Goal: Task Accomplishment & Management: Complete application form

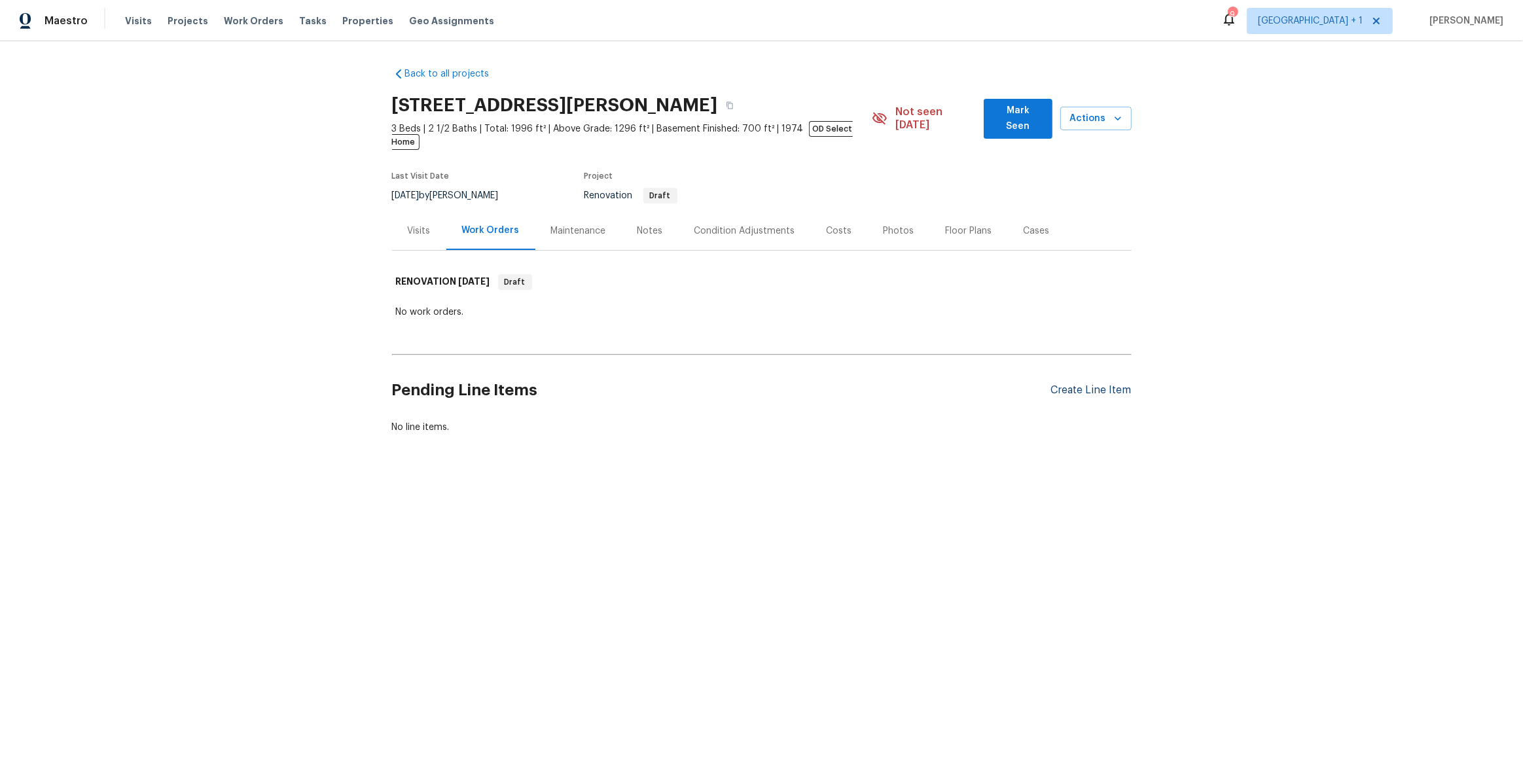
click at [1106, 384] on div "Create Line Item" at bounding box center [1091, 390] width 81 height 12
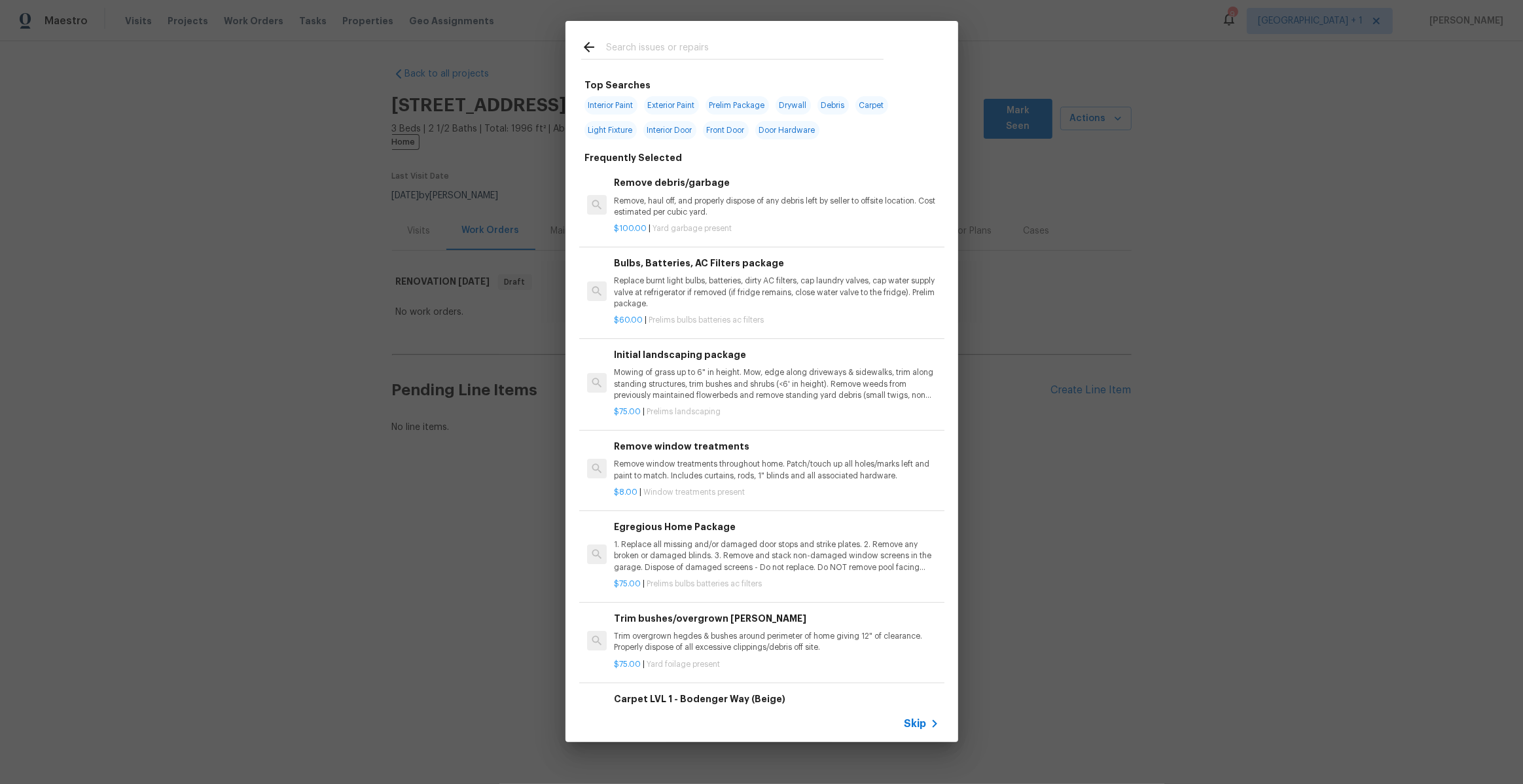
click at [928, 725] on icon at bounding box center [934, 723] width 16 height 16
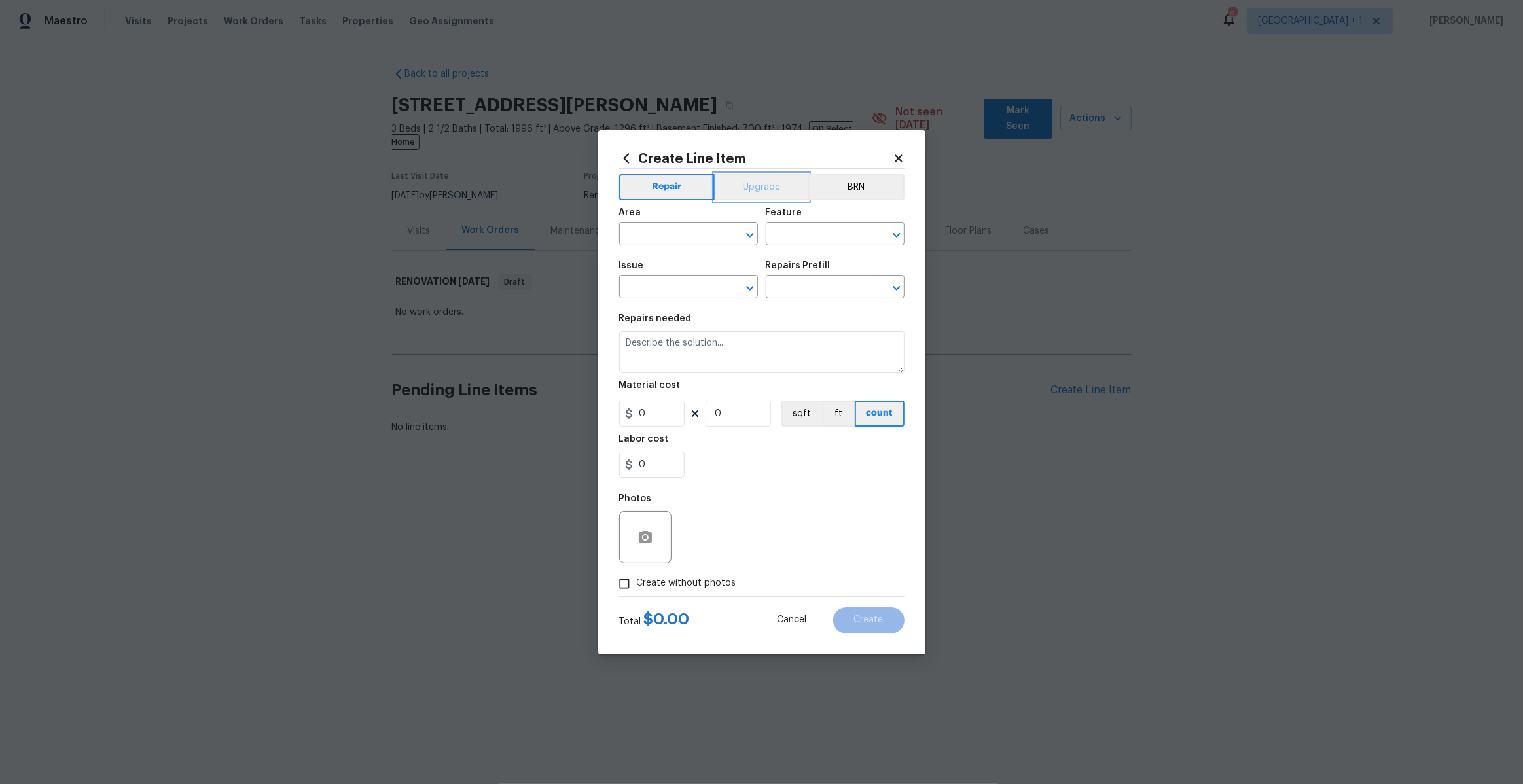
click at [759, 187] on button "Upgrade" at bounding box center [762, 187] width 94 height 26
click at [681, 191] on button "Repair" at bounding box center [666, 187] width 95 height 26
click at [759, 180] on button "Upgrade" at bounding box center [762, 187] width 94 height 26
click at [753, 286] on icon "Open" at bounding box center [750, 288] width 16 height 16
click at [713, 374] on li "OD Select Scope" at bounding box center [688, 370] width 138 height 21
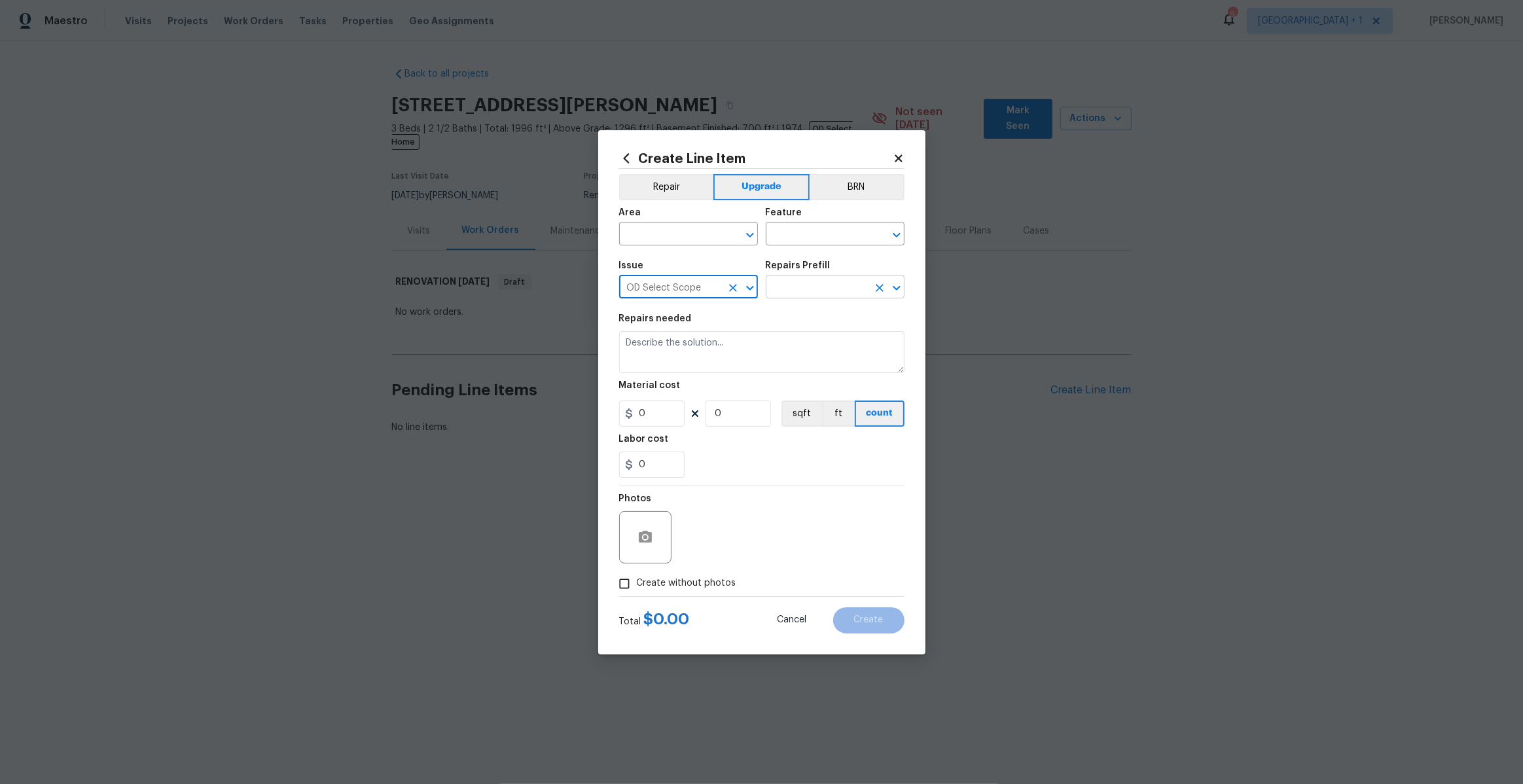
type input "OD Select Scope"
click at [817, 284] on input "text" at bounding box center [817, 288] width 102 height 20
click at [823, 350] on li "OD Select Scope $1.00" at bounding box center [834, 352] width 138 height 21
type input "OD Select Scope $1.00"
type textarea "Refer to the agreed upon scope document for further details."
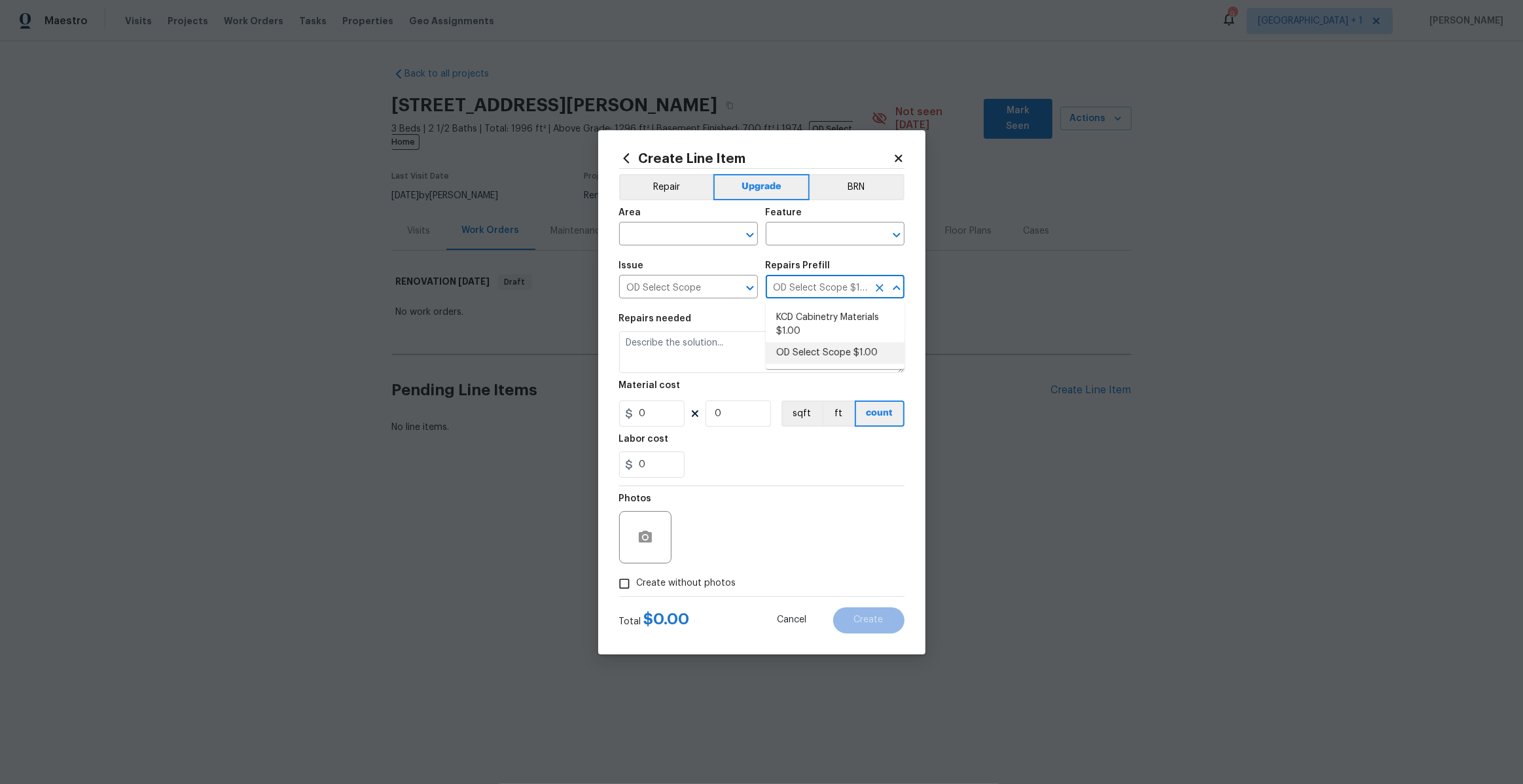
type input "1"
click at [823, 350] on textarea "Refer to the agreed upon scope document for further details." at bounding box center [762, 352] width 285 height 42
paste textarea "Work Order #1 -> Exterior Front -> Doorbell -> Replace doorbell with new"
type textarea "Work Order #1 -> Exterior Front -> Doorbell -> Replace doorbell with new"
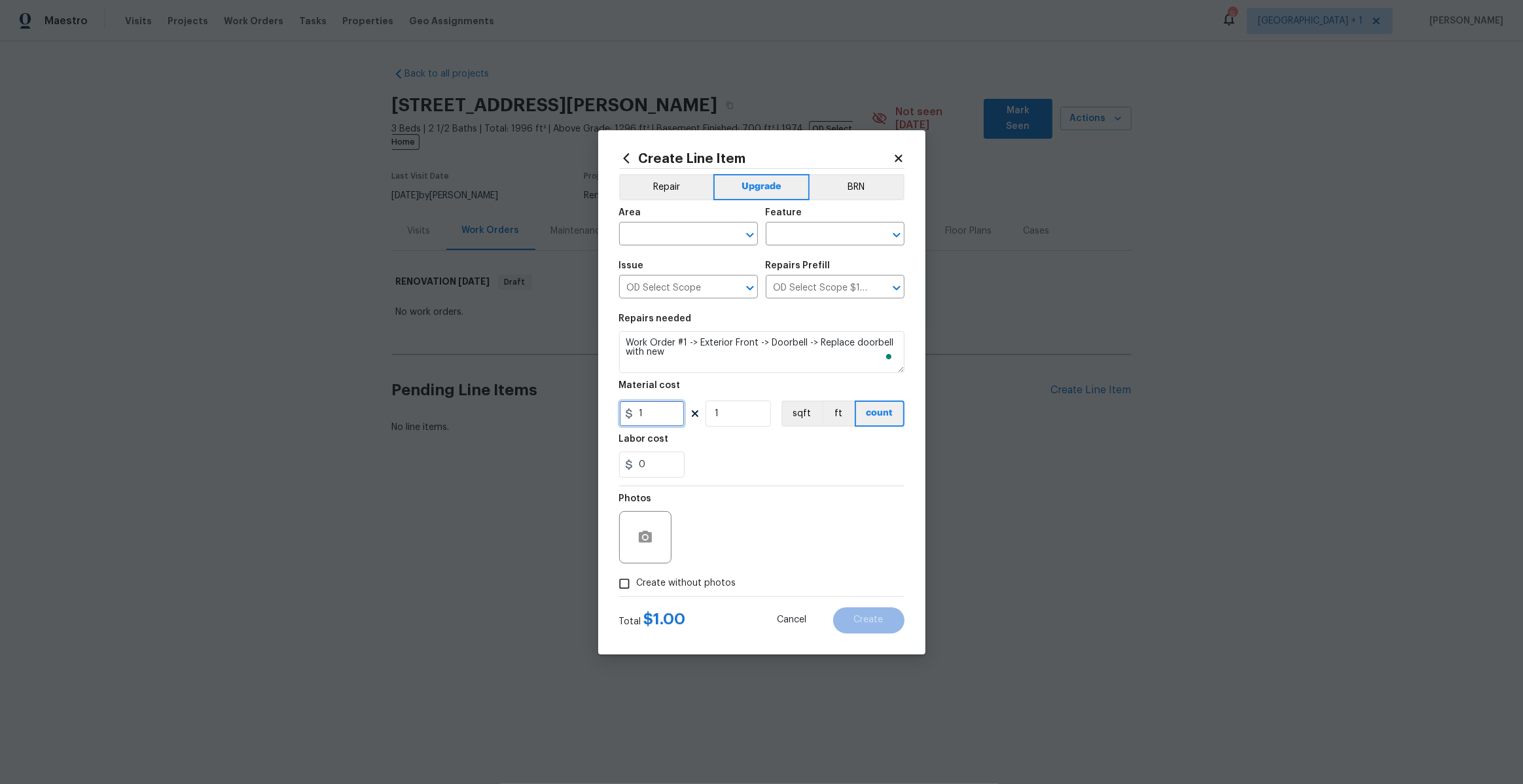
click at [658, 417] on input "1" at bounding box center [651, 414] width 65 height 26
type input "45"
click at [625, 580] on input "Create without photos" at bounding box center [624, 584] width 25 height 25
checkbox input "true"
click at [693, 550] on textarea "To enrich screen reader interactions, please activate Accessibility in Grammarl…" at bounding box center [792, 537] width 222 height 52
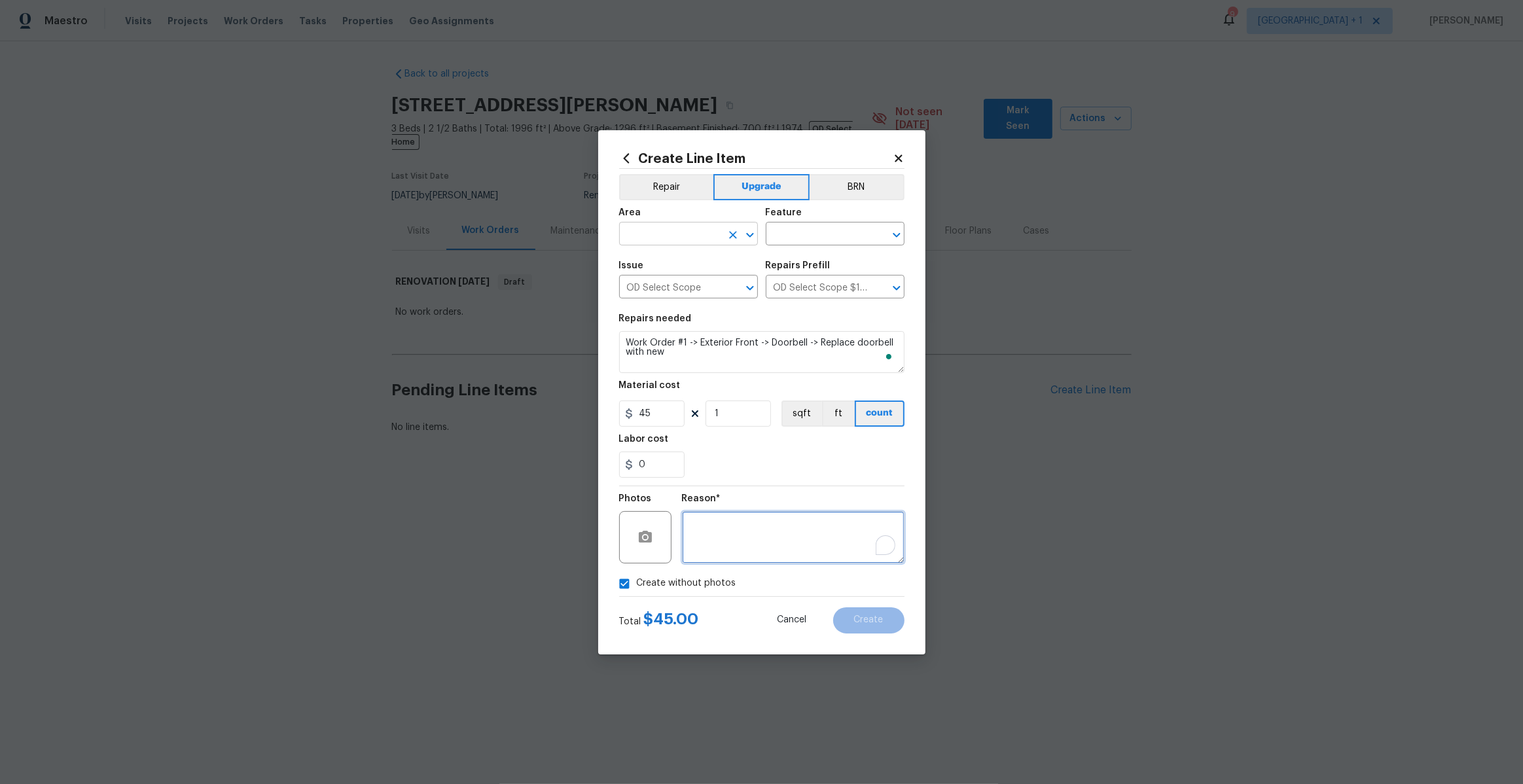
click at [742, 233] on icon "Open" at bounding box center [750, 235] width 16 height 16
click at [708, 284] on li "Interior Overall" at bounding box center [688, 285] width 138 height 21
type input "Interior Overall"
click at [812, 233] on input "text" at bounding box center [817, 235] width 102 height 20
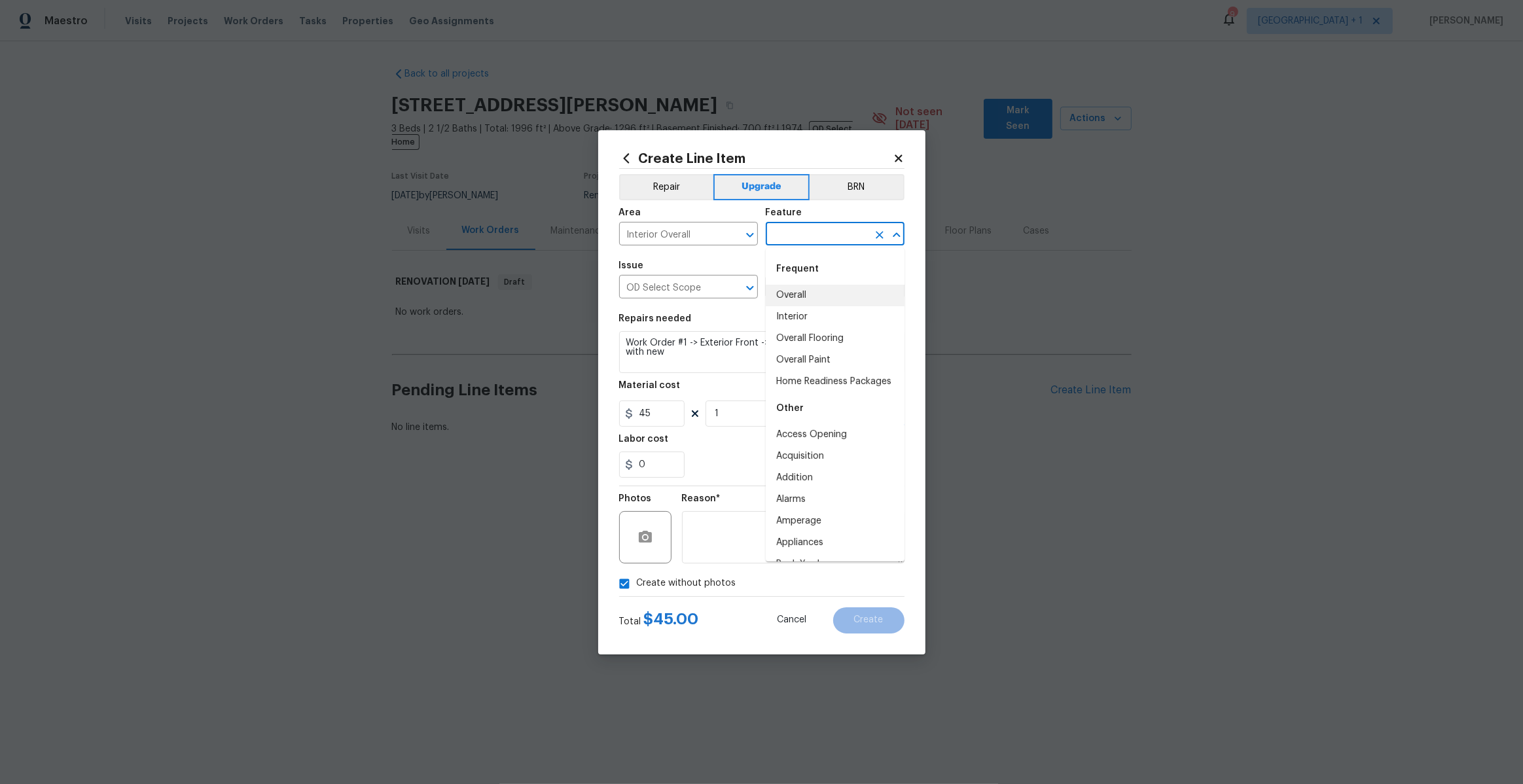
click at [807, 290] on li "Overall" at bounding box center [834, 295] width 138 height 21
type input "Overall"
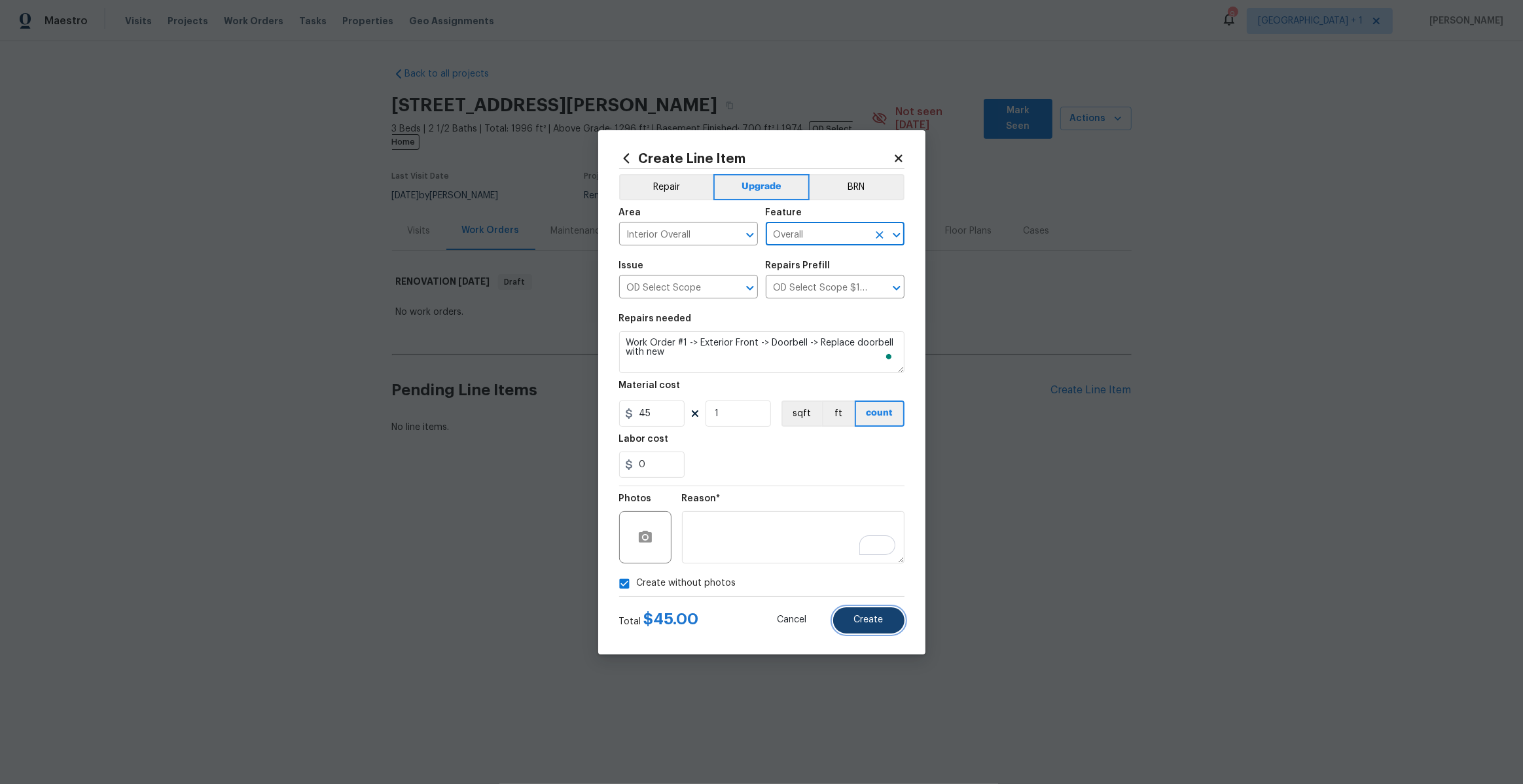
click at [877, 613] on button "Create" at bounding box center [869, 620] width 72 height 26
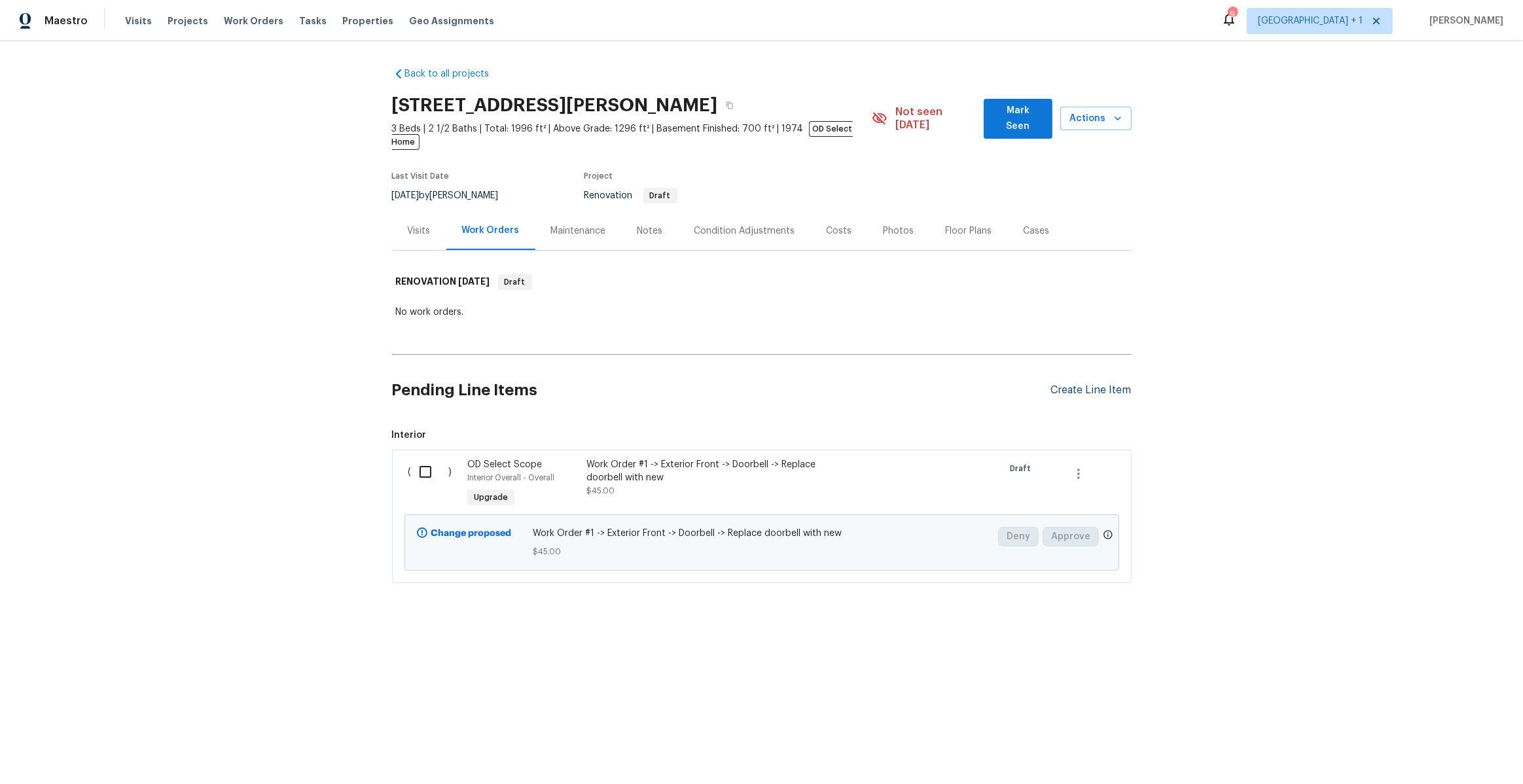
click at [1057, 384] on div "Create Line Item" at bounding box center [1091, 390] width 81 height 12
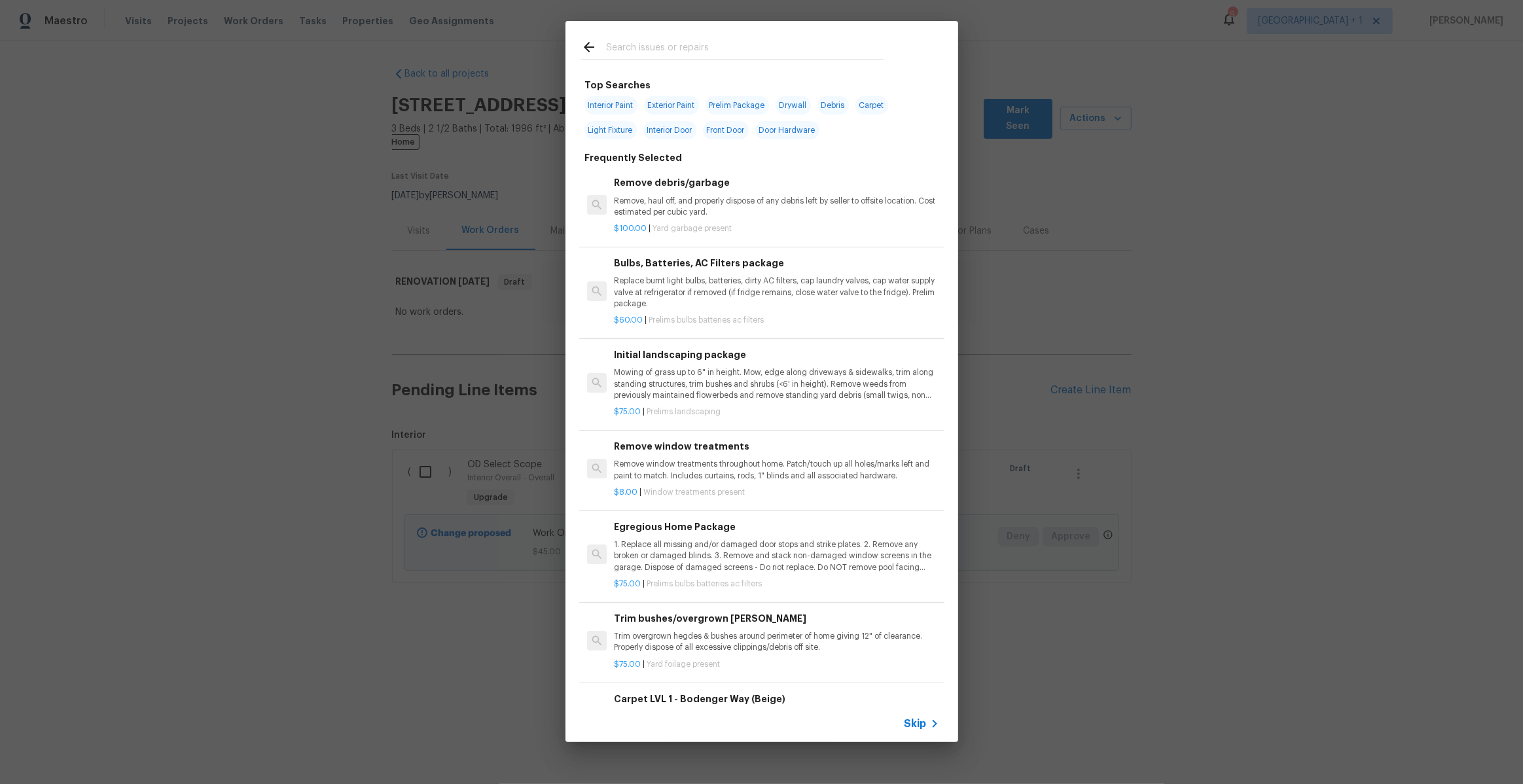
click at [923, 724] on span "Skip" at bounding box center [916, 723] width 22 height 13
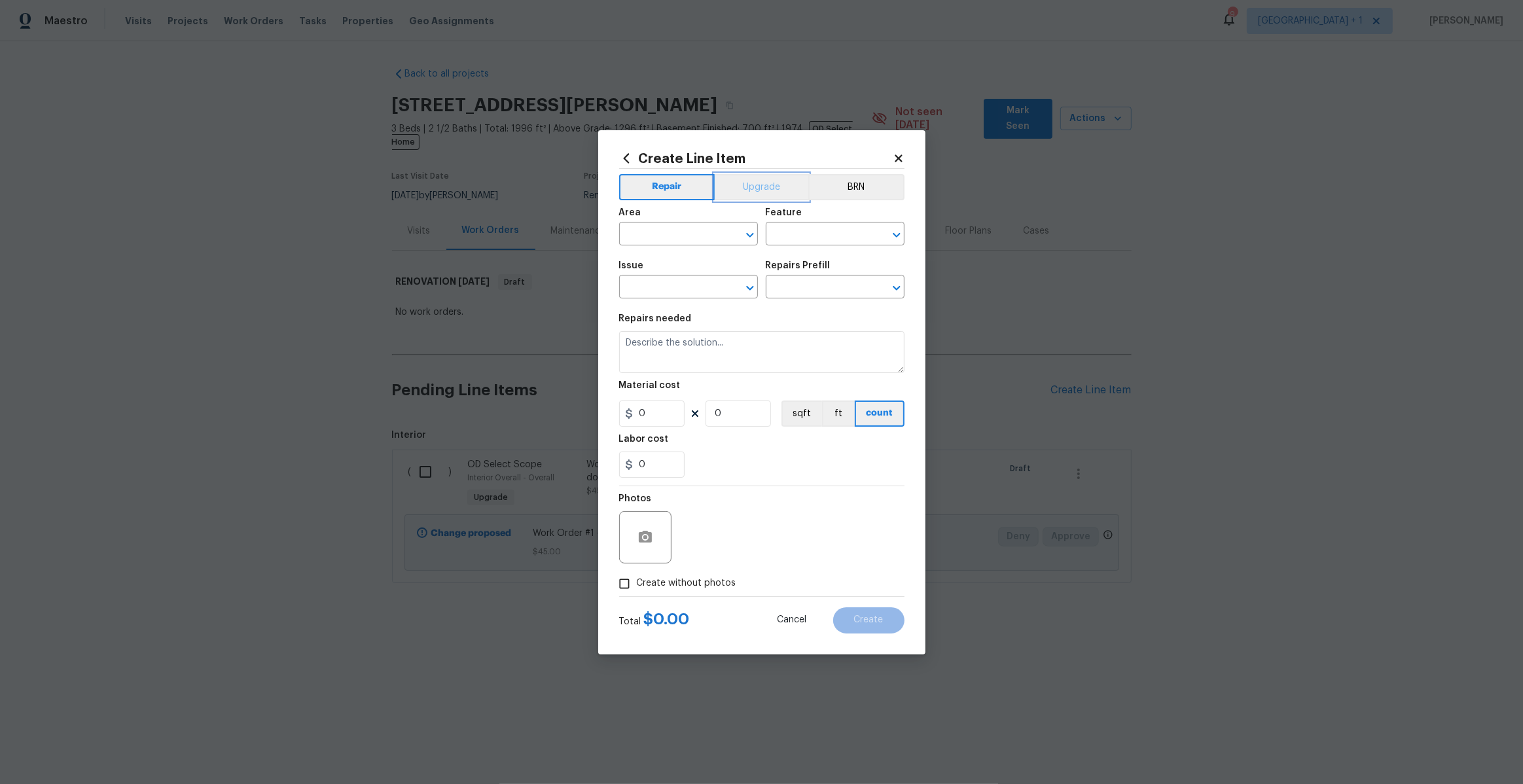
click at [746, 180] on button "Upgrade" at bounding box center [762, 187] width 94 height 26
click at [748, 288] on icon "Open" at bounding box center [750, 288] width 7 height 5
click at [686, 372] on li "OD Select Scope" at bounding box center [688, 370] width 138 height 21
type input "OD Select Scope"
click at [793, 292] on input "text" at bounding box center [817, 288] width 102 height 20
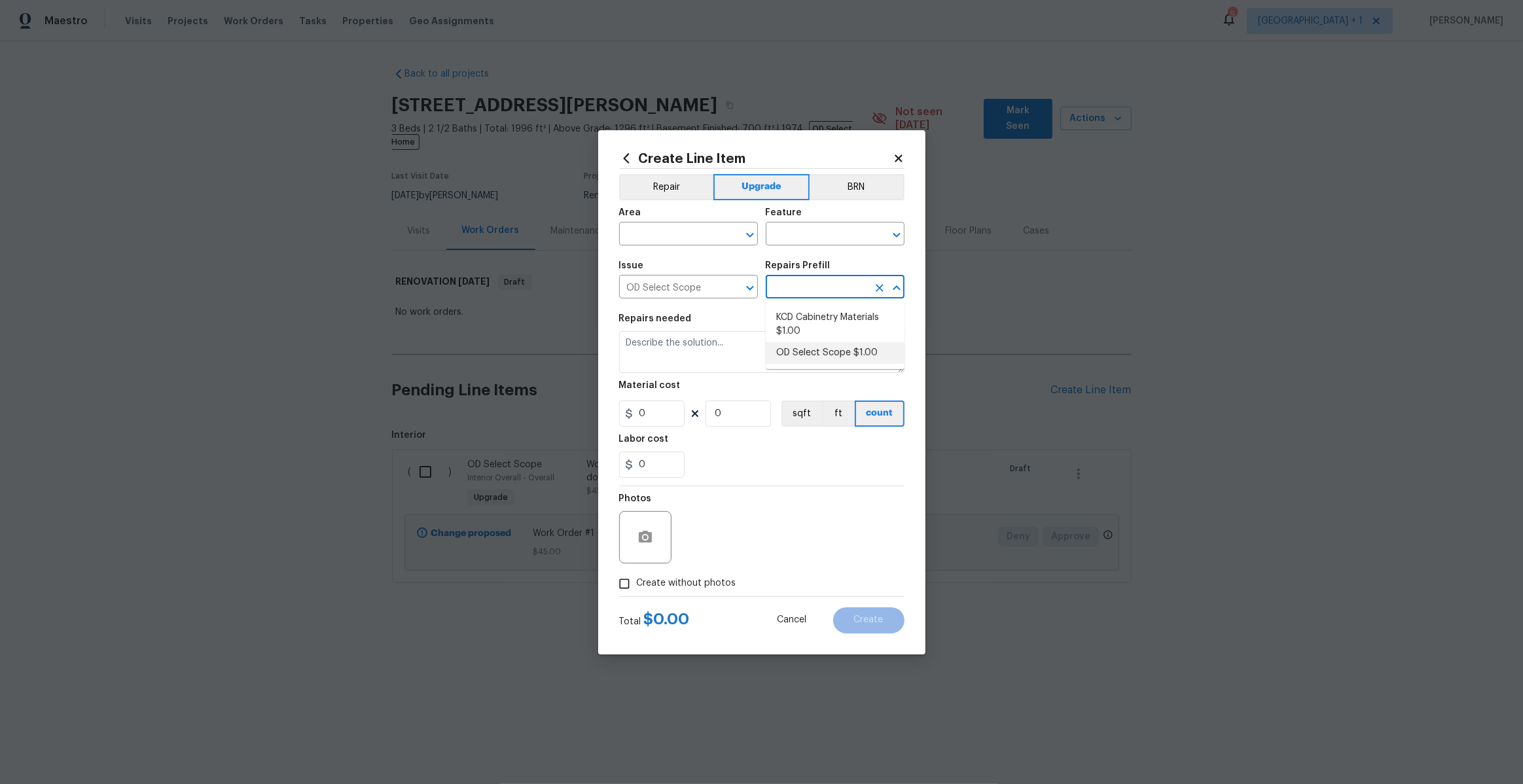
click at [806, 351] on li "OD Select Scope $1.00" at bounding box center [834, 352] width 138 height 21
type input "OD Select Scope $1.00"
type textarea "Refer to the agreed upon scope document for further details."
type input "1"
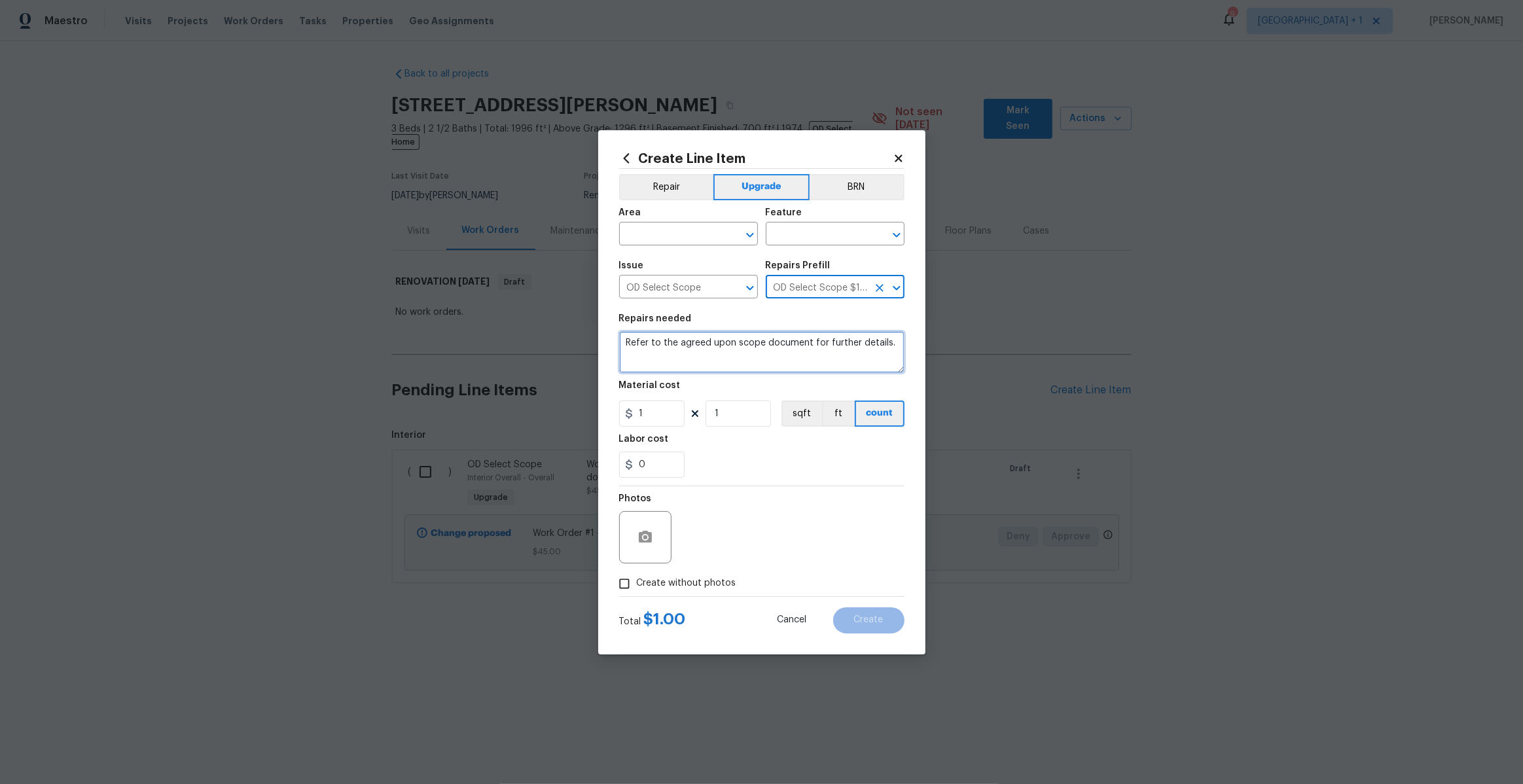
click at [806, 351] on textarea "Refer to the agreed upon scope document for further details." at bounding box center [762, 352] width 285 height 42
paste textarea "Work Order #1 -> Exterior Front -> Demo -> Demo satellite dish and associated w…"
type textarea "Work Order #1 -> Exterior Front -> Demo -> Demo satellite dish and associated w…"
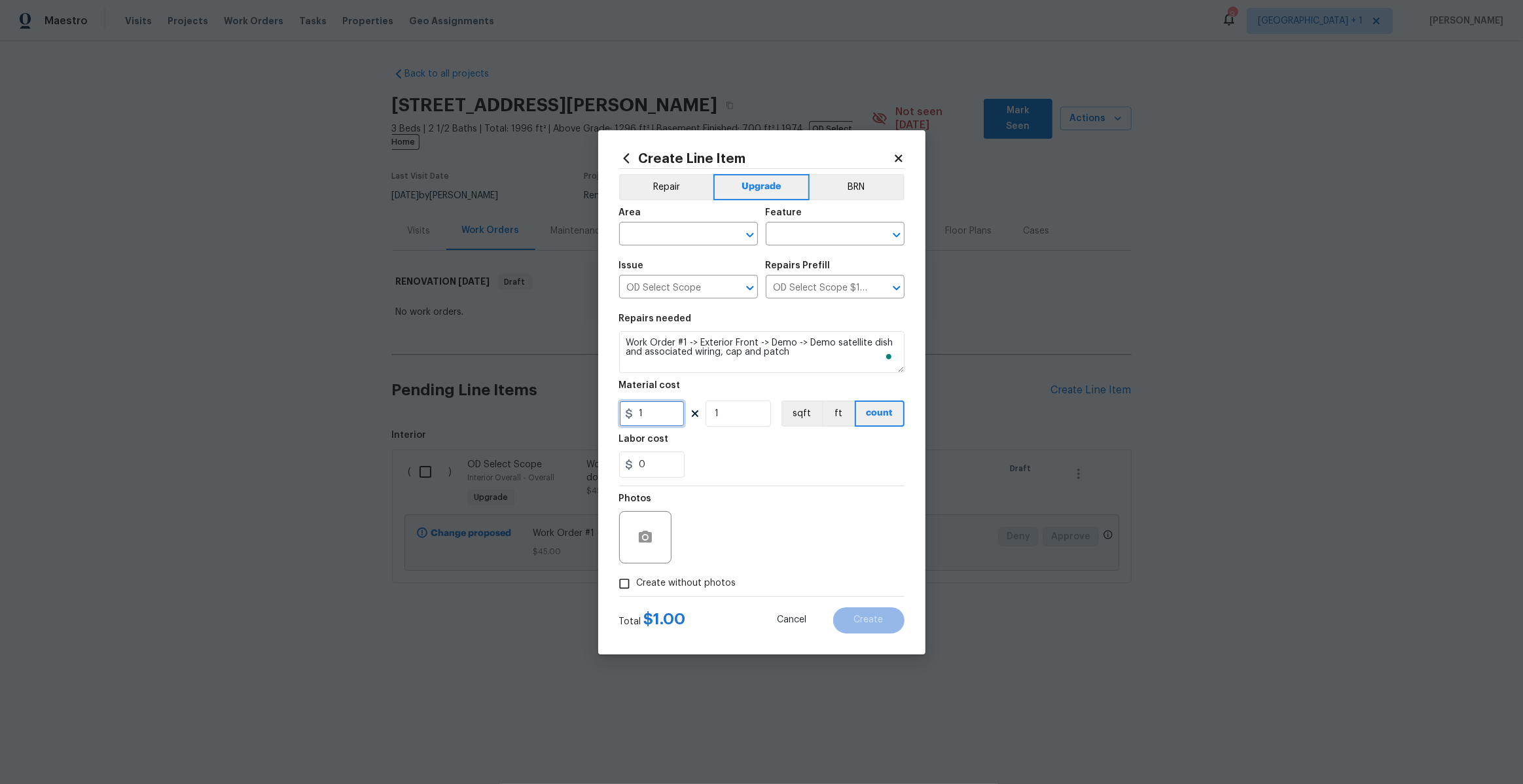
click at [663, 424] on input "1" at bounding box center [651, 414] width 65 height 26
type input "125"
click at [638, 592] on label "Create without photos" at bounding box center [674, 584] width 125 height 25
click at [637, 592] on input "Create without photos" at bounding box center [624, 584] width 25 height 25
checkbox input "true"
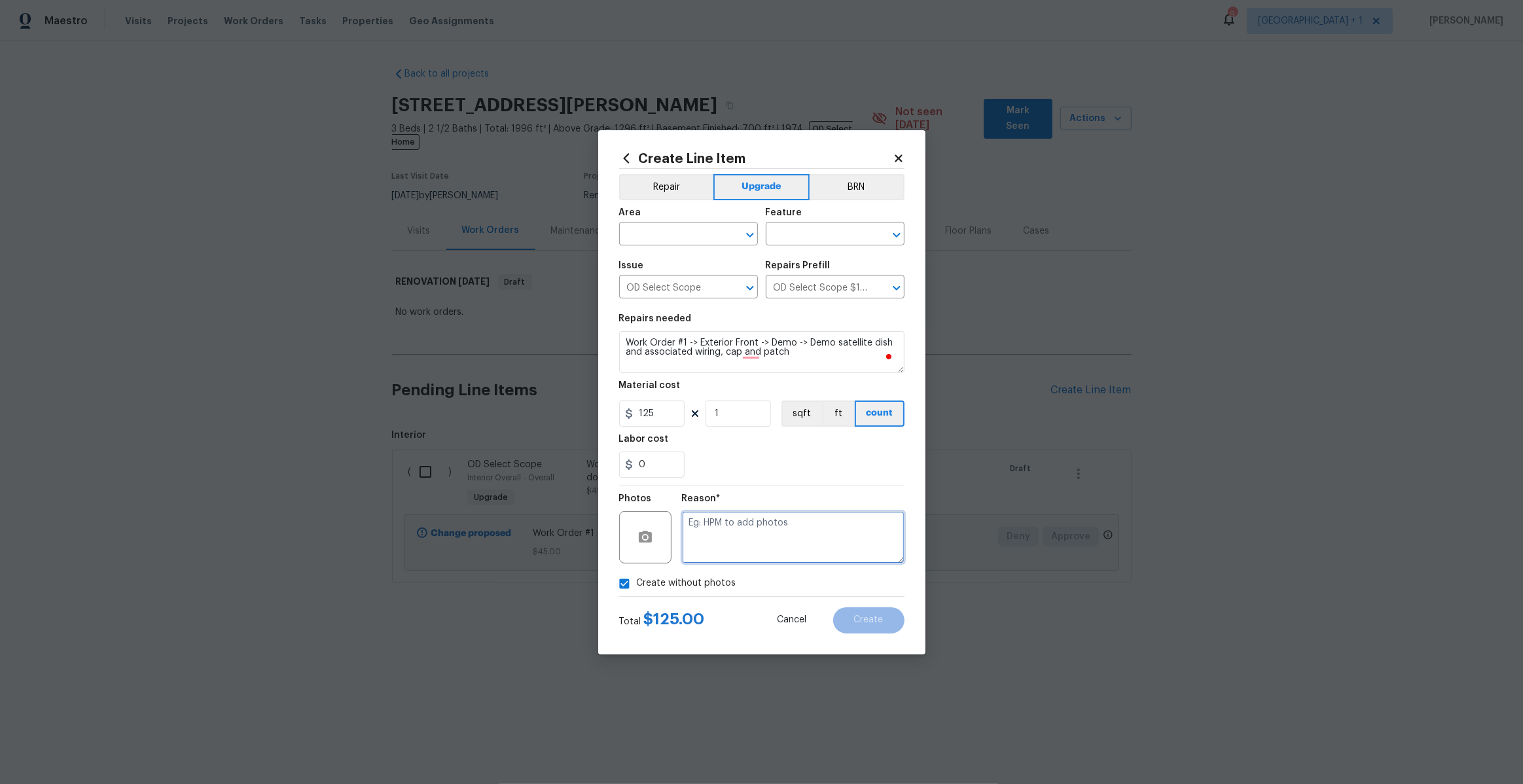
click at [718, 534] on textarea at bounding box center [792, 537] width 222 height 52
click at [753, 227] on icon "Open" at bounding box center [750, 235] width 16 height 16
click at [704, 289] on li "Interior Overall" at bounding box center [688, 285] width 138 height 21
type input "Interior Overall"
click at [842, 222] on div "Feature" at bounding box center [834, 216] width 138 height 17
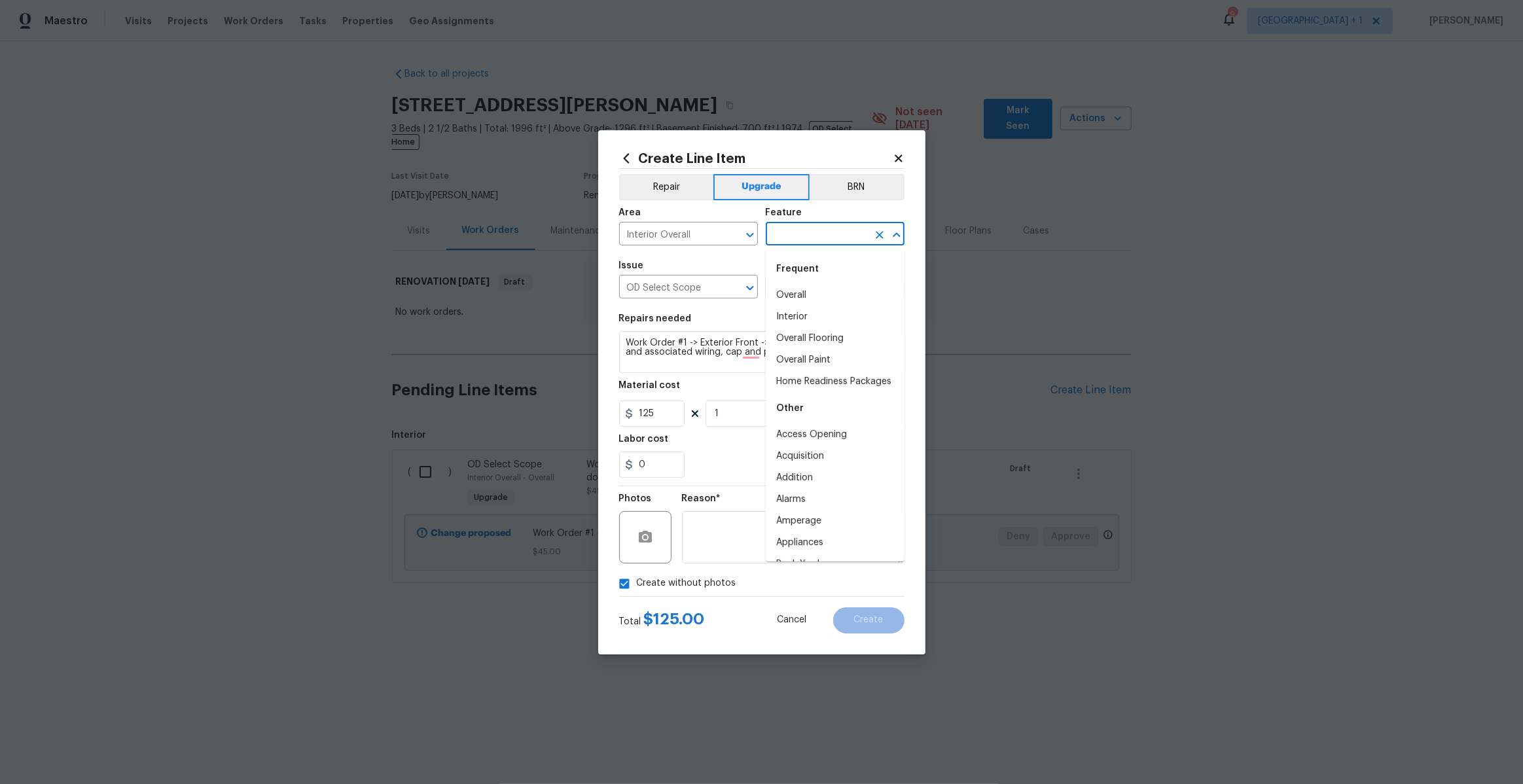
click at [841, 233] on input "text" at bounding box center [817, 235] width 102 height 20
click at [806, 296] on li "Overall" at bounding box center [834, 295] width 138 height 21
type input "Overall"
click at [726, 388] on div "Material cost" at bounding box center [762, 389] width 285 height 17
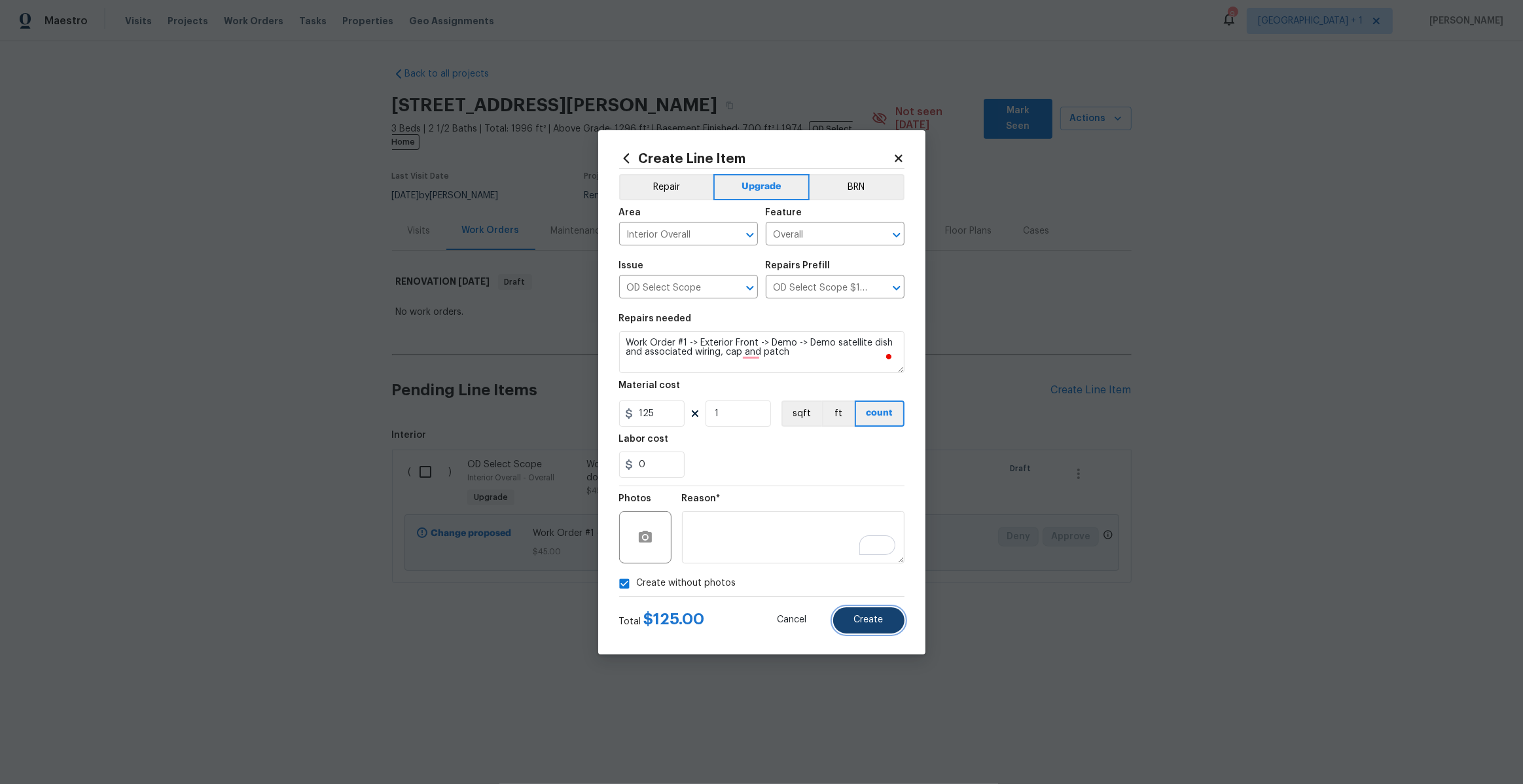
click at [885, 611] on button "Create" at bounding box center [869, 620] width 72 height 26
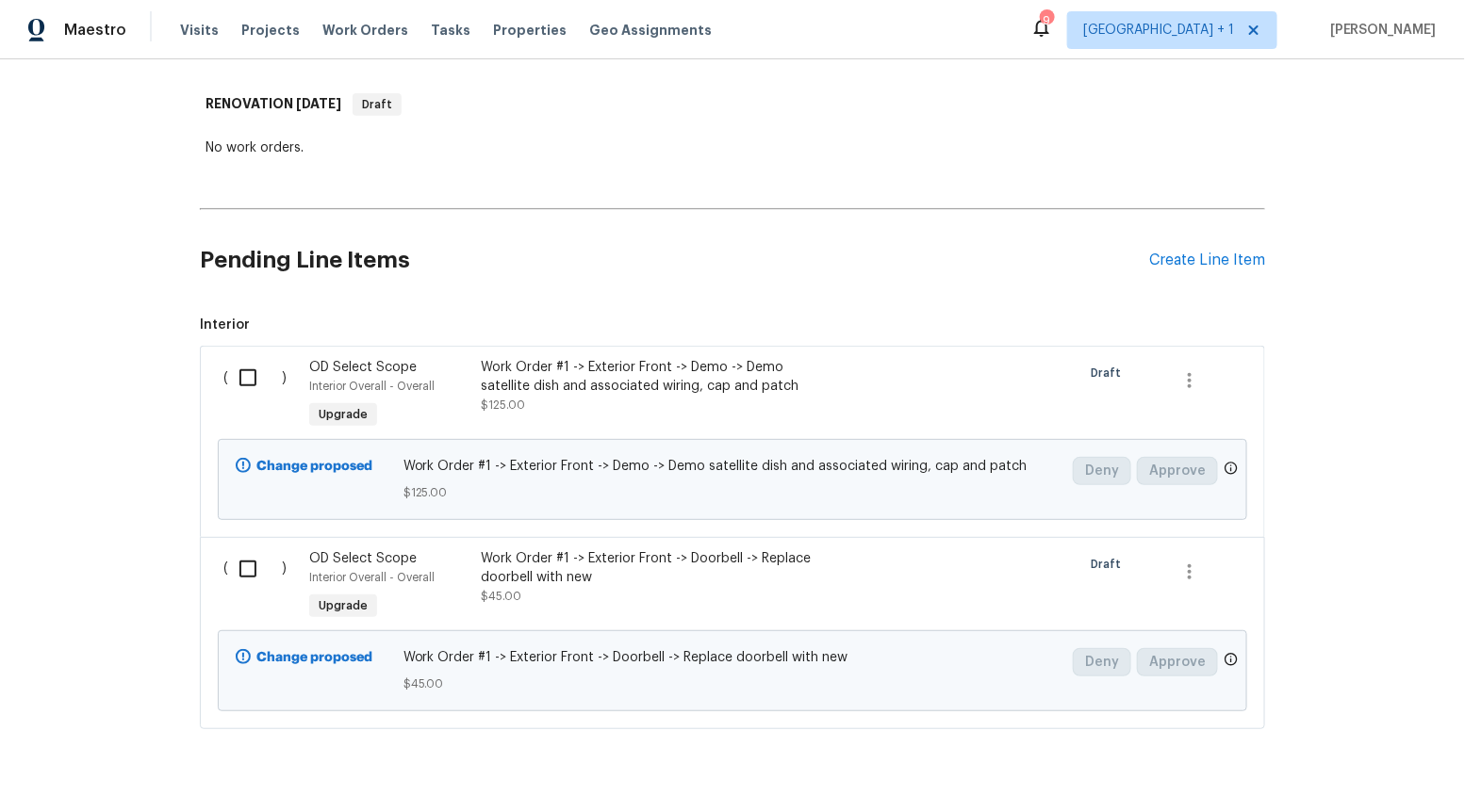
scroll to position [340, 0]
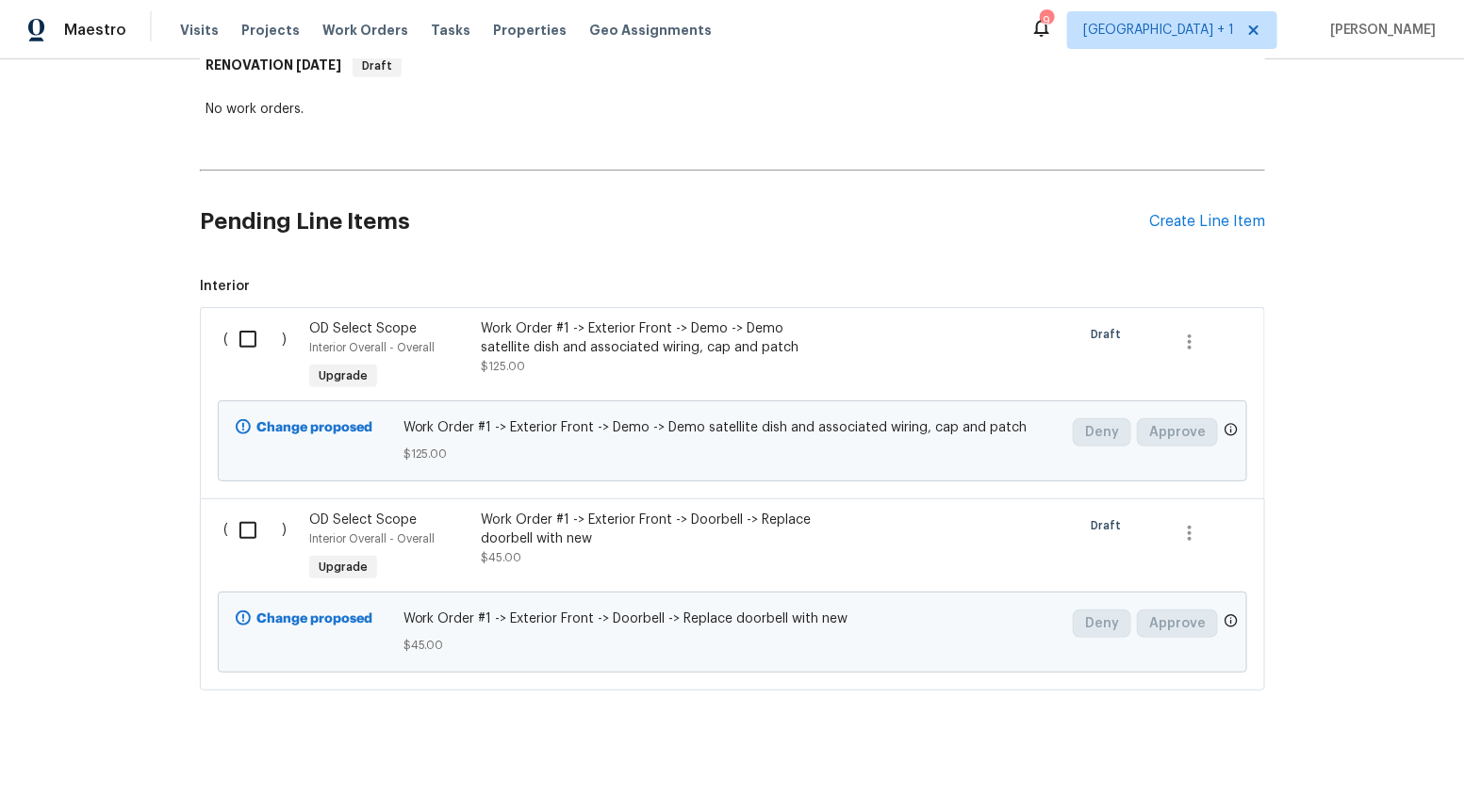
click at [606, 346] on div "Work Order #1 -> Exterior Front -> Demo -> Demo satellite dish and associated w…" at bounding box center [647, 347] width 332 height 57
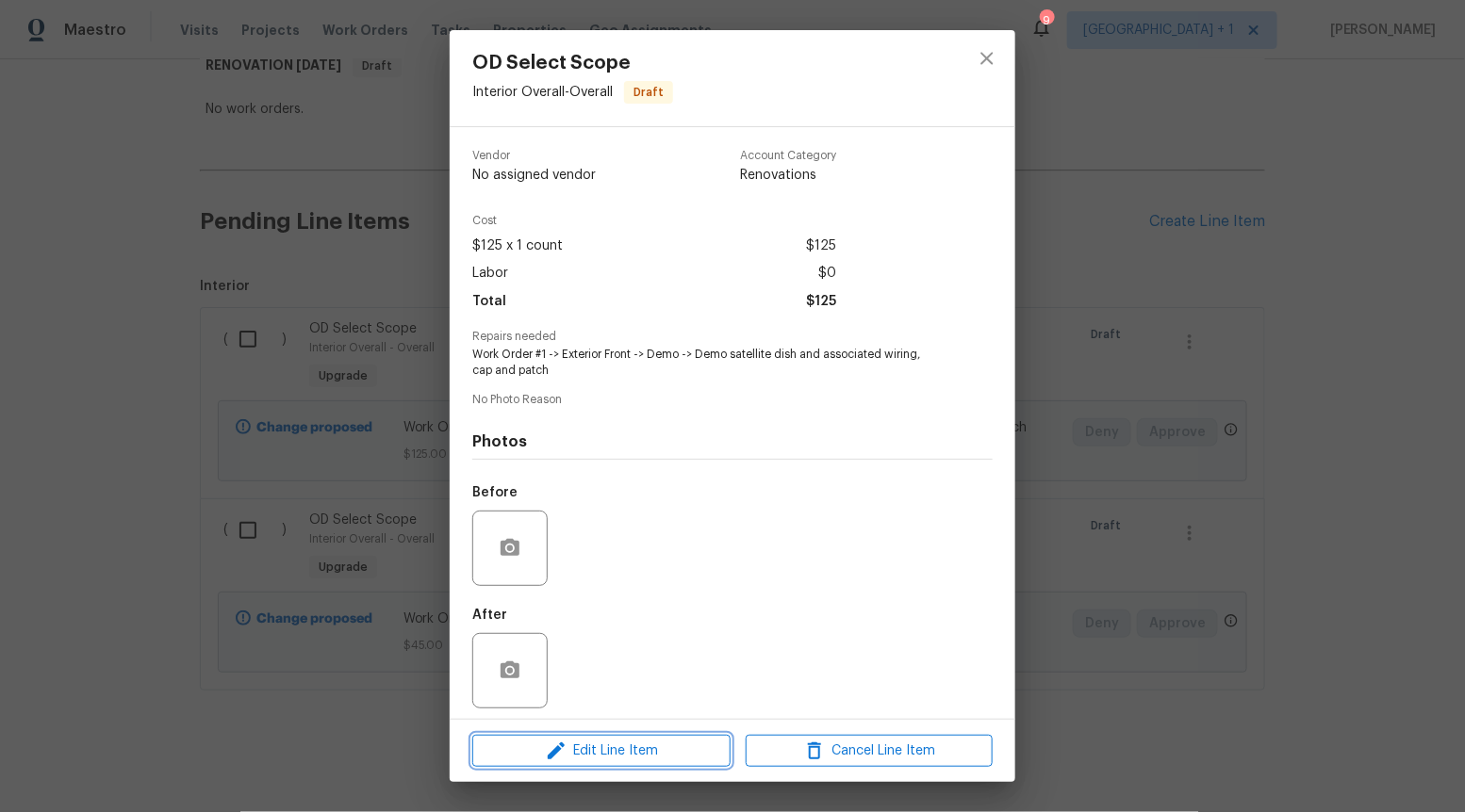
click at [615, 754] on span "Edit Line Item" at bounding box center [601, 752] width 247 height 24
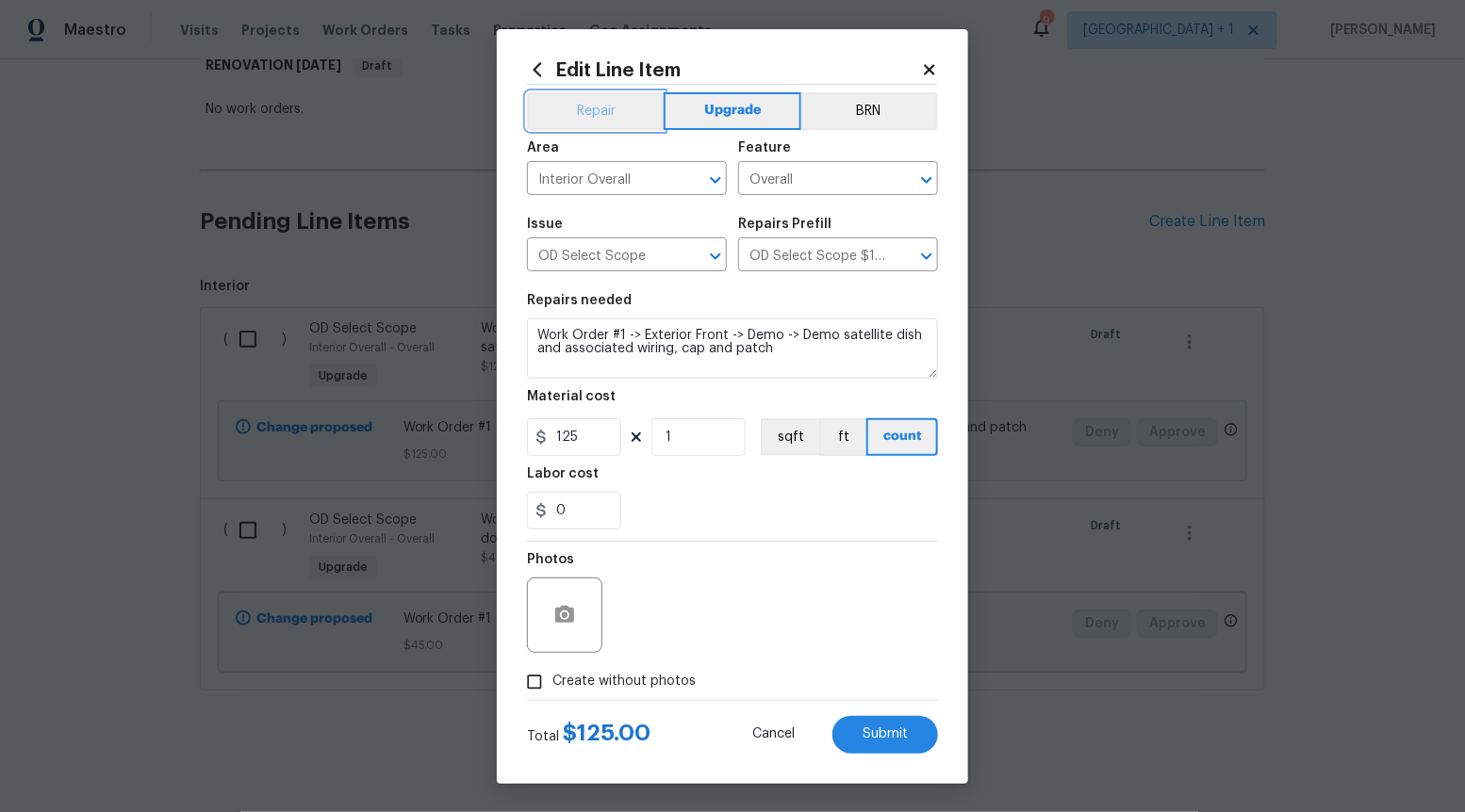
click at [610, 124] on button "Repair" at bounding box center [595, 111] width 137 height 38
click at [862, 727] on button "Submit" at bounding box center [885, 735] width 105 height 38
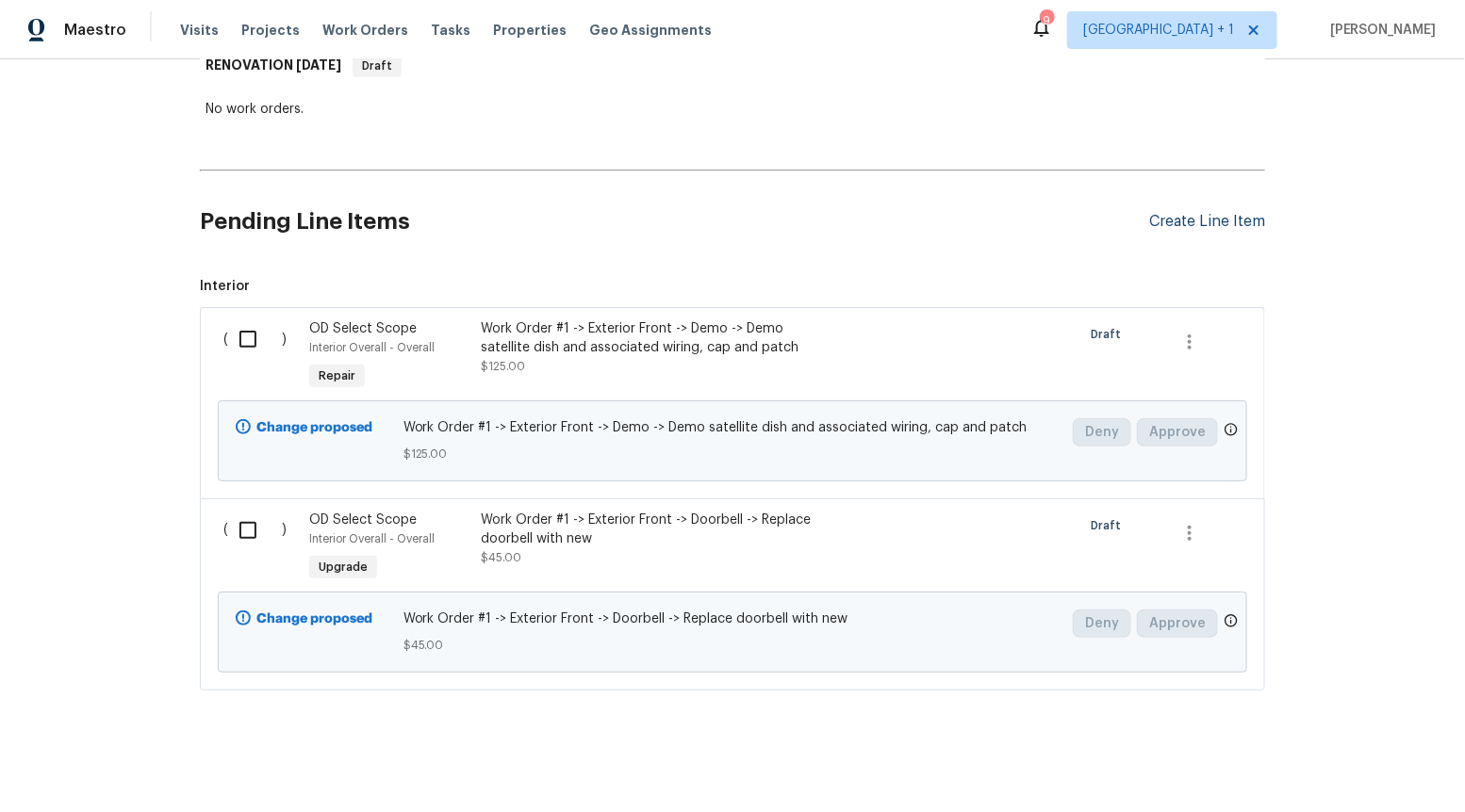
click at [1201, 213] on div "Create Line Item" at bounding box center [1207, 222] width 116 height 18
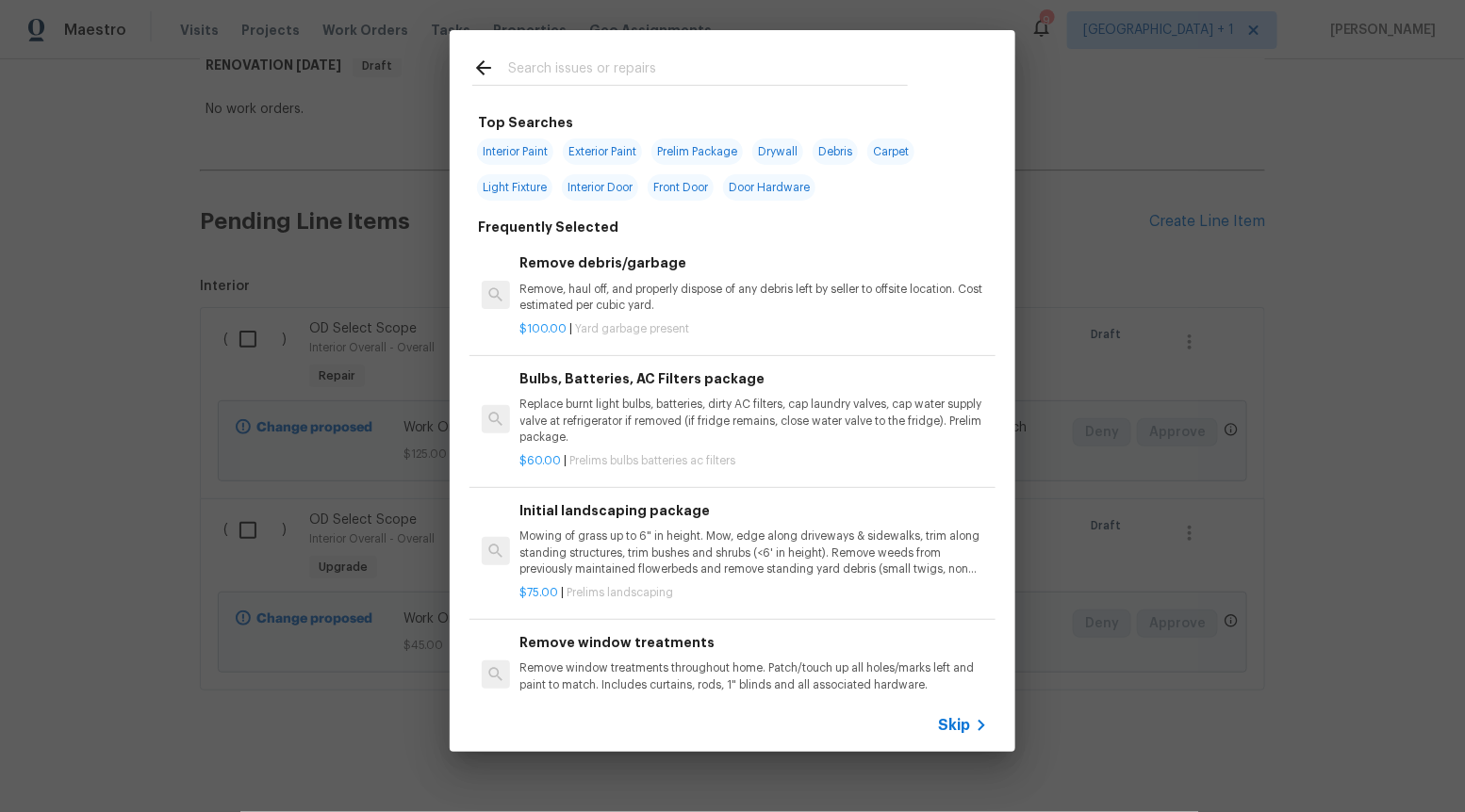
click at [960, 717] on span "Skip" at bounding box center [954, 725] width 32 height 19
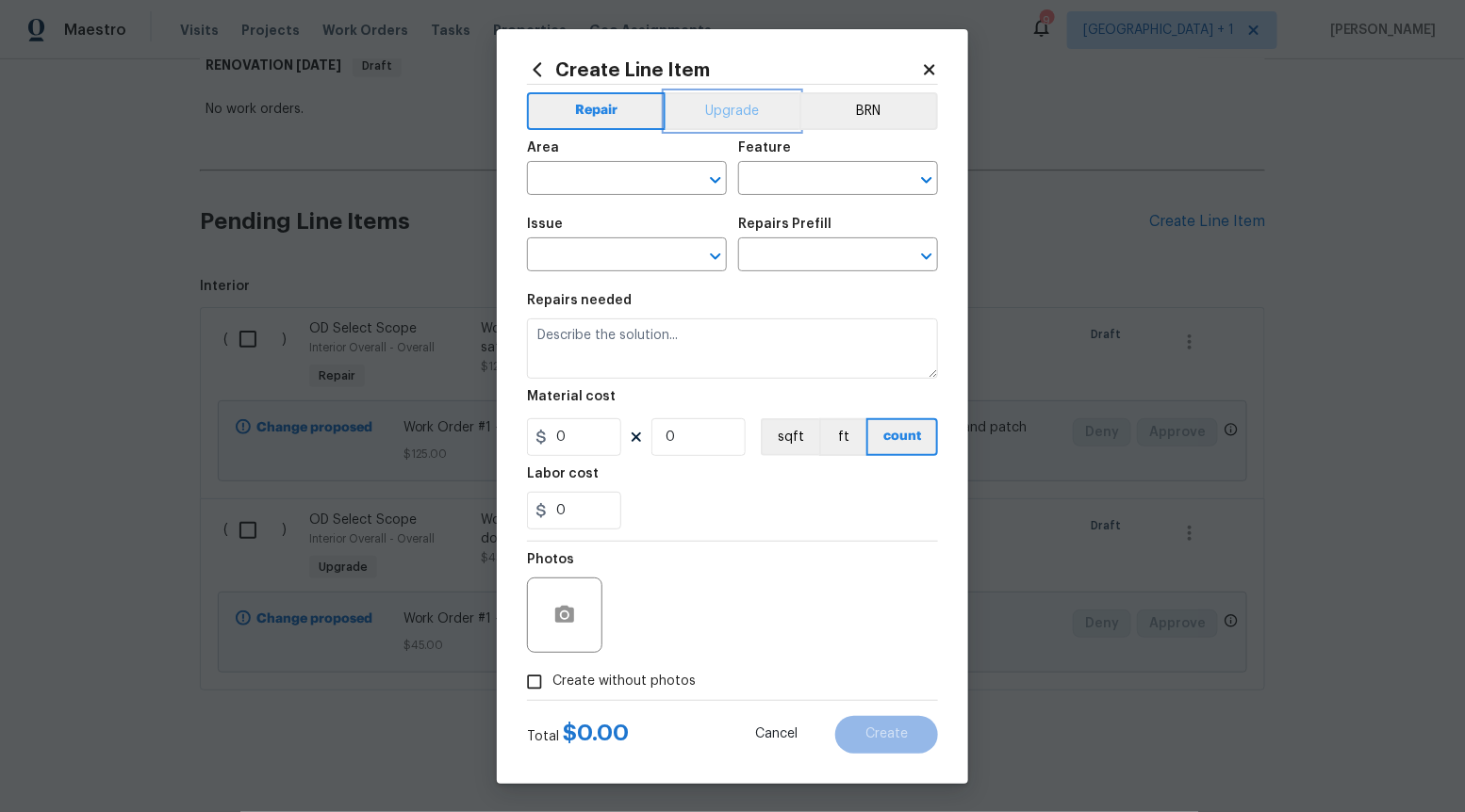
click at [746, 110] on button "Upgrade" at bounding box center [733, 111] width 135 height 38
click at [716, 254] on icon "Open" at bounding box center [715, 256] width 23 height 23
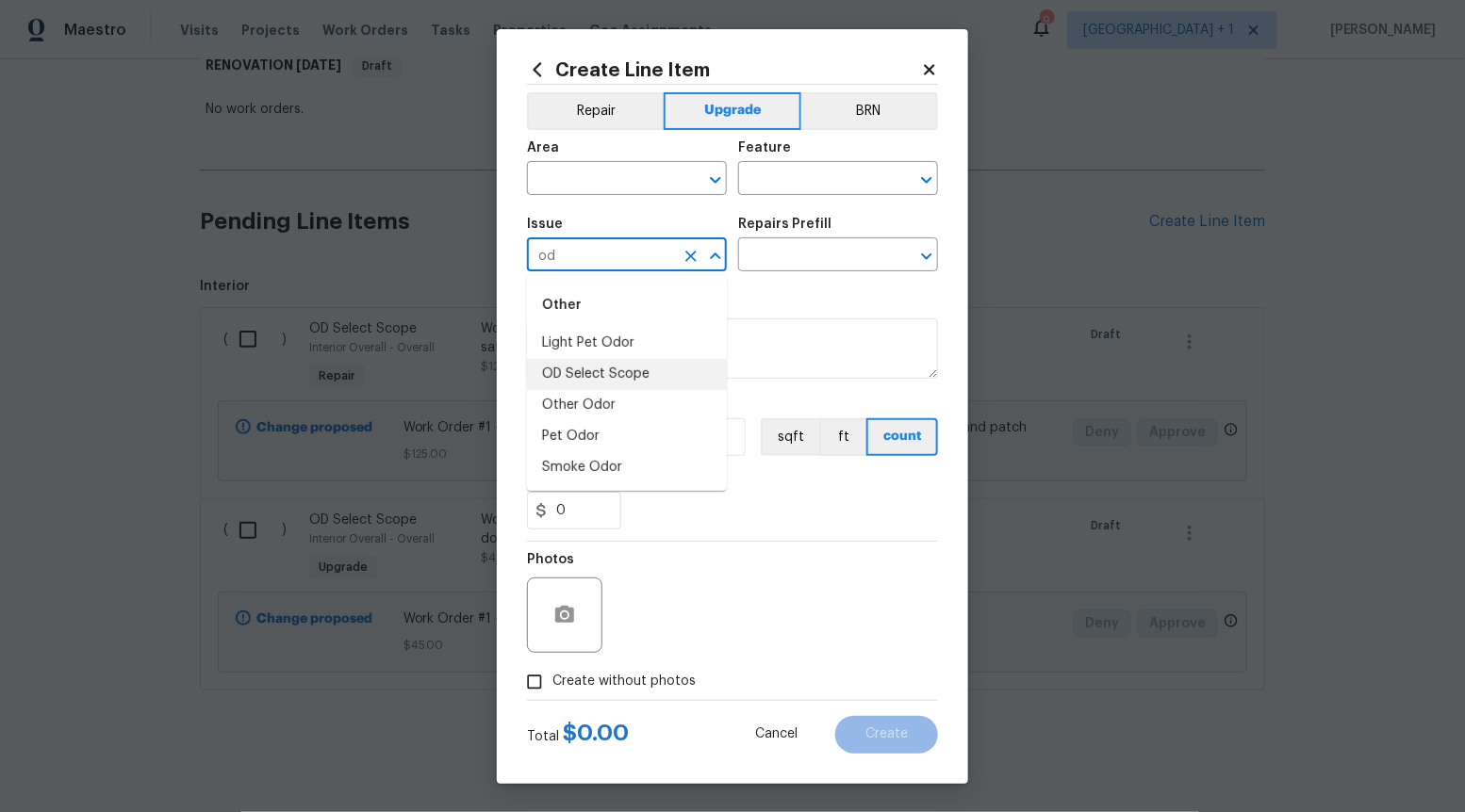
click at [549, 385] on li "OD Select Scope" at bounding box center [626, 374] width 199 height 31
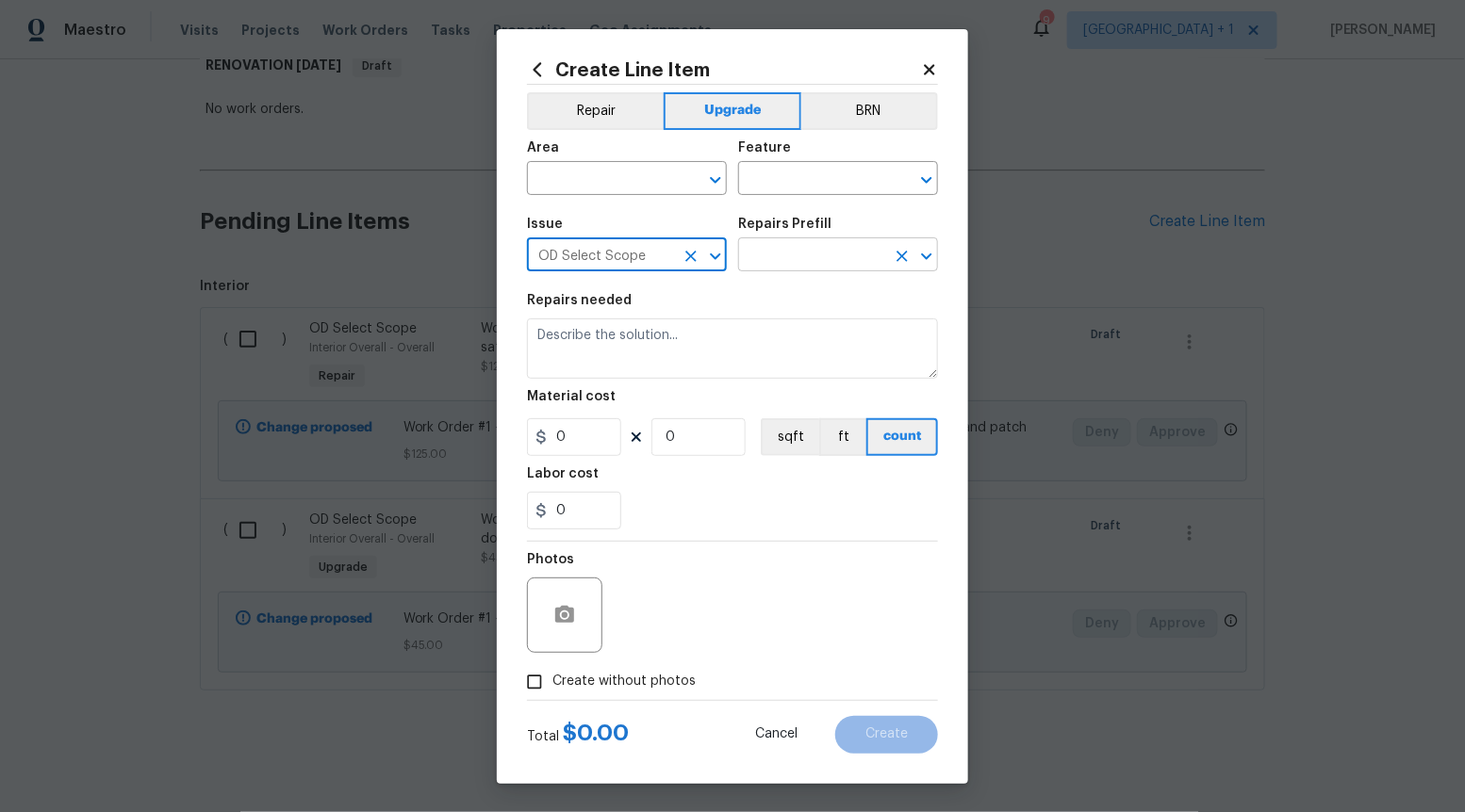
type input "OD Select Scope"
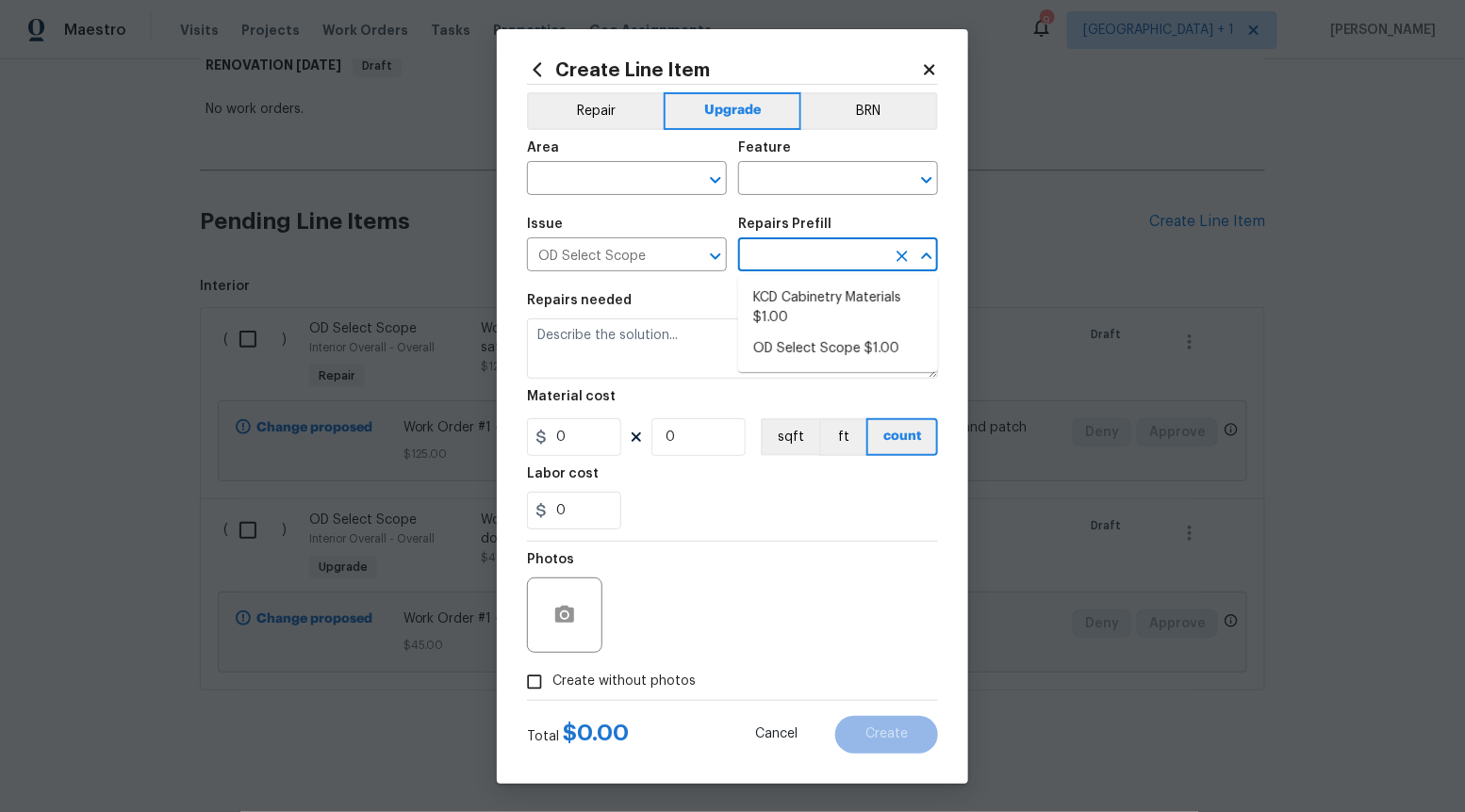
click at [794, 251] on input "text" at bounding box center [811, 256] width 147 height 29
click at [802, 349] on li "OD Select Scope $1.00" at bounding box center [837, 348] width 199 height 31
type input "OD Select Scope $1.00"
type textarea "Refer to the agreed upon scope document for further details."
type input "1"
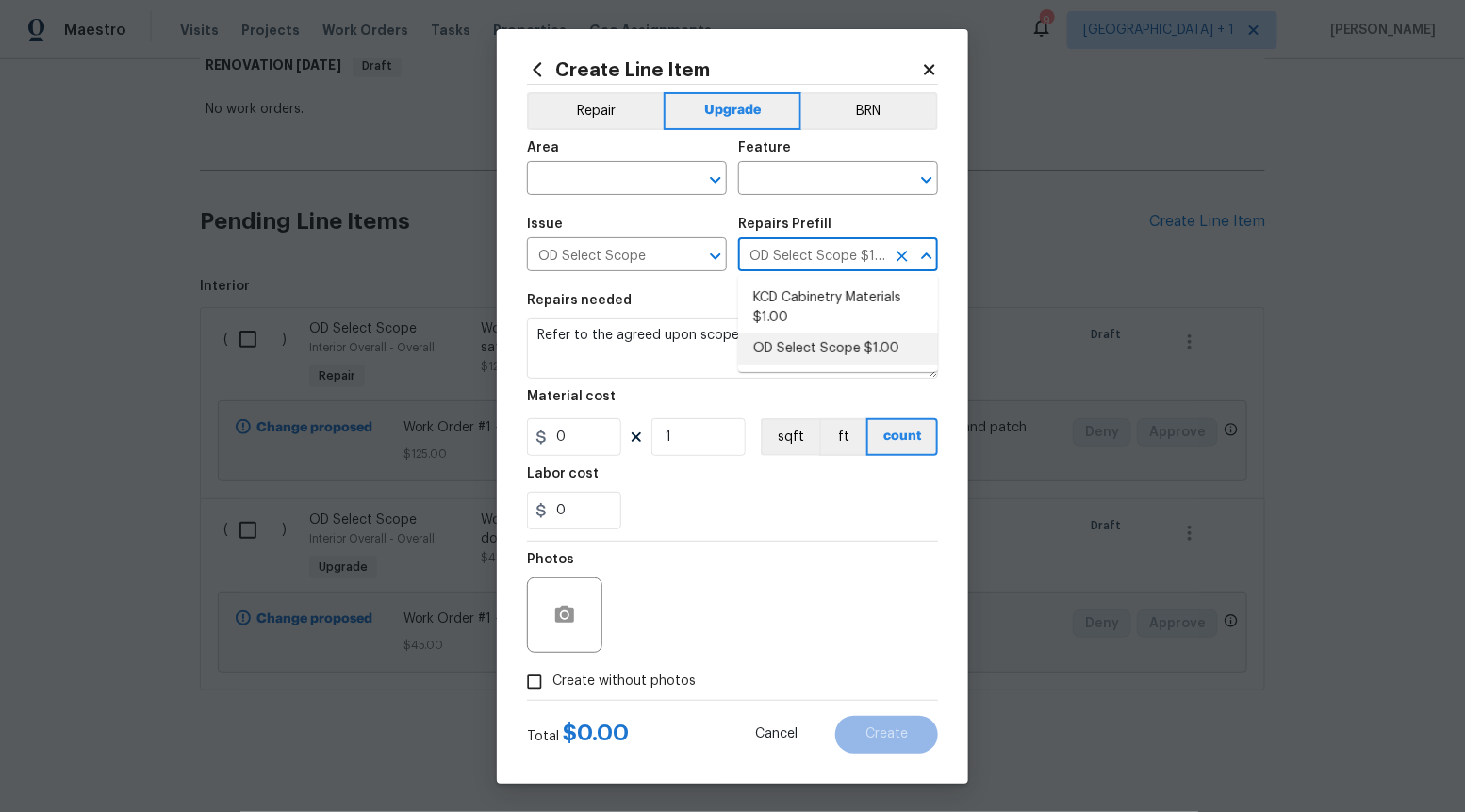
type input "1"
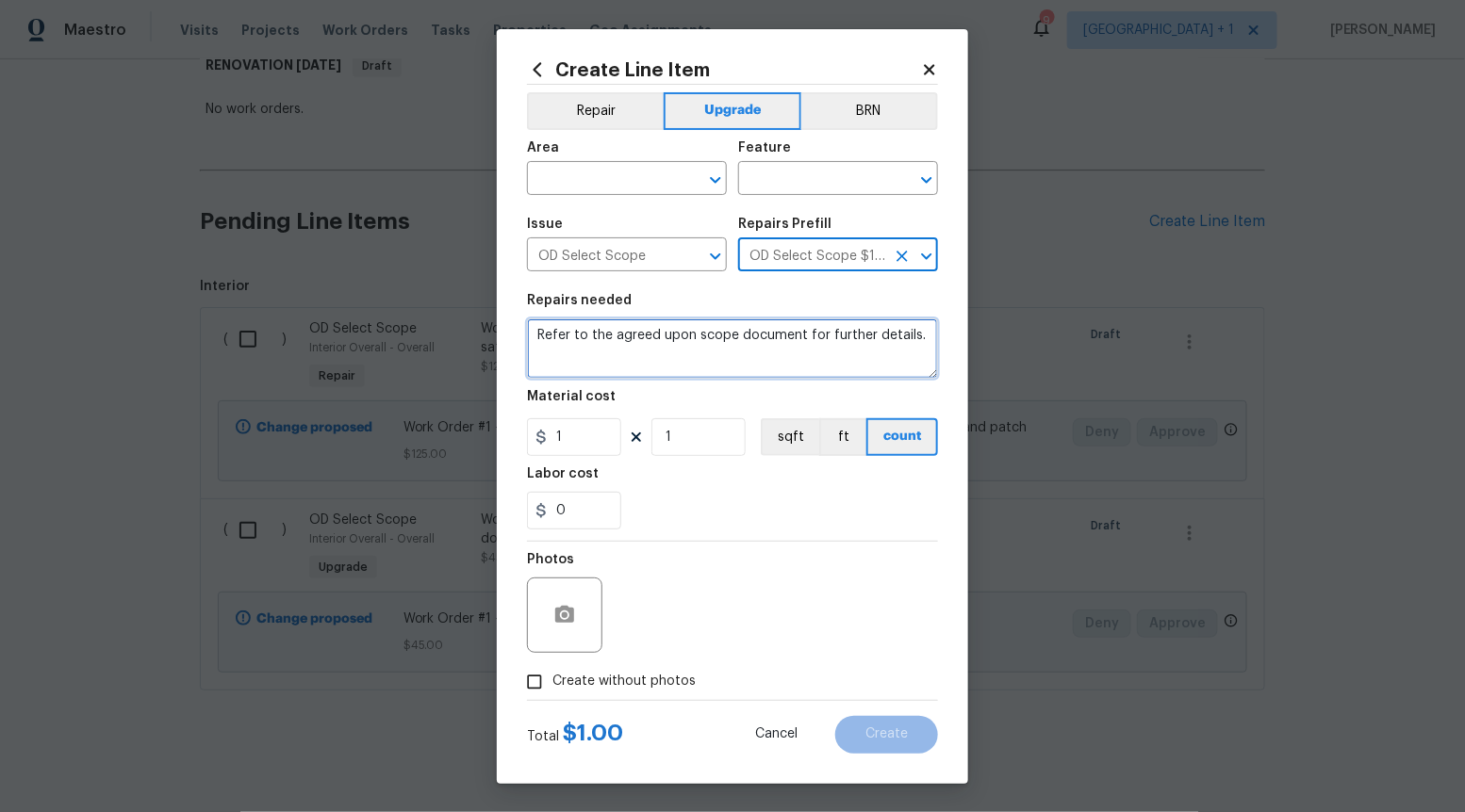
click at [802, 349] on textarea "Refer to the agreed upon scope document for further details." at bounding box center [732, 348] width 411 height 60
paste textarea "Work Order #1 -> Exterior Front -> Front Door -> Replace pre-hung front door an…"
type textarea "Work Order #1 -> Exterior Front -> Front Door -> Replace pre-hung front door an…"
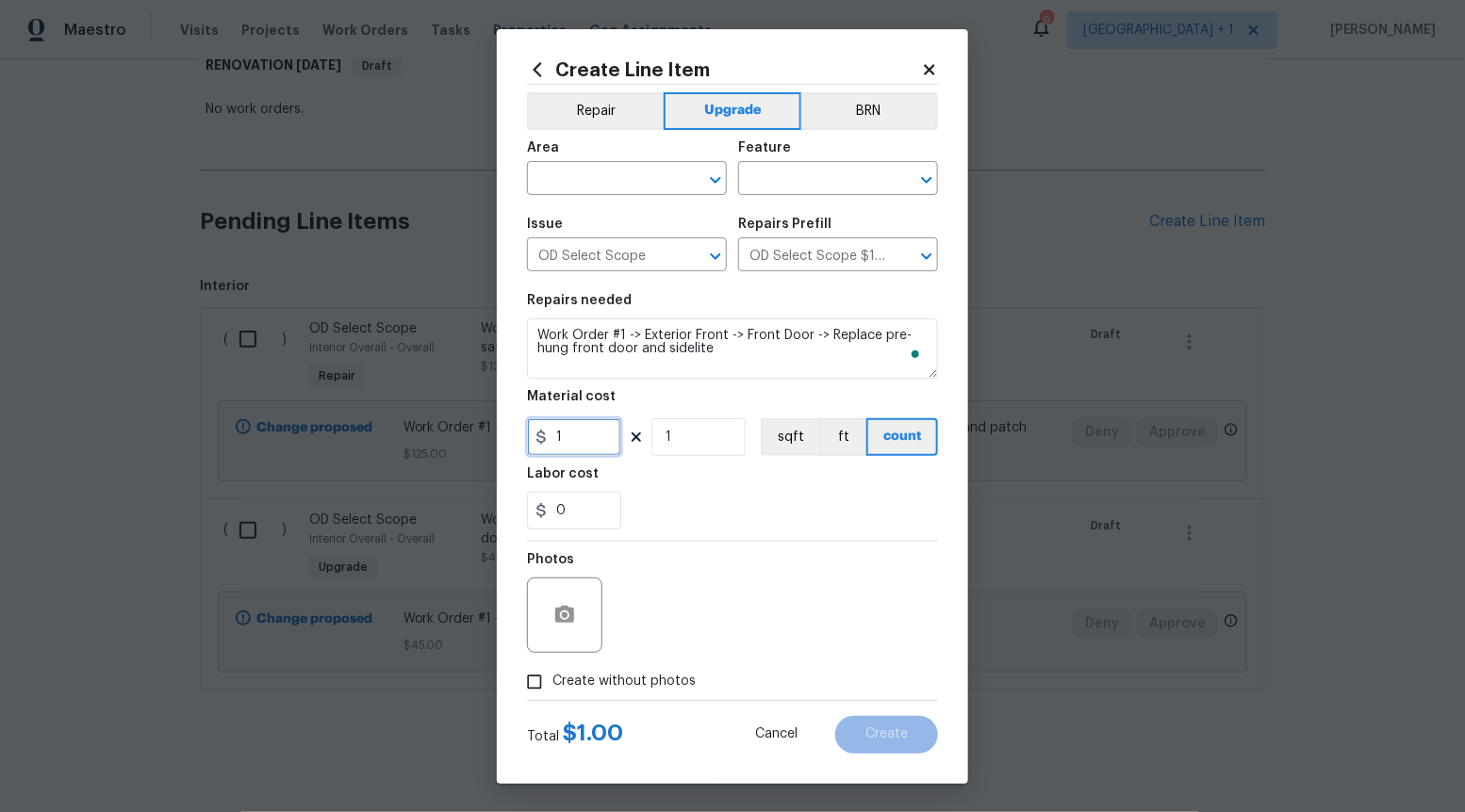
click at [586, 439] on input "1" at bounding box center [573, 437] width 94 height 38
type input "4250"
click at [535, 686] on input "Create without photos" at bounding box center [535, 682] width 36 height 36
checkbox input "true"
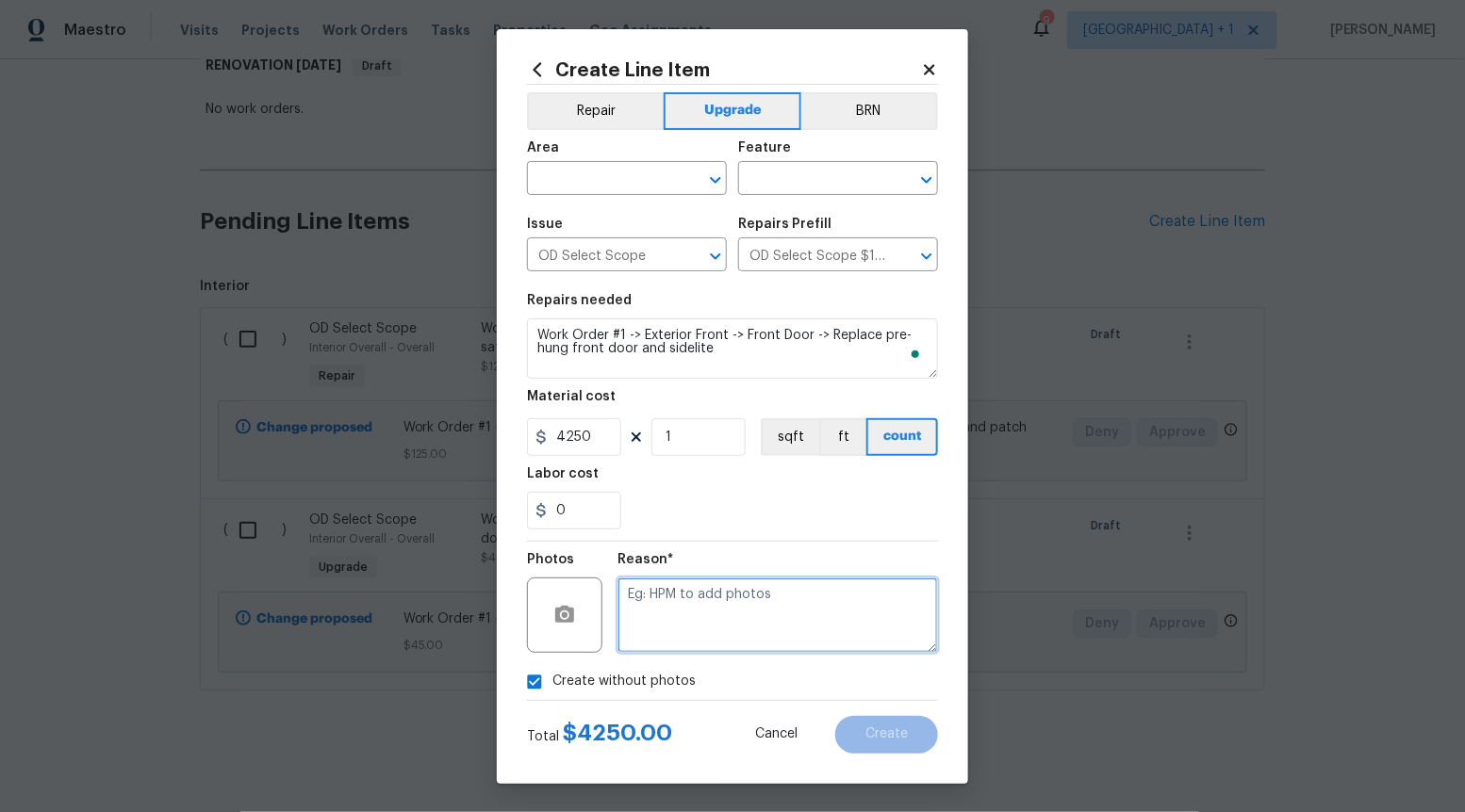
click at [717, 627] on textarea at bounding box center [778, 616] width 320 height 75
click at [719, 184] on icon "Open" at bounding box center [715, 179] width 23 height 23
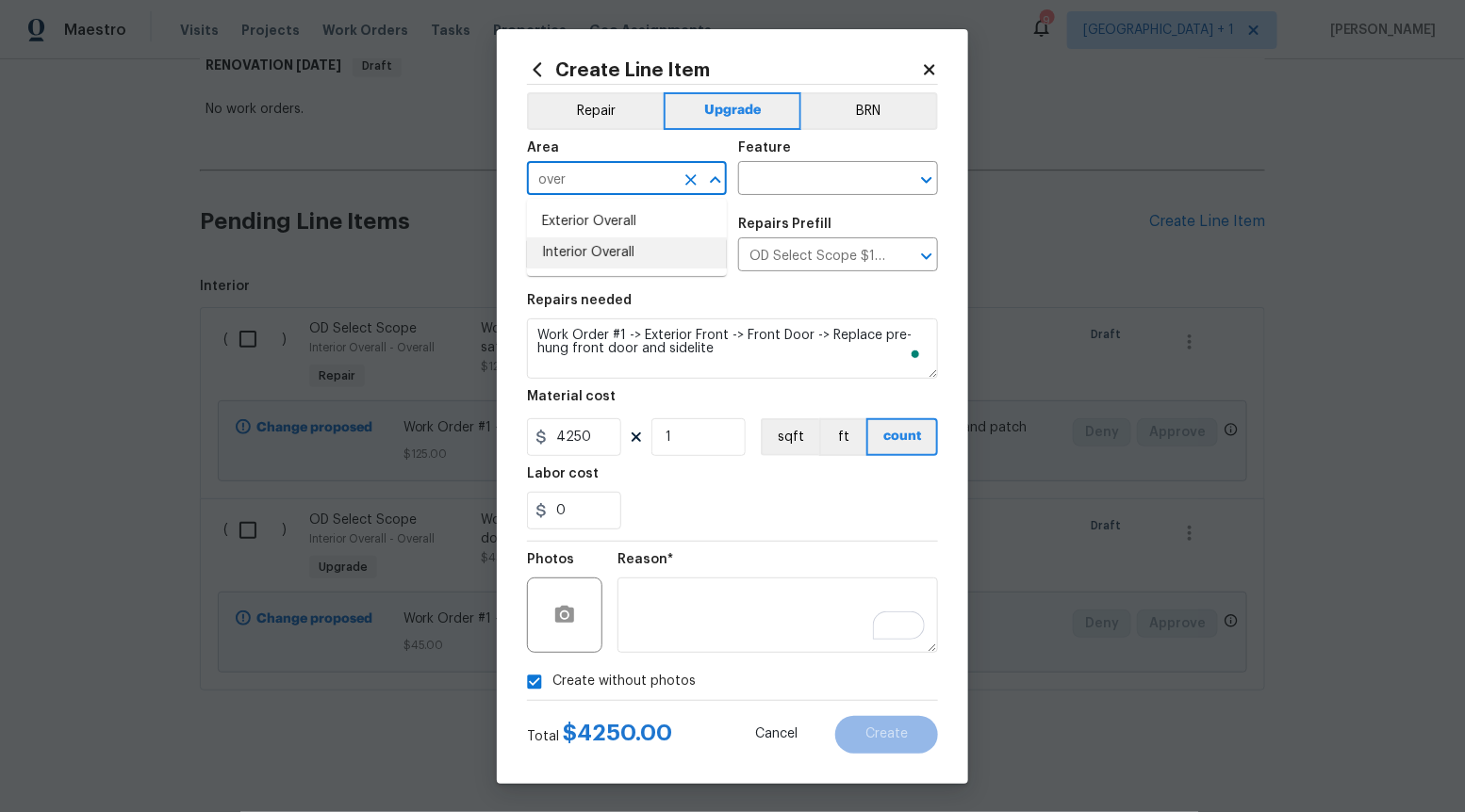
click at [653, 242] on li "Interior Overall" at bounding box center [626, 253] width 199 height 31
type input "Interior Overall"
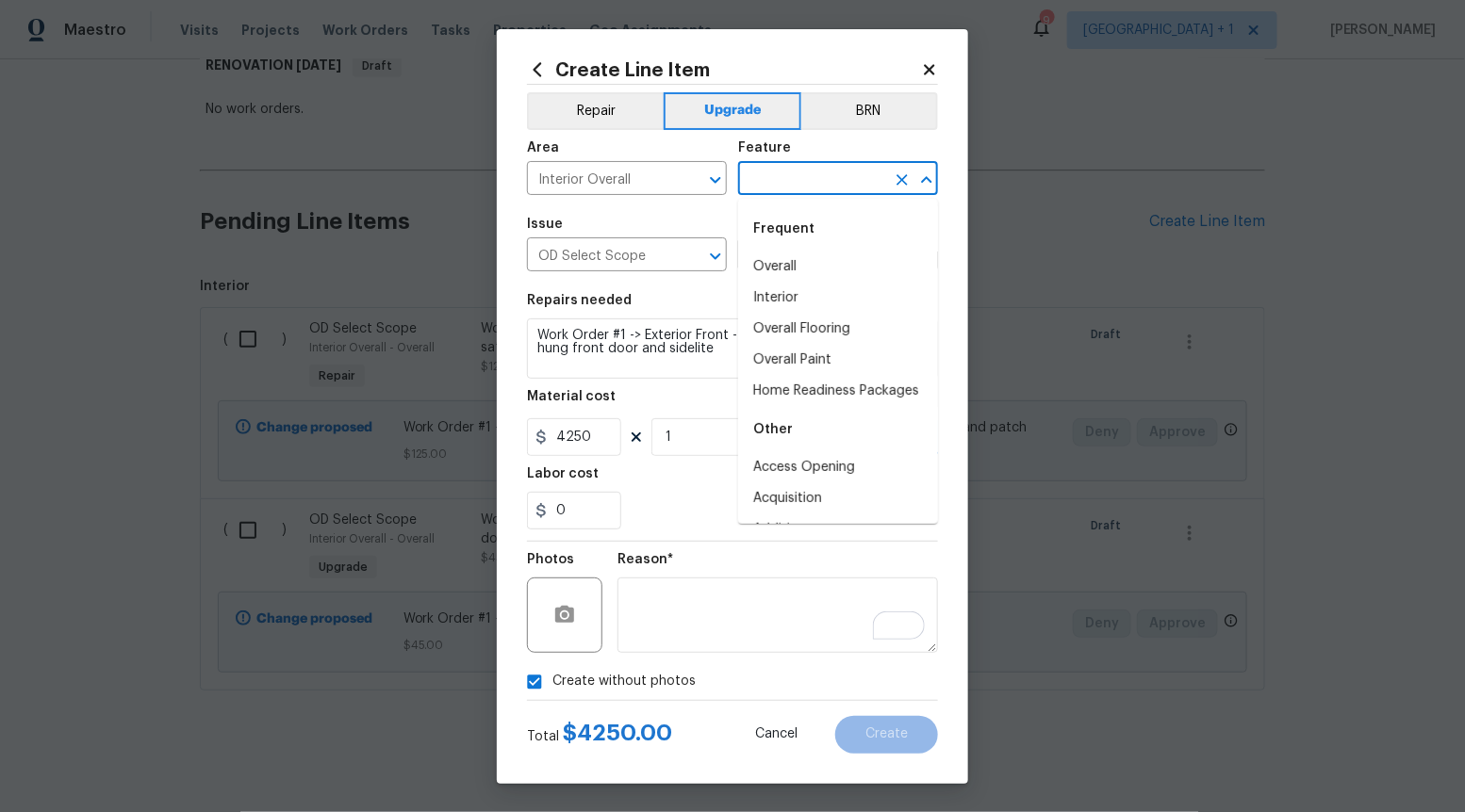
click at [761, 193] on input "text" at bounding box center [811, 179] width 147 height 29
click at [774, 260] on li "Overall" at bounding box center [837, 267] width 199 height 31
type input "Overall"
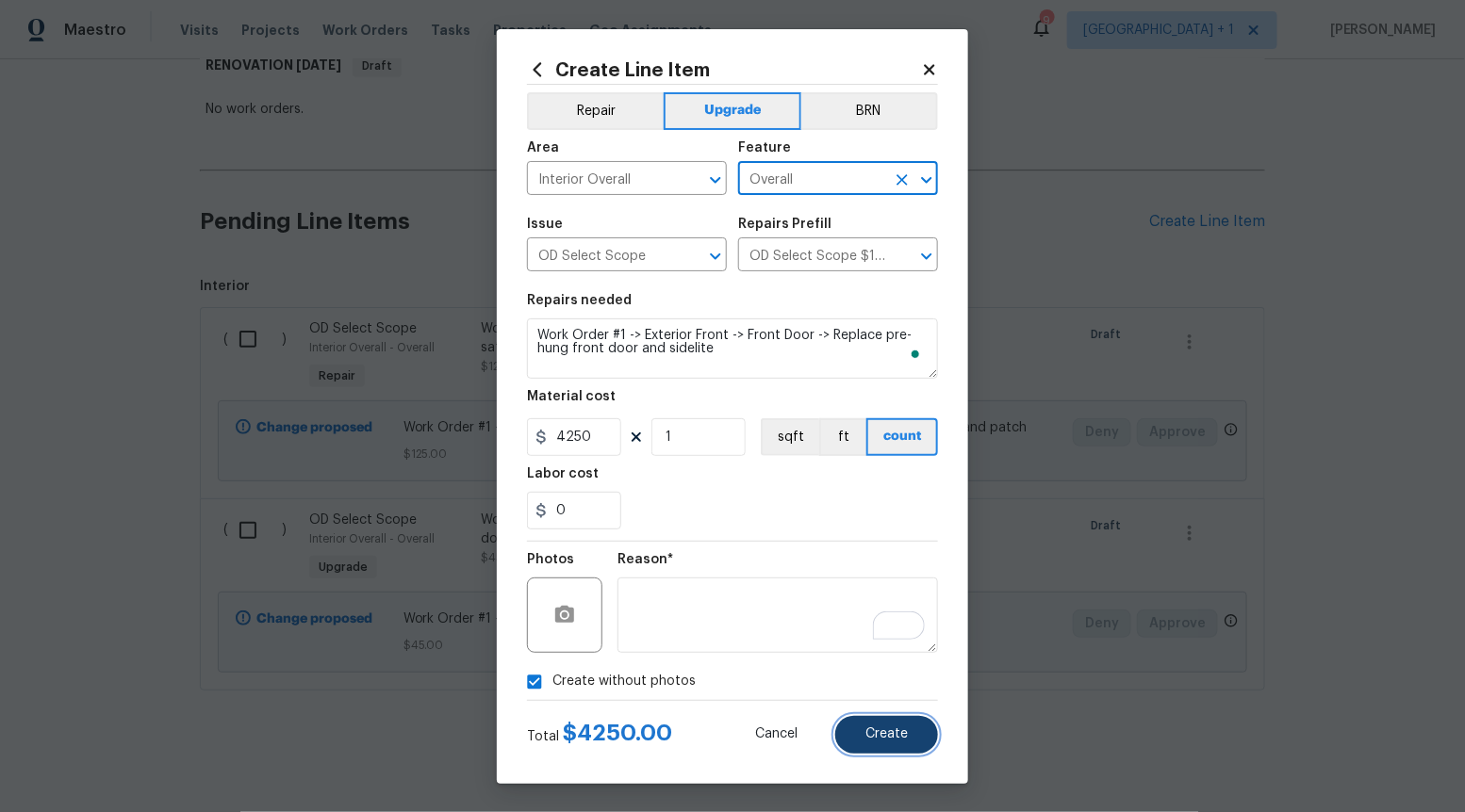
click at [911, 736] on button "Create" at bounding box center [887, 735] width 103 height 38
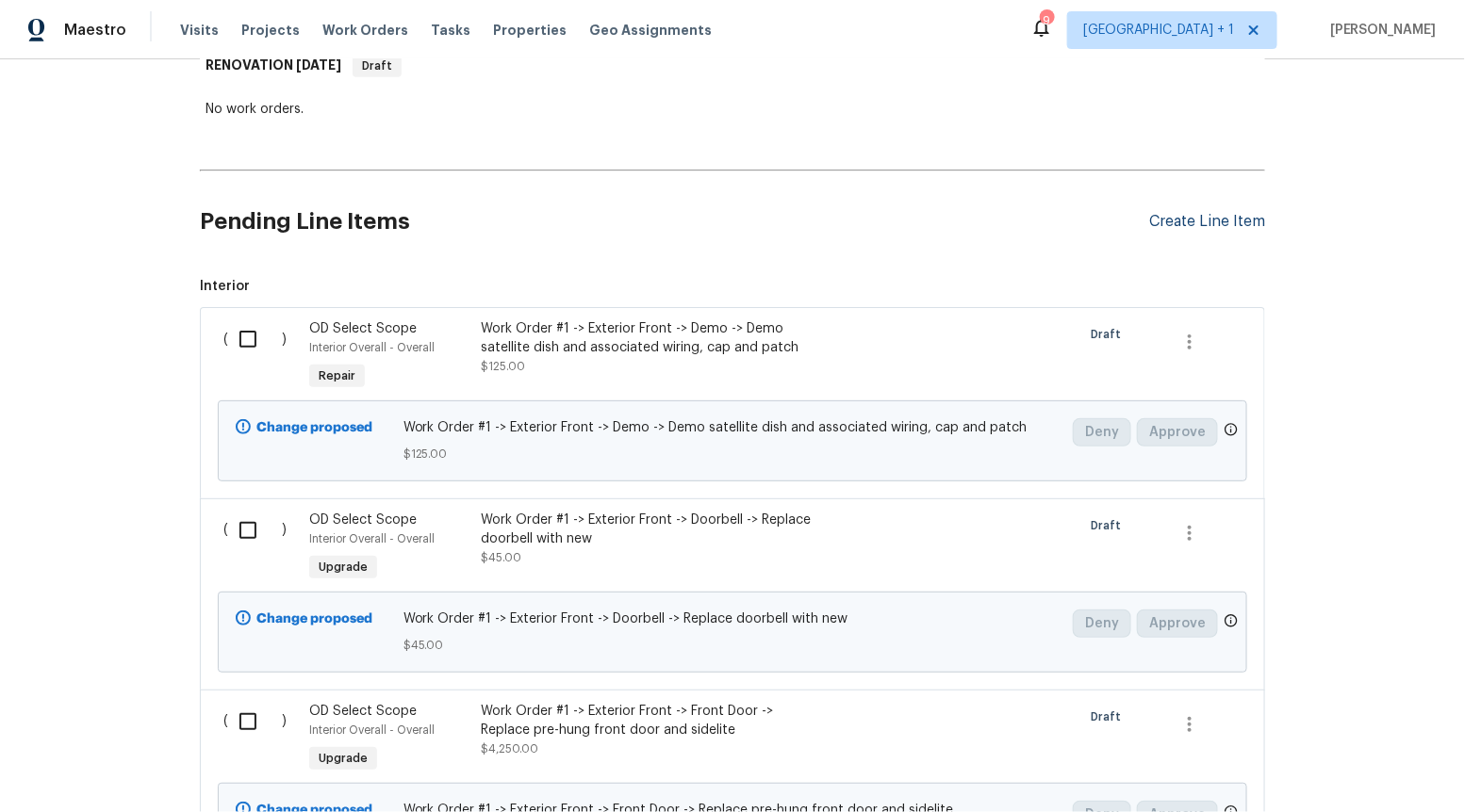
click at [1189, 213] on div "Create Line Item" at bounding box center [1207, 222] width 116 height 18
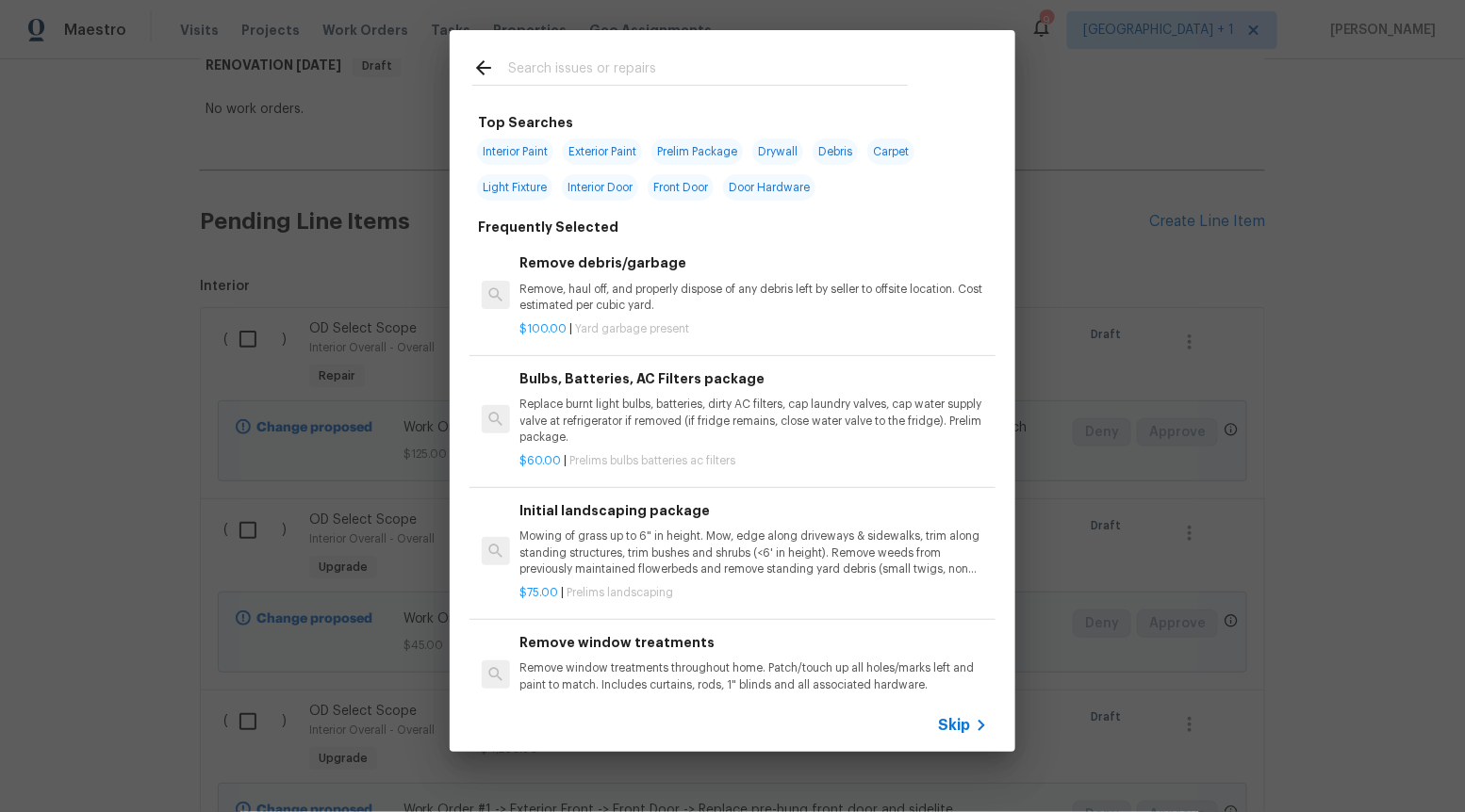
click at [953, 718] on span "Skip" at bounding box center [954, 725] width 32 height 19
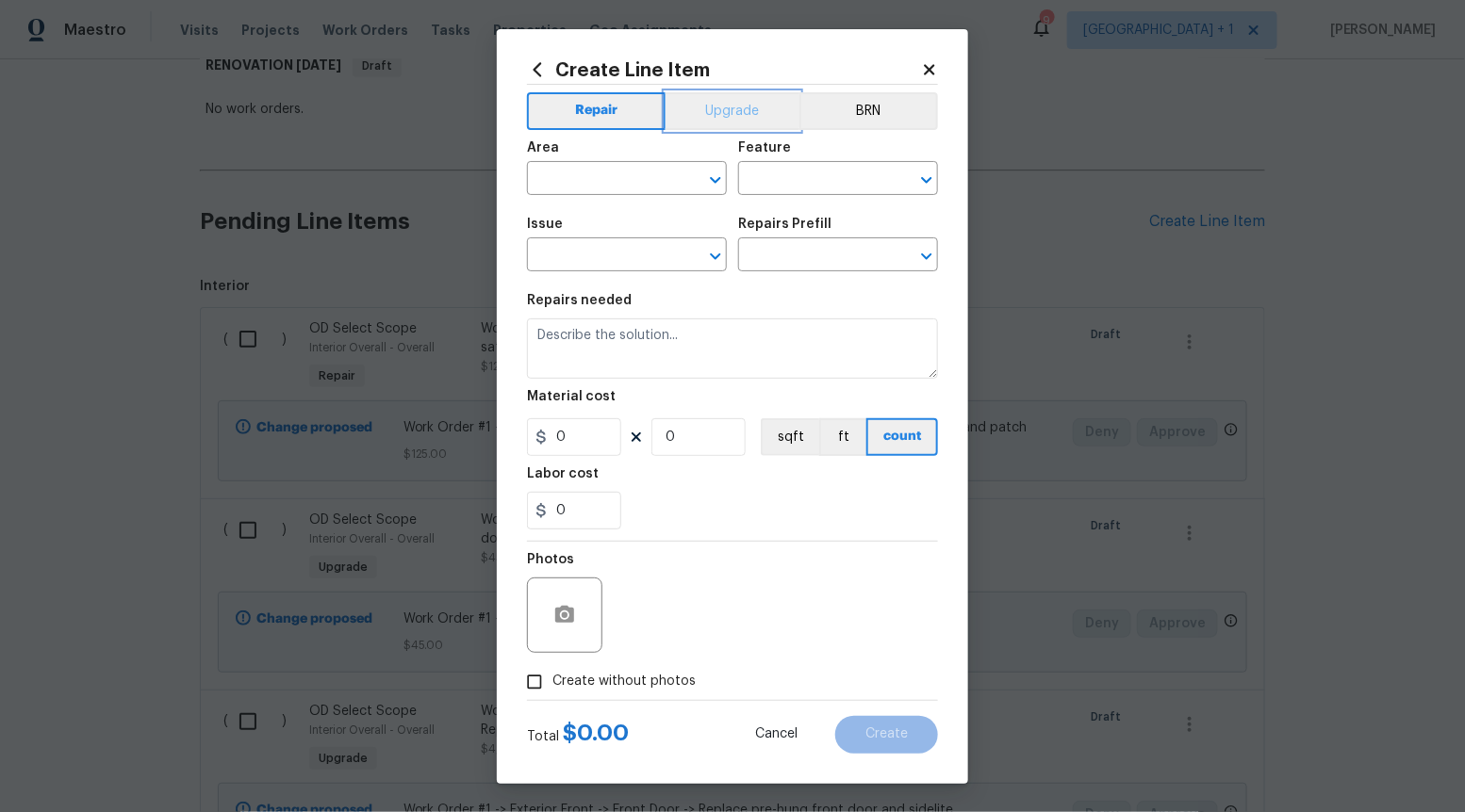
click at [729, 92] on button "Upgrade" at bounding box center [733, 111] width 135 height 38
click at [708, 239] on div "Issue" at bounding box center [626, 230] width 199 height 25
click at [709, 244] on button "Open" at bounding box center [715, 256] width 27 height 27
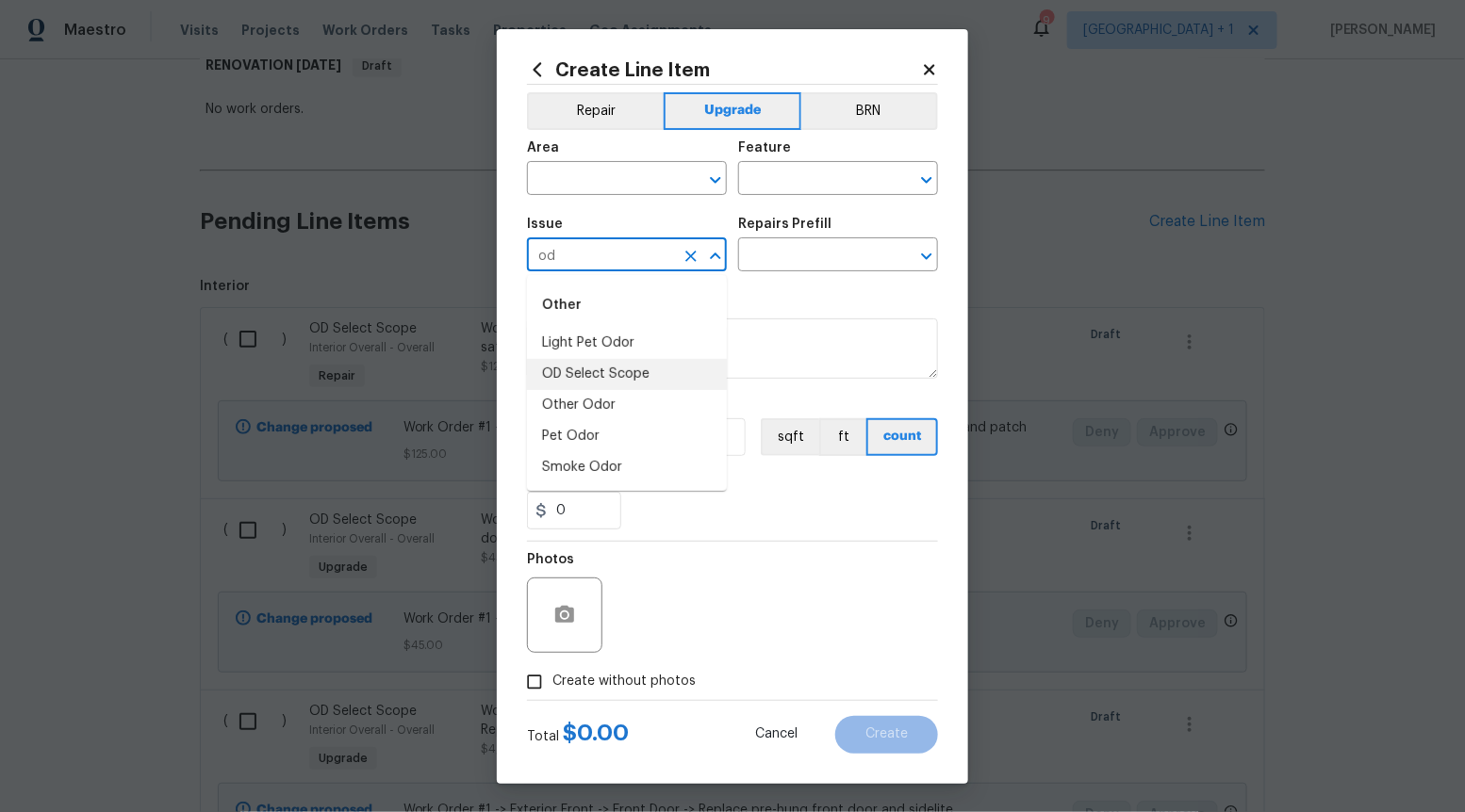
click at [640, 373] on li "OD Select Scope" at bounding box center [626, 374] width 199 height 31
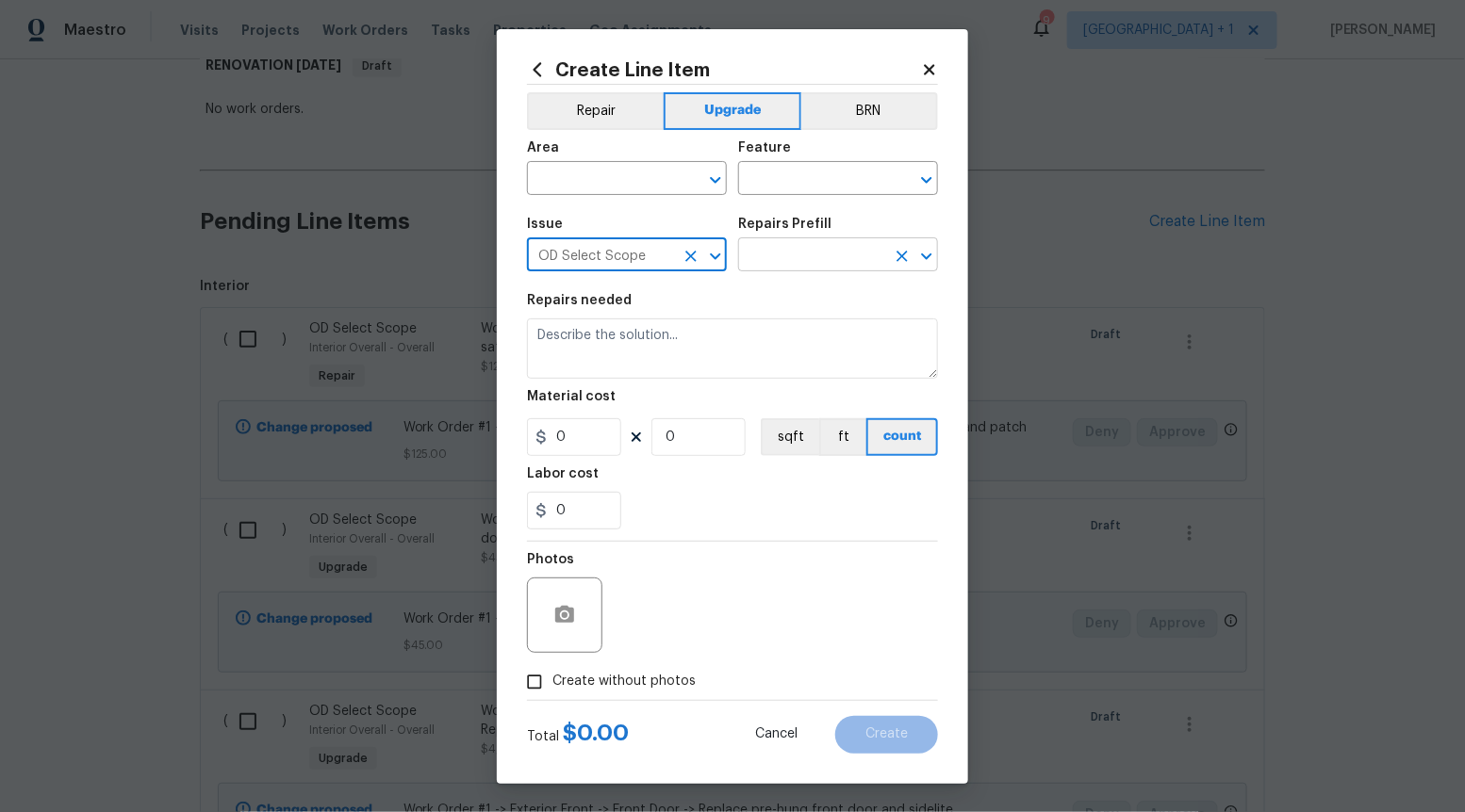
type input "OD Select Scope"
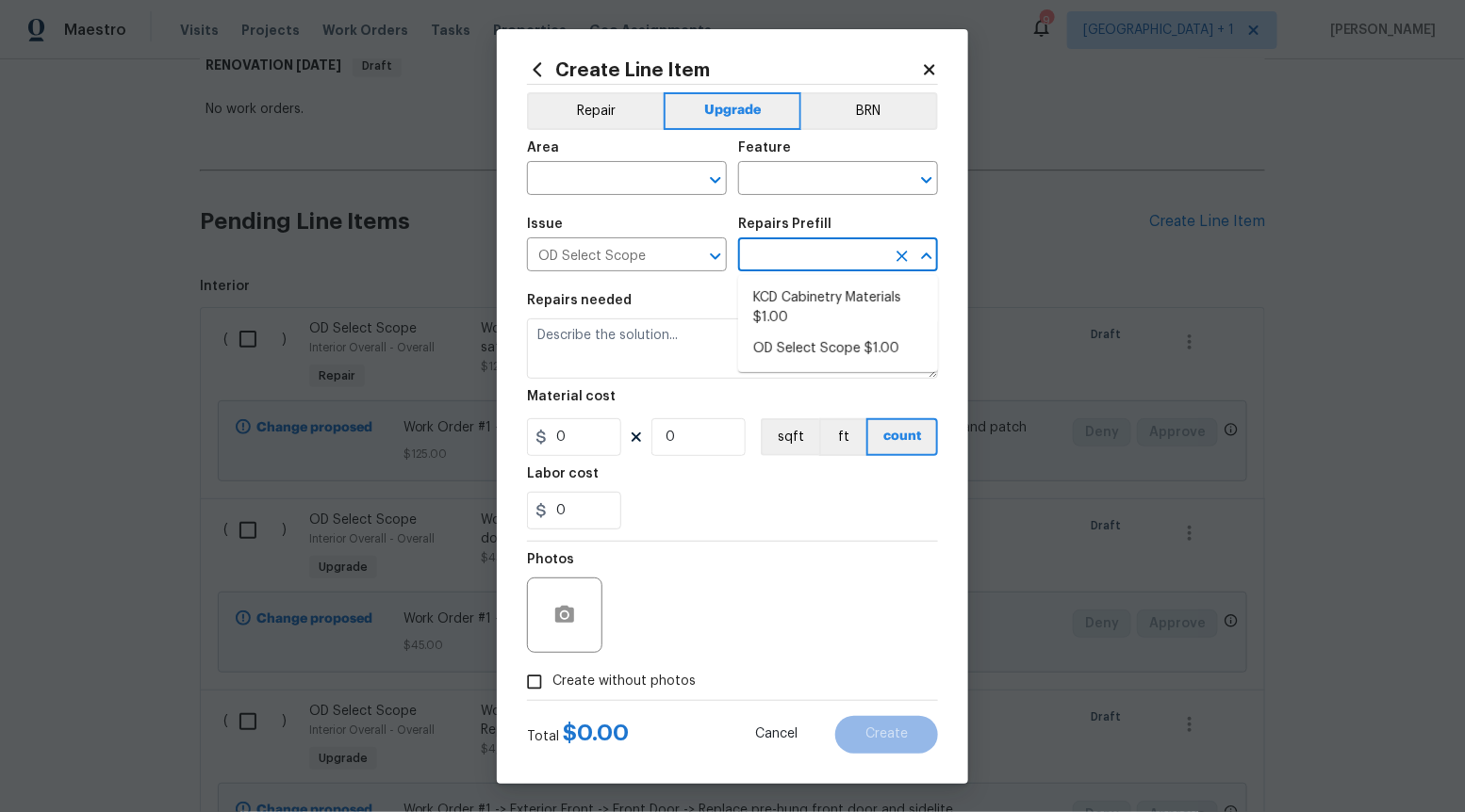
click at [801, 250] on input "text" at bounding box center [811, 256] width 147 height 29
click at [803, 344] on li "OD Select Scope $1.00" at bounding box center [837, 348] width 199 height 31
type input "OD Select Scope $1.00"
type textarea "Refer to the agreed upon scope document for further details."
type input "1"
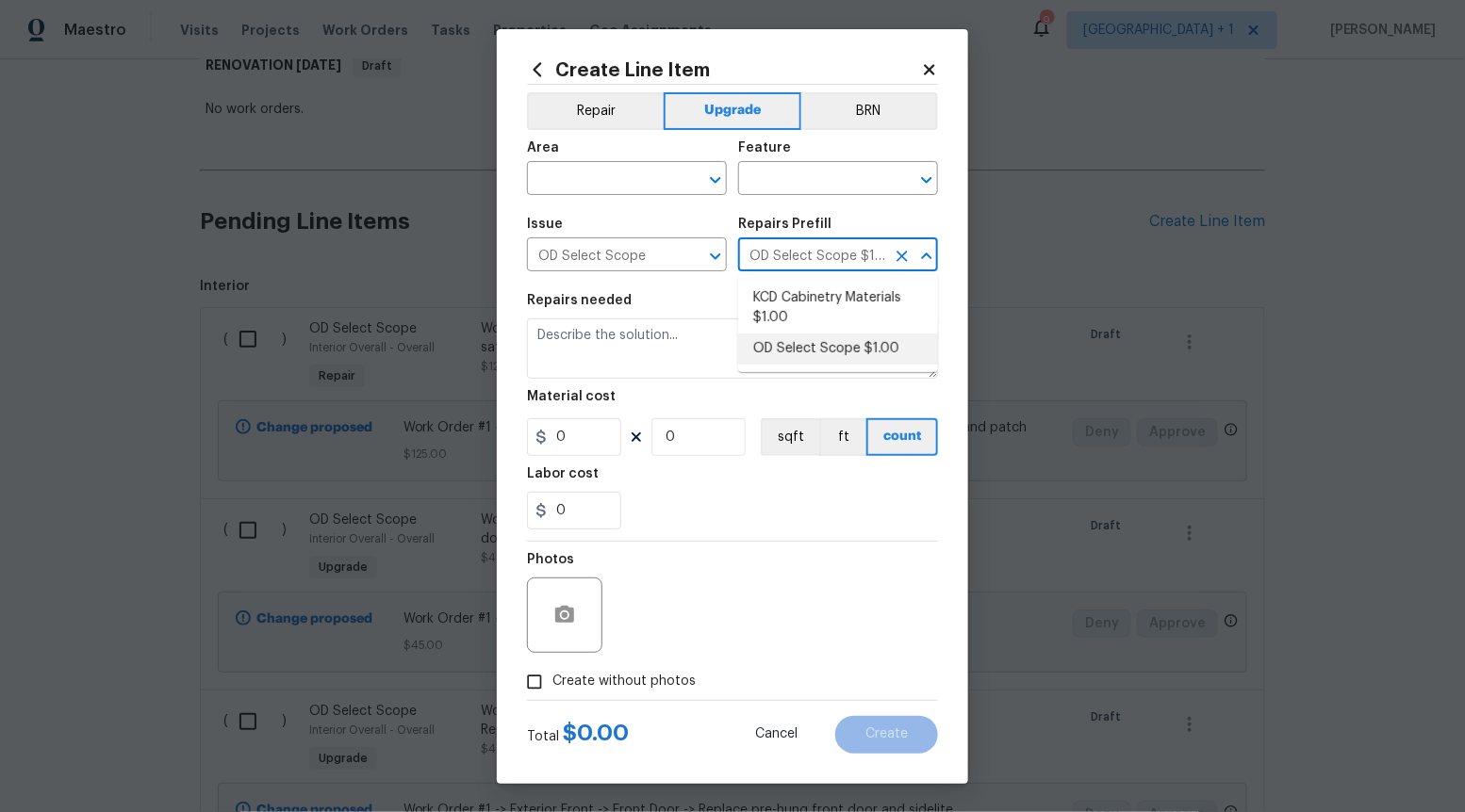
type input "1"
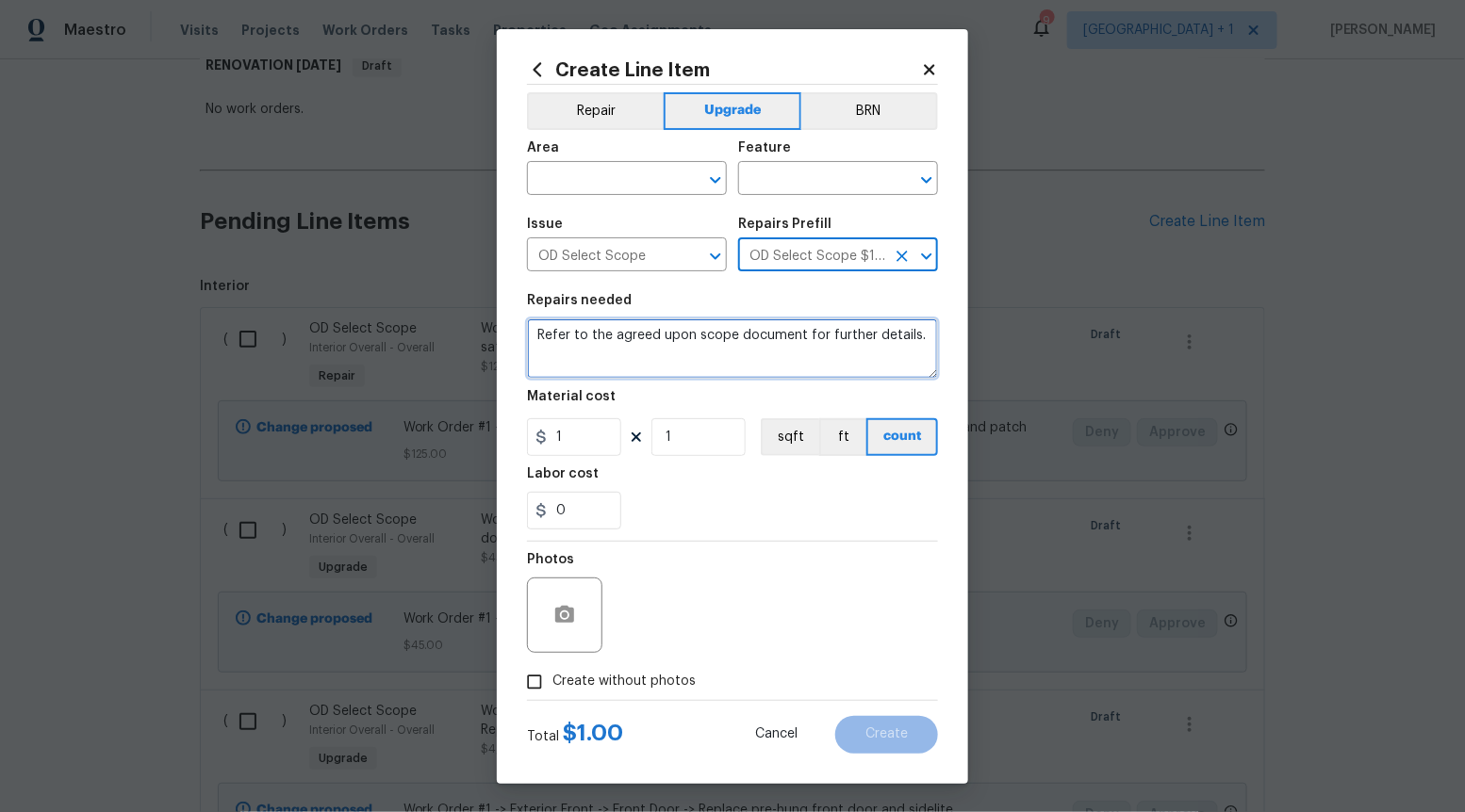
click at [803, 344] on textarea "Refer to the agreed upon scope document for further details." at bounding box center [732, 348] width 411 height 60
paste textarea "Work Order #1 -> Exterior Front -> Door Hardware -> Replace front door handlese…"
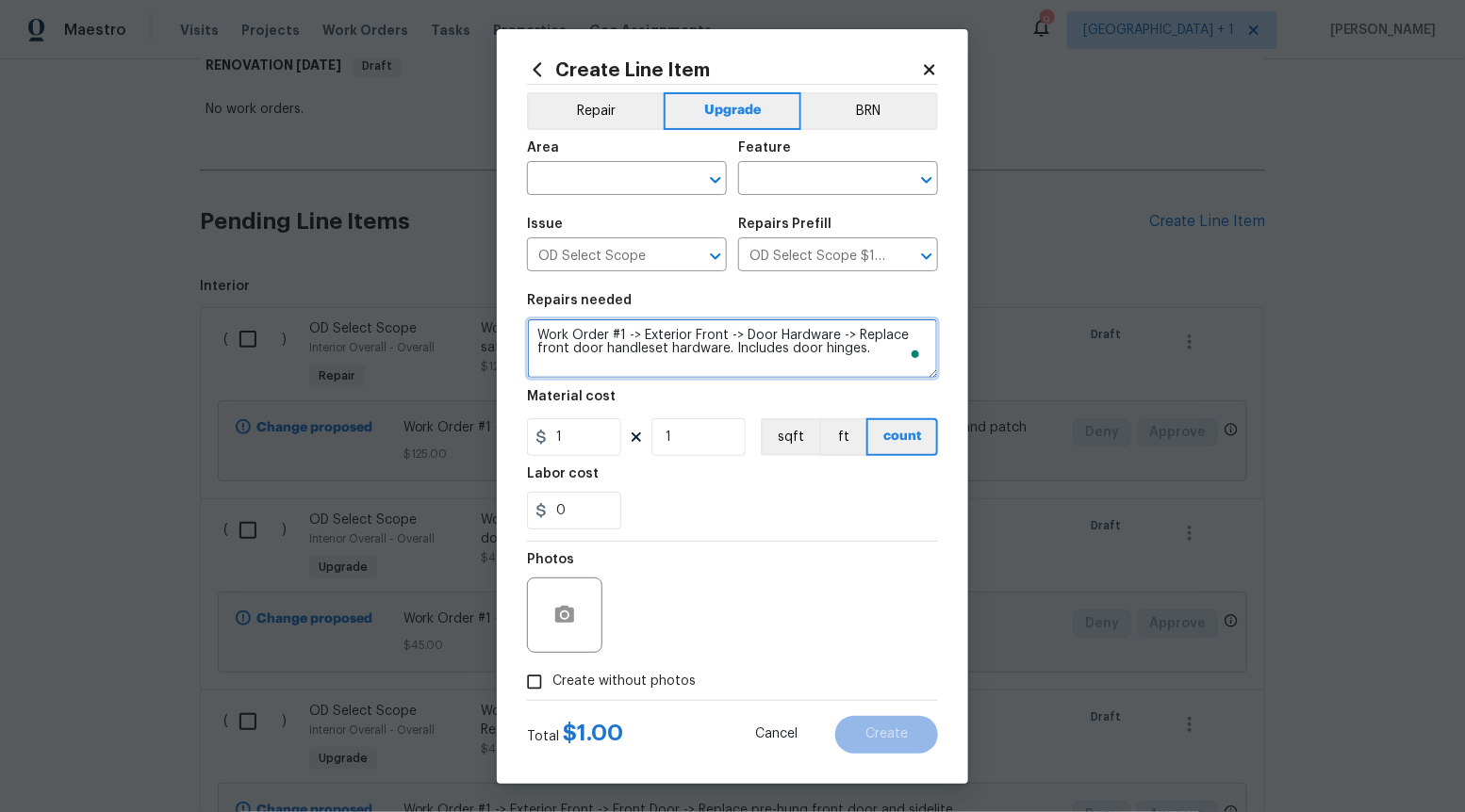
type textarea "Work Order #1 -> Exterior Front -> Door Hardware -> Replace front door handlese…"
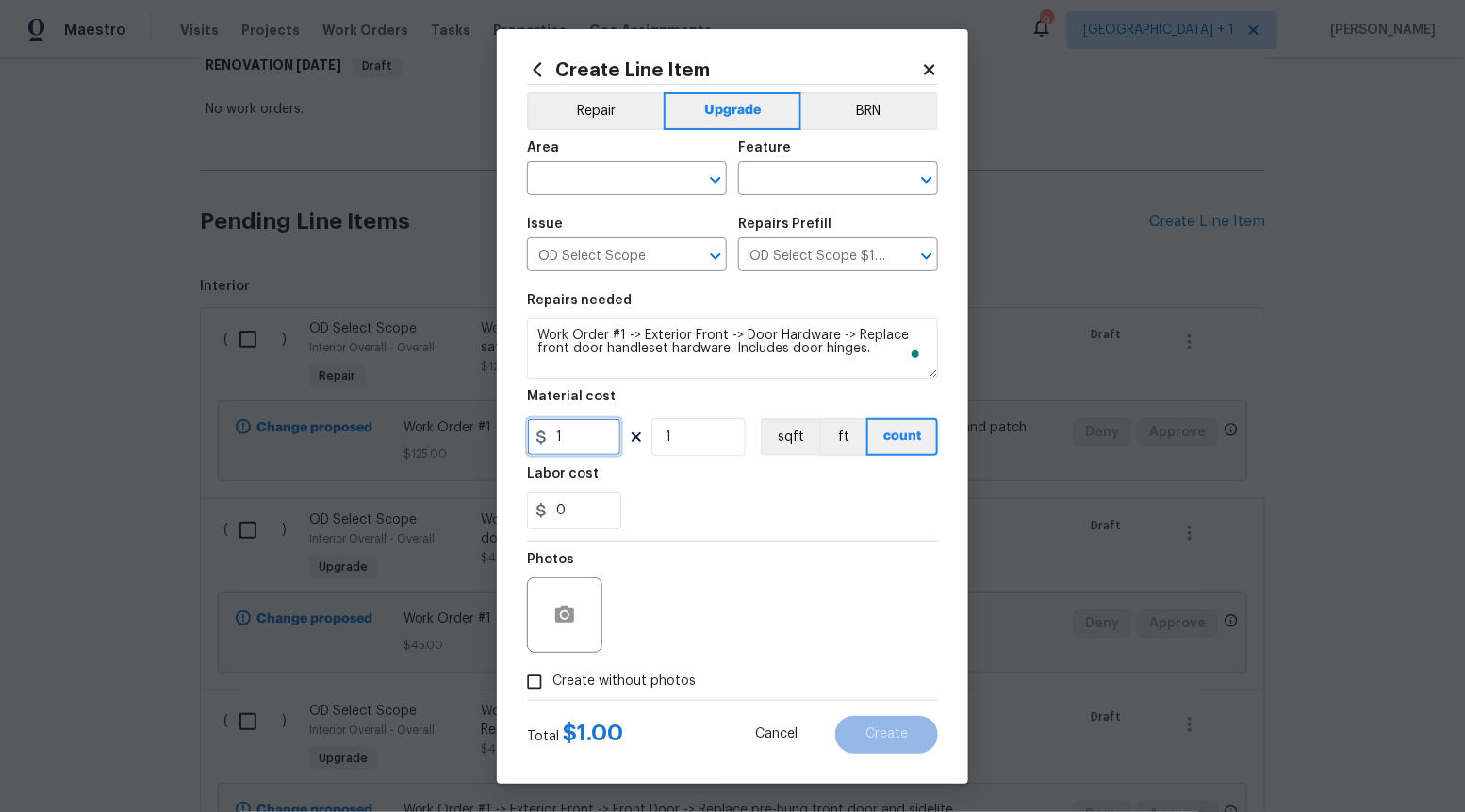
click at [592, 427] on input "1" at bounding box center [573, 437] width 94 height 38
type input "285"
click at [538, 687] on input "Create without photos" at bounding box center [535, 682] width 36 height 36
checkbox input "true"
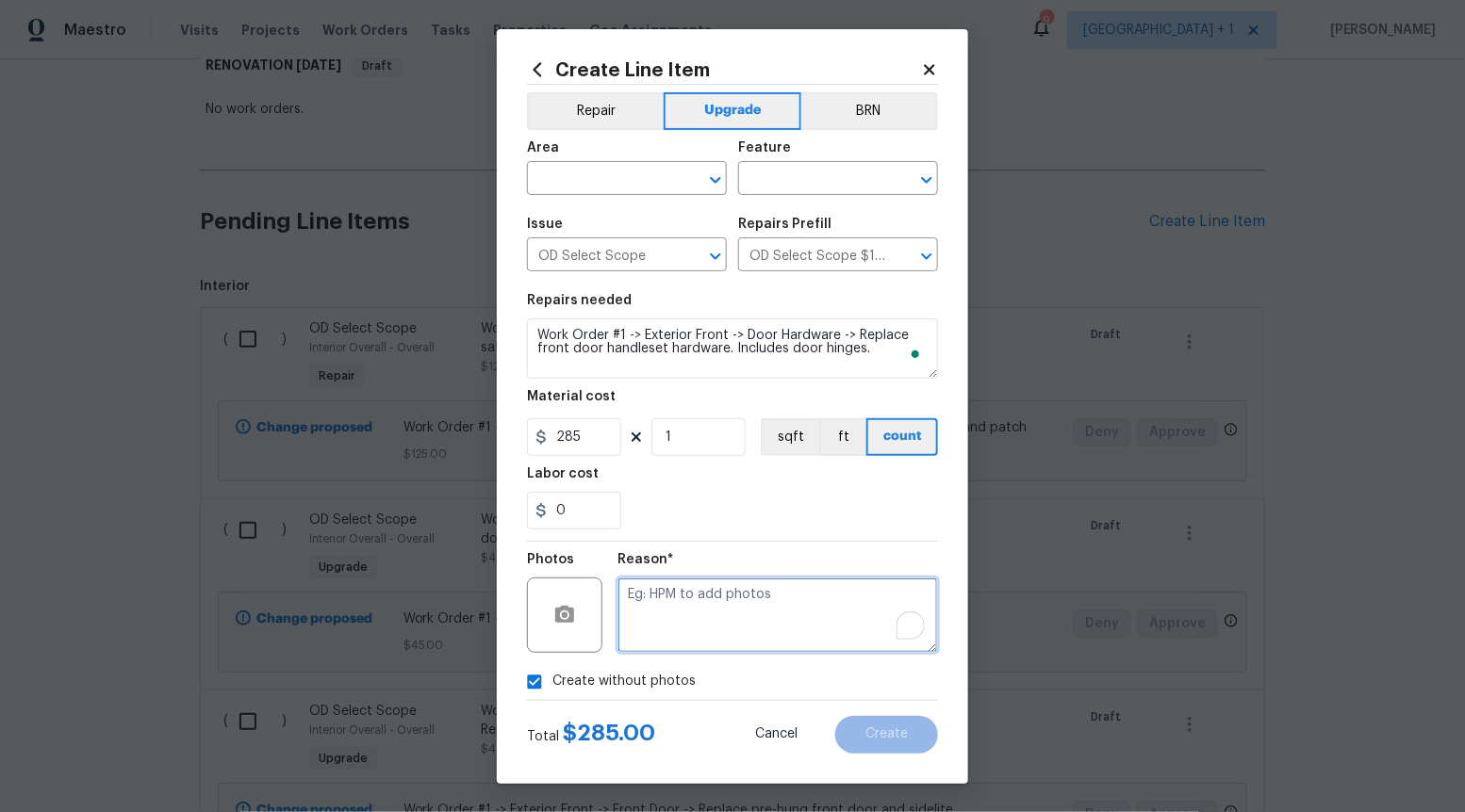
click at [746, 614] on textarea "To enrich screen reader interactions, please activate Accessibility in Grammarl…" at bounding box center [778, 616] width 320 height 75
click at [718, 180] on icon "Open" at bounding box center [715, 179] width 23 height 23
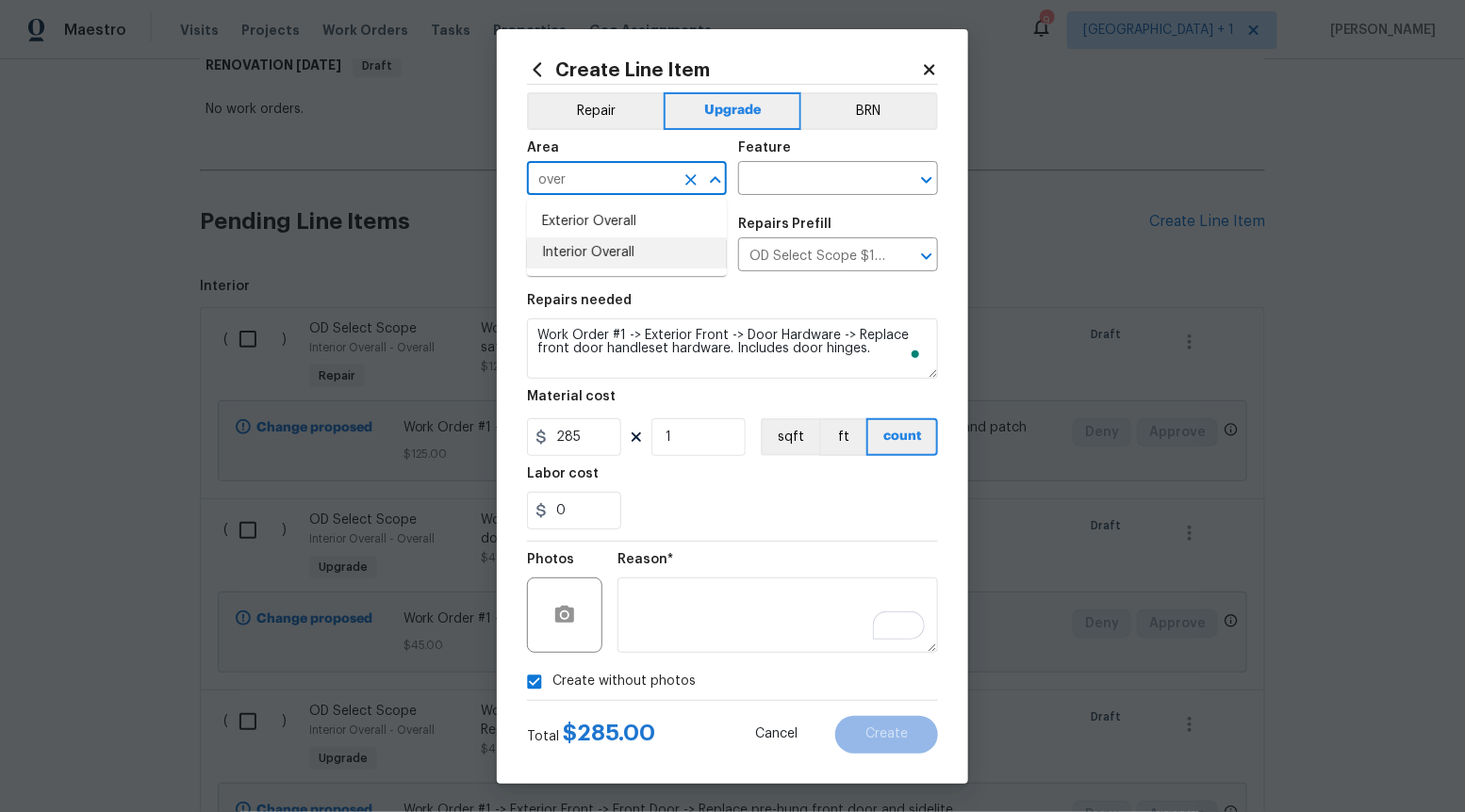
click at [612, 257] on li "Interior Overall" at bounding box center [626, 253] width 199 height 31
type input "Interior Overall"
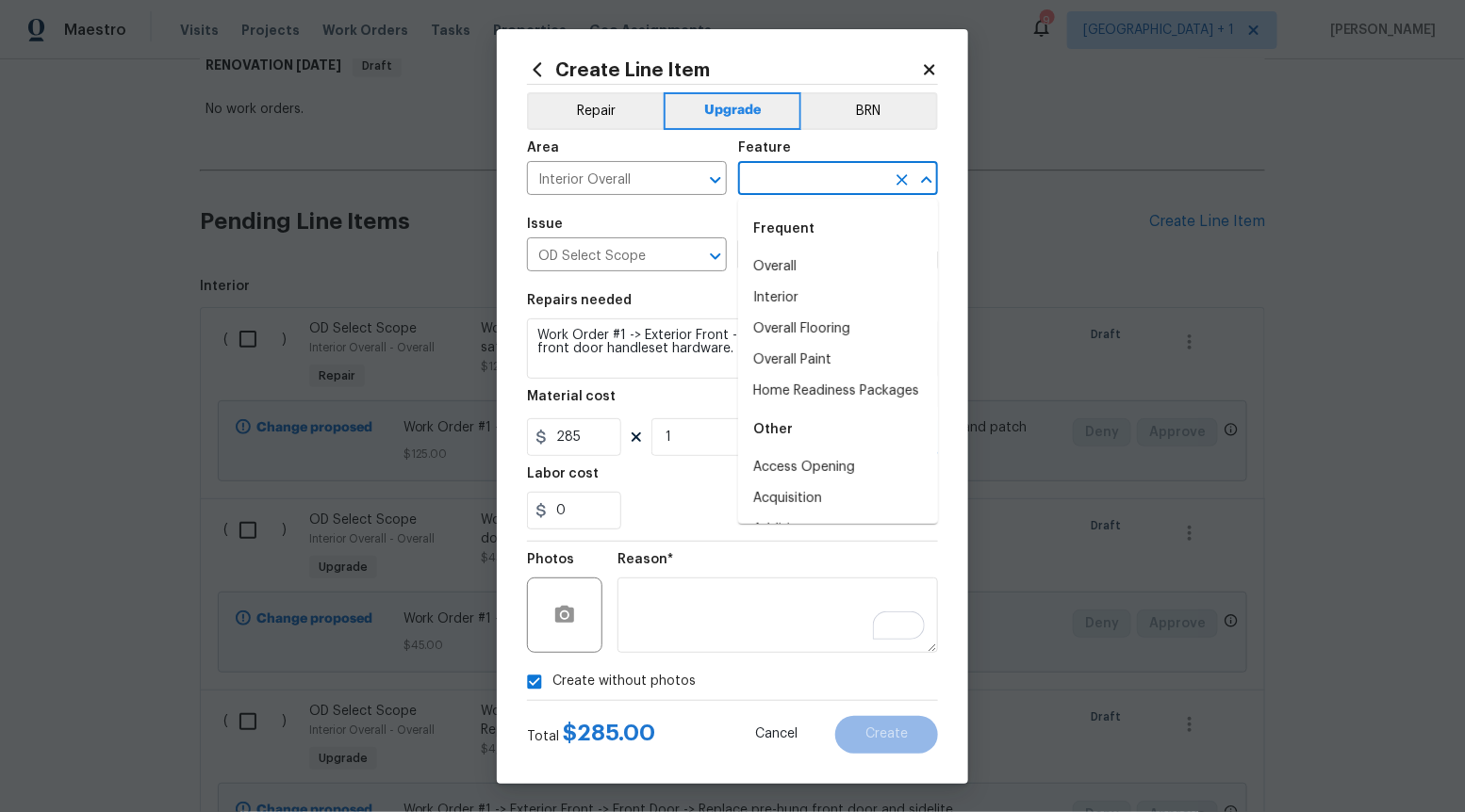
click at [806, 171] on input "text" at bounding box center [811, 179] width 147 height 29
click at [806, 259] on li "Overall" at bounding box center [837, 267] width 199 height 31
type input "Overall"
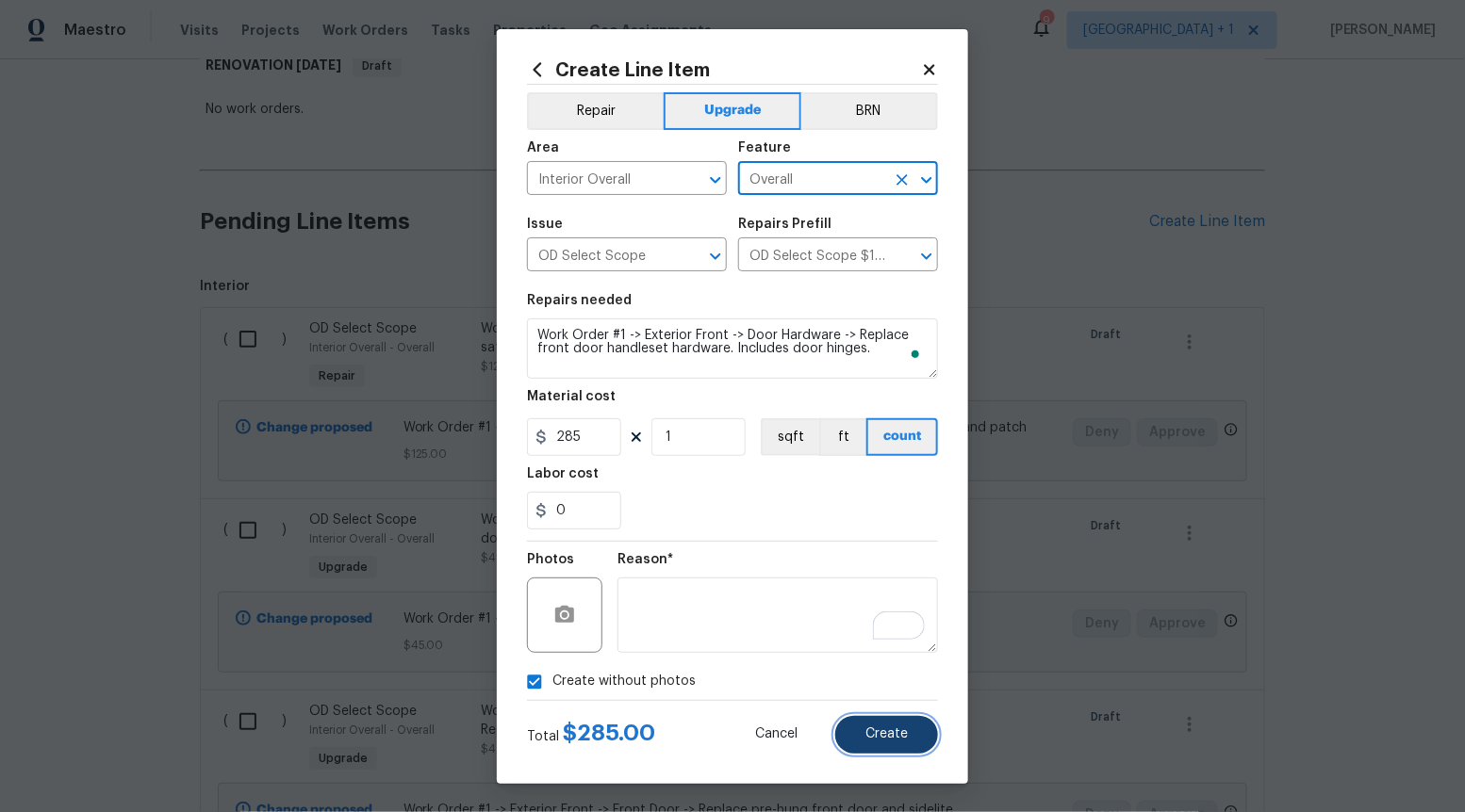
click at [899, 734] on span "Create" at bounding box center [887, 735] width 43 height 14
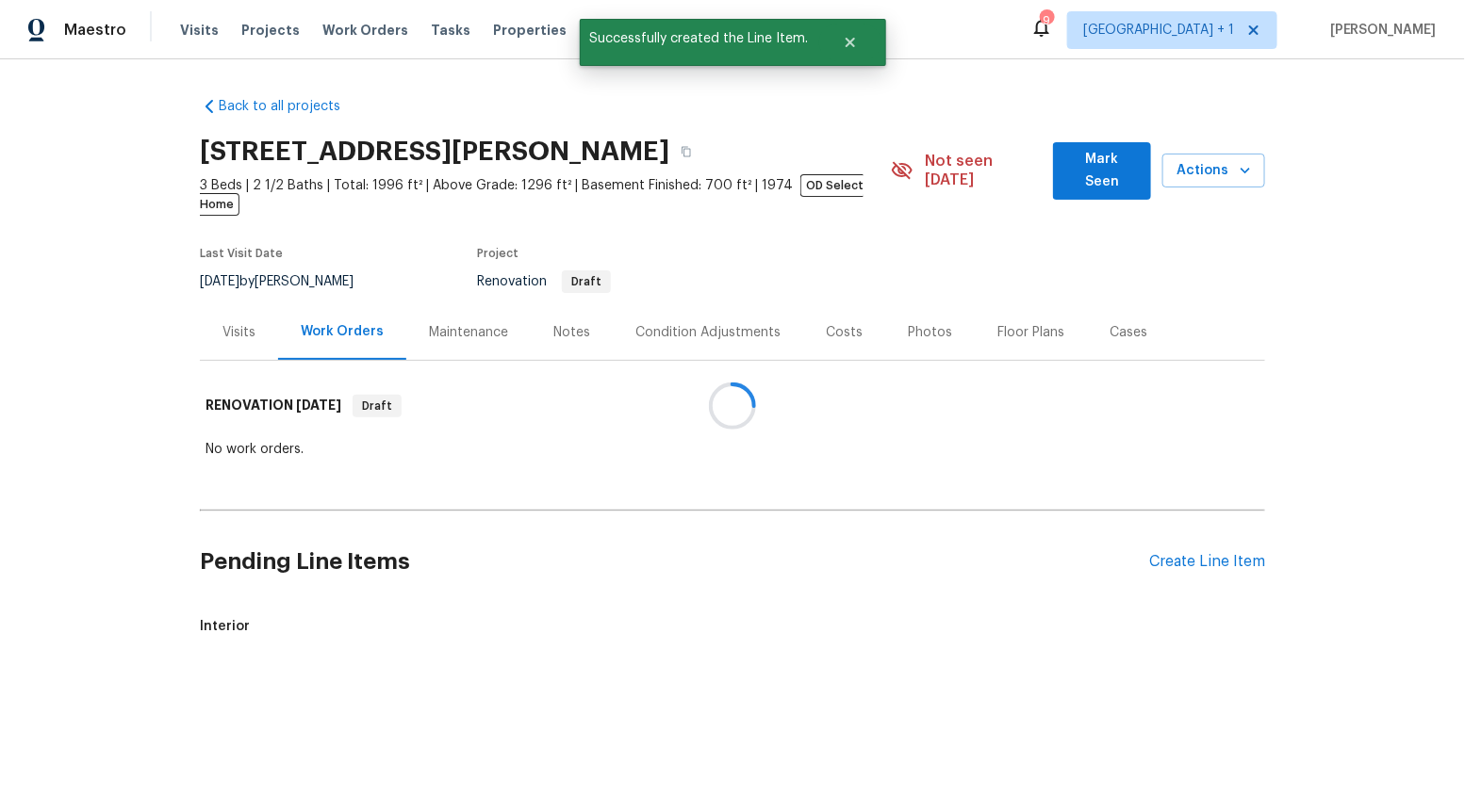
scroll to position [0, 0]
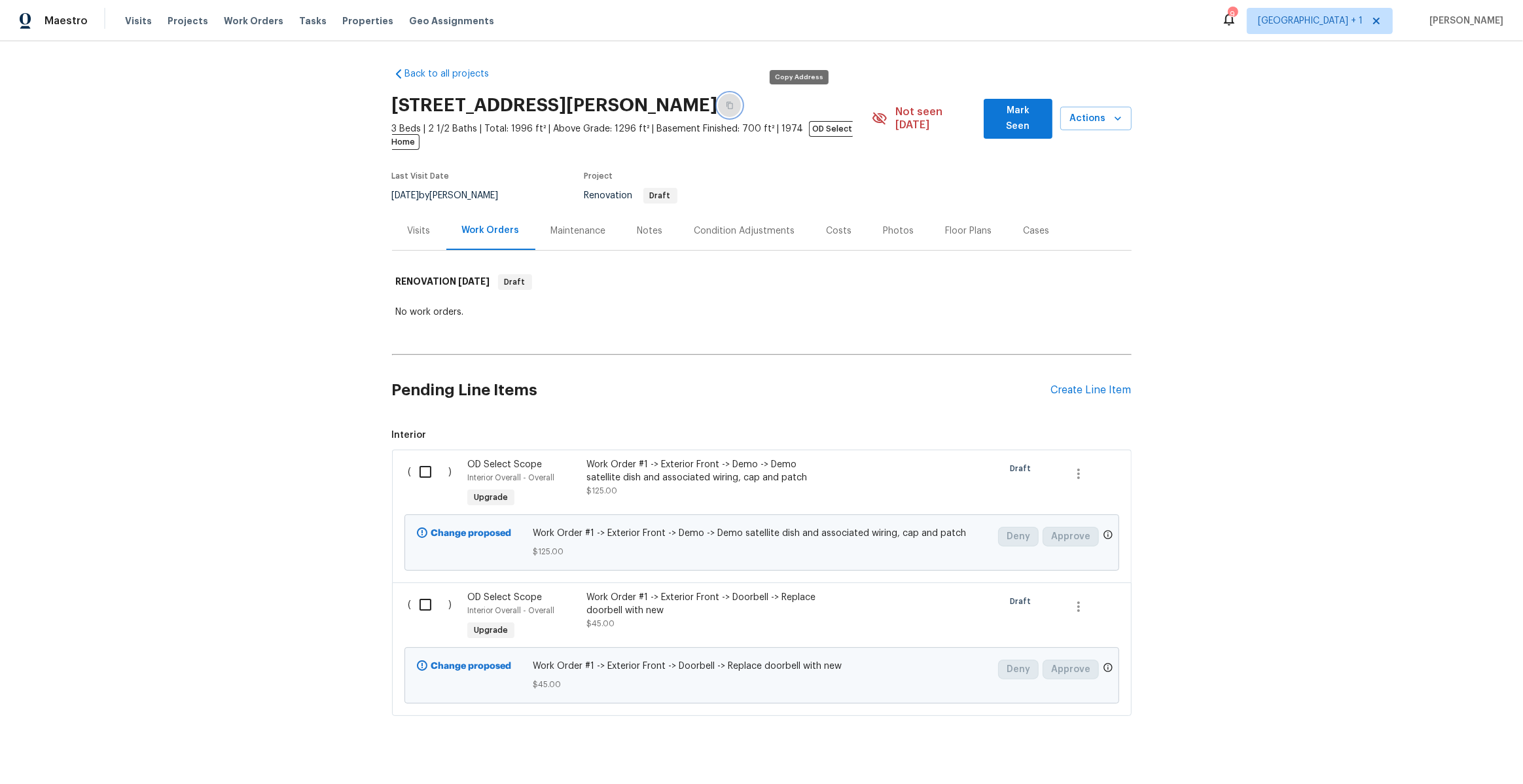
click at [742, 109] on button "button" at bounding box center [730, 105] width 23 height 23
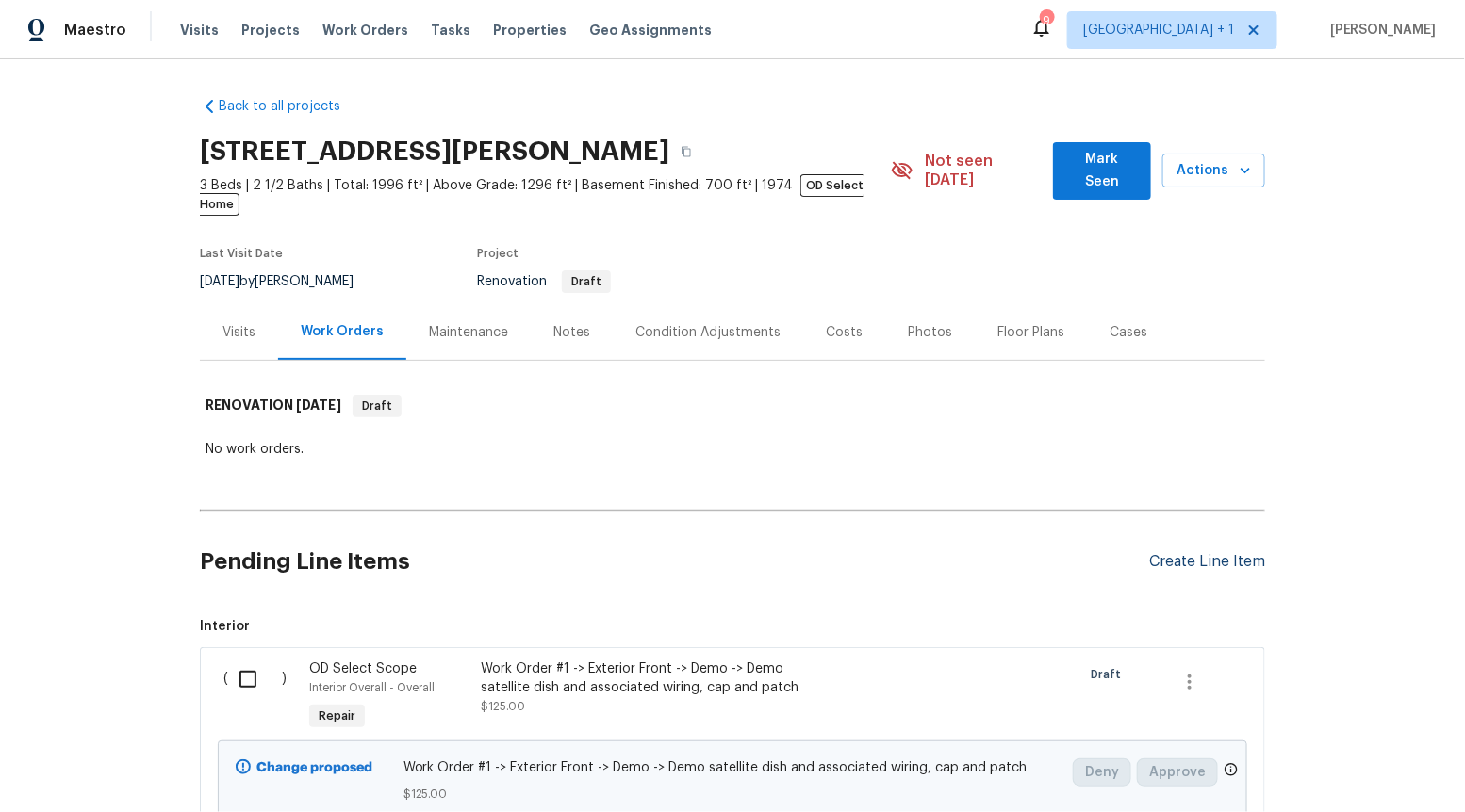
click at [1163, 553] on div "Create Line Item" at bounding box center [1207, 562] width 116 height 18
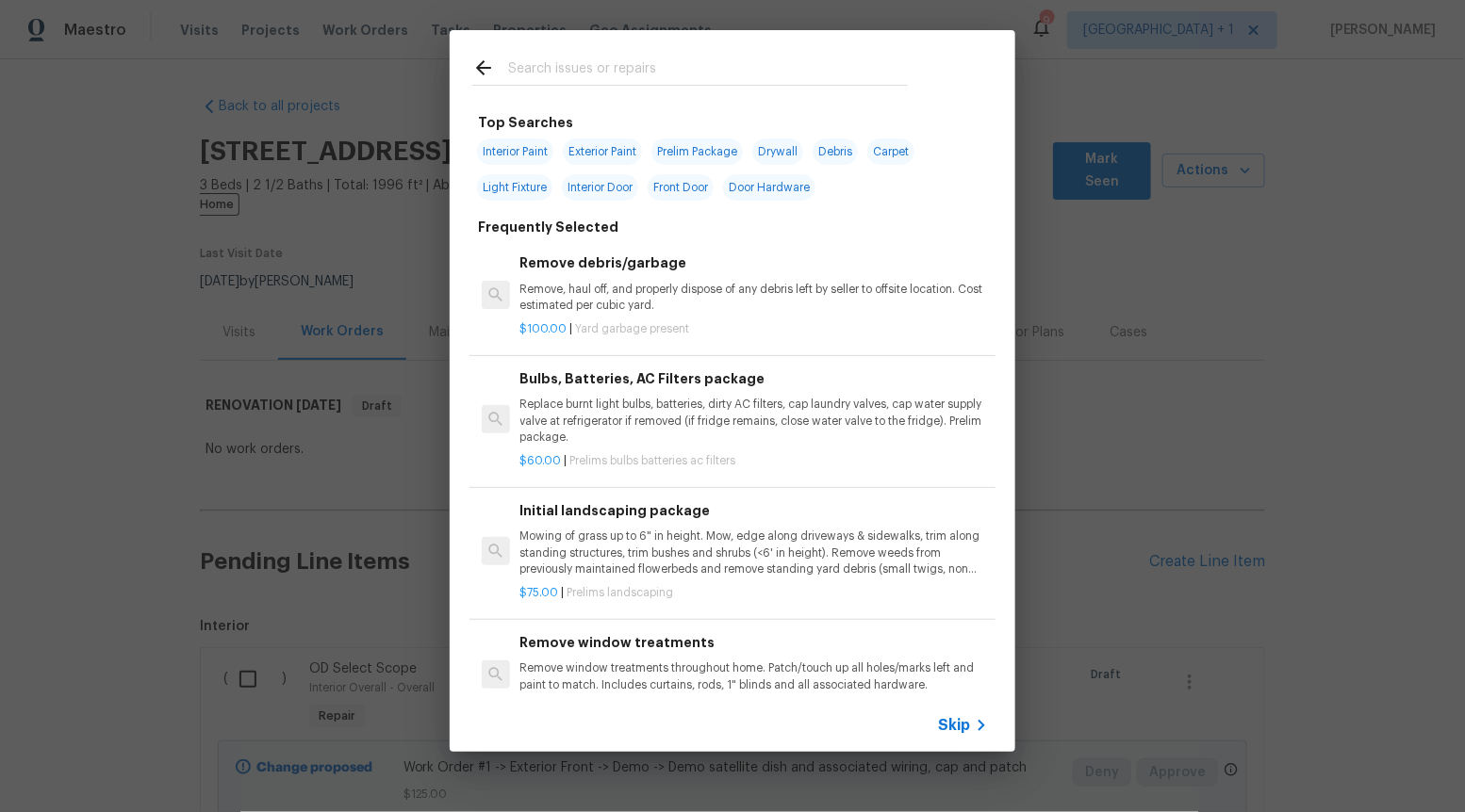
click at [960, 732] on span "Skip" at bounding box center [954, 725] width 32 height 19
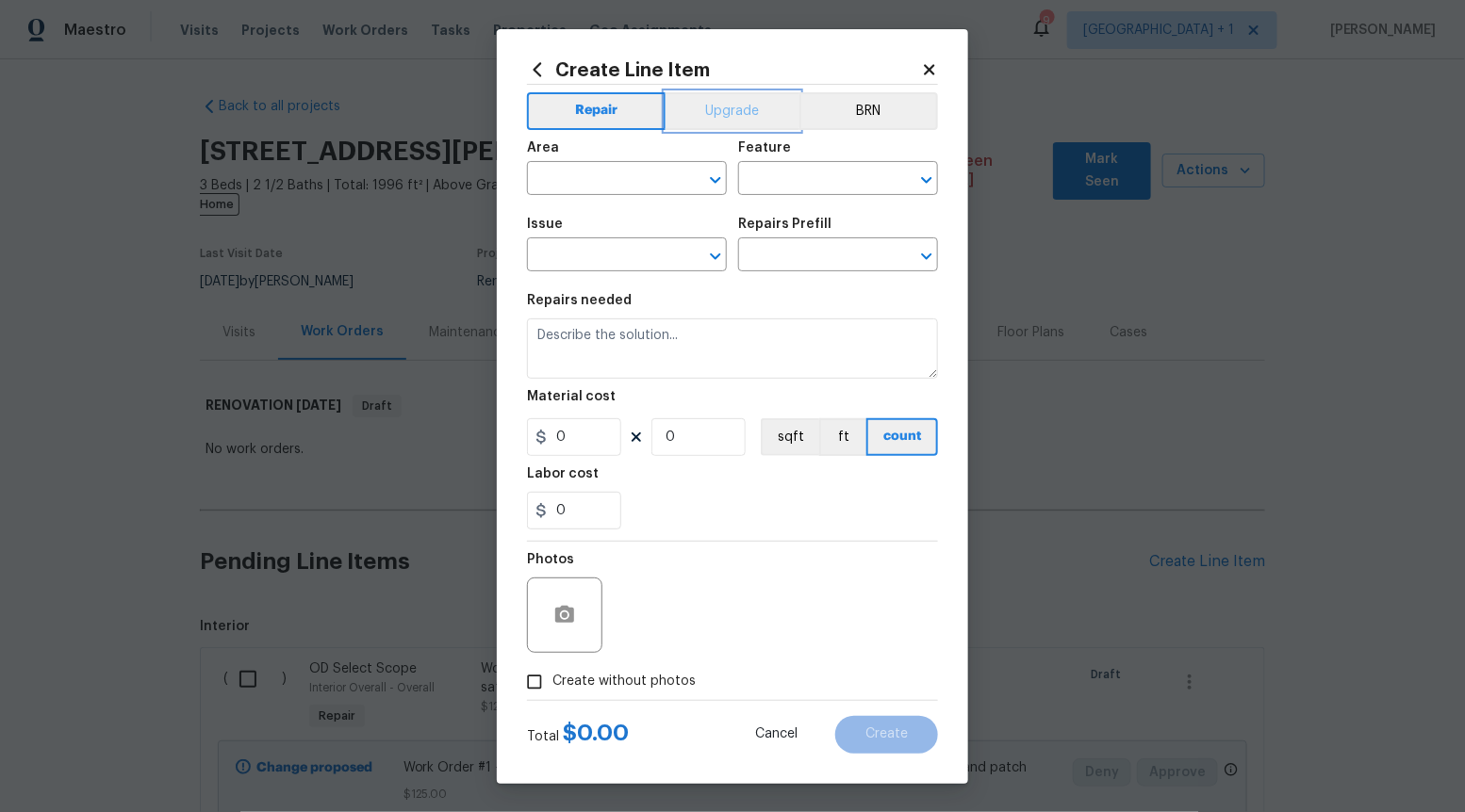
click at [734, 124] on button "Upgrade" at bounding box center [733, 111] width 135 height 38
click at [717, 244] on button "Open" at bounding box center [715, 256] width 27 height 27
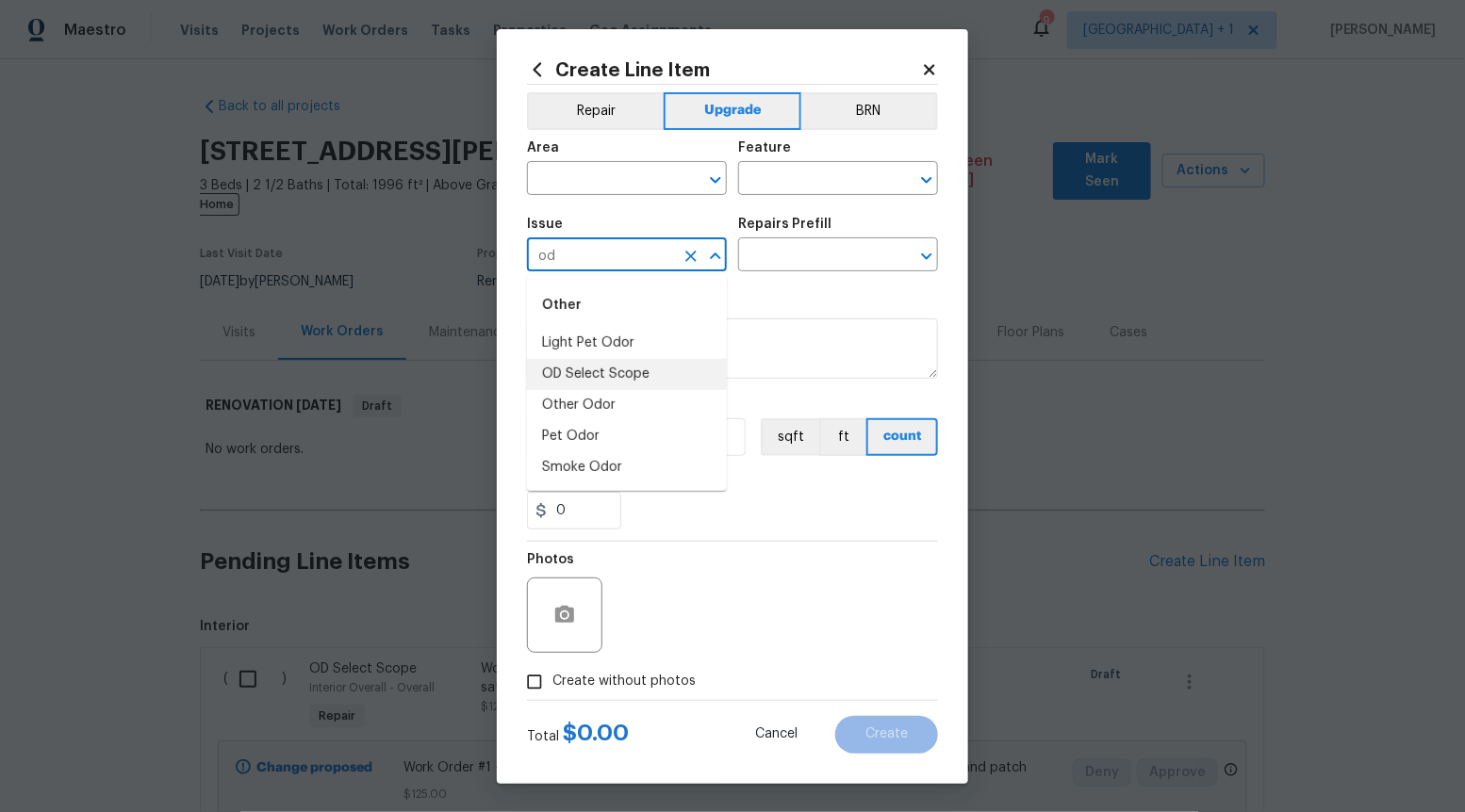
click at [603, 363] on li "OD Select Scope" at bounding box center [626, 374] width 199 height 31
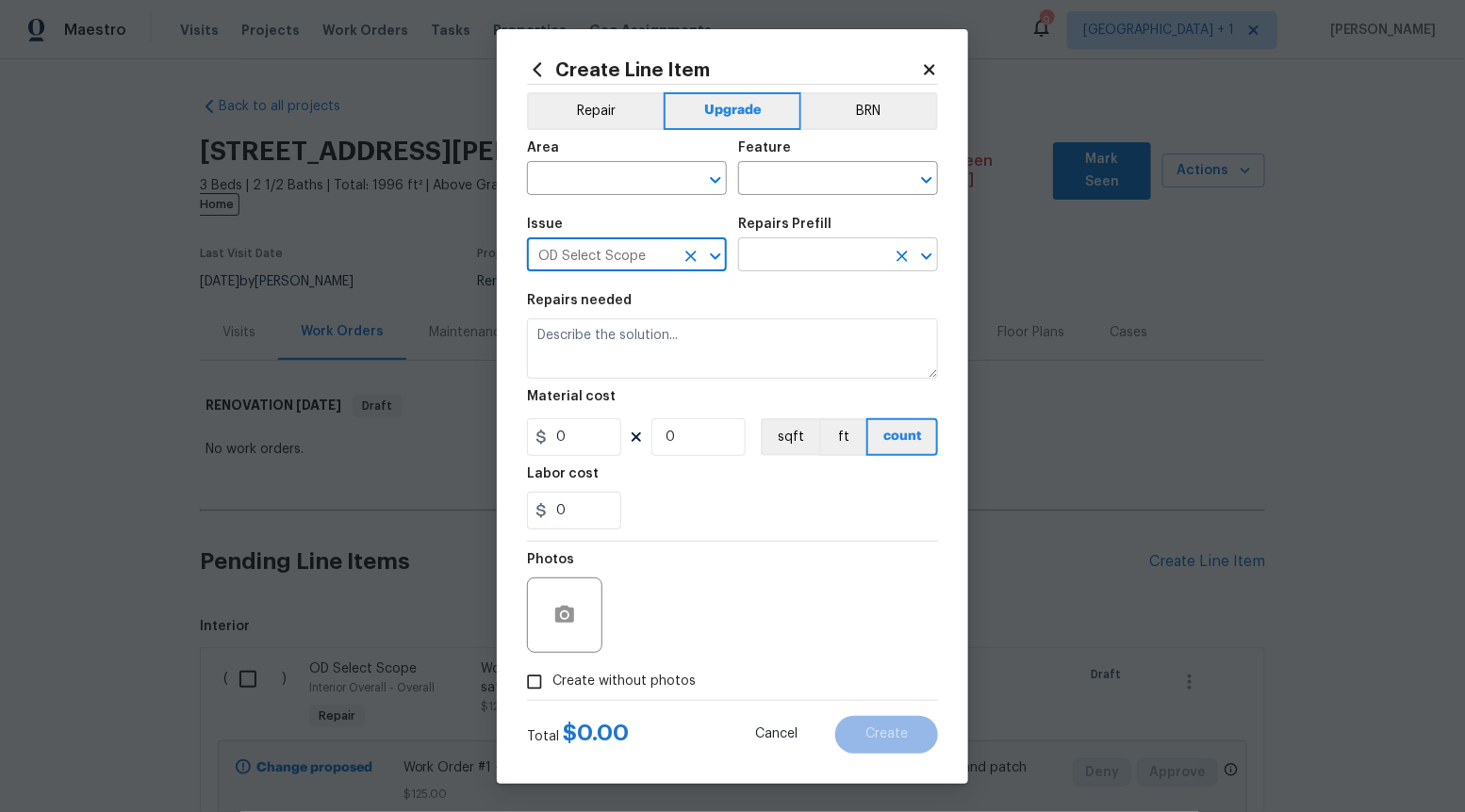
type input "OD Select Scope"
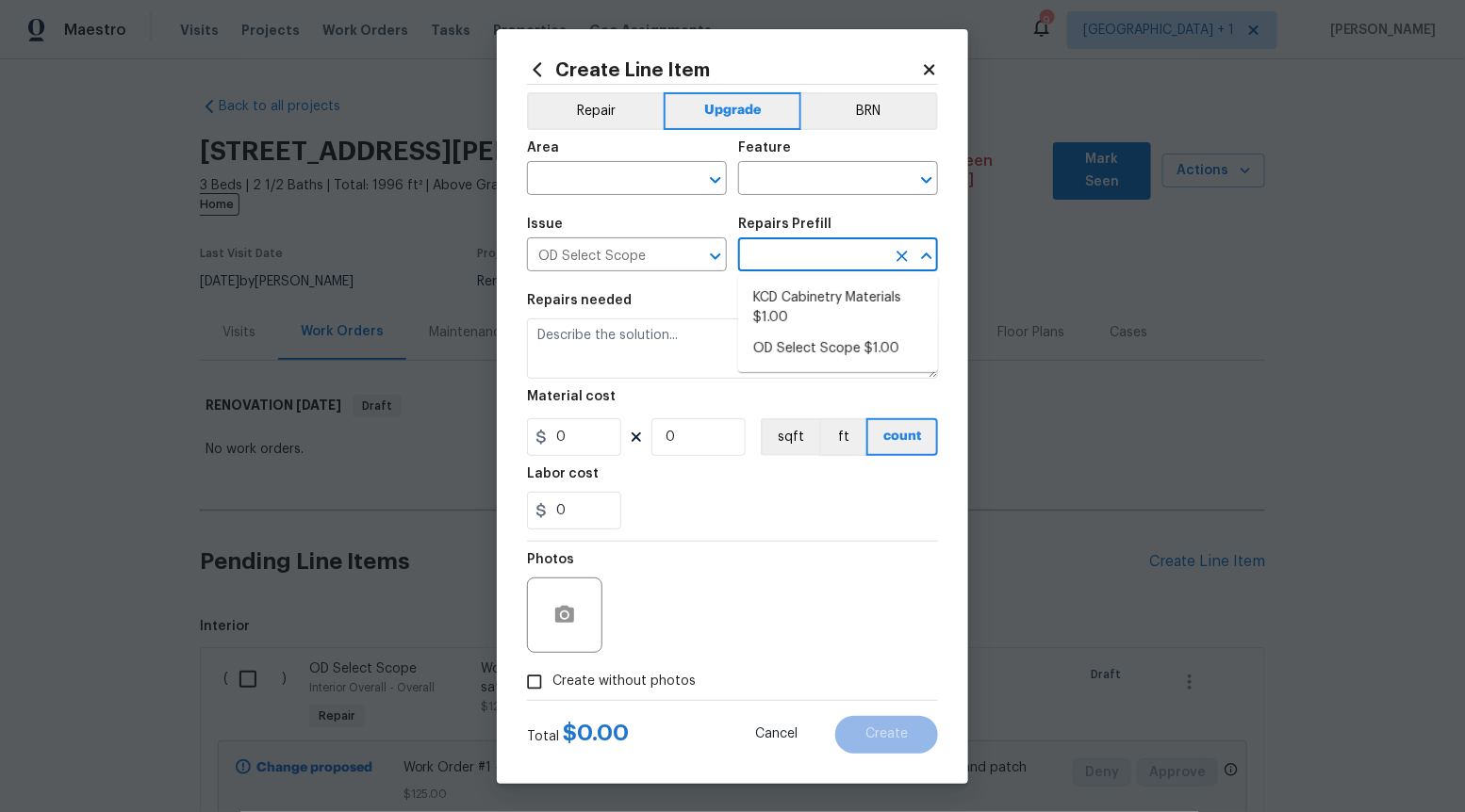
click at [800, 255] on input "text" at bounding box center [811, 256] width 147 height 29
click at [801, 338] on li "OD Select Scope $1.00" at bounding box center [837, 348] width 199 height 31
type input "OD Select Scope $1.00"
type textarea "Refer to the agreed upon scope document for further details."
type input "1"
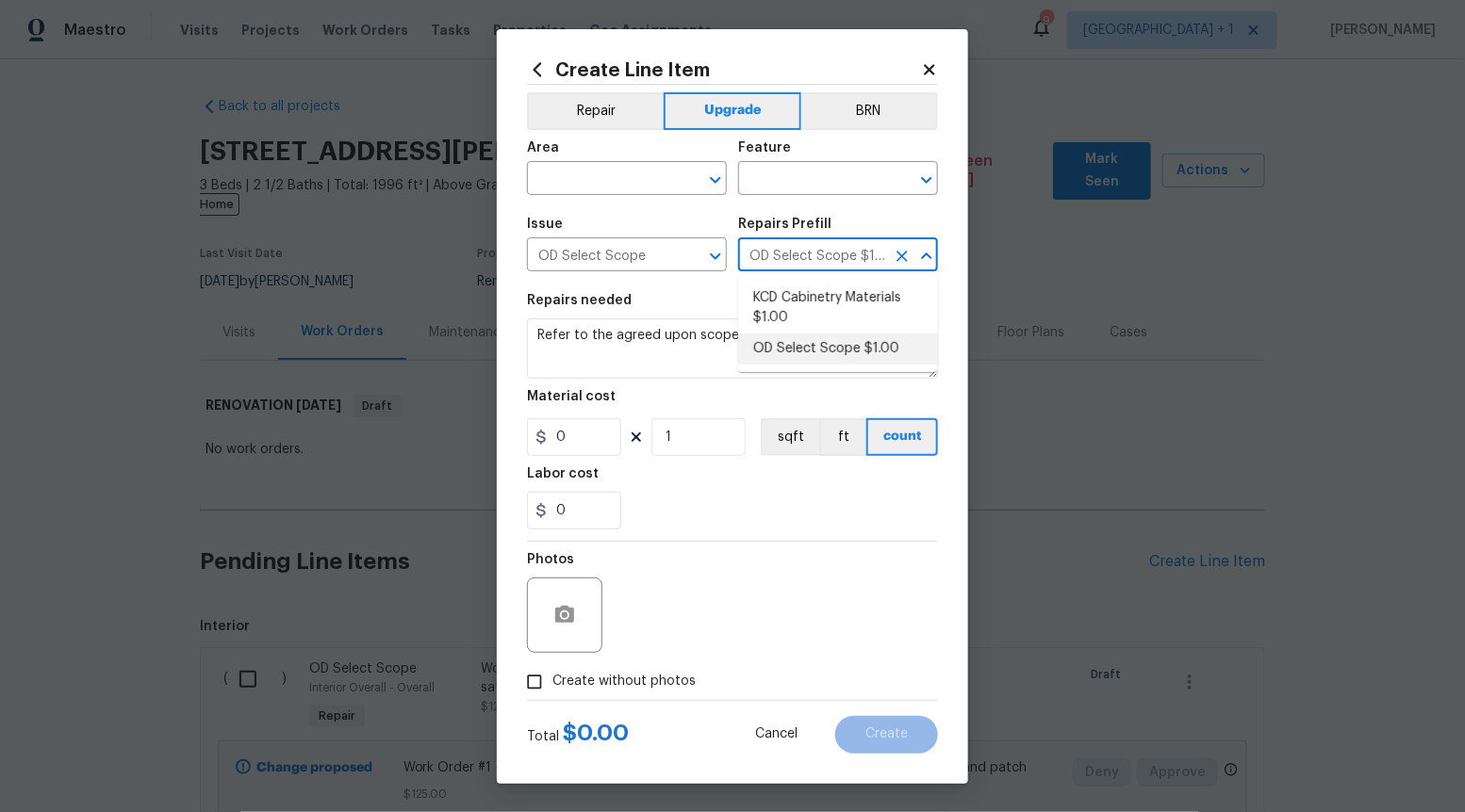
type input "1"
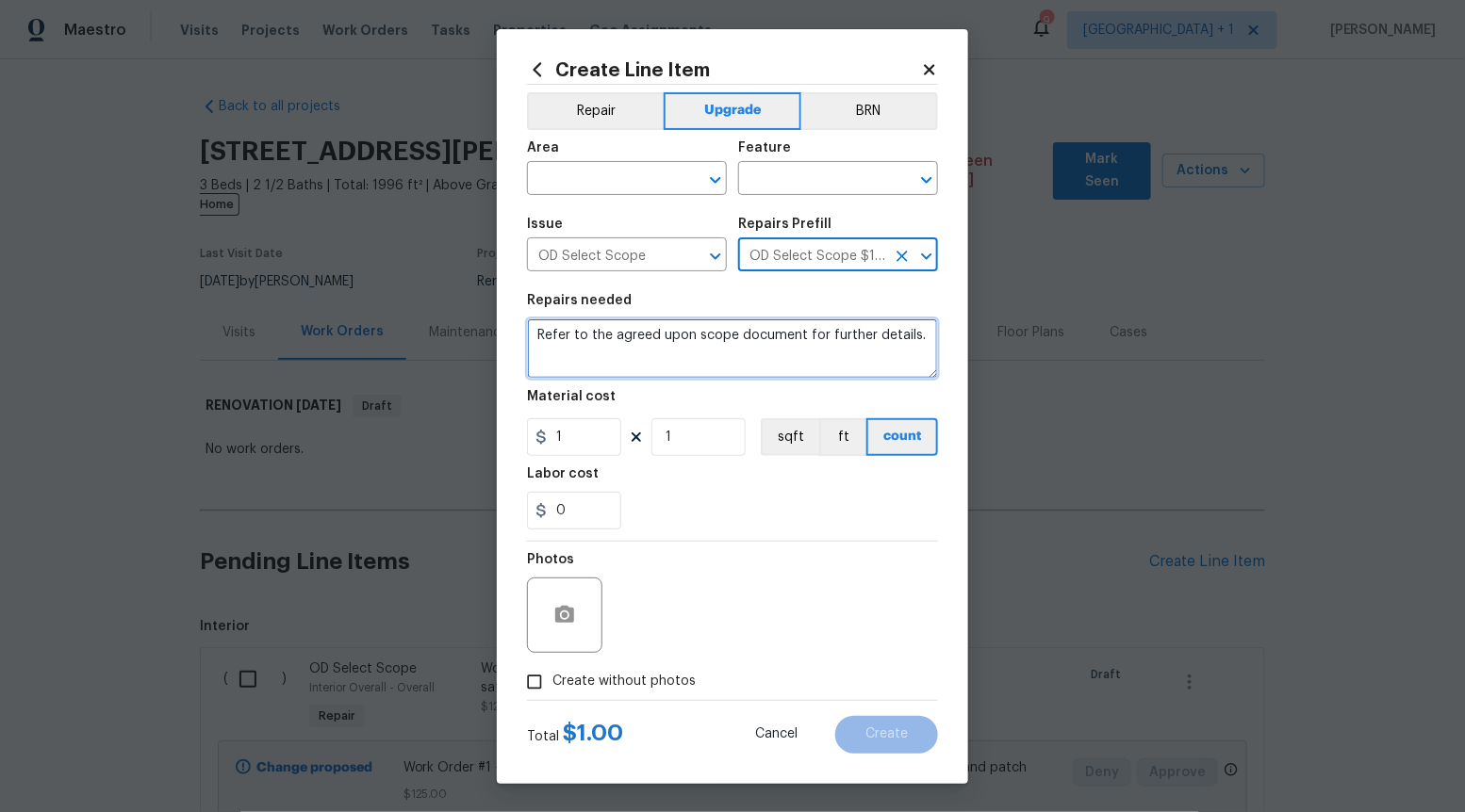
click at [801, 338] on textarea "Refer to the agreed upon scope document for further details." at bounding box center [732, 348] width 411 height 60
paste textarea "Work Order #1 -> Exterior Front -> House Numbers -> Remove any existing house n…"
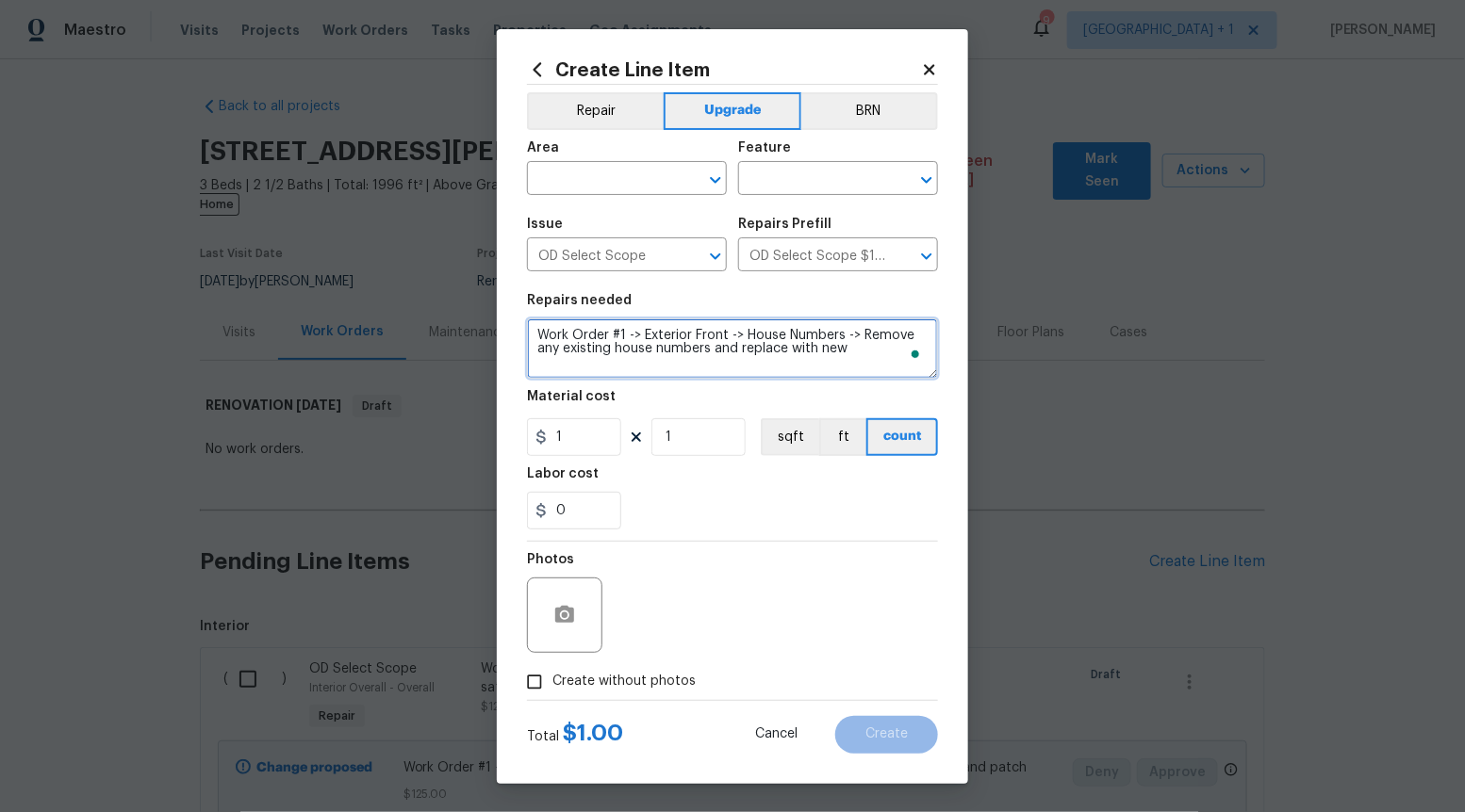
type textarea "Work Order #1 -> Exterior Front -> House Numbers -> Remove any existing house n…"
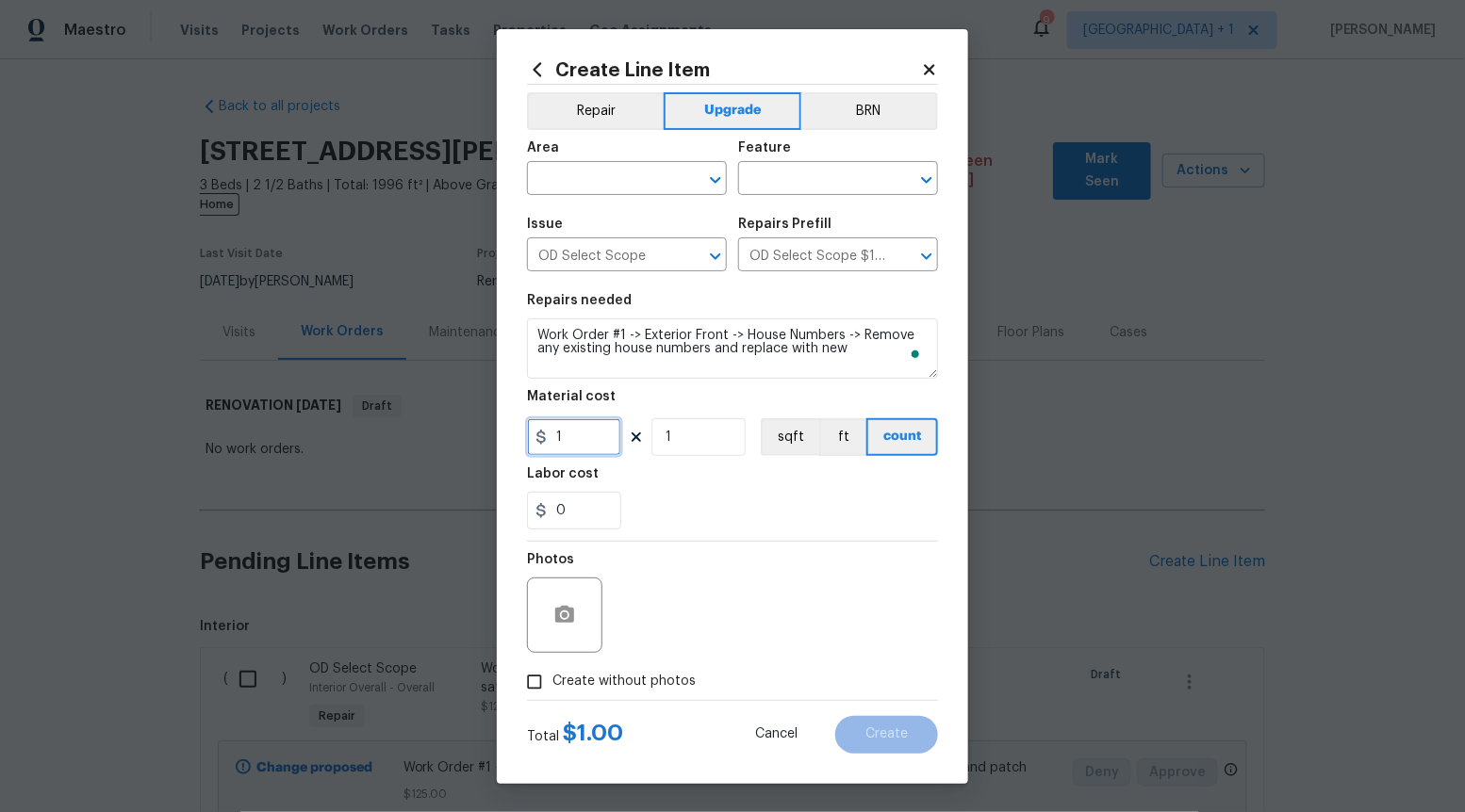
click at [590, 455] on input "1" at bounding box center [573, 437] width 94 height 38
type input "125"
click at [552, 673] on span "Create without photos" at bounding box center [624, 682] width 143 height 20
click at [552, 673] on input "Create without photos" at bounding box center [535, 682] width 36 height 36
checkbox input "true"
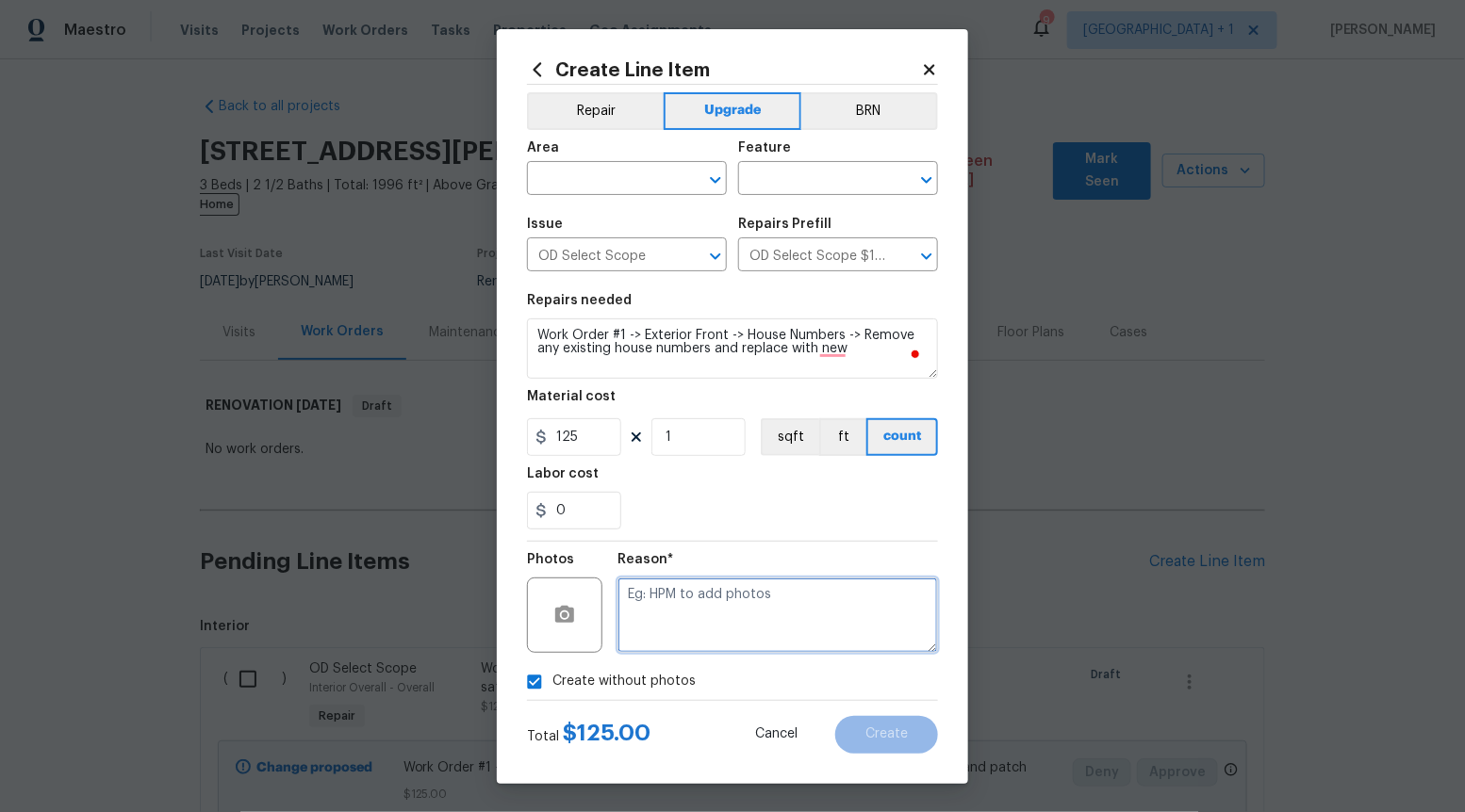
click at [710, 649] on textarea at bounding box center [778, 616] width 320 height 75
click at [720, 175] on icon "Open" at bounding box center [715, 179] width 23 height 23
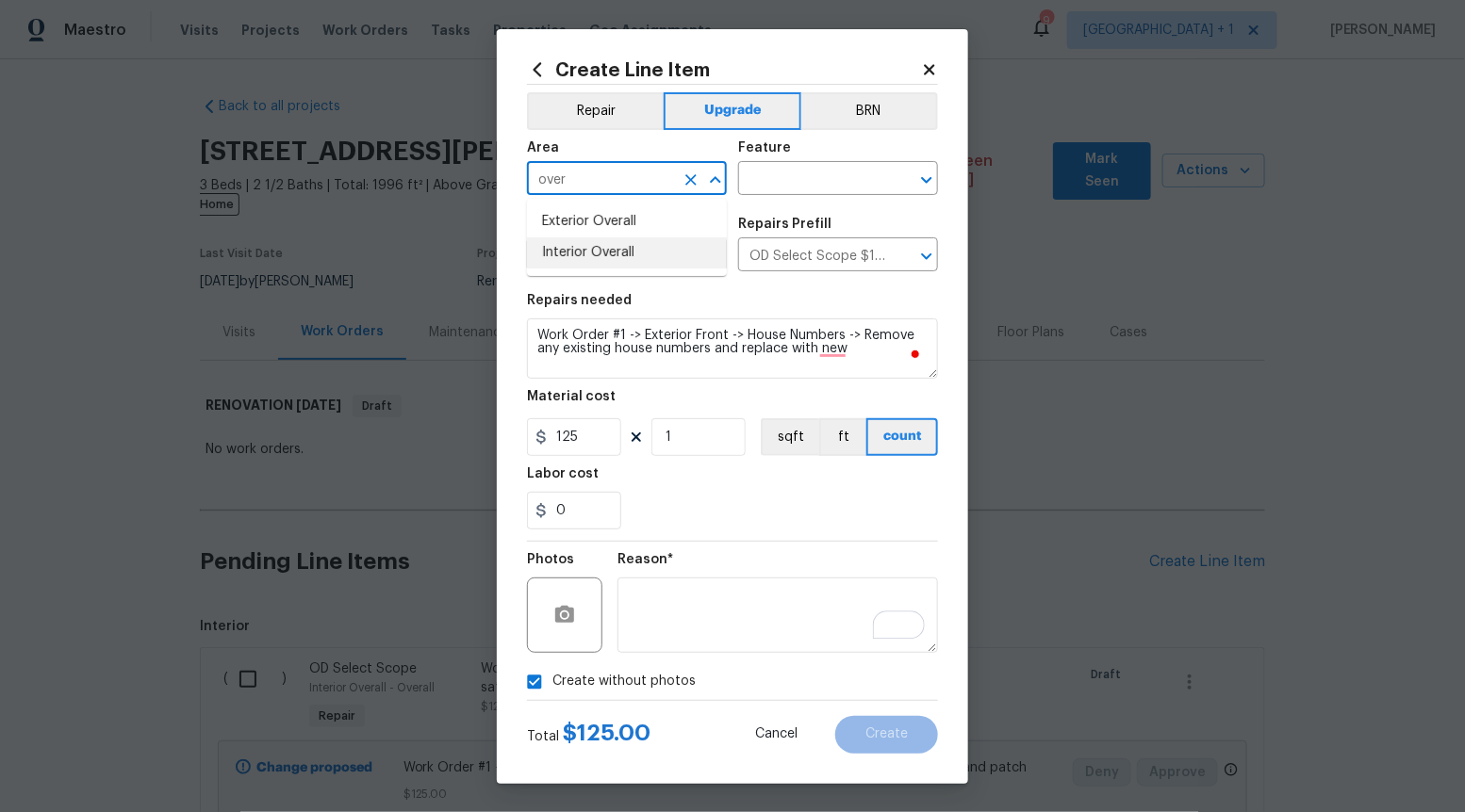
click at [583, 244] on li "Interior Overall" at bounding box center [626, 253] width 199 height 31
type input "Interior Overall"
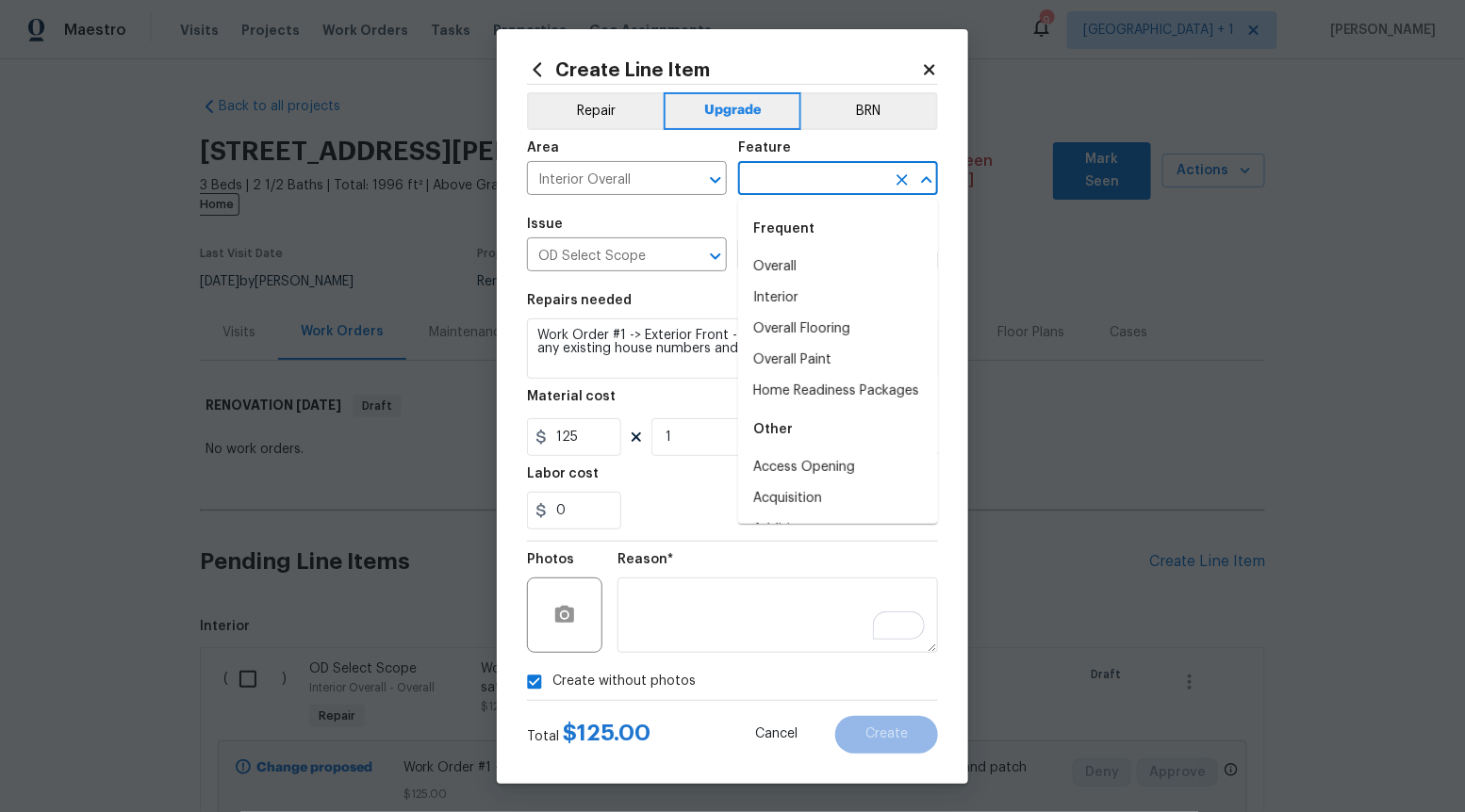
click at [782, 191] on input "text" at bounding box center [811, 179] width 147 height 29
click at [782, 261] on li "Overall" at bounding box center [837, 267] width 199 height 31
type input "Overall"
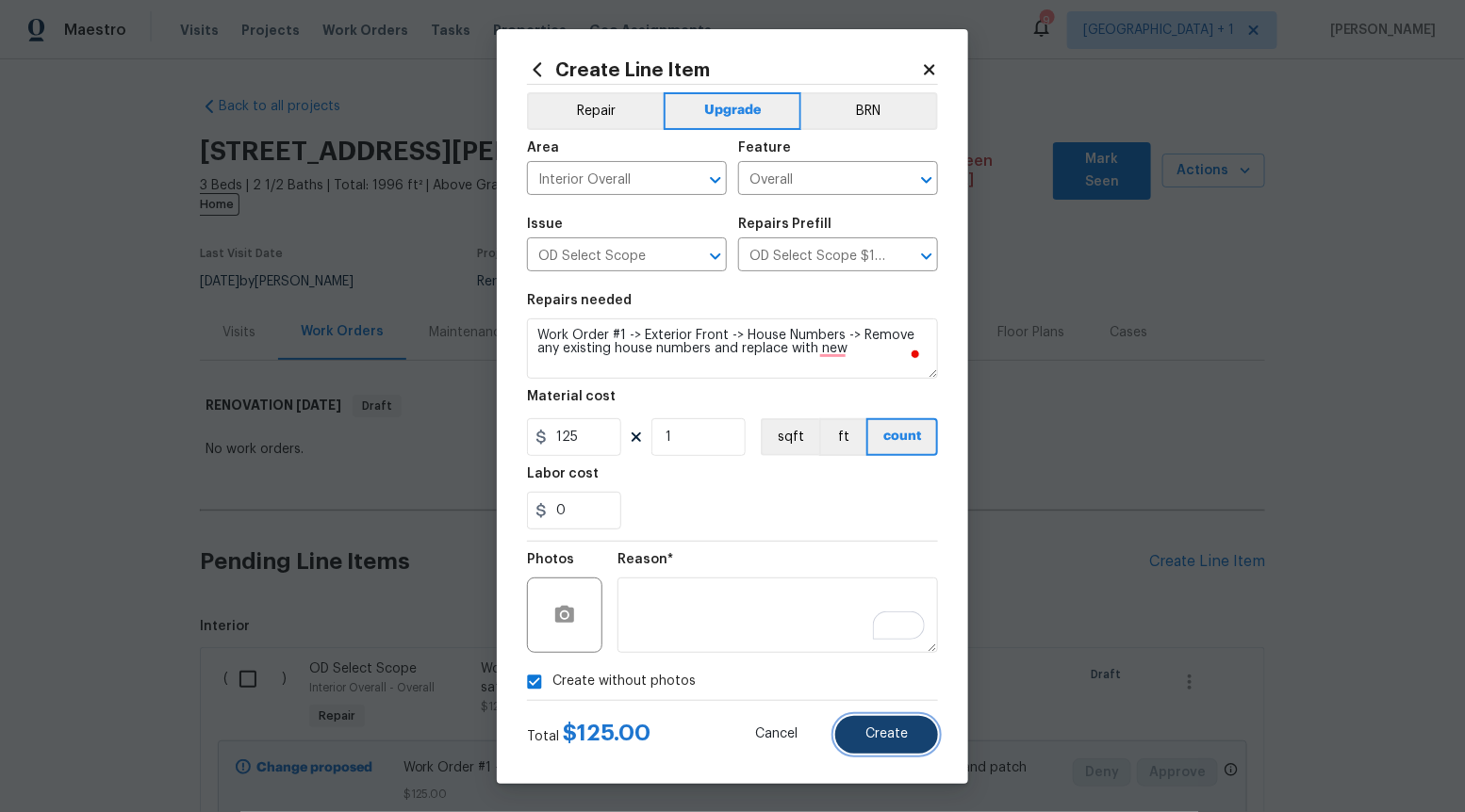
click at [903, 752] on button "Create" at bounding box center [887, 735] width 103 height 38
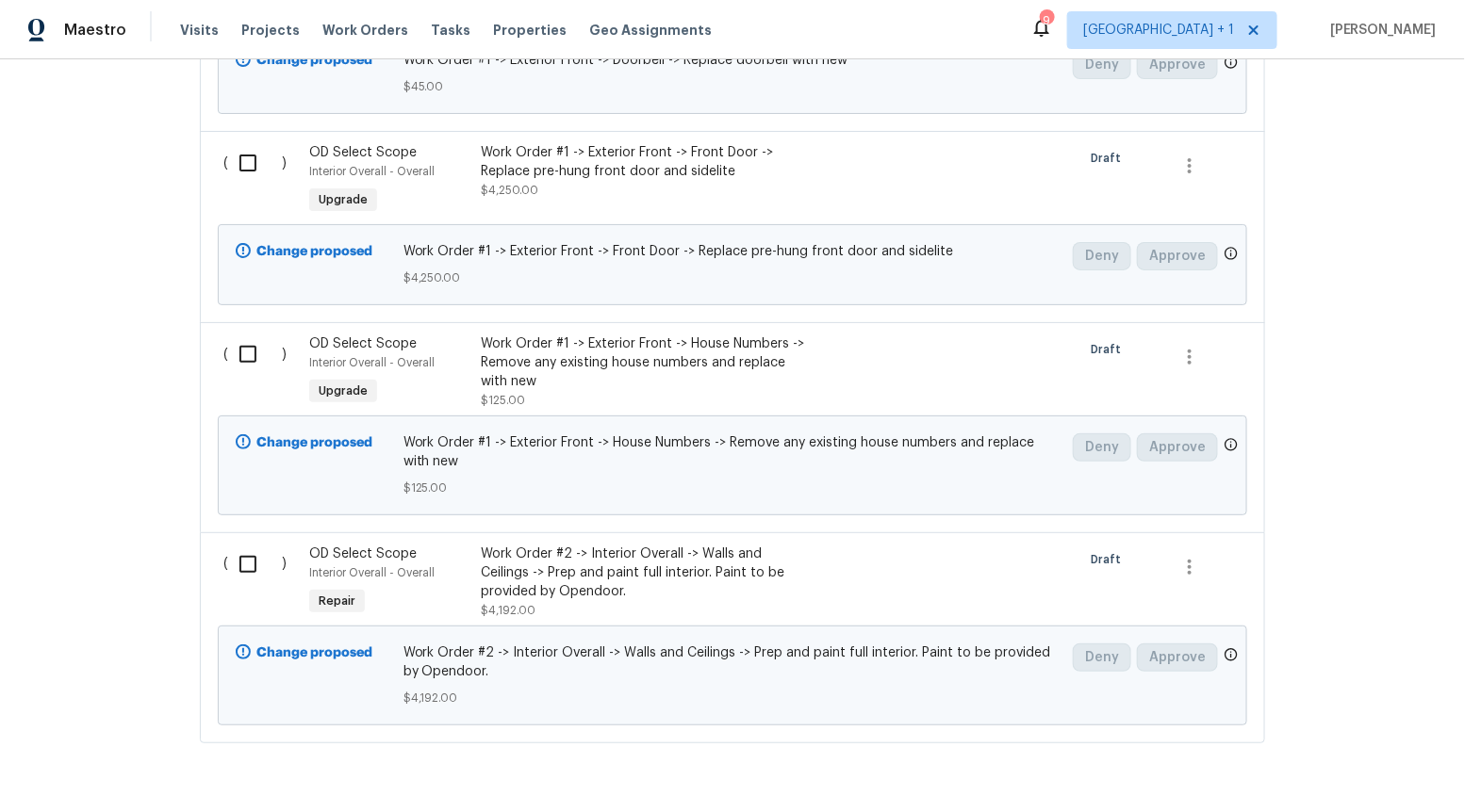
scroll to position [1163, 0]
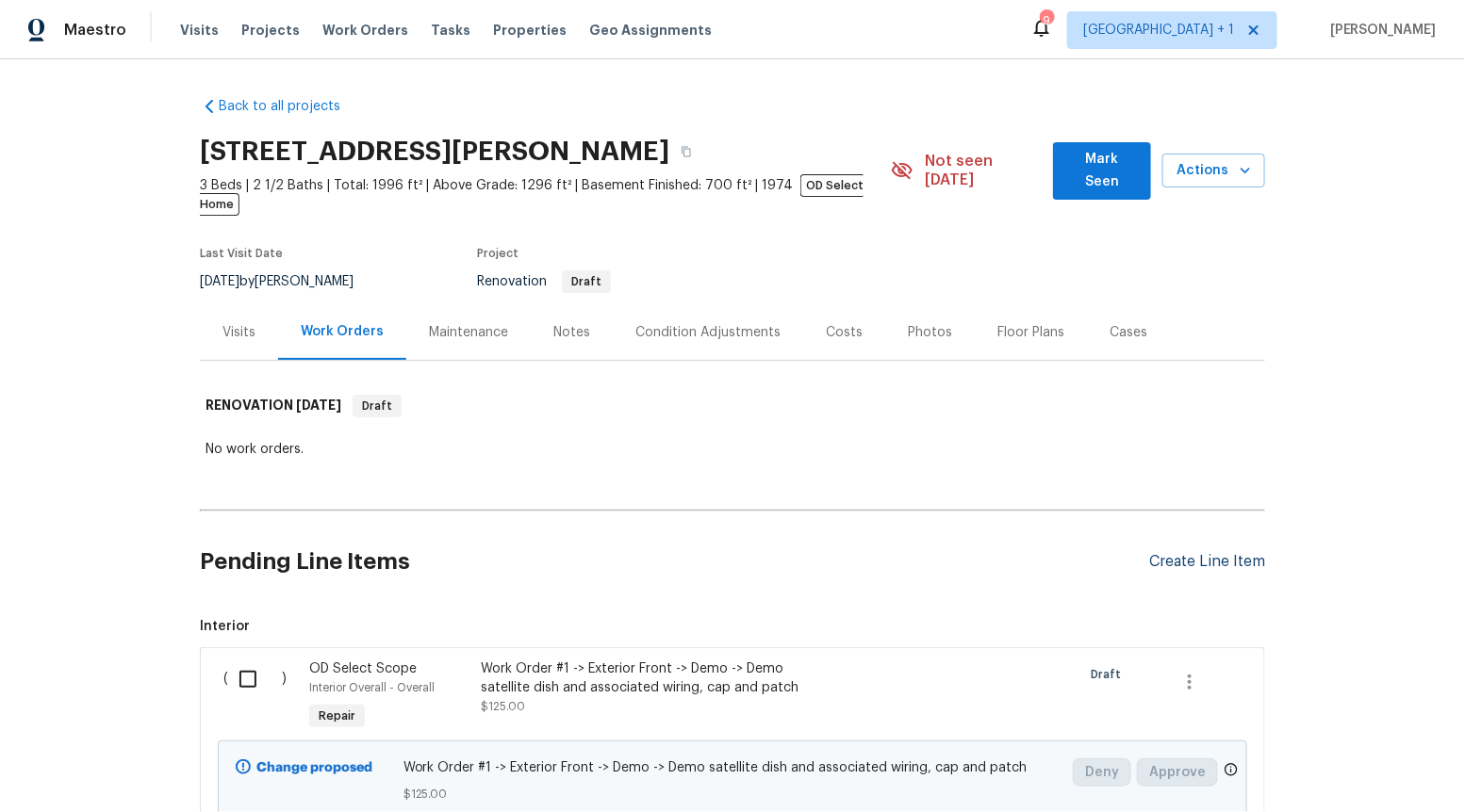
click at [1175, 553] on div "Create Line Item" at bounding box center [1207, 562] width 116 height 18
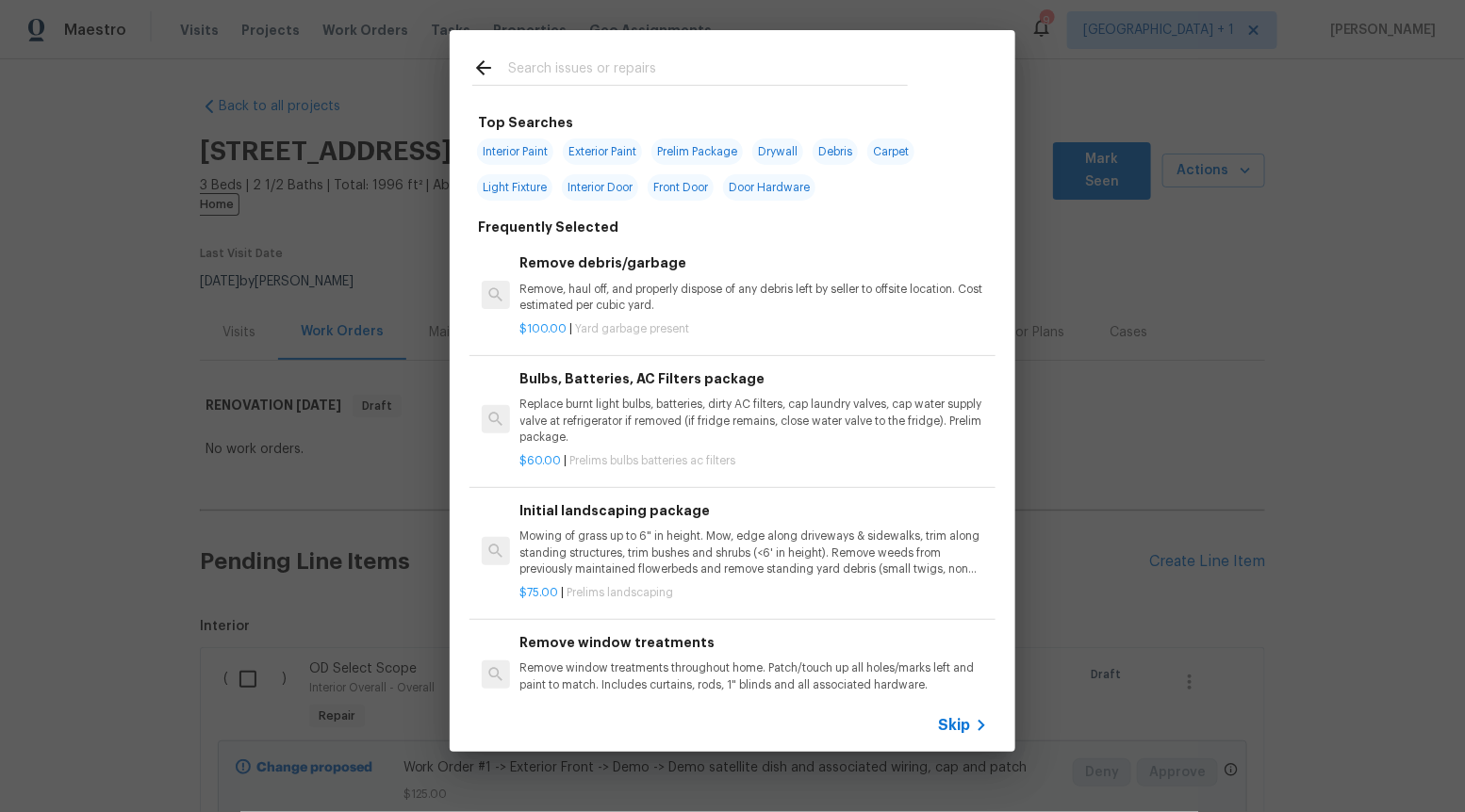
click at [940, 729] on span "Skip" at bounding box center [954, 725] width 32 height 19
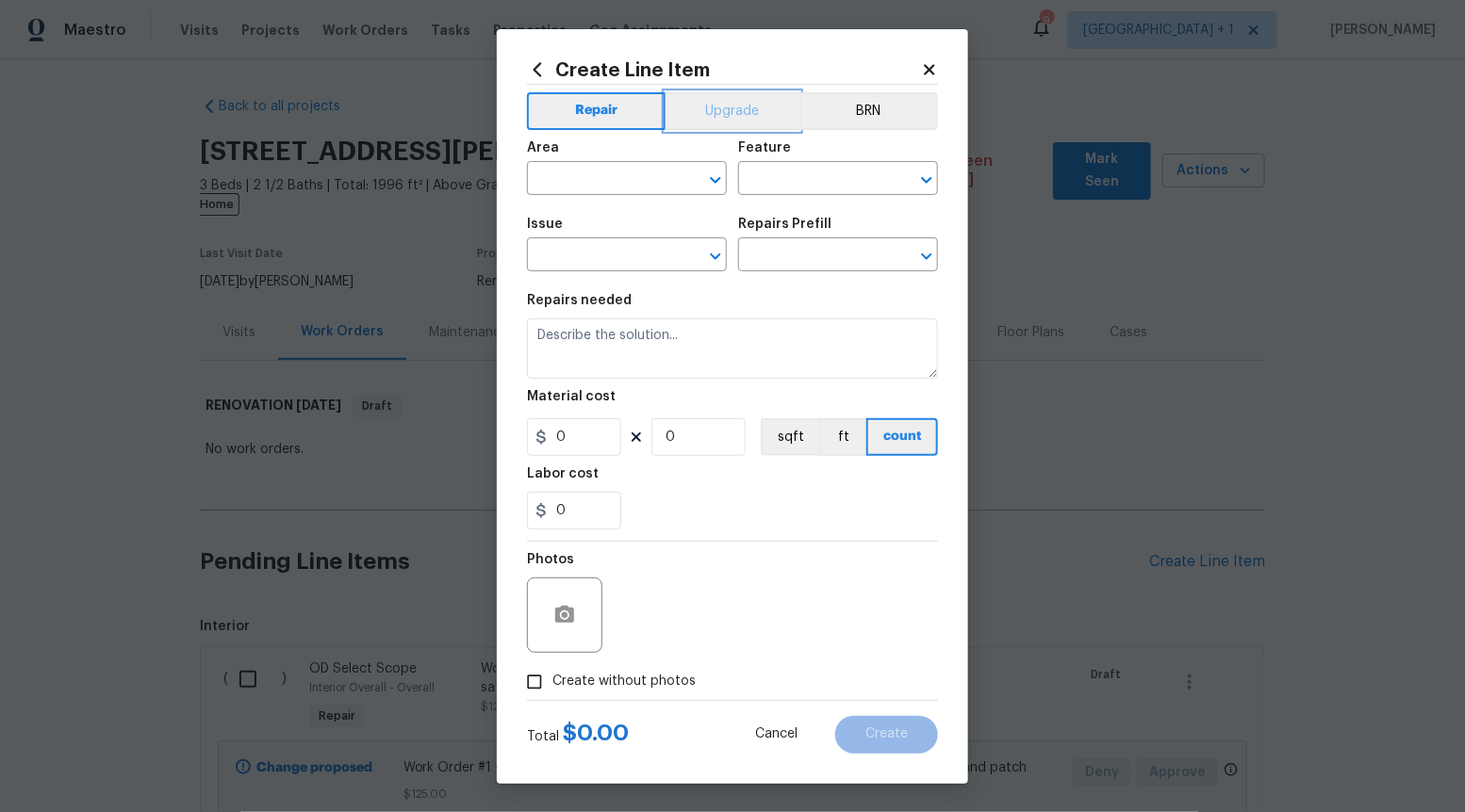
click at [701, 117] on button "Upgrade" at bounding box center [733, 111] width 135 height 38
click at [714, 250] on icon "Open" at bounding box center [715, 256] width 23 height 23
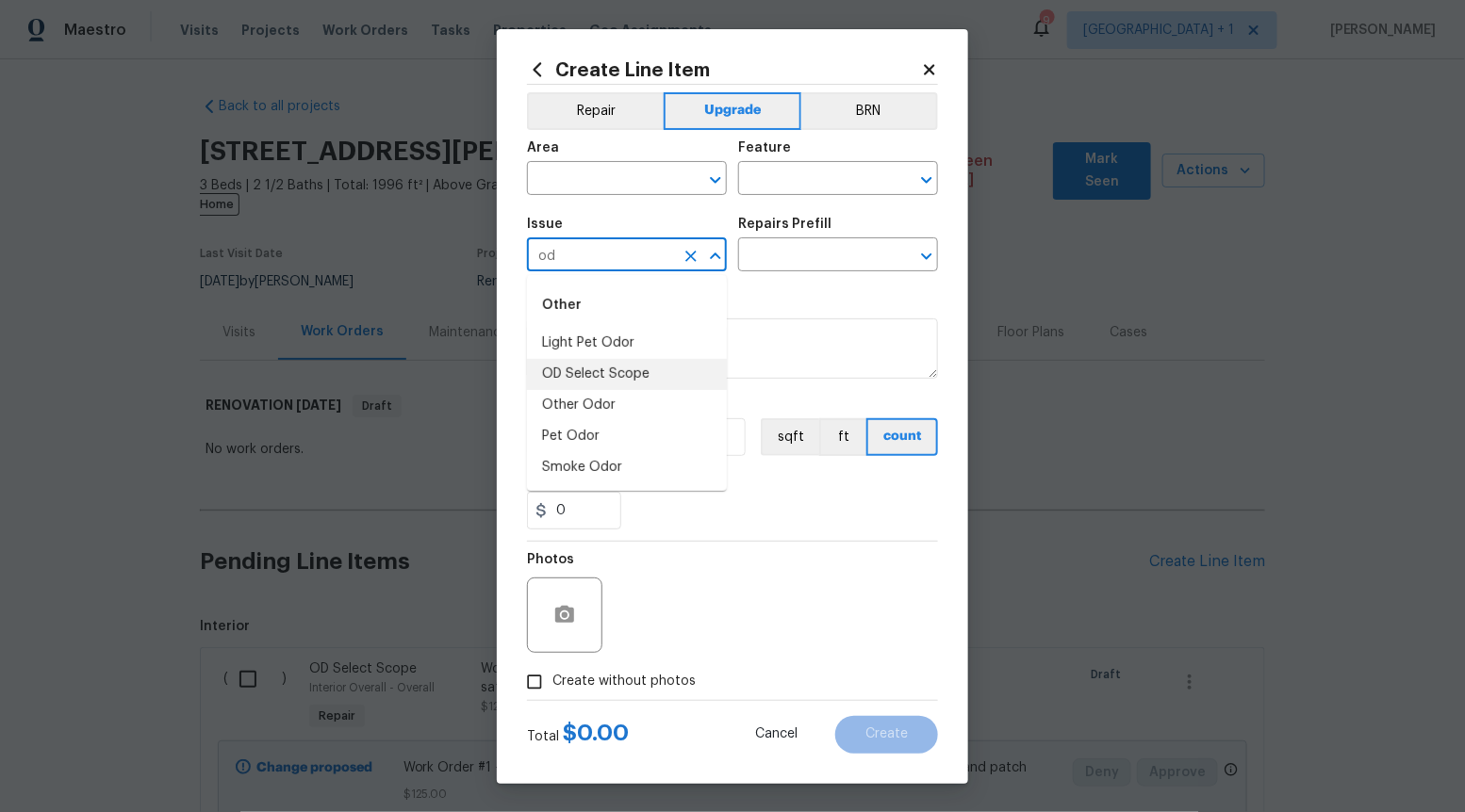
click at [573, 381] on li "OD Select Scope" at bounding box center [626, 374] width 199 height 31
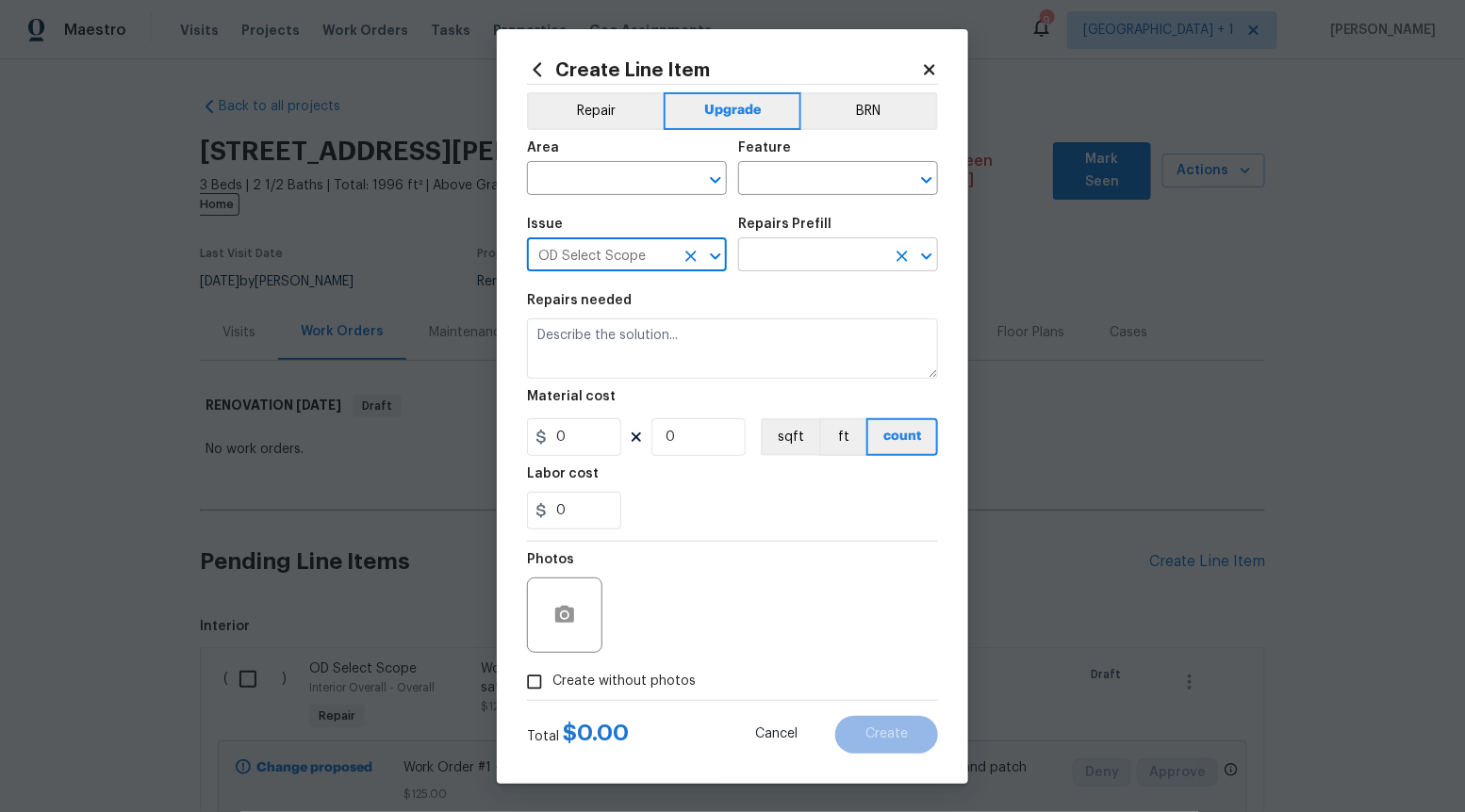
type input "OD Select Scope"
click at [800, 260] on input "text" at bounding box center [811, 256] width 147 height 29
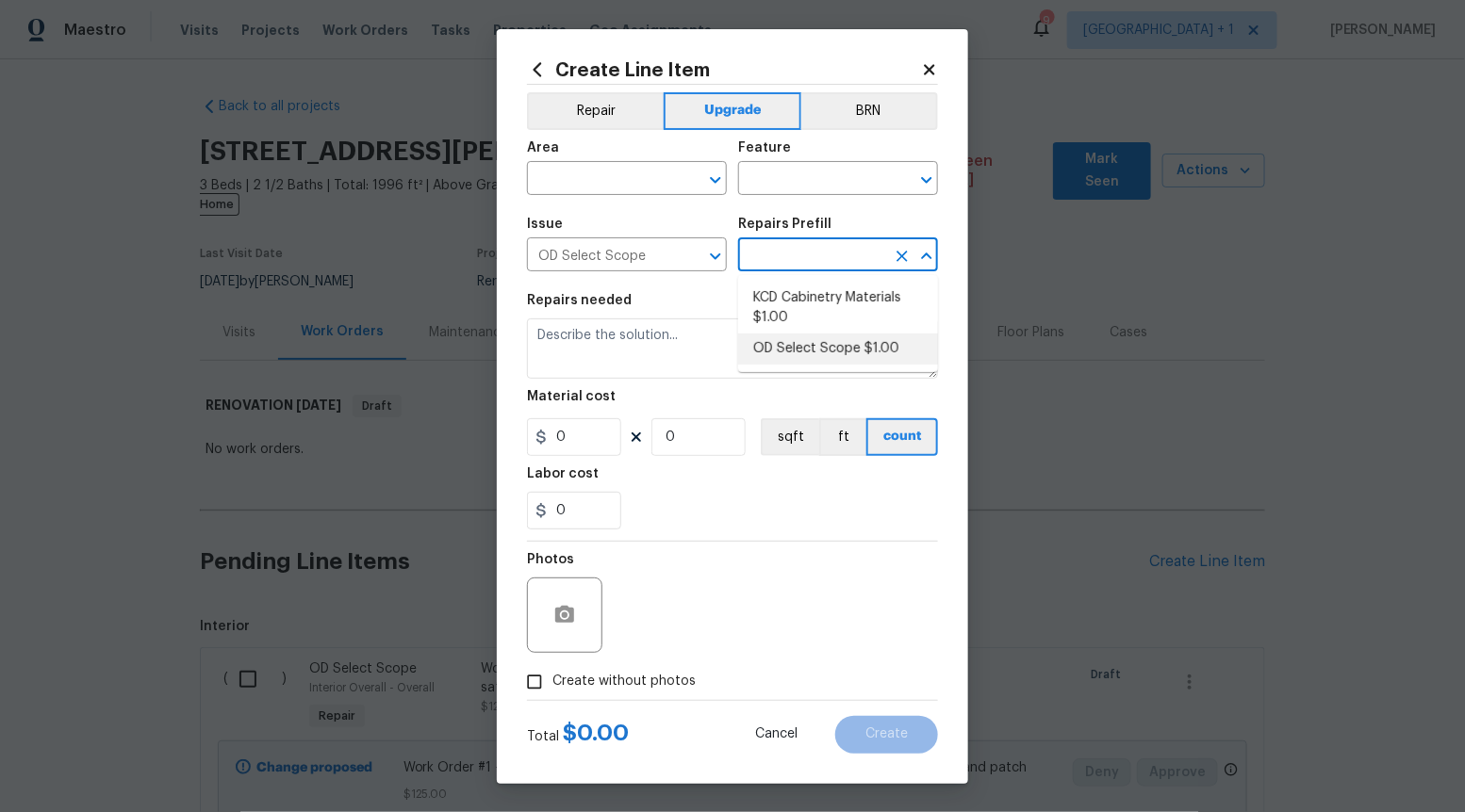
click at [799, 343] on li "OD Select Scope $1.00" at bounding box center [837, 348] width 199 height 31
type input "OD Select Scope $1.00"
type textarea "Refer to the agreed upon scope document for further details."
type input "1"
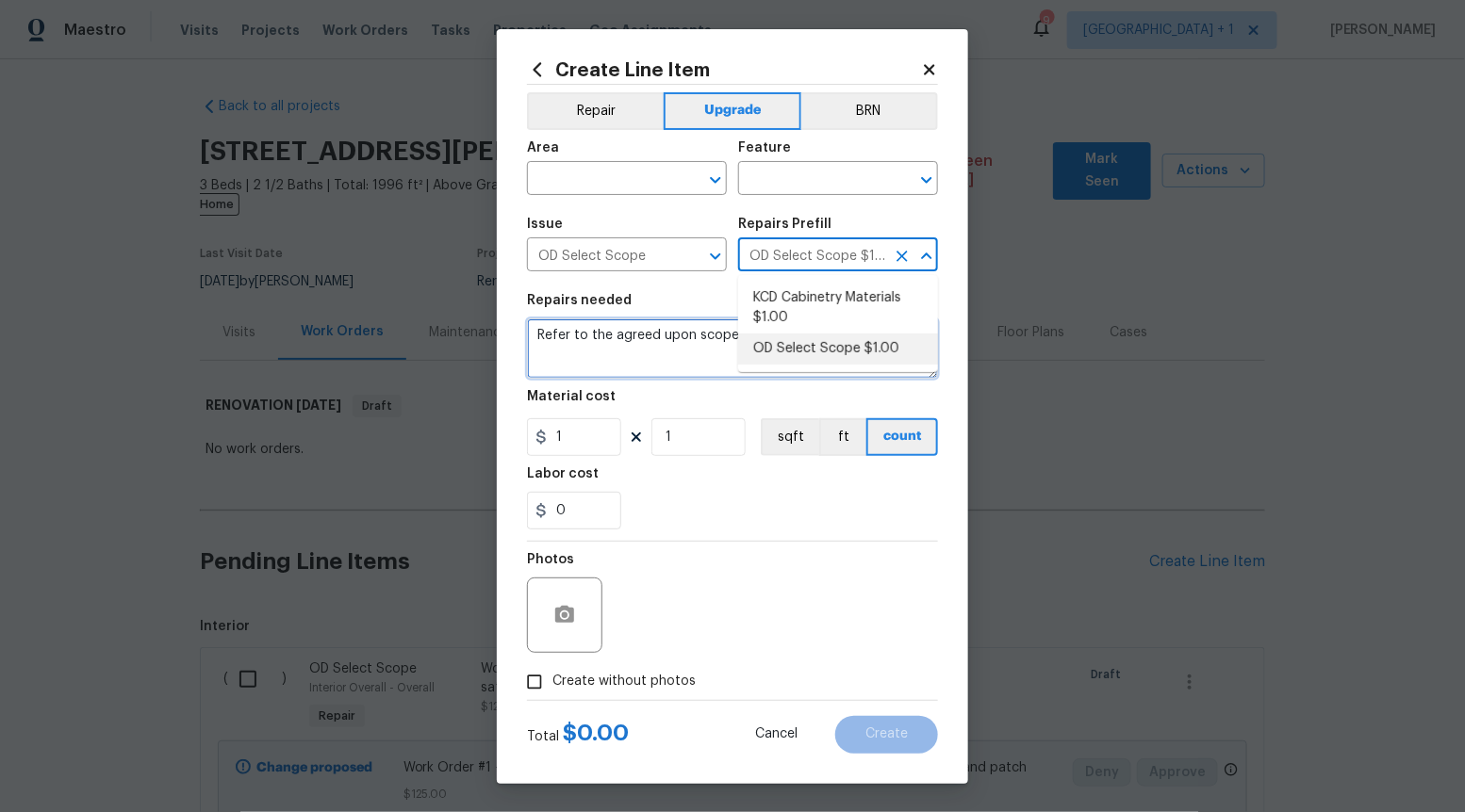
click at [799, 343] on textarea "Refer to the agreed upon scope document for further details." at bounding box center [732, 348] width 411 height 60
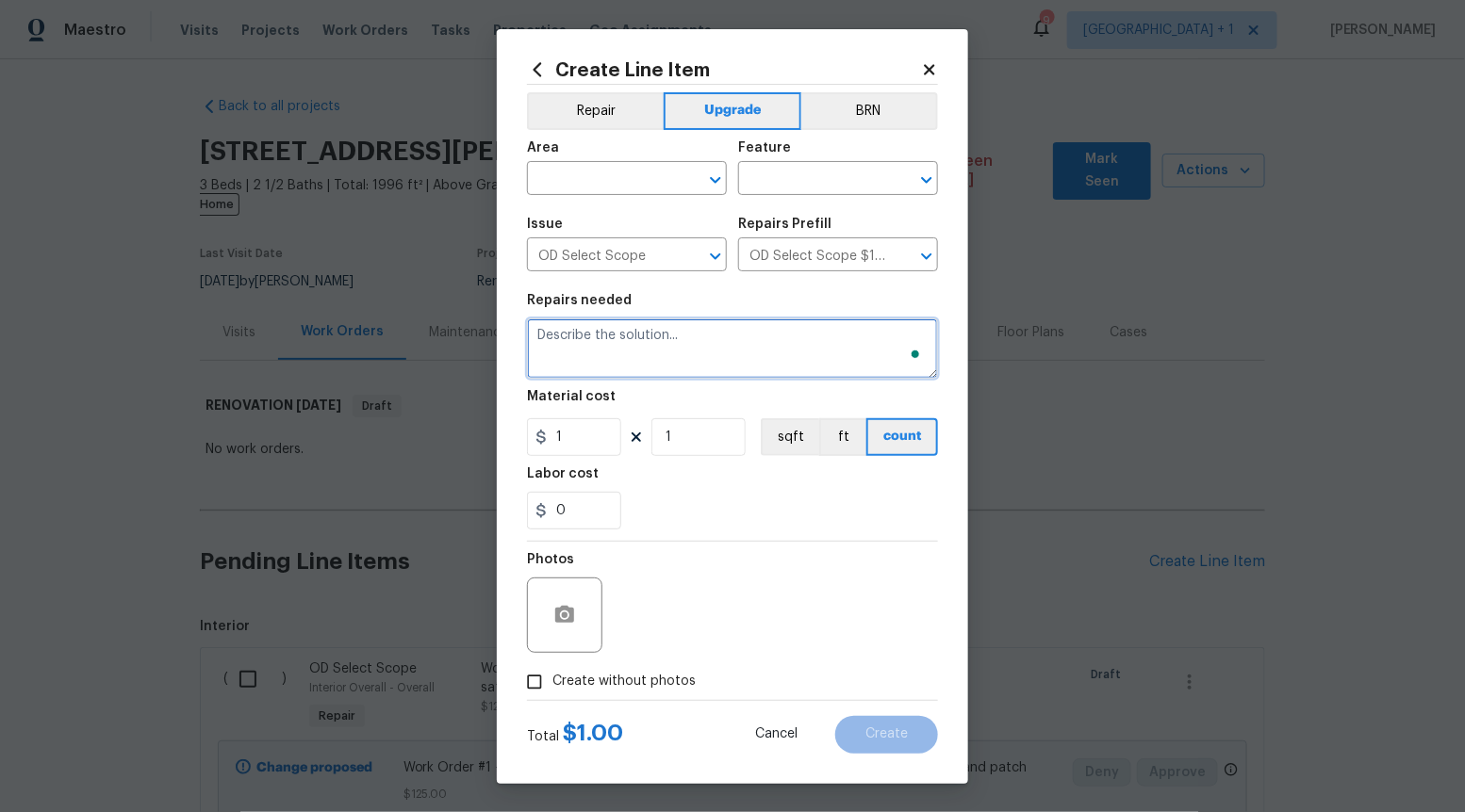
paste textarea "Work Order #1 -> Exterior Front -> Landscaping -> Clear along entire front of h…"
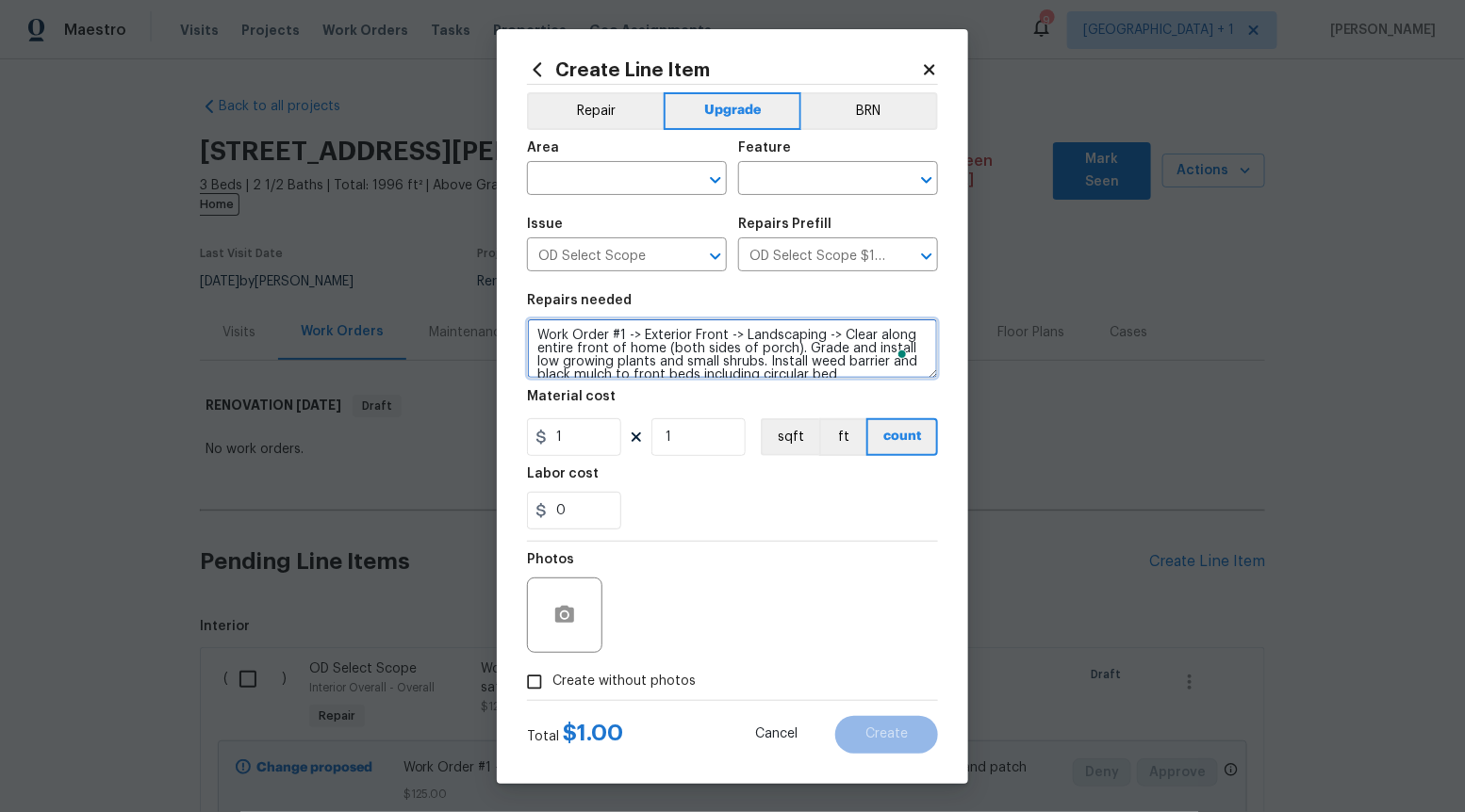
scroll to position [3, 0]
type textarea "Work Order #1 -> Exterior Front -> Landscaping -> Clear along entire front of h…"
click at [590, 436] on input "1" at bounding box center [573, 437] width 94 height 38
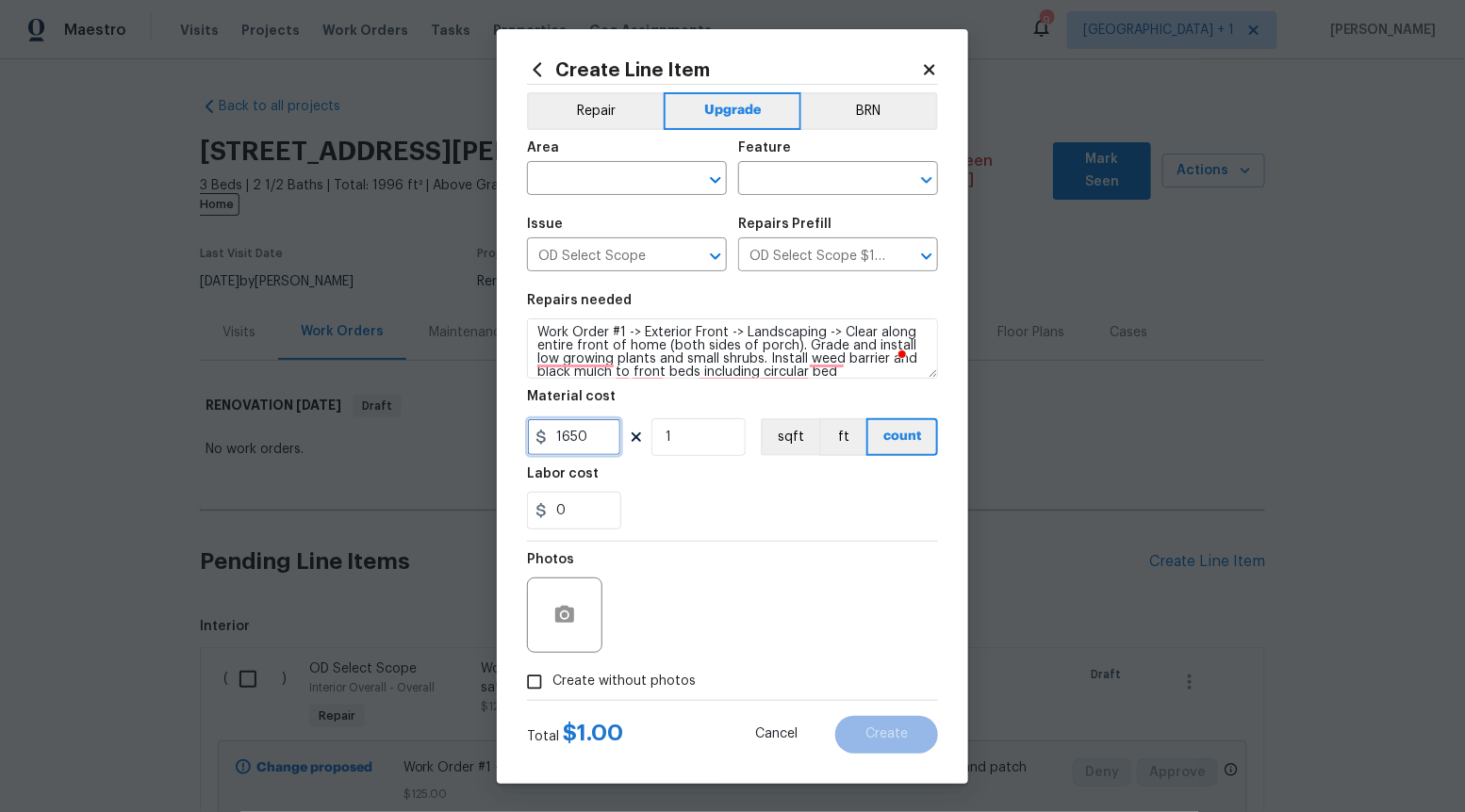
type input "1650"
click at [548, 670] on input "Create without photos" at bounding box center [535, 682] width 36 height 36
checkbox input "true"
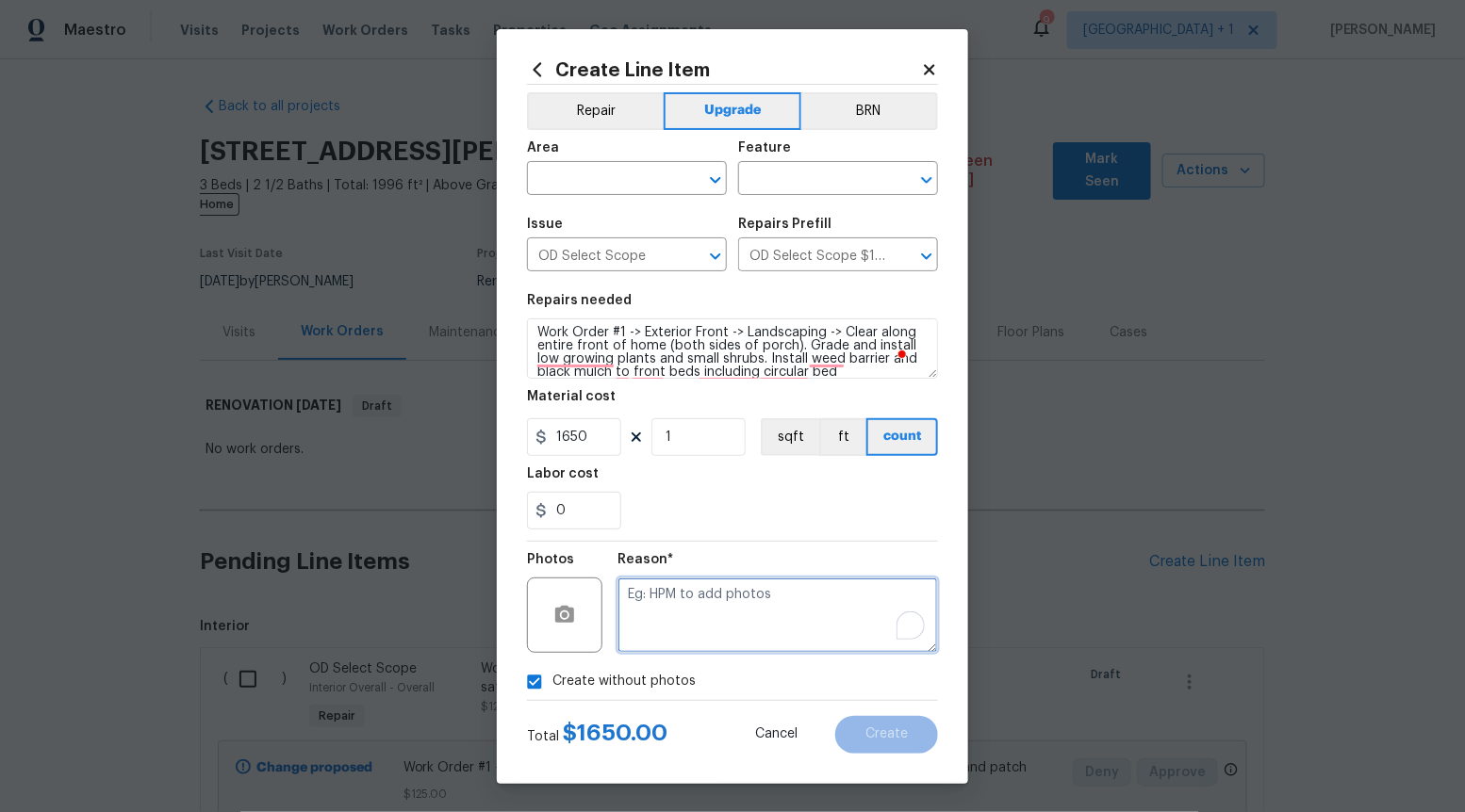
click at [694, 619] on textarea "To enrich screen reader interactions, please activate Accessibility in Grammarl…" at bounding box center [778, 616] width 320 height 75
click at [710, 174] on icon "Open" at bounding box center [715, 179] width 23 height 23
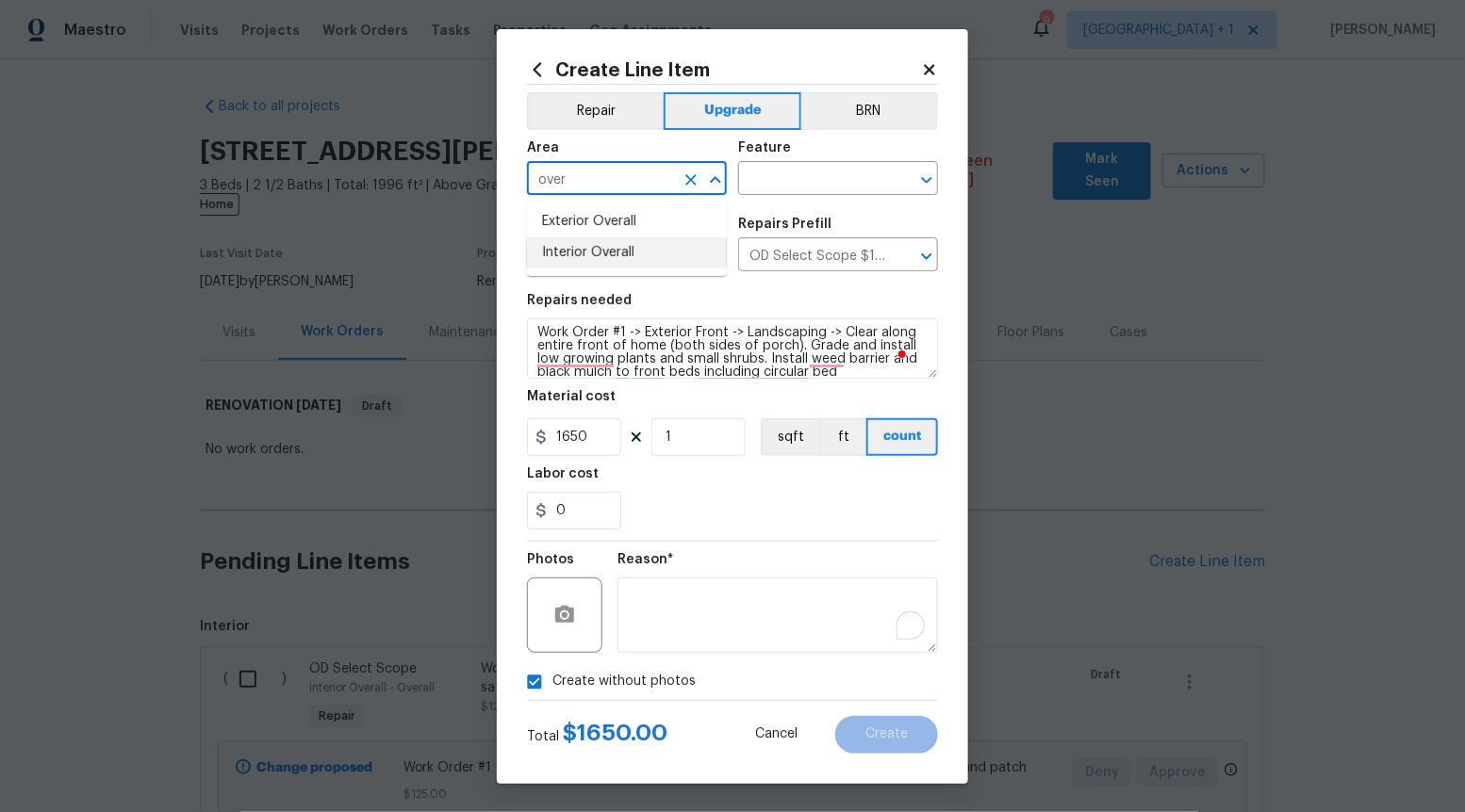
click at [608, 246] on li "Interior Overall" at bounding box center [626, 253] width 199 height 31
type input "Interior Overall"
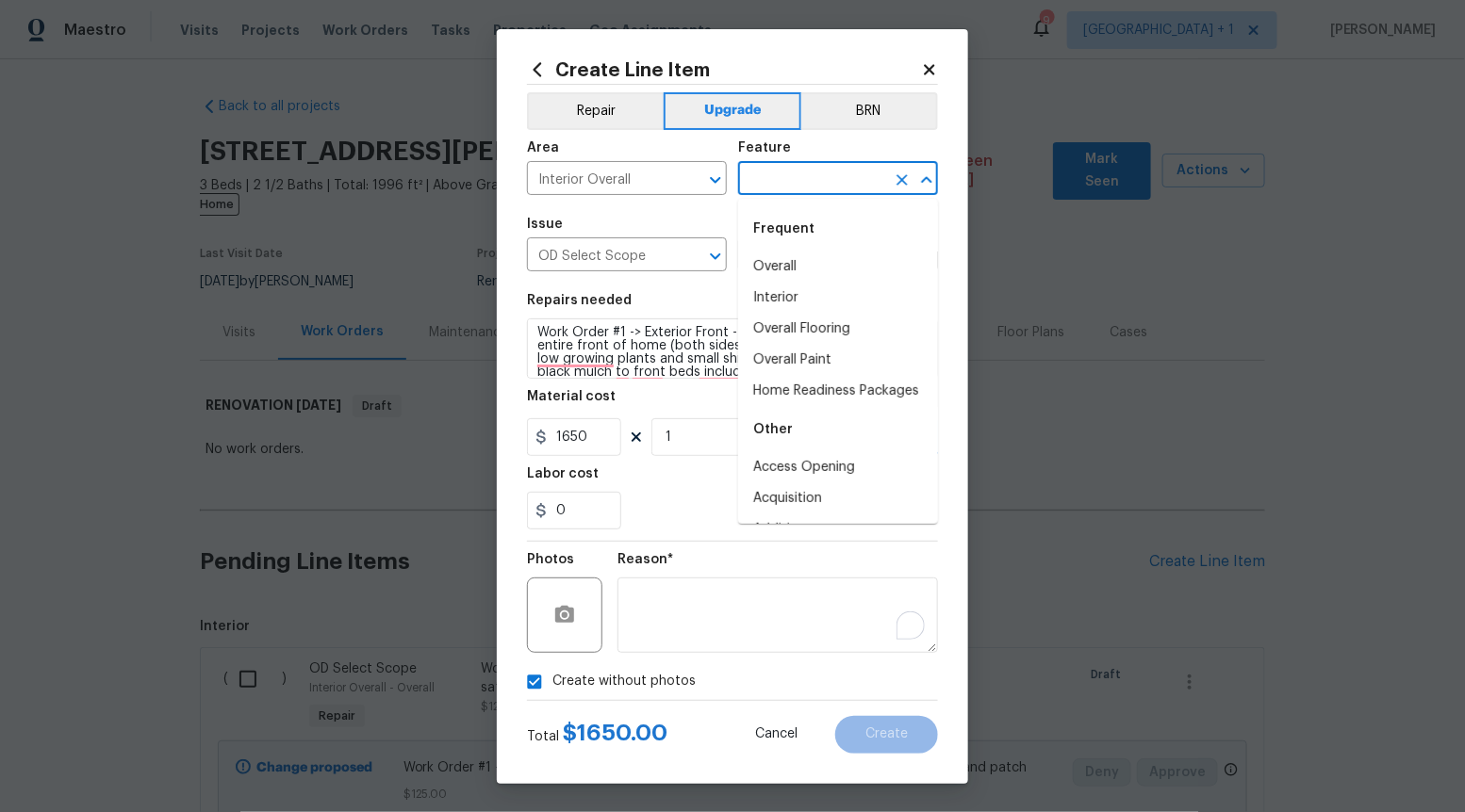
click at [785, 183] on input "text" at bounding box center [811, 179] width 147 height 29
click at [782, 265] on li "Overall" at bounding box center [837, 267] width 199 height 31
type input "Overall"
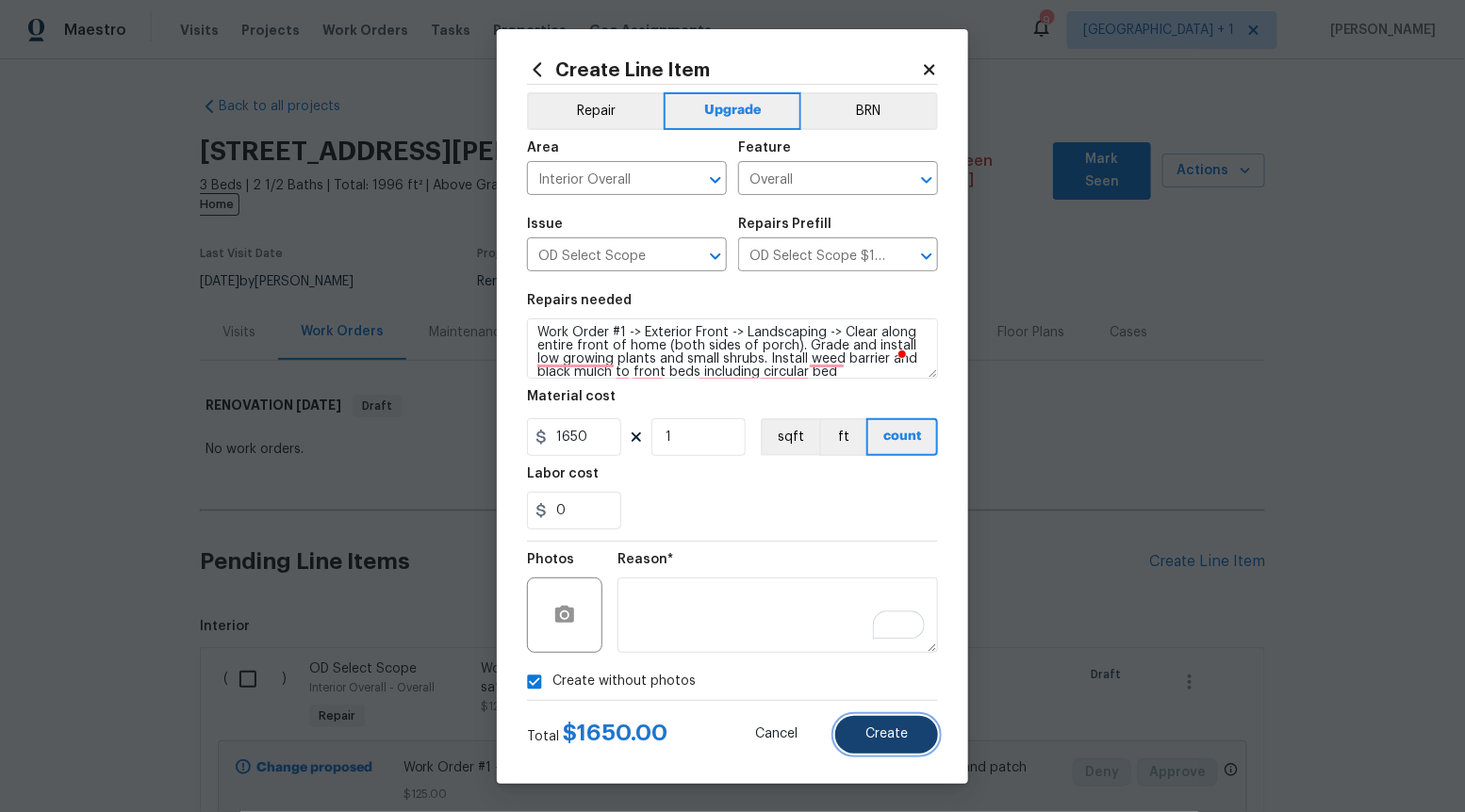
click at [904, 733] on span "Create" at bounding box center [887, 735] width 43 height 14
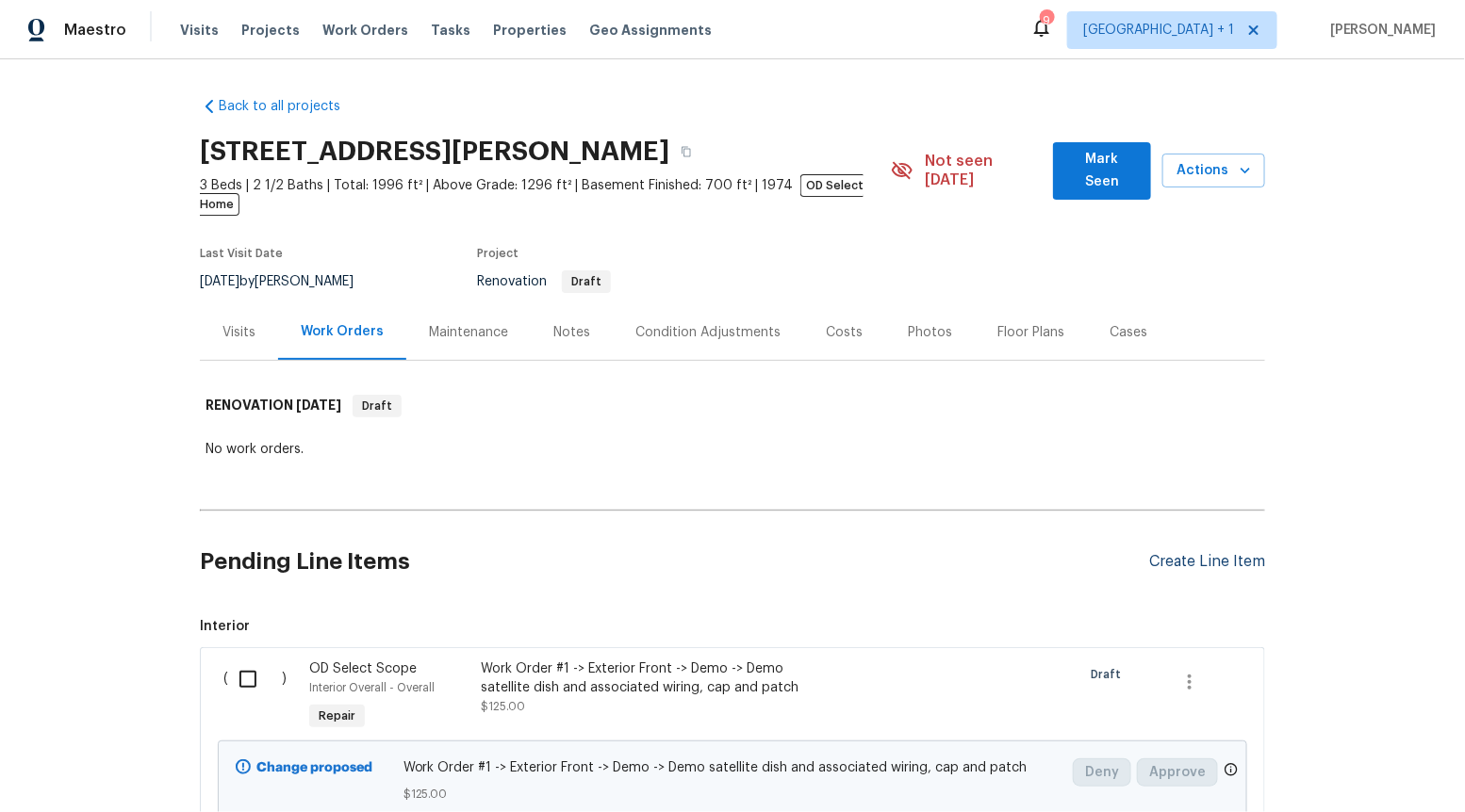
click at [1214, 553] on div "Create Line Item" at bounding box center [1207, 562] width 116 height 18
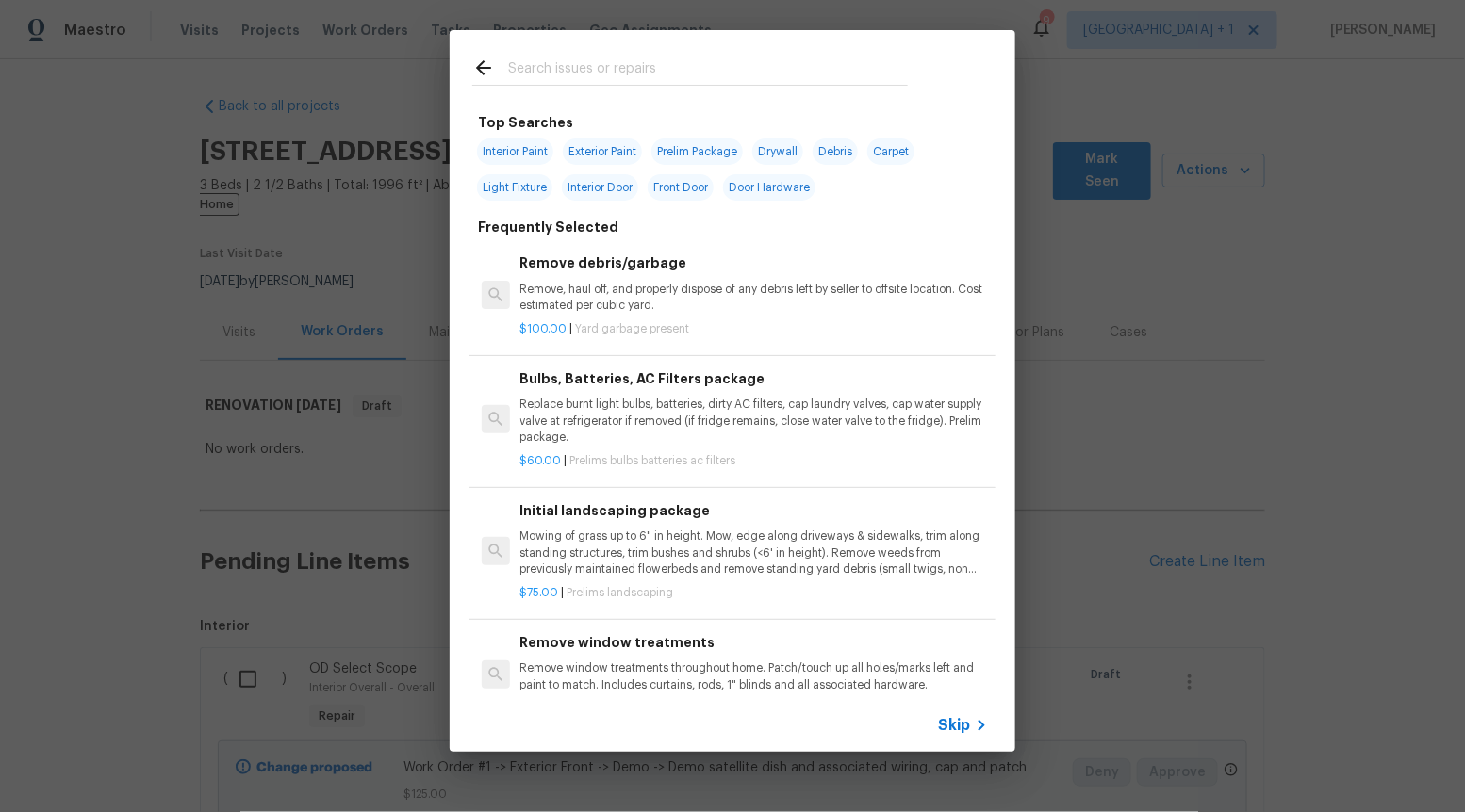
click at [968, 721] on span "Skip" at bounding box center [954, 725] width 32 height 19
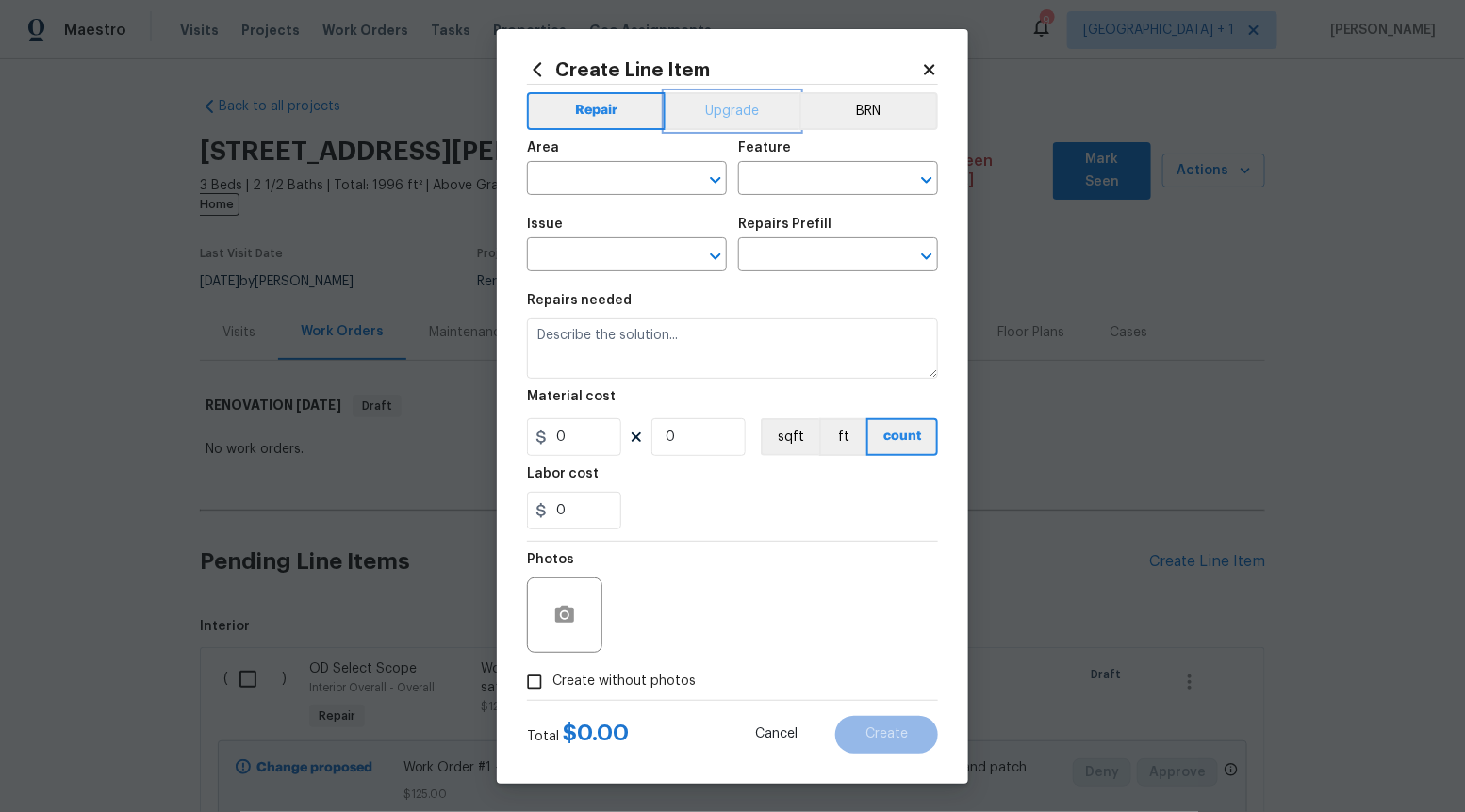
click at [721, 111] on button "Upgrade" at bounding box center [733, 111] width 135 height 38
click at [717, 252] on icon "Open" at bounding box center [715, 256] width 23 height 23
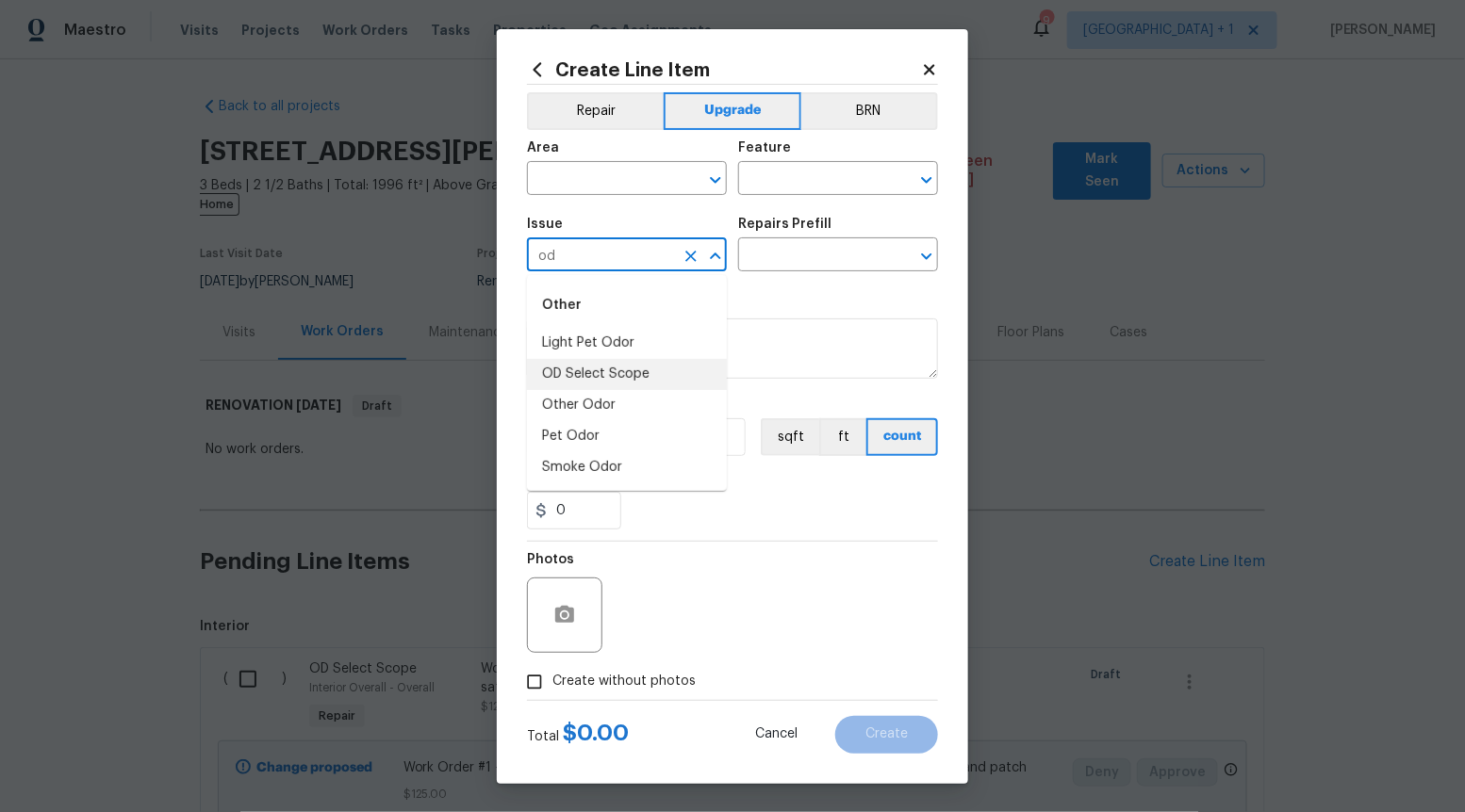
click at [567, 377] on li "OD Select Scope" at bounding box center [626, 374] width 199 height 31
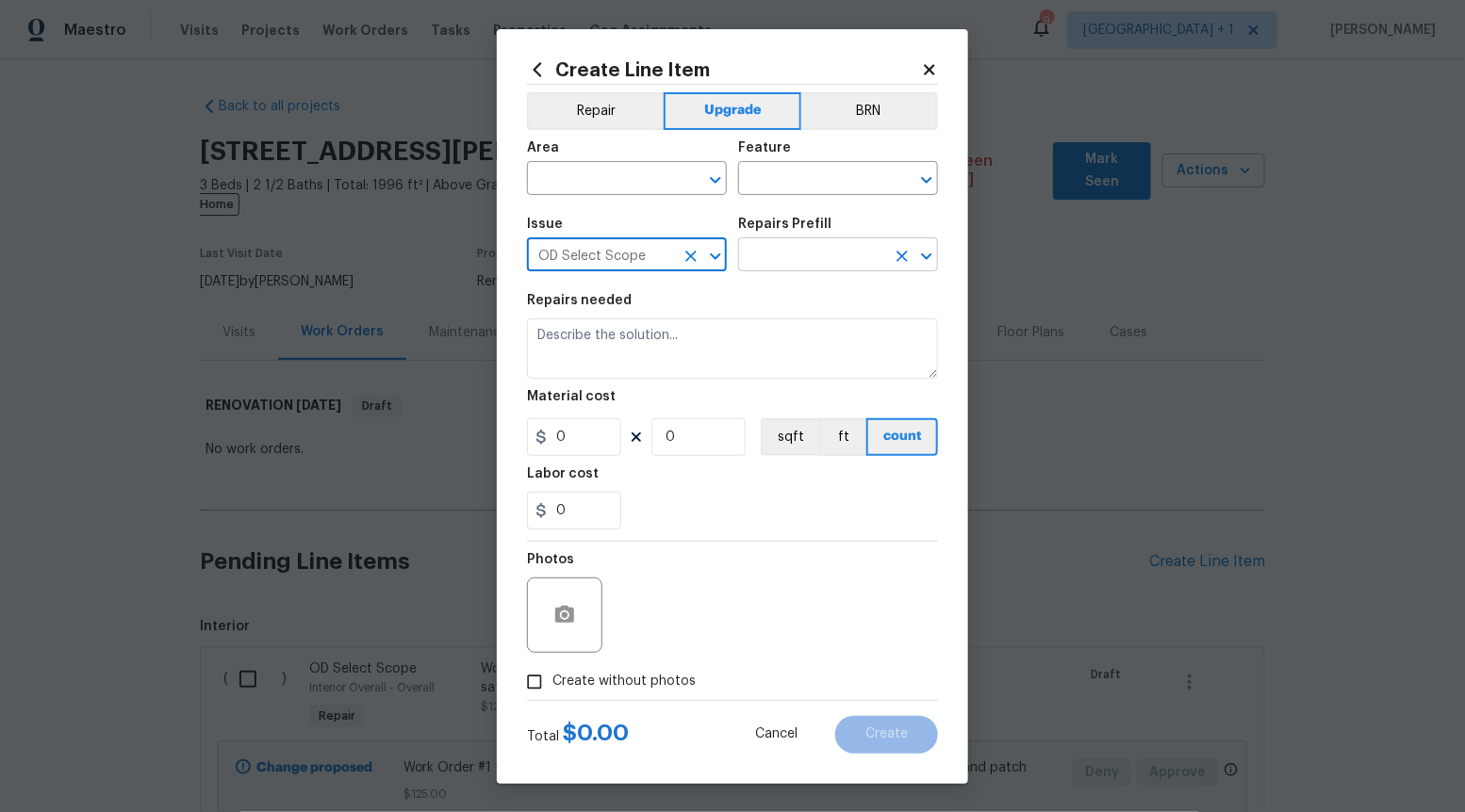
type input "OD Select Scope"
click at [808, 261] on input "text" at bounding box center [811, 256] width 147 height 29
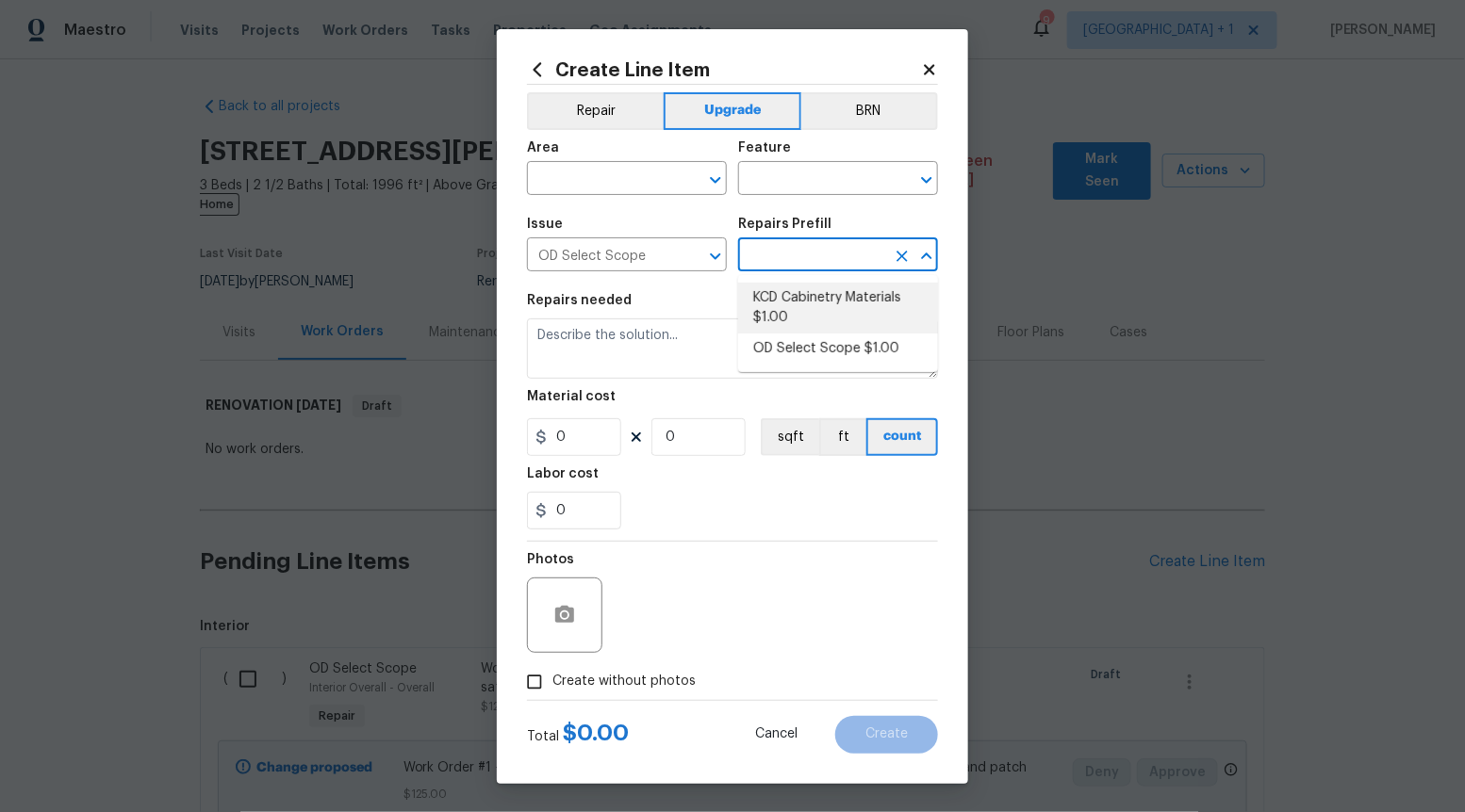
click at [808, 325] on li "KCD Cabinetry Materials $1.00" at bounding box center [837, 307] width 199 height 51
type input "KCD Cabinetry Materials $1.00"
type textarea "Kitchen Cabinet Distributors (KCD) Cabinetry ordered by Opendoor Select"
type input "1"
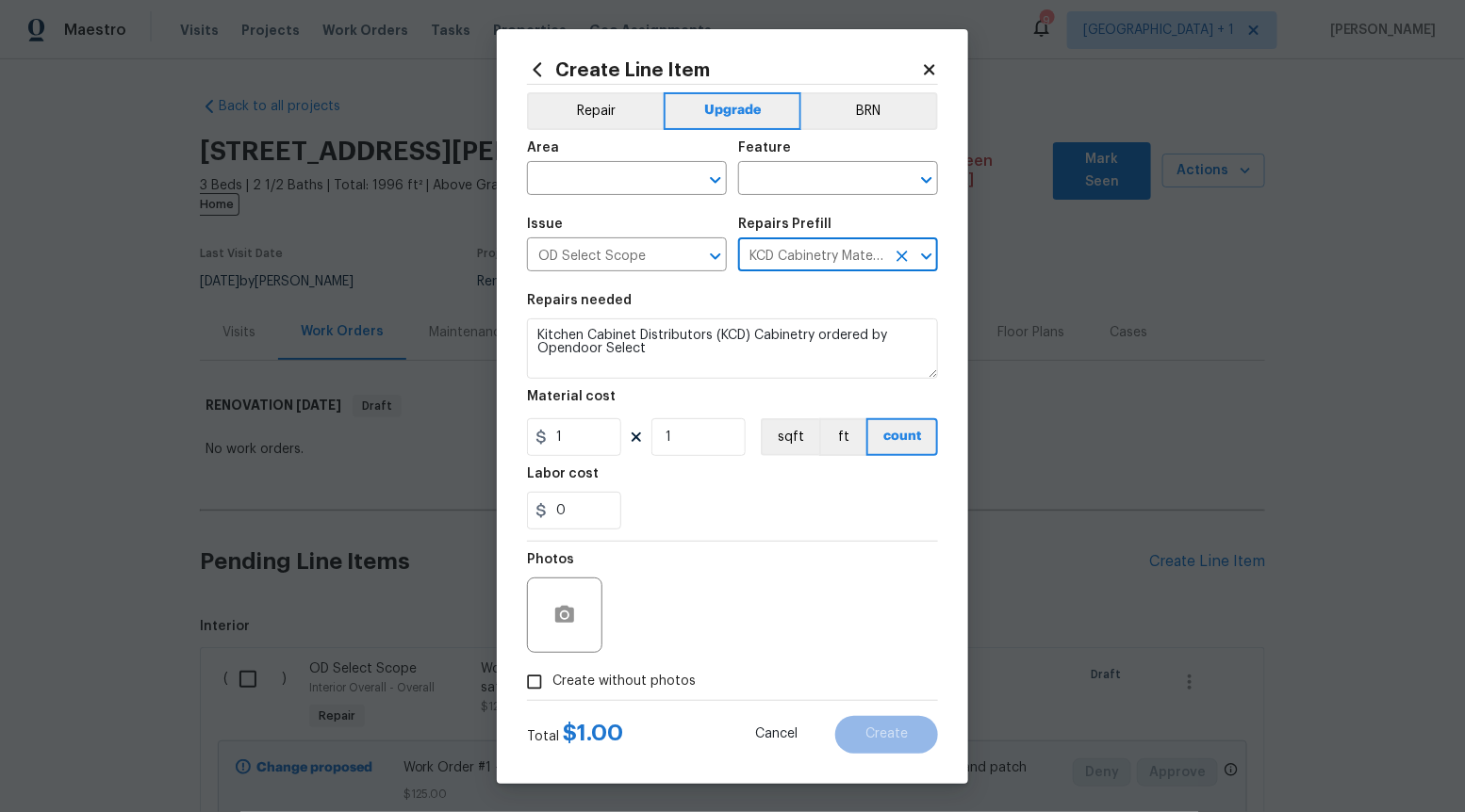
click at [897, 257] on icon "Clear" at bounding box center [902, 256] width 19 height 19
click at [925, 256] on icon "Open" at bounding box center [926, 256] width 23 height 23
click at [843, 339] on li "OD Select Scope $1.00" at bounding box center [837, 348] width 199 height 31
type input "OD Select Scope $1.00"
type textarea "Refer to the agreed upon scope document for further details."
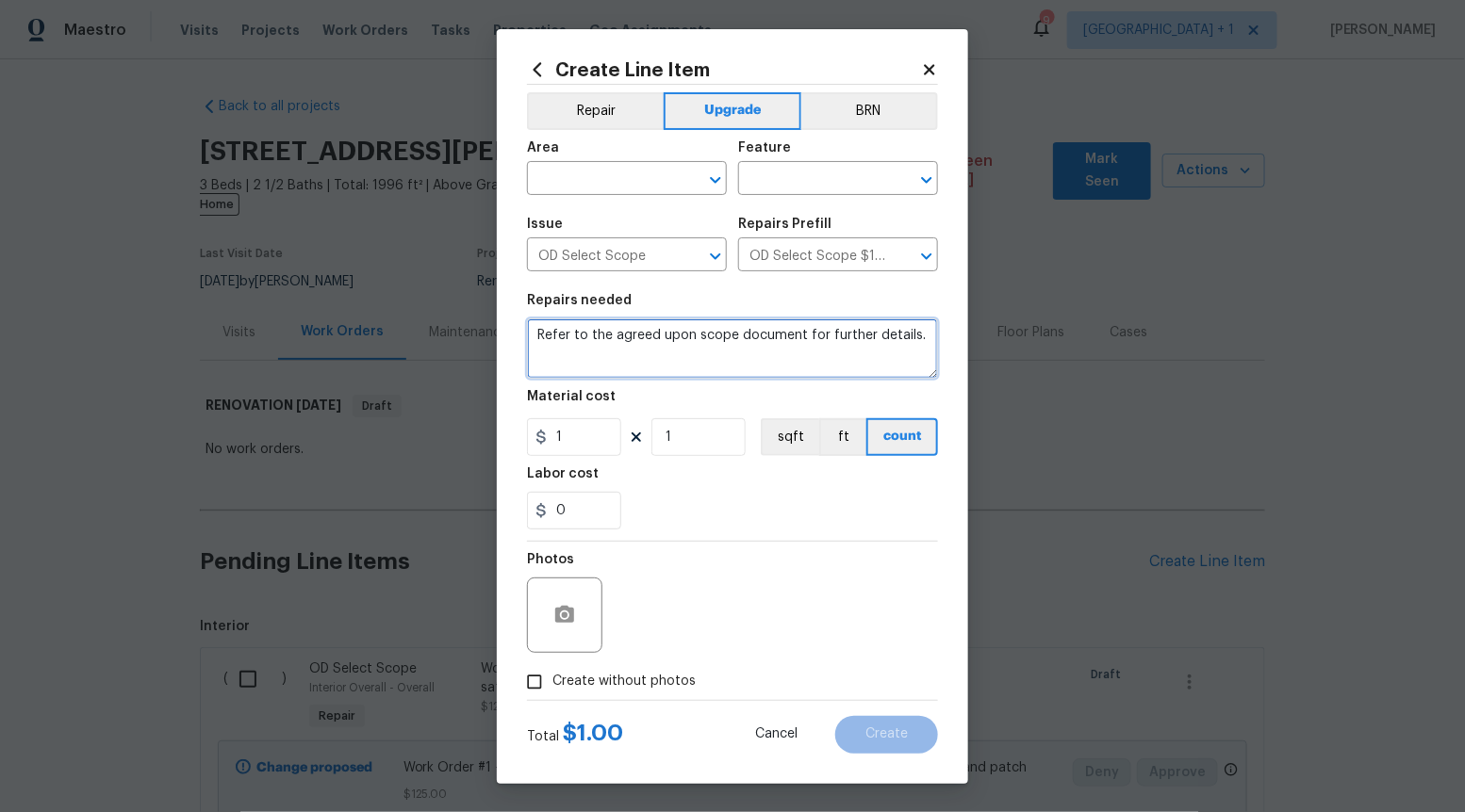
click at [843, 339] on textarea "Refer to the agreed upon scope document for further details." at bounding box center [732, 348] width 411 height 60
paste textarea "Work Order #1 -> Exterior Front -> Hardscape -> Remove ramp and all existing wa…"
type textarea "Work Order #1 -> Exterior Front -> Hardscape -> Remove ramp and all existing wa…"
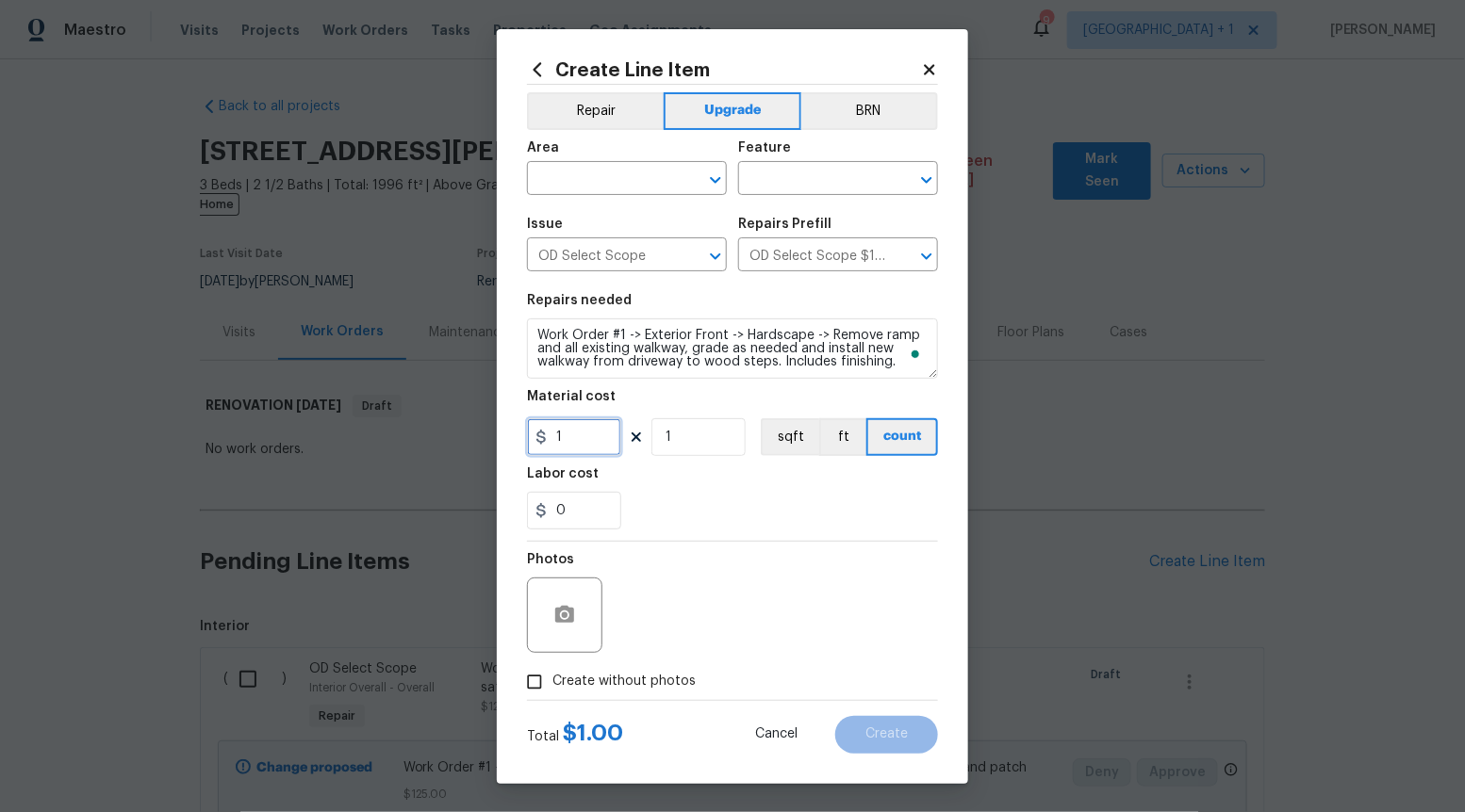
click at [585, 439] on input "1" at bounding box center [573, 437] width 94 height 38
type input "2520"
click at [767, 447] on button "sqft" at bounding box center [790, 437] width 59 height 38
click at [595, 681] on span "Create without photos" at bounding box center [624, 682] width 143 height 20
click at [552, 681] on input "Create without photos" at bounding box center [535, 682] width 36 height 36
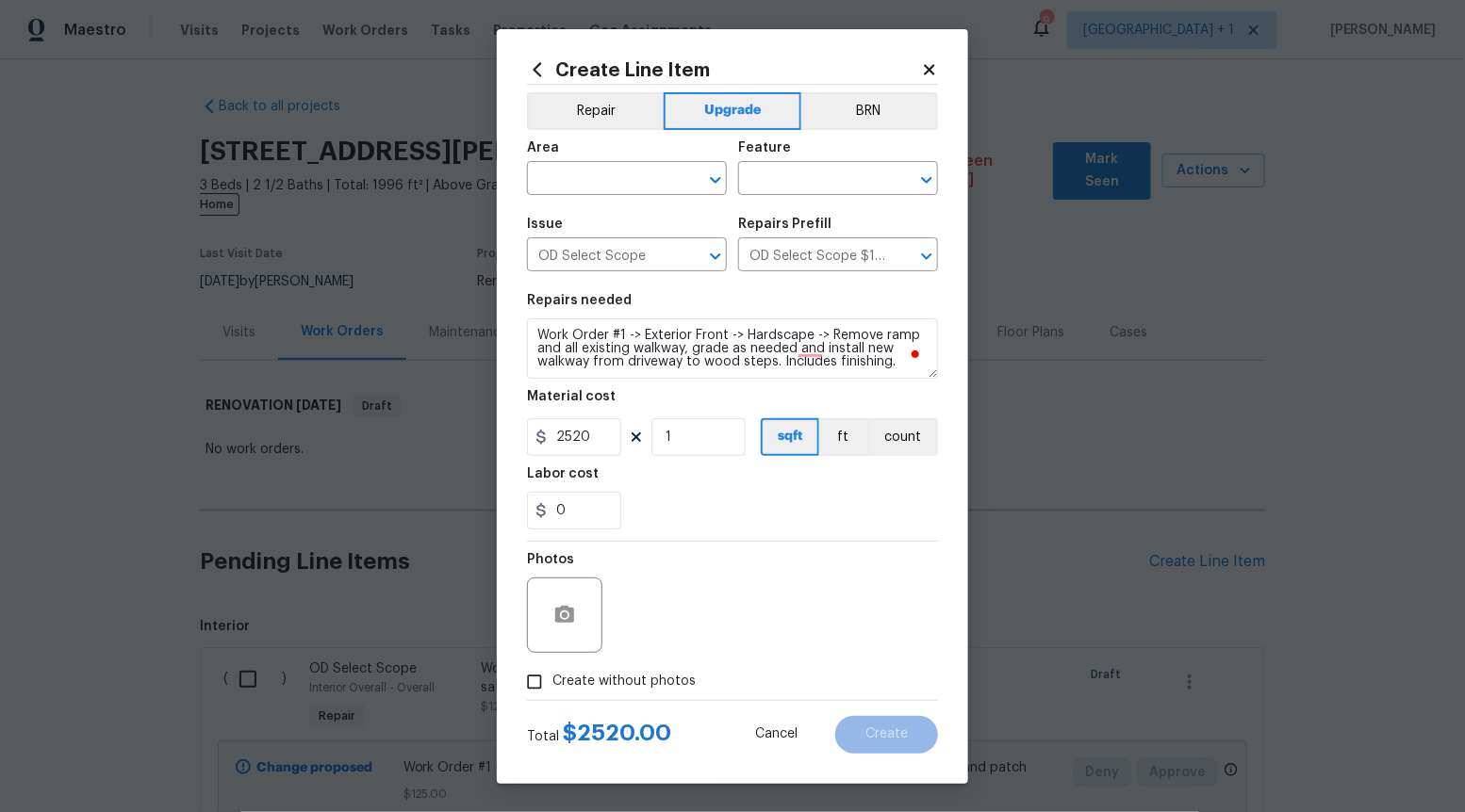
checkbox input "true"
click at [755, 618] on textarea at bounding box center [778, 616] width 320 height 75
click at [709, 174] on icon "Open" at bounding box center [715, 179] width 23 height 23
click at [605, 256] on li "Interior Overall" at bounding box center [626, 253] width 199 height 31
type input "Interior Overall"
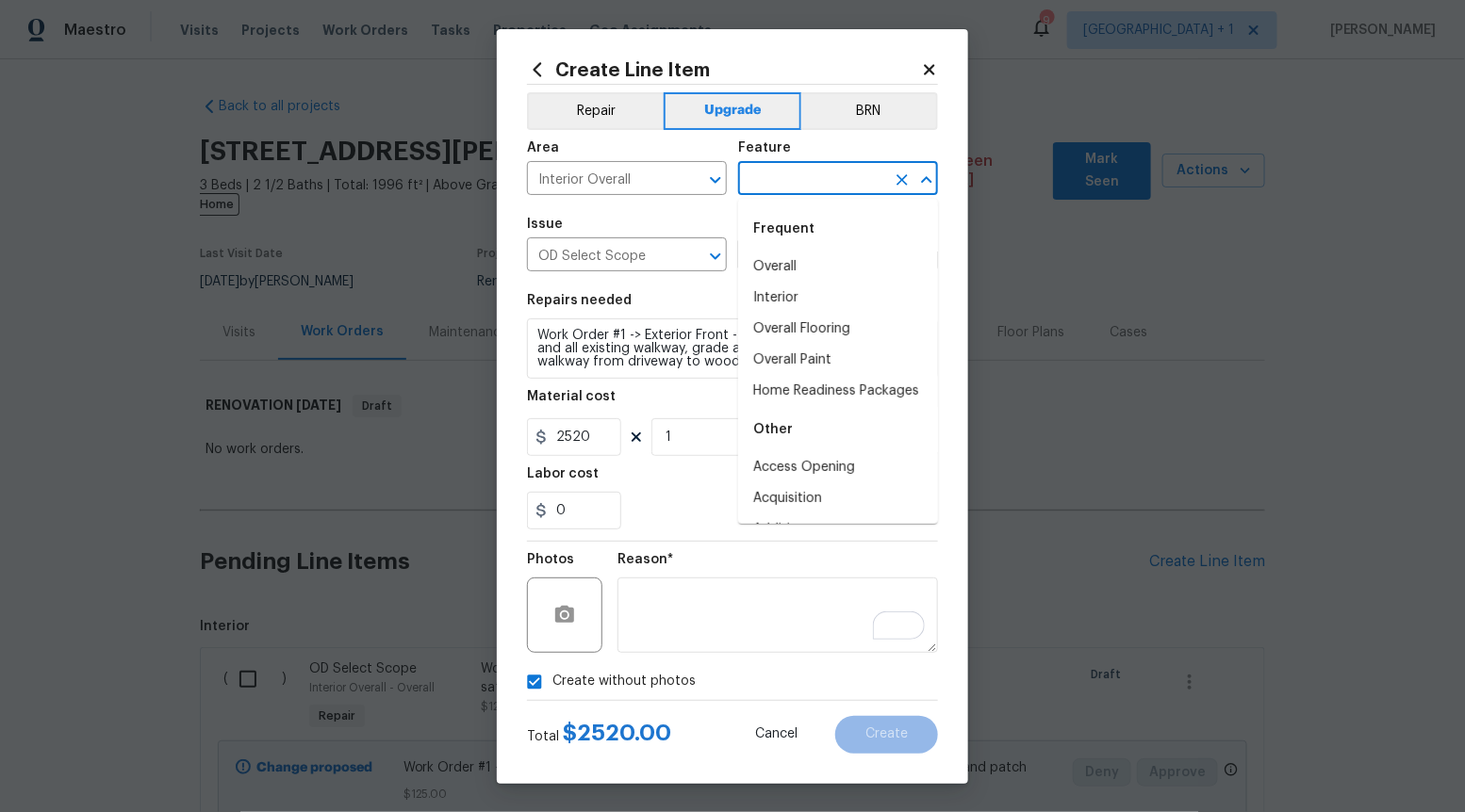
click at [795, 181] on input "text" at bounding box center [811, 179] width 147 height 29
click at [801, 261] on li "Overall" at bounding box center [837, 267] width 199 height 31
type input "Overall"
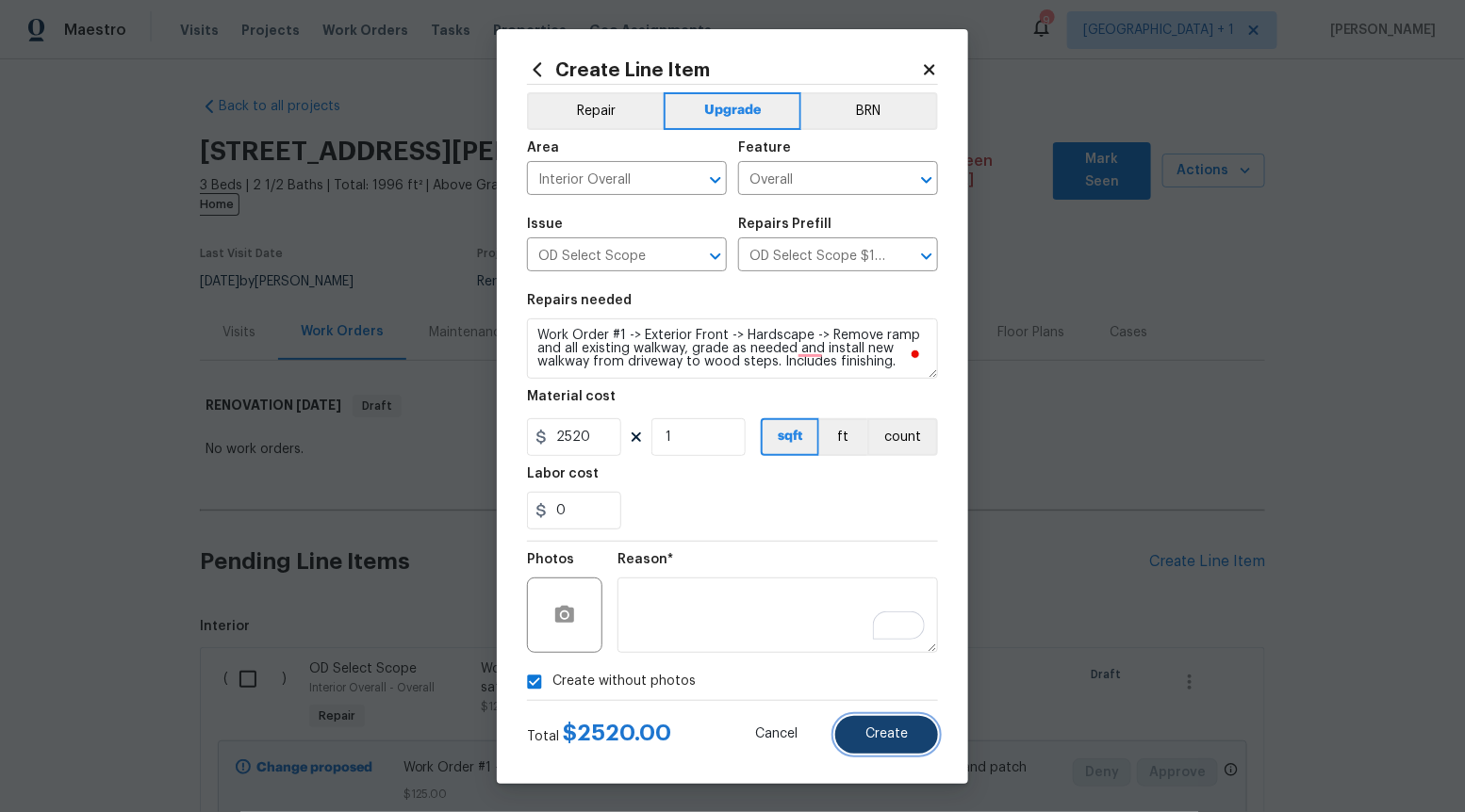
click at [893, 721] on button "Create" at bounding box center [887, 735] width 103 height 38
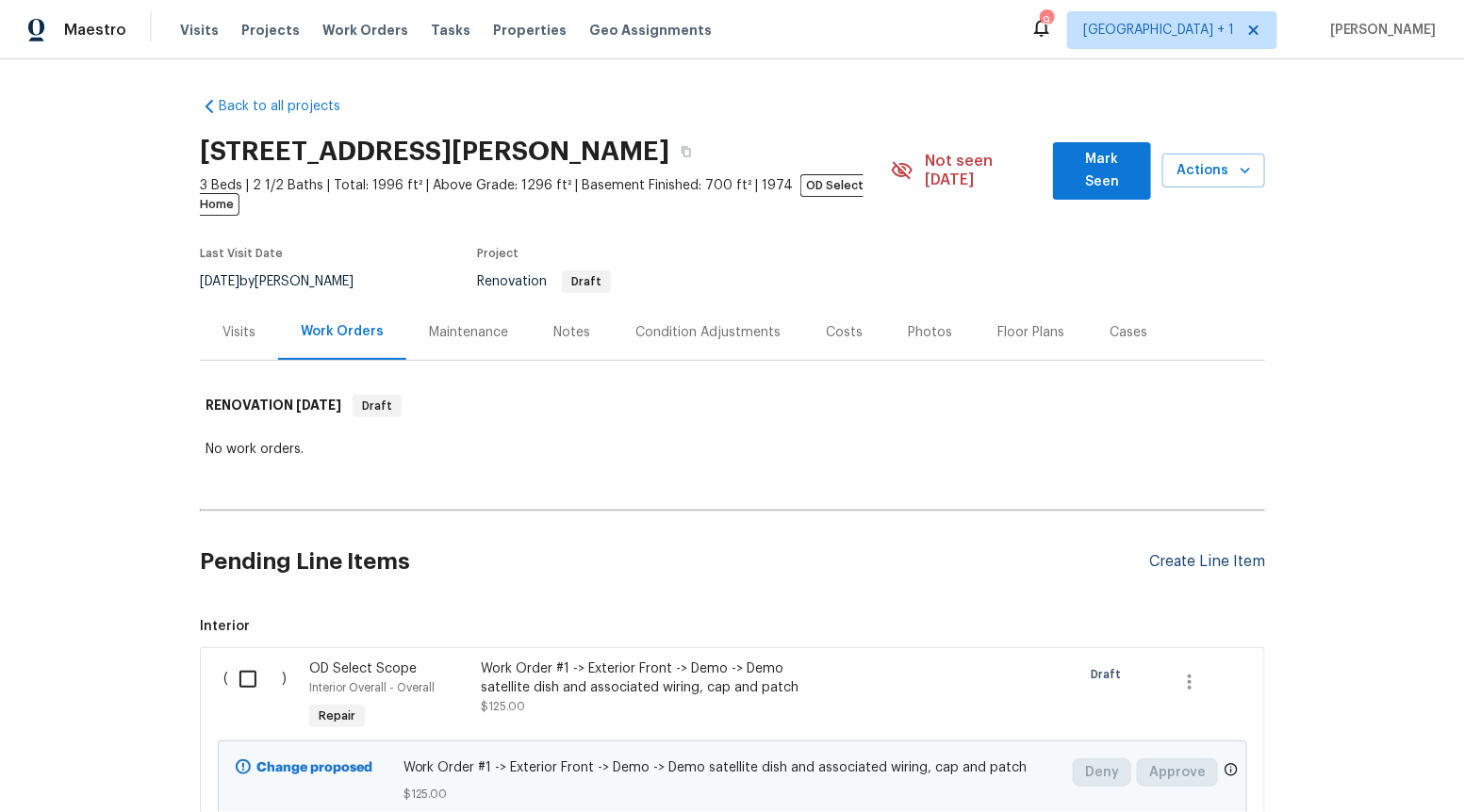
click at [1187, 553] on div "Create Line Item" at bounding box center [1207, 562] width 116 height 18
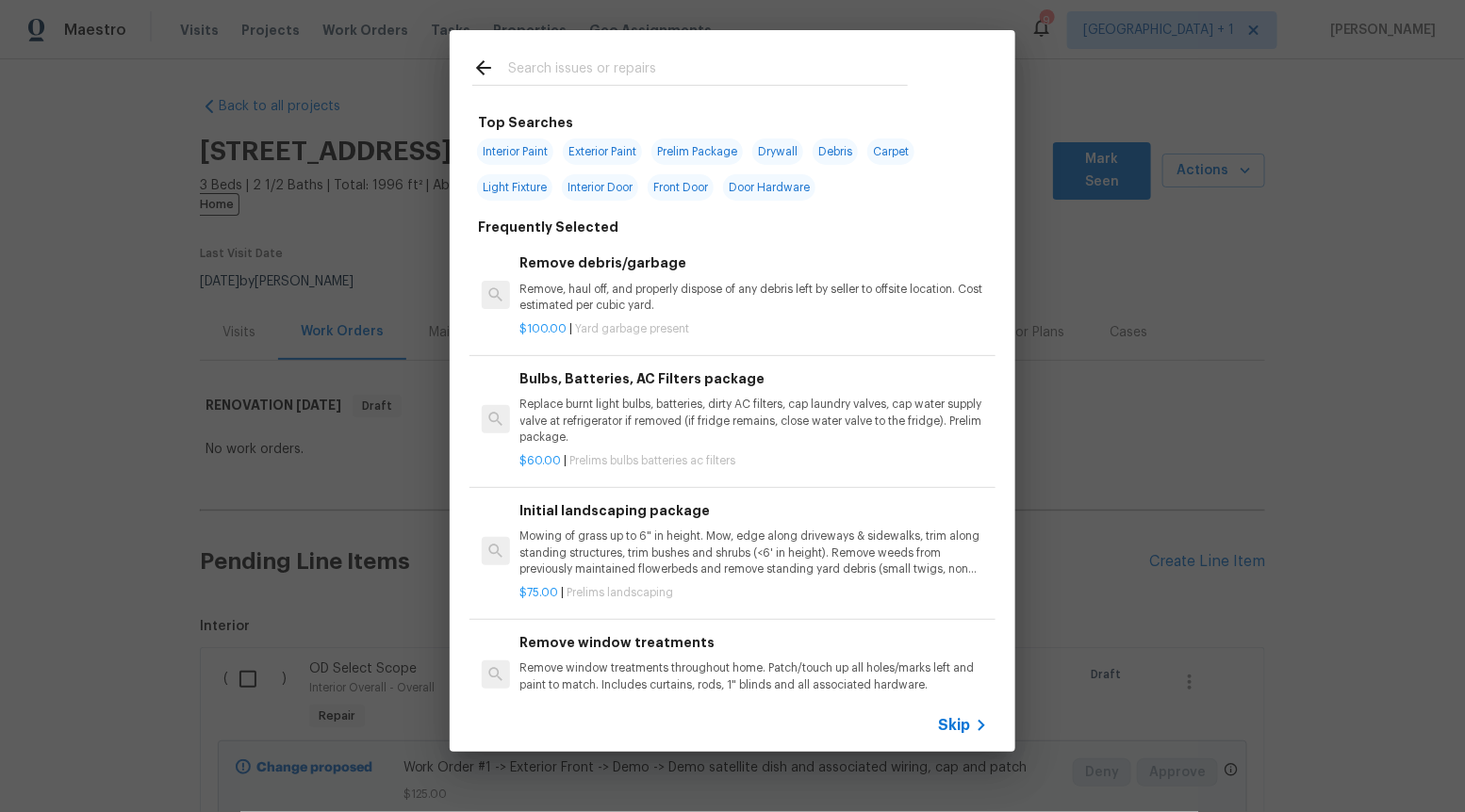
click at [955, 734] on span "Skip" at bounding box center [954, 725] width 32 height 19
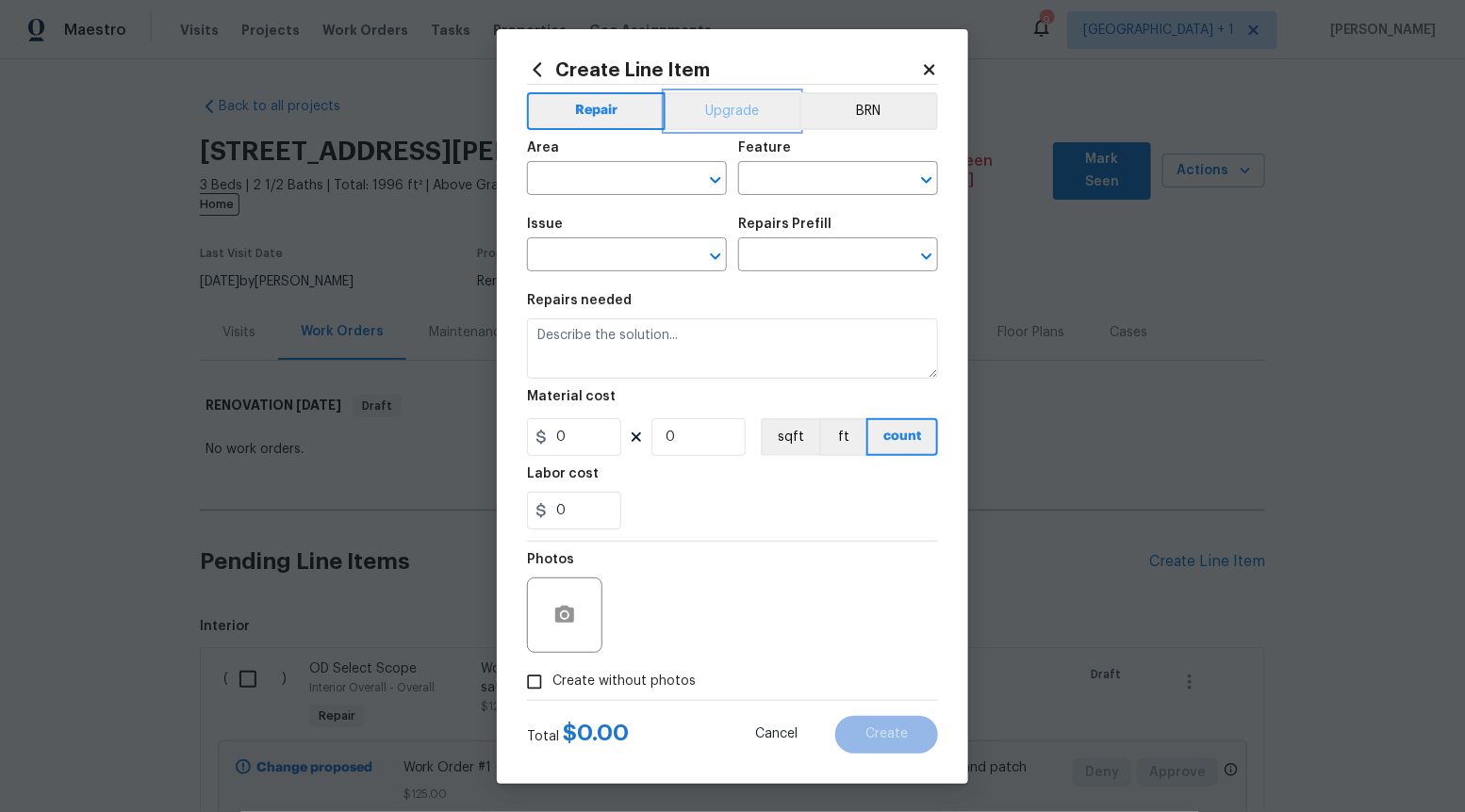
click at [718, 102] on button "Upgrade" at bounding box center [733, 111] width 135 height 38
click at [719, 253] on icon "Open" at bounding box center [715, 256] width 23 height 23
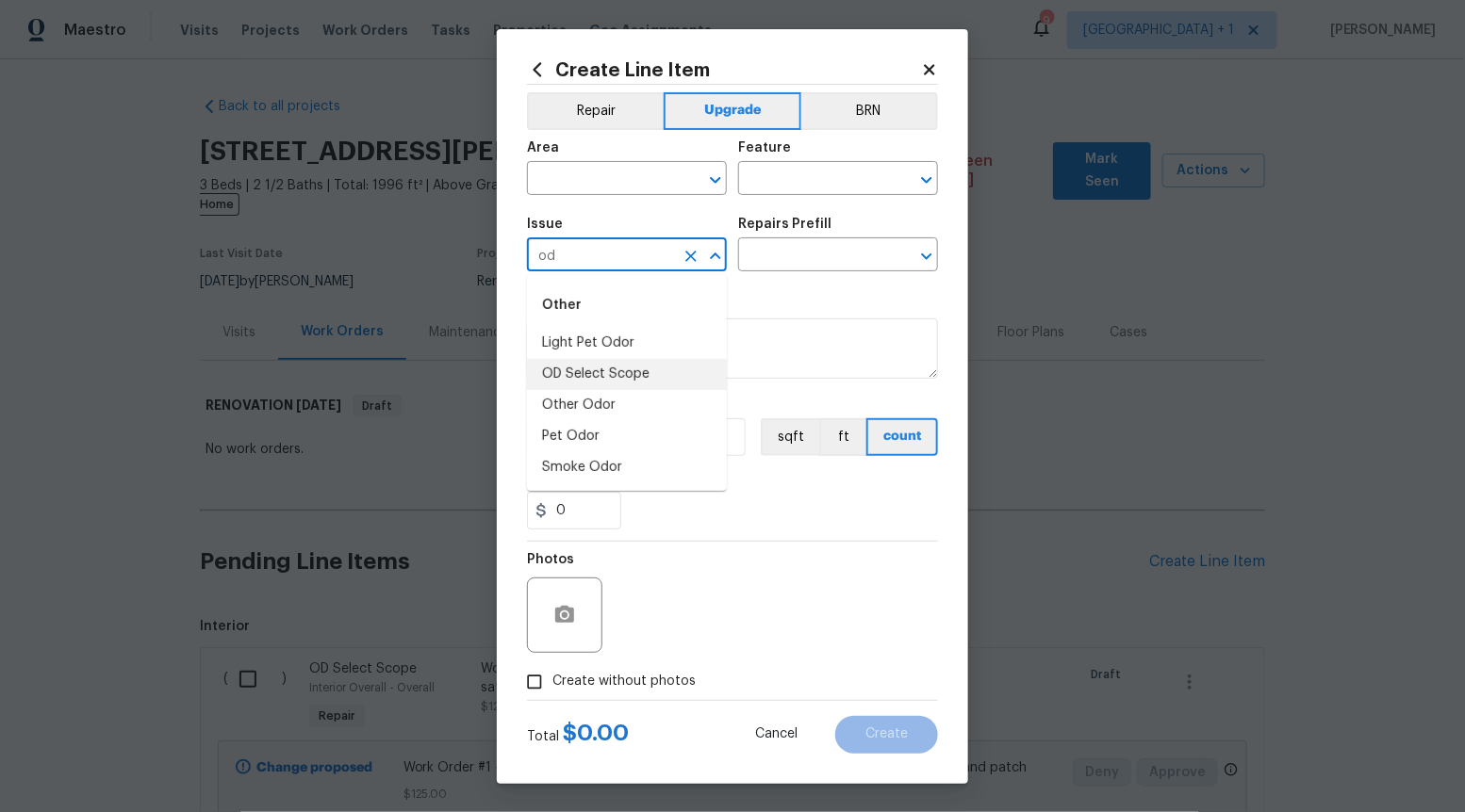
click at [607, 378] on li "OD Select Scope" at bounding box center [626, 374] width 199 height 31
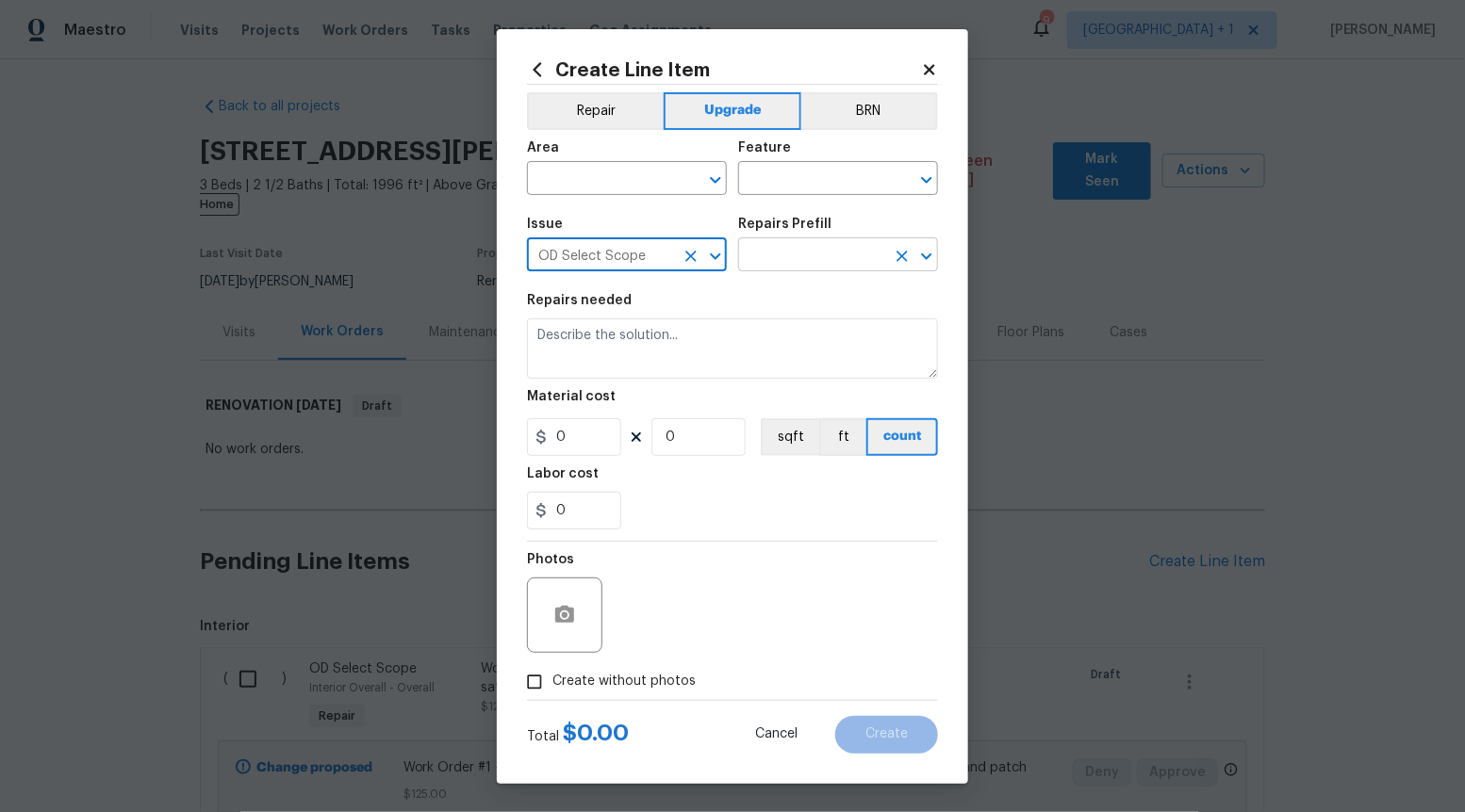
type input "OD Select Scope"
click at [803, 263] on input "text" at bounding box center [811, 256] width 147 height 29
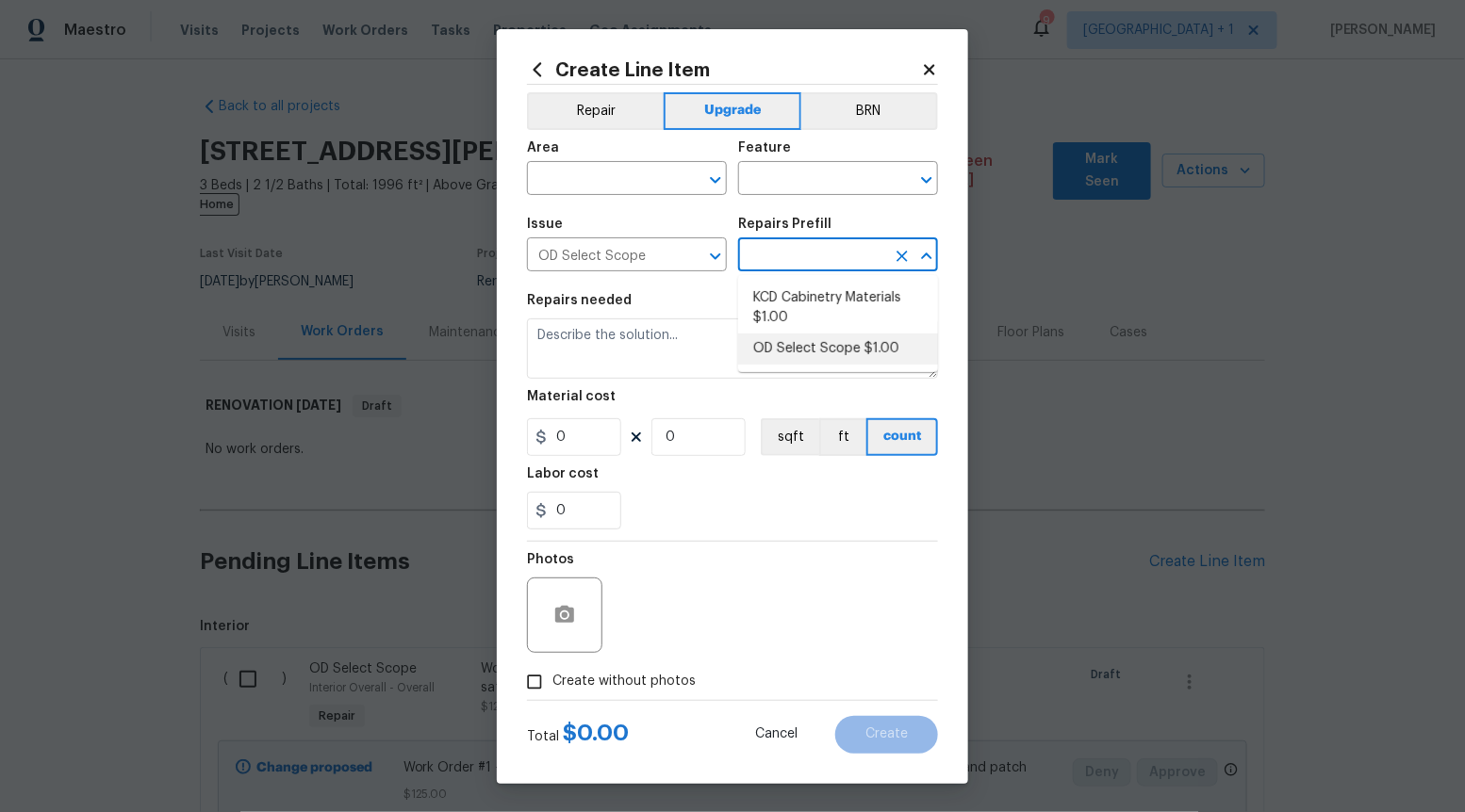
click at [794, 349] on li "OD Select Scope $1.00" at bounding box center [837, 348] width 199 height 31
type input "OD Select Scope $1.00"
type textarea "Refer to the agreed upon scope document for further details."
type input "1"
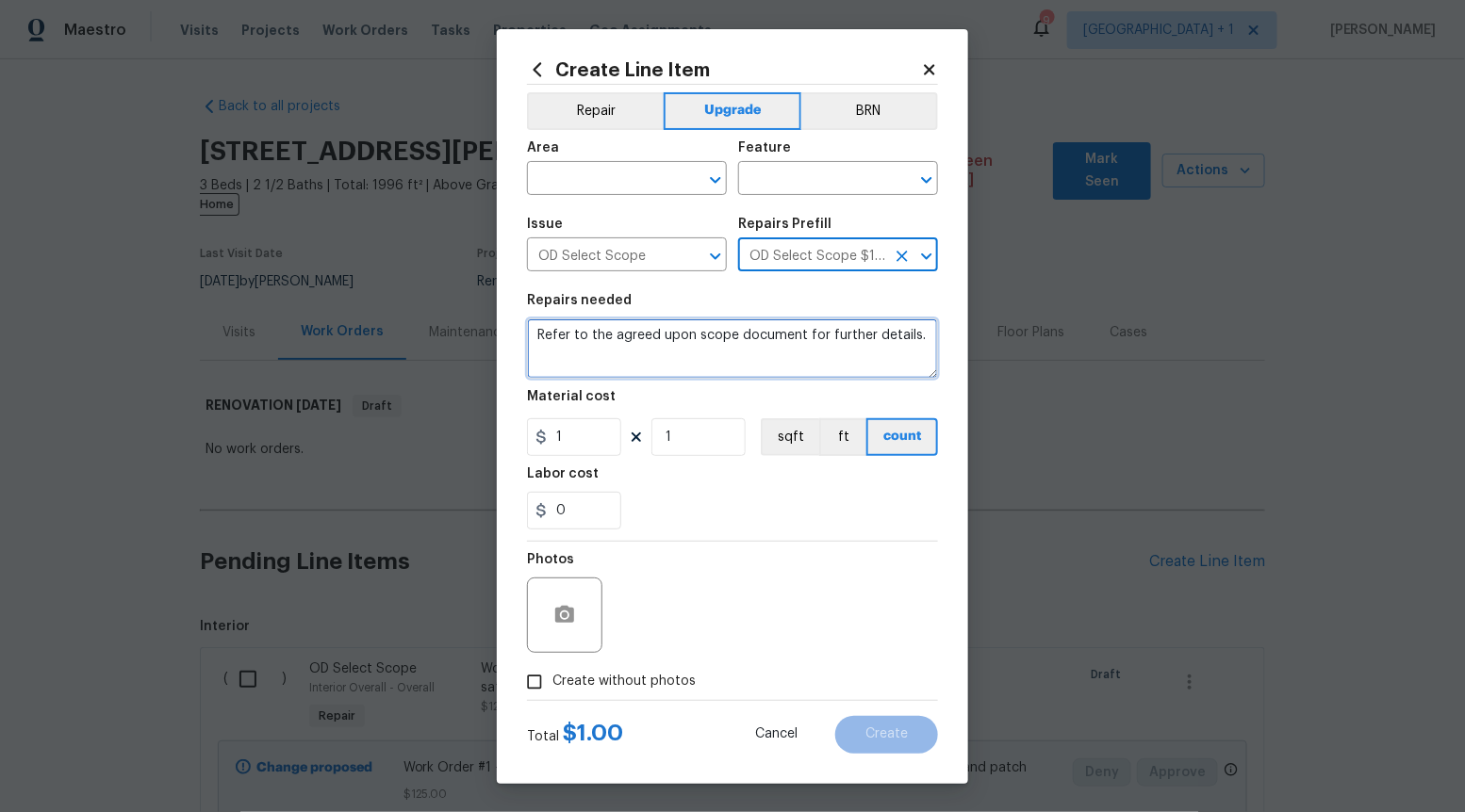
click at [794, 349] on textarea "Refer to the agreed upon scope document for further details." at bounding box center [732, 348] width 411 height 60
paste textarea "Work Order #1 -> Exterior Front -> Lighting -> Install exterior wall sconce"
type textarea "Work Order #1 -> Exterior Front -> Lighting -> Install exterior wall sconce"
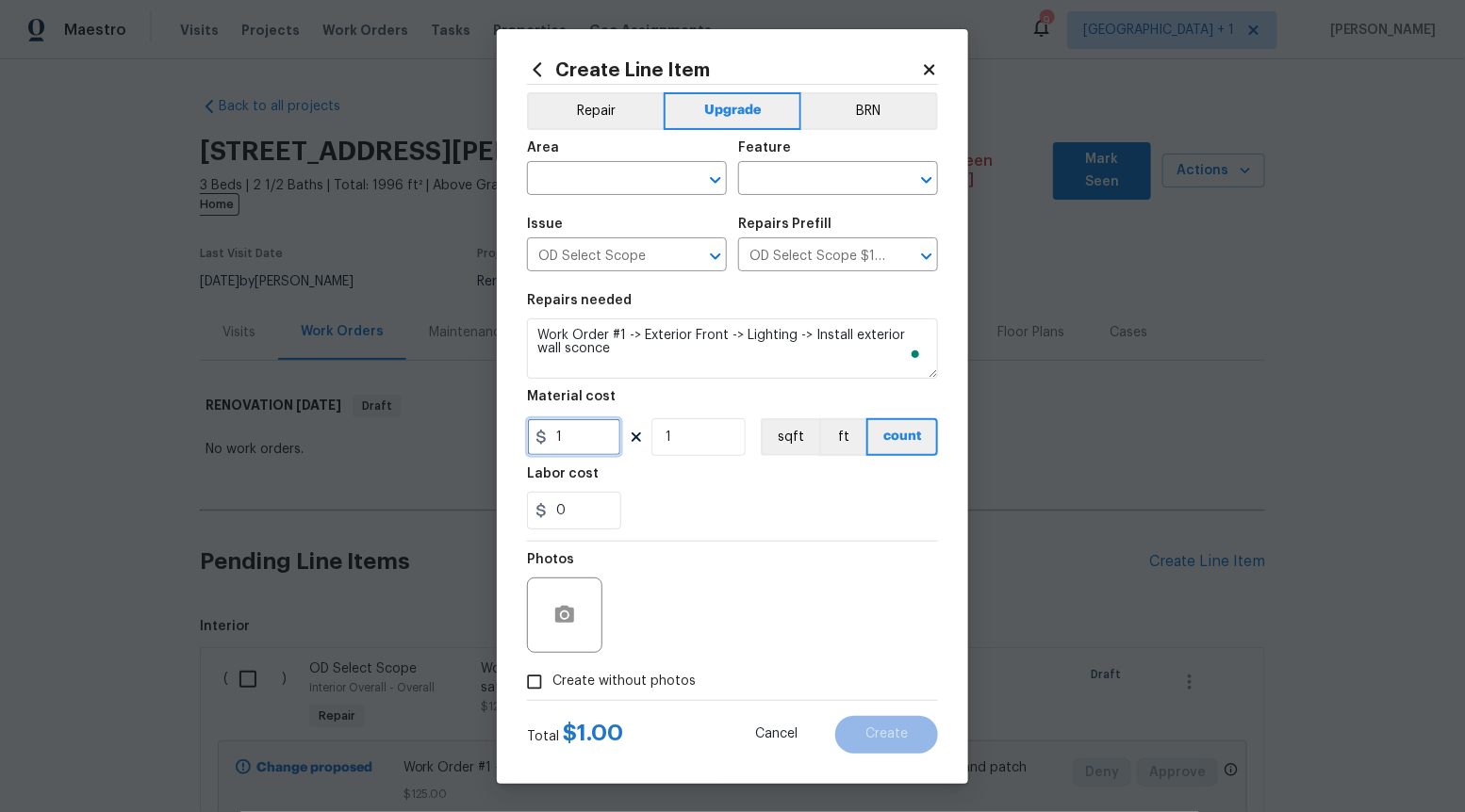
click at [599, 449] on input "1" at bounding box center [573, 437] width 94 height 38
type input "150"
click at [574, 685] on span "Create without photos" at bounding box center [624, 682] width 143 height 20
click at [552, 685] on input "Create without photos" at bounding box center [535, 682] width 36 height 36
checkbox input "true"
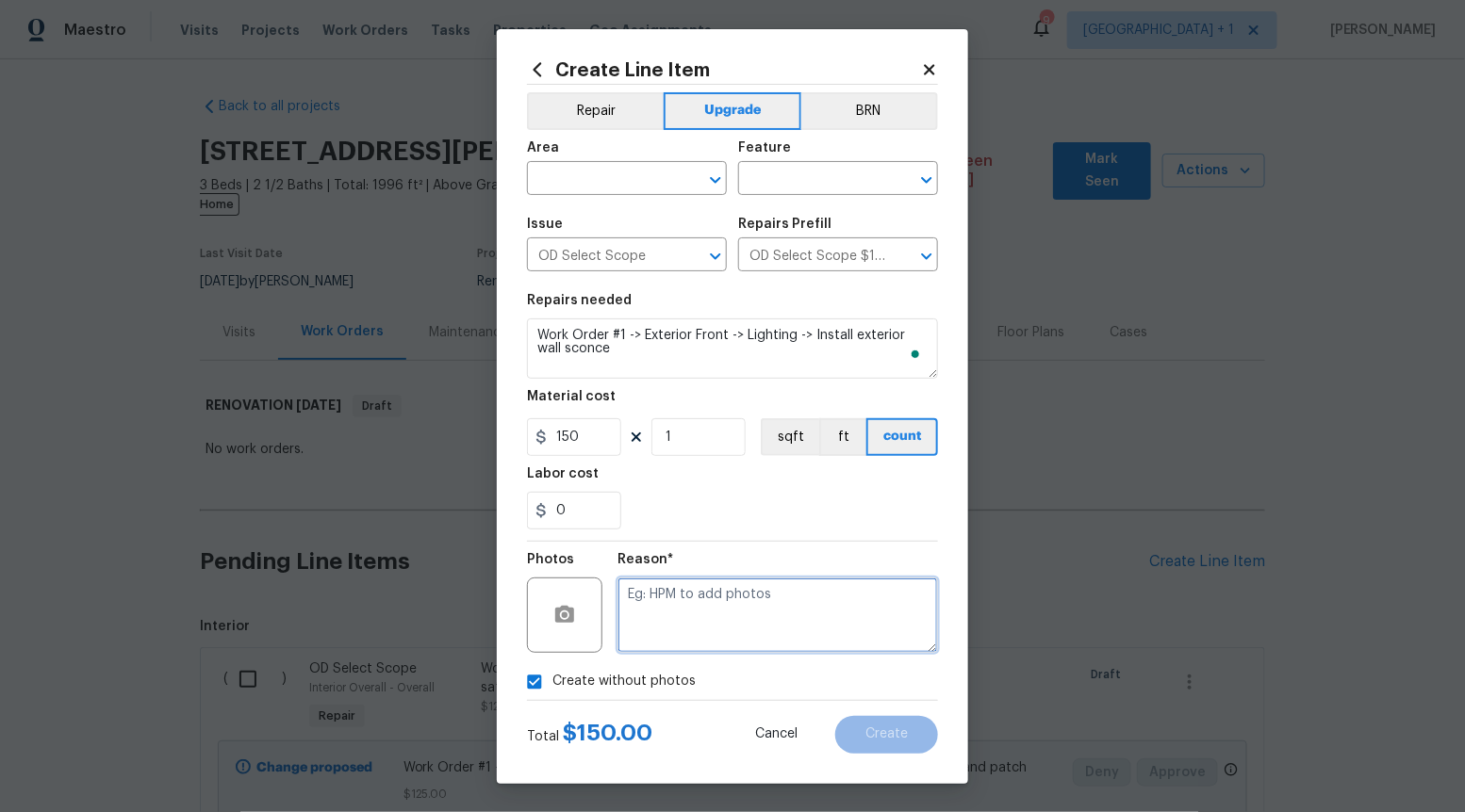
click at [683, 639] on textarea at bounding box center [778, 616] width 320 height 75
click at [716, 178] on icon "Open" at bounding box center [715, 179] width 23 height 23
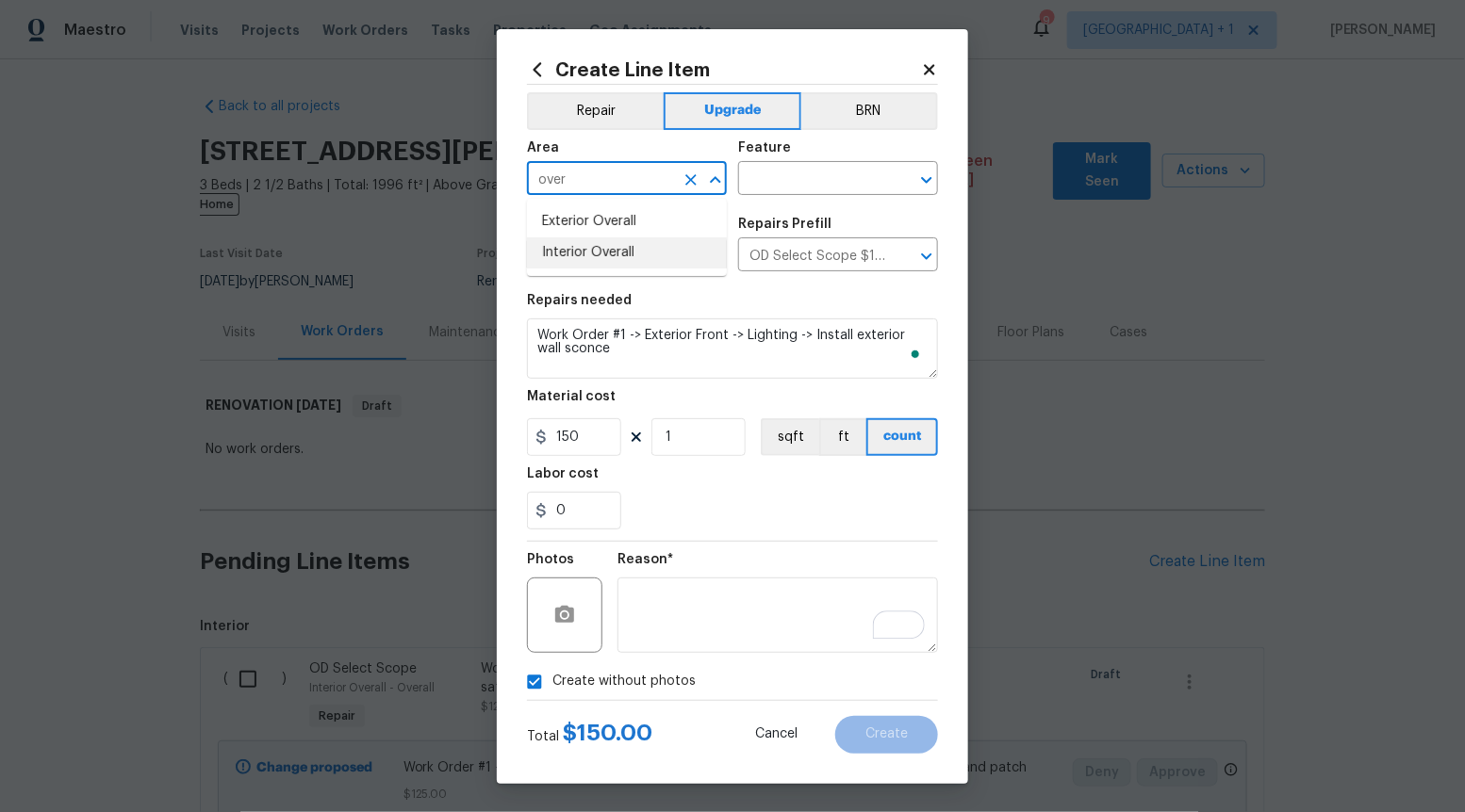
click at [613, 244] on li "Interior Overall" at bounding box center [626, 253] width 199 height 31
type input "Interior Overall"
click at [865, 170] on input "text" at bounding box center [811, 179] width 147 height 29
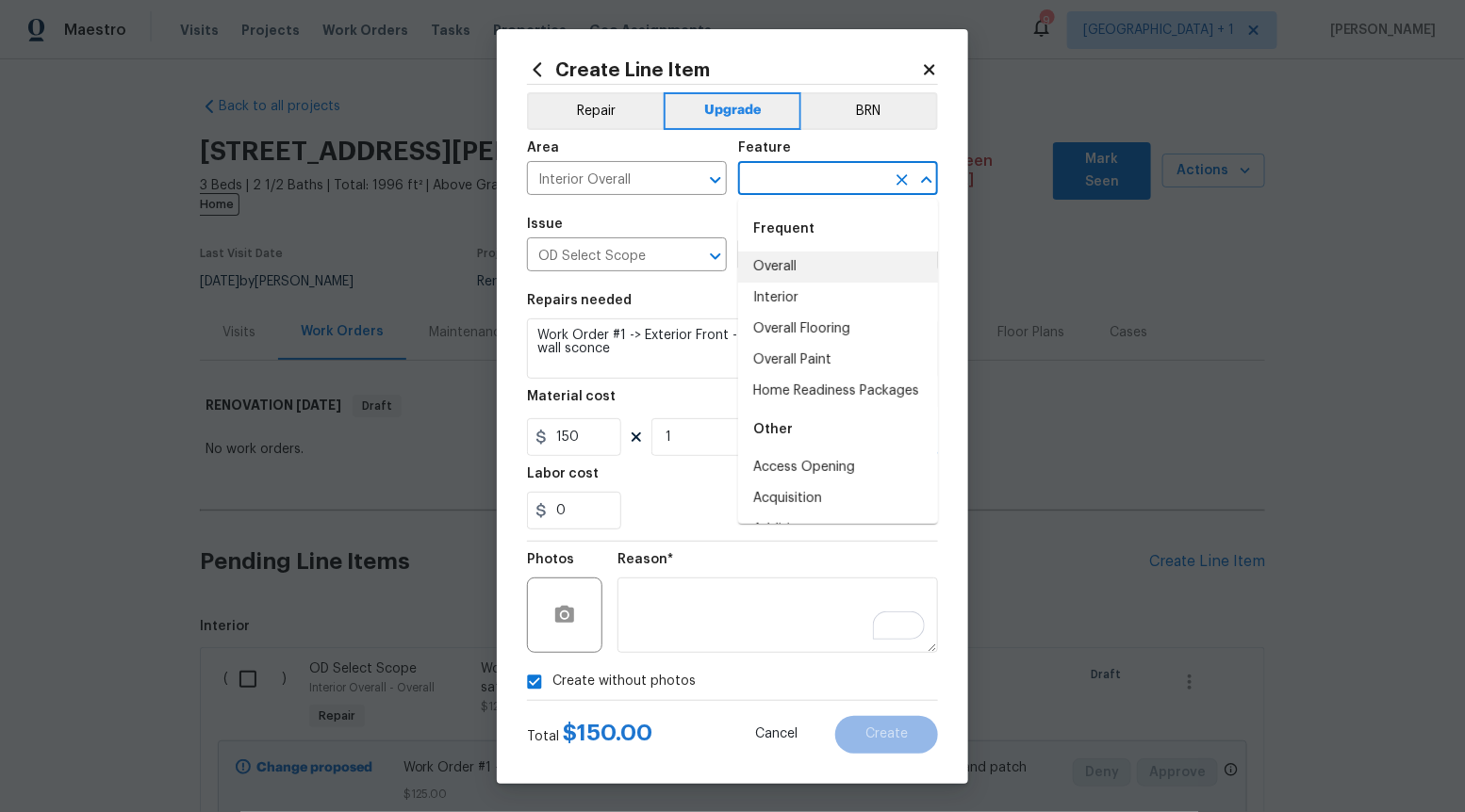
click at [809, 264] on li "Overall" at bounding box center [837, 267] width 199 height 31
type input "Overall"
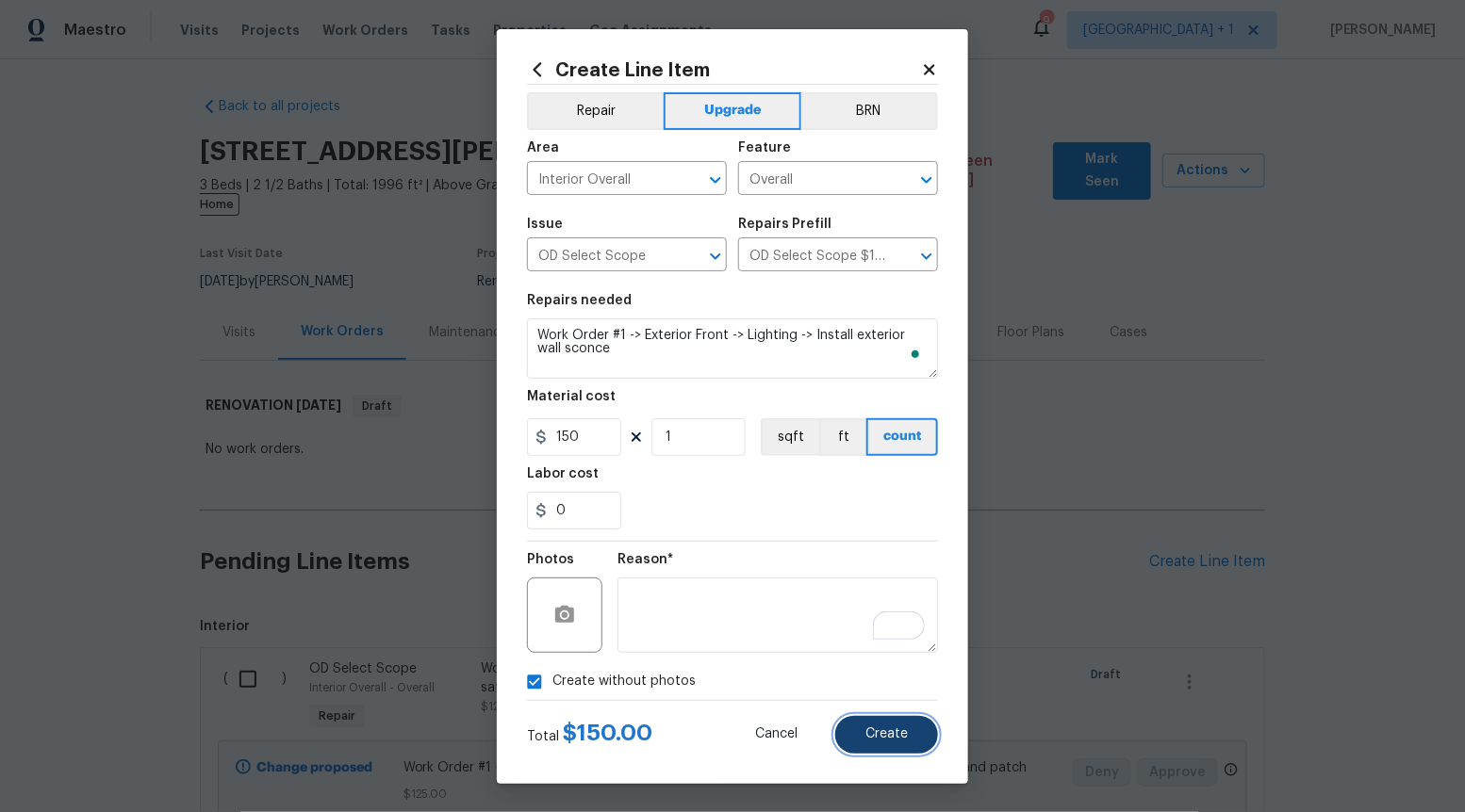
click at [901, 724] on button "Create" at bounding box center [887, 735] width 103 height 38
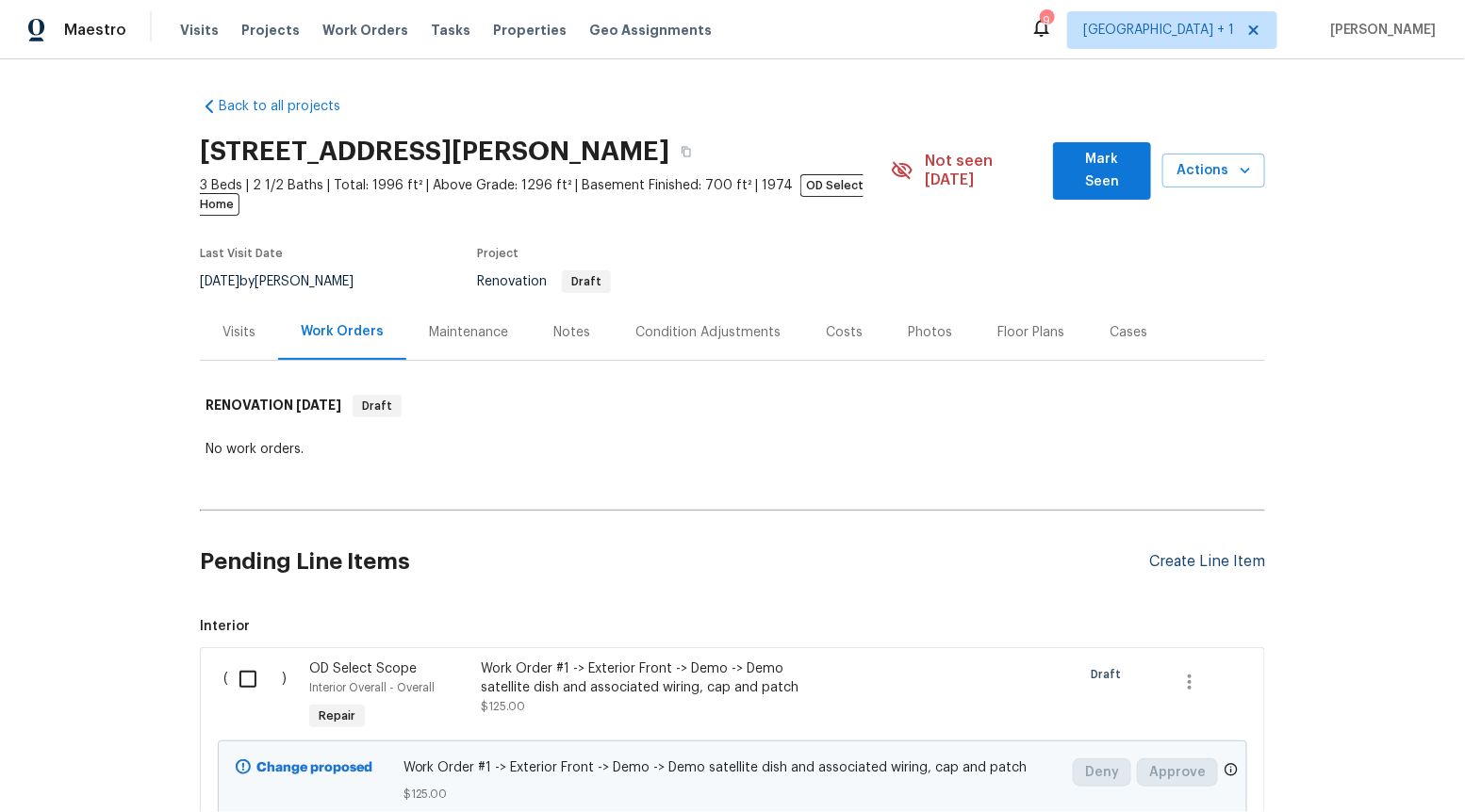
click at [1197, 553] on div "Create Line Item" at bounding box center [1207, 562] width 116 height 18
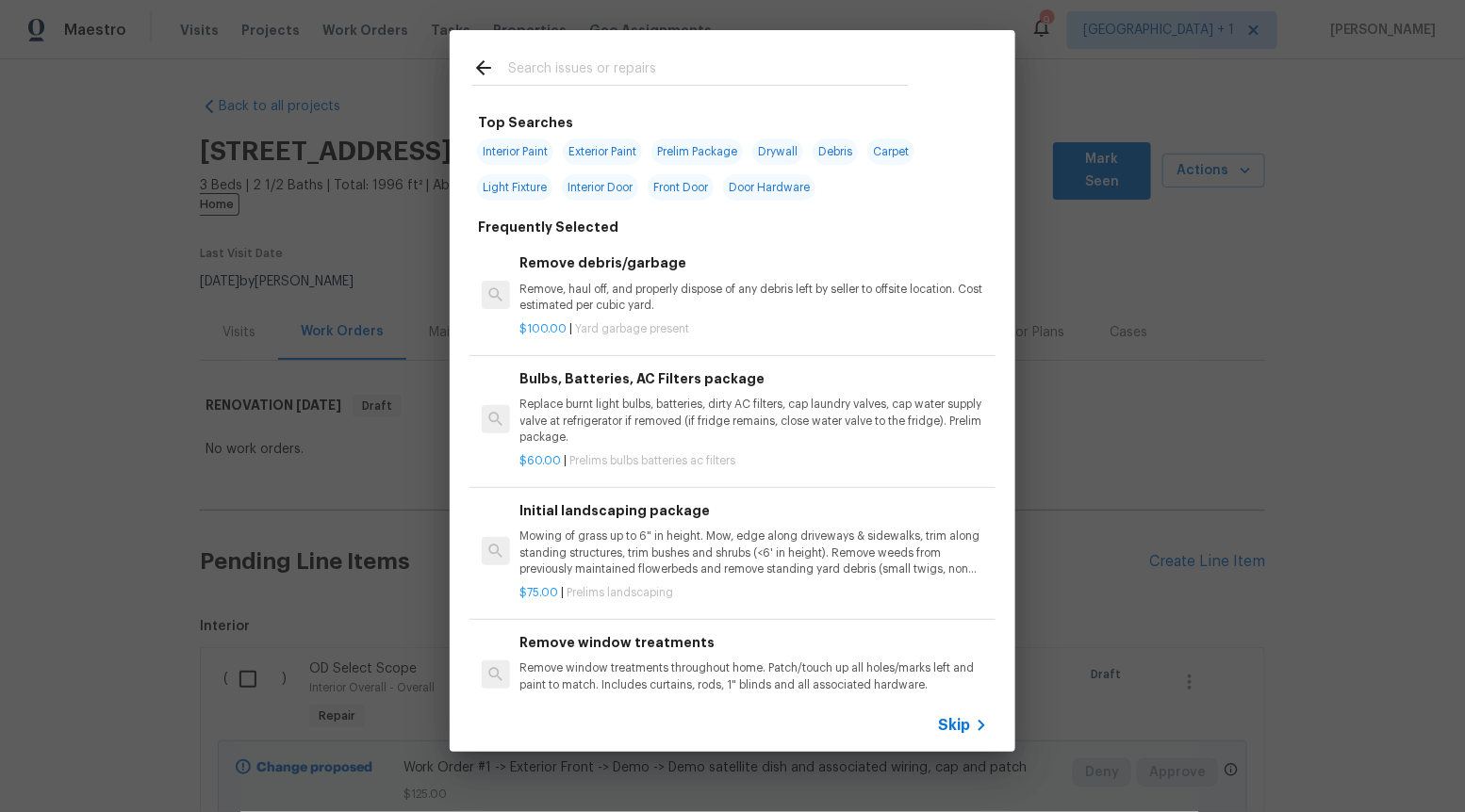
click at [957, 728] on span "Skip" at bounding box center [954, 725] width 32 height 19
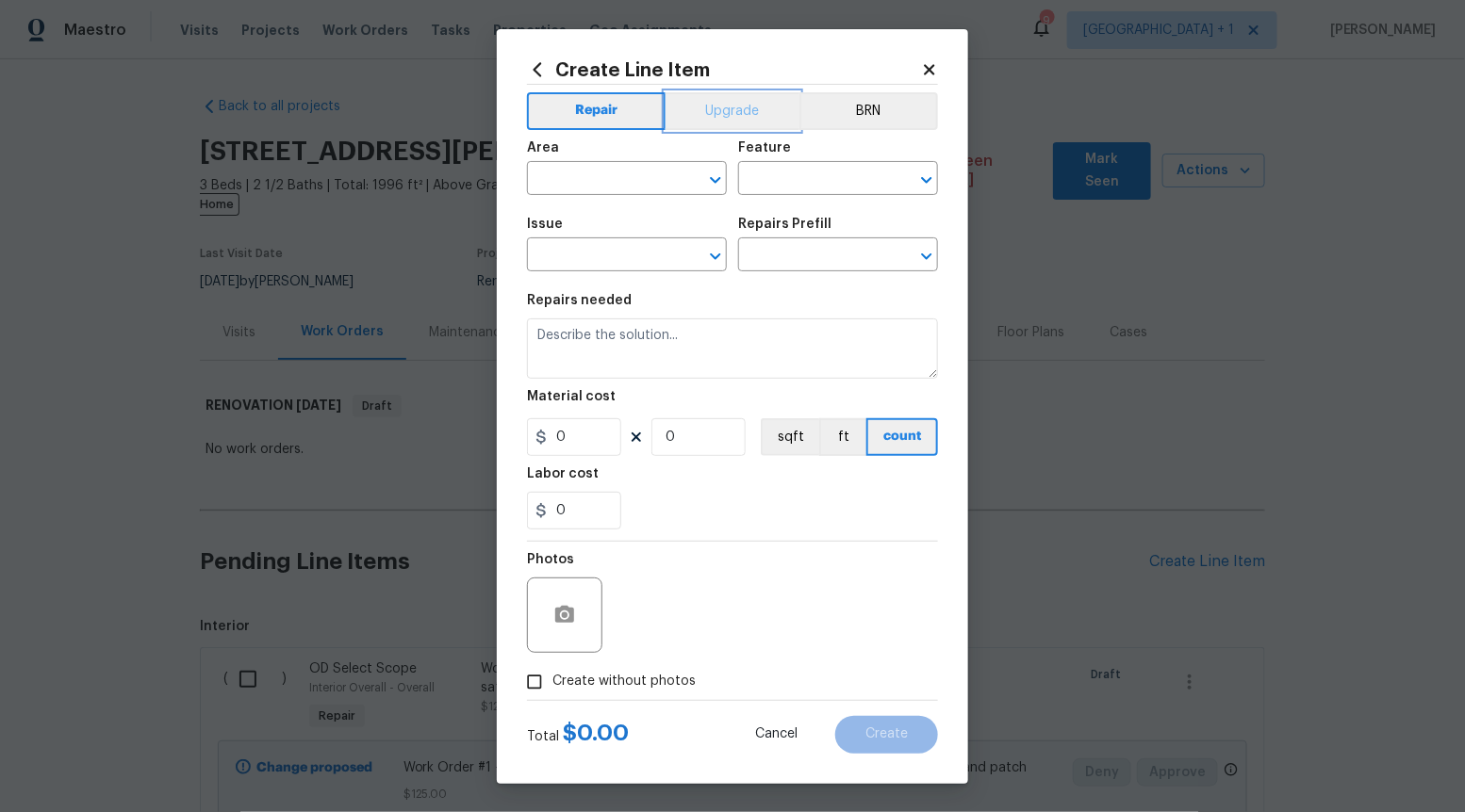
click at [705, 105] on button "Upgrade" at bounding box center [733, 111] width 135 height 38
click at [721, 261] on icon "Open" at bounding box center [715, 256] width 23 height 23
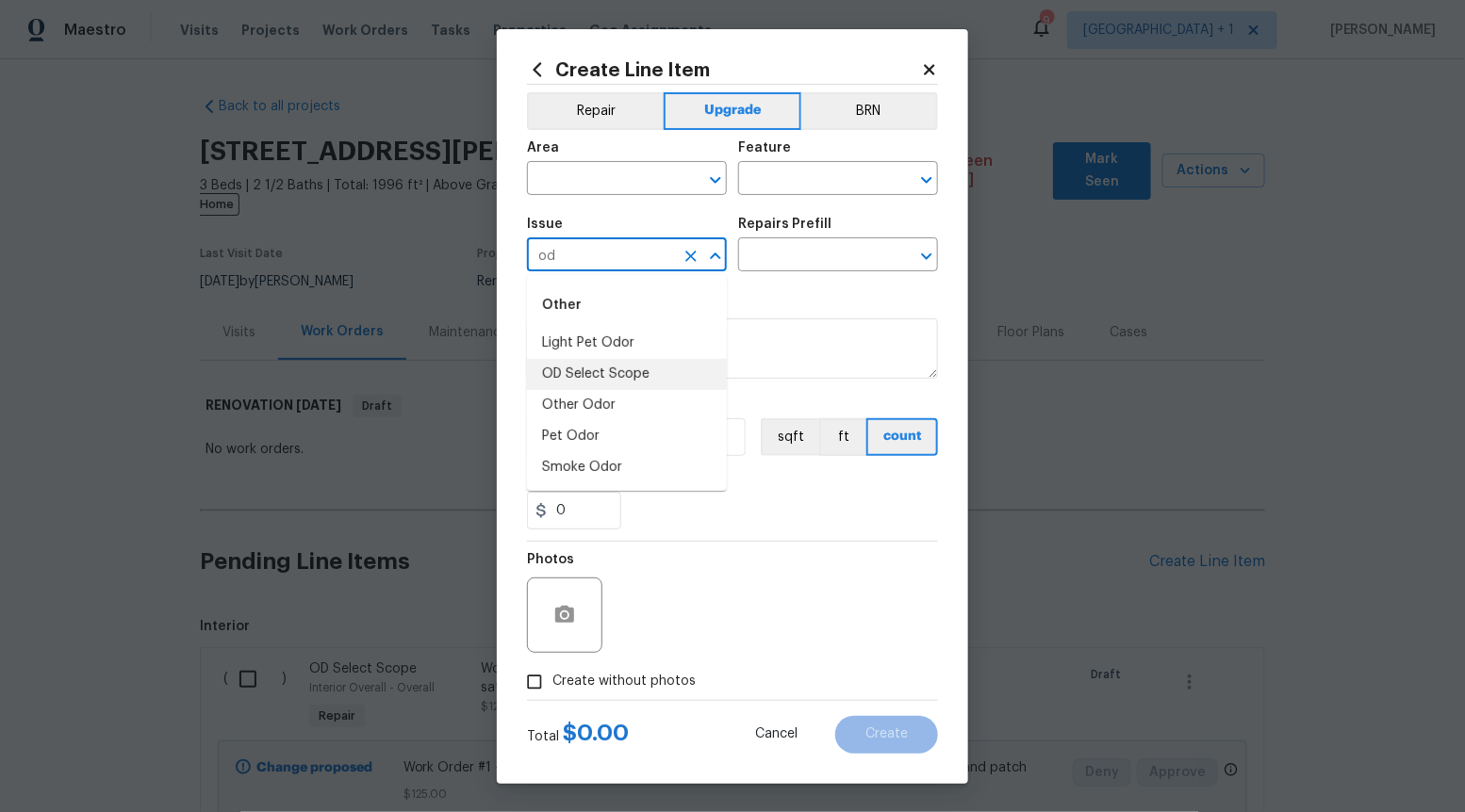
click at [655, 362] on li "OD Select Scope" at bounding box center [626, 374] width 199 height 31
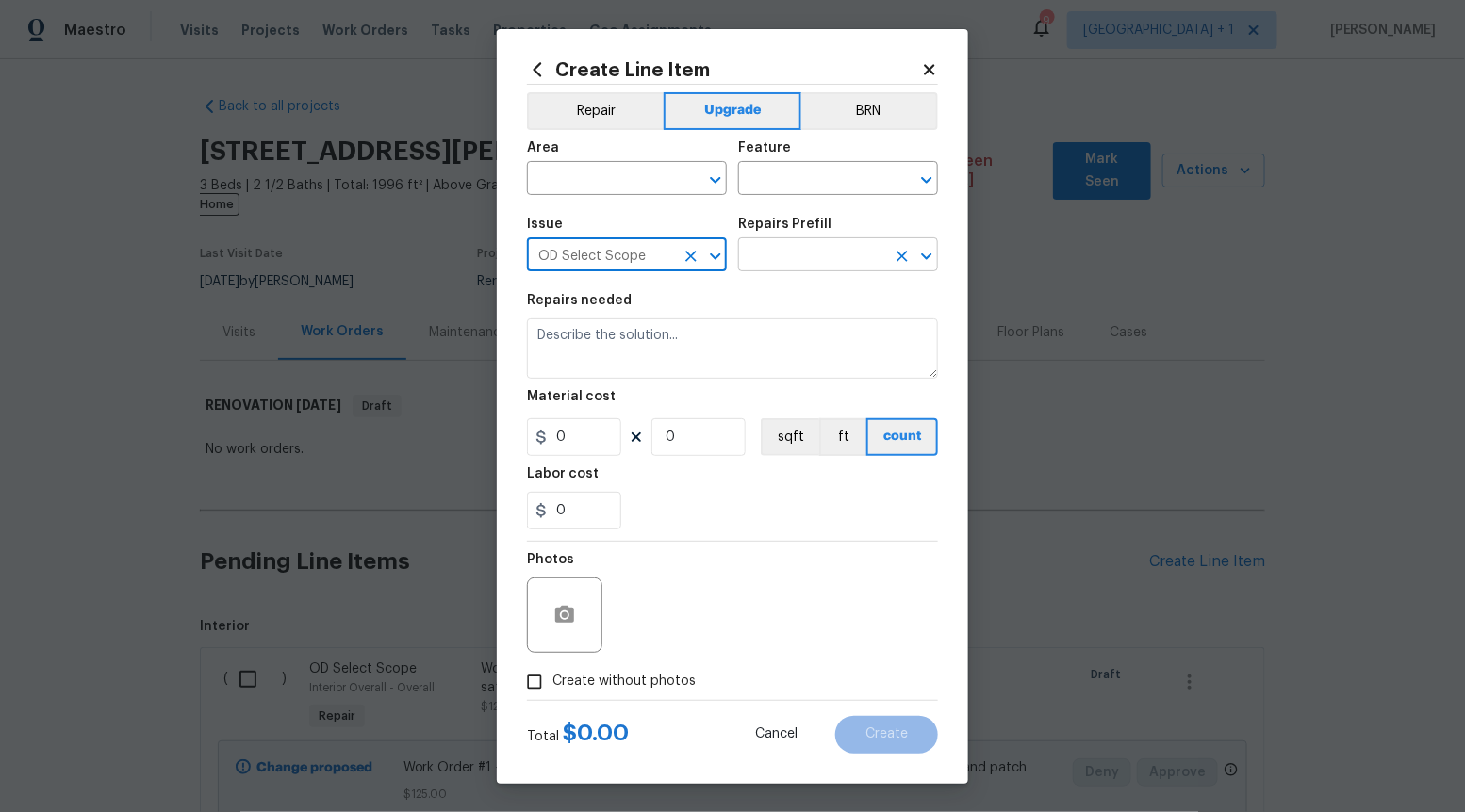
type input "OD Select Scope"
click at [808, 243] on input "text" at bounding box center [811, 256] width 147 height 29
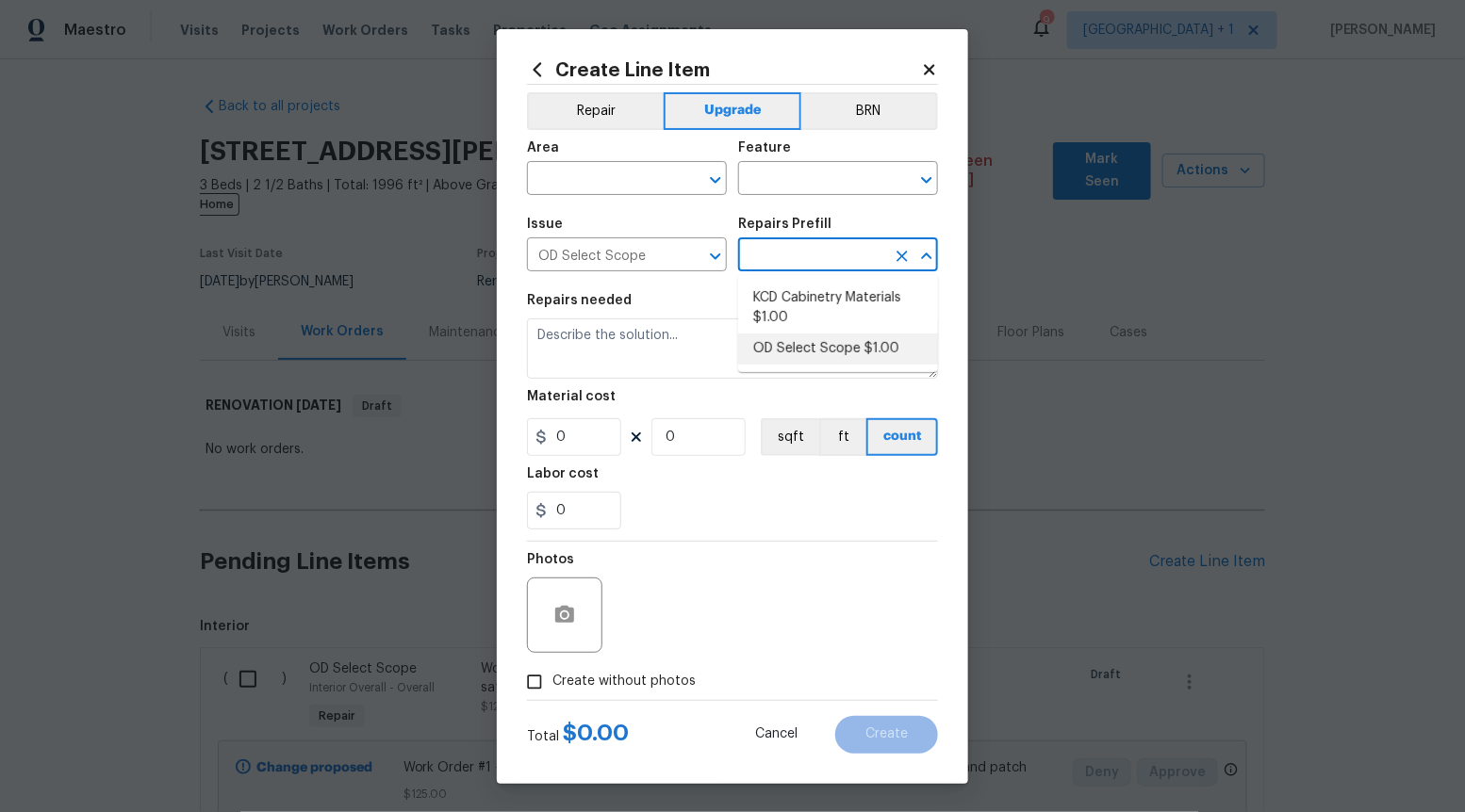
click at [794, 344] on li "OD Select Scope $1.00" at bounding box center [837, 348] width 199 height 31
type input "OD Select Scope $1.00"
type textarea "Refer to the agreed upon scope document for further details."
type input "1"
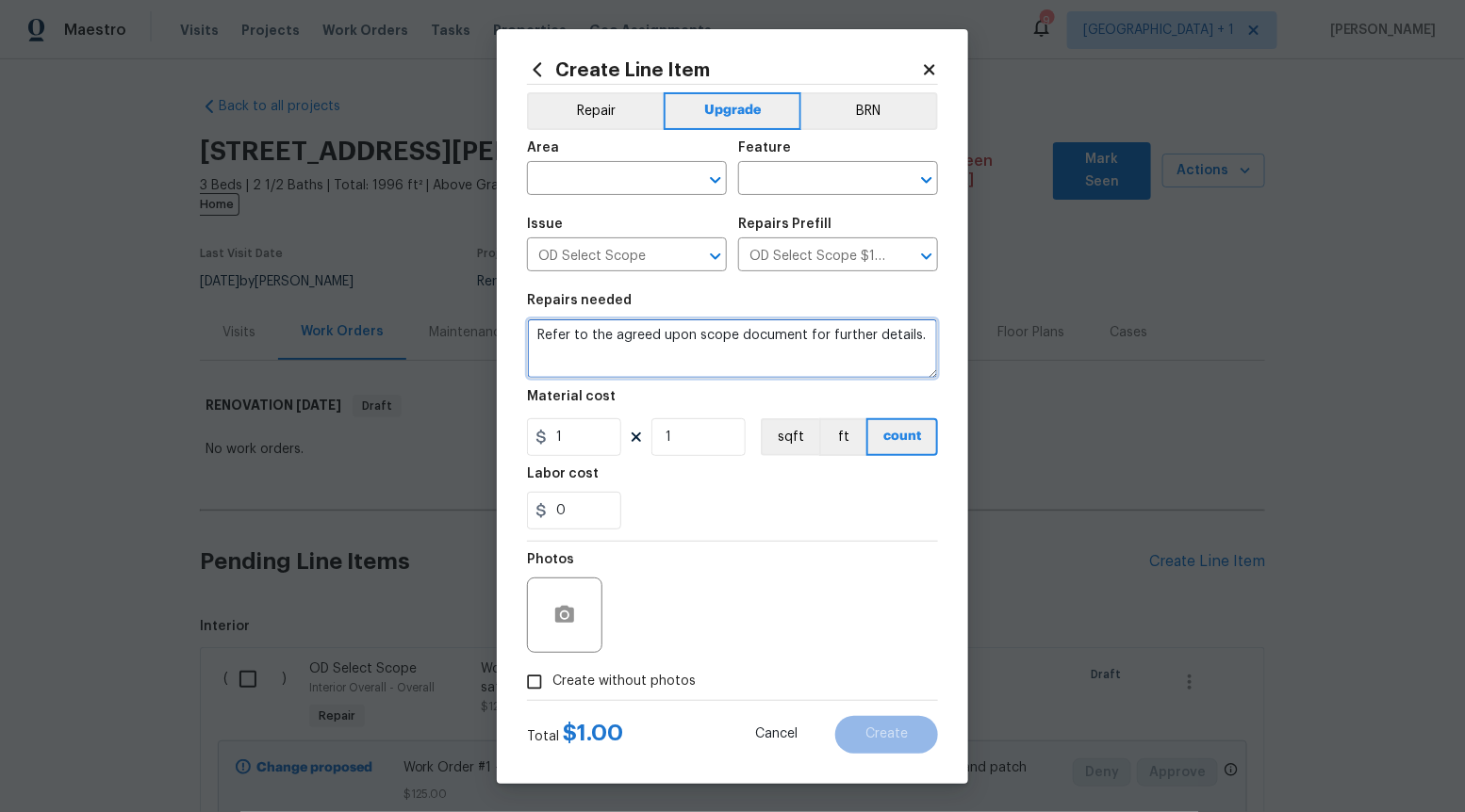
click at [794, 340] on textarea "Refer to the agreed upon scope document for further details." at bounding box center [732, 348] width 411 height 60
paste textarea "Work Order #1 -> Exterior Front -> Security Door -> Remove storm door and patch."
type textarea "Work Order #1 -> Exterior Front -> Security Door -> Remove storm door and patch."
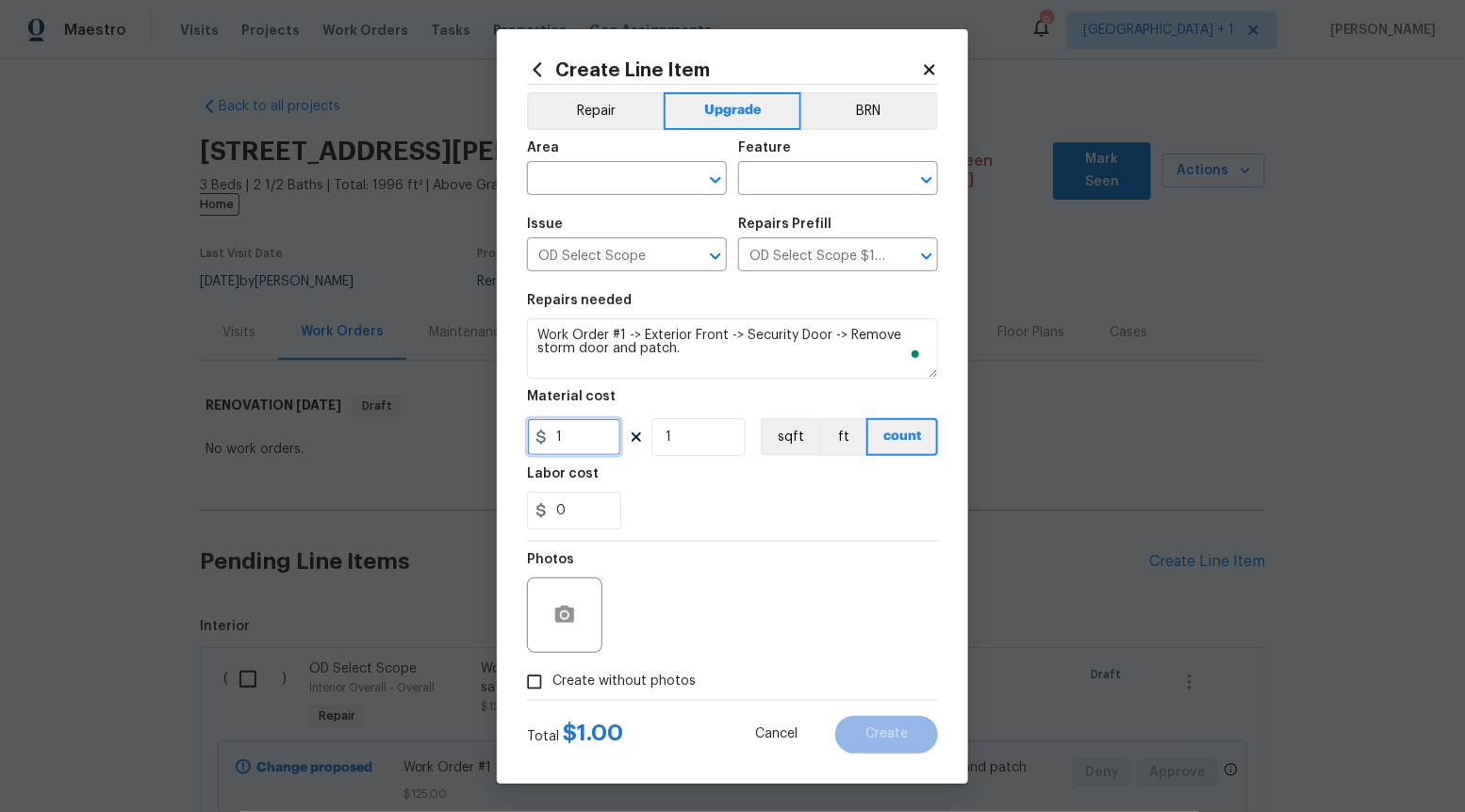
click at [580, 433] on input "1" at bounding box center [573, 437] width 94 height 38
type input "65"
click at [517, 684] on input "Create without photos" at bounding box center [535, 682] width 36 height 36
checkbox input "true"
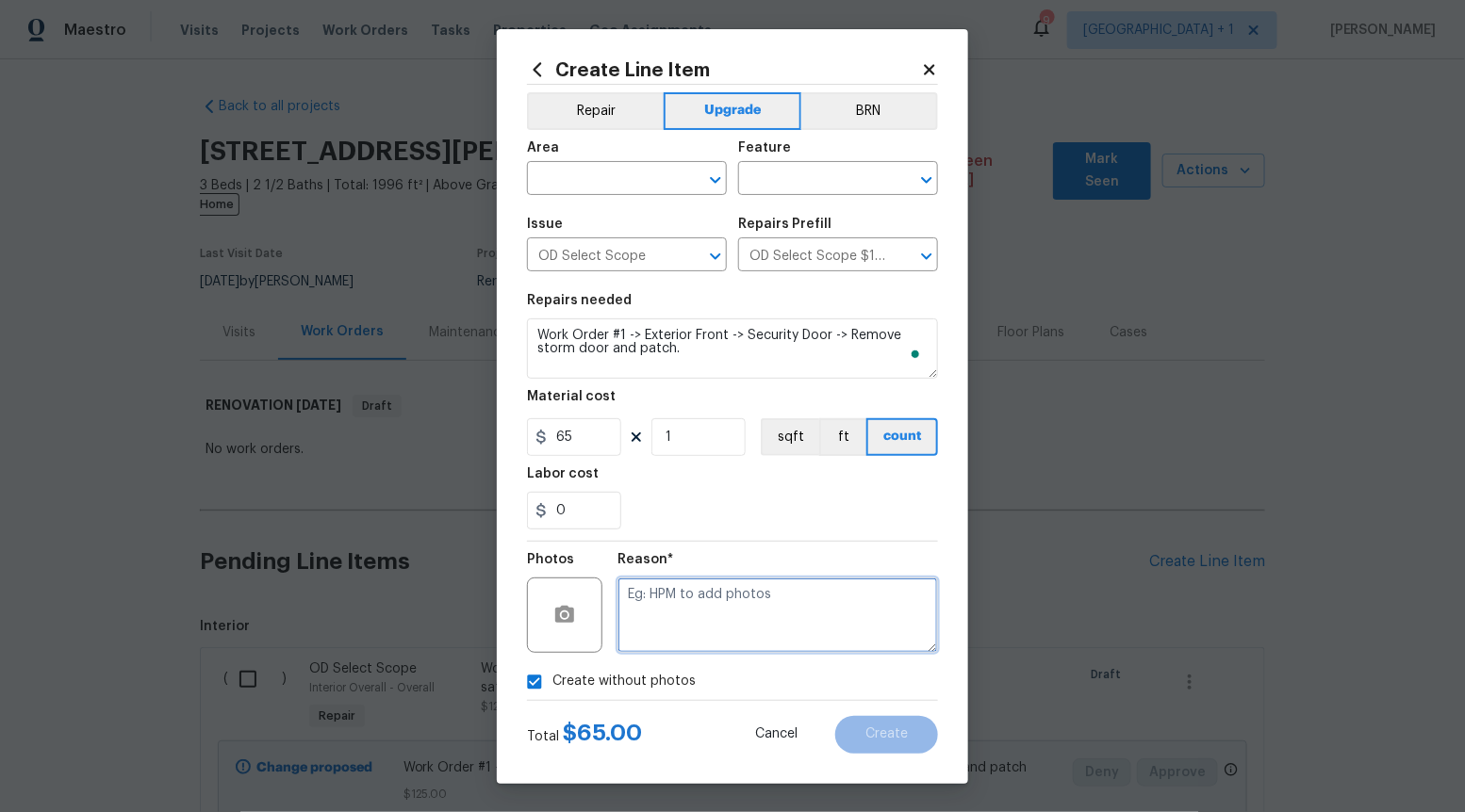
click at [683, 621] on textarea at bounding box center [778, 616] width 320 height 75
click at [715, 174] on icon "Open" at bounding box center [715, 179] width 23 height 23
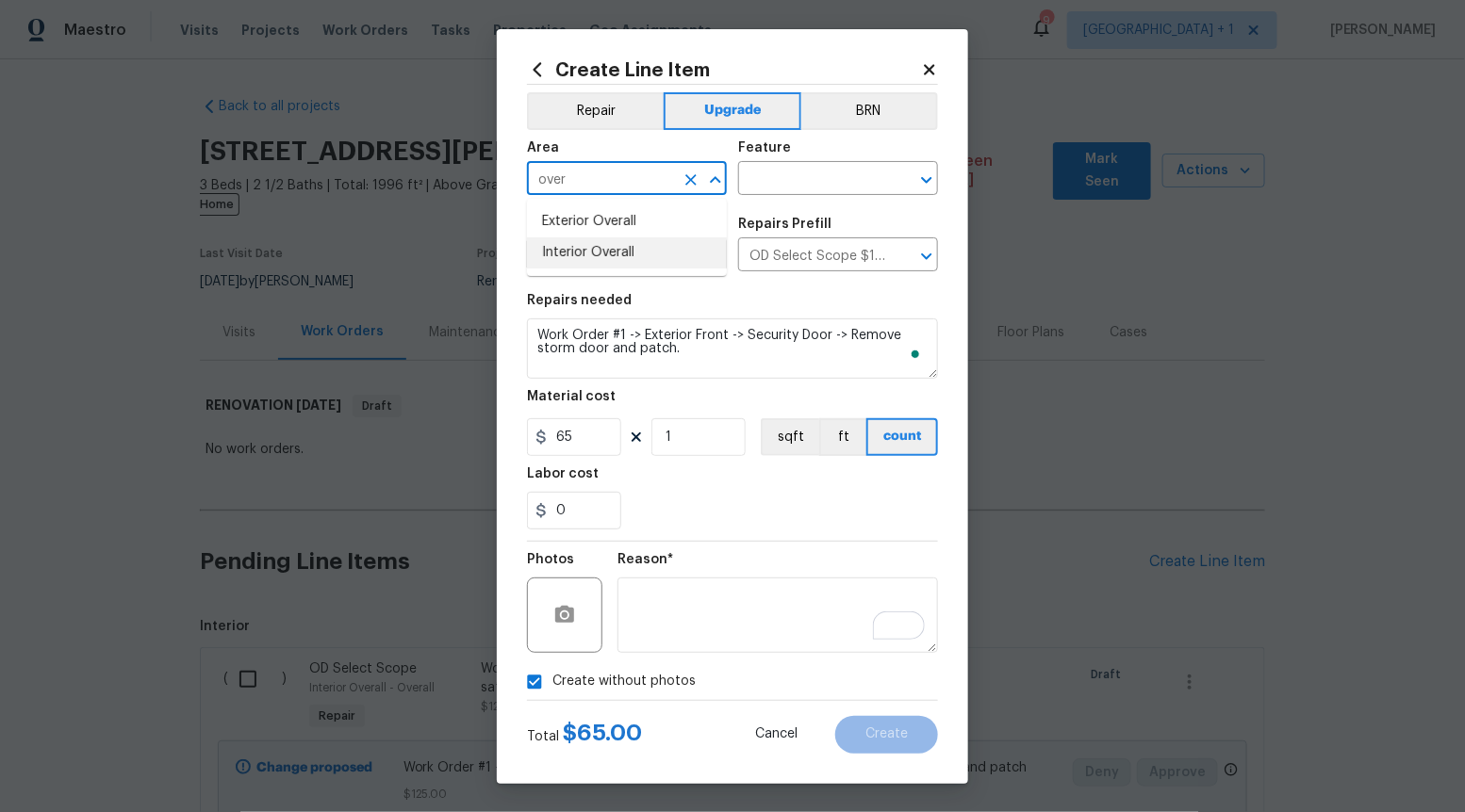
click at [629, 244] on li "Interior Overall" at bounding box center [626, 253] width 199 height 31
type input "Interior Overall"
click at [840, 173] on input "text" at bounding box center [811, 179] width 147 height 29
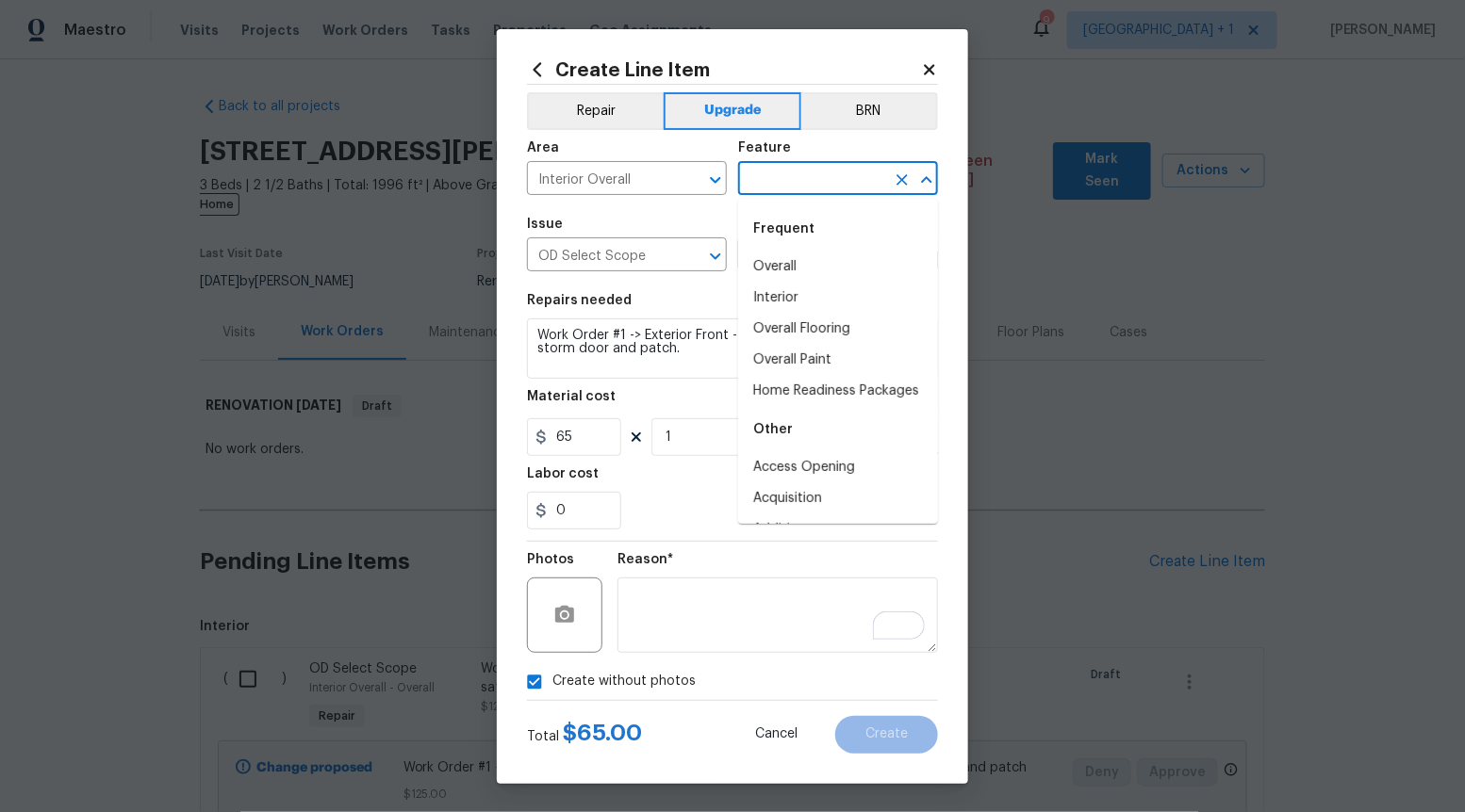
click at [805, 254] on li "Overall" at bounding box center [837, 267] width 199 height 31
type input "Overall"
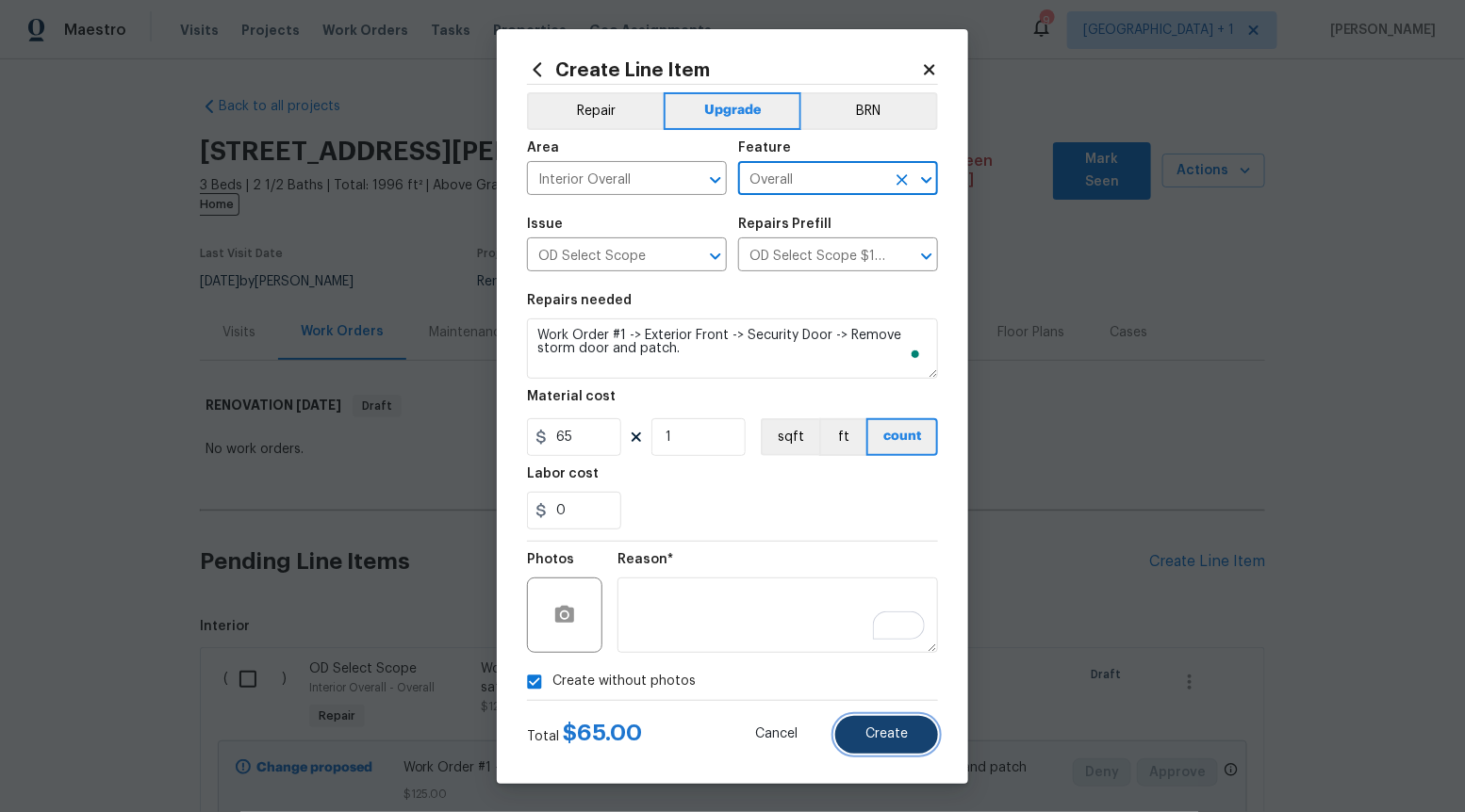
click at [917, 737] on button "Create" at bounding box center [887, 735] width 103 height 38
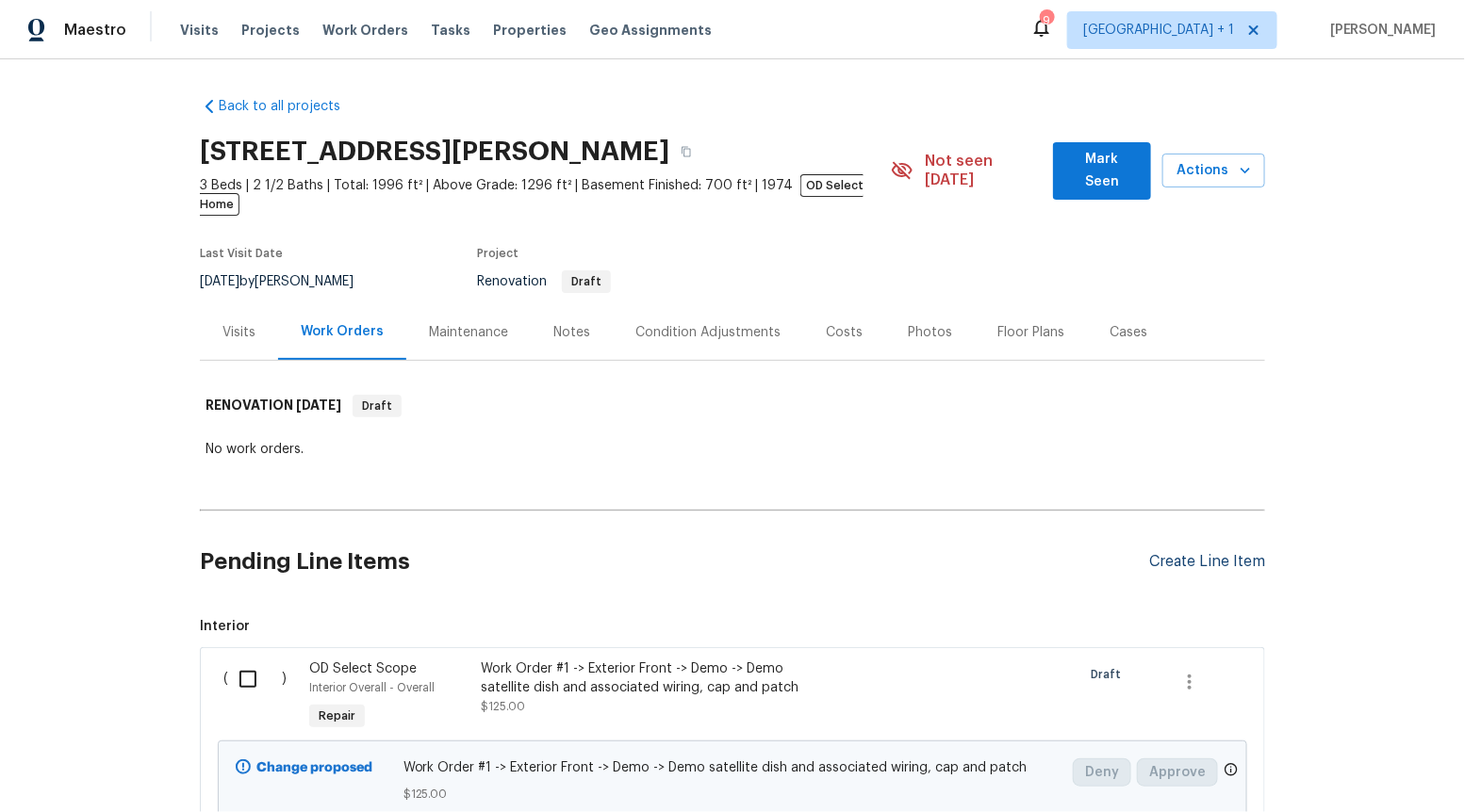
click at [1202, 553] on div "Create Line Item" at bounding box center [1207, 562] width 116 height 18
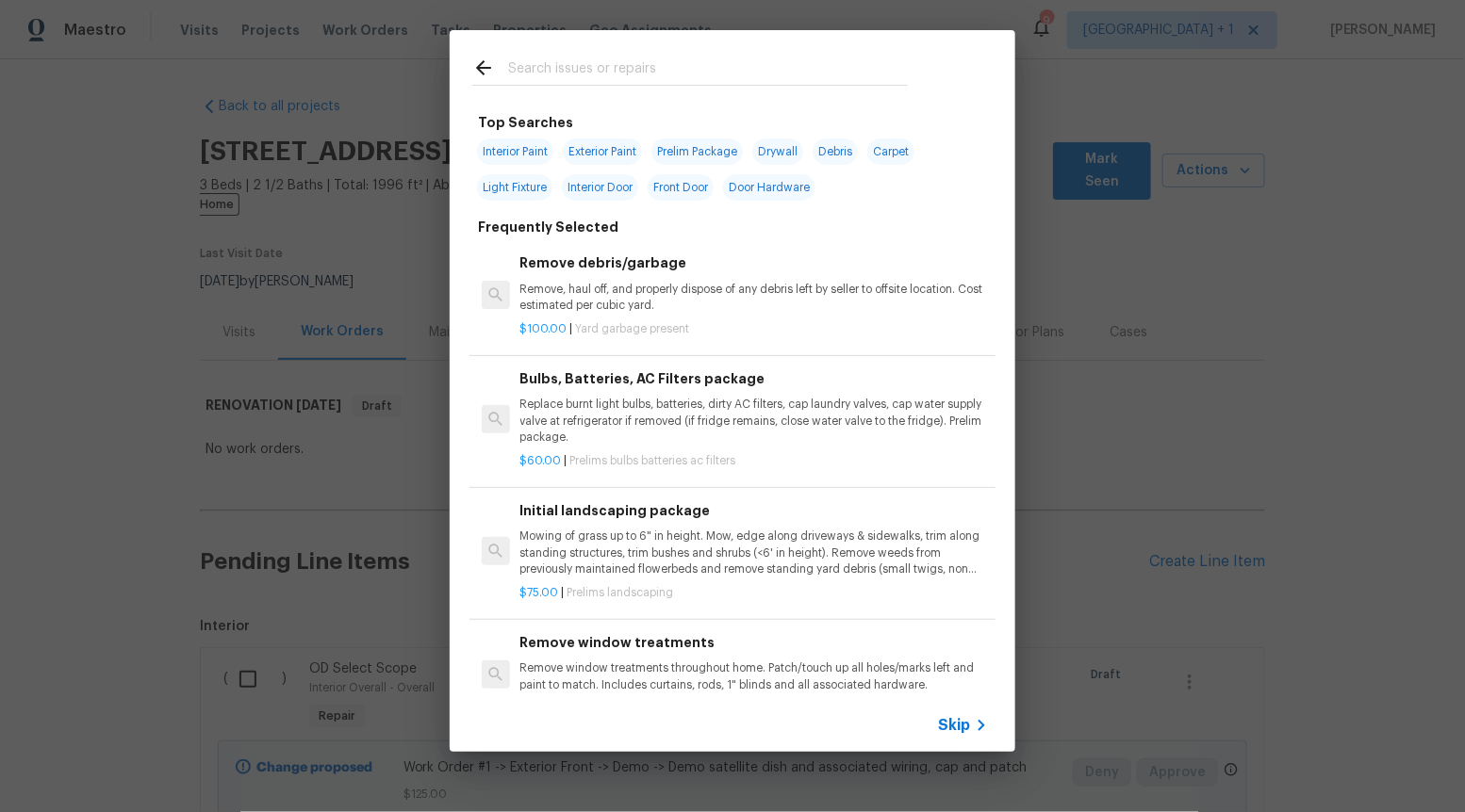
click at [960, 732] on span "Skip" at bounding box center [954, 725] width 32 height 19
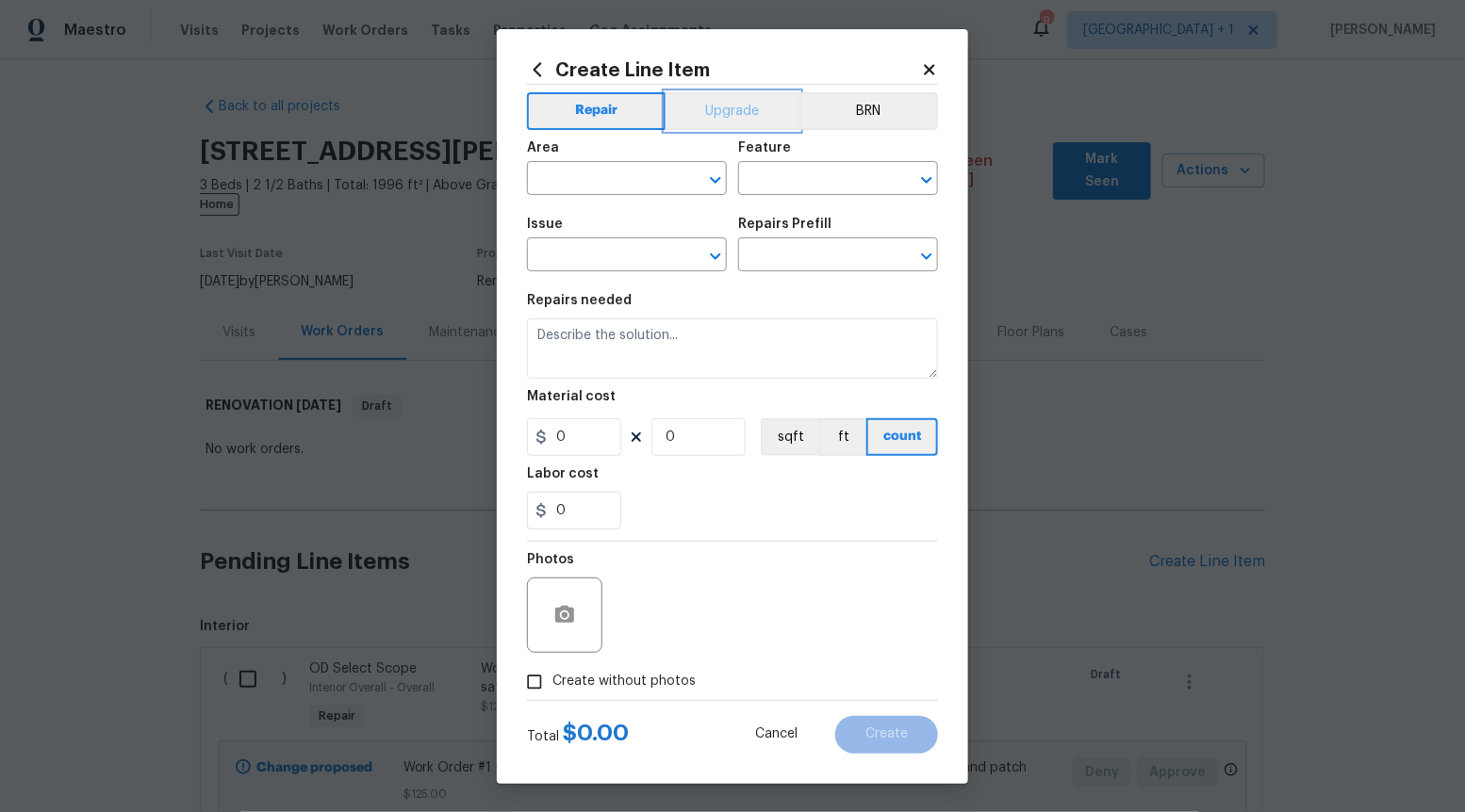
click at [703, 111] on button "Upgrade" at bounding box center [733, 111] width 135 height 38
click at [713, 262] on icon "Open" at bounding box center [715, 256] width 23 height 23
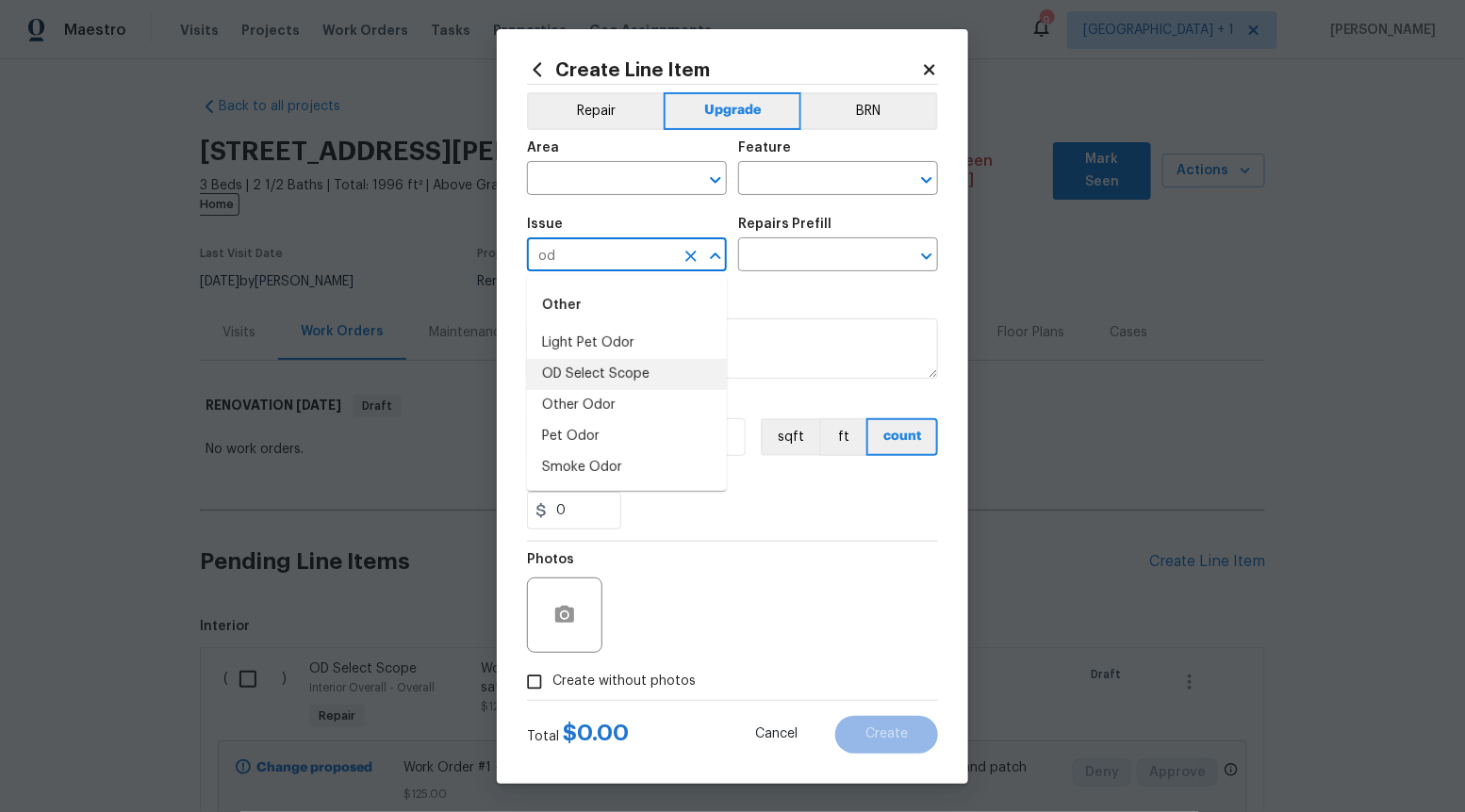
click at [621, 372] on li "OD Select Scope" at bounding box center [626, 374] width 199 height 31
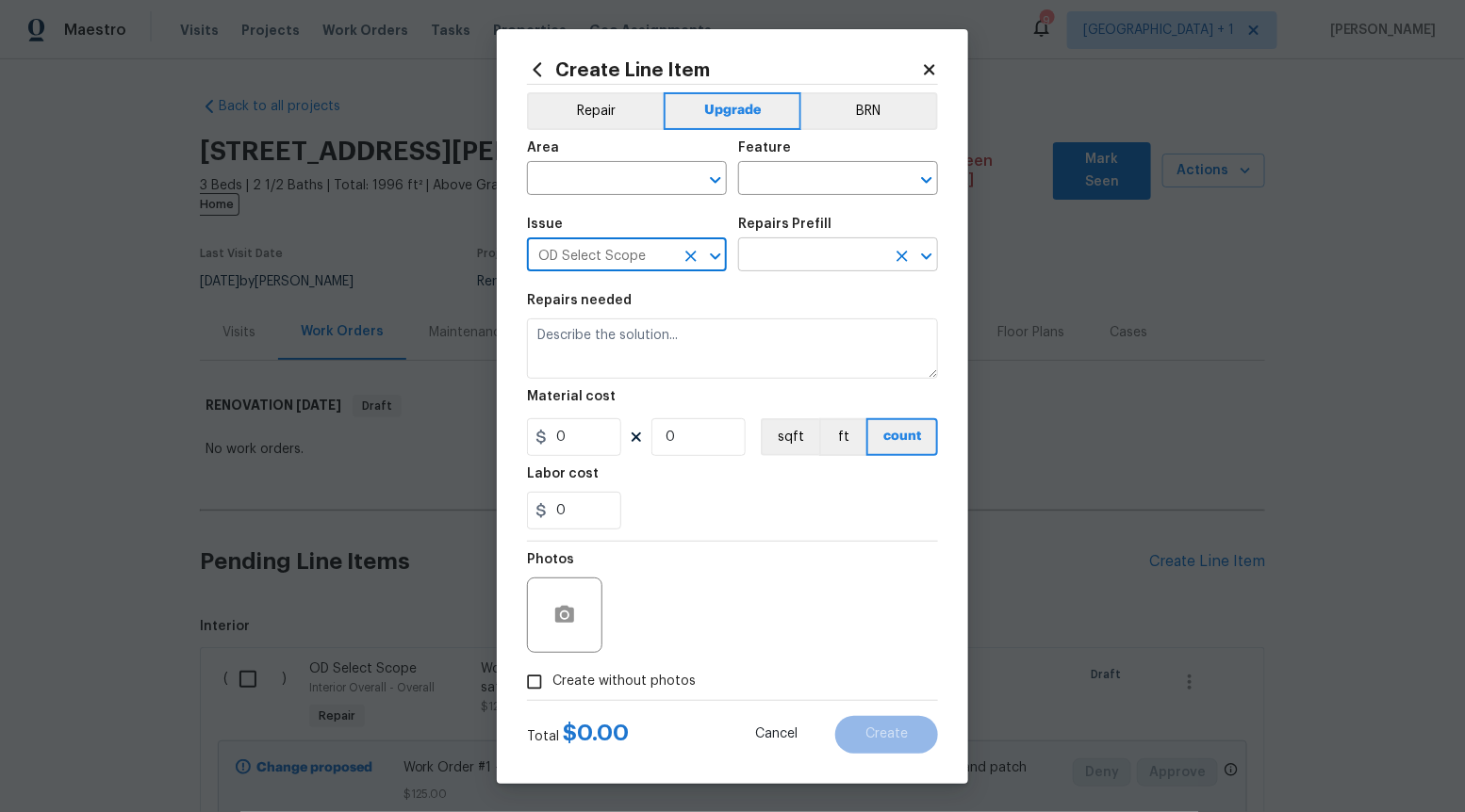
type input "OD Select Scope"
click at [838, 258] on input "text" at bounding box center [811, 256] width 147 height 29
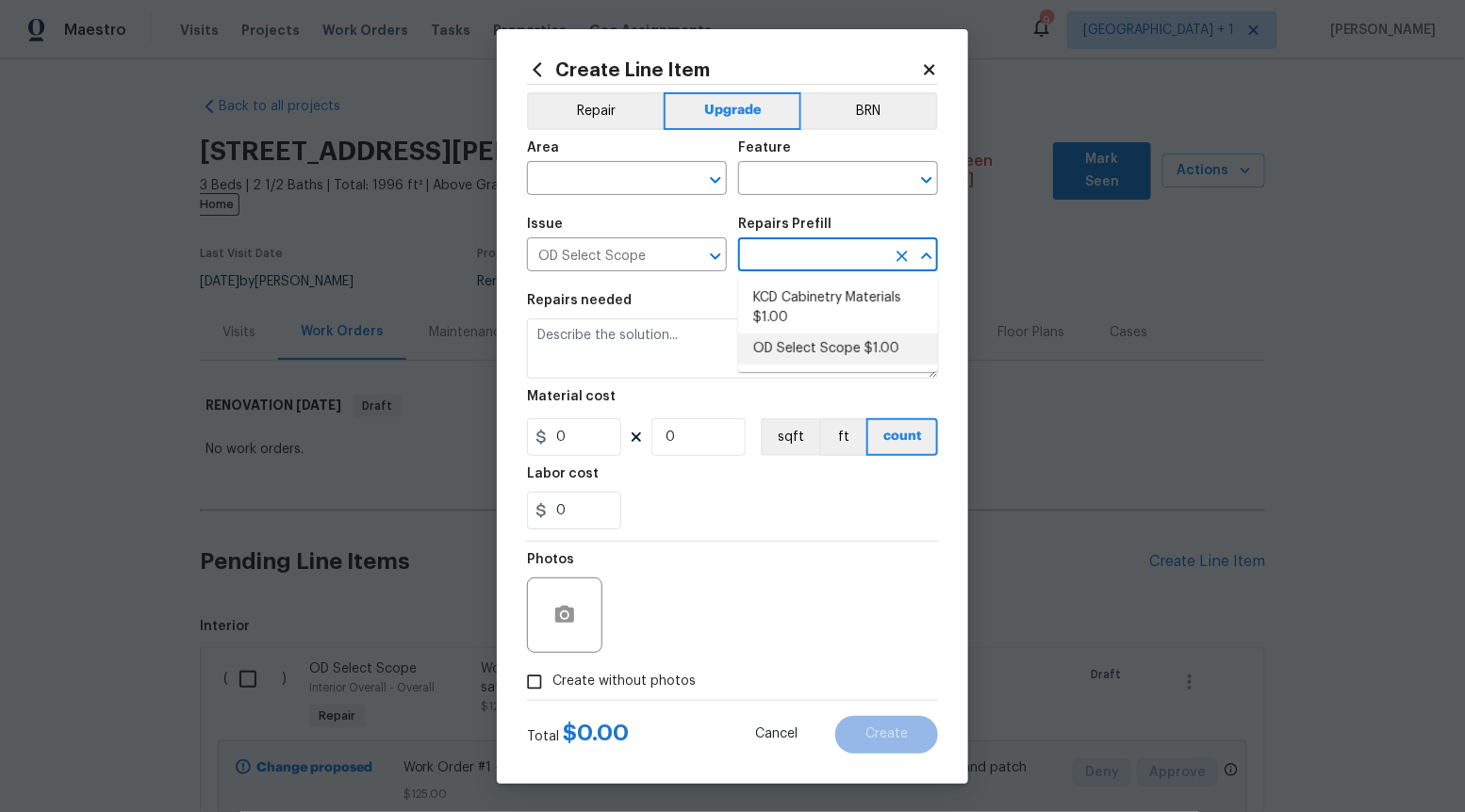
click at [827, 340] on li "OD Select Scope $1.00" at bounding box center [837, 348] width 199 height 31
type input "OD Select Scope $1.00"
type textarea "Refer to the agreed upon scope document for further details."
type input "1"
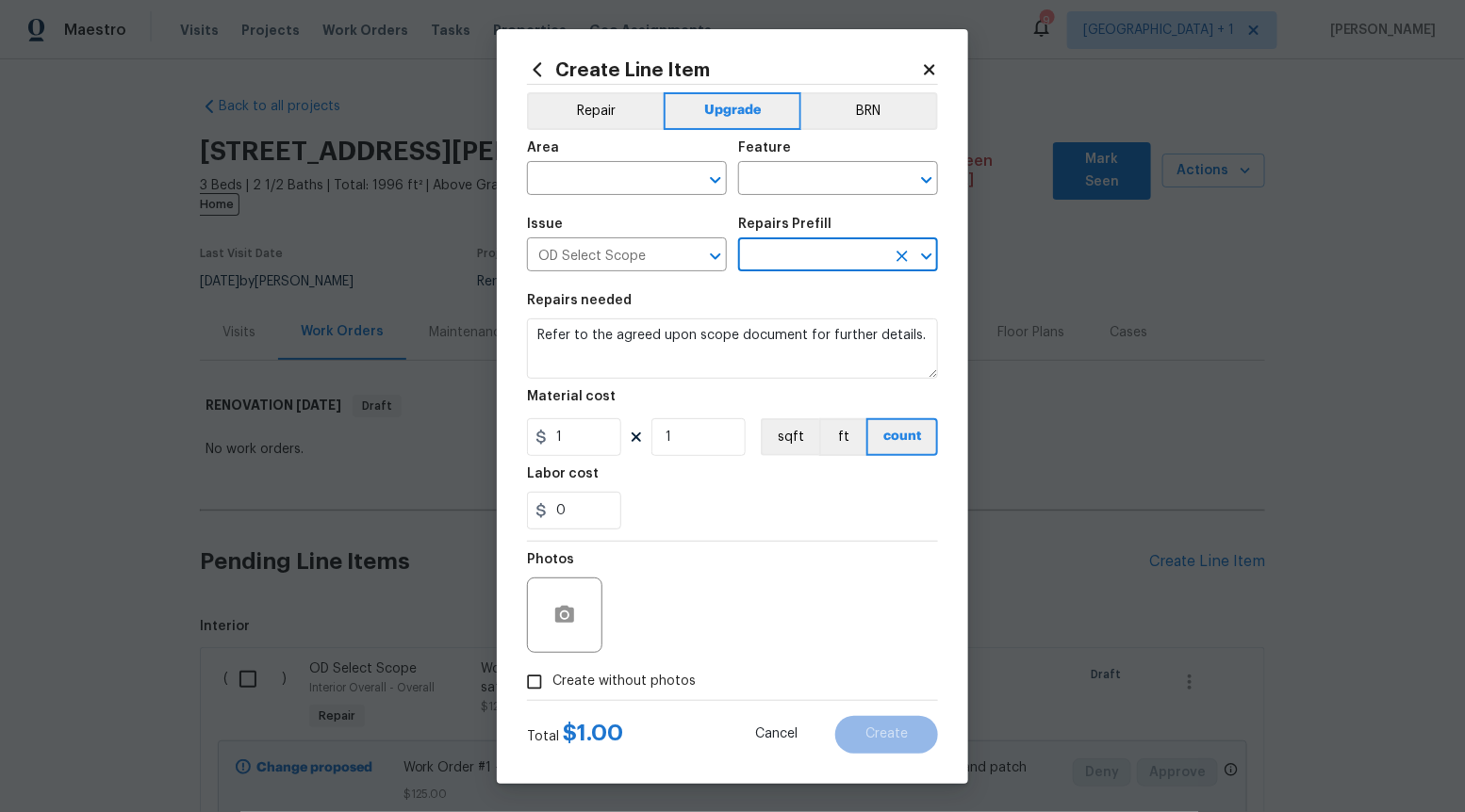
type input "OD Select Scope $1.00"
click at [732, 338] on textarea "Refer to the agreed upon scope document for further details." at bounding box center [732, 348] width 411 height 60
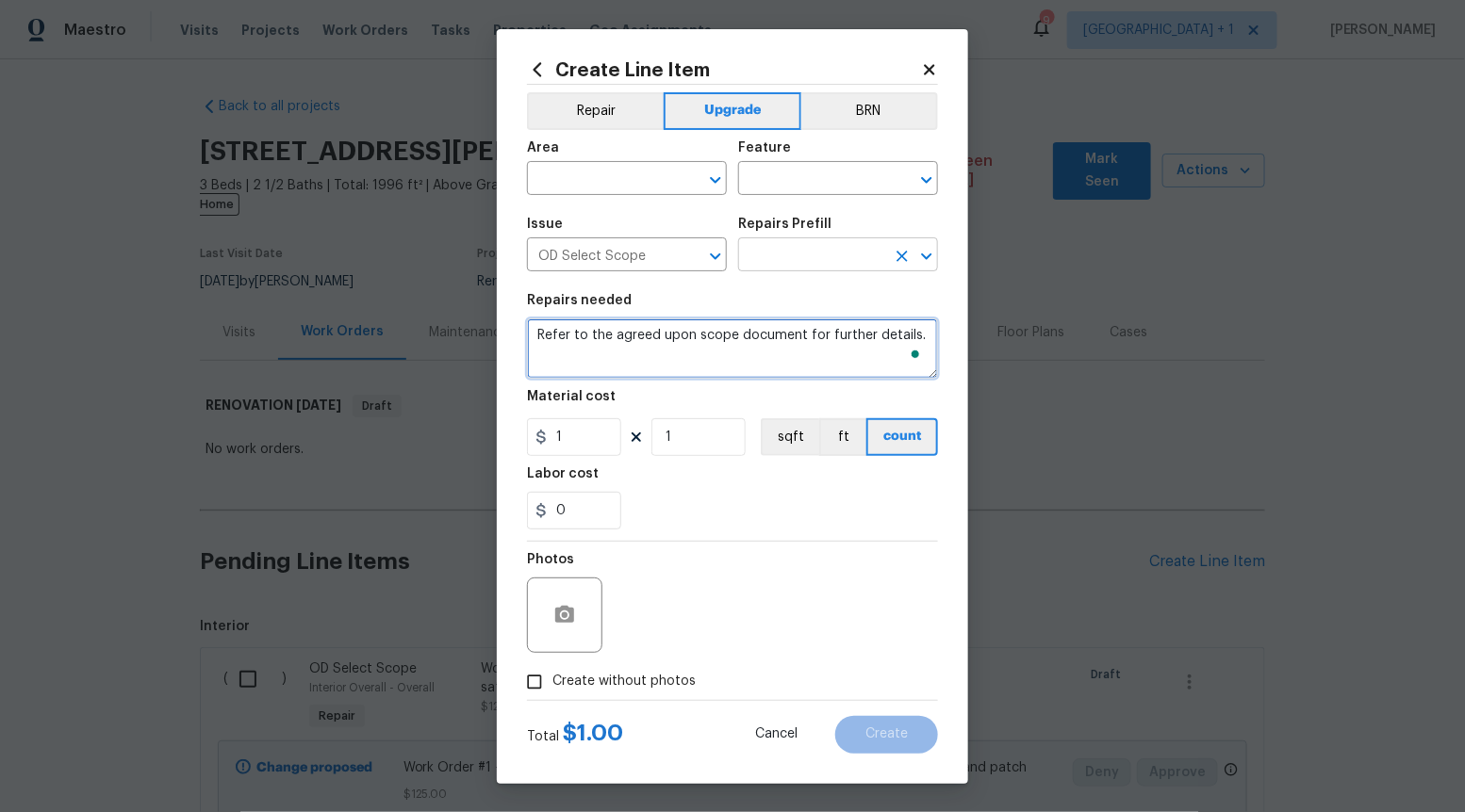
click at [918, 262] on icon "Open" at bounding box center [926, 256] width 23 height 23
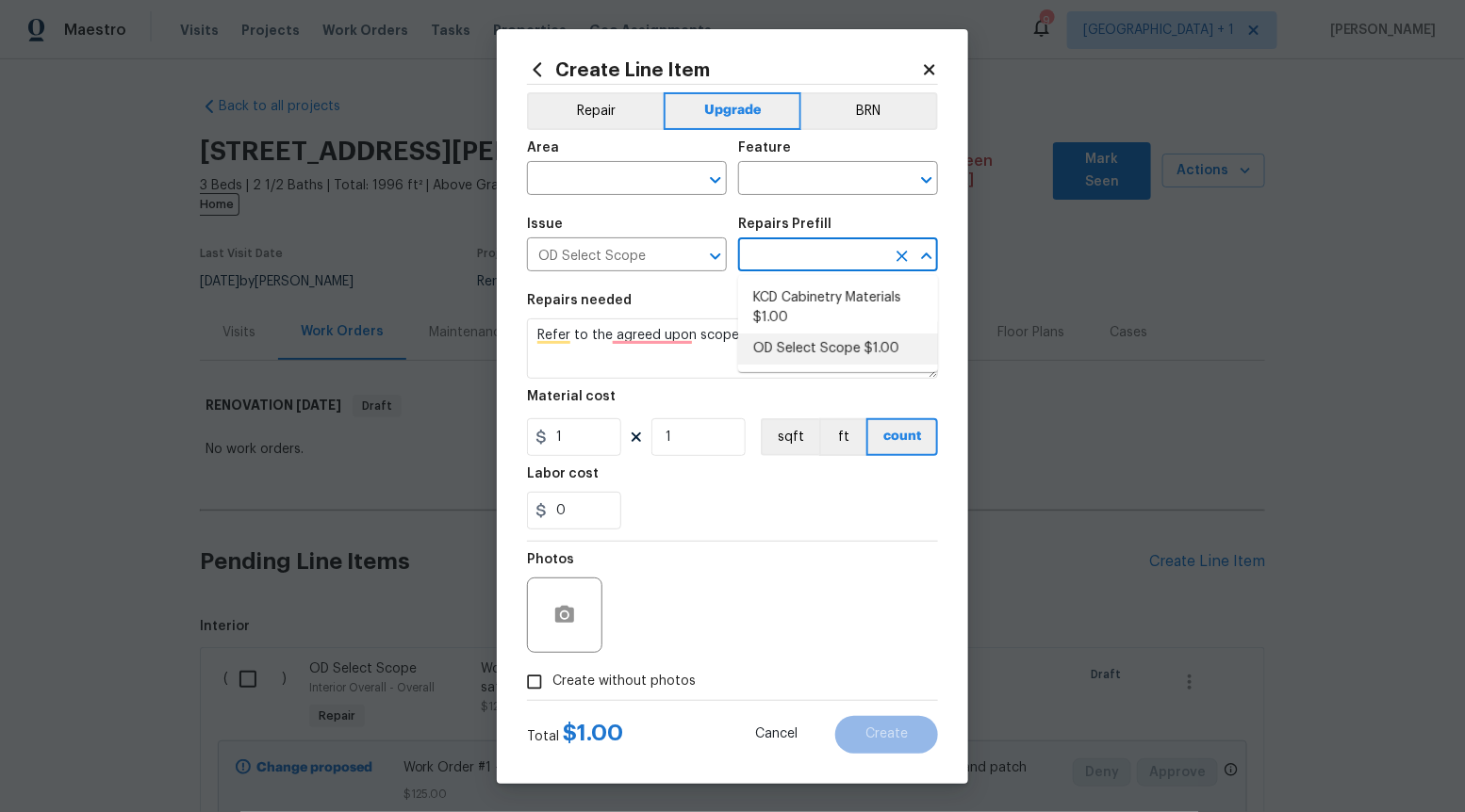
click at [847, 348] on li "OD Select Scope $1.00" at bounding box center [837, 348] width 199 height 31
type input "OD Select Scope $1.00"
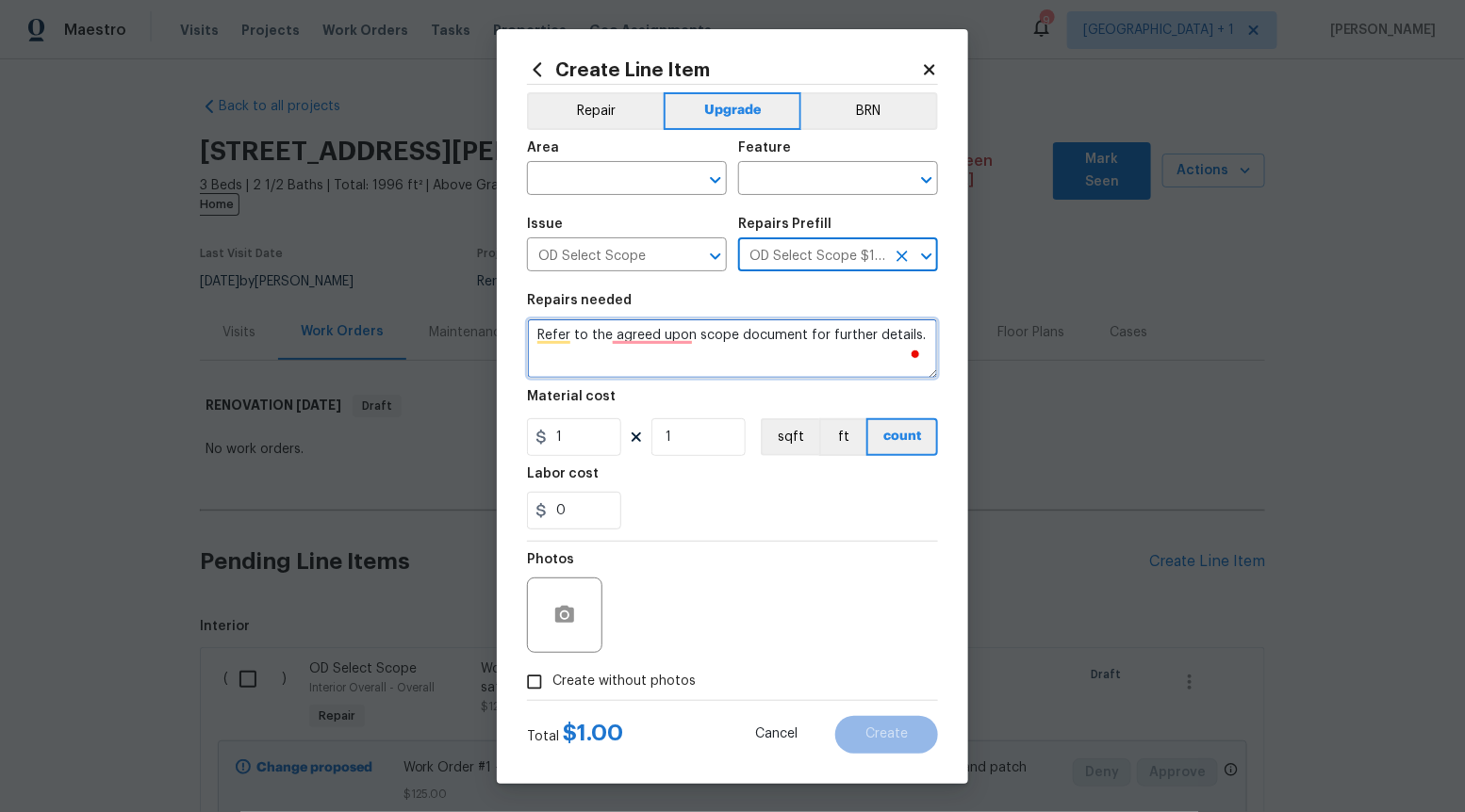
click at [794, 333] on textarea "Refer to the agreed upon scope document for further details." at bounding box center [732, 348] width 411 height 60
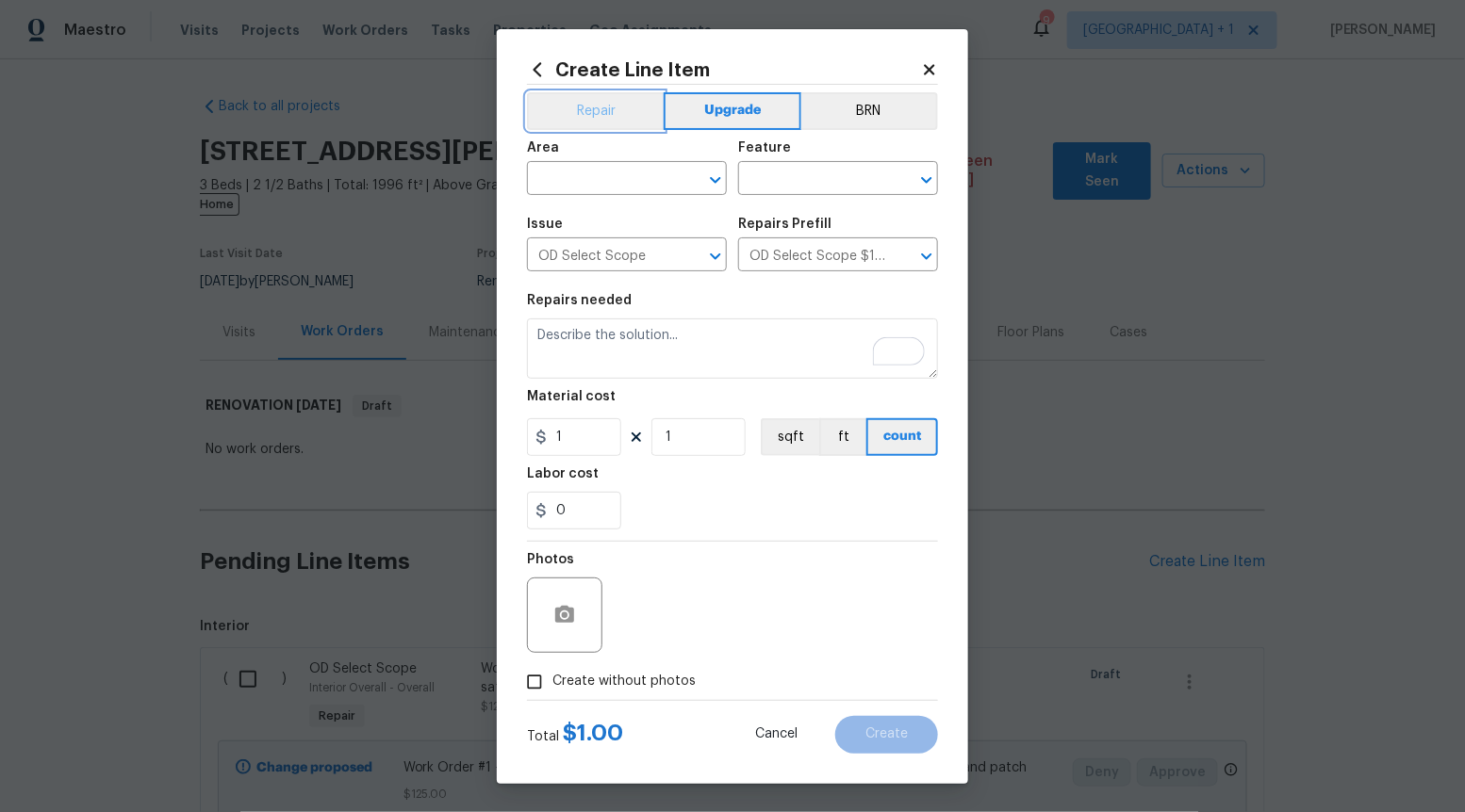
click at [621, 117] on button "Repair" at bounding box center [595, 111] width 137 height 38
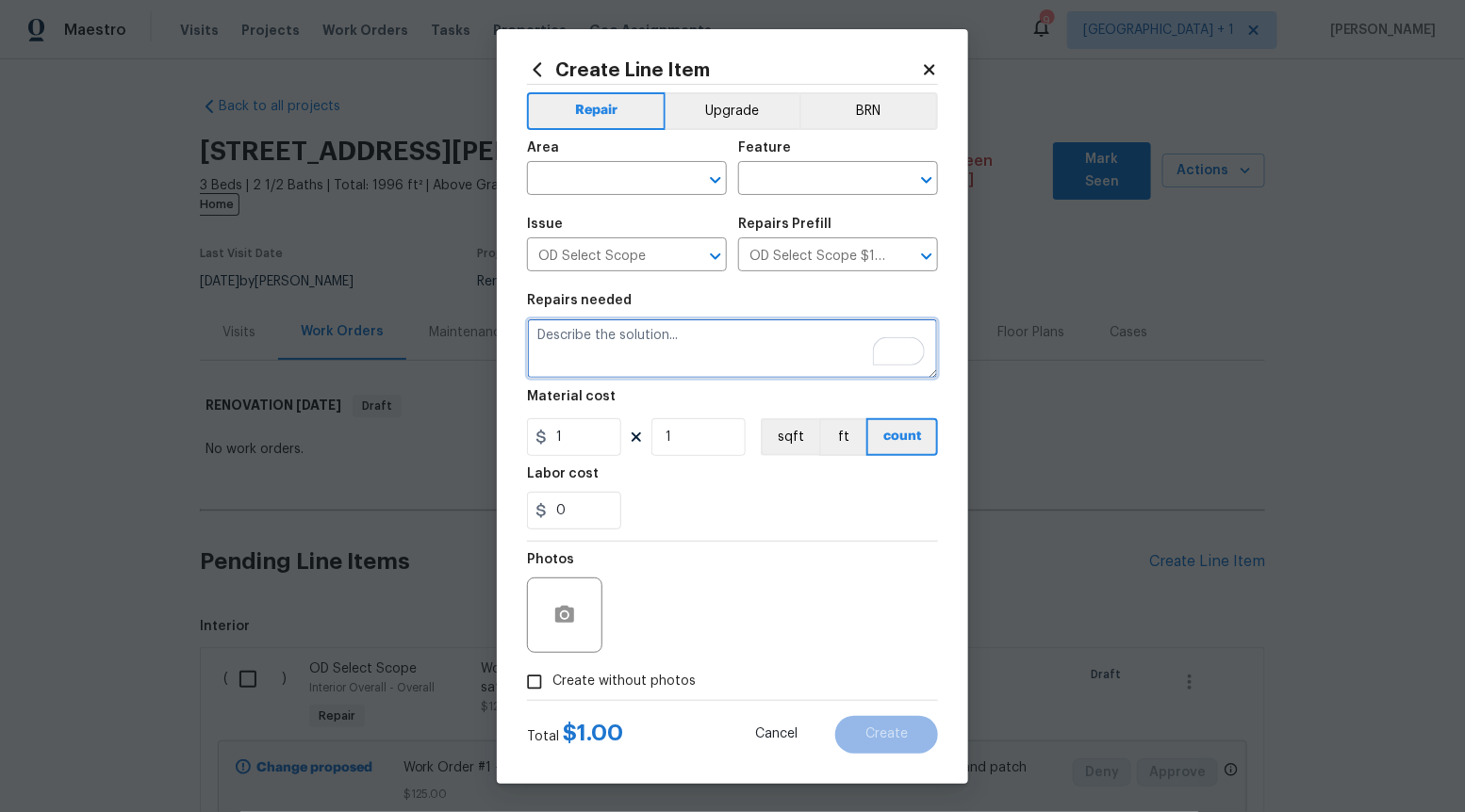
click at [713, 335] on textarea "To enrich screen reader interactions, please activate Accessibility in Grammarl…" at bounding box center [732, 348] width 411 height 60
paste textarea "Work Order #1 -> Exterior Front -> Wood Front Porch -> Demo old ramp attachment…"
type textarea "Work Order #1 -> Exterior Front -> Wood Front Porch -> Demo old ramp attachment…"
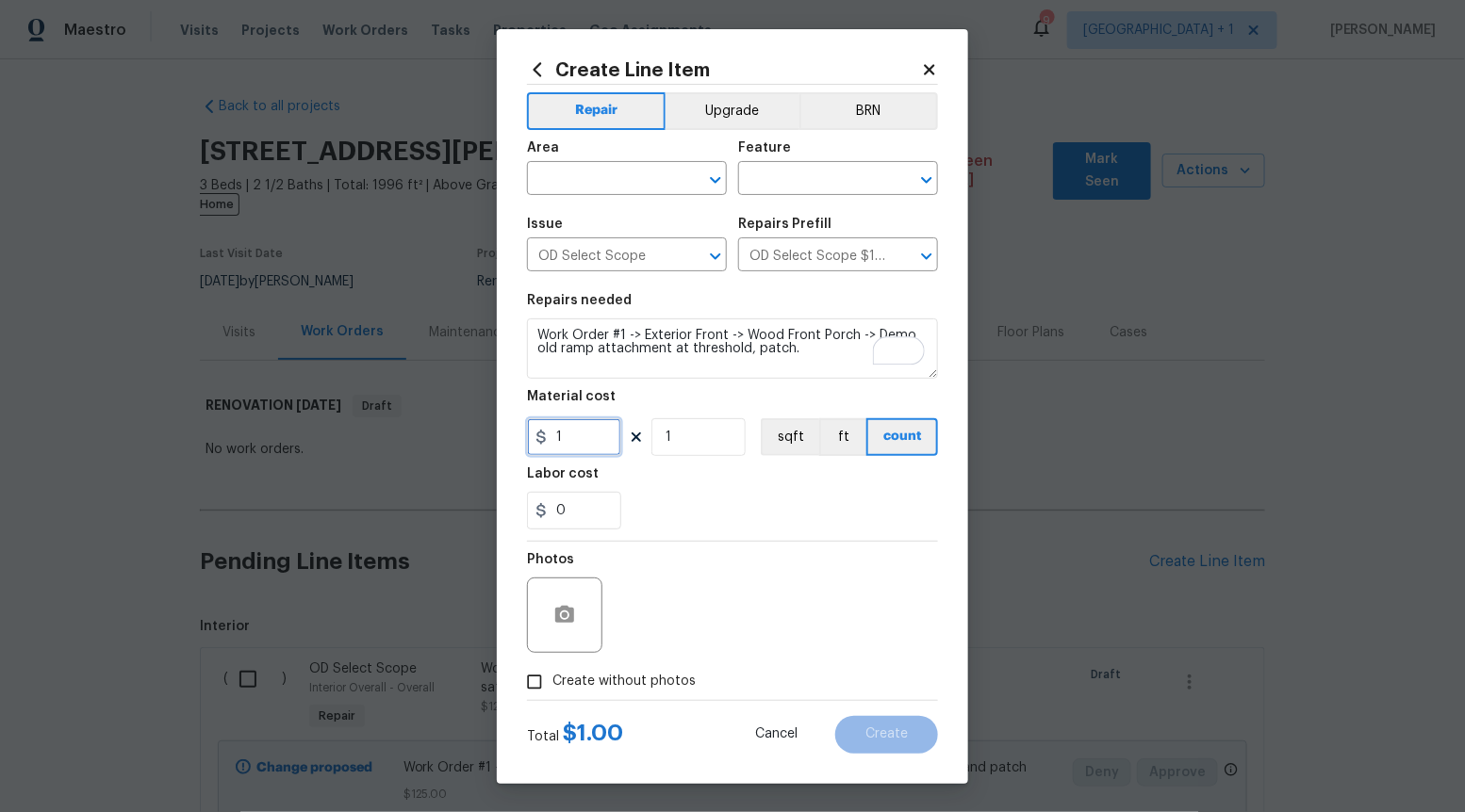
click at [606, 433] on input "1" at bounding box center [573, 437] width 94 height 38
type input "125"
click at [553, 680] on span "Create without photos" at bounding box center [624, 682] width 143 height 20
click at [552, 680] on input "Create without photos" at bounding box center [535, 682] width 36 height 36
checkbox input "true"
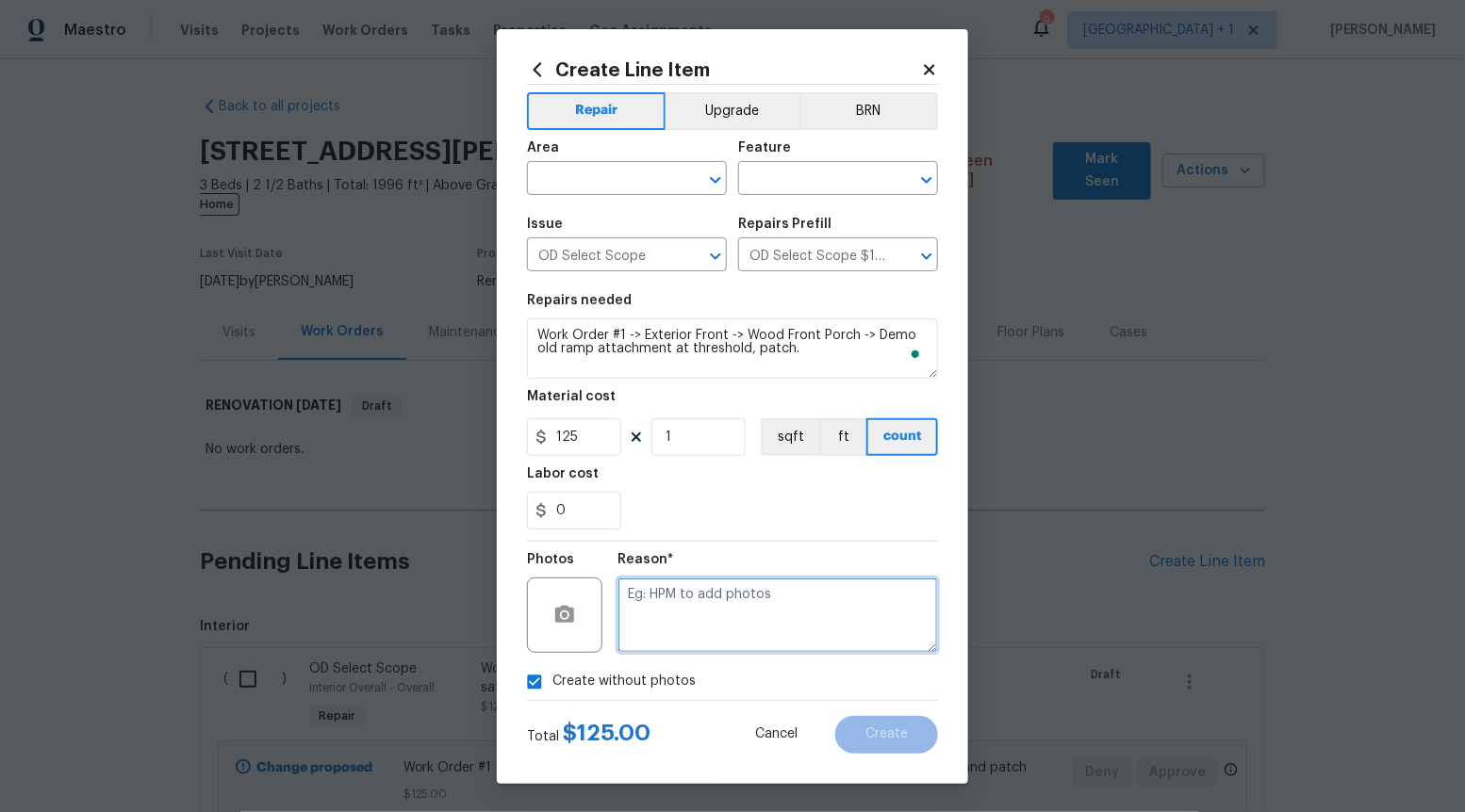
click at [720, 619] on textarea at bounding box center [778, 616] width 320 height 75
click at [715, 177] on icon "Open" at bounding box center [715, 179] width 23 height 23
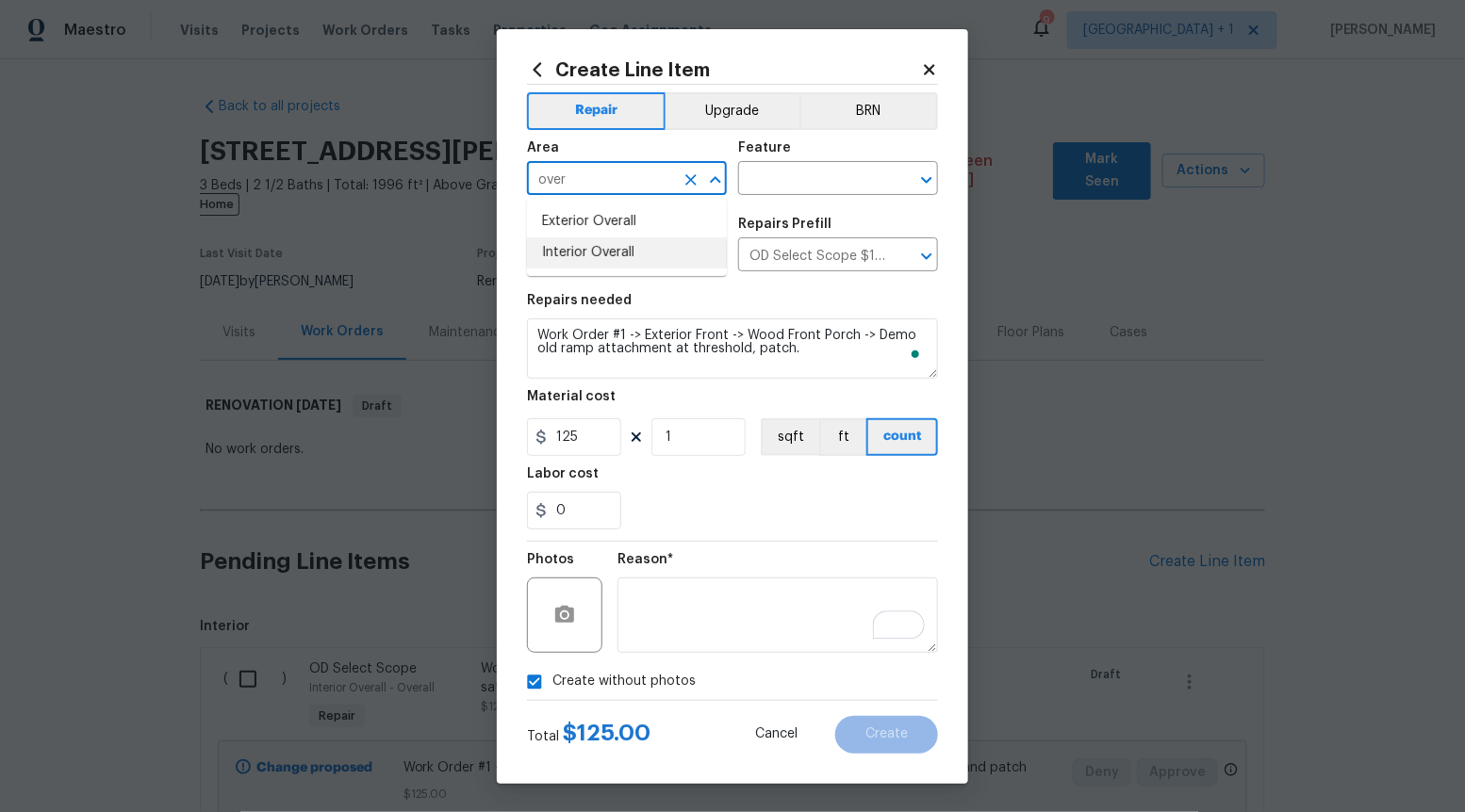
click at [603, 263] on li "Interior Overall" at bounding box center [626, 253] width 199 height 31
type input "Interior Overall"
click at [820, 178] on input "text" at bounding box center [811, 179] width 147 height 29
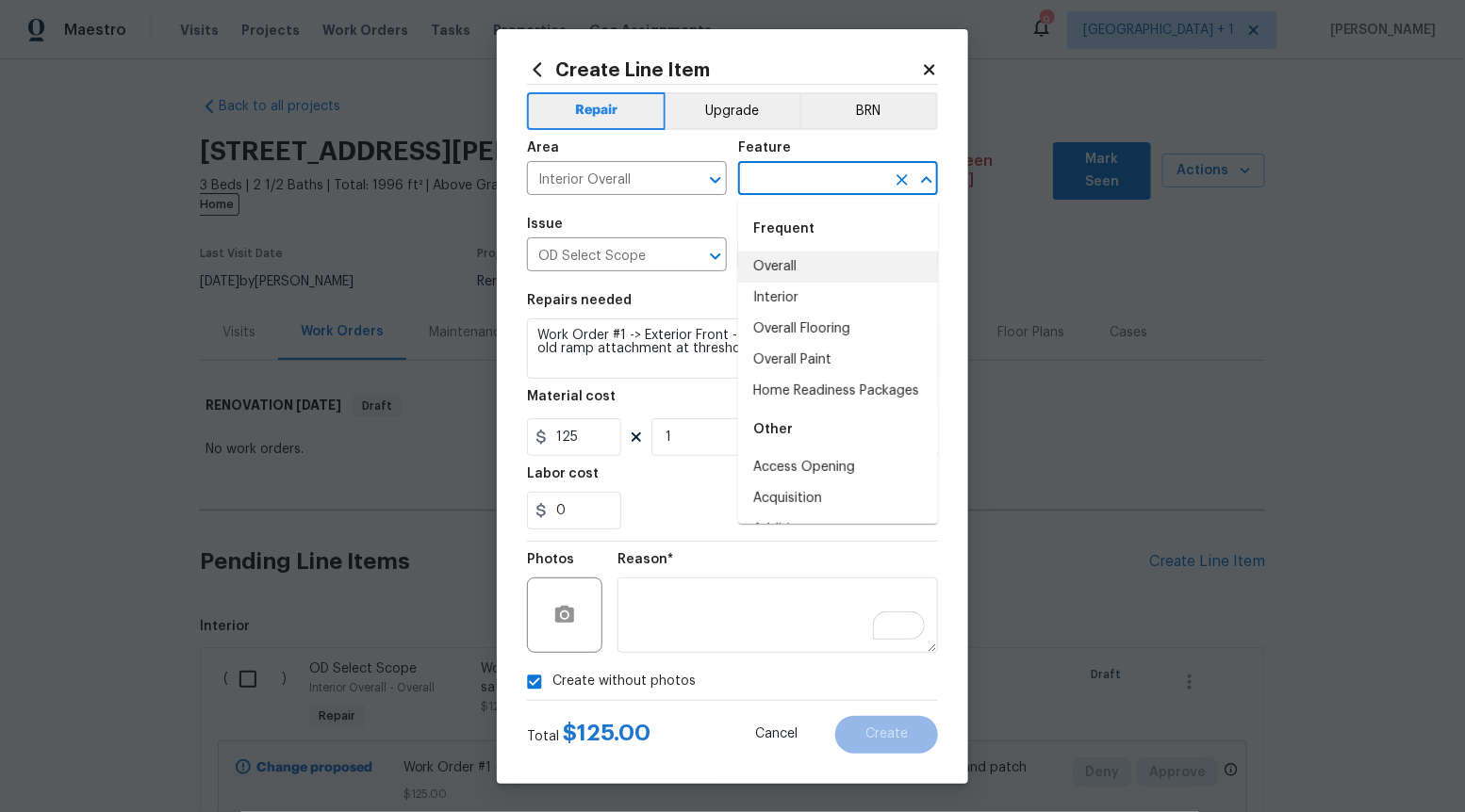
click at [811, 271] on li "Overall" at bounding box center [837, 267] width 199 height 31
type input "Overall"
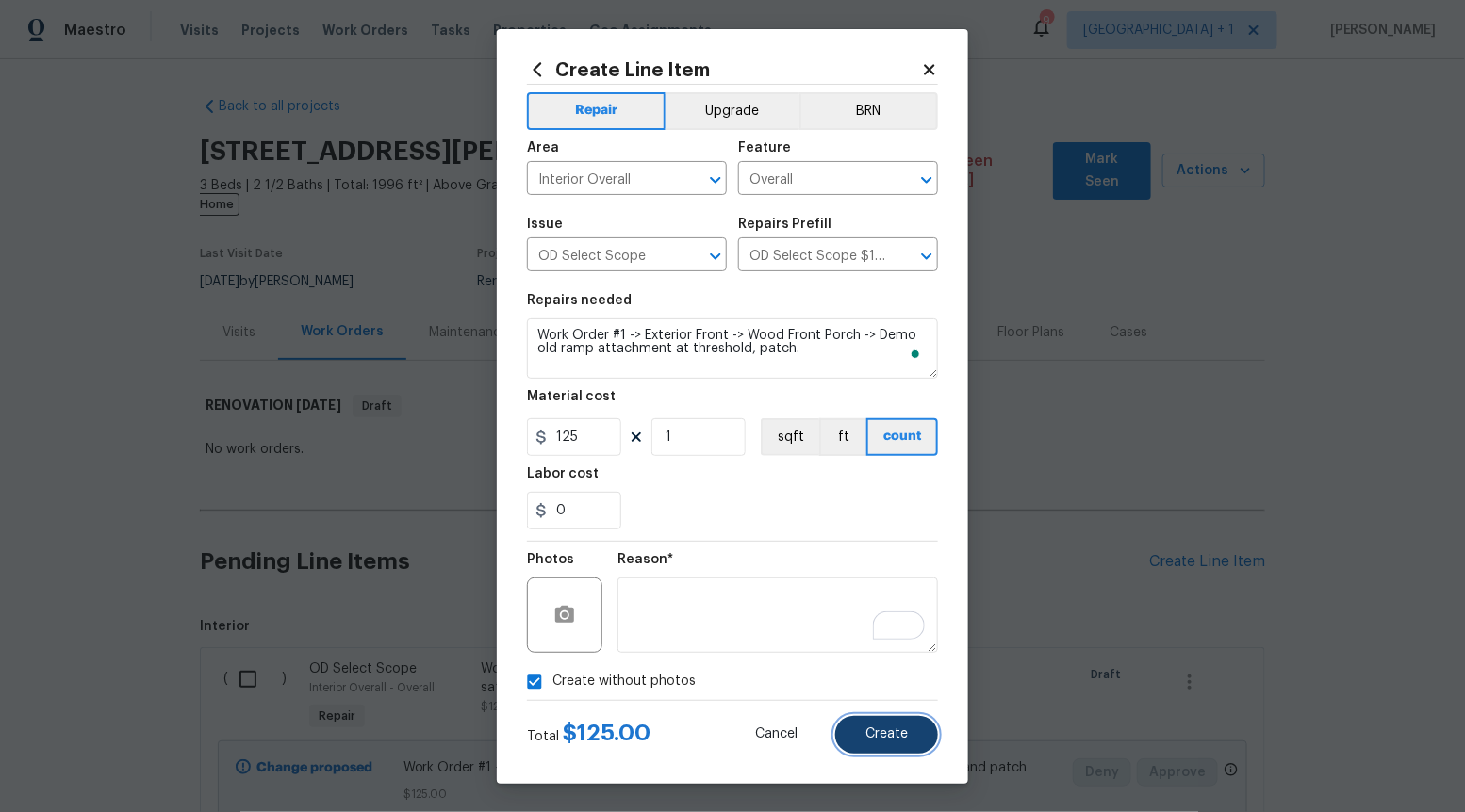
click at [906, 734] on span "Create" at bounding box center [887, 735] width 43 height 14
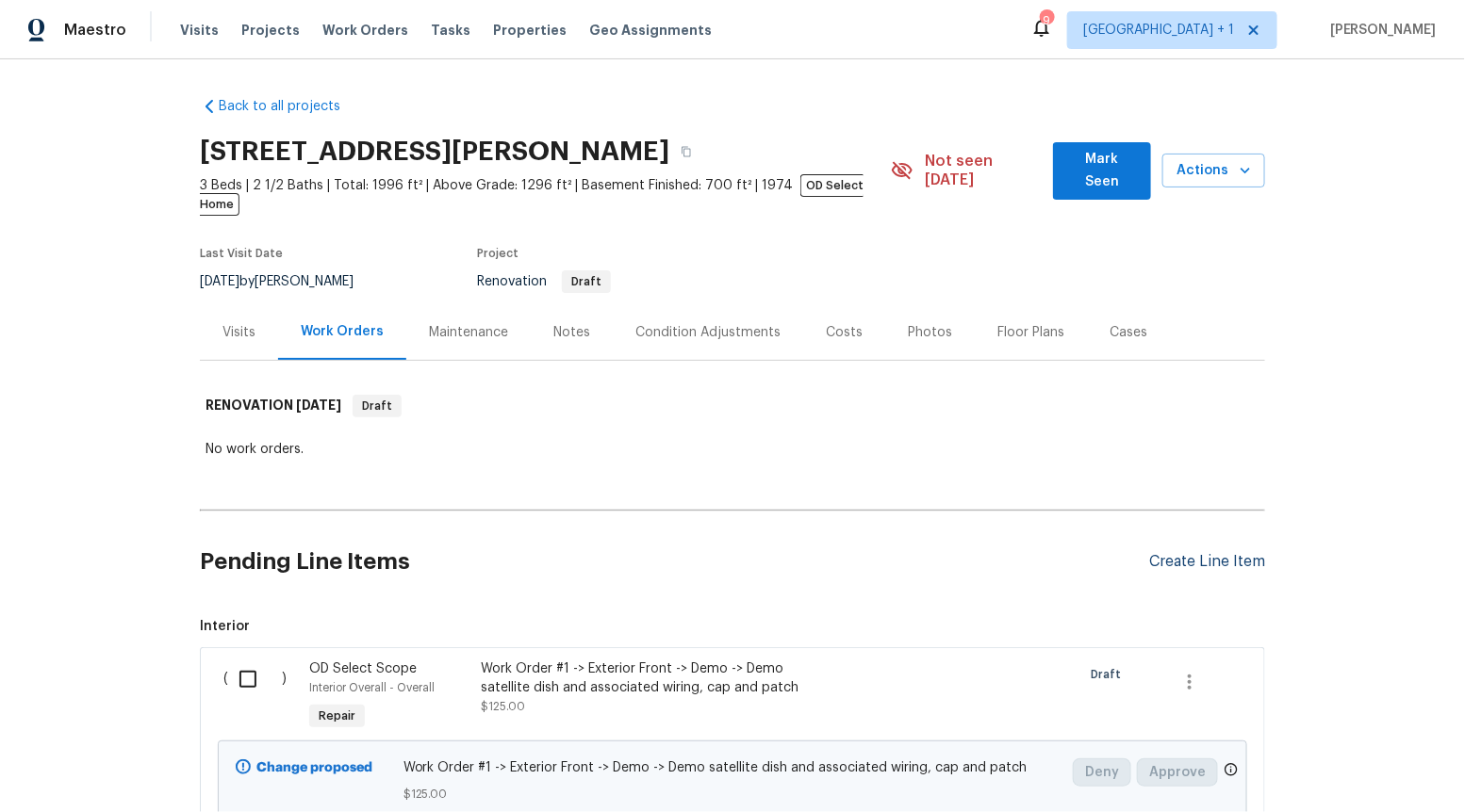
click at [1218, 553] on div "Create Line Item" at bounding box center [1207, 562] width 116 height 18
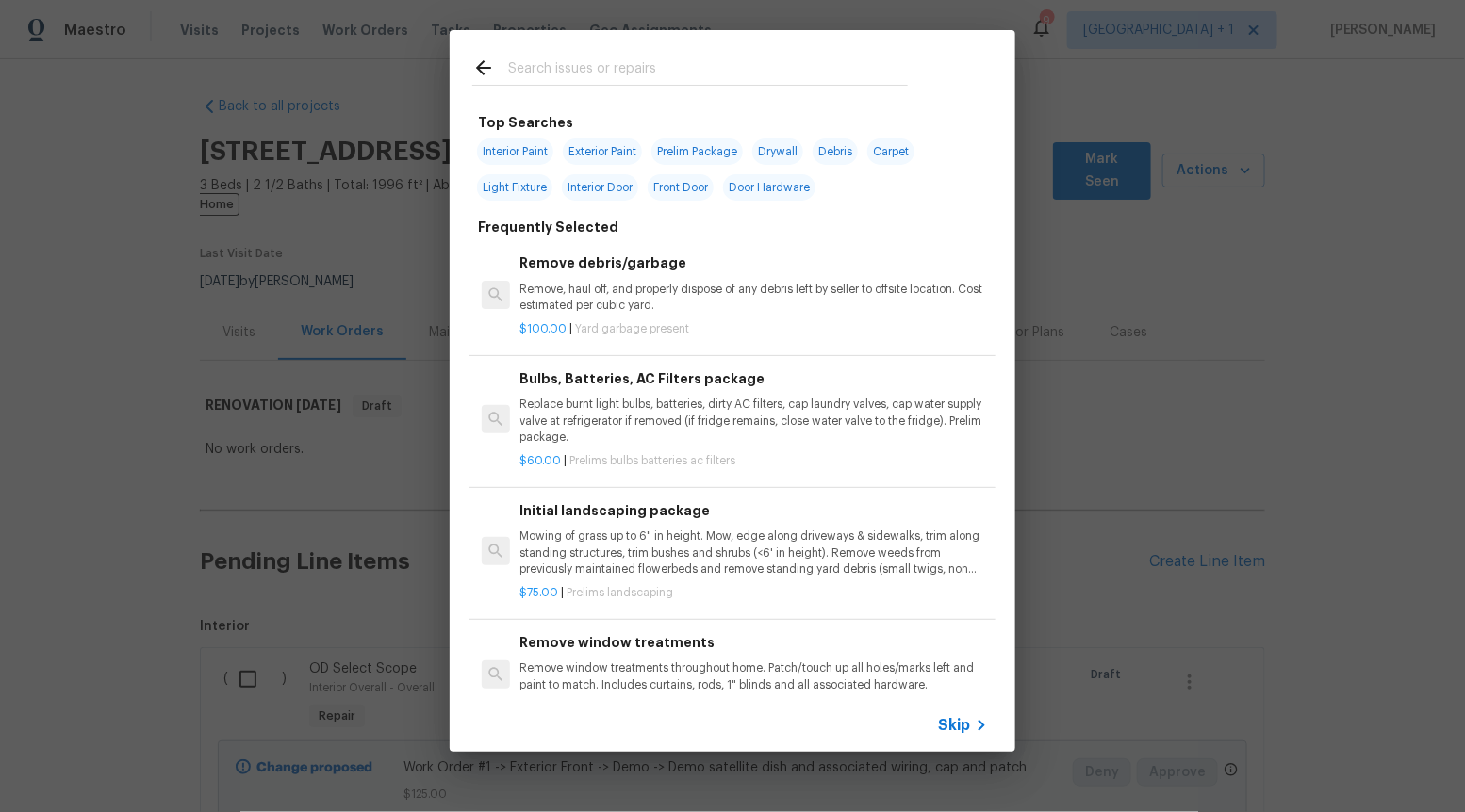
click at [955, 726] on span "Skip" at bounding box center [954, 725] width 32 height 19
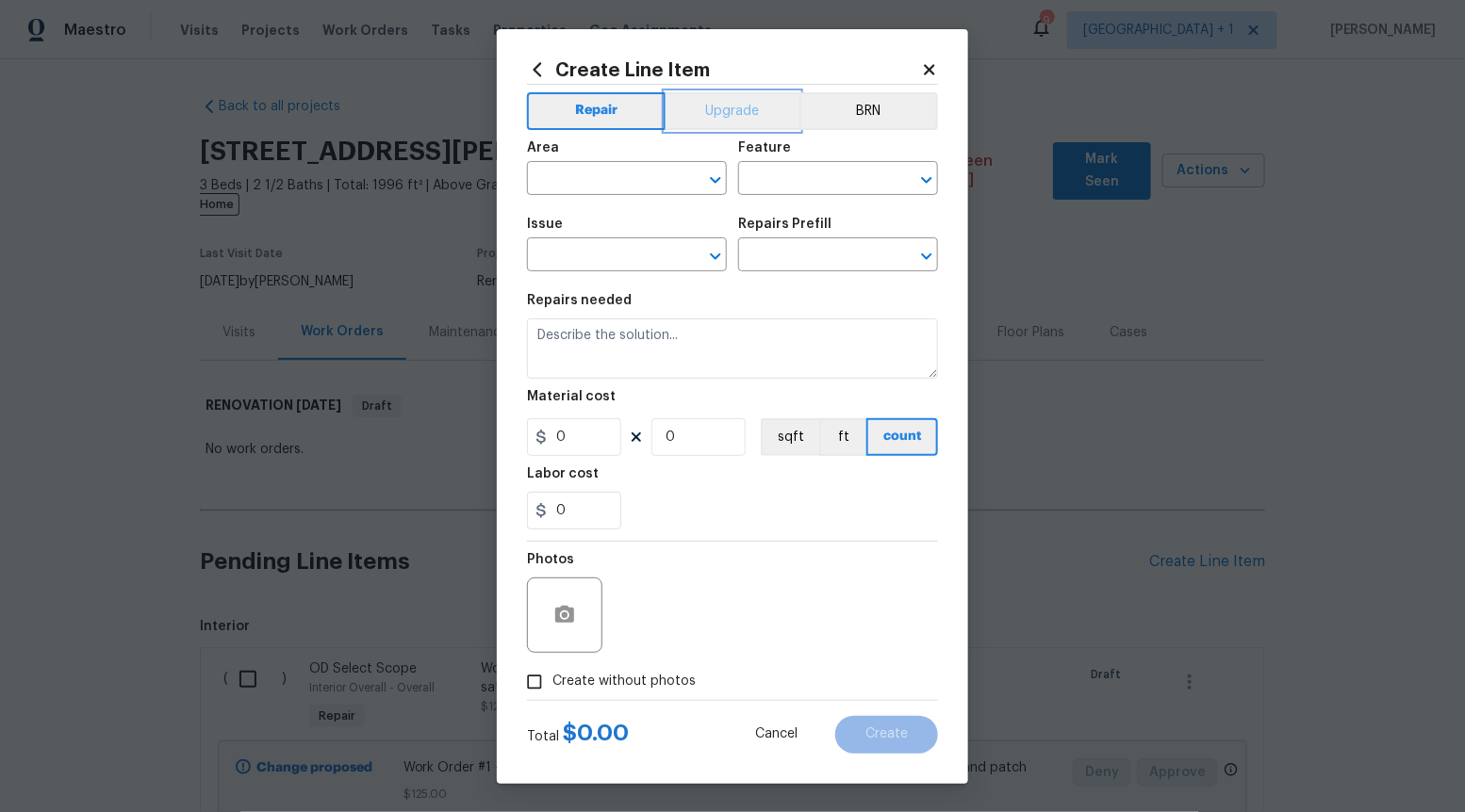
click at [779, 124] on button "Upgrade" at bounding box center [733, 111] width 135 height 38
click at [717, 249] on icon "Open" at bounding box center [715, 256] width 23 height 23
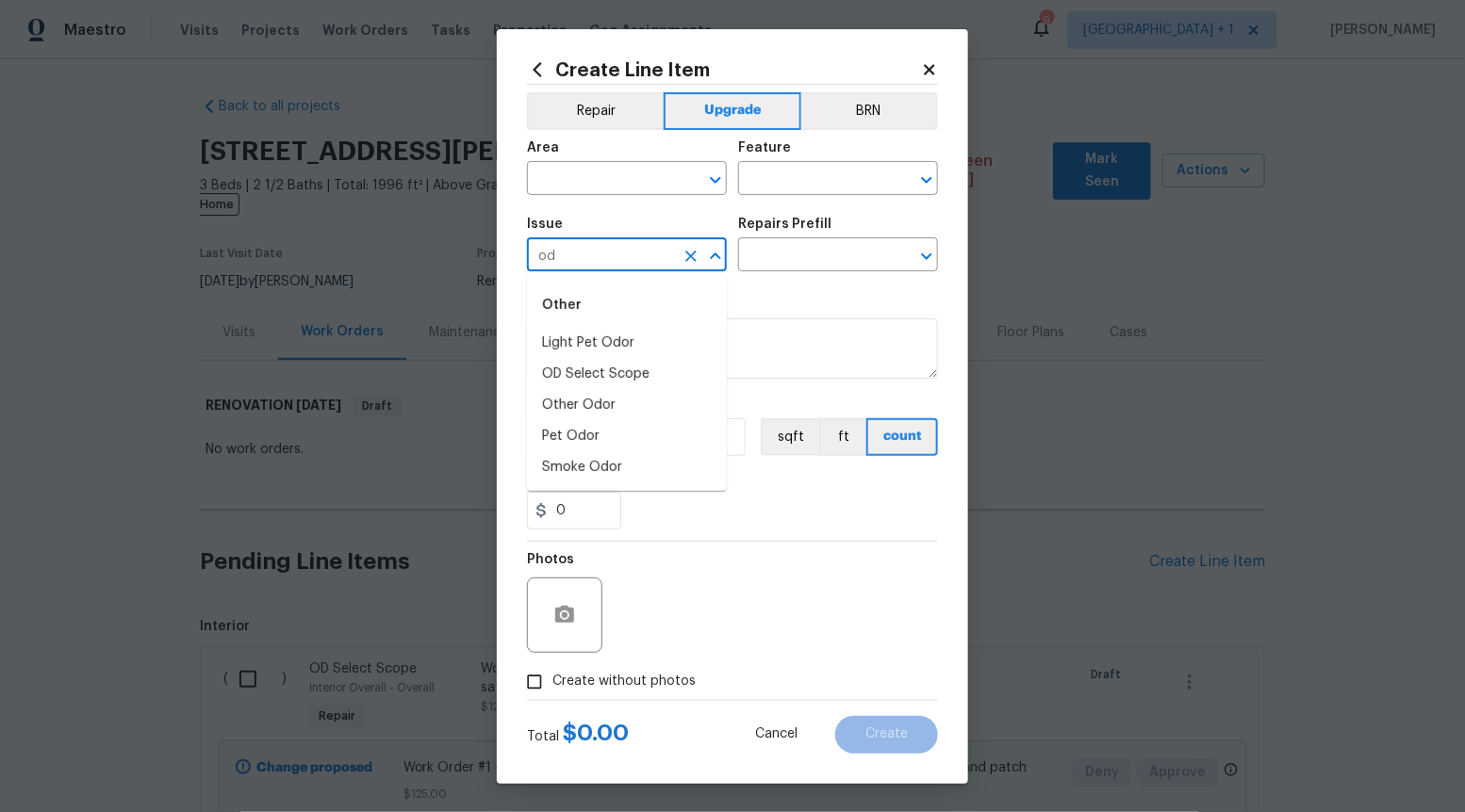
type input "od"
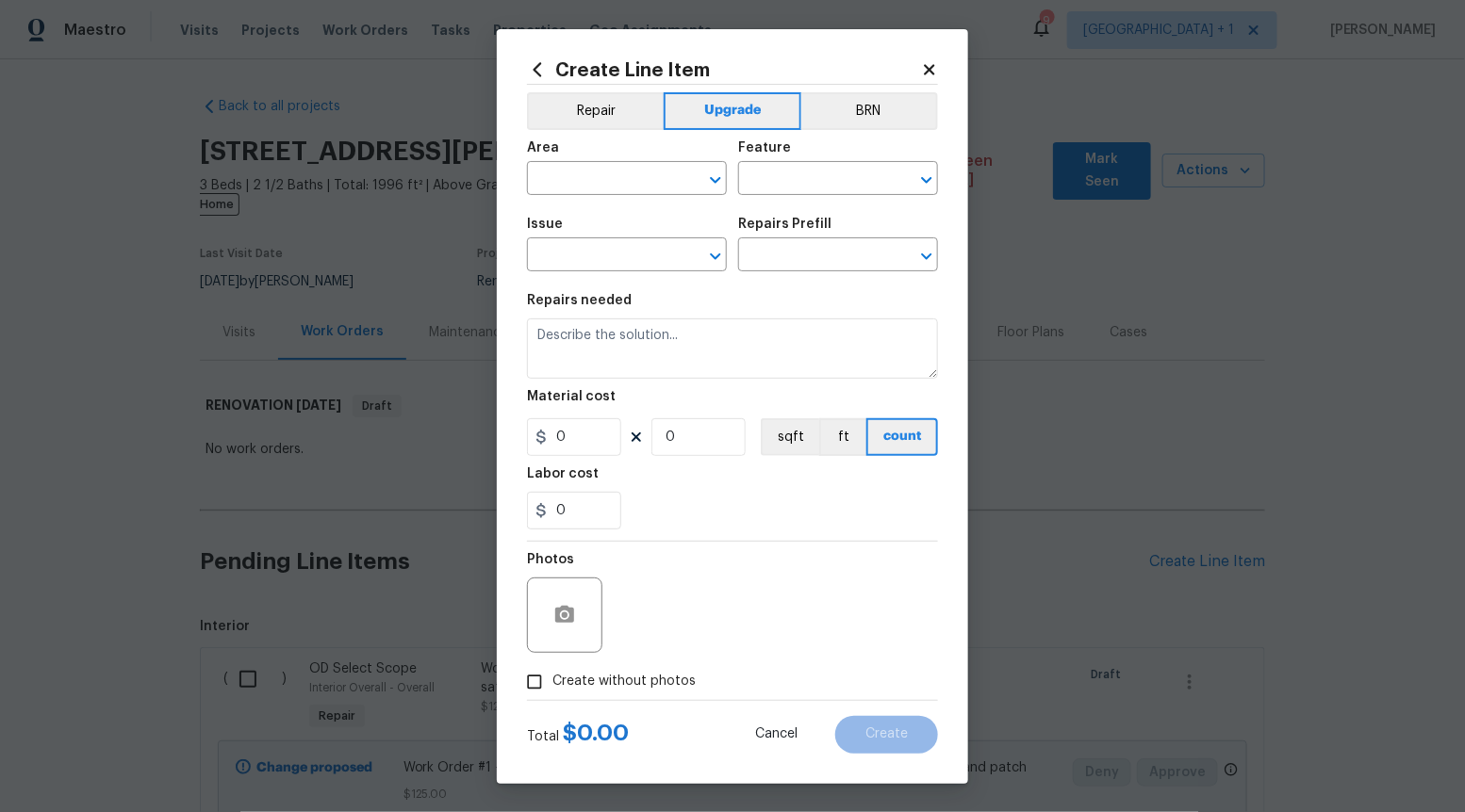
click at [523, 373] on div "Create Line Item Repair Upgrade BRN Area ​ Feature ​ Issue ​ Repairs Prefill ​ …" at bounding box center [732, 406] width 471 height 754
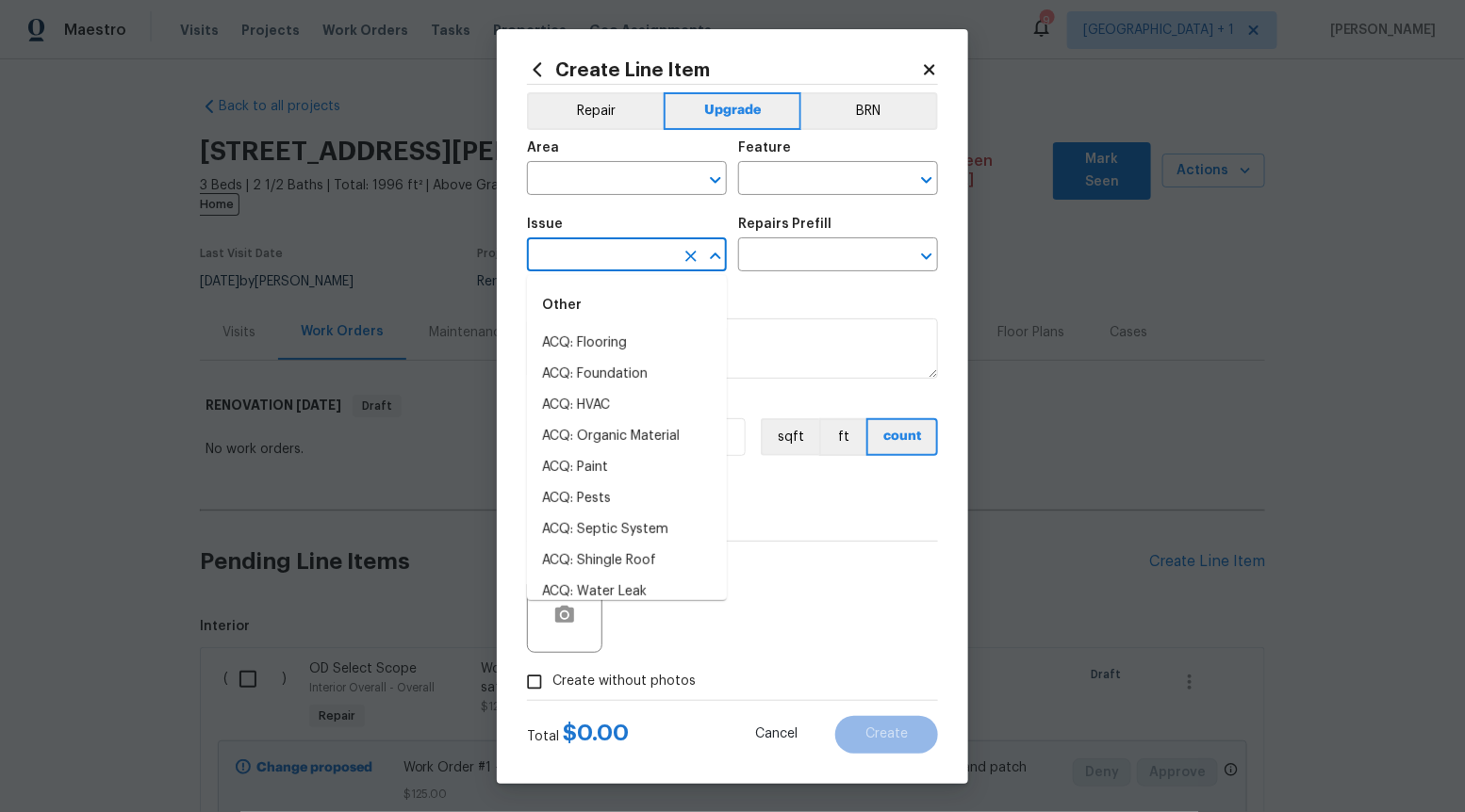
click at [620, 268] on input "text" at bounding box center [600, 256] width 147 height 29
click at [608, 374] on li "OD Select Scope" at bounding box center [626, 374] width 199 height 31
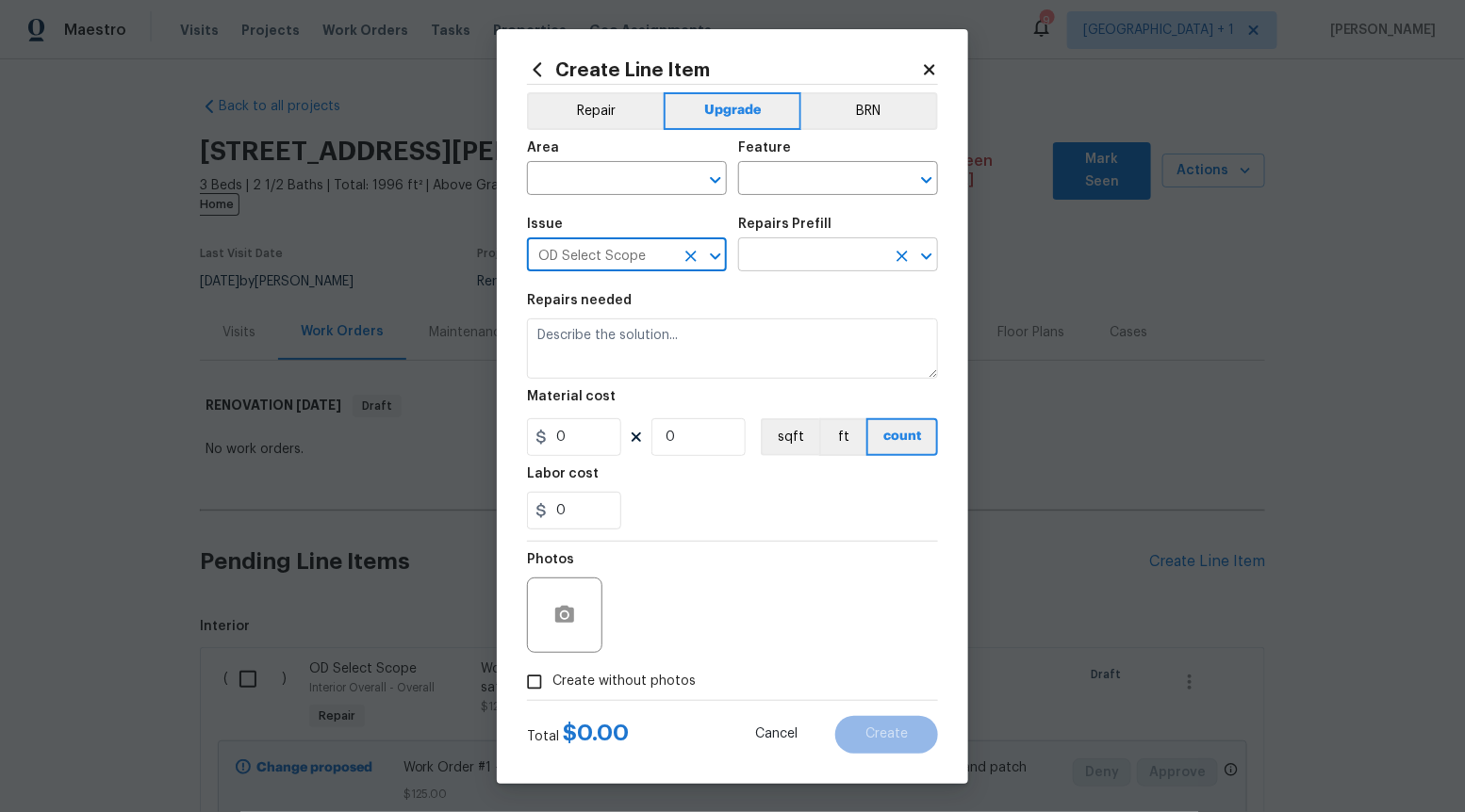
type input "OD Select Scope"
click at [841, 257] on input "text" at bounding box center [811, 256] width 147 height 29
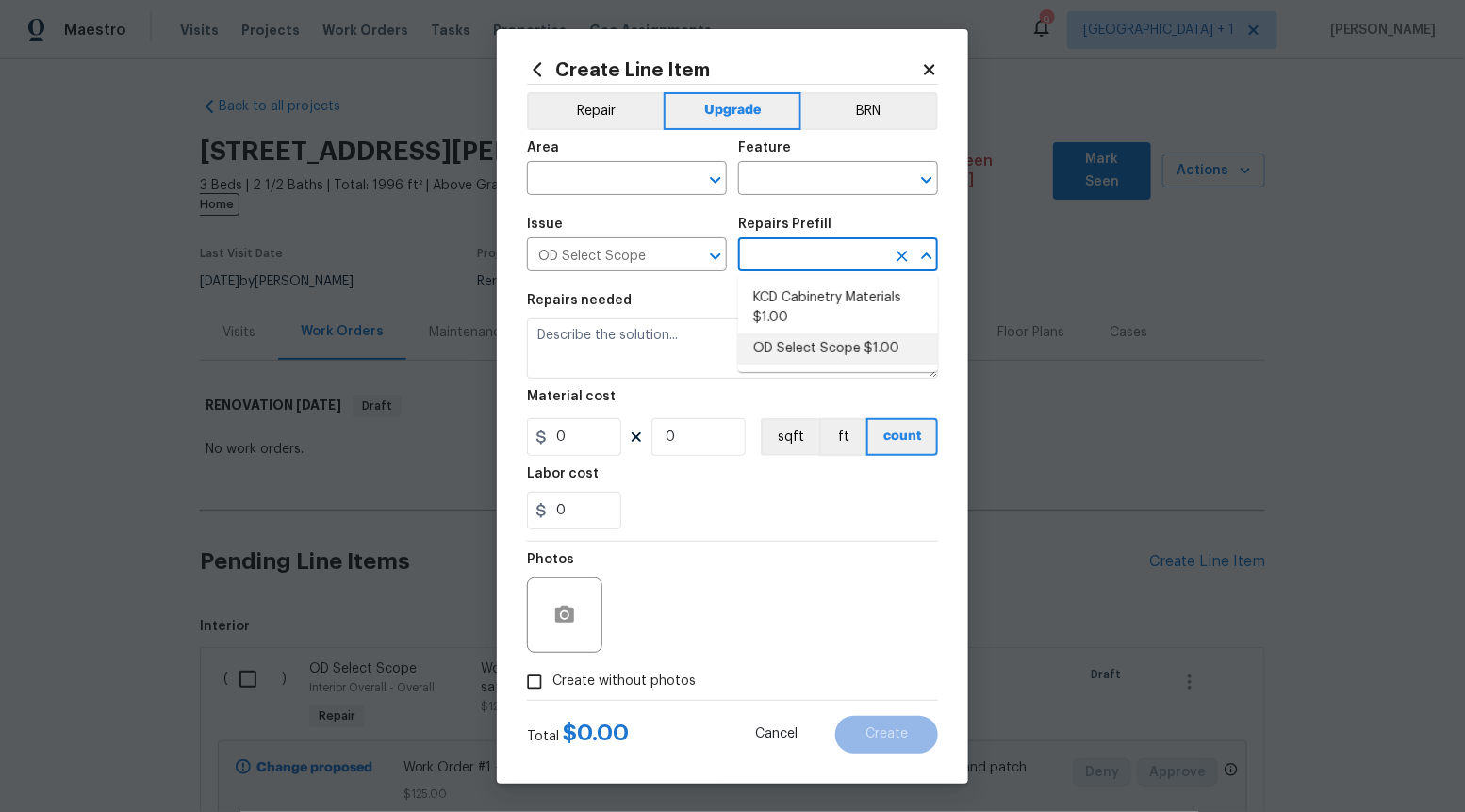
click at [821, 333] on li "OD Select Scope $1.00" at bounding box center [837, 348] width 199 height 31
type input "OD Select Scope $1.00"
type textarea "Refer to the agreed upon scope document for further details."
type input "1"
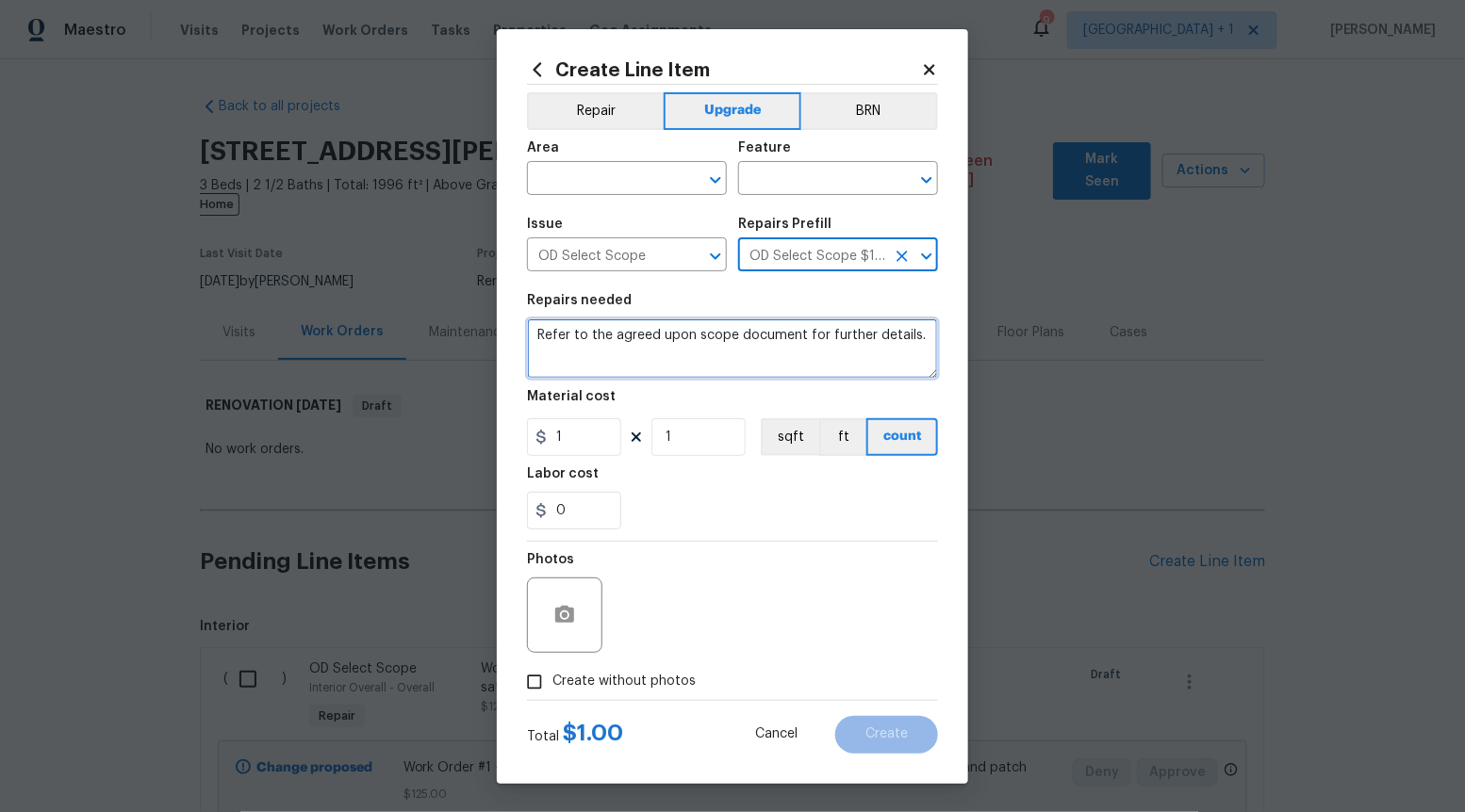
click at [821, 333] on textarea "Refer to the agreed upon scope document for further details." at bounding box center [732, 348] width 411 height 60
paste textarea "Work Order #1 -> Exterior Front -> Wood Front Porch -> Replace railings prior t…"
type textarea "Work Order #1 -> Exterior Front -> Wood Front Porch -> Replace railings prior t…"
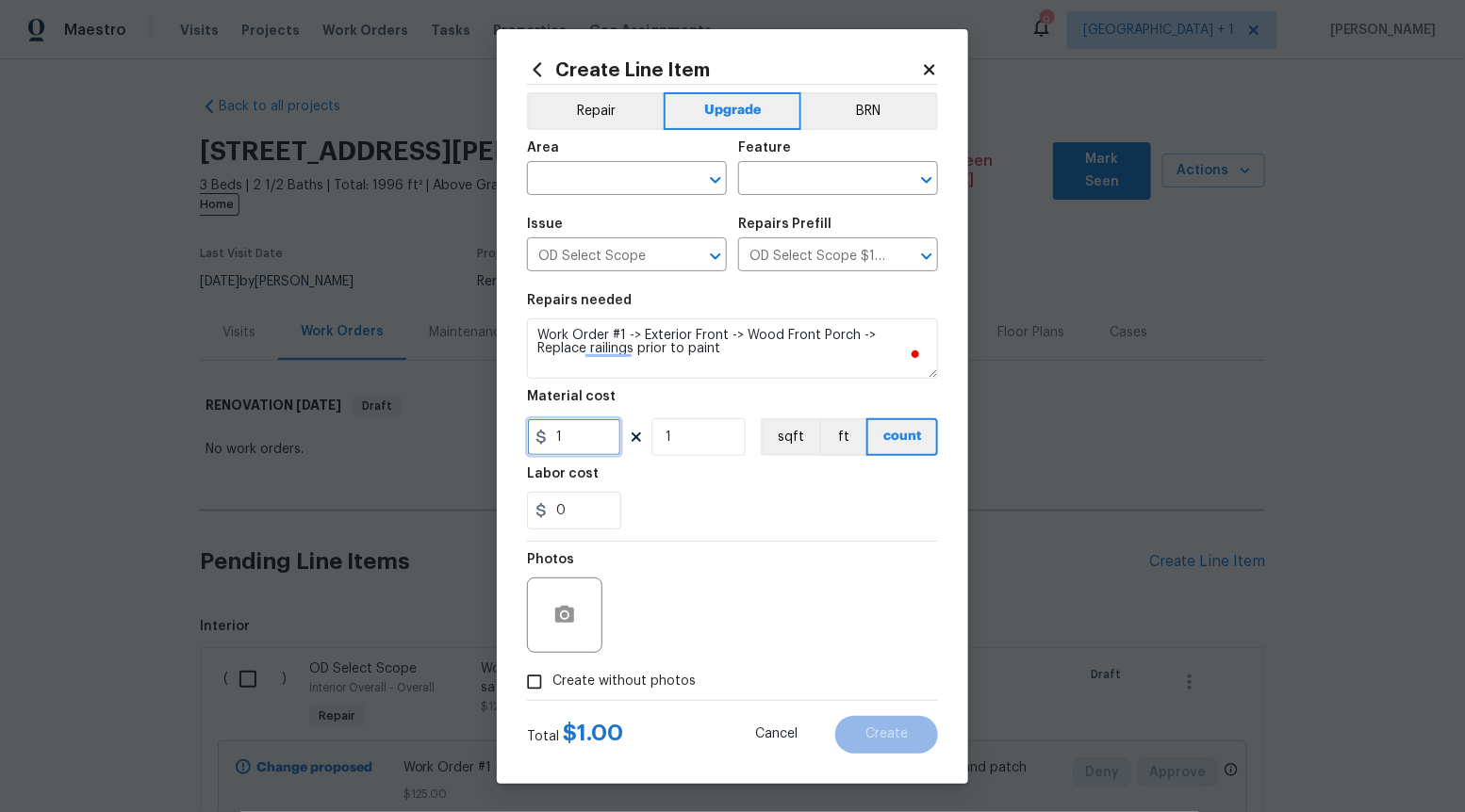
click at [592, 432] on input "1" at bounding box center [573, 437] width 94 height 38
type input "550"
click at [537, 689] on input "Create without photos" at bounding box center [535, 682] width 36 height 36
checkbox input "true"
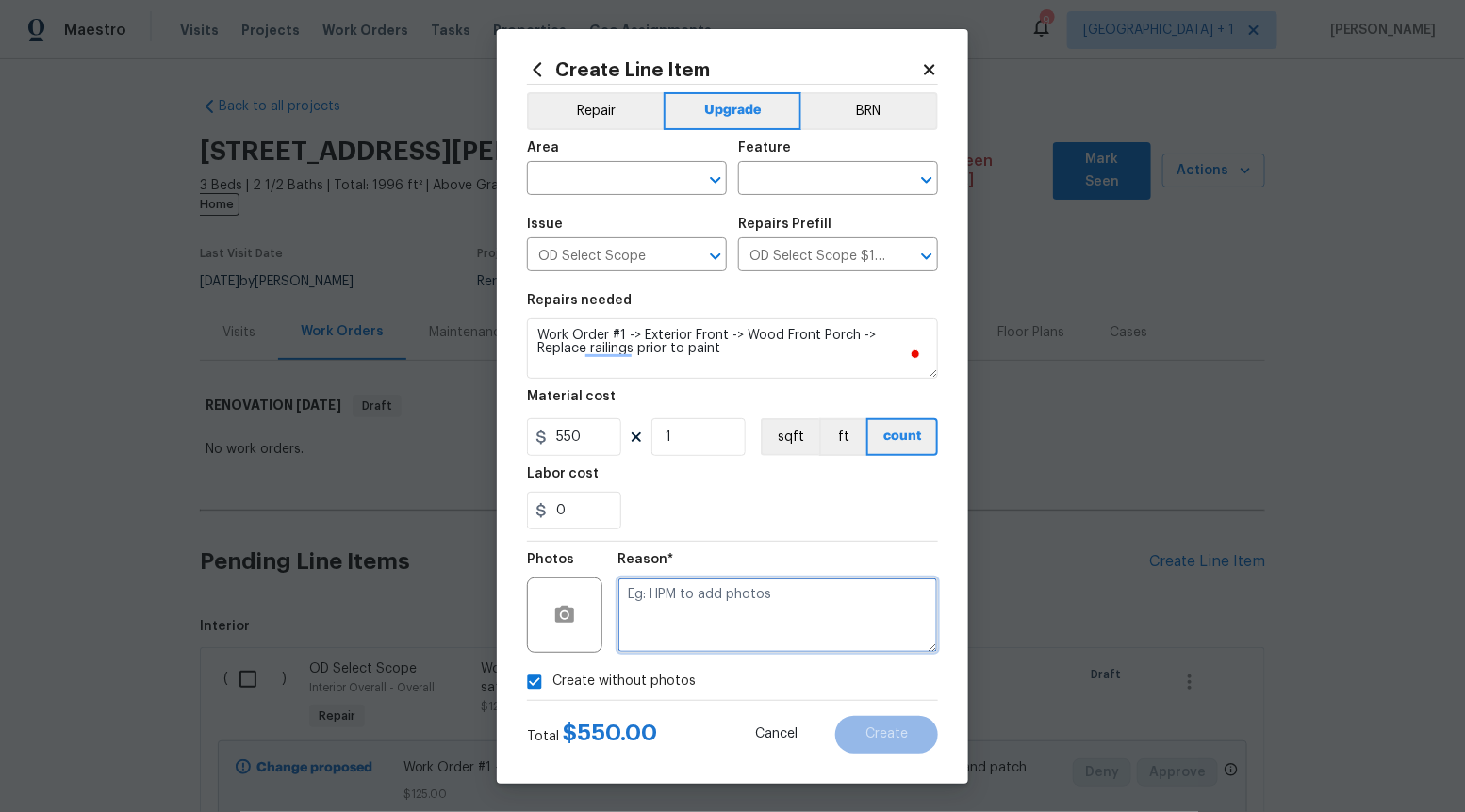
click at [690, 632] on textarea at bounding box center [778, 616] width 320 height 75
click at [708, 177] on icon "Open" at bounding box center [715, 179] width 23 height 23
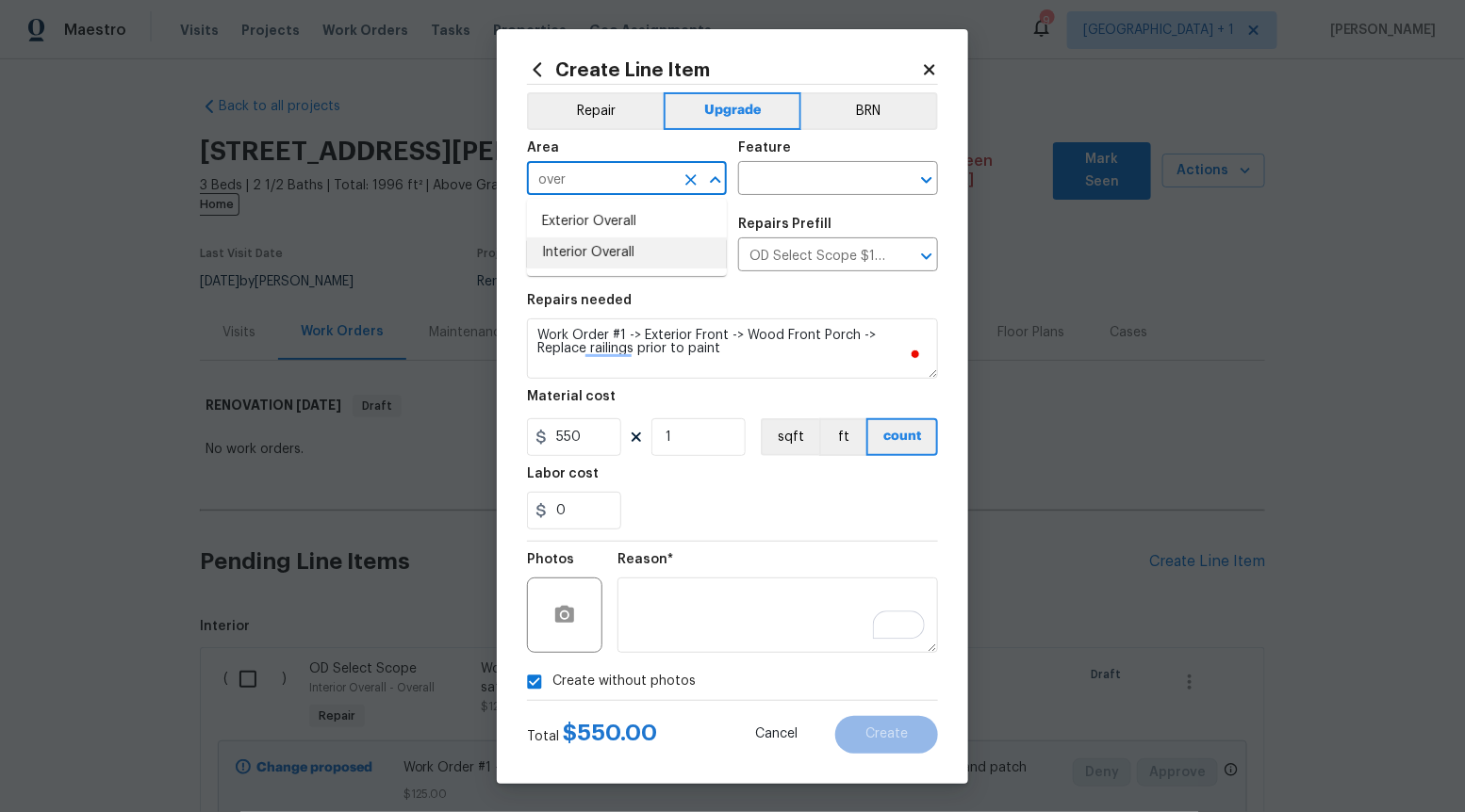
click at [579, 254] on li "Interior Overall" at bounding box center [626, 253] width 199 height 31
type input "Interior Overall"
click at [801, 183] on input "text" at bounding box center [811, 179] width 147 height 29
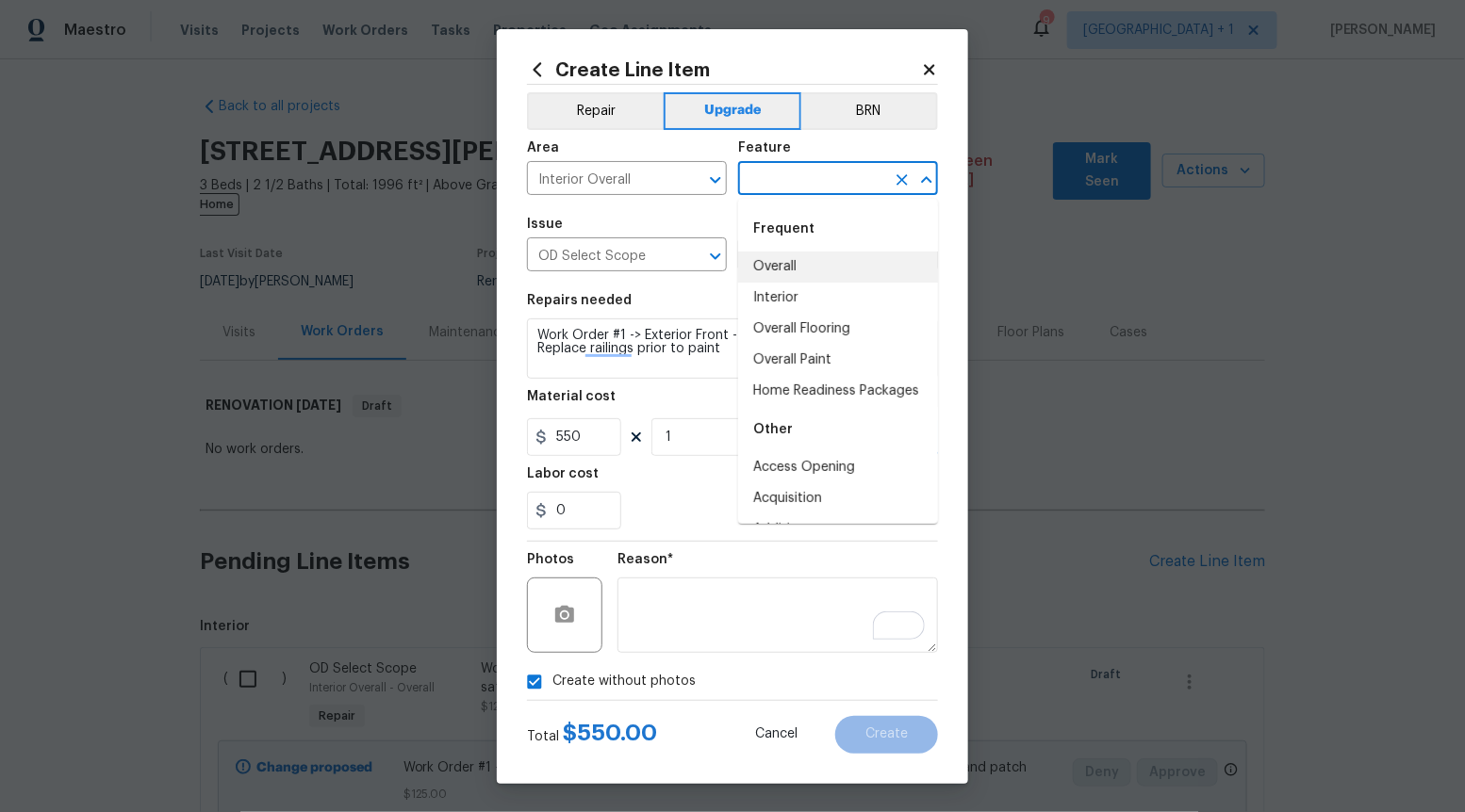
click at [797, 256] on li "Overall" at bounding box center [837, 267] width 199 height 31
type input "Overall"
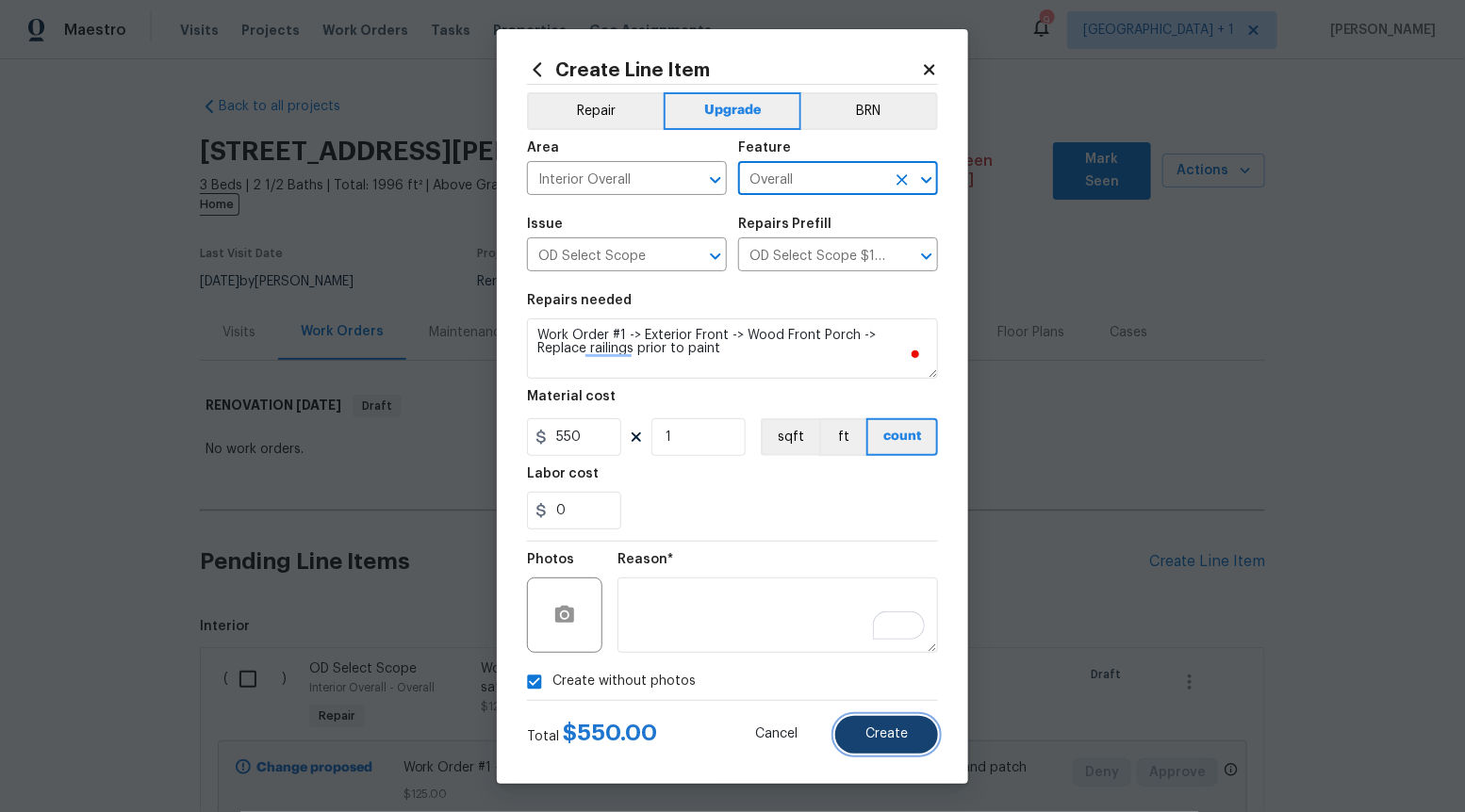
click at [888, 730] on span "Create" at bounding box center [887, 735] width 43 height 14
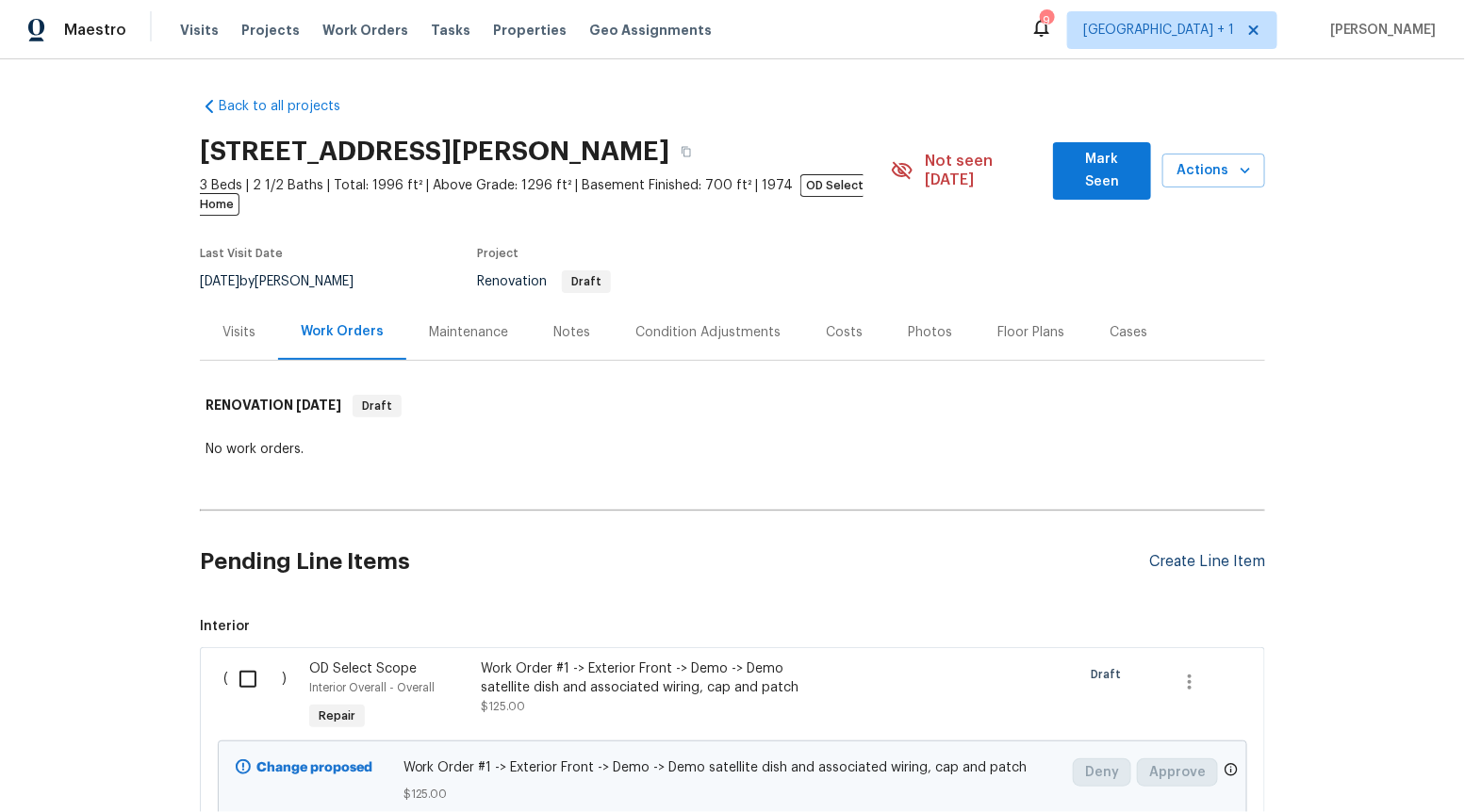
click at [1228, 553] on div "Create Line Item" at bounding box center [1207, 562] width 116 height 18
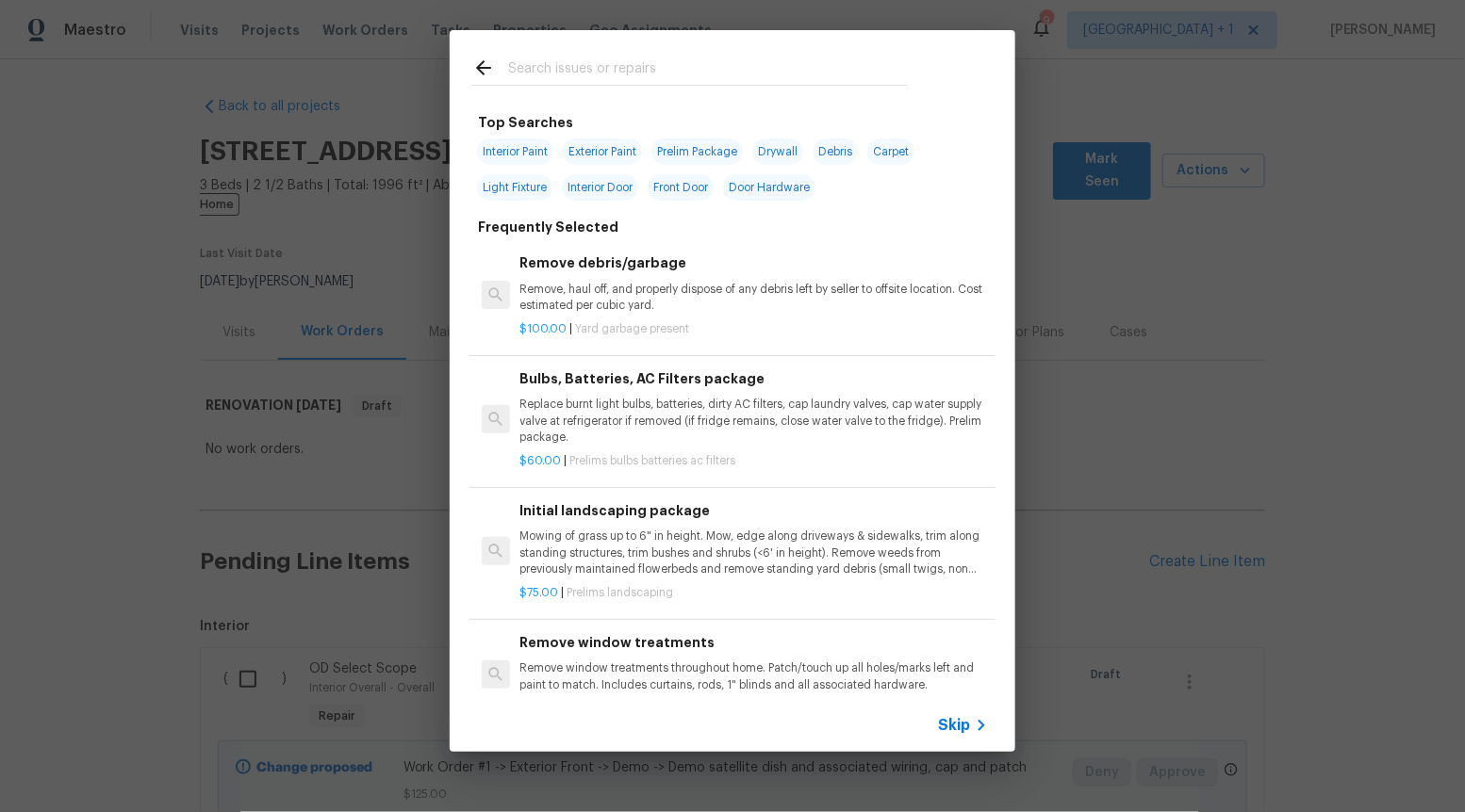
click at [969, 722] on div "Skip" at bounding box center [965, 725] width 55 height 23
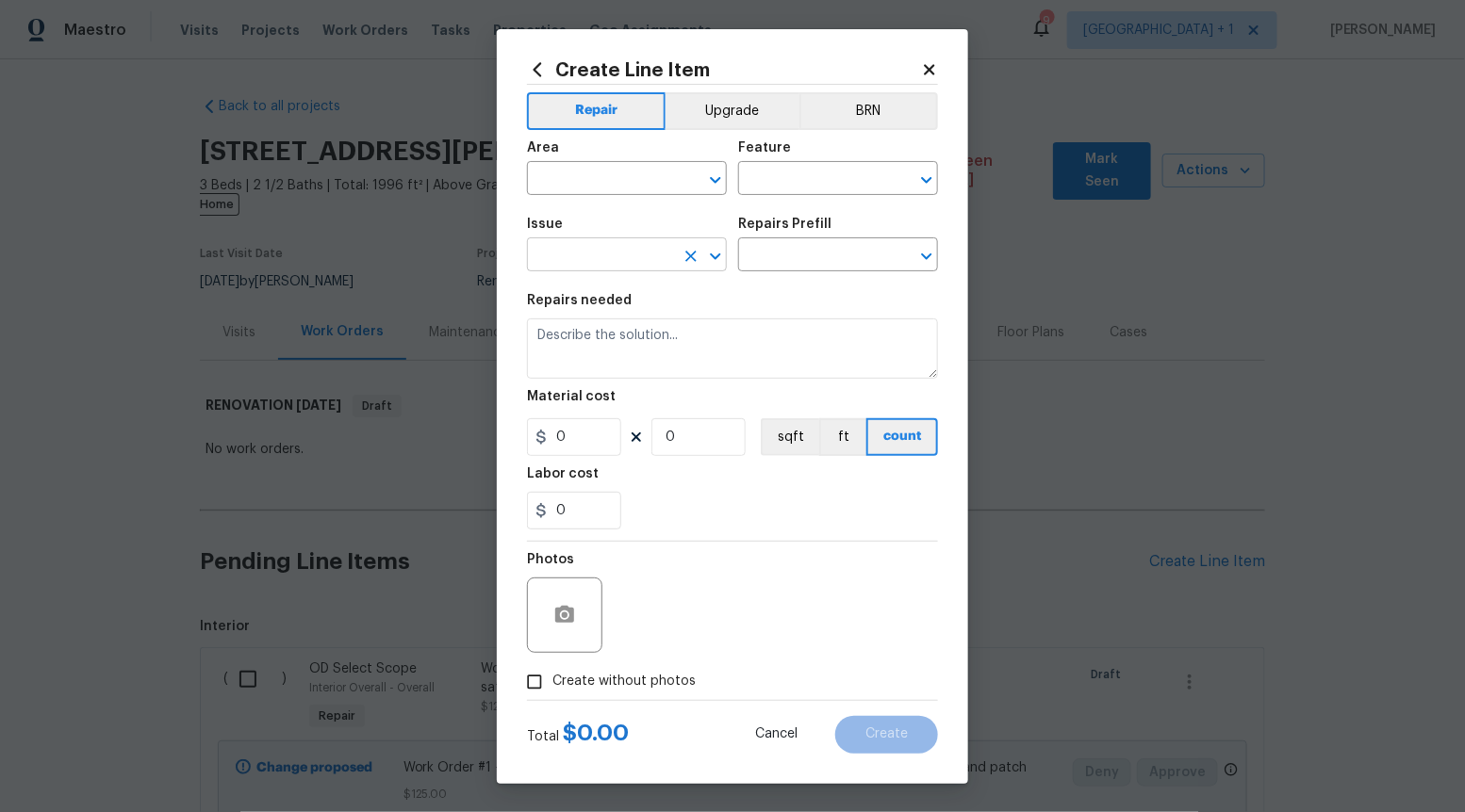
click at [711, 259] on icon "Open" at bounding box center [715, 256] width 23 height 23
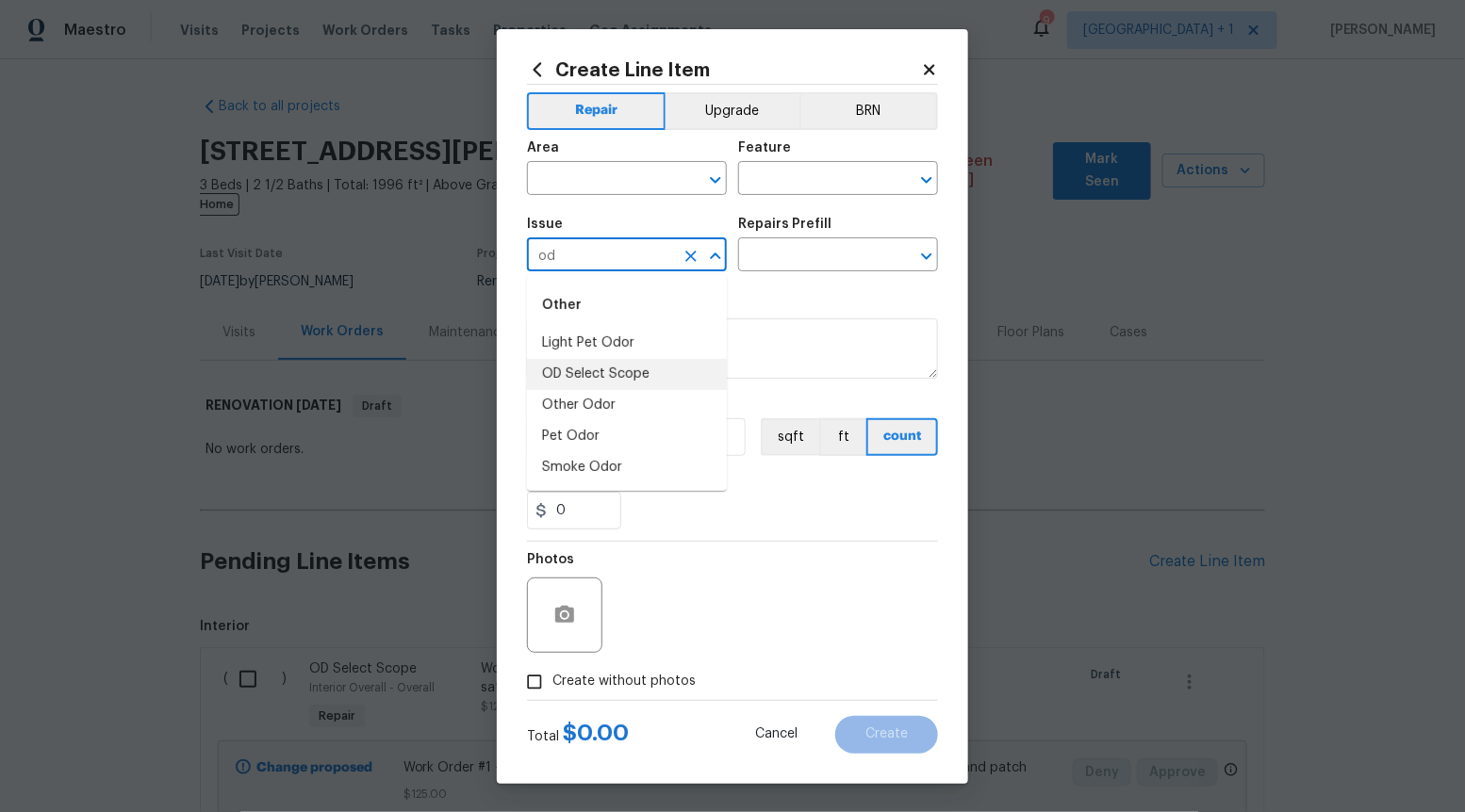
click at [580, 382] on li "OD Select Scope" at bounding box center [626, 374] width 199 height 31
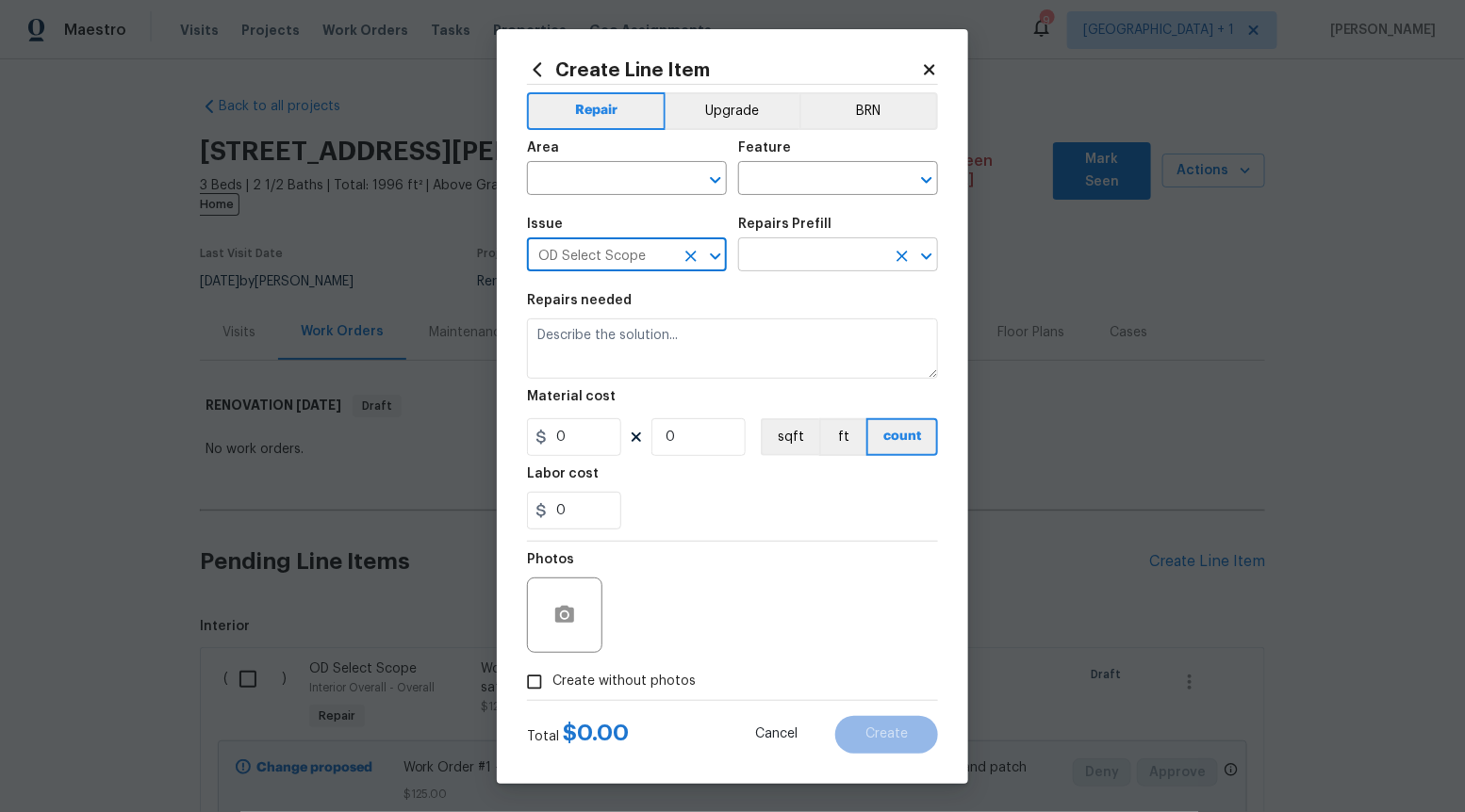
type input "OD Select Scope"
click at [787, 266] on input "text" at bounding box center [811, 256] width 147 height 29
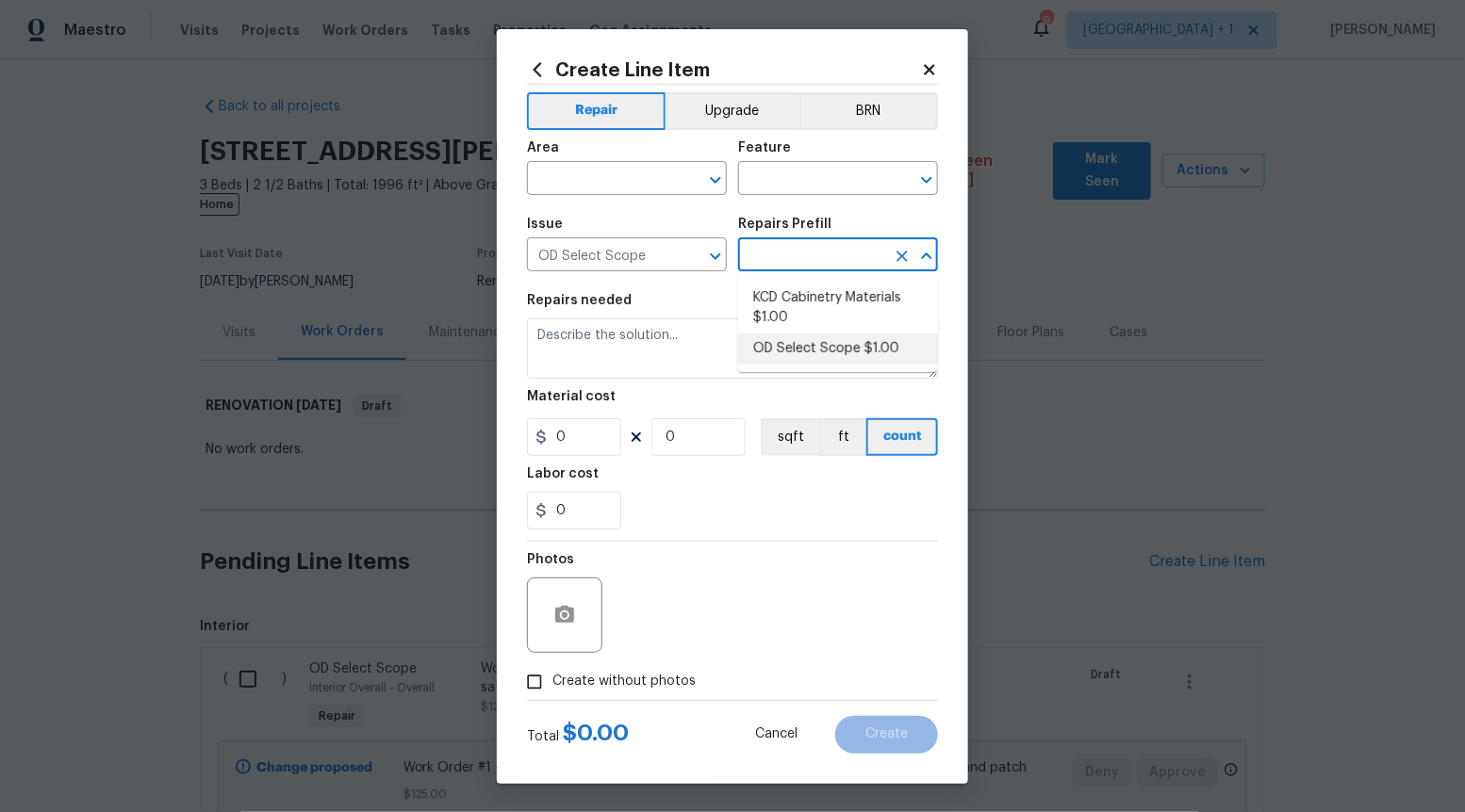
click at [789, 340] on li "OD Select Scope $1.00" at bounding box center [837, 348] width 199 height 31
type input "OD Select Scope $1.00"
type textarea "Refer to the agreed upon scope document for further details."
type input "1"
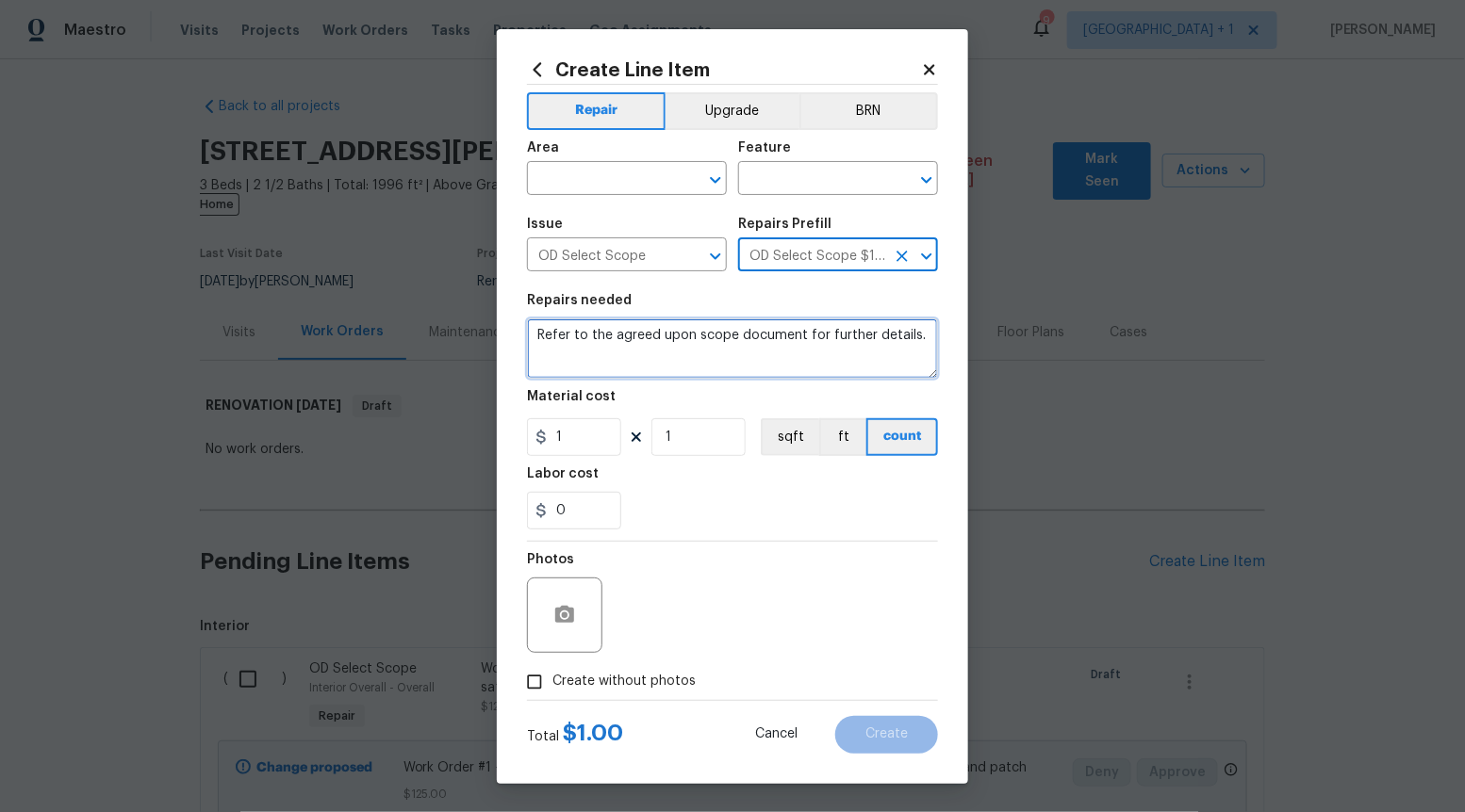
click at [789, 340] on textarea "Refer to the agreed upon scope document for further details." at bounding box center [732, 348] width 411 height 60
paste textarea "Work Order #1 -> Exterior Front -> Wood Front Porch -> Repair/replace boards as…"
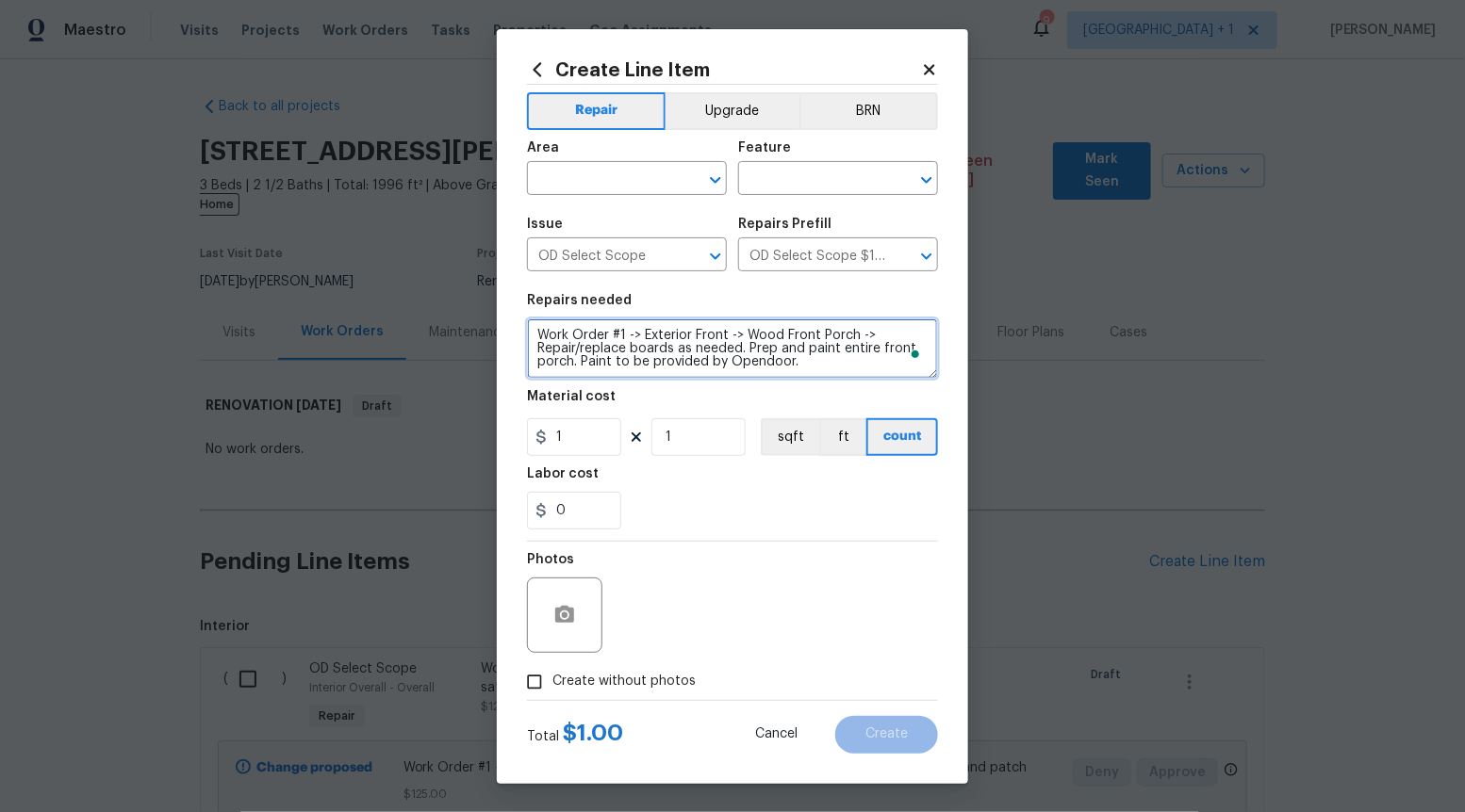
type textarea "Work Order #1 -> Exterior Front -> Wood Front Porch -> Repair/replace boards as…"
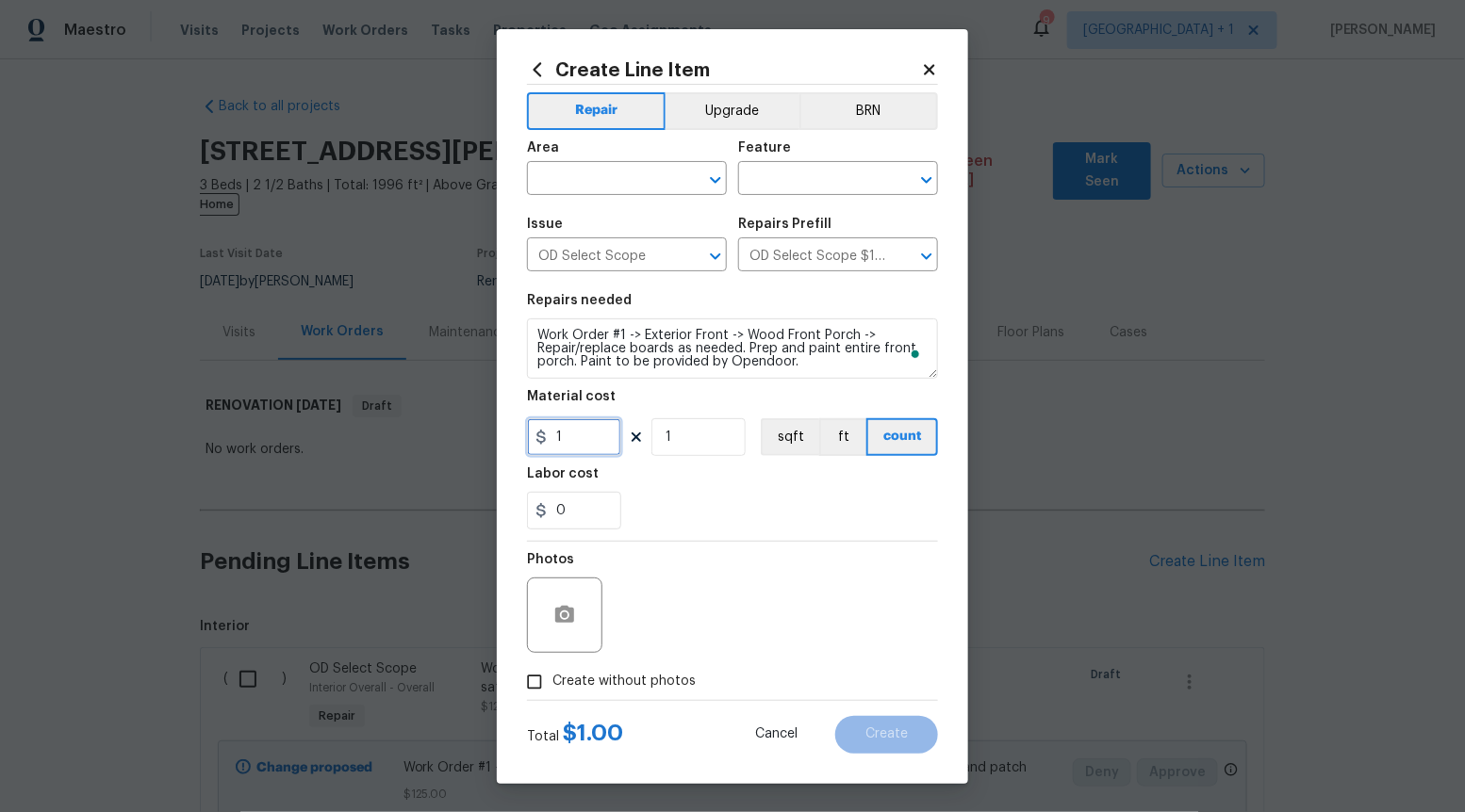
click at [579, 441] on input "1" at bounding box center [573, 437] width 94 height 38
type input "1320"
click at [537, 659] on div "Photos" at bounding box center [566, 604] width 79 height 123
click at [534, 673] on input "Create without photos" at bounding box center [535, 682] width 36 height 36
checkbox input "true"
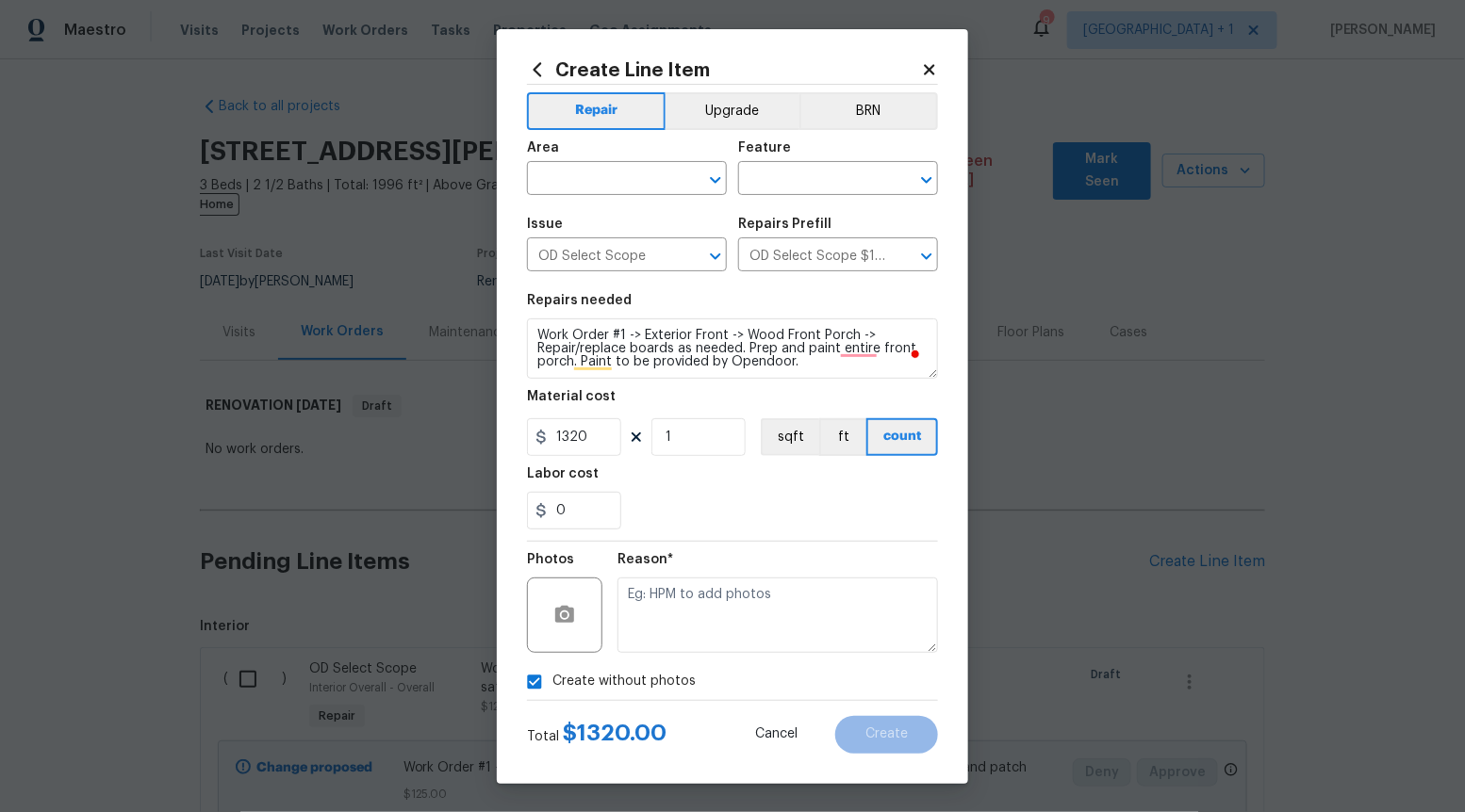
click at [787, 569] on div "Reason*" at bounding box center [778, 565] width 320 height 25
click at [772, 623] on textarea at bounding box center [778, 616] width 320 height 75
click at [713, 167] on button "Open" at bounding box center [715, 179] width 27 height 27
click at [639, 255] on li "Interior Overall" at bounding box center [626, 253] width 199 height 31
type input "Interior Overall"
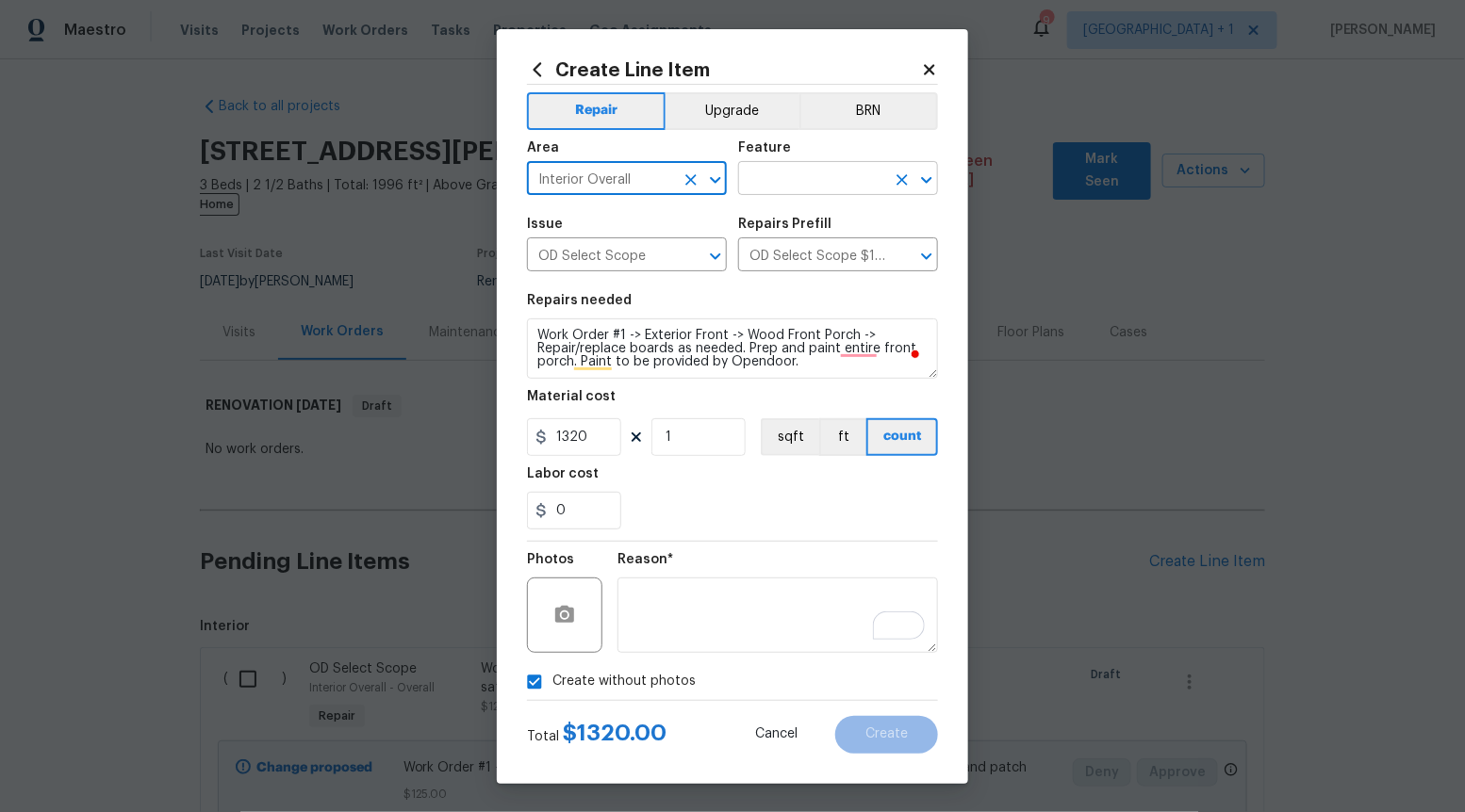
click at [773, 183] on input "text" at bounding box center [811, 179] width 147 height 29
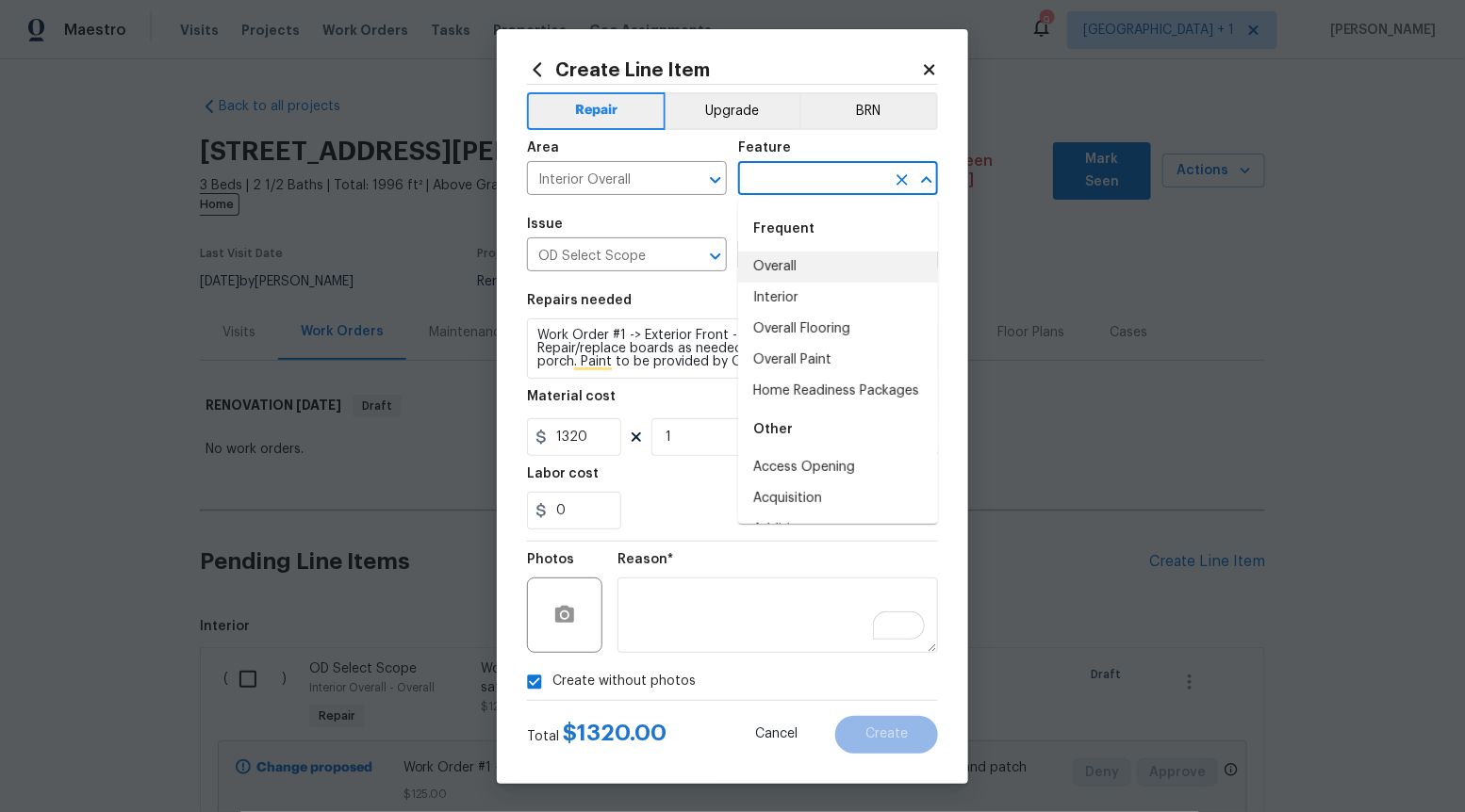
click at [778, 259] on li "Overall" at bounding box center [837, 267] width 199 height 31
type input "Overall"
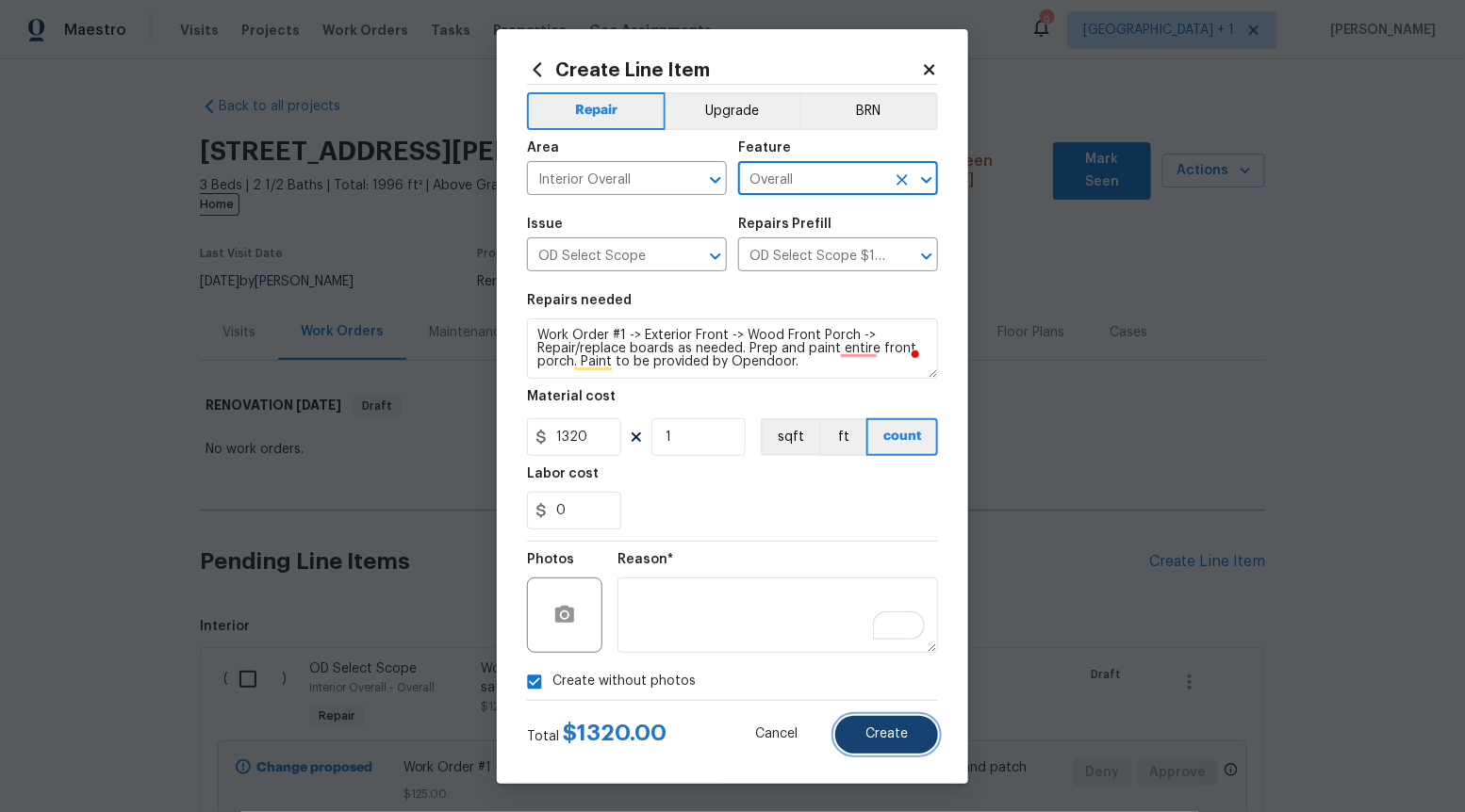
click at [888, 728] on span "Create" at bounding box center [887, 735] width 43 height 14
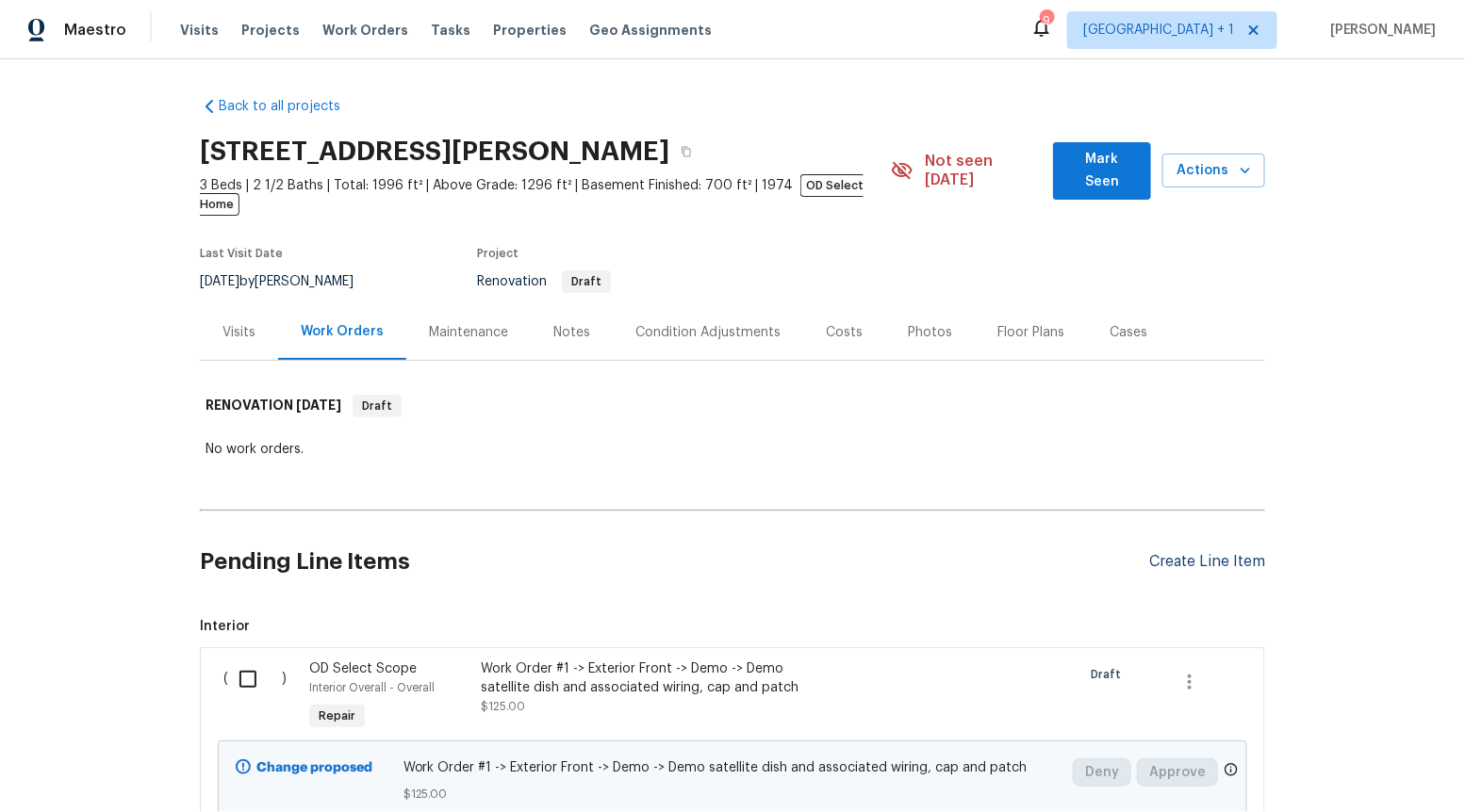
click at [1181, 553] on div "Create Line Item" at bounding box center [1207, 562] width 116 height 18
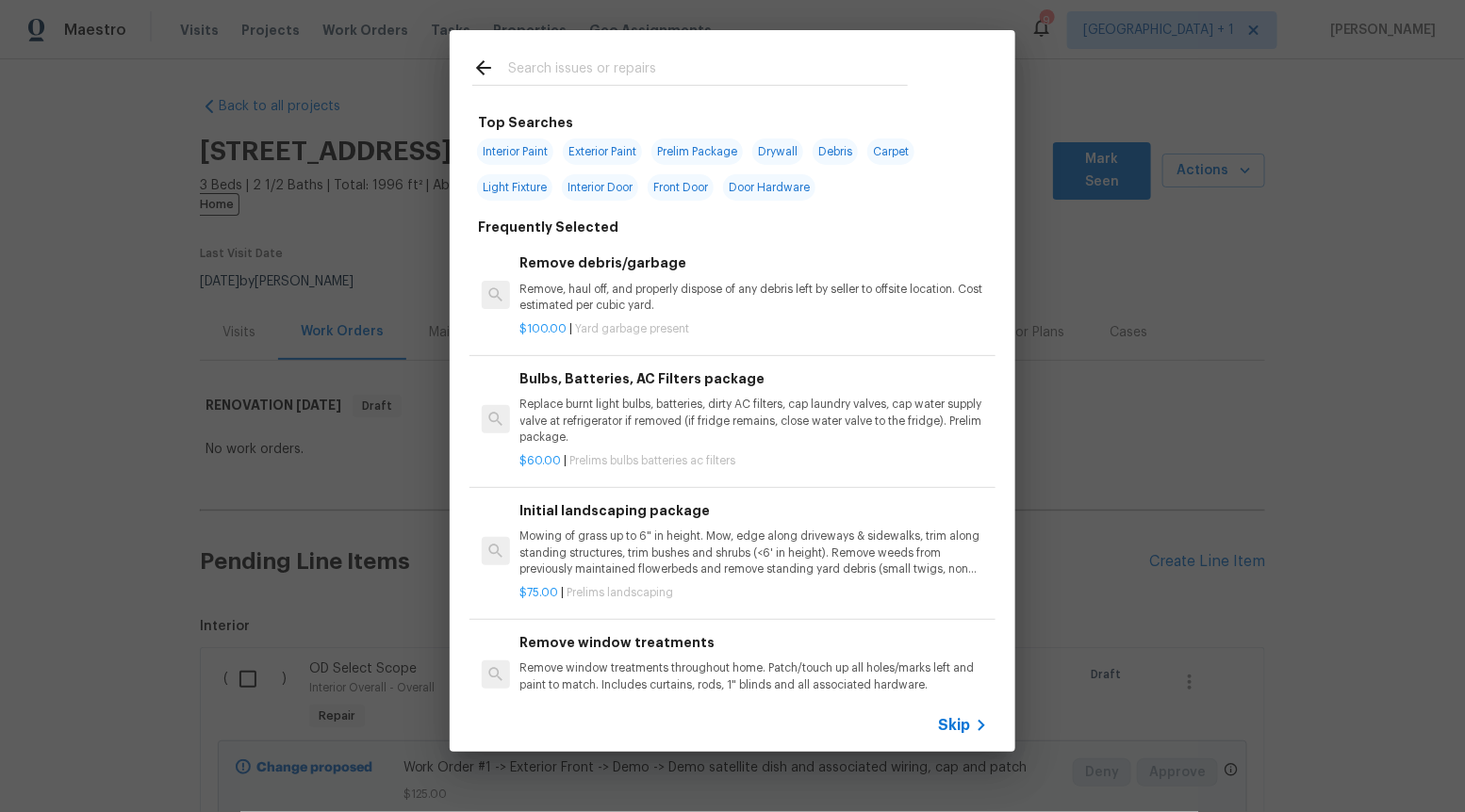
click at [941, 724] on span "Skip" at bounding box center [954, 725] width 32 height 19
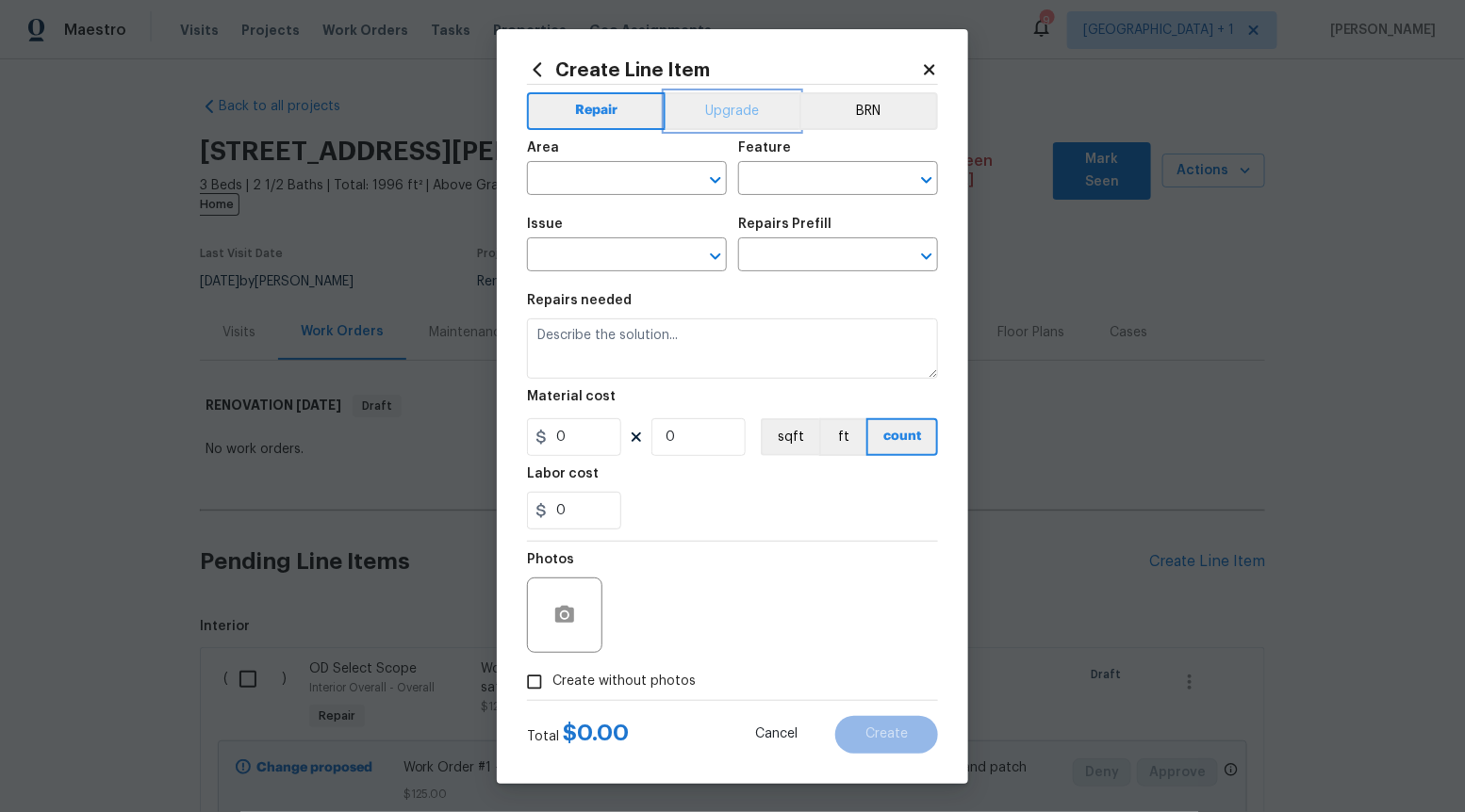
click at [755, 119] on button "Upgrade" at bounding box center [733, 111] width 135 height 38
click at [717, 243] on button "Open" at bounding box center [715, 256] width 27 height 27
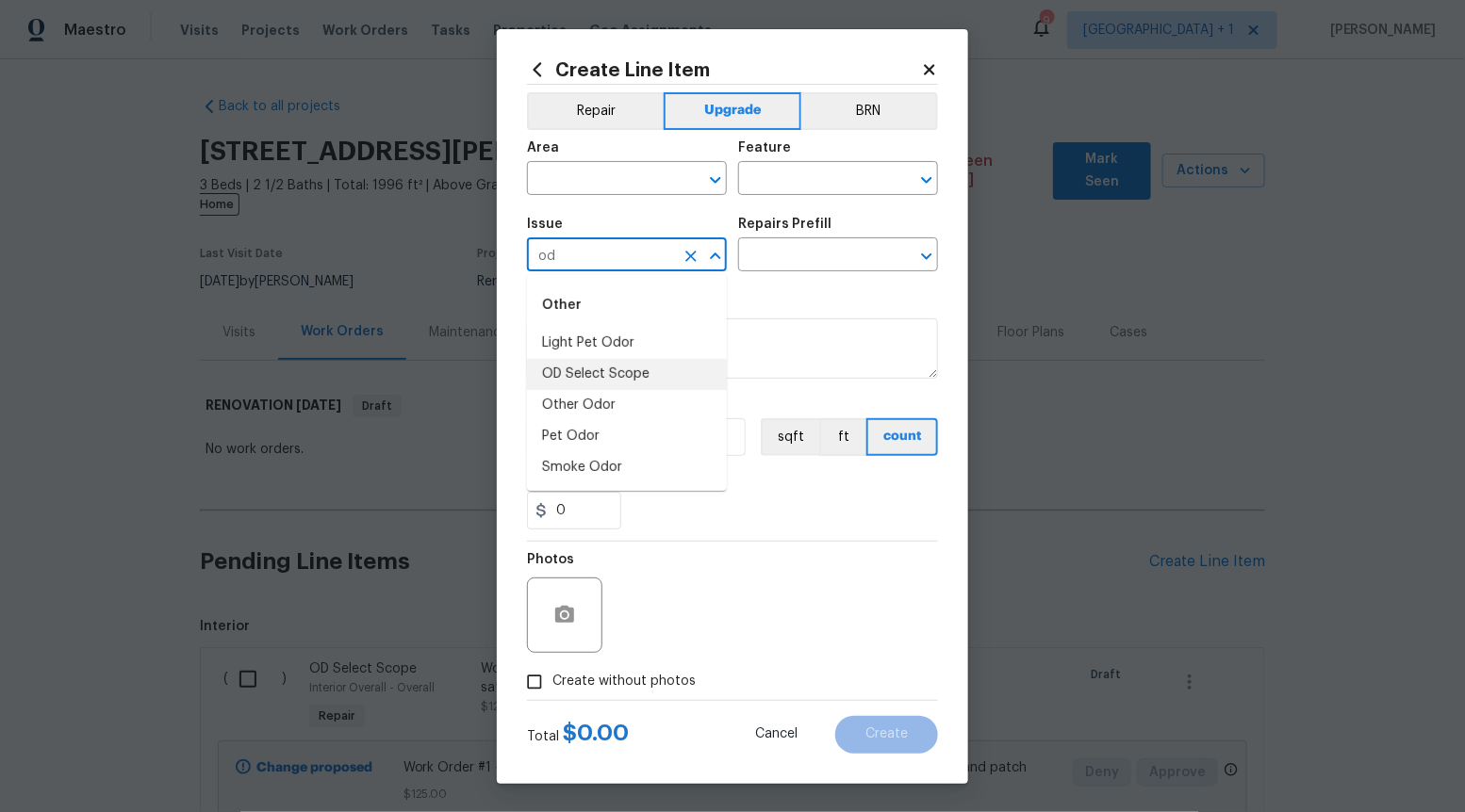
click at [624, 375] on li "OD Select Scope" at bounding box center [626, 374] width 199 height 31
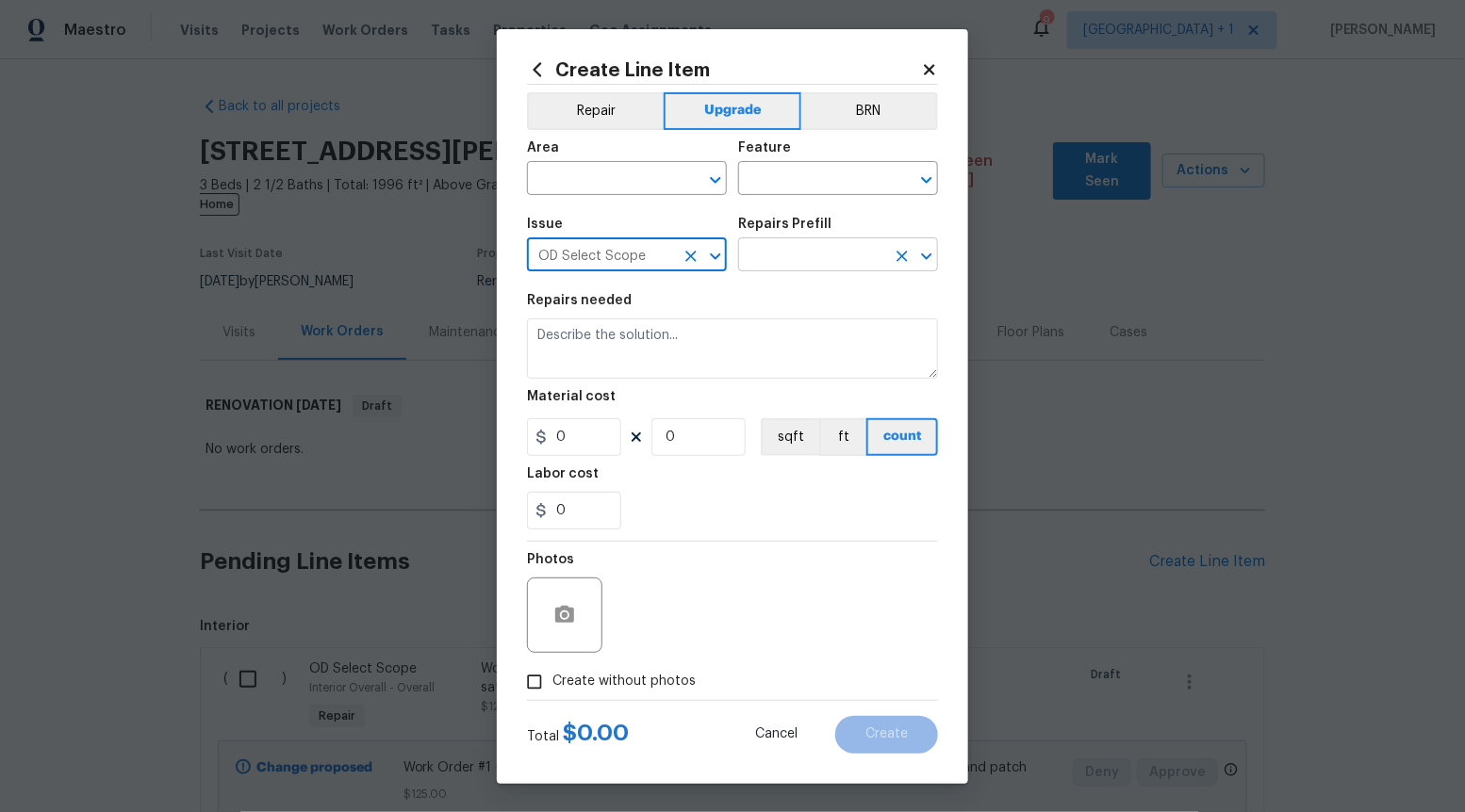
type input "OD Select Scope"
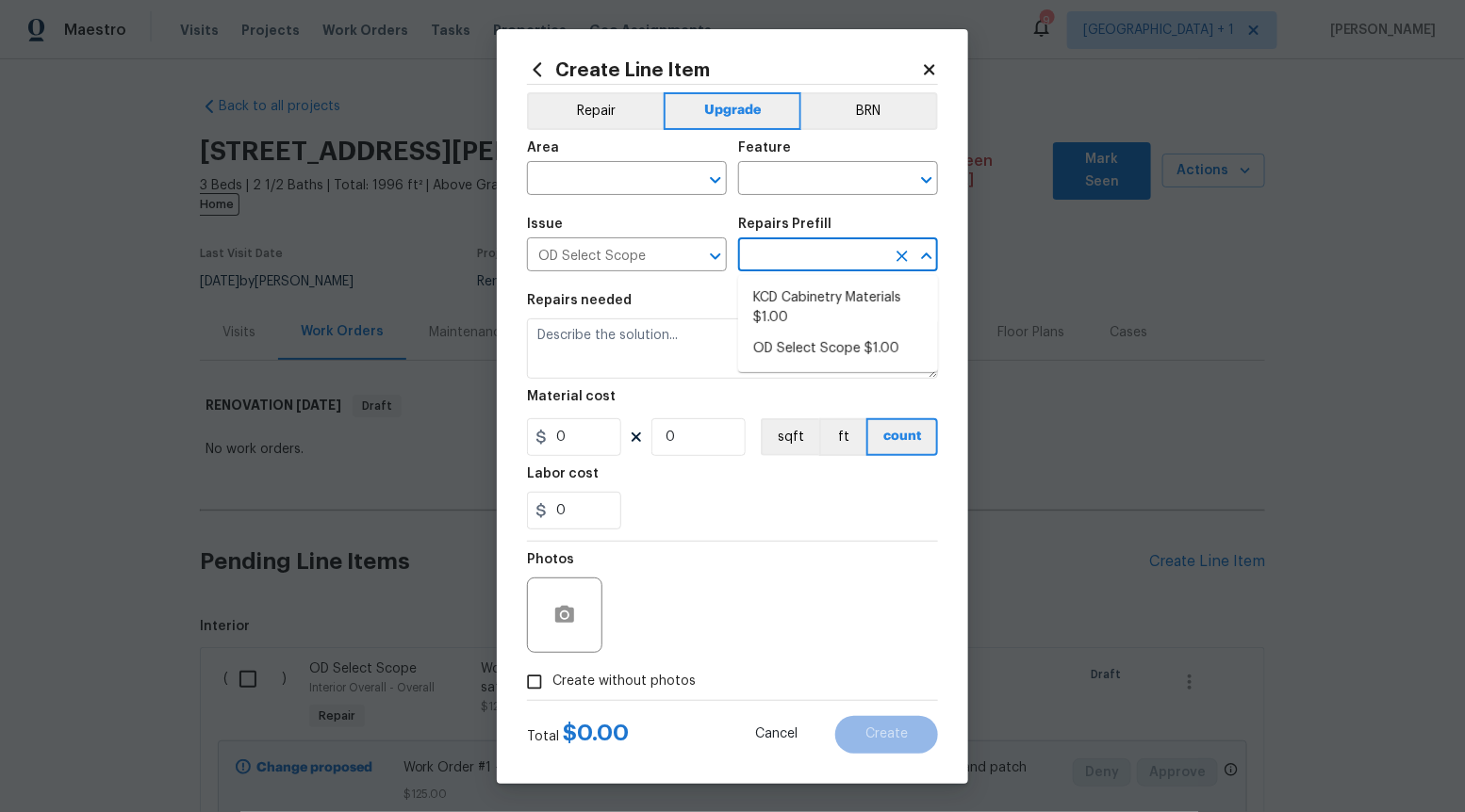
click at [828, 258] on input "text" at bounding box center [811, 256] width 147 height 29
click at [819, 336] on li "OD Select Scope $1.00" at bounding box center [837, 348] width 199 height 31
type input "OD Select Scope $1.00"
type textarea "Refer to the agreed upon scope document for further details."
type input "1"
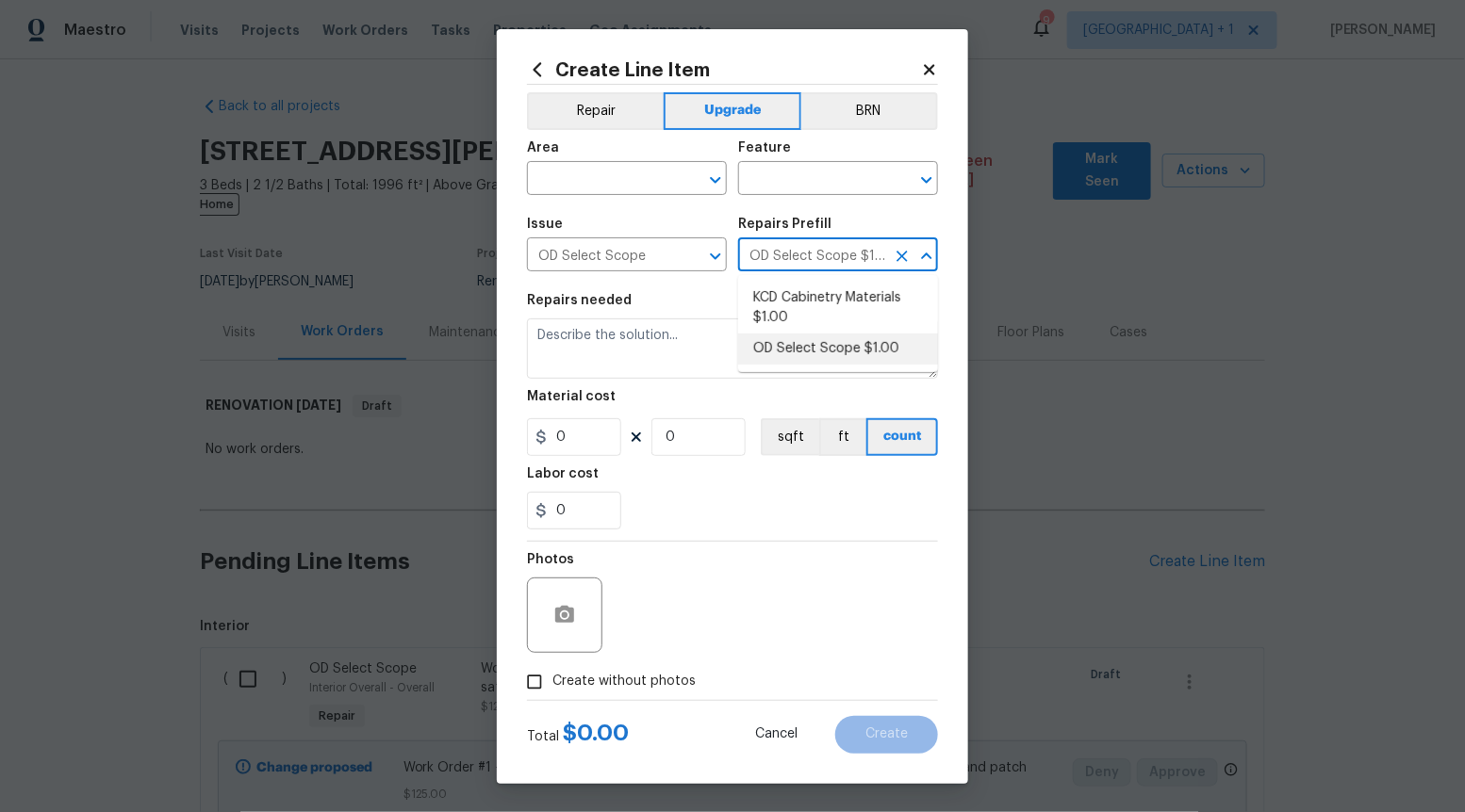
type input "1"
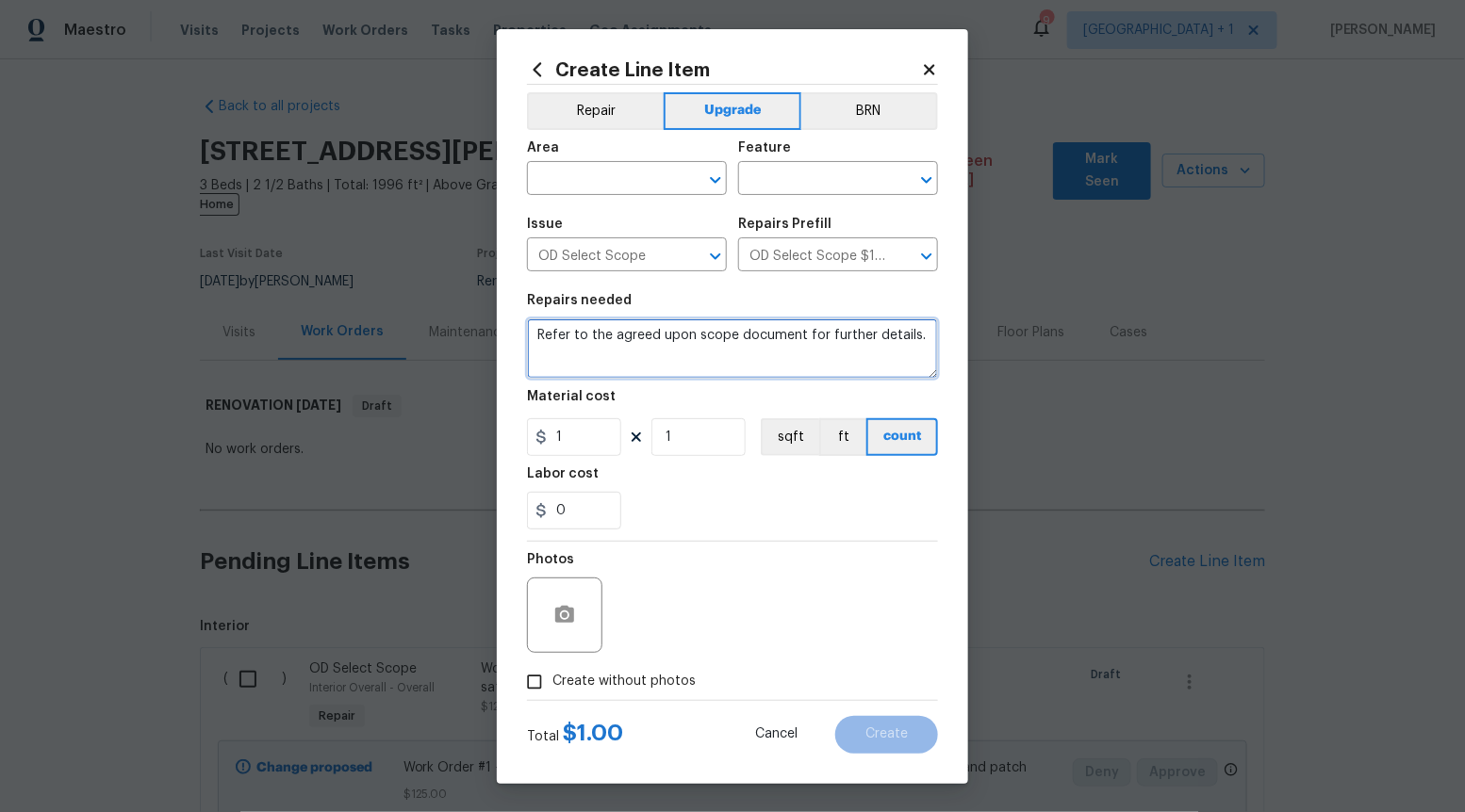
click at [819, 336] on textarea "Refer to the agreed upon scope document for further details." at bounding box center [732, 348] width 411 height 60
type textarea "]"
paste textarea "Work Order #1 -> Exterior Back -> Deck -> Remove handle on railing, patch and t…"
type textarea "Work Order #1 -> Exterior Back -> Deck -> Remove handle on railing, patch and t…"
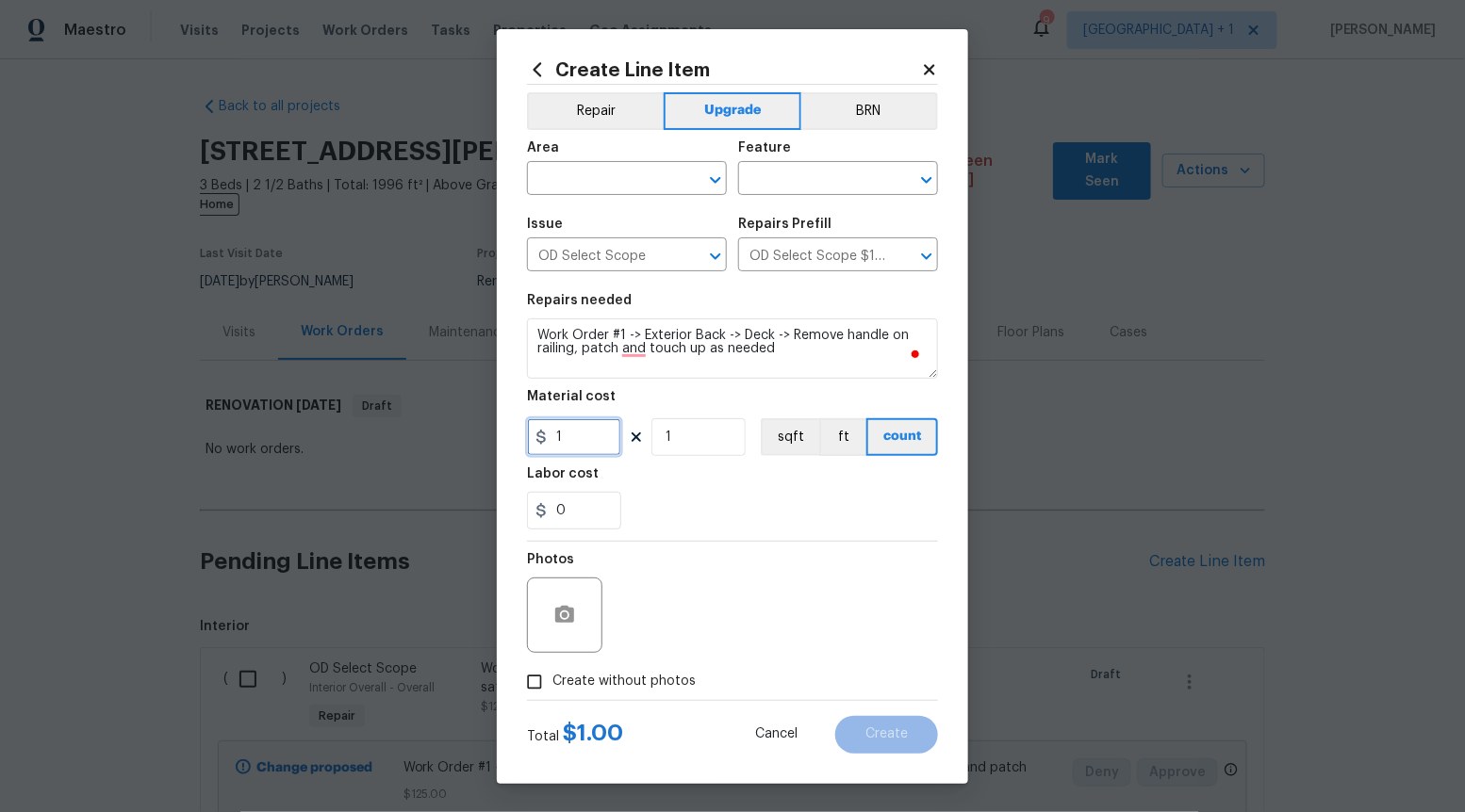
click at [584, 428] on input "1" at bounding box center [573, 437] width 94 height 38
type input "85"
click at [542, 687] on input "Create without photos" at bounding box center [535, 682] width 36 height 36
checkbox input "true"
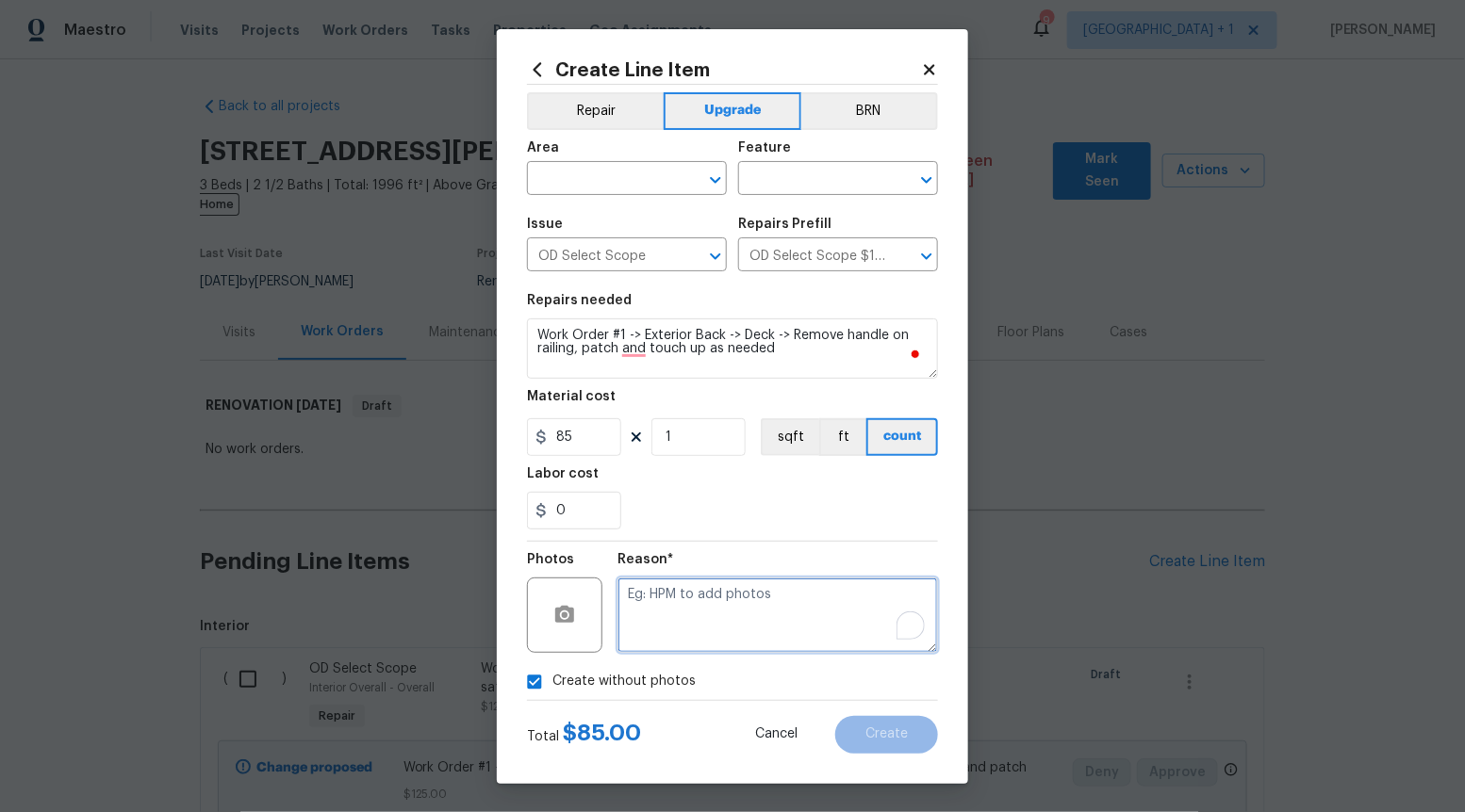
click at [810, 620] on textarea "To enrich screen reader interactions, please activate Accessibility in Grammarl…" at bounding box center [778, 616] width 320 height 75
click at [683, 589] on textarea "To enrich screen reader interactions, please activate Accessibility in Grammarl…" at bounding box center [778, 616] width 320 height 75
click at [713, 179] on icon "Open" at bounding box center [715, 180] width 10 height 7
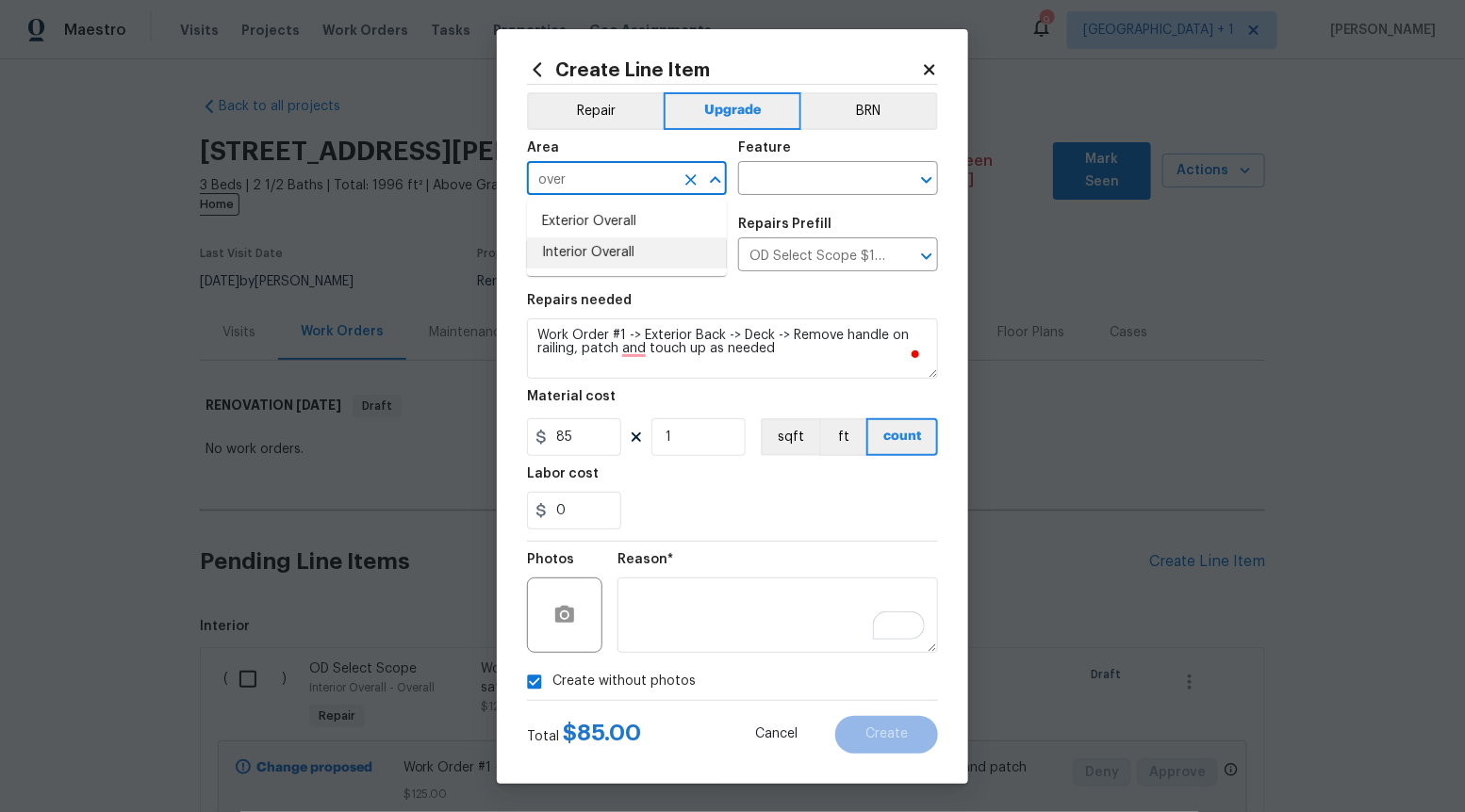
click at [617, 256] on li "Interior Overall" at bounding box center [626, 253] width 199 height 31
type input "Interior Overall"
click at [807, 177] on input "text" at bounding box center [811, 179] width 147 height 29
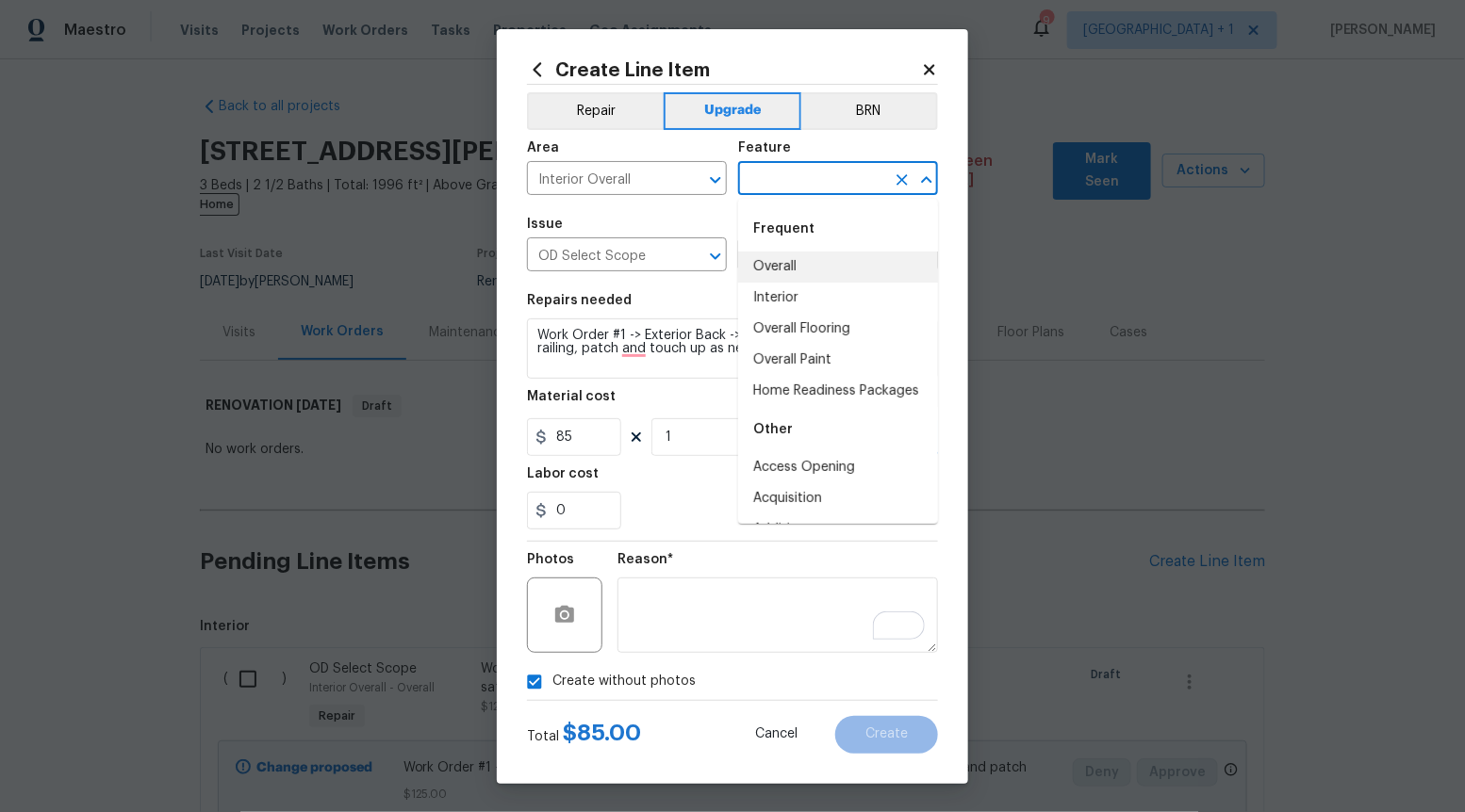
click at [794, 258] on li "Overall" at bounding box center [837, 267] width 199 height 31
type input "Overall"
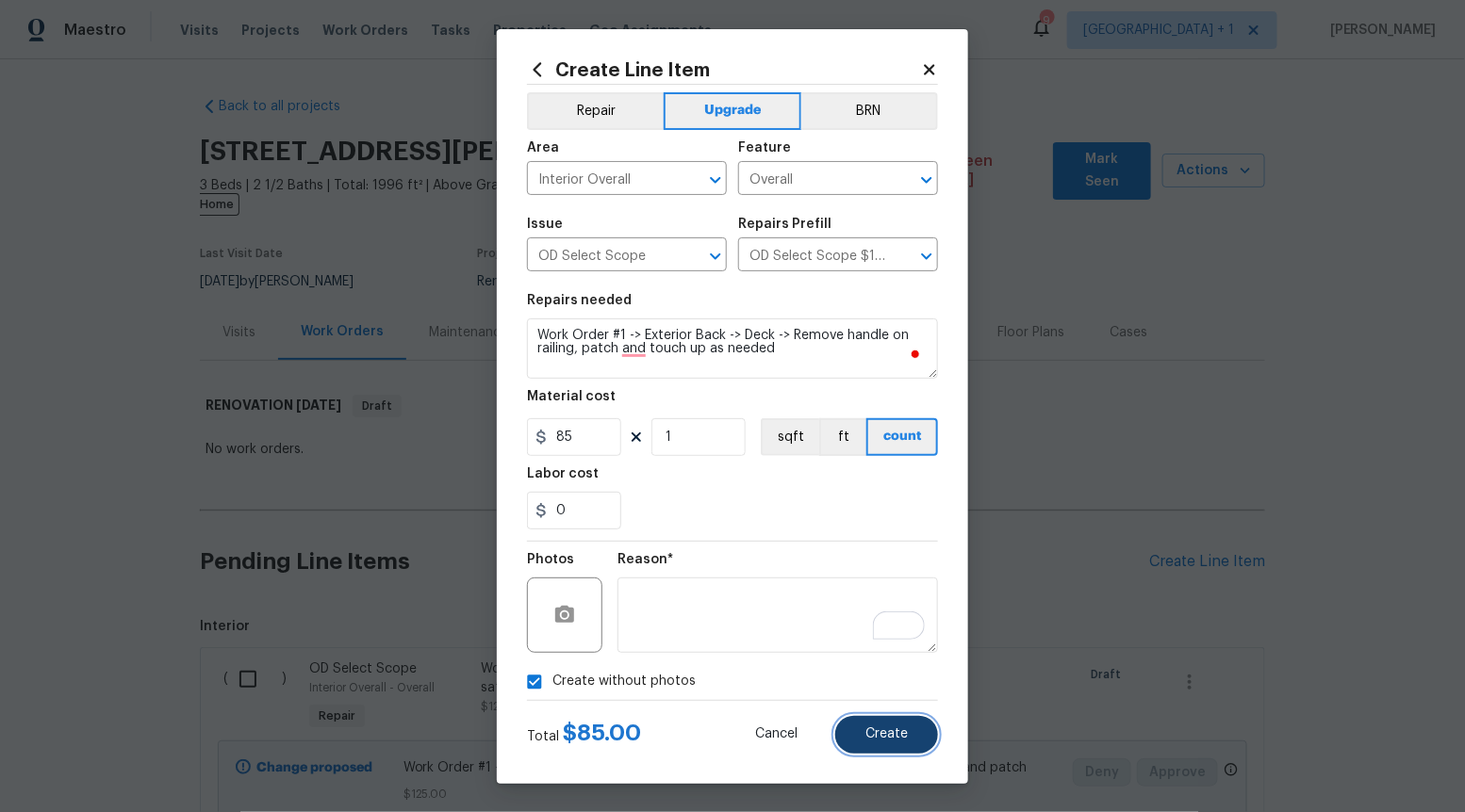
click at [869, 729] on span "Create" at bounding box center [887, 735] width 43 height 14
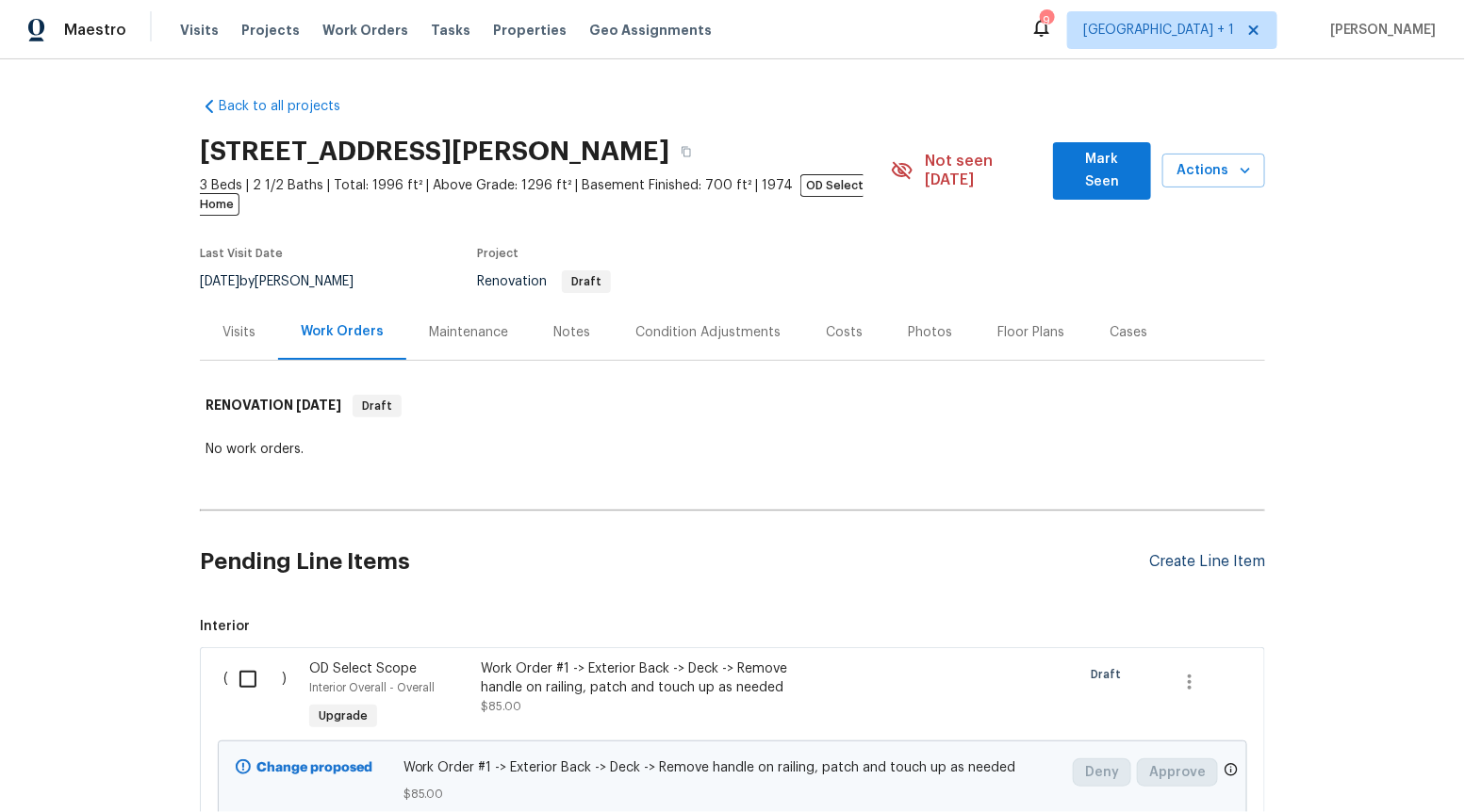
click at [1230, 553] on div "Create Line Item" at bounding box center [1207, 562] width 116 height 18
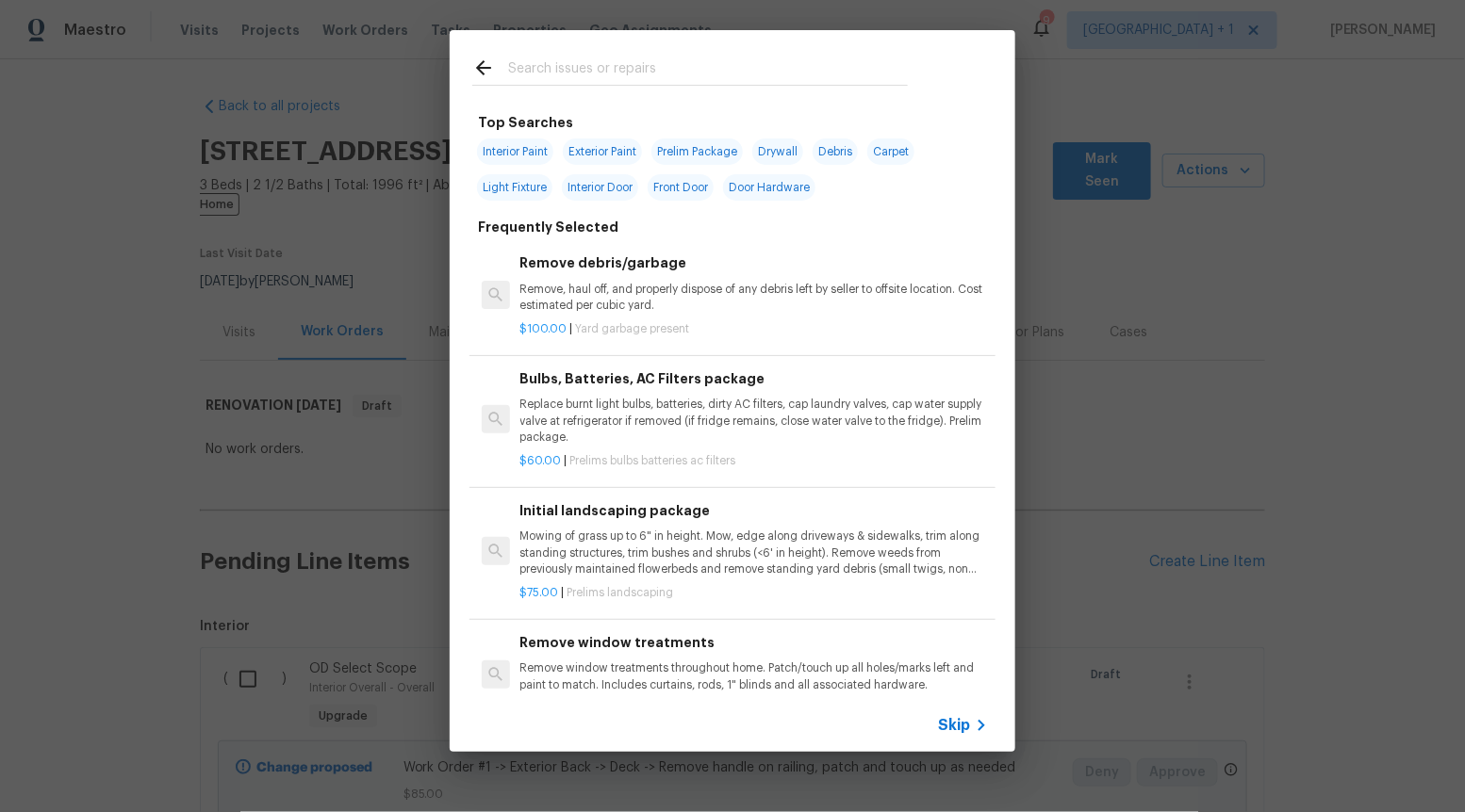
click at [961, 726] on span "Skip" at bounding box center [954, 725] width 32 height 19
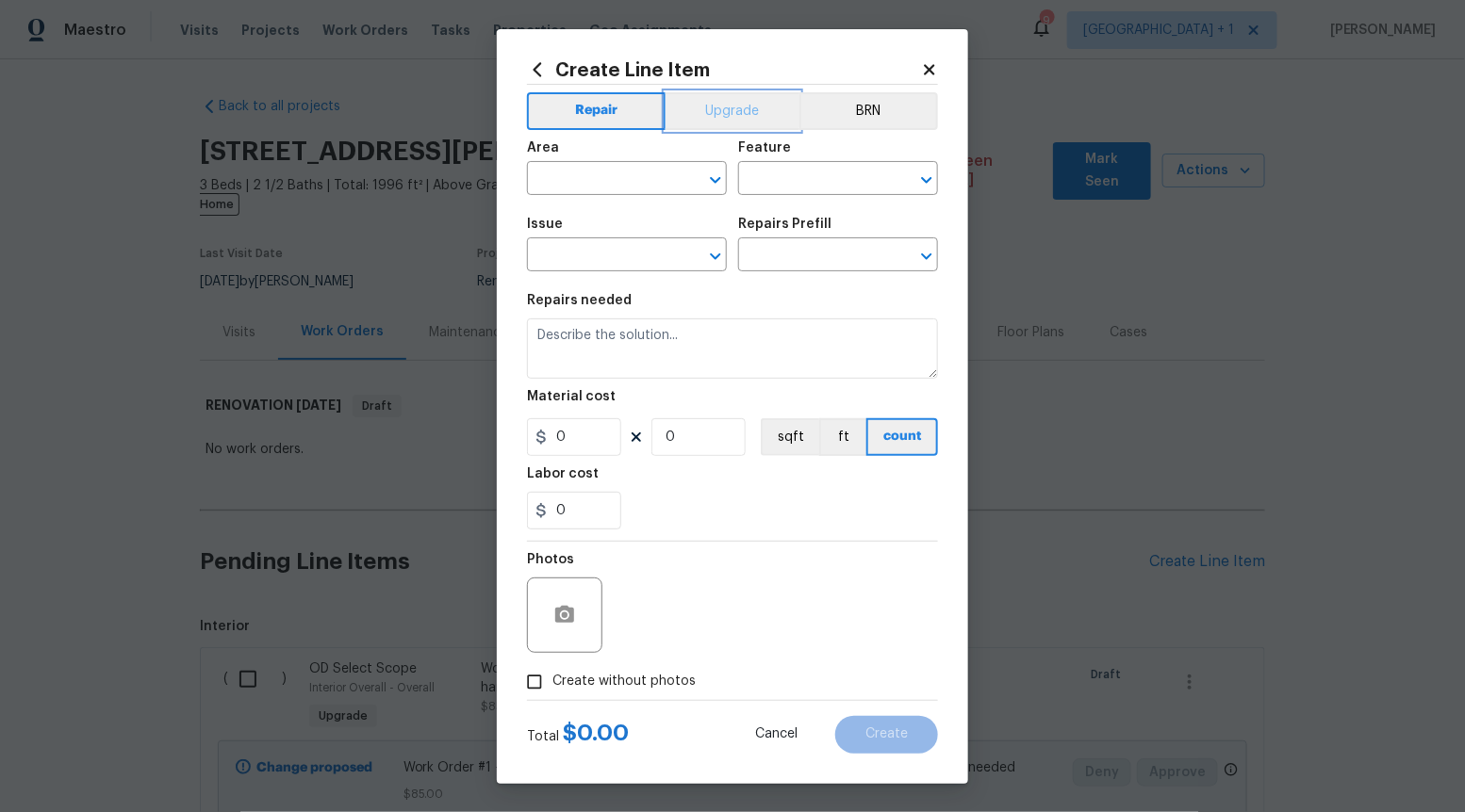
click at [715, 104] on button "Upgrade" at bounding box center [733, 111] width 135 height 38
click at [715, 257] on icon "Open" at bounding box center [715, 257] width 10 height 7
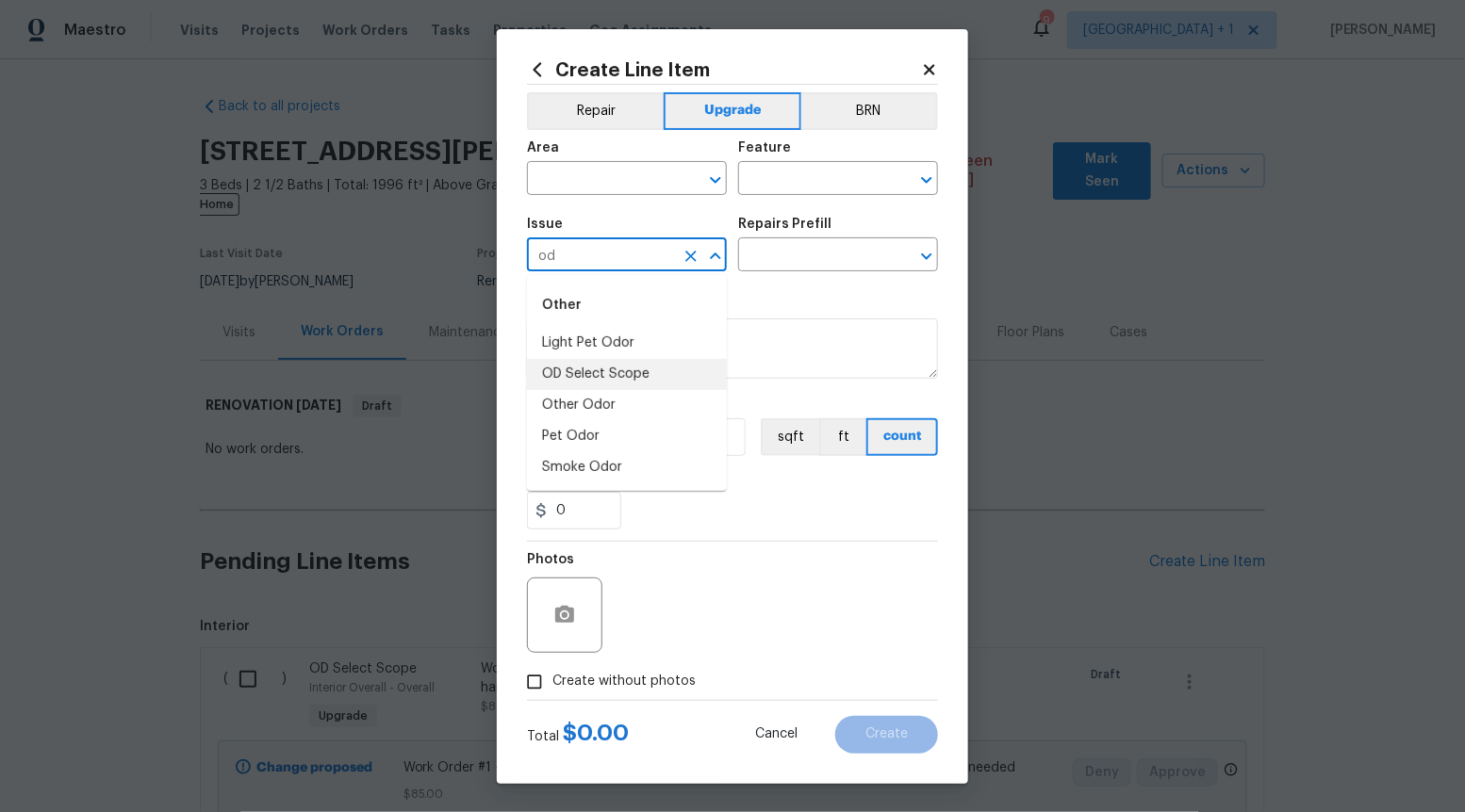
click at [606, 369] on li "OD Select Scope" at bounding box center [626, 374] width 199 height 31
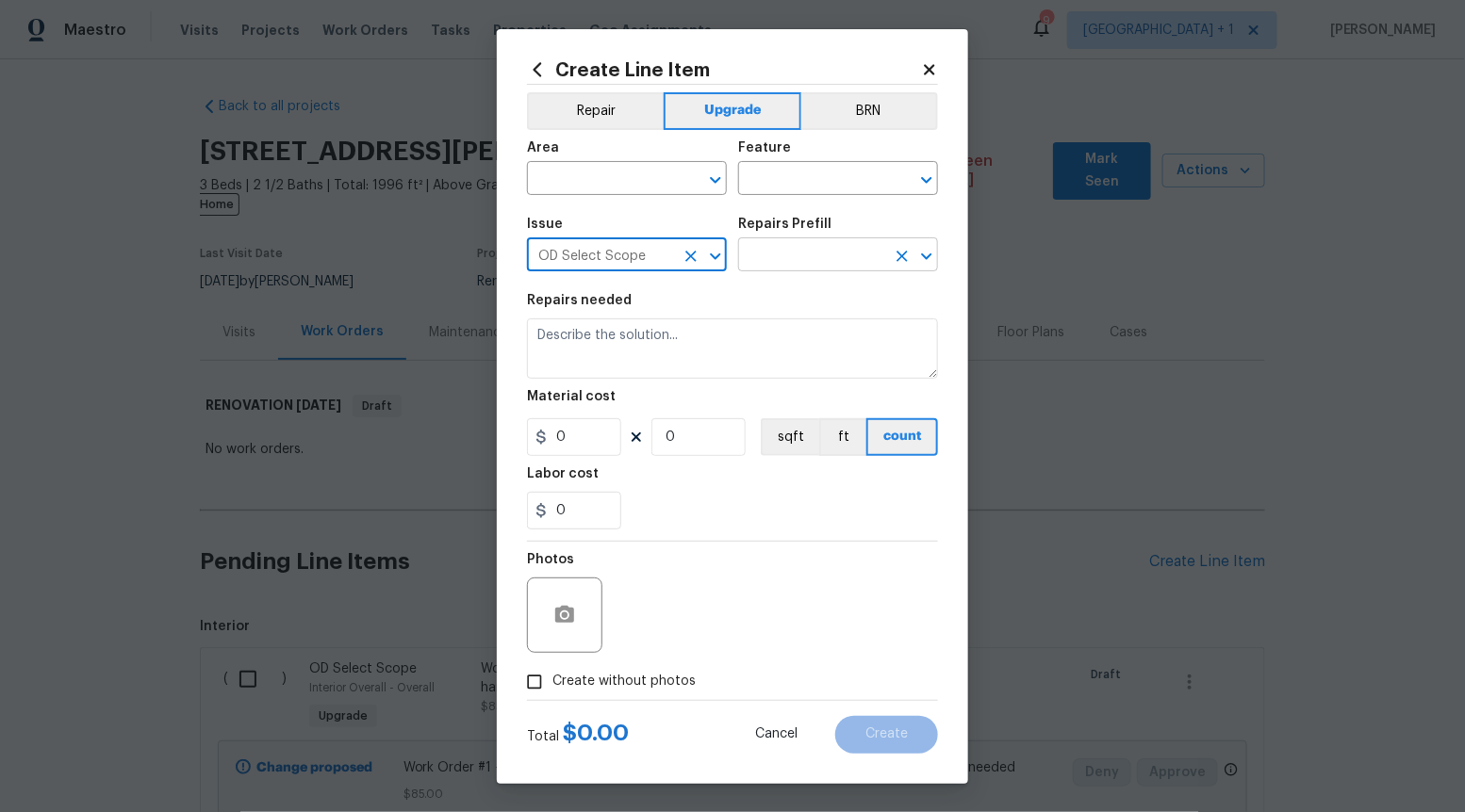
type input "OD Select Scope"
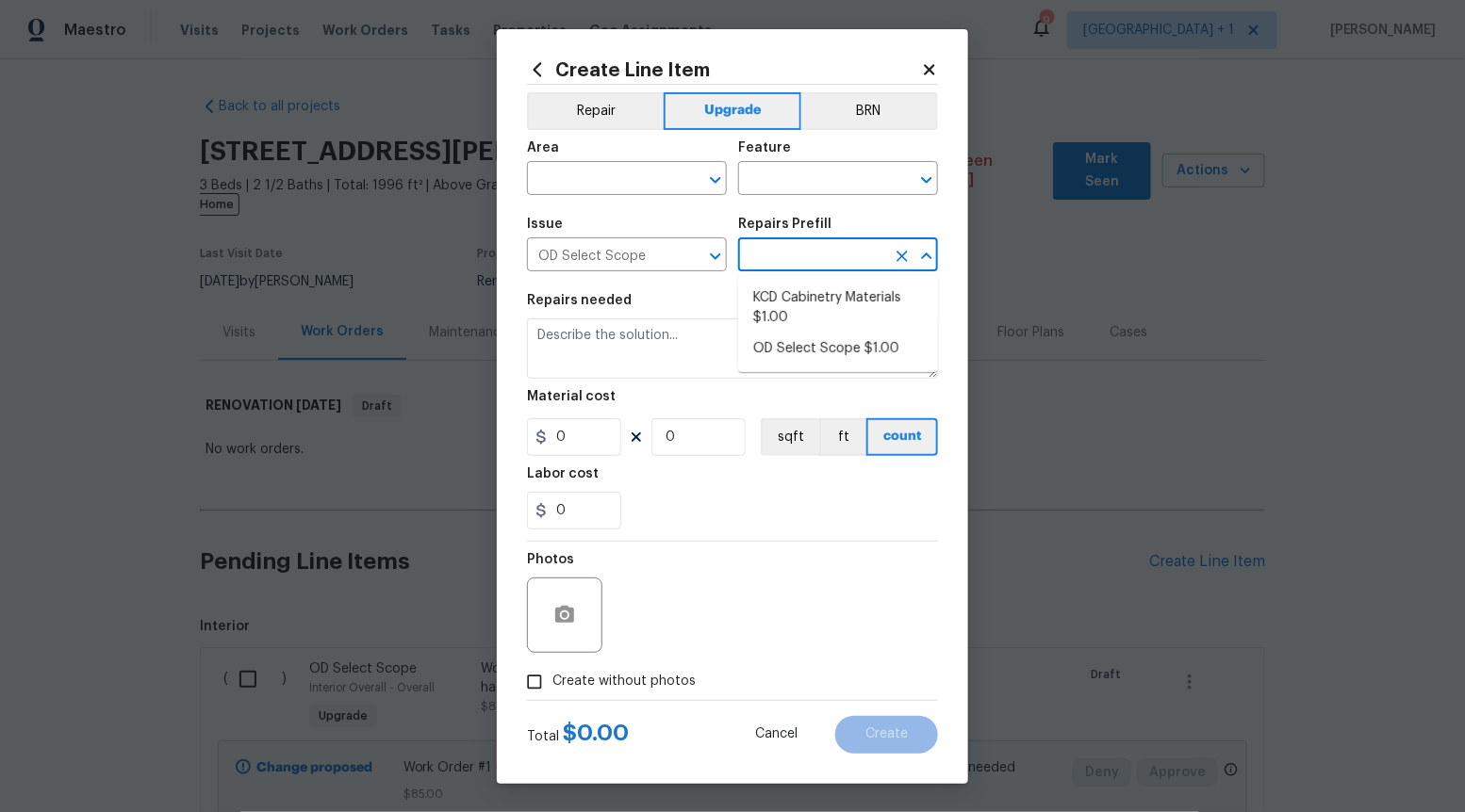
click at [793, 262] on input "text" at bounding box center [811, 256] width 147 height 29
click at [794, 343] on li "OD Select Scope $1.00" at bounding box center [837, 348] width 199 height 31
type input "OD Select Scope $1.00"
type textarea "Refer to the agreed upon scope document for further details."
type input "1"
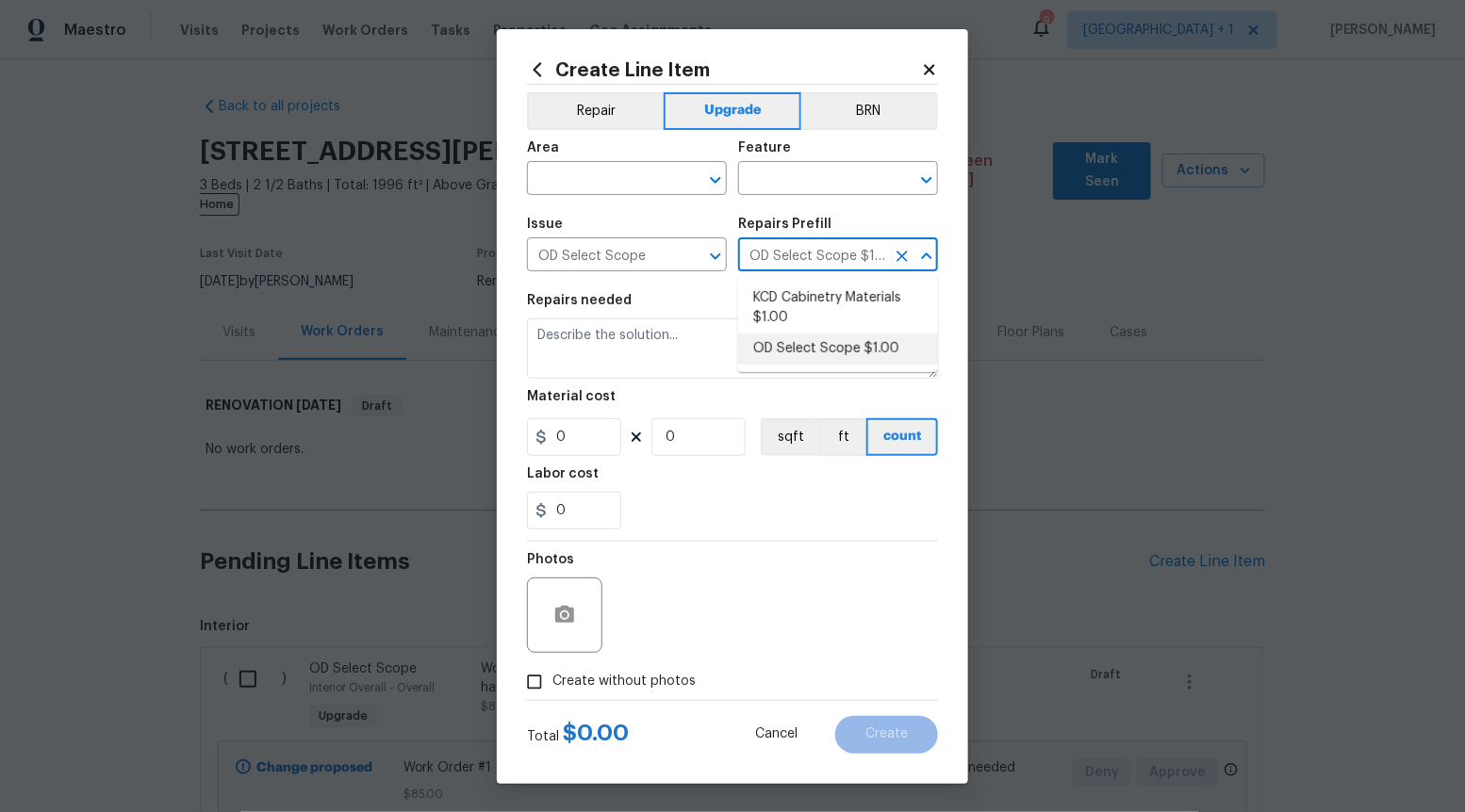
type input "1"
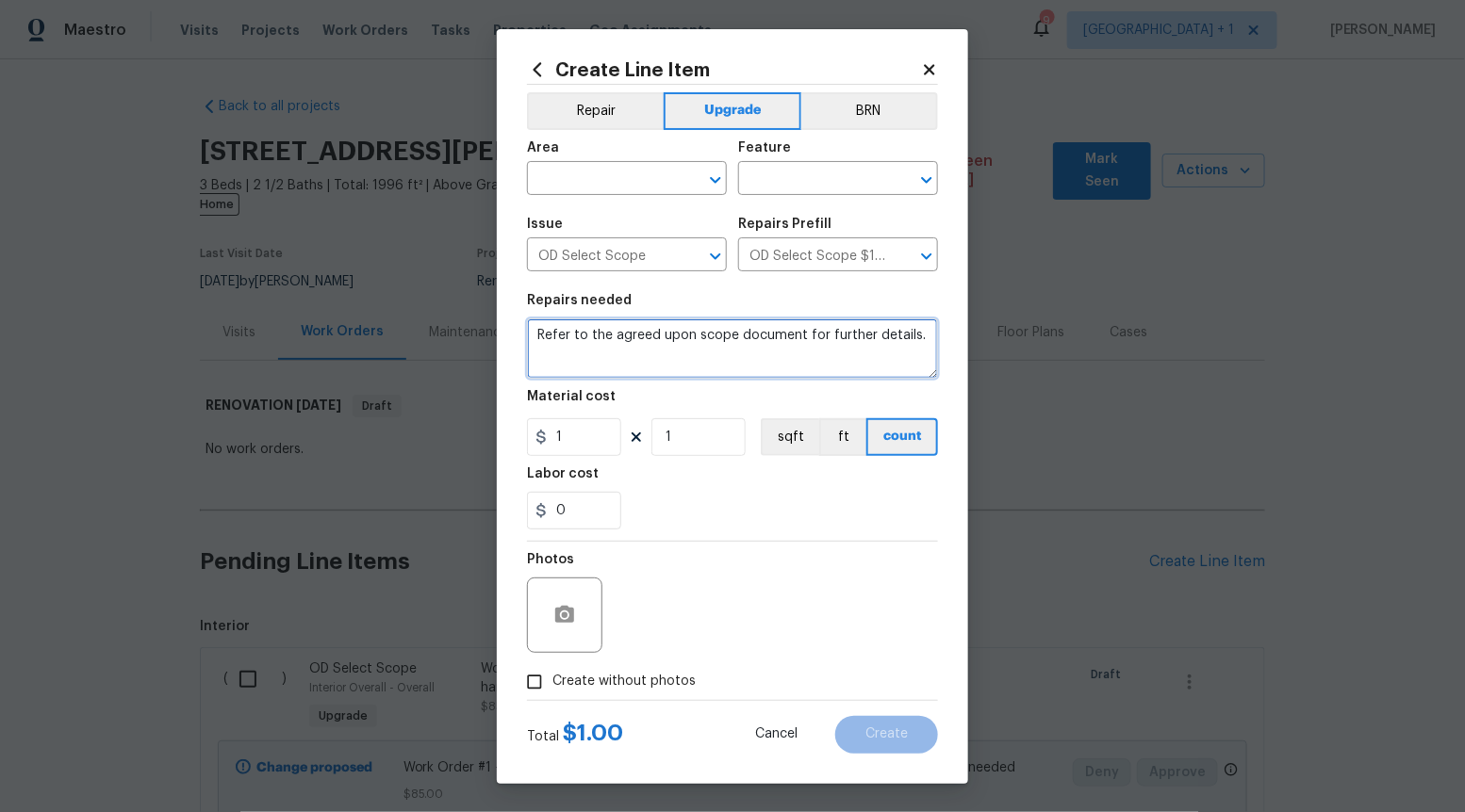
click at [794, 343] on textarea "Refer to the agreed upon scope document for further details." at bounding box center [732, 348] width 411 height 60
paste textarea "Work Order #1 -> Exterior Back -> Lighting -> Install exterior wall sconce"
type textarea "Work Order #1 -> Exterior Back -> Lighting -> Install exterior wall sconce"
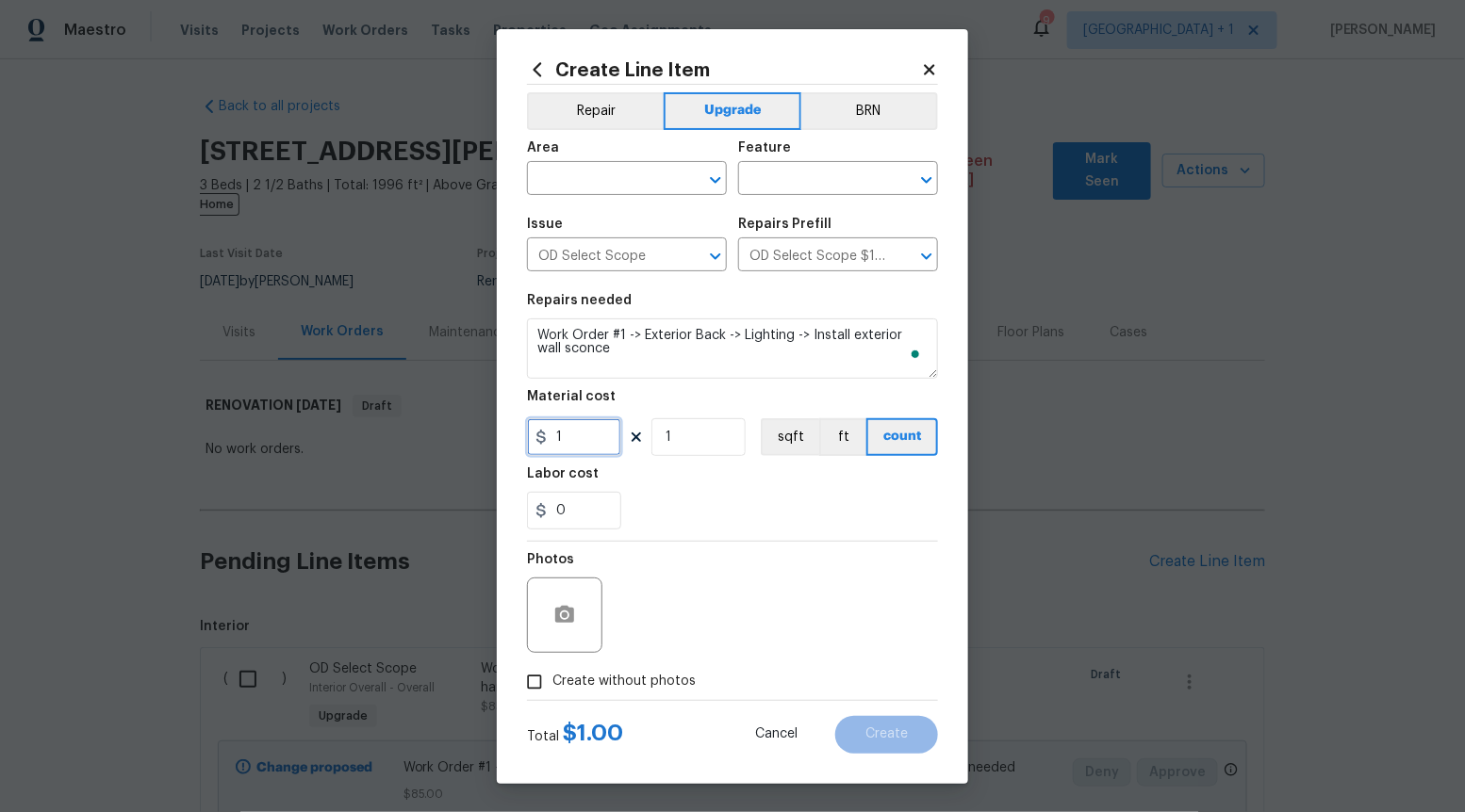
click at [589, 431] on input "1" at bounding box center [573, 437] width 94 height 38
type input "150"
click at [539, 681] on input "Create without photos" at bounding box center [535, 682] width 36 height 36
checkbox input "true"
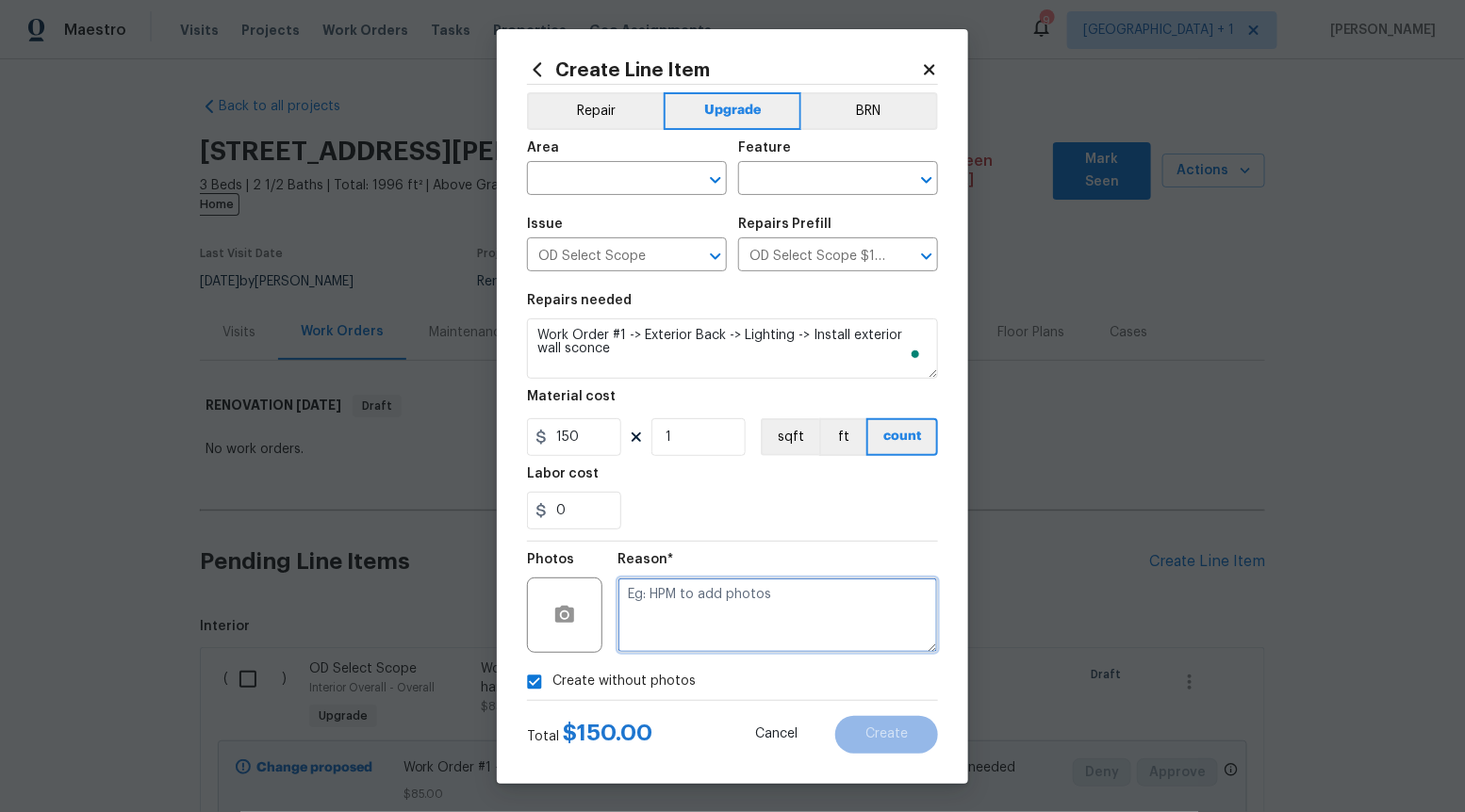
click at [788, 603] on textarea at bounding box center [778, 616] width 320 height 75
click at [714, 173] on icon "Open" at bounding box center [715, 179] width 23 height 23
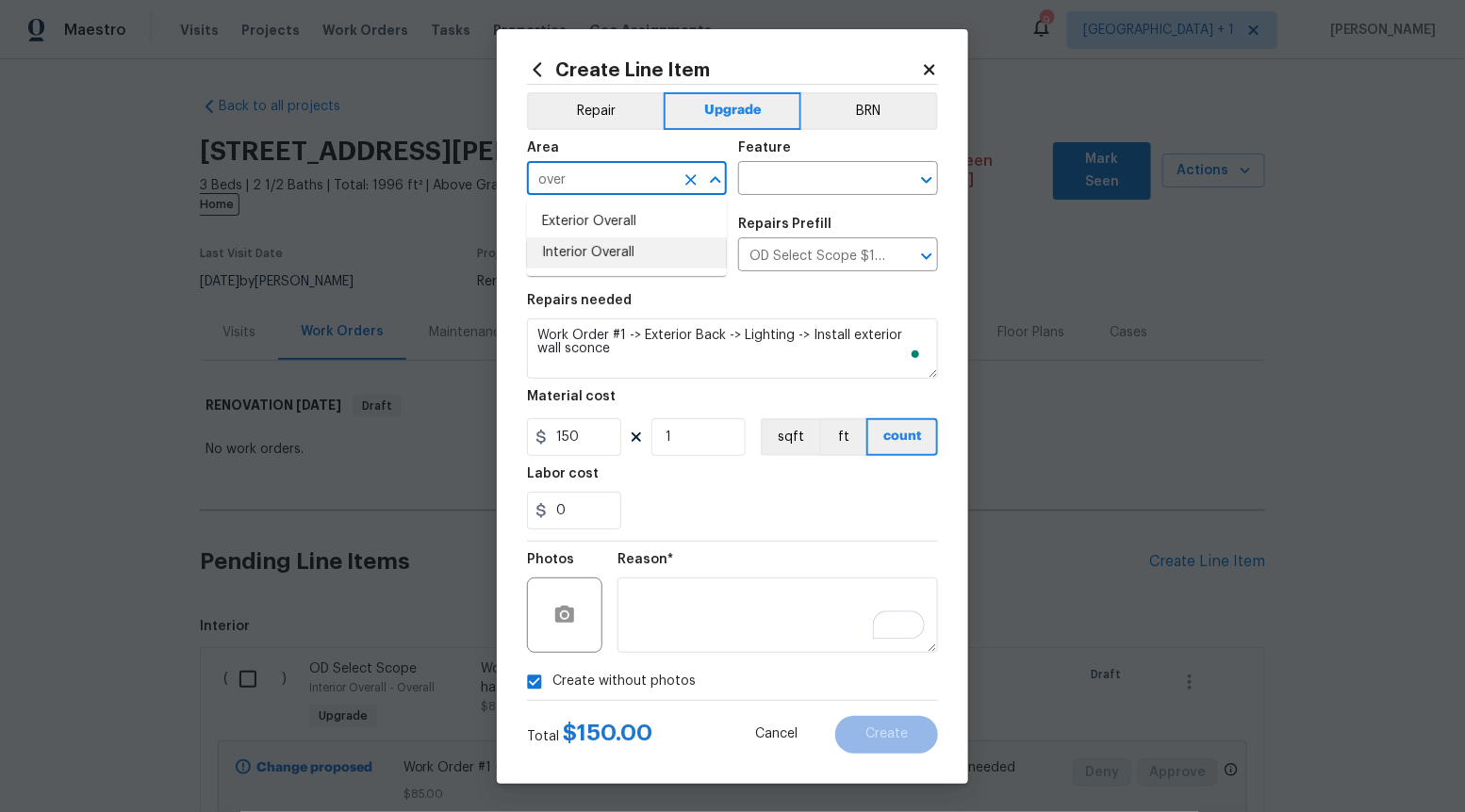
click at [614, 248] on li "Interior Overall" at bounding box center [626, 253] width 199 height 31
type input "Interior Overall"
click at [827, 168] on input "text" at bounding box center [811, 179] width 147 height 29
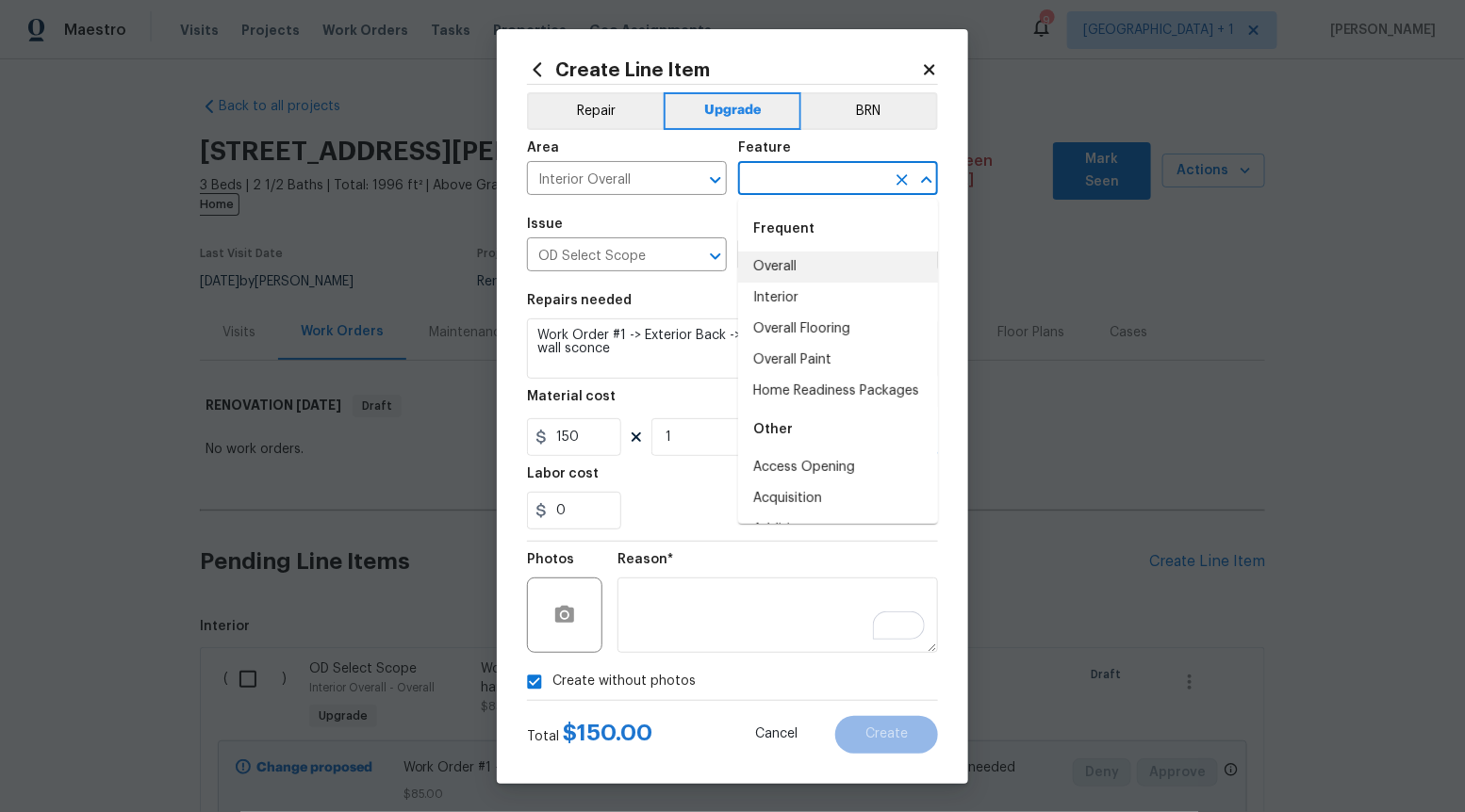
click at [810, 257] on li "Overall" at bounding box center [837, 267] width 199 height 31
type input "Overall"
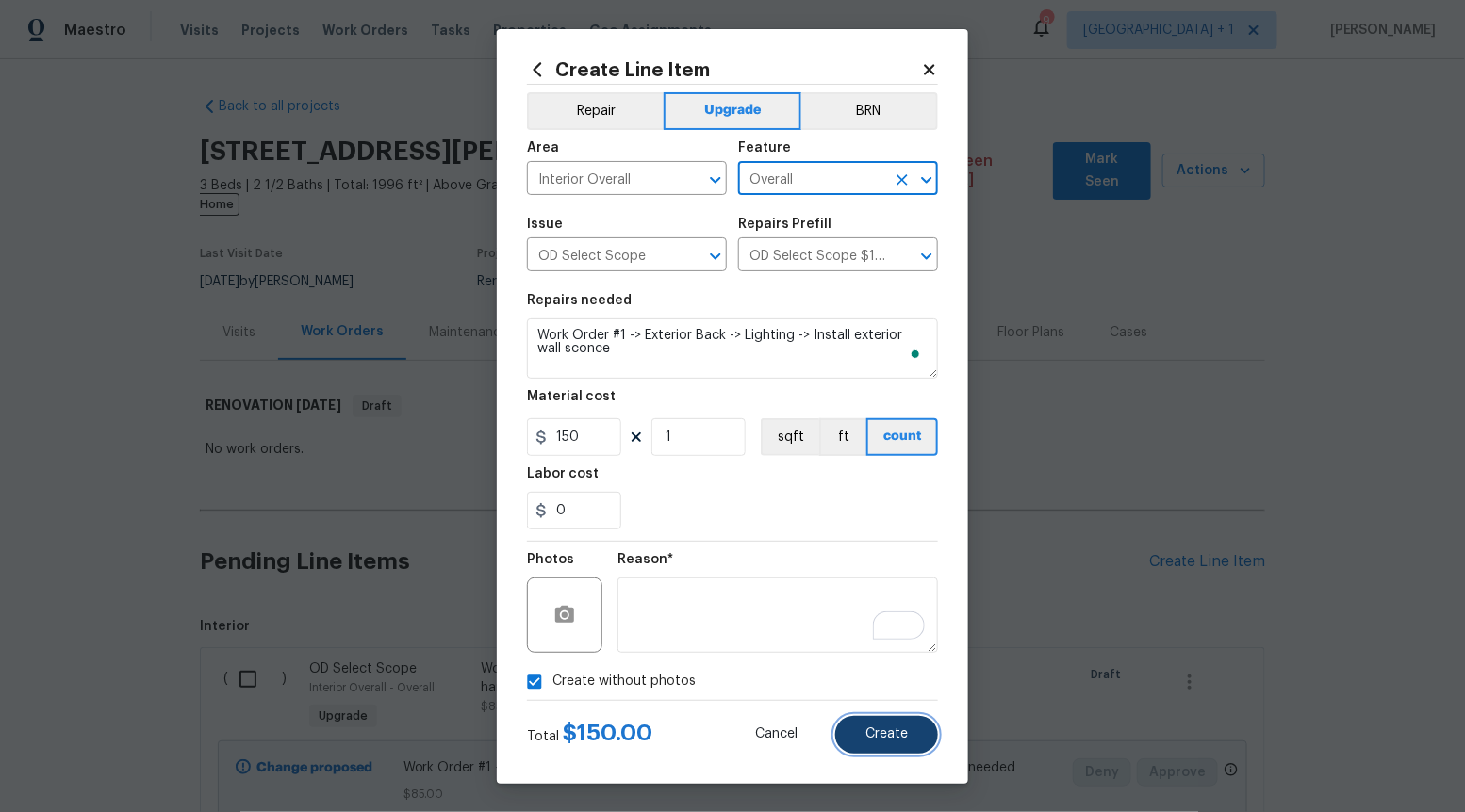
click at [894, 732] on span "Create" at bounding box center [887, 735] width 43 height 14
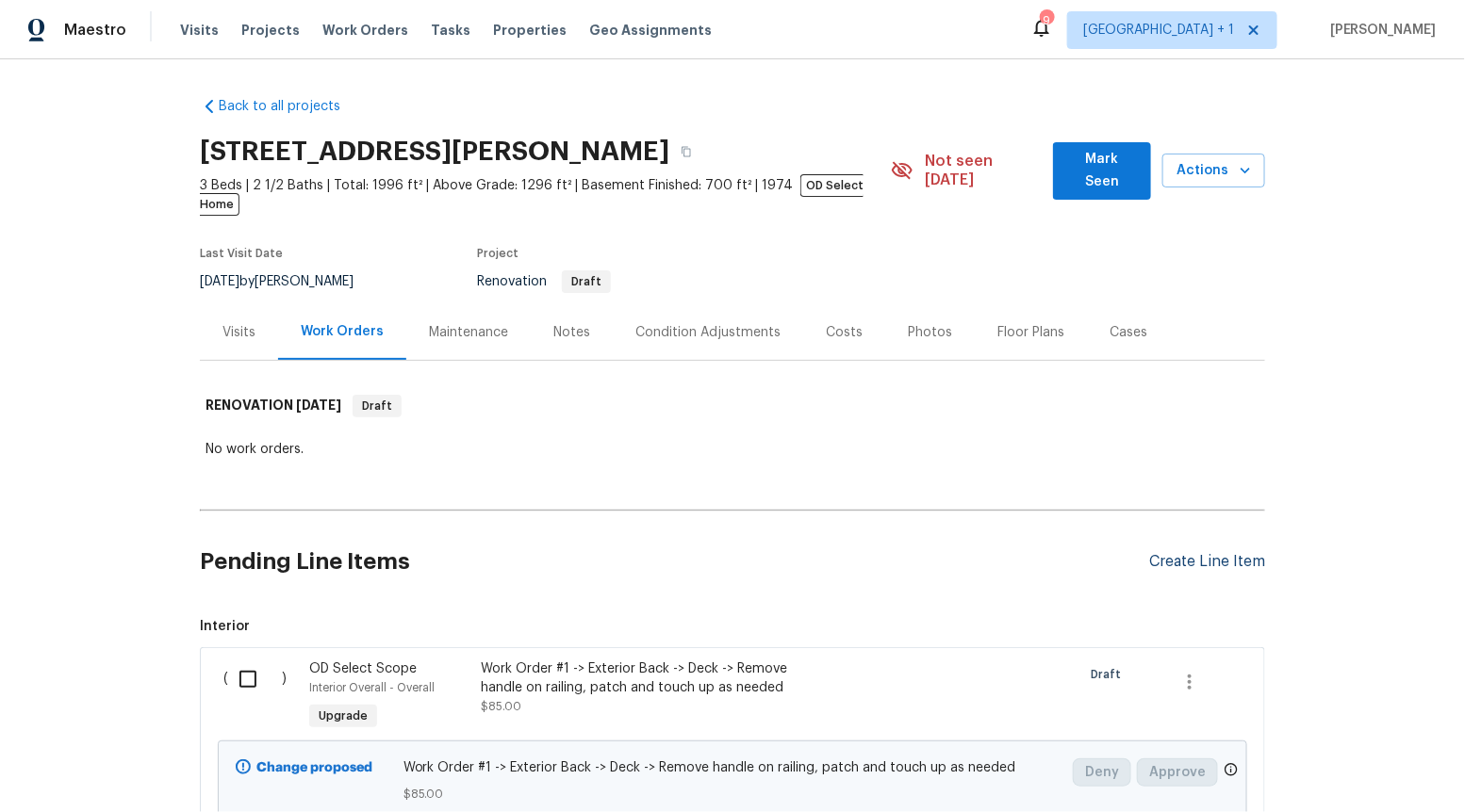
click at [1169, 553] on div "Create Line Item" at bounding box center [1207, 562] width 116 height 18
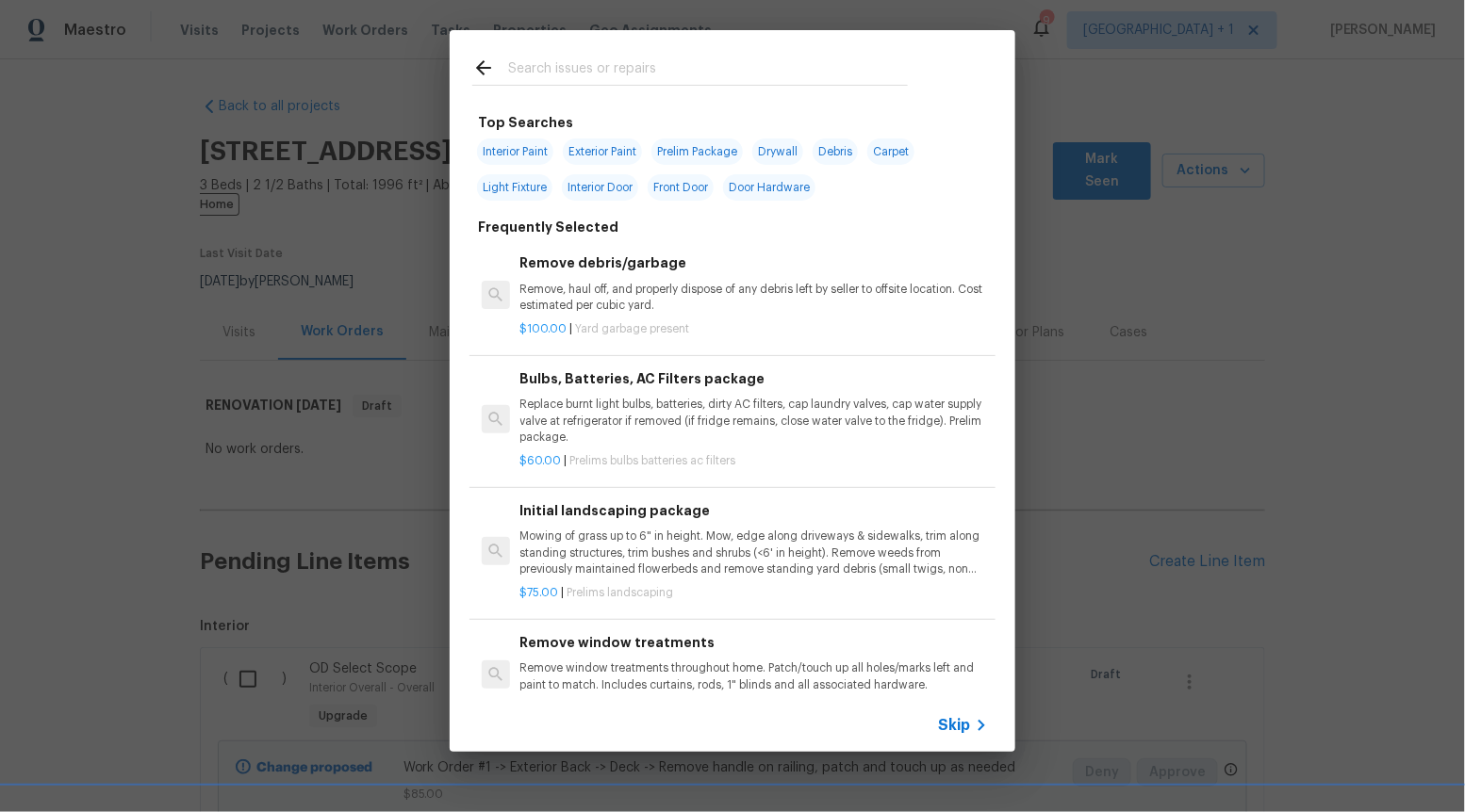
click at [964, 720] on span "Skip" at bounding box center [954, 725] width 32 height 19
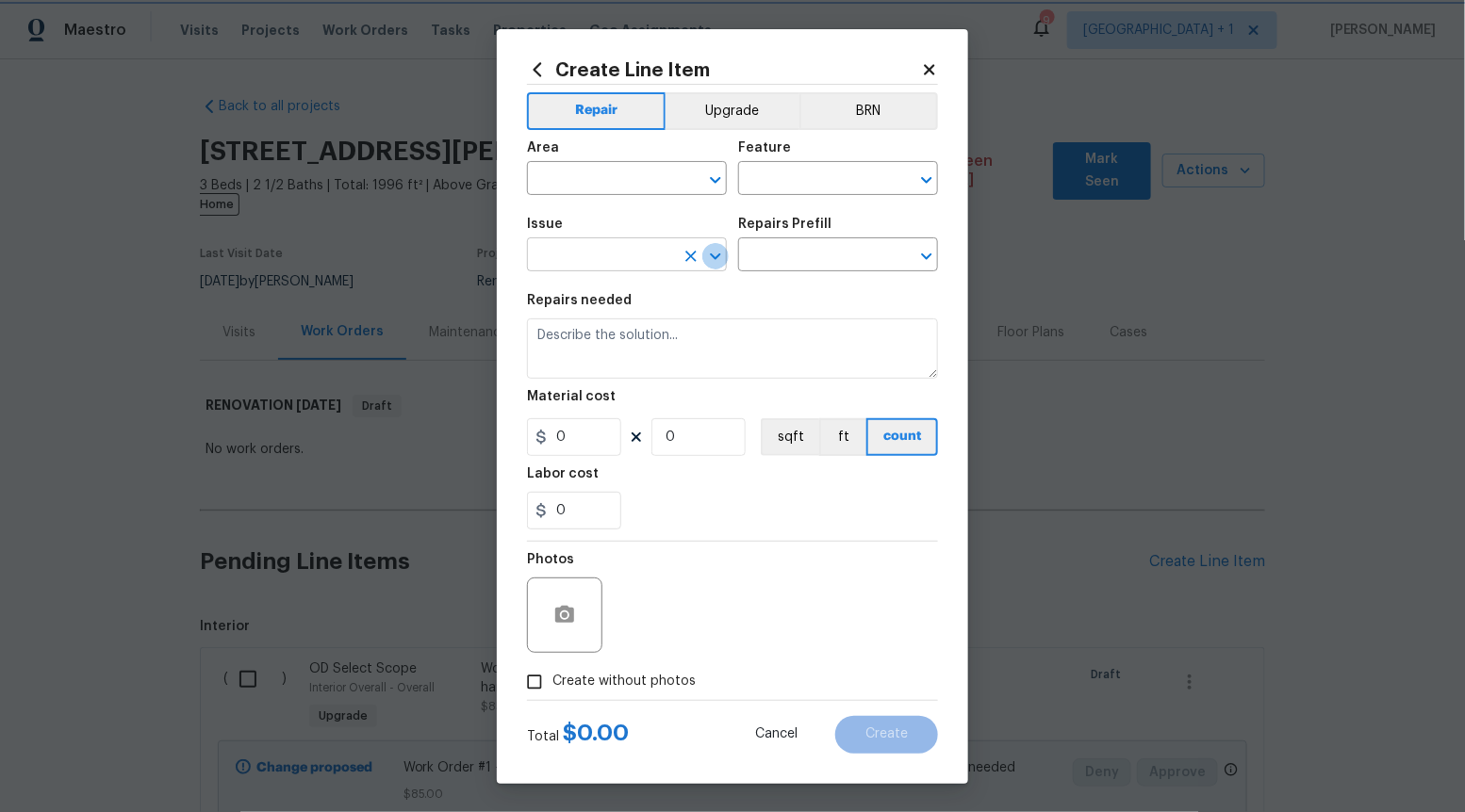
click at [714, 251] on icon "Open" at bounding box center [715, 256] width 23 height 23
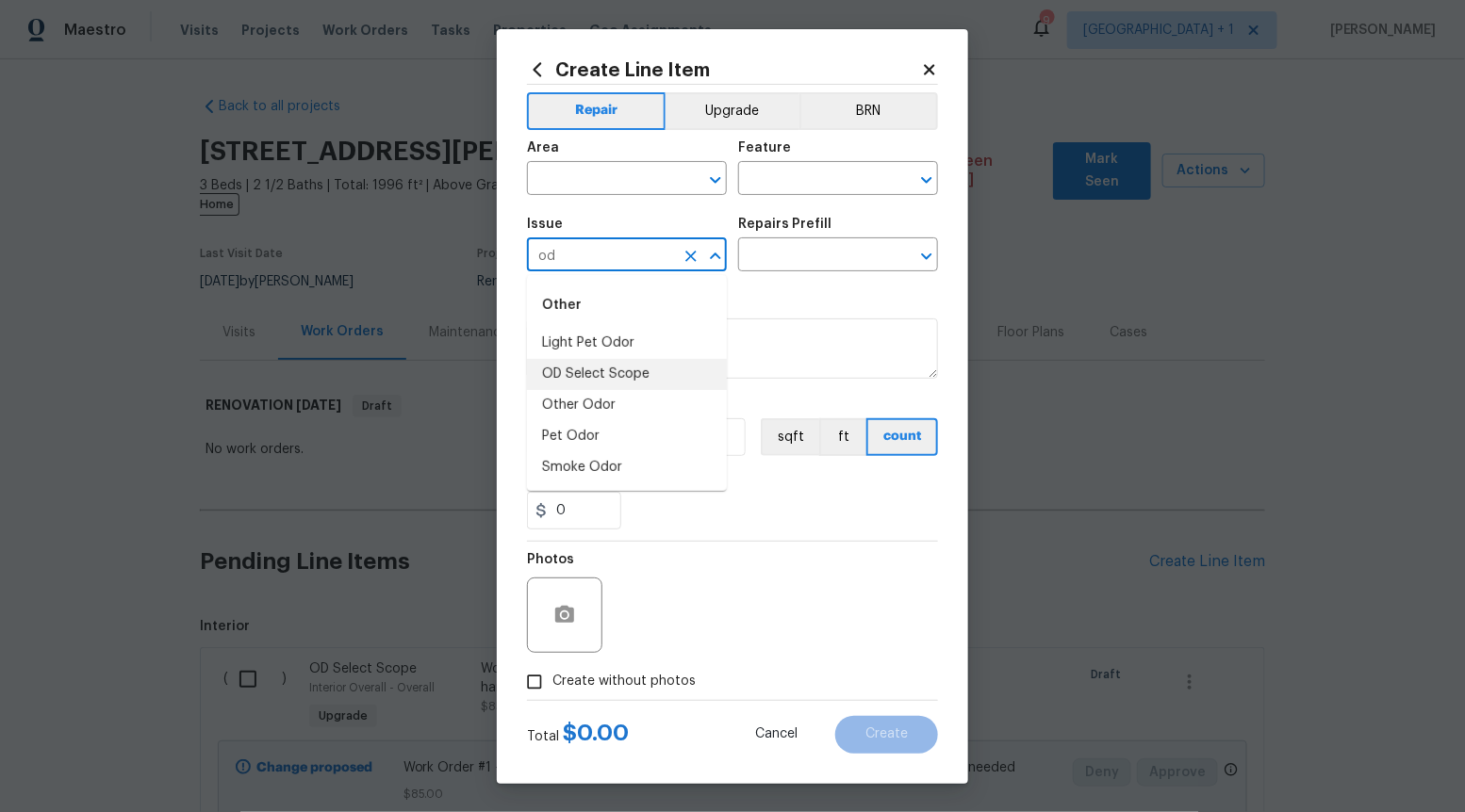
click at [614, 371] on li "OD Select Scope" at bounding box center [626, 374] width 199 height 31
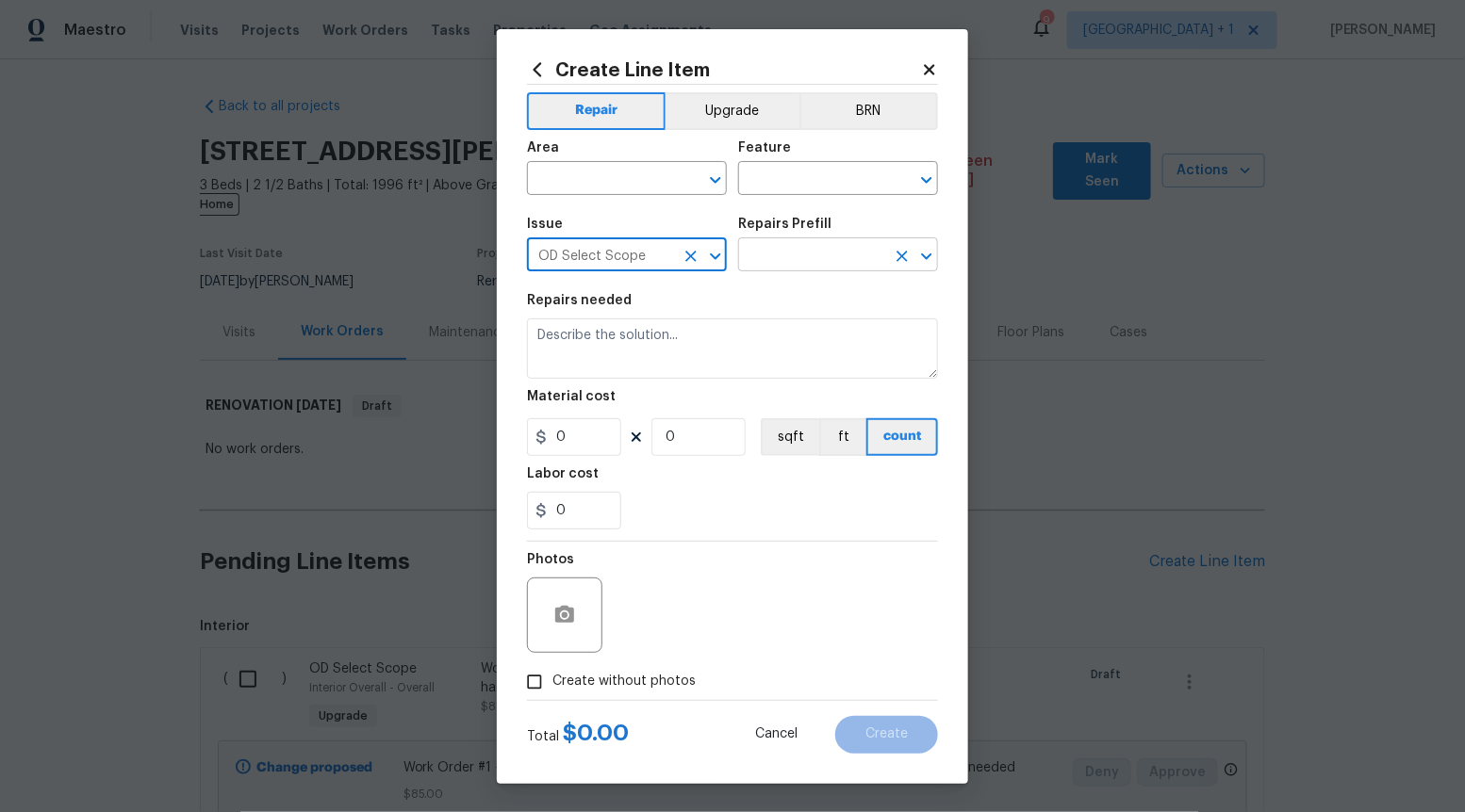
type input "OD Select Scope"
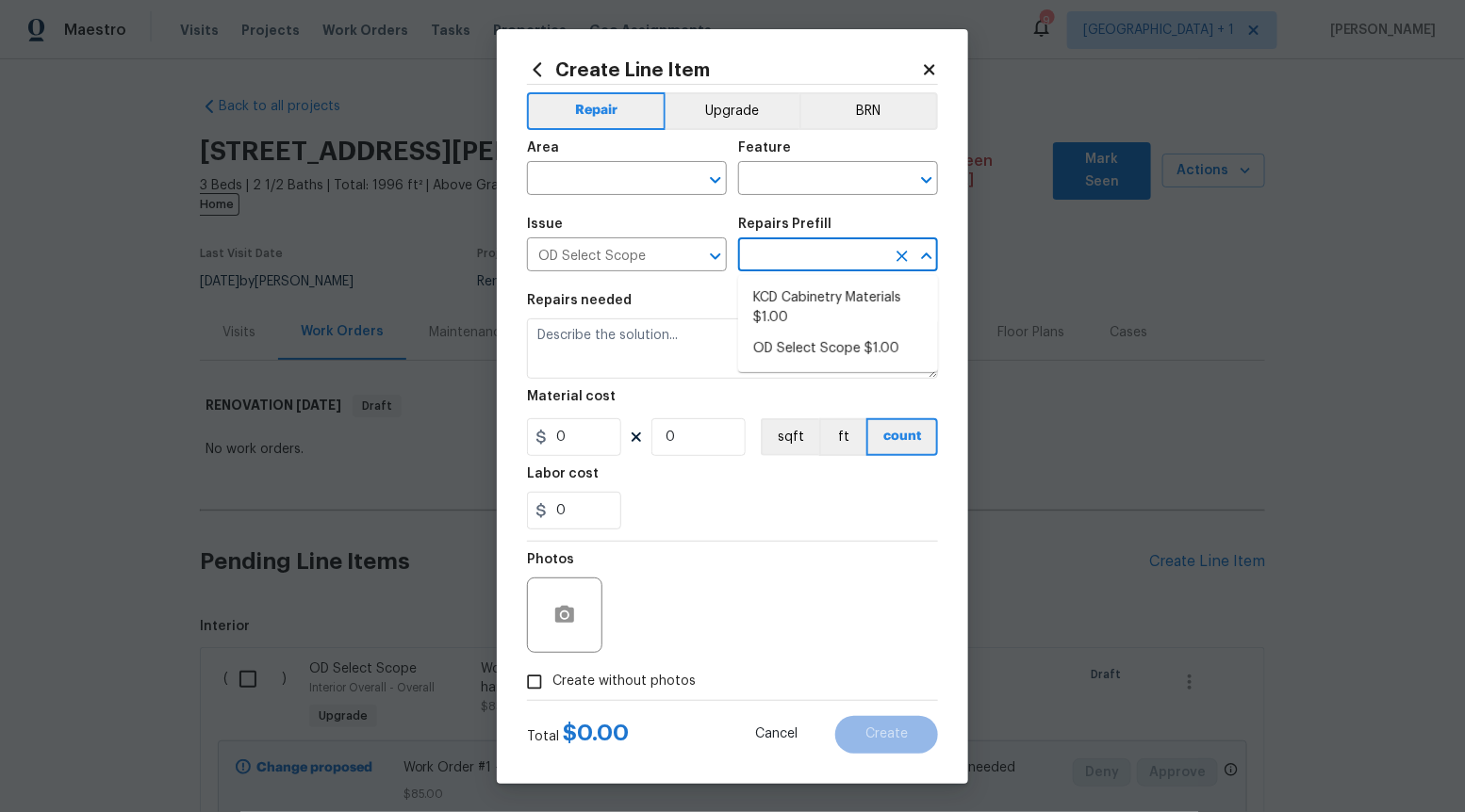
click at [866, 263] on input "text" at bounding box center [811, 256] width 147 height 29
click at [810, 347] on li "OD Select Scope $1.00" at bounding box center [837, 348] width 199 height 31
type input "OD Select Scope $1.00"
type textarea "Refer to the agreed upon scope document for further details."
type input "1"
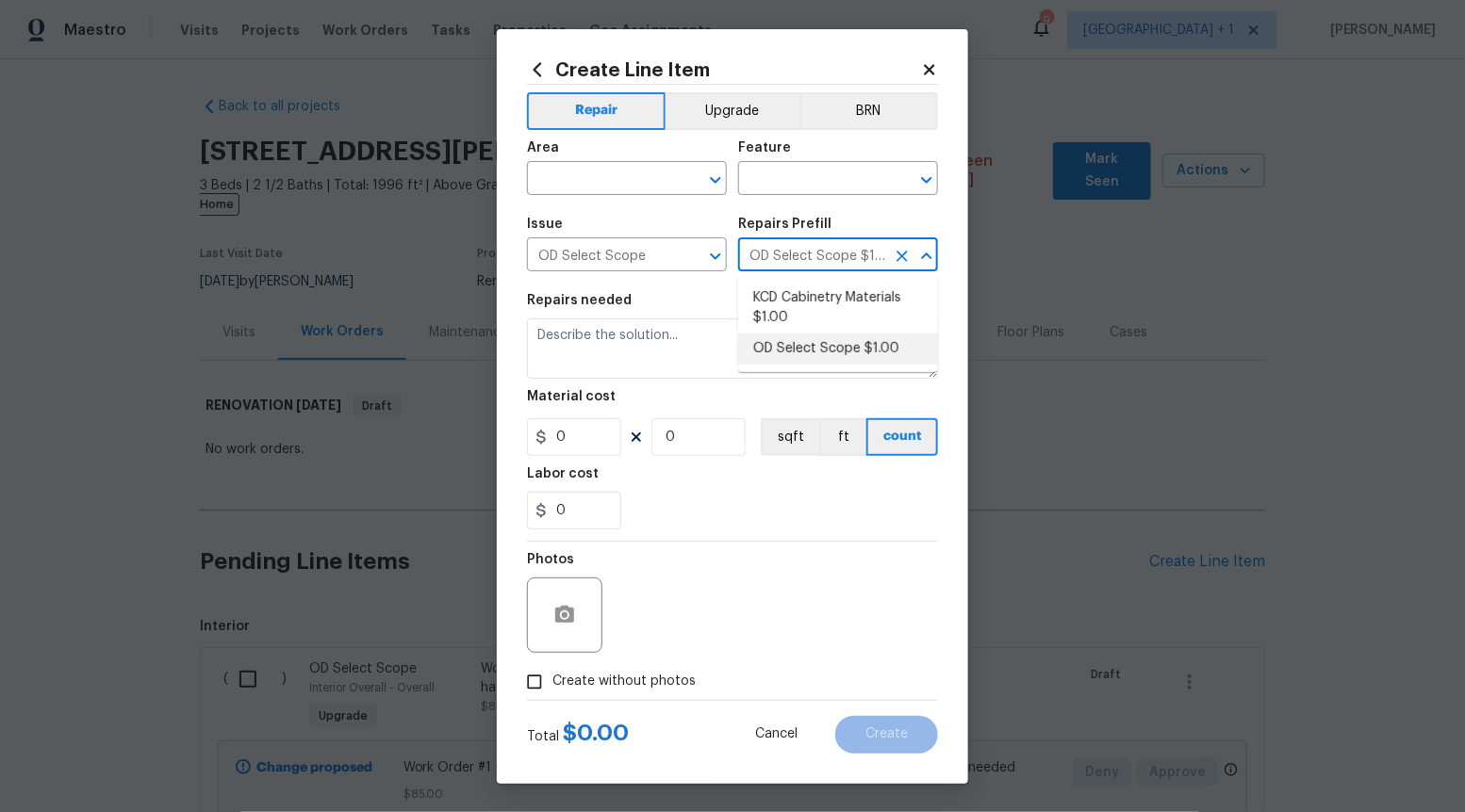
type input "1"
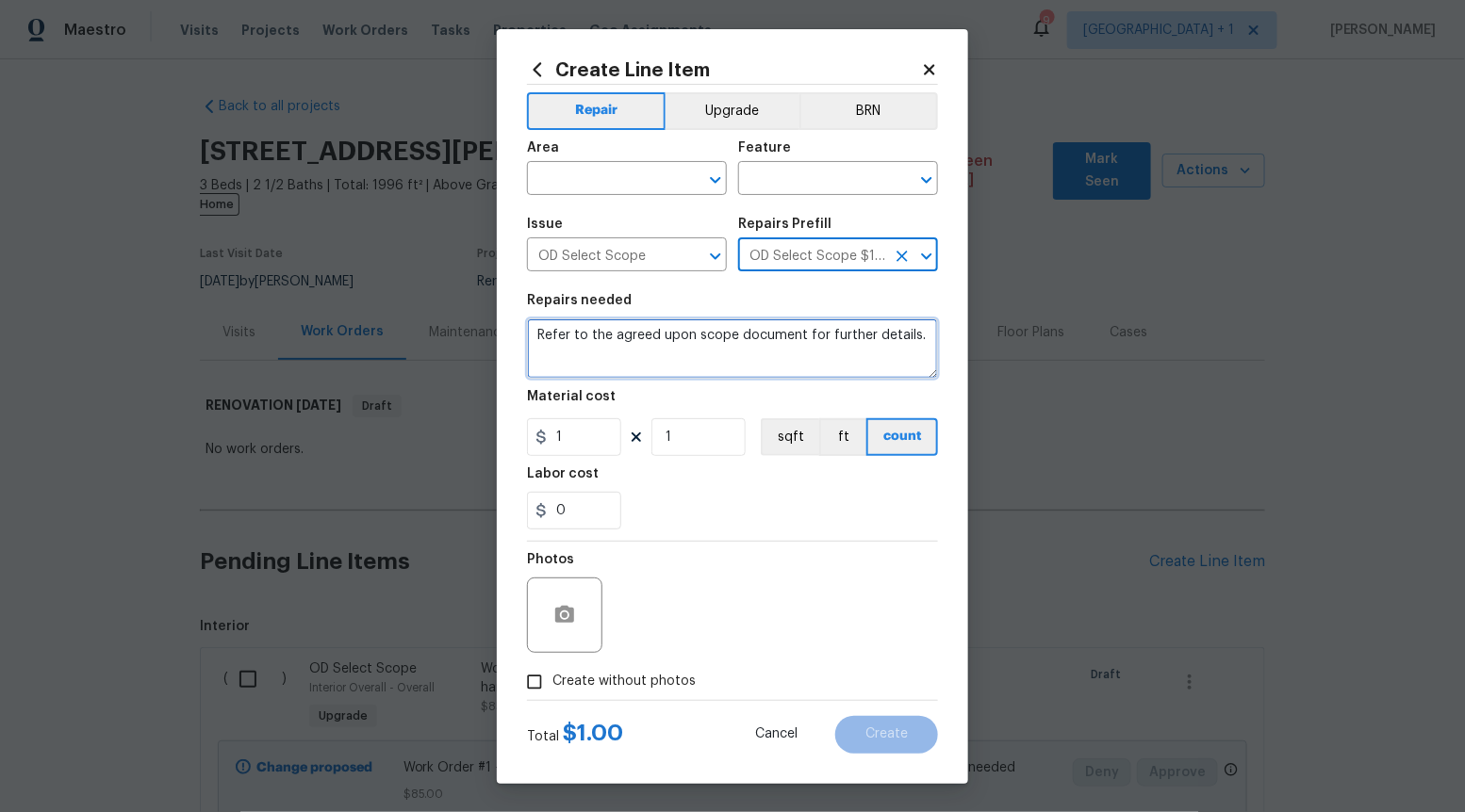
click at [810, 347] on textarea "Refer to the agreed upon scope document for further details." at bounding box center [732, 348] width 411 height 60
paste textarea "Work Order #1 -> Exterior Back -> -> Demo sensors/attachments around sliders, p…"
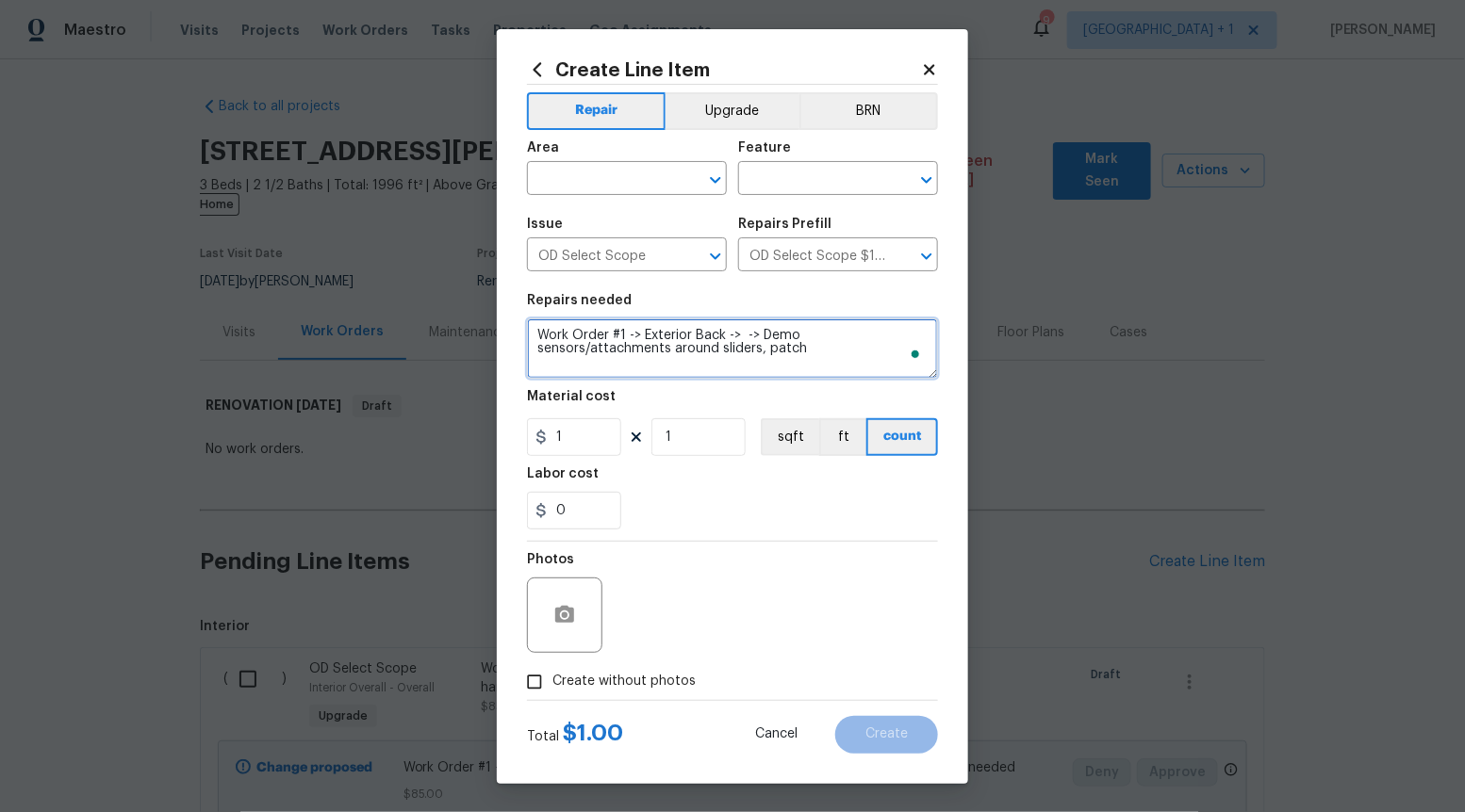
type textarea "Work Order #1 -> Exterior Back -> -> Demo sensors/attachments around sliders, p…"
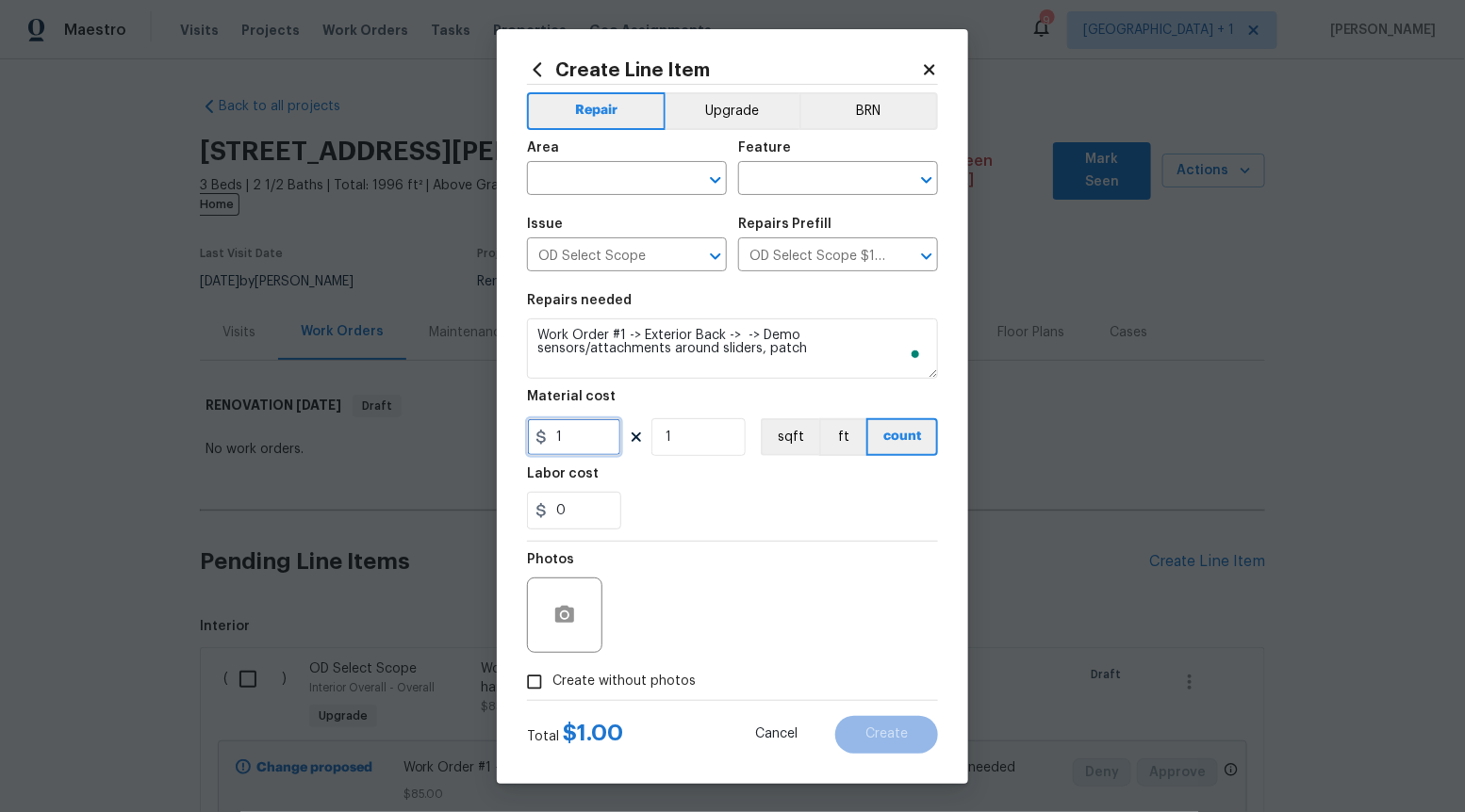
click at [596, 428] on input "1" at bounding box center [573, 437] width 94 height 38
type input "175"
click at [534, 690] on input "Create without photos" at bounding box center [535, 682] width 36 height 36
checkbox input "true"
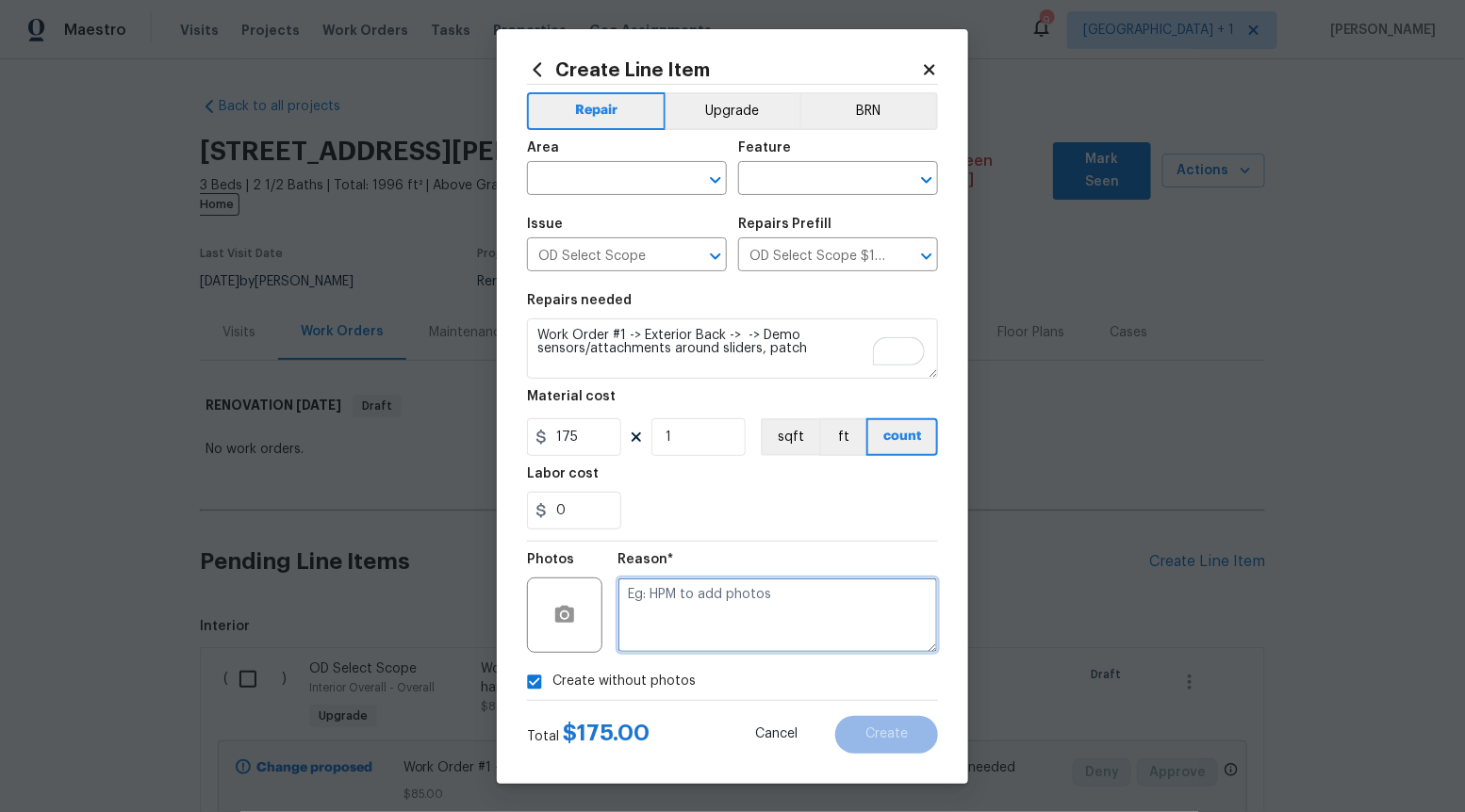
click at [743, 638] on textarea at bounding box center [778, 616] width 320 height 75
click at [712, 173] on icon "Open" at bounding box center [715, 179] width 23 height 23
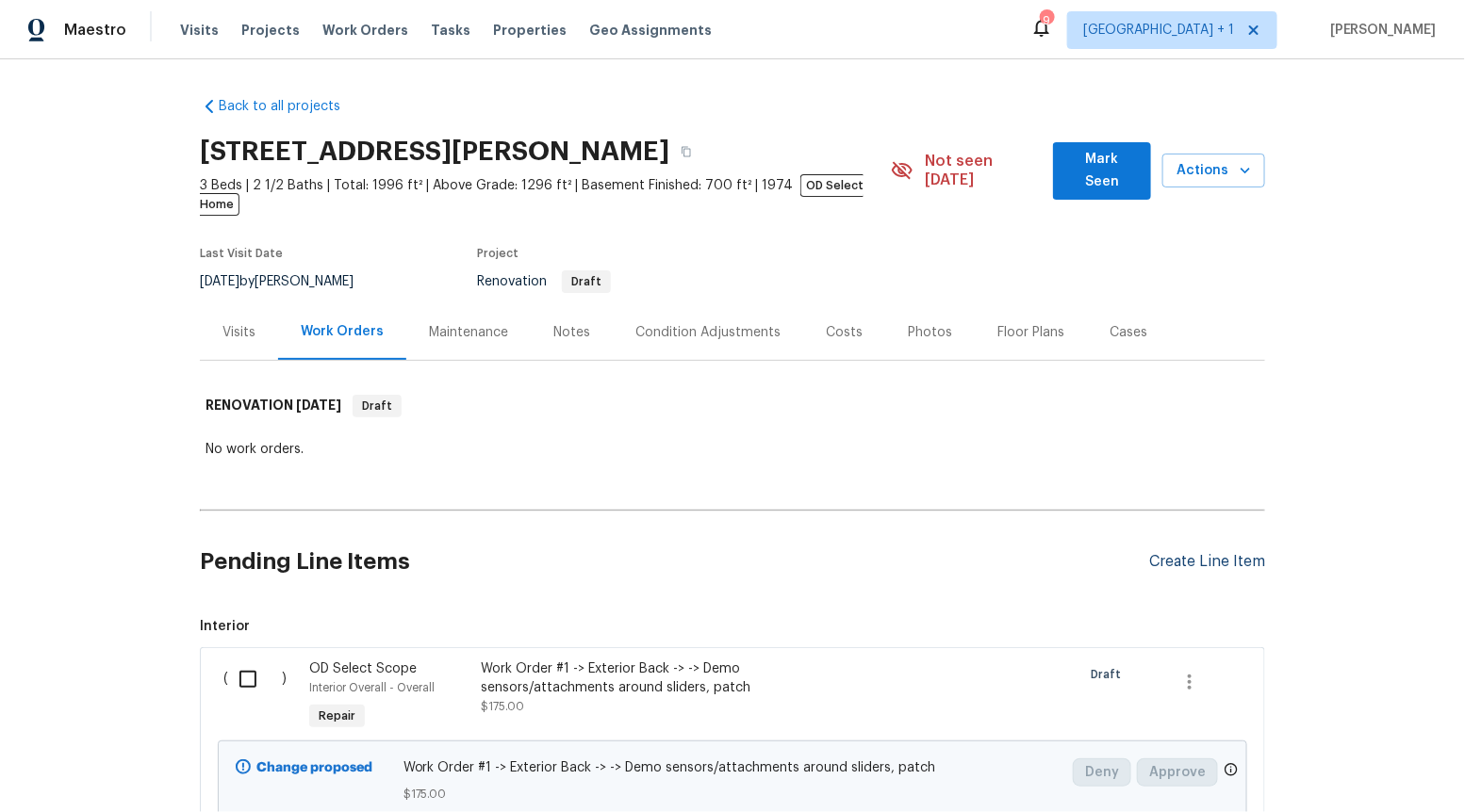
click at [1213, 553] on div "Create Line Item" at bounding box center [1207, 562] width 116 height 18
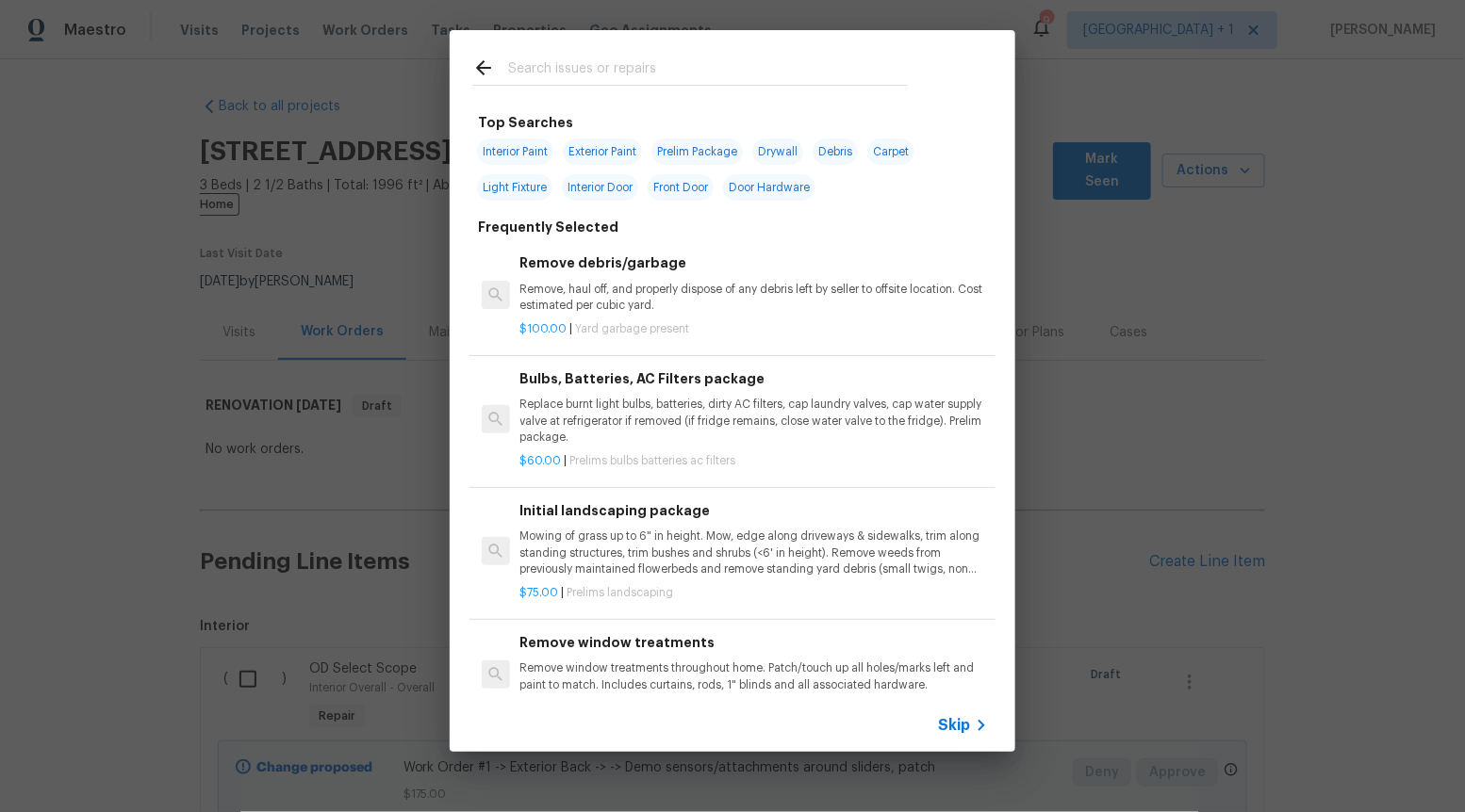
click at [965, 724] on span "Skip" at bounding box center [954, 725] width 32 height 19
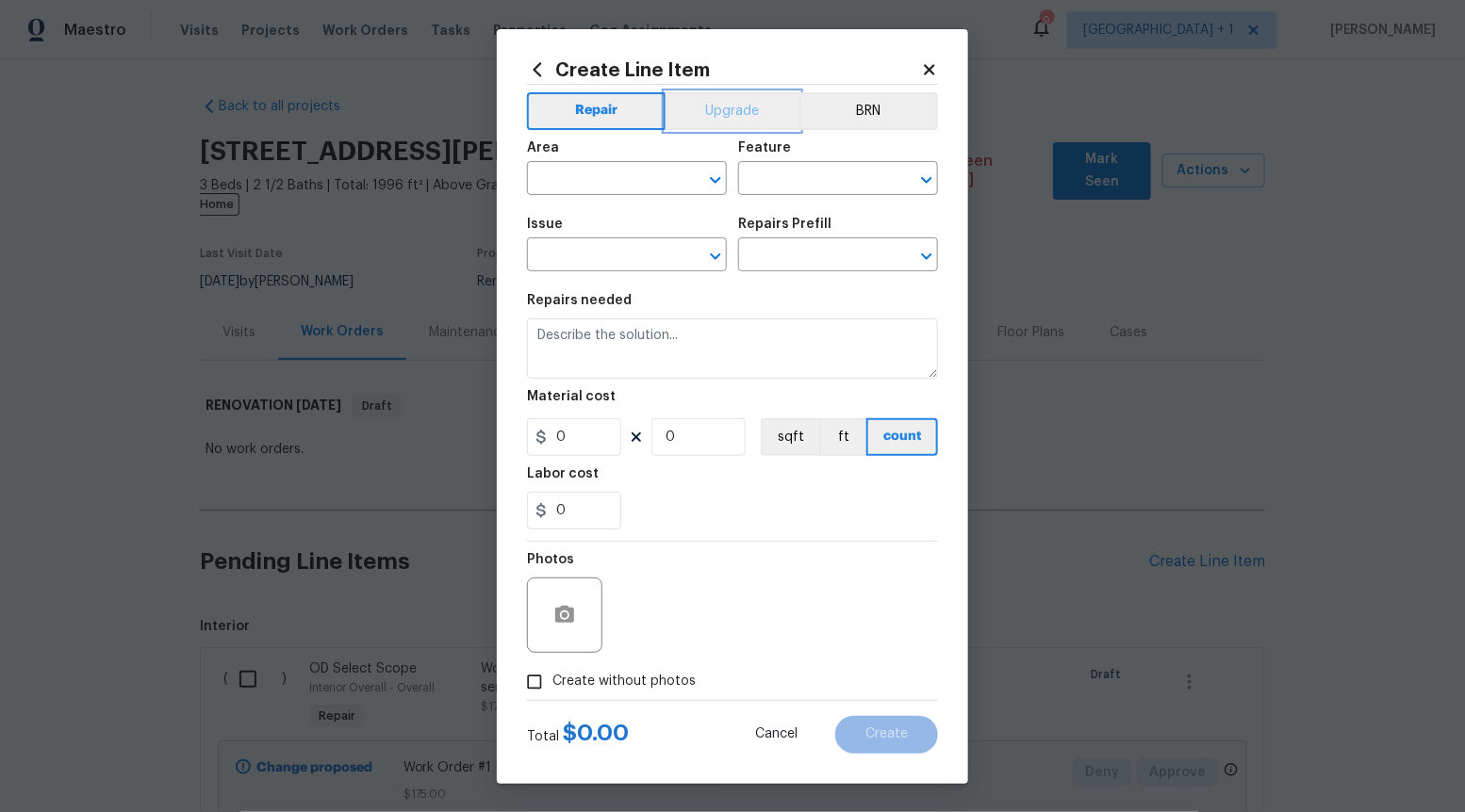
click at [713, 103] on button "Upgrade" at bounding box center [733, 111] width 135 height 38
click at [728, 253] on button "Open" at bounding box center [715, 256] width 27 height 27
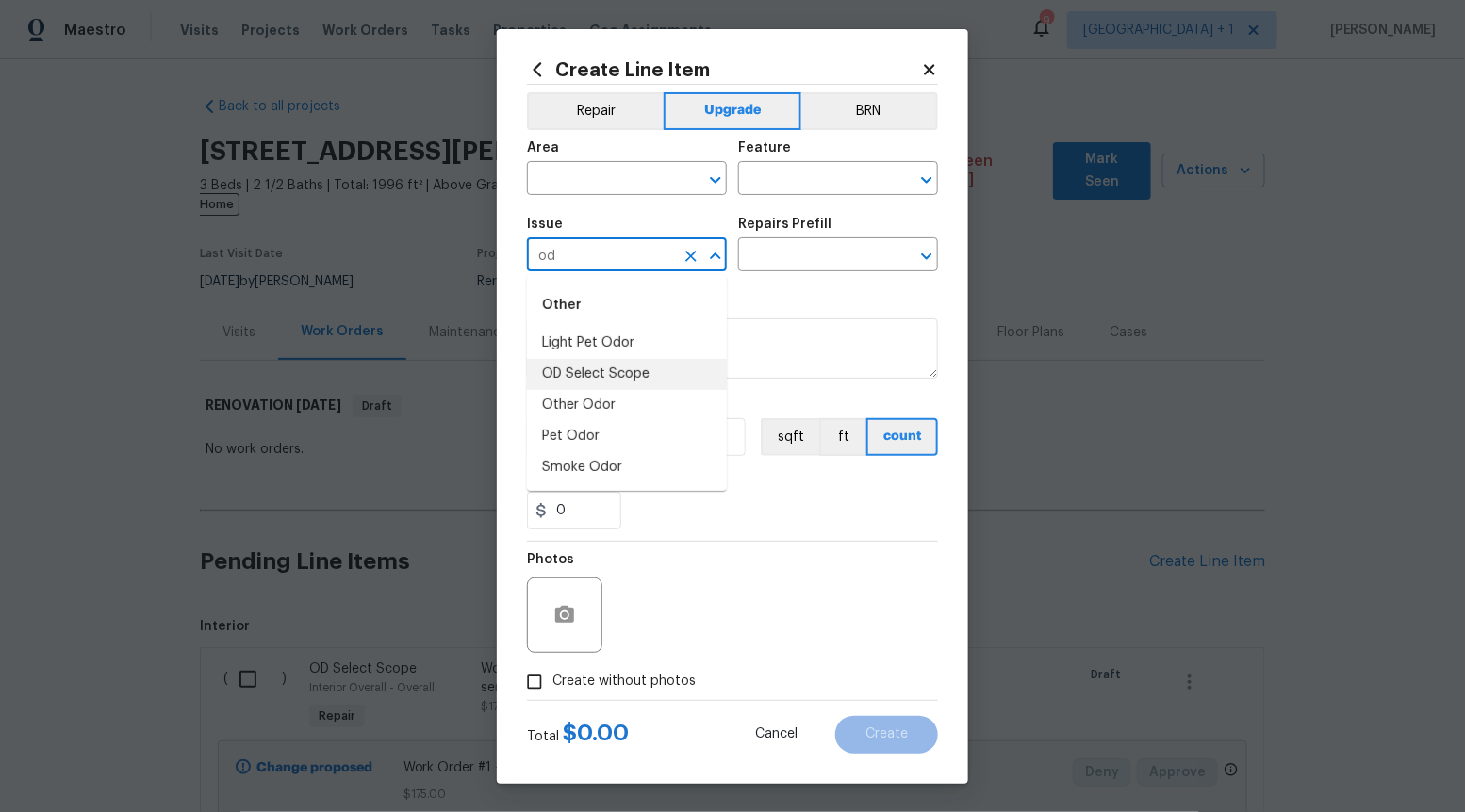
click at [607, 376] on li "OD Select Scope" at bounding box center [626, 374] width 199 height 31
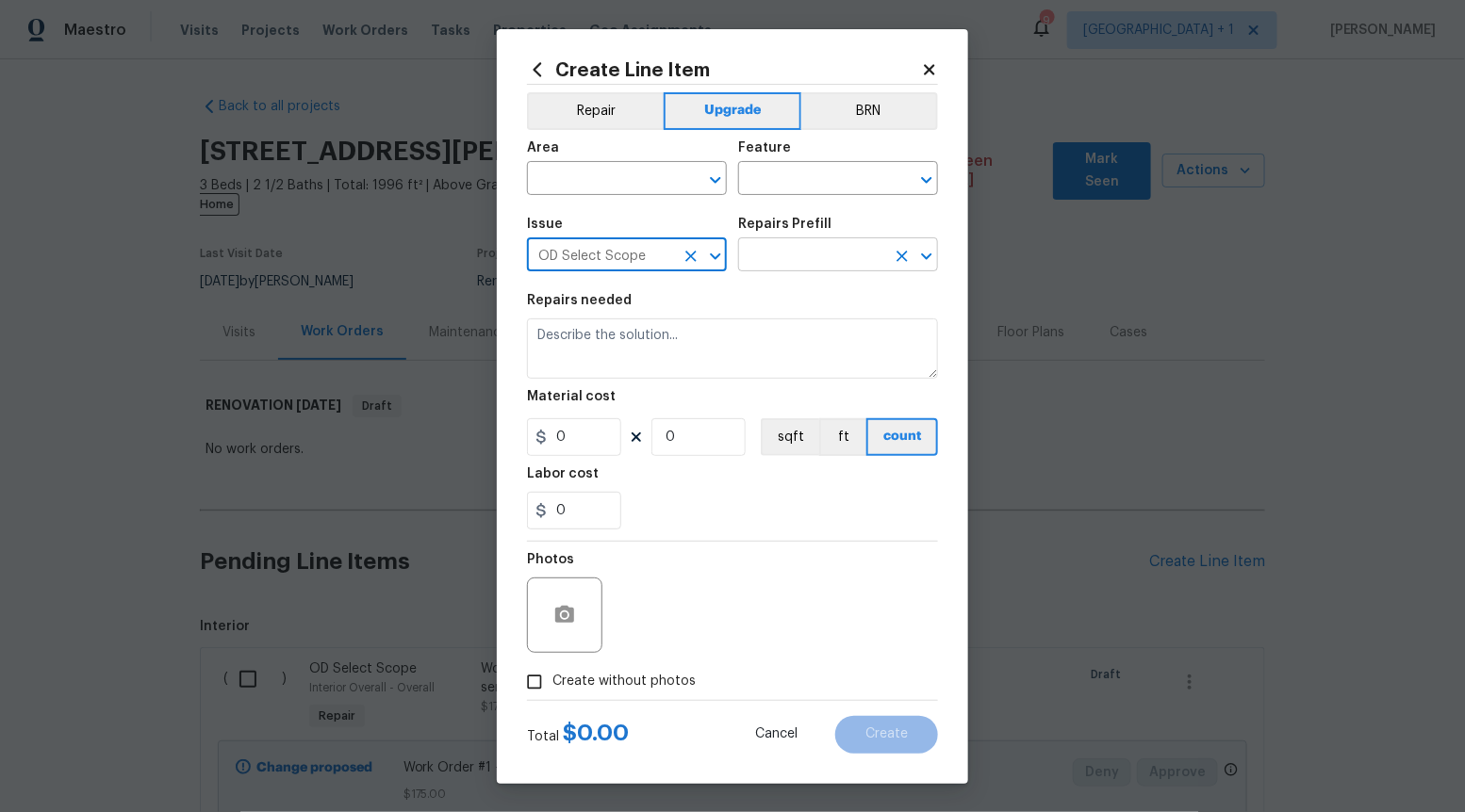
type input "OD Select Scope"
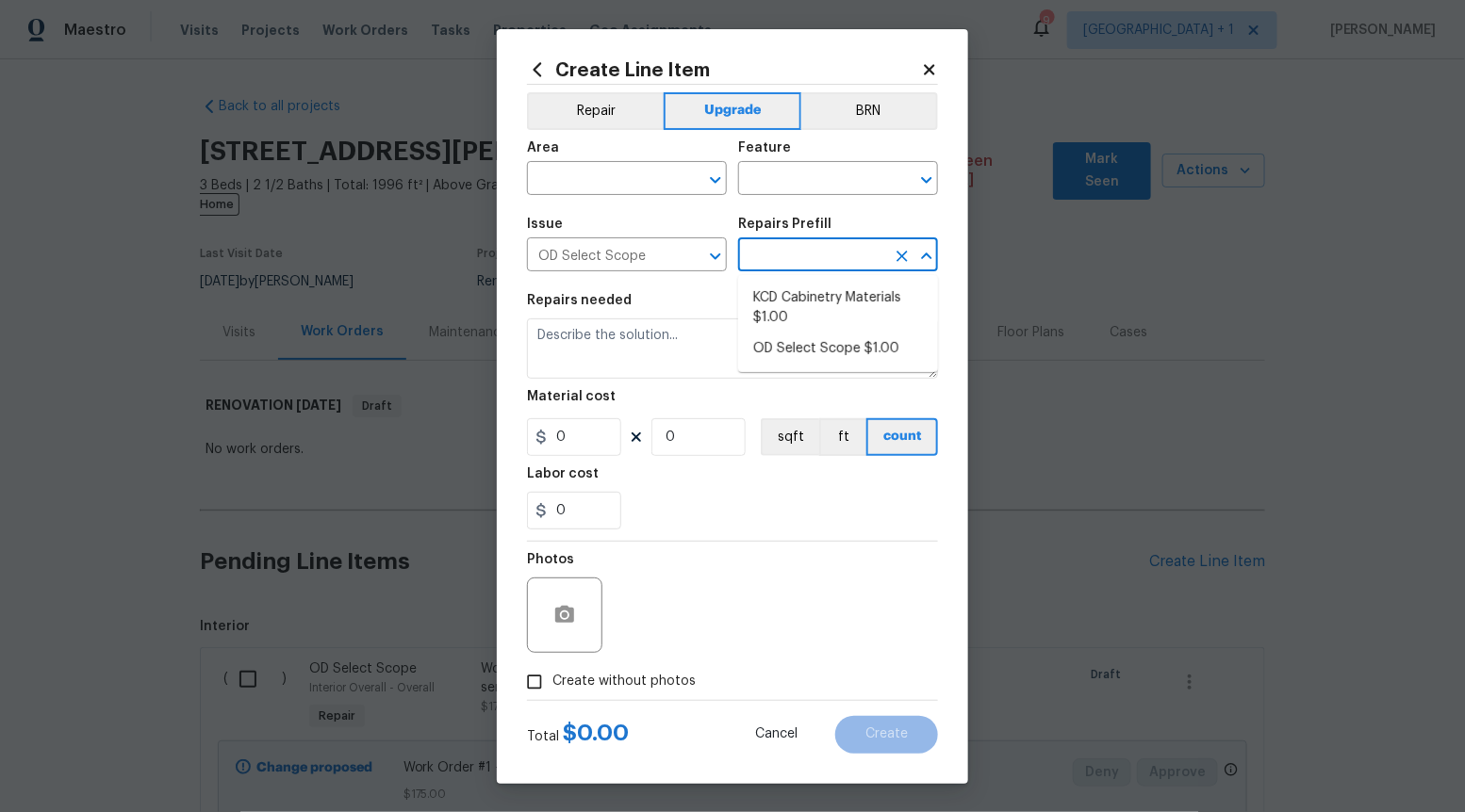
click at [792, 242] on input "text" at bounding box center [811, 256] width 147 height 29
click at [780, 357] on li "OD Select Scope $1.00" at bounding box center [837, 348] width 199 height 31
type input "OD Select Scope $1.00"
type textarea "Refer to the agreed upon scope document for further details."
type input "1"
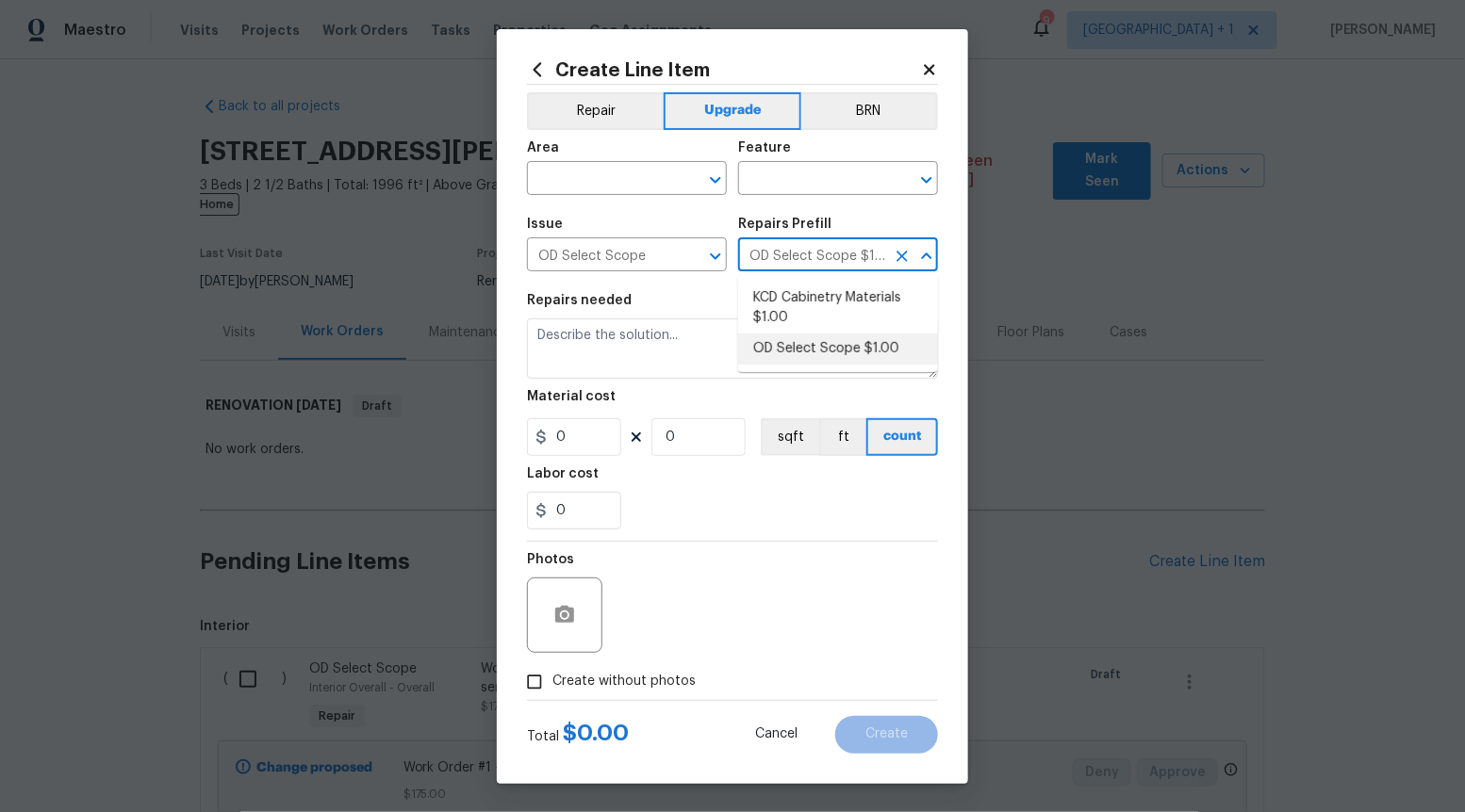
type input "1"
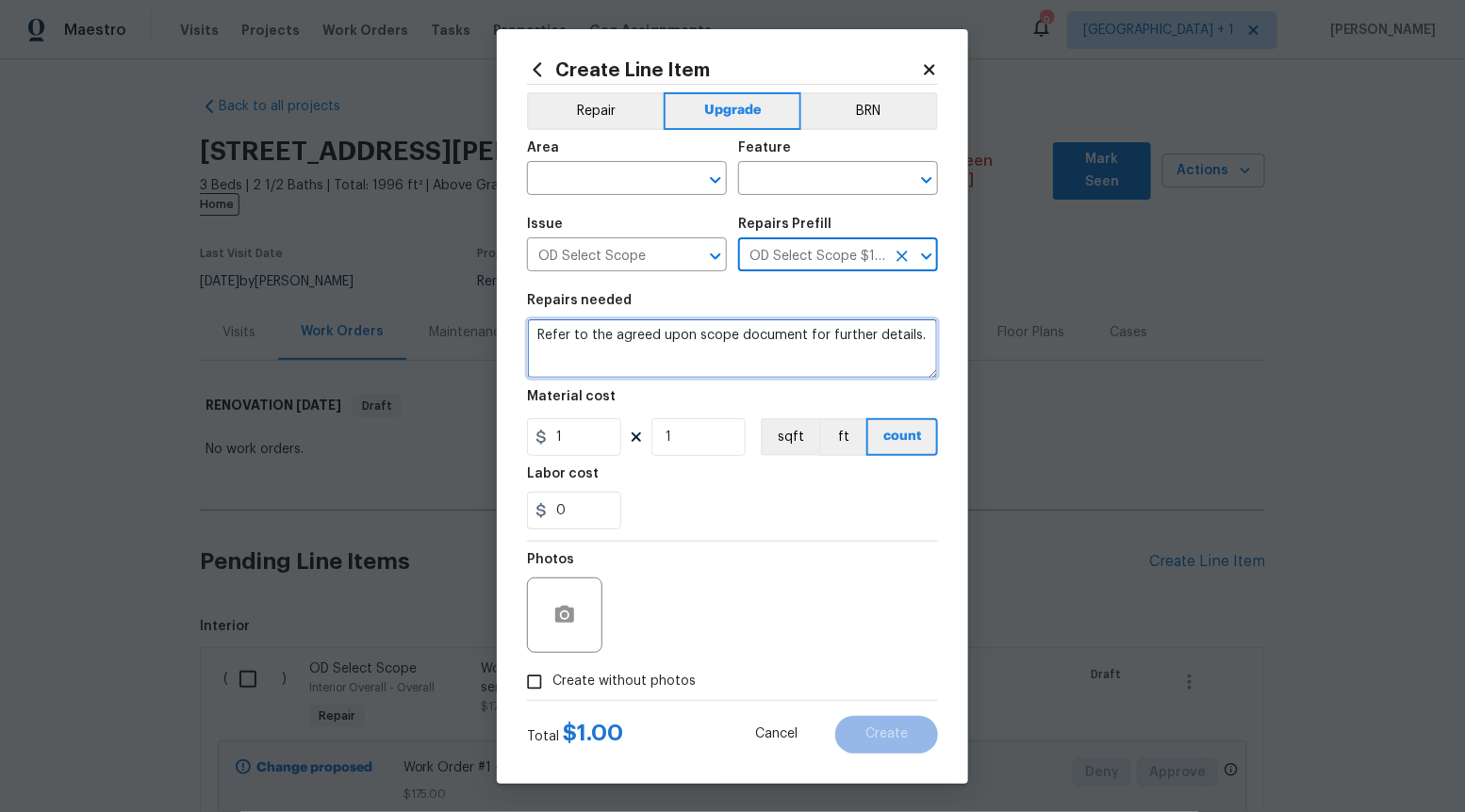
click at [780, 358] on textarea "Refer to the agreed upon scope document for further details." at bounding box center [732, 348] width 411 height 60
paste textarea "Work Order #1 -> Exterior Back -> Patio Door -> Replace sliding glass patio door"
type textarea "Work Order #1 -> Exterior Back -> Patio Door -> Replace sliding glass patio door"
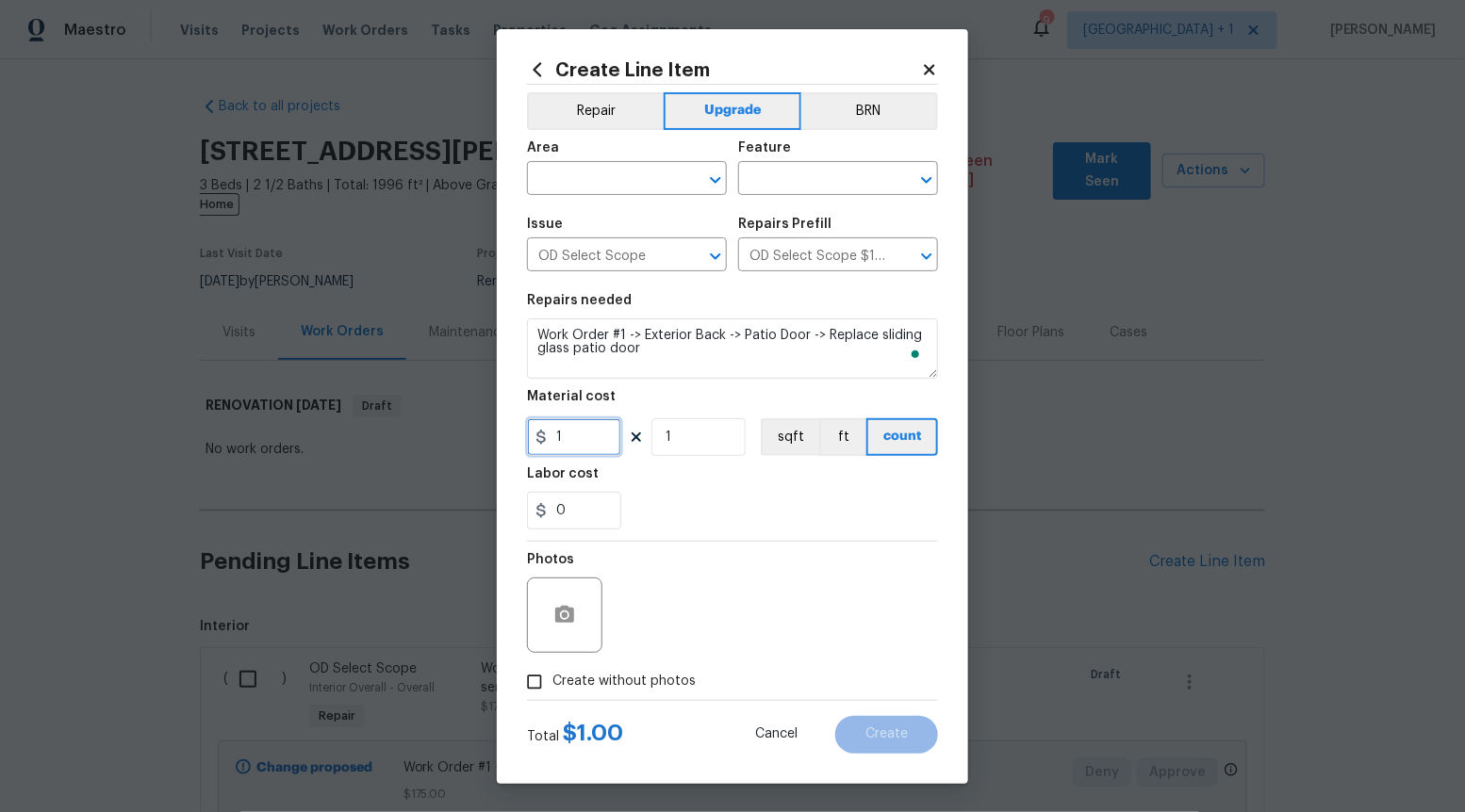
click at [588, 440] on input "1" at bounding box center [573, 437] width 94 height 38
type input "1450"
click at [538, 680] on input "Create without photos" at bounding box center [535, 682] width 36 height 36
checkbox input "true"
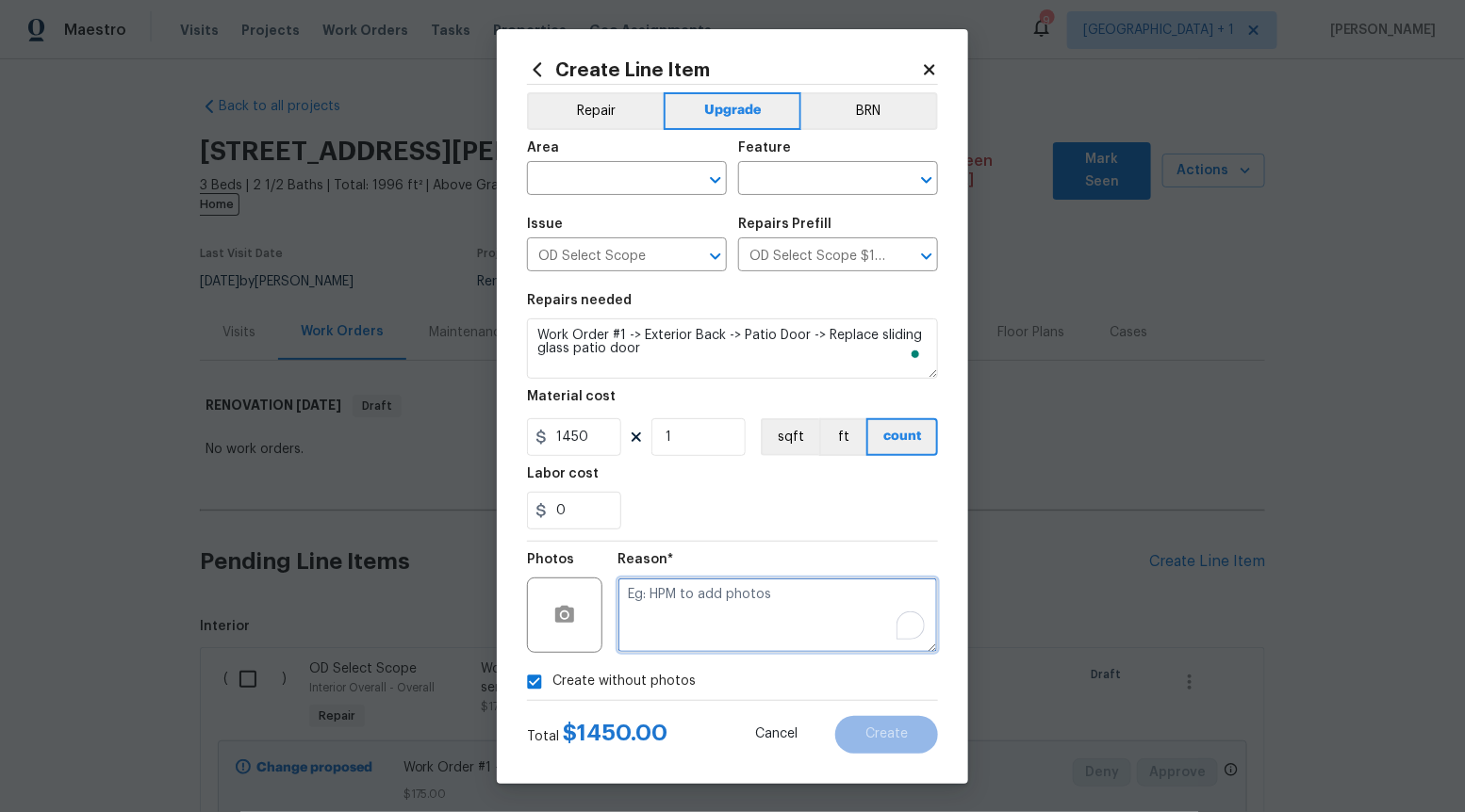
click at [755, 621] on textarea "To enrich screen reader interactions, please activate Accessibility in Grammarl…" at bounding box center [778, 616] width 320 height 75
click at [715, 174] on icon "Open" at bounding box center [715, 179] width 23 height 23
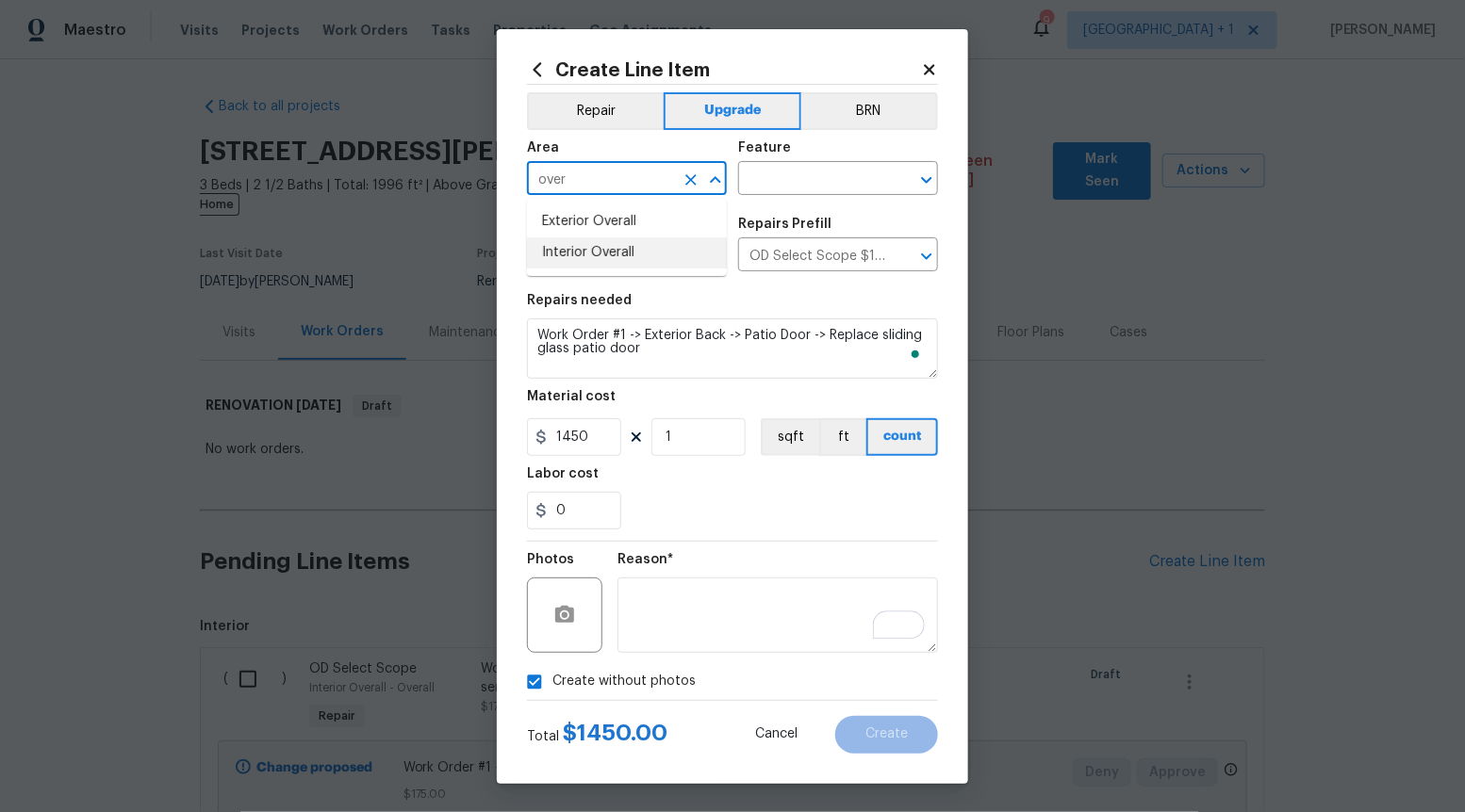
click at [648, 246] on li "Interior Overall" at bounding box center [626, 253] width 199 height 31
type input "Interior Overall"
click at [859, 176] on input "text" at bounding box center [811, 179] width 147 height 29
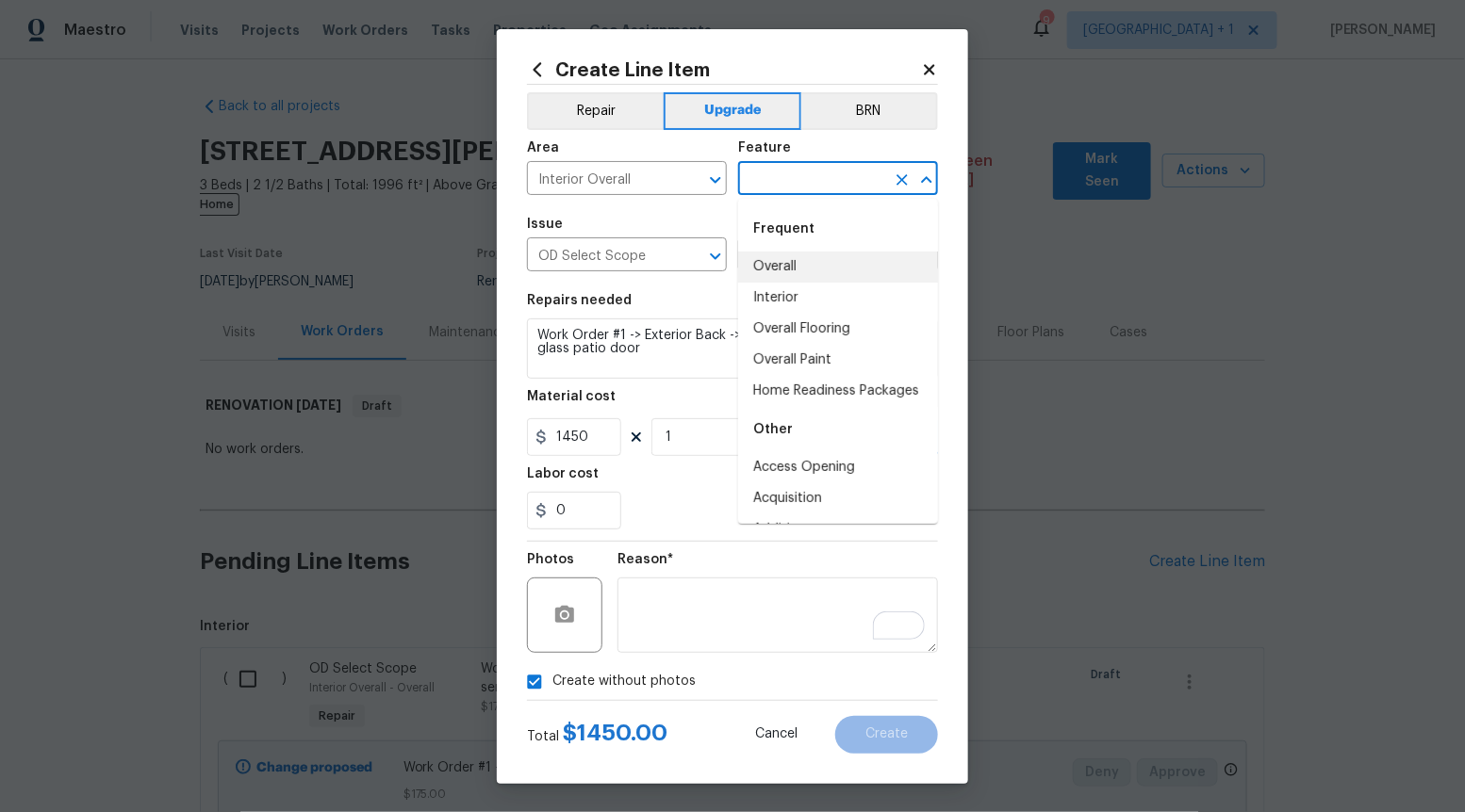
click at [807, 269] on li "Overall" at bounding box center [837, 267] width 199 height 31
type input "Overall"
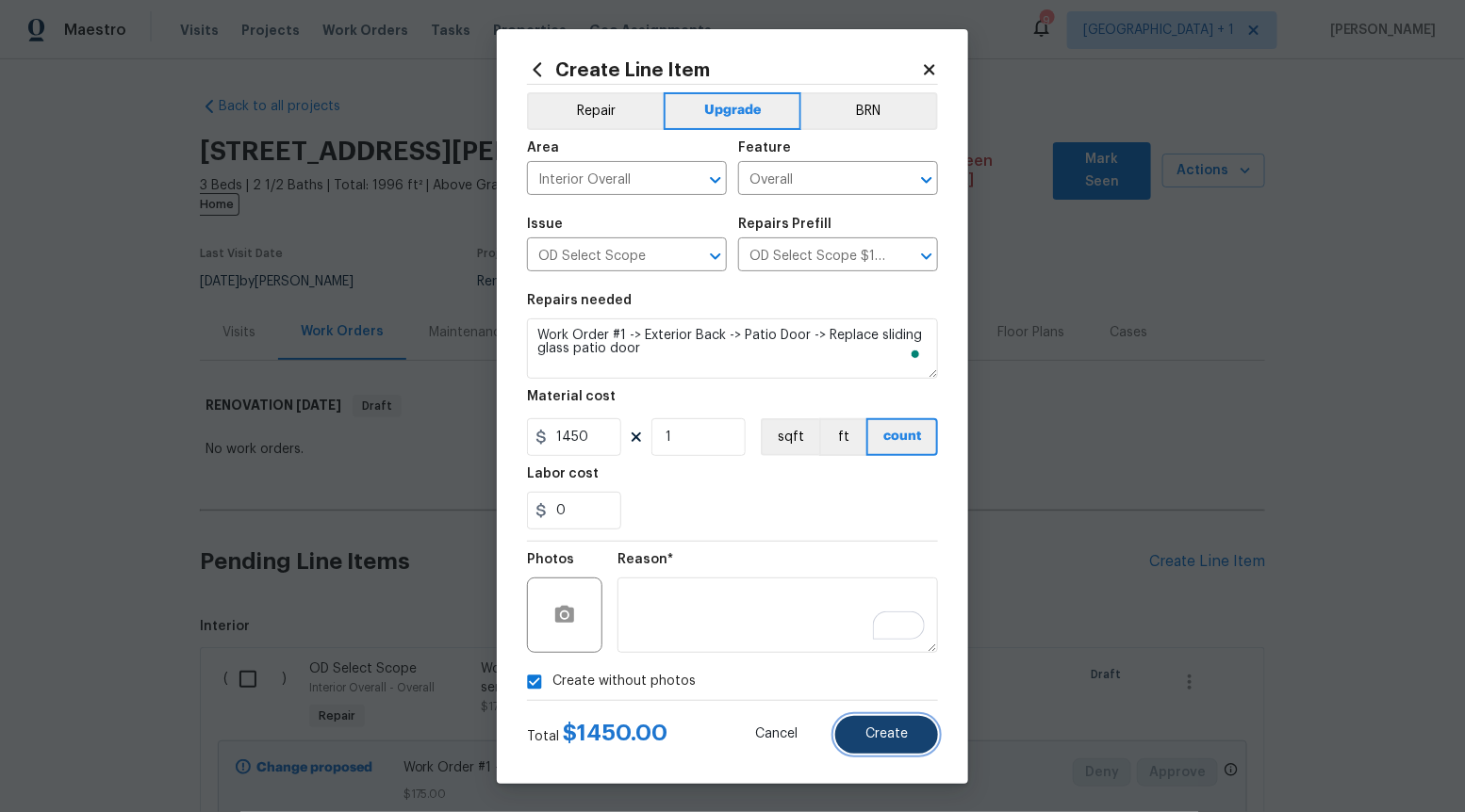
click at [904, 736] on span "Create" at bounding box center [887, 735] width 43 height 14
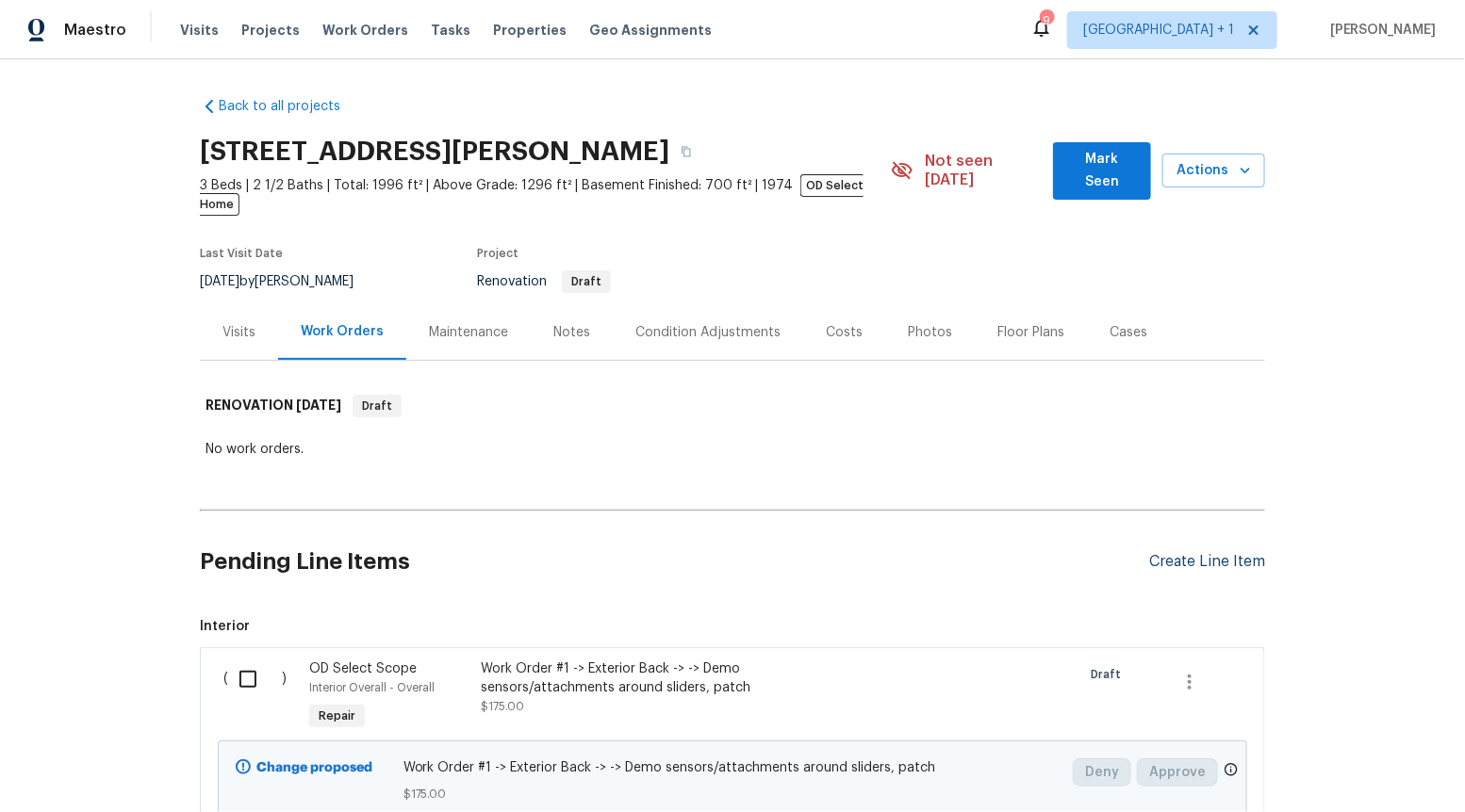
click at [1158, 553] on div "Create Line Item" at bounding box center [1207, 562] width 116 height 18
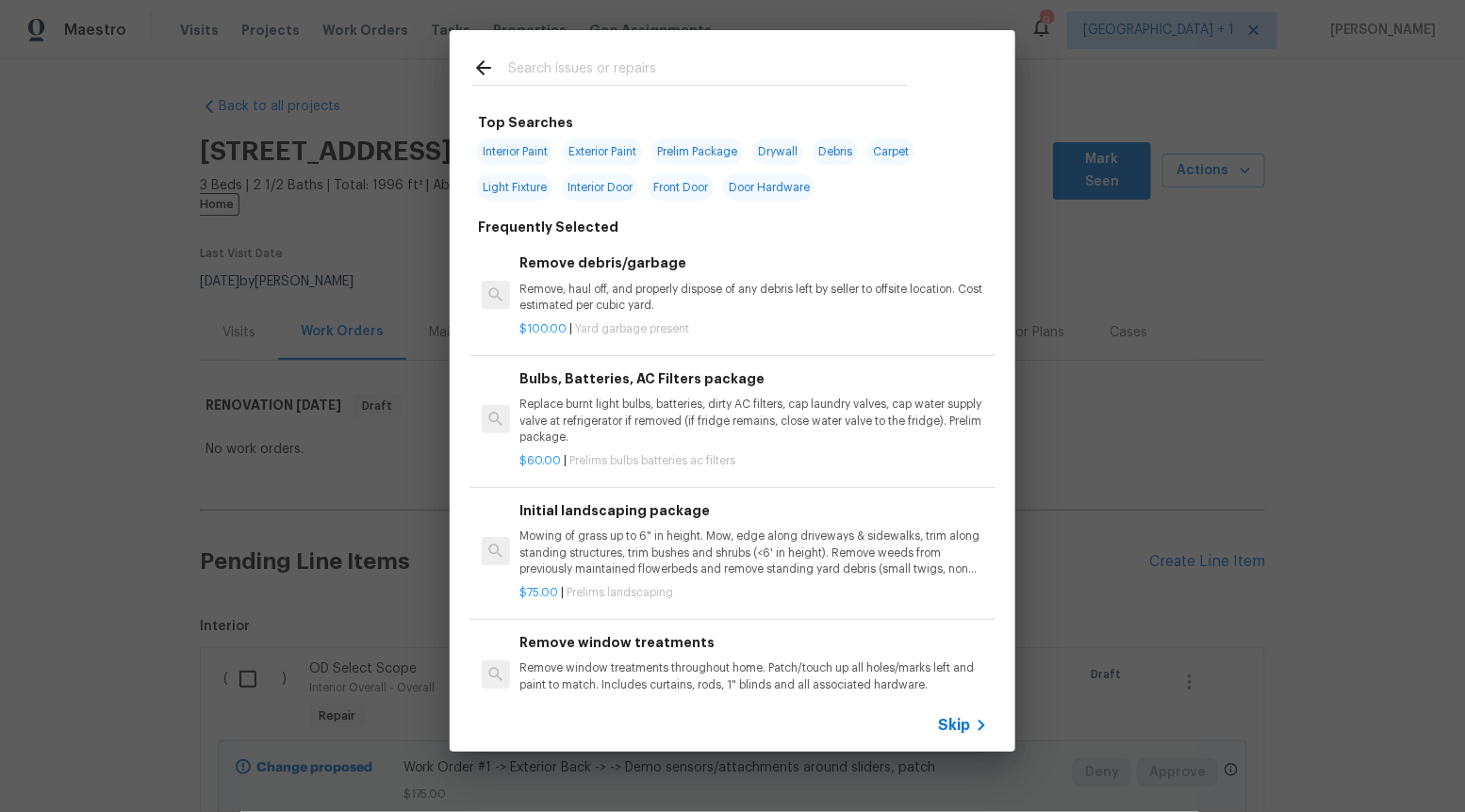
click at [947, 714] on div "Skip" at bounding box center [965, 725] width 55 height 23
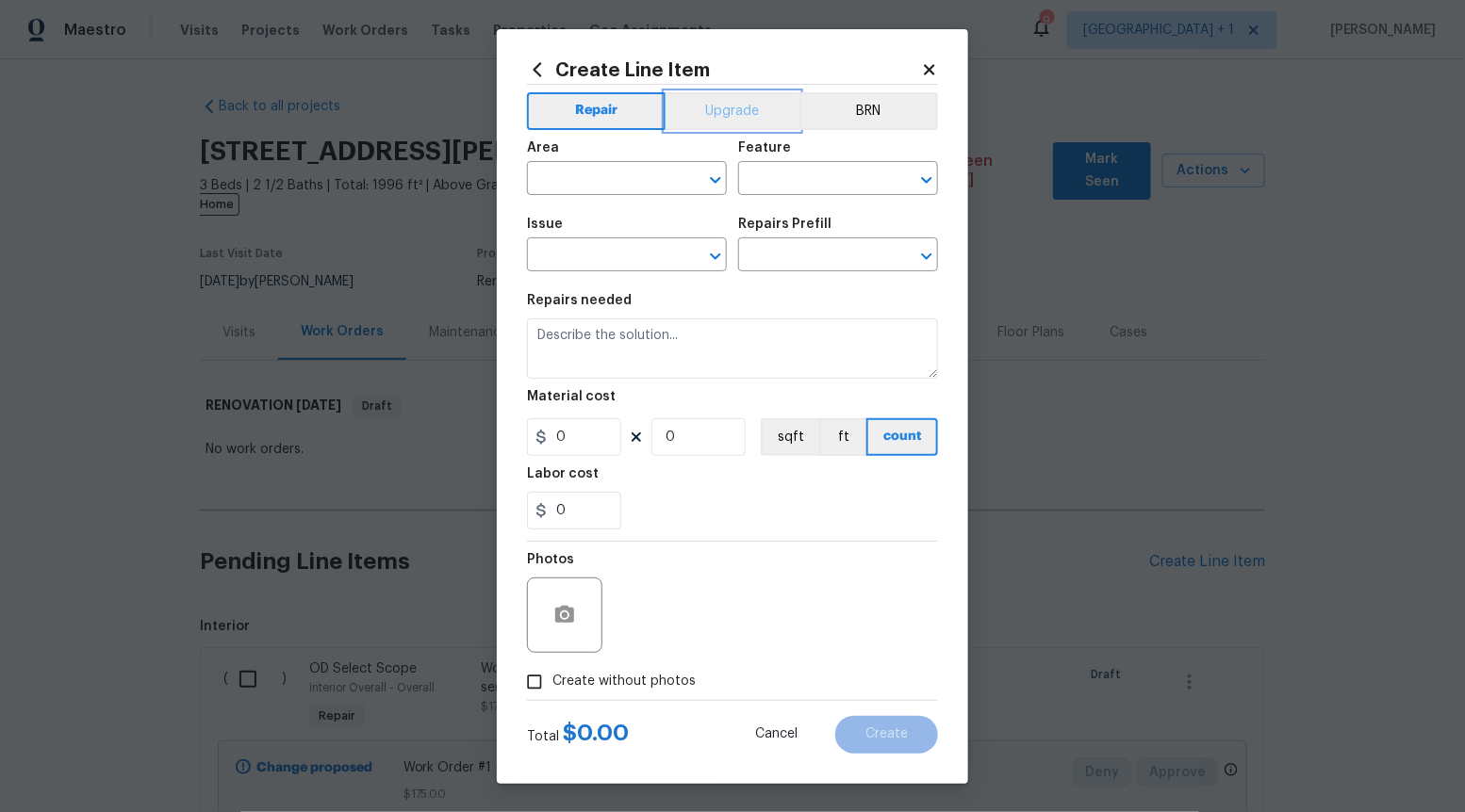
click at [718, 110] on button "Upgrade" at bounding box center [733, 111] width 135 height 38
click at [721, 269] on div at bounding box center [701, 256] width 49 height 27
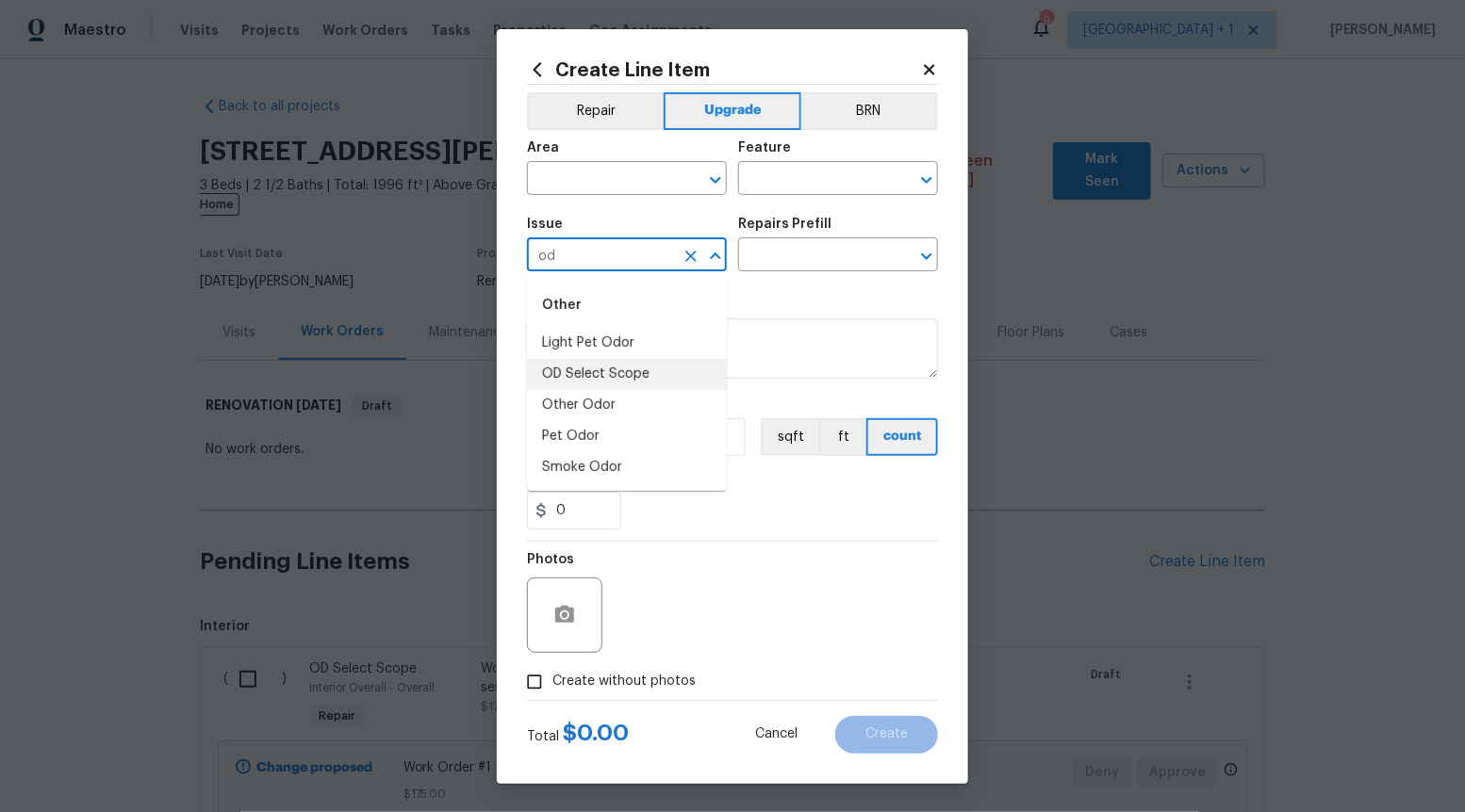
click at [666, 378] on li "OD Select Scope" at bounding box center [626, 374] width 199 height 31
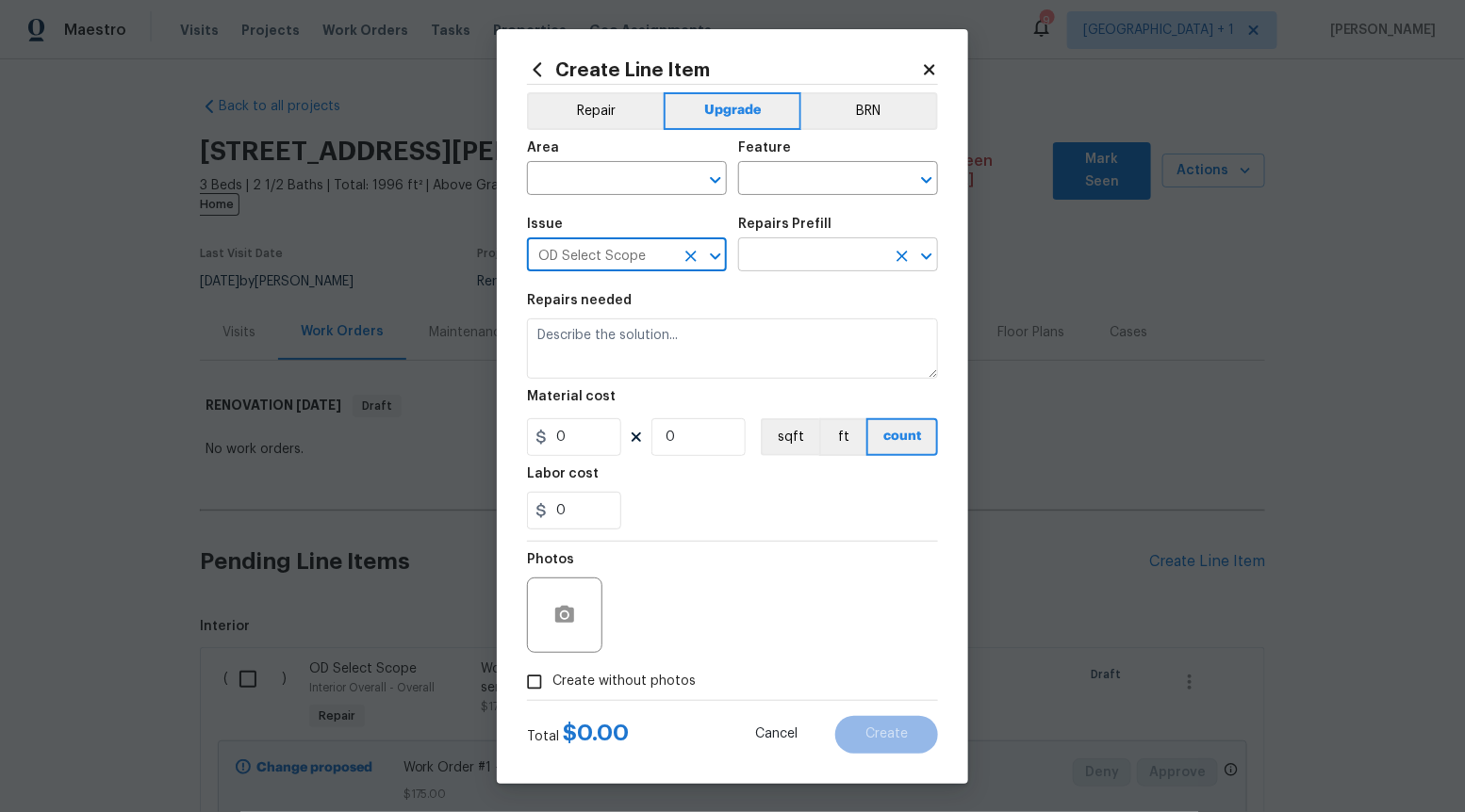
type input "OD Select Scope"
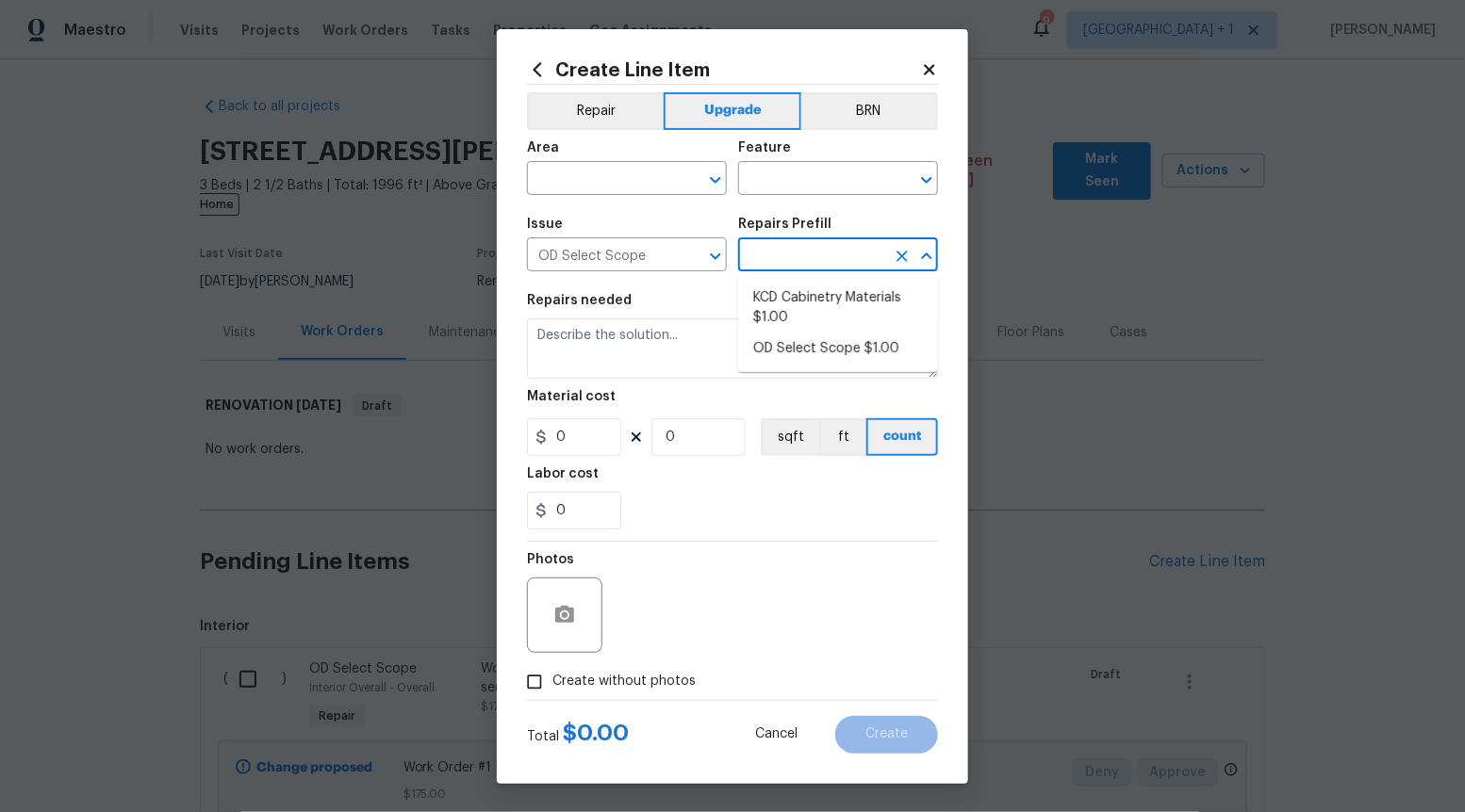
click at [795, 243] on input "text" at bounding box center [811, 256] width 147 height 29
click at [792, 348] on li "OD Select Scope $1.00" at bounding box center [837, 348] width 199 height 31
type input "OD Select Scope $1.00"
type textarea "Refer to the agreed upon scope document for further details."
type input "1"
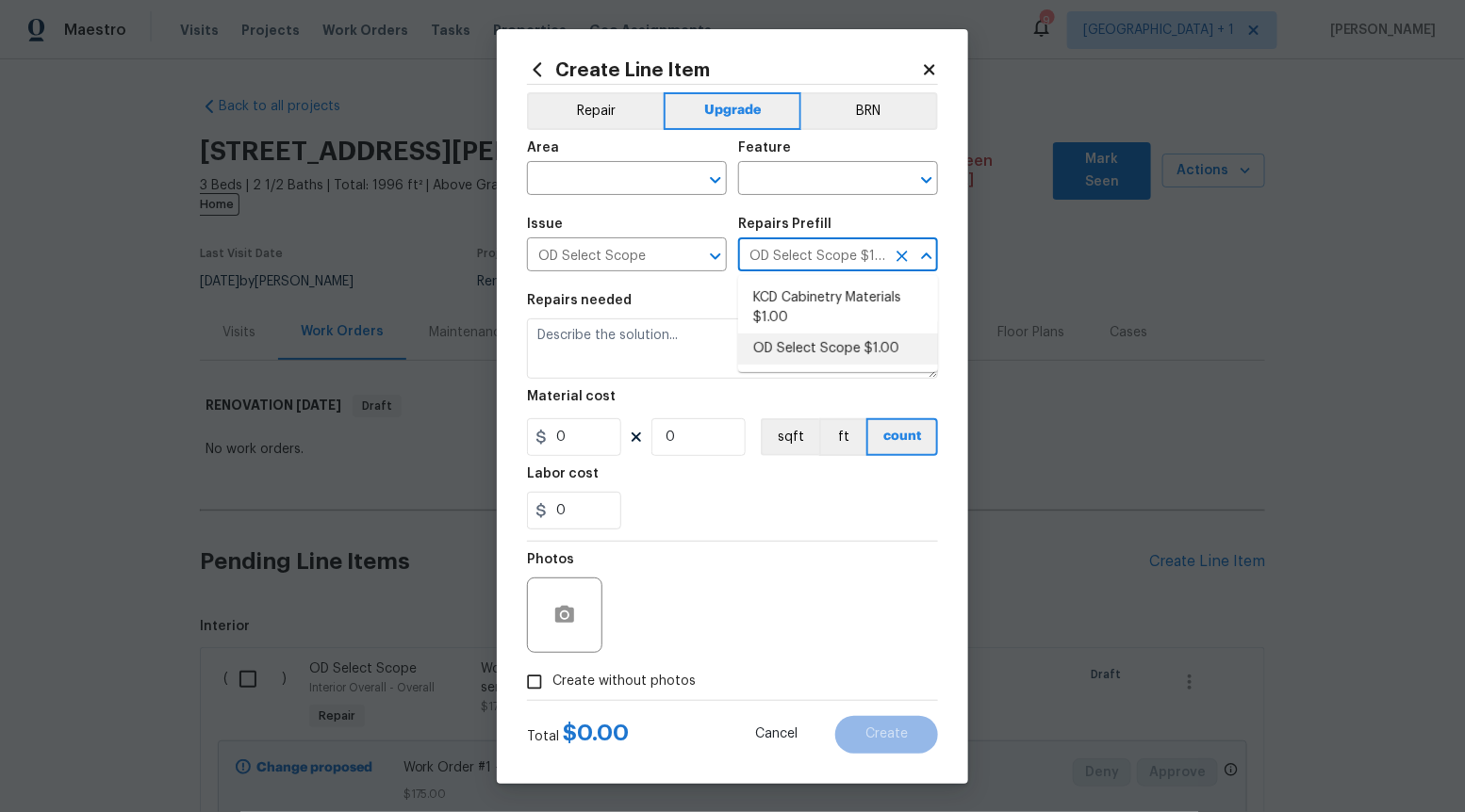
type input "1"
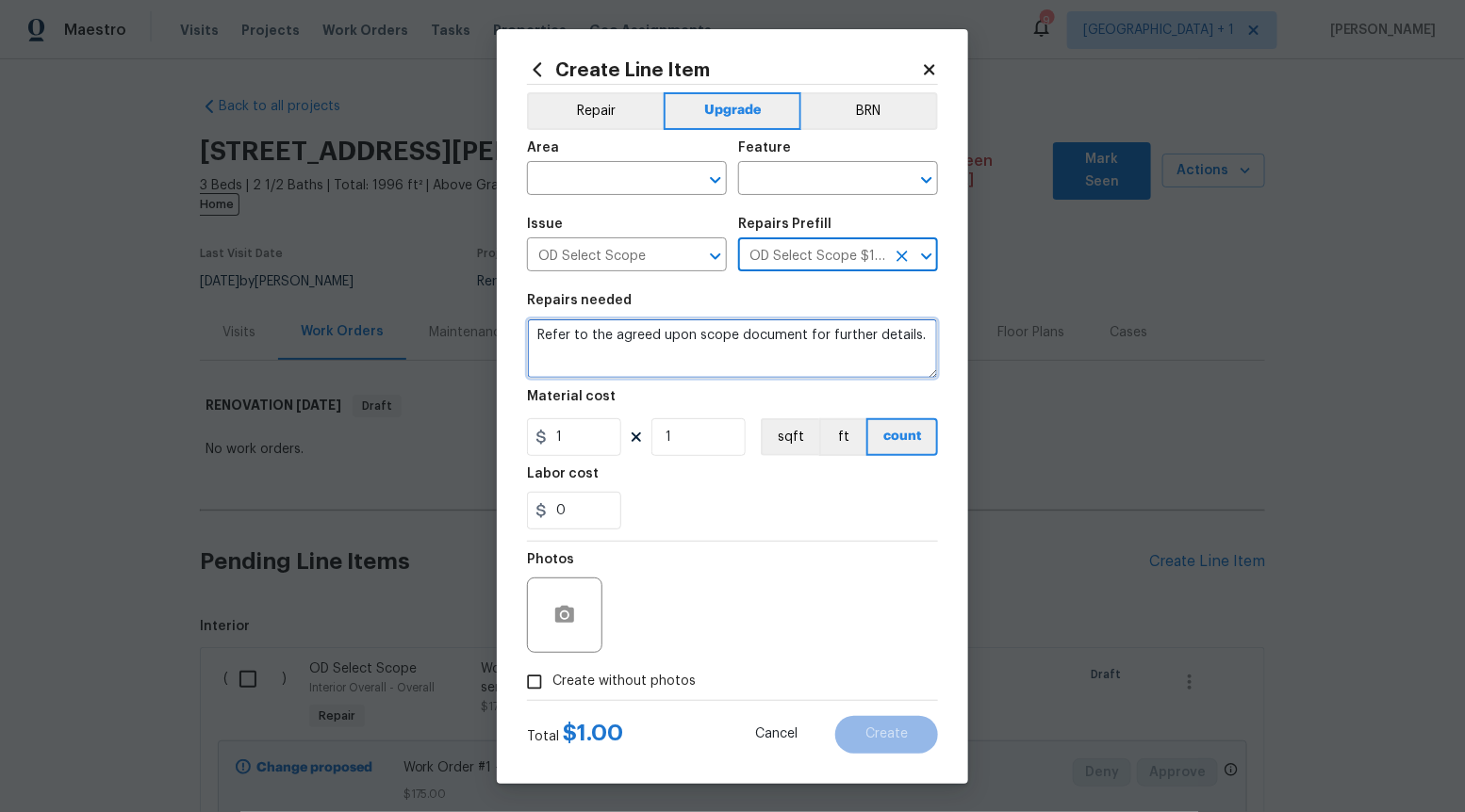
click at [792, 348] on textarea "Refer to the agreed upon scope document for further details." at bounding box center [732, 348] width 411 height 60
click at [700, 355] on textarea "Refer to the agreed upon scope document for further details." at bounding box center [732, 348] width 411 height 60
paste textarea "Work Order #1 -> Exterior Back -> Shed -> Demo shed and haul away debris"
type textarea "Work Order #1 -> Exterior Back -> Shed -> Demo shed and haul away debris"
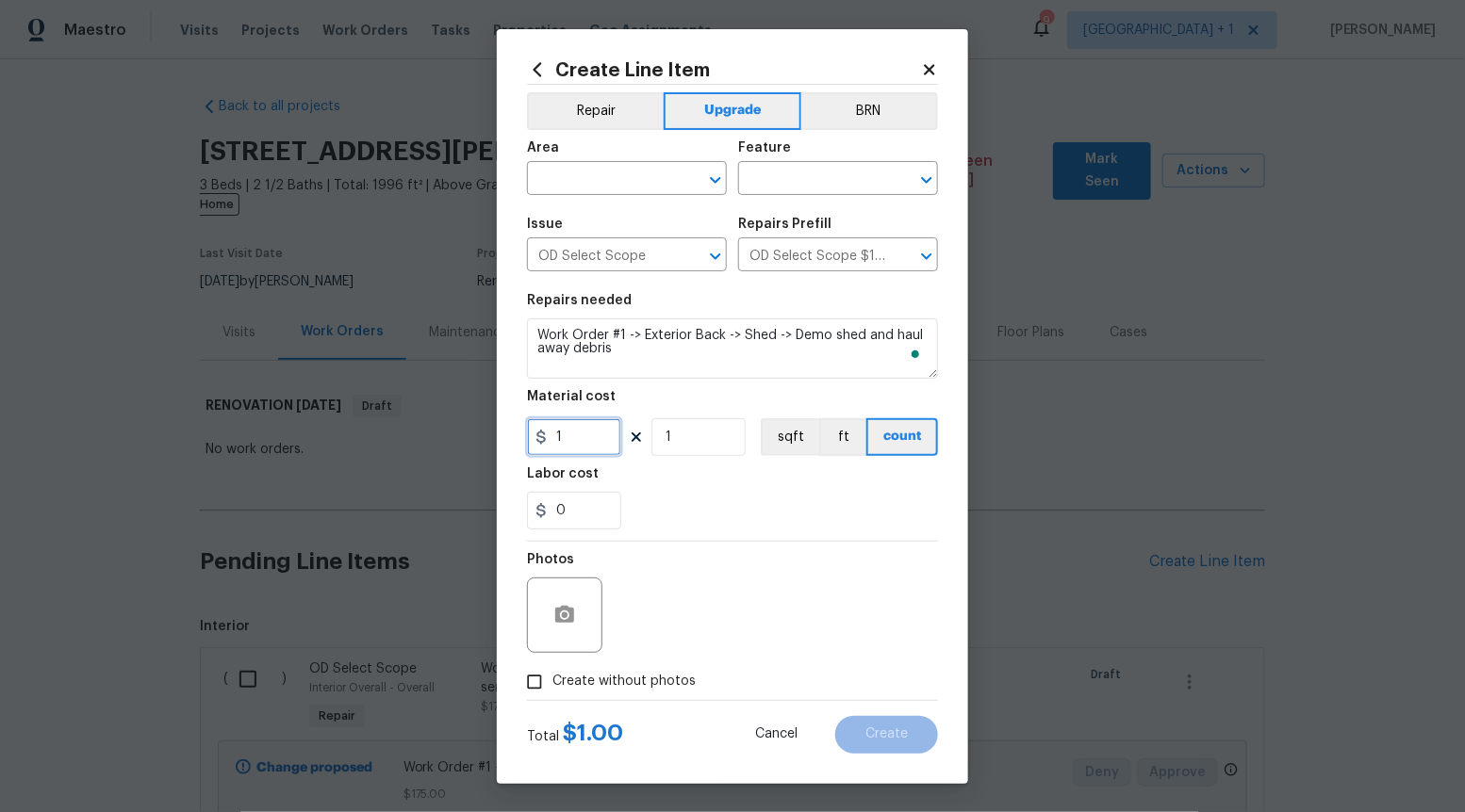
click at [574, 447] on input "1" at bounding box center [573, 437] width 94 height 38
type input "770"
click at [556, 670] on label "Create without photos" at bounding box center [606, 682] width 180 height 36
click at [552, 670] on input "Create without photos" at bounding box center [535, 682] width 36 height 36
checkbox input "true"
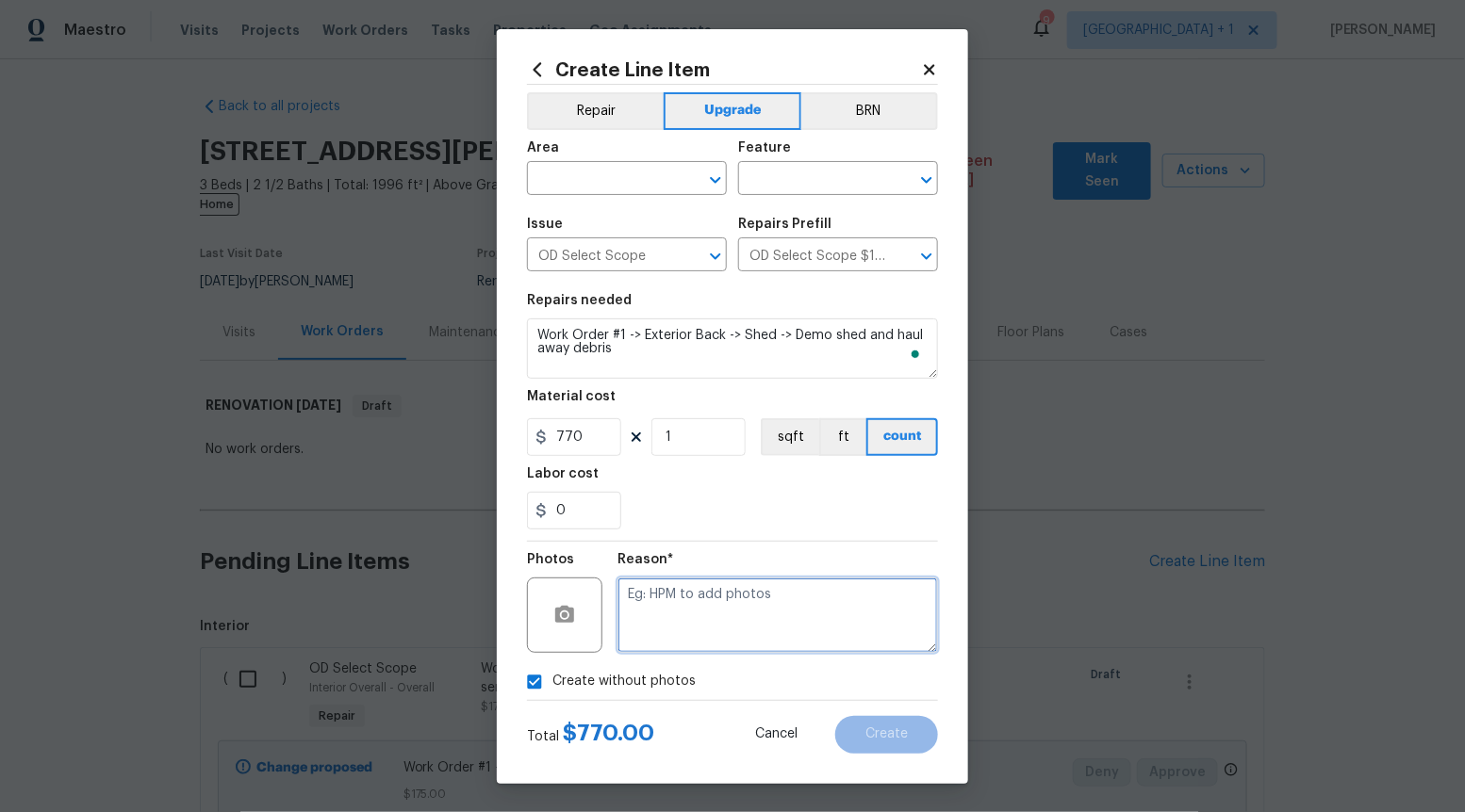
click at [692, 606] on textarea at bounding box center [778, 616] width 320 height 75
click at [713, 164] on div "Area" at bounding box center [626, 154] width 199 height 25
click at [713, 172] on icon "Open" at bounding box center [715, 179] width 23 height 23
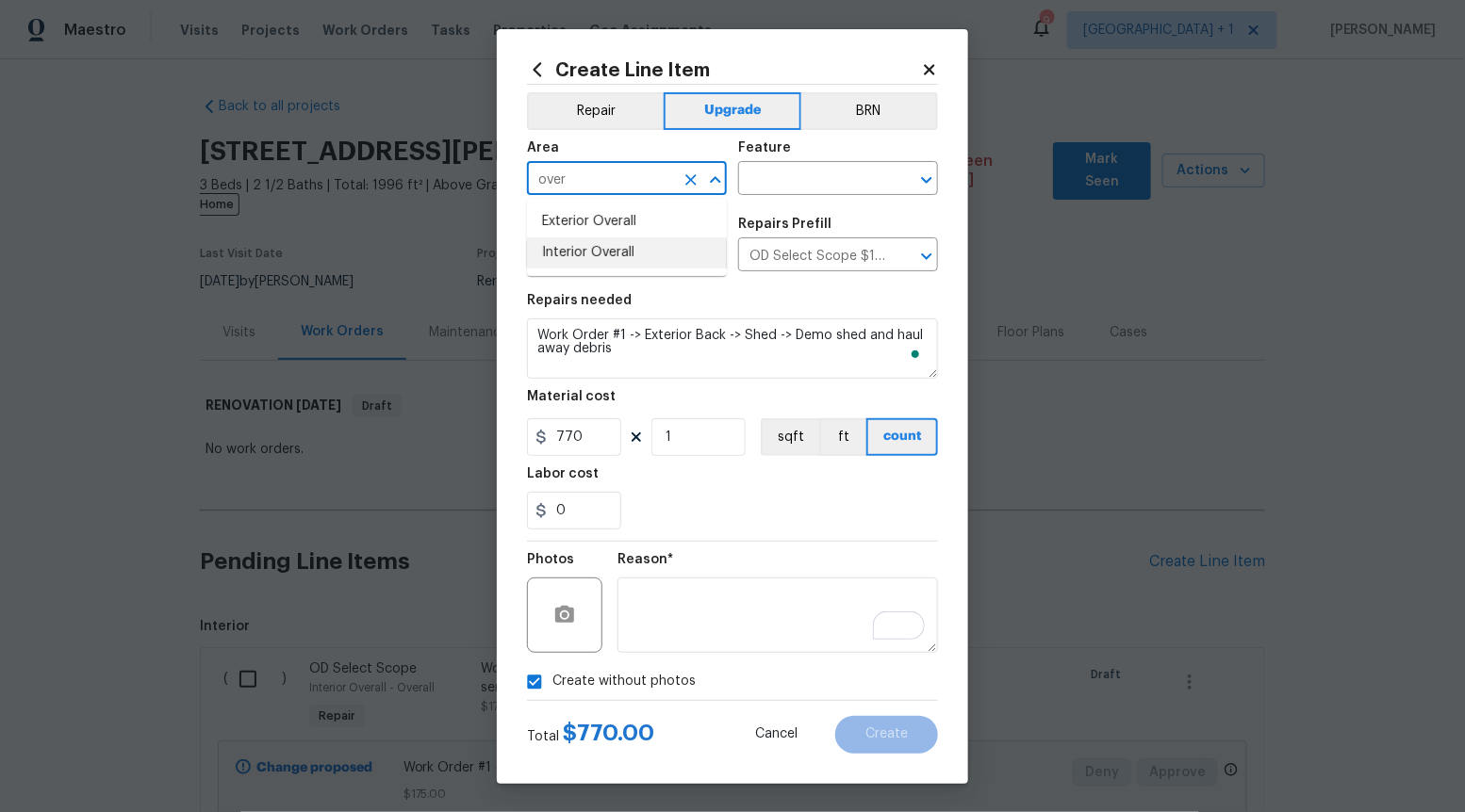
click at [614, 255] on li "Interior Overall" at bounding box center [626, 253] width 199 height 31
type input "Interior Overall"
click at [822, 176] on input "text" at bounding box center [811, 179] width 147 height 29
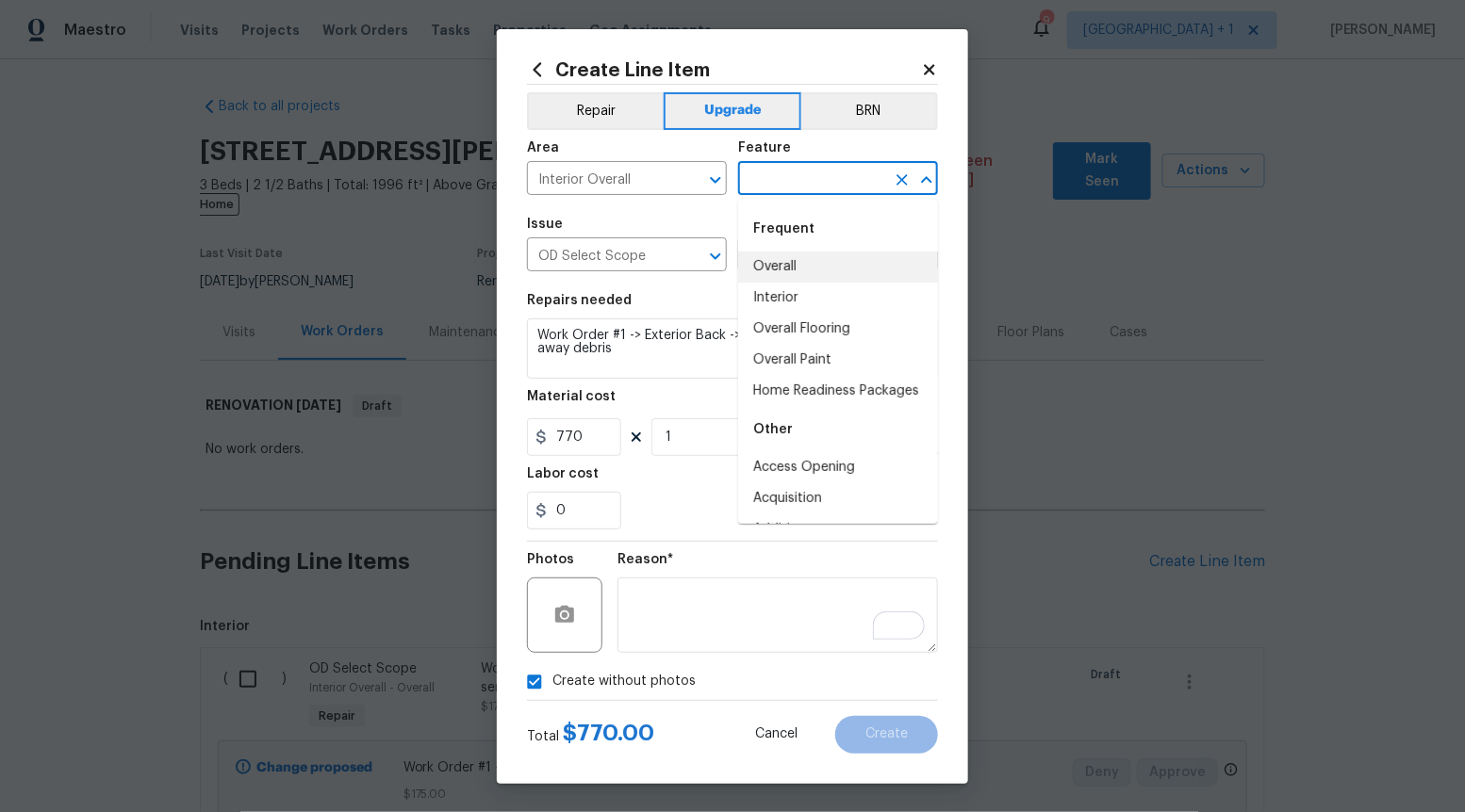
click at [816, 285] on li "Interior" at bounding box center [837, 297] width 199 height 31
type input "Interior"
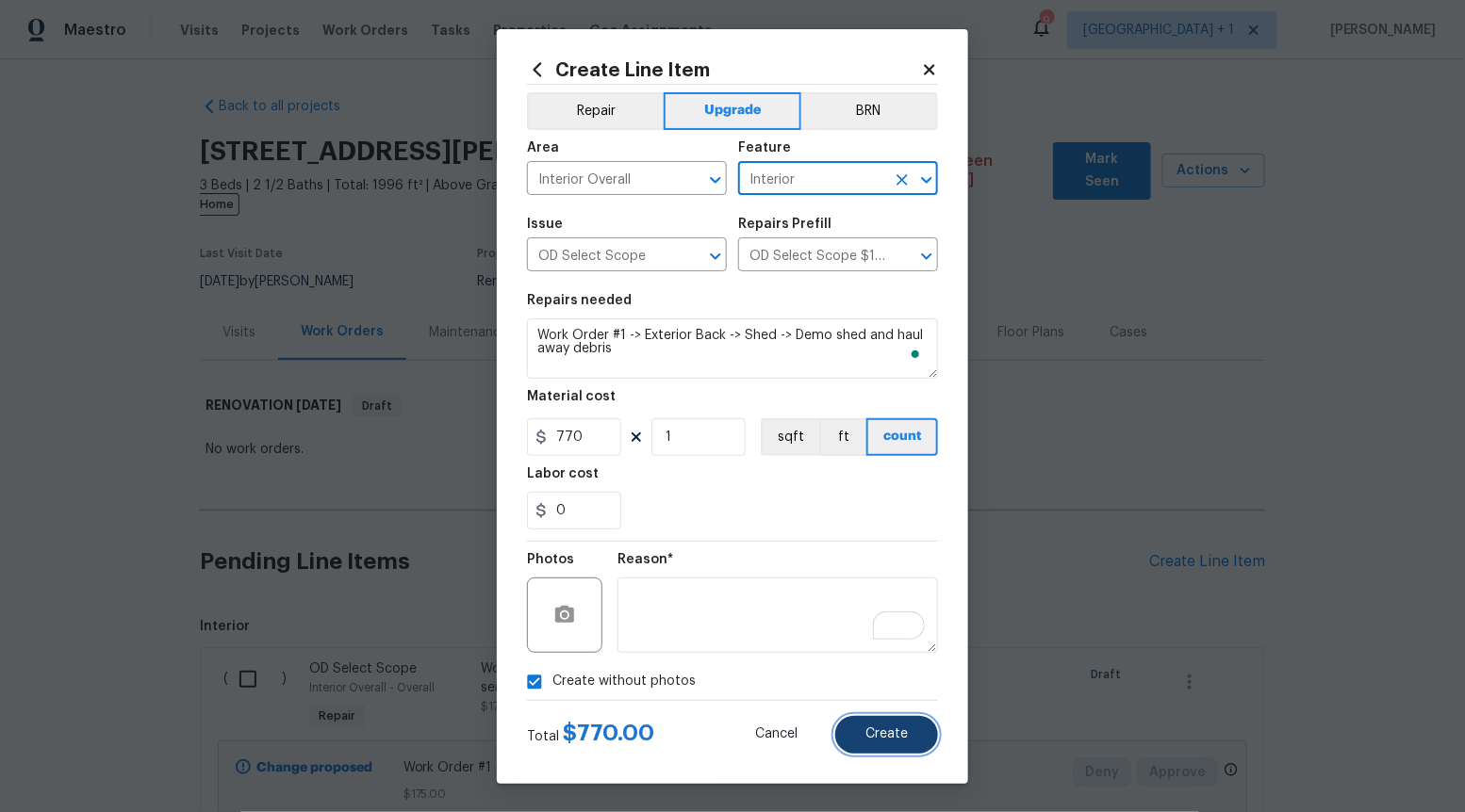
click at [913, 737] on button "Create" at bounding box center [887, 735] width 103 height 38
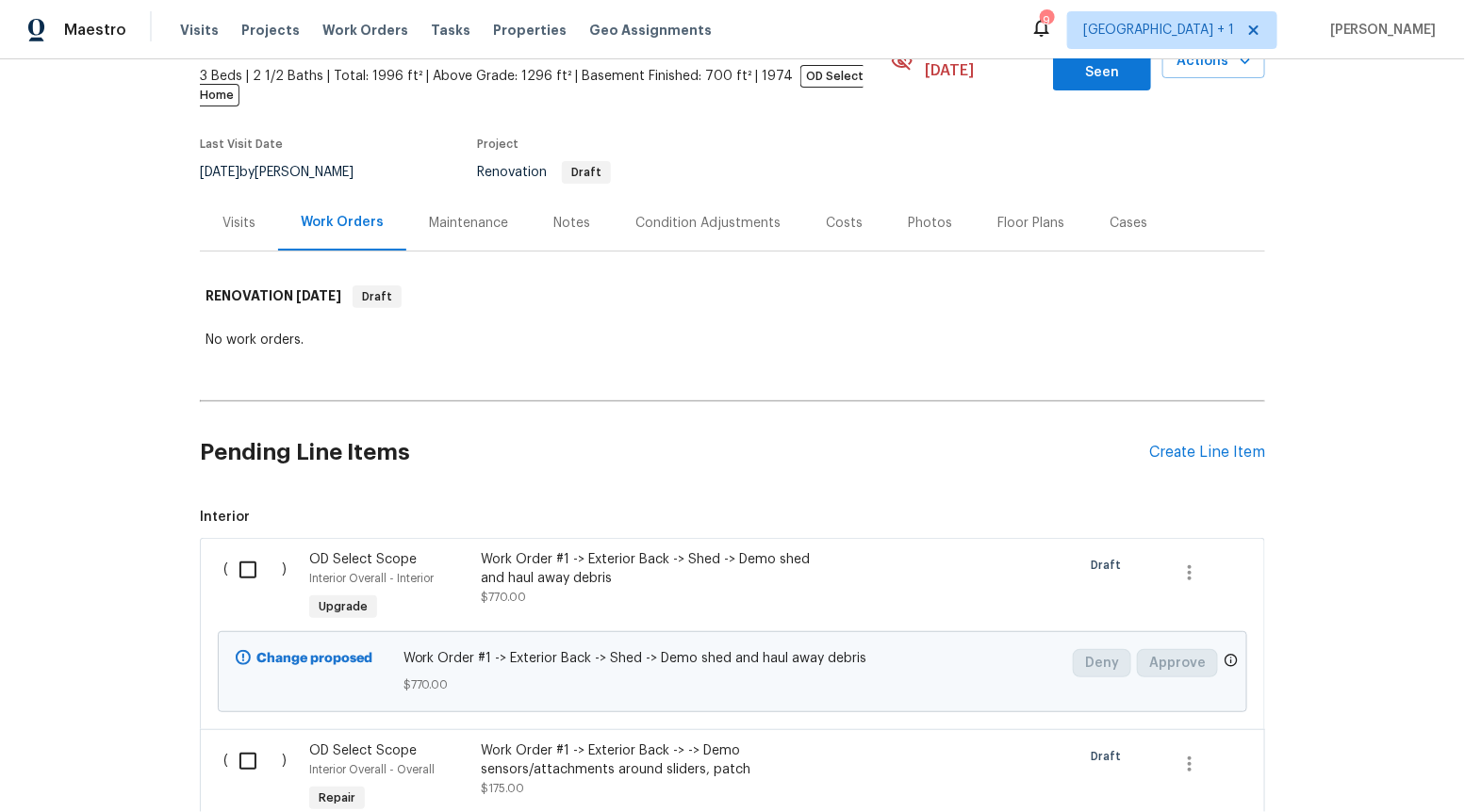
scroll to position [135, 0]
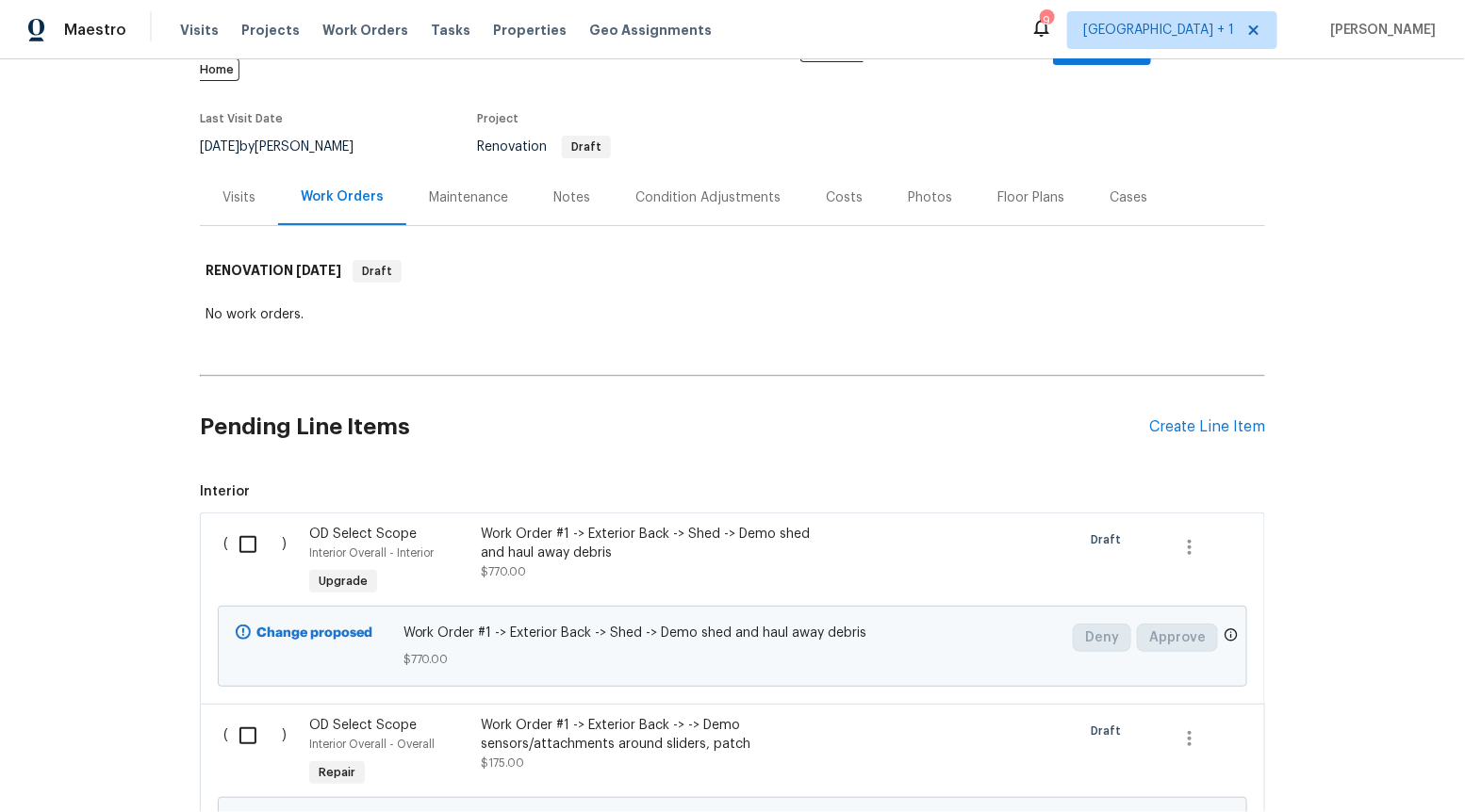
click at [879, 542] on div at bounding box center [861, 562] width 85 height 86
click at [571, 606] on div "Change proposed Work Order #1 -> Exterior Back -> Shed -> Demo shed and haul aw…" at bounding box center [733, 646] width 1030 height 81
click at [537, 535] on div "Work Order #1 -> Exterior Back -> Shed -> Demo shed and haul away debris" at bounding box center [647, 543] width 332 height 38
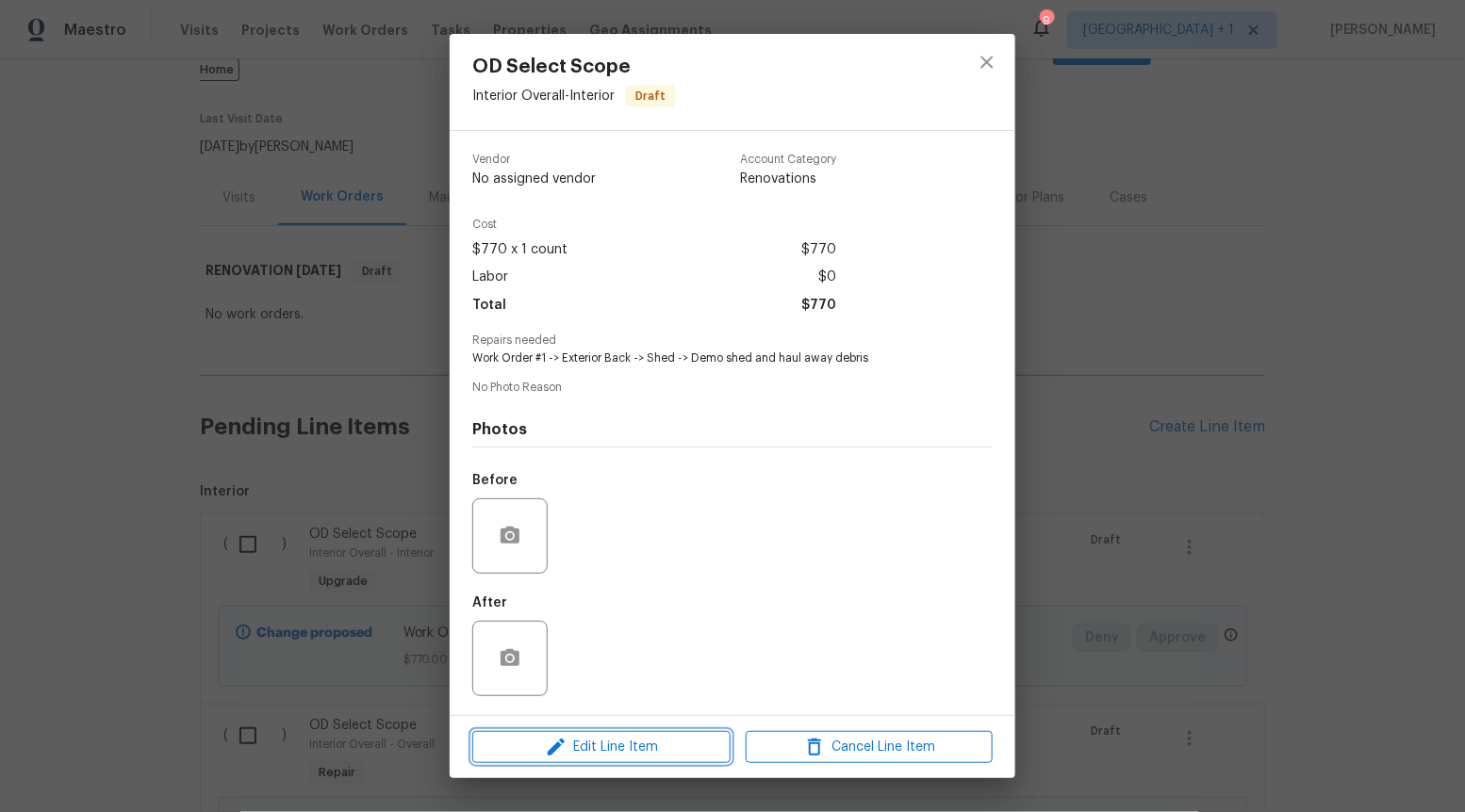
click at [693, 747] on span "Edit Line Item" at bounding box center [601, 748] width 247 height 24
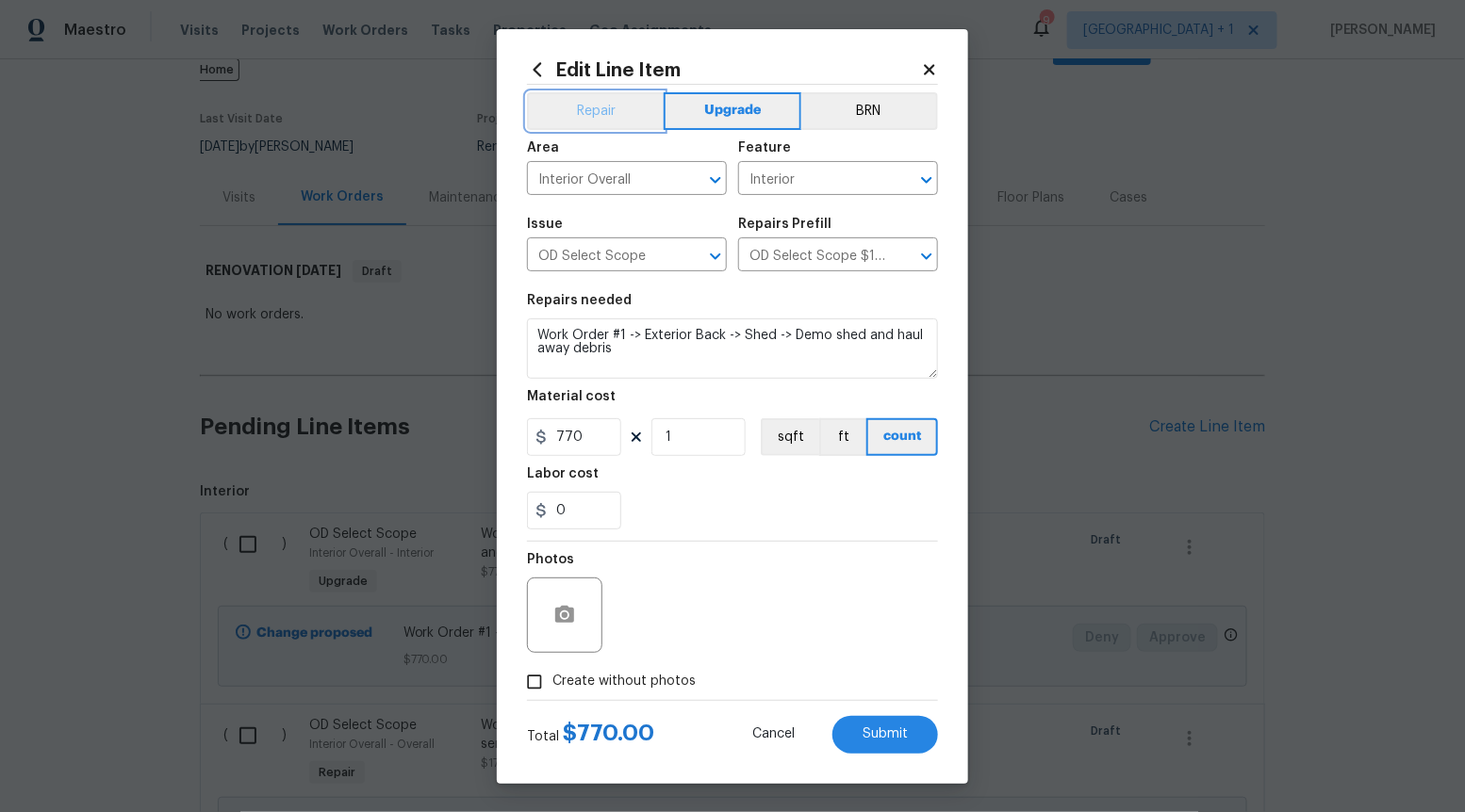
click at [646, 116] on button "Repair" at bounding box center [595, 111] width 137 height 38
click at [922, 731] on button "Submit" at bounding box center [885, 735] width 105 height 38
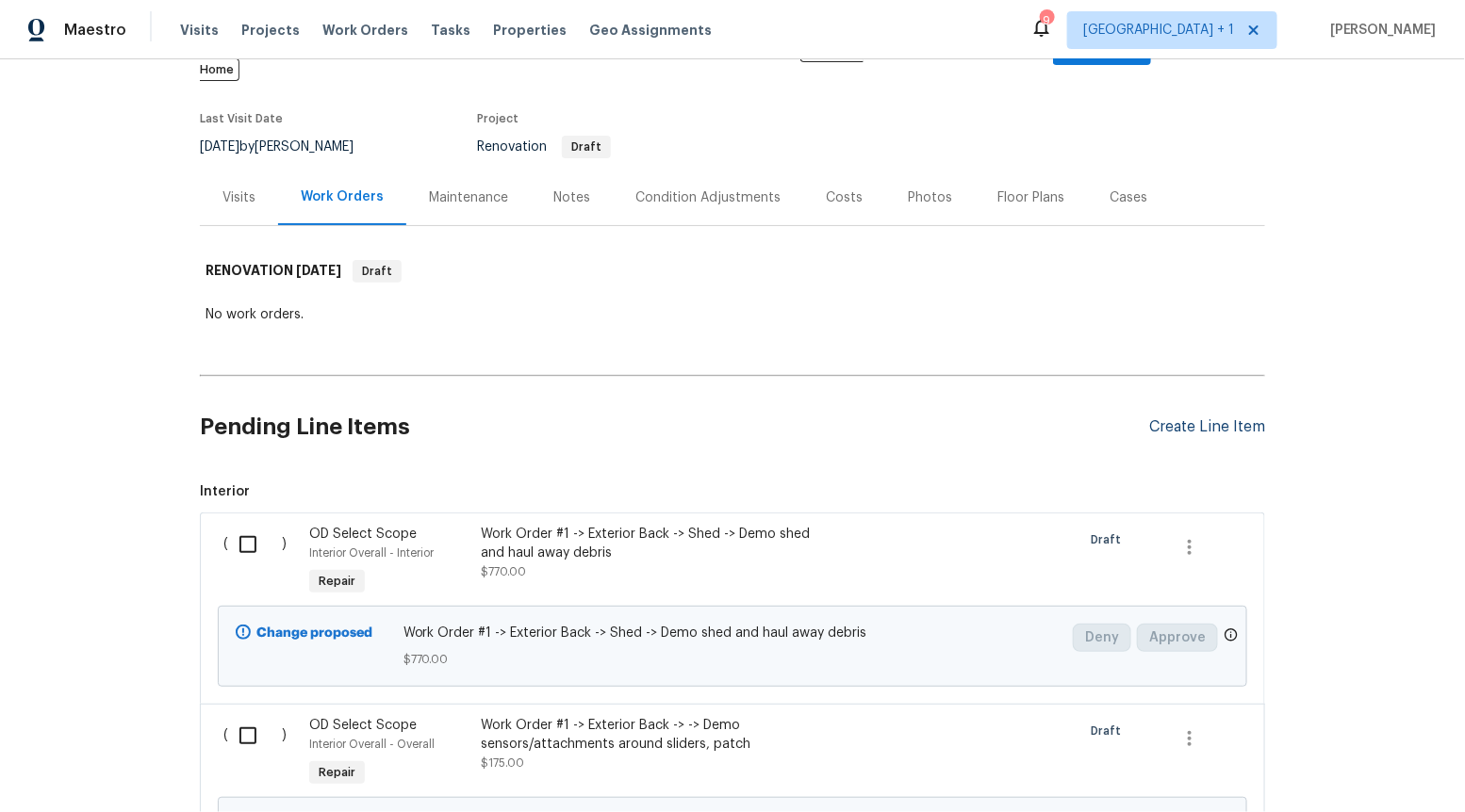
click at [1161, 418] on div "Create Line Item" at bounding box center [1207, 427] width 116 height 18
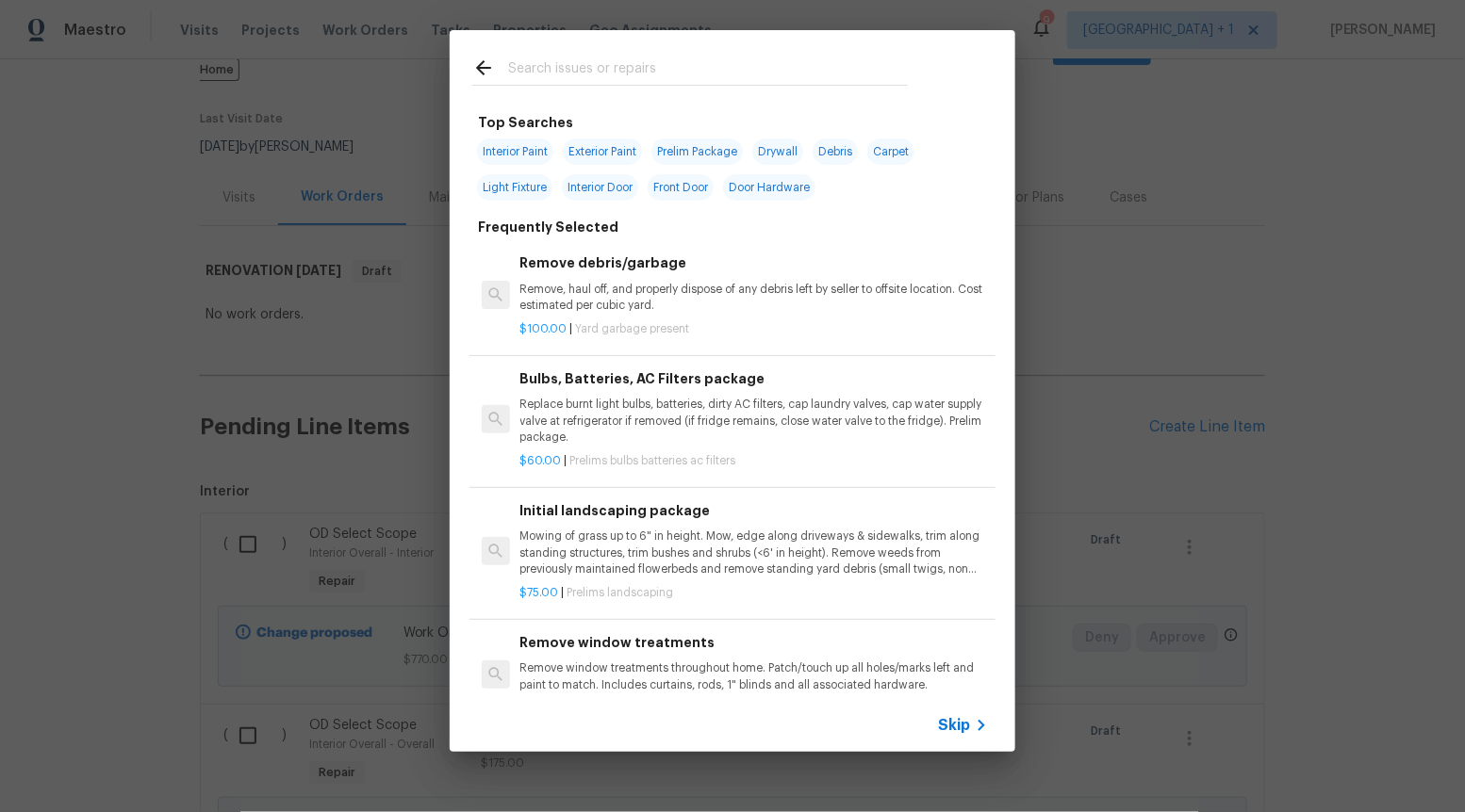
click at [961, 732] on span "Skip" at bounding box center [954, 725] width 32 height 19
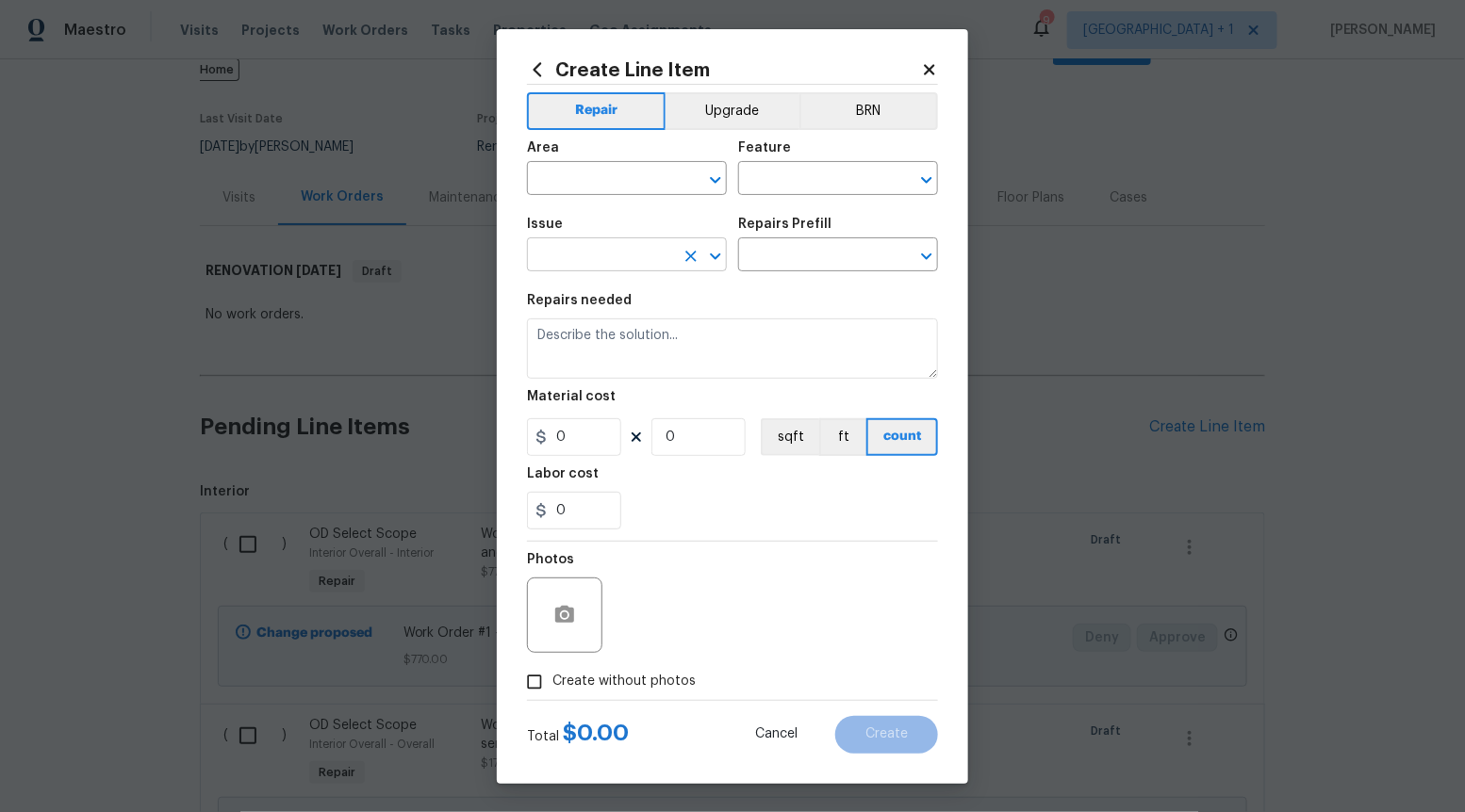
click at [715, 255] on icon "Open" at bounding box center [715, 256] width 23 height 23
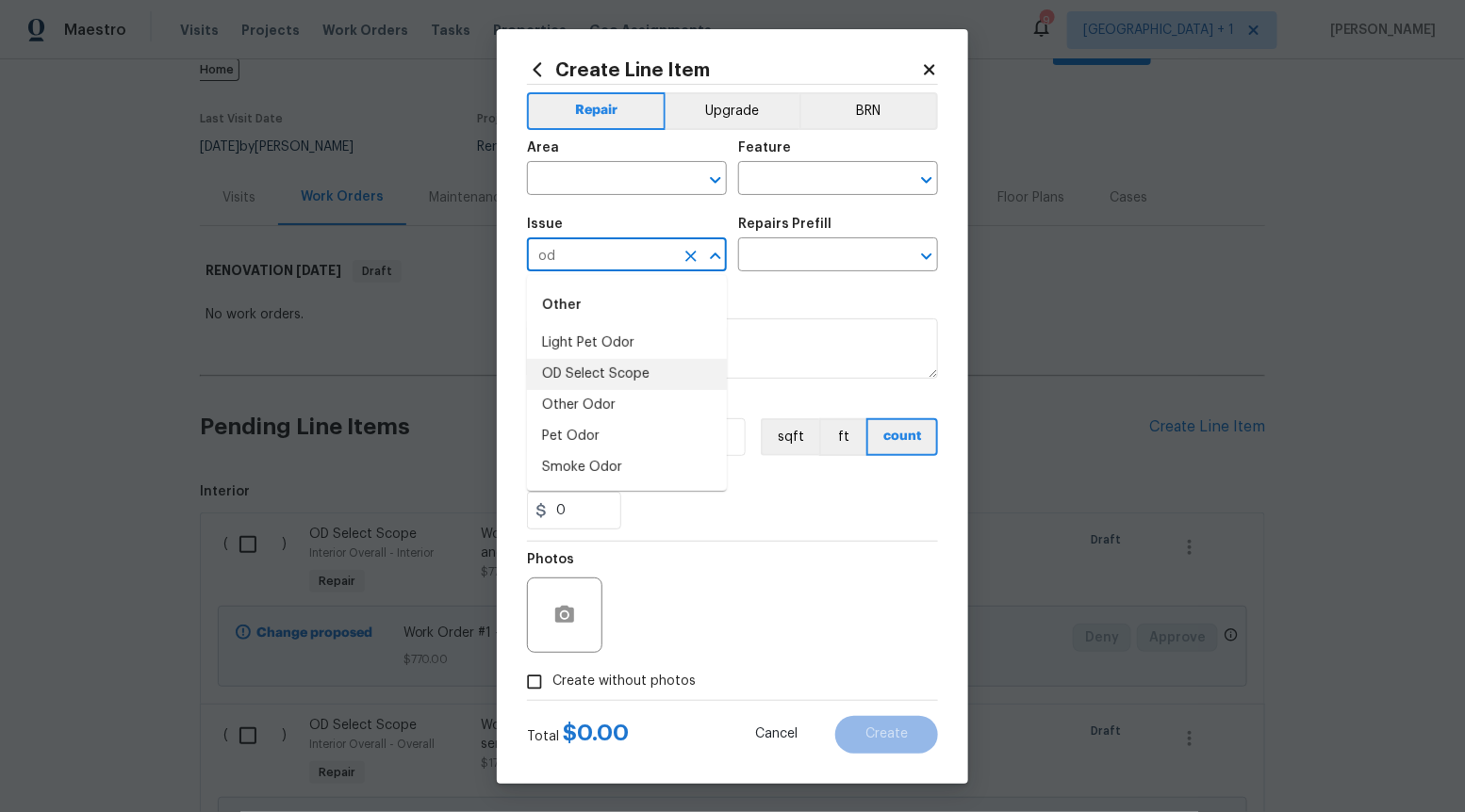
click at [615, 386] on li "OD Select Scope" at bounding box center [626, 374] width 199 height 31
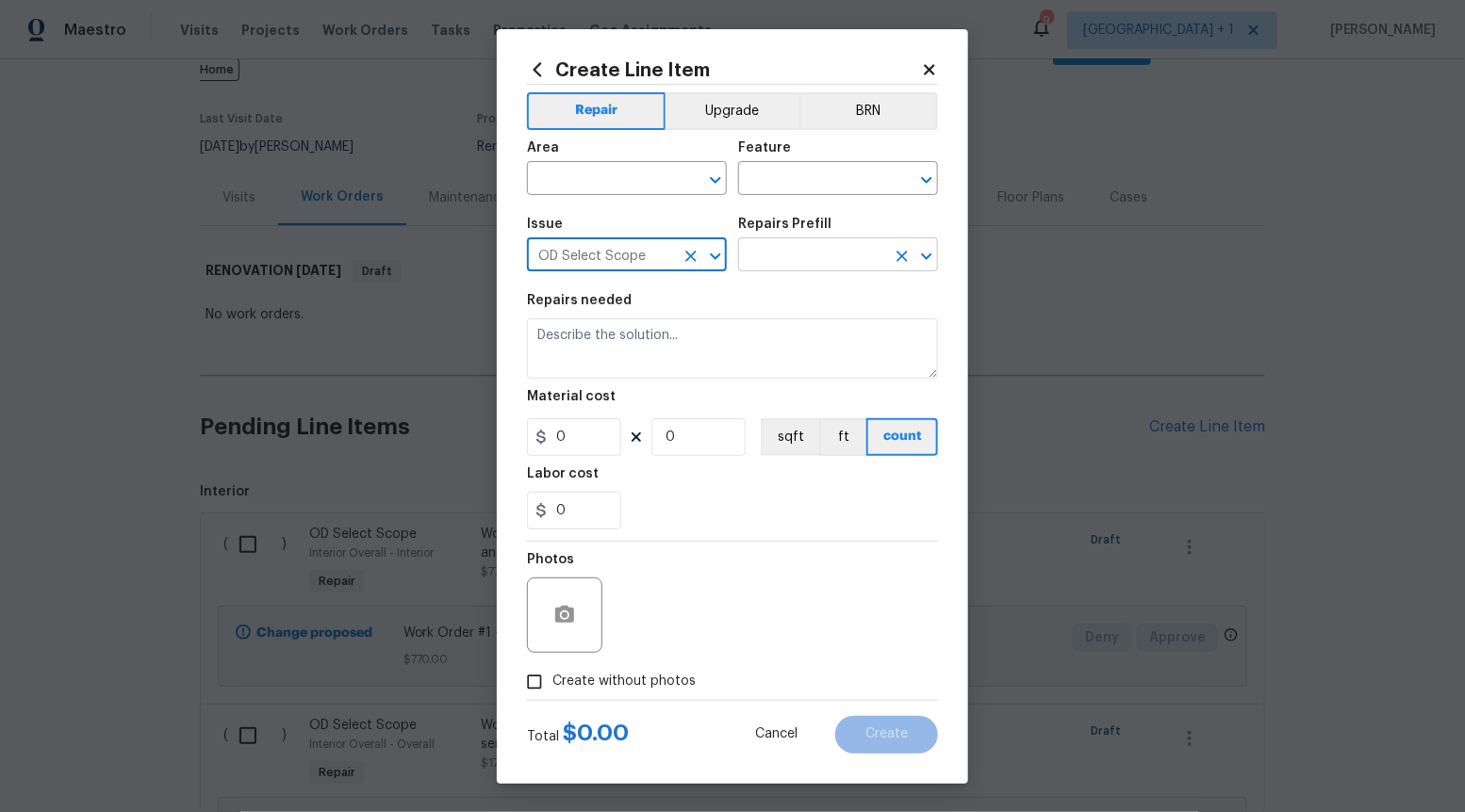
type input "OD Select Scope"
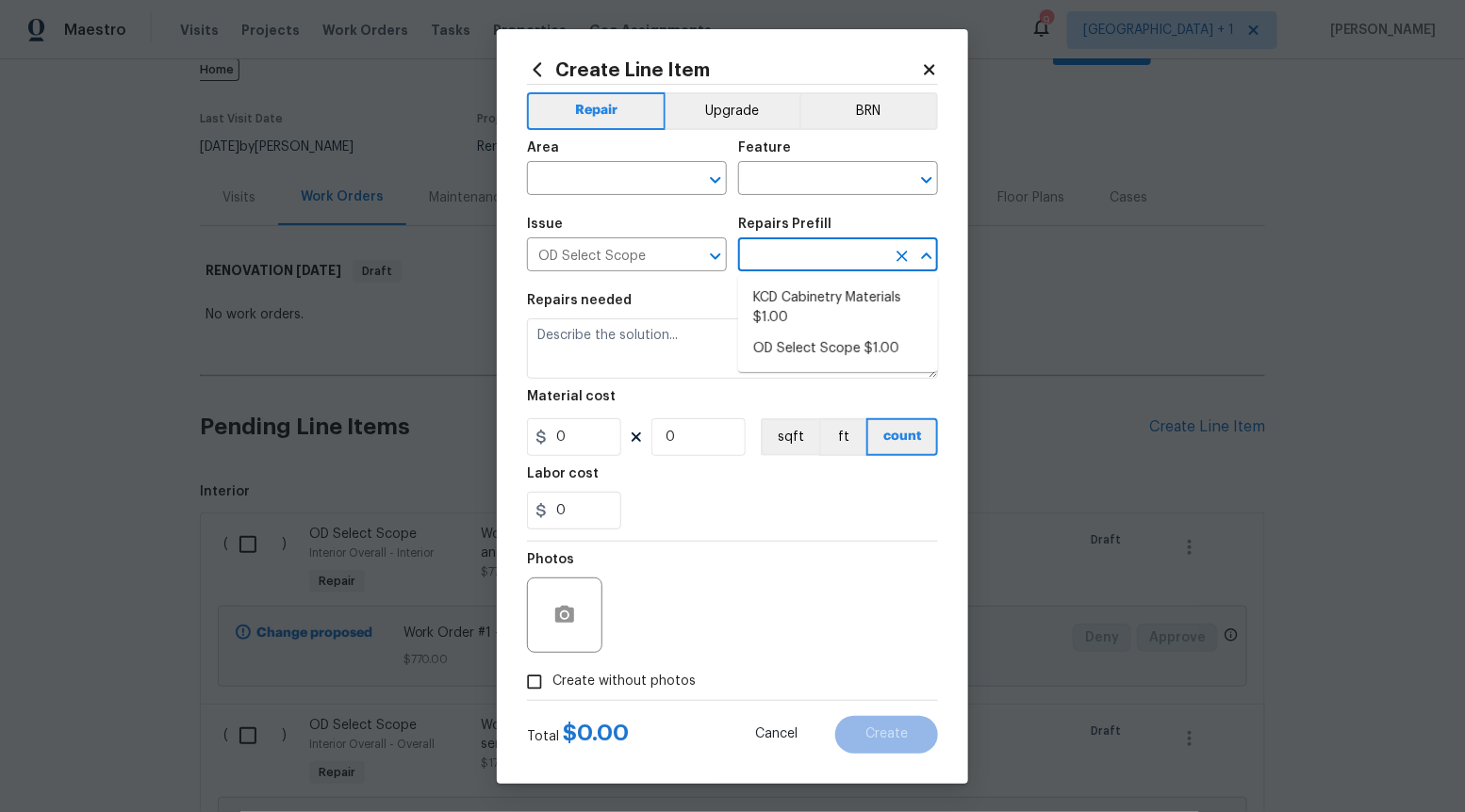
click at [814, 257] on input "text" at bounding box center [811, 256] width 147 height 29
click at [810, 352] on li "OD Select Scope $1.00" at bounding box center [837, 348] width 199 height 31
type input "OD Select Scope $1.00"
type textarea "Refer to the agreed upon scope document for further details."
type input "1"
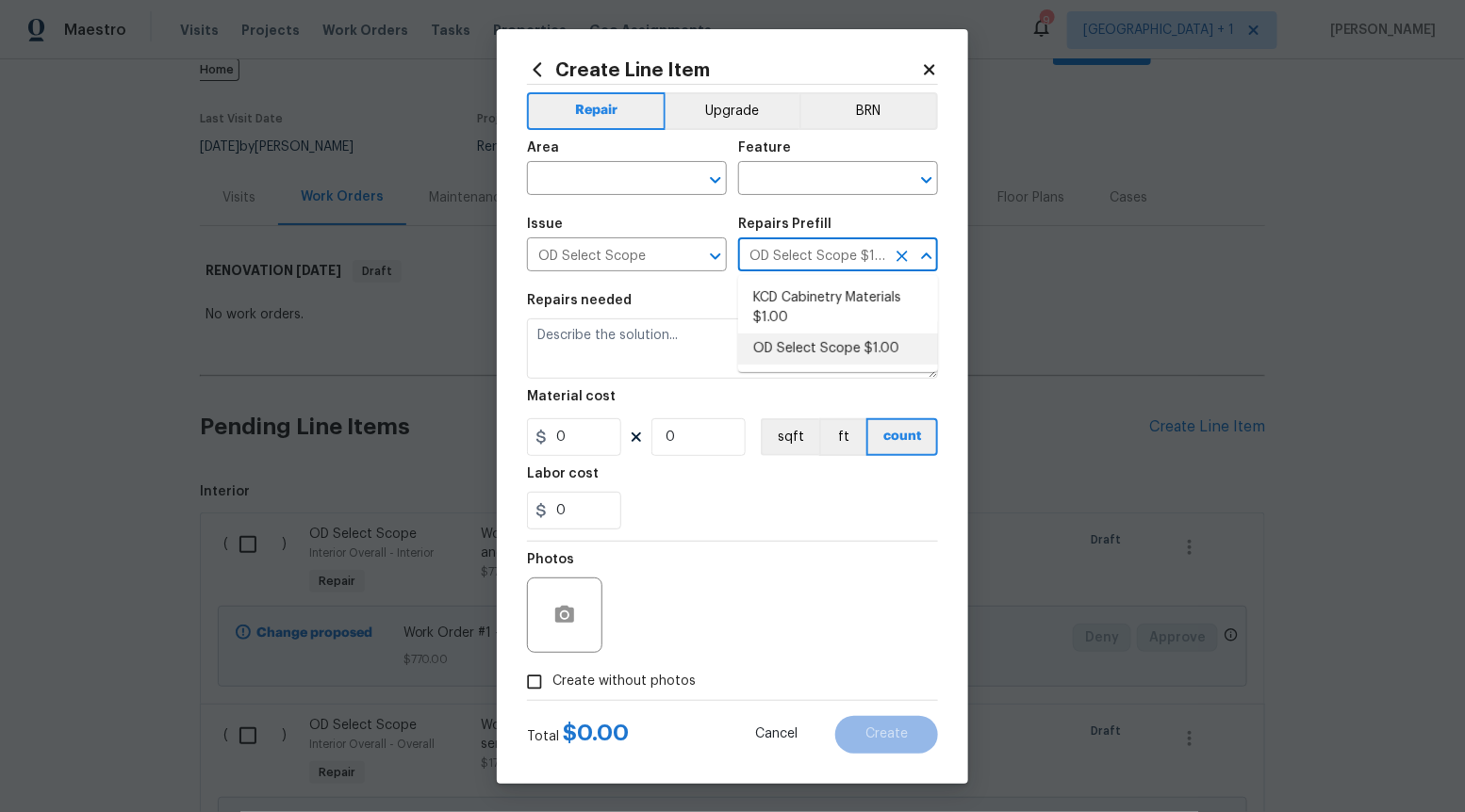
type input "1"
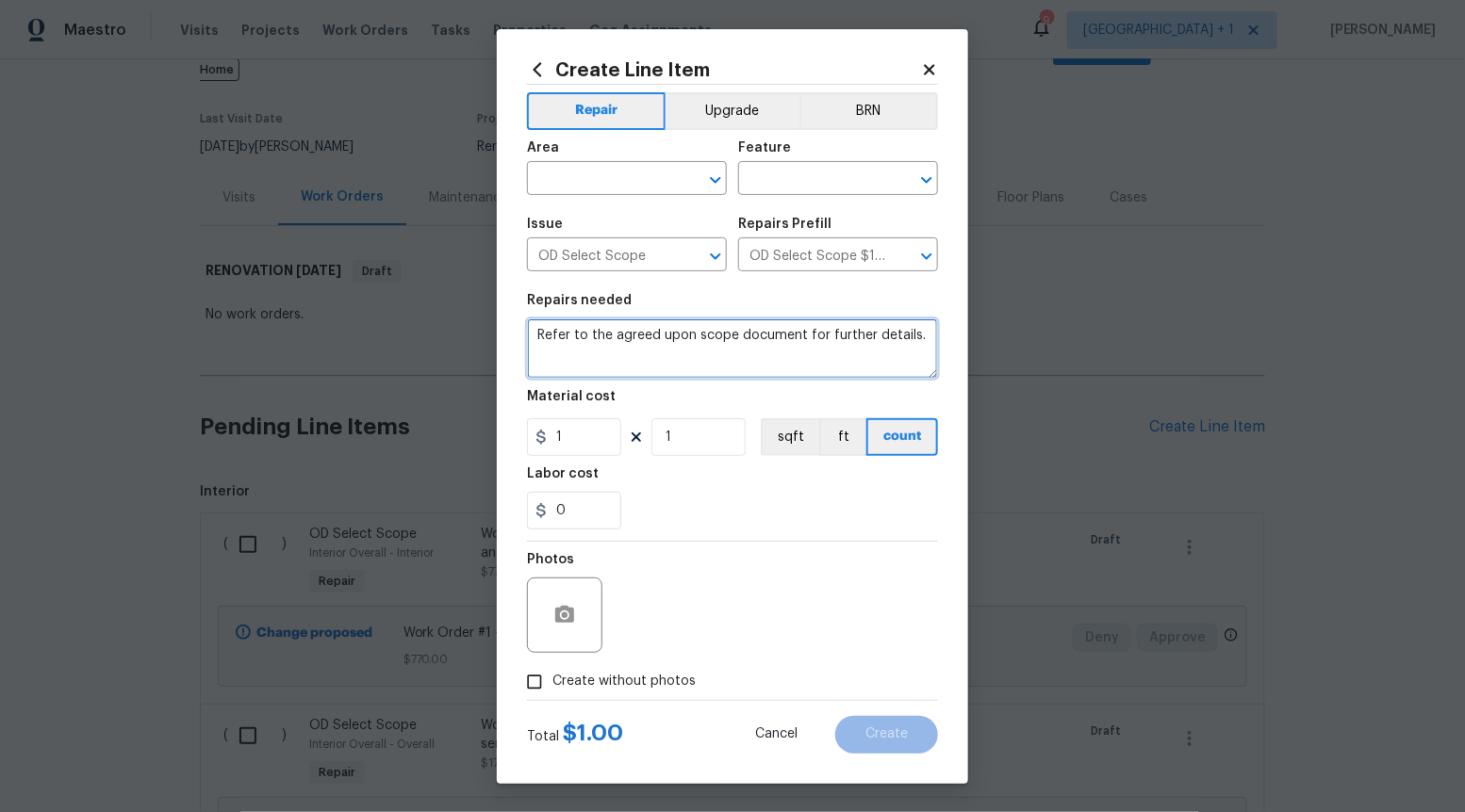
click at [810, 352] on textarea "Refer to the agreed upon scope document for further details." at bounding box center [732, 348] width 411 height 60
paste textarea "Work Order #1 -> Exterior Overall -> Debris -> Dispose of debris left behind by…"
type textarea "Work Order #1 -> Exterior Overall -> Debris -> Dispose of debris left behind by…"
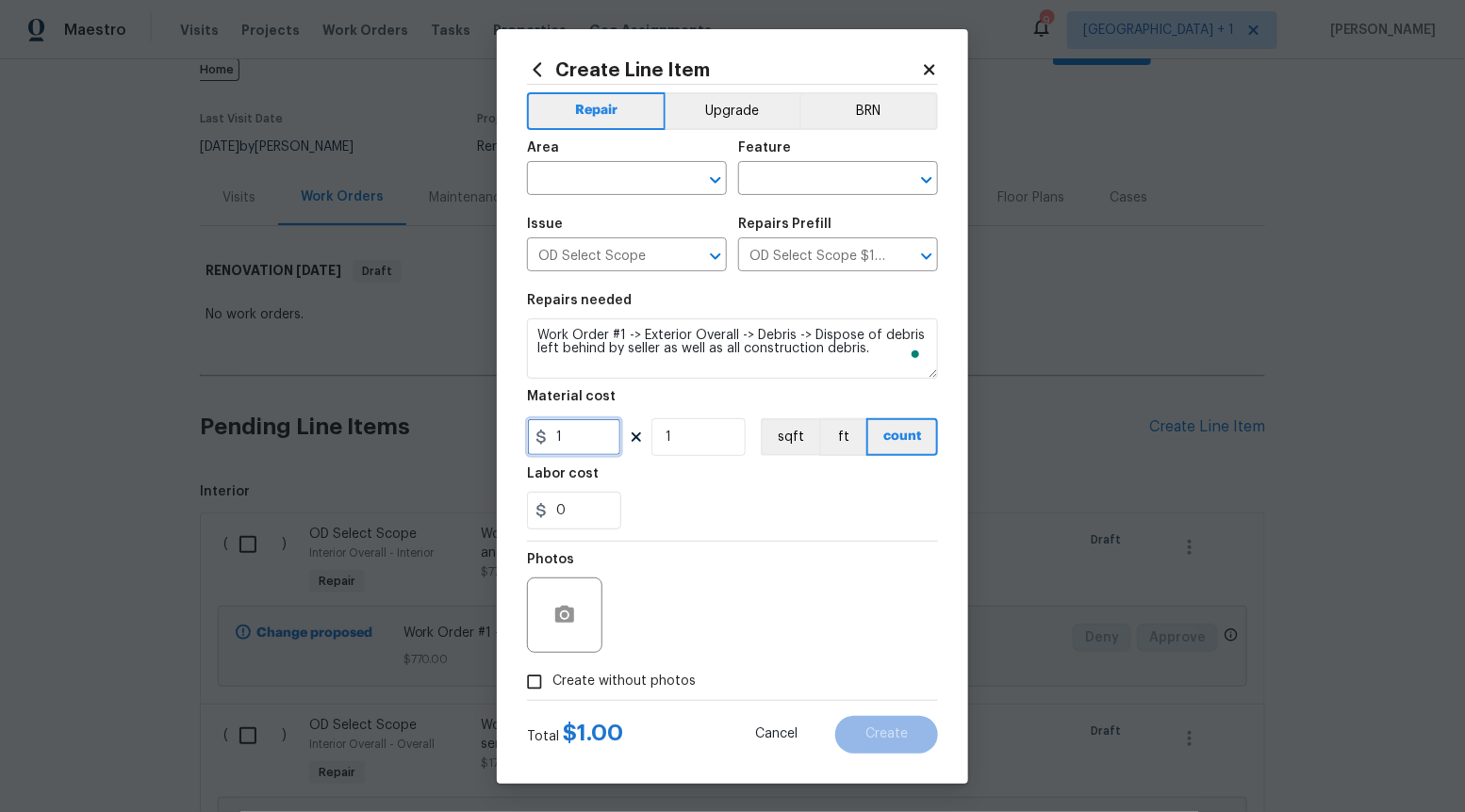
click at [604, 432] on input "1" at bounding box center [573, 437] width 94 height 38
type input "950"
click at [542, 680] on input "Create without photos" at bounding box center [535, 682] width 36 height 36
checkbox input "true"
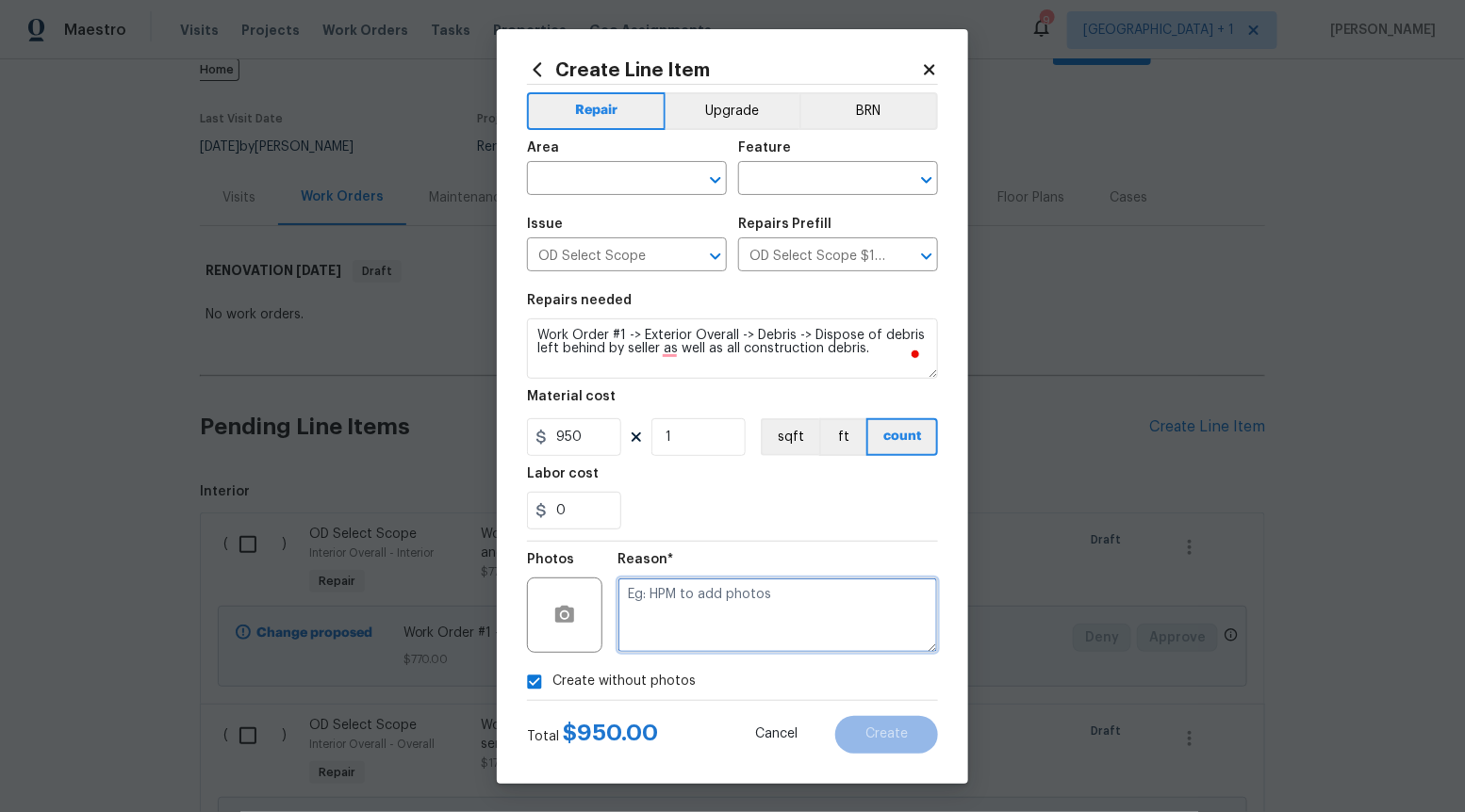
click at [741, 609] on textarea at bounding box center [778, 616] width 320 height 75
click at [717, 174] on icon "Open" at bounding box center [715, 179] width 23 height 23
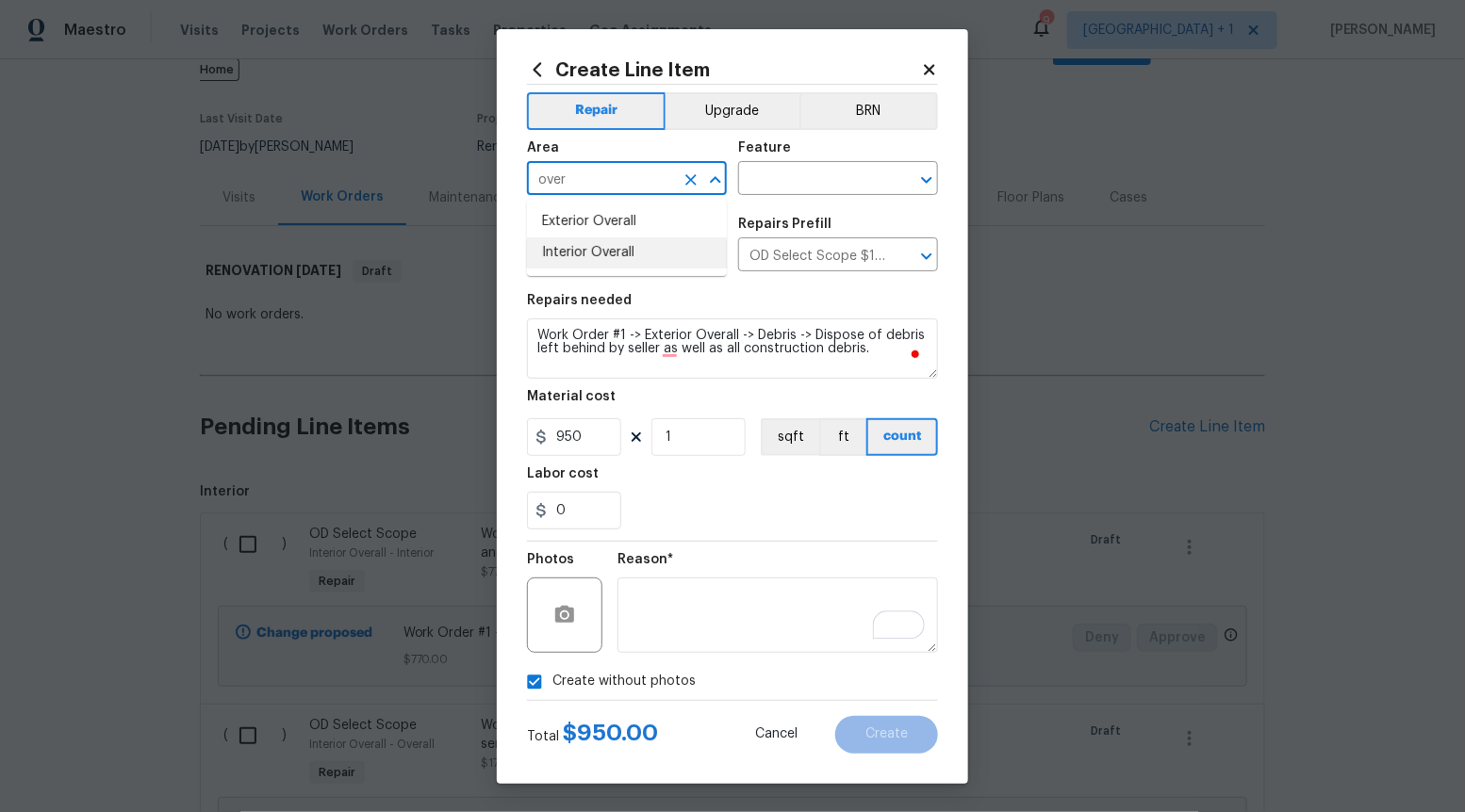
click at [632, 246] on li "Interior Overall" at bounding box center [626, 253] width 199 height 31
type input "Interior Overall"
click at [842, 176] on input "text" at bounding box center [811, 179] width 147 height 29
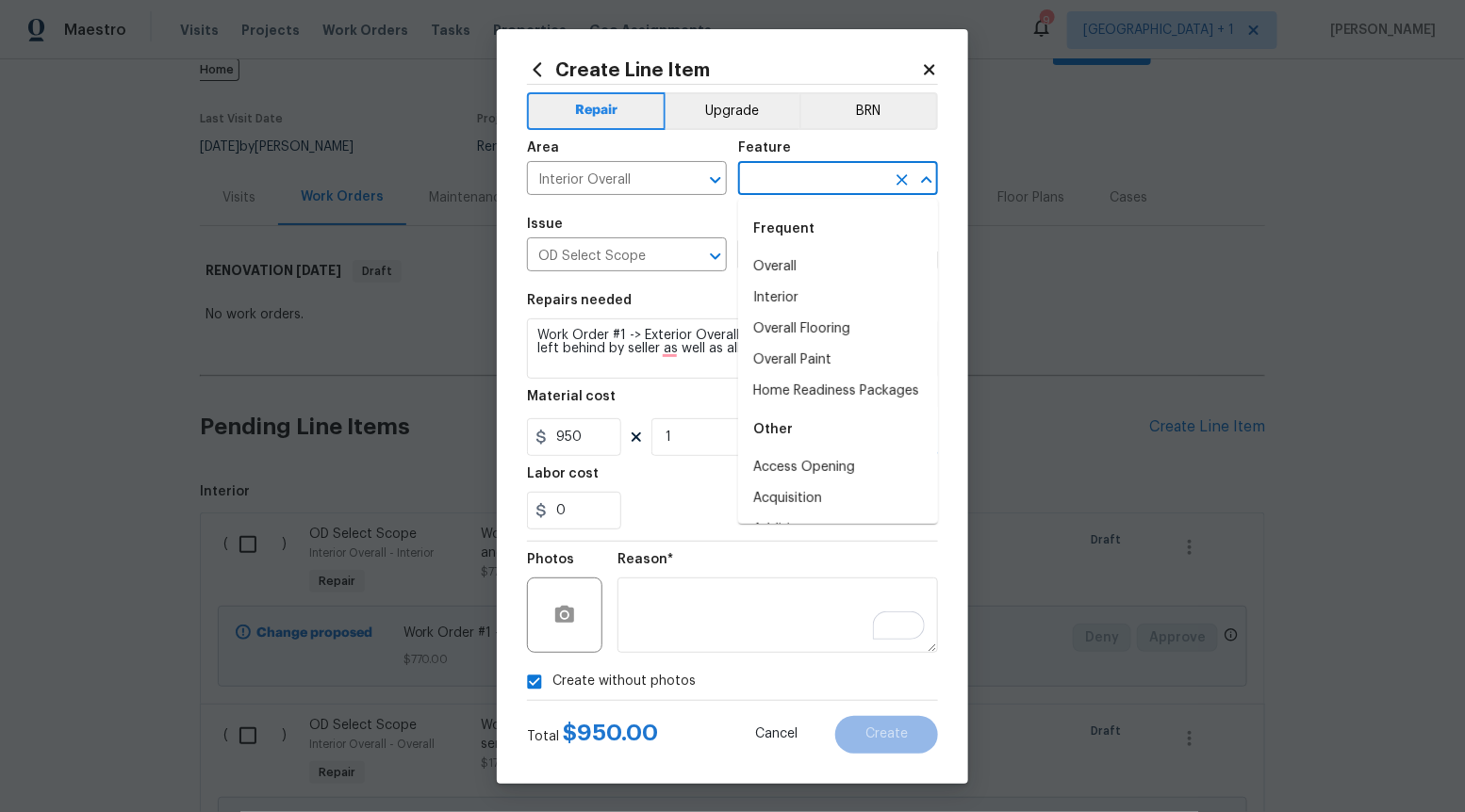
click at [802, 244] on div "Frequent" at bounding box center [837, 229] width 199 height 46
click at [802, 268] on li "Overall" at bounding box center [837, 267] width 199 height 31
type input "Overall"
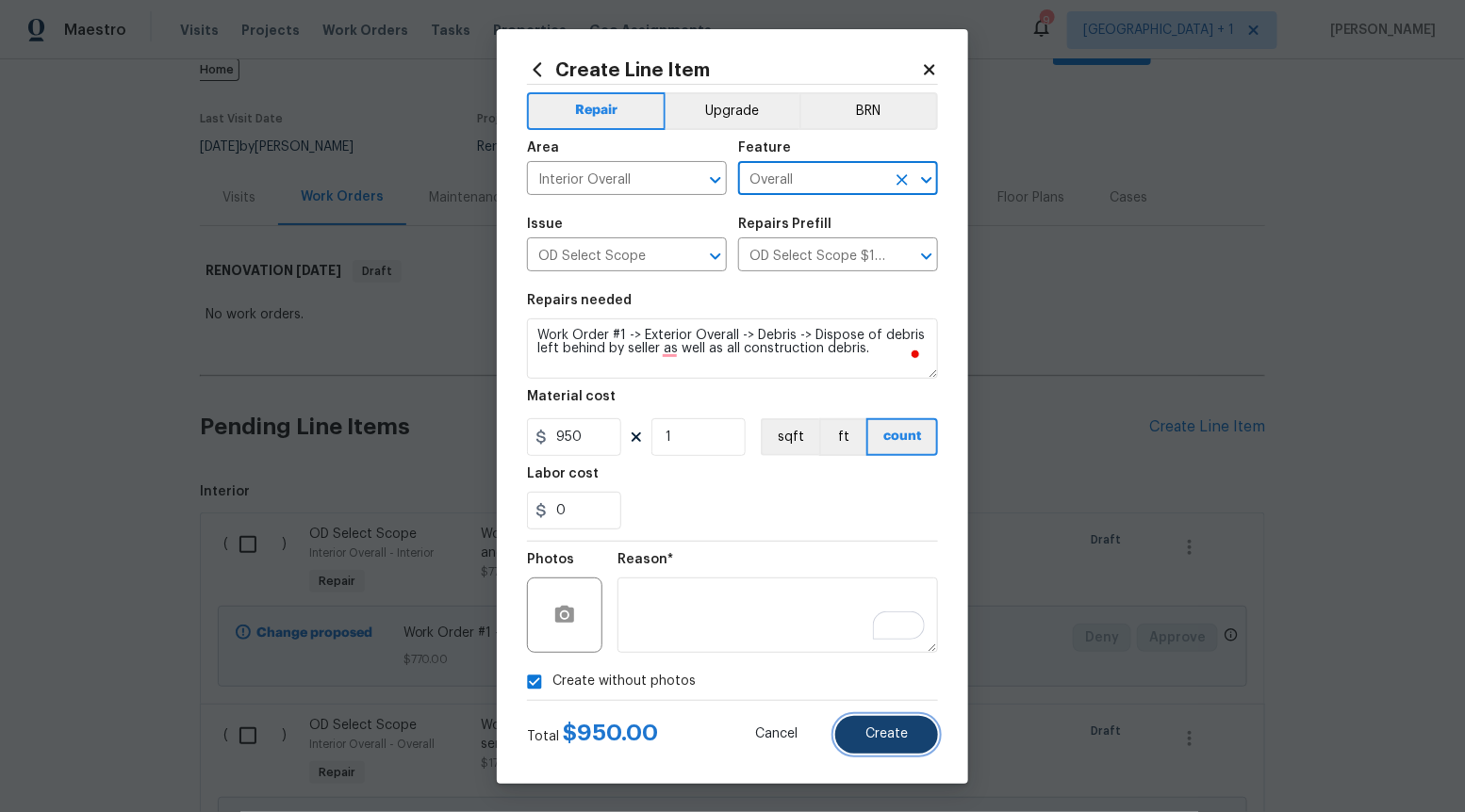
click at [918, 744] on button "Create" at bounding box center [887, 735] width 103 height 38
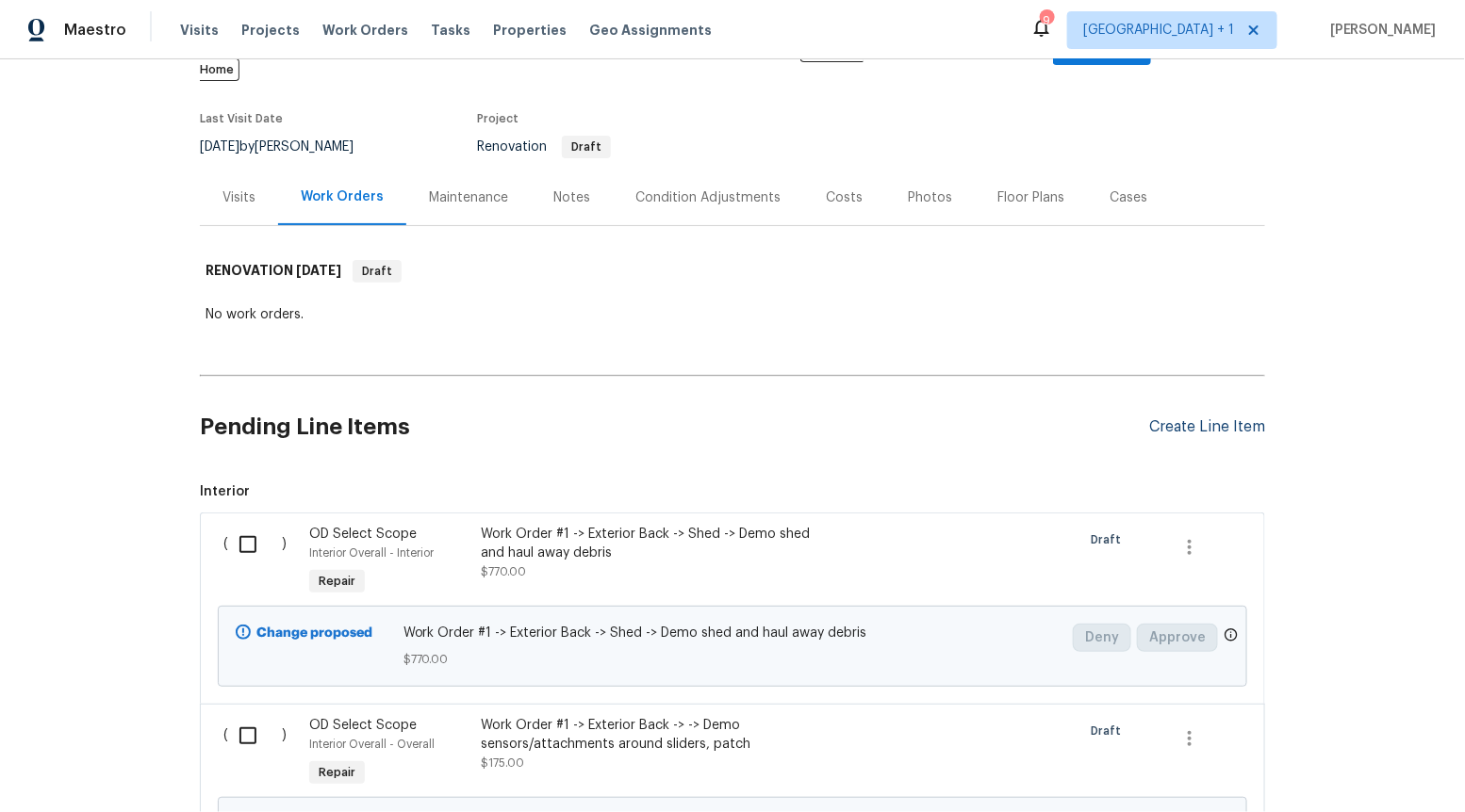
click at [1215, 418] on div "Create Line Item" at bounding box center [1207, 427] width 116 height 18
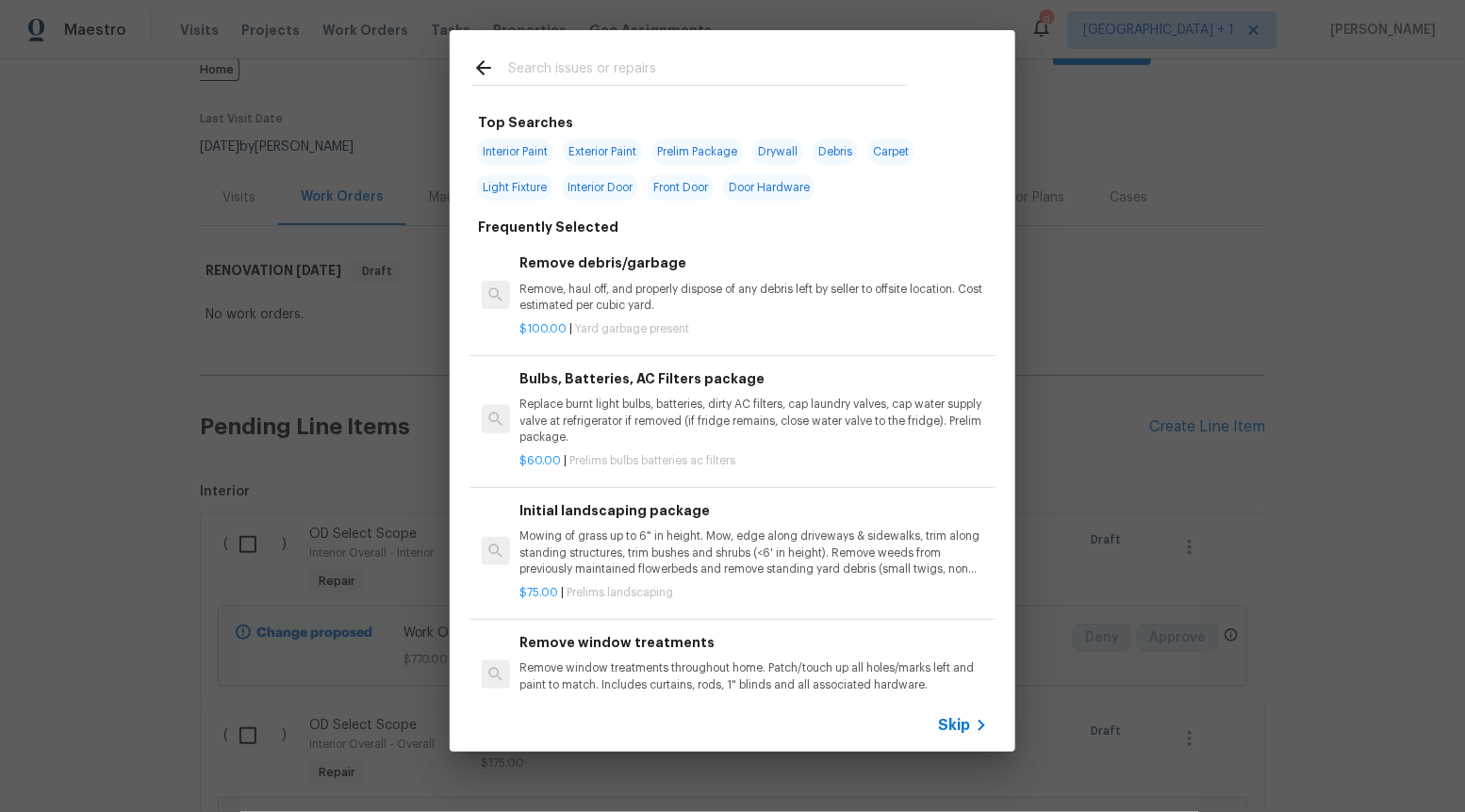
click at [965, 716] on span "Skip" at bounding box center [954, 725] width 32 height 19
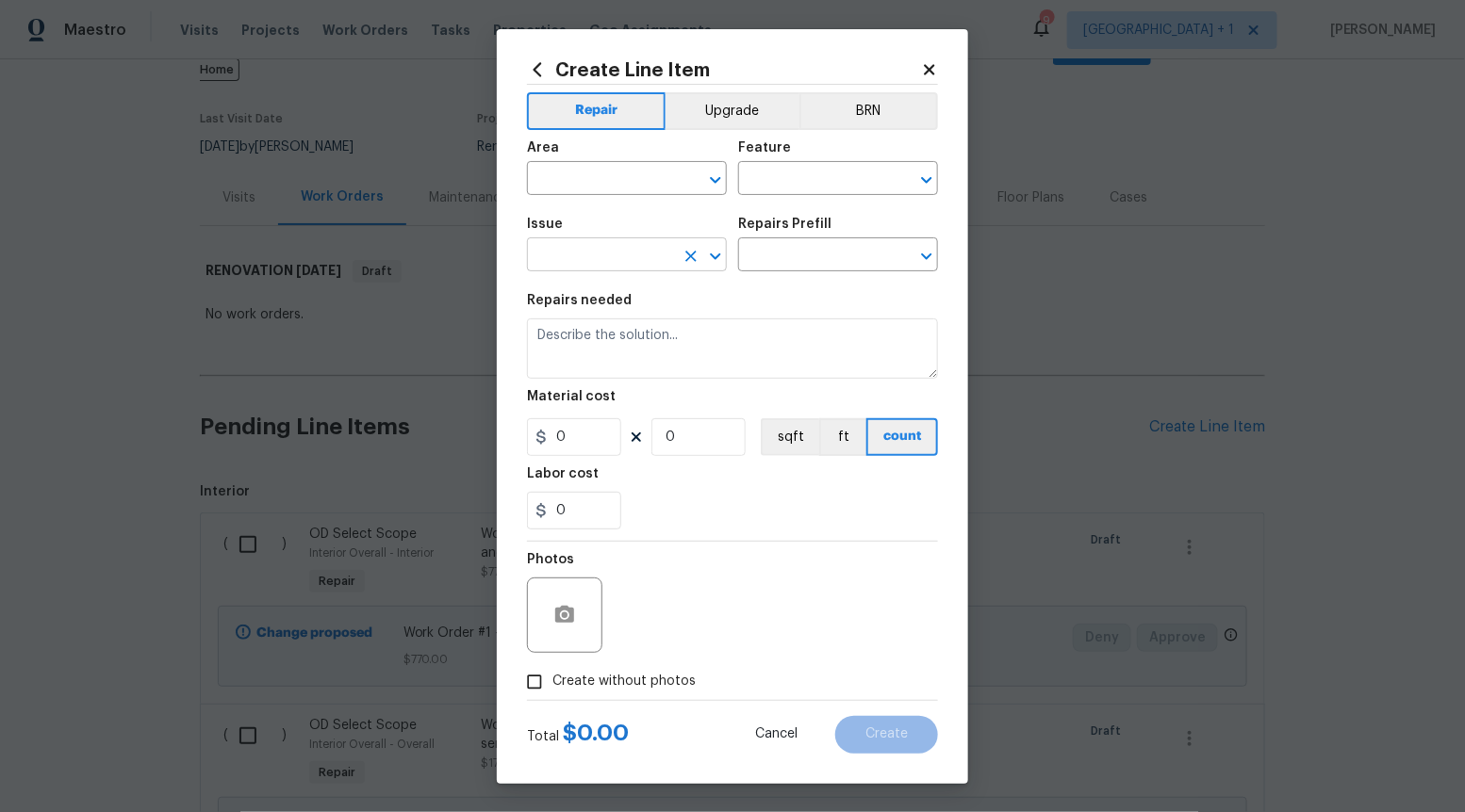
click at [722, 260] on icon "Open" at bounding box center [715, 256] width 23 height 23
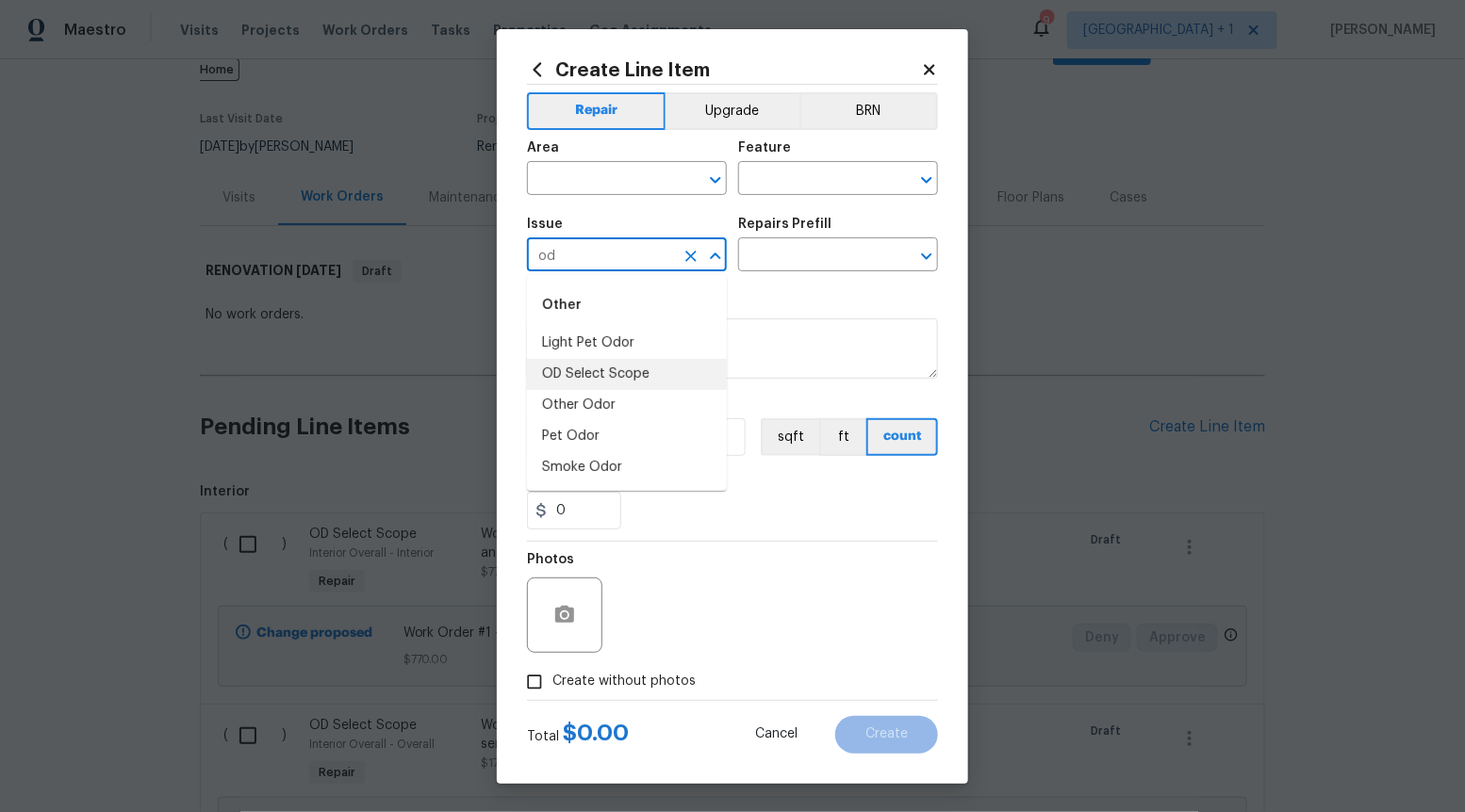
click at [589, 376] on li "OD Select Scope" at bounding box center [626, 374] width 199 height 31
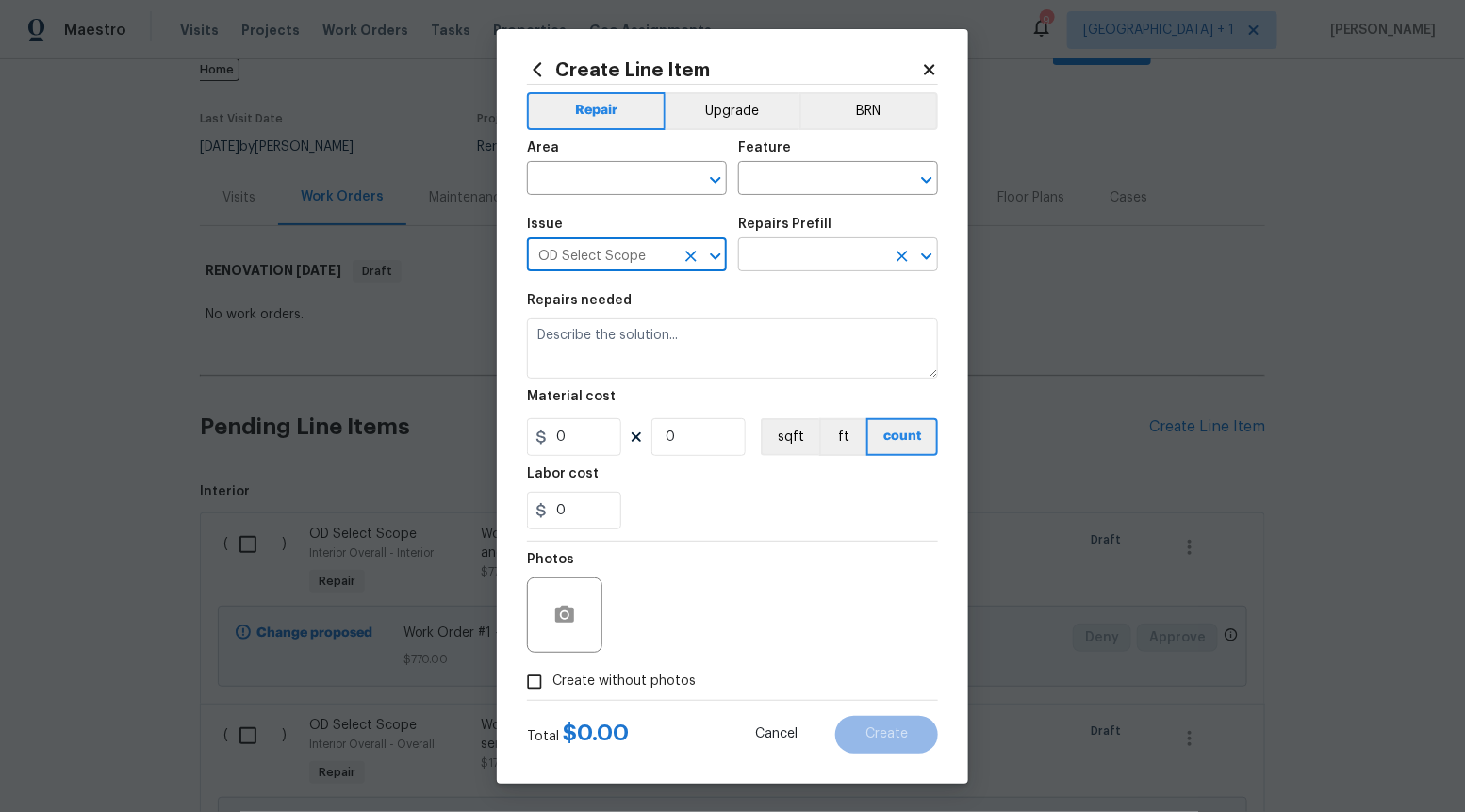
type input "OD Select Scope"
click at [798, 254] on input "text" at bounding box center [811, 256] width 147 height 29
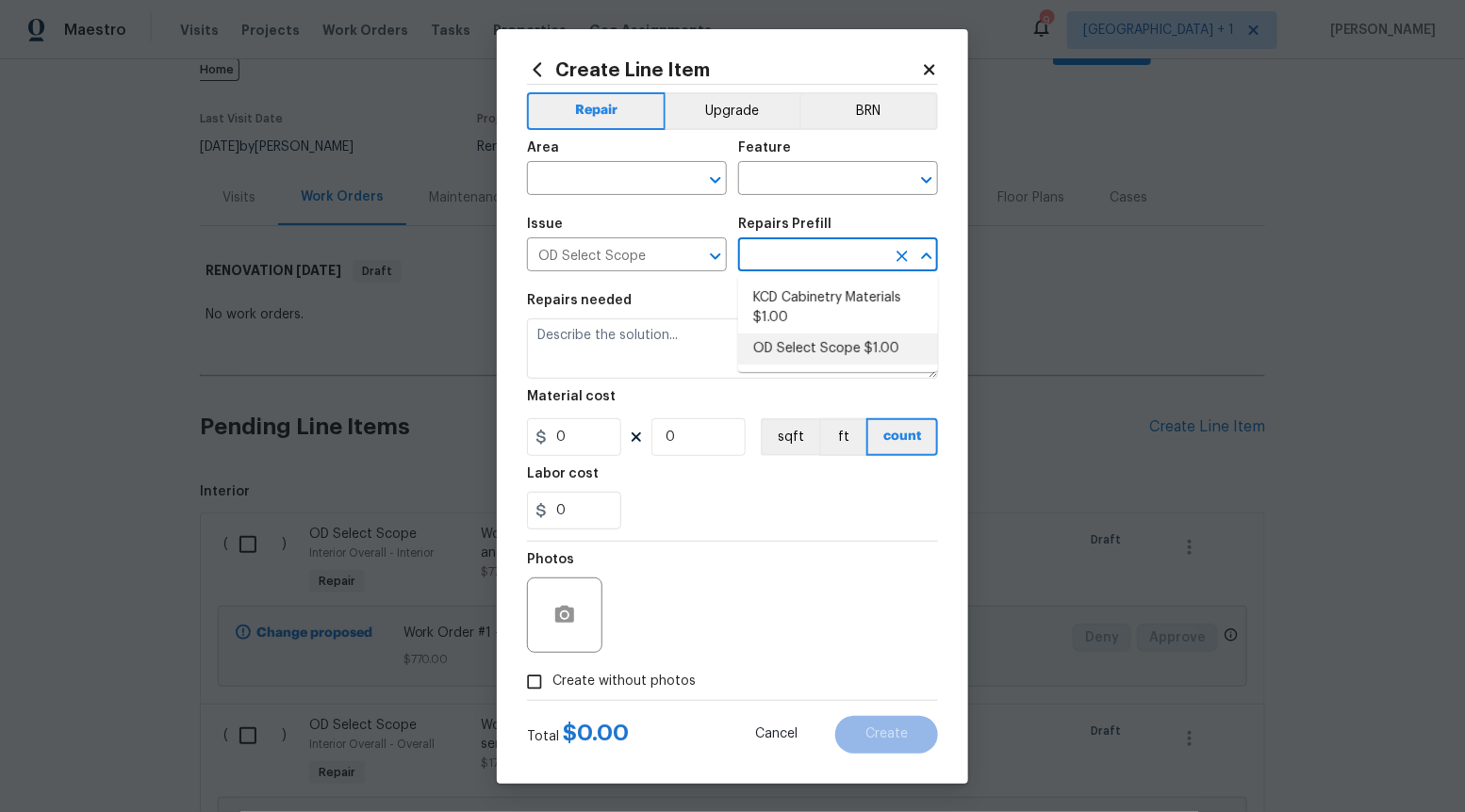
click at [793, 344] on li "OD Select Scope $1.00" at bounding box center [837, 348] width 199 height 31
type input "OD Select Scope $1.00"
type textarea "Refer to the agreed upon scope document for further details."
type input "1"
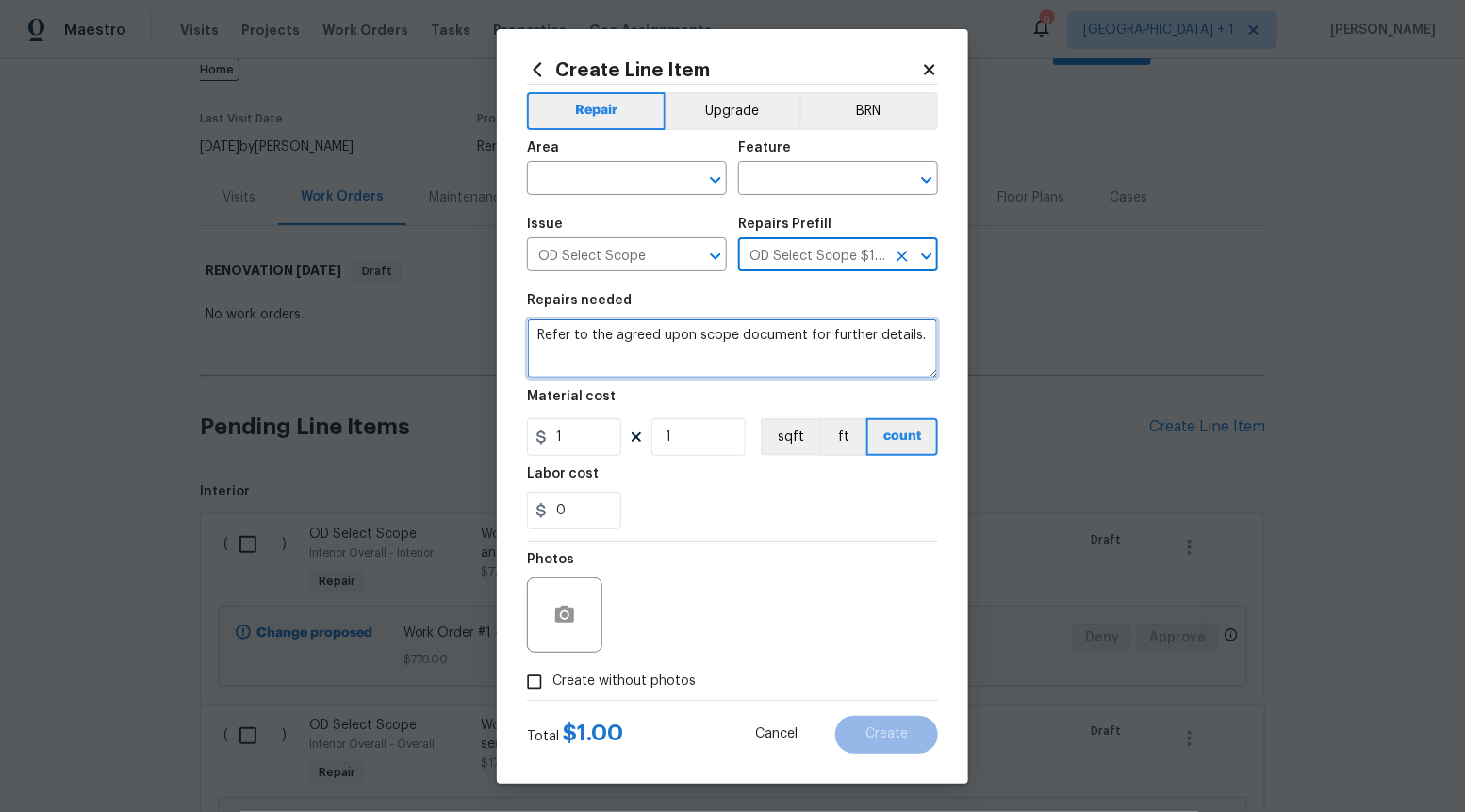
click at [793, 344] on textarea "Refer to the agreed upon scope document for further details." at bounding box center [732, 348] width 411 height 60
paste textarea "Work Order #1 -> Exterior Overall -> Exterior Overall -> Thoroughly power wash …"
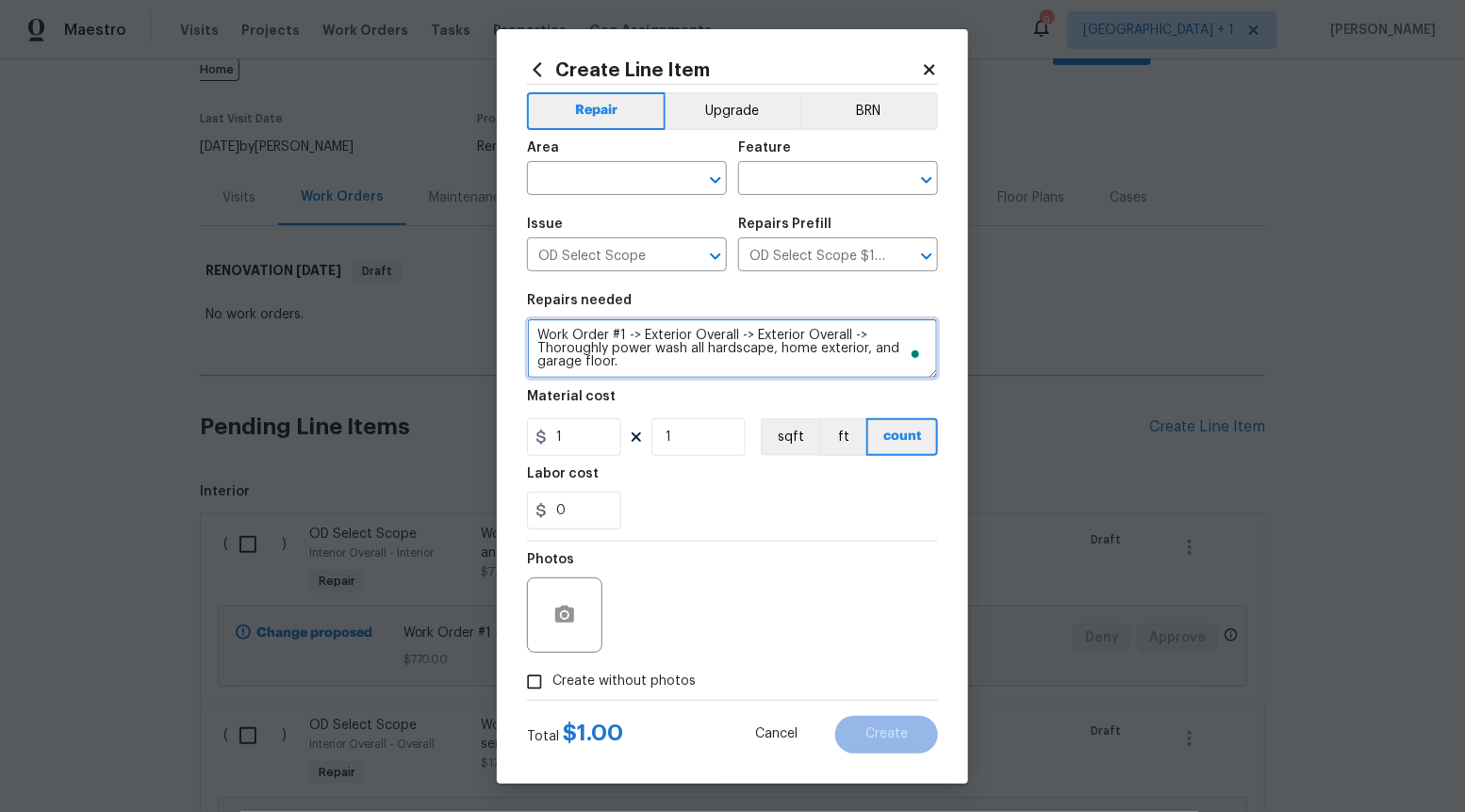
type textarea "Work Order #1 -> Exterior Overall -> Exterior Overall -> Thoroughly power wash …"
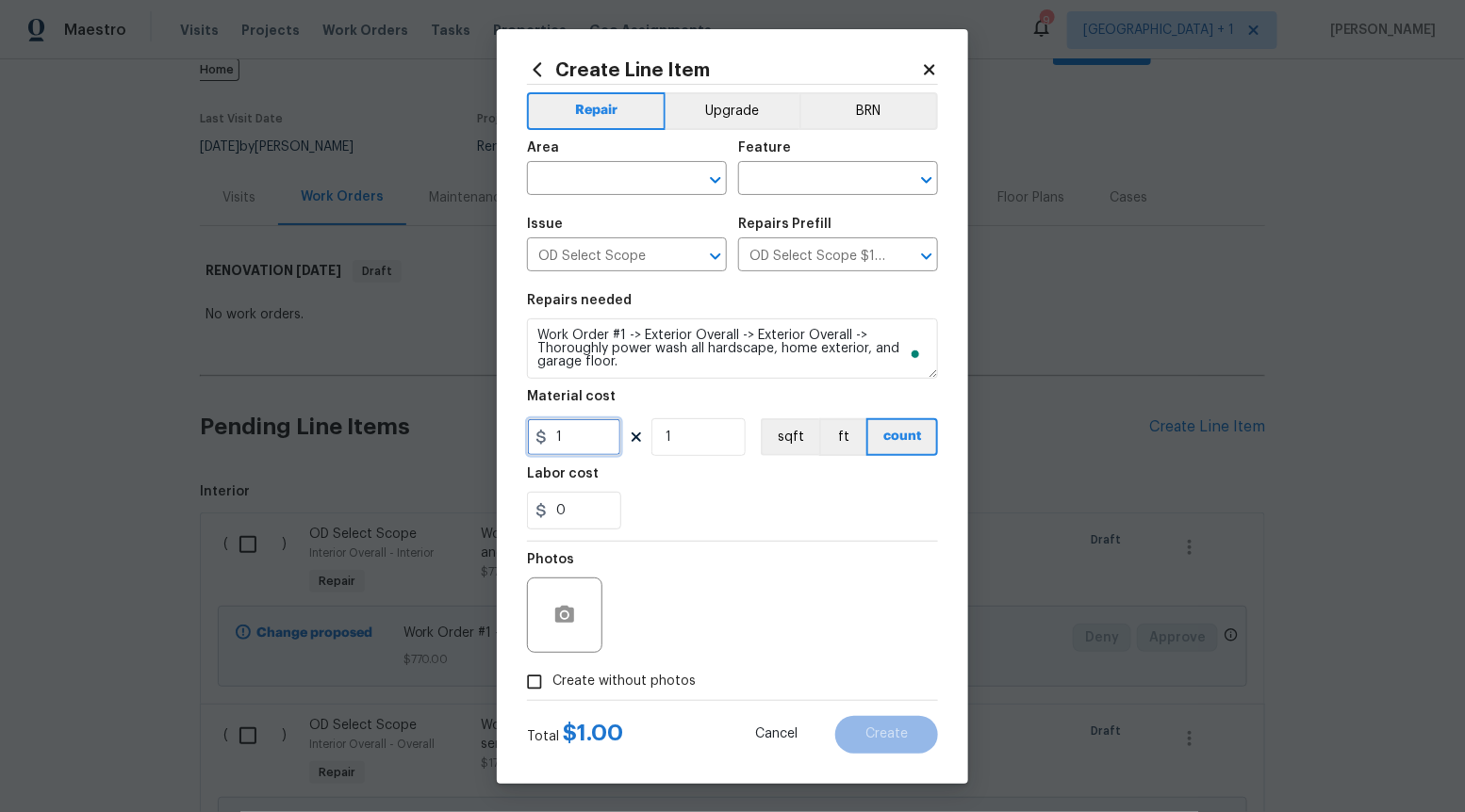
click at [593, 433] on input "1" at bounding box center [573, 437] width 94 height 38
type input "375"
click at [531, 685] on input "Create without photos" at bounding box center [535, 682] width 36 height 36
checkbox input "true"
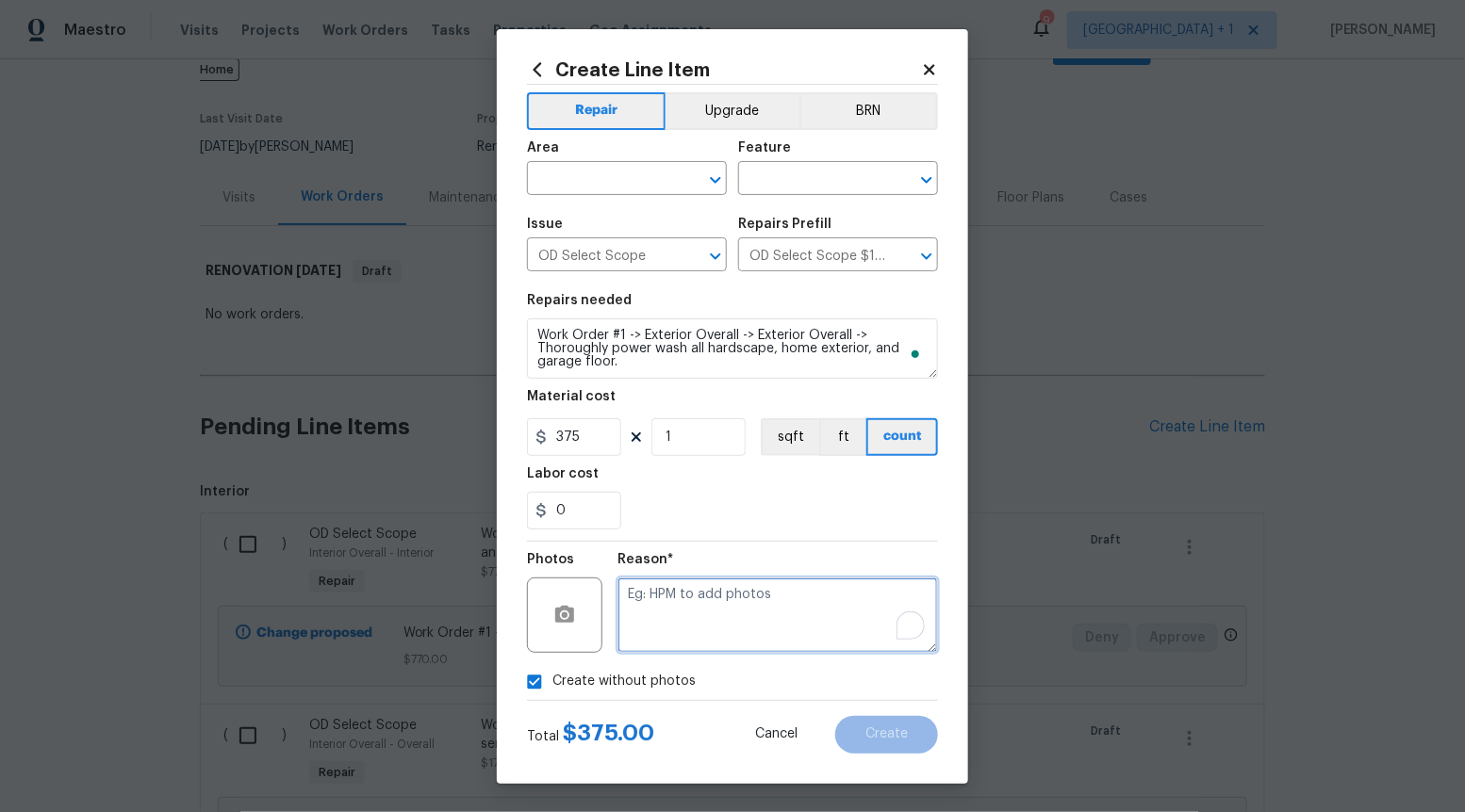
click at [773, 614] on textarea "To enrich screen reader interactions, please activate Accessibility in Grammarl…" at bounding box center [778, 616] width 320 height 75
click at [709, 181] on icon "Open" at bounding box center [715, 179] width 23 height 23
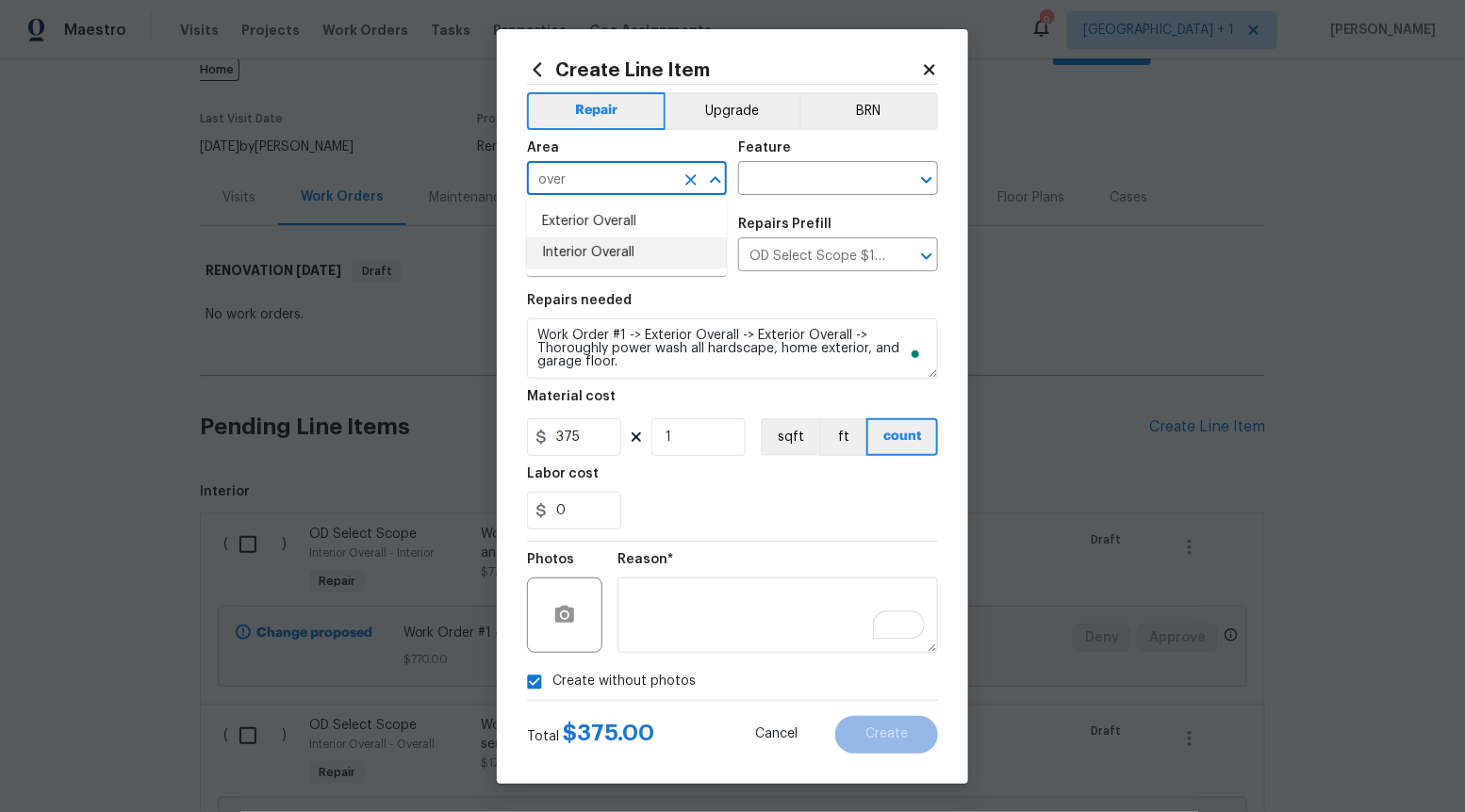
click at [636, 257] on li "Interior Overall" at bounding box center [626, 253] width 199 height 31
type input "Interior Overall"
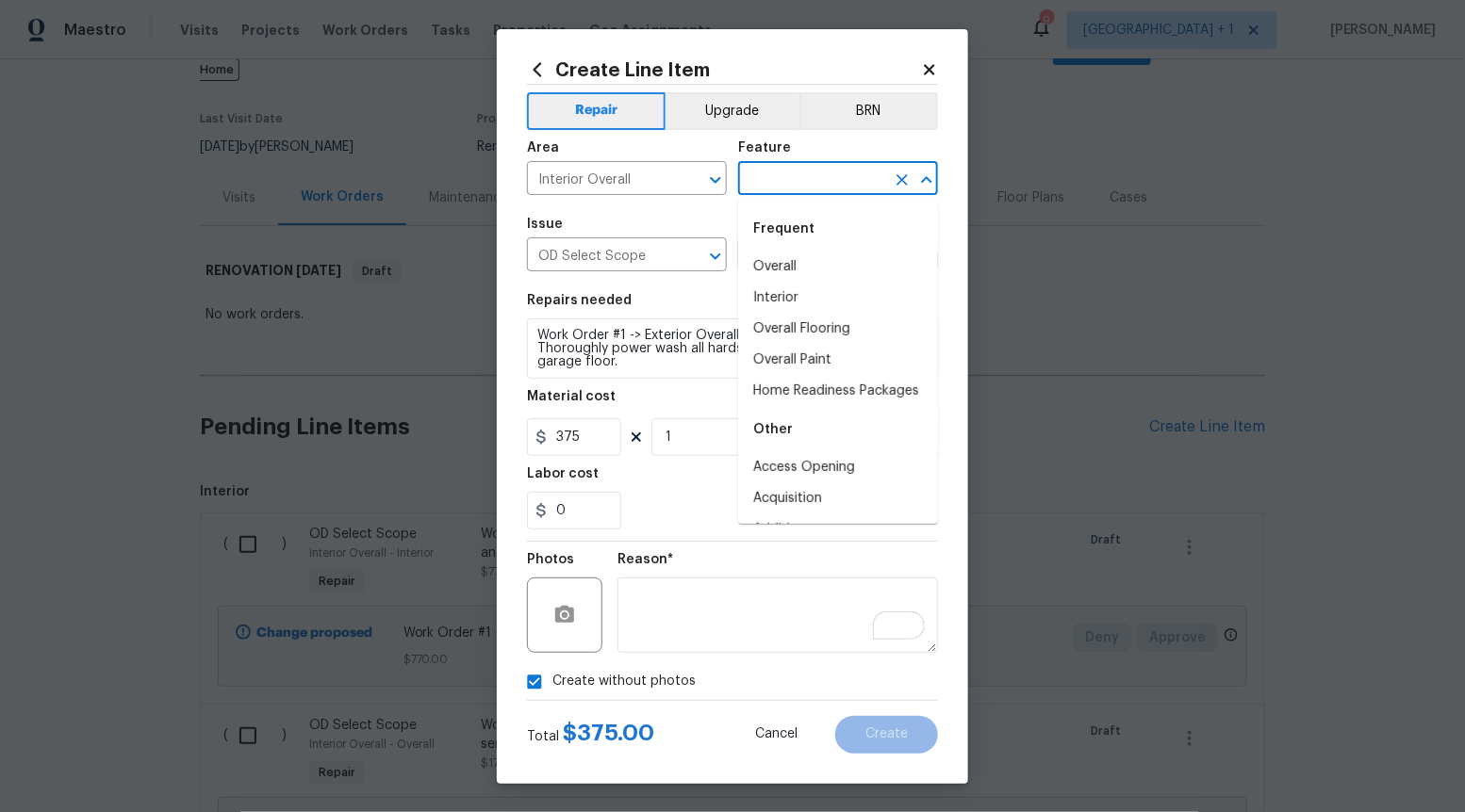
click at [830, 174] on input "text" at bounding box center [811, 179] width 147 height 29
click at [800, 278] on li "Overall" at bounding box center [837, 267] width 199 height 31
type input "Overall"
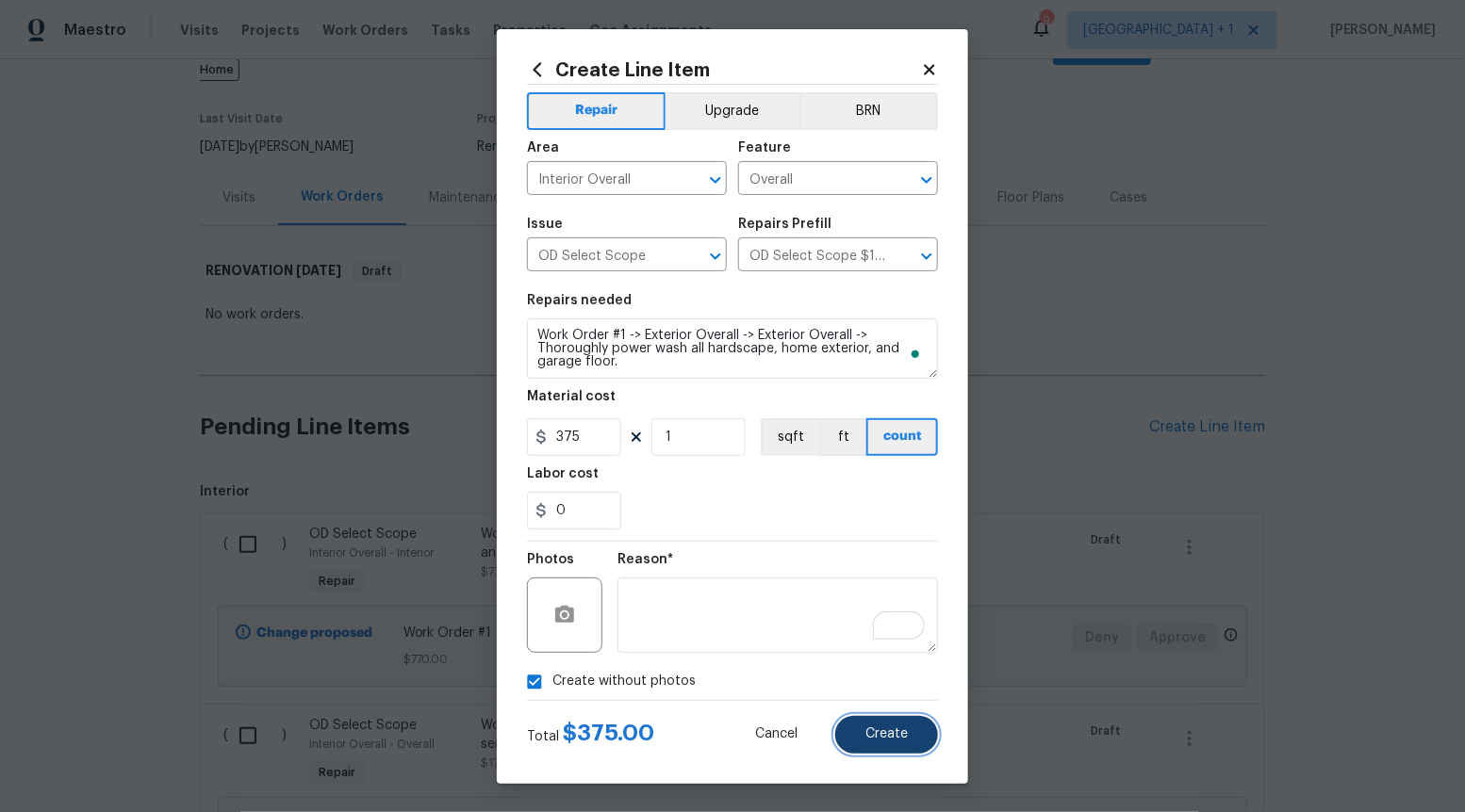
click at [903, 722] on button "Create" at bounding box center [887, 735] width 103 height 38
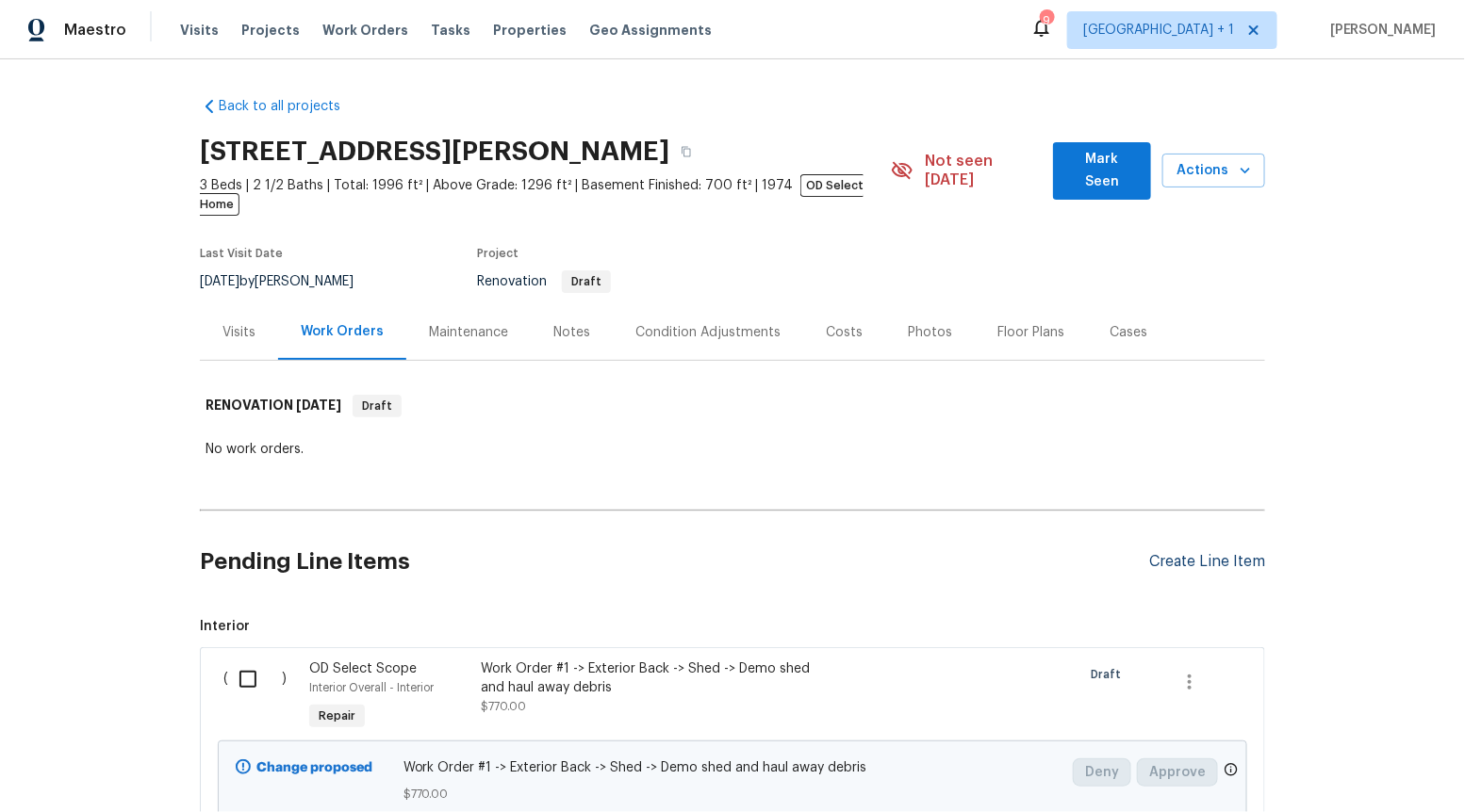
click at [1170, 553] on div "Create Line Item" at bounding box center [1207, 562] width 116 height 18
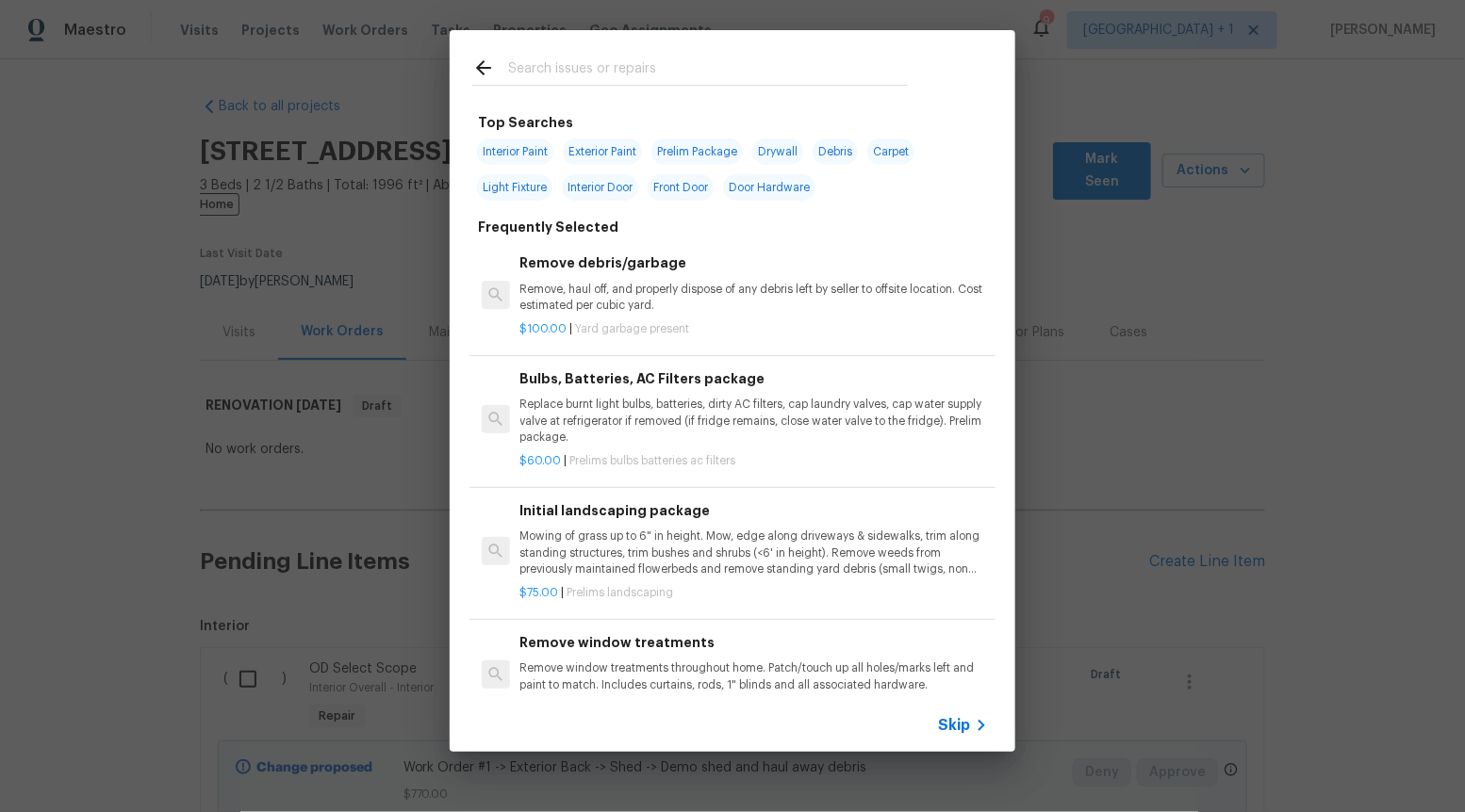
click at [962, 716] on span "Skip" at bounding box center [954, 725] width 32 height 19
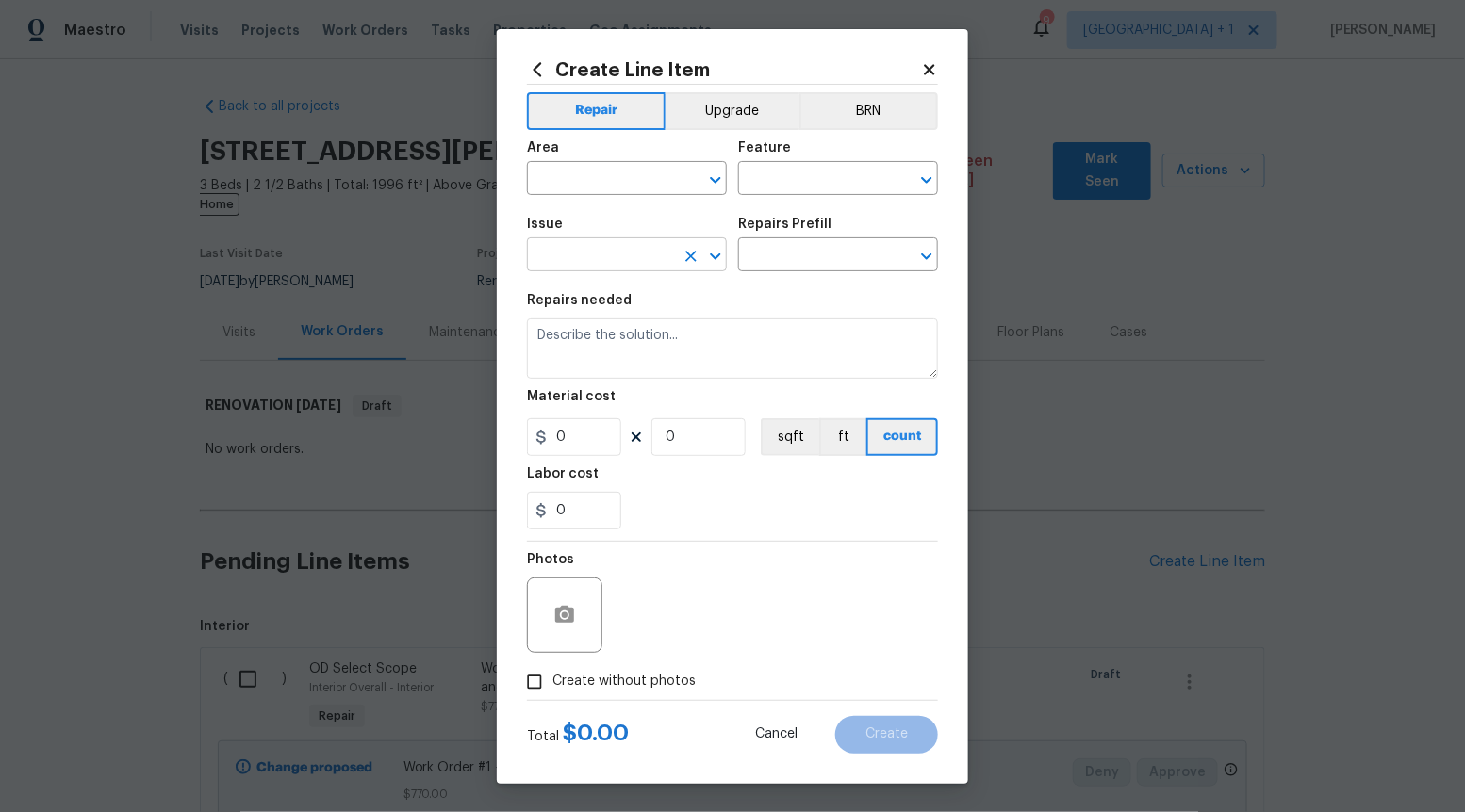
click at [715, 267] on icon "Open" at bounding box center [715, 256] width 23 height 23
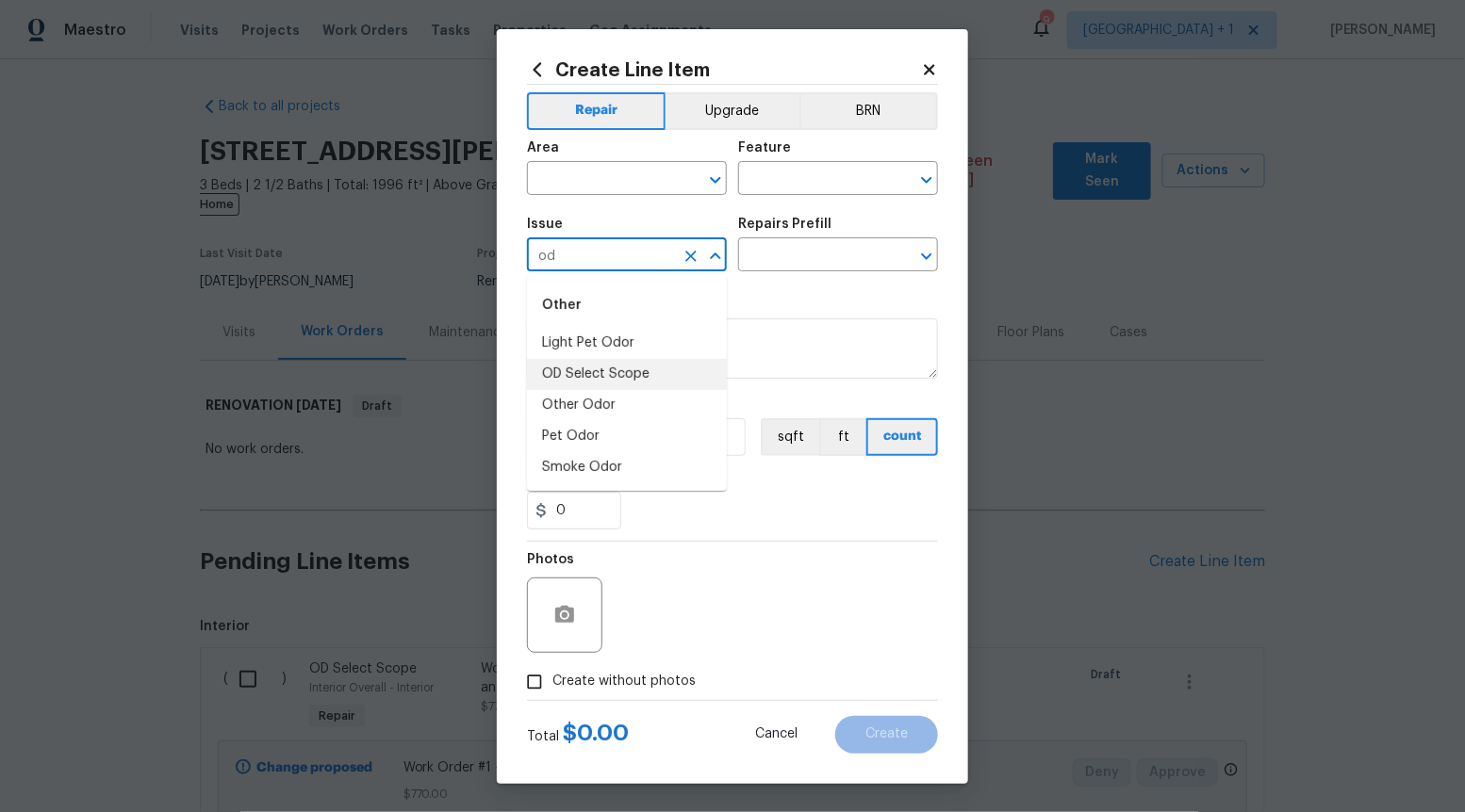
click at [667, 381] on li "OD Select Scope" at bounding box center [626, 374] width 199 height 31
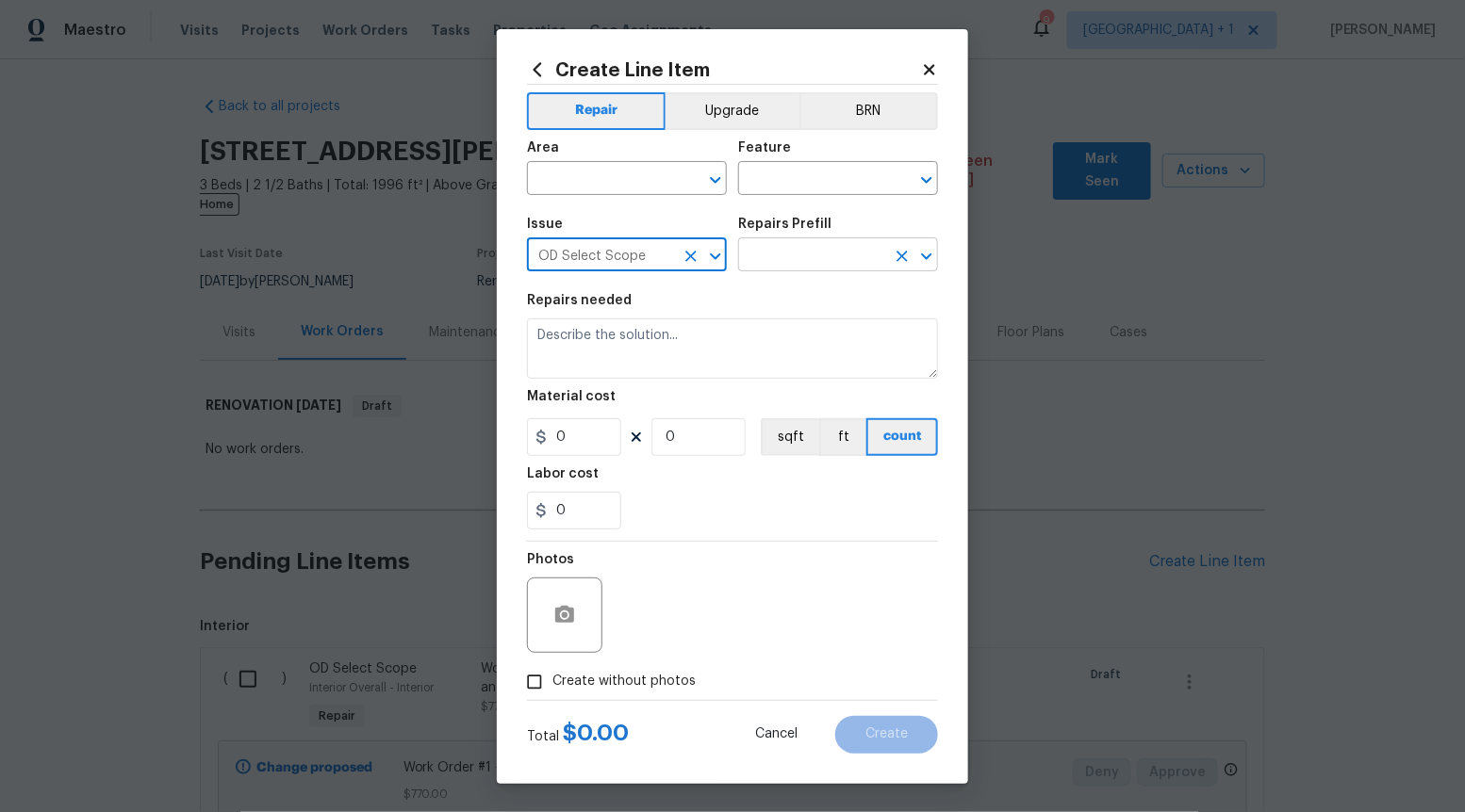
type input "OD Select Scope"
click at [805, 245] on input "text" at bounding box center [811, 256] width 147 height 29
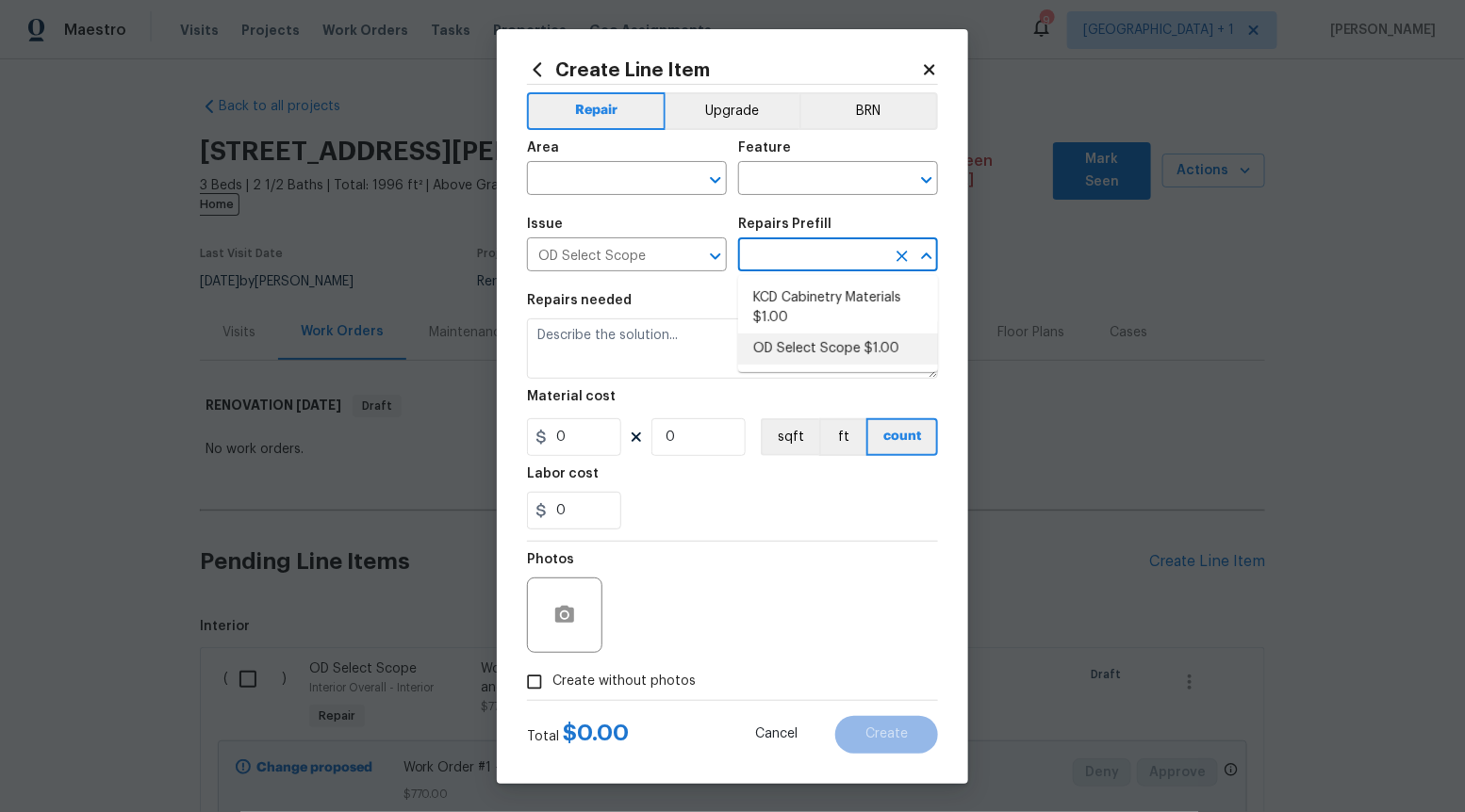
click at [813, 353] on li "OD Select Scope $1.00" at bounding box center [837, 348] width 199 height 31
type input "OD Select Scope $1.00"
type textarea "Refer to the agreed upon scope document for further details."
type input "1"
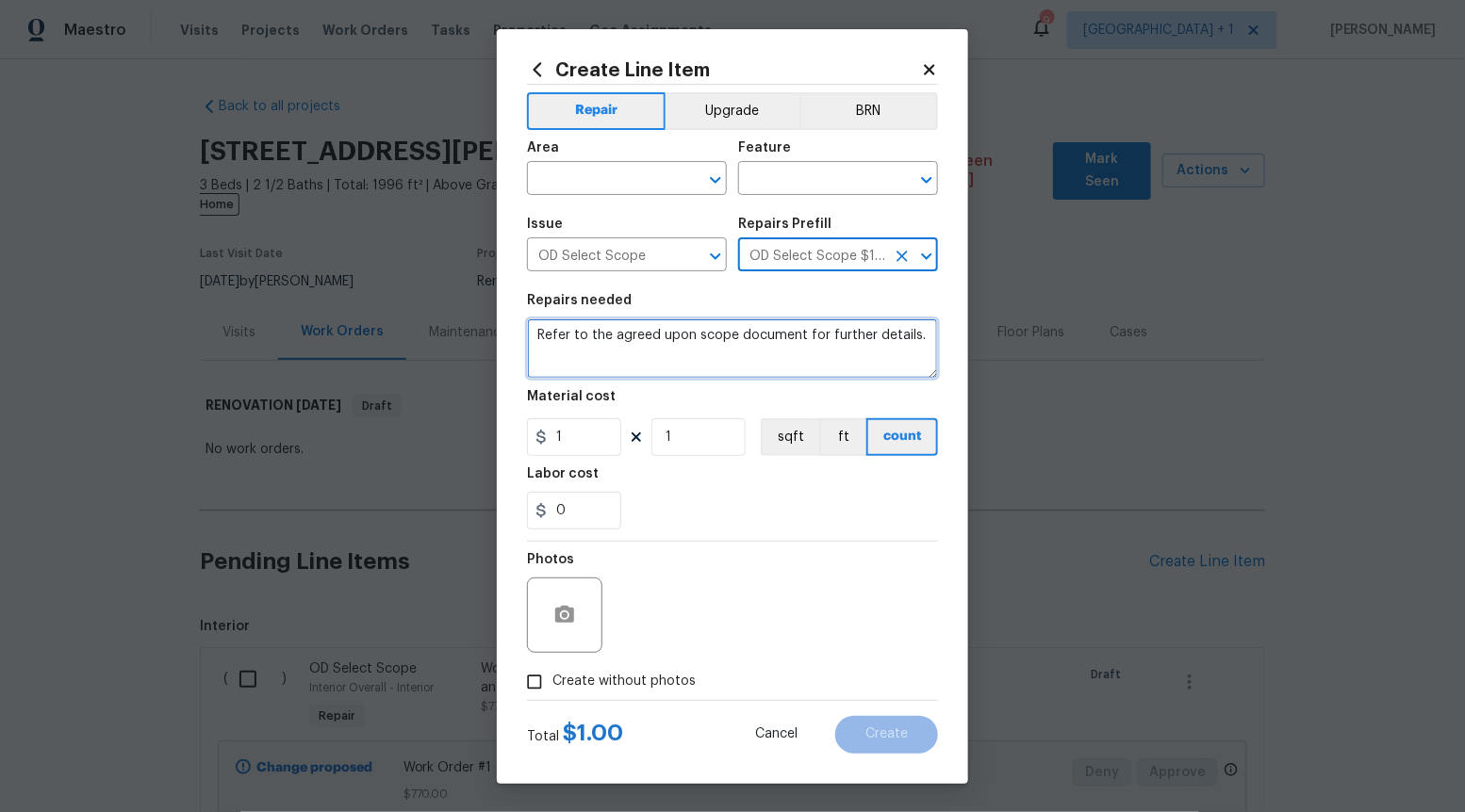
click at [813, 353] on textarea "Refer to the agreed upon scope document for further details." at bounding box center [732, 348] width 411 height 60
paste textarea "Work Order #1 -> Exterior Overall -> Gutters -> Clear debris from gutters"
type textarea "Work Order #1 -> Exterior Overall -> Gutters -> Clear debris from gutters"
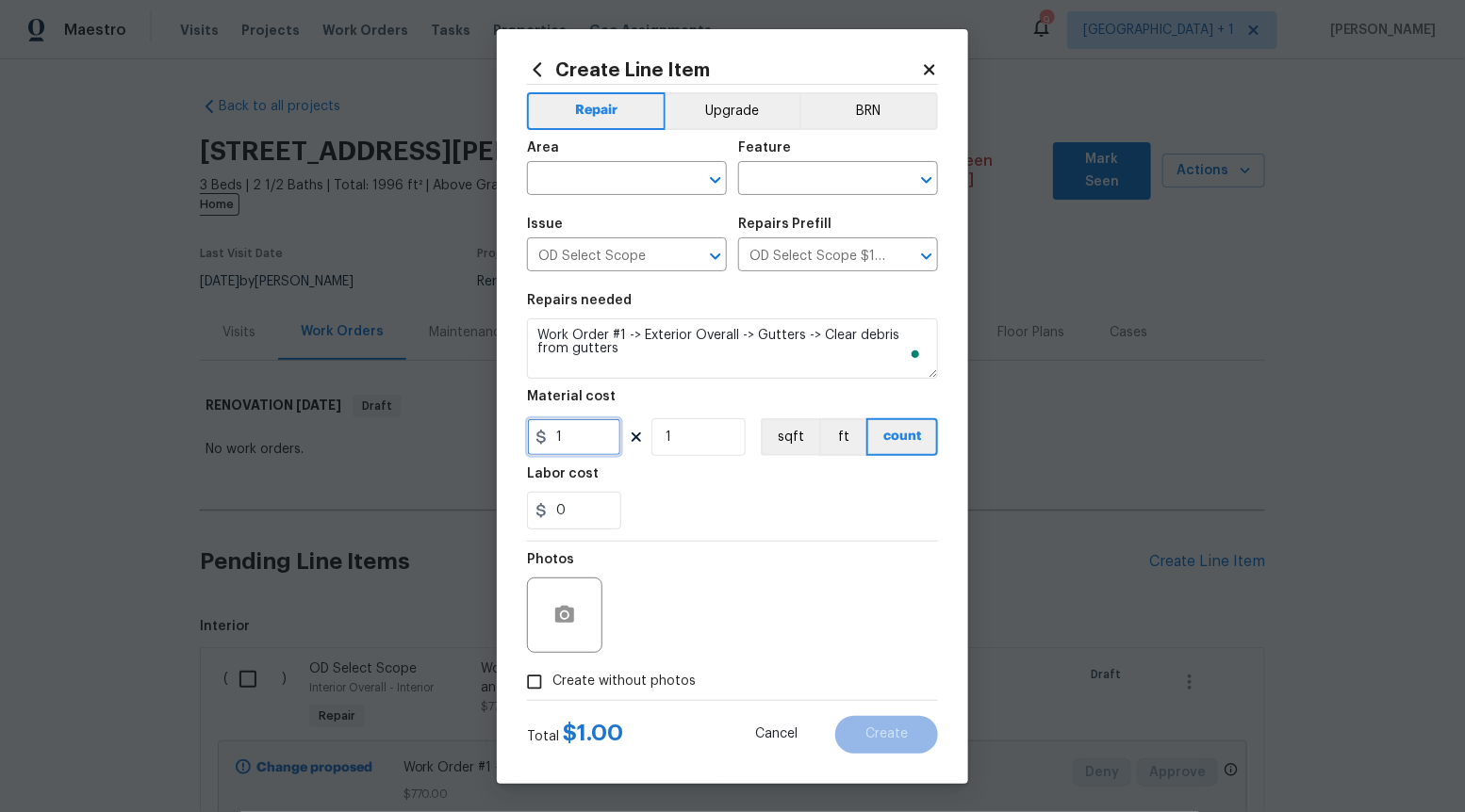
click at [601, 442] on input "1" at bounding box center [573, 437] width 94 height 38
type input "250"
click at [569, 690] on span "Create without photos" at bounding box center [624, 682] width 143 height 20
click at [552, 690] on input "Create without photos" at bounding box center [535, 682] width 36 height 36
checkbox input "true"
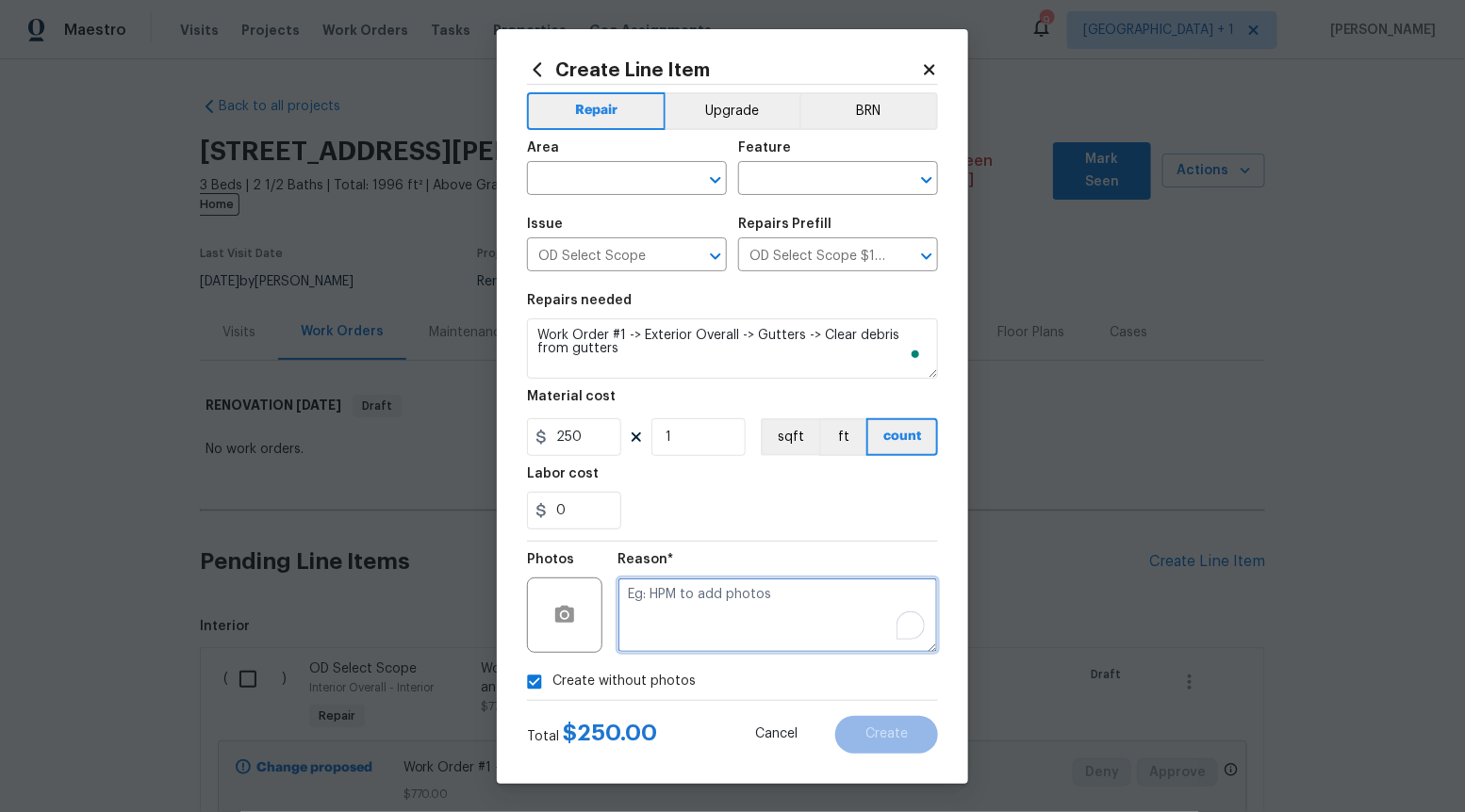
click at [706, 611] on textarea "To enrich screen reader interactions, please activate Accessibility in Grammarl…" at bounding box center [778, 616] width 320 height 75
click at [718, 174] on icon "Open" at bounding box center [715, 179] width 23 height 23
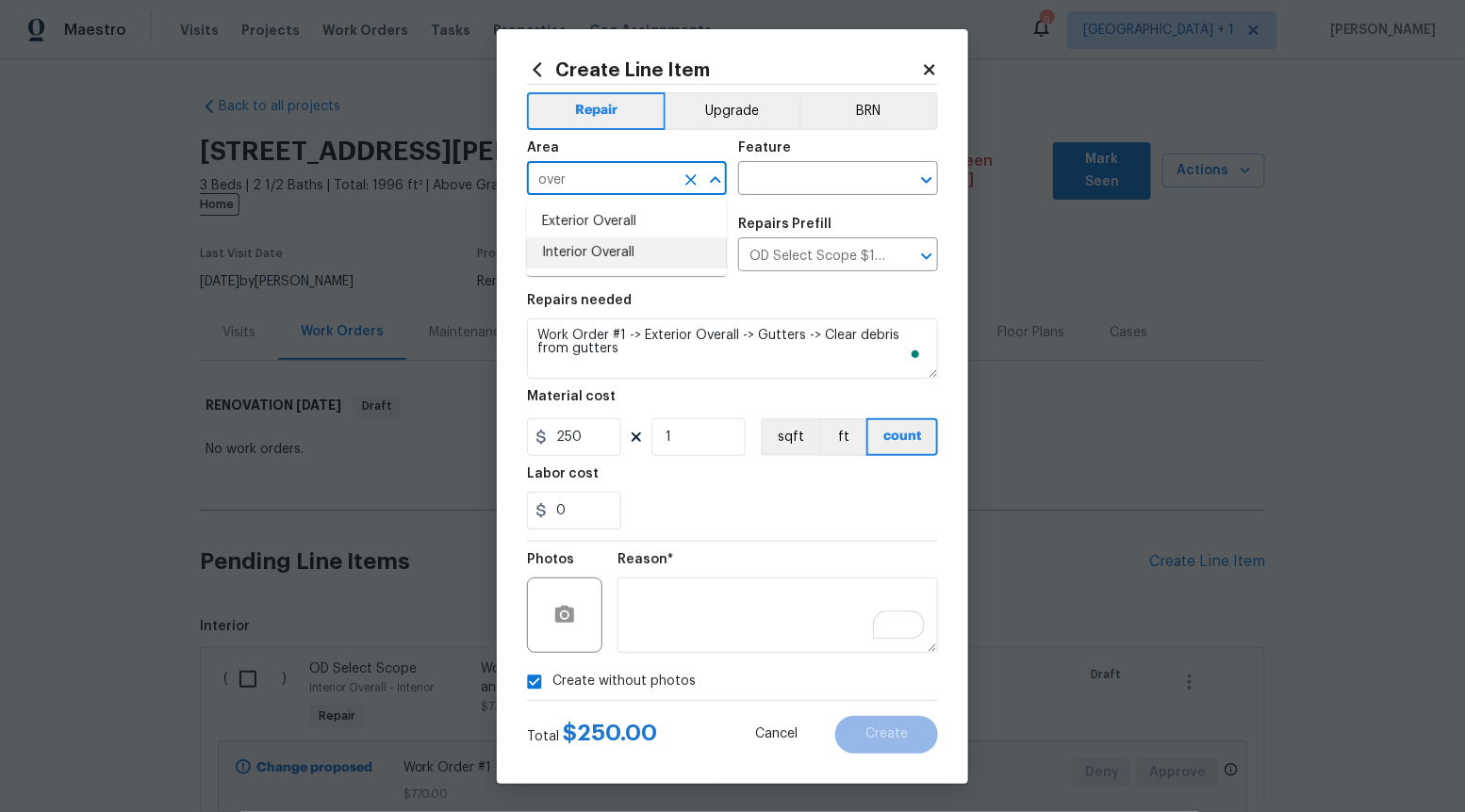
click at [653, 244] on li "Interior Overall" at bounding box center [626, 253] width 199 height 31
type input "Interior Overall"
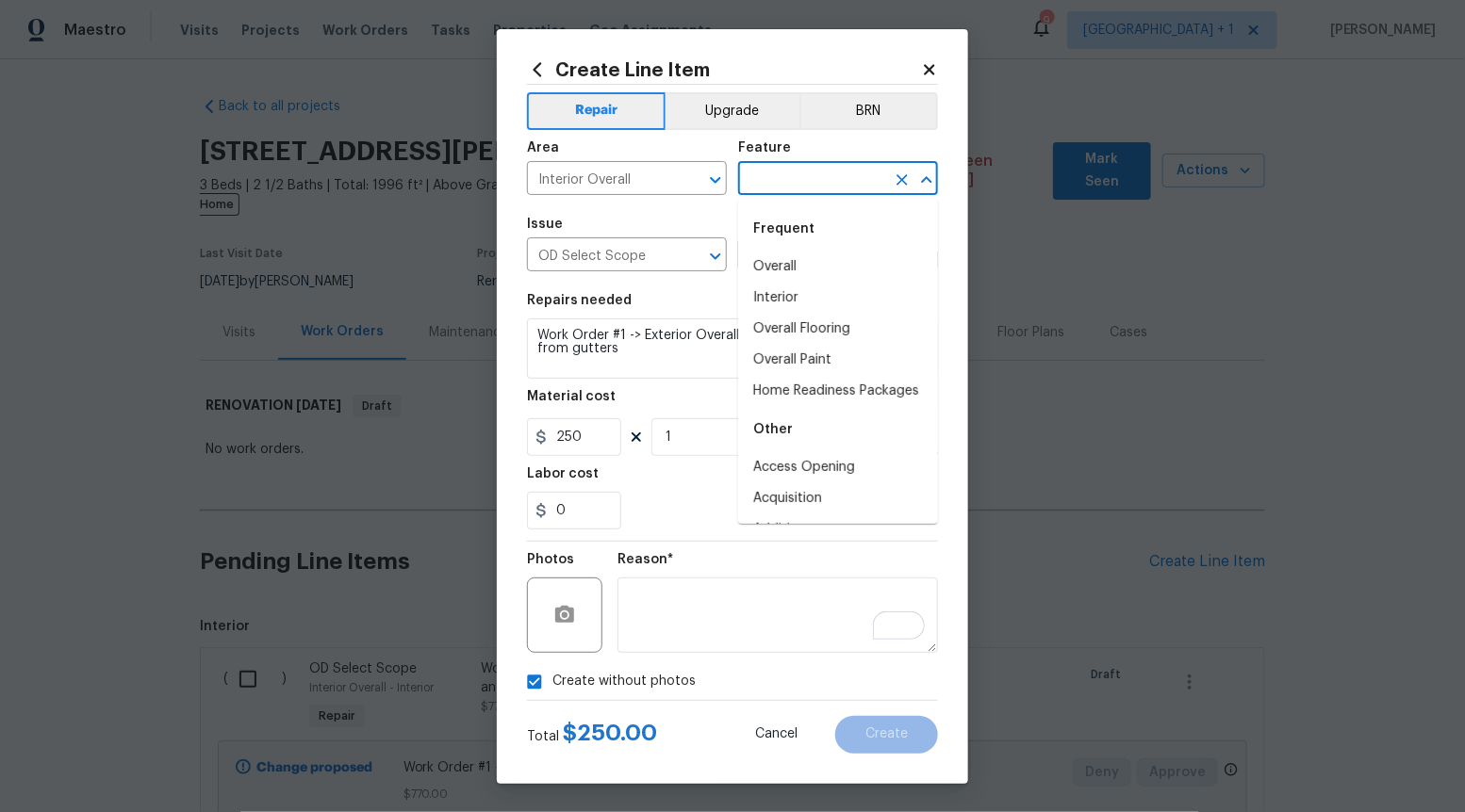
click at [808, 184] on input "text" at bounding box center [811, 179] width 147 height 29
click at [803, 262] on li "Overall" at bounding box center [837, 267] width 199 height 31
type input "Overall"
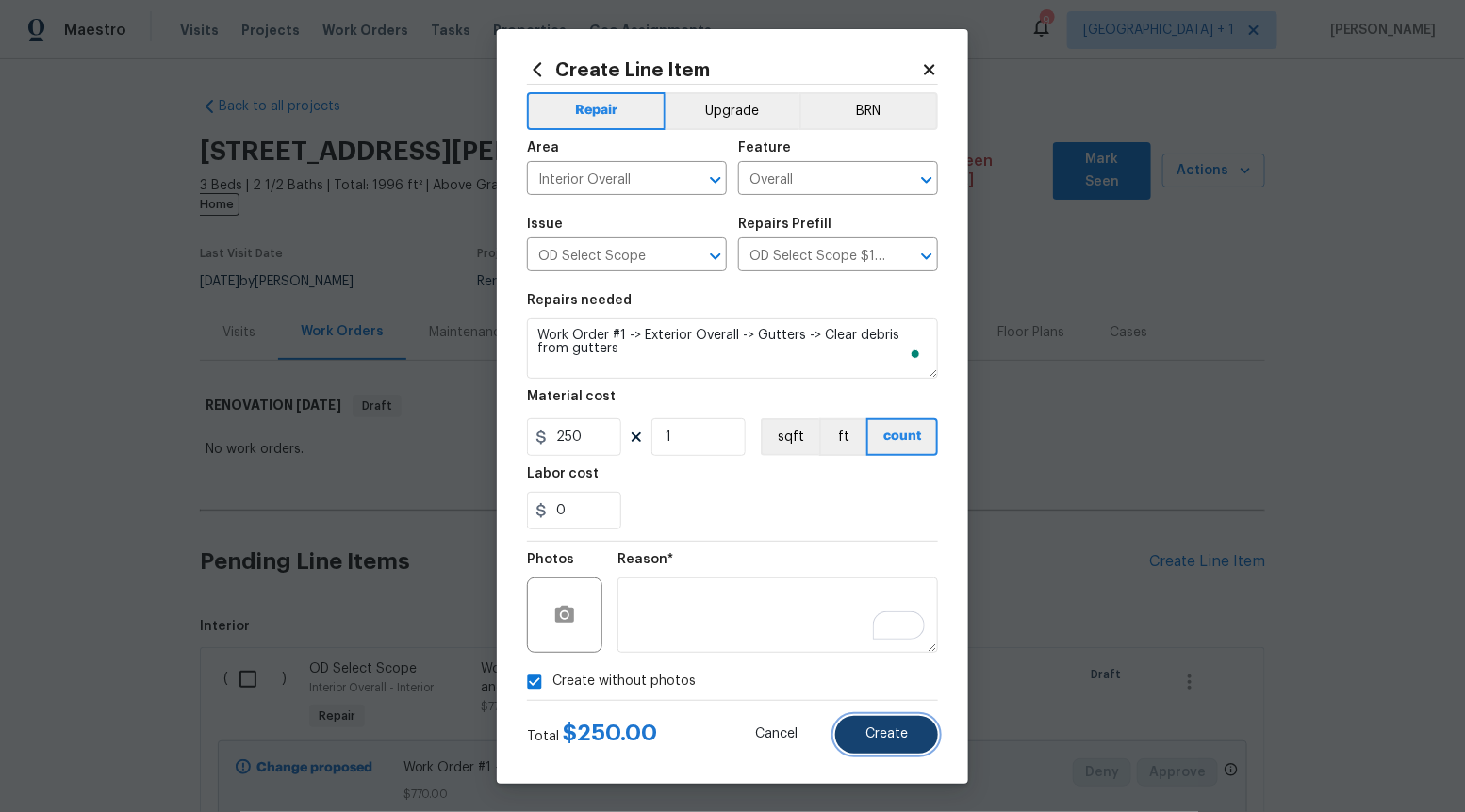
click at [863, 718] on button "Create" at bounding box center [887, 735] width 103 height 38
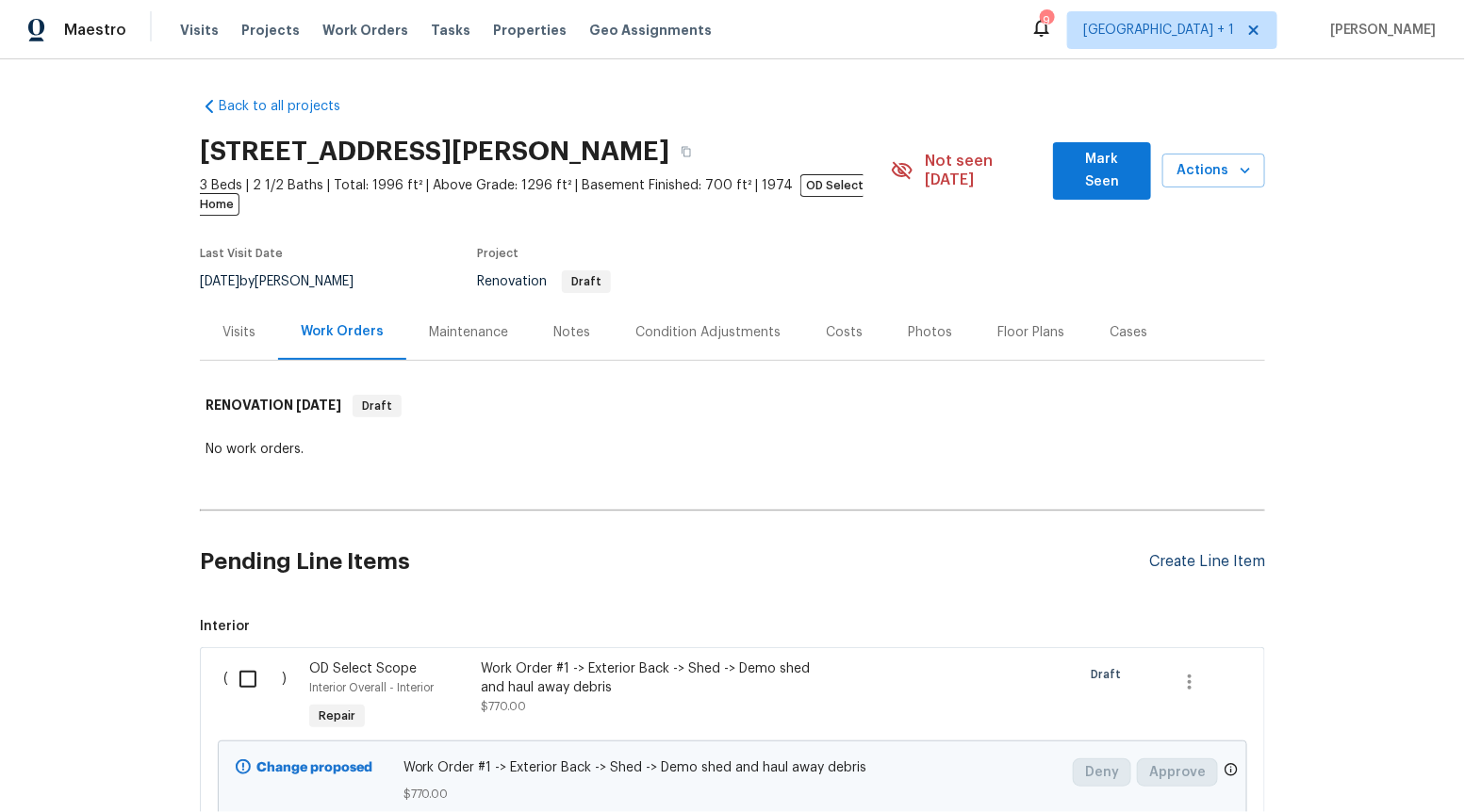
click at [1239, 553] on div "Create Line Item" at bounding box center [1207, 562] width 116 height 18
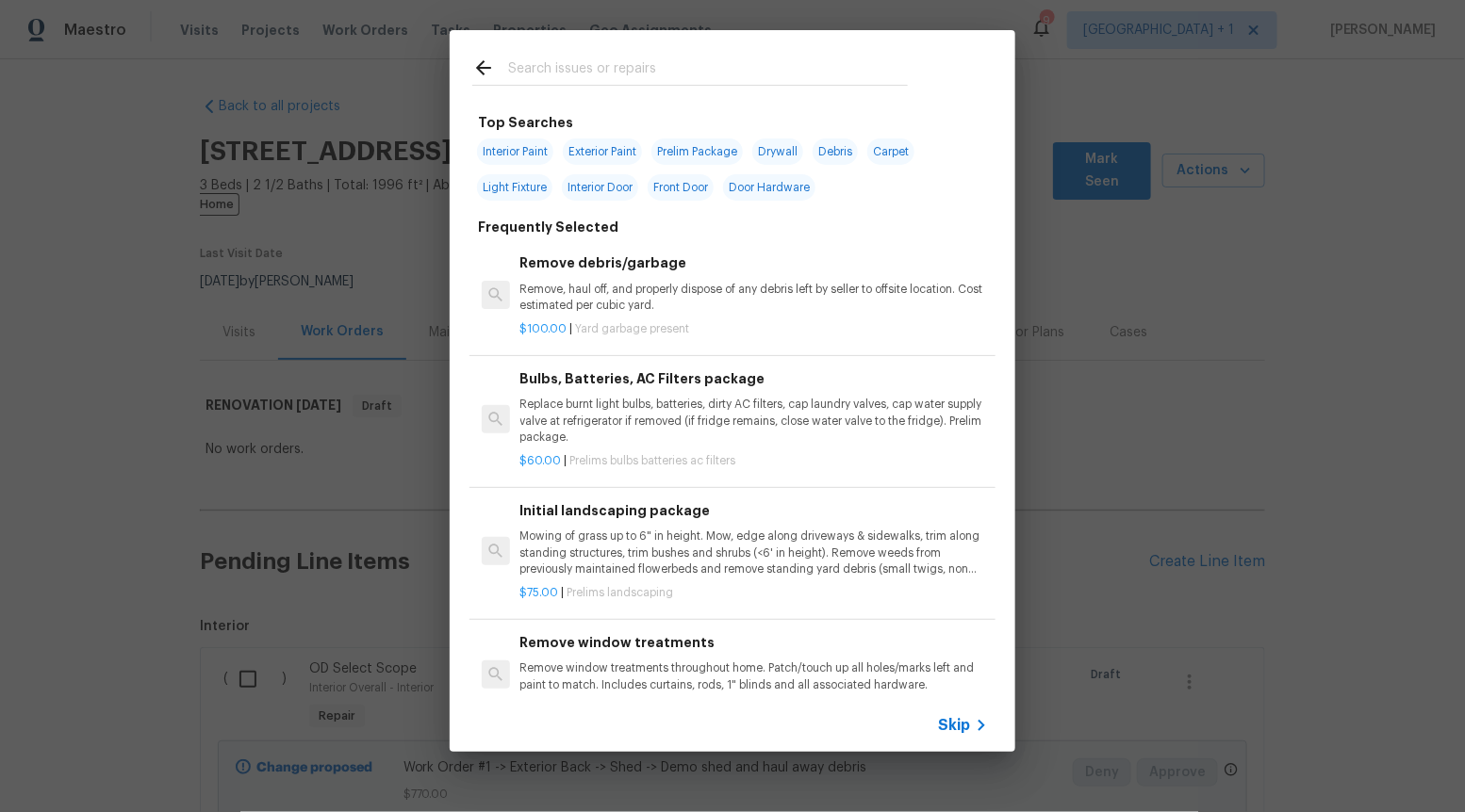
click at [963, 730] on span "Skip" at bounding box center [954, 725] width 32 height 19
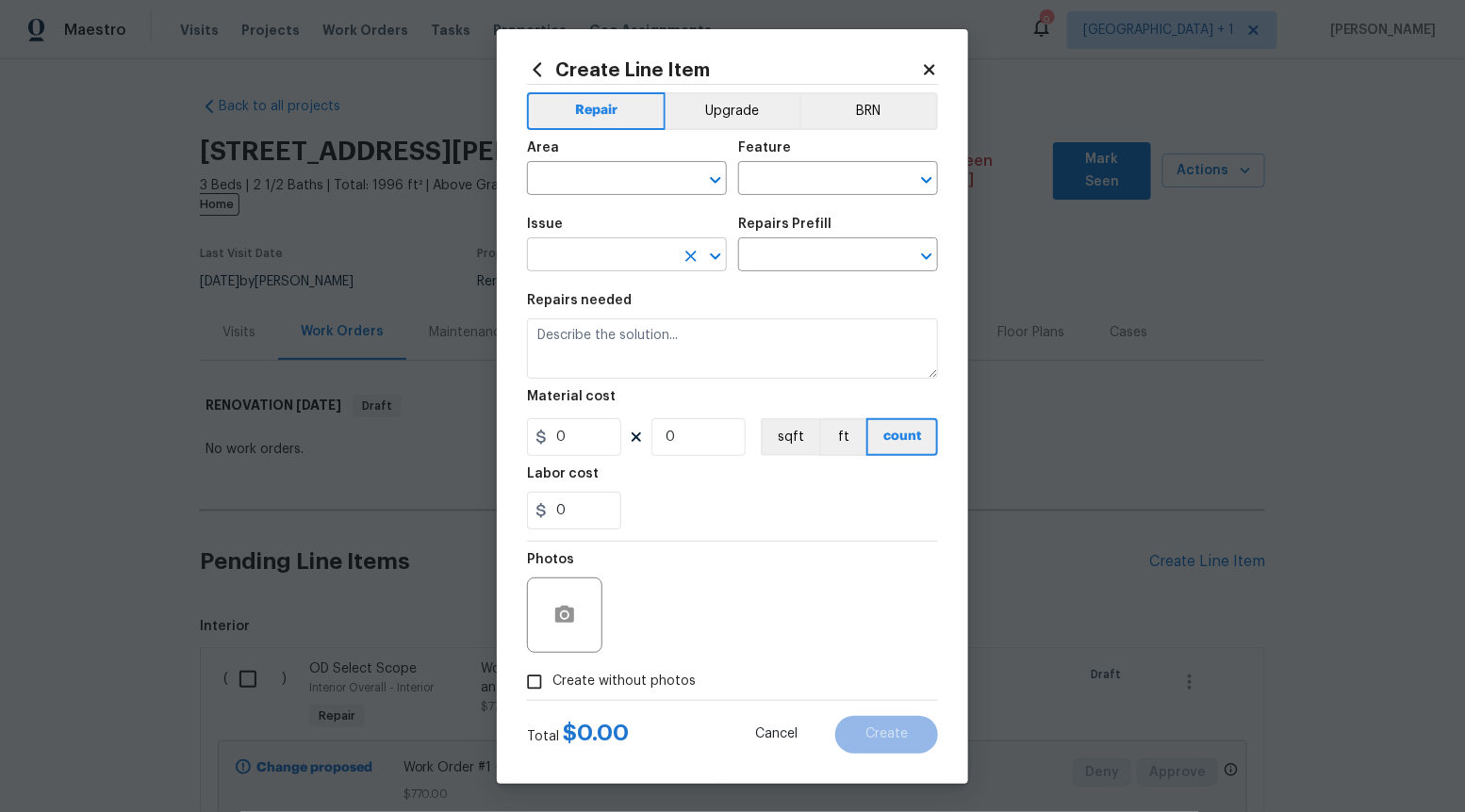
click at [723, 268] on icon "Open" at bounding box center [715, 256] width 23 height 23
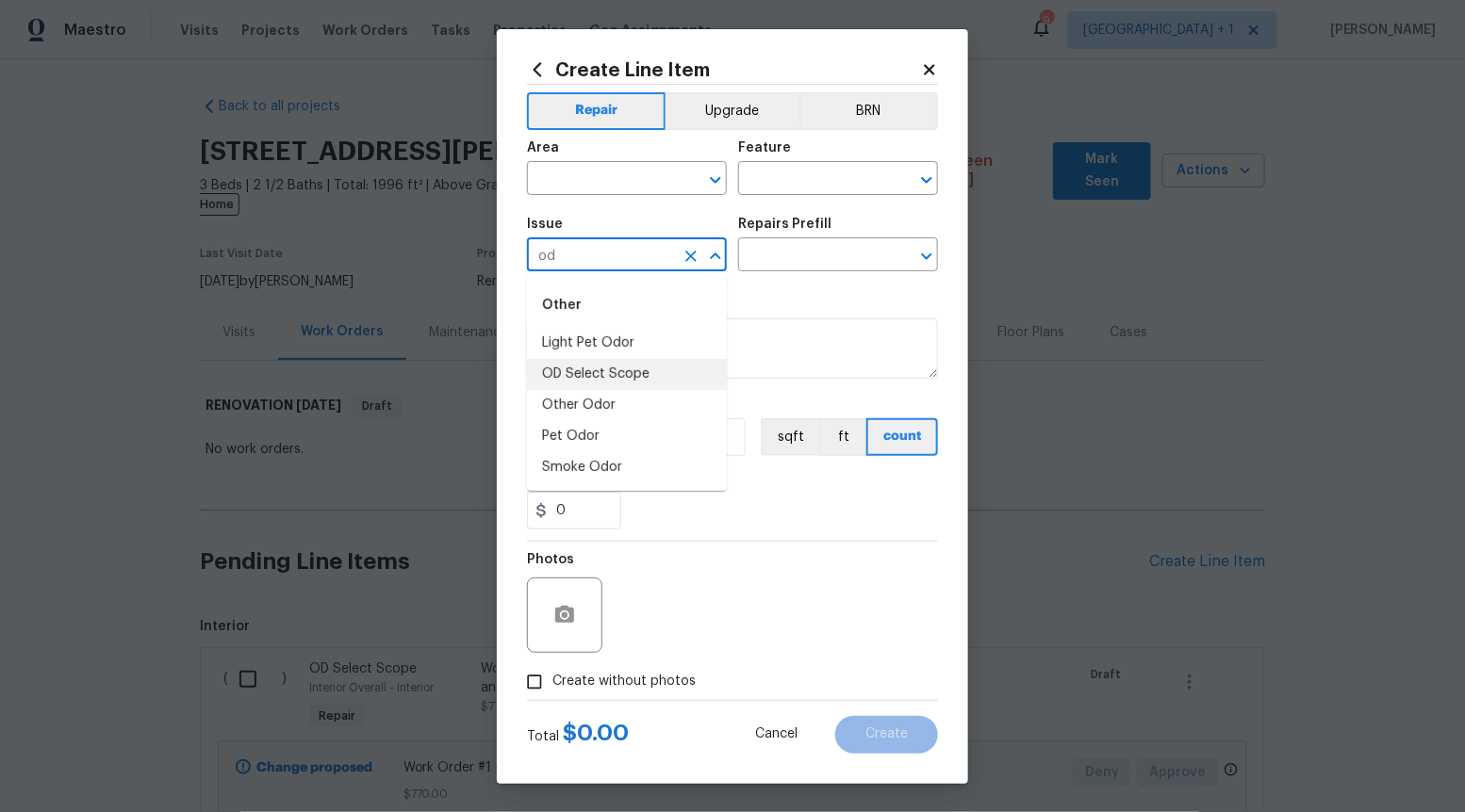
click at [631, 373] on li "OD Select Scope" at bounding box center [626, 374] width 199 height 31
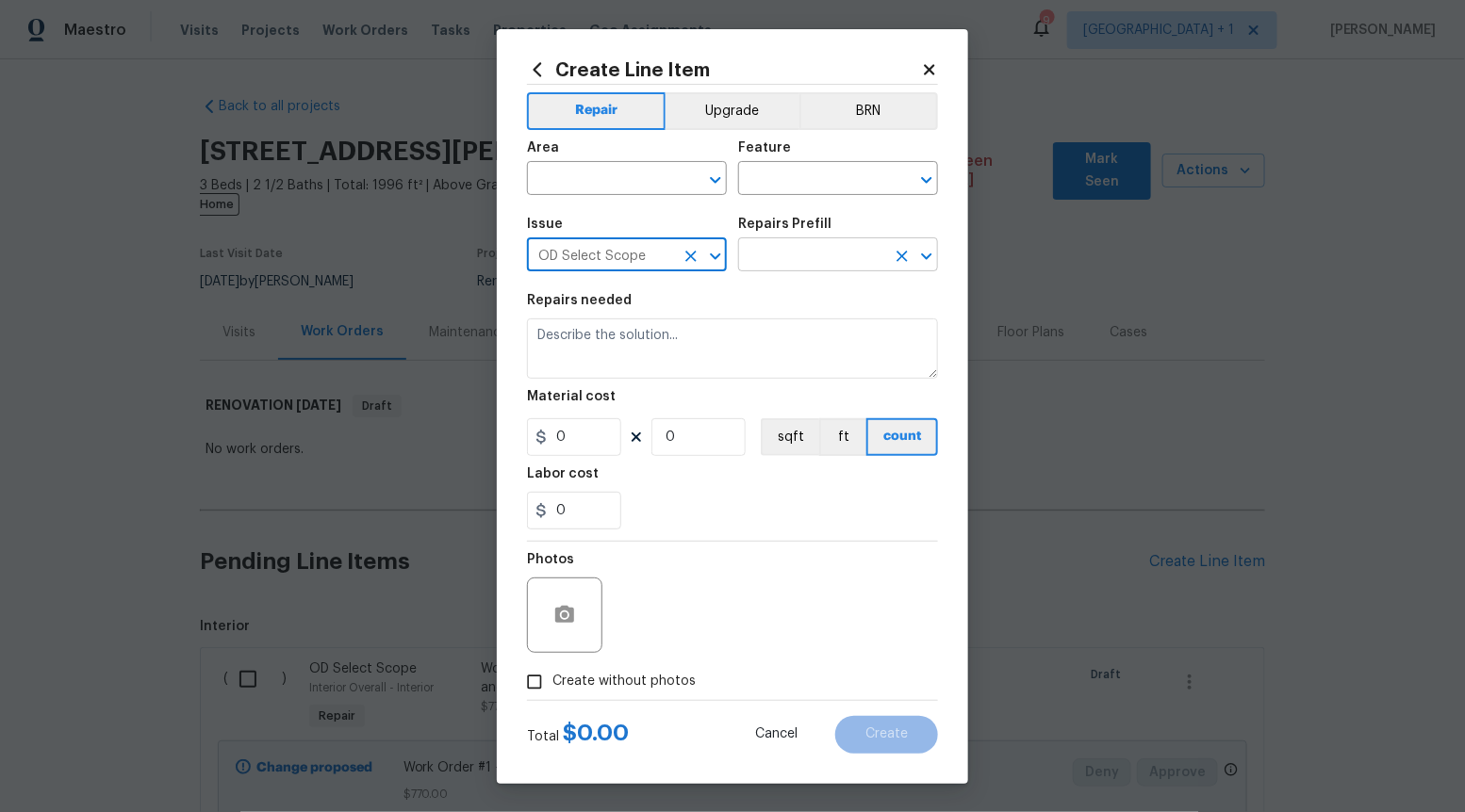
type input "OD Select Scope"
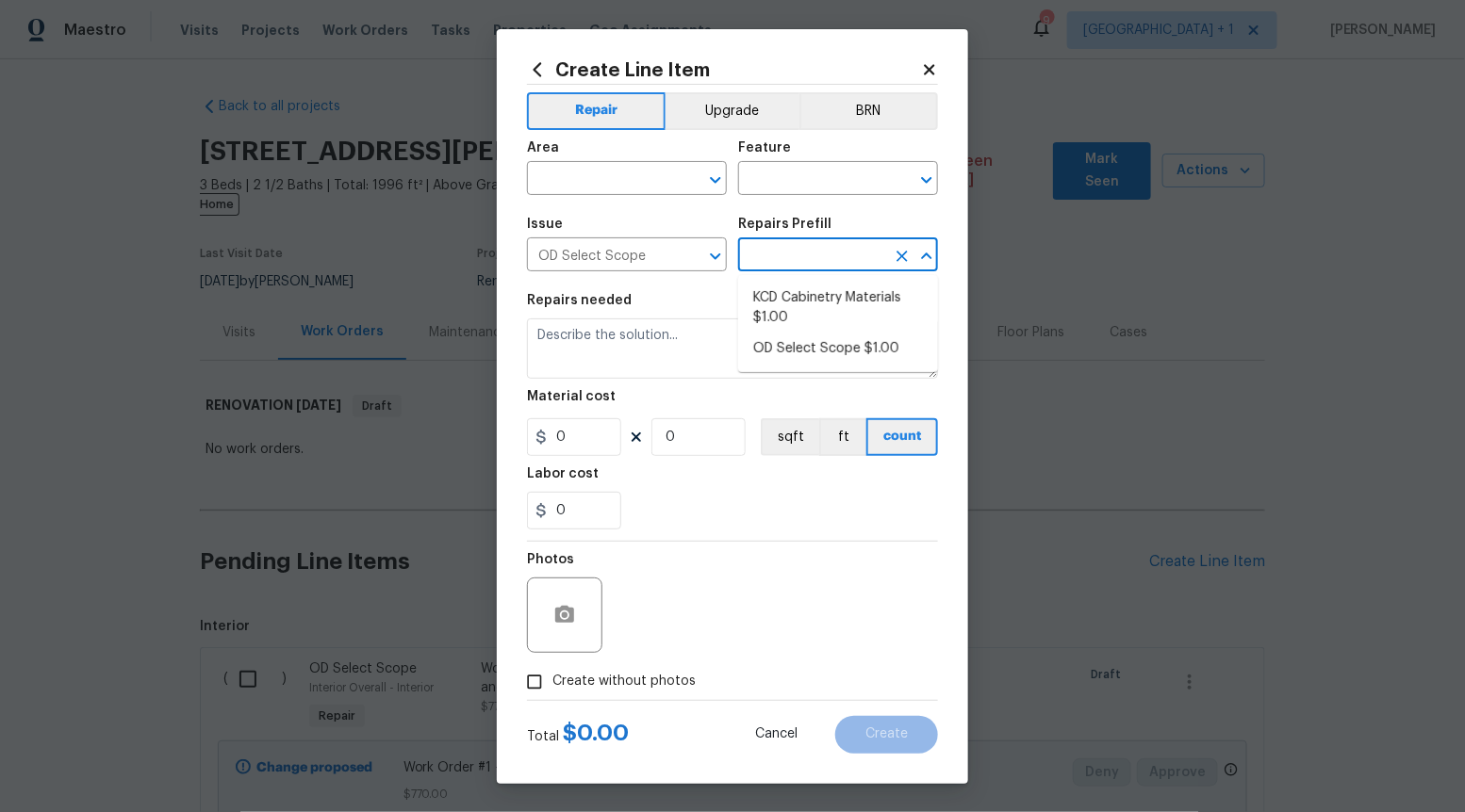
click at [811, 263] on input "text" at bounding box center [811, 256] width 147 height 29
click at [799, 338] on li "OD Select Scope $1.00" at bounding box center [837, 348] width 199 height 31
type input "OD Select Scope $1.00"
type textarea "Refer to the agreed upon scope document for further details."
type input "1"
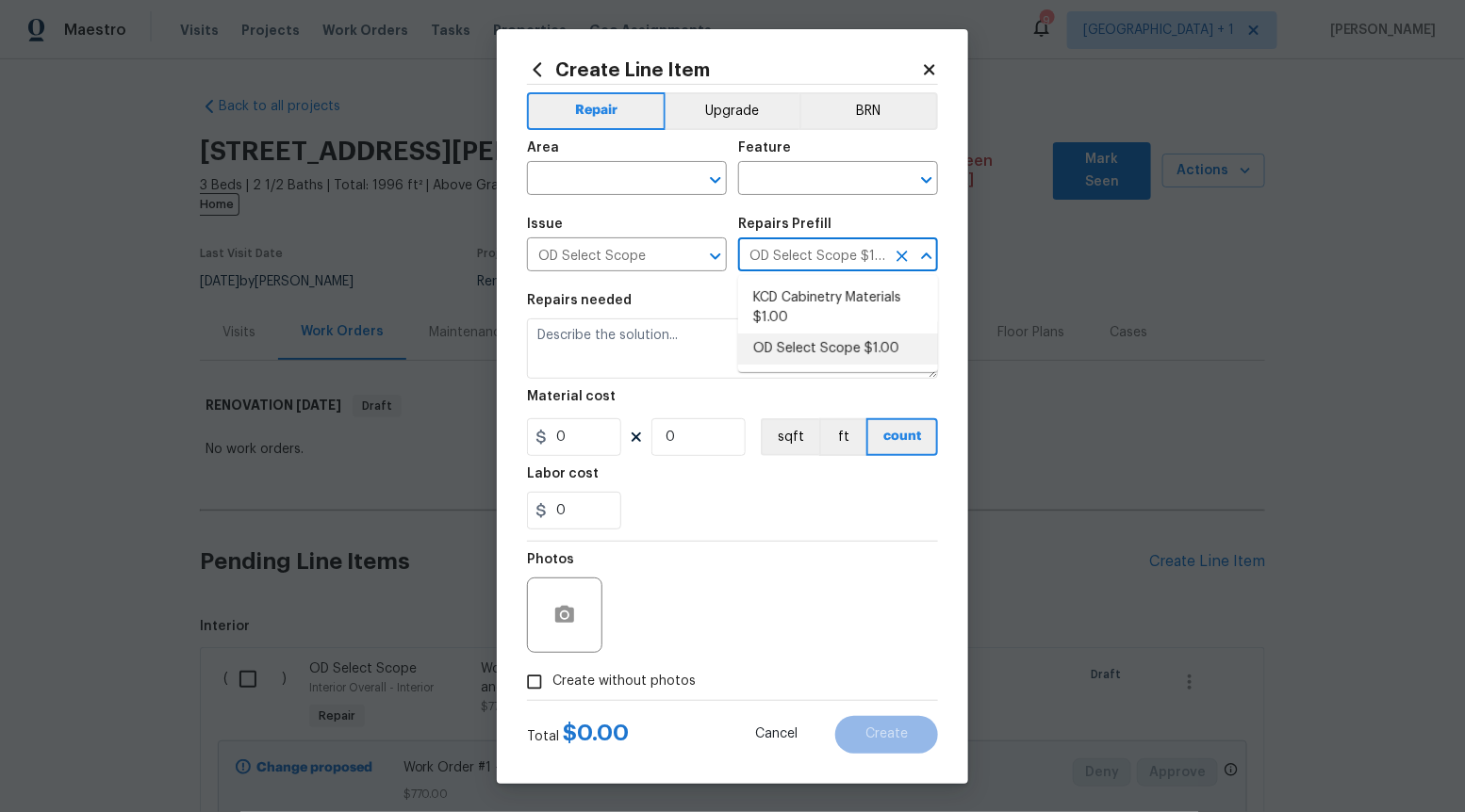
type input "1"
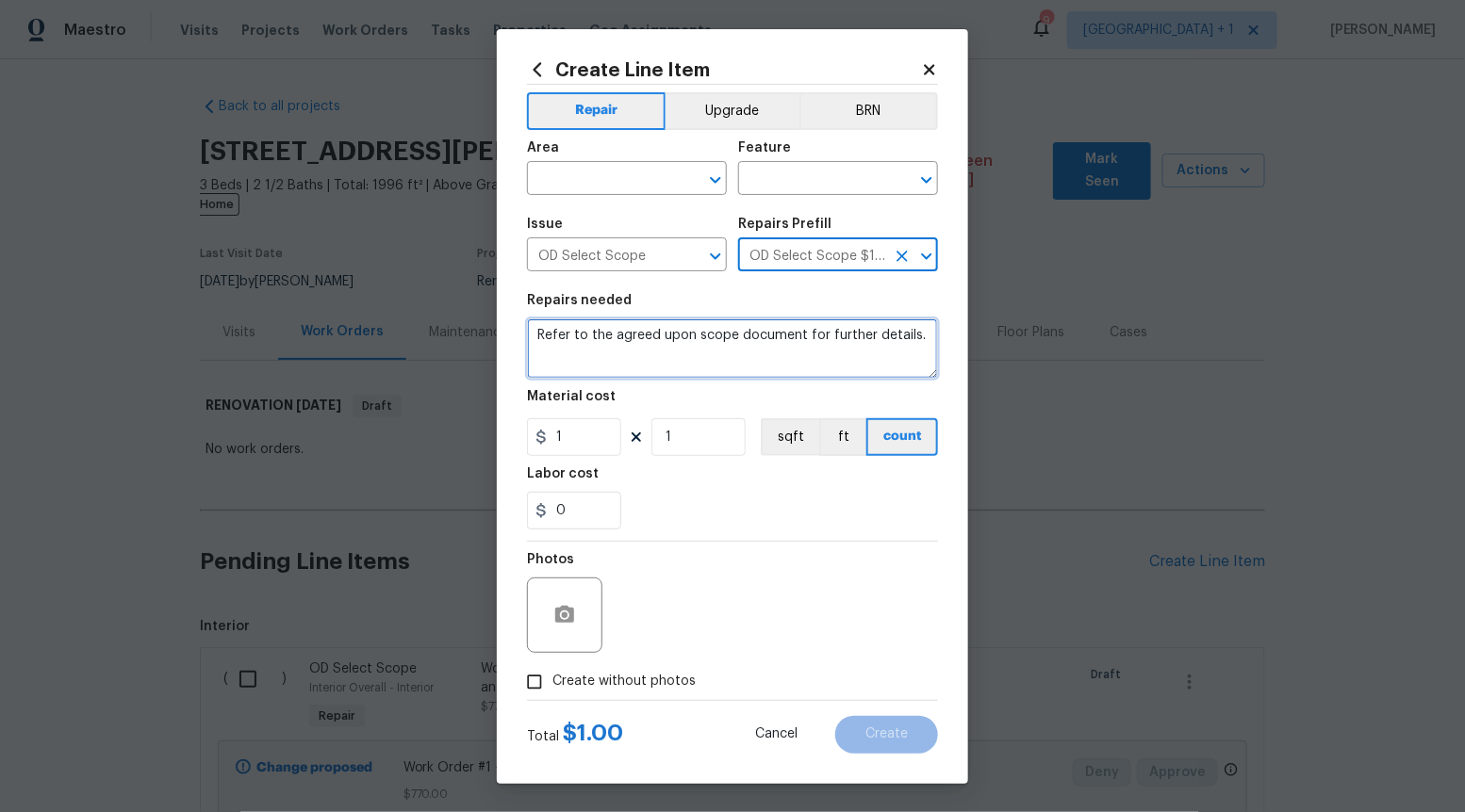
click at [799, 338] on textarea "Refer to the agreed upon scope document for further details." at bounding box center [732, 348] width 411 height 60
paste textarea "Work Order #1 -> Exterior Overall -> Gutters -> Front left corner downspout - a…"
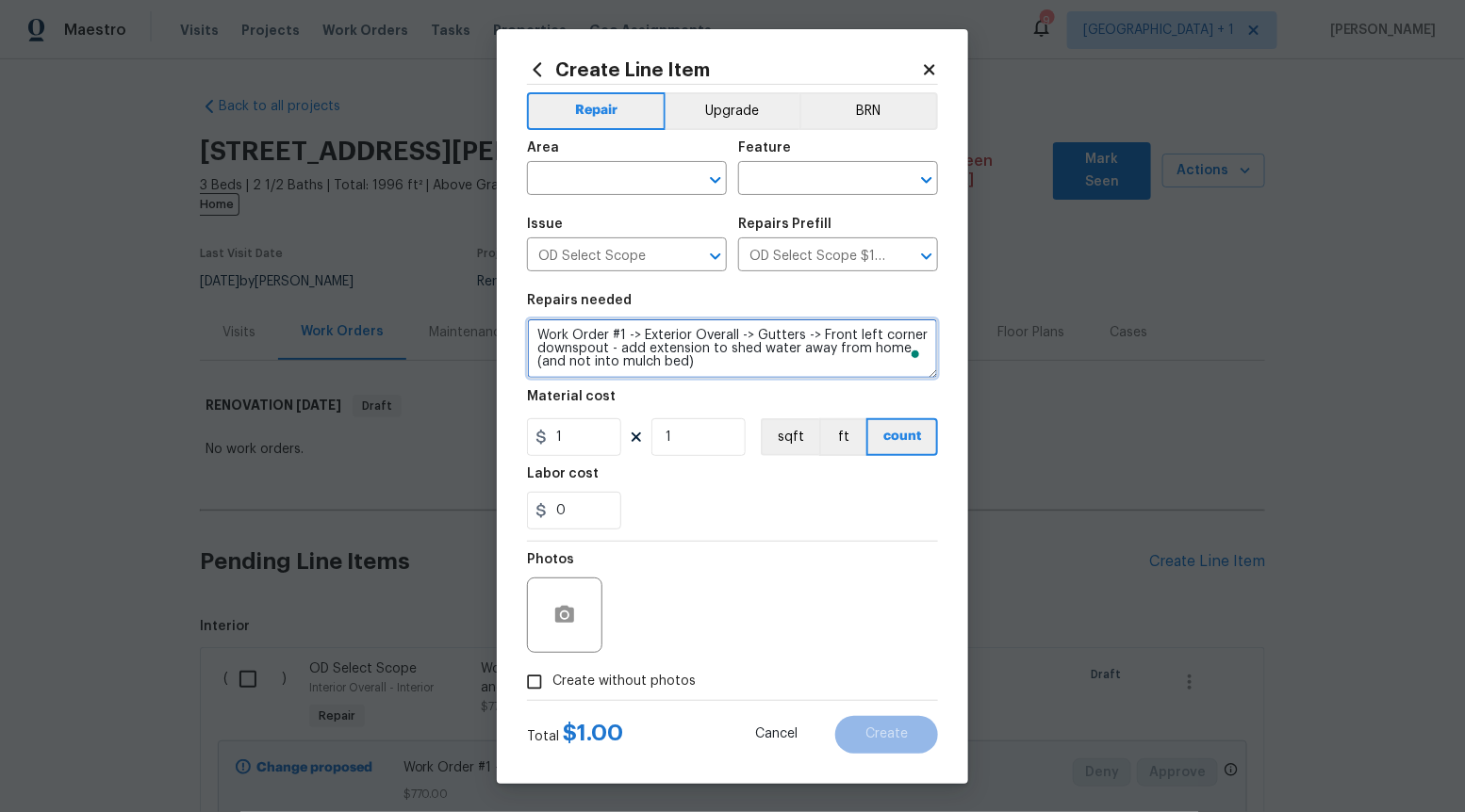
type textarea "Work Order #1 -> Exterior Overall -> Gutters -> Front left corner downspout - a…"
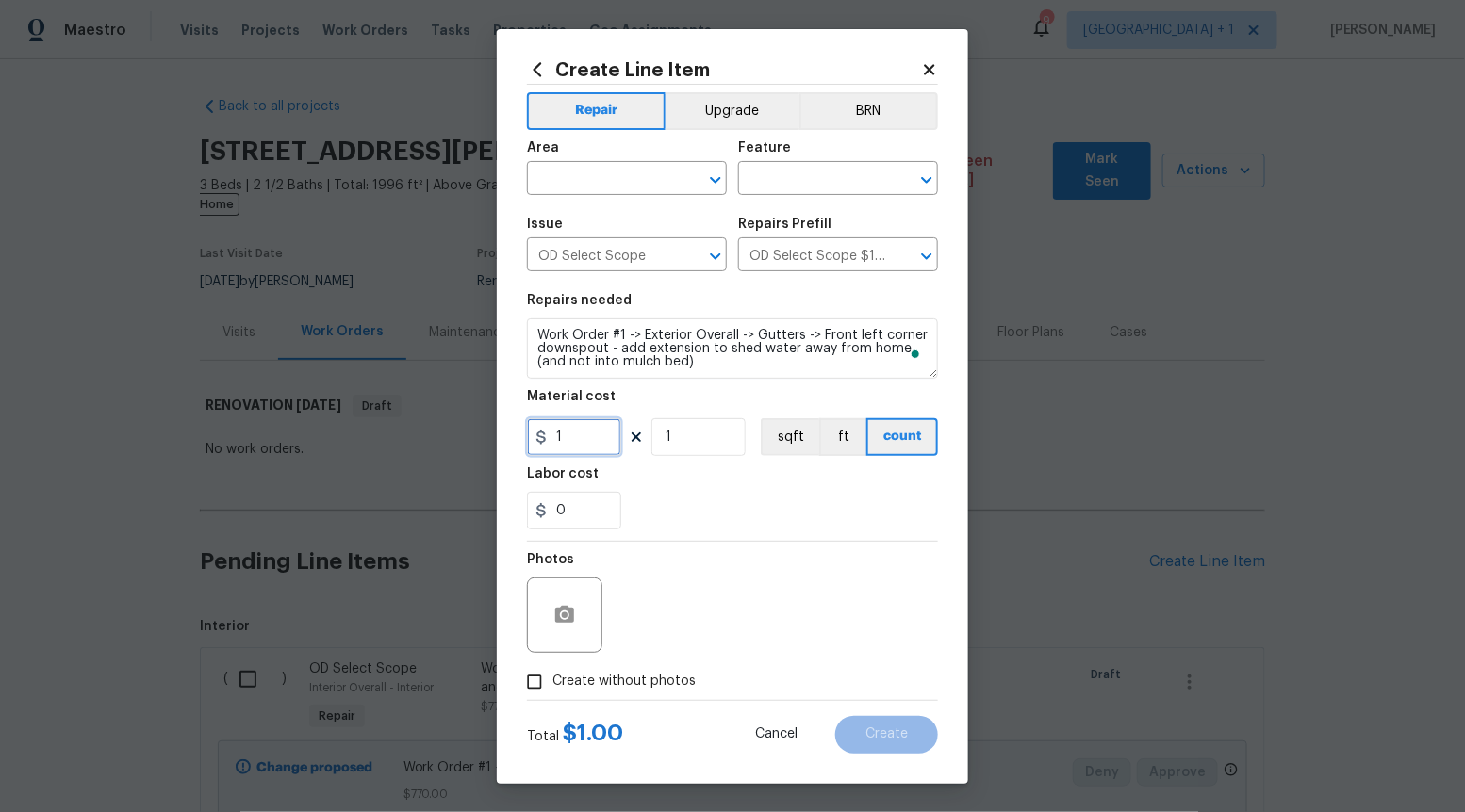
click at [591, 428] on input "1" at bounding box center [573, 437] width 94 height 38
type input "56"
click at [515, 680] on div "Create Line Item Repair Upgrade BRN Area ​ Feature ​ Issue OD Select Scope ​ Re…" at bounding box center [732, 406] width 471 height 754
click at [544, 670] on input "Create without photos" at bounding box center [535, 682] width 36 height 36
checkbox input "true"
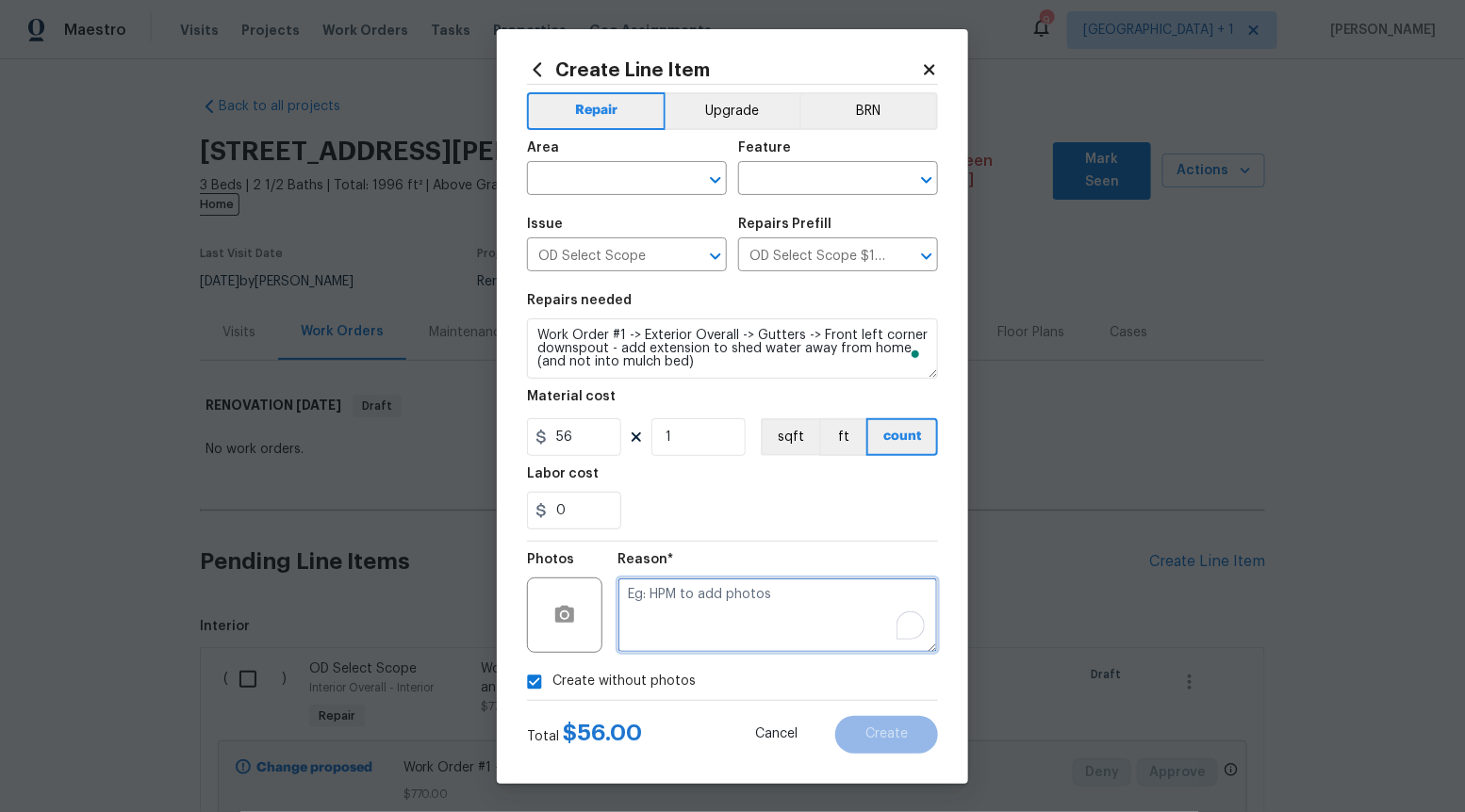
click at [736, 596] on textarea "To enrich screen reader interactions, please activate Accessibility in Grammarl…" at bounding box center [778, 616] width 320 height 75
click at [713, 175] on icon "Open" at bounding box center [715, 179] width 23 height 23
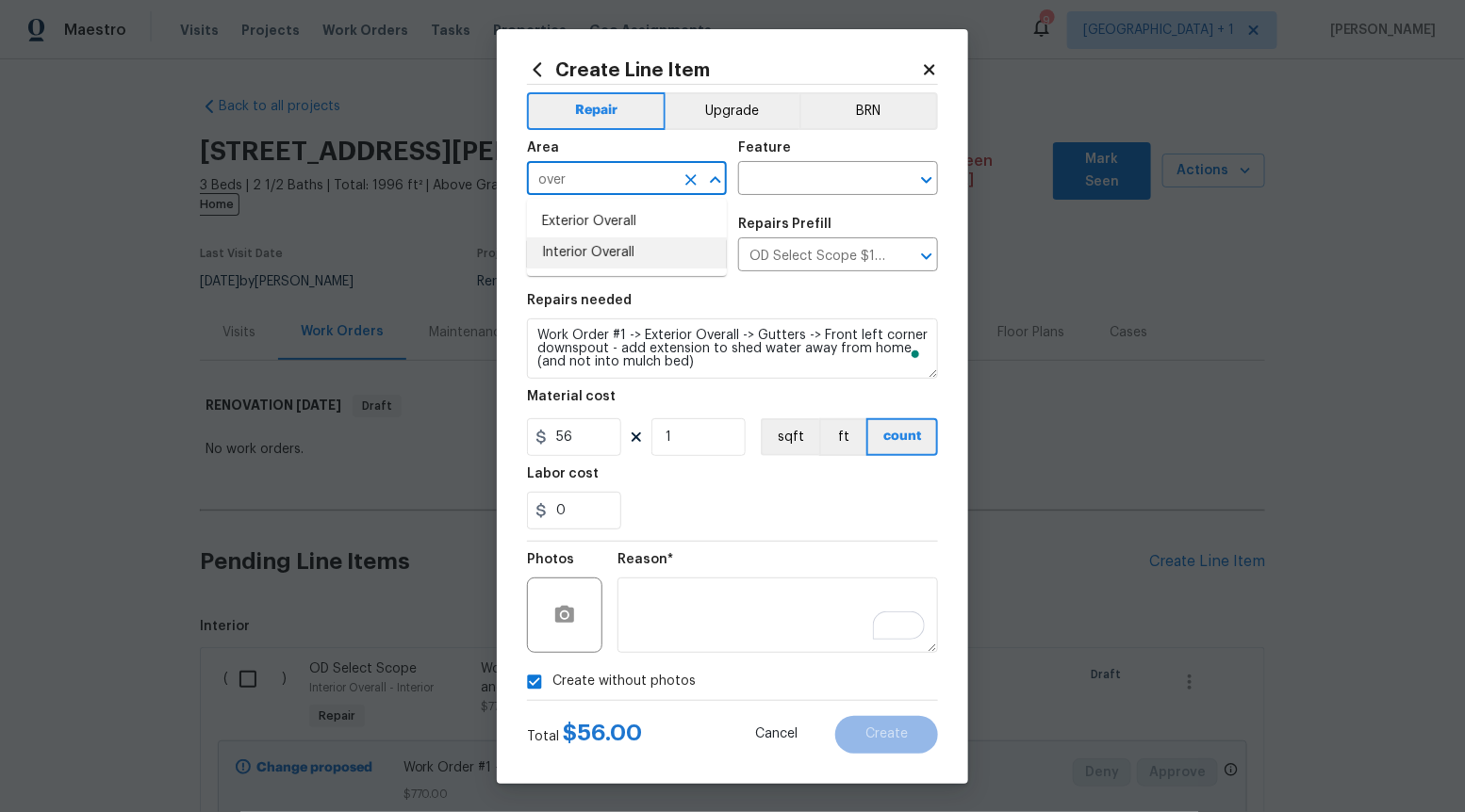
click at [627, 254] on li "Interior Overall" at bounding box center [626, 253] width 199 height 31
type input "Interior Overall"
click at [800, 181] on input "text" at bounding box center [811, 179] width 147 height 29
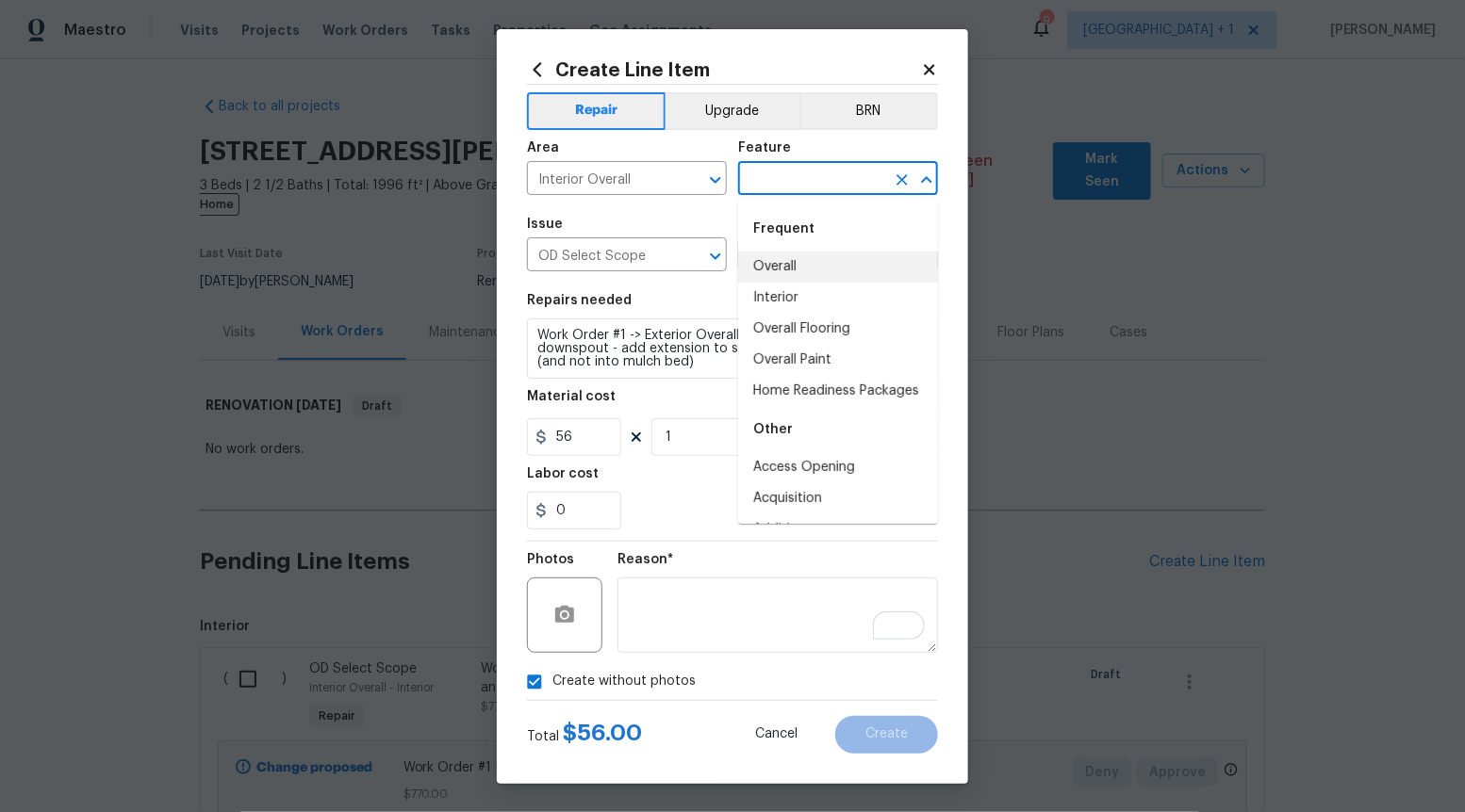
click at [799, 266] on li "Overall" at bounding box center [837, 267] width 199 height 31
type input "Overall"
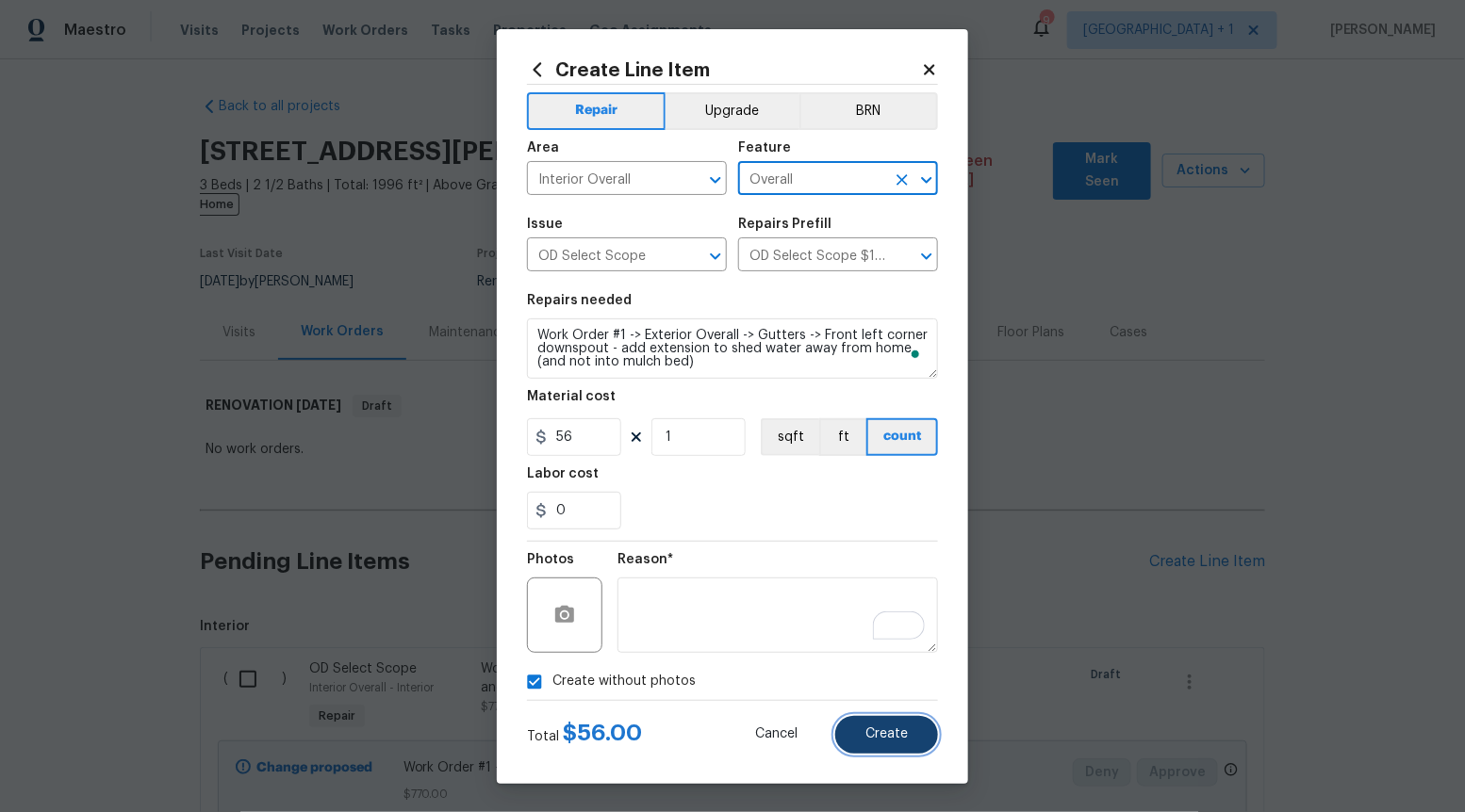
click at [881, 742] on button "Create" at bounding box center [887, 735] width 103 height 38
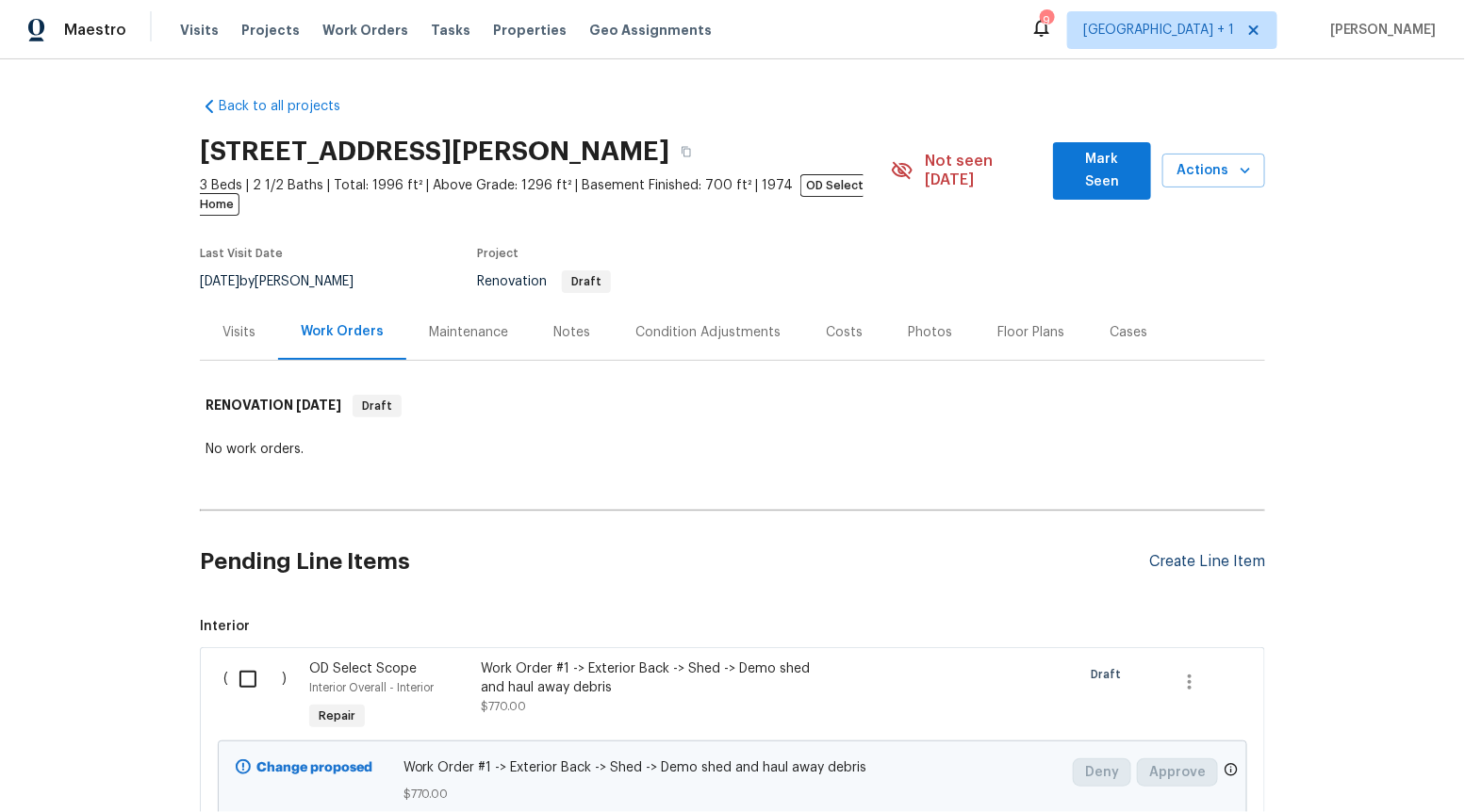
click at [1232, 553] on div "Create Line Item" at bounding box center [1207, 562] width 116 height 18
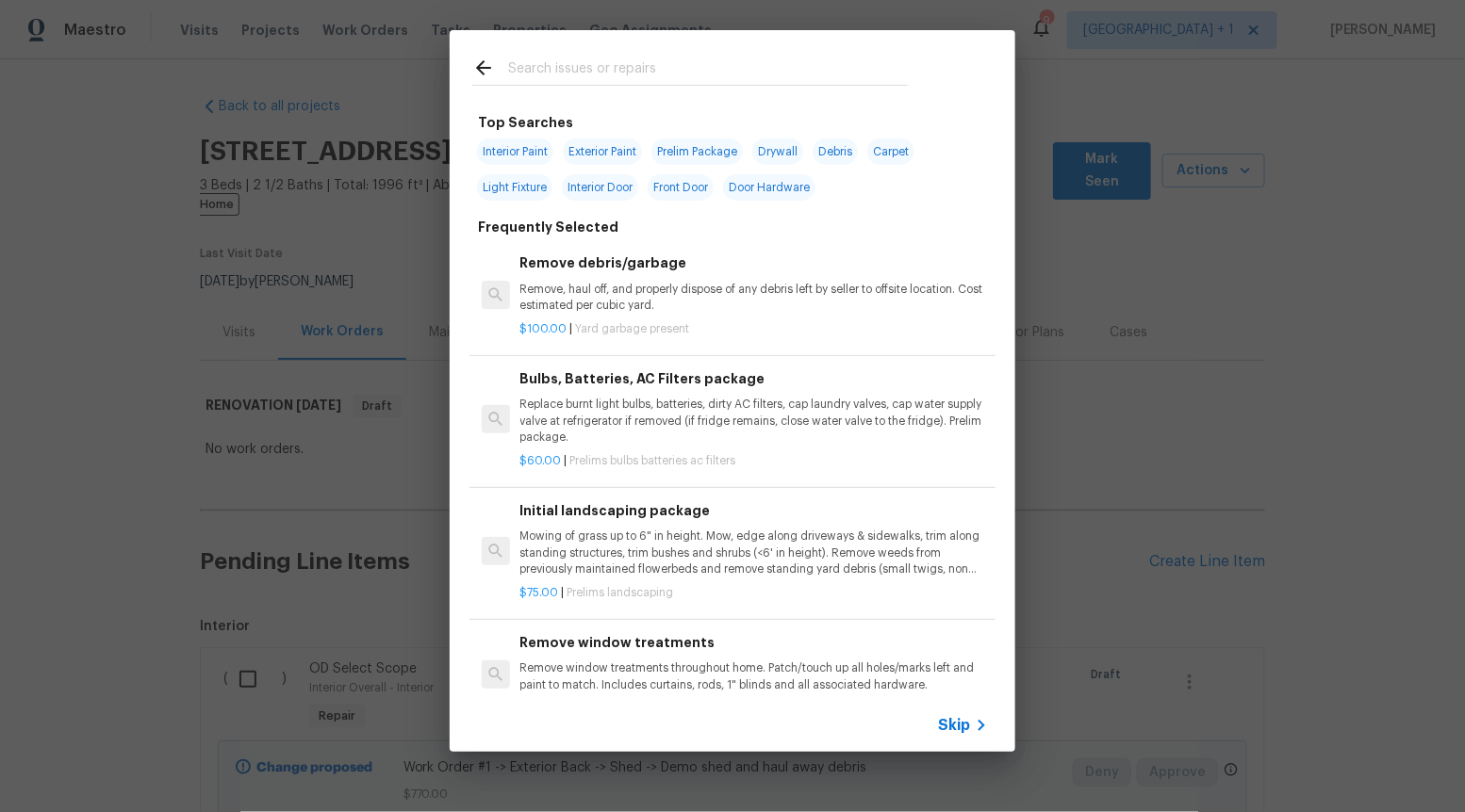
click at [966, 730] on span "Skip" at bounding box center [954, 725] width 32 height 19
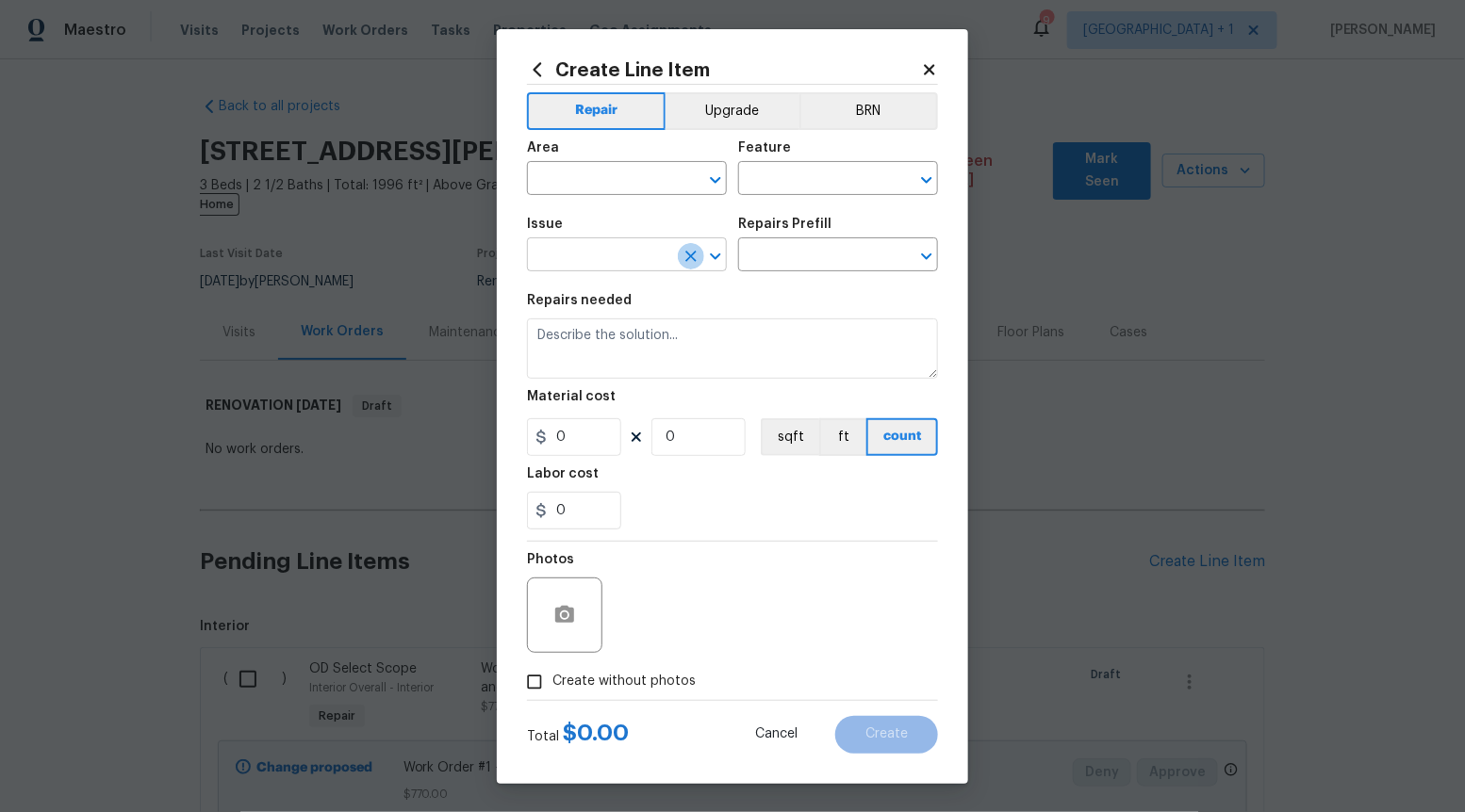
click at [700, 264] on button "Clear" at bounding box center [690, 256] width 27 height 27
click at [708, 263] on icon "Open" at bounding box center [715, 256] width 23 height 23
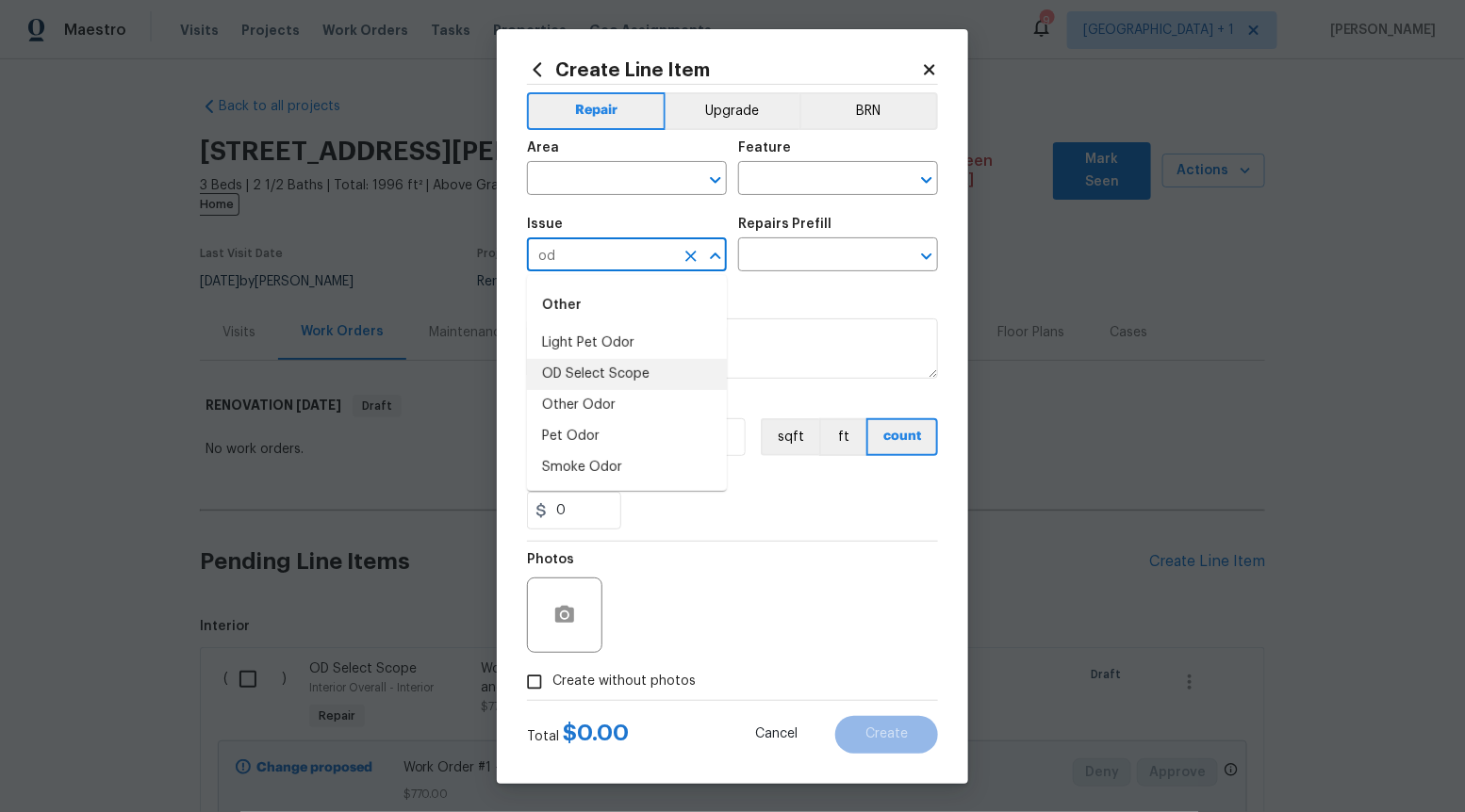
click at [631, 372] on li "OD Select Scope" at bounding box center [626, 374] width 199 height 31
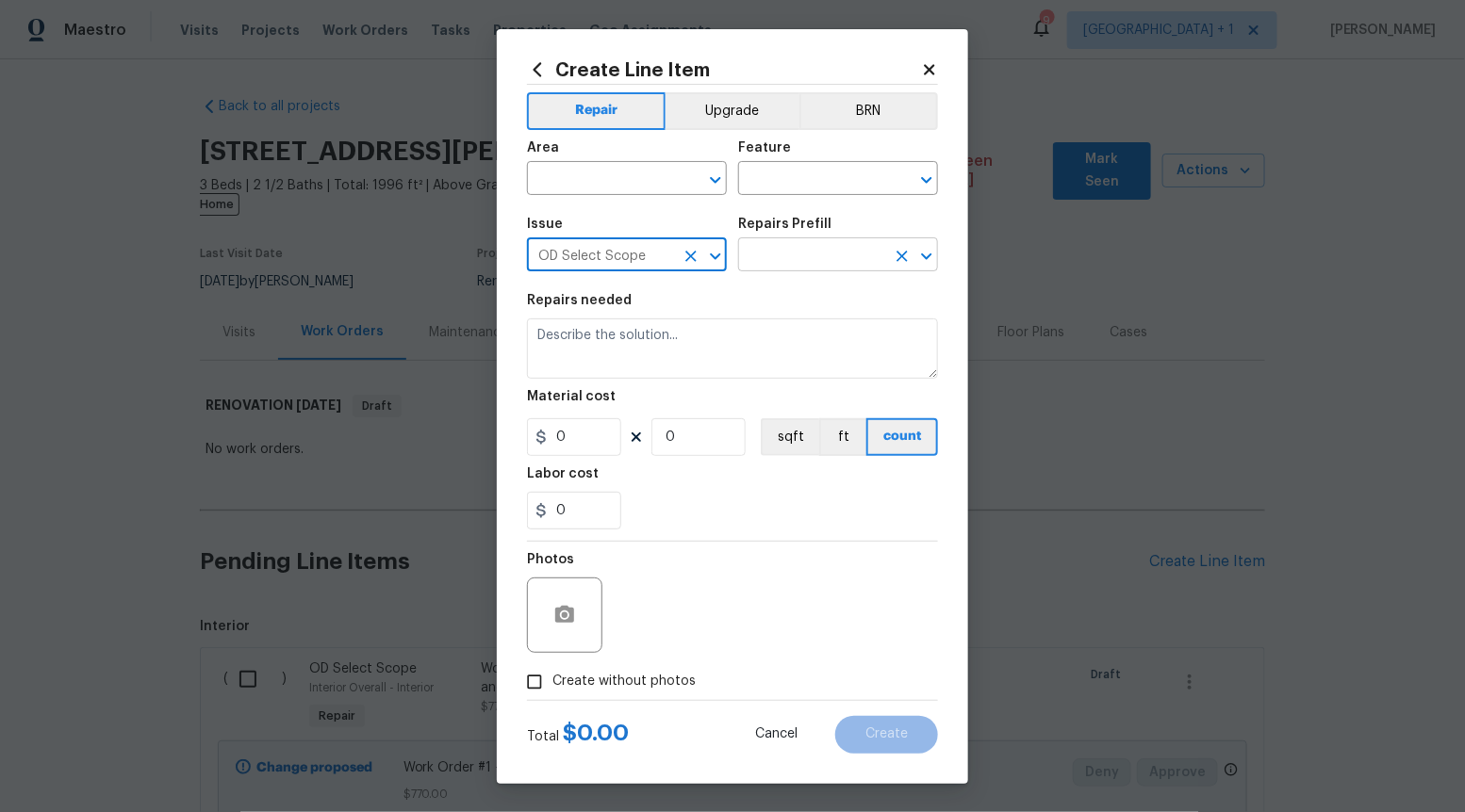
type input "OD Select Scope"
click at [783, 258] on input "text" at bounding box center [811, 256] width 147 height 29
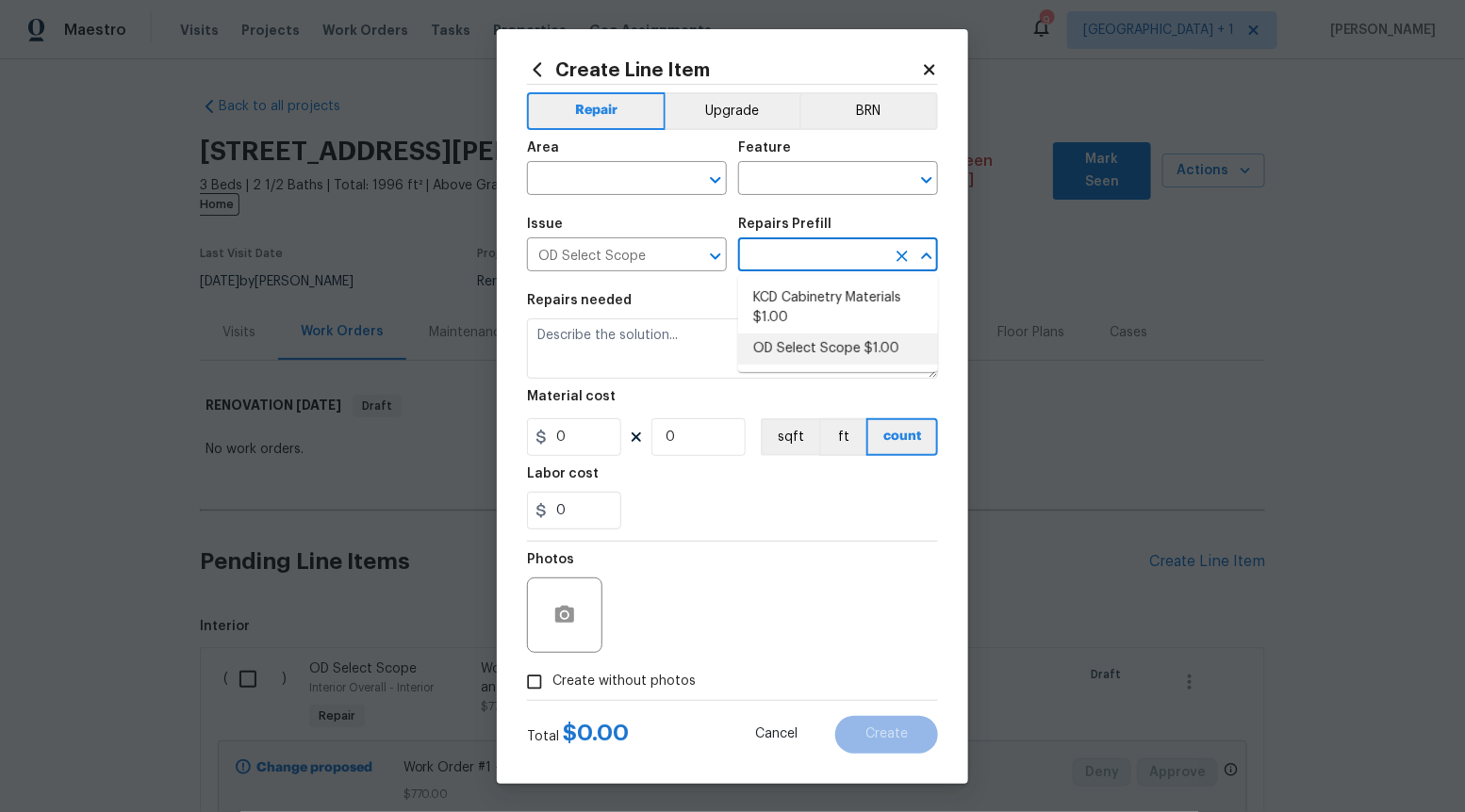
click at [788, 342] on li "OD Select Scope $1.00" at bounding box center [837, 348] width 199 height 31
type input "OD Select Scope $1.00"
type textarea "Refer to the agreed upon scope document for further details."
type input "1"
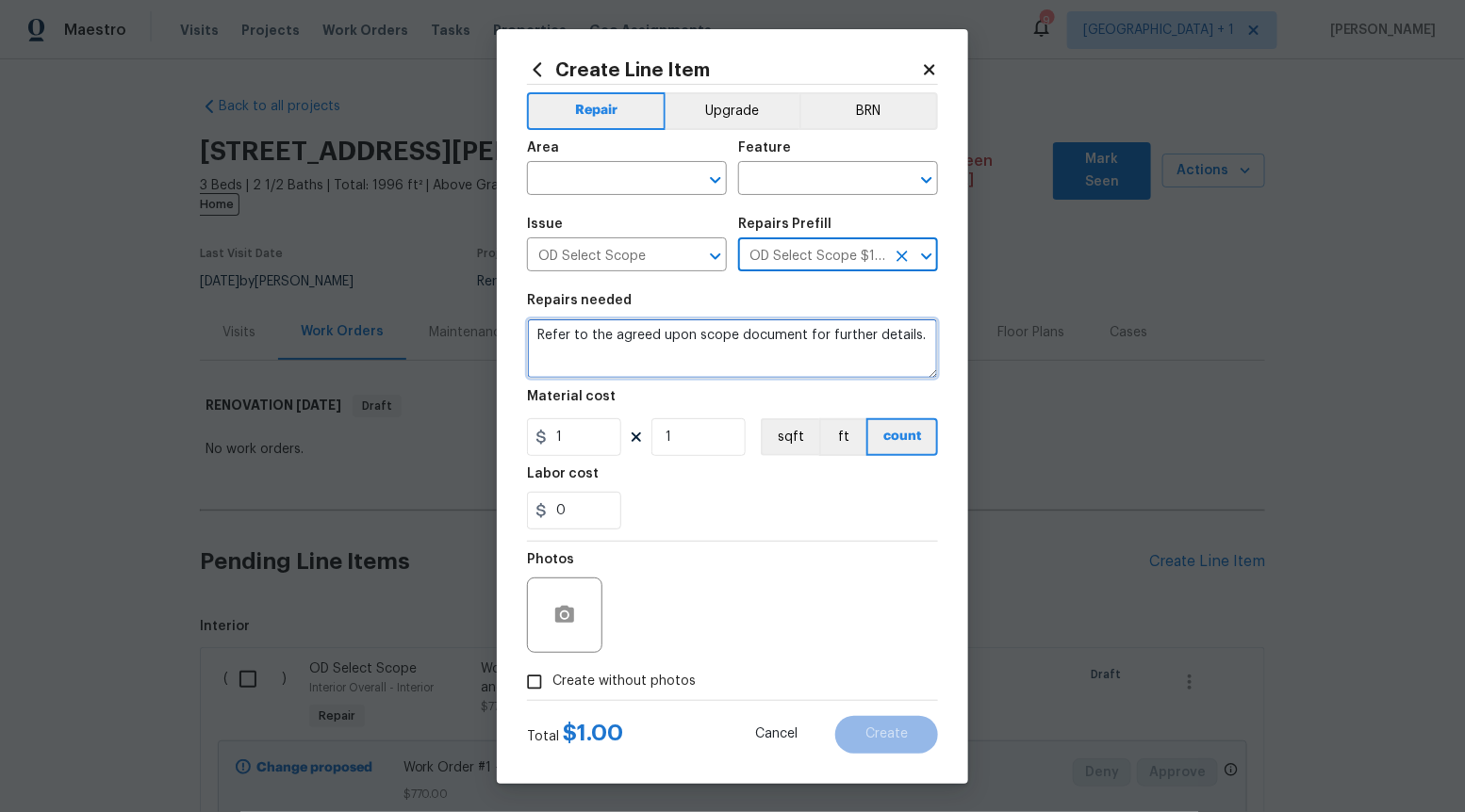
click at [788, 342] on textarea "Refer to the agreed upon scope document for further details." at bounding box center [732, 348] width 411 height 60
paste textarea "Work Order #1 -> Exterior Overall -> Home Exterior -> Prep and paint exterior d…"
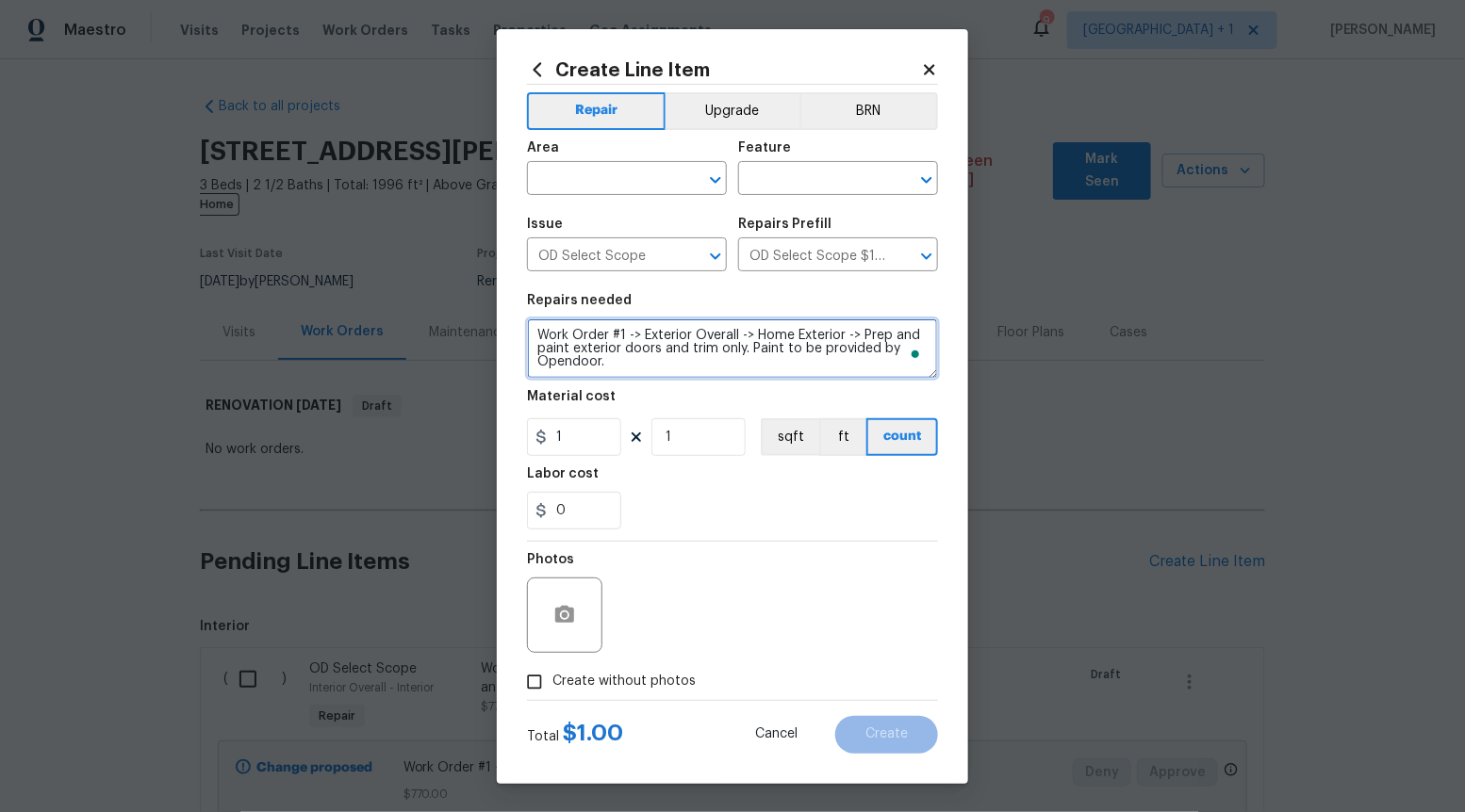
type textarea "Work Order #1 -> Exterior Overall -> Home Exterior -> Prep and paint exterior d…"
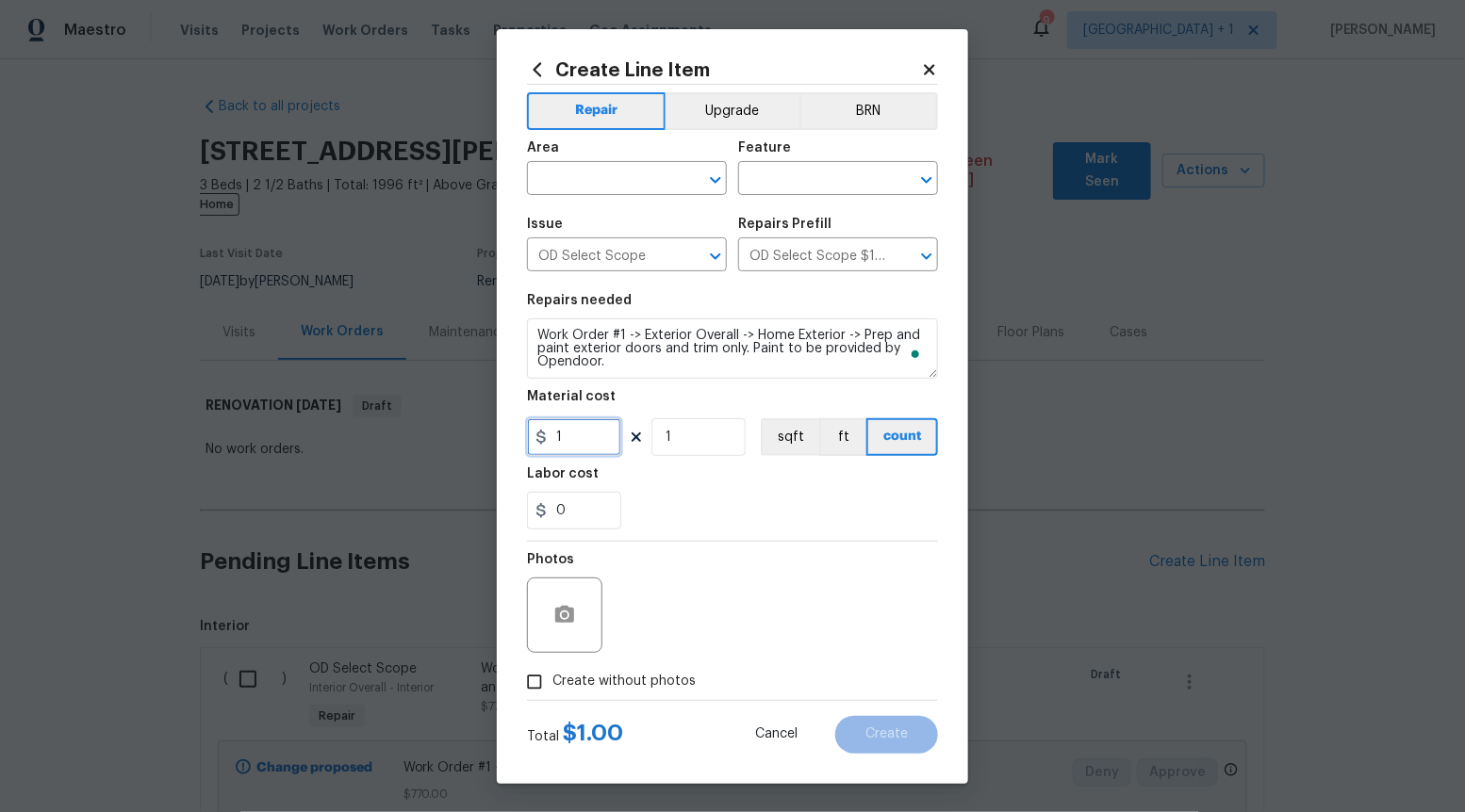
click at [598, 449] on input "1" at bounding box center [573, 437] width 94 height 38
type input "998"
click at [787, 436] on button "sqft" at bounding box center [790, 437] width 59 height 38
click at [561, 677] on span "Create without photos" at bounding box center [624, 682] width 143 height 20
click at [552, 677] on input "Create without photos" at bounding box center [535, 682] width 36 height 36
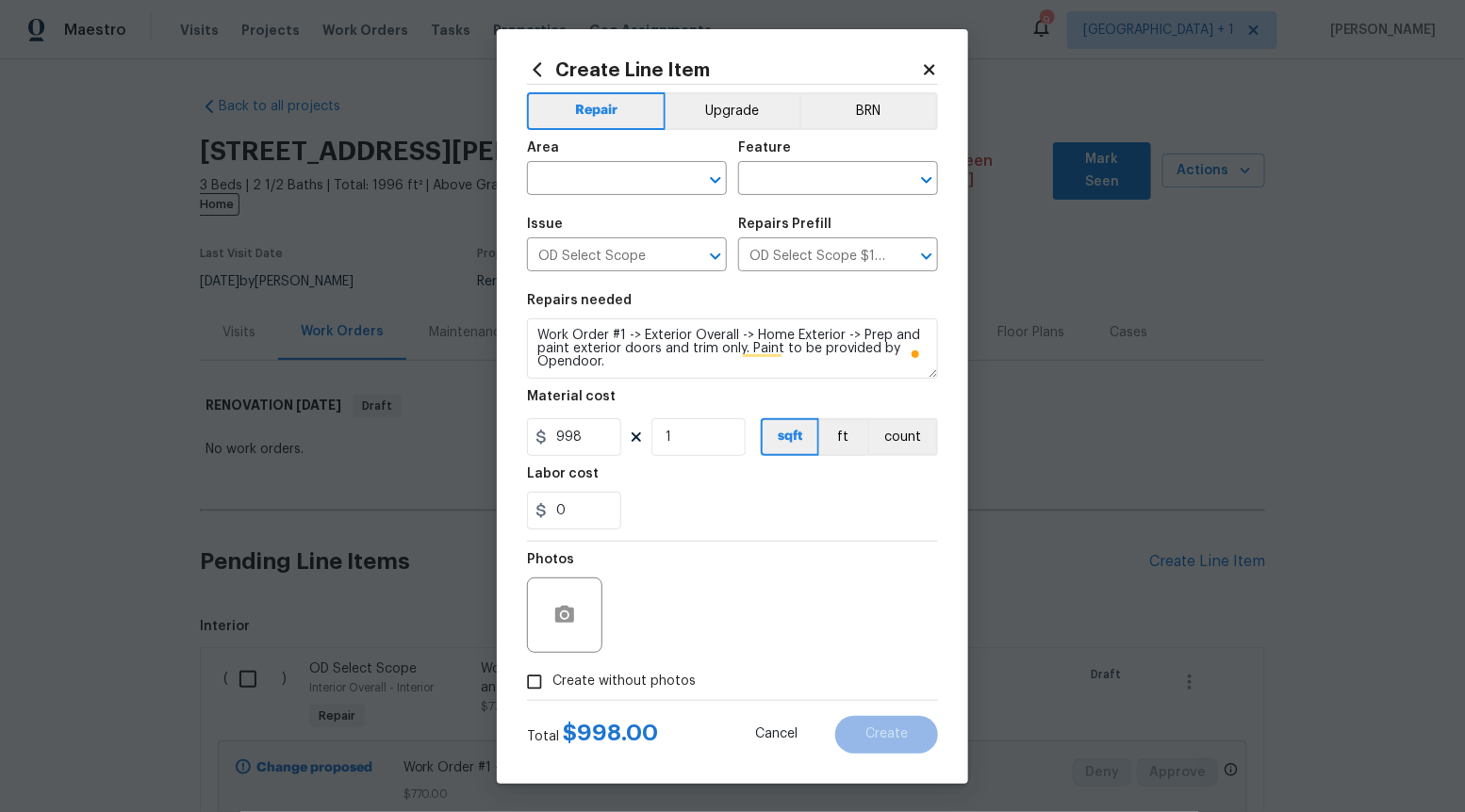
checkbox input "true"
click at [740, 632] on textarea at bounding box center [778, 616] width 320 height 75
click at [708, 186] on icon "Open" at bounding box center [715, 179] width 23 height 23
click at [616, 252] on li "Interior Overall" at bounding box center [626, 253] width 199 height 31
type input "Interior Overall"
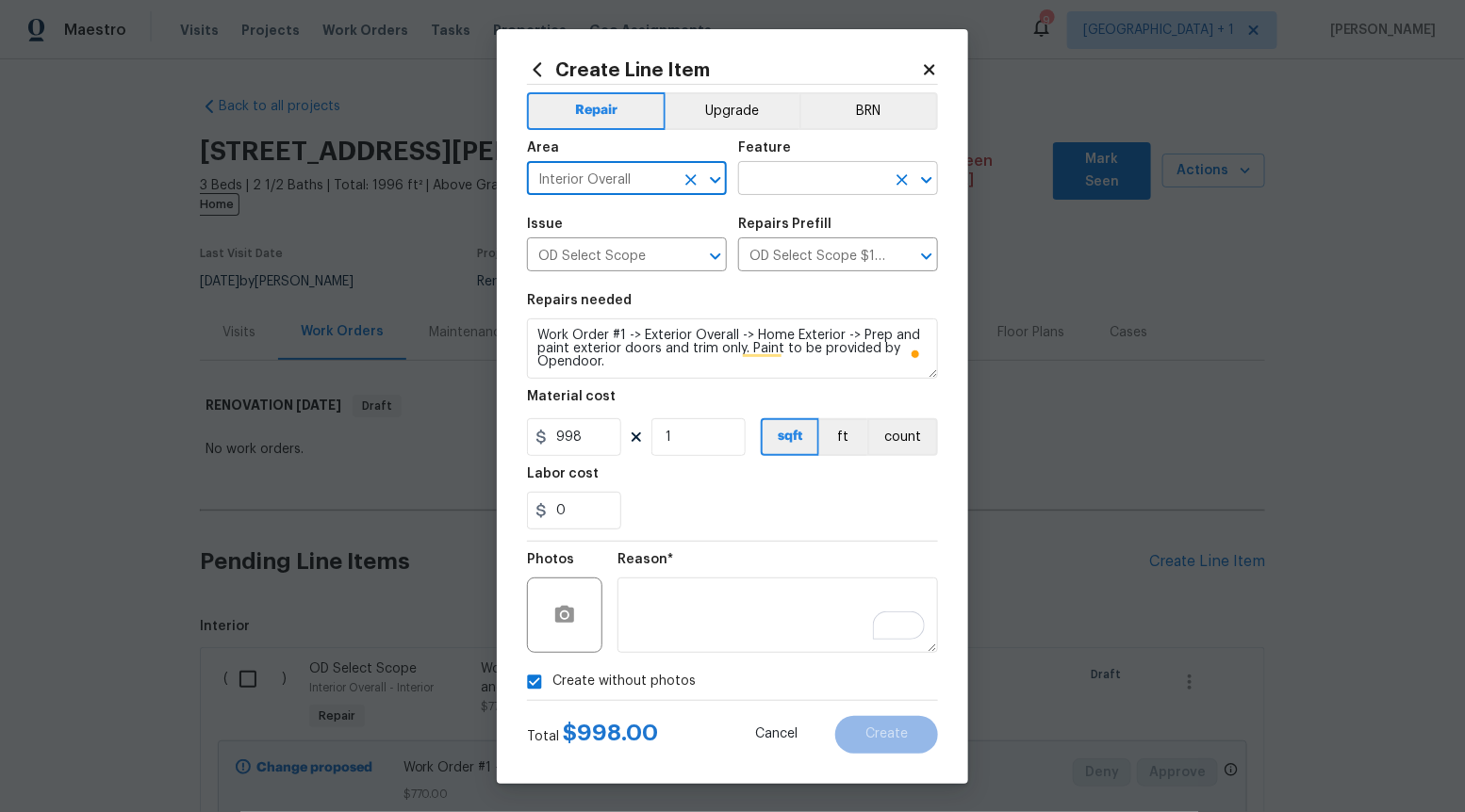
click at [806, 189] on input "text" at bounding box center [811, 179] width 147 height 29
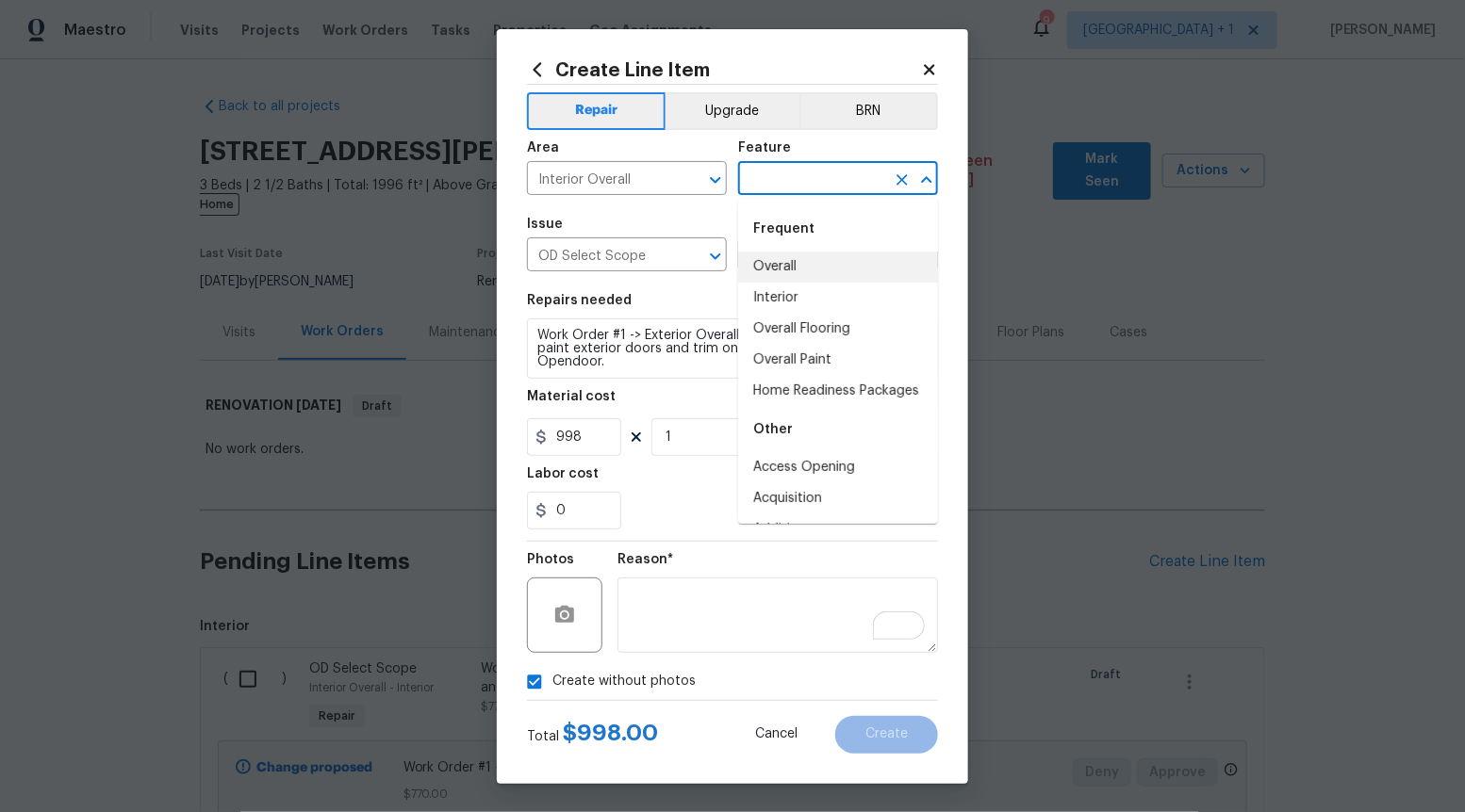
click at [800, 266] on li "Overall" at bounding box center [837, 267] width 199 height 31
type input "Overall"
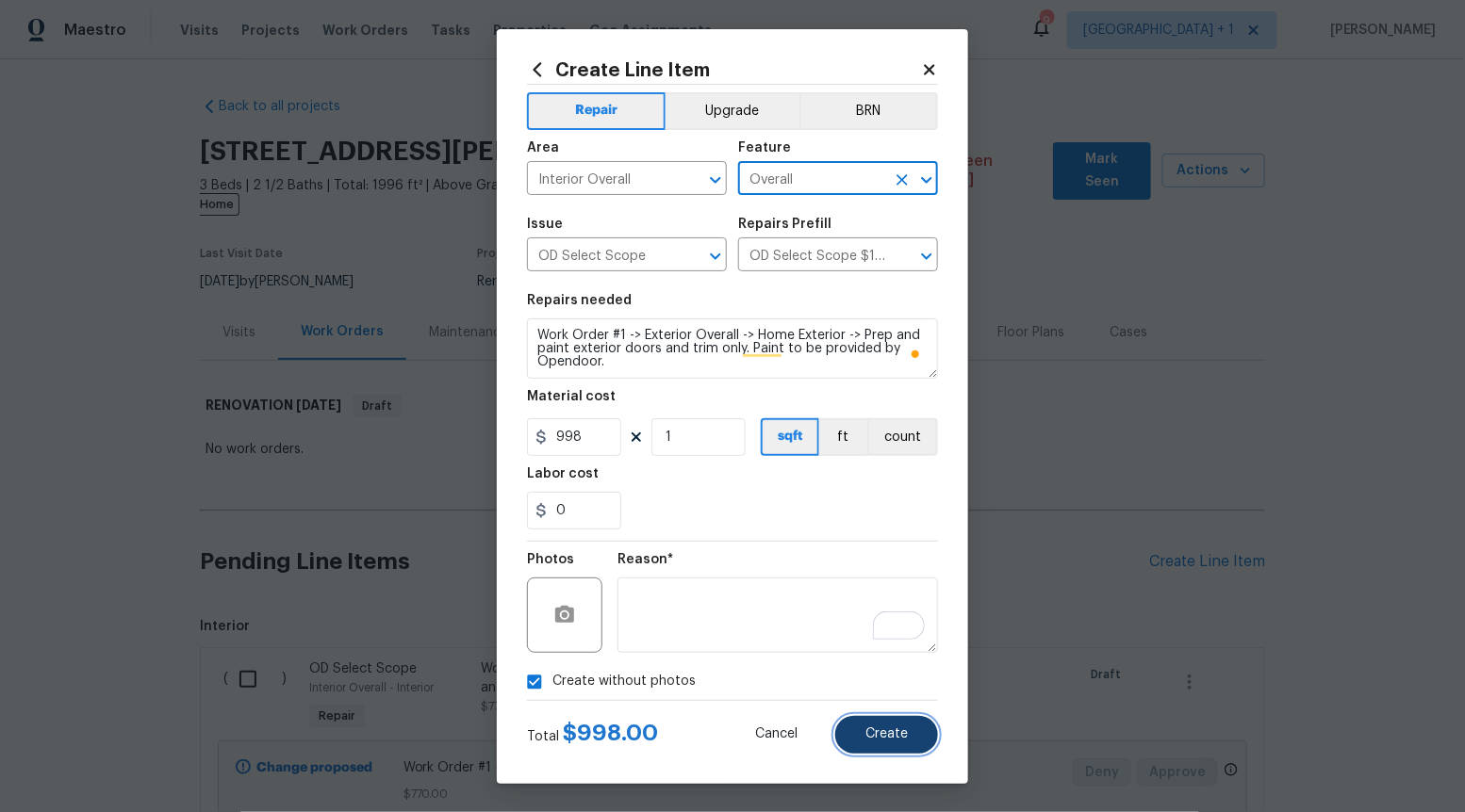
click at [900, 747] on button "Create" at bounding box center [887, 735] width 103 height 38
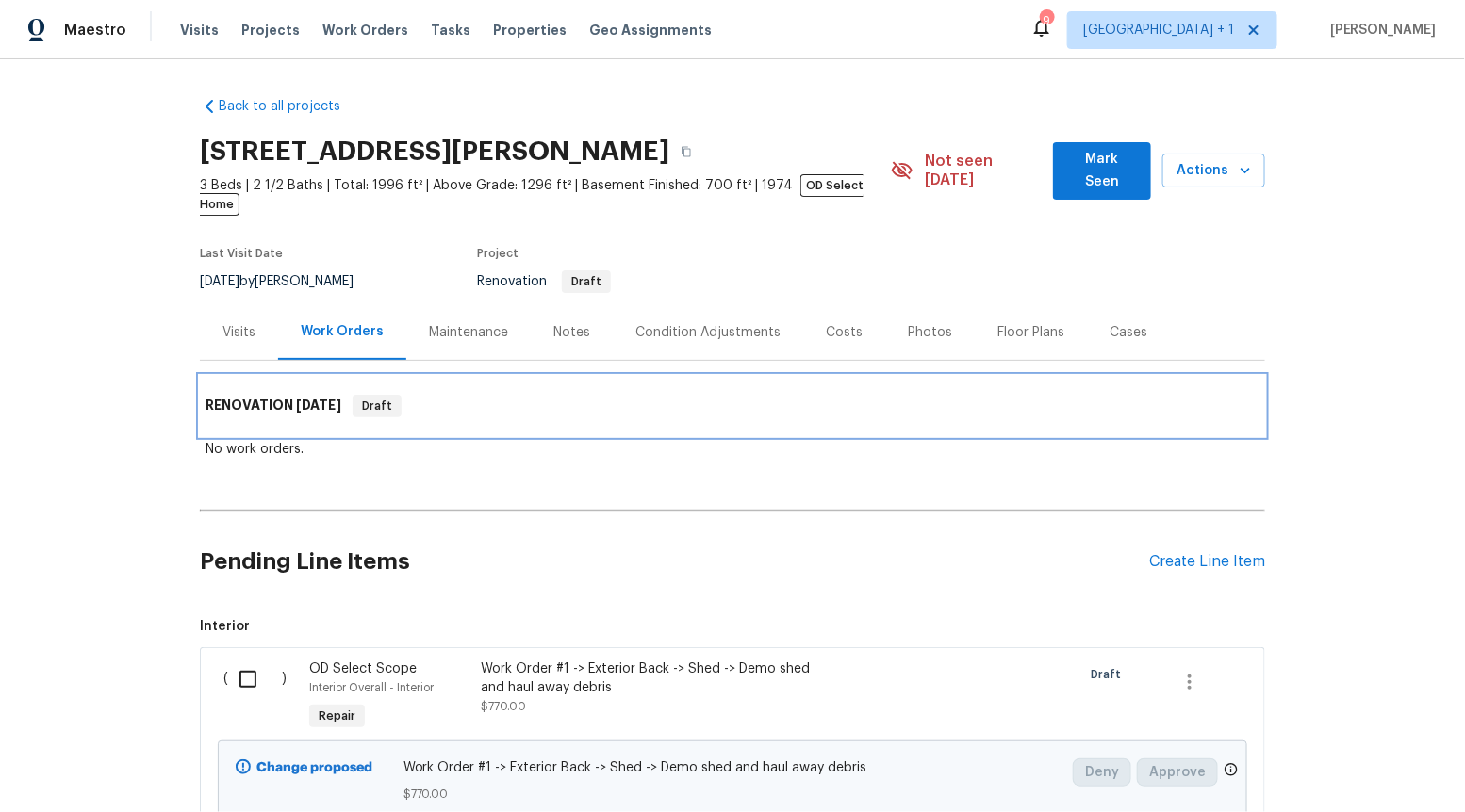
click at [611, 413] on div "RENOVATION 8/18/25 Draft" at bounding box center [732, 406] width 1065 height 60
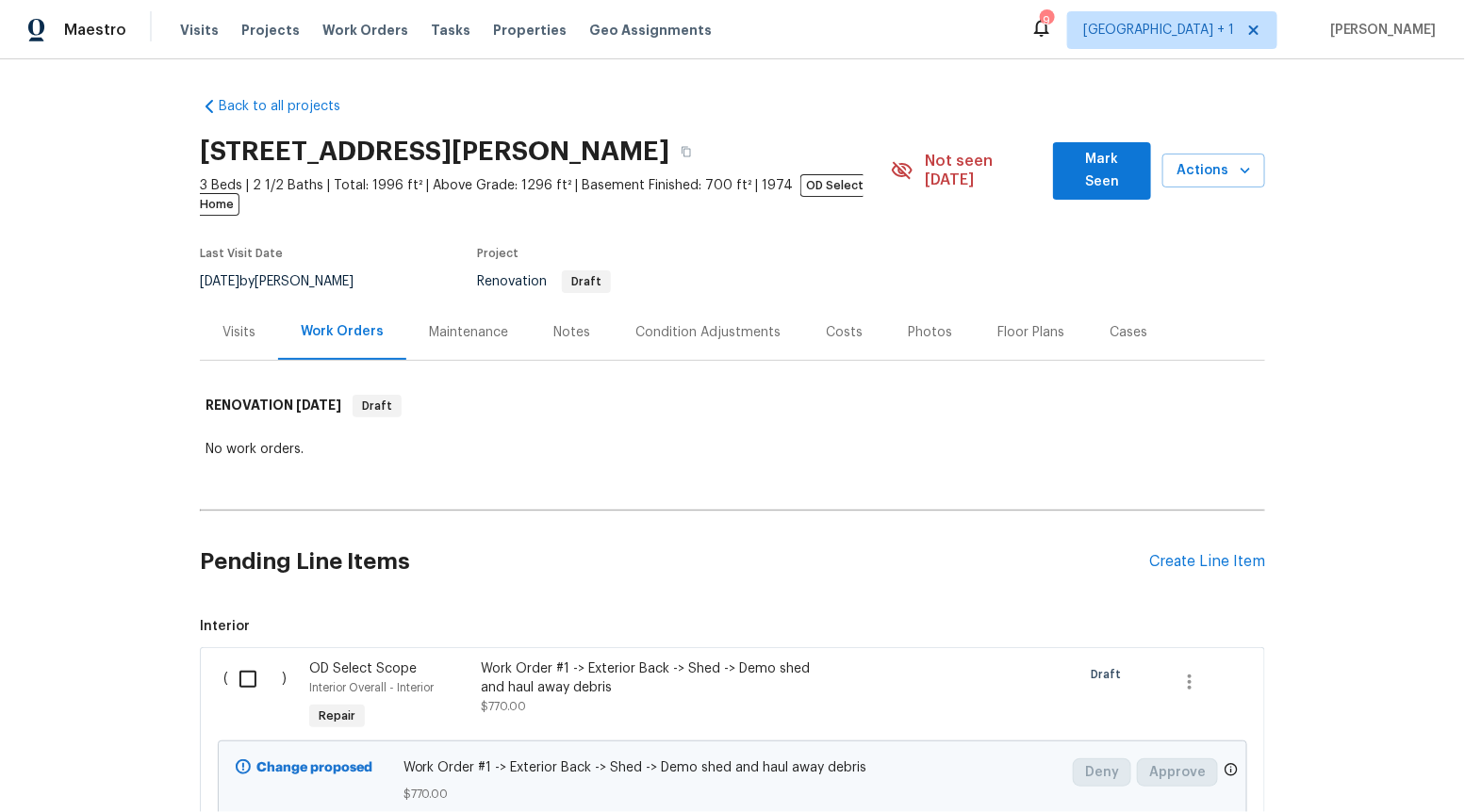
click at [761, 440] on div "No work orders." at bounding box center [732, 449] width 1054 height 19
click at [561, 519] on h2 "Pending Line Items" at bounding box center [673, 562] width 949 height 87
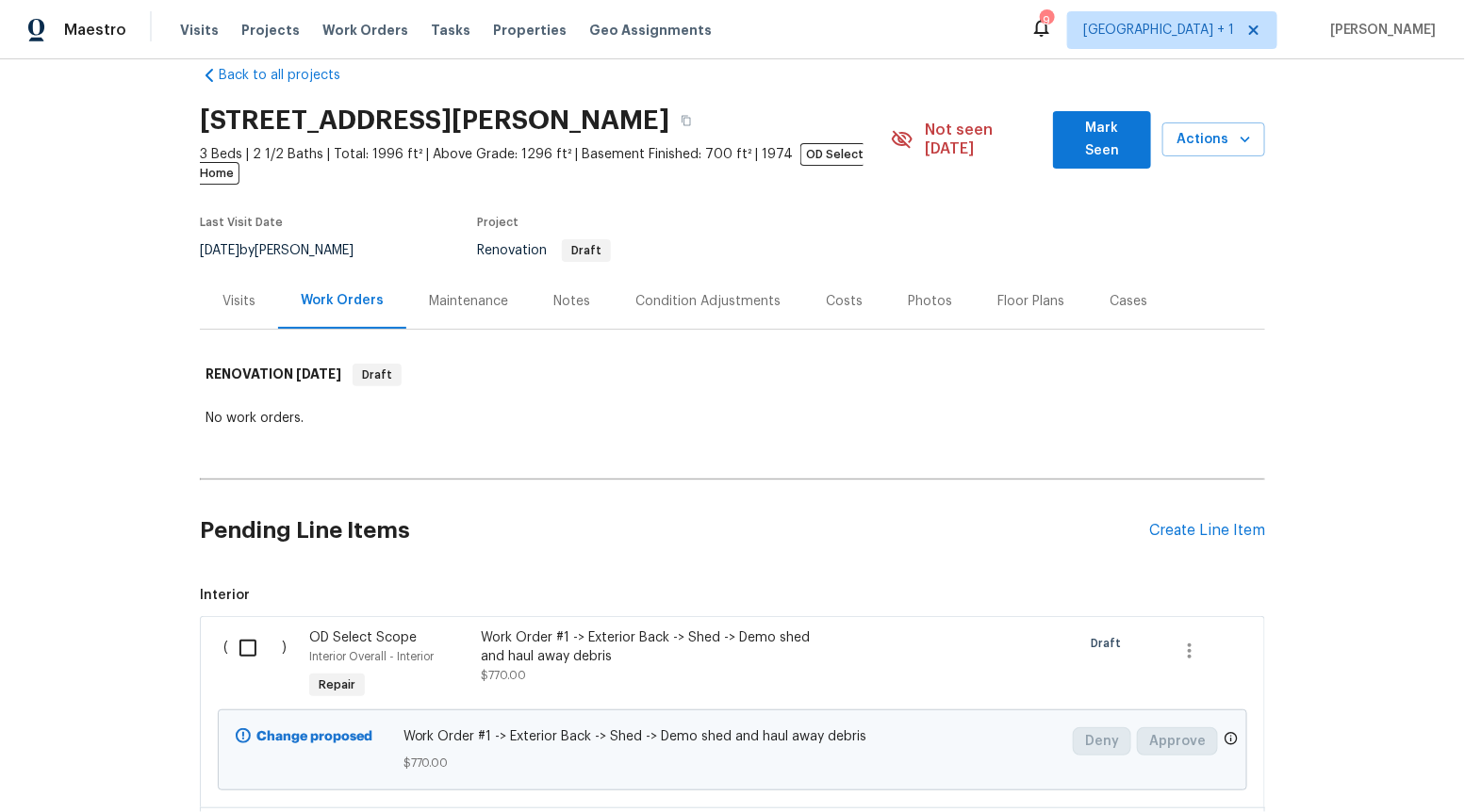
scroll to position [32, 0]
click at [1170, 522] on div "Create Line Item" at bounding box center [1207, 530] width 116 height 18
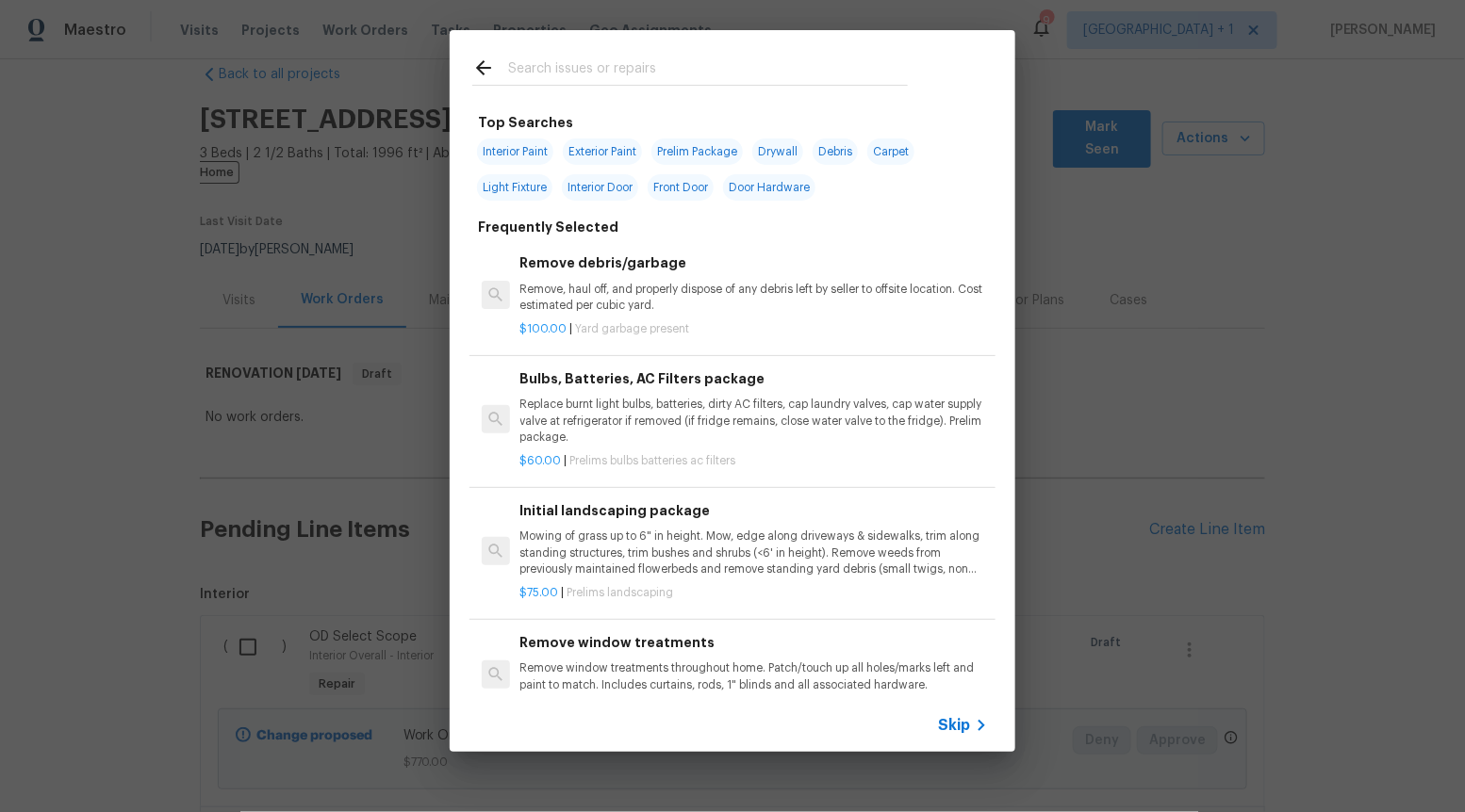
click at [966, 724] on span "Skip" at bounding box center [954, 725] width 32 height 19
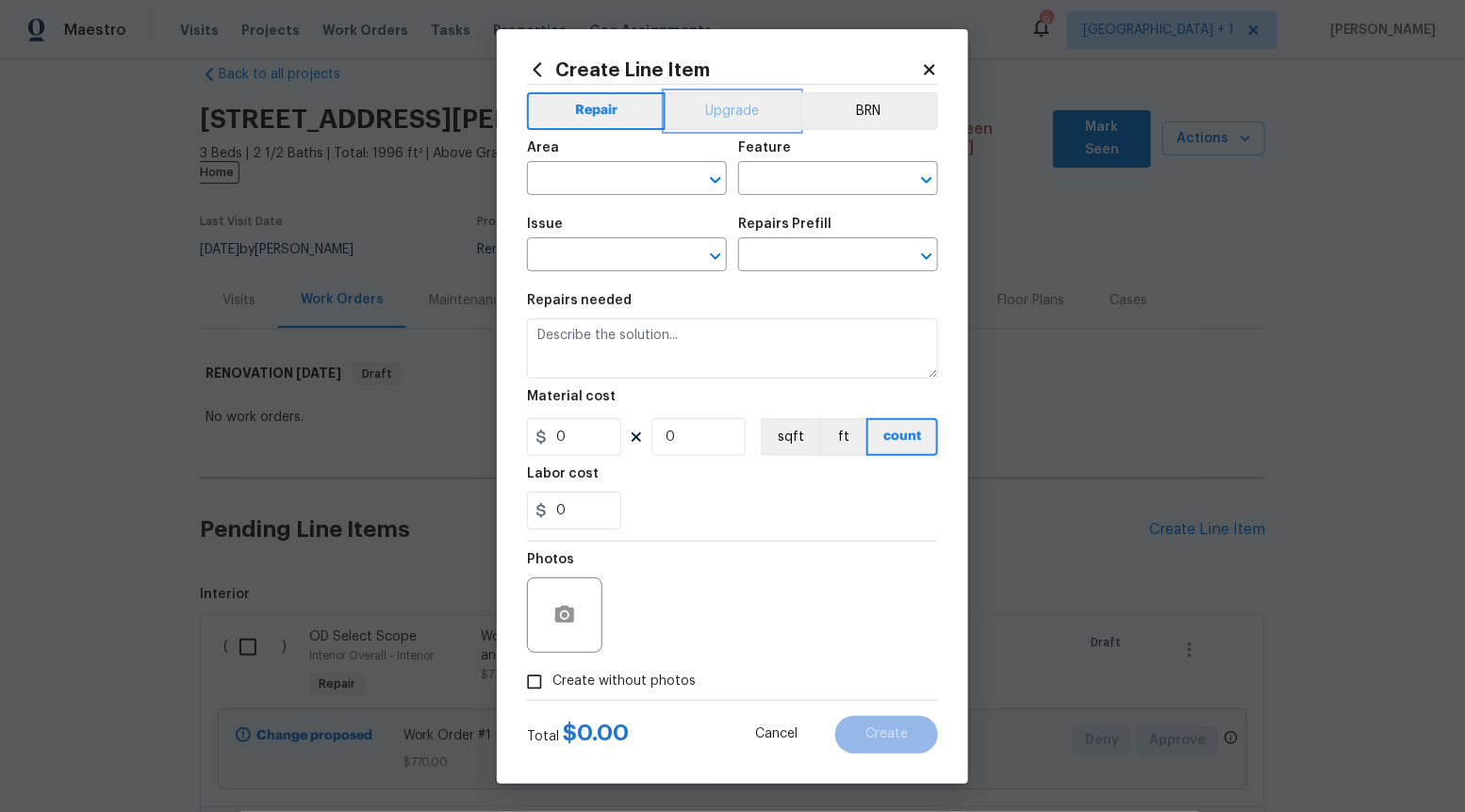
click at [778, 104] on button "Upgrade" at bounding box center [733, 111] width 135 height 38
click at [712, 254] on icon "Open" at bounding box center [715, 257] width 10 height 7
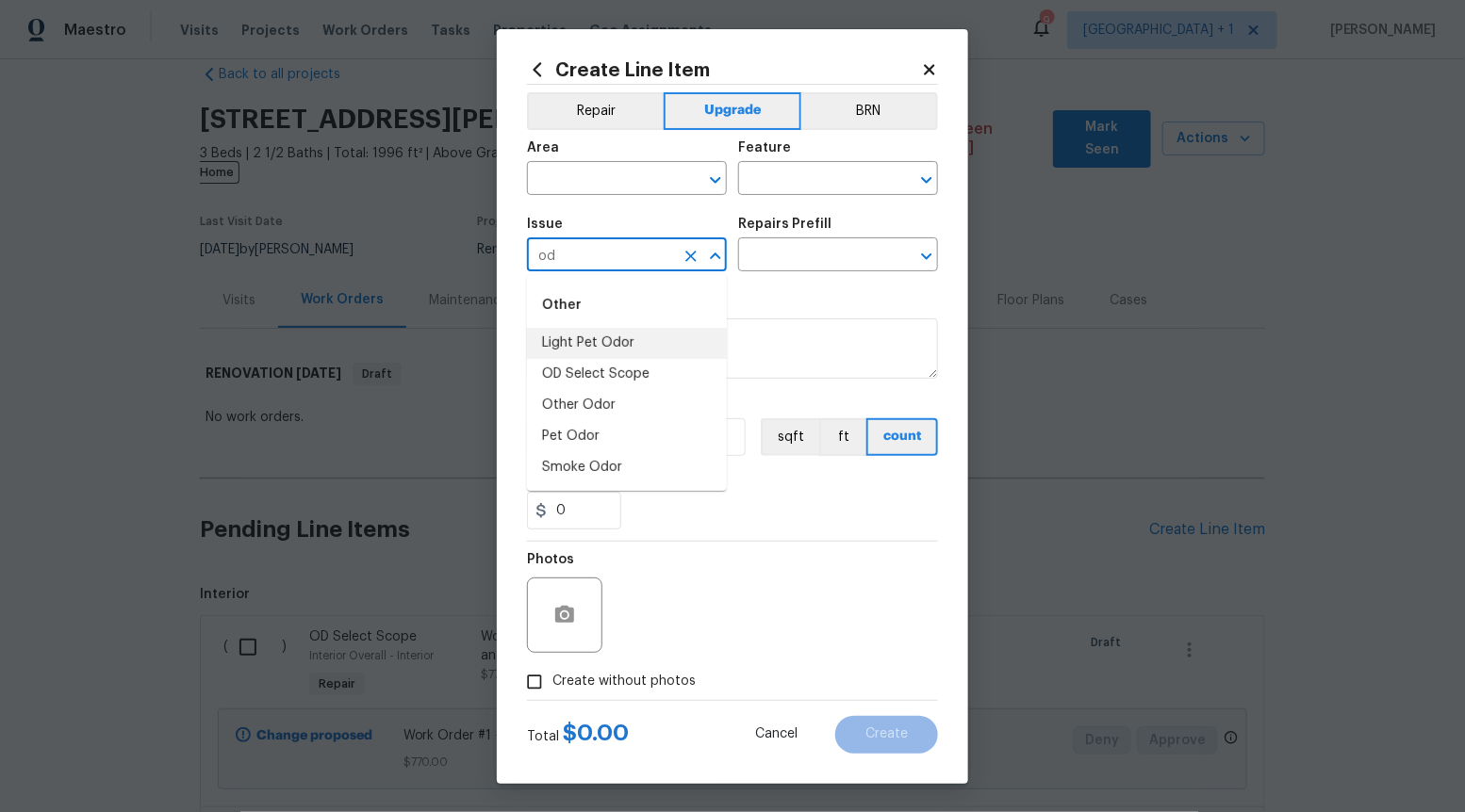
click at [592, 357] on li "Light Pet Odor" at bounding box center [626, 343] width 199 height 31
type input "Light Pet Odor"
click at [691, 253] on icon "Clear" at bounding box center [690, 256] width 19 height 19
click at [708, 254] on icon "Open" at bounding box center [715, 256] width 23 height 23
click at [590, 250] on input "text" at bounding box center [600, 256] width 147 height 29
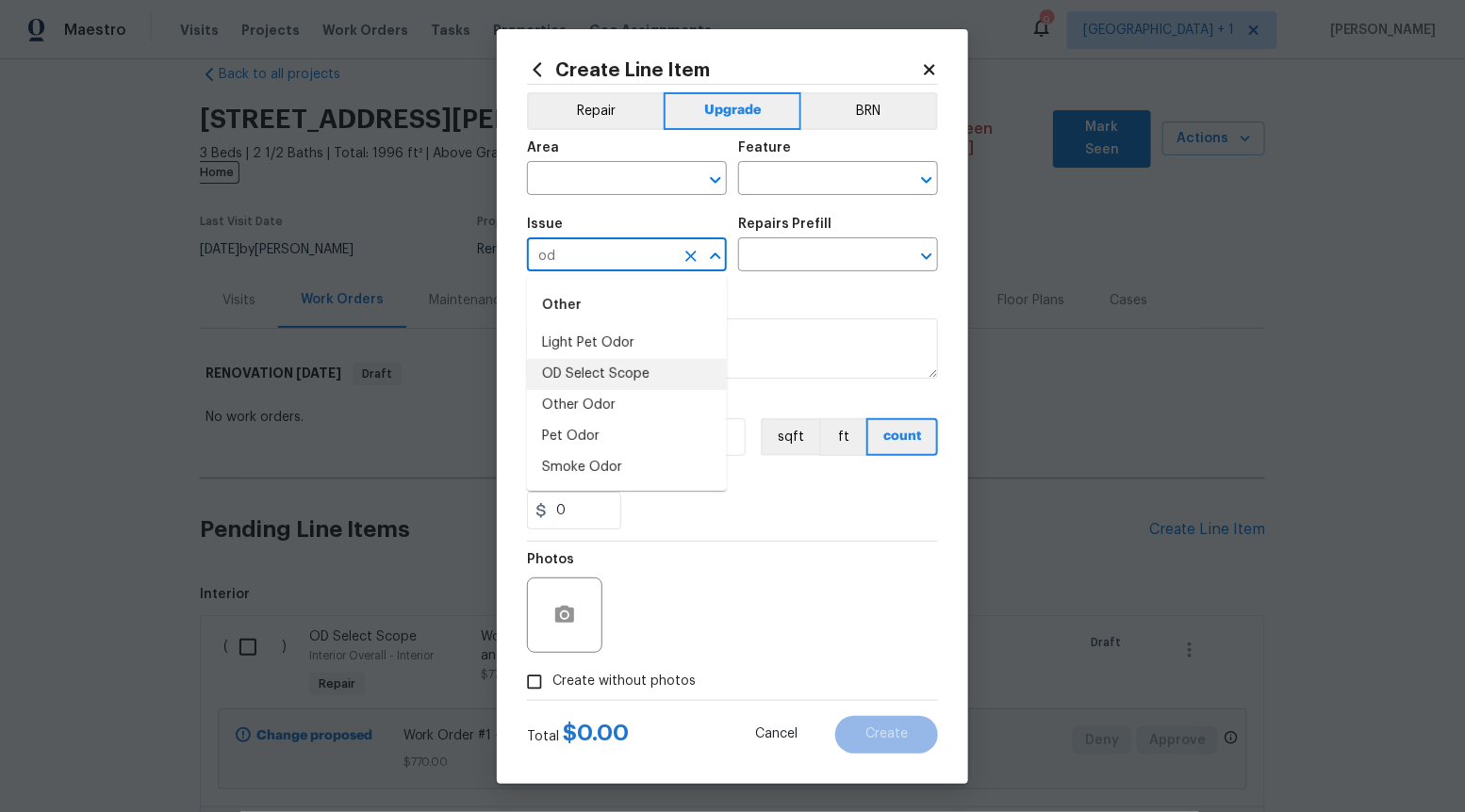
click at [553, 367] on li "OD Select Scope" at bounding box center [626, 374] width 199 height 31
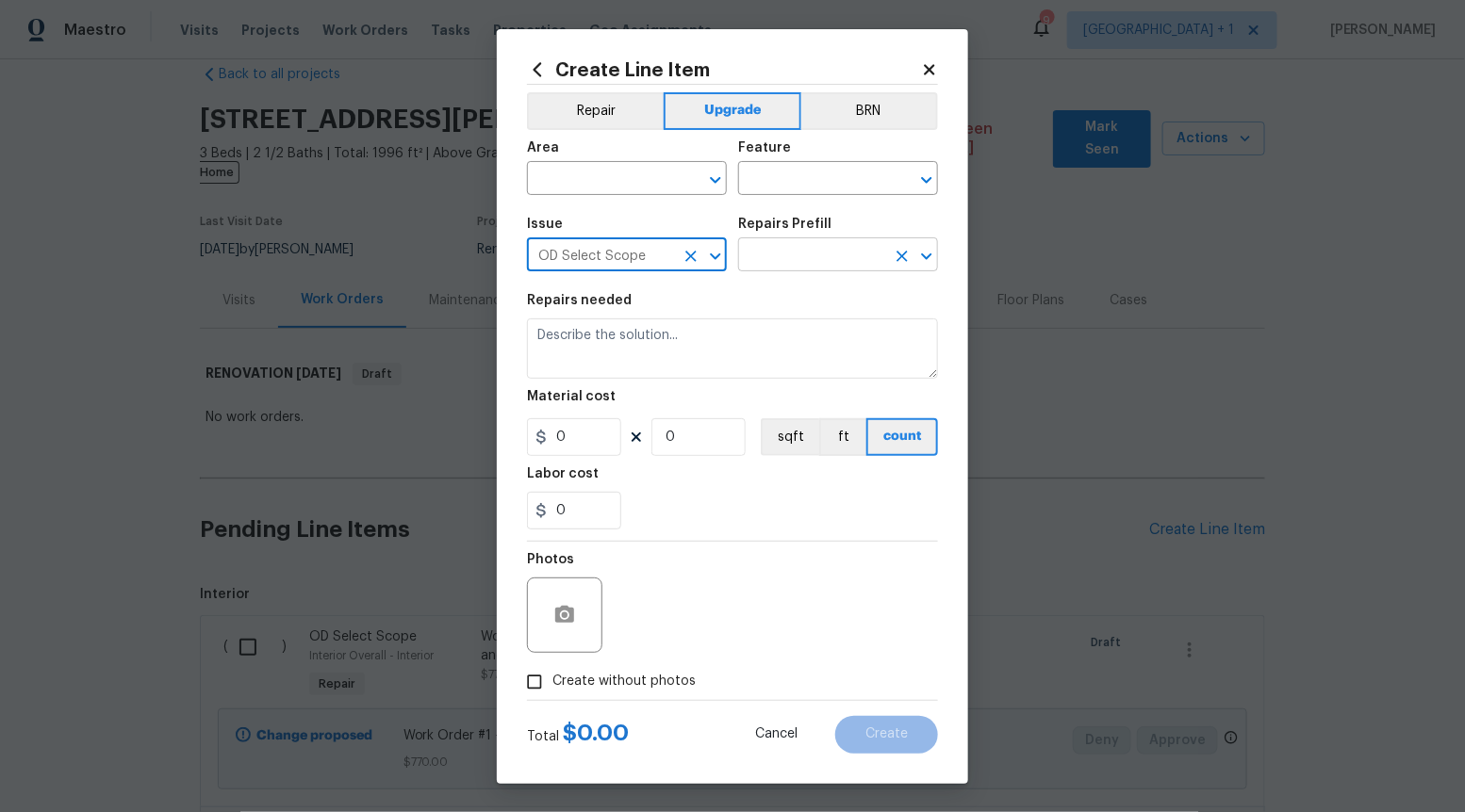
type input "OD Select Scope"
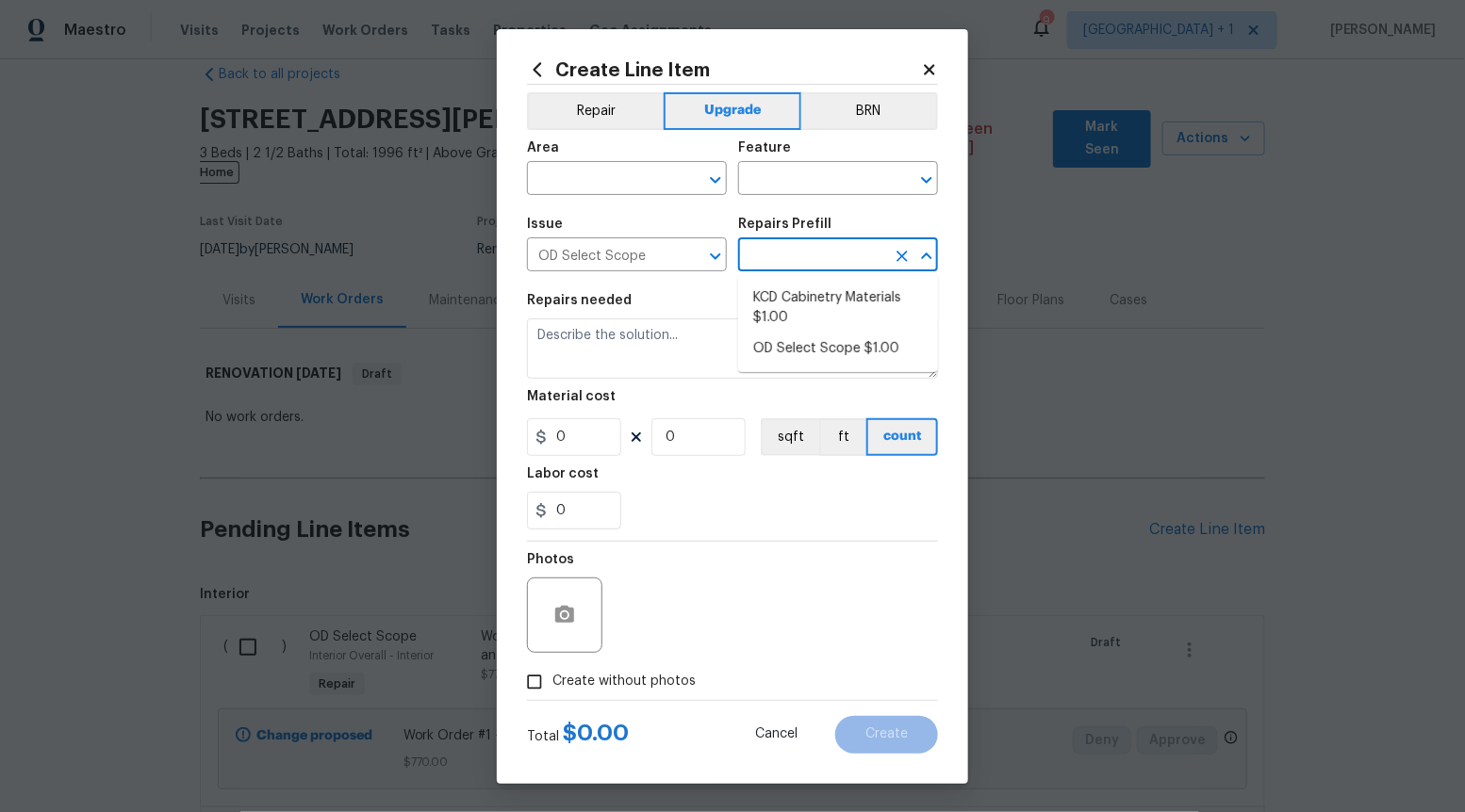
click at [806, 246] on input "text" at bounding box center [811, 256] width 147 height 29
click at [802, 341] on li "OD Select Scope $1.00" at bounding box center [837, 348] width 199 height 31
type input "OD Select Scope $1.00"
type textarea "Refer to the agreed upon scope document for further details."
type input "1"
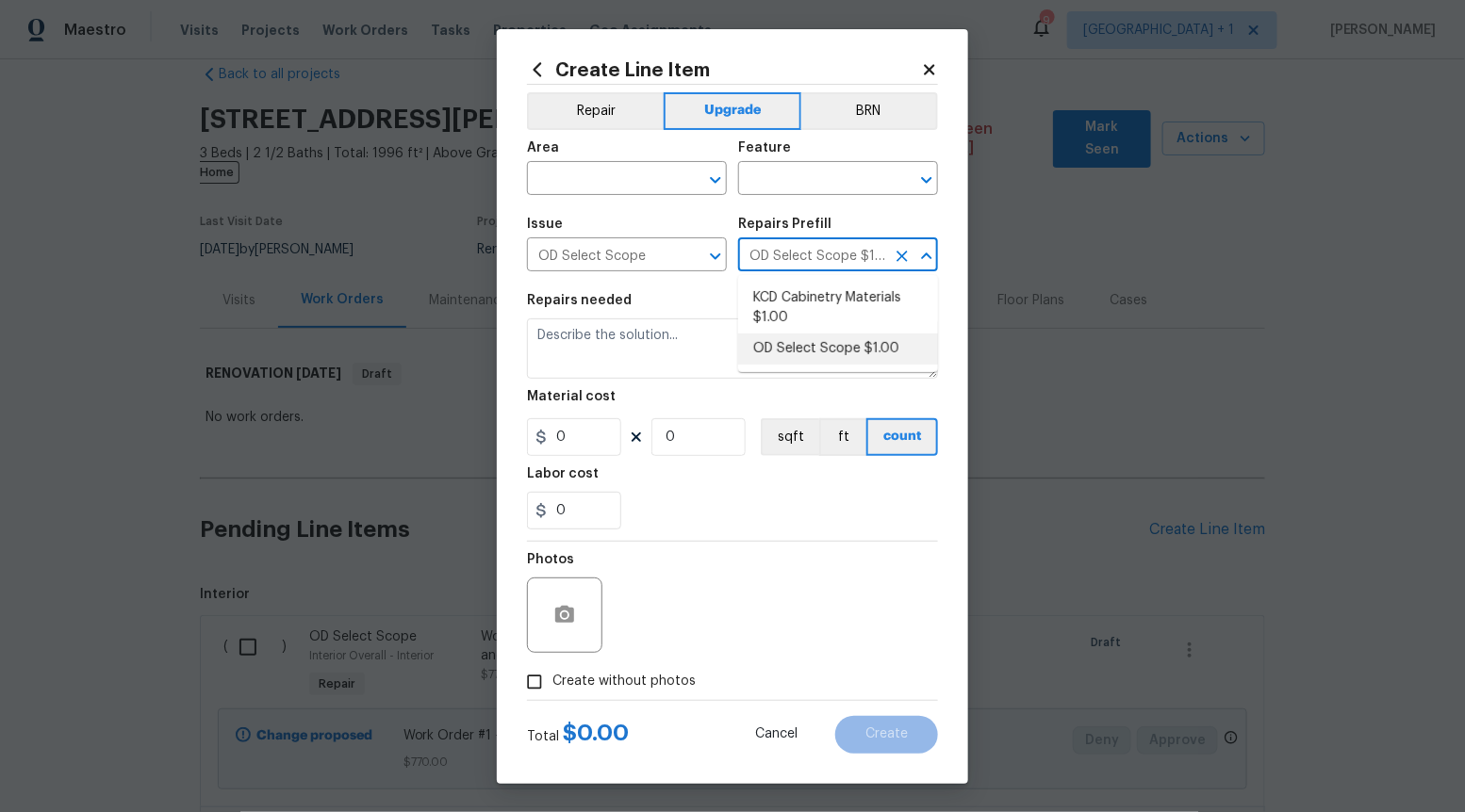
type input "1"
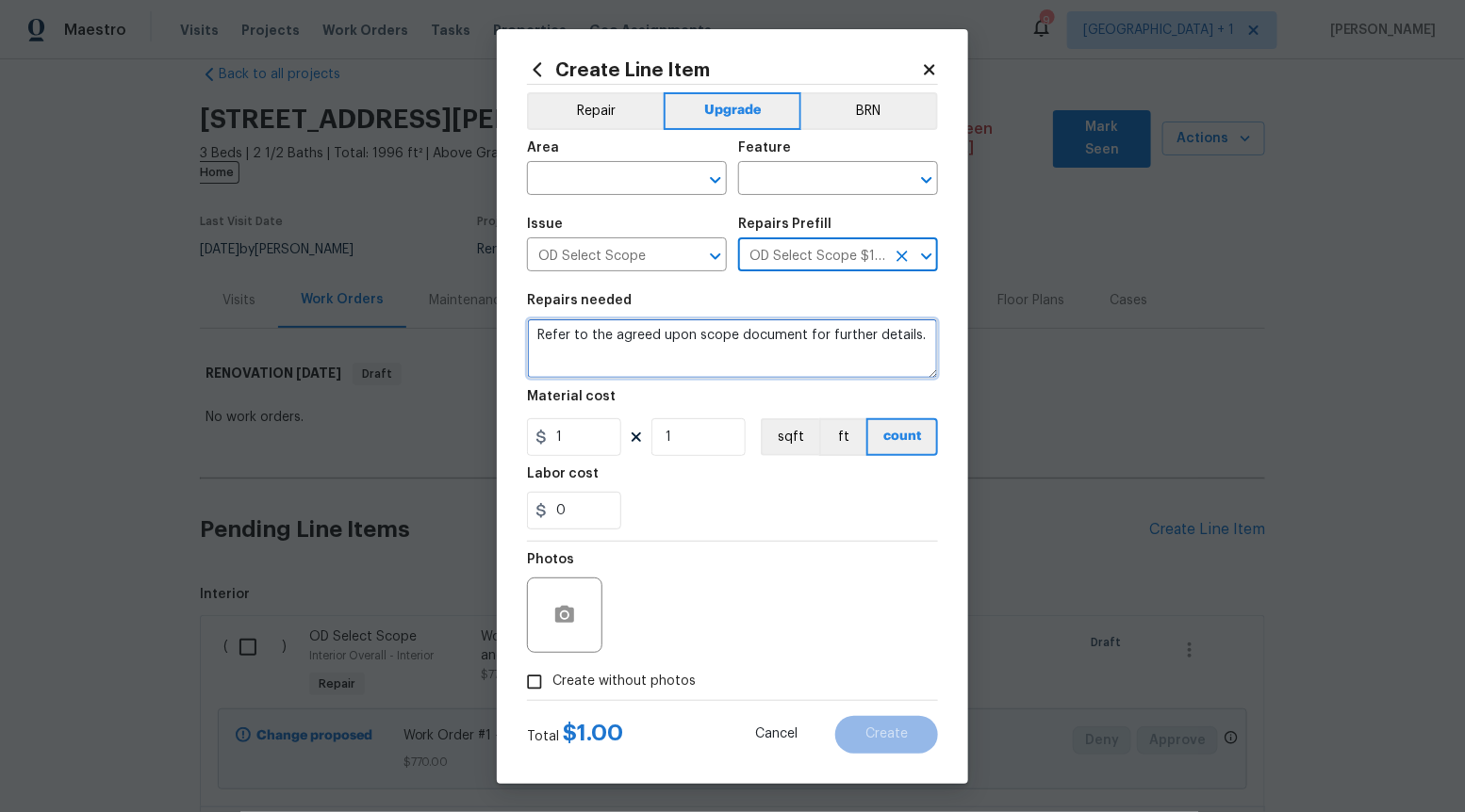
click at [802, 341] on textarea "Refer to the agreed upon scope document for further details." at bounding box center [732, 348] width 411 height 60
paste textarea "Work Order #1 -> Exterior Overall -> Home Exterior -> Remove and eliminate low …"
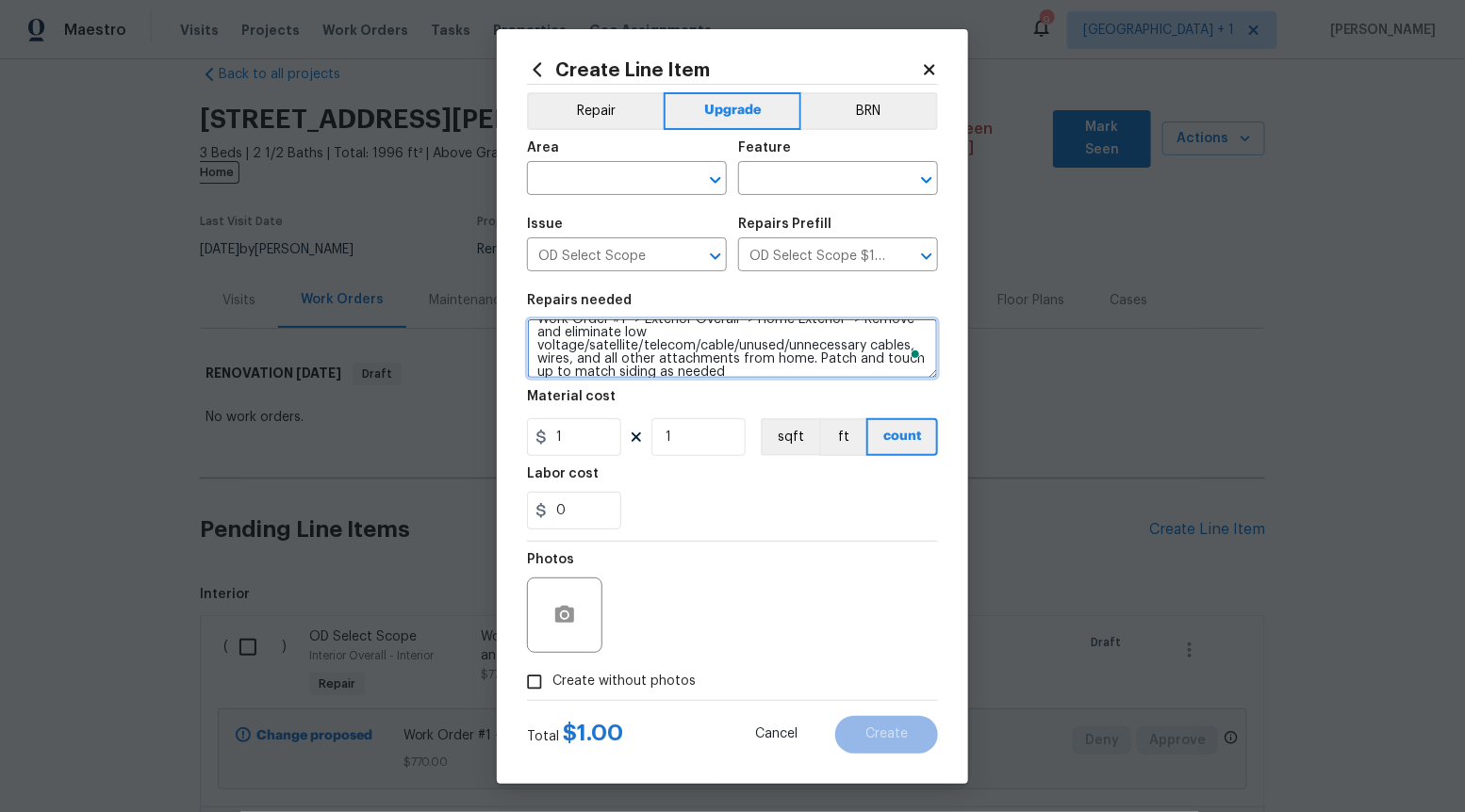
scroll to position [16, 0]
type textarea "Work Order #1 -> Exterior Overall -> Home Exterior -> Remove and eliminate low …"
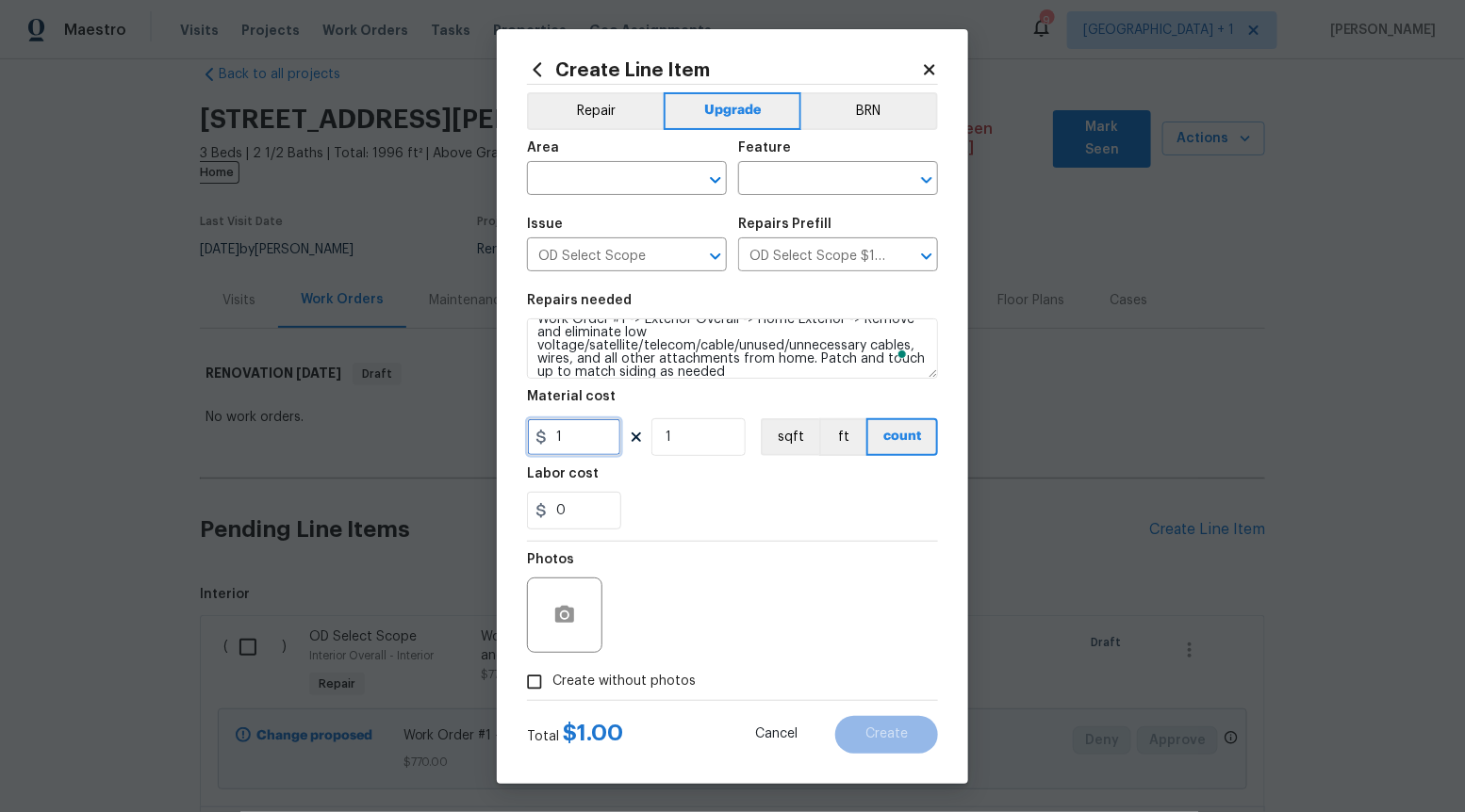
click at [605, 431] on input "1" at bounding box center [573, 437] width 94 height 38
type input "185"
click at [529, 679] on input "Create without photos" at bounding box center [535, 682] width 36 height 36
checkbox input "true"
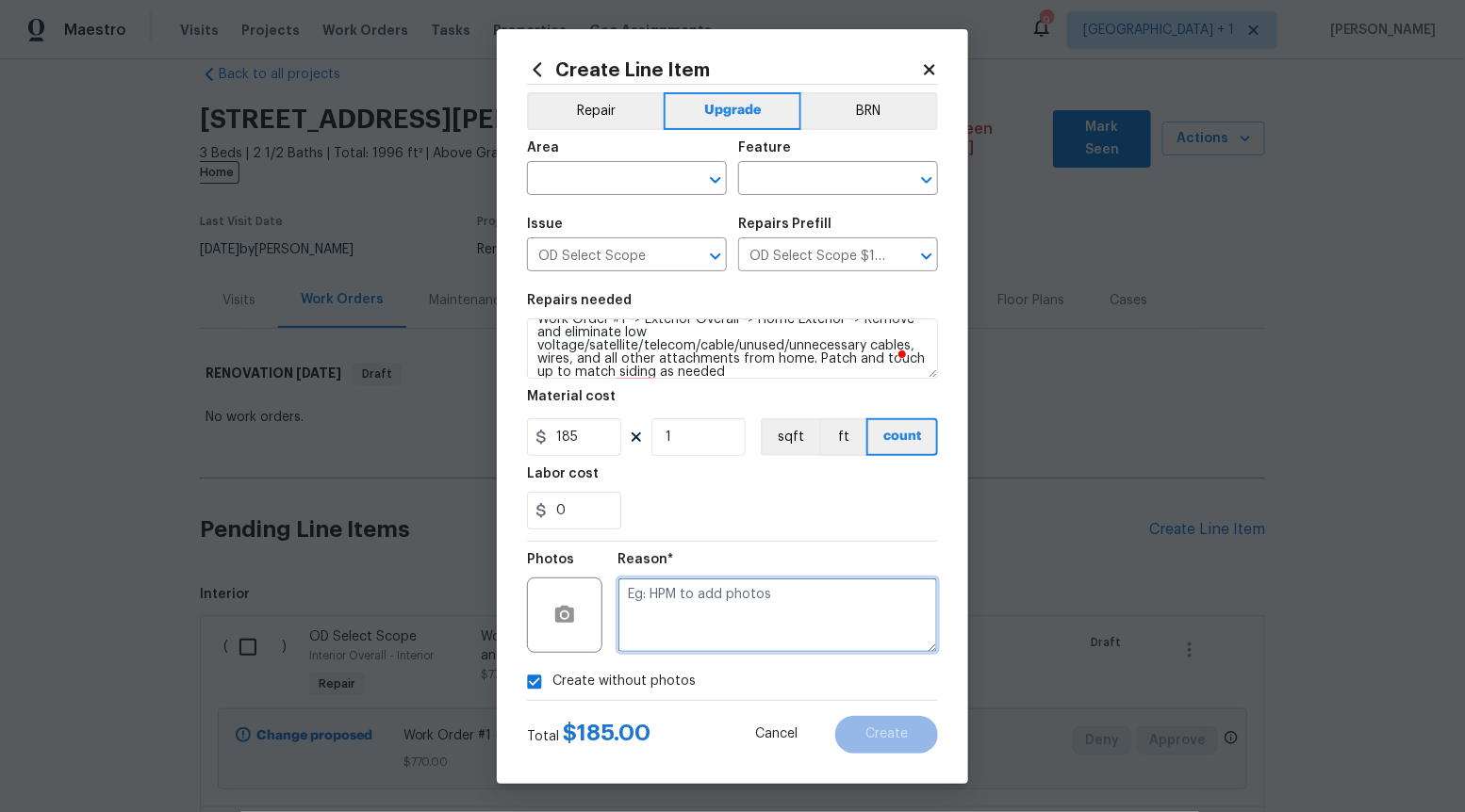
click at [736, 606] on textarea at bounding box center [778, 616] width 320 height 75
click at [712, 184] on icon "Open" at bounding box center [715, 179] width 23 height 23
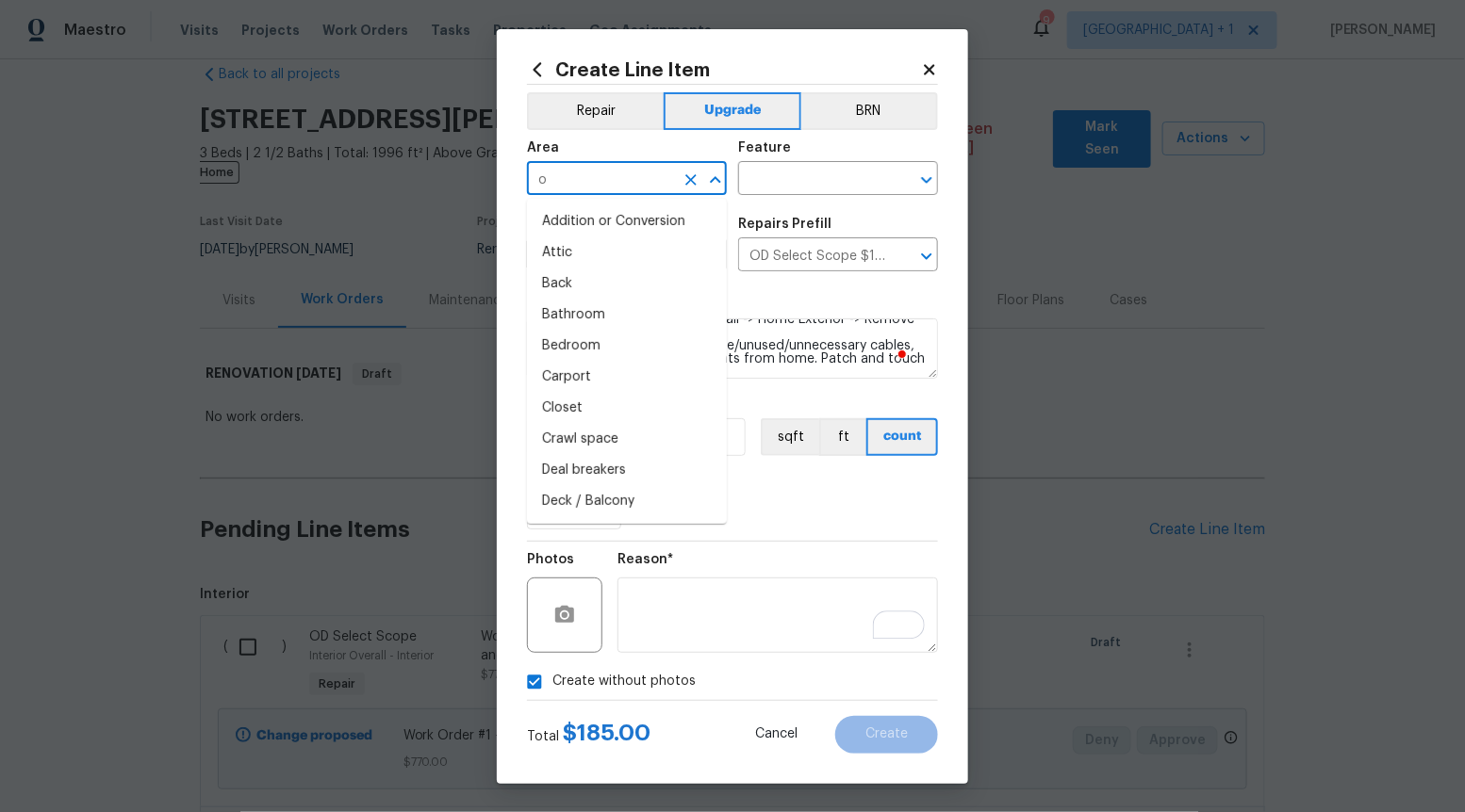
scroll to position [16, 0]
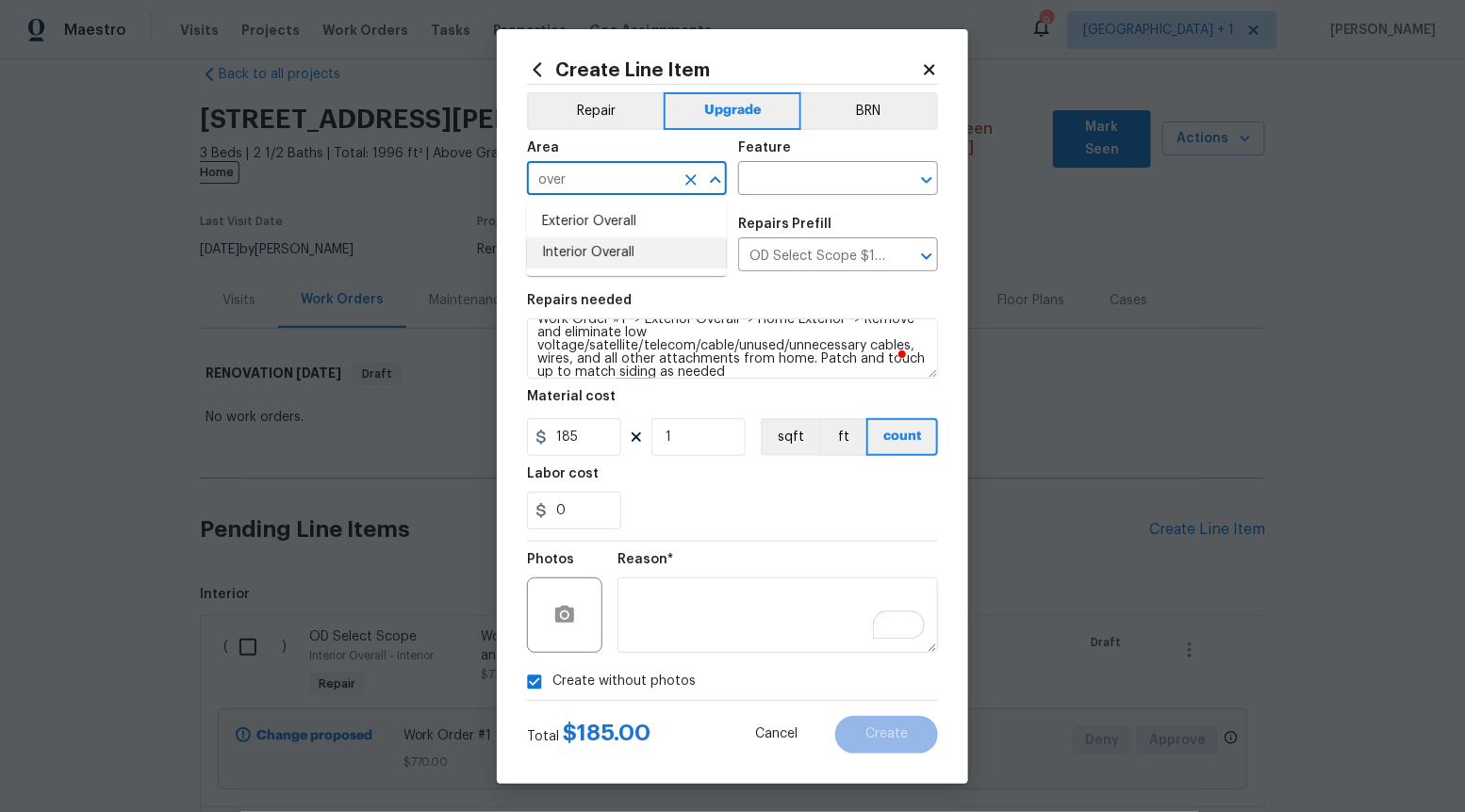
click at [656, 257] on li "Interior Overall" at bounding box center [626, 253] width 199 height 31
type input "Interior Overall"
click at [833, 183] on input "text" at bounding box center [811, 179] width 147 height 29
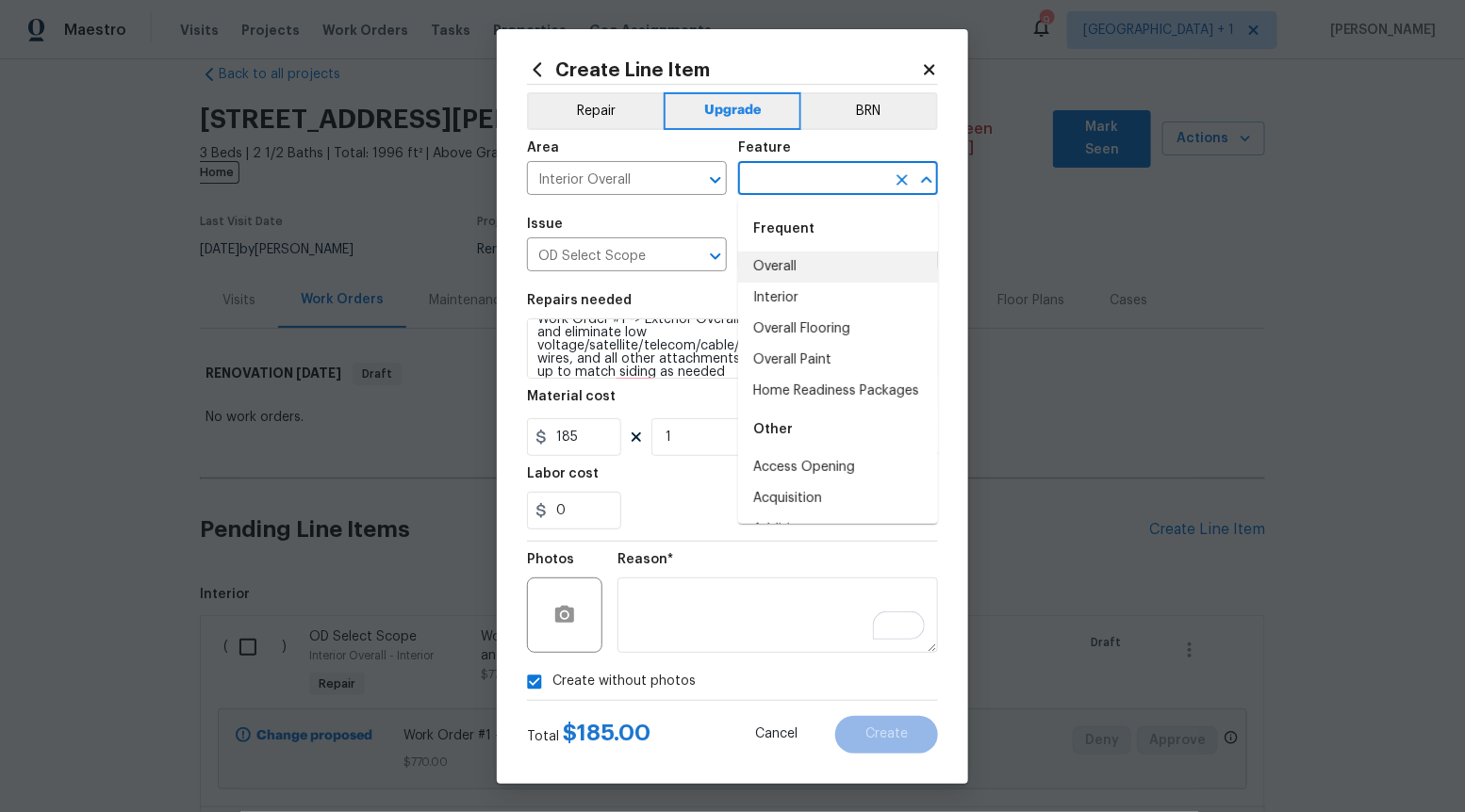
click at [813, 263] on li "Overall" at bounding box center [837, 267] width 199 height 31
type input "Overall"
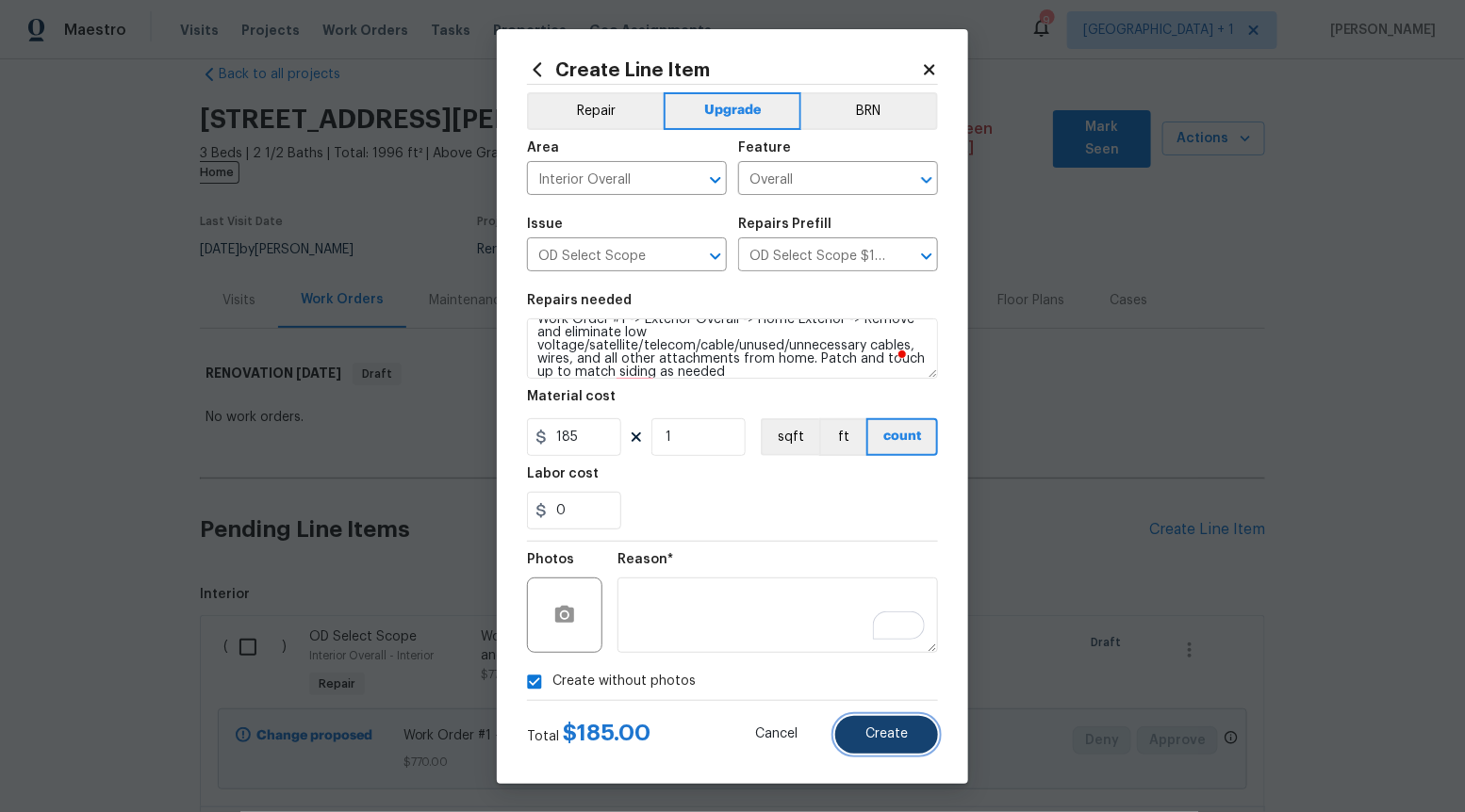
click at [903, 731] on span "Create" at bounding box center [887, 735] width 43 height 14
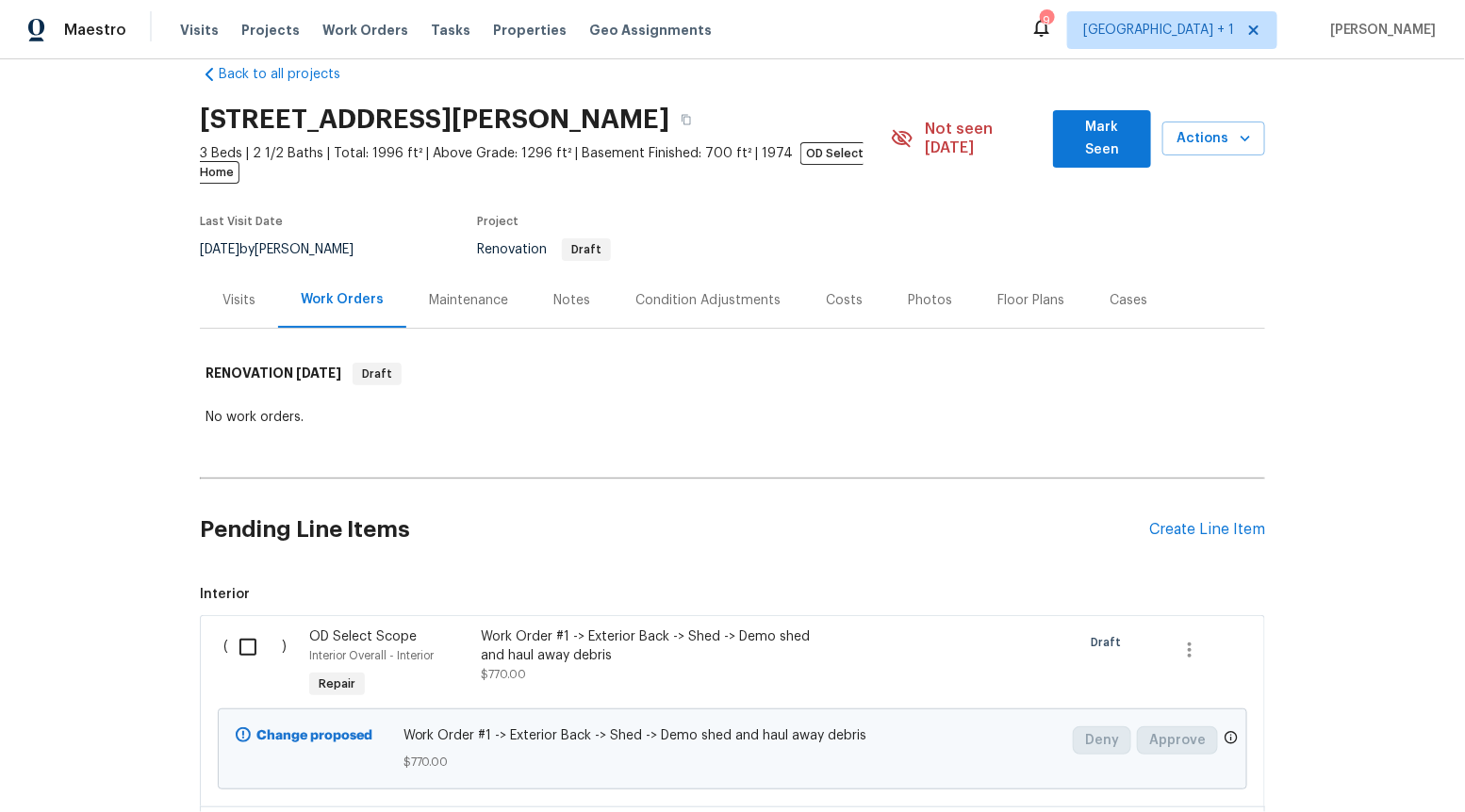
scroll to position [0, 0]
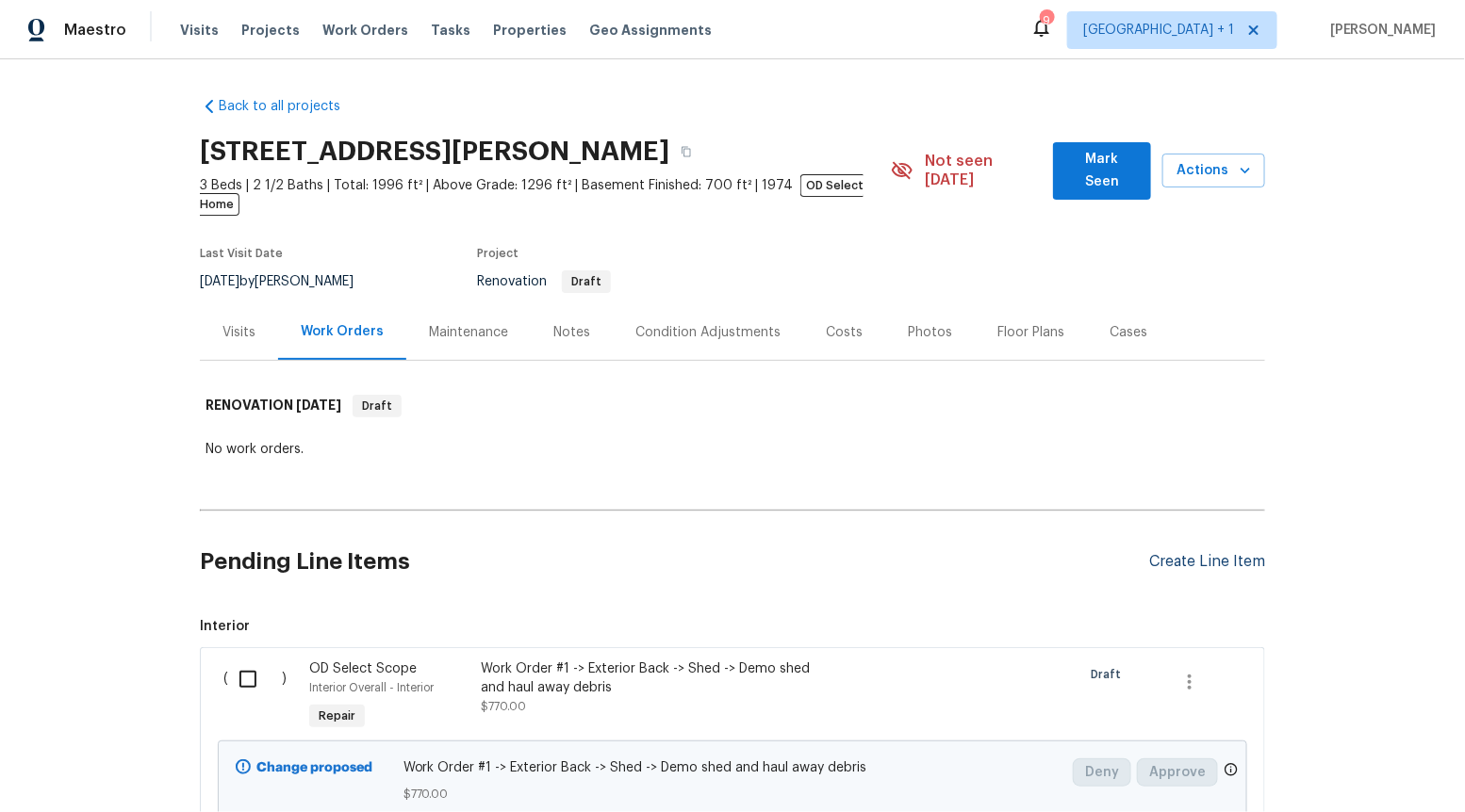
click at [1175, 553] on div "Create Line Item" at bounding box center [1207, 562] width 116 height 18
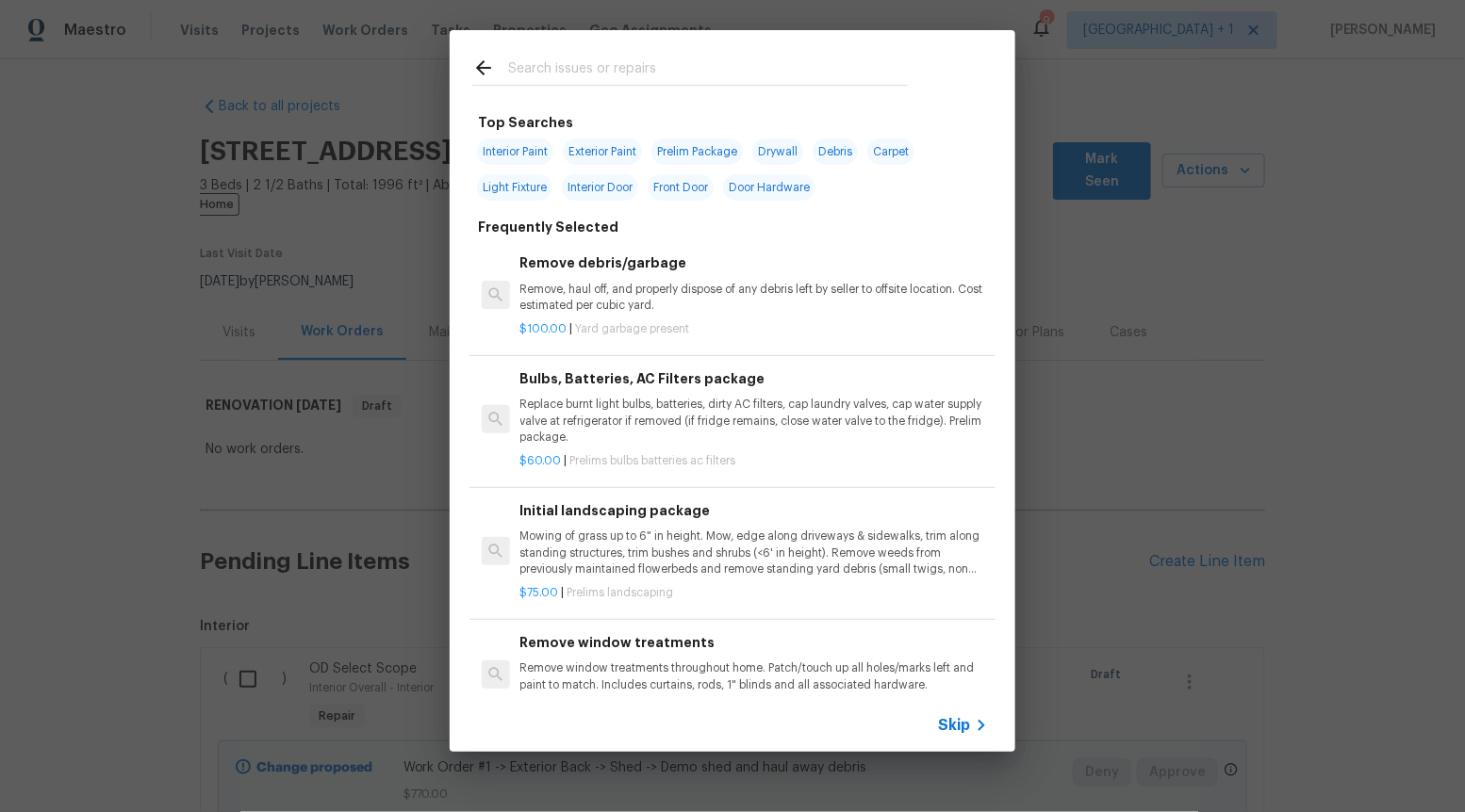
click at [949, 729] on span "Skip" at bounding box center [954, 725] width 32 height 19
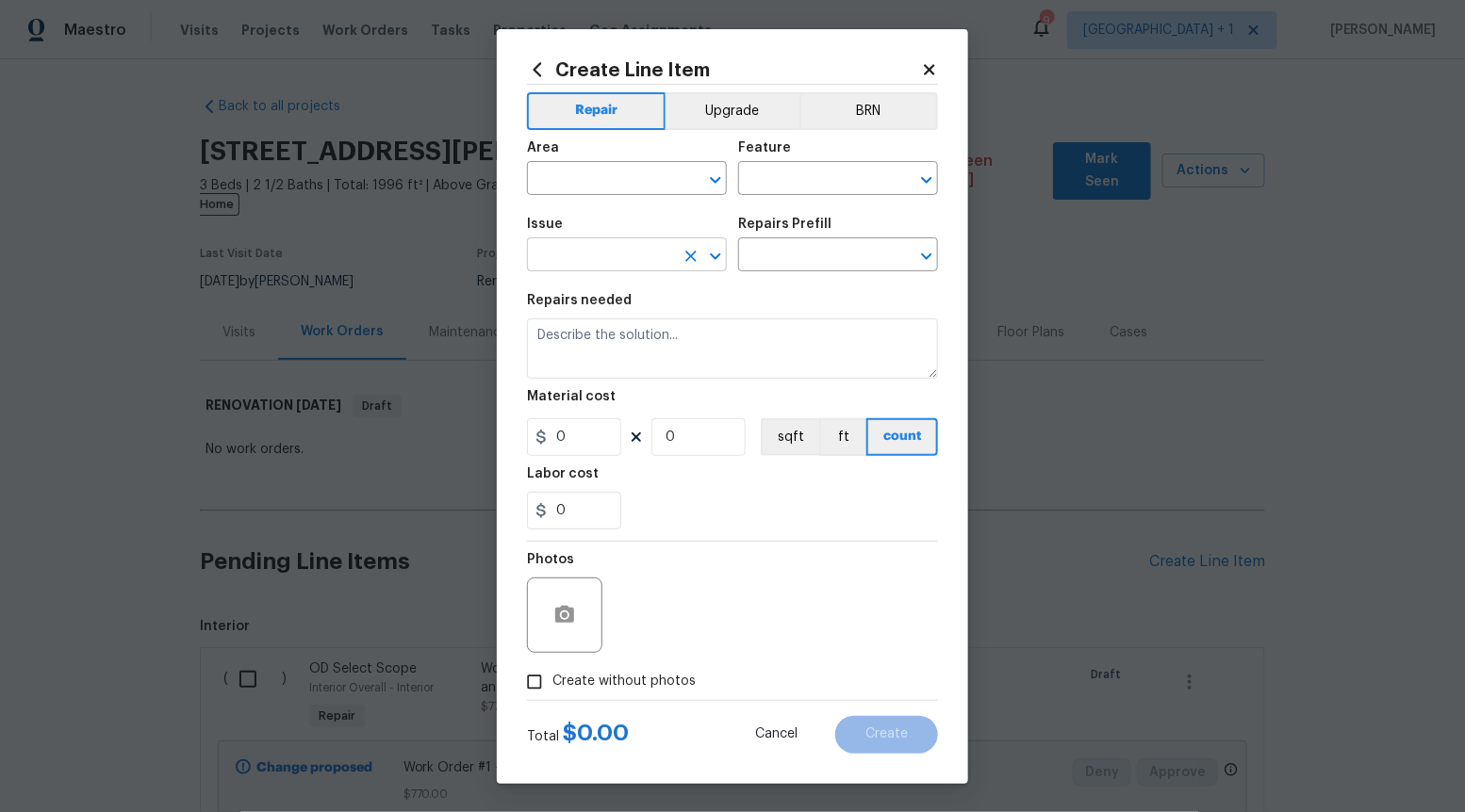
click at [714, 257] on icon "Open" at bounding box center [715, 257] width 10 height 7
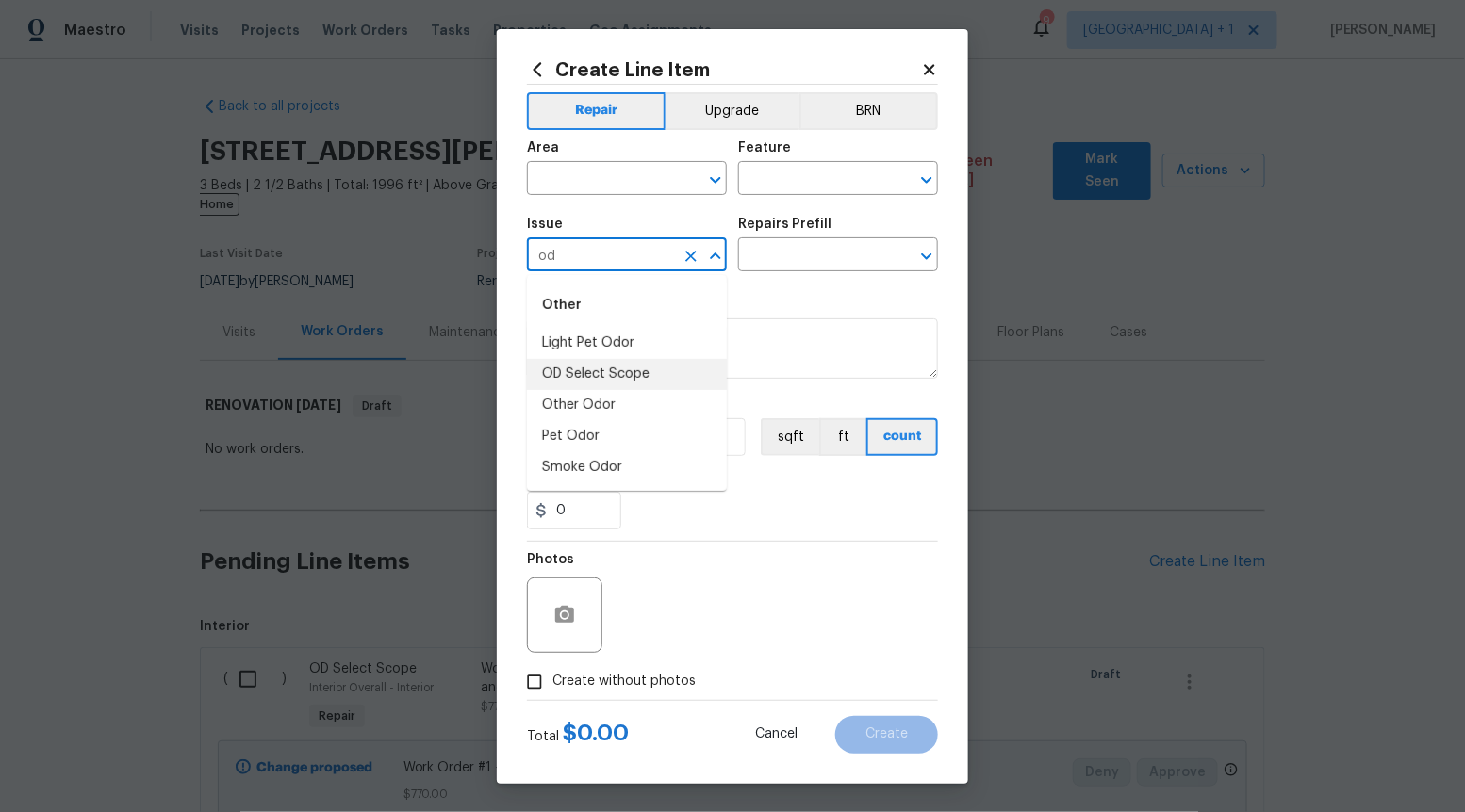
click at [638, 369] on li "OD Select Scope" at bounding box center [626, 374] width 199 height 31
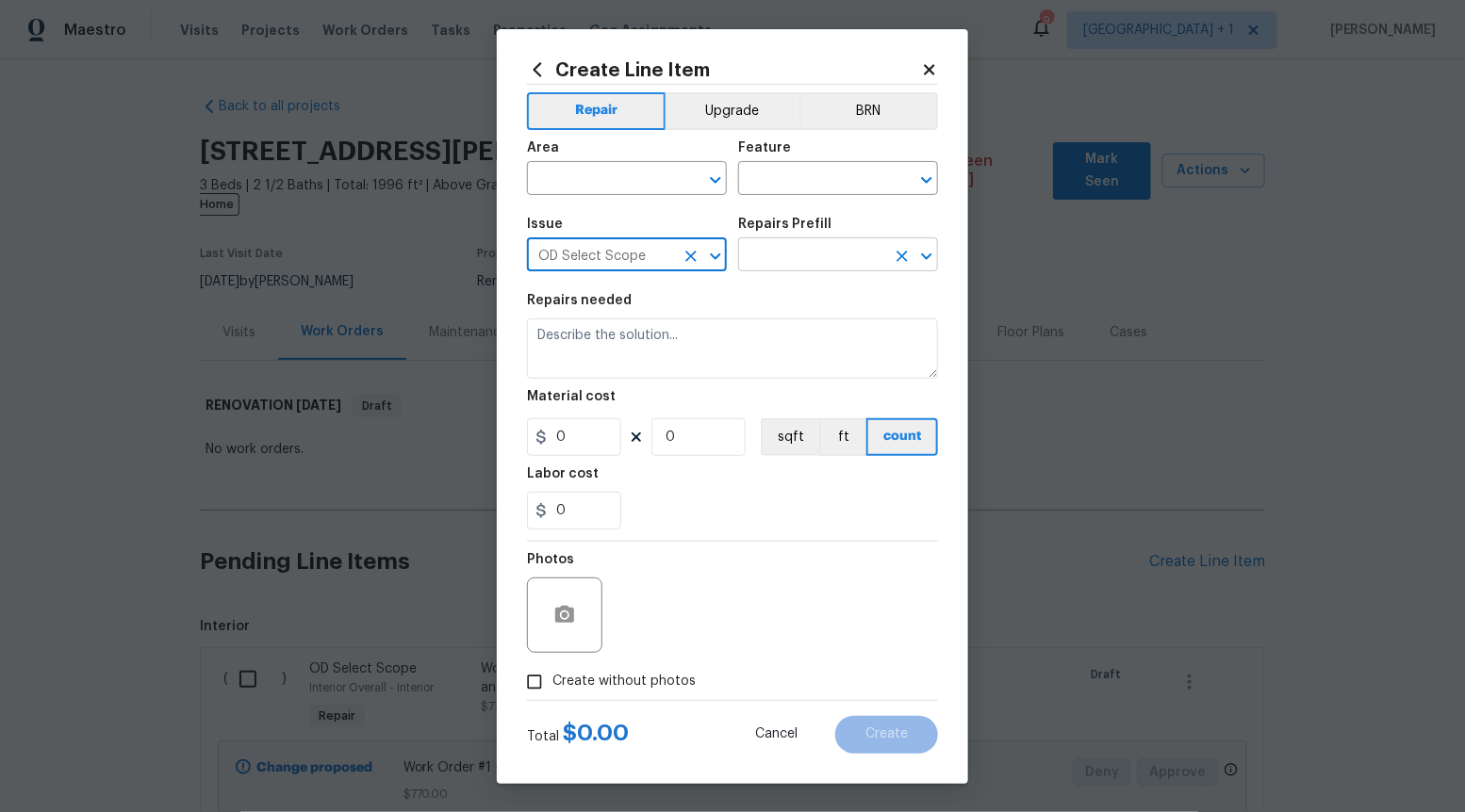
type input "OD Select Scope"
click at [776, 246] on input "text" at bounding box center [811, 256] width 147 height 29
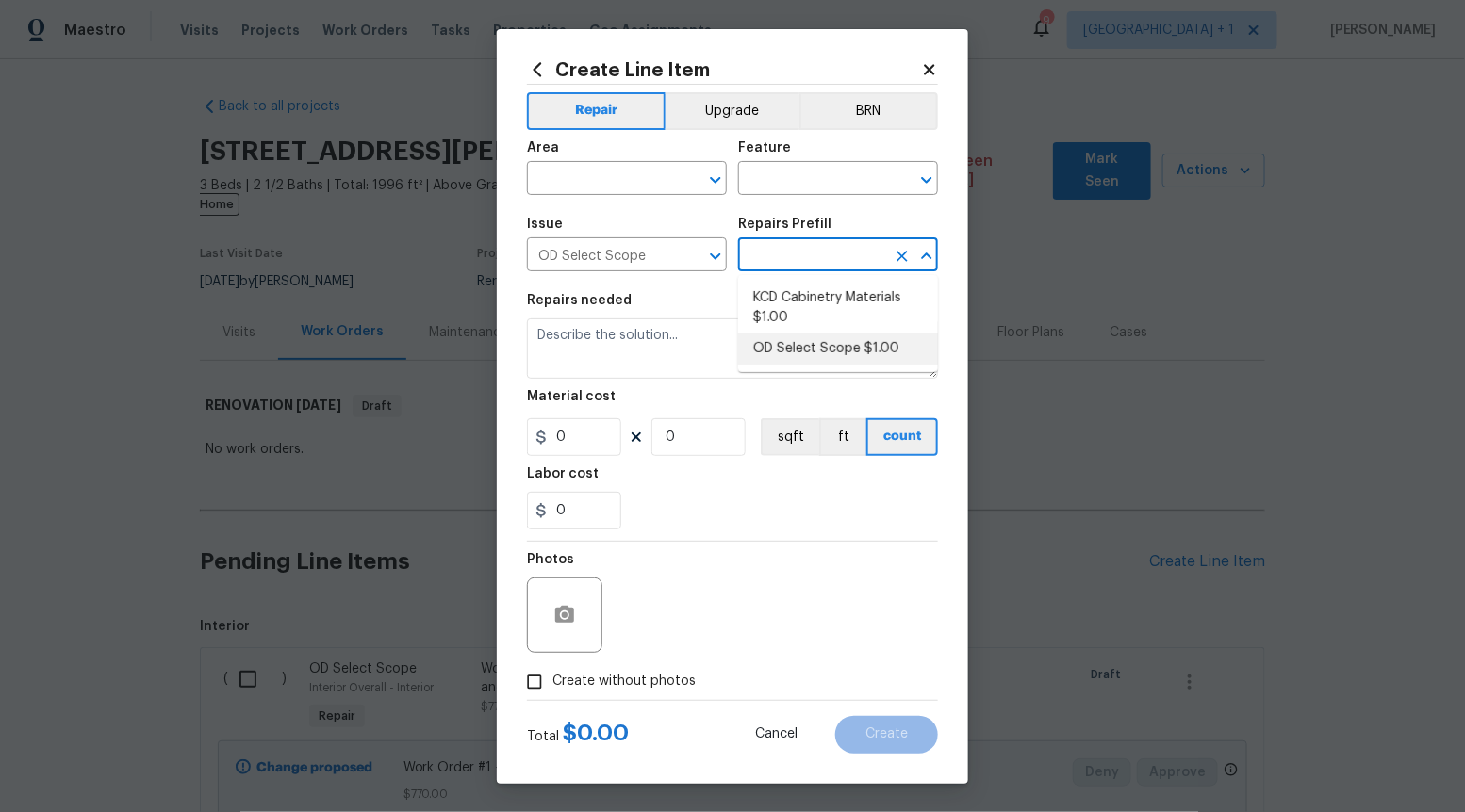
click at [780, 341] on li "OD Select Scope $1.00" at bounding box center [837, 348] width 199 height 31
type input "OD Select Scope $1.00"
type textarea "Refer to the agreed upon scope document for further details."
type input "1"
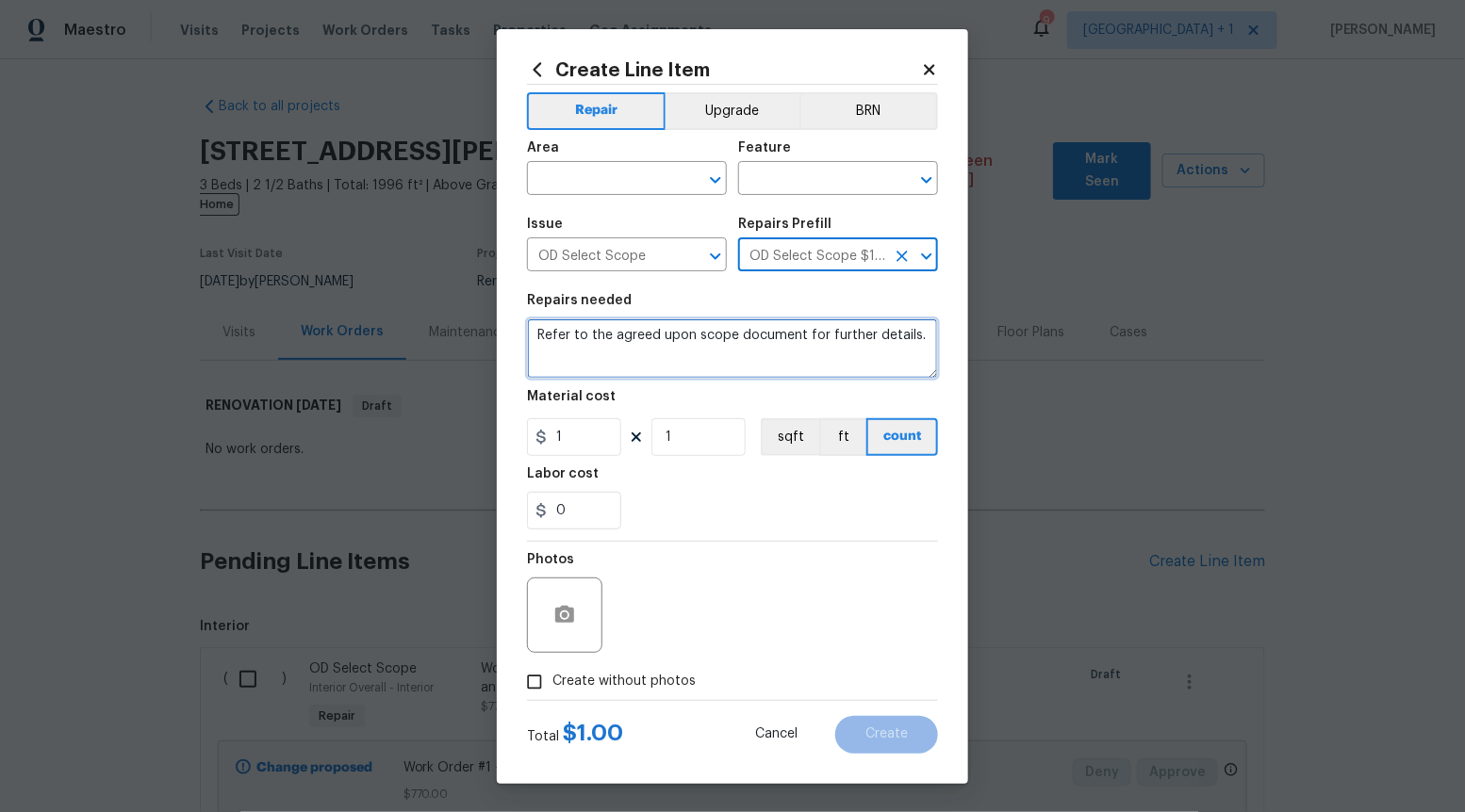
click at [780, 341] on textarea "Refer to the agreed upon scope document for further details." at bounding box center [732, 348] width 411 height 60
paste textarea "Work Order #1 -> Exterior Overall -> Landscaping -> Perform yard clean up and m…"
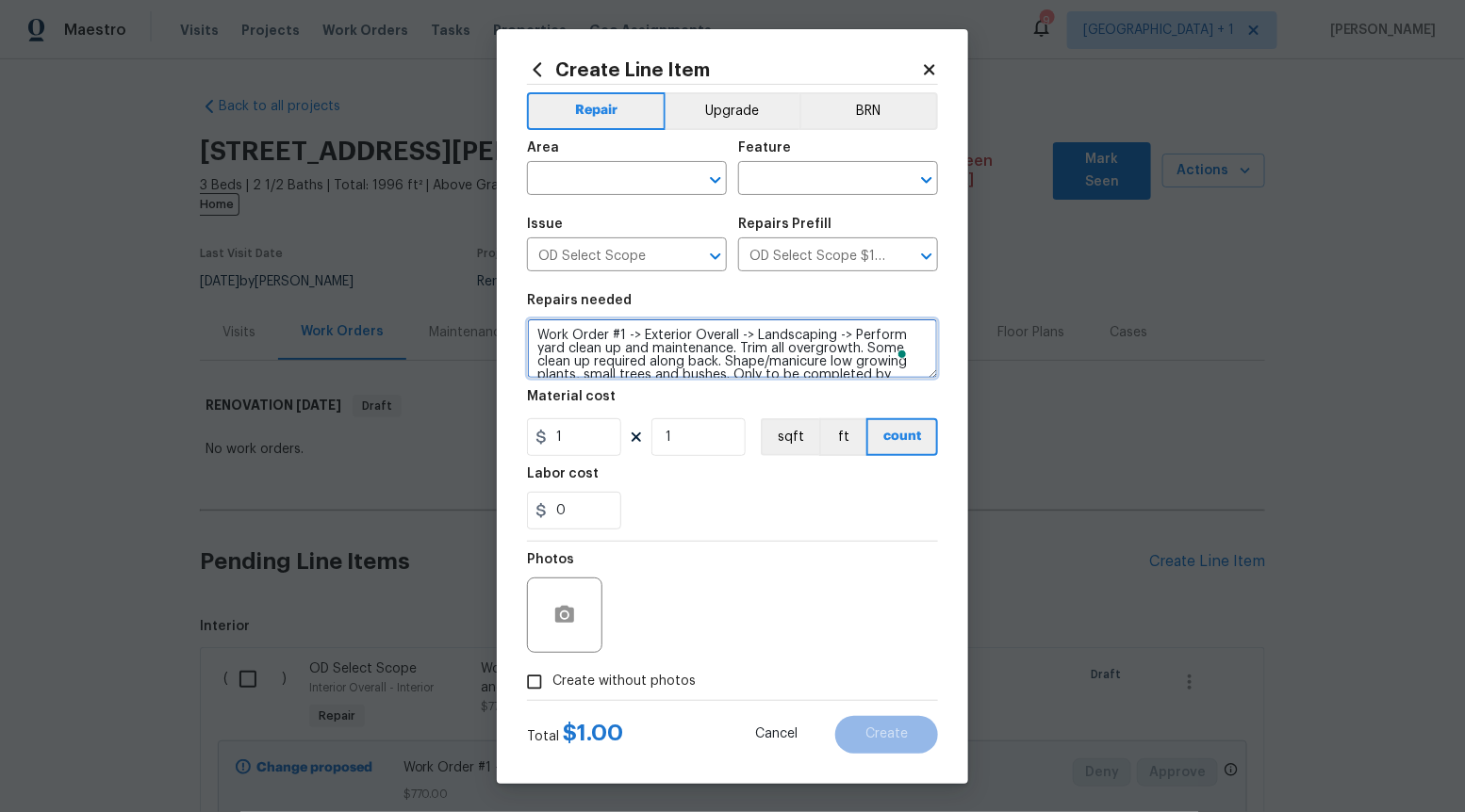
scroll to position [16, 0]
type textarea "Work Order #1 -> Exterior Overall -> Landscaping -> Perform yard clean up and m…"
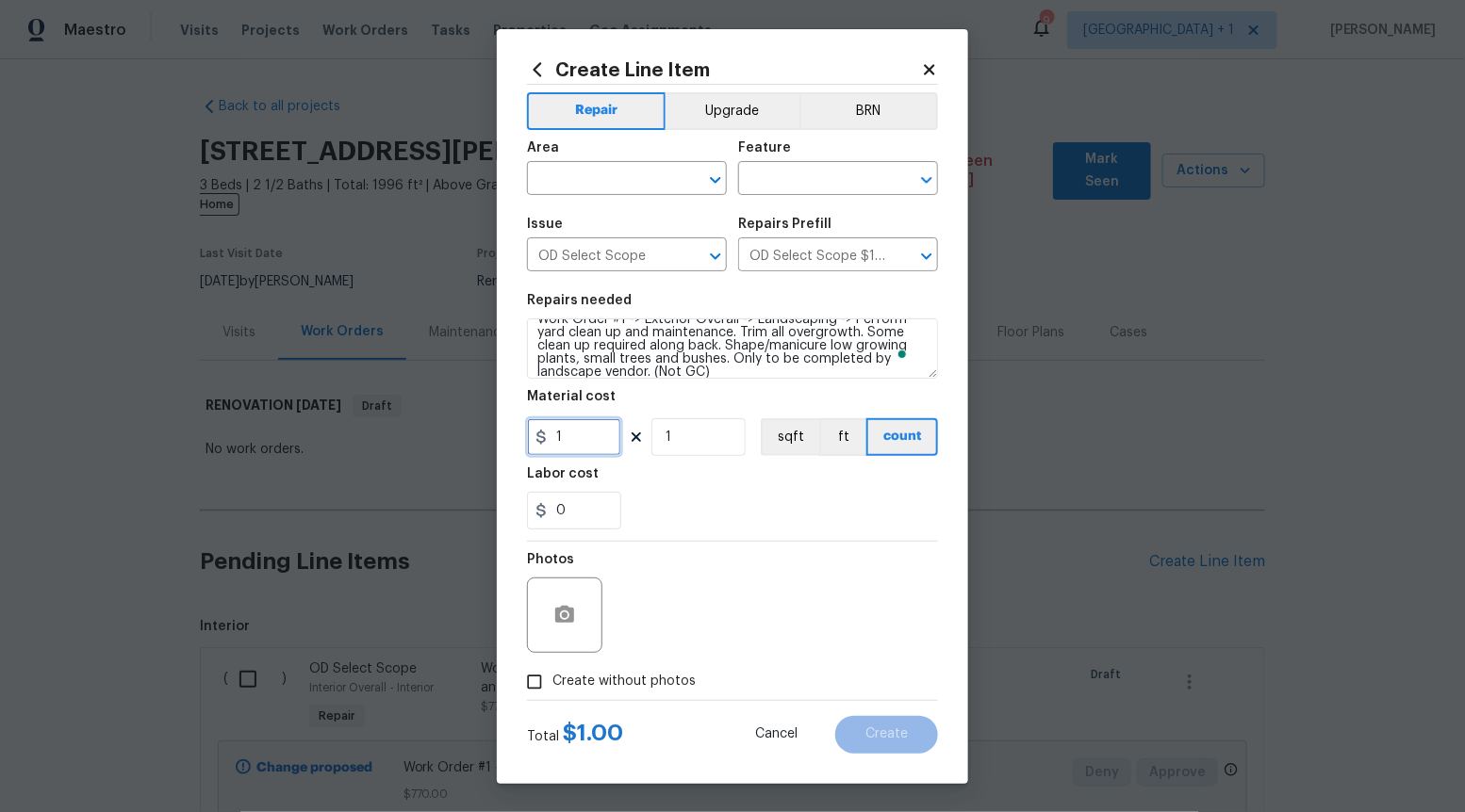
click at [561, 445] on input "1" at bounding box center [573, 437] width 94 height 38
type input "850"
click at [539, 678] on input "Create without photos" at bounding box center [535, 682] width 36 height 36
checkbox input "true"
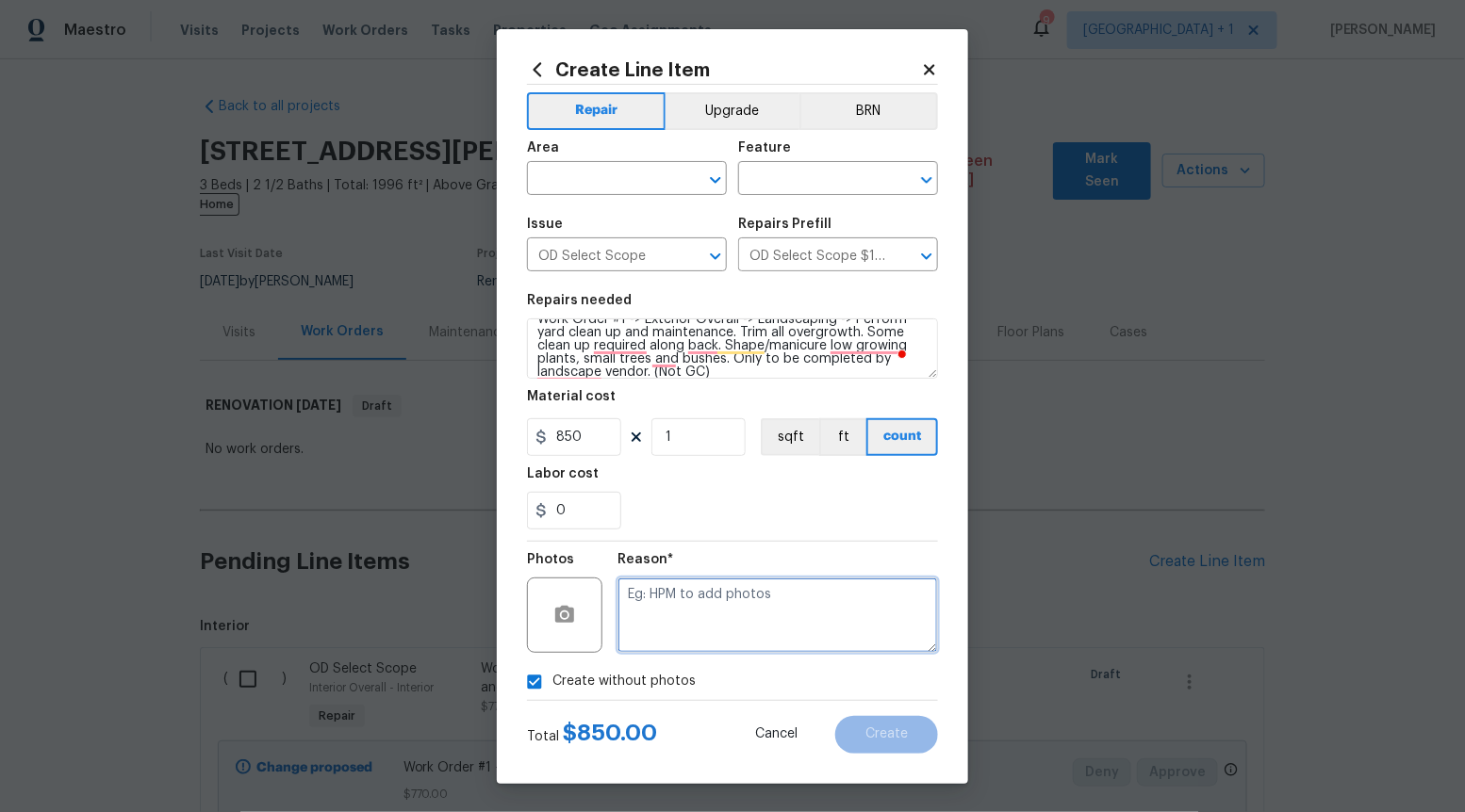
click at [781, 589] on textarea at bounding box center [778, 616] width 320 height 75
click at [713, 183] on icon "Open" at bounding box center [715, 179] width 23 height 23
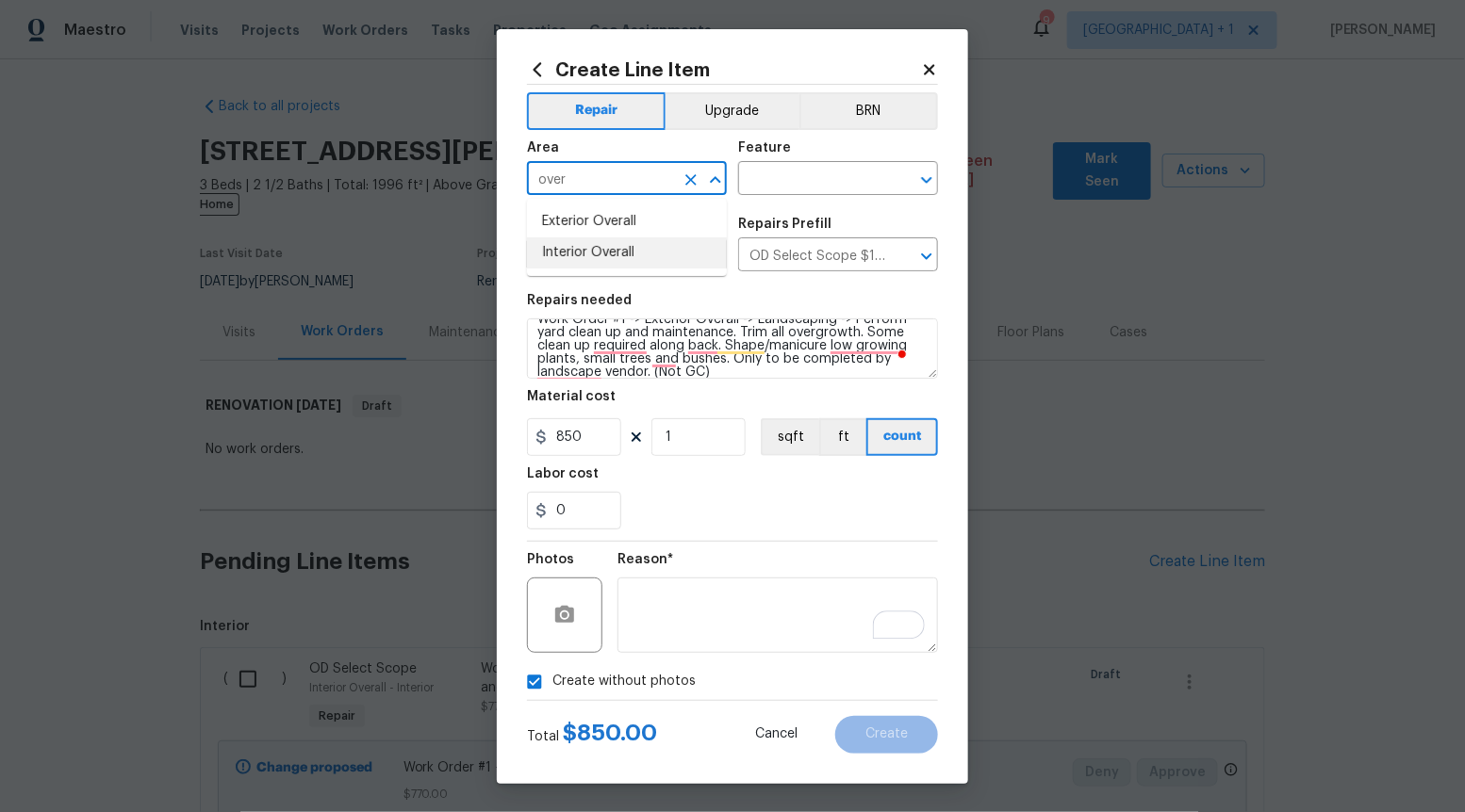
click at [667, 246] on li "Interior Overall" at bounding box center [626, 253] width 199 height 31
type input "Interior Overall"
click at [761, 191] on input "text" at bounding box center [811, 179] width 147 height 29
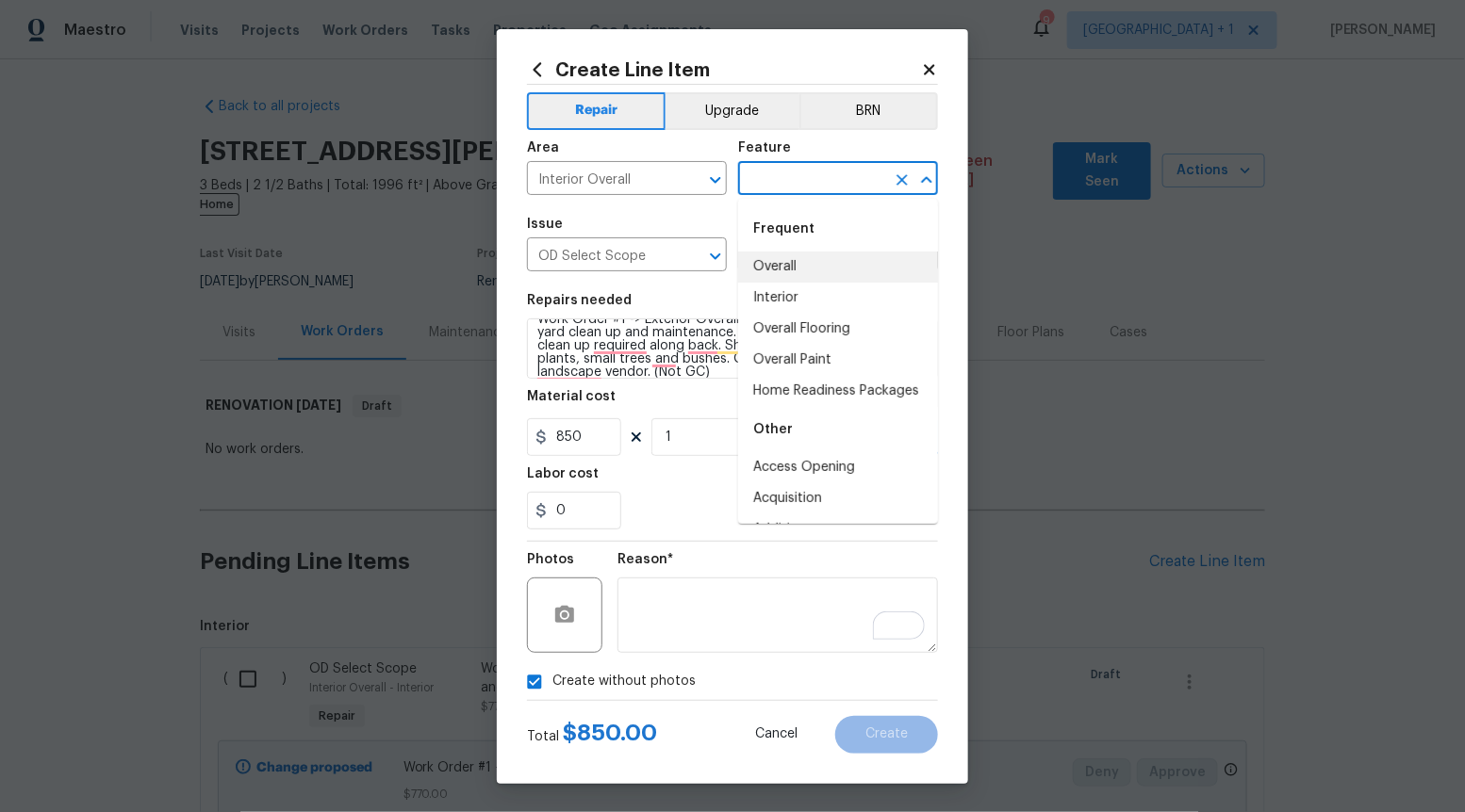
click at [775, 266] on li "Overall" at bounding box center [837, 267] width 199 height 31
type input "Overall"
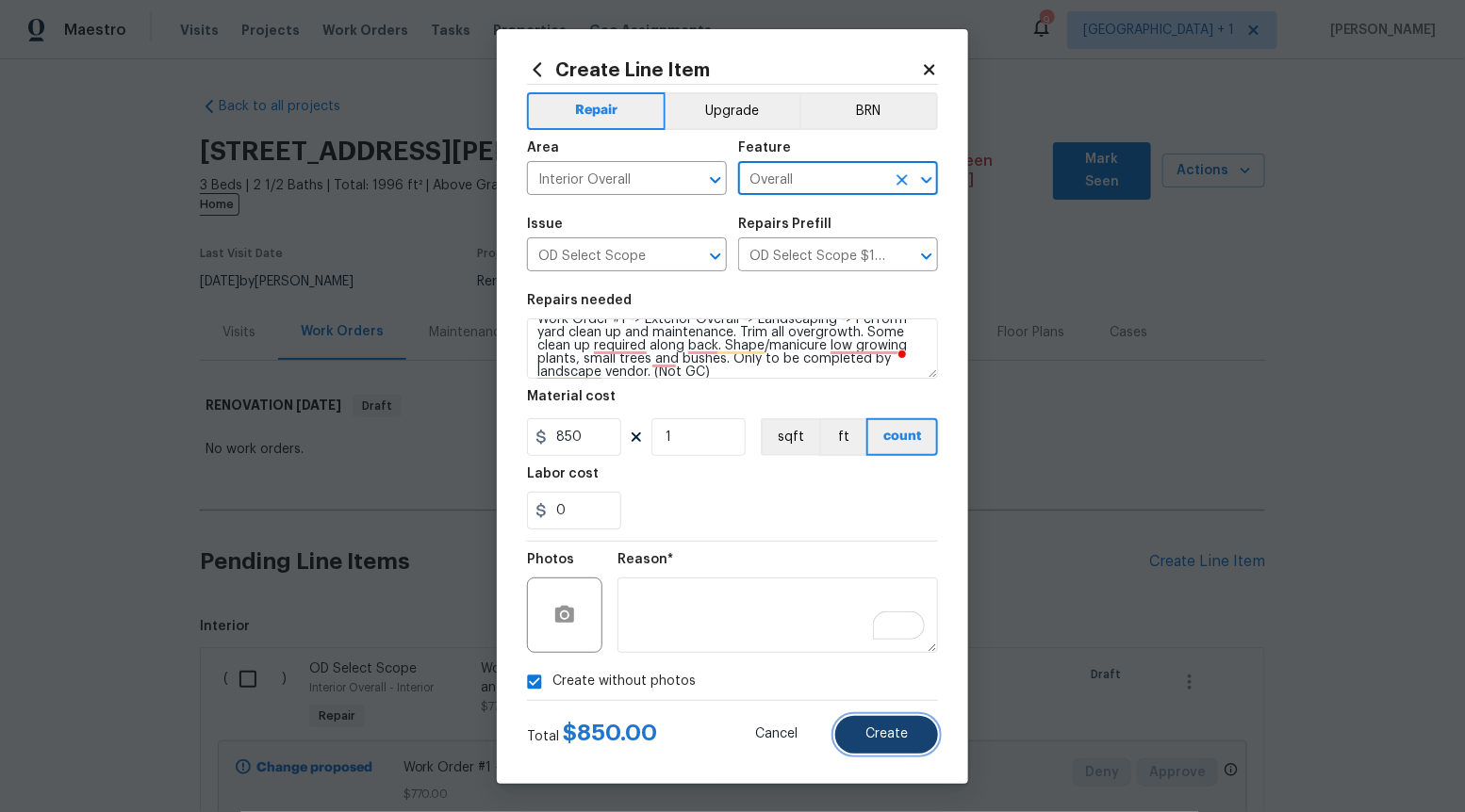
click at [867, 737] on span "Create" at bounding box center [887, 735] width 43 height 14
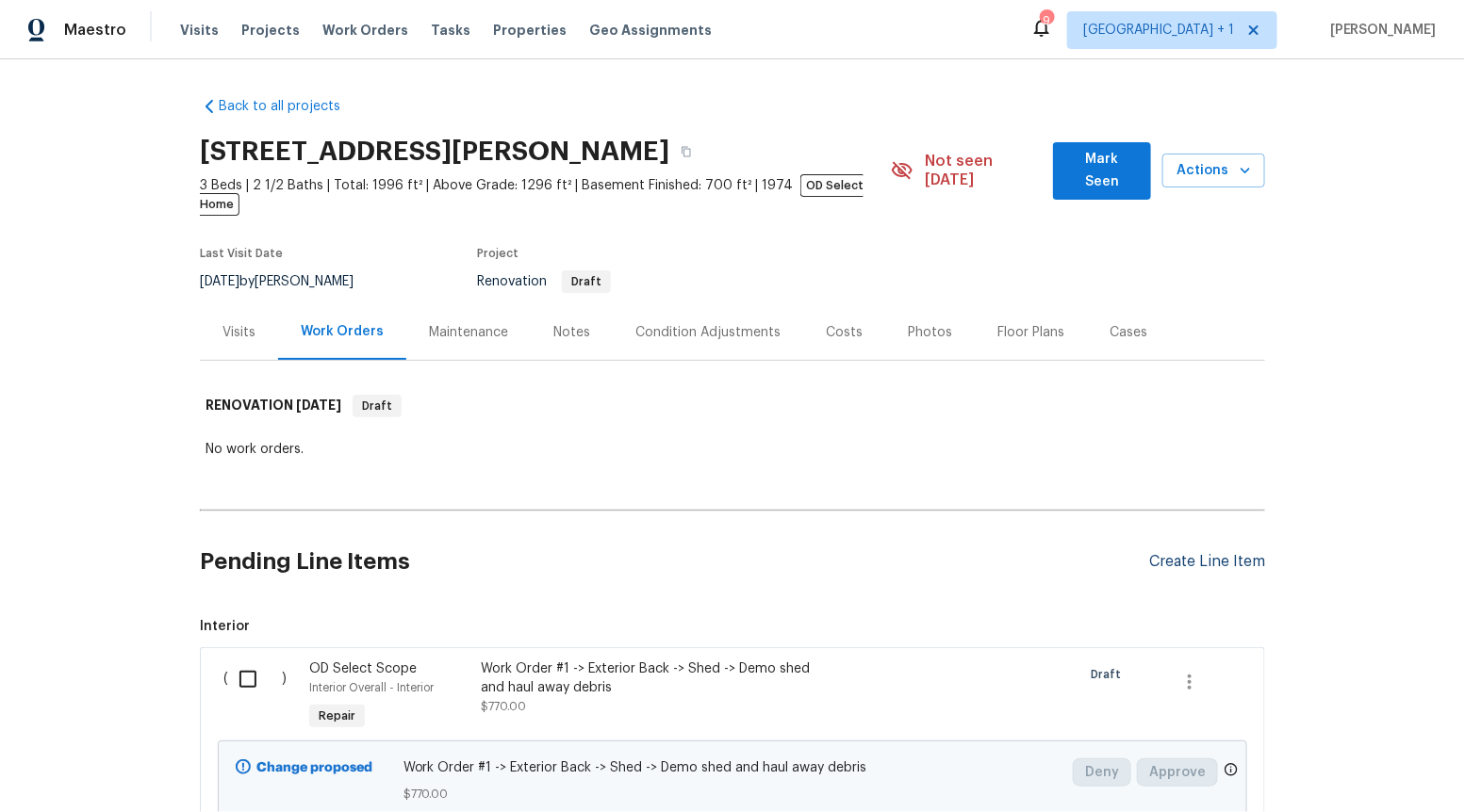
click at [1161, 553] on div "Create Line Item" at bounding box center [1207, 562] width 116 height 18
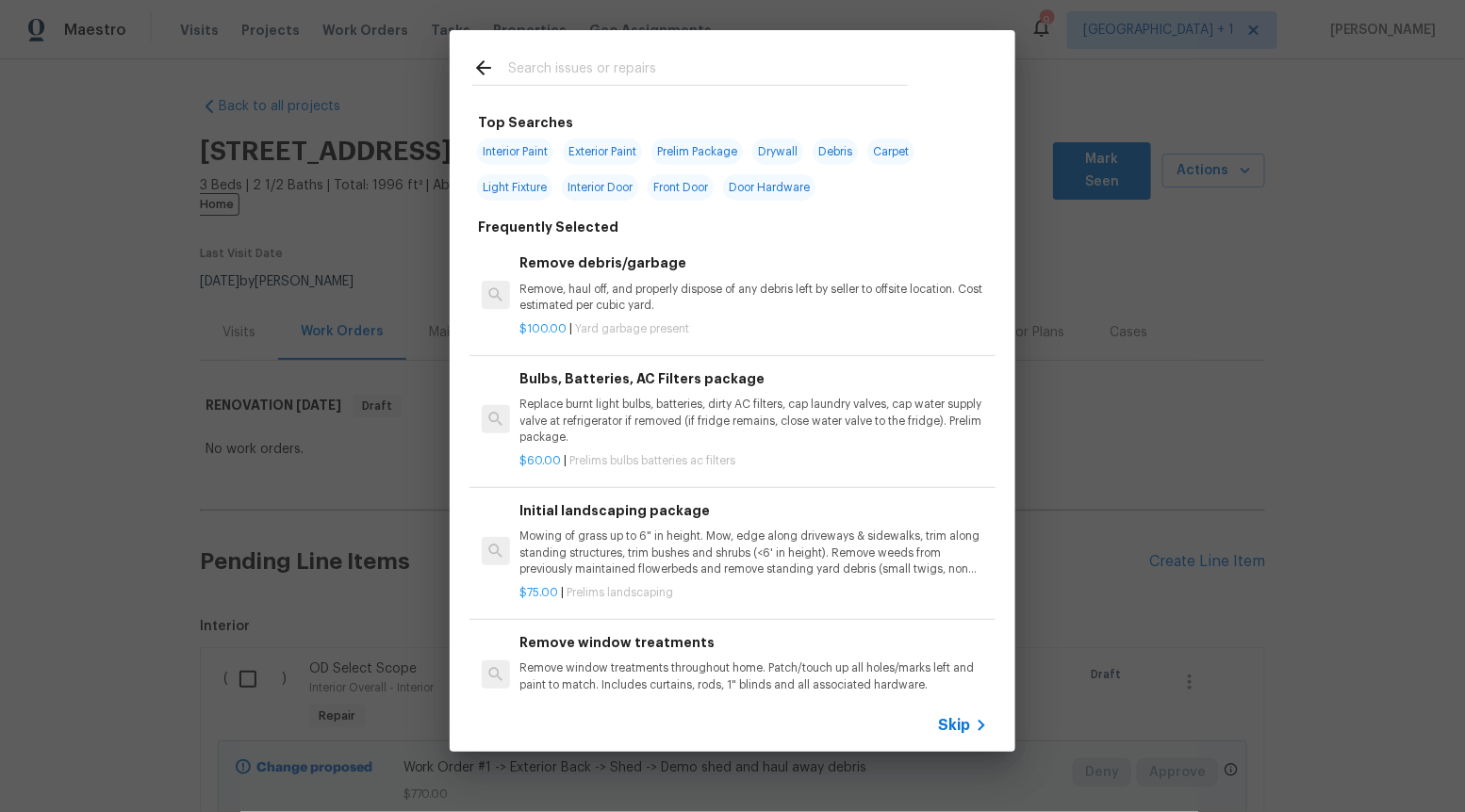
click at [960, 729] on span "Skip" at bounding box center [954, 725] width 32 height 19
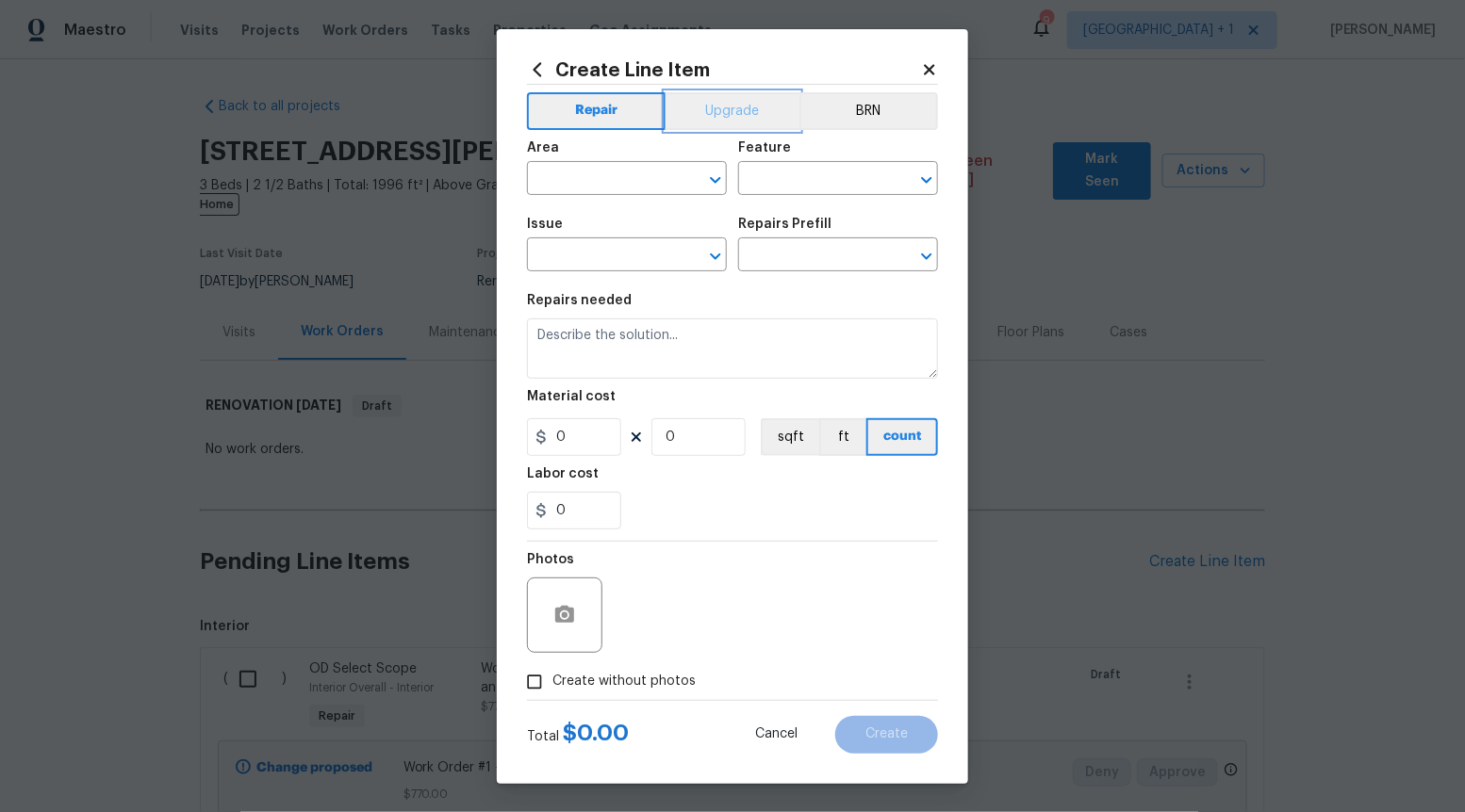
click at [739, 100] on button "Upgrade" at bounding box center [733, 111] width 135 height 38
click at [712, 260] on icon "Open" at bounding box center [715, 256] width 23 height 23
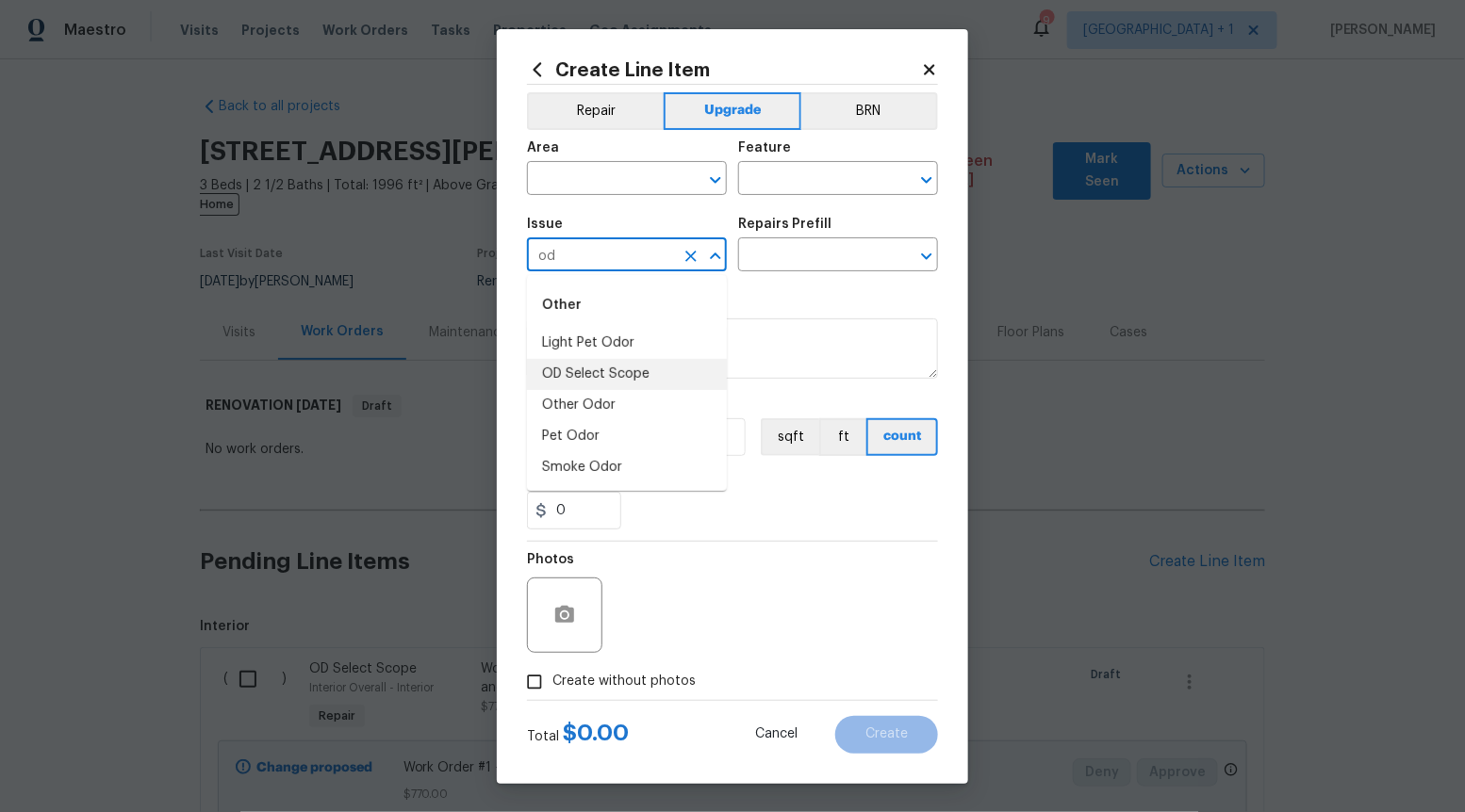
click at [662, 363] on li "OD Select Scope" at bounding box center [626, 374] width 199 height 31
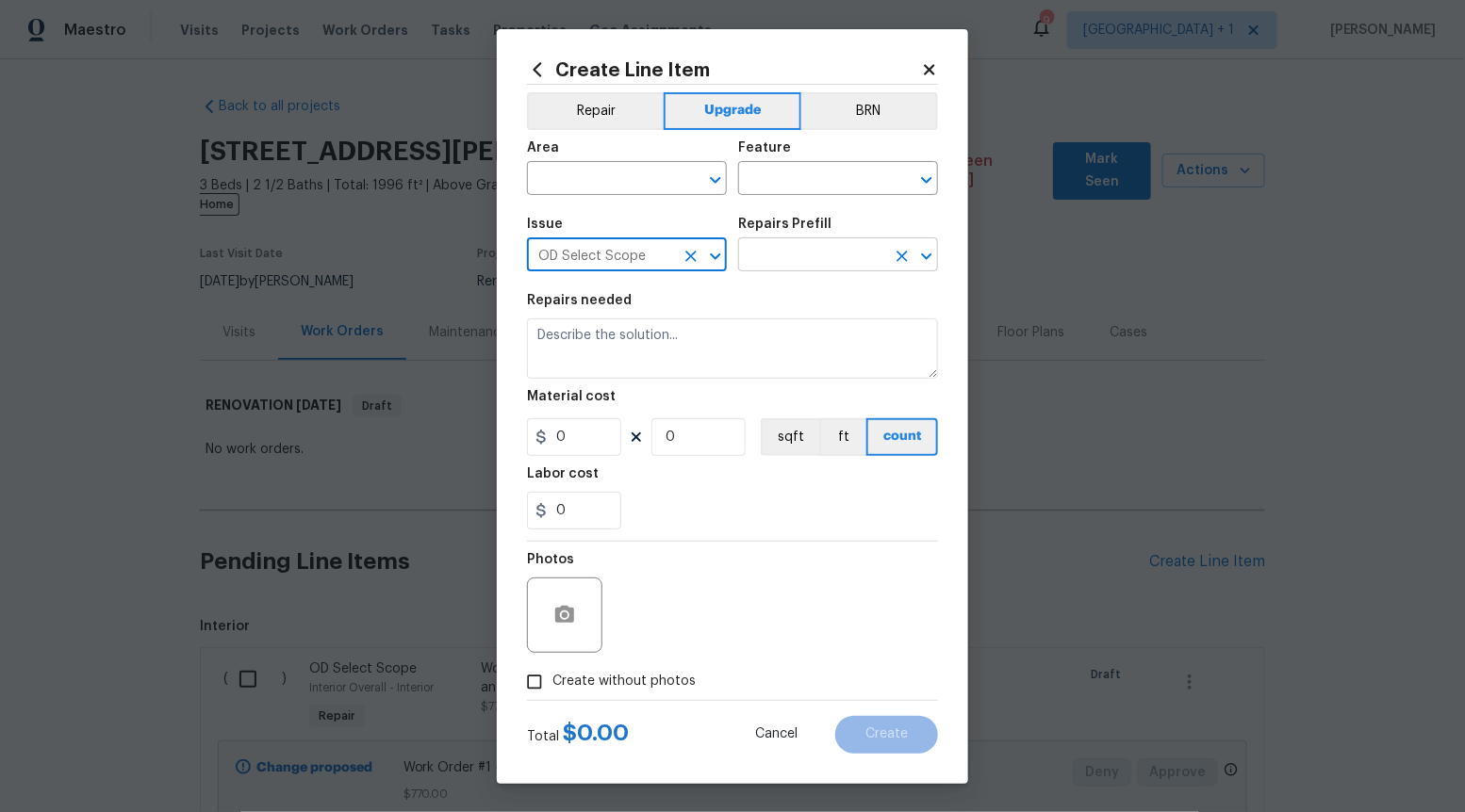
type input "OD Select Scope"
click at [833, 246] on input "text" at bounding box center [811, 256] width 147 height 29
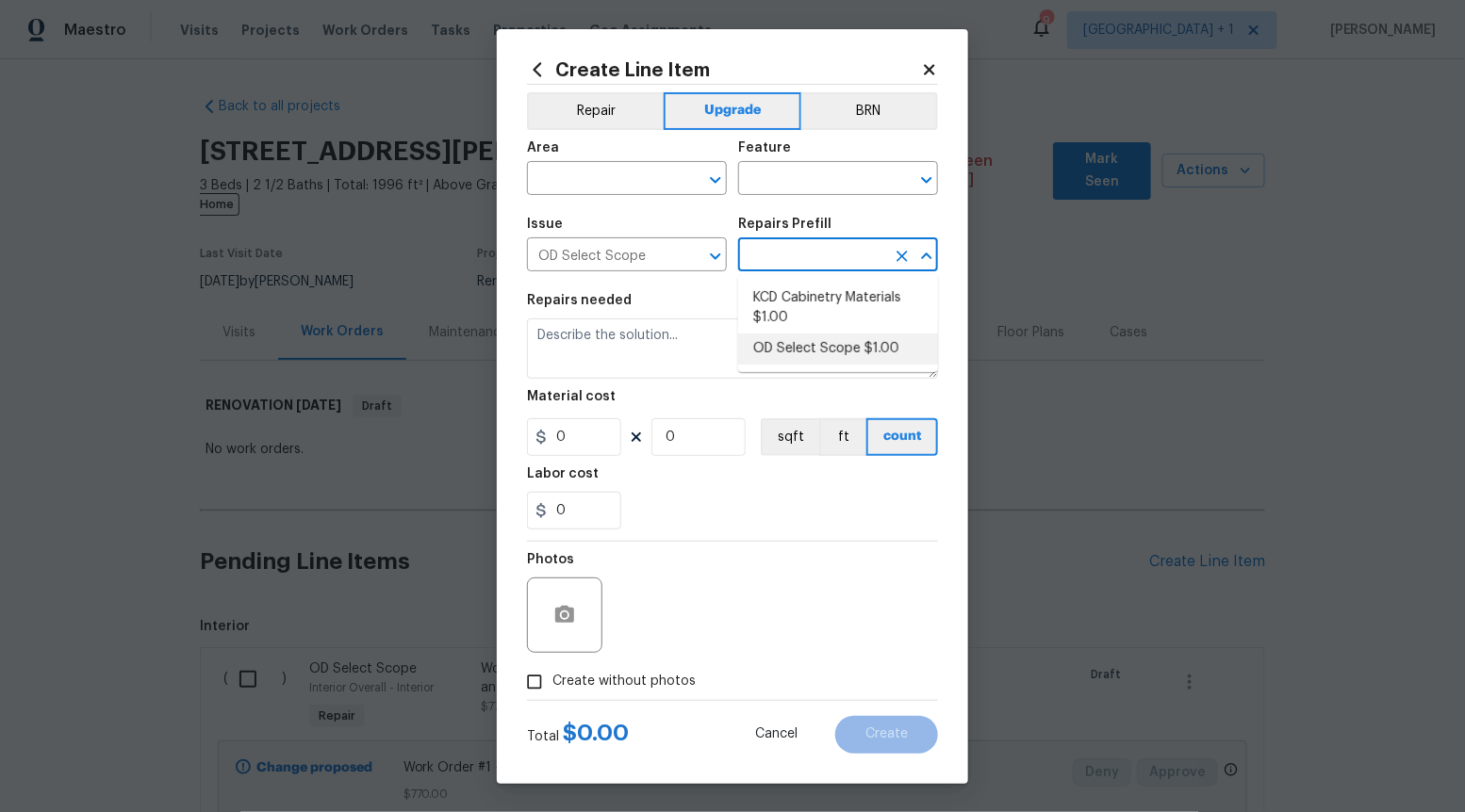
click at [804, 352] on li "OD Select Scope $1.00" at bounding box center [837, 348] width 199 height 31
type input "OD Select Scope $1.00"
type textarea "Refer to the agreed upon scope document for further details."
type input "1"
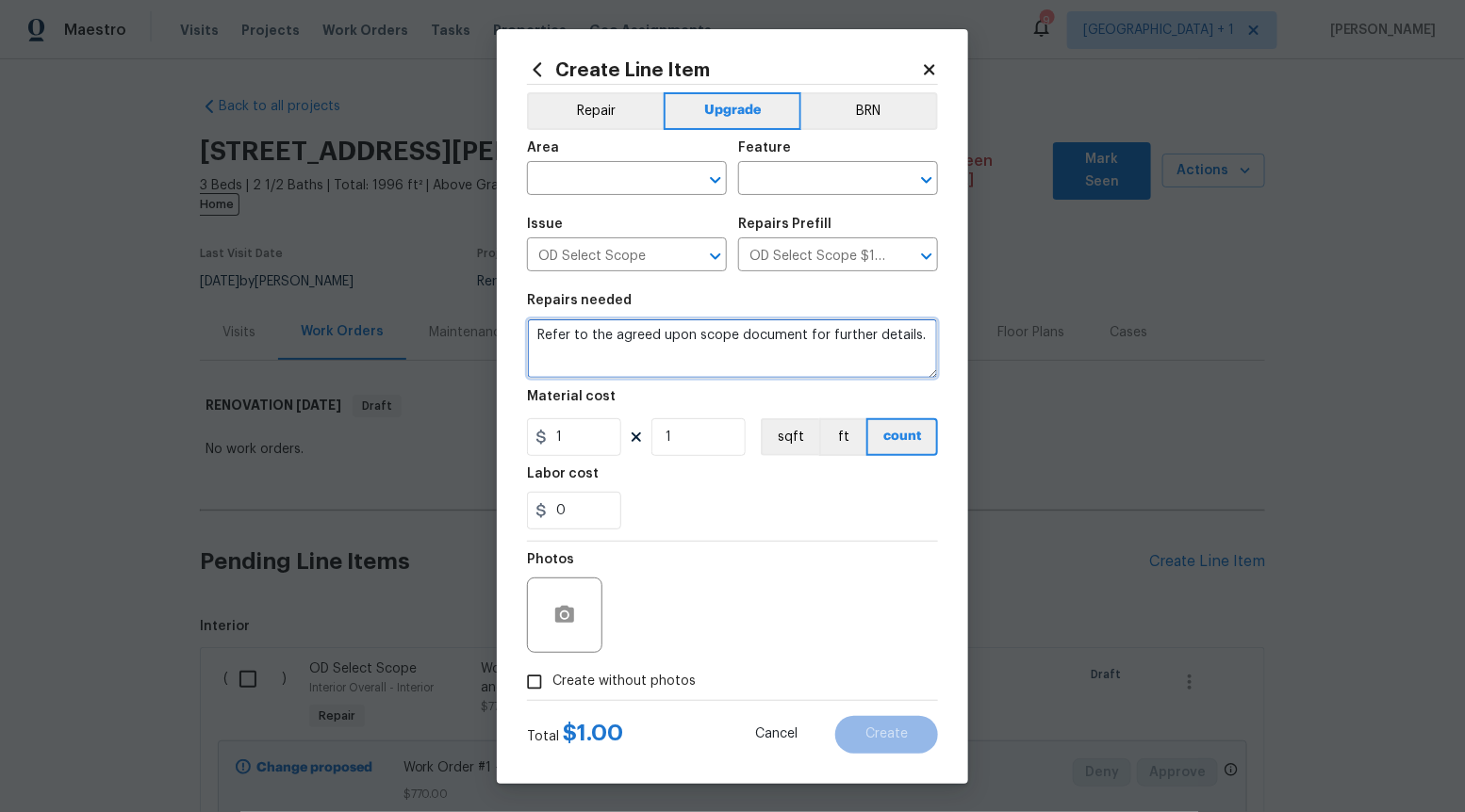
click at [804, 352] on textarea "Refer to the agreed upon scope document for further details." at bounding box center [732, 348] width 411 height 60
paste textarea "Work Order #1 -> Exterior Overall -> Windows -> After all work is complete, rem…"
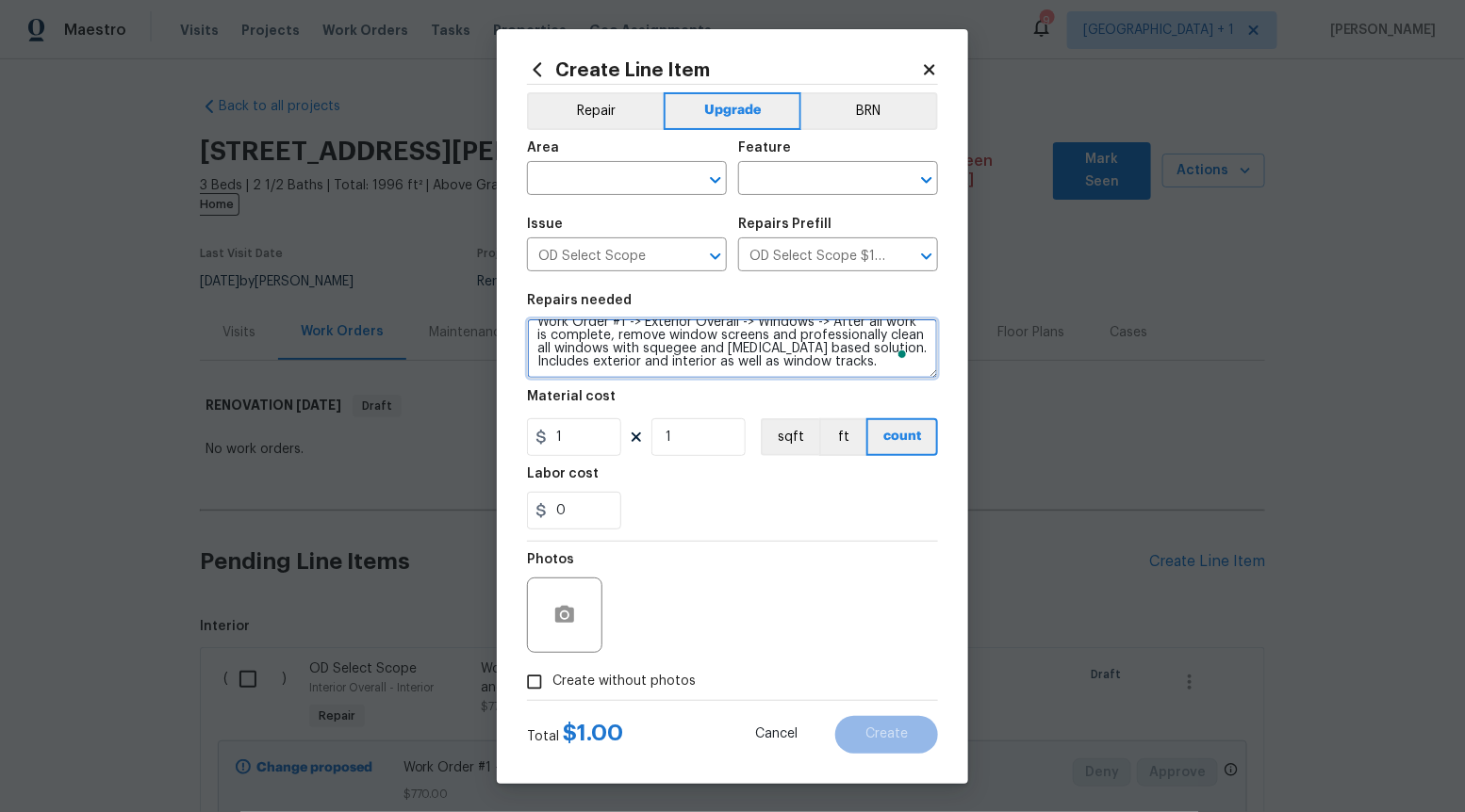
type textarea "Work Order #1 -> Exterior Overall -> Windows -> After all work is complete, rem…"
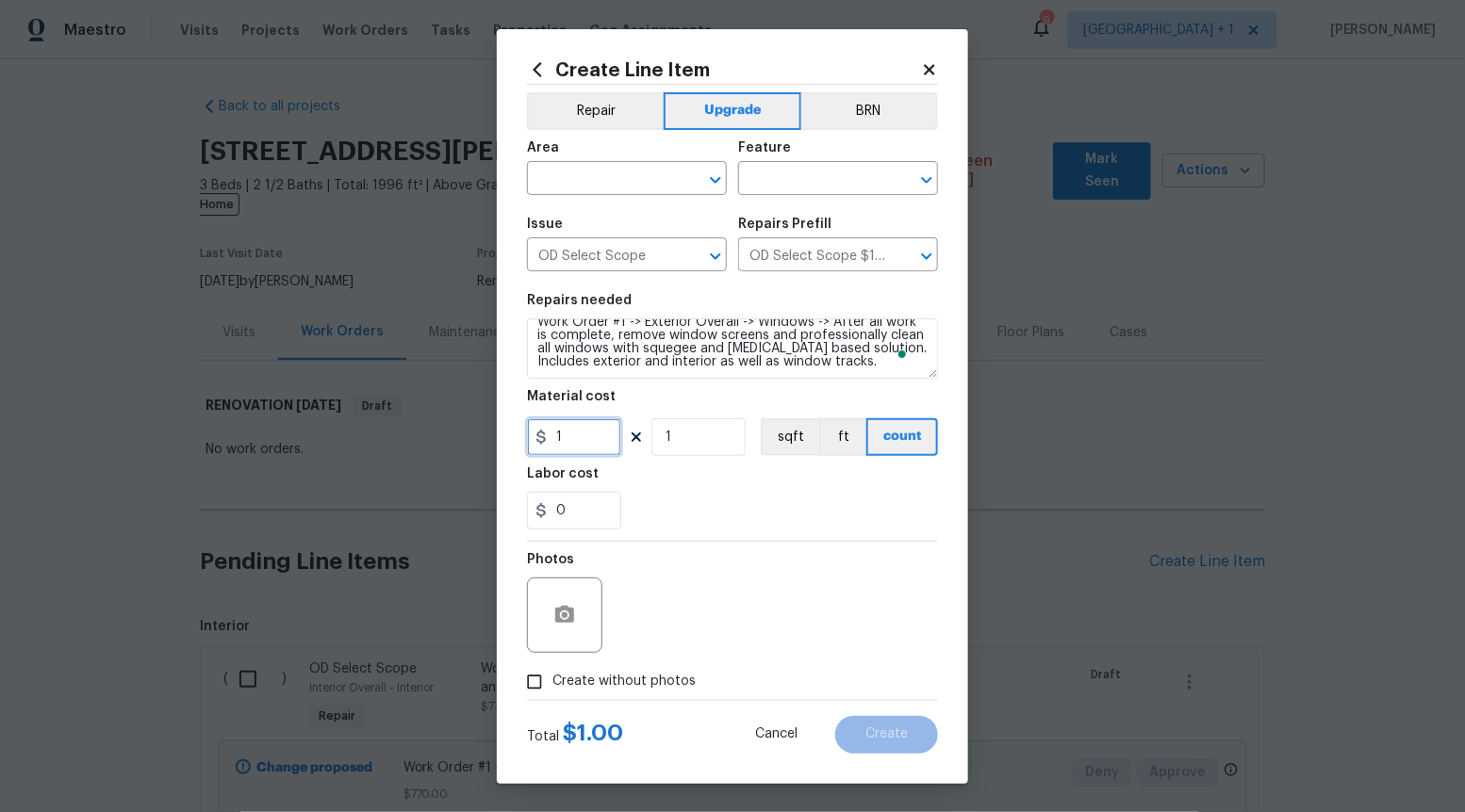
click at [582, 440] on input "1" at bounding box center [573, 437] width 94 height 38
type input "375"
click at [529, 674] on input "Create without photos" at bounding box center [535, 682] width 36 height 36
checkbox input "true"
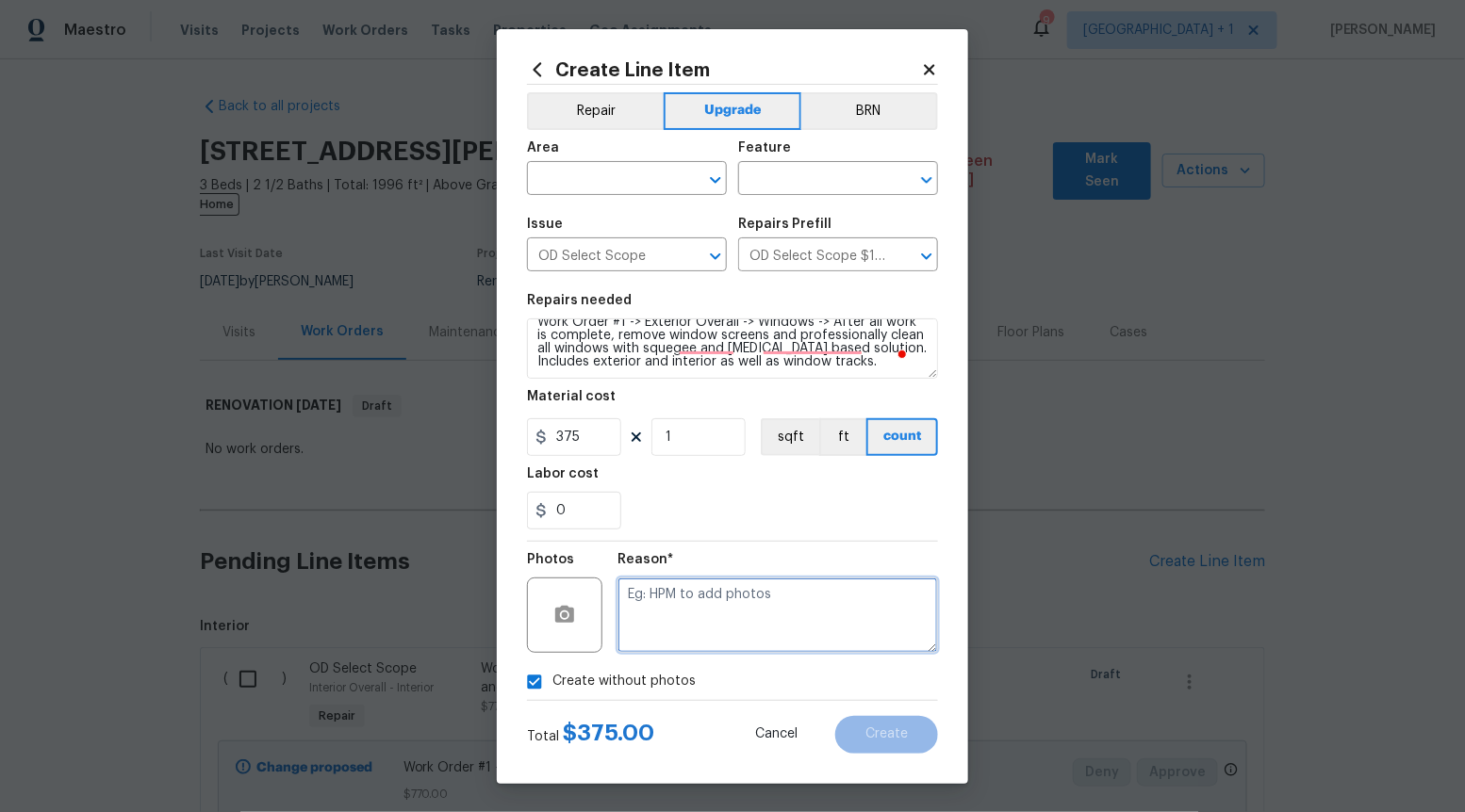
click at [711, 623] on textarea at bounding box center [778, 616] width 320 height 75
click at [709, 174] on icon "Open" at bounding box center [715, 179] width 23 height 23
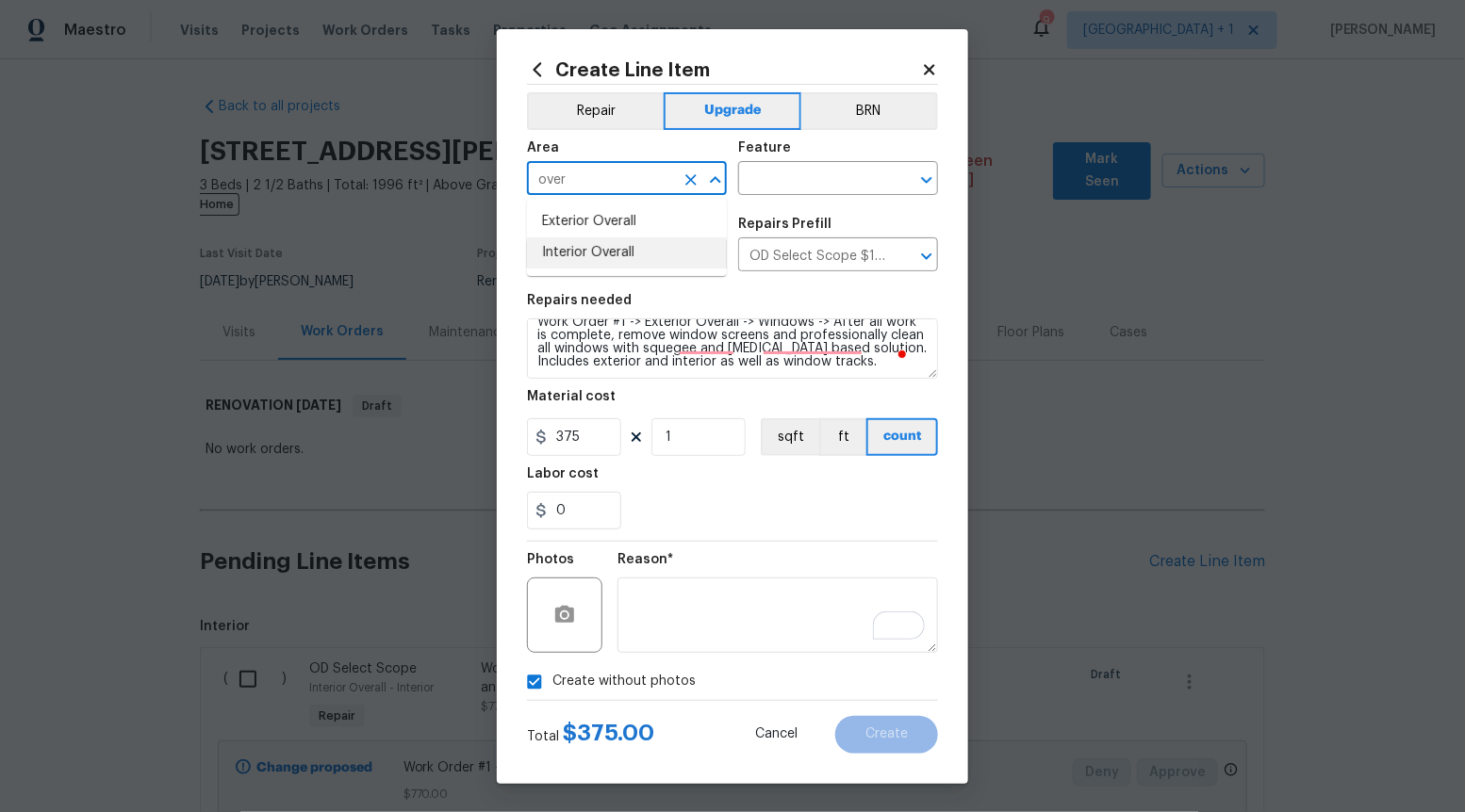
click at [686, 250] on li "Interior Overall" at bounding box center [626, 253] width 199 height 31
type input "Interior Overall"
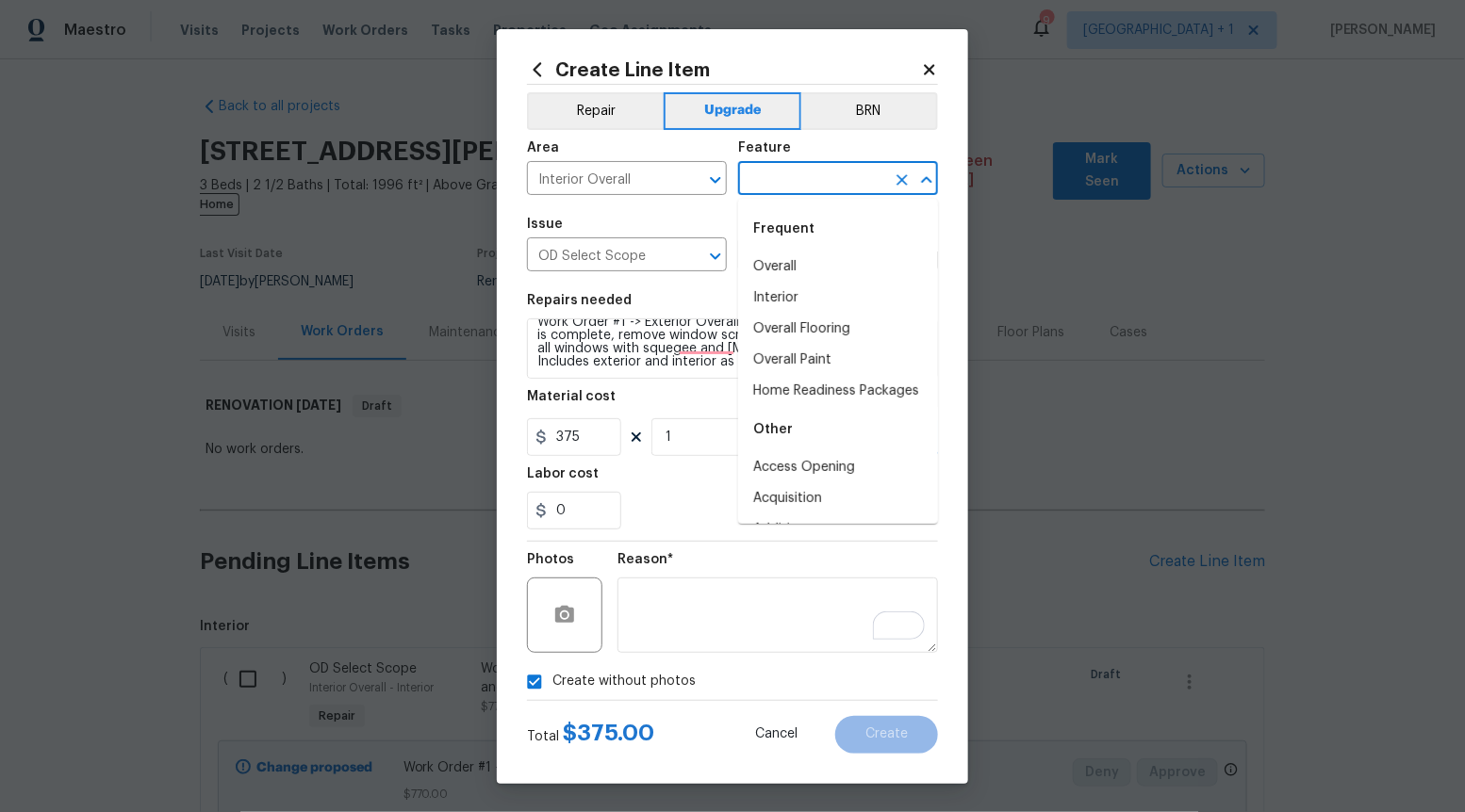
click at [834, 174] on input "text" at bounding box center [811, 179] width 147 height 29
click at [788, 265] on li "Overall" at bounding box center [837, 267] width 199 height 31
type input "Overall"
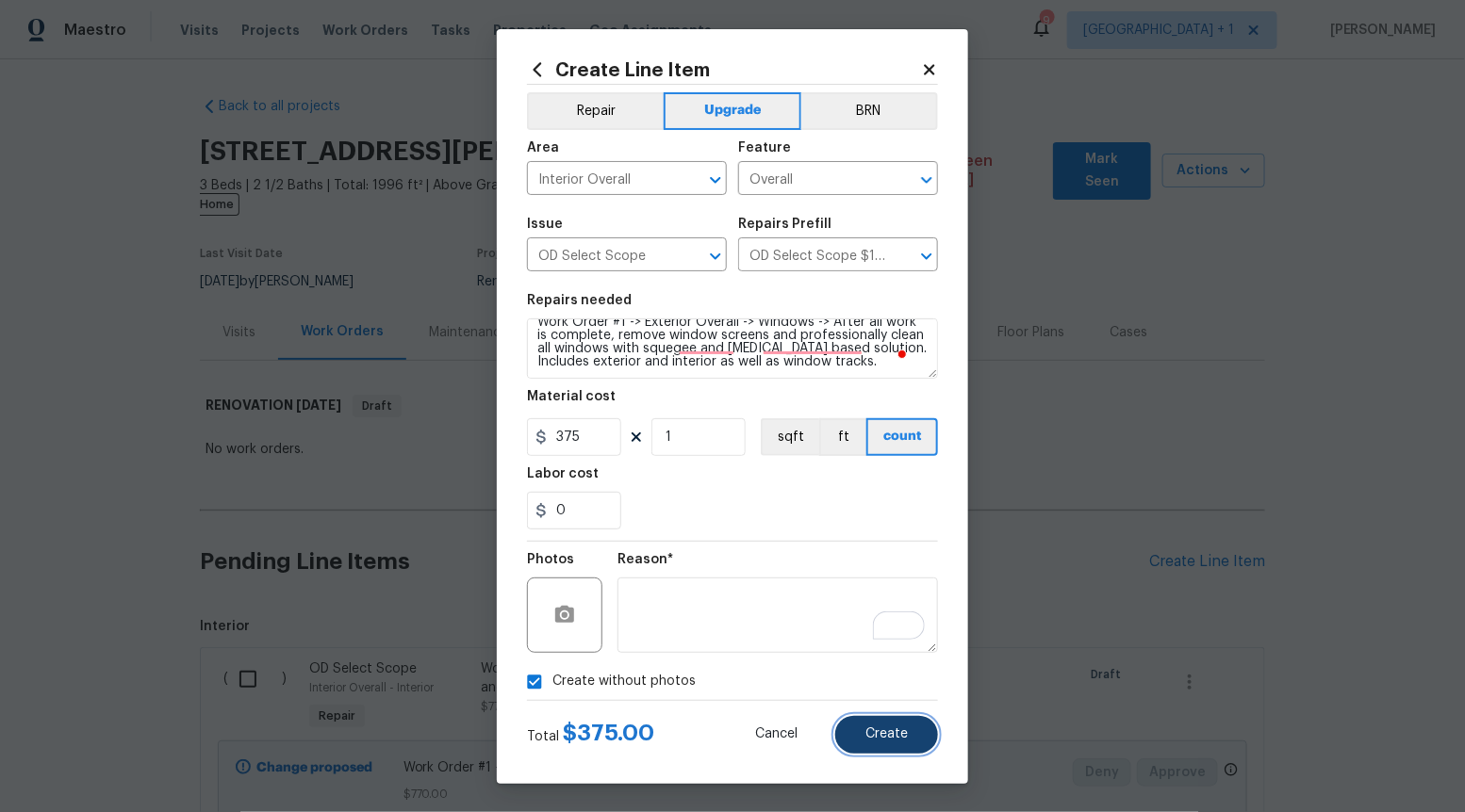
click at [889, 738] on span "Create" at bounding box center [887, 735] width 43 height 14
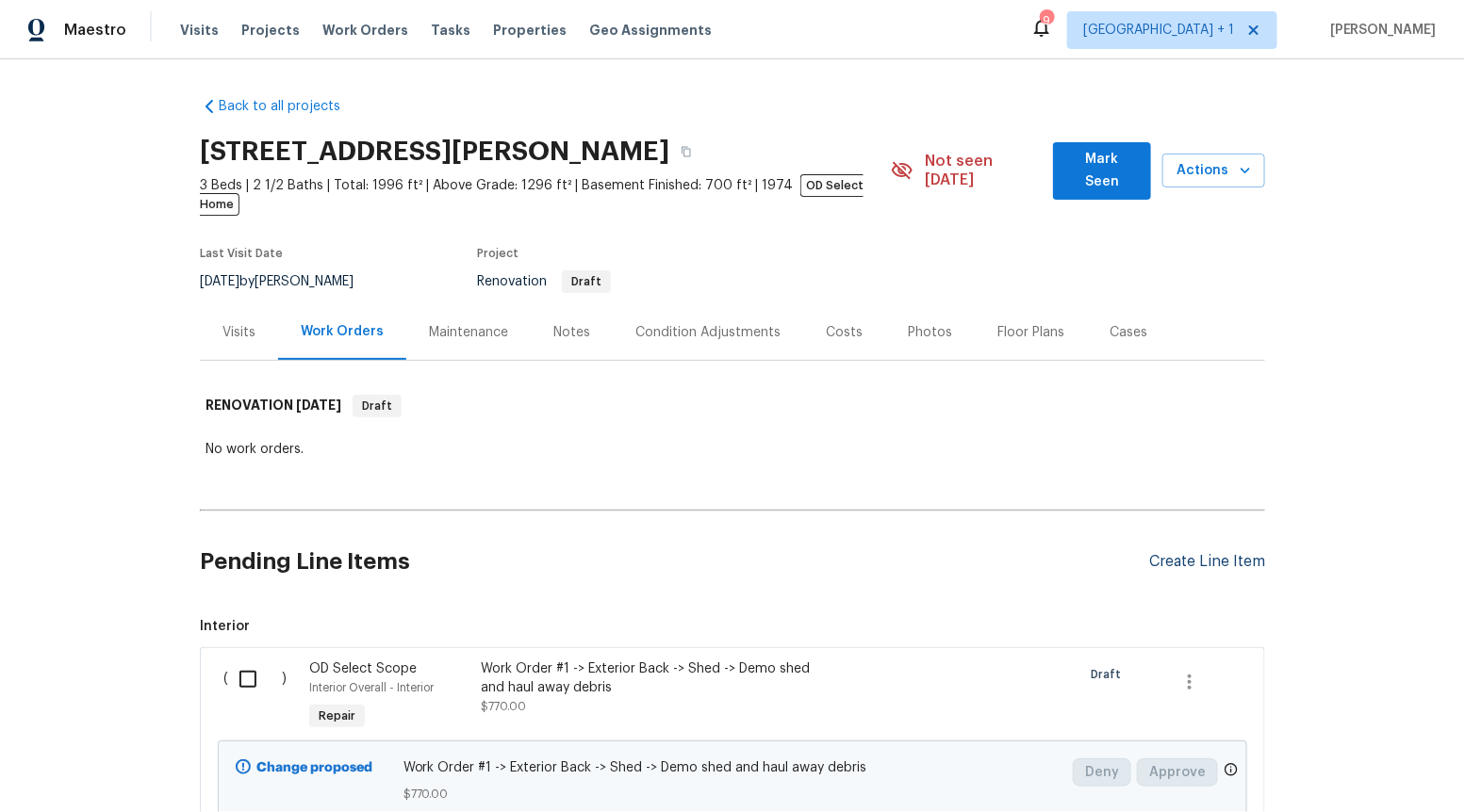
click at [1183, 553] on div "Create Line Item" at bounding box center [1207, 562] width 116 height 18
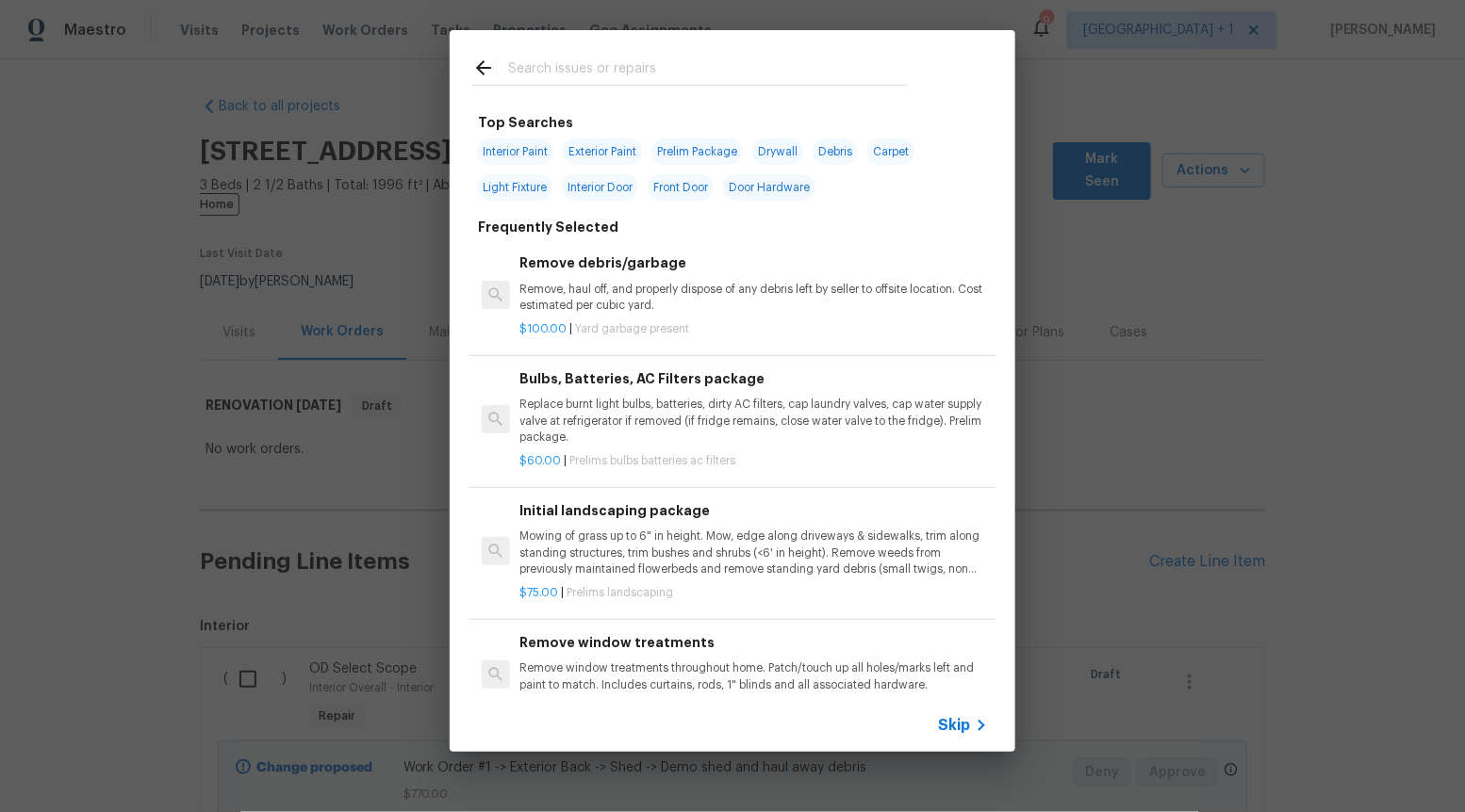
click at [950, 723] on span "Skip" at bounding box center [954, 725] width 32 height 19
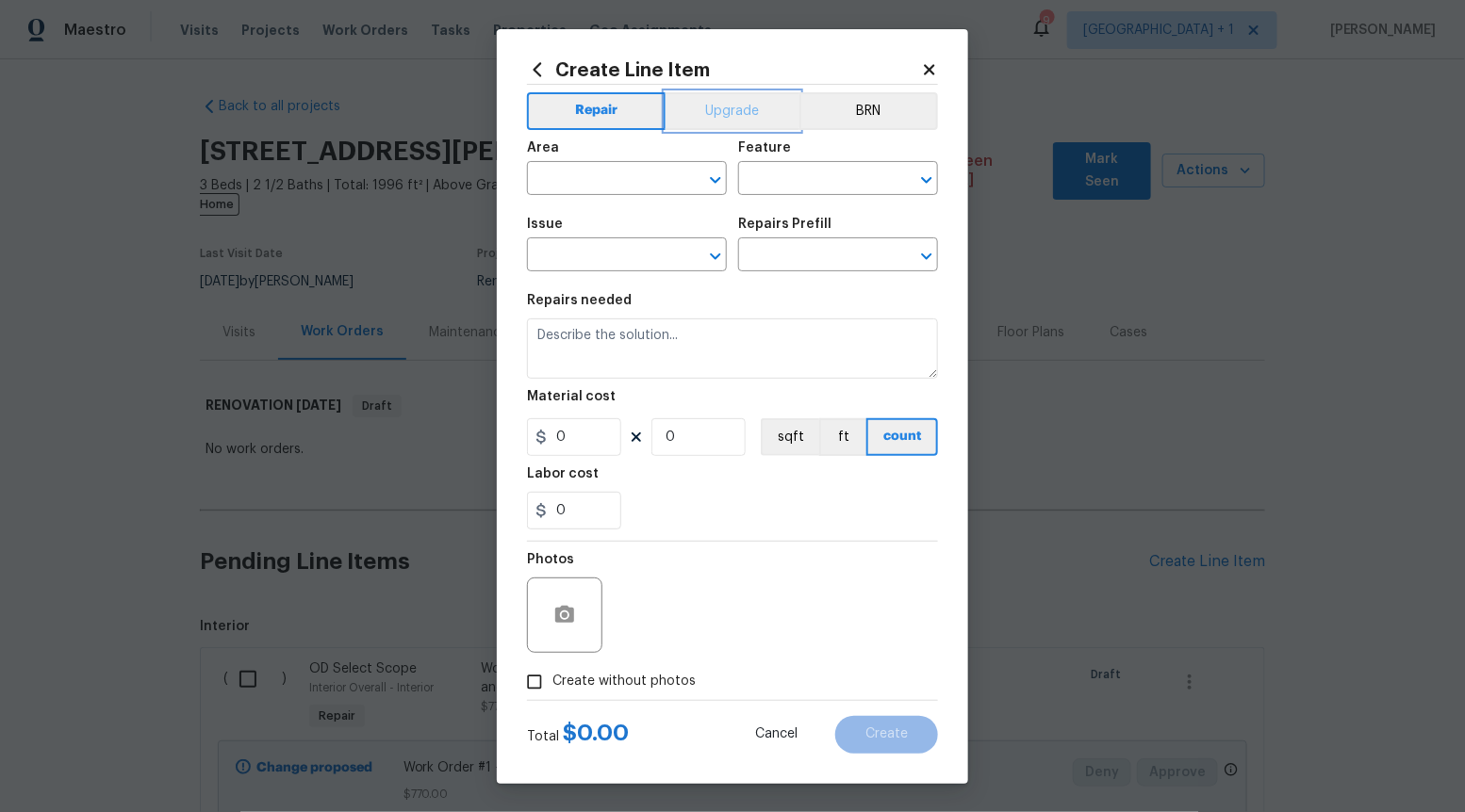
click at [739, 117] on button "Upgrade" at bounding box center [733, 111] width 135 height 38
click at [707, 251] on icon "Open" at bounding box center [715, 256] width 23 height 23
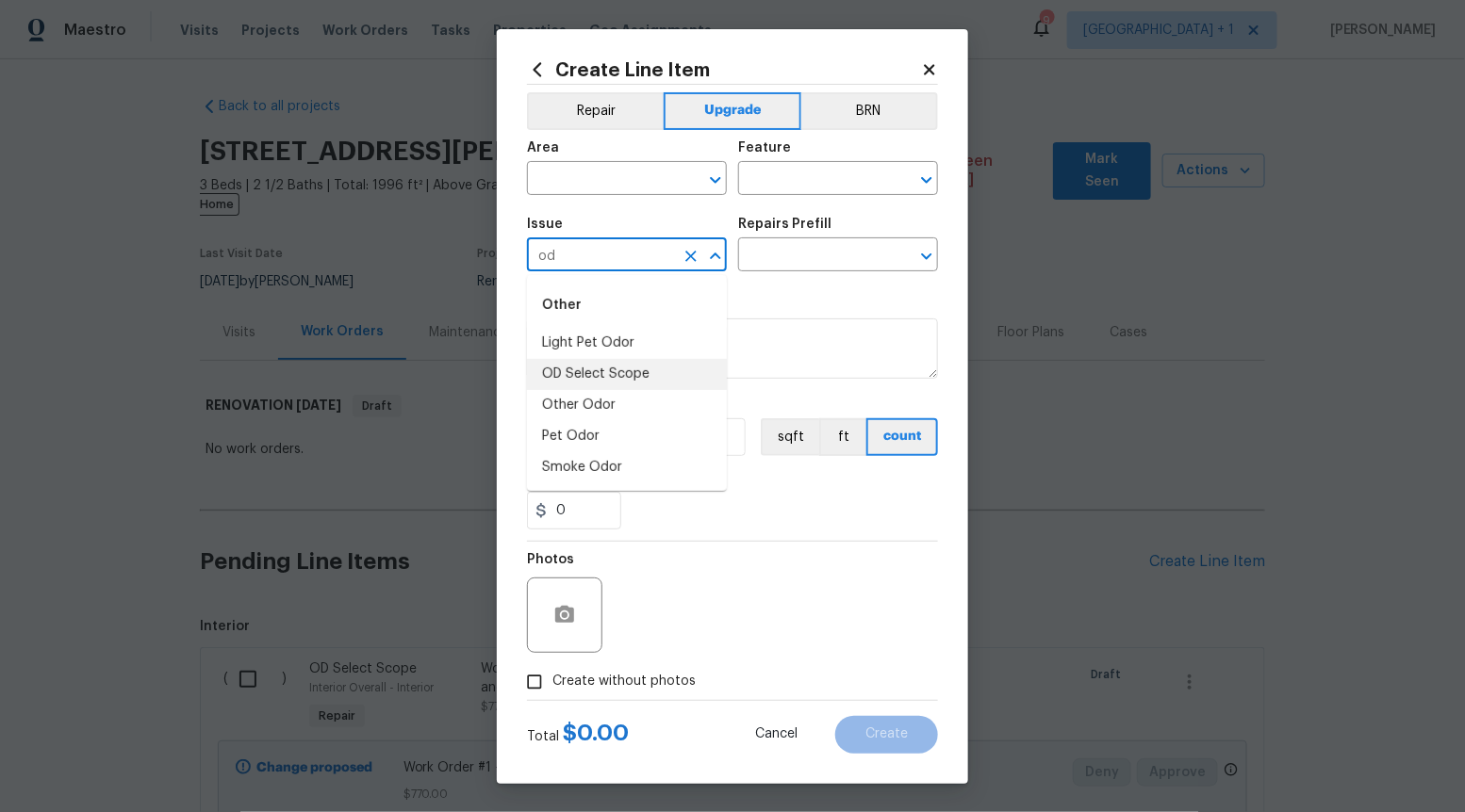
click at [613, 363] on li "OD Select Scope" at bounding box center [626, 374] width 199 height 31
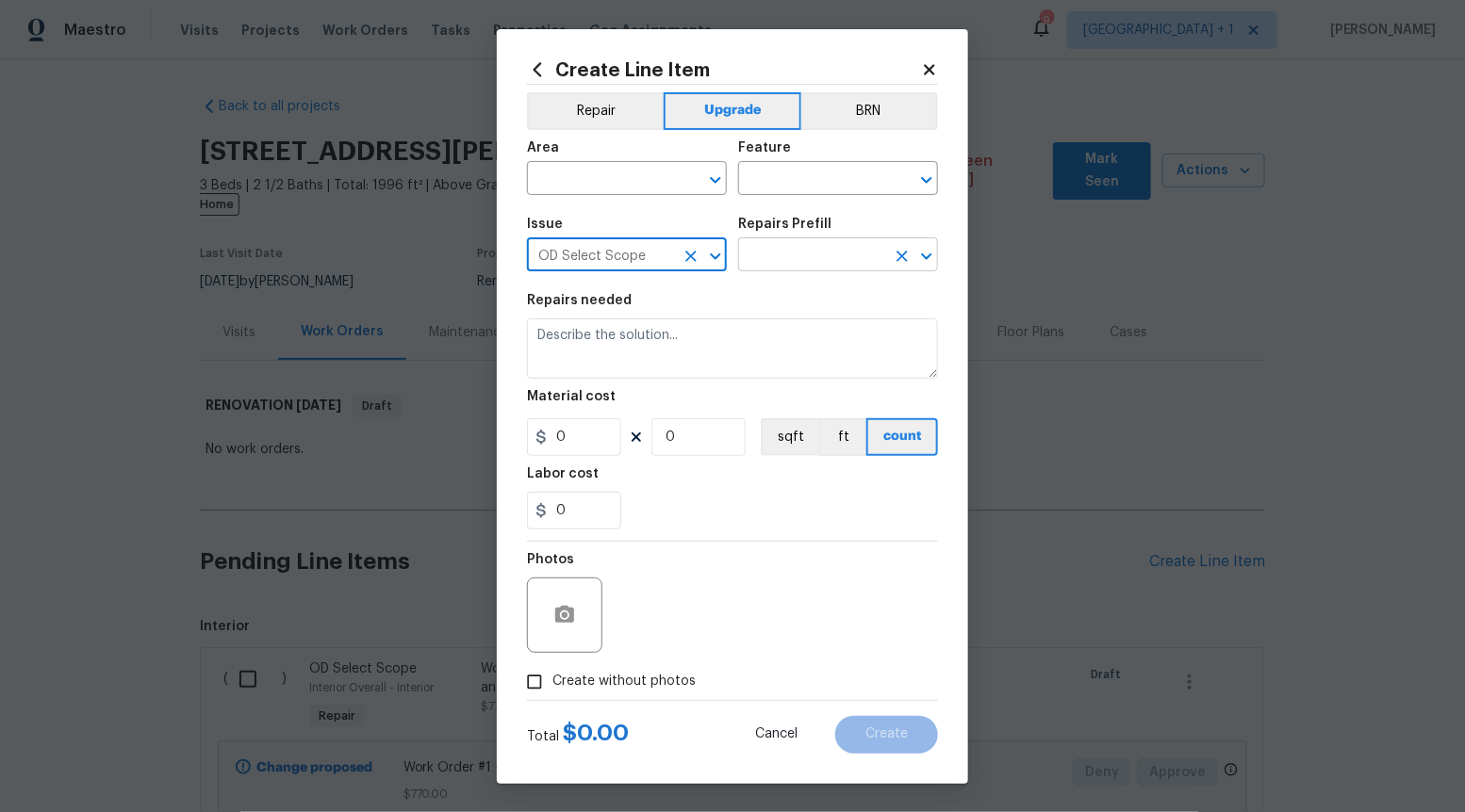
type input "OD Select Scope"
click at [836, 255] on input "text" at bounding box center [811, 256] width 147 height 29
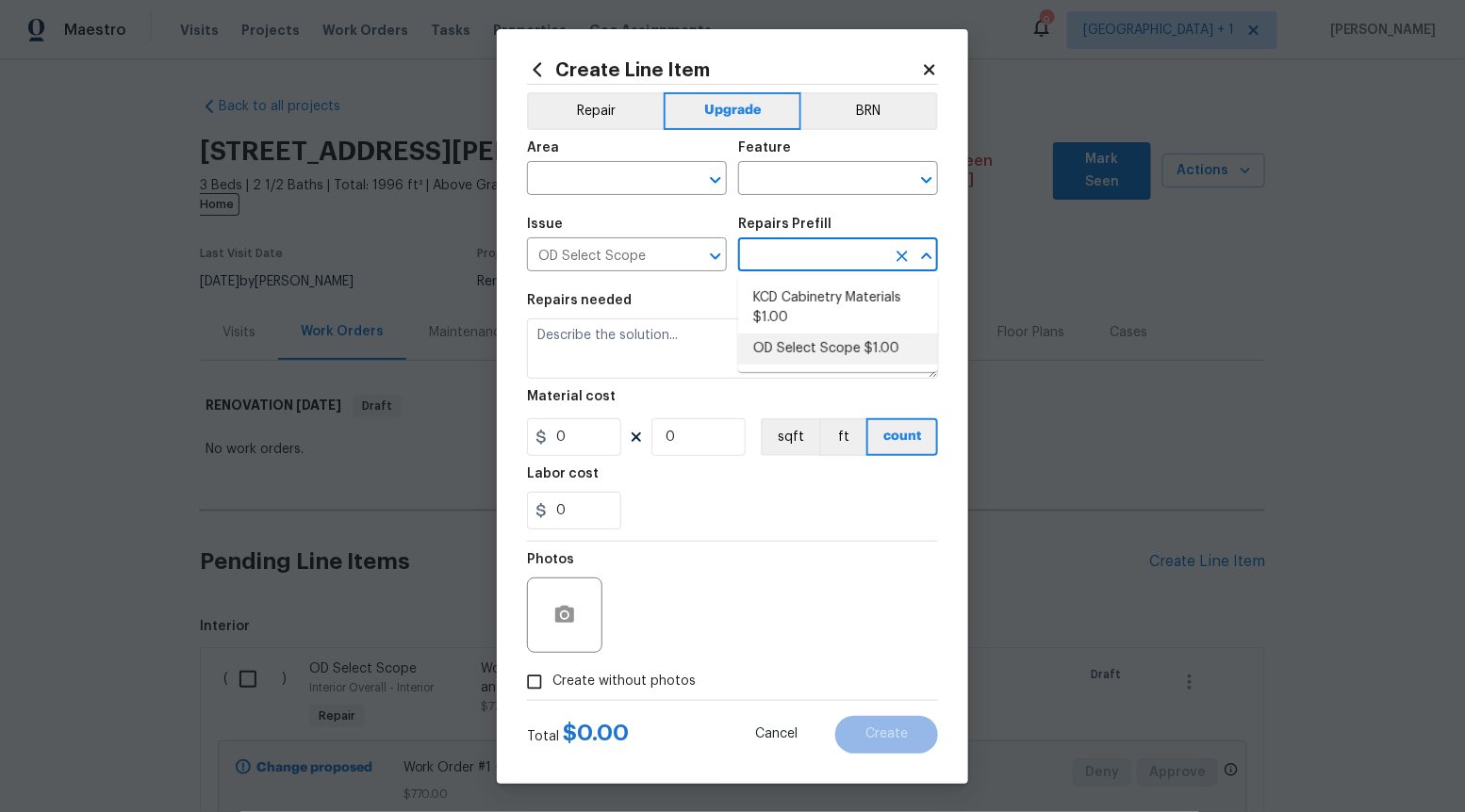
click at [814, 372] on div "KCD Cabinetry Materials $1.00 OD Select Scope $1.00" at bounding box center [837, 323] width 199 height 104
click at [812, 354] on li "OD Select Scope $1.00" at bounding box center [837, 348] width 199 height 31
type input "OD Select Scope $1.00"
type textarea "Refer to the agreed upon scope document for further details."
type input "1"
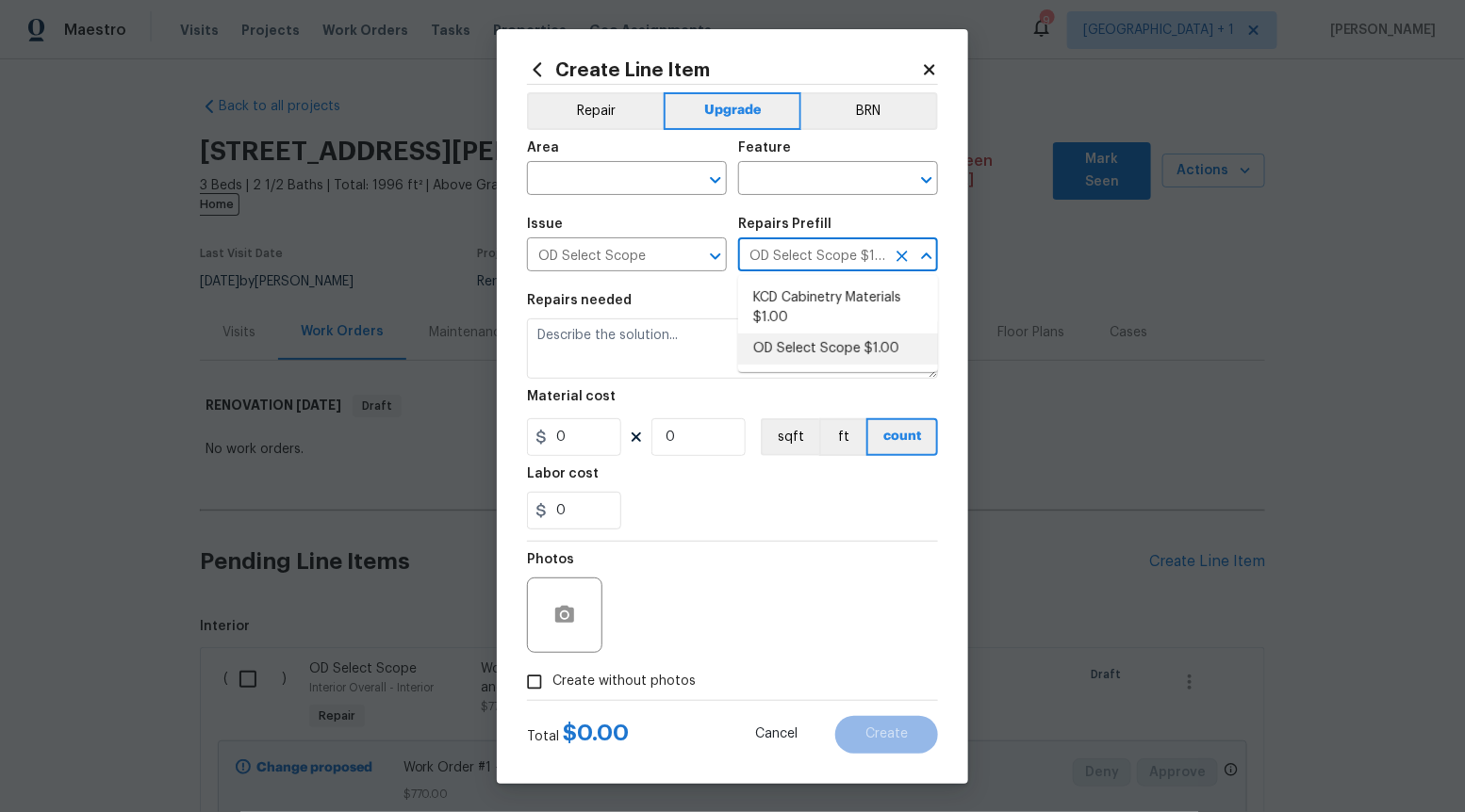
type input "1"
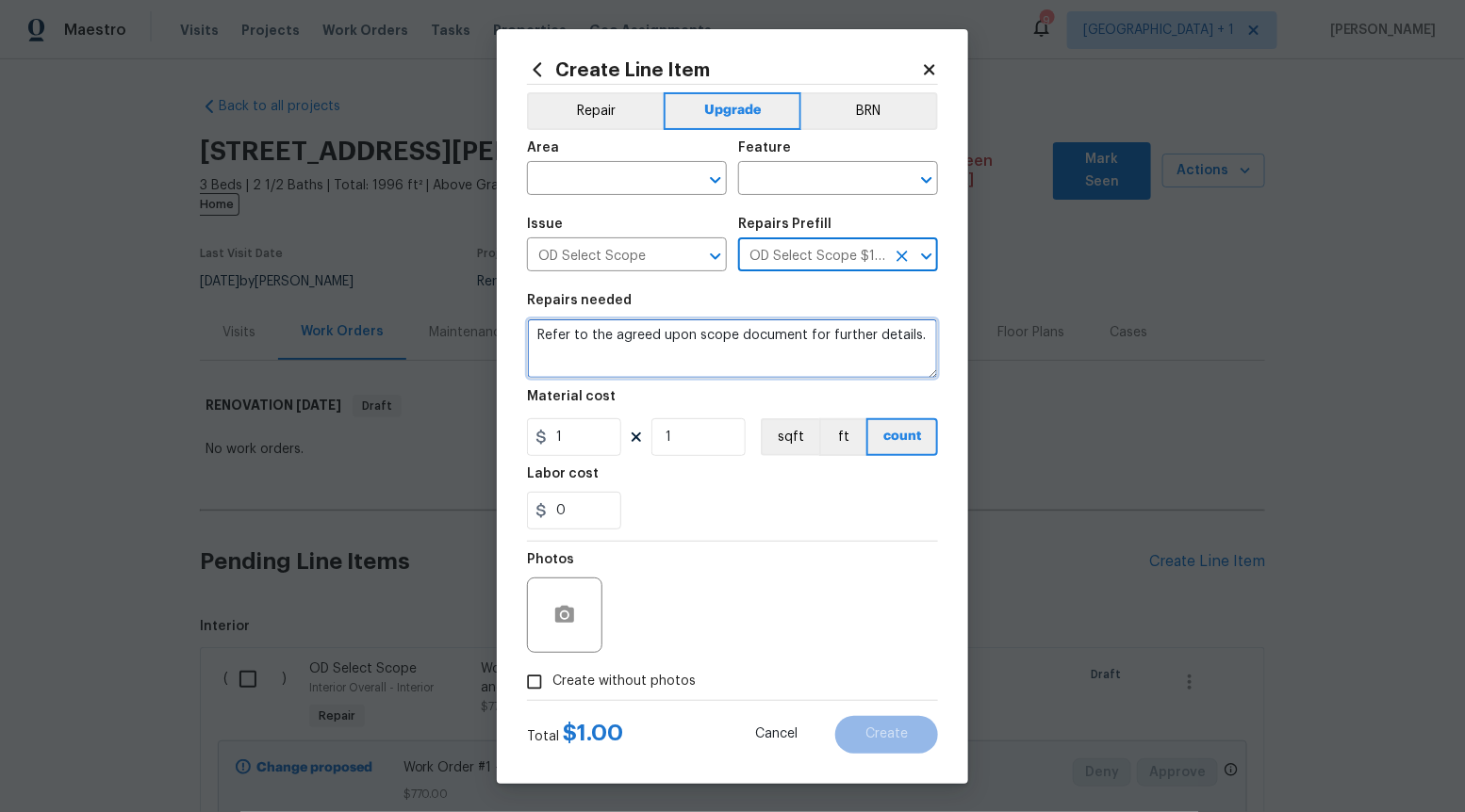
click at [812, 356] on textarea "Refer to the agreed upon scope document for further details." at bounding box center [732, 348] width 411 height 60
paste textarea "Work Order #1 -> Interior Overall -> AC Vents -> Install new AC vents, floor ve…"
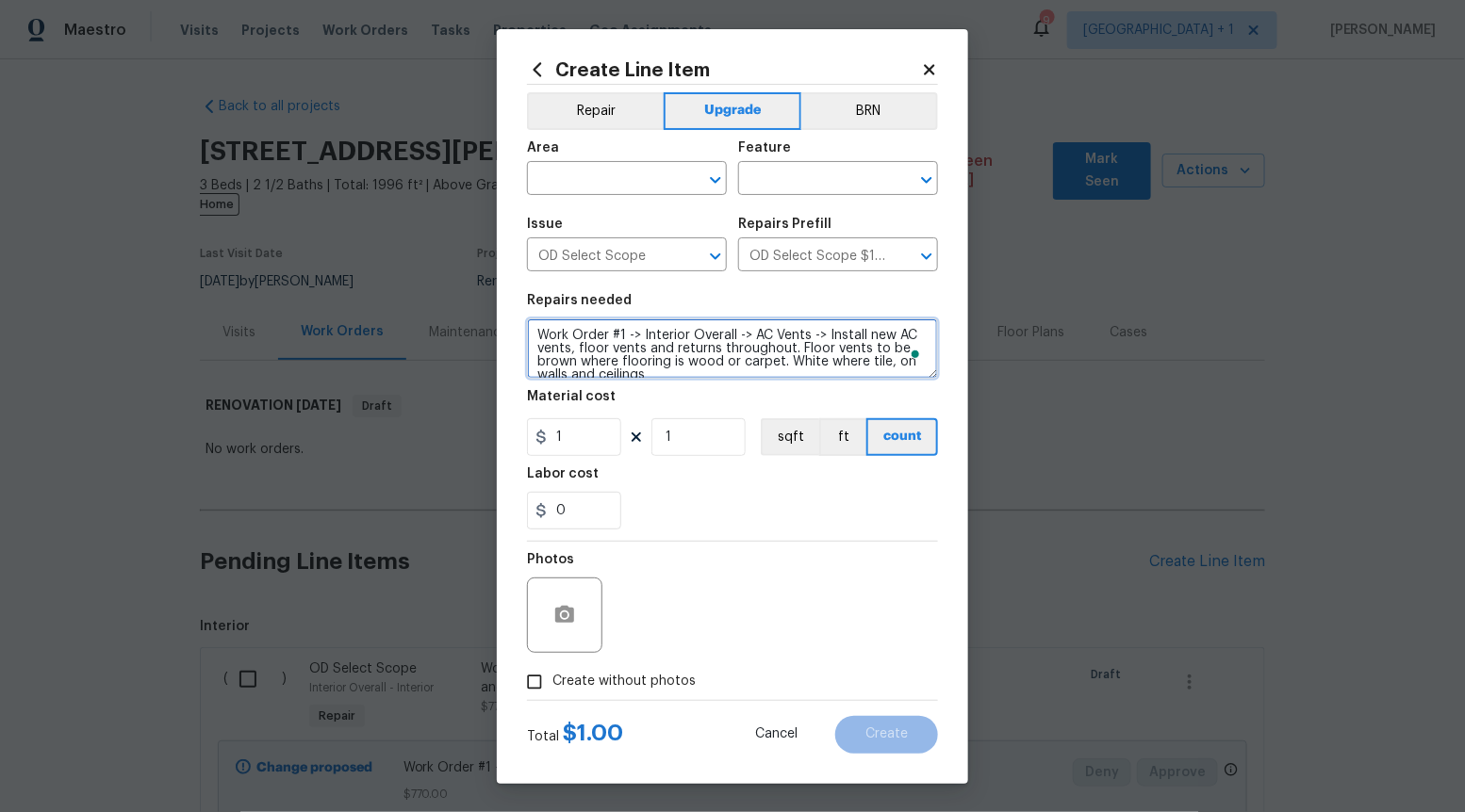
scroll to position [3, 0]
type textarea "Work Order #1 -> Interior Overall -> AC Vents -> Install new AC vents, floor ve…"
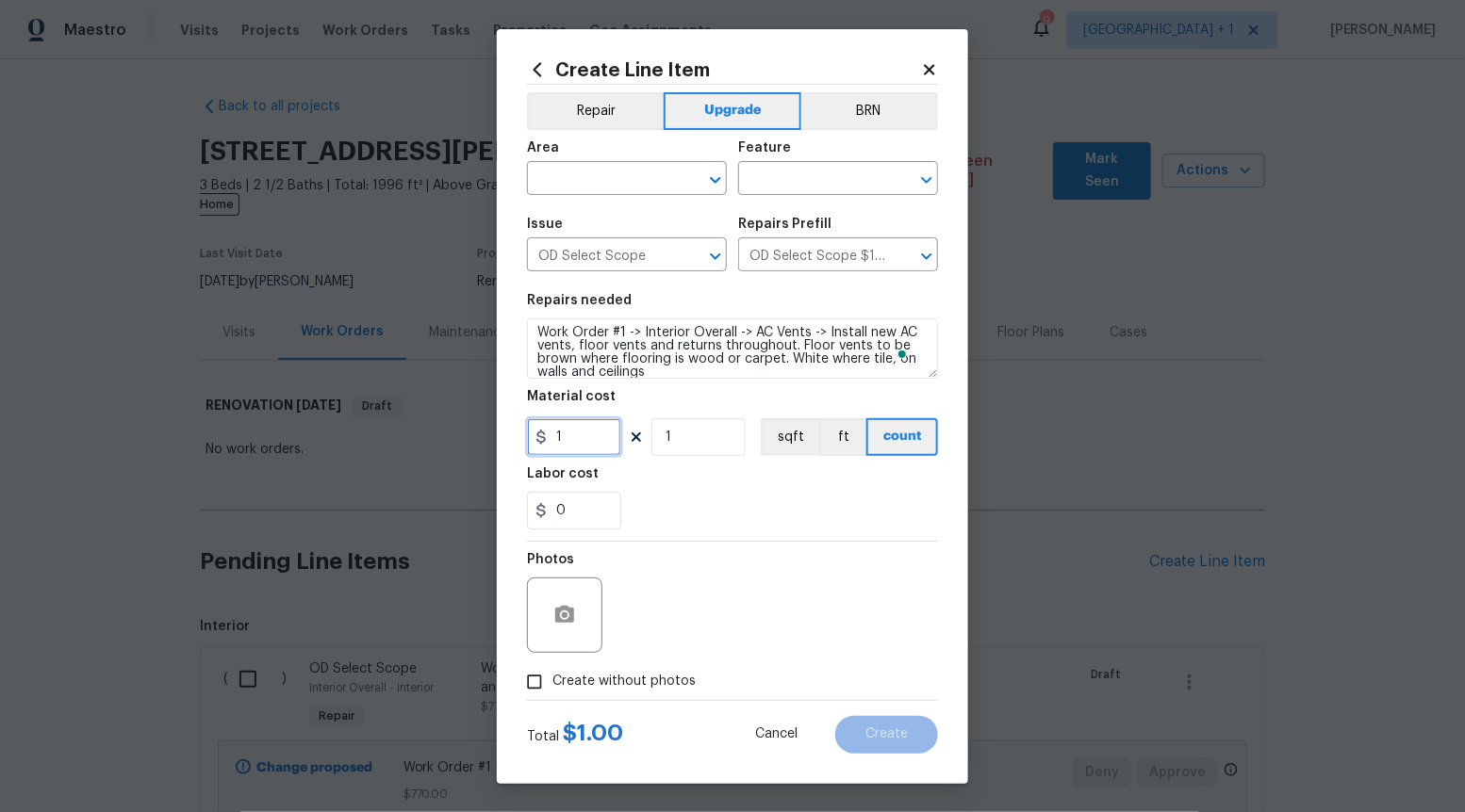
click at [590, 444] on input "1" at bounding box center [573, 437] width 94 height 38
type input "425"
click at [537, 689] on input "Create without photos" at bounding box center [535, 682] width 36 height 36
checkbox input "true"
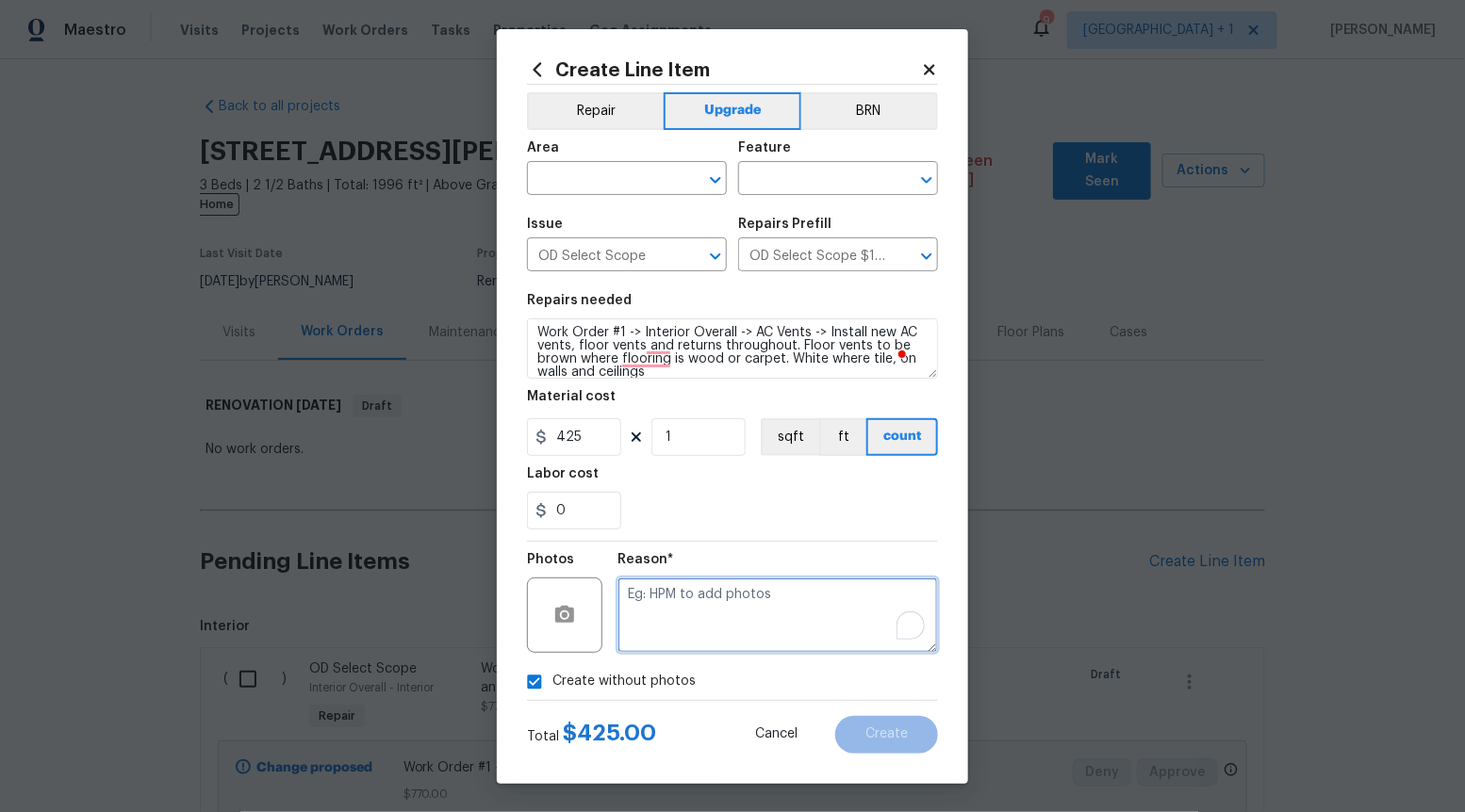
click at [699, 642] on textarea "To enrich screen reader interactions, please activate Accessibility in Grammarl…" at bounding box center [778, 616] width 320 height 75
click at [713, 182] on icon "Open" at bounding box center [715, 179] width 23 height 23
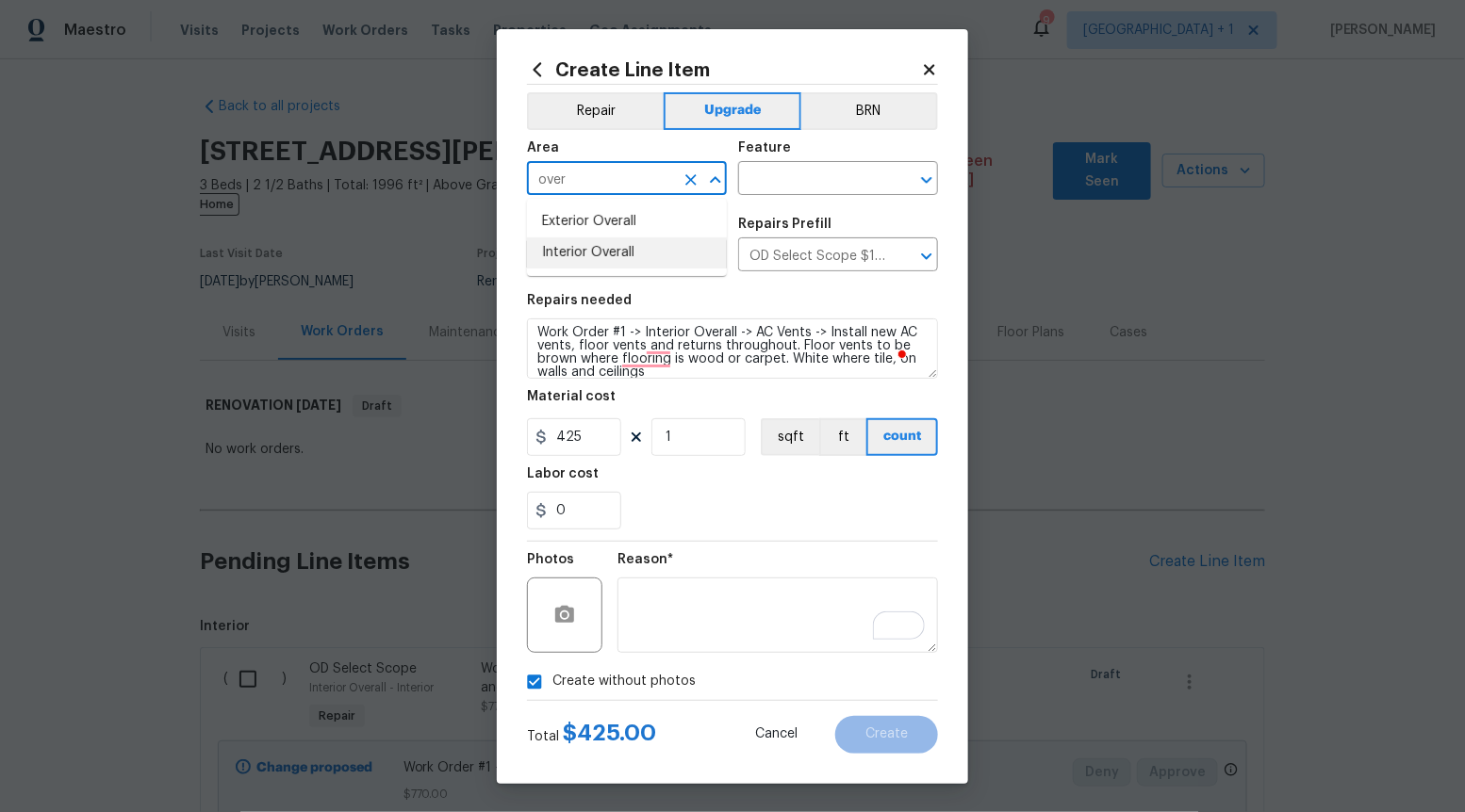
click at [608, 256] on li "Interior Overall" at bounding box center [626, 253] width 199 height 31
type input "Interior Overall"
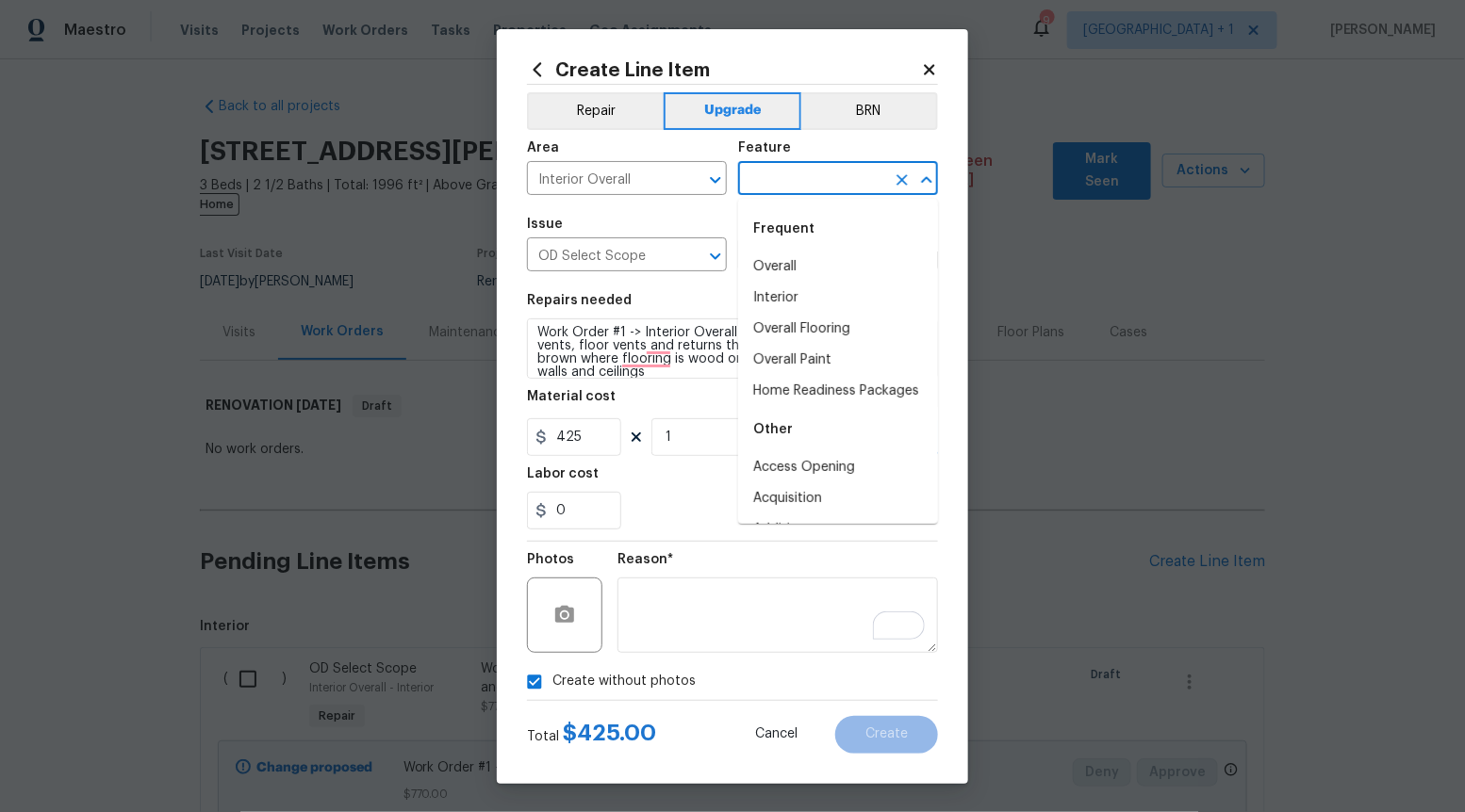
click at [762, 177] on input "text" at bounding box center [811, 179] width 147 height 29
click at [780, 259] on li "Overall" at bounding box center [837, 267] width 199 height 31
type input "Overall"
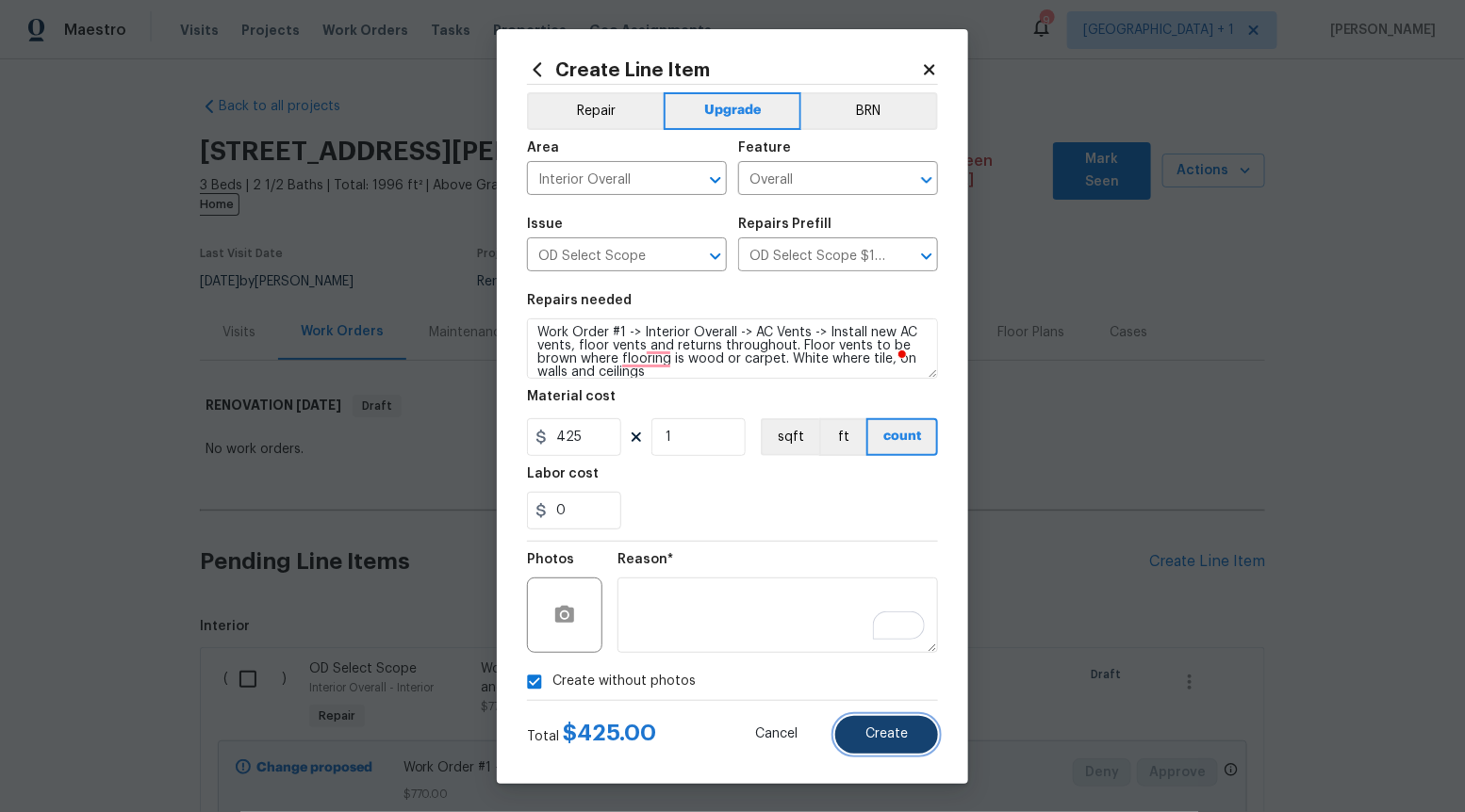
click at [887, 739] on span "Create" at bounding box center [887, 735] width 43 height 14
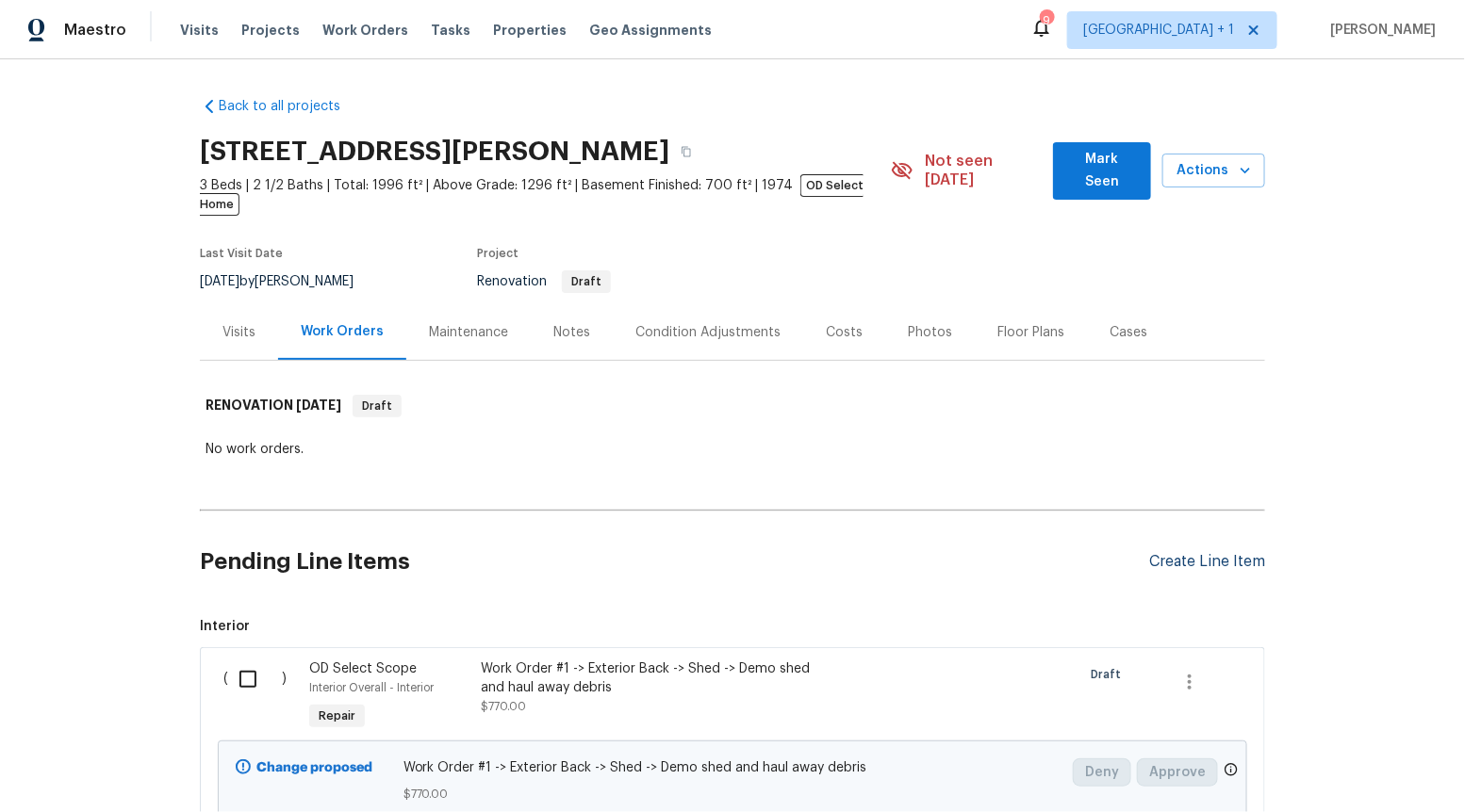
click at [1206, 553] on div "Create Line Item" at bounding box center [1207, 562] width 116 height 18
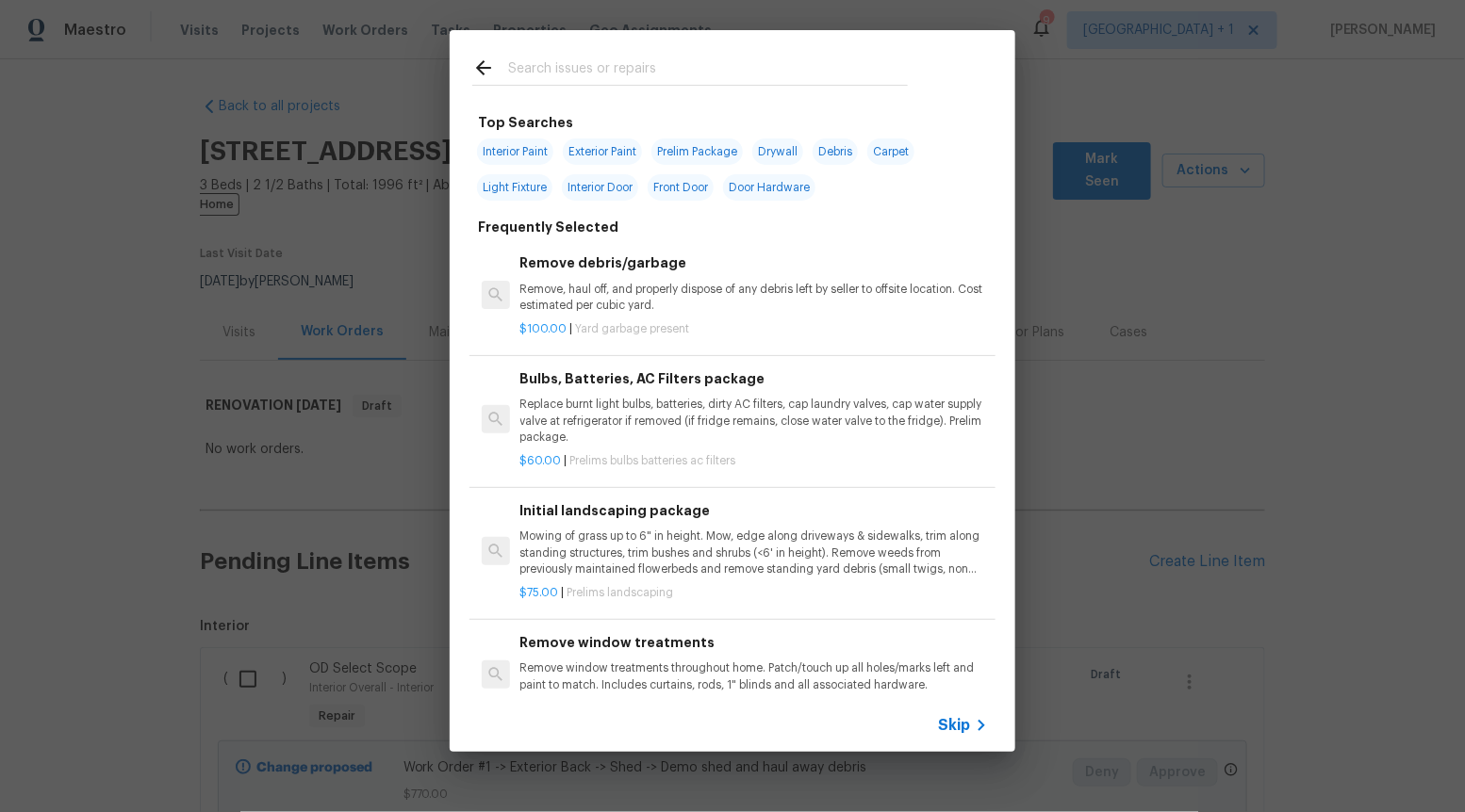
click at [965, 727] on span "Skip" at bounding box center [954, 725] width 32 height 19
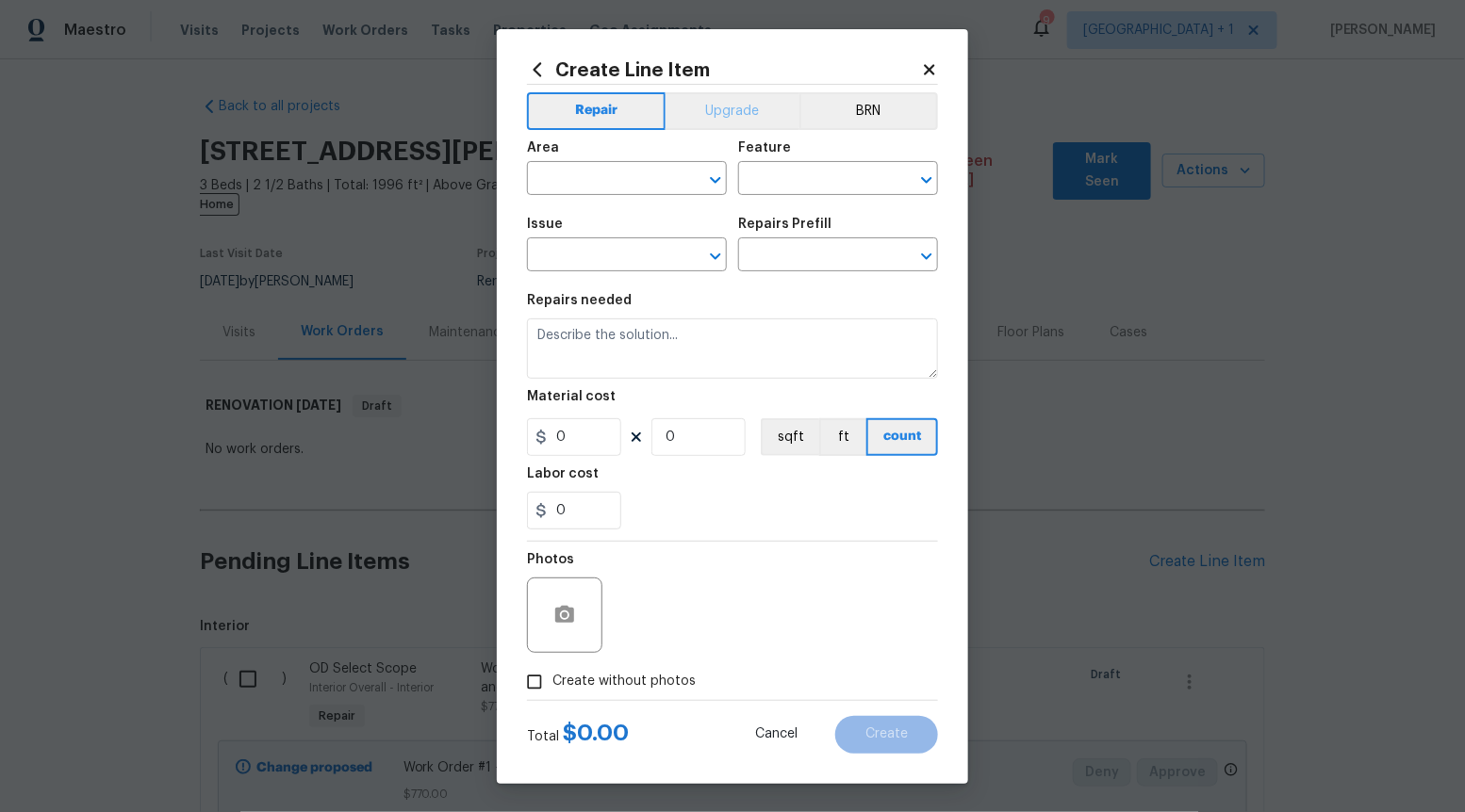
click at [730, 90] on div "Repair Upgrade BRN Area ​ Feature ​ Issue ​ Repairs Prefill ​ Repairs needed Ma…" at bounding box center [732, 393] width 411 height 616
click at [723, 104] on button "Upgrade" at bounding box center [733, 111] width 135 height 38
click at [719, 265] on icon "Open" at bounding box center [715, 256] width 23 height 23
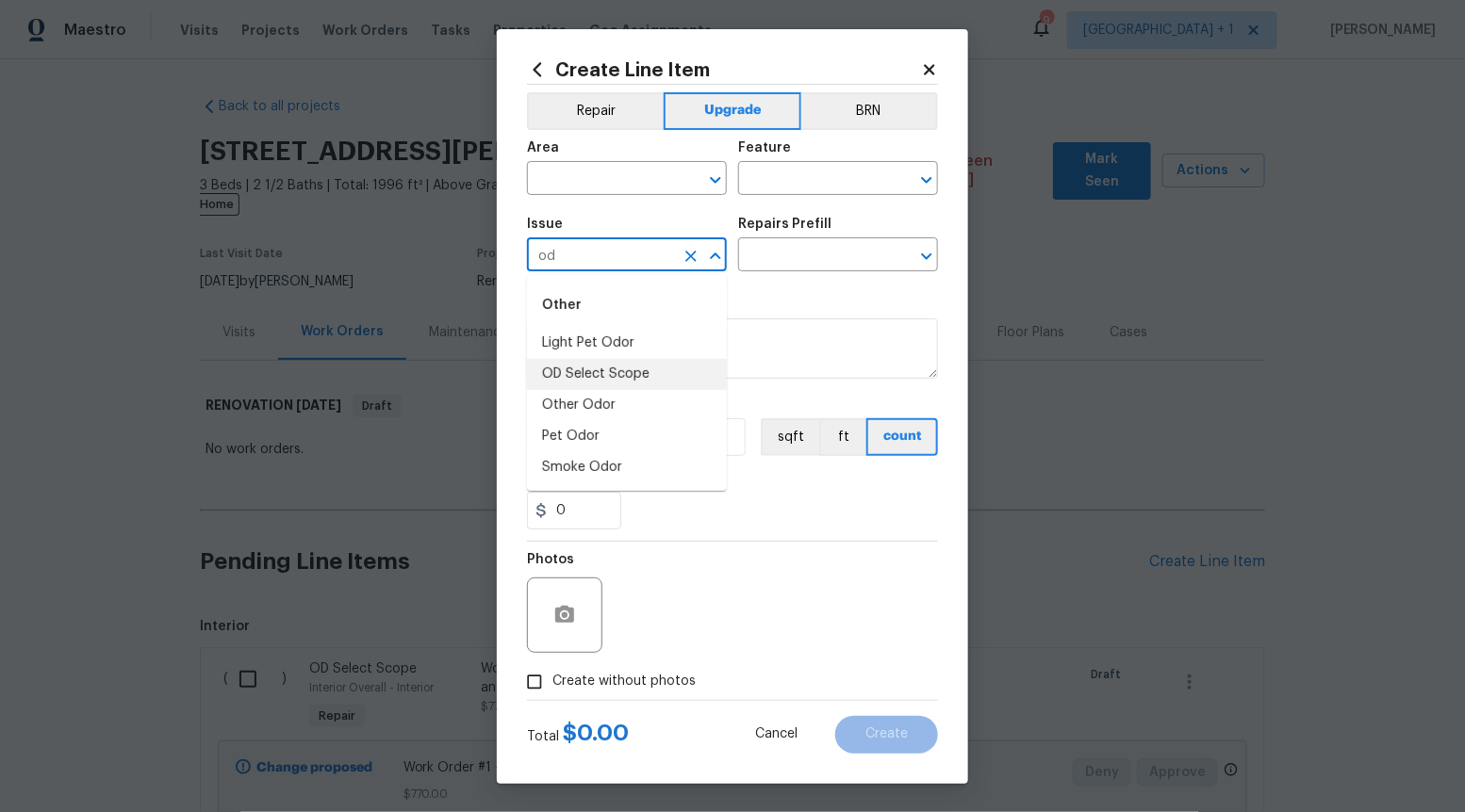
click at [638, 379] on li "OD Select Scope" at bounding box center [626, 374] width 199 height 31
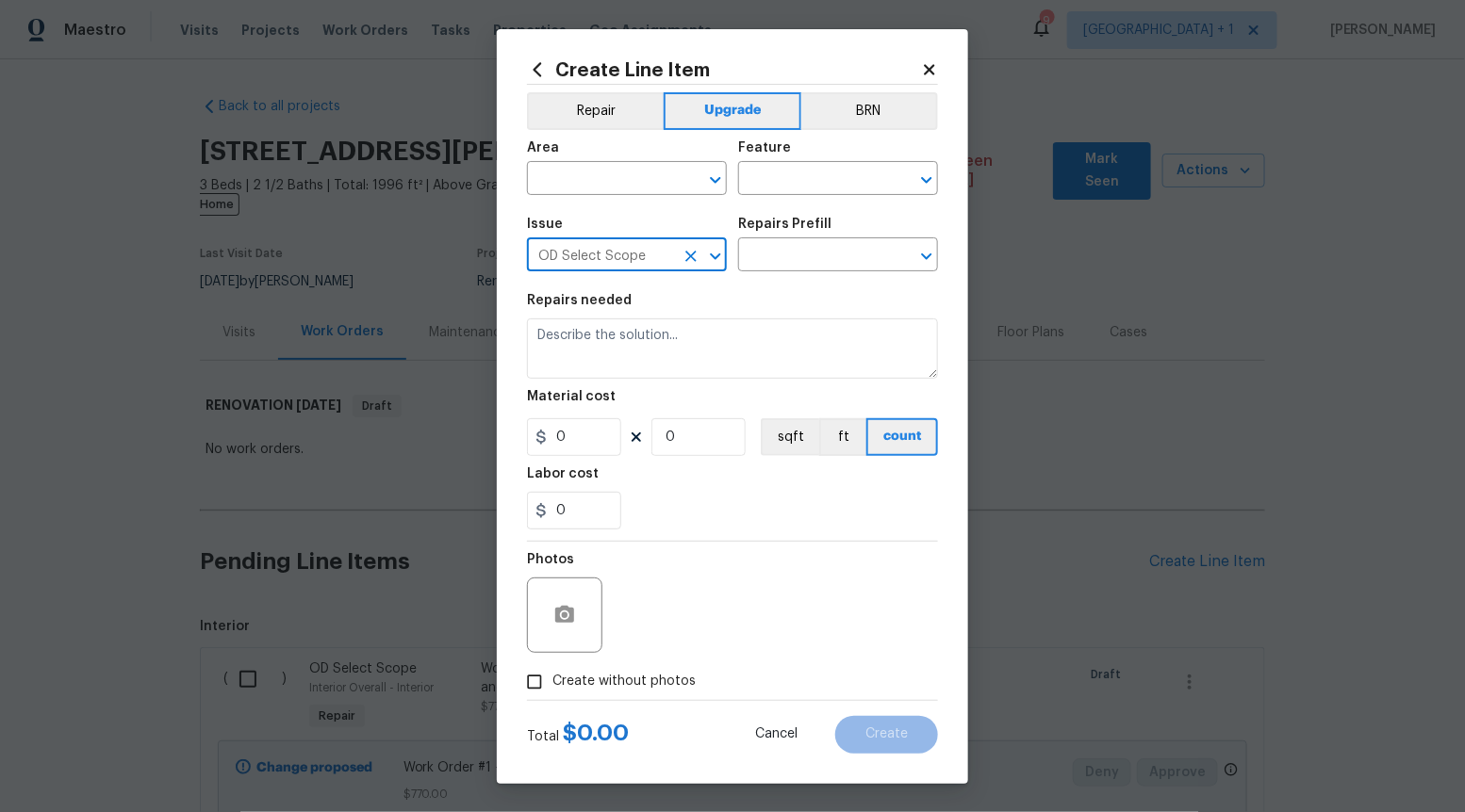
type input "OD Select Scope"
click at [805, 238] on div "Repairs Prefill" at bounding box center [837, 230] width 199 height 25
click at [805, 250] on input "text" at bounding box center [811, 256] width 147 height 29
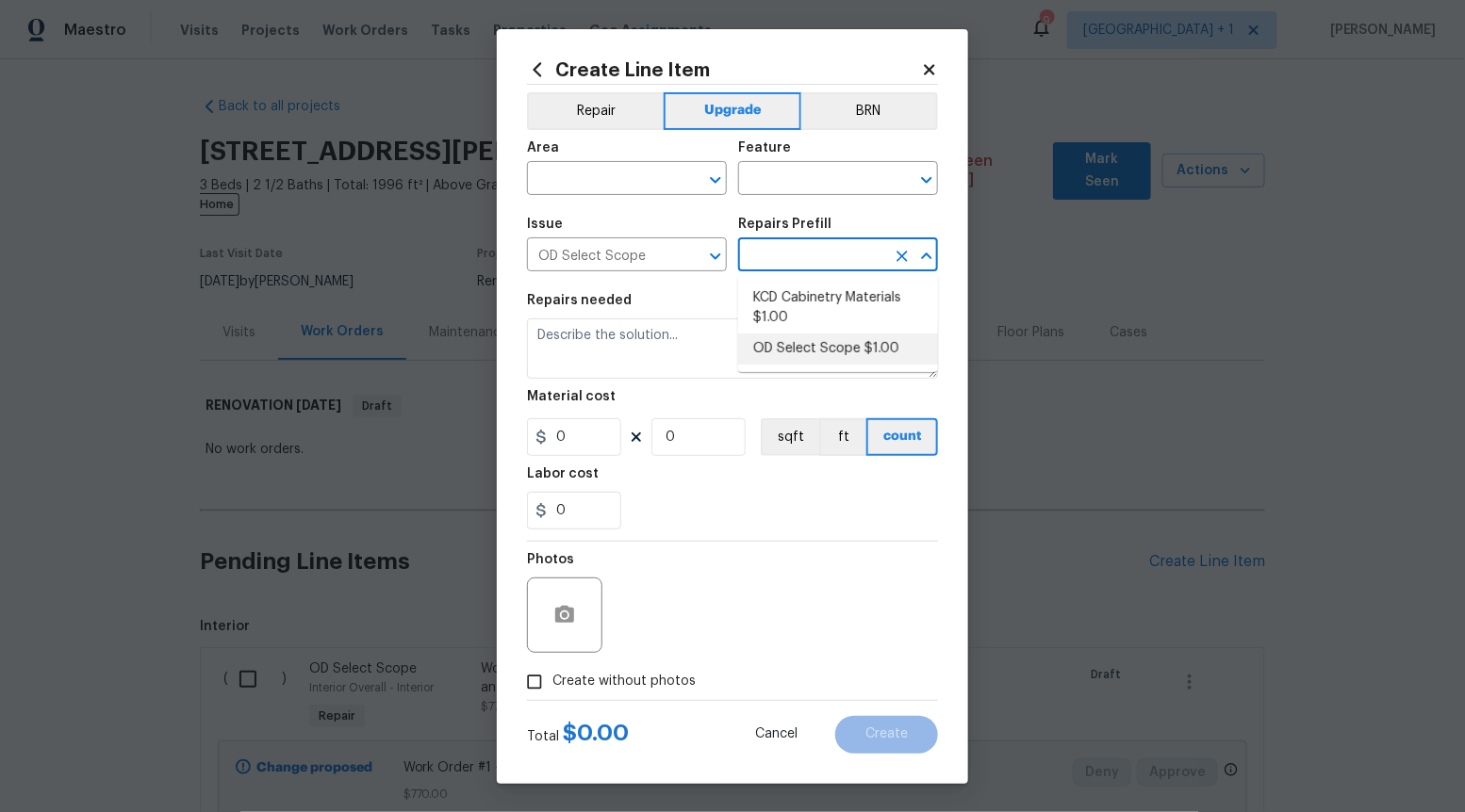
click at [792, 346] on li "OD Select Scope $1.00" at bounding box center [837, 348] width 199 height 31
type input "OD Select Scope $1.00"
type textarea "Refer to the agreed upon scope document for further details."
type input "1"
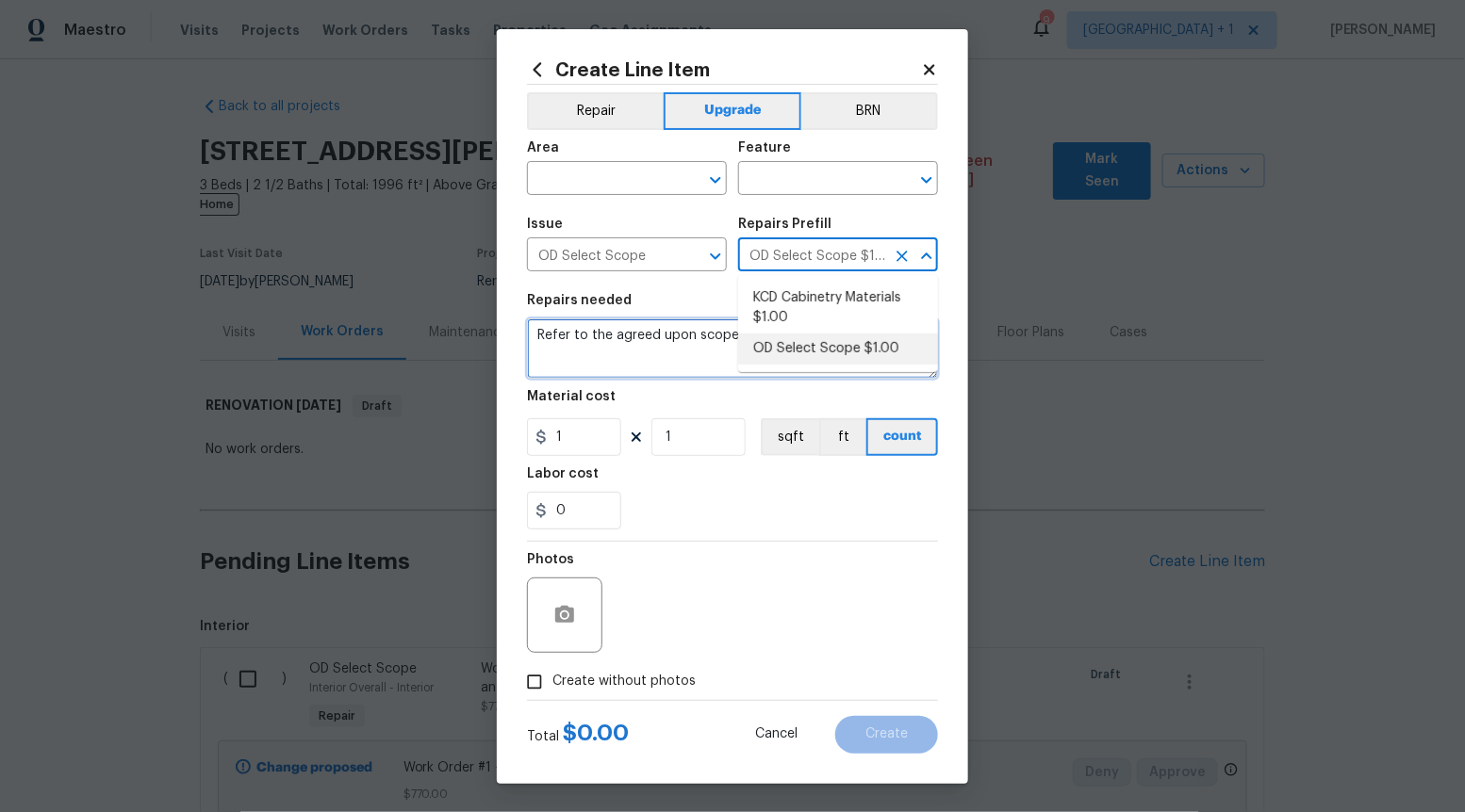
click at [792, 346] on textarea "Refer to the agreed upon scope document for further details." at bounding box center [732, 348] width 411 height 60
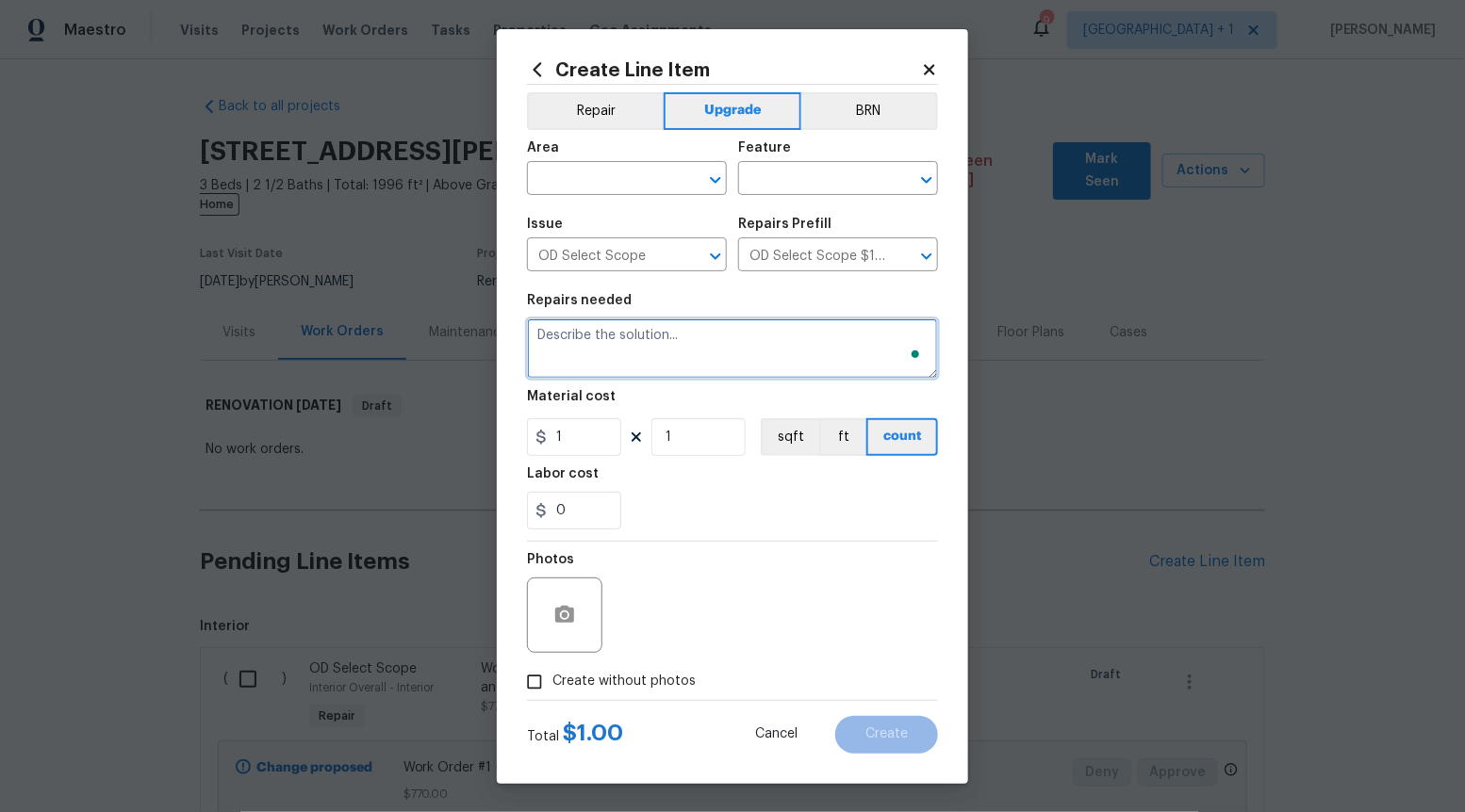
paste textarea "Work Order #1 -> Interior Overall -> Doors -> Install all new door hardware thr…"
type textarea "Work Order #1 -> Interior Overall -> Doors -> Install all new door hardware thr…"
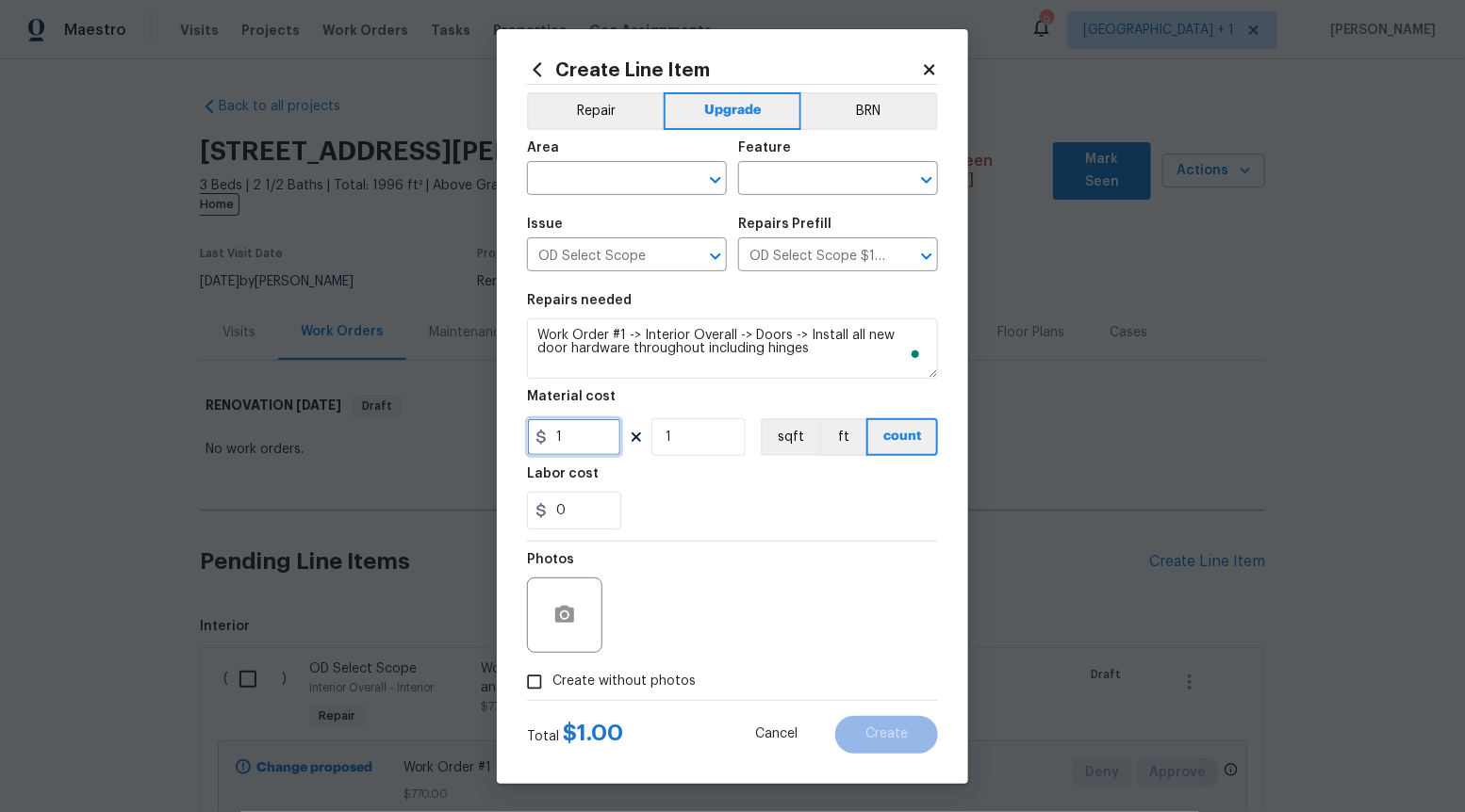
click at [597, 433] on input "1" at bounding box center [573, 437] width 94 height 38
type input "5"
type input "585"
click at [545, 686] on input "Create without photos" at bounding box center [535, 682] width 36 height 36
checkbox input "true"
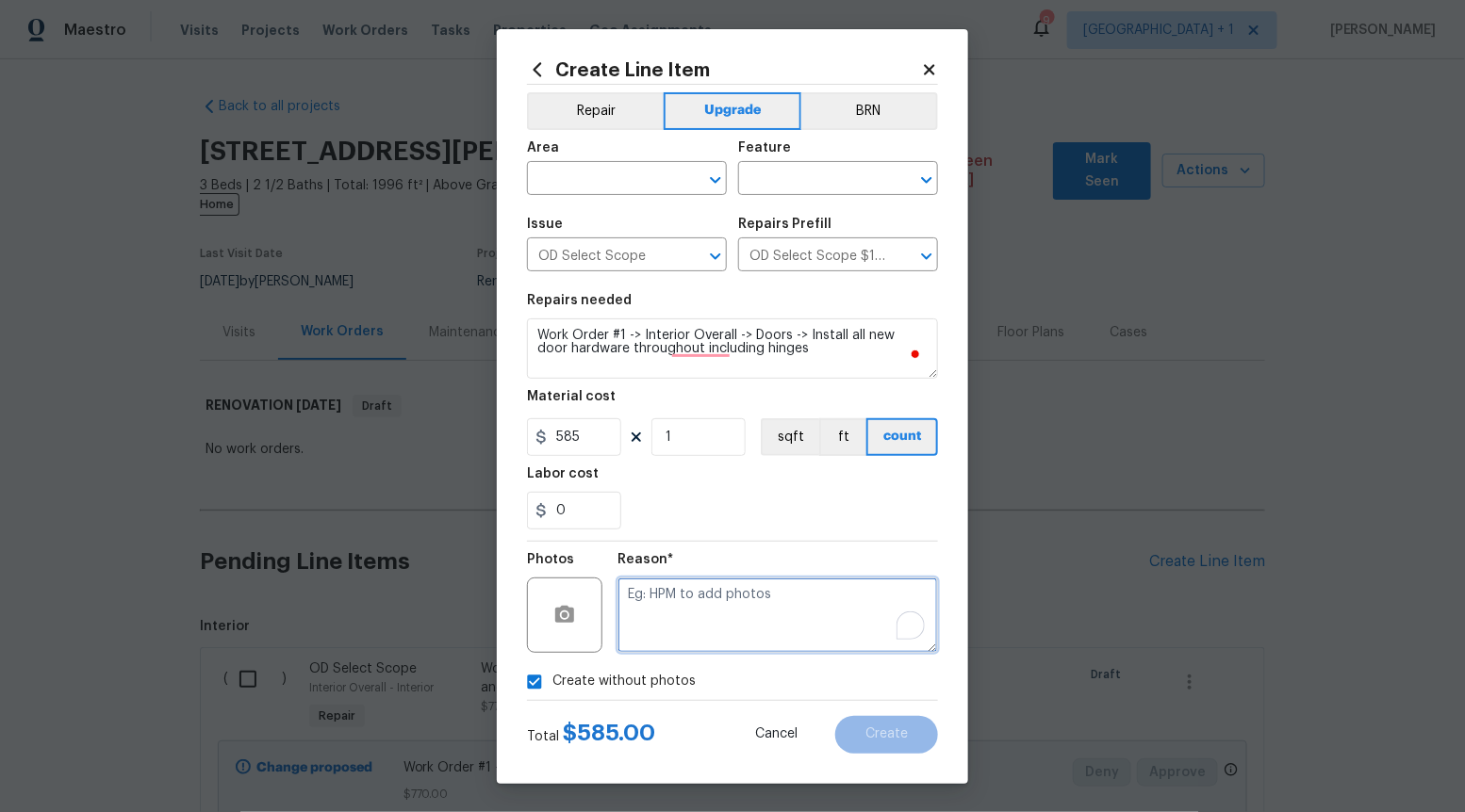
click at [686, 638] on textarea "To enrich screen reader interactions, please activate Accessibility in Grammarl…" at bounding box center [778, 616] width 320 height 75
click at [725, 179] on icon "Open" at bounding box center [715, 179] width 23 height 23
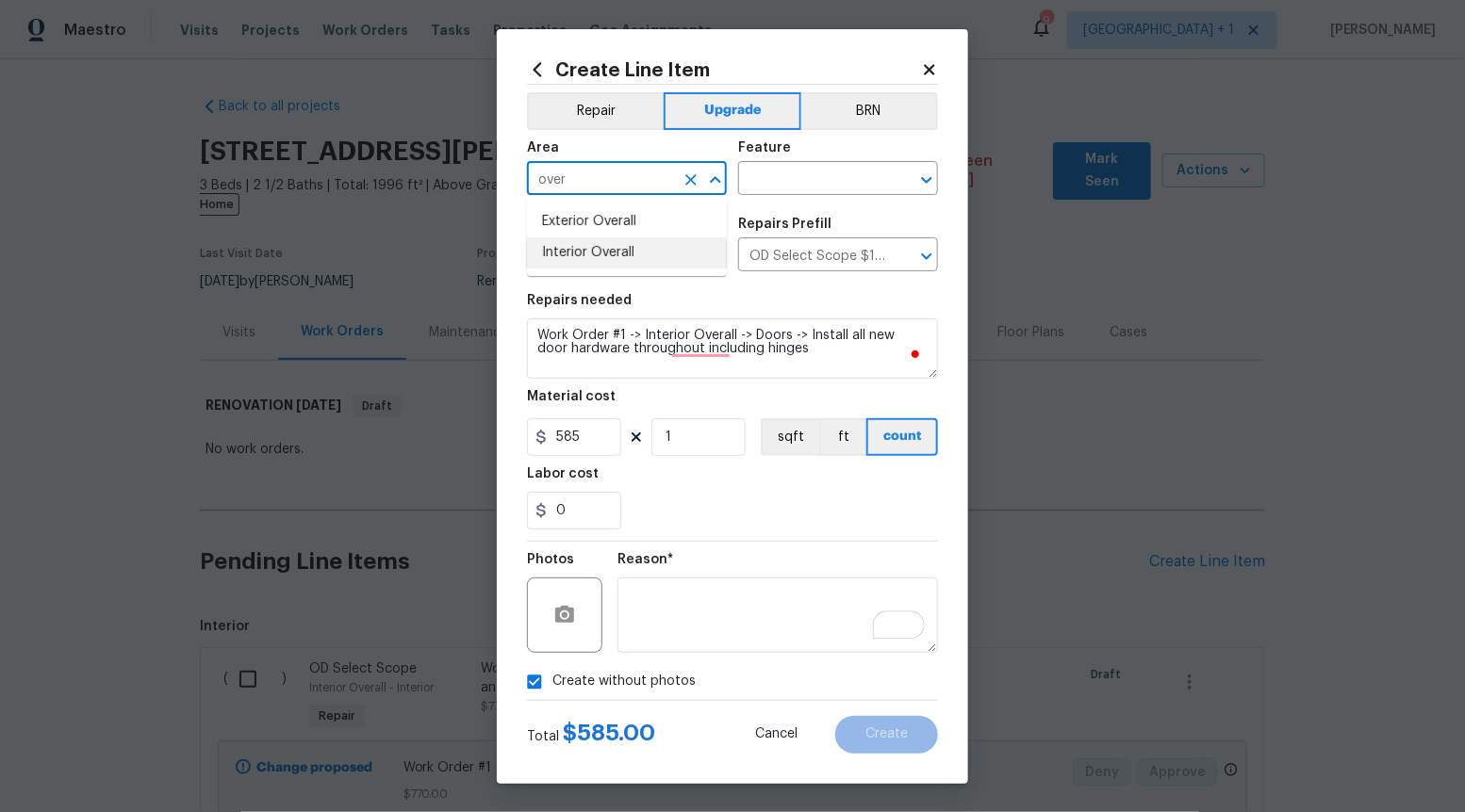
click at [663, 240] on li "Interior Overall" at bounding box center [626, 253] width 199 height 31
type input "Interior Overall"
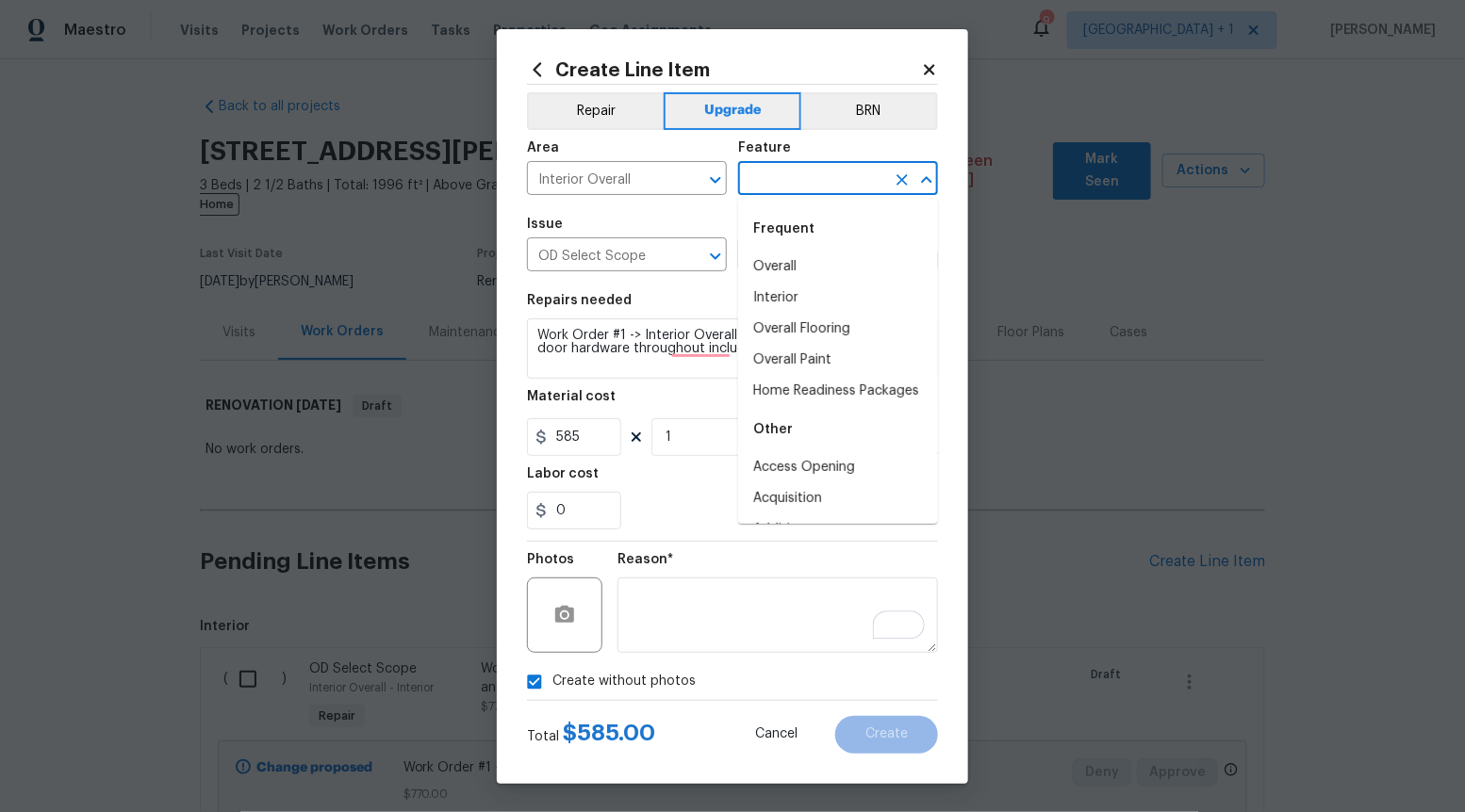
click at [843, 178] on input "text" at bounding box center [811, 179] width 147 height 29
click at [806, 263] on li "Overall" at bounding box center [837, 267] width 199 height 31
type input "Overall"
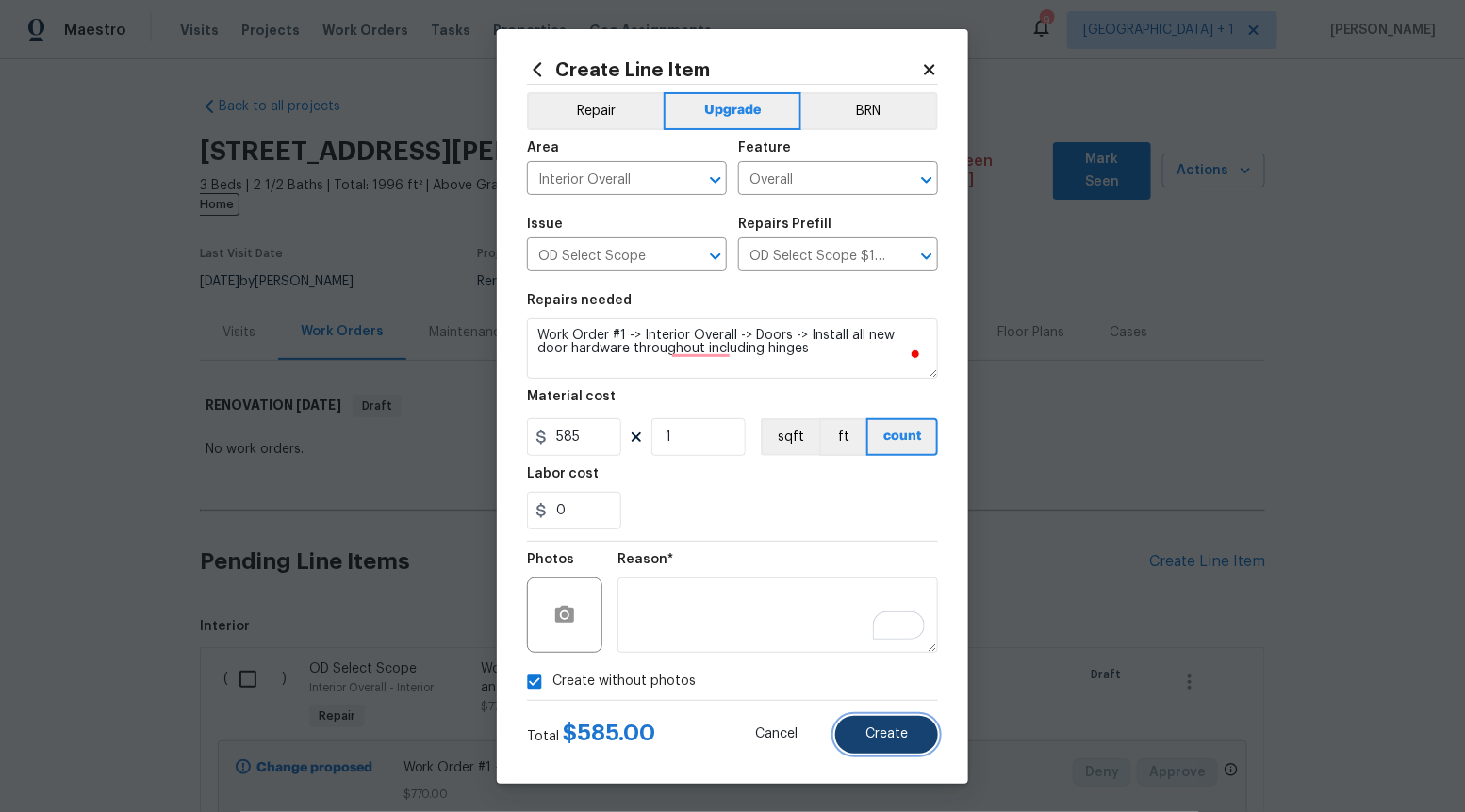
click at [883, 728] on span "Create" at bounding box center [887, 735] width 43 height 14
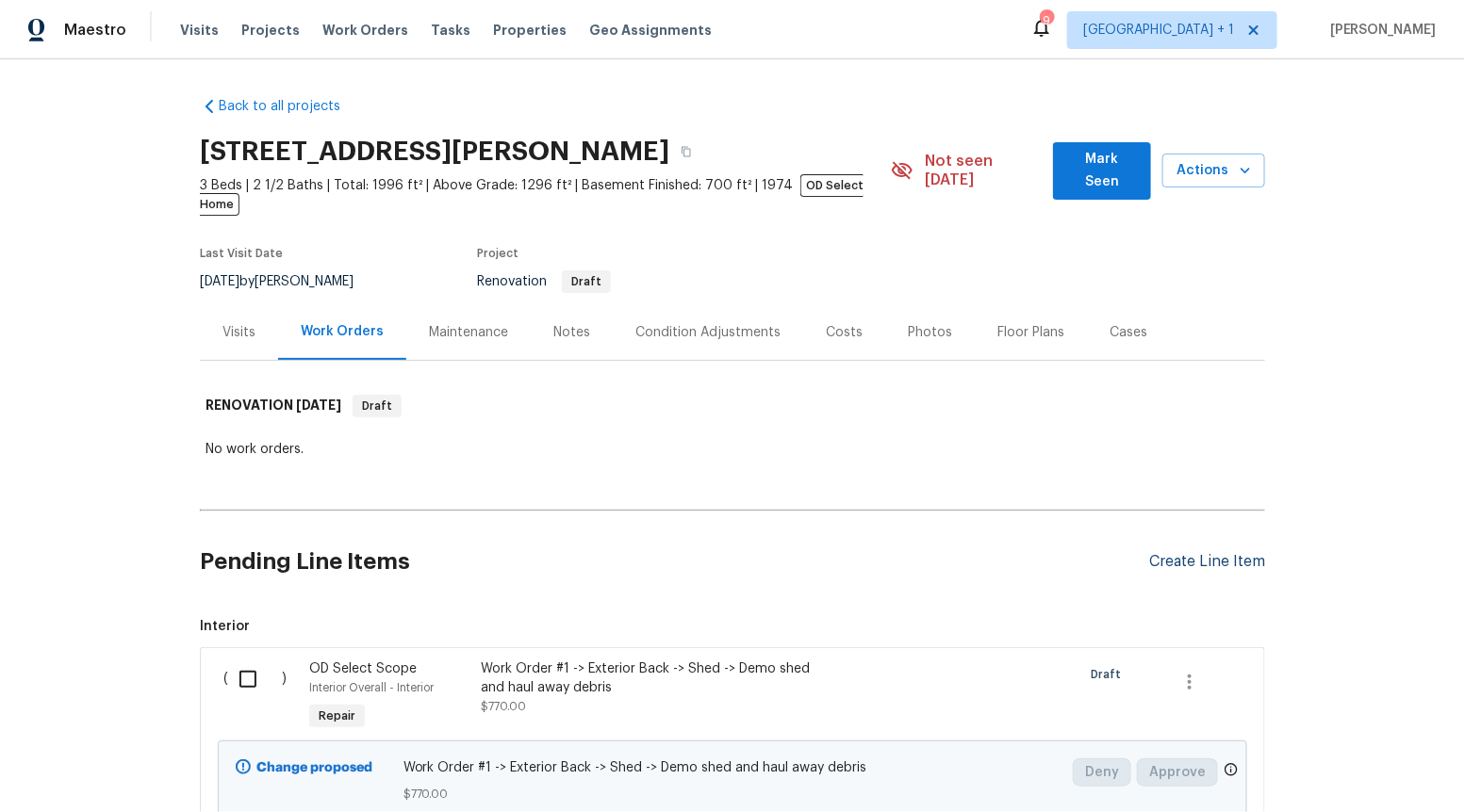
click at [1181, 553] on div "Create Line Item" at bounding box center [1207, 562] width 116 height 18
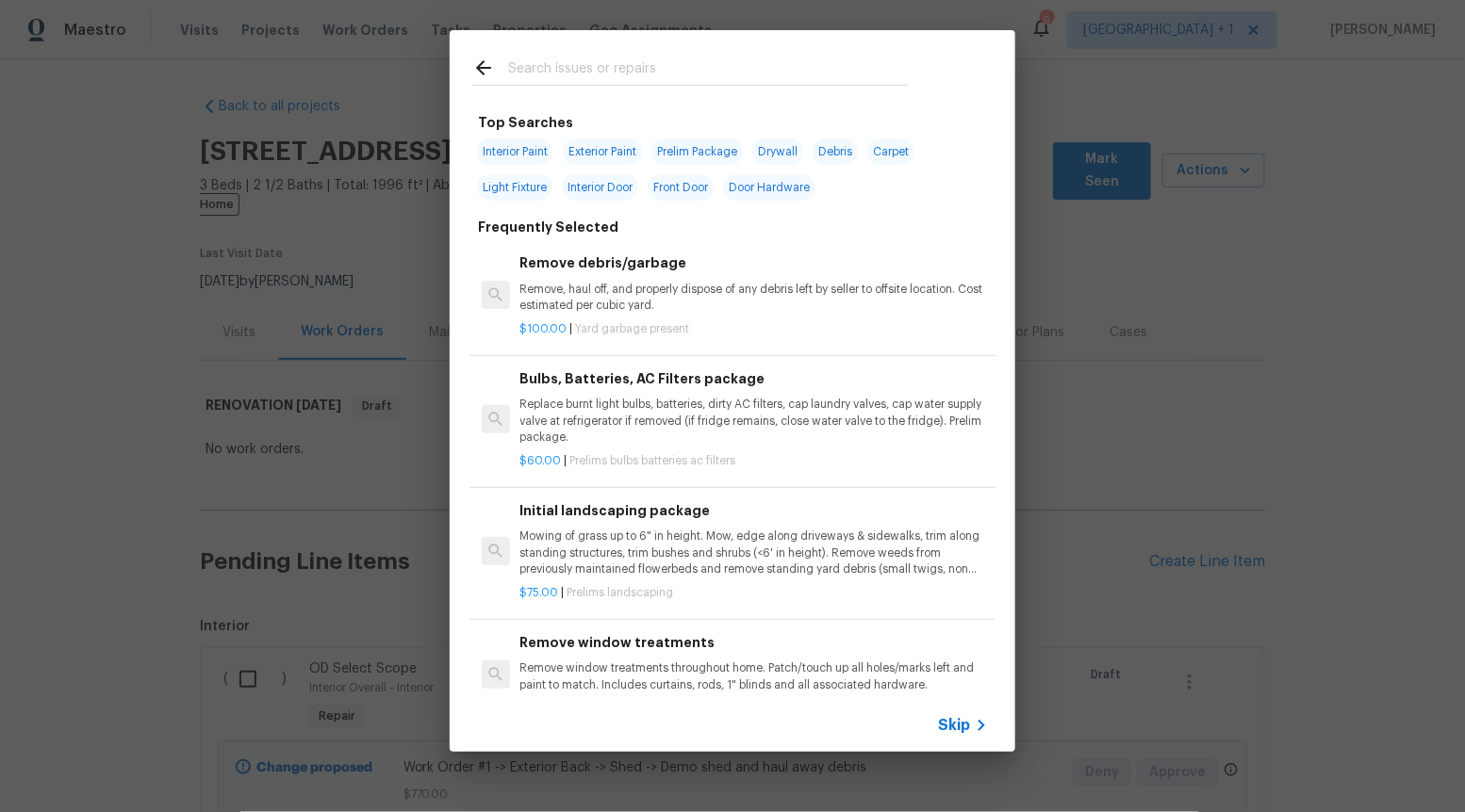
click at [954, 726] on span "Skip" at bounding box center [954, 725] width 32 height 19
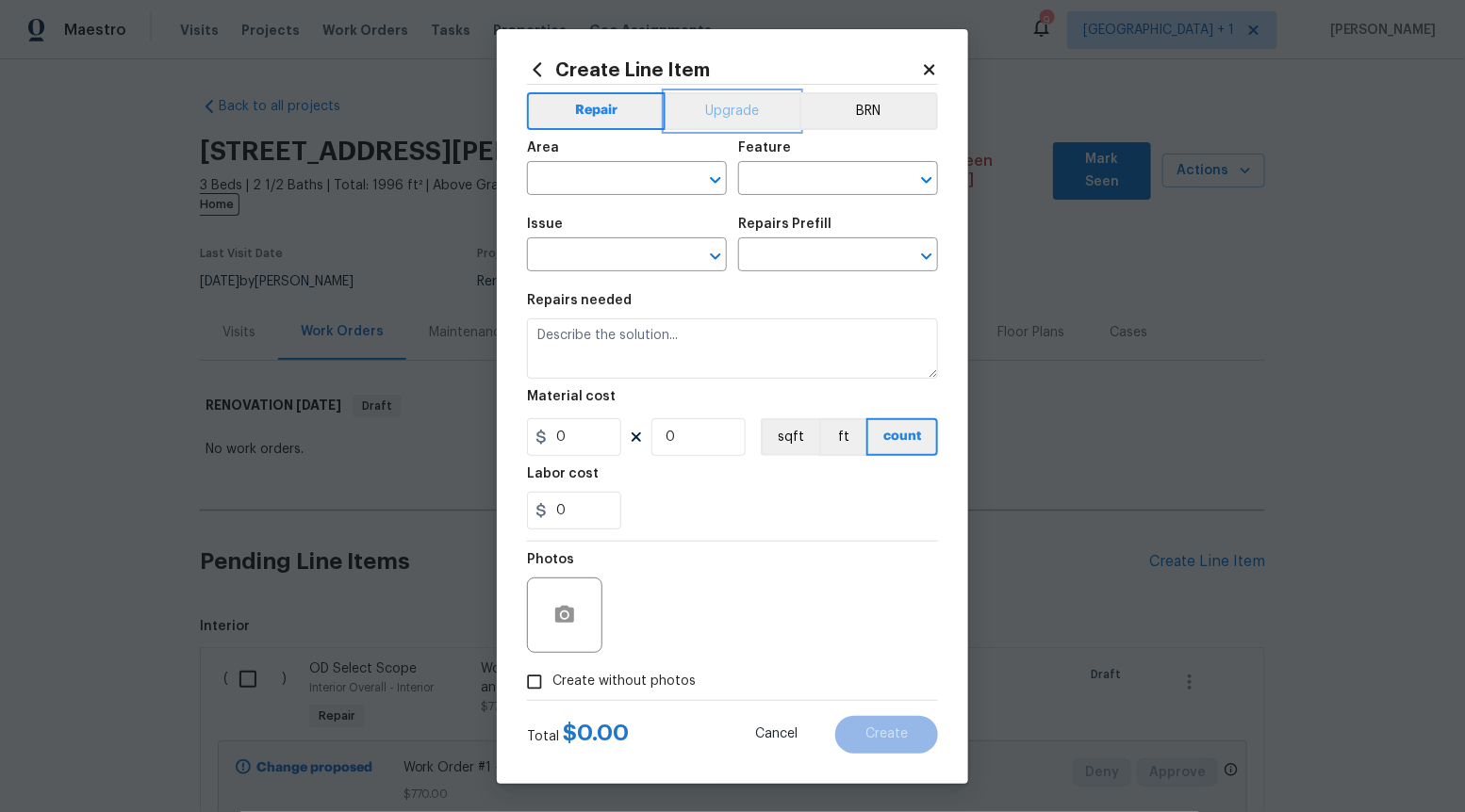
click at [748, 117] on button "Upgrade" at bounding box center [733, 111] width 135 height 38
click at [713, 262] on icon "Open" at bounding box center [715, 256] width 23 height 23
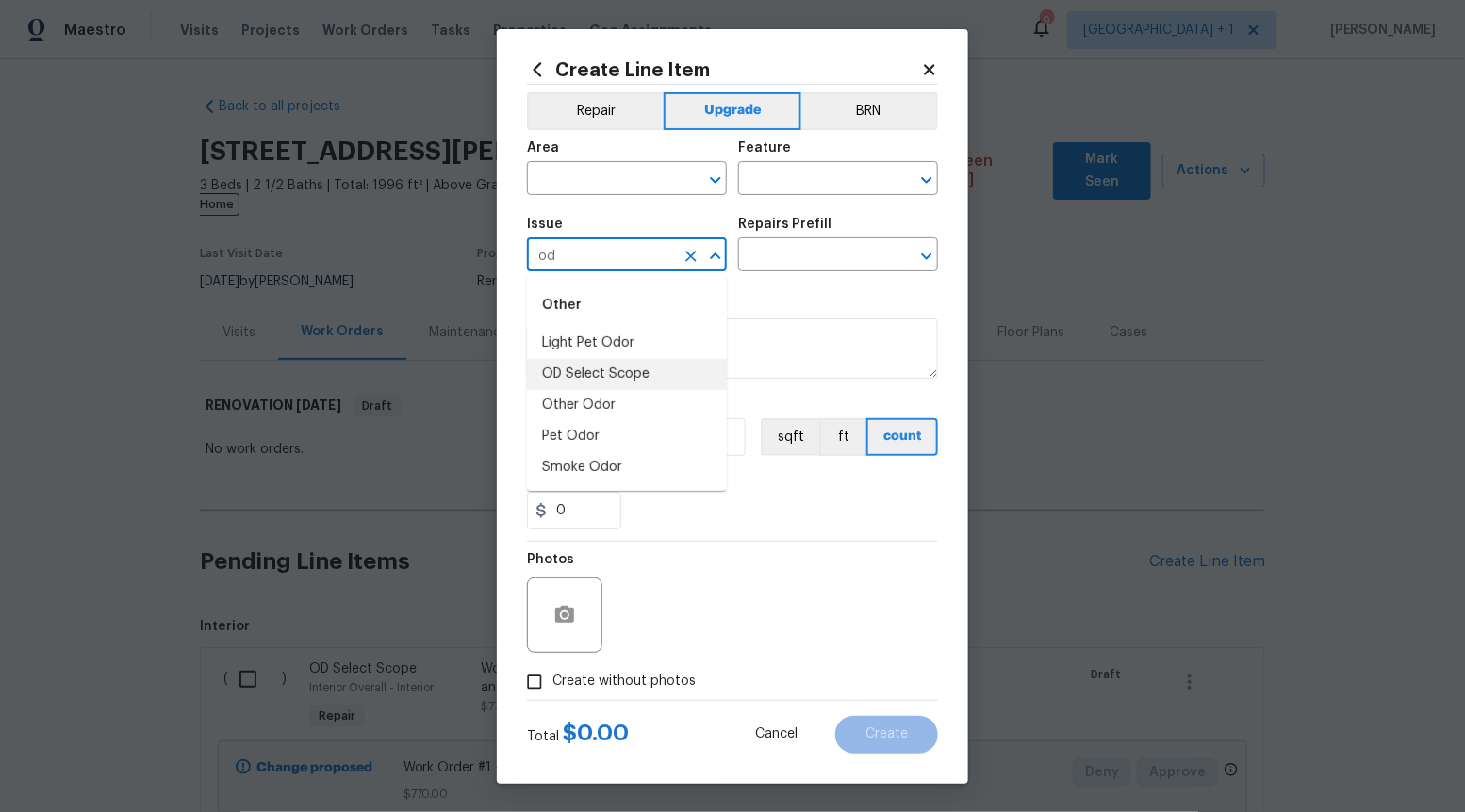
click at [658, 374] on li "OD Select Scope" at bounding box center [626, 374] width 199 height 31
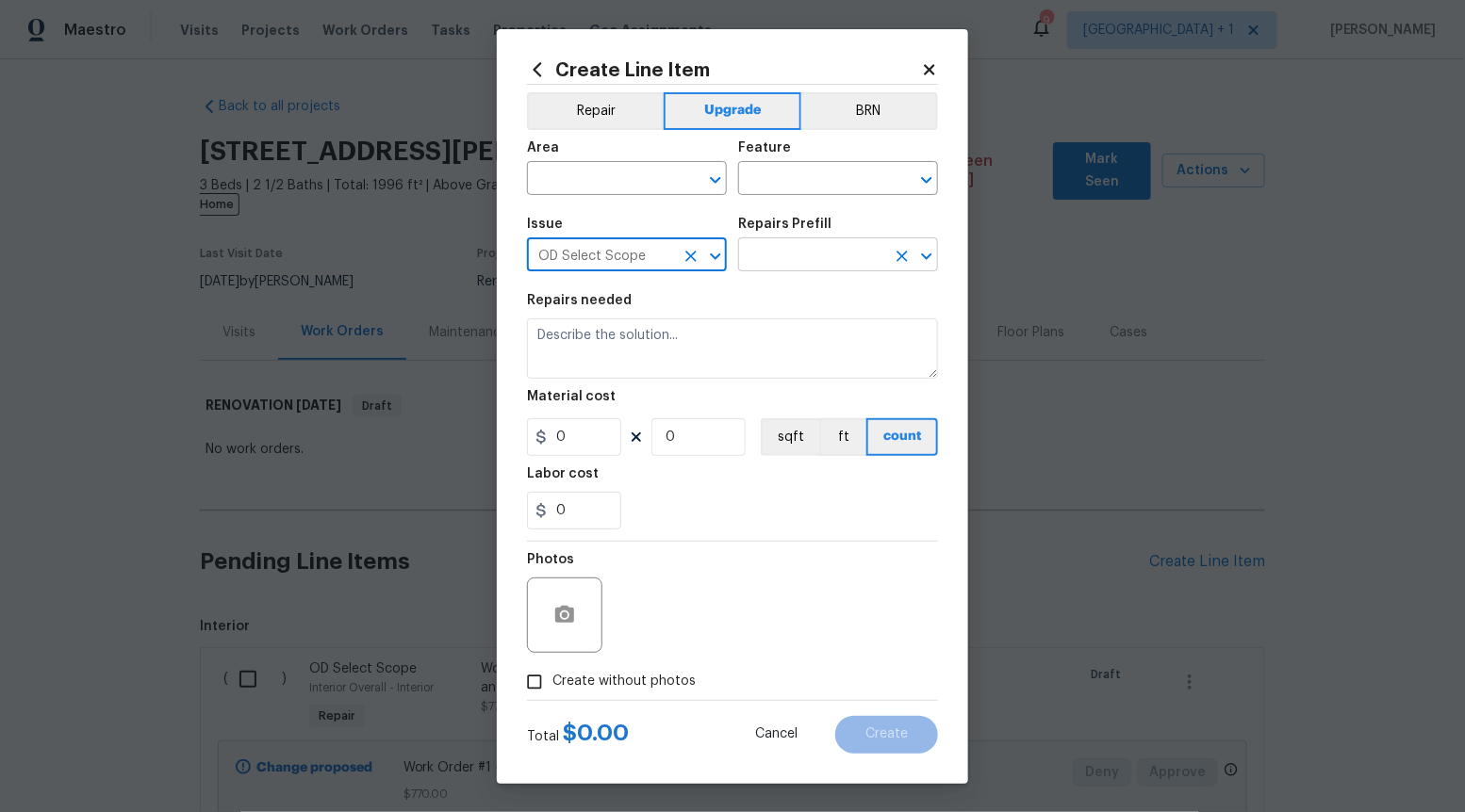
type input "OD Select Scope"
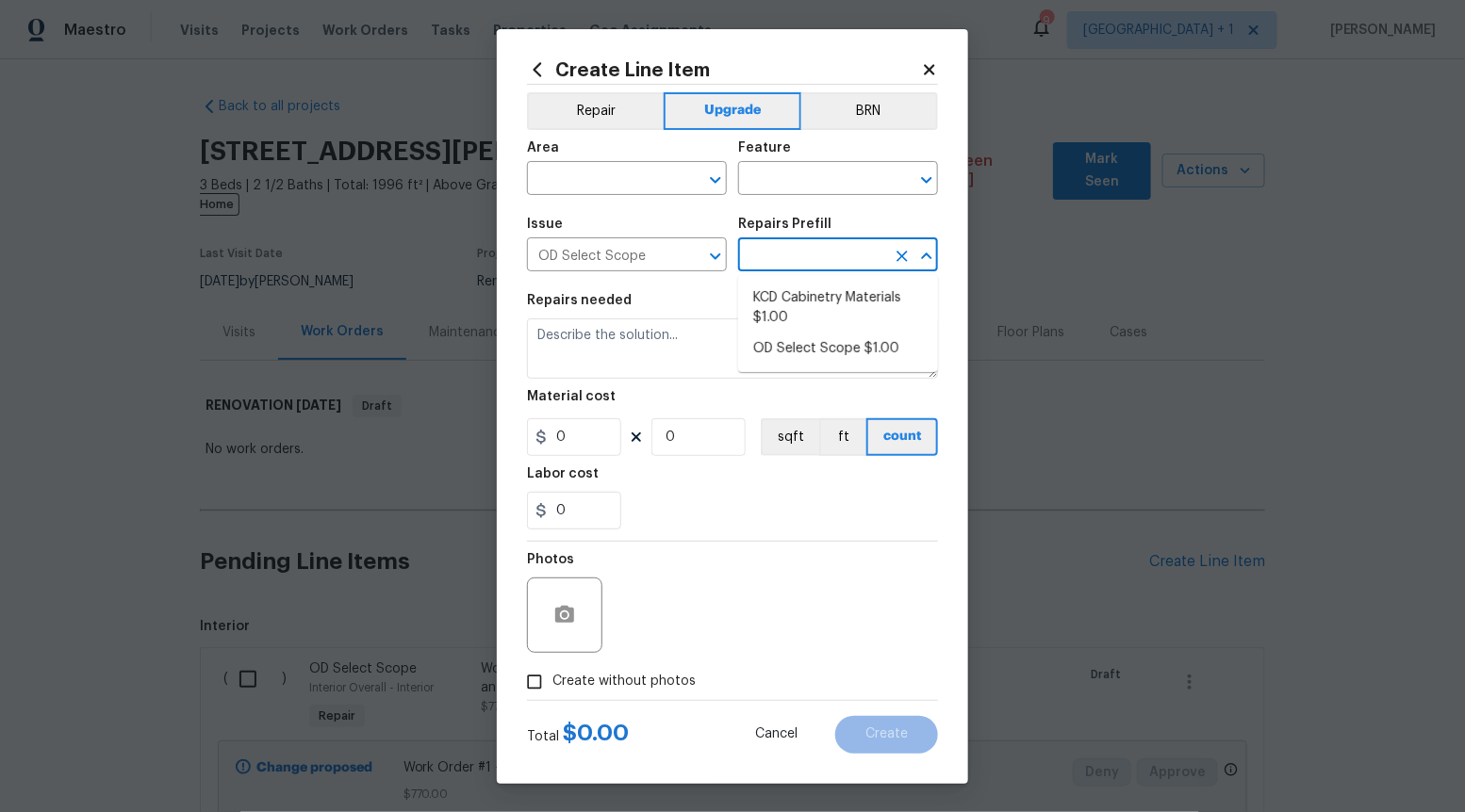
click at [788, 260] on input "text" at bounding box center [811, 256] width 147 height 29
click at [797, 355] on li "OD Select Scope $1.00" at bounding box center [837, 348] width 199 height 31
type input "OD Select Scope $1.00"
type textarea "Refer to the agreed upon scope document for further details."
type input "1"
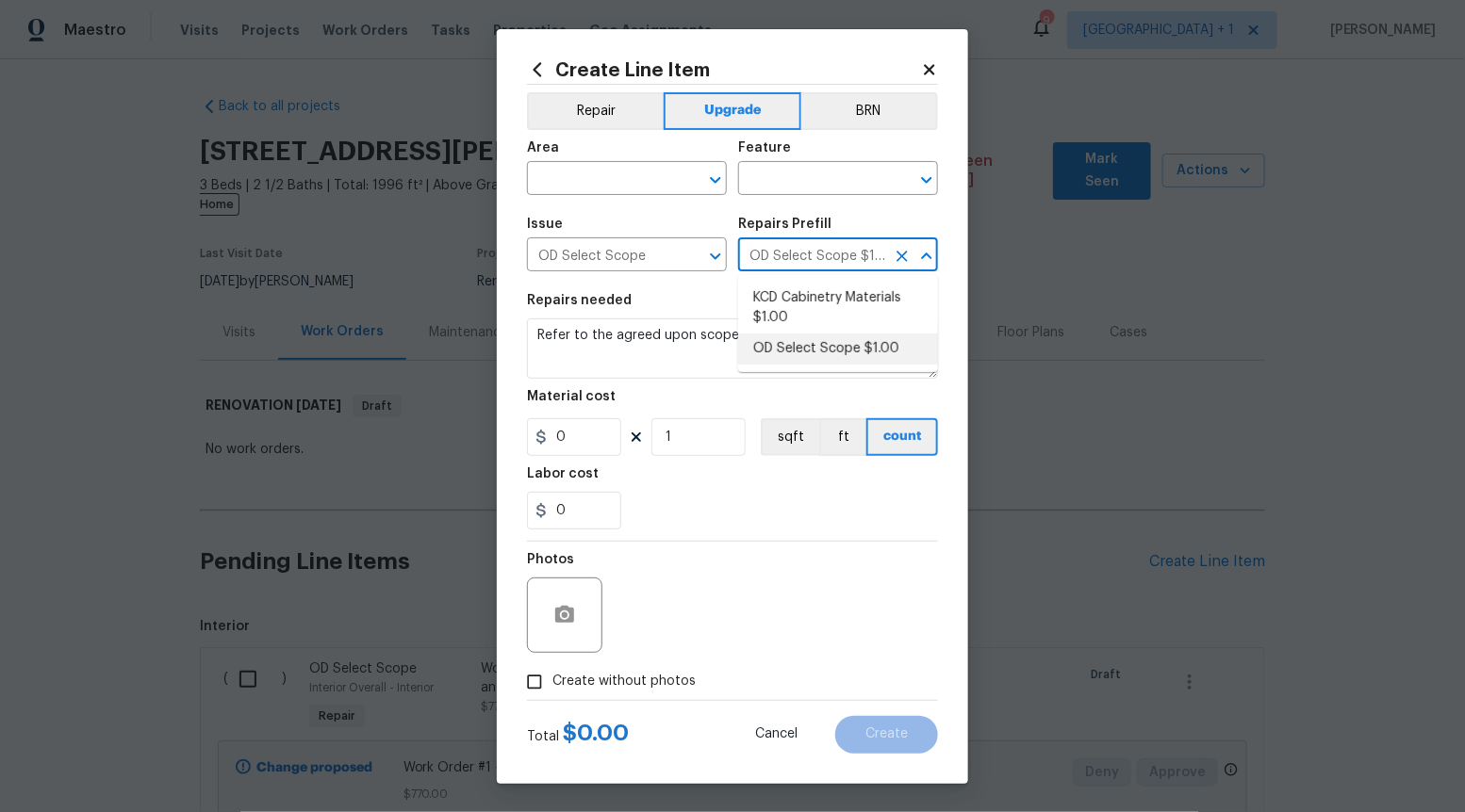
type input "1"
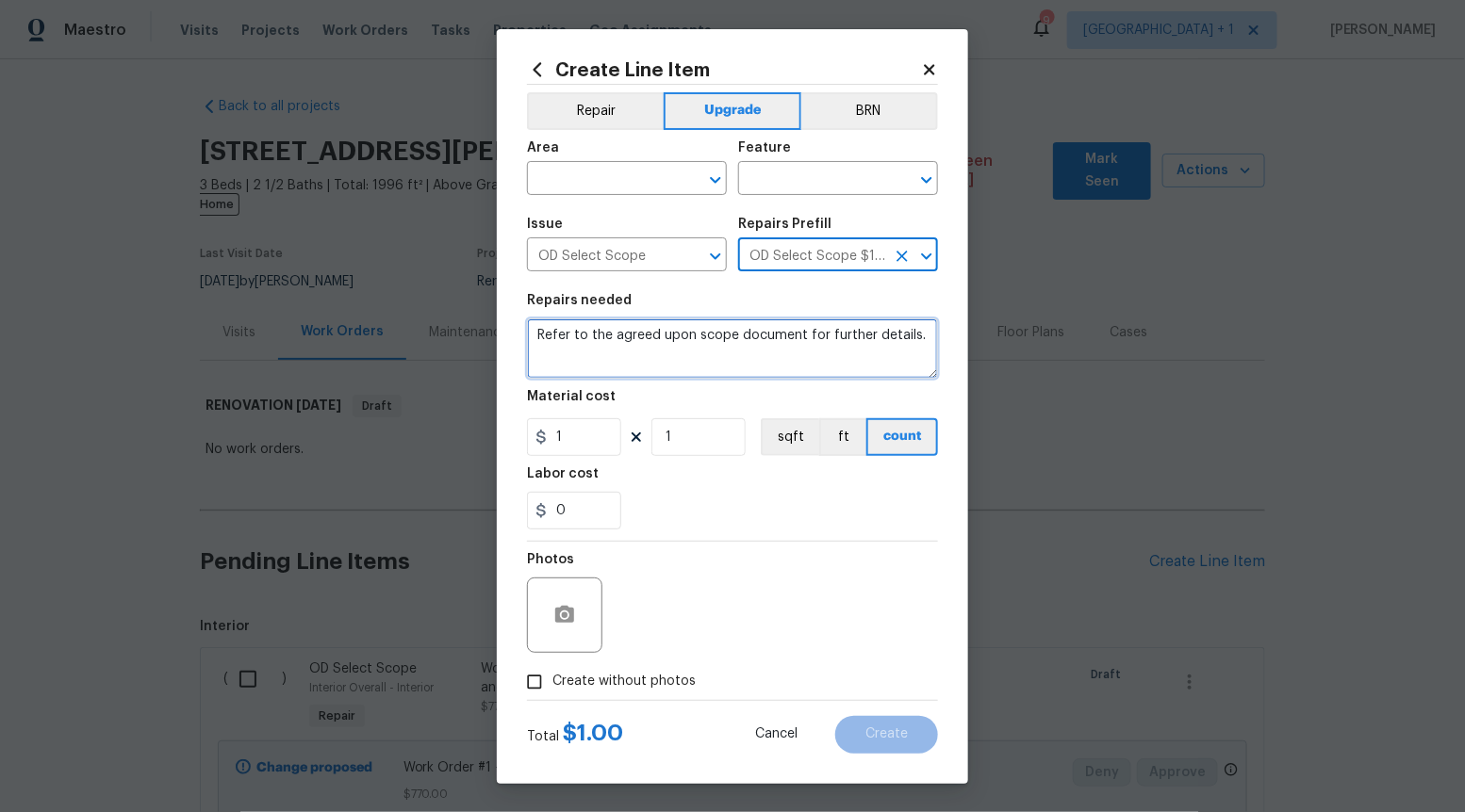
click at [797, 355] on textarea "Refer to the agreed upon scope document for further details." at bounding box center [732, 348] width 411 height 60
paste textarea "Work Order #1 -> Interior Overall -> Doors -> Install all new pull handles, bif…"
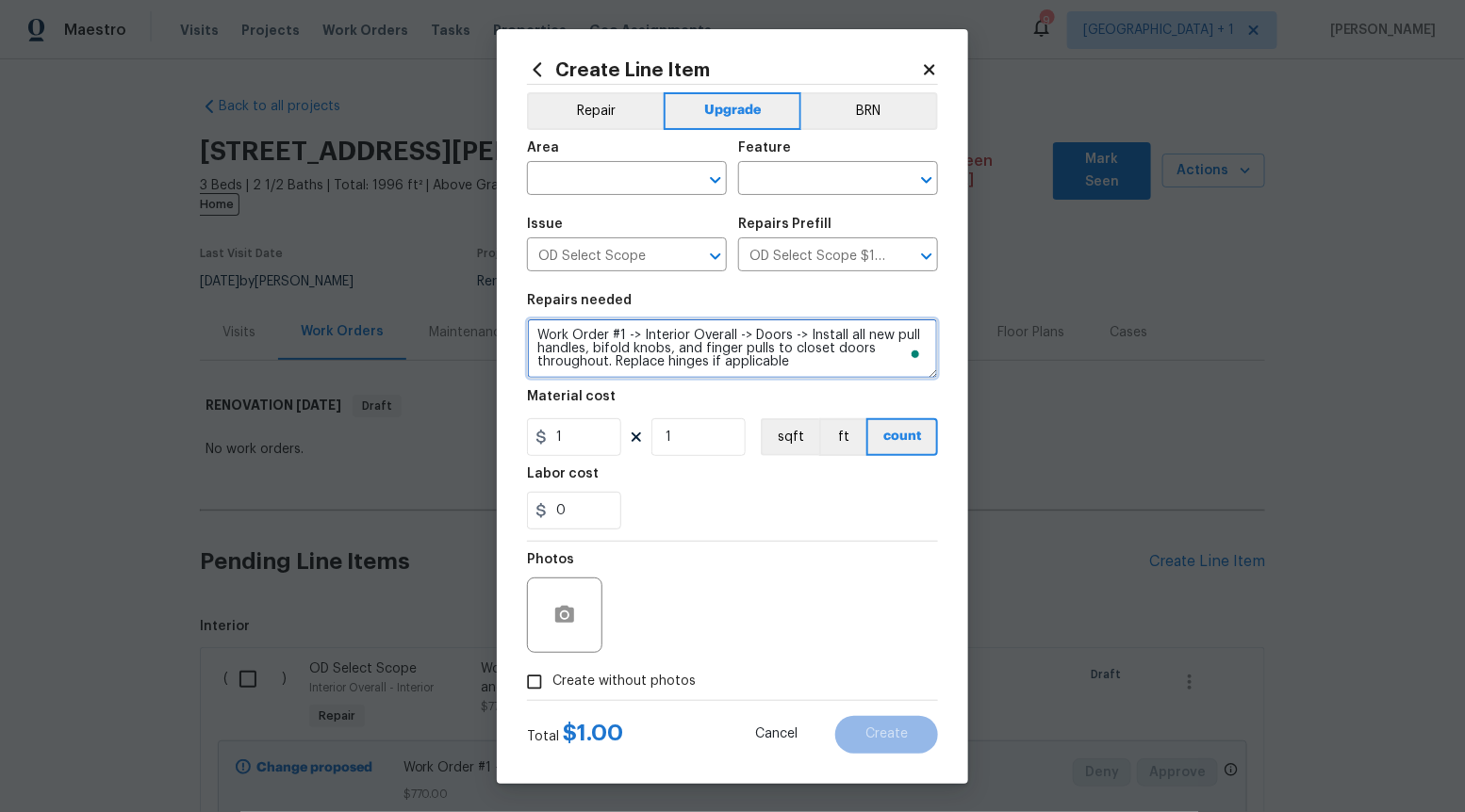
type textarea "Work Order #1 -> Interior Overall -> Doors -> Install all new pull handles, bif…"
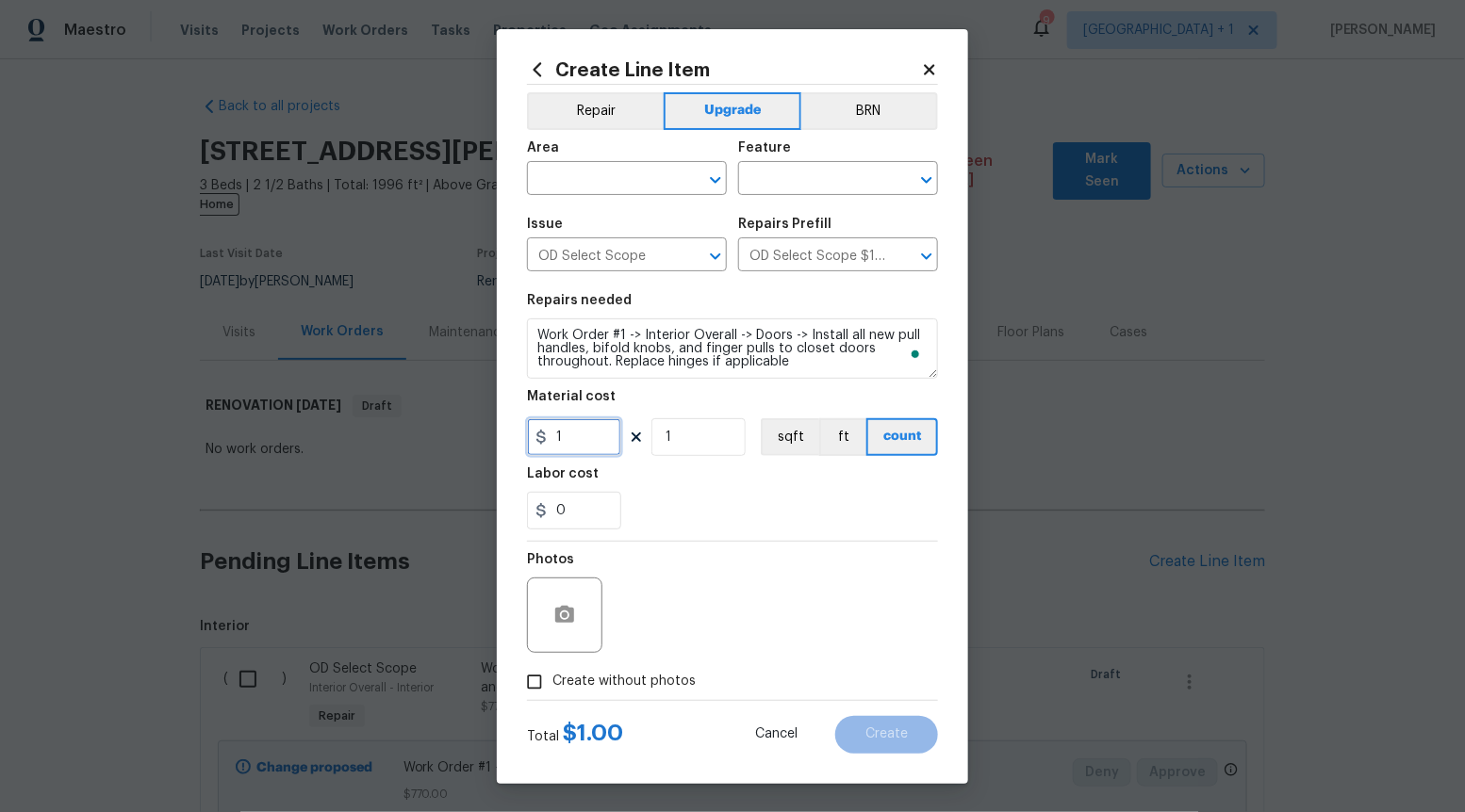
click at [577, 437] on input "1" at bounding box center [573, 437] width 94 height 38
type input "150"
click at [557, 669] on label "Create without photos" at bounding box center [606, 682] width 180 height 36
click at [552, 669] on input "Create without photos" at bounding box center [535, 682] width 36 height 36
checkbox input "true"
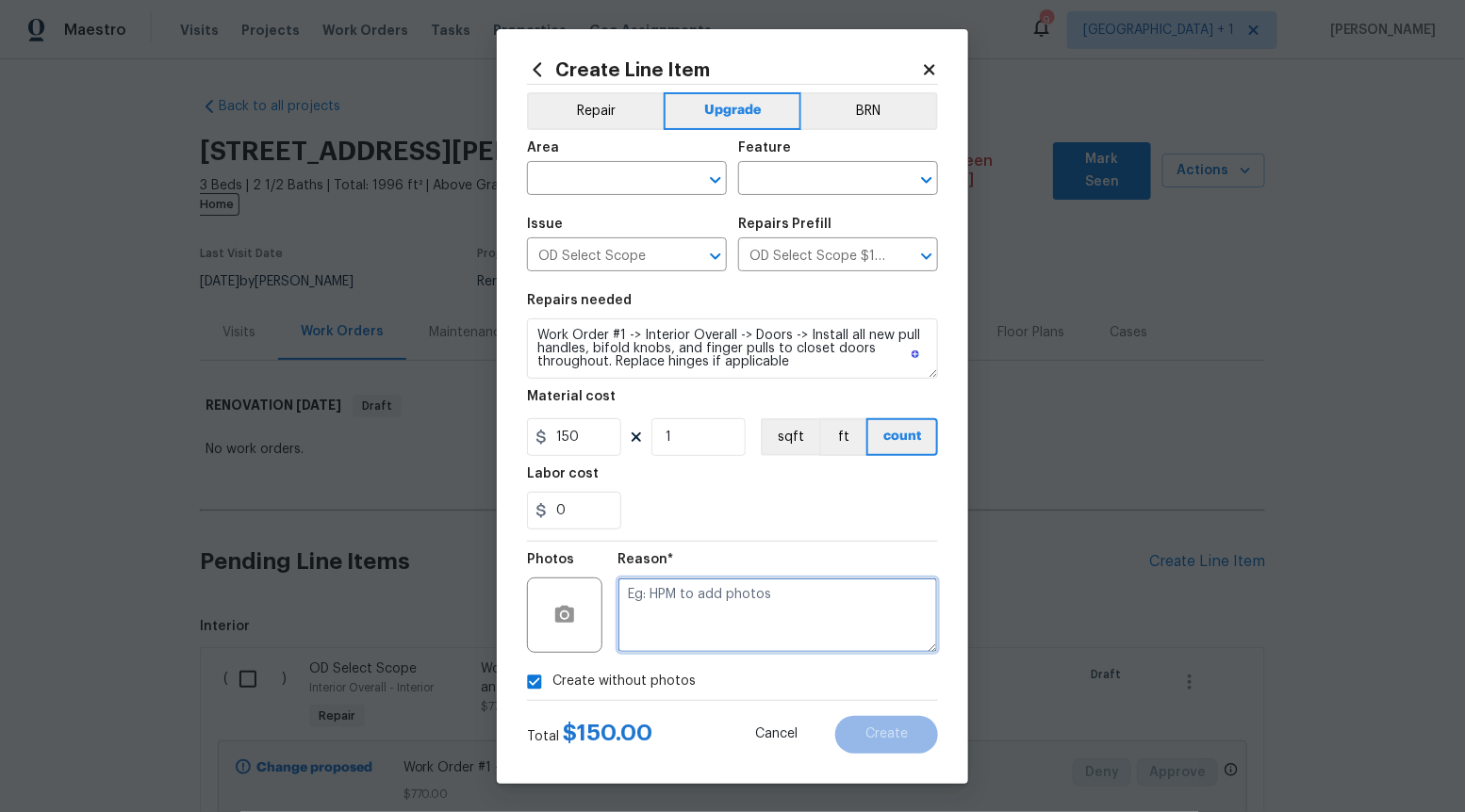
click at [746, 612] on textarea at bounding box center [778, 616] width 320 height 75
click at [714, 191] on button "Open" at bounding box center [715, 179] width 27 height 27
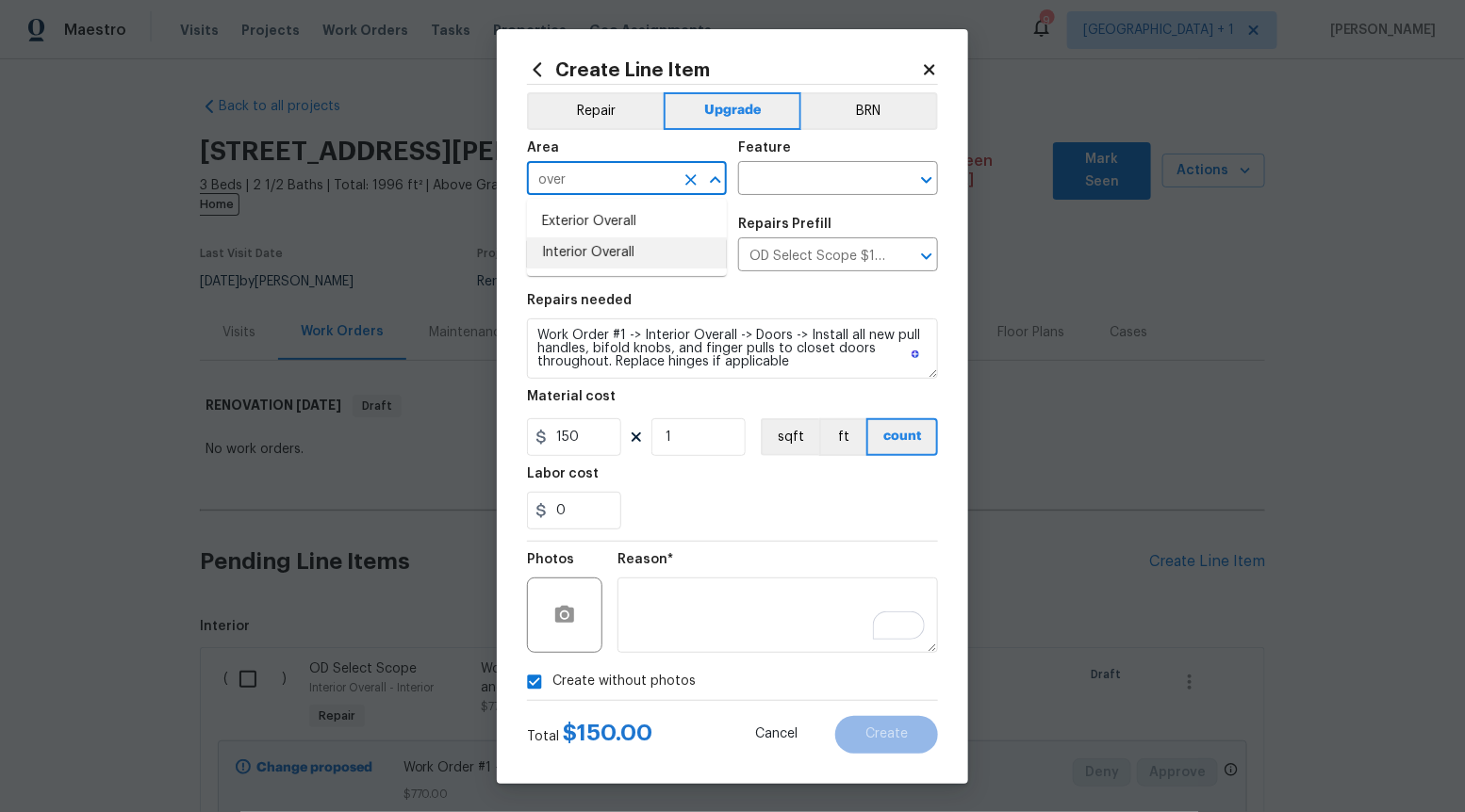
click at [587, 250] on li "Interior Overall" at bounding box center [626, 253] width 199 height 31
type input "Interior Overall"
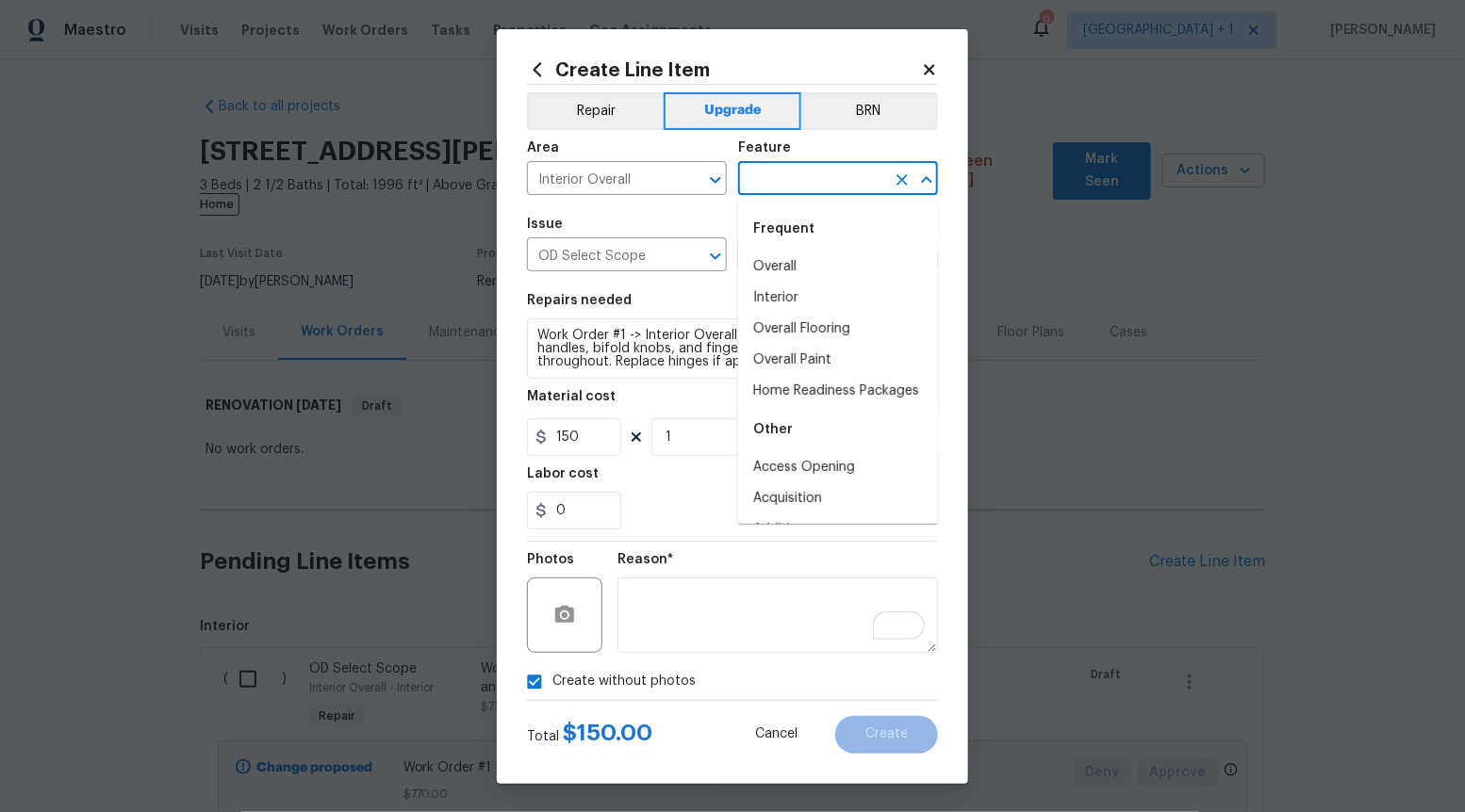
click at [838, 170] on input "text" at bounding box center [811, 179] width 147 height 29
click at [768, 260] on li "Overall" at bounding box center [837, 267] width 199 height 31
type input "Overall"
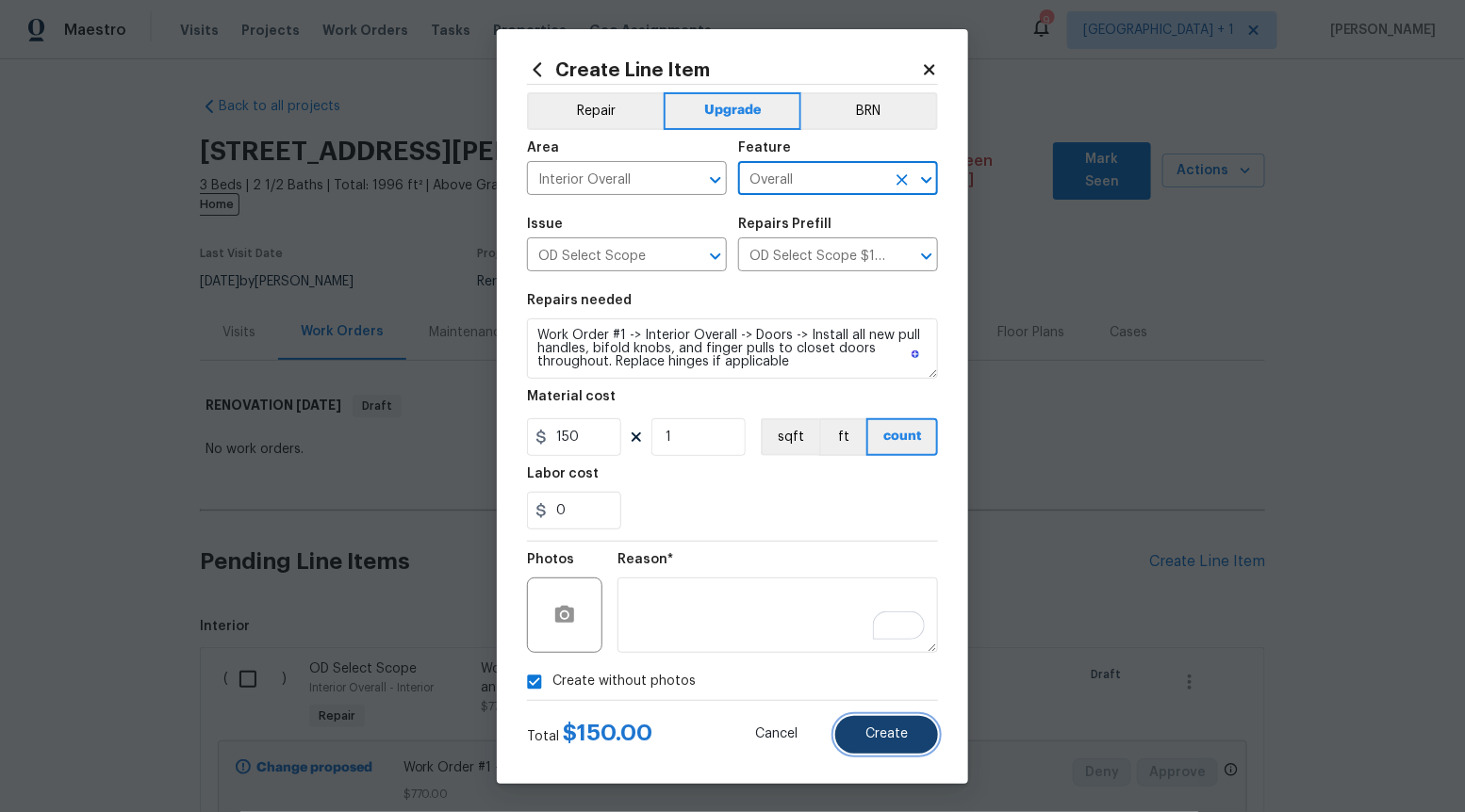
click at [872, 722] on button "Create" at bounding box center [887, 735] width 103 height 38
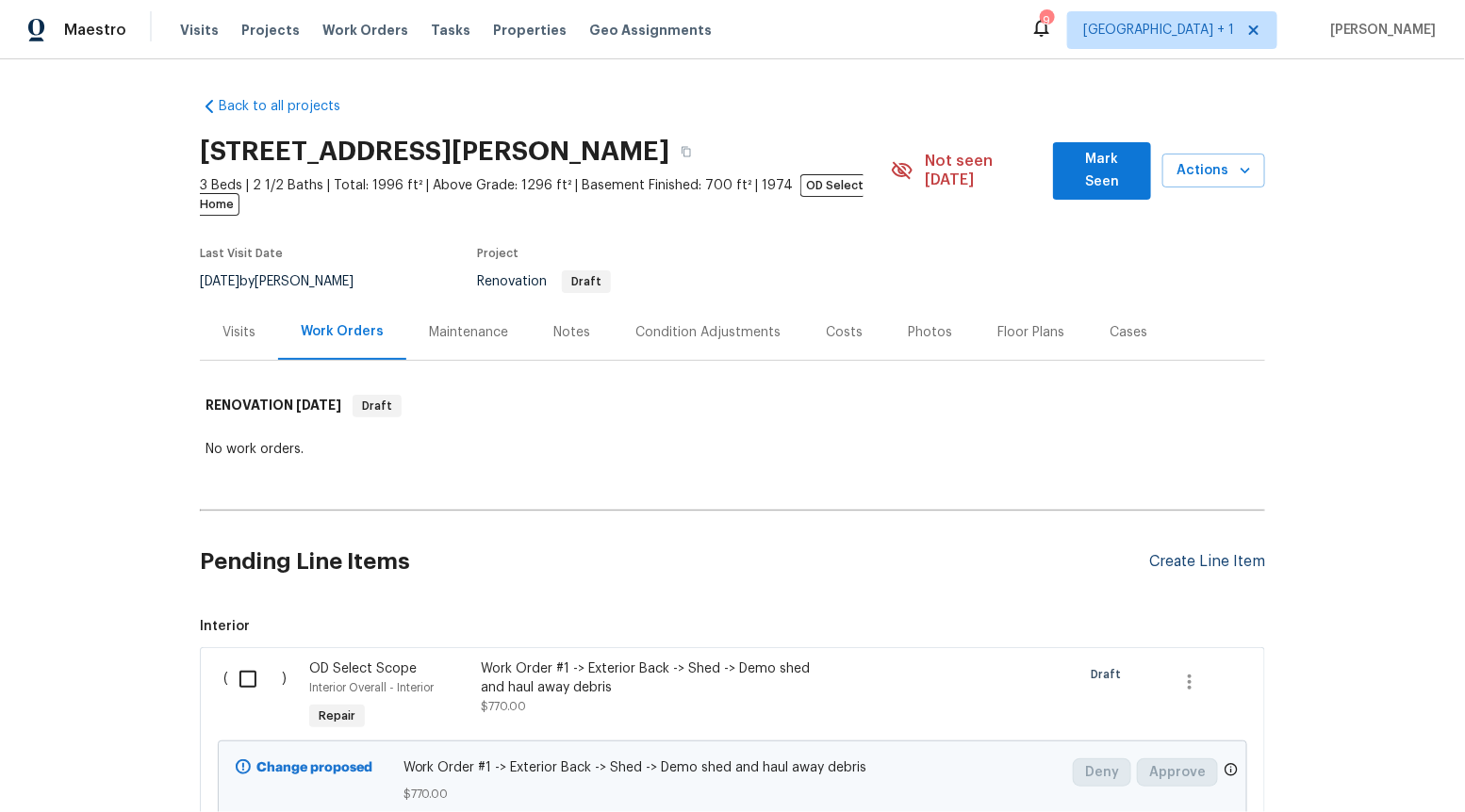
click at [1187, 553] on div "Create Line Item" at bounding box center [1207, 562] width 116 height 18
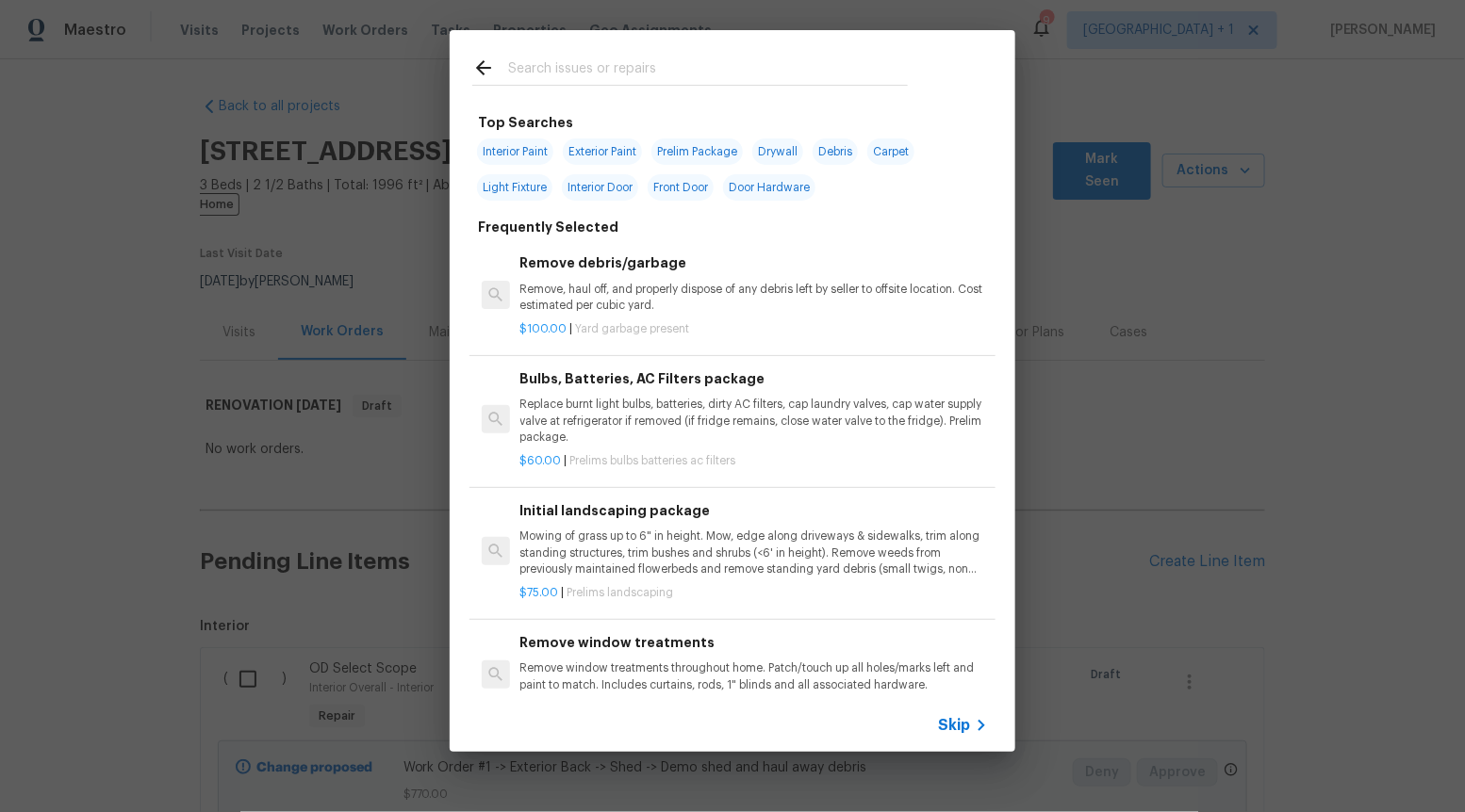
click at [955, 731] on span "Skip" at bounding box center [954, 725] width 32 height 19
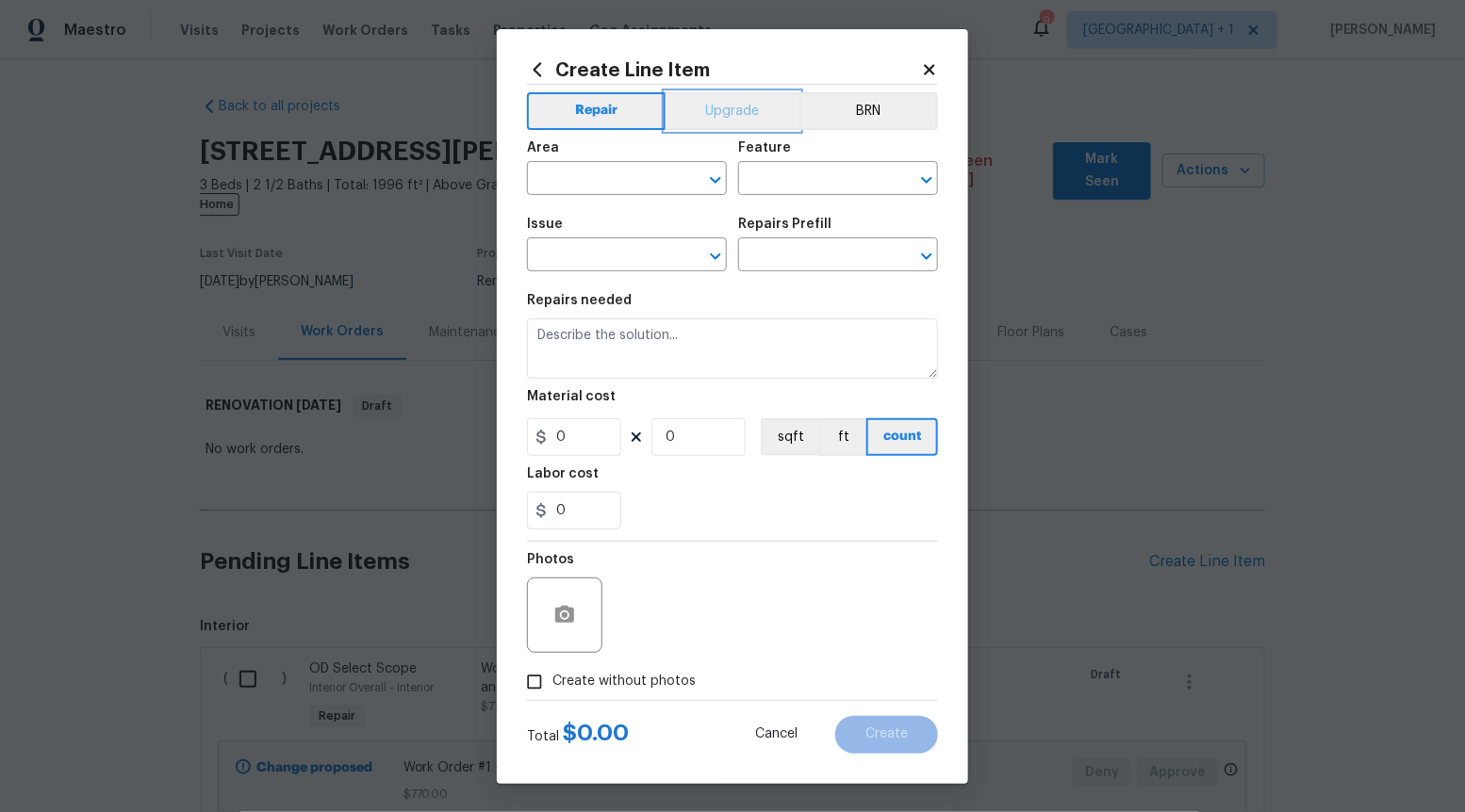
click at [738, 92] on button "Upgrade" at bounding box center [733, 111] width 135 height 38
click at [709, 250] on icon "Open" at bounding box center [715, 256] width 23 height 23
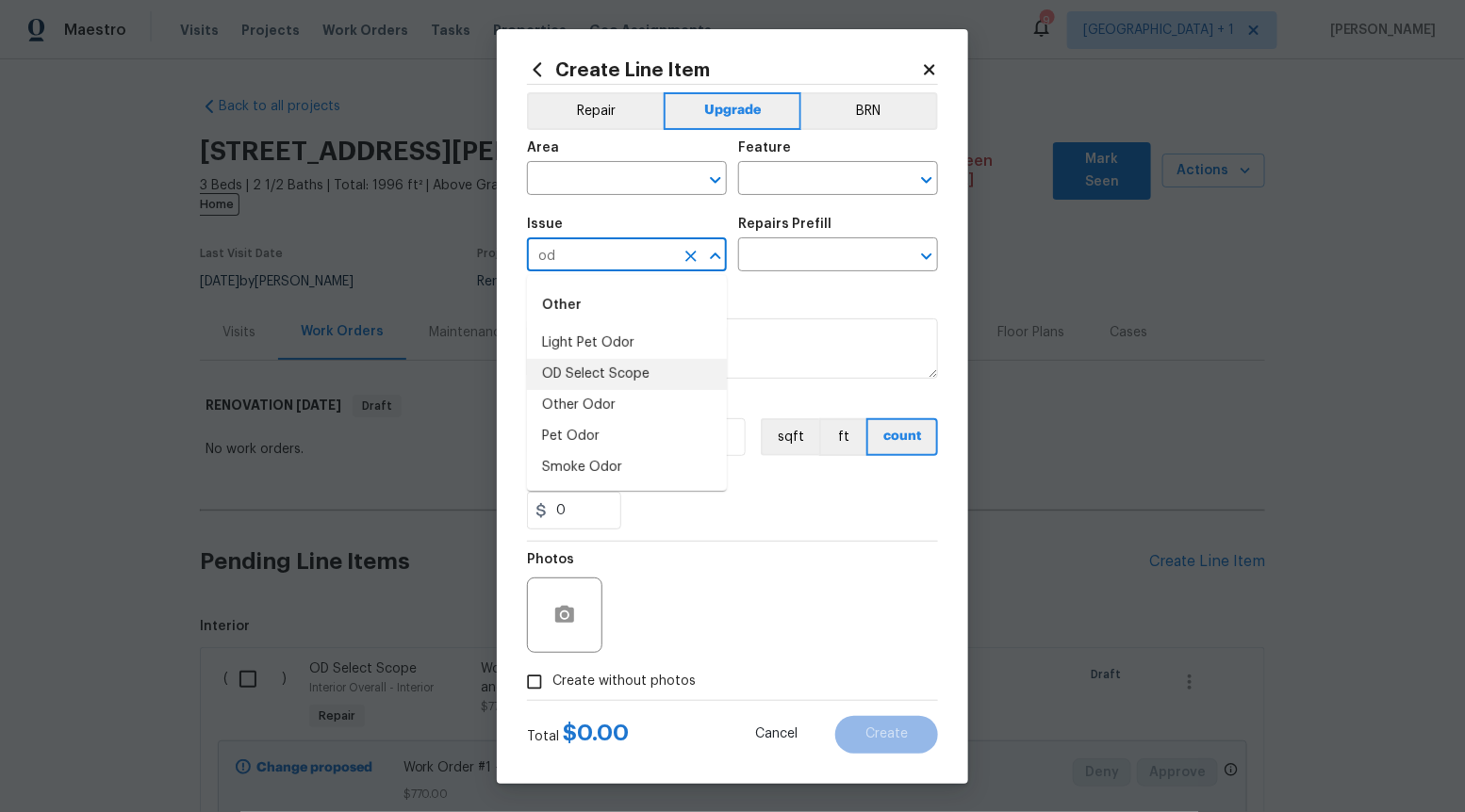
click at [653, 371] on li "OD Select Scope" at bounding box center [626, 374] width 199 height 31
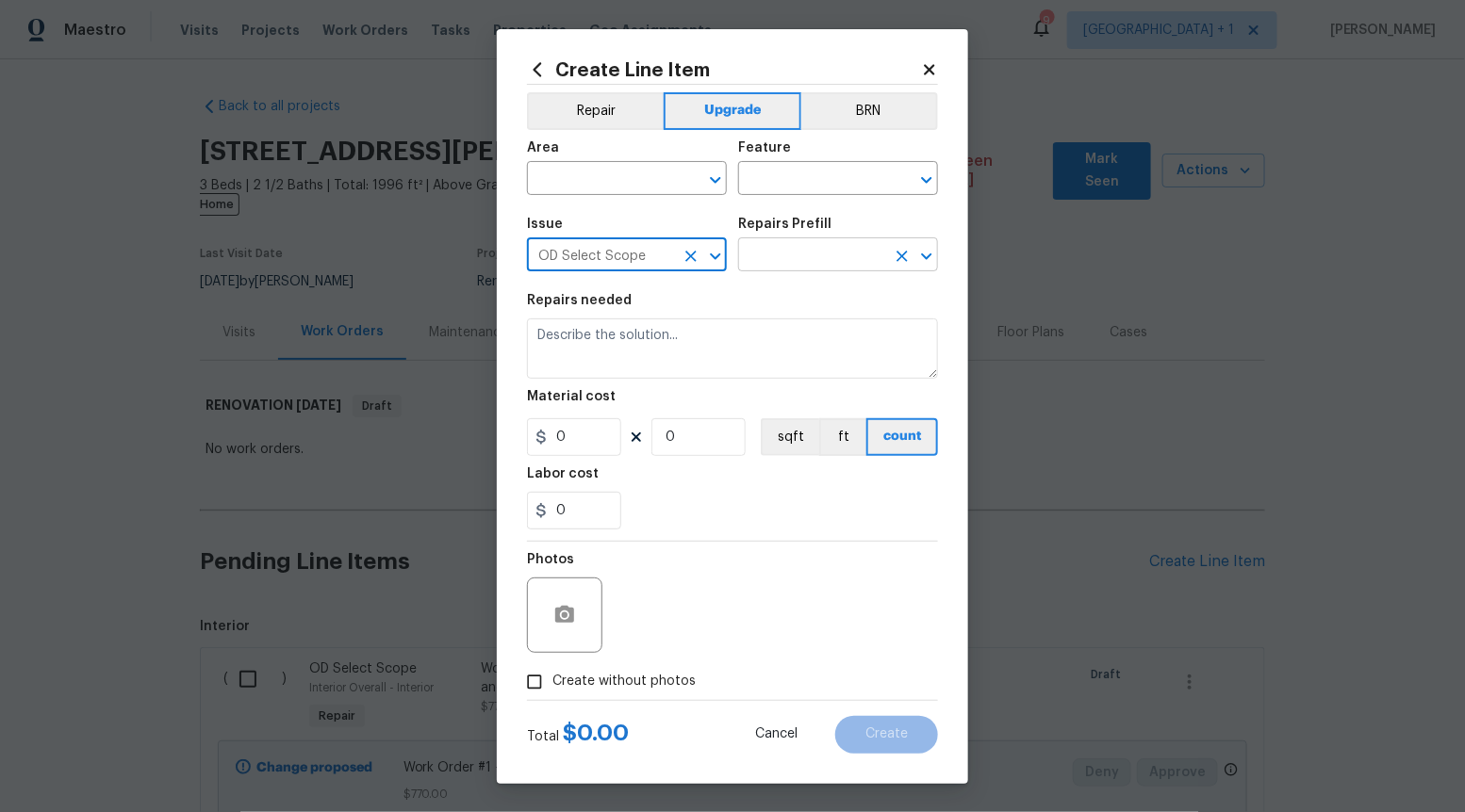
type input "OD Select Scope"
click at [837, 248] on input "text" at bounding box center [811, 256] width 147 height 29
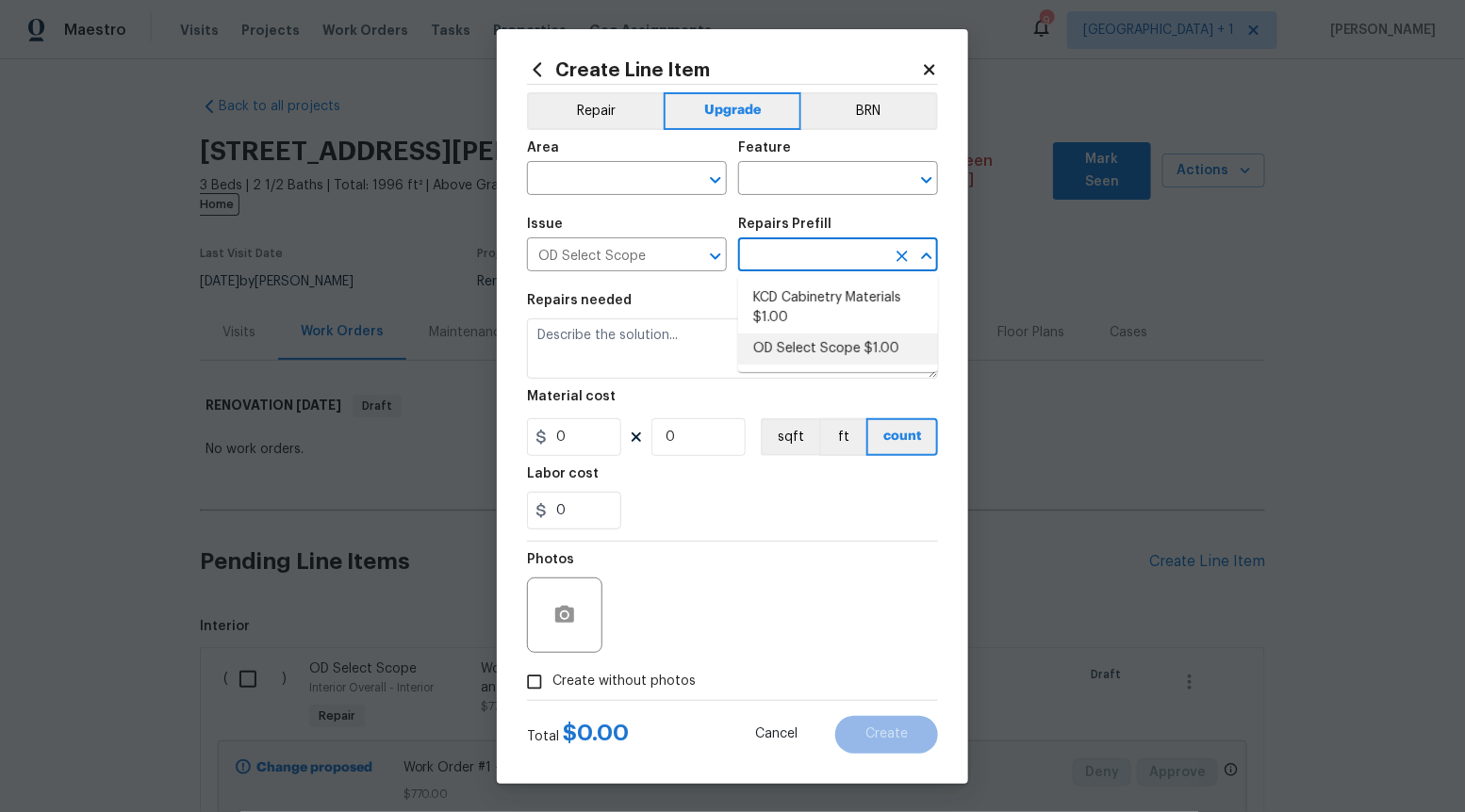
click at [827, 351] on li "OD Select Scope $1.00" at bounding box center [837, 348] width 199 height 31
type input "OD Select Scope $1.00"
type textarea "Refer to the agreed upon scope document for further details."
type input "1"
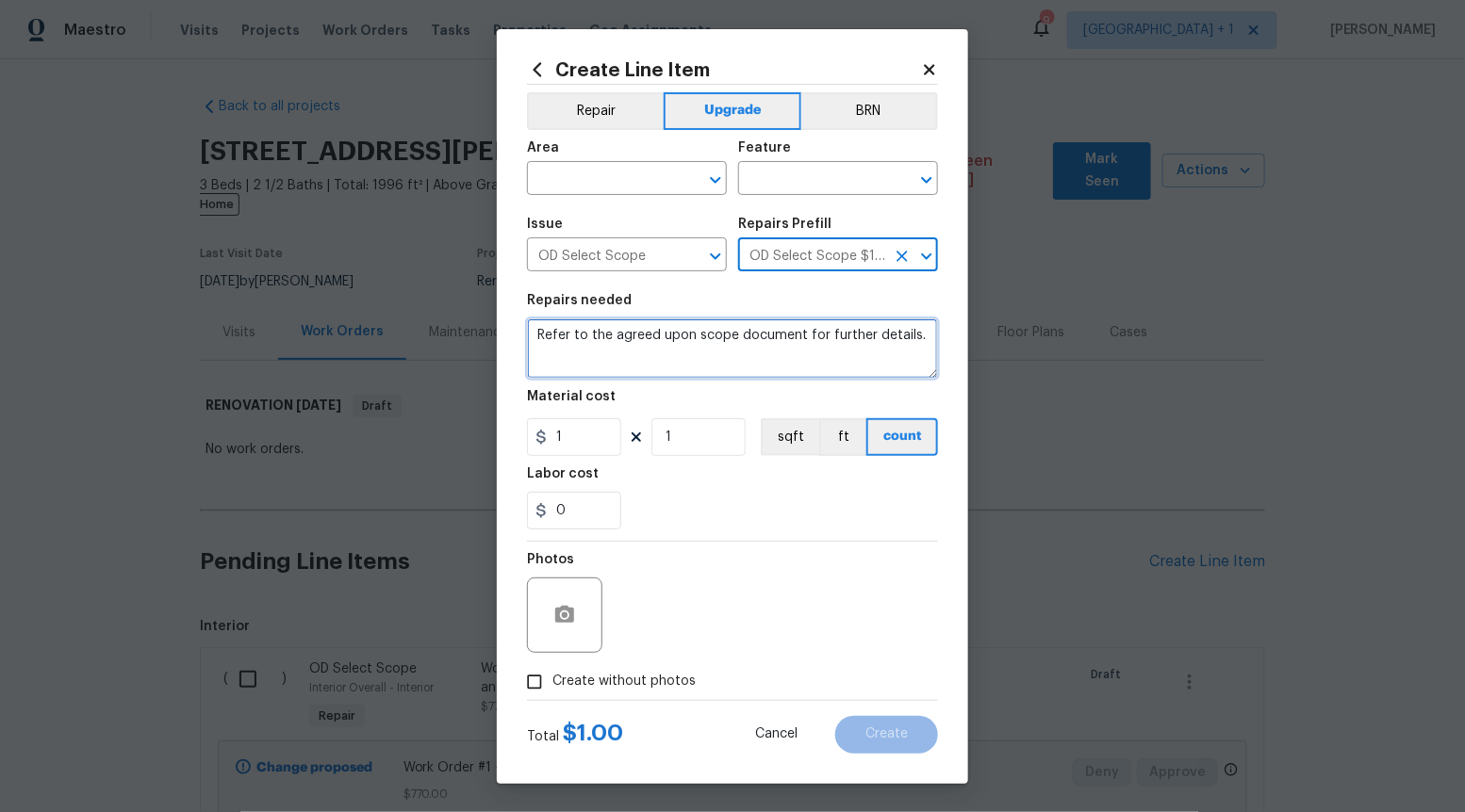
click at [827, 351] on textarea "Refer to the agreed upon scope document for further details." at bounding box center [732, 348] width 411 height 60
paste textarea "Work Order #1 -> Interior Overall -> Electrical -> Replace all outlets and swit…"
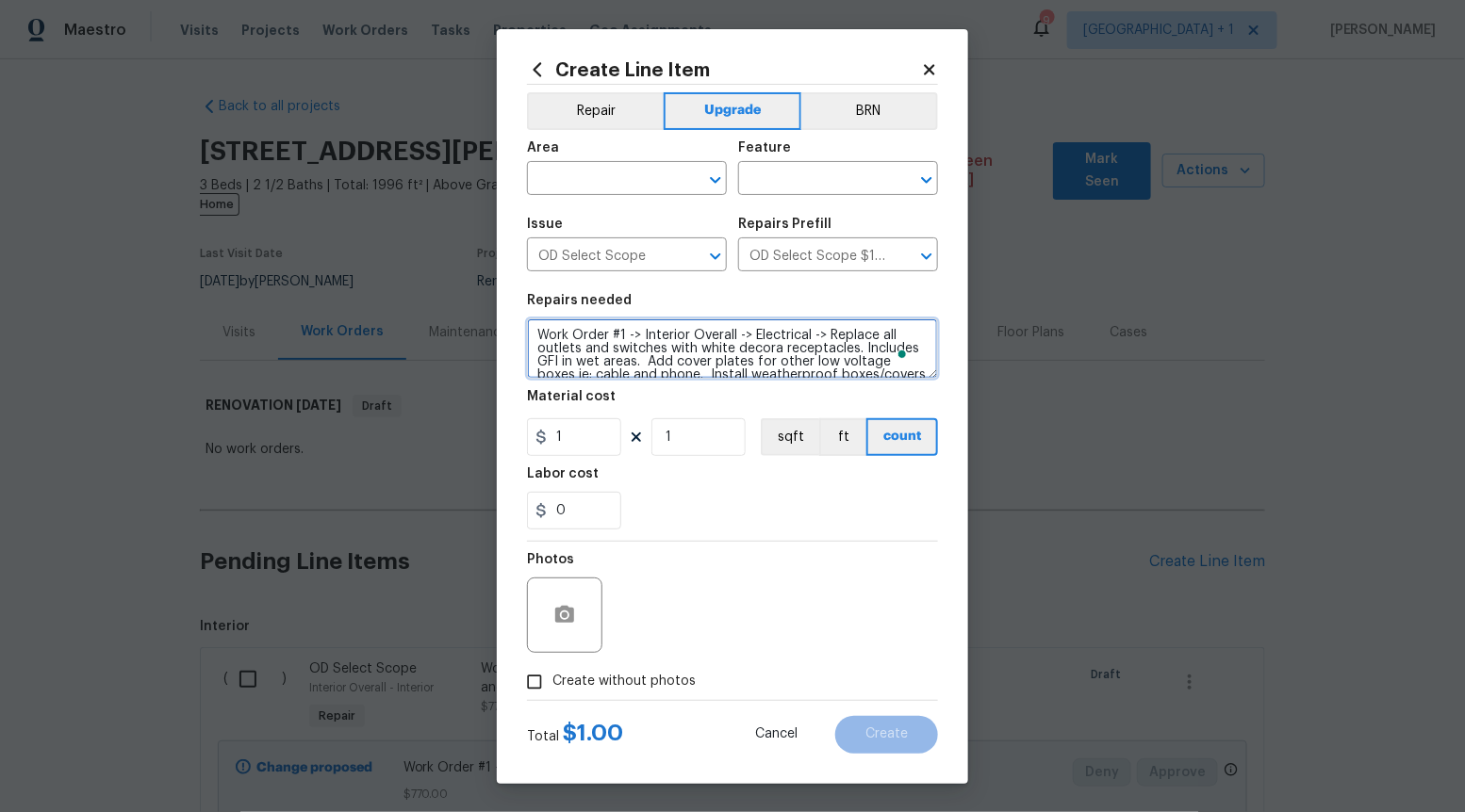
scroll to position [16, 0]
type textarea "Work Order #1 -> Interior Overall -> Electrical -> Replace all outlets and swit…"
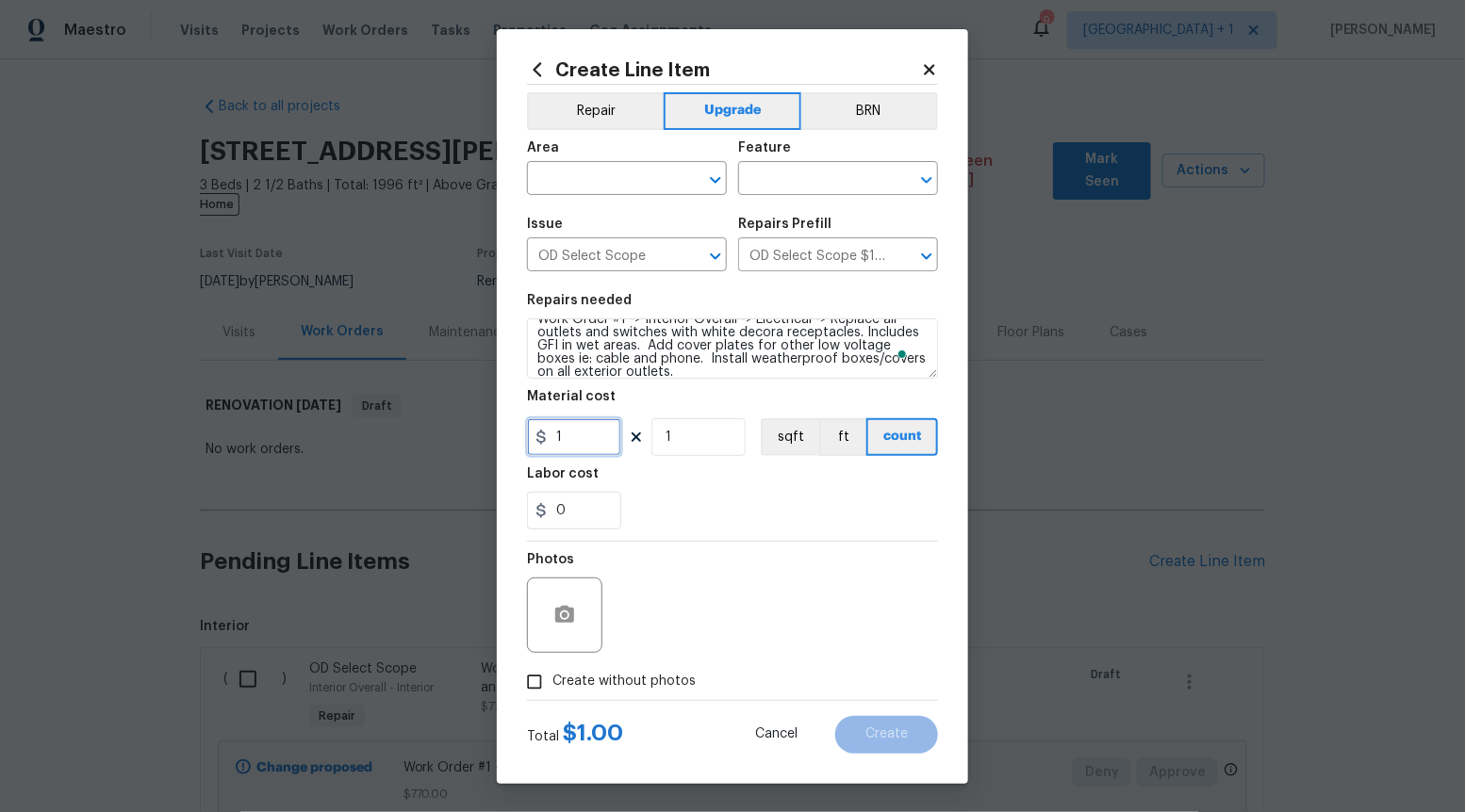
click at [612, 437] on input "1" at bounding box center [573, 437] width 94 height 38
type input "750"
click at [545, 679] on input "Create without photos" at bounding box center [535, 682] width 36 height 36
checkbox input "true"
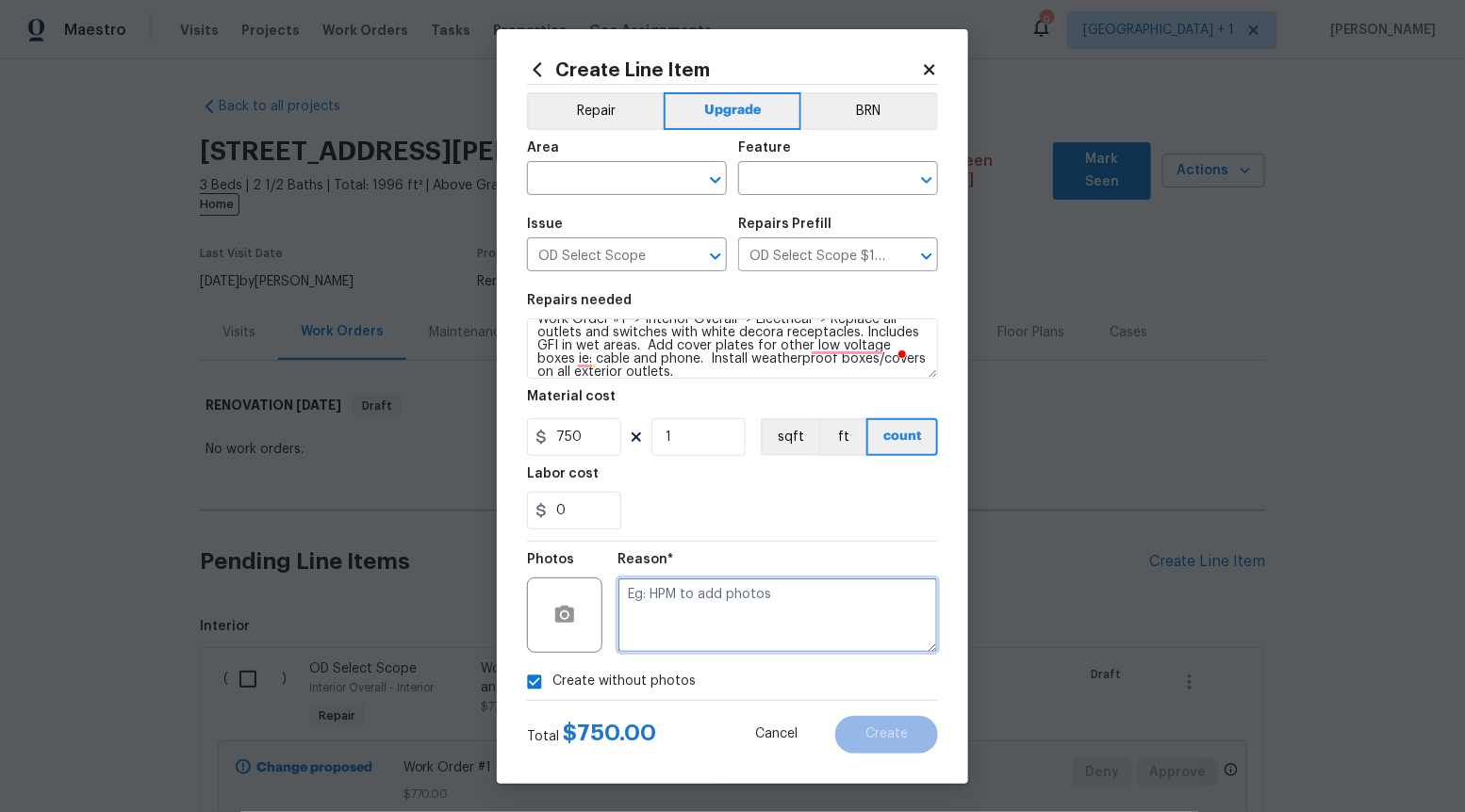
click at [731, 634] on textarea at bounding box center [778, 616] width 320 height 75
click at [708, 180] on icon "Open" at bounding box center [715, 179] width 23 height 23
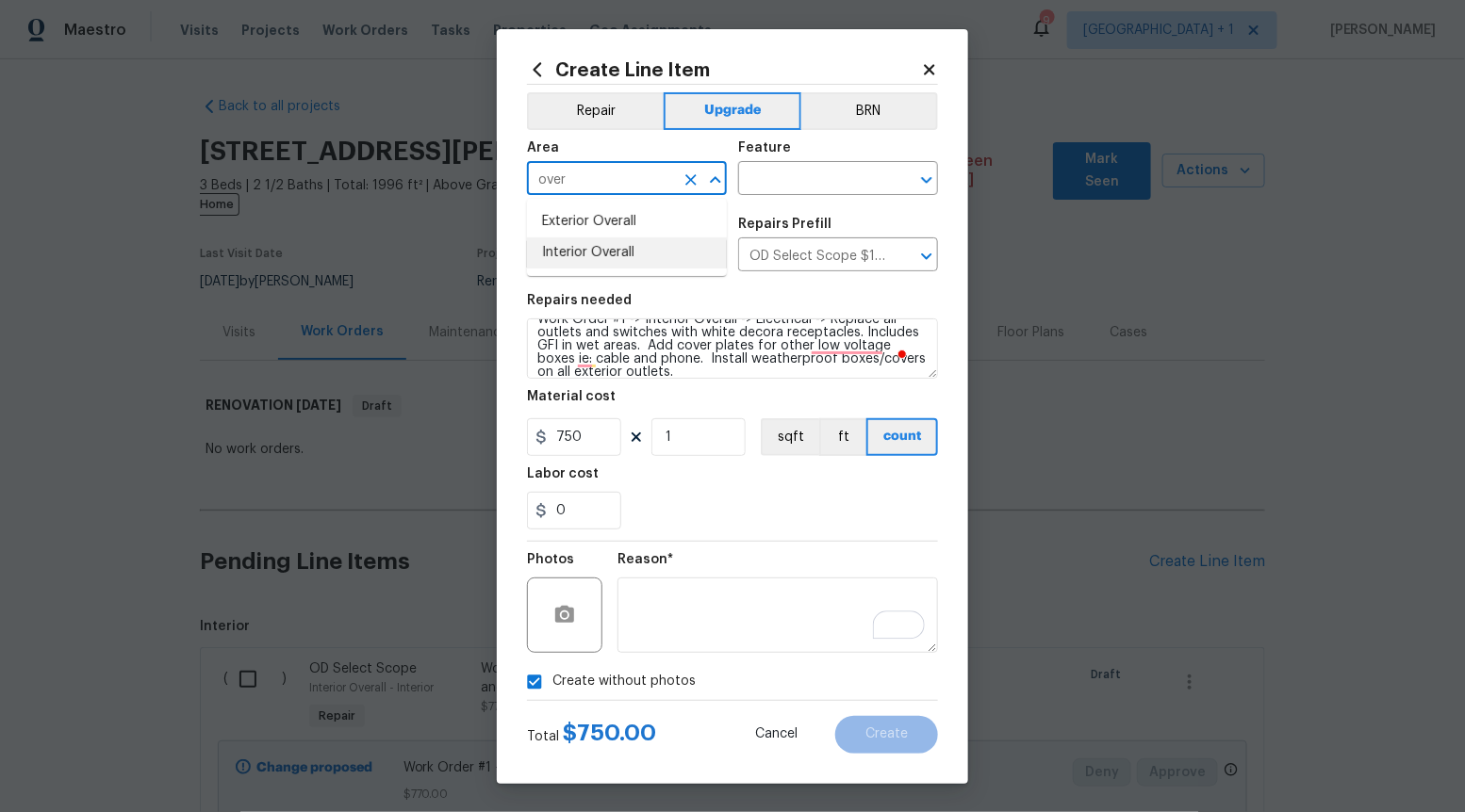
click at [626, 256] on li "Interior Overall" at bounding box center [626, 253] width 199 height 31
type input "Interior Overall"
click at [828, 174] on input "text" at bounding box center [811, 179] width 147 height 29
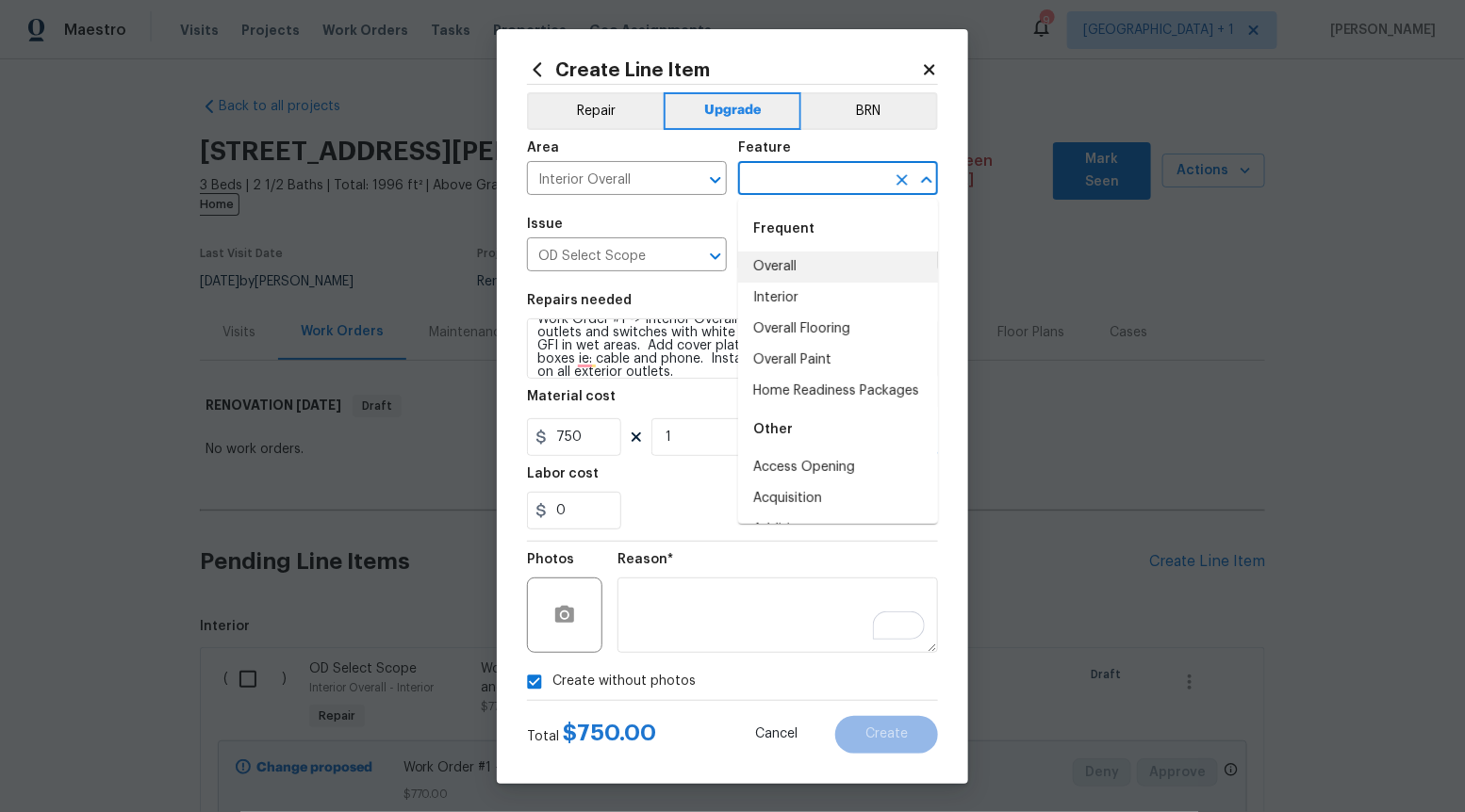
click at [785, 267] on li "Overall" at bounding box center [837, 267] width 199 height 31
type input "Overall"
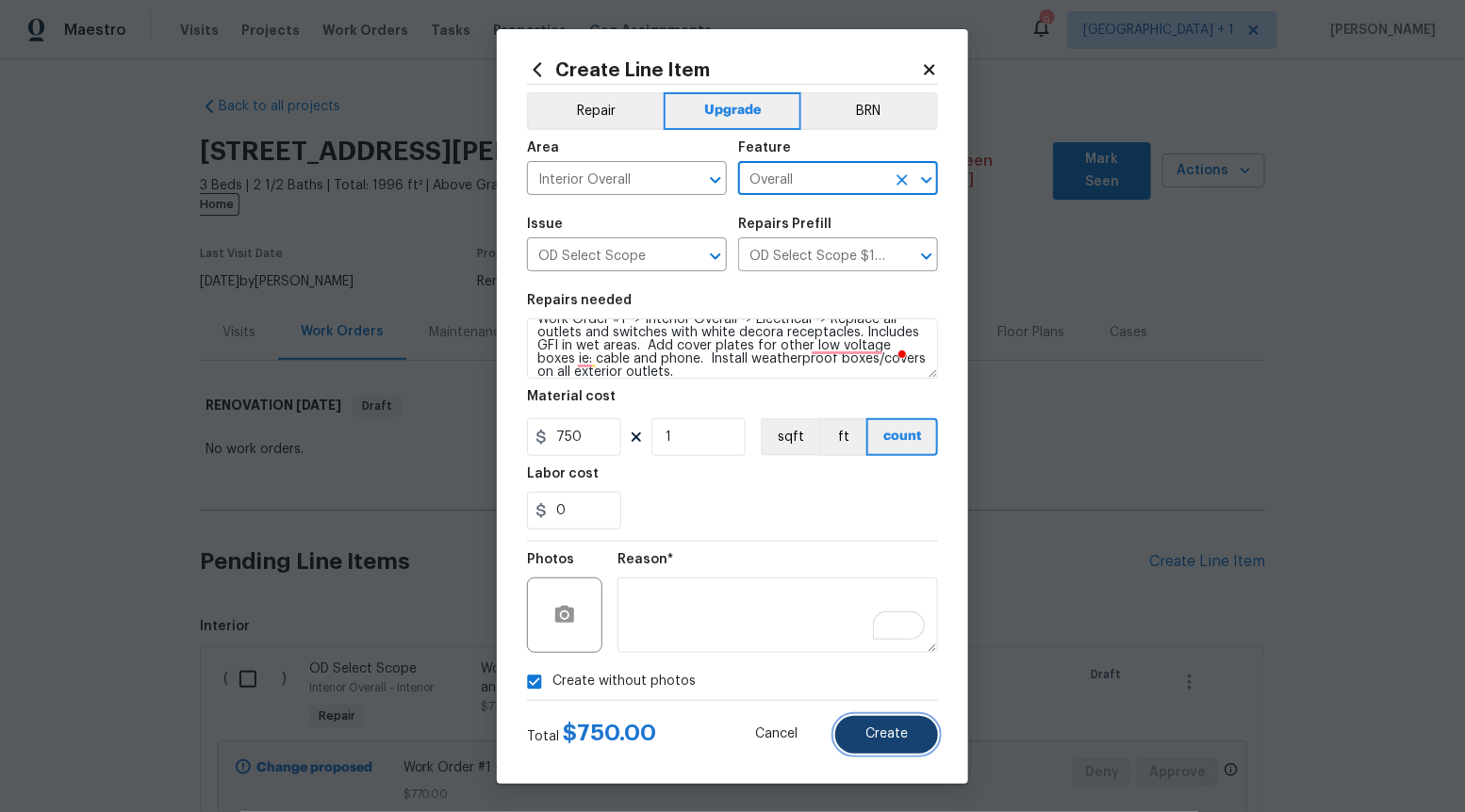
click at [895, 731] on span "Create" at bounding box center [887, 735] width 43 height 14
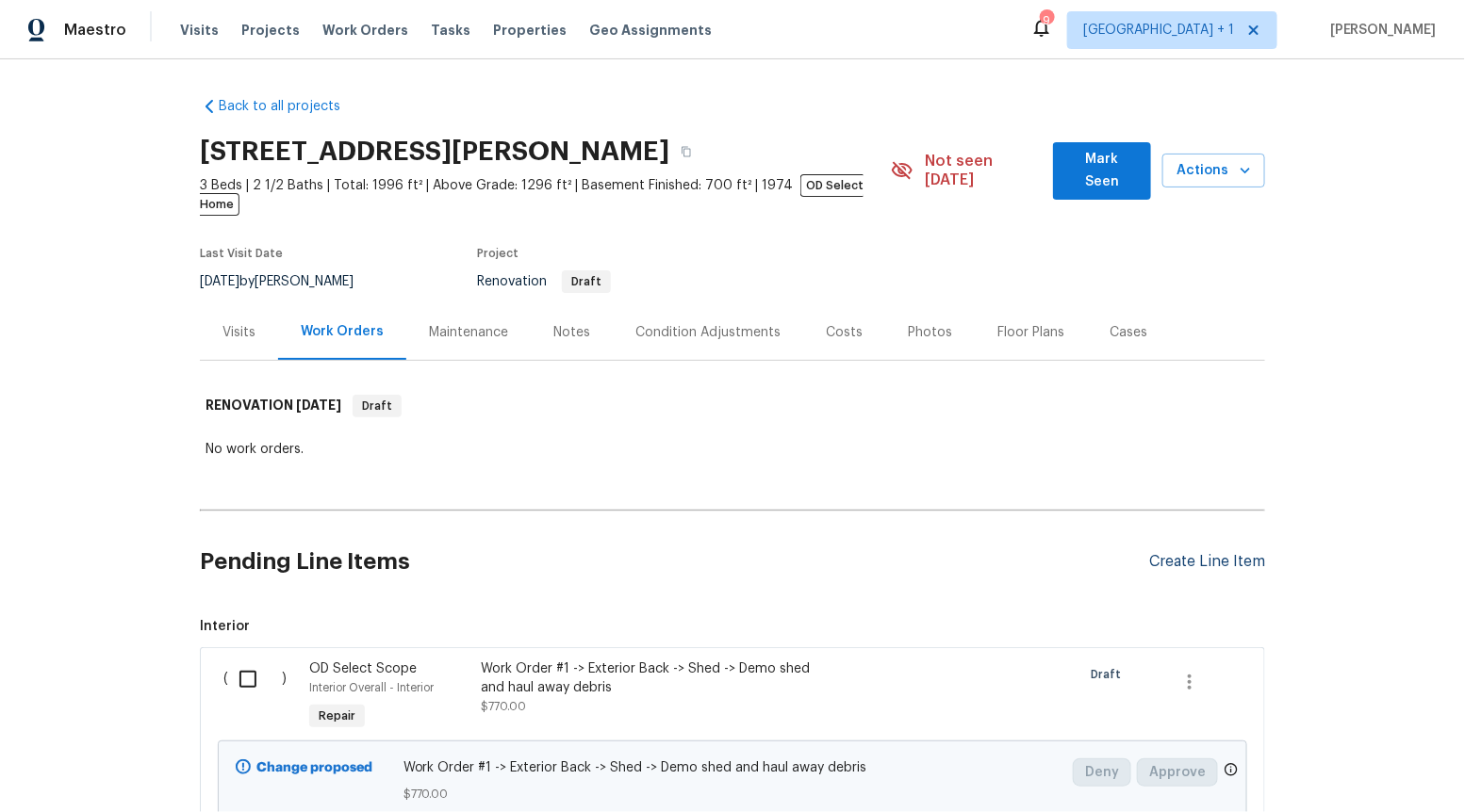
click at [1217, 553] on div "Create Line Item" at bounding box center [1207, 562] width 116 height 18
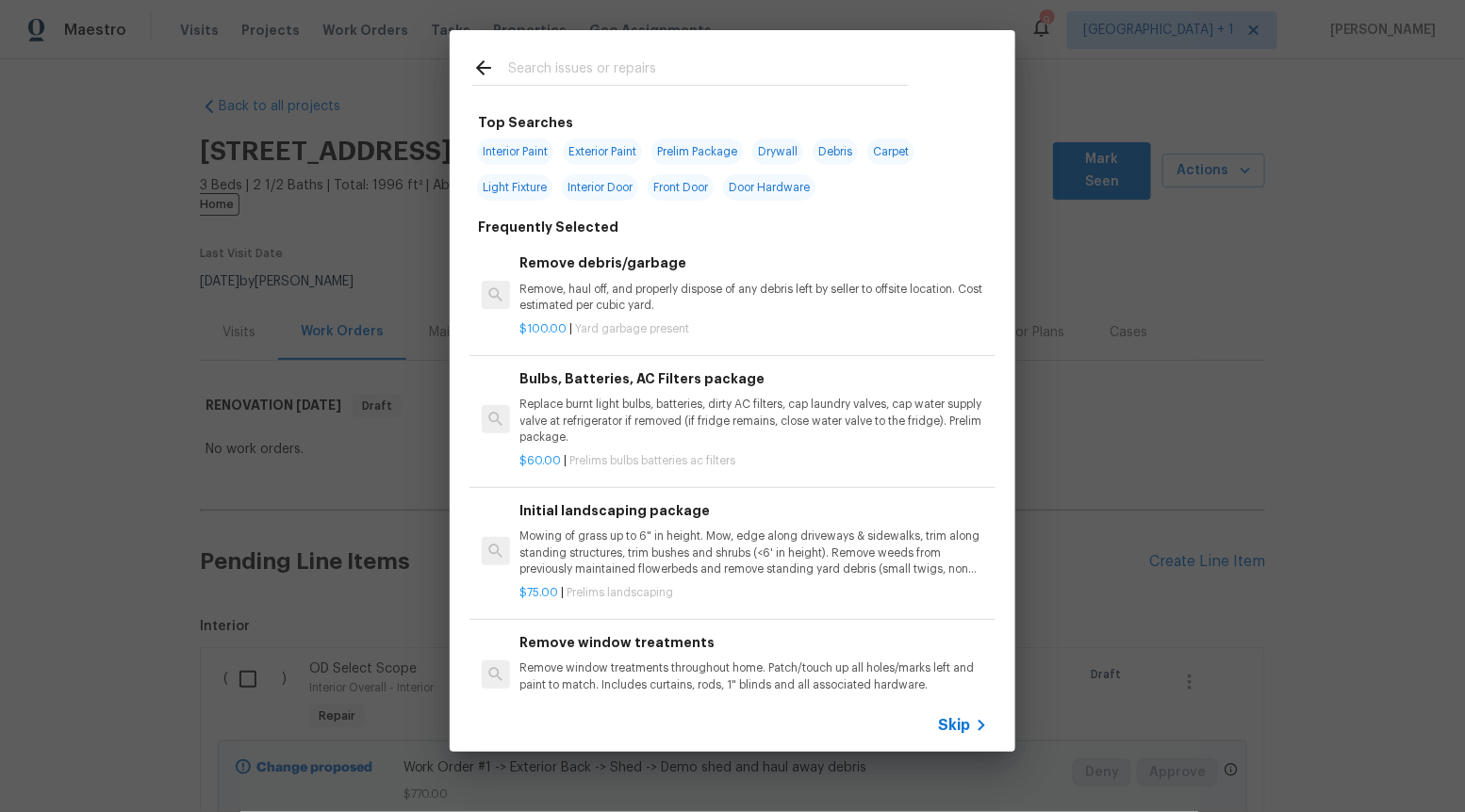
click at [944, 726] on span "Skip" at bounding box center [954, 725] width 32 height 19
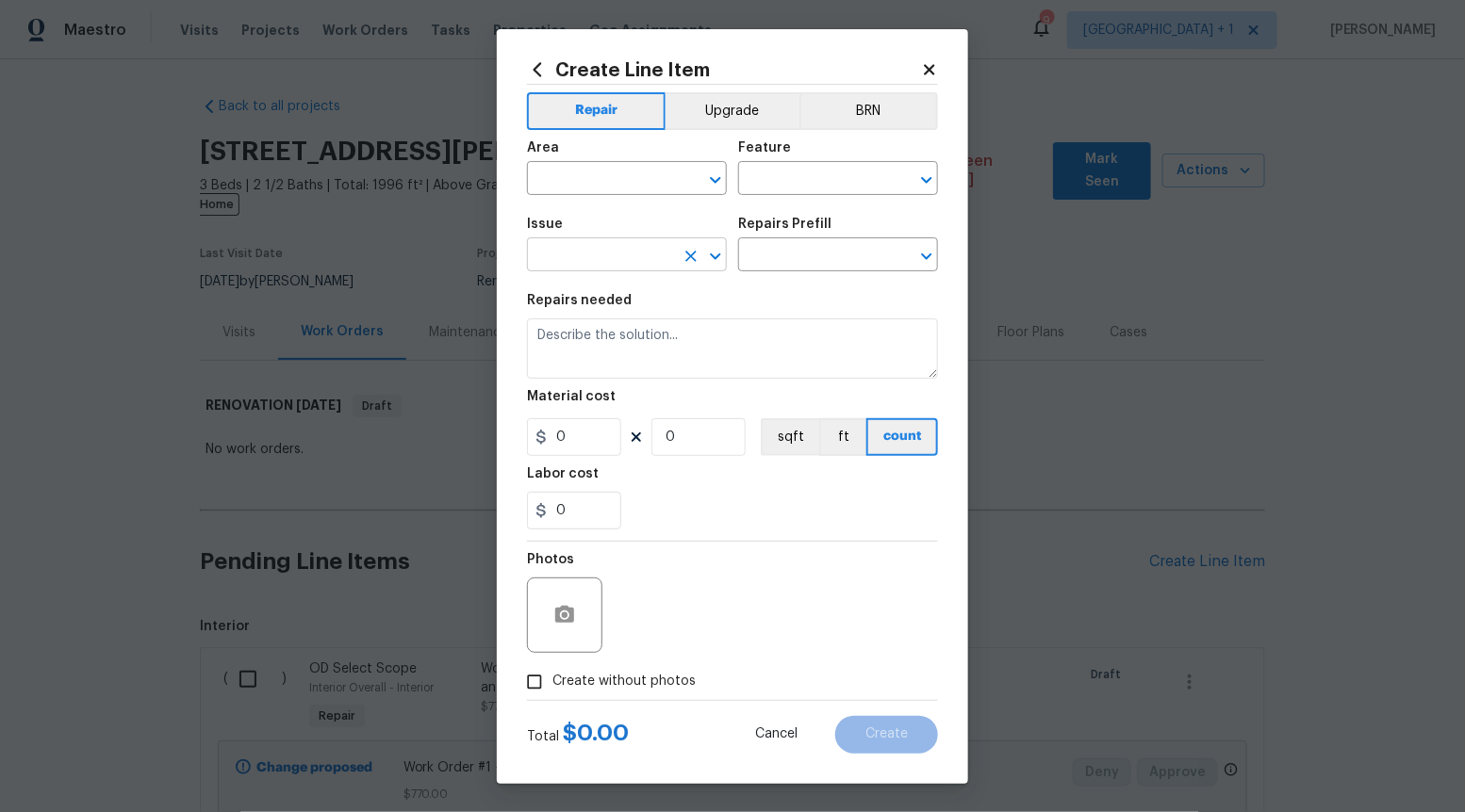
click at [713, 262] on icon "Open" at bounding box center [715, 256] width 23 height 23
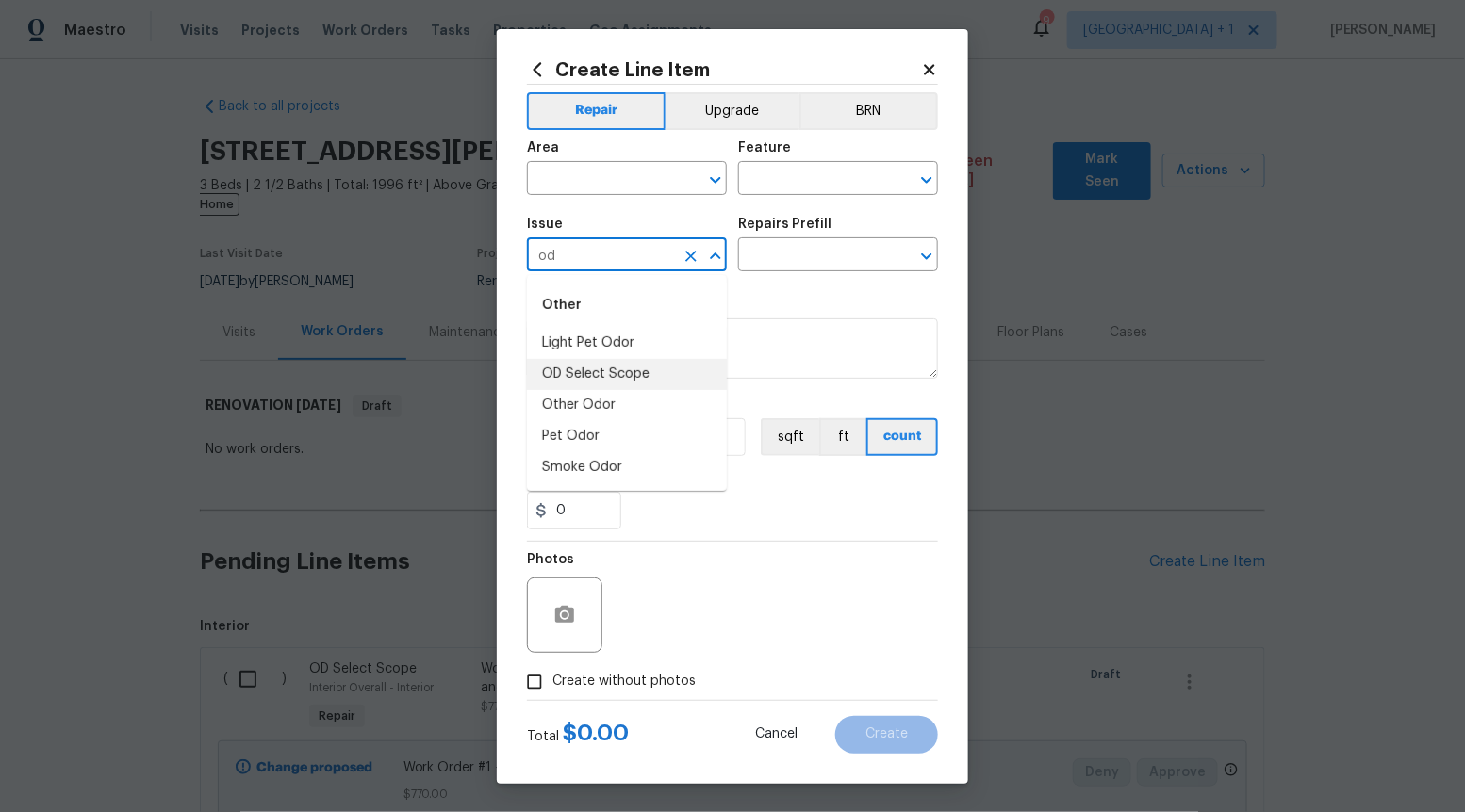
click at [614, 373] on li "OD Select Scope" at bounding box center [626, 374] width 199 height 31
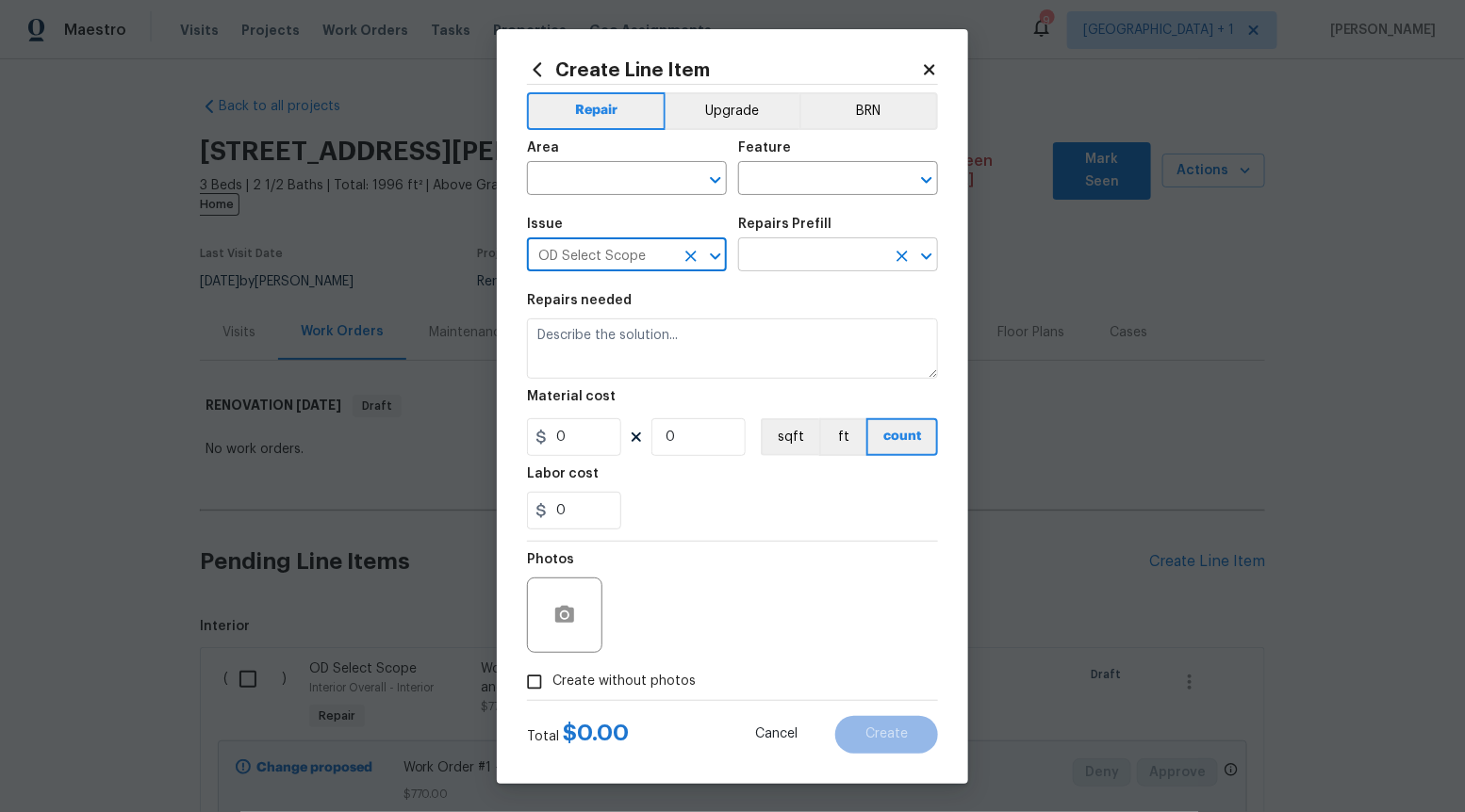
type input "OD Select Scope"
click at [840, 247] on input "text" at bounding box center [811, 256] width 147 height 29
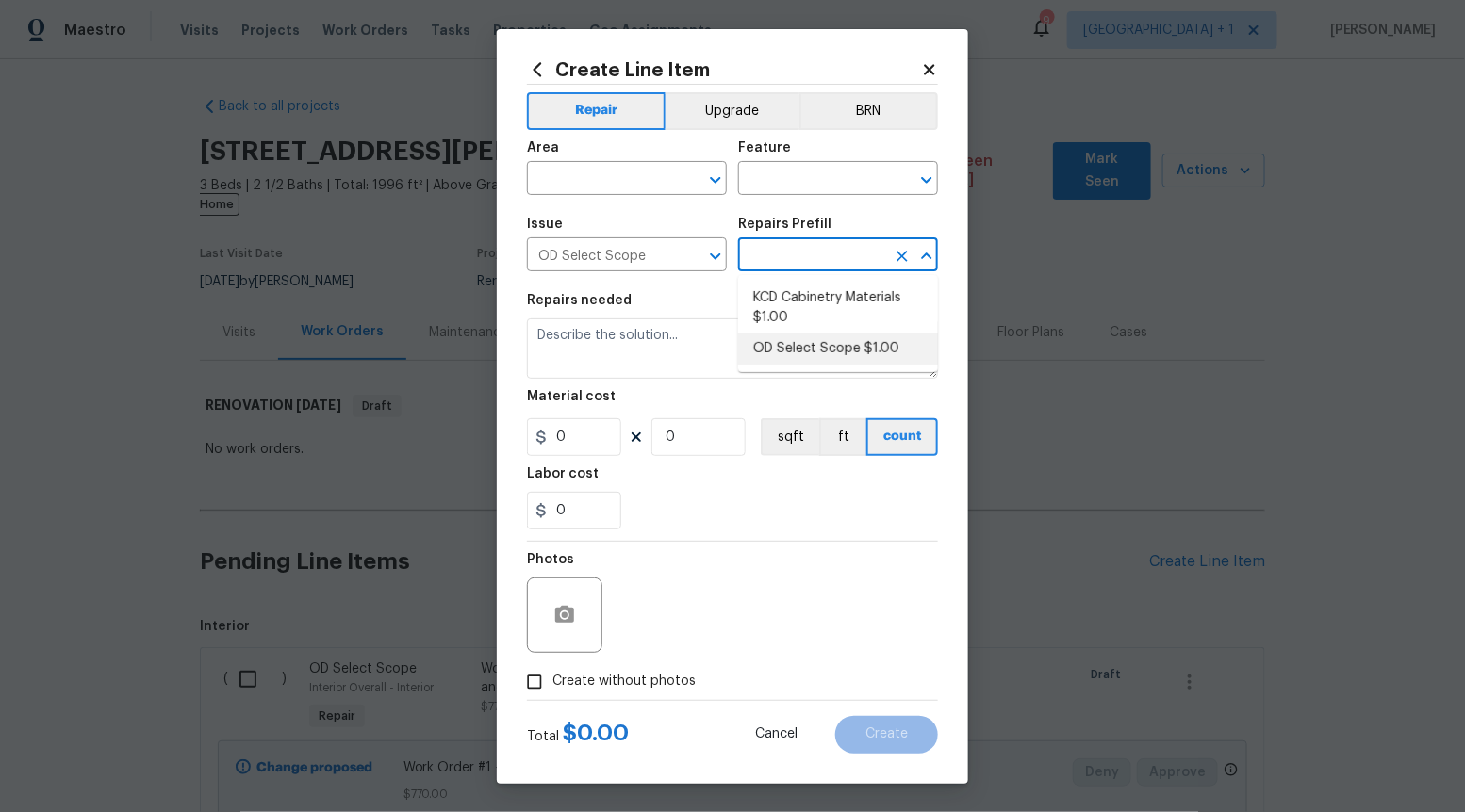
click at [810, 352] on li "OD Select Scope $1.00" at bounding box center [837, 348] width 199 height 31
type input "OD Select Scope $1.00"
type textarea "Refer to the agreed upon scope document for further details."
type input "1"
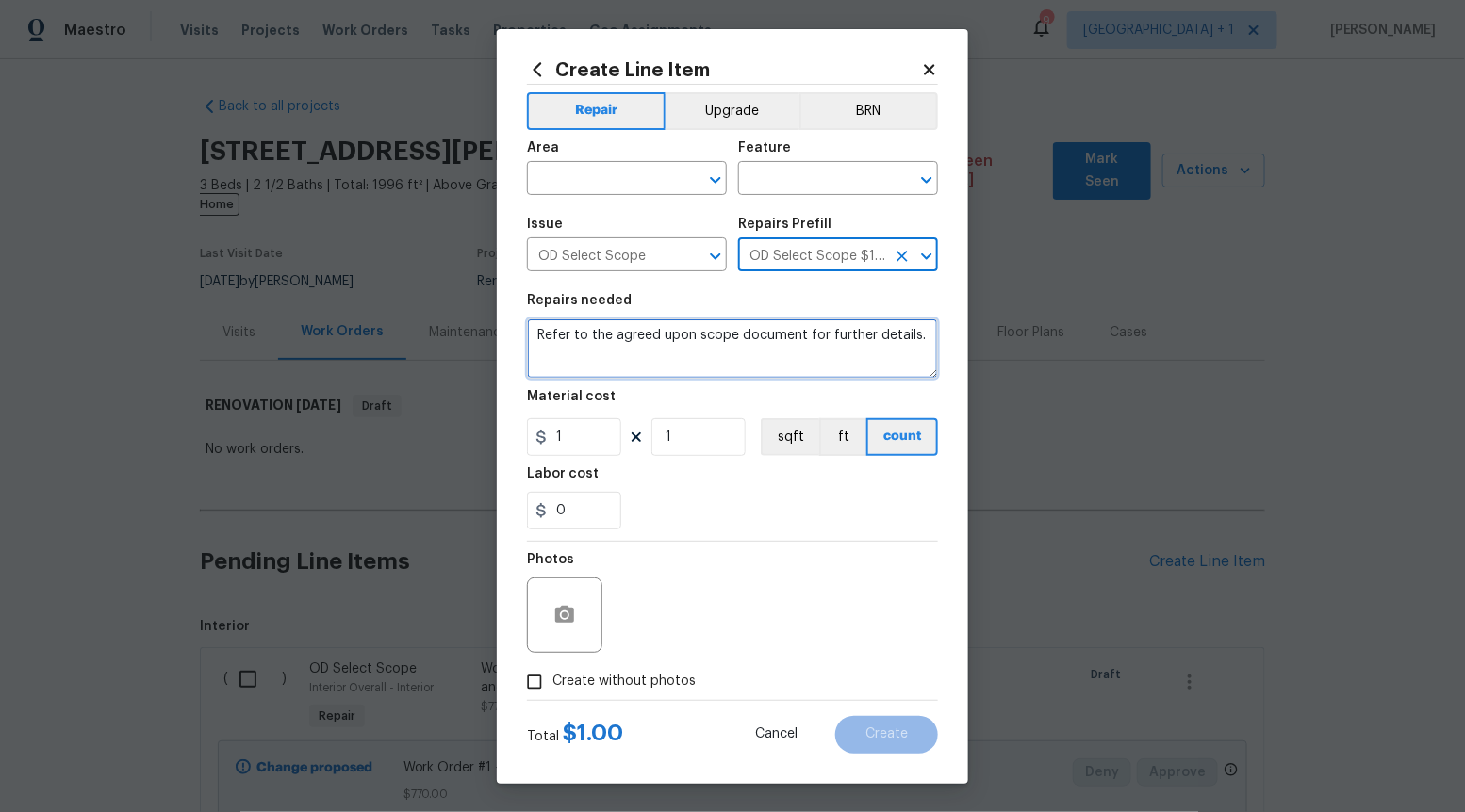
click at [810, 352] on textarea "Refer to the agreed upon scope document for further details." at bounding box center [732, 348] width 411 height 60
paste textarea "Work Order #1 -> Interior Overall -> Final Clean -> Perform final clean. Only t…"
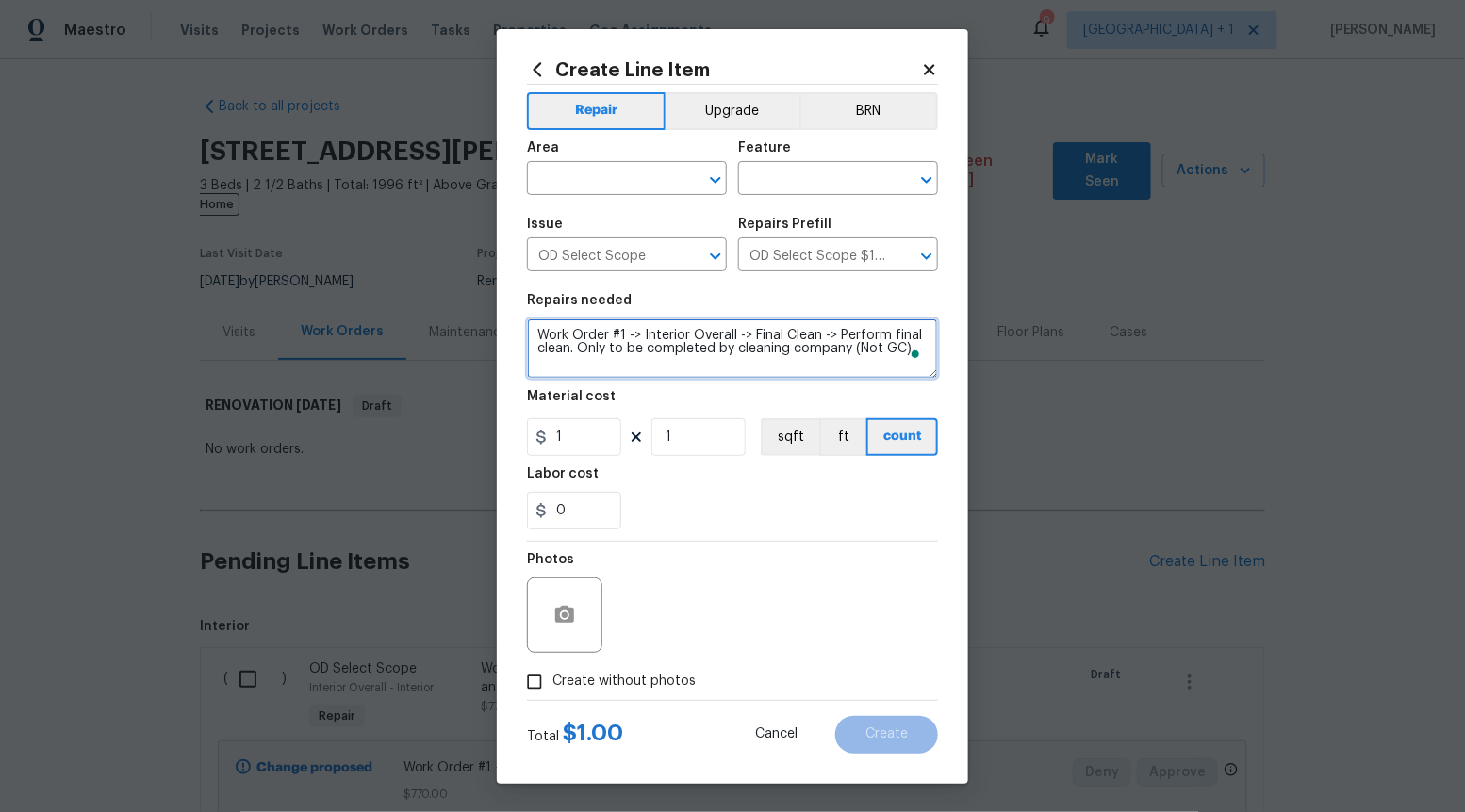
type textarea "Work Order #1 -> Interior Overall -> Final Clean -> Perform final clean. Only t…"
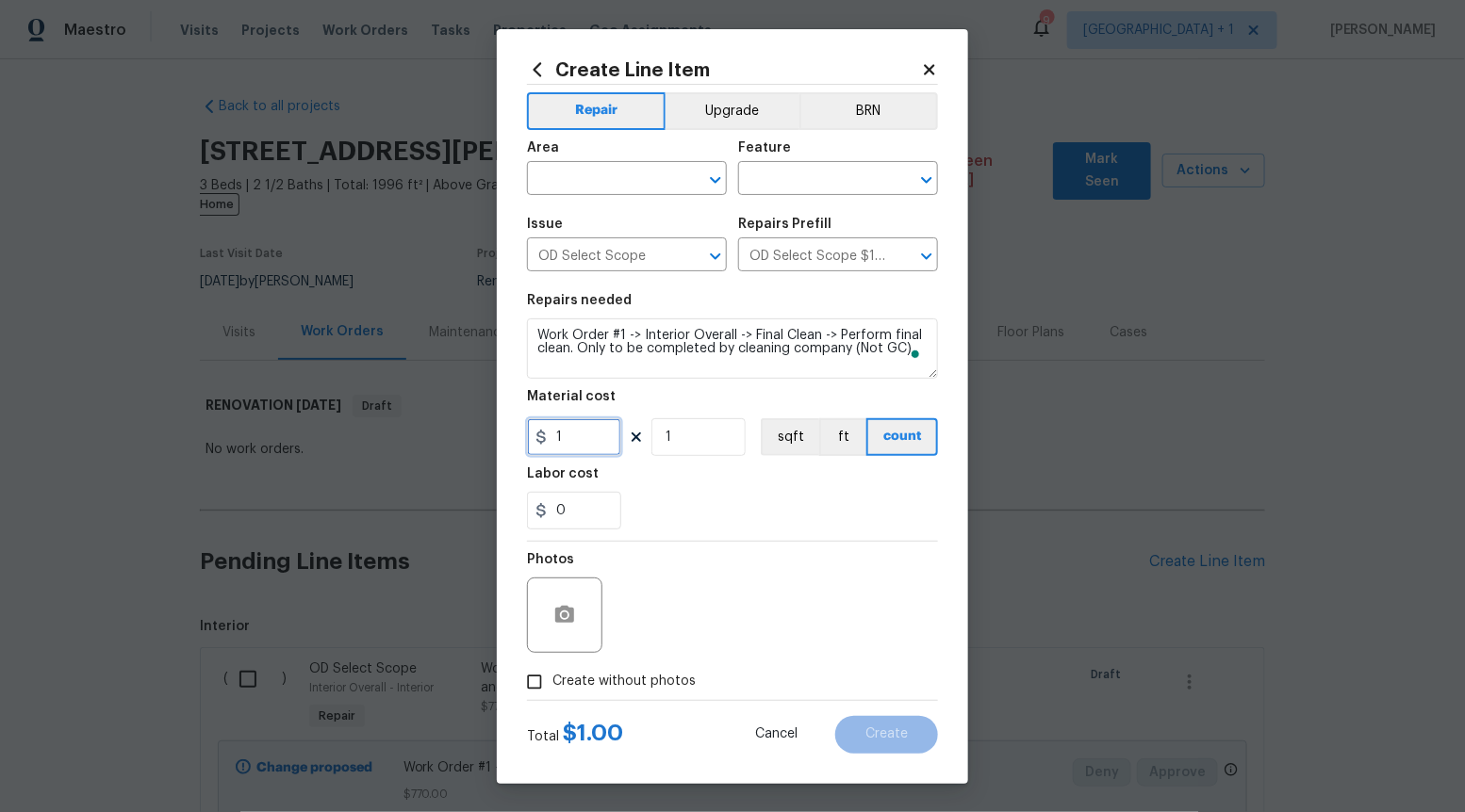
click at [582, 435] on input "1" at bounding box center [573, 437] width 94 height 38
type input "500"
click at [550, 676] on input "Create without photos" at bounding box center [535, 682] width 36 height 36
checkbox input "true"
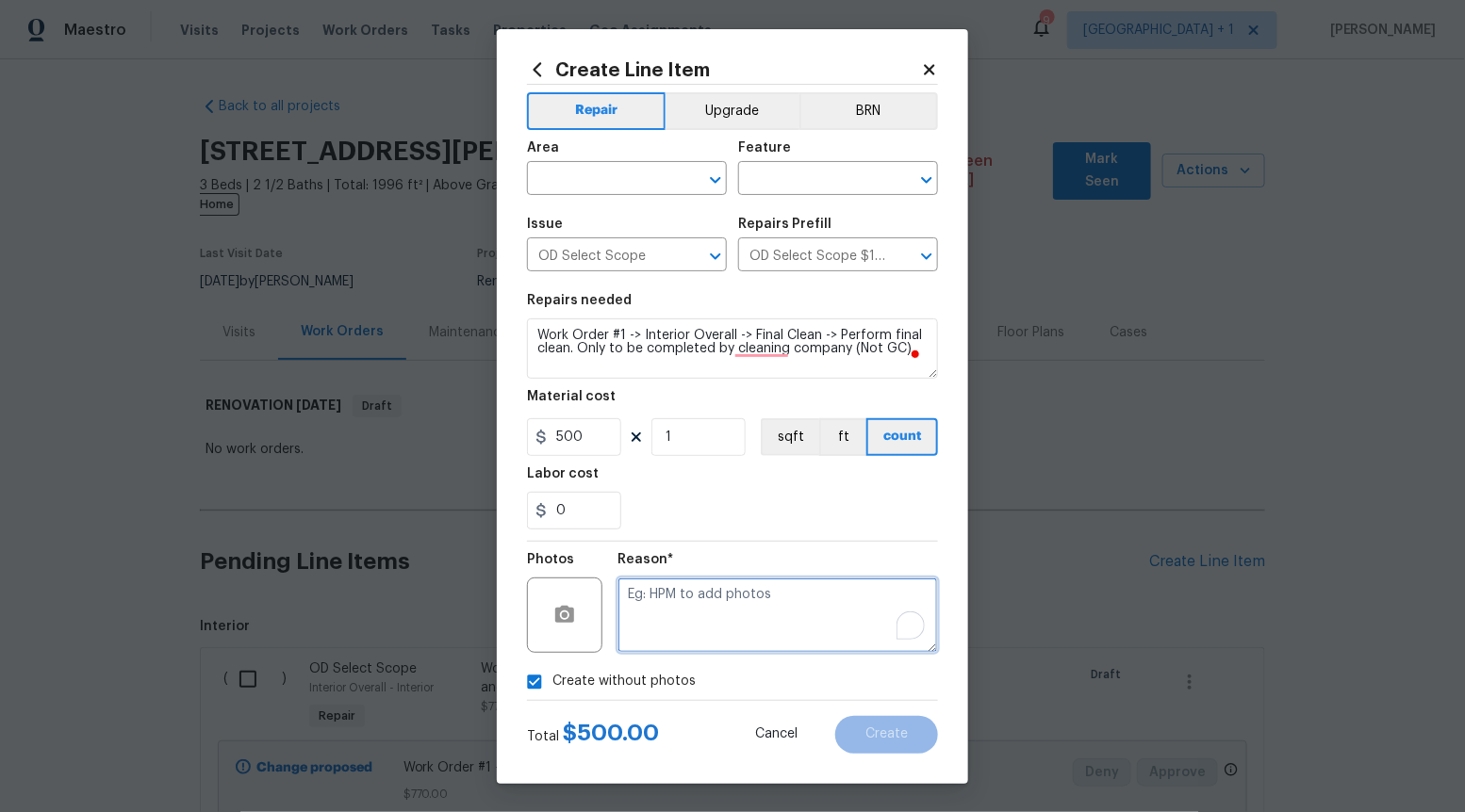
click at [713, 627] on textarea "To enrich screen reader interactions, please activate Accessibility in Grammarl…" at bounding box center [778, 616] width 320 height 75
click at [712, 184] on icon "Open" at bounding box center [715, 179] width 23 height 23
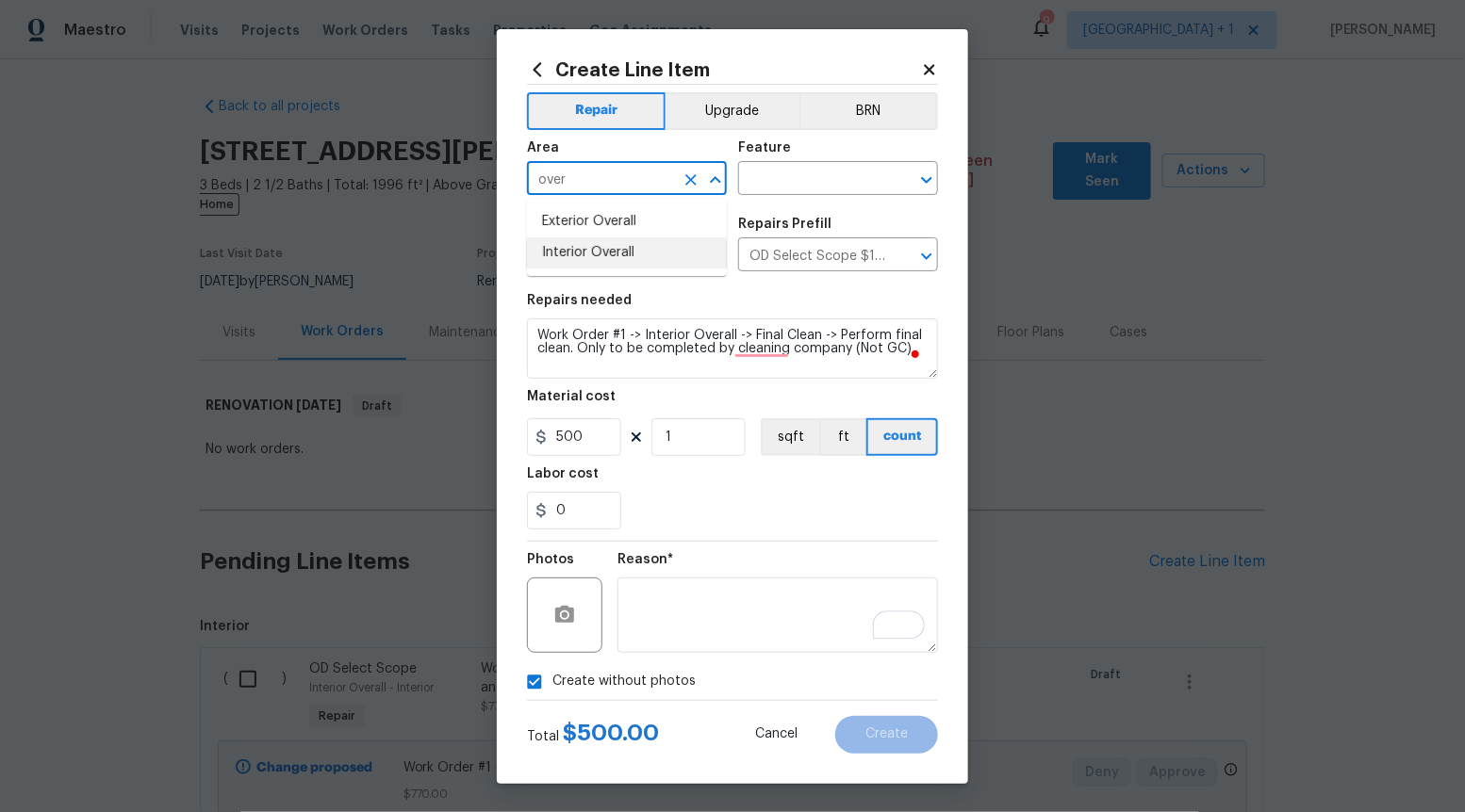
click at [615, 253] on li "Interior Overall" at bounding box center [626, 253] width 199 height 31
type input "Interior Overall"
drag, startPoint x: 733, startPoint y: 188, endPoint x: 721, endPoint y: 188, distance: 12.0
click at [733, 188] on div "Area Interior Overall ​ Feature ​" at bounding box center [732, 168] width 411 height 76
click at [816, 168] on input "text" at bounding box center [811, 179] width 147 height 29
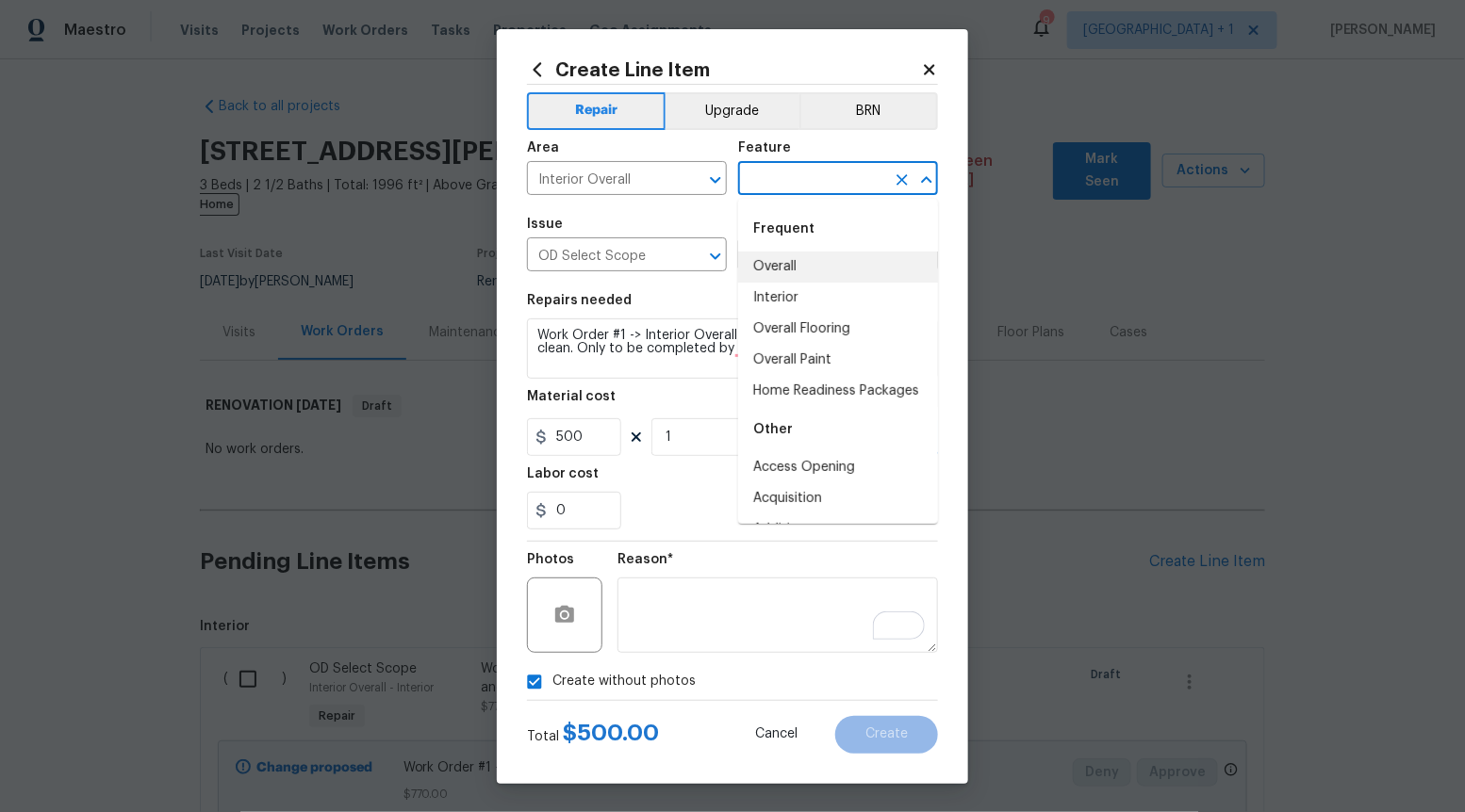
click at [779, 262] on li "Overall" at bounding box center [837, 267] width 199 height 31
type input "Overall"
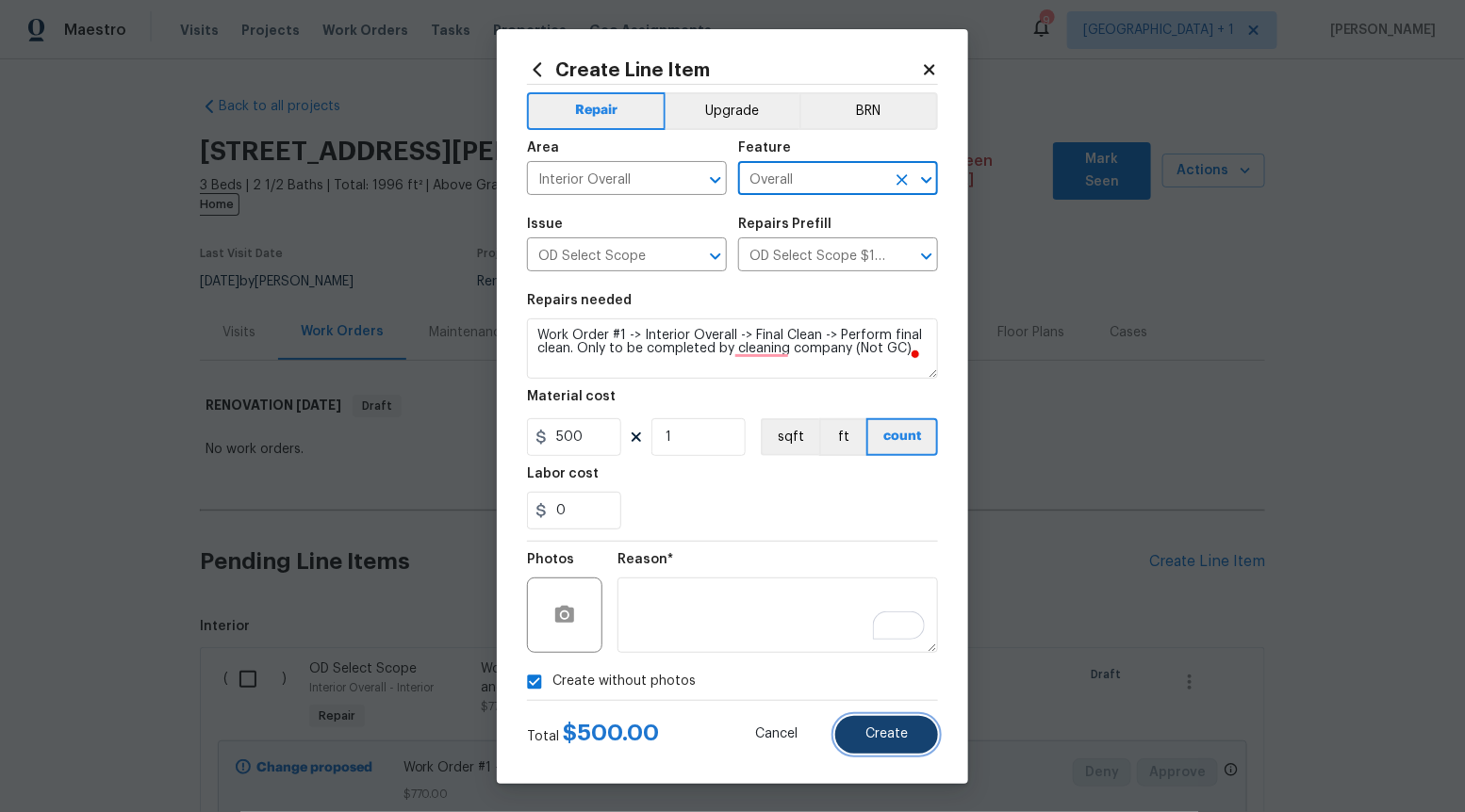
click at [900, 722] on button "Create" at bounding box center [887, 735] width 103 height 38
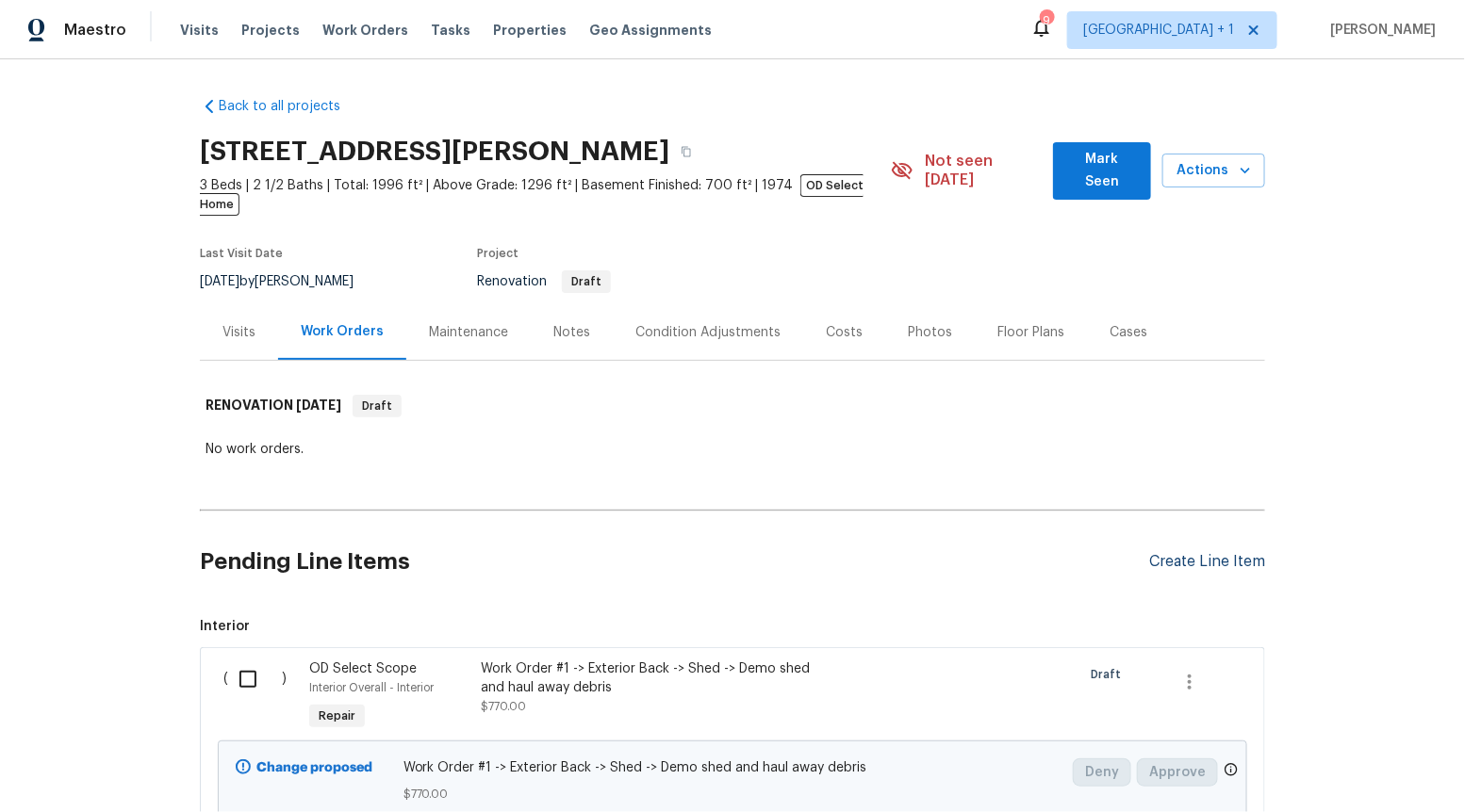
click at [1207, 553] on div "Create Line Item" at bounding box center [1207, 562] width 116 height 18
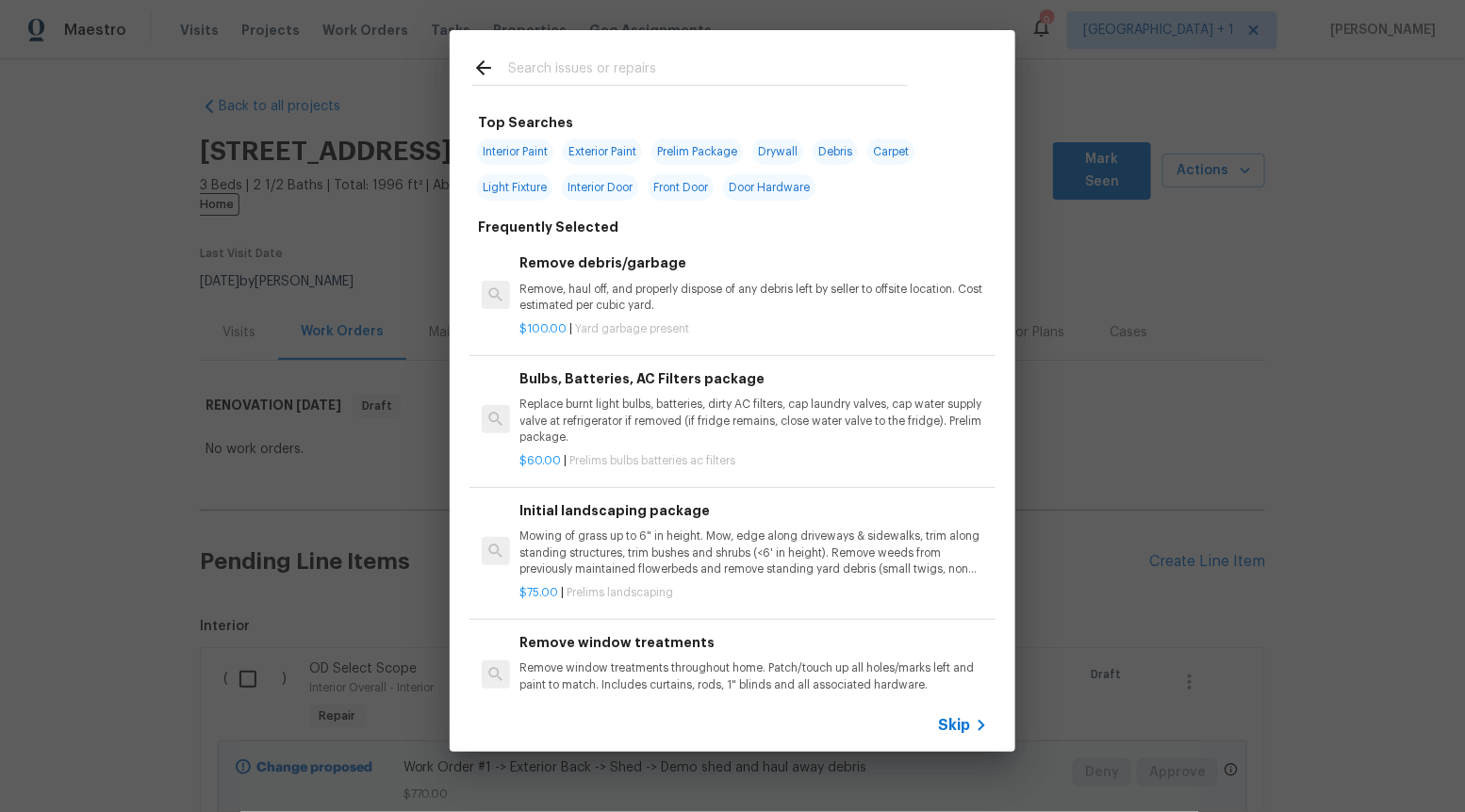
click at [964, 713] on div "Skip" at bounding box center [732, 725] width 565 height 53
click at [964, 716] on span "Skip" at bounding box center [954, 725] width 32 height 19
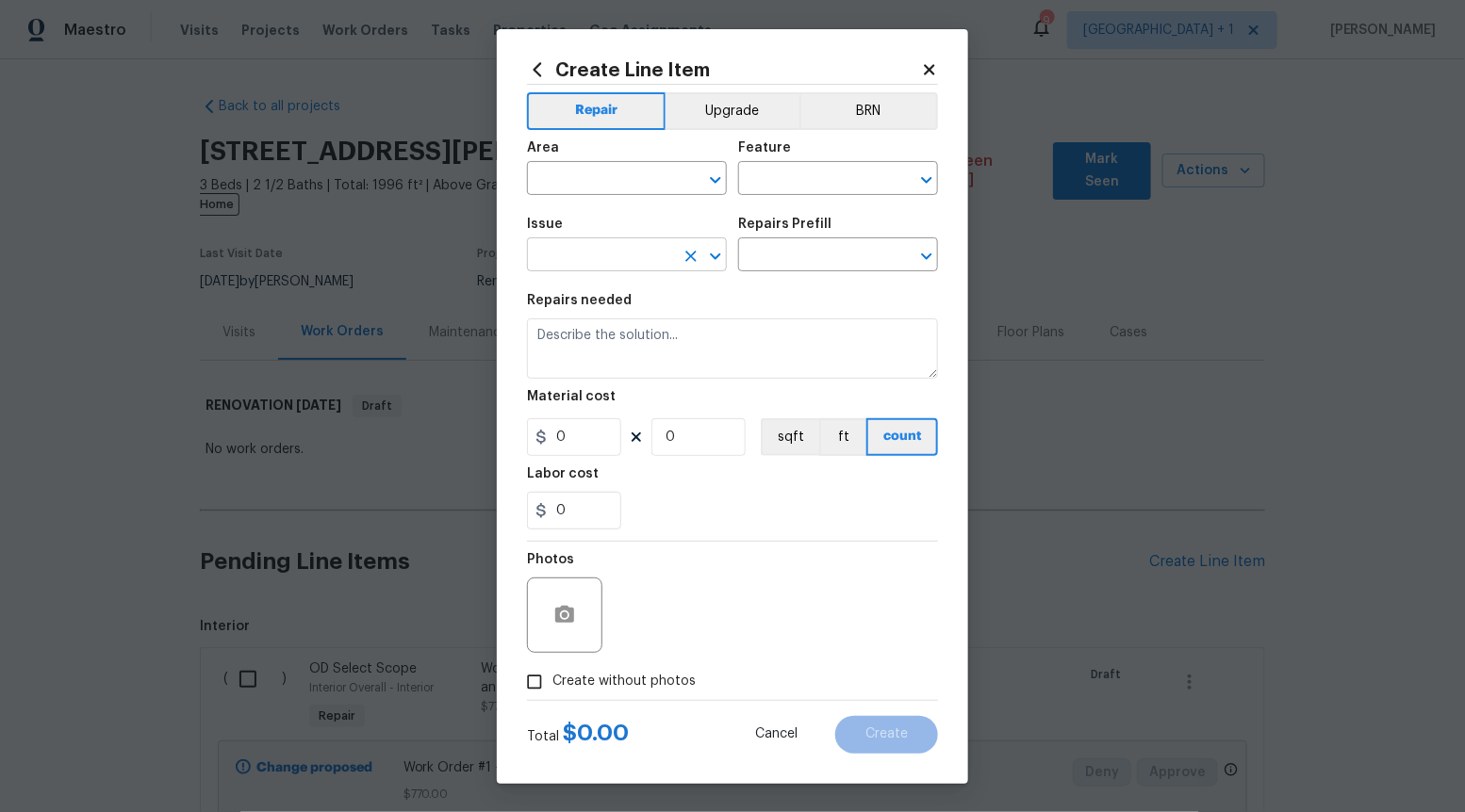
click at [717, 252] on icon "Open" at bounding box center [715, 256] width 23 height 23
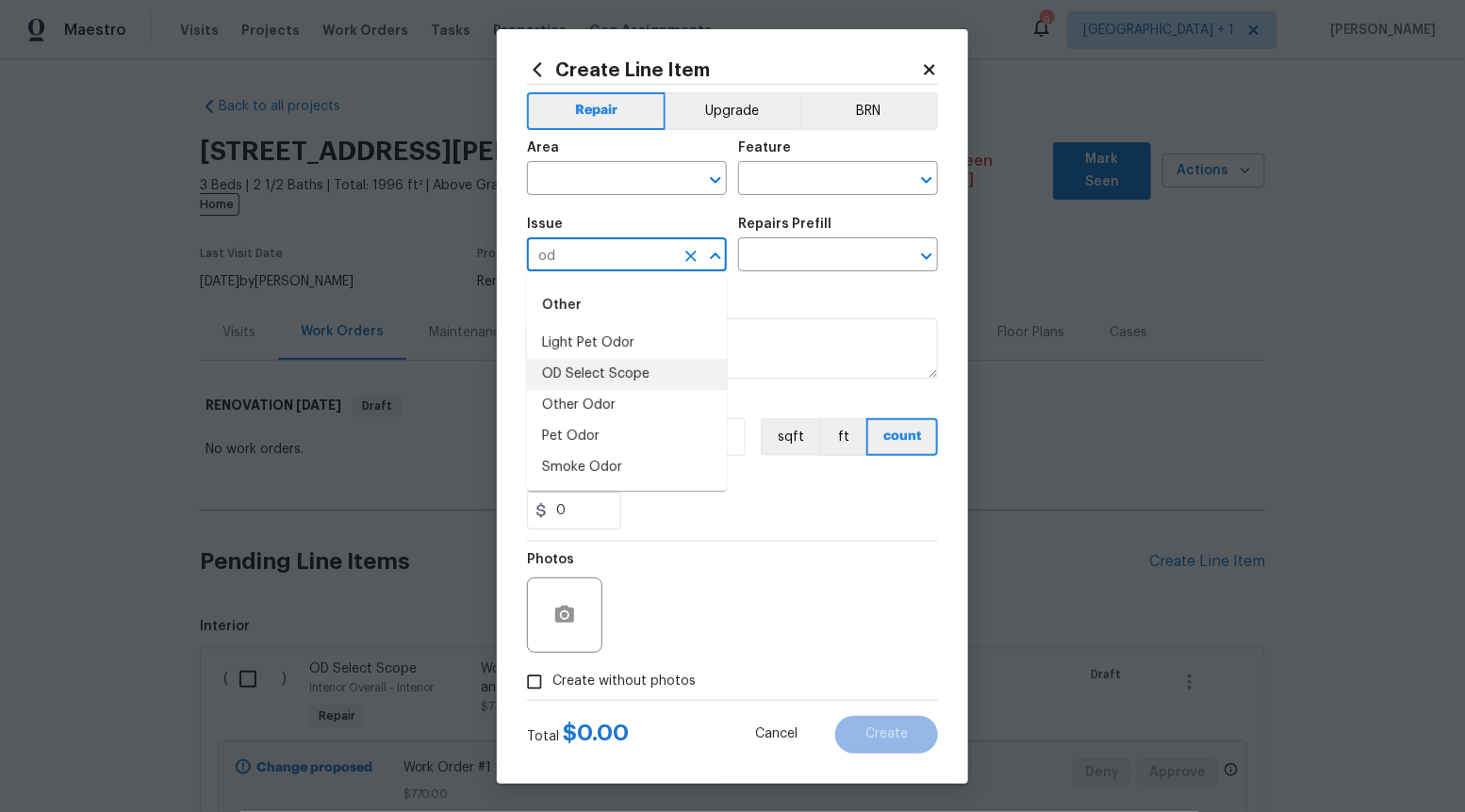
click at [618, 370] on li "OD Select Scope" at bounding box center [626, 374] width 199 height 31
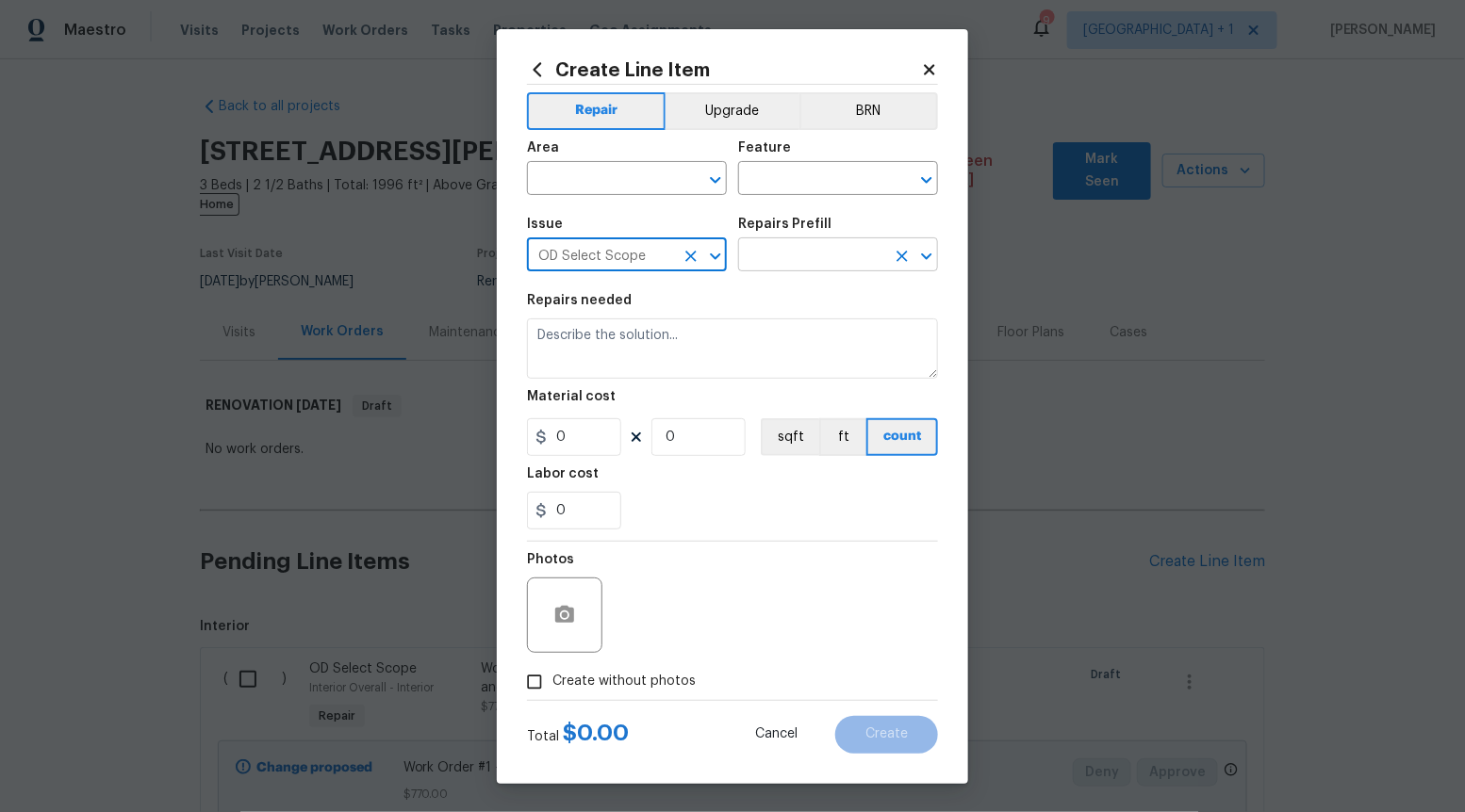
type input "OD Select Scope"
click at [833, 260] on input "text" at bounding box center [811, 256] width 147 height 29
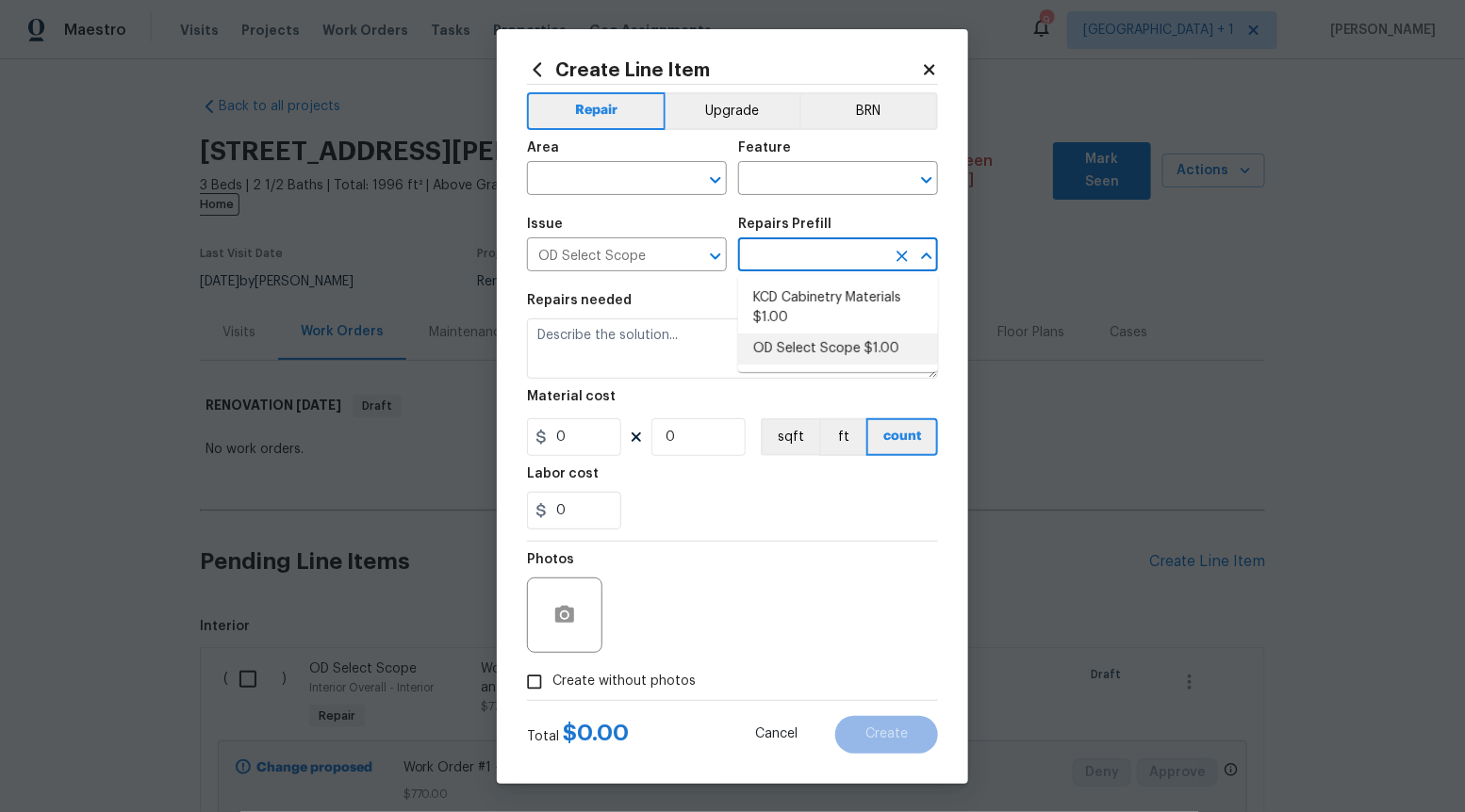
click at [819, 355] on li "OD Select Scope $1.00" at bounding box center [837, 348] width 199 height 31
type input "OD Select Scope $1.00"
type textarea "Refer to the agreed upon scope document for further details."
type input "1"
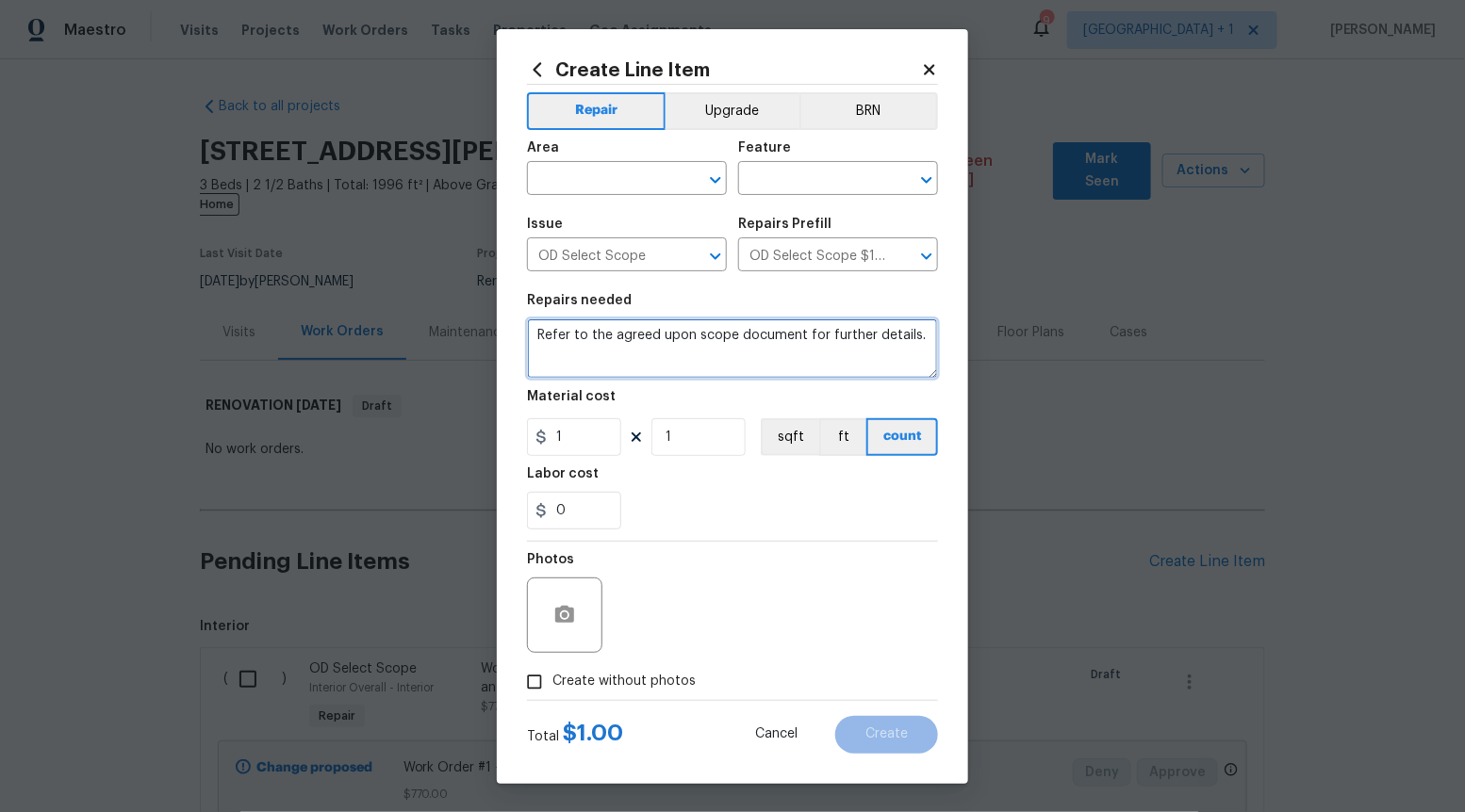
click at [819, 355] on textarea "Refer to the agreed upon scope document for further details." at bounding box center [732, 348] width 411 height 60
click at [702, 348] on textarea "Refer to the agreed upon scope document for further details." at bounding box center [732, 348] width 411 height 60
paste textarea "Work Order #1 -> Interior Overall -> Flooring -> Demo existing vinyl/laminate/c…"
type textarea "Work Order #1 -> Interior Overall -> Flooring -> Demo existing vinyl/laminate/c…"
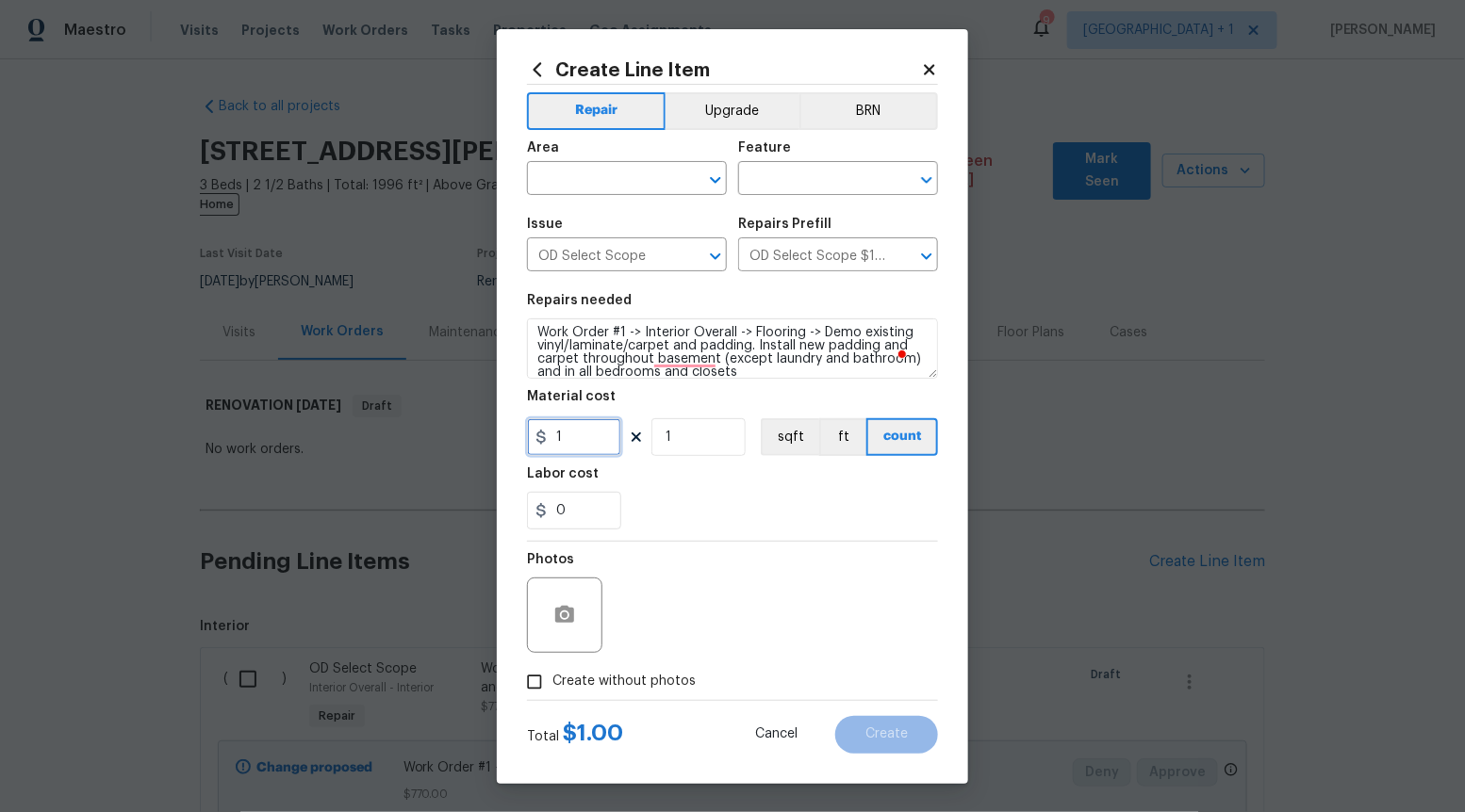
click at [574, 445] on input "1" at bounding box center [573, 437] width 94 height 38
type input "4213"
click at [781, 441] on button "sqft" at bounding box center [790, 437] width 59 height 38
click at [538, 669] on input "Create without photos" at bounding box center [535, 682] width 36 height 36
checkbox input "true"
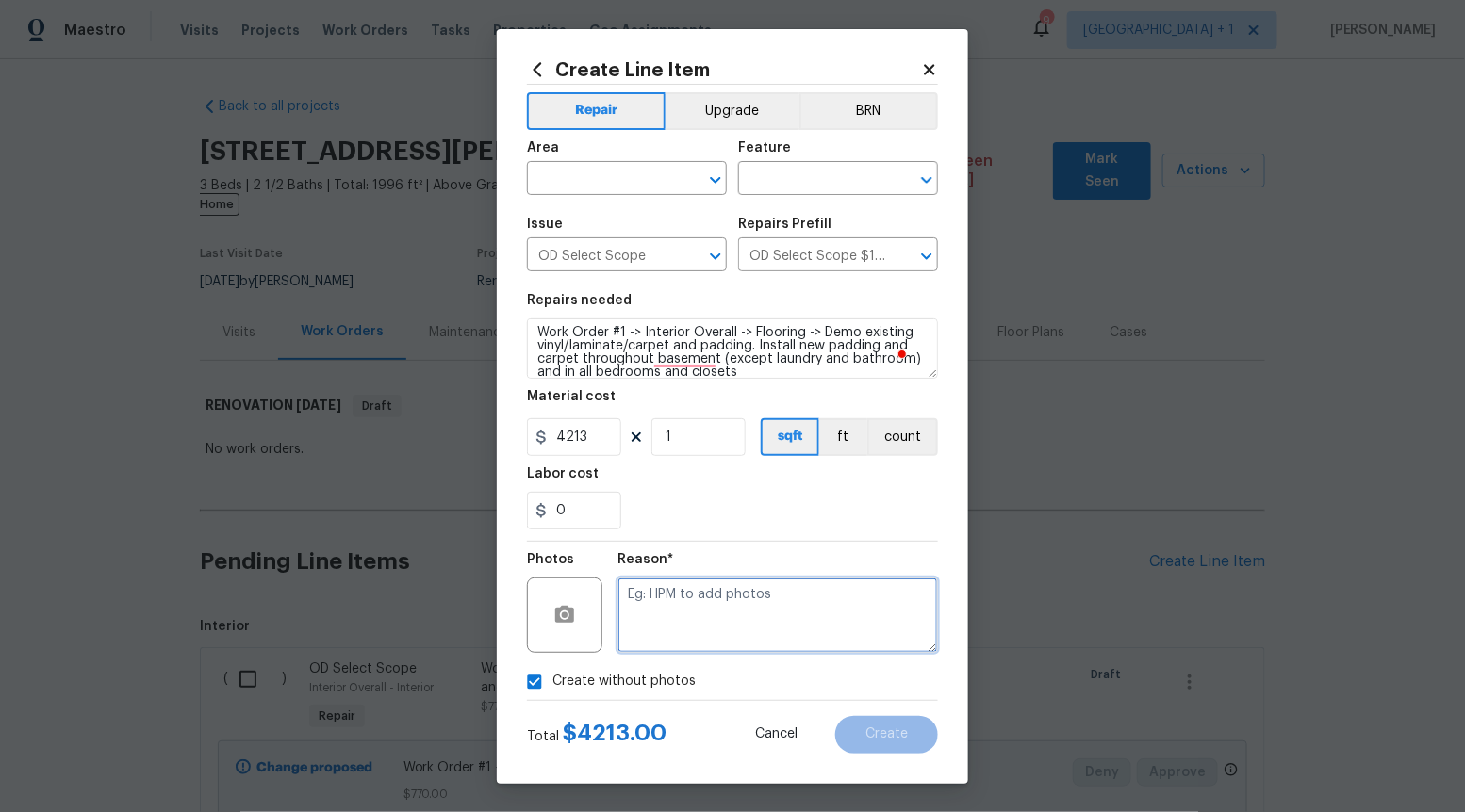
click at [732, 614] on textarea at bounding box center [778, 616] width 320 height 75
click at [713, 174] on icon "Open" at bounding box center [715, 179] width 23 height 23
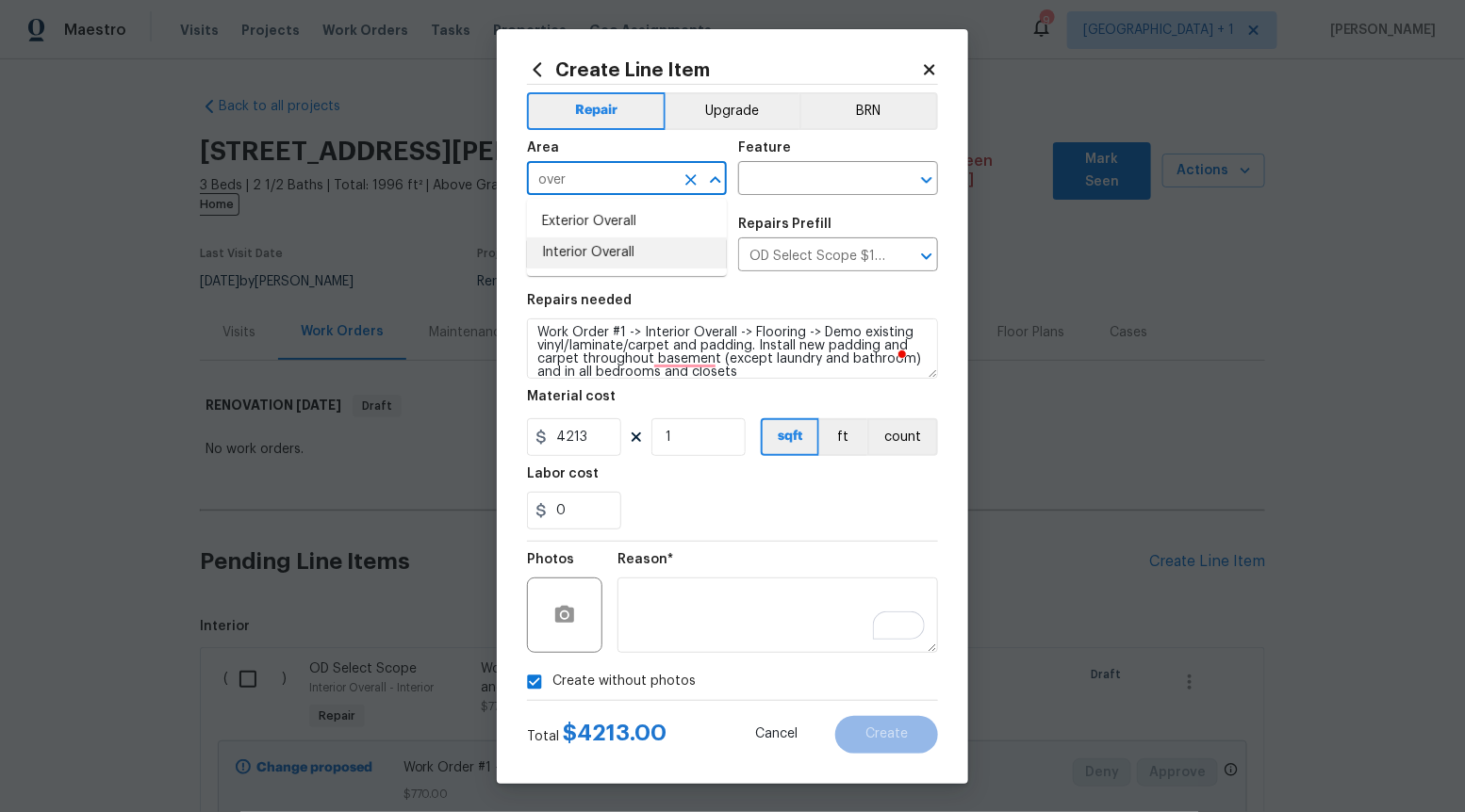
click at [631, 255] on li "Interior Overall" at bounding box center [626, 253] width 199 height 31
type input "Interior Overall"
click at [786, 184] on input "text" at bounding box center [811, 179] width 147 height 29
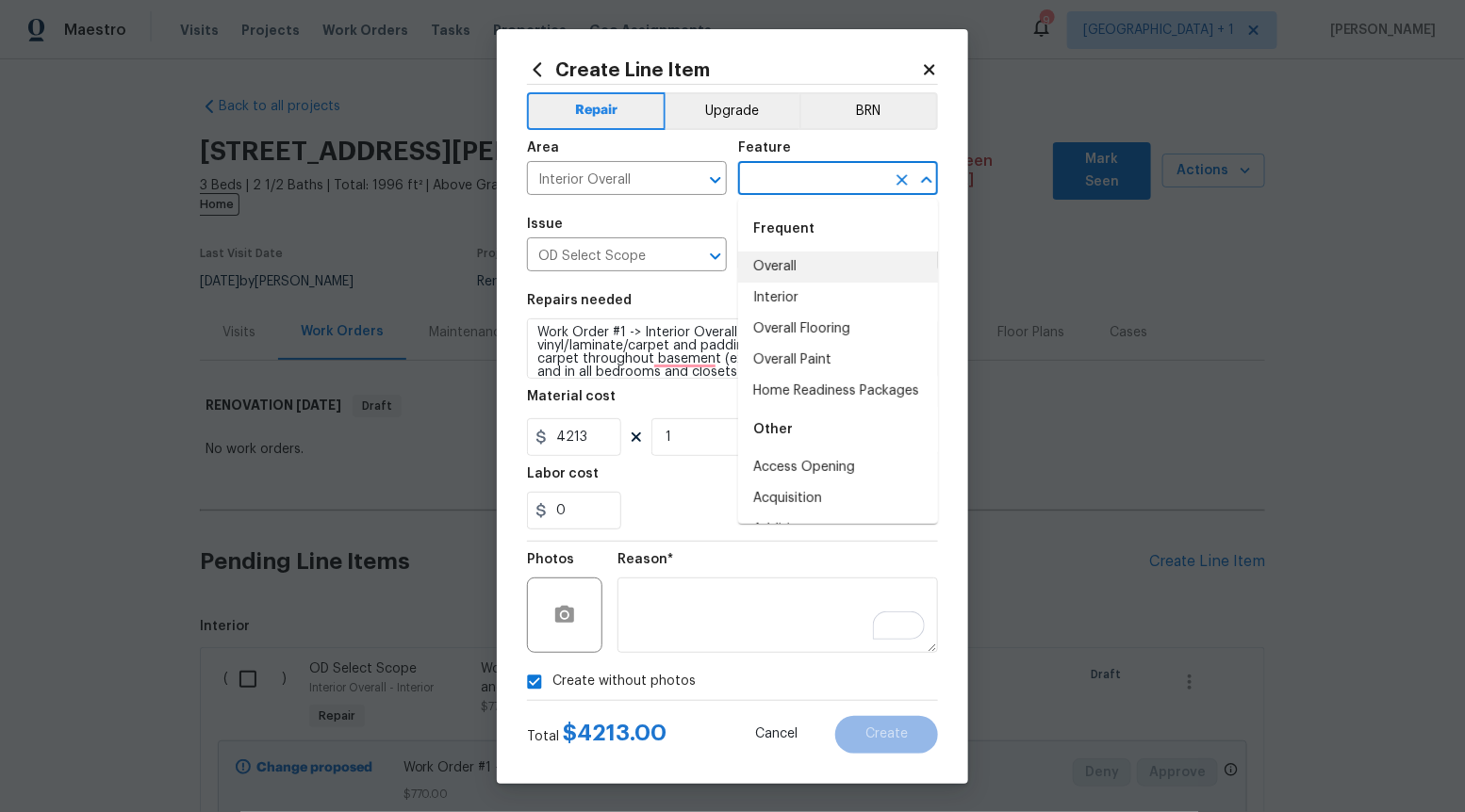
click at [783, 279] on li "Overall" at bounding box center [837, 267] width 199 height 31
type input "Overall"
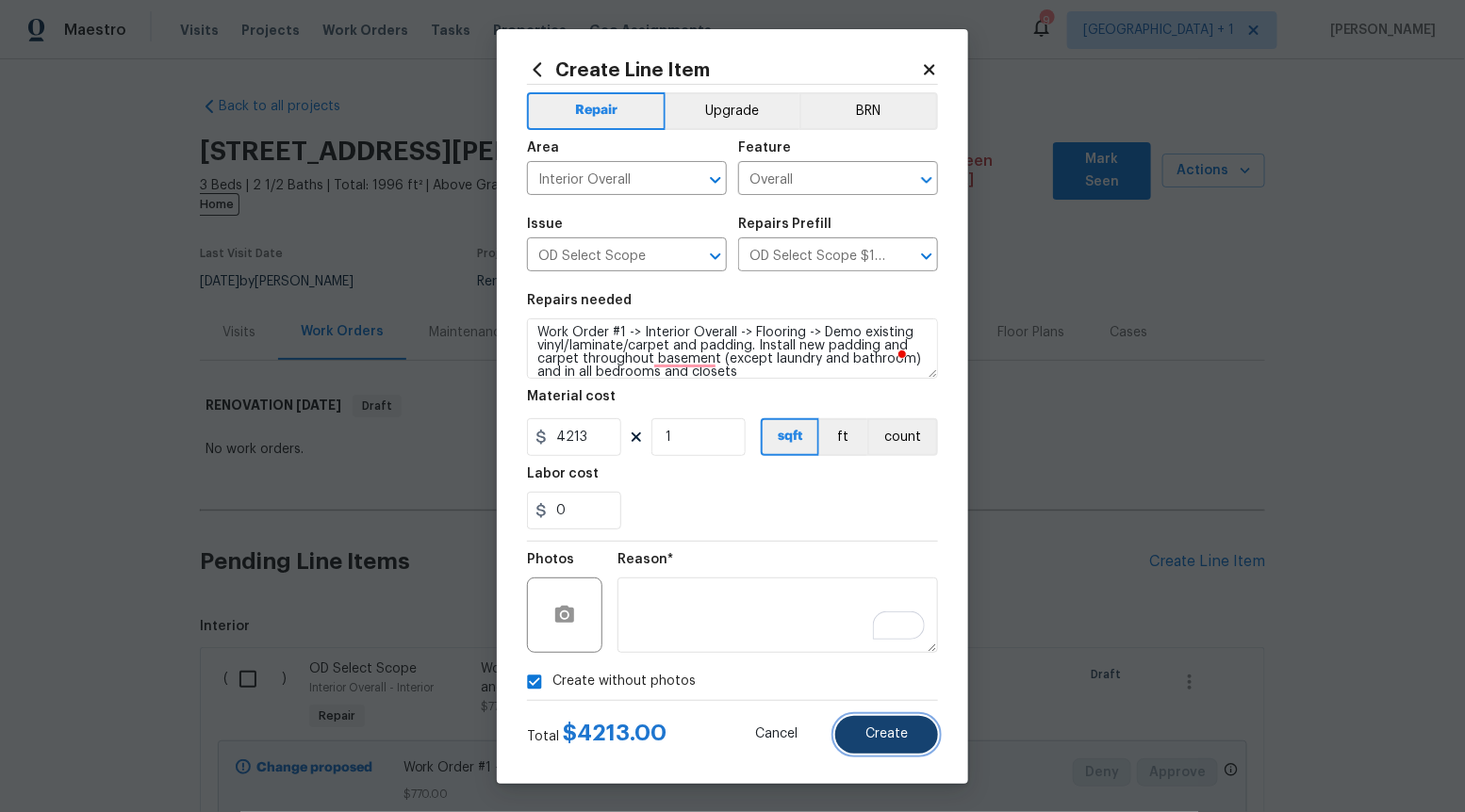
click at [891, 746] on button "Create" at bounding box center [887, 735] width 103 height 38
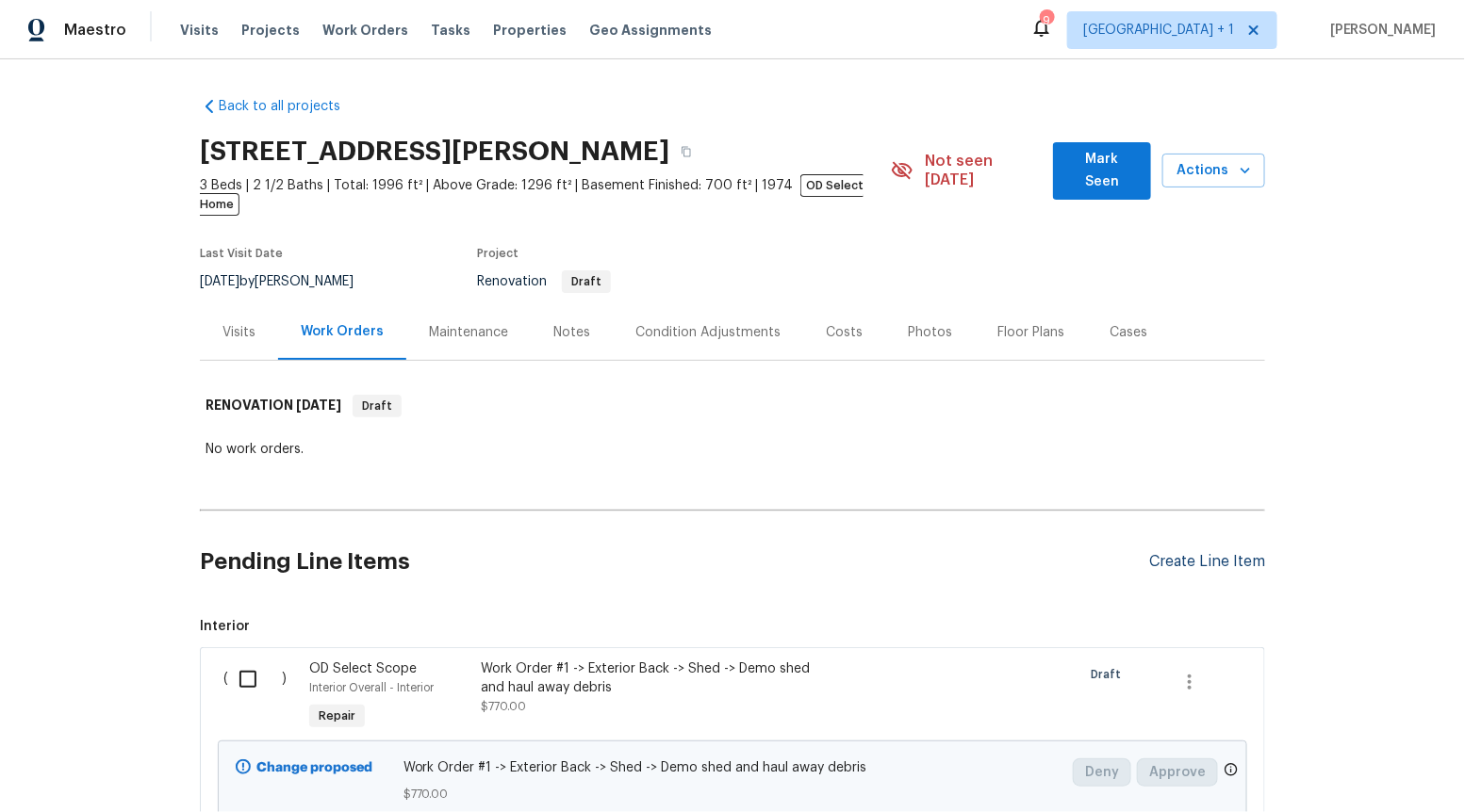
click at [1226, 553] on div "Create Line Item" at bounding box center [1207, 562] width 116 height 18
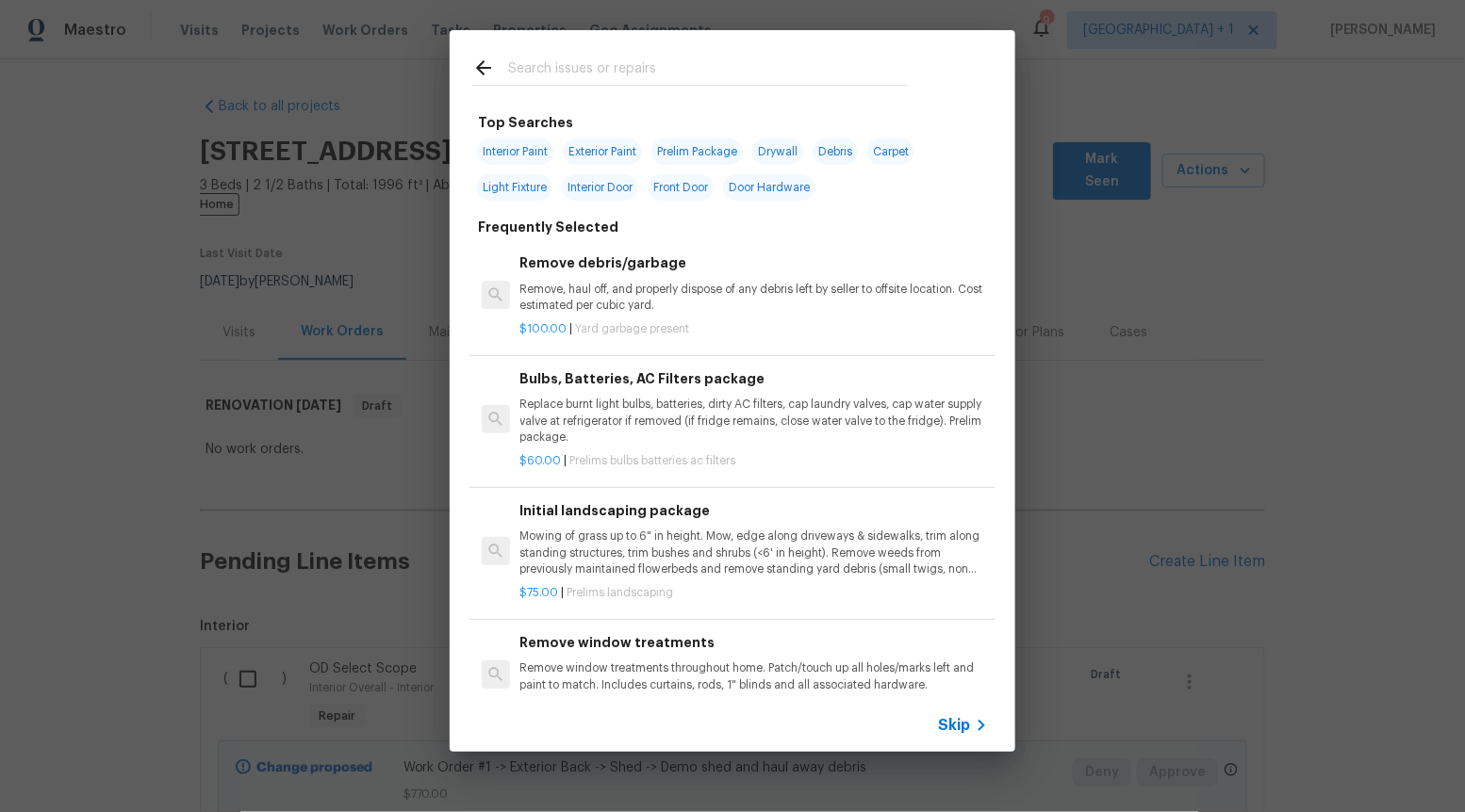
click at [977, 723] on icon at bounding box center [981, 725] width 23 height 23
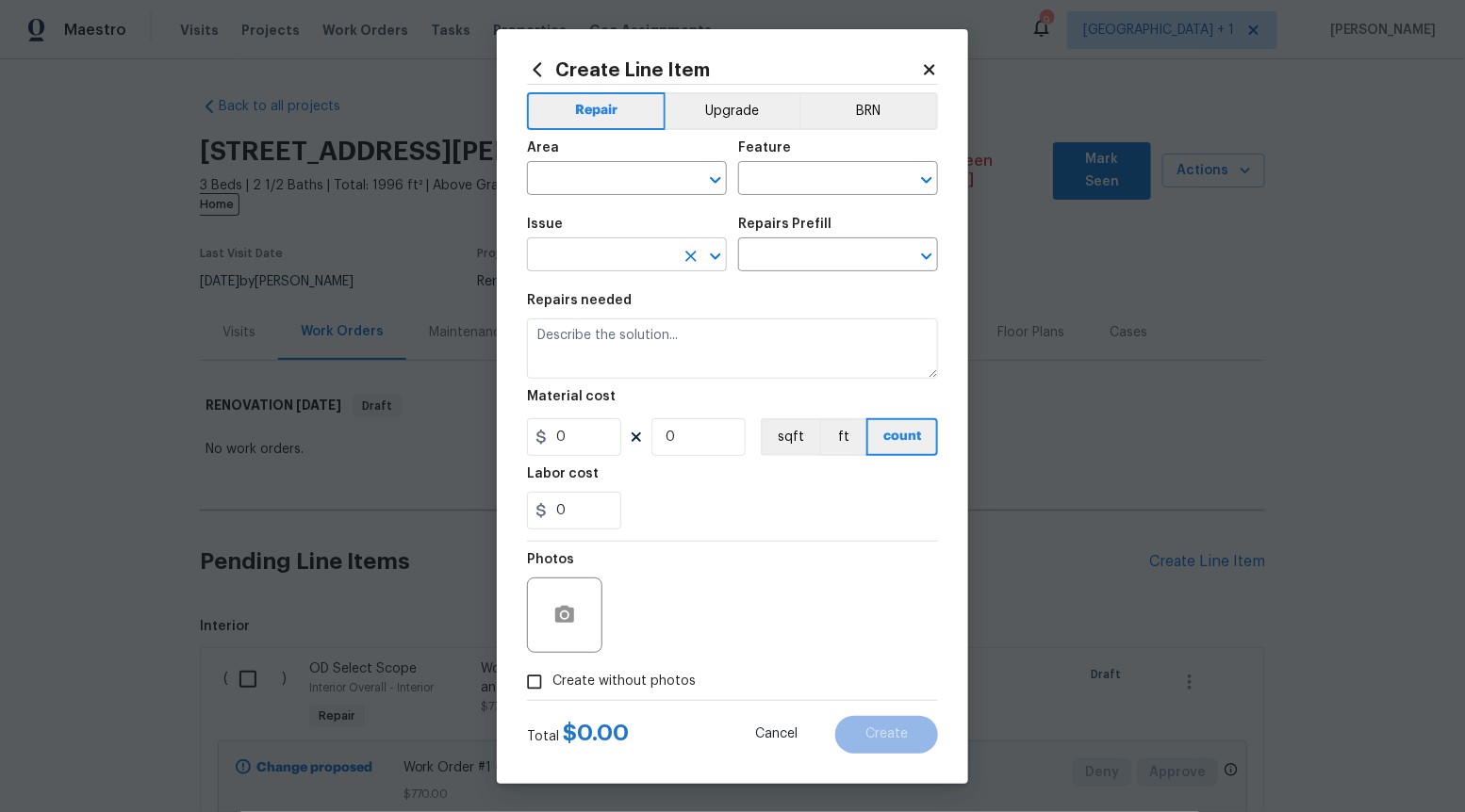
click at [721, 257] on icon "Open" at bounding box center [715, 256] width 23 height 23
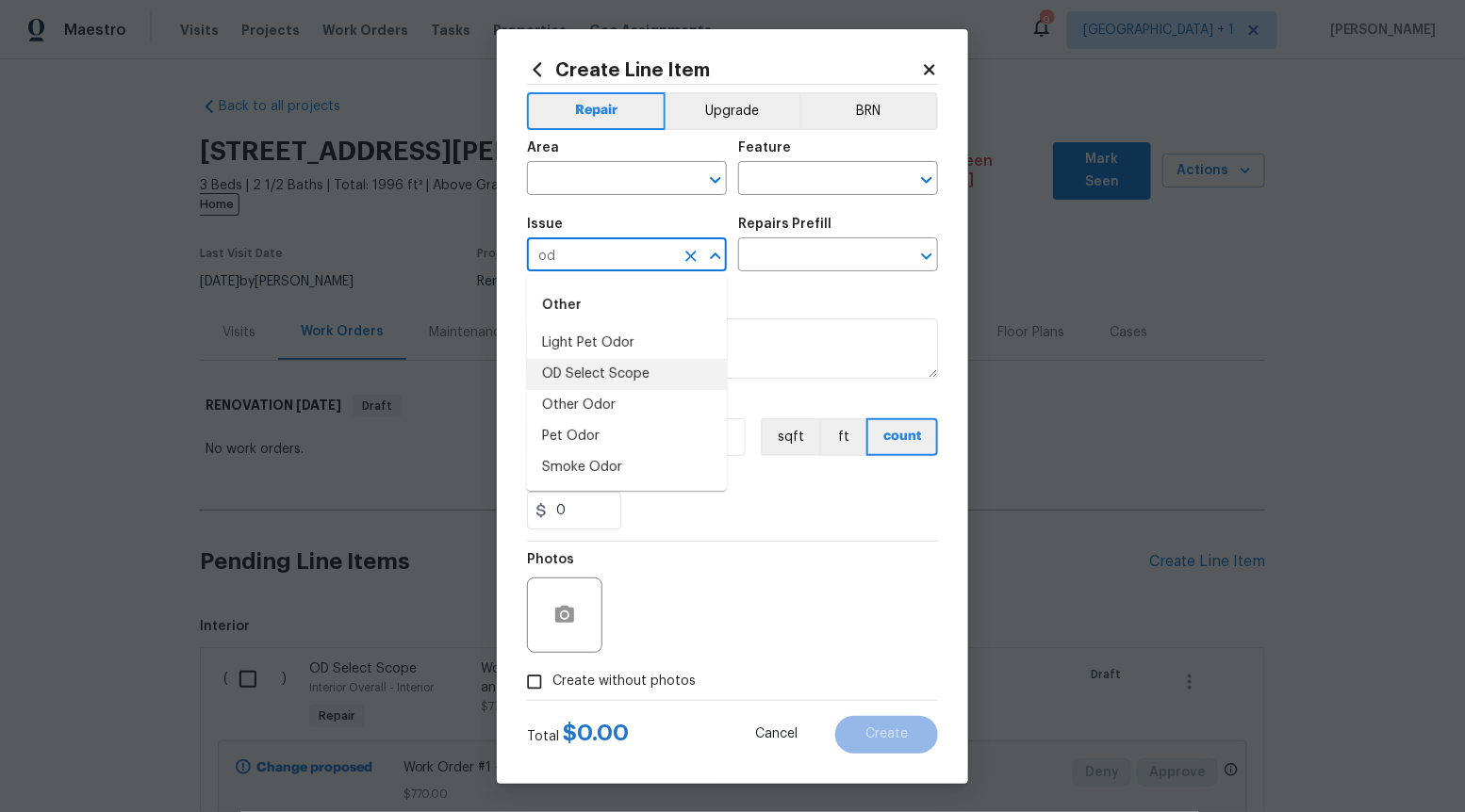
click at [624, 363] on li "OD Select Scope" at bounding box center [626, 374] width 199 height 31
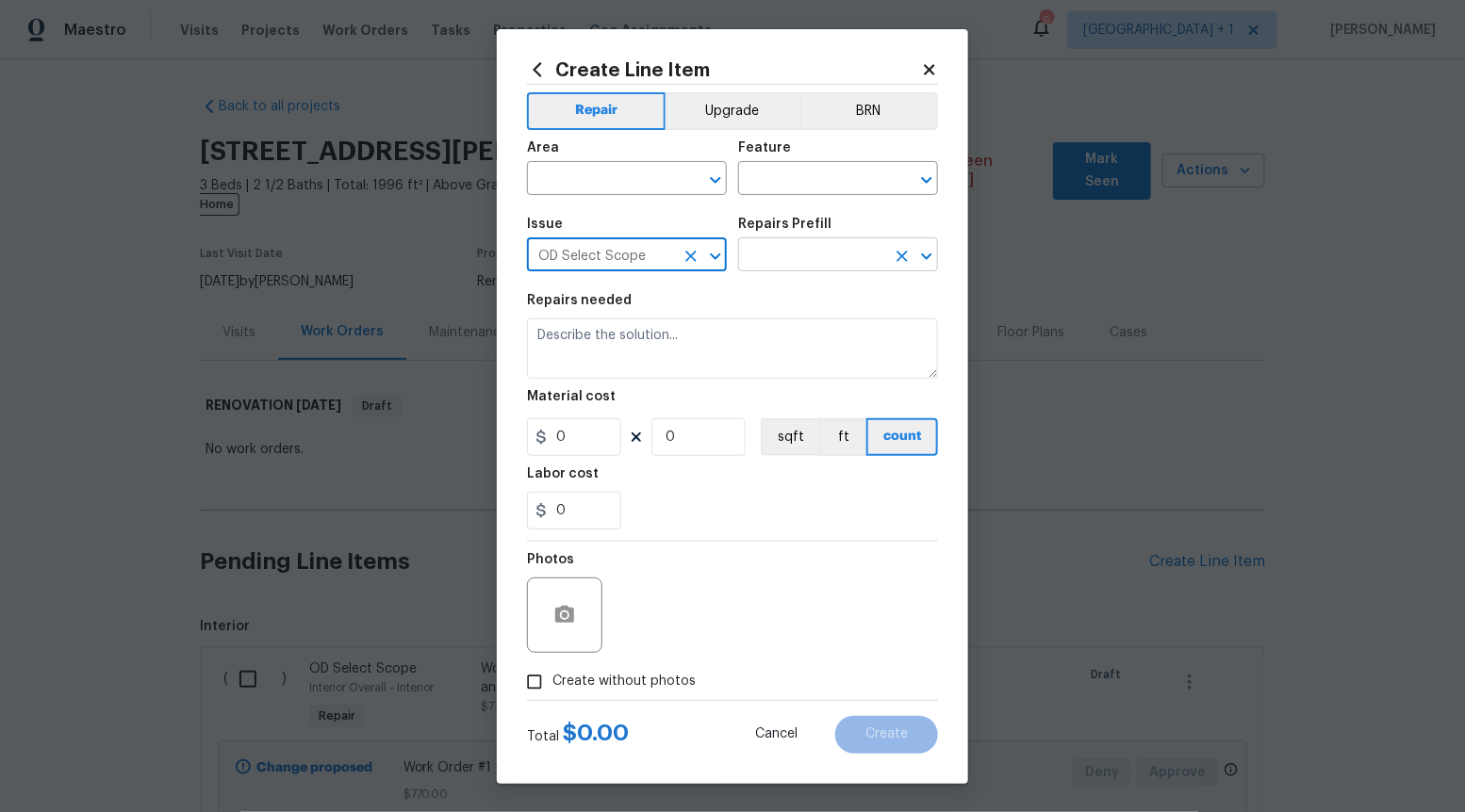
type input "OD Select Scope"
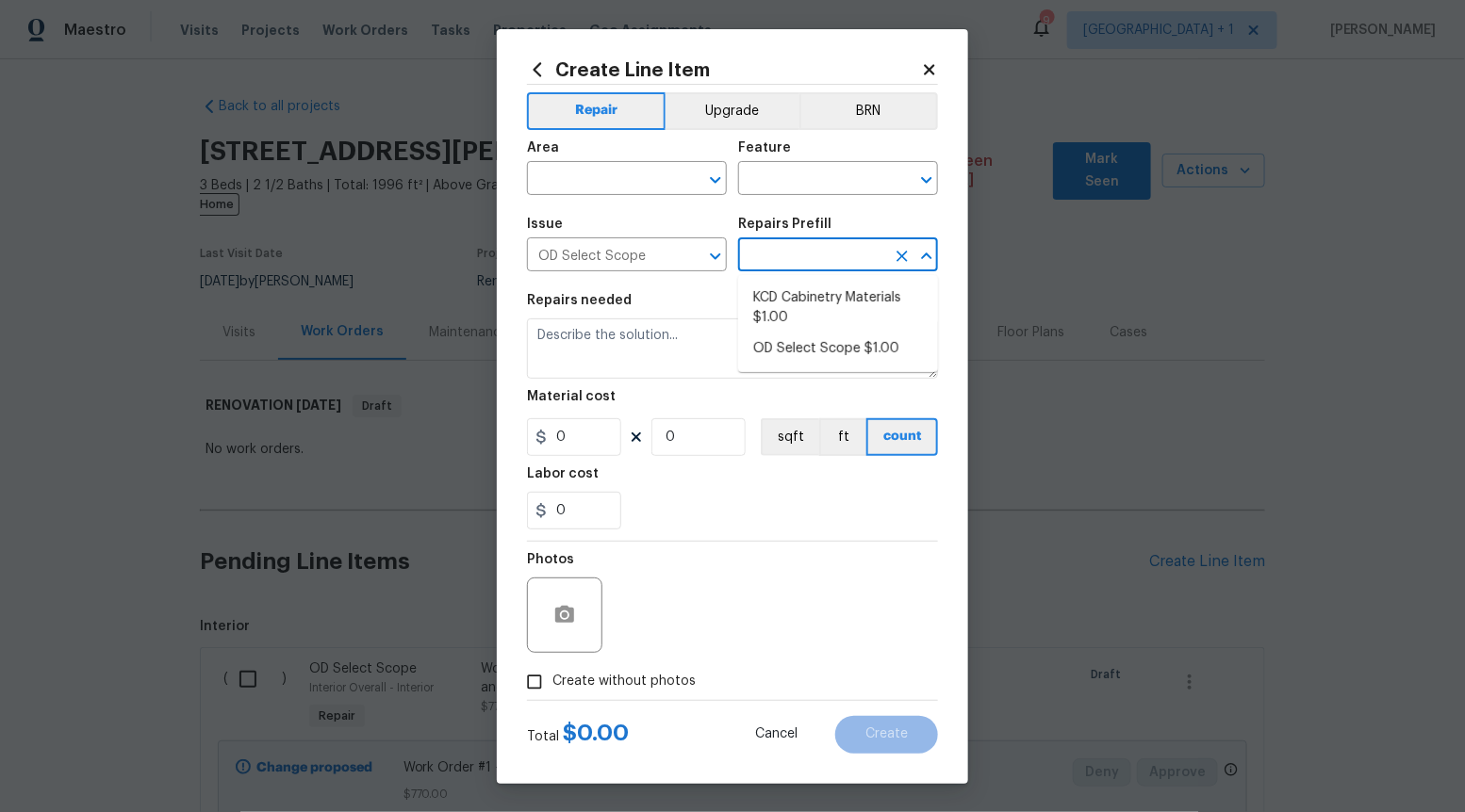
click at [864, 248] on input "text" at bounding box center [811, 256] width 147 height 29
click at [819, 352] on li "OD Select Scope $1.00" at bounding box center [837, 348] width 199 height 31
type input "OD Select Scope $1.00"
type textarea "Refer to the agreed upon scope document for further details."
type input "1"
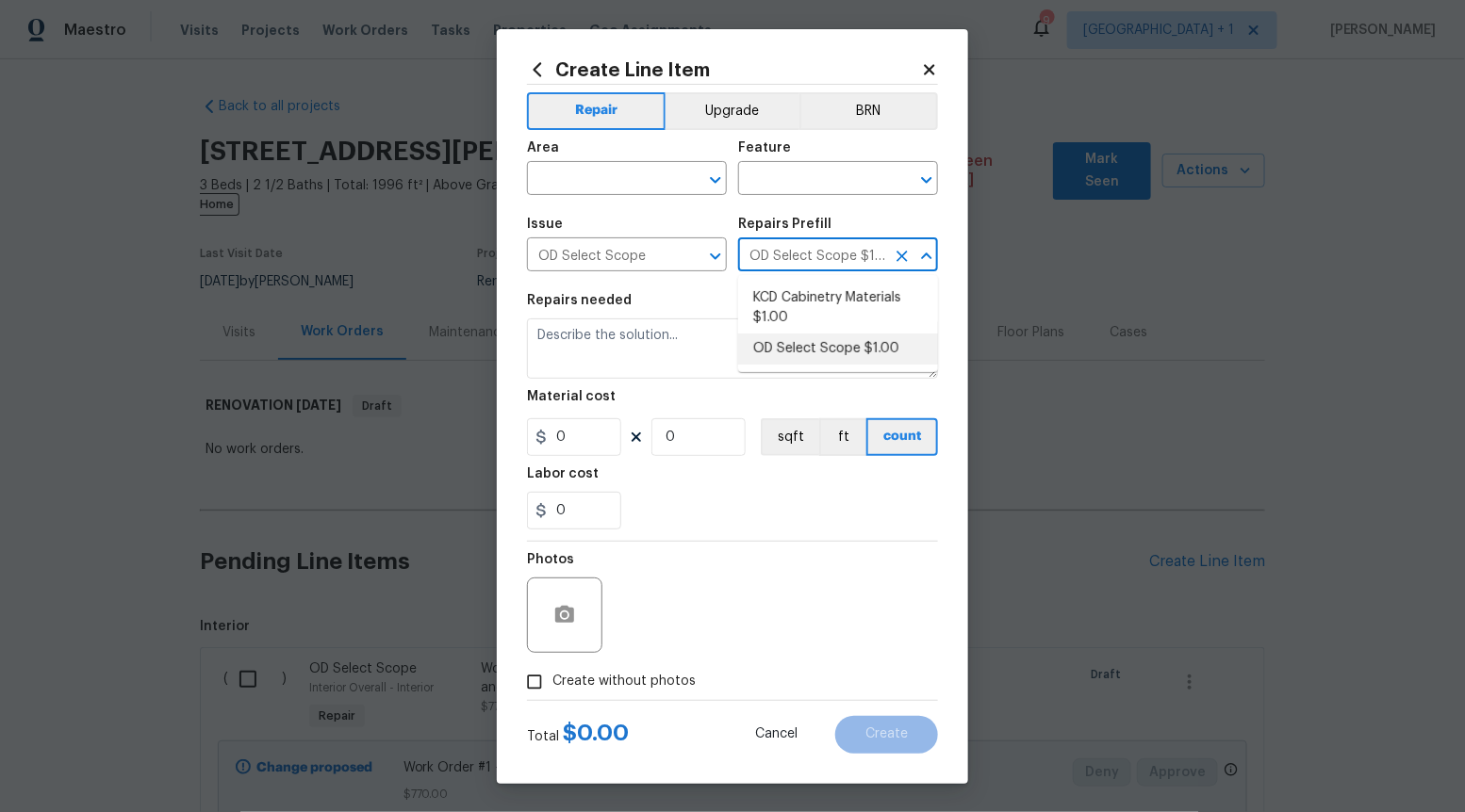
type input "1"
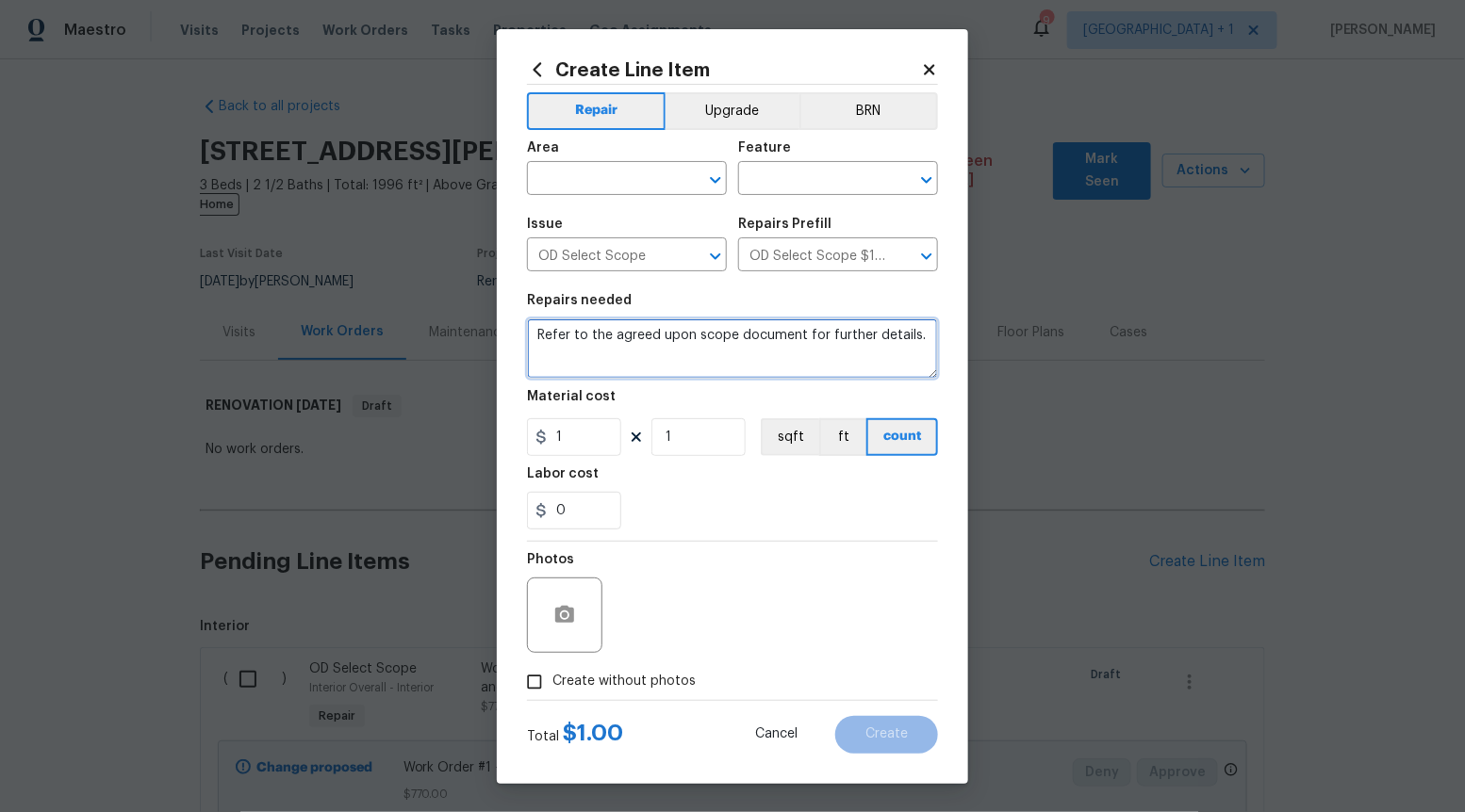
click at [819, 352] on textarea "Refer to the agreed upon scope document for further details." at bounding box center [732, 348] width 411 height 60
paste textarea "Work Order #1 -> Interior Overall -> Flooring -> Install floor tile in kitchen …"
type textarea "Work Order #1 -> Interior Overall -> Flooring -> Install floor tile in kitchen …"
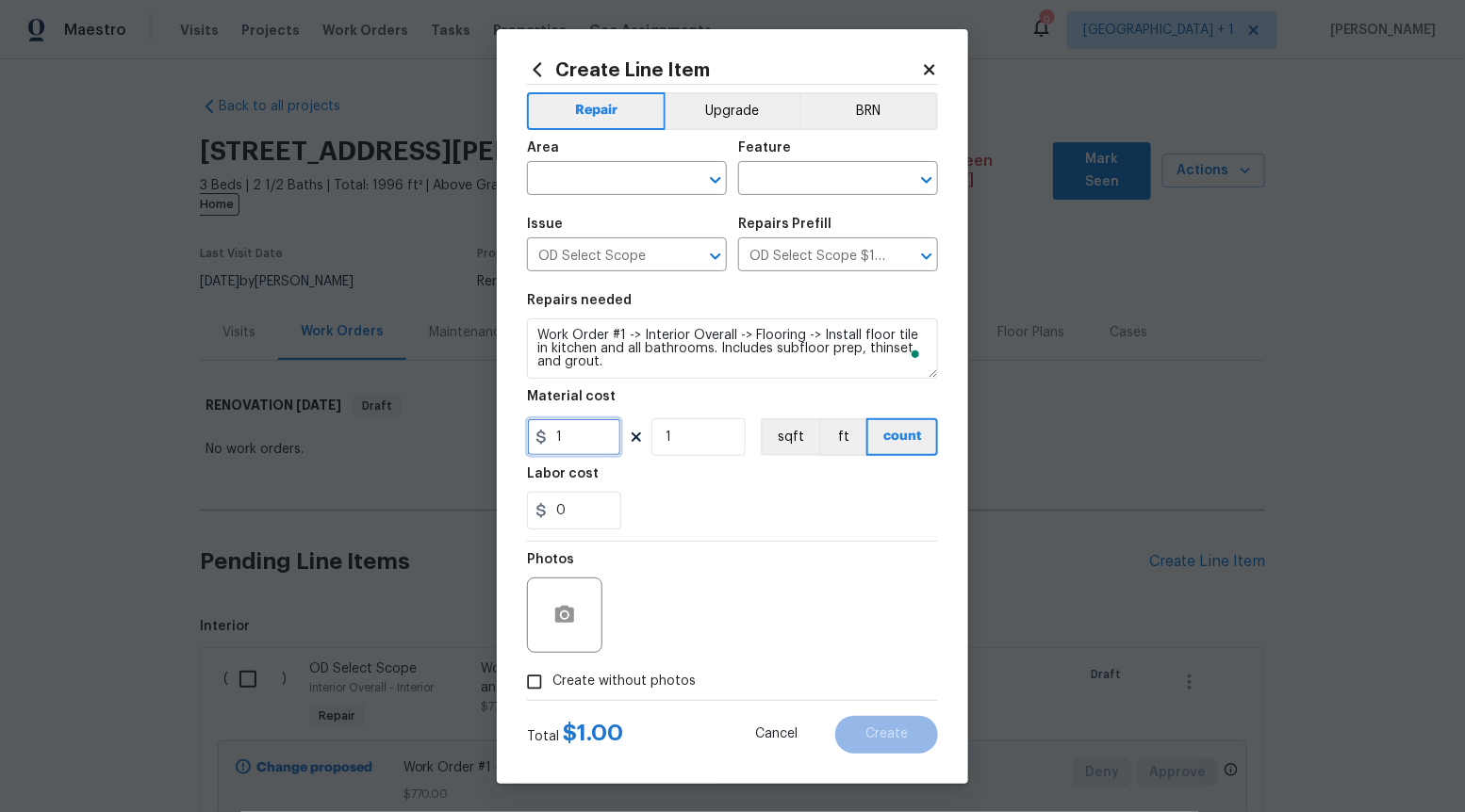
click at [607, 436] on input "1" at bounding box center [573, 437] width 94 height 38
type input "3990"
click at [549, 666] on input "Create without photos" at bounding box center [535, 682] width 36 height 36
checkbox input "true"
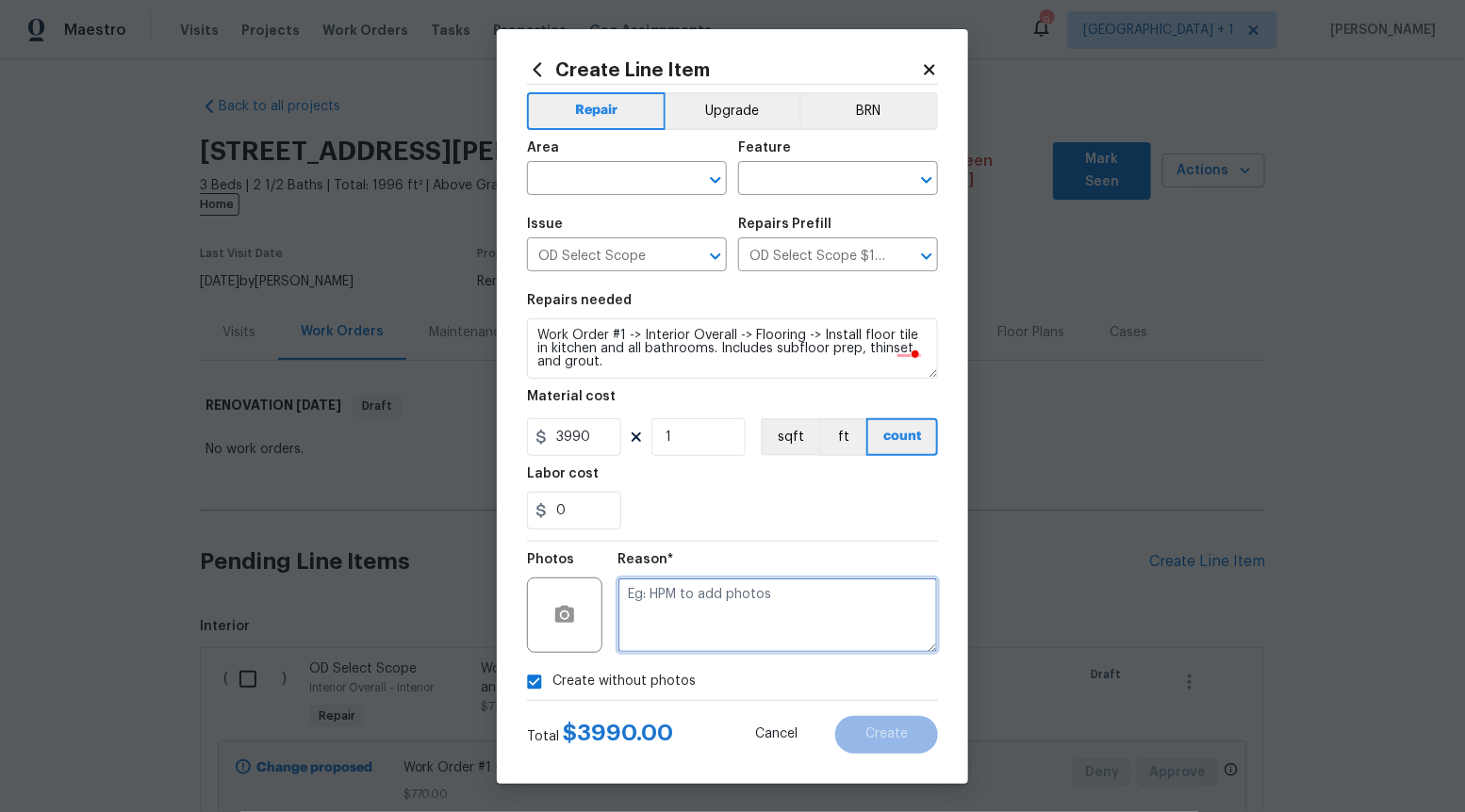
click at [708, 616] on textarea at bounding box center [778, 616] width 320 height 75
click at [717, 179] on icon "Open" at bounding box center [715, 180] width 10 height 7
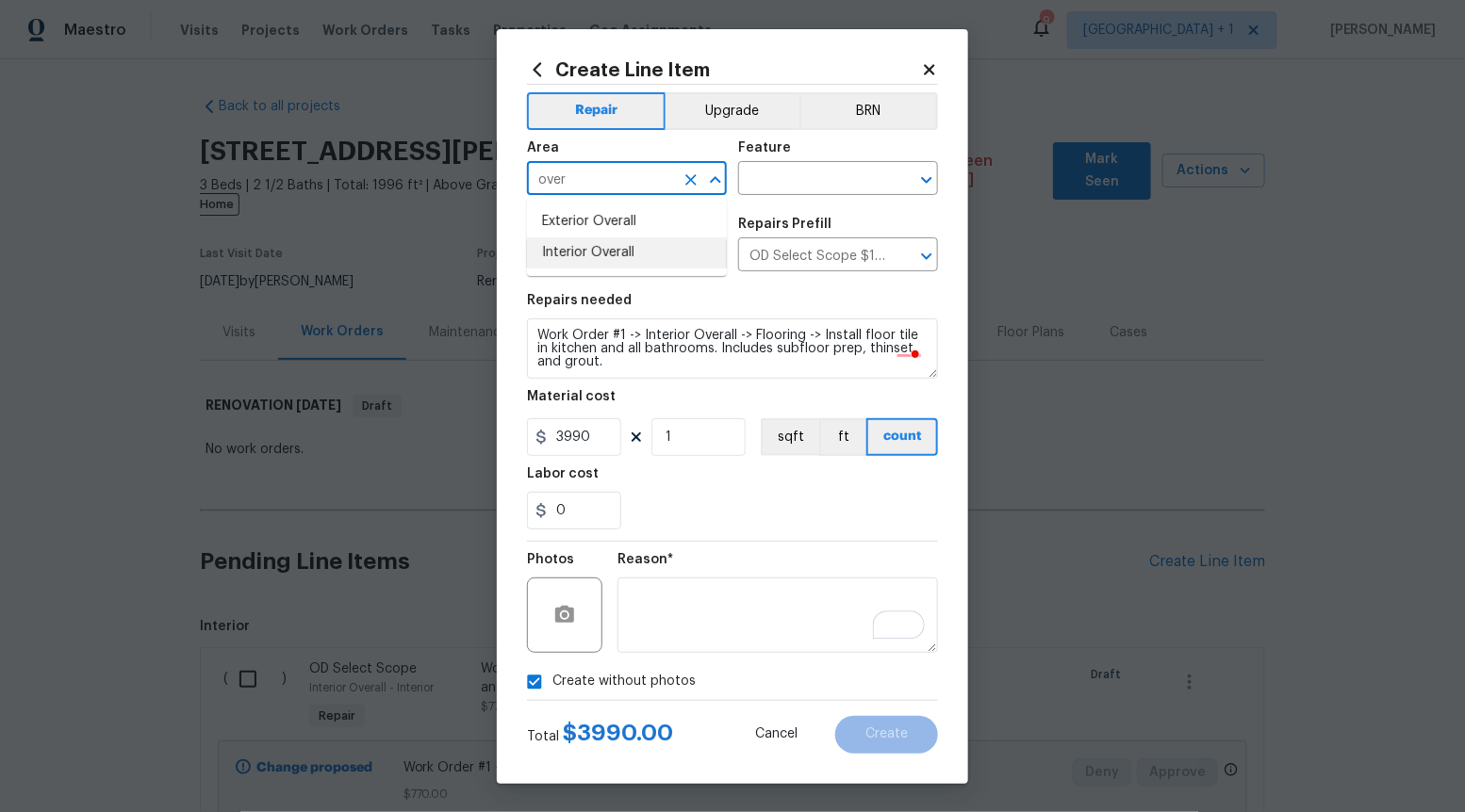
click at [600, 254] on li "Interior Overall" at bounding box center [626, 253] width 199 height 31
type input "Interior Overall"
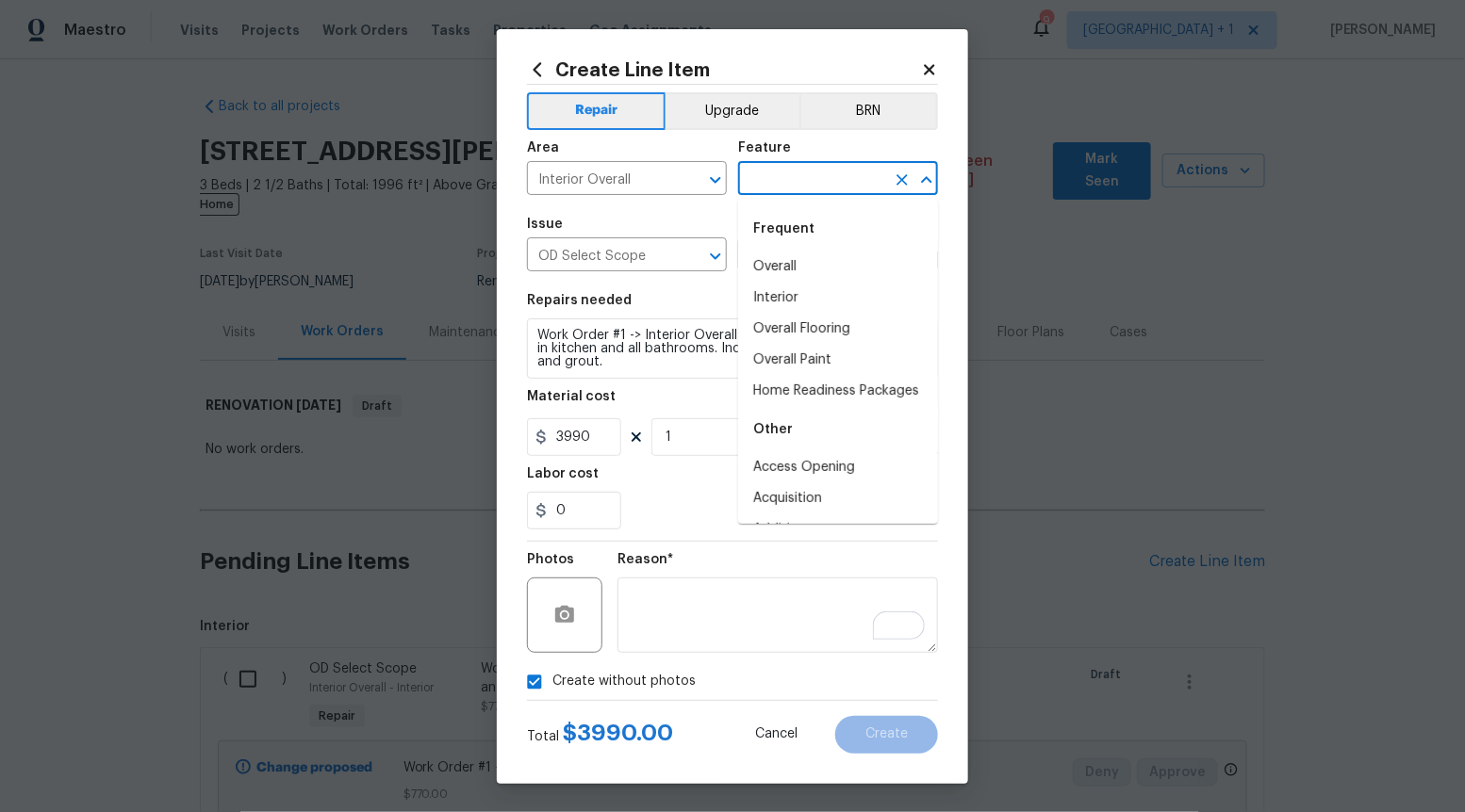
click at [814, 174] on input "text" at bounding box center [811, 179] width 147 height 29
click at [787, 276] on li "Overall" at bounding box center [837, 267] width 199 height 31
type input "Overall"
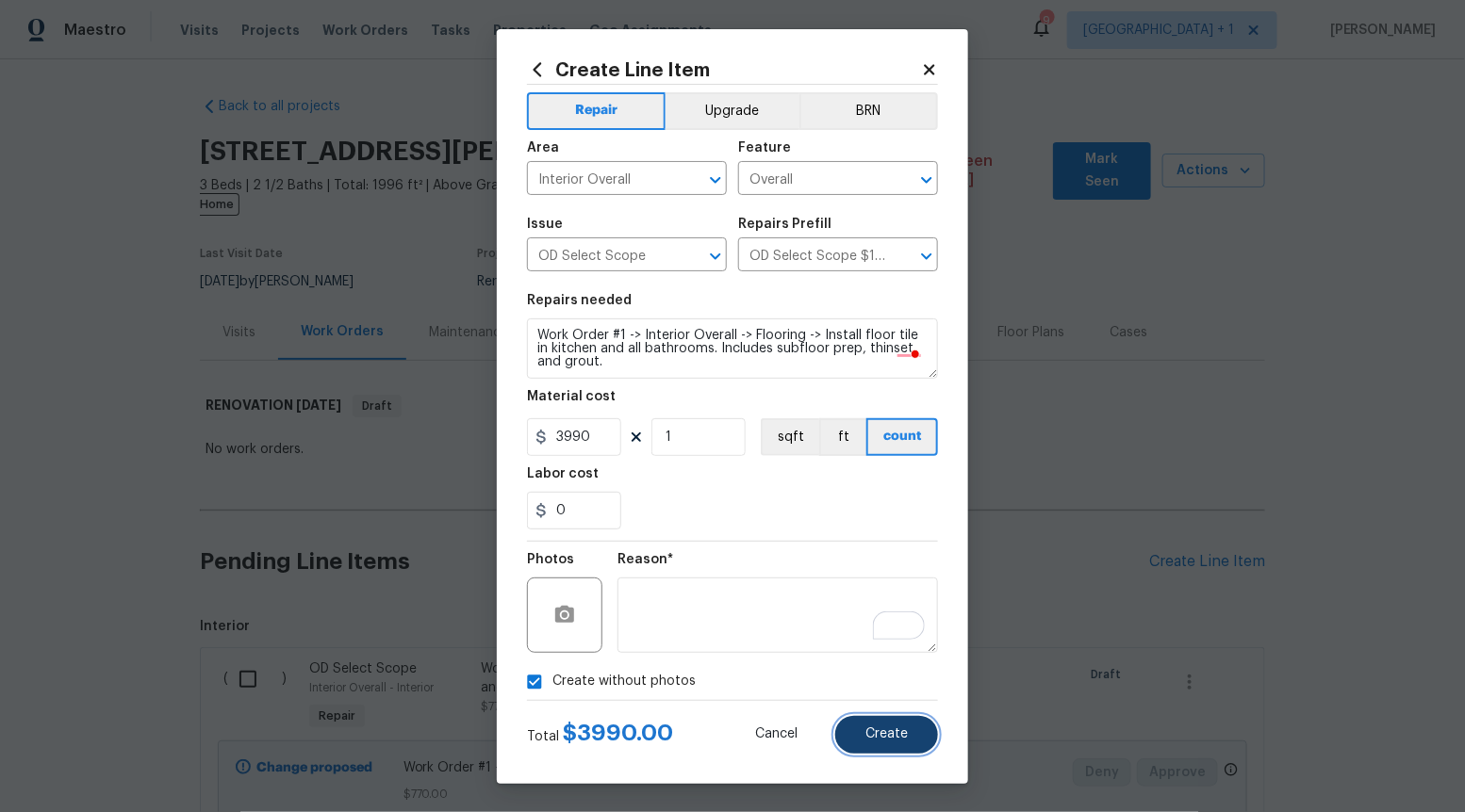
click at [892, 740] on span "Create" at bounding box center [887, 735] width 43 height 14
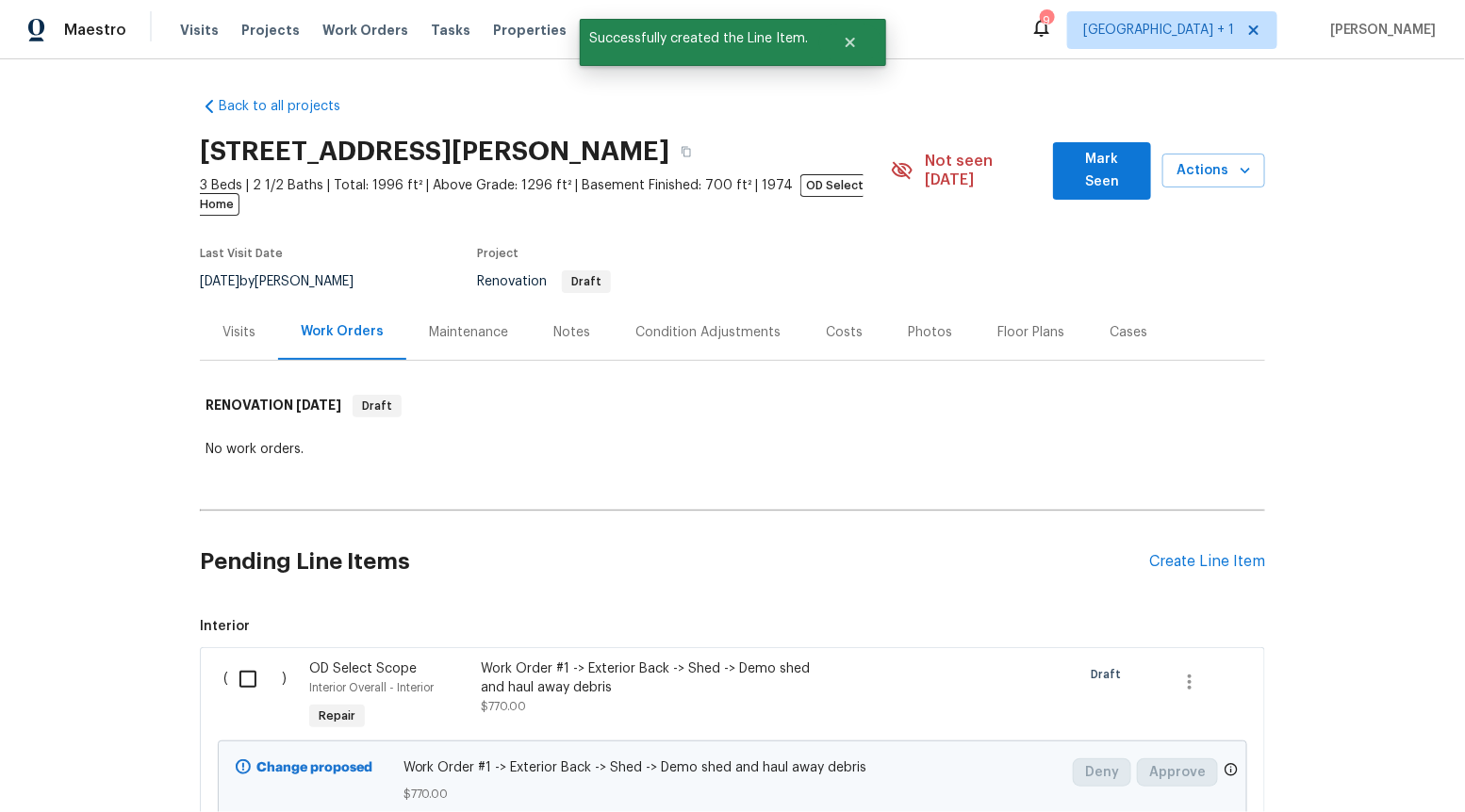
scroll to position [7101, 0]
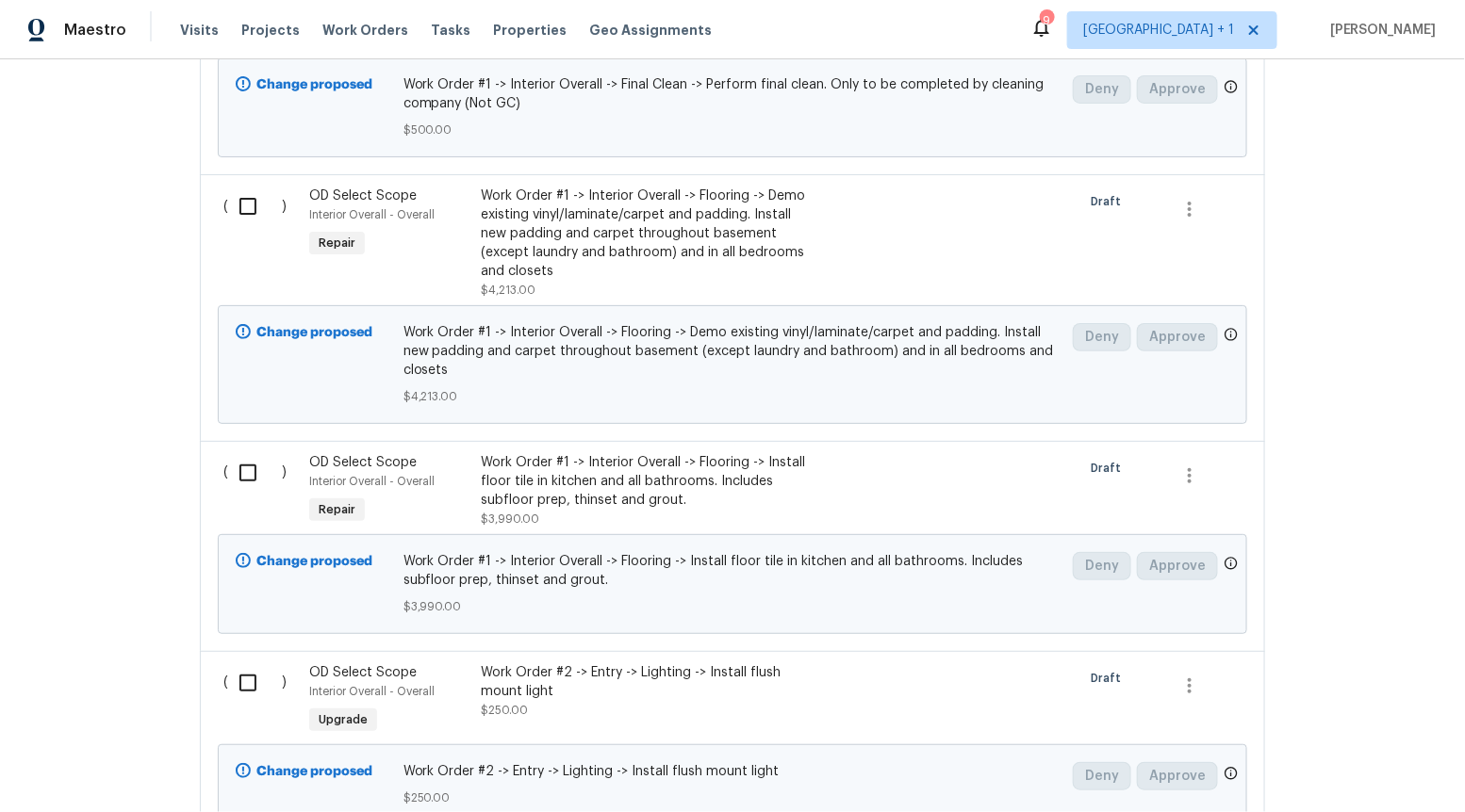
click at [608, 463] on div "Work Order #1 -> Interior Overall -> Flooring -> Install floor tile in kitchen …" at bounding box center [647, 491] width 332 height 75
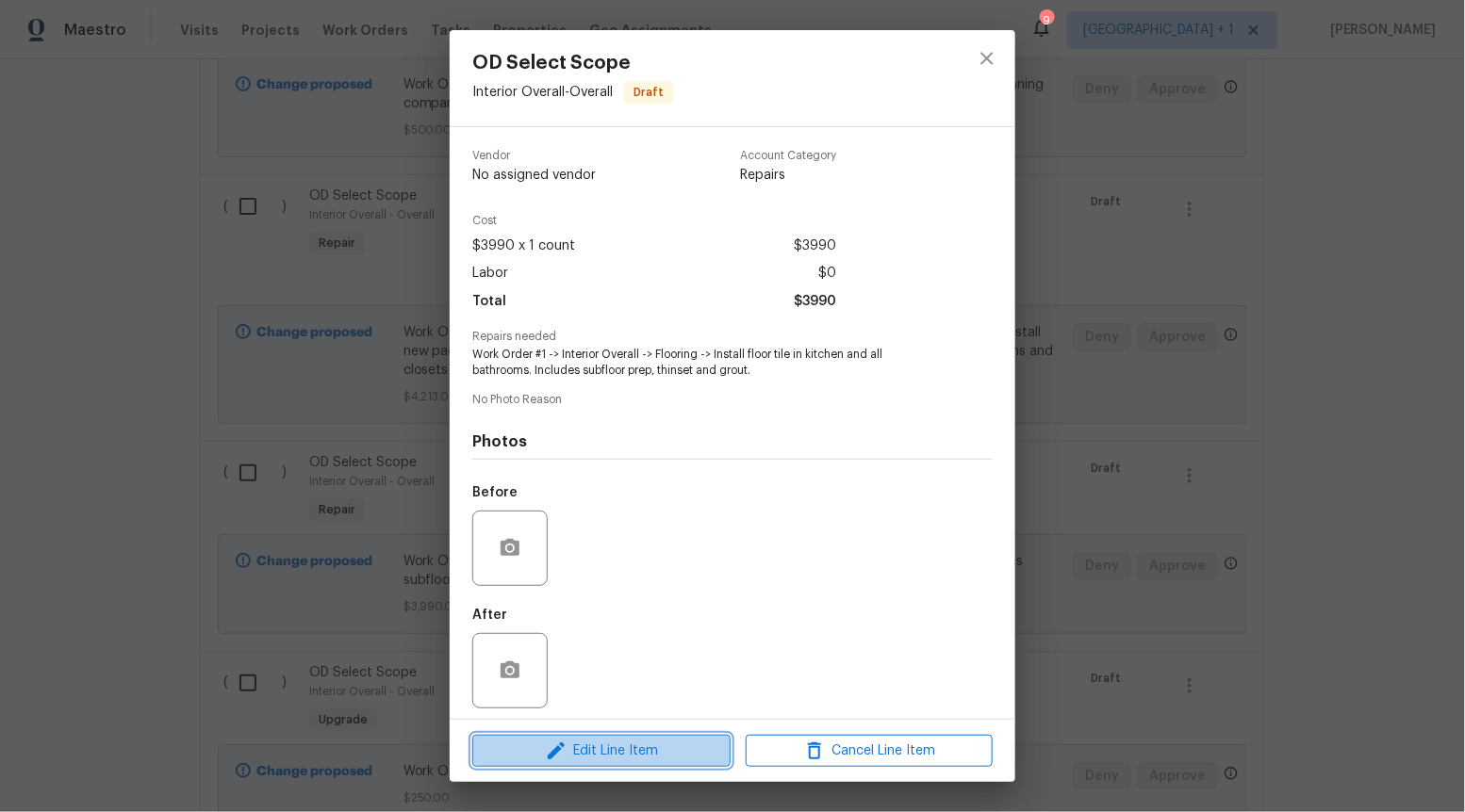
click at [612, 755] on span "Edit Line Item" at bounding box center [601, 752] width 247 height 24
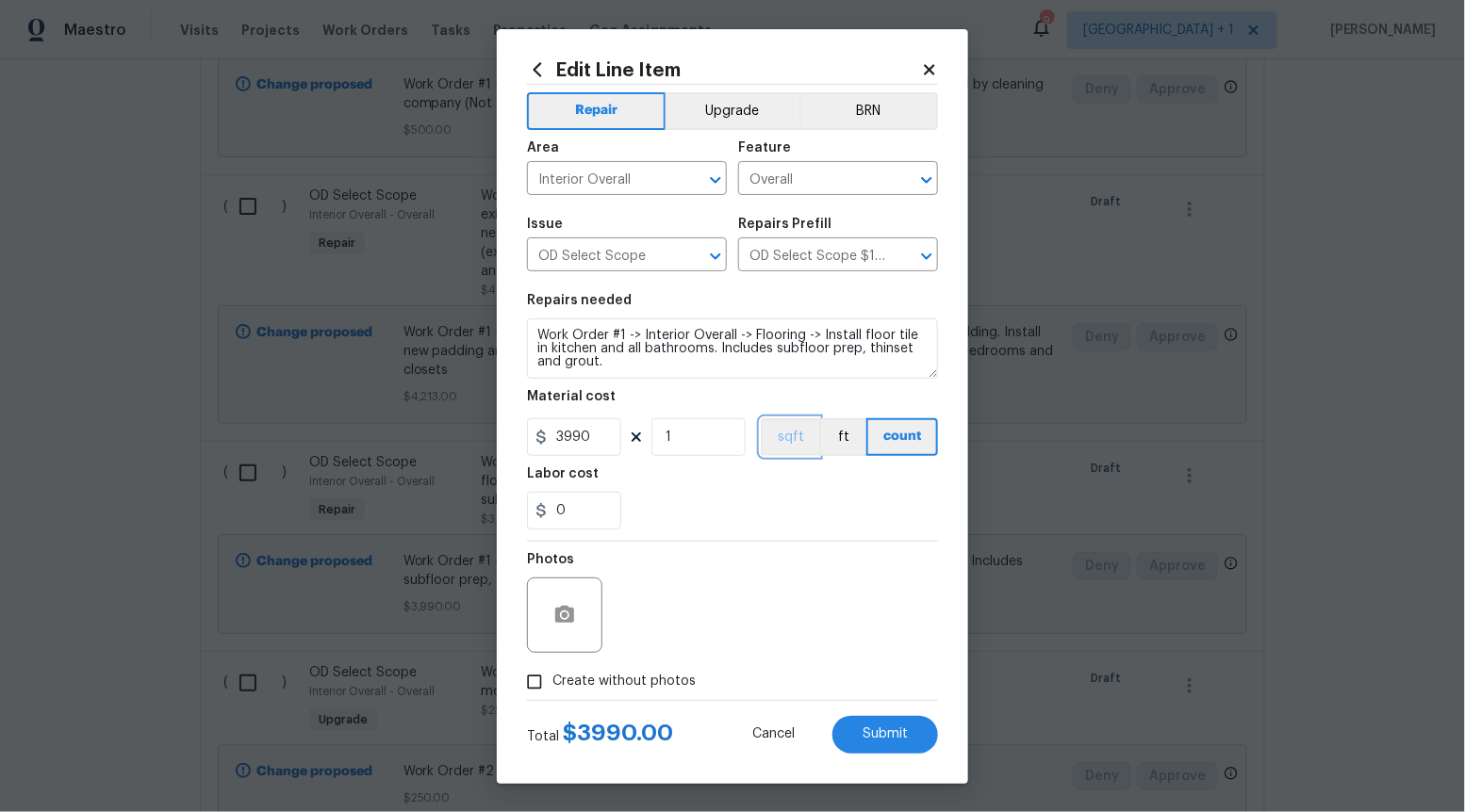
click at [797, 430] on button "sqft" at bounding box center [790, 437] width 59 height 38
click at [885, 735] on span "Submit" at bounding box center [886, 735] width 46 height 14
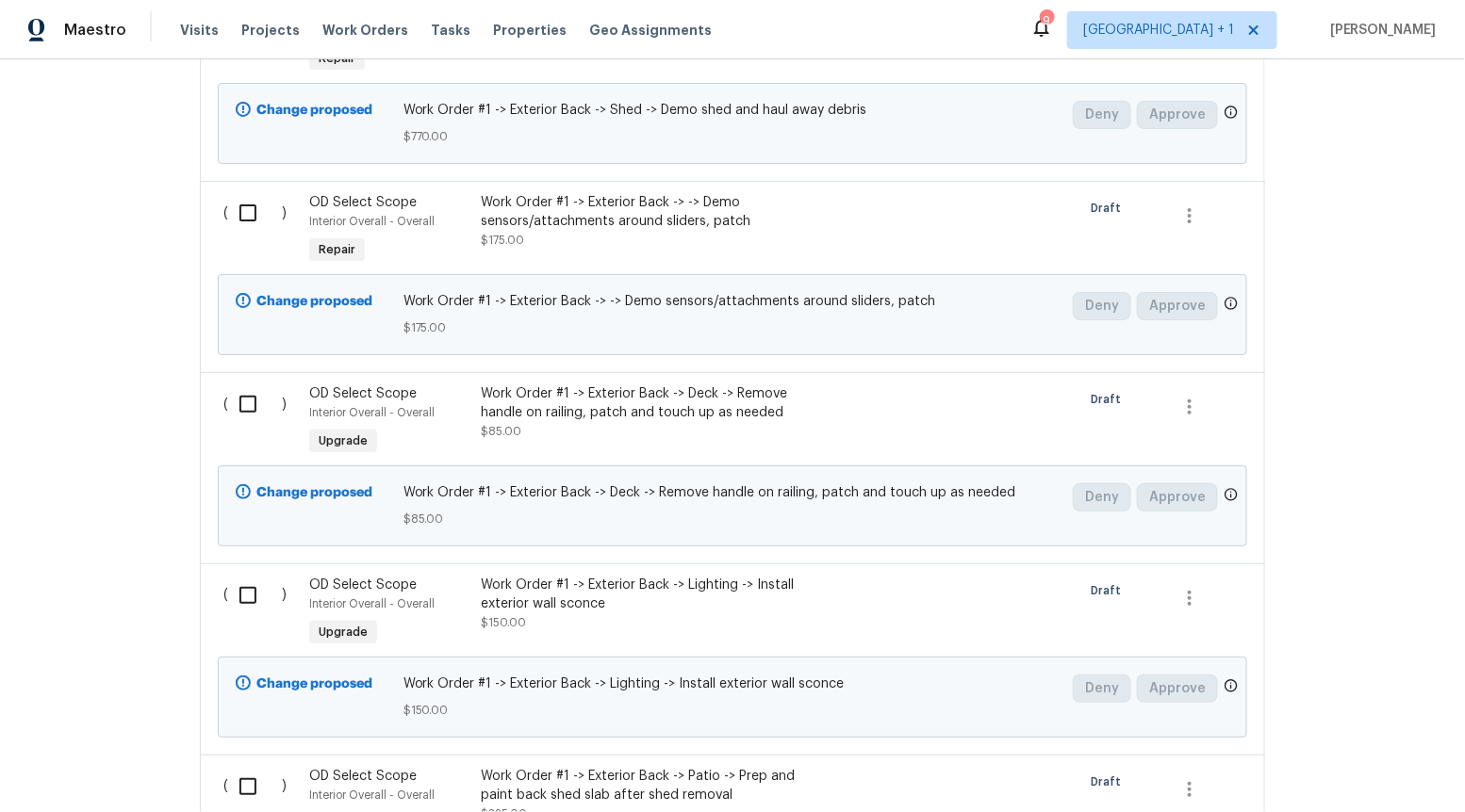
scroll to position [0, 0]
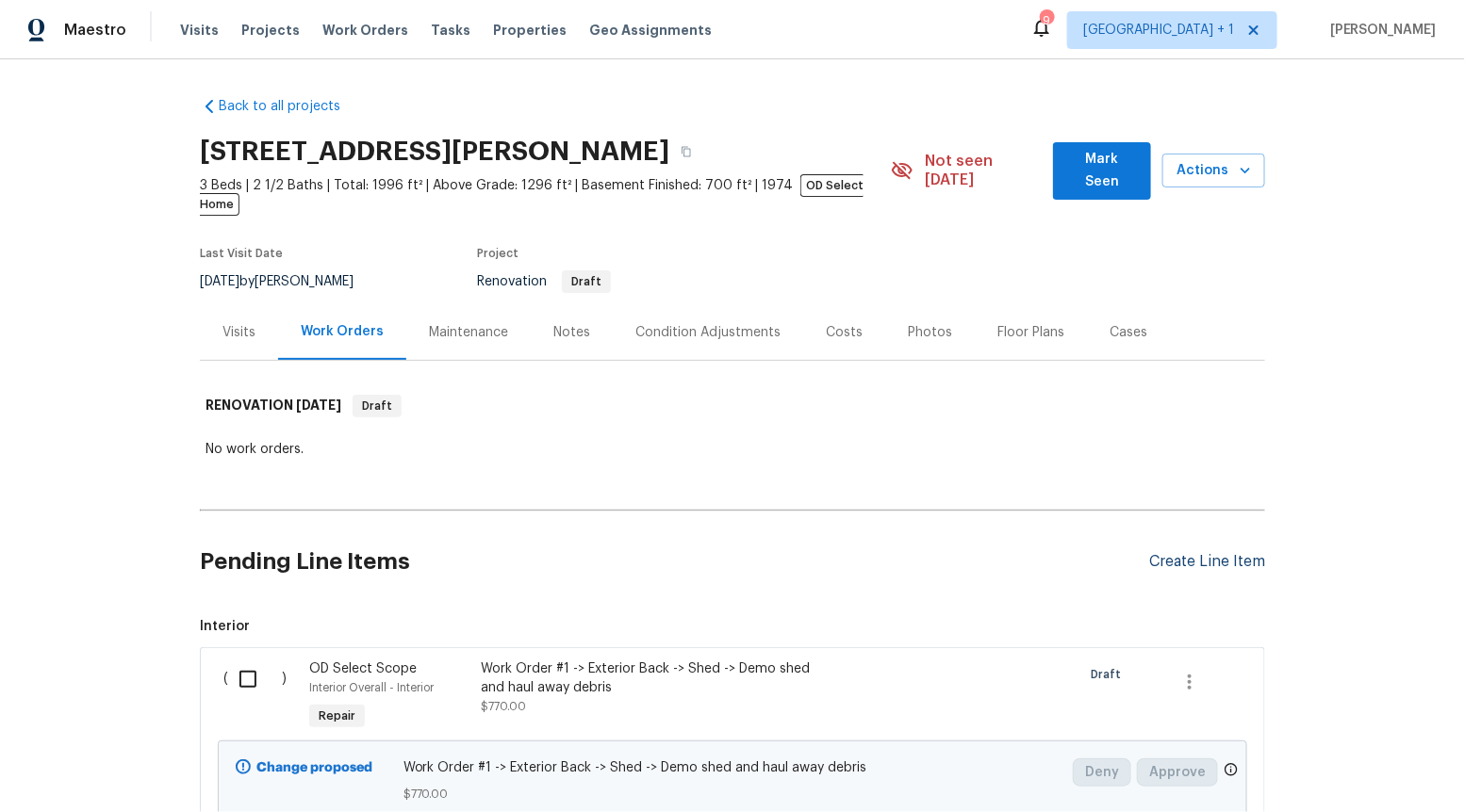
click at [1196, 553] on div "Create Line Item" at bounding box center [1207, 562] width 116 height 18
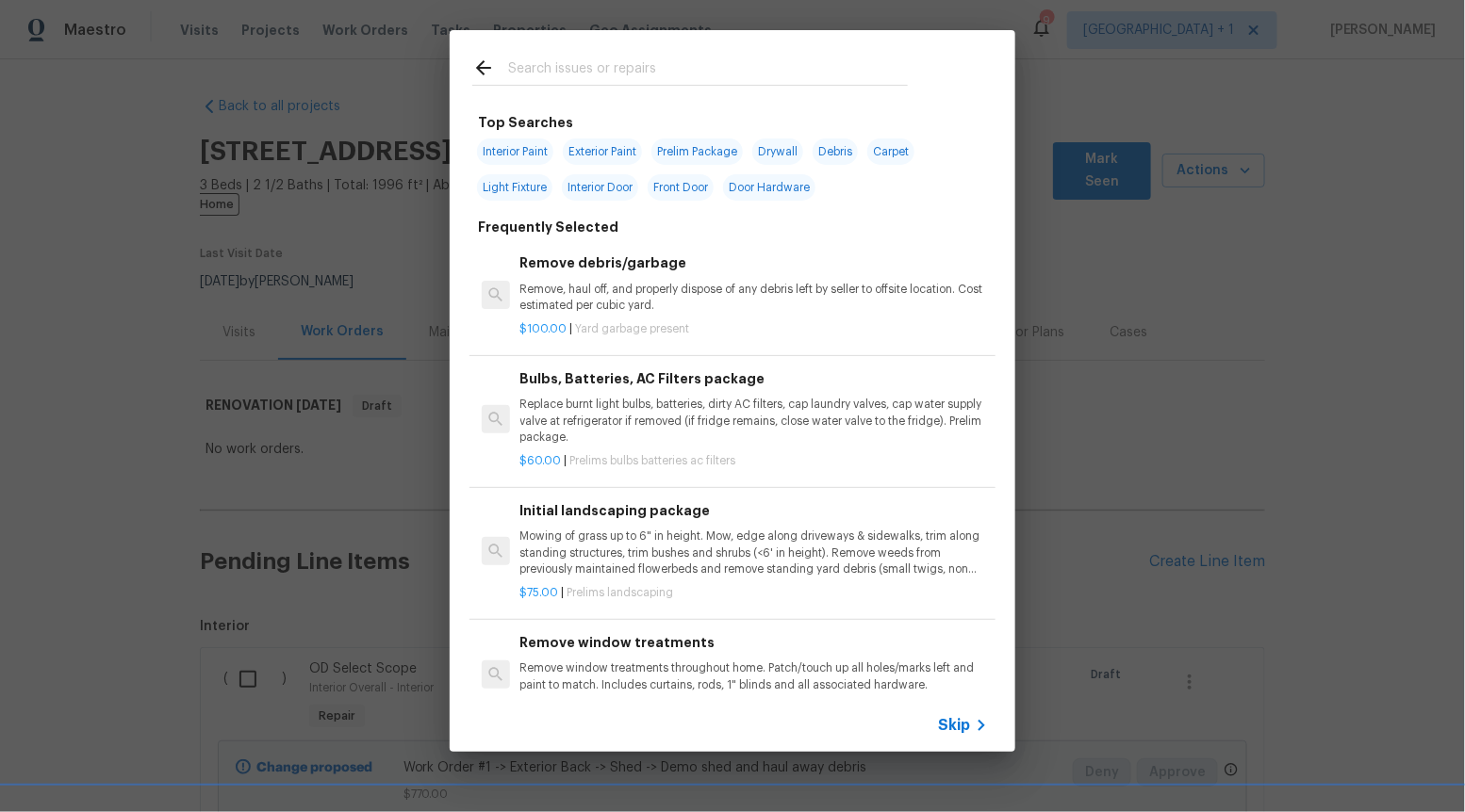
click at [964, 728] on span "Skip" at bounding box center [954, 725] width 32 height 19
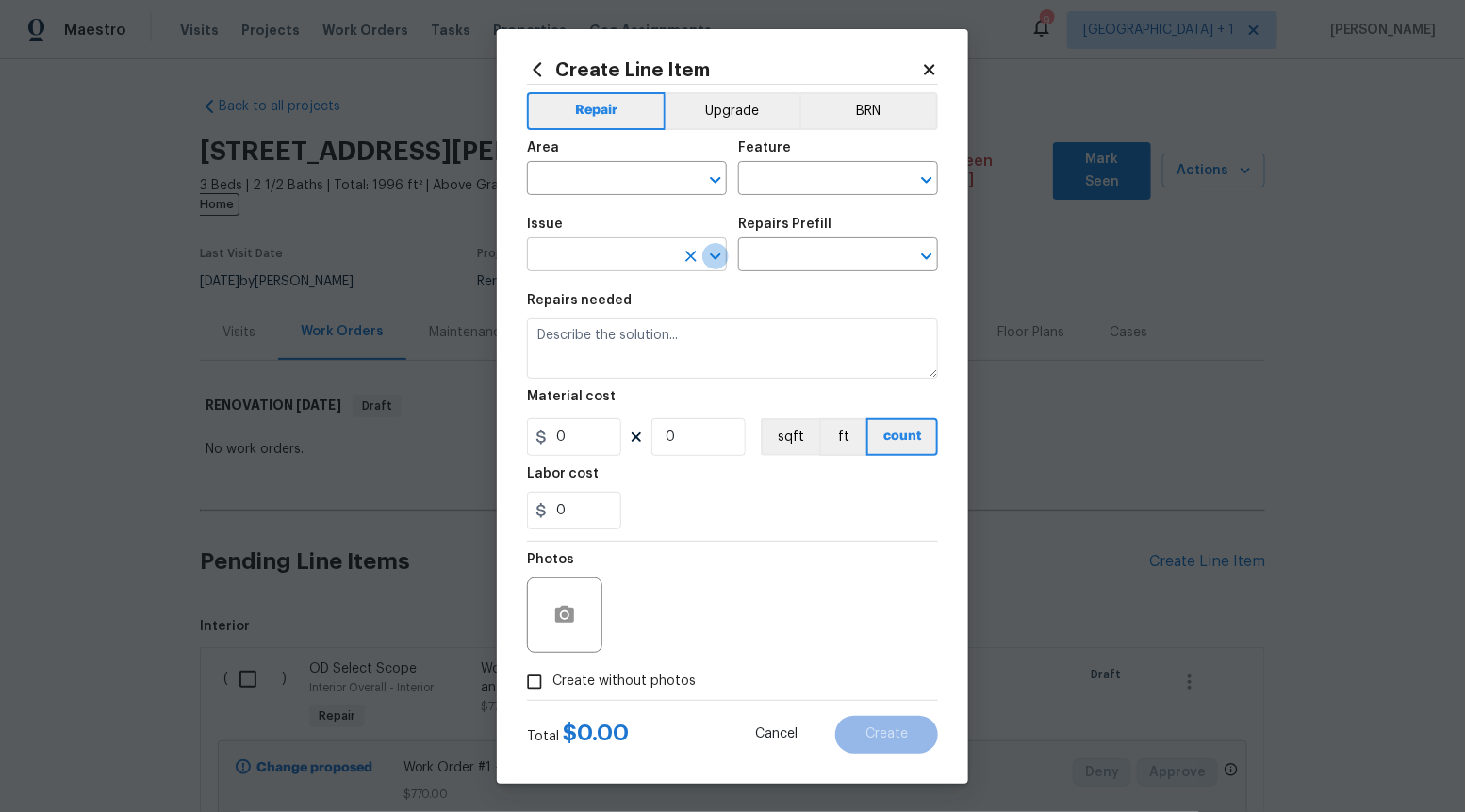
click at [715, 257] on icon "Open" at bounding box center [715, 257] width 10 height 7
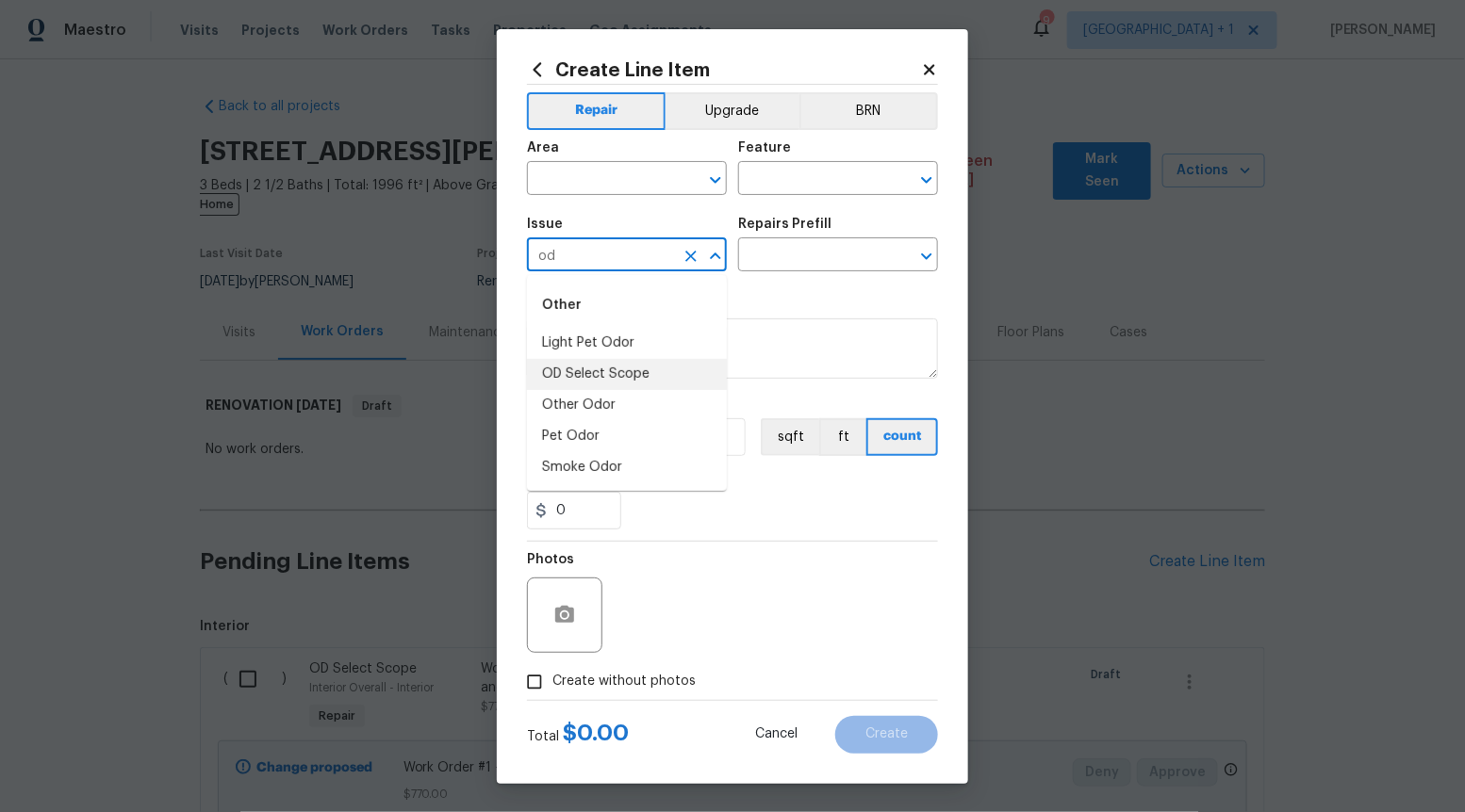
click at [630, 377] on li "OD Select Scope" at bounding box center [626, 374] width 199 height 31
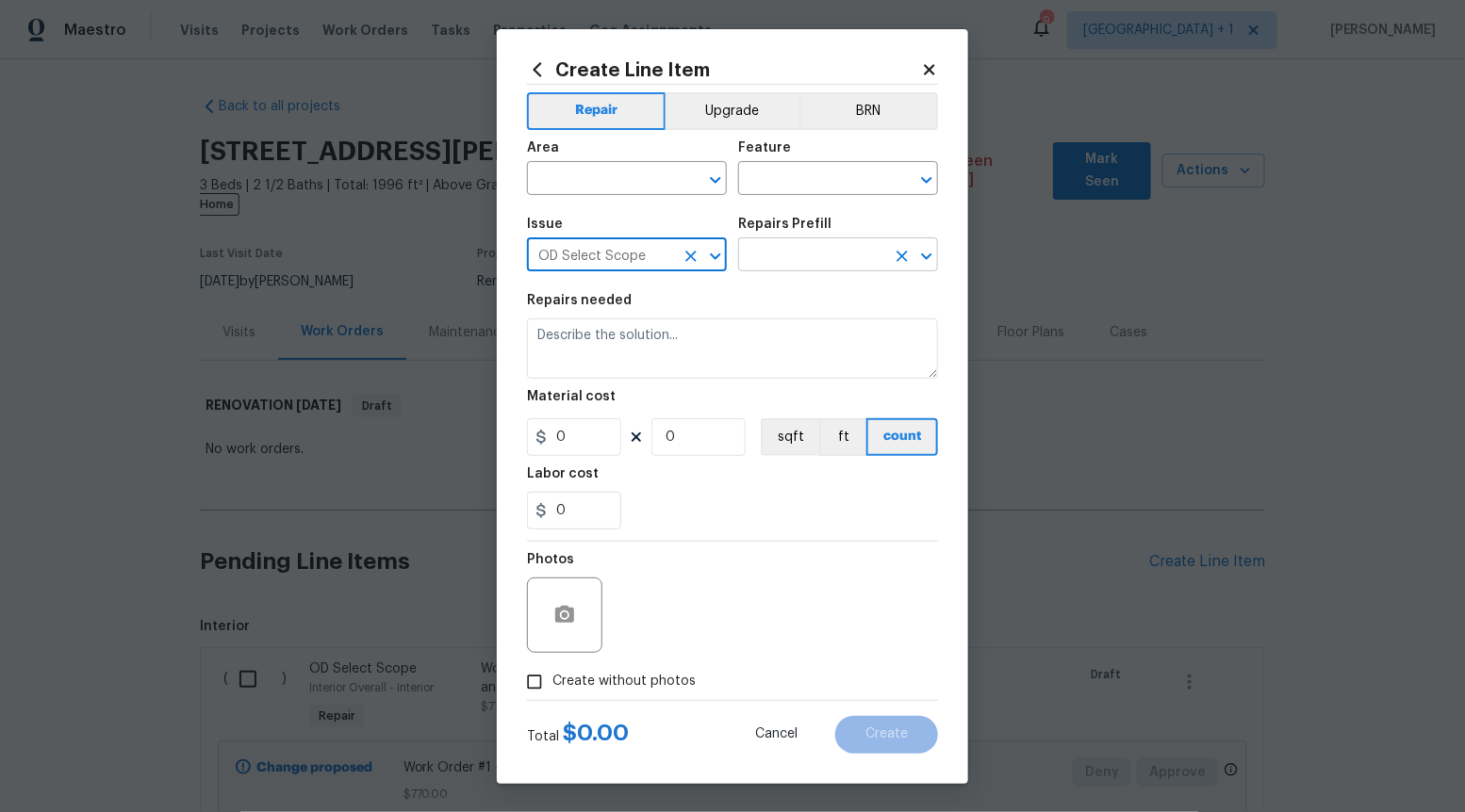
type input "OD Select Scope"
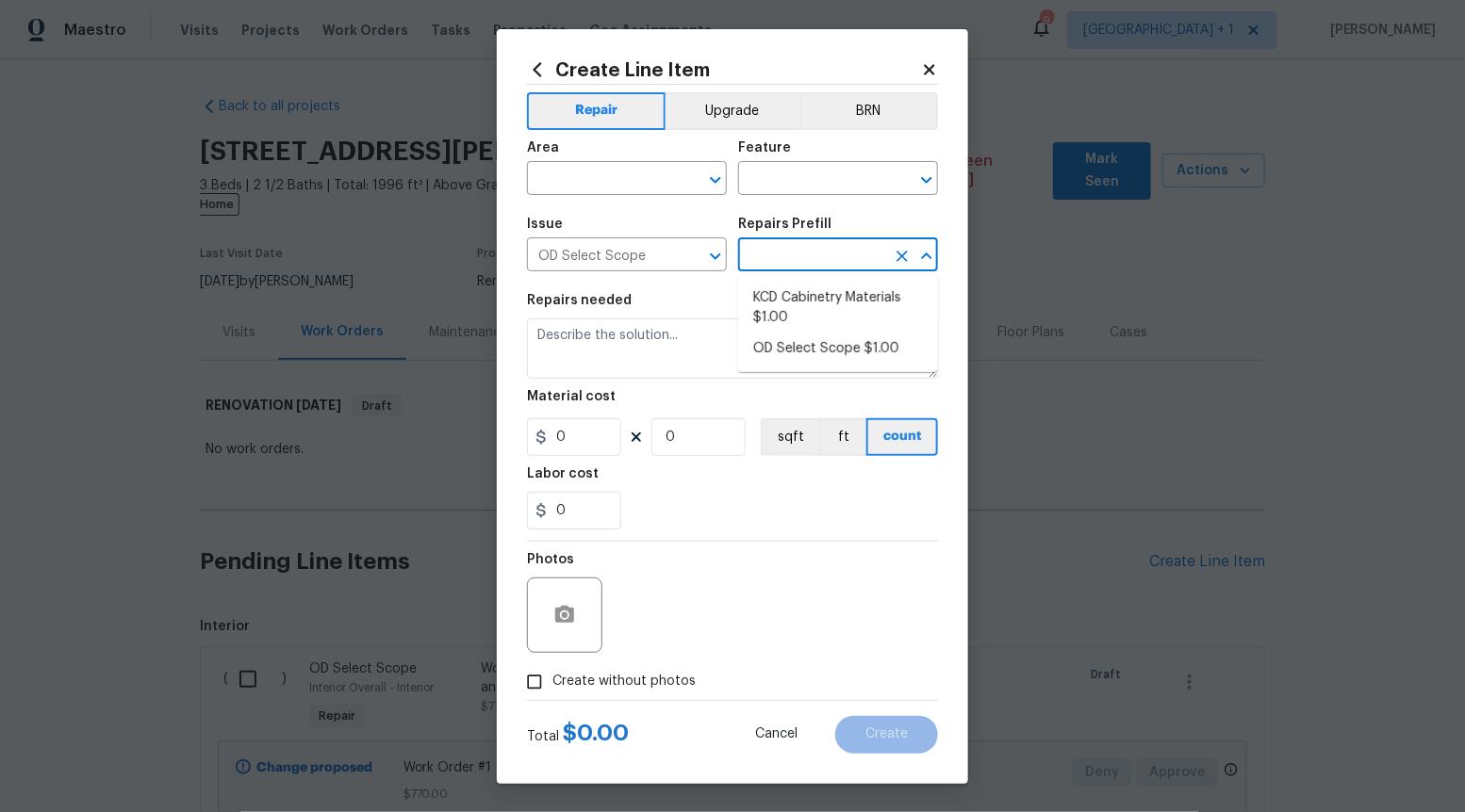
click at [780, 252] on input "text" at bounding box center [811, 256] width 147 height 29
click at [783, 352] on li "OD Select Scope $1.00" at bounding box center [837, 348] width 199 height 31
type input "OD Select Scope $1.00"
type textarea "Refer to the agreed upon scope document for further details."
type input "1"
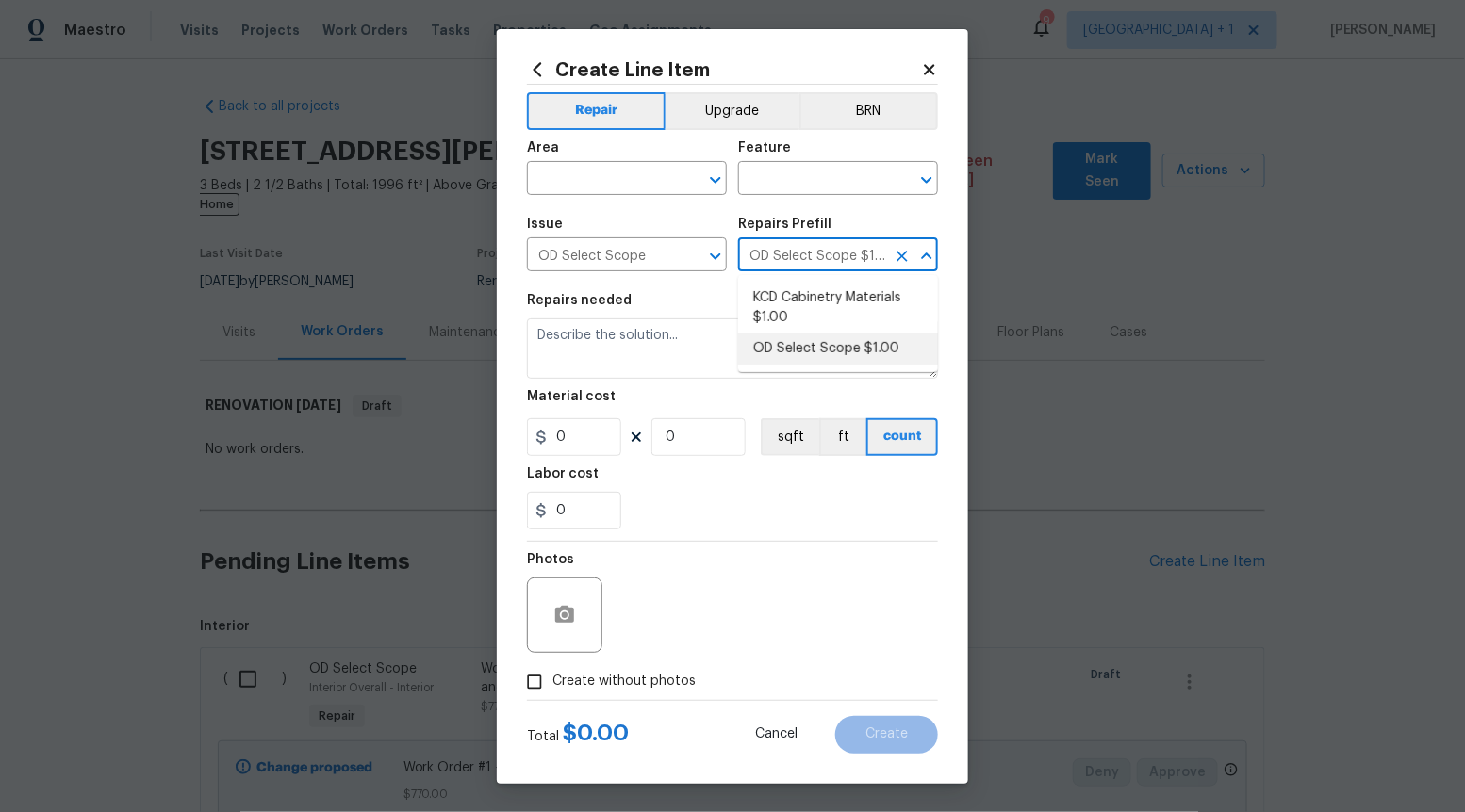
type input "1"
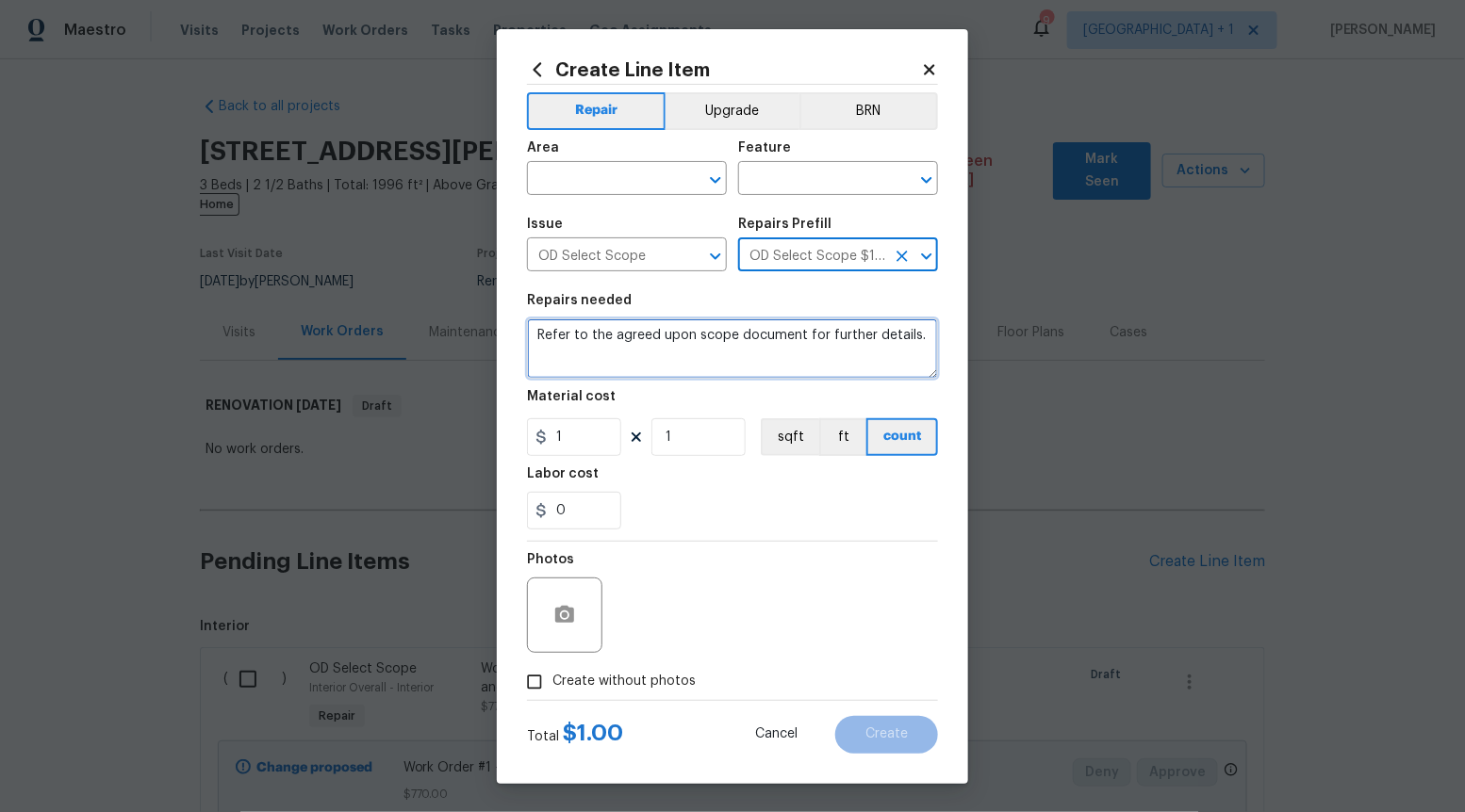
click at [783, 352] on textarea "Refer to the agreed upon scope document for further details." at bounding box center [732, 348] width 411 height 60
paste textarea "Work Order #1 -> Interior Overall -> Flooring -> Sand and refinish hardwood flo…"
type textarea "Work Order #1 -> Interior Overall -> Flooring -> Sand and refinish hardwood flo…"
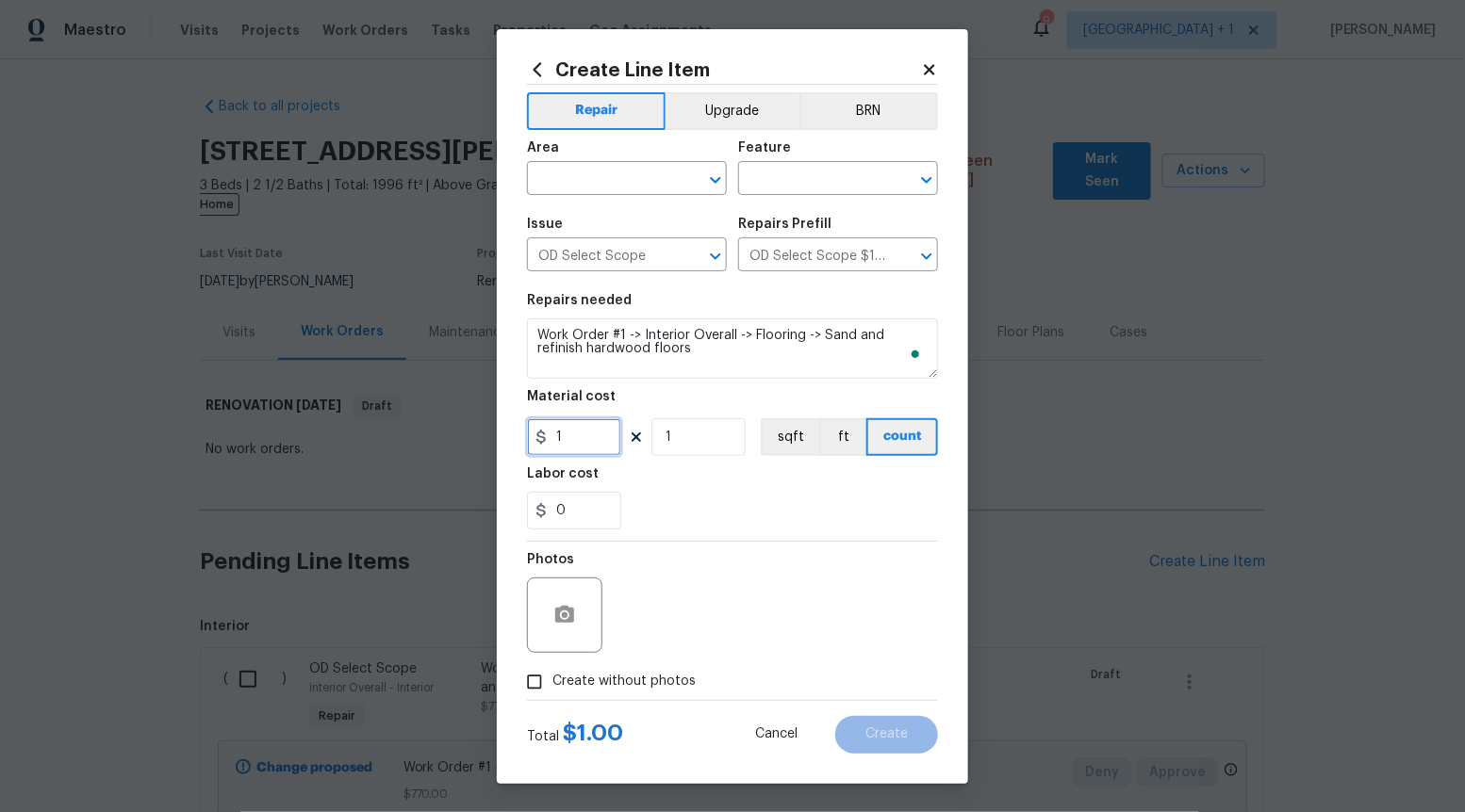
click at [608, 419] on input "1" at bounding box center [573, 437] width 94 height 38
type input "1505"
click at [788, 431] on button "sqft" at bounding box center [790, 437] width 59 height 38
click at [521, 676] on input "Create without photos" at bounding box center [535, 682] width 36 height 36
checkbox input "true"
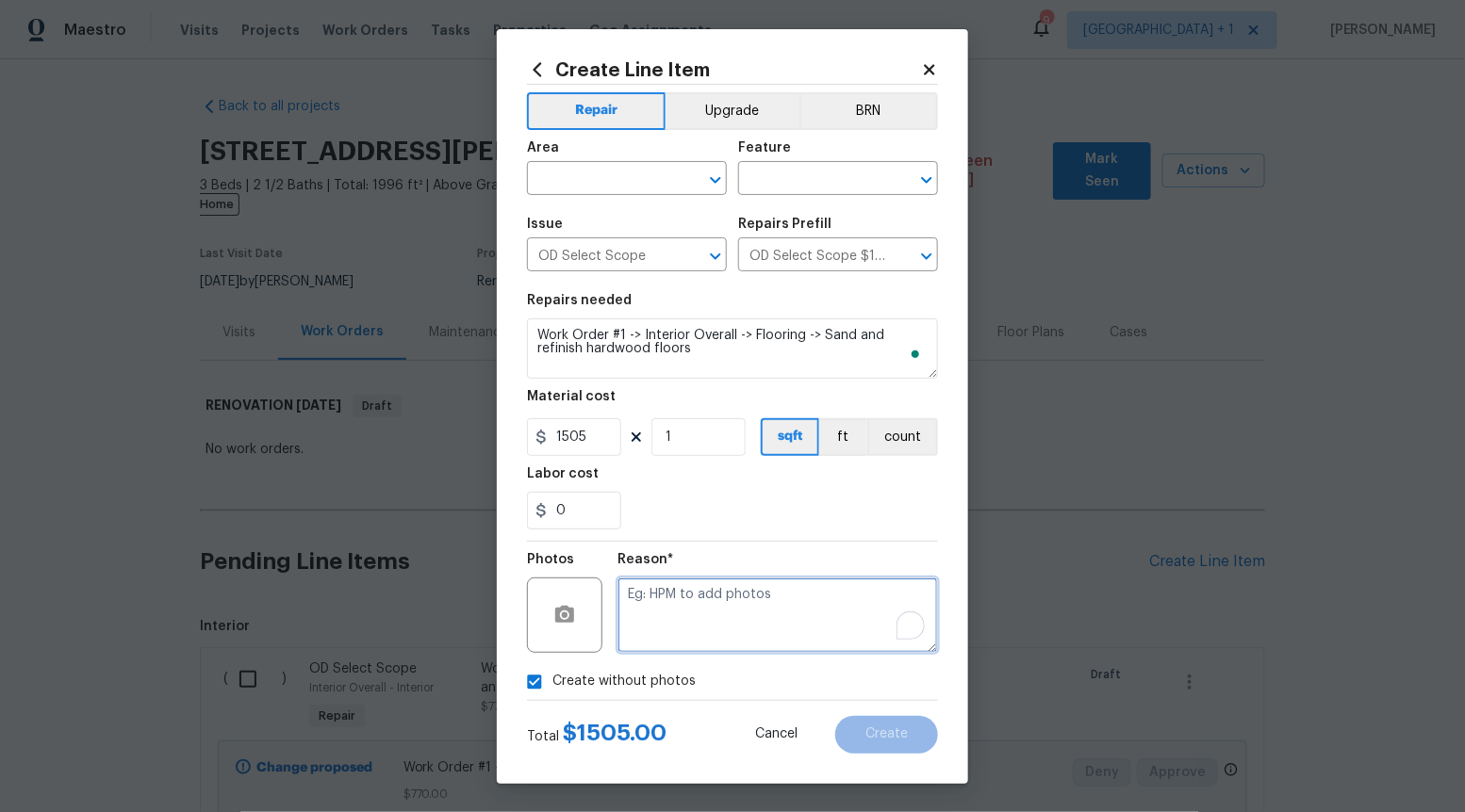
click at [671, 633] on textarea "To enrich screen reader interactions, please activate Accessibility in Grammarl…" at bounding box center [778, 616] width 320 height 75
click at [699, 174] on icon "Clear" at bounding box center [690, 179] width 19 height 19
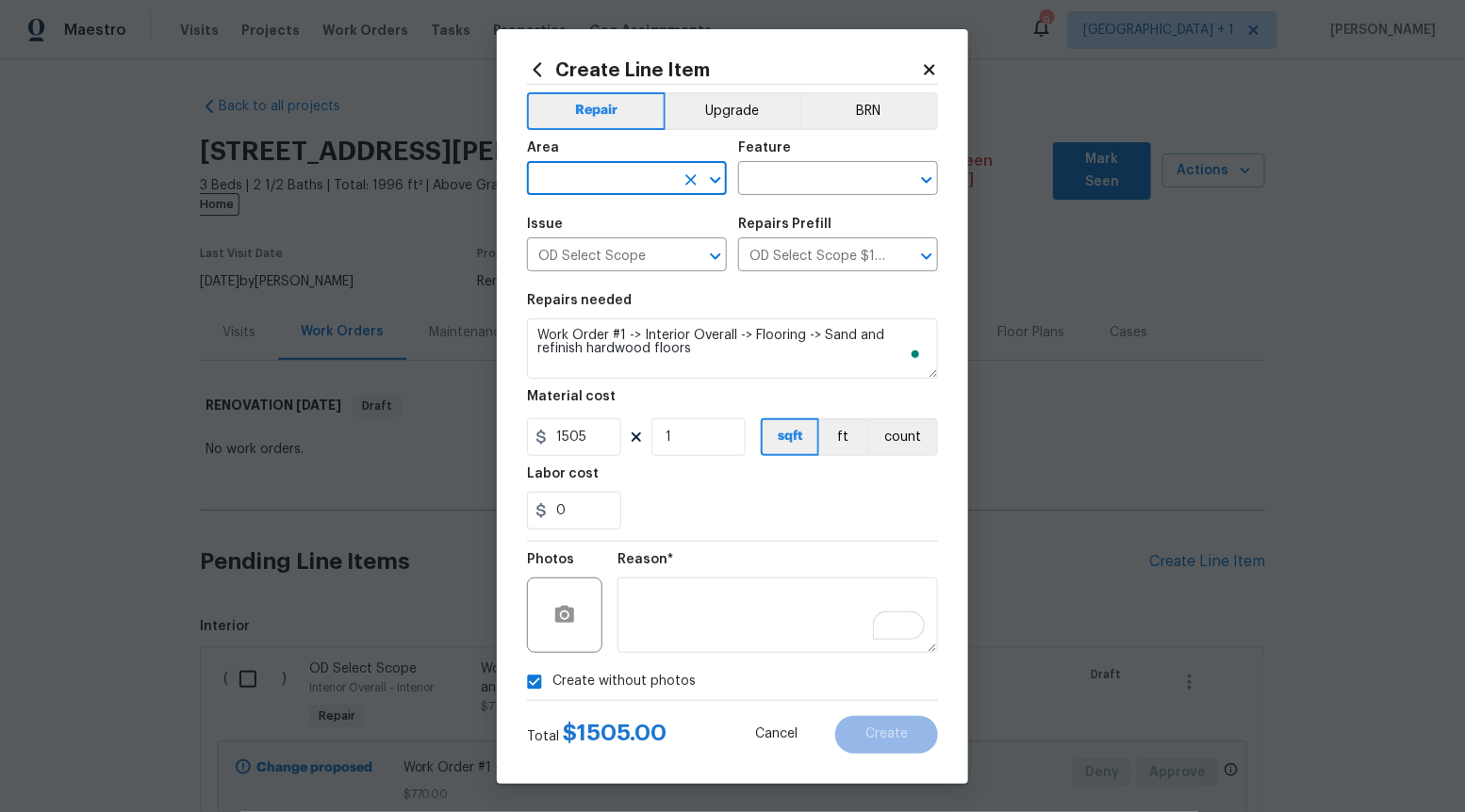
click at [721, 174] on icon "Open" at bounding box center [715, 179] width 23 height 23
click at [637, 242] on li "Interior Overall" at bounding box center [626, 253] width 199 height 31
type input "Interior Overall"
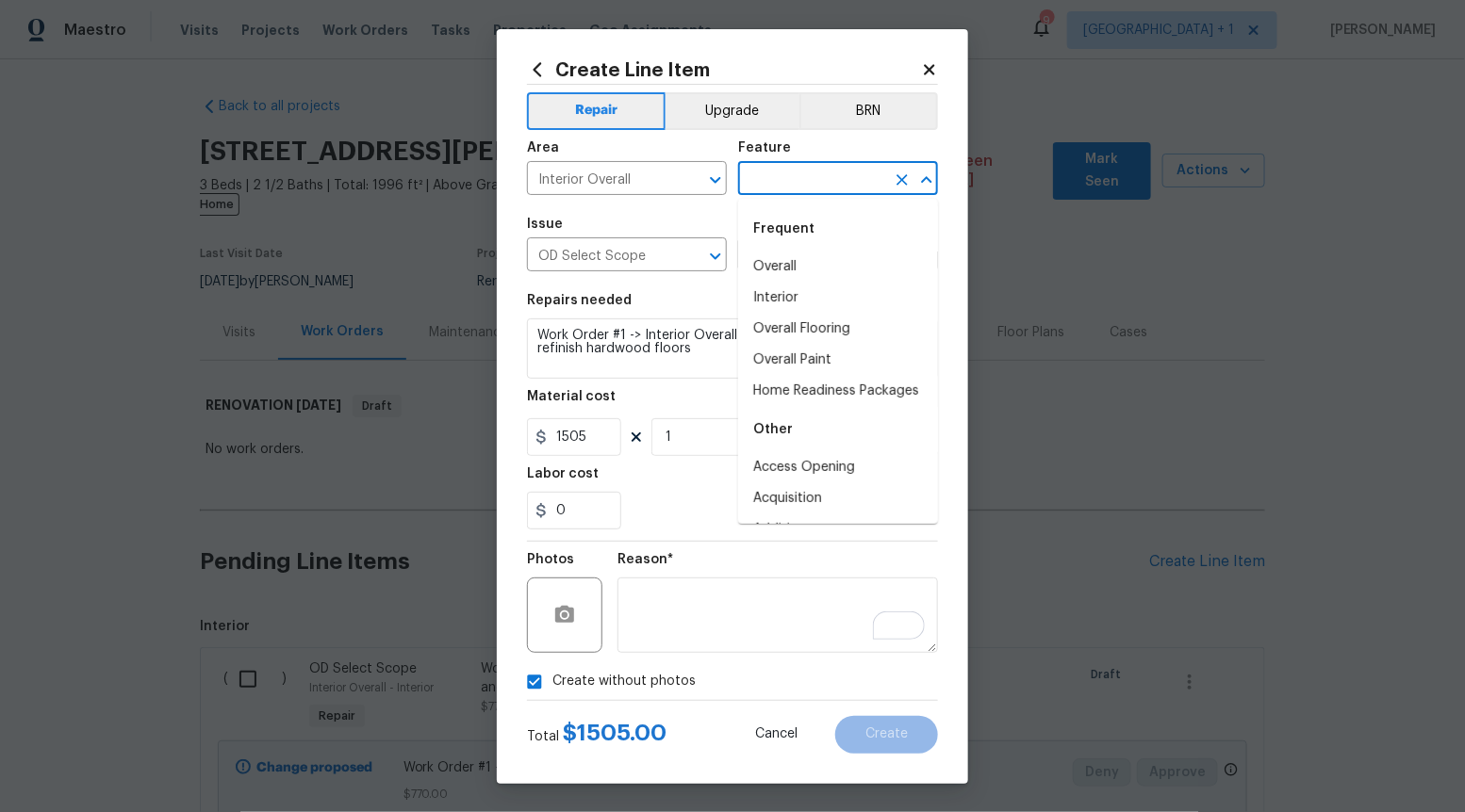
click at [854, 174] on input "text" at bounding box center [811, 179] width 147 height 29
click at [803, 257] on li "Overall" at bounding box center [837, 267] width 199 height 31
type input "Overall"
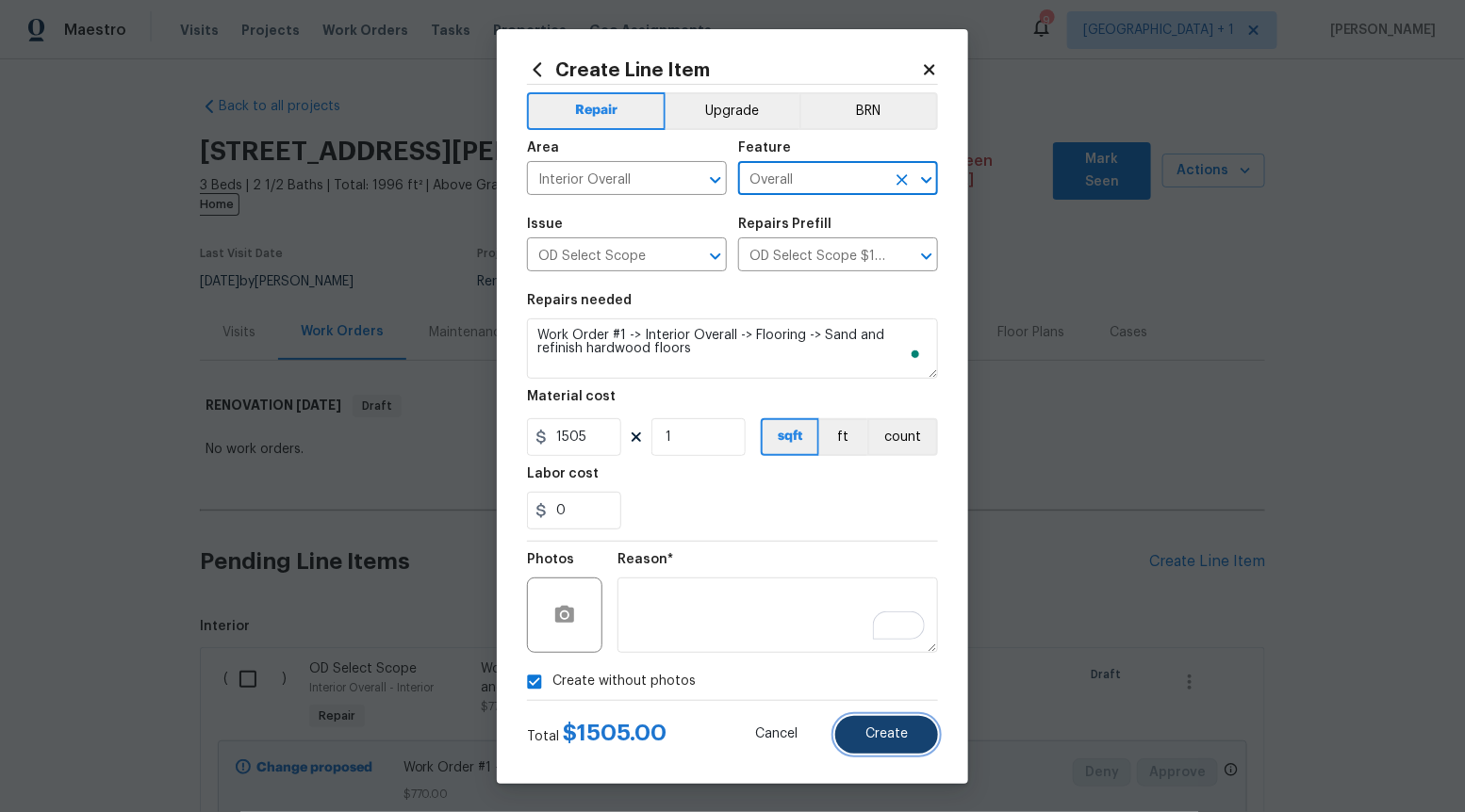
click at [896, 730] on span "Create" at bounding box center [887, 735] width 43 height 14
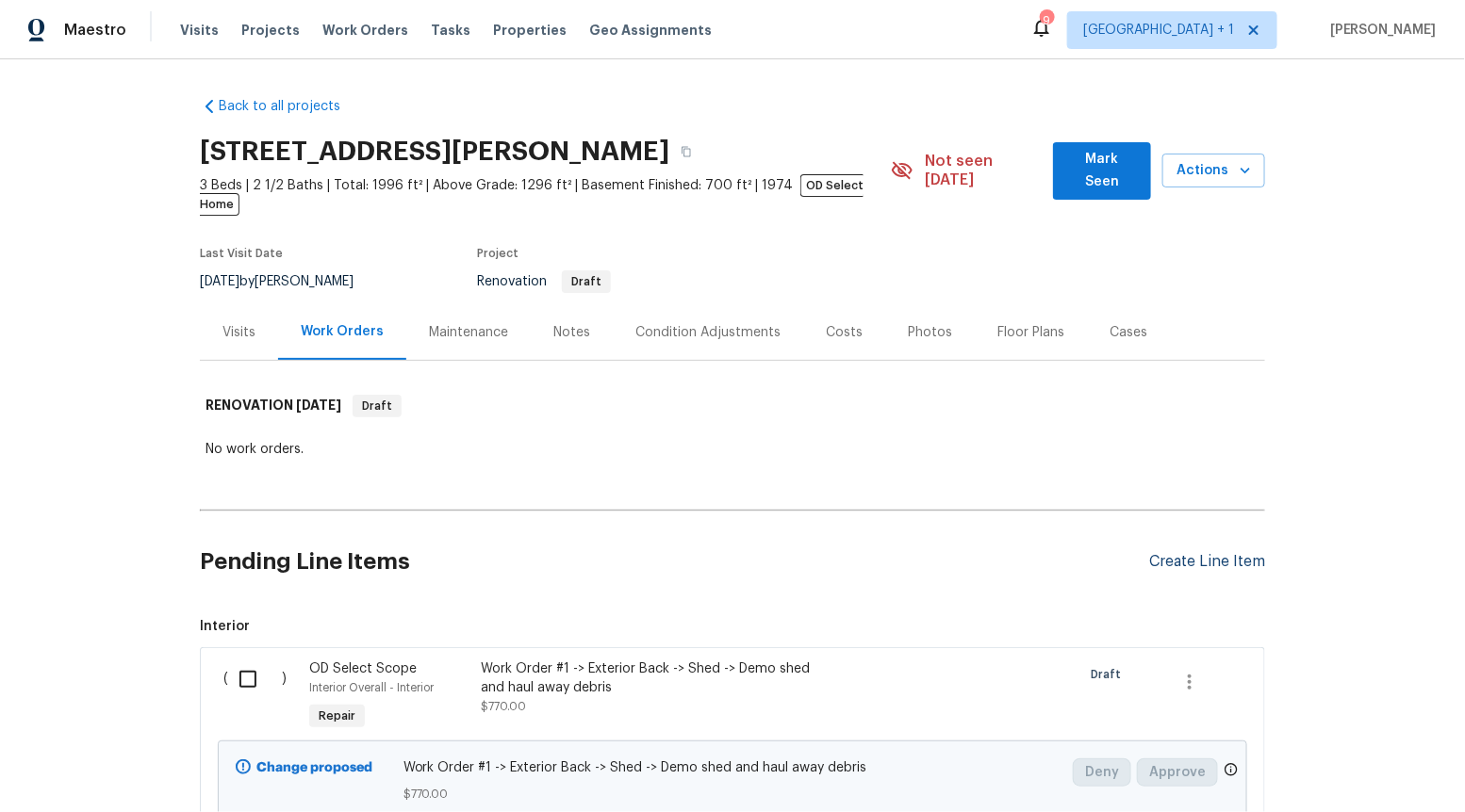
click at [1206, 553] on div "Create Line Item" at bounding box center [1207, 562] width 116 height 18
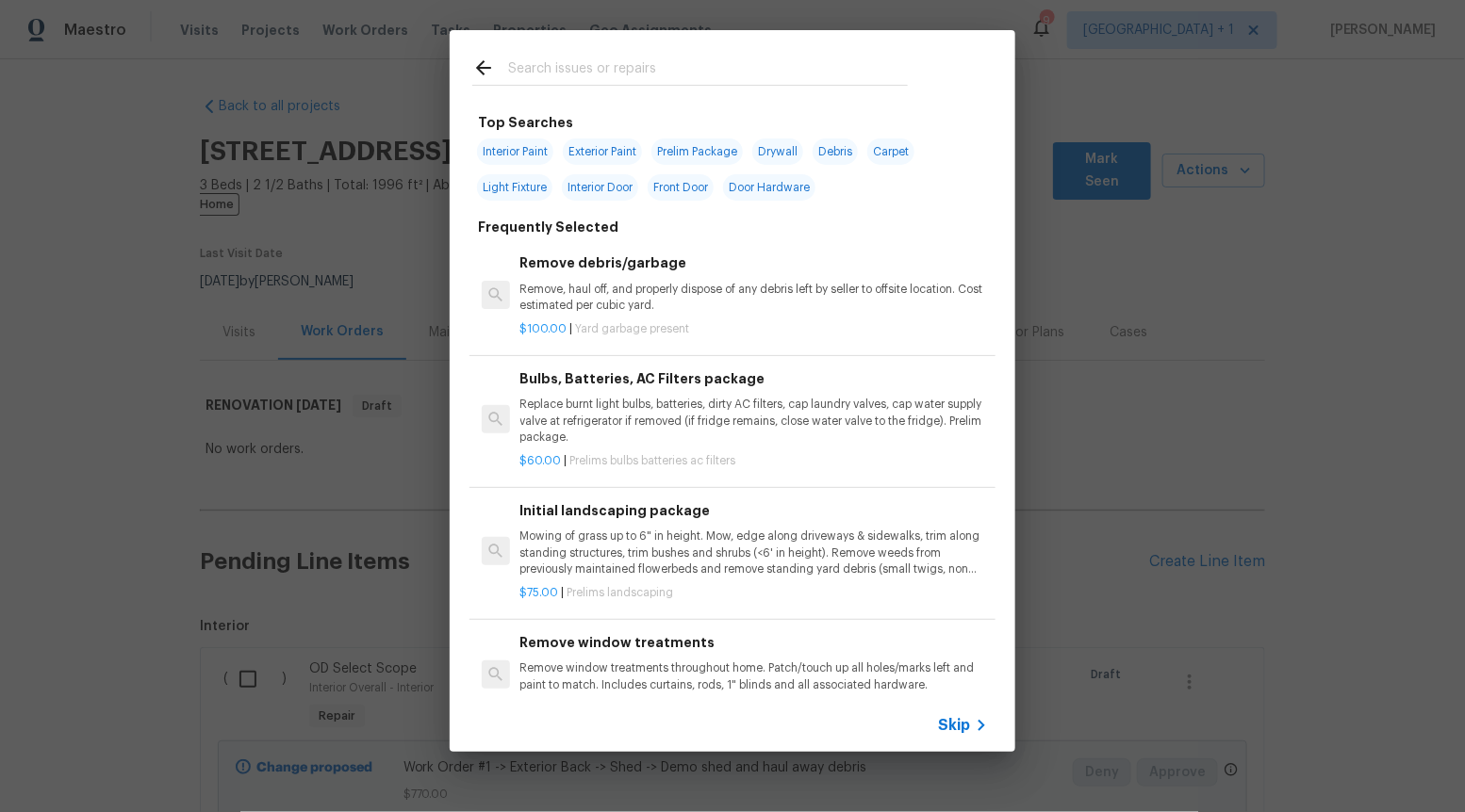
click at [960, 729] on span "Skip" at bounding box center [954, 725] width 32 height 19
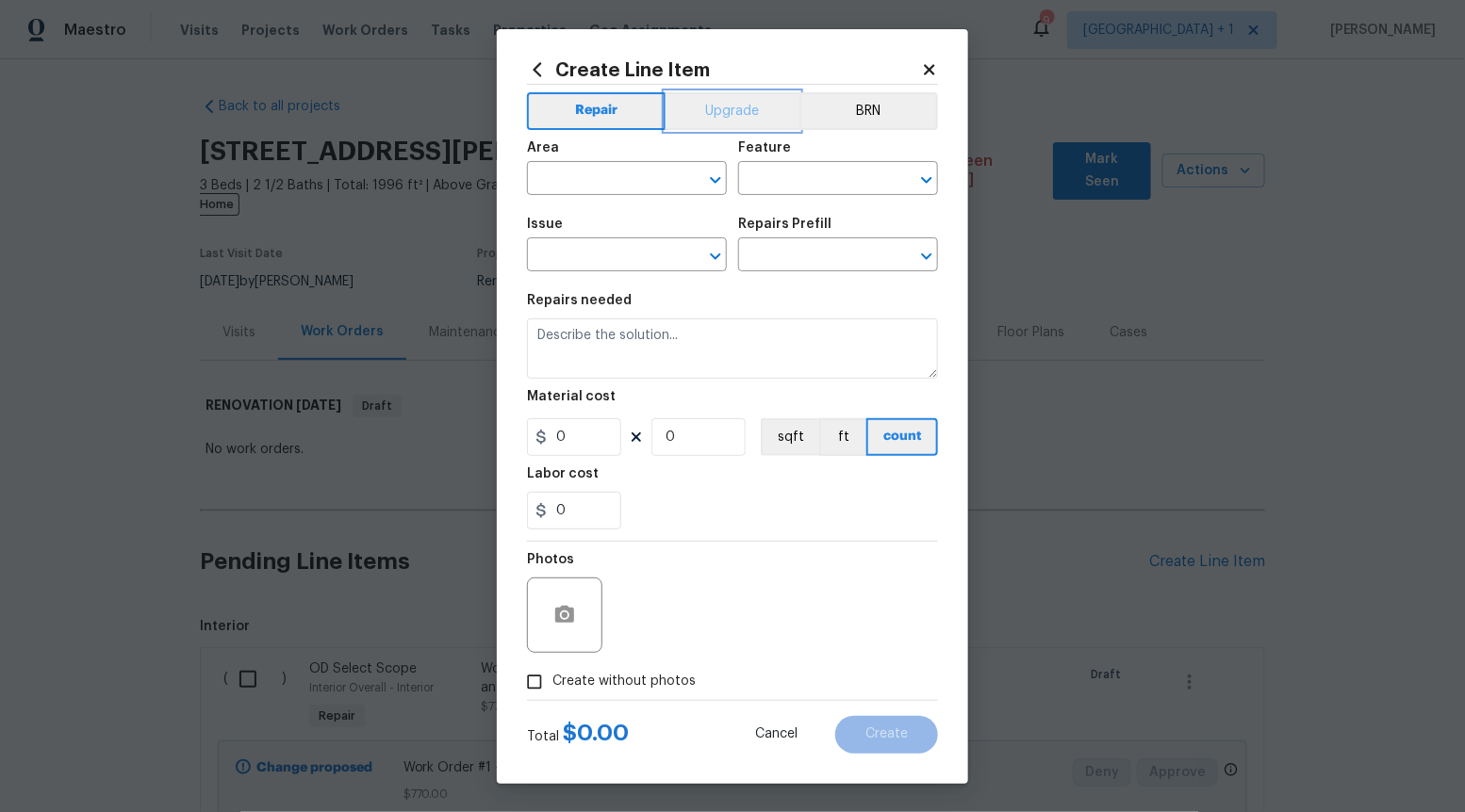
click at [761, 118] on button "Upgrade" at bounding box center [733, 111] width 135 height 38
click at [713, 253] on icon "Open" at bounding box center [715, 256] width 23 height 23
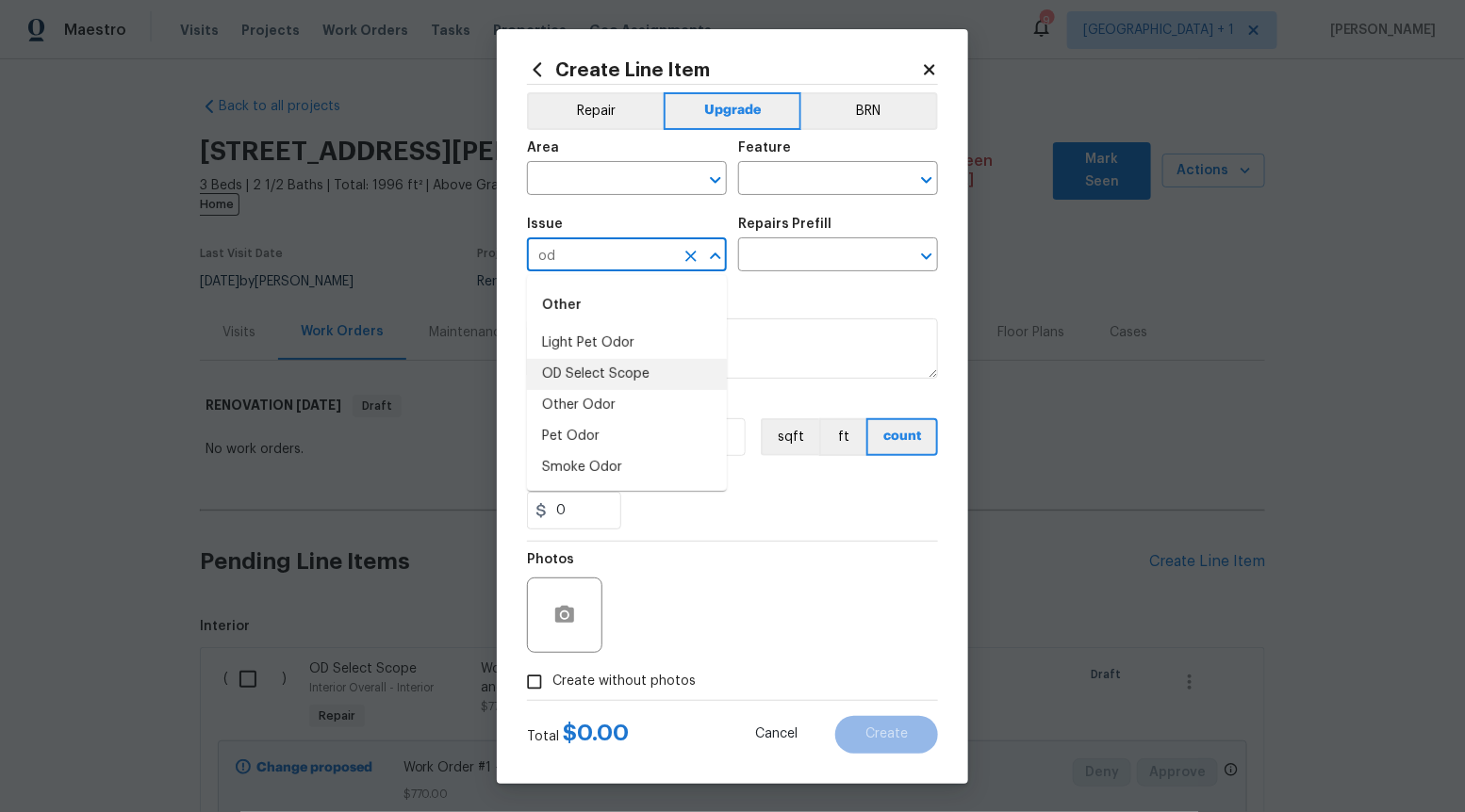
click at [621, 376] on li "OD Select Scope" at bounding box center [626, 374] width 199 height 31
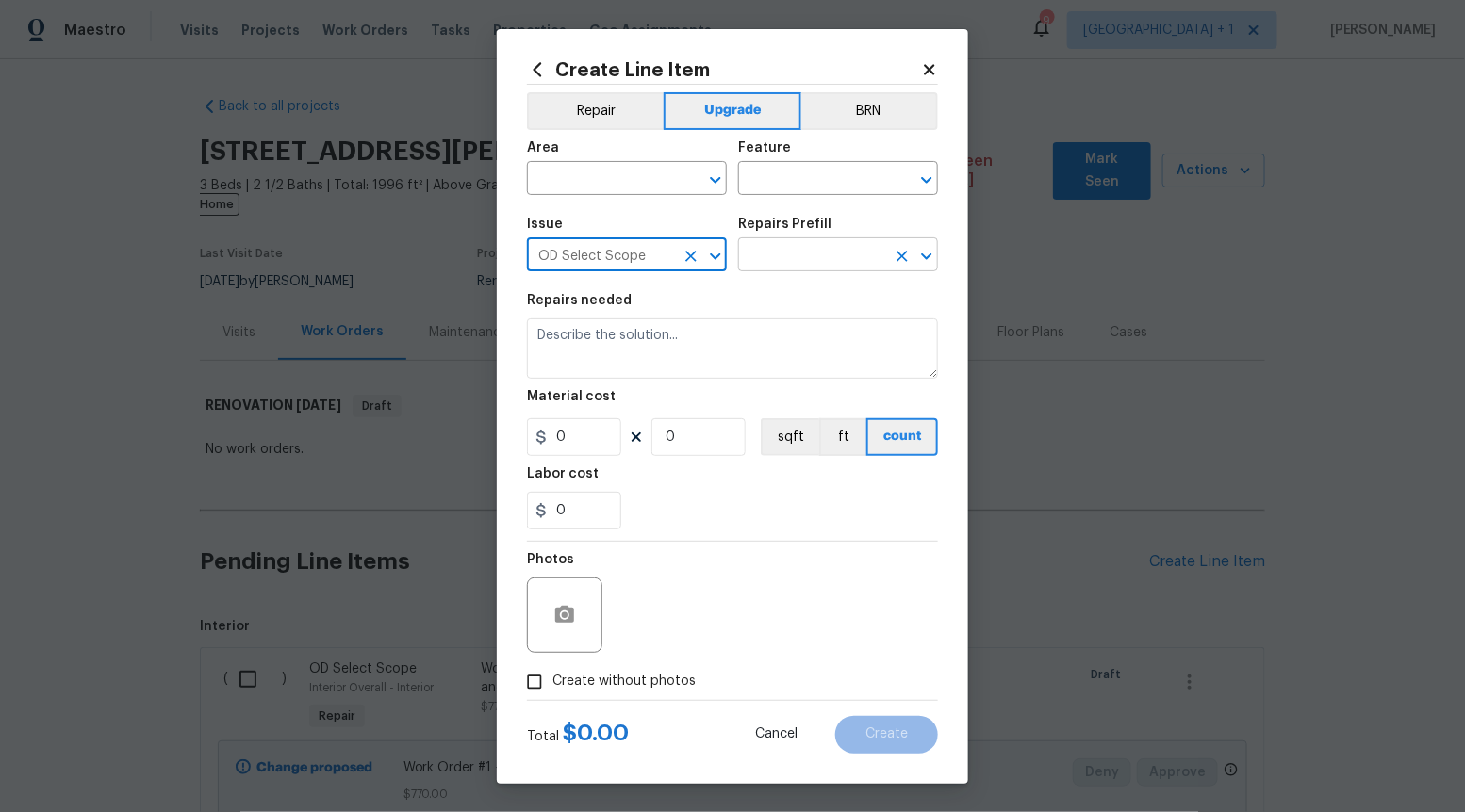
type input "OD Select Scope"
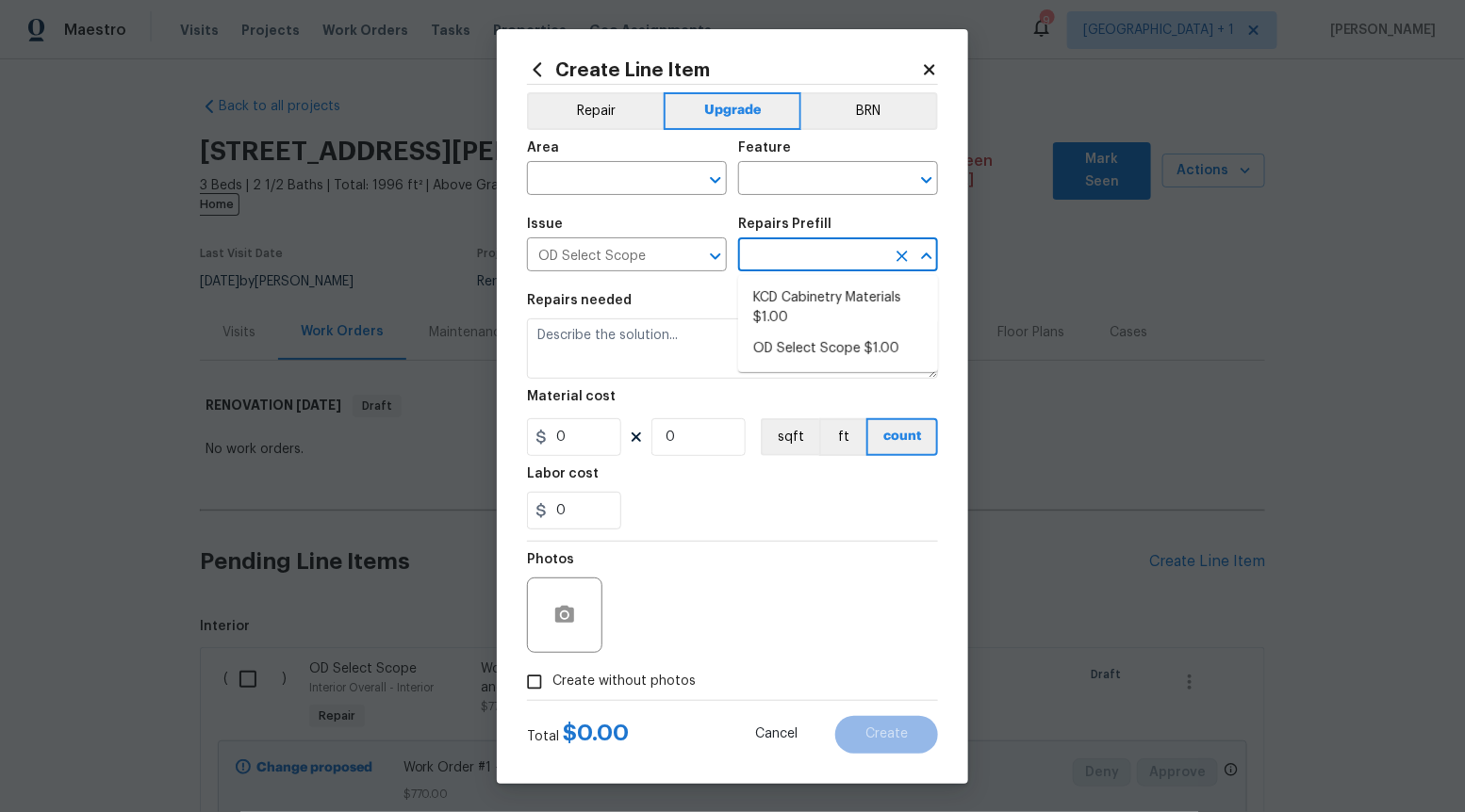
click at [829, 244] on input "text" at bounding box center [811, 256] width 147 height 29
click at [817, 359] on li "OD Select Scope $1.00" at bounding box center [837, 348] width 199 height 31
type input "OD Select Scope $1.00"
type textarea "Refer to the agreed upon scope document for further details."
type input "1"
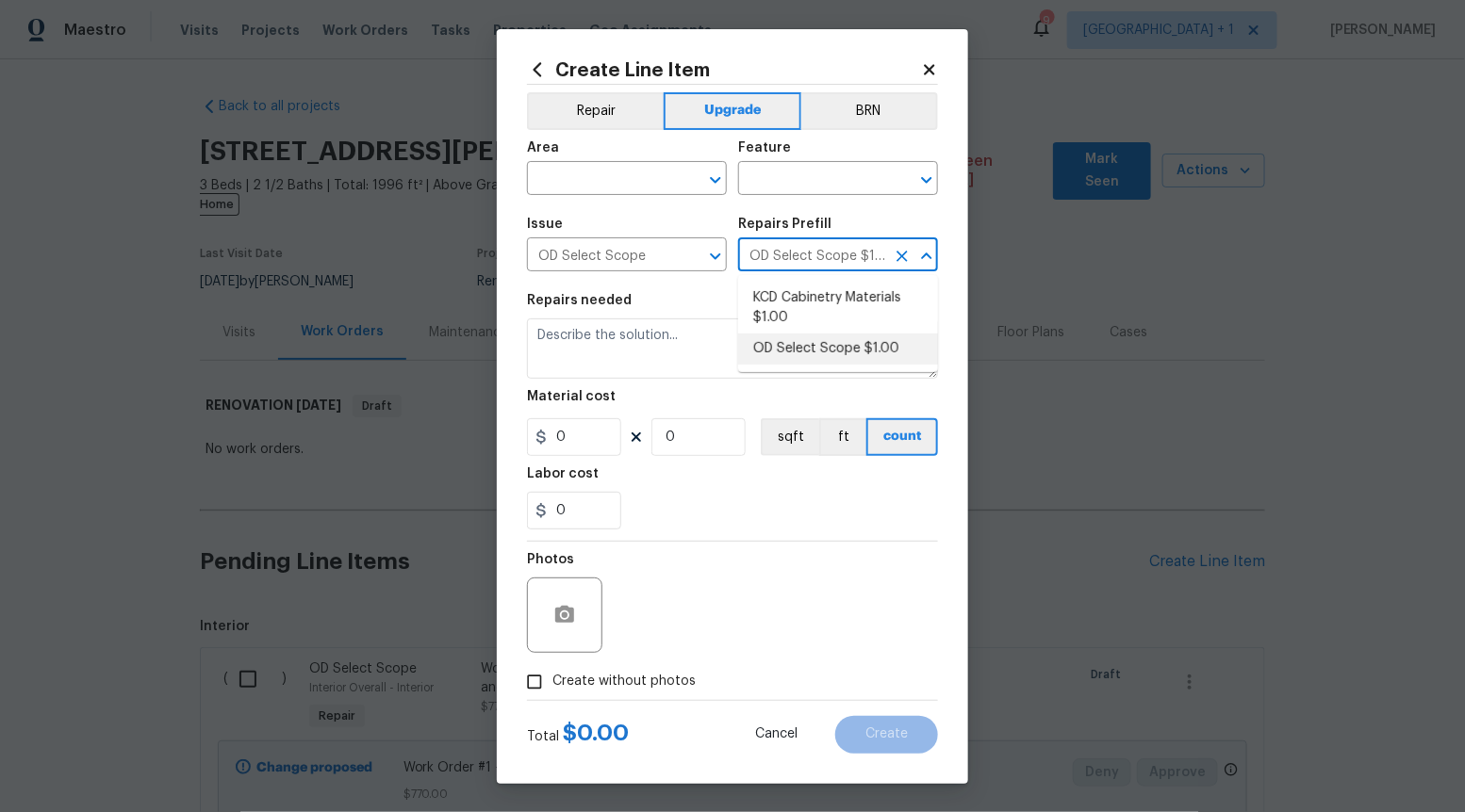
type input "1"
click at [817, 359] on textarea "Refer to the agreed upon scope document for further details." at bounding box center [732, 348] width 411 height 60
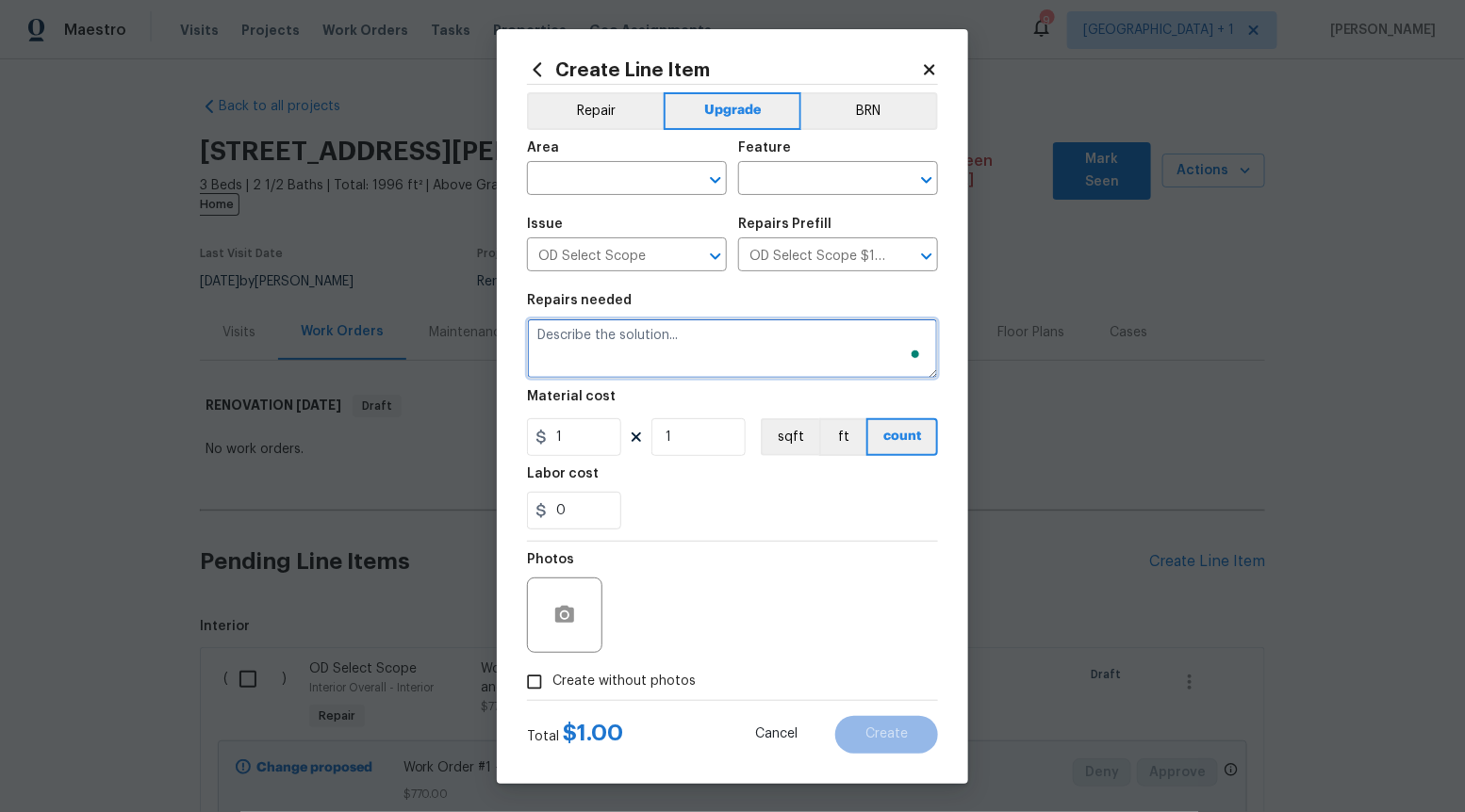
paste textarea "Work Order #1 -> Interior Overall -> Flooring -> Lace in matching hardwood floo…"
type textarea "Work Order #1 -> Interior Overall -> Flooring -> Lace in matching hardwood floo…"
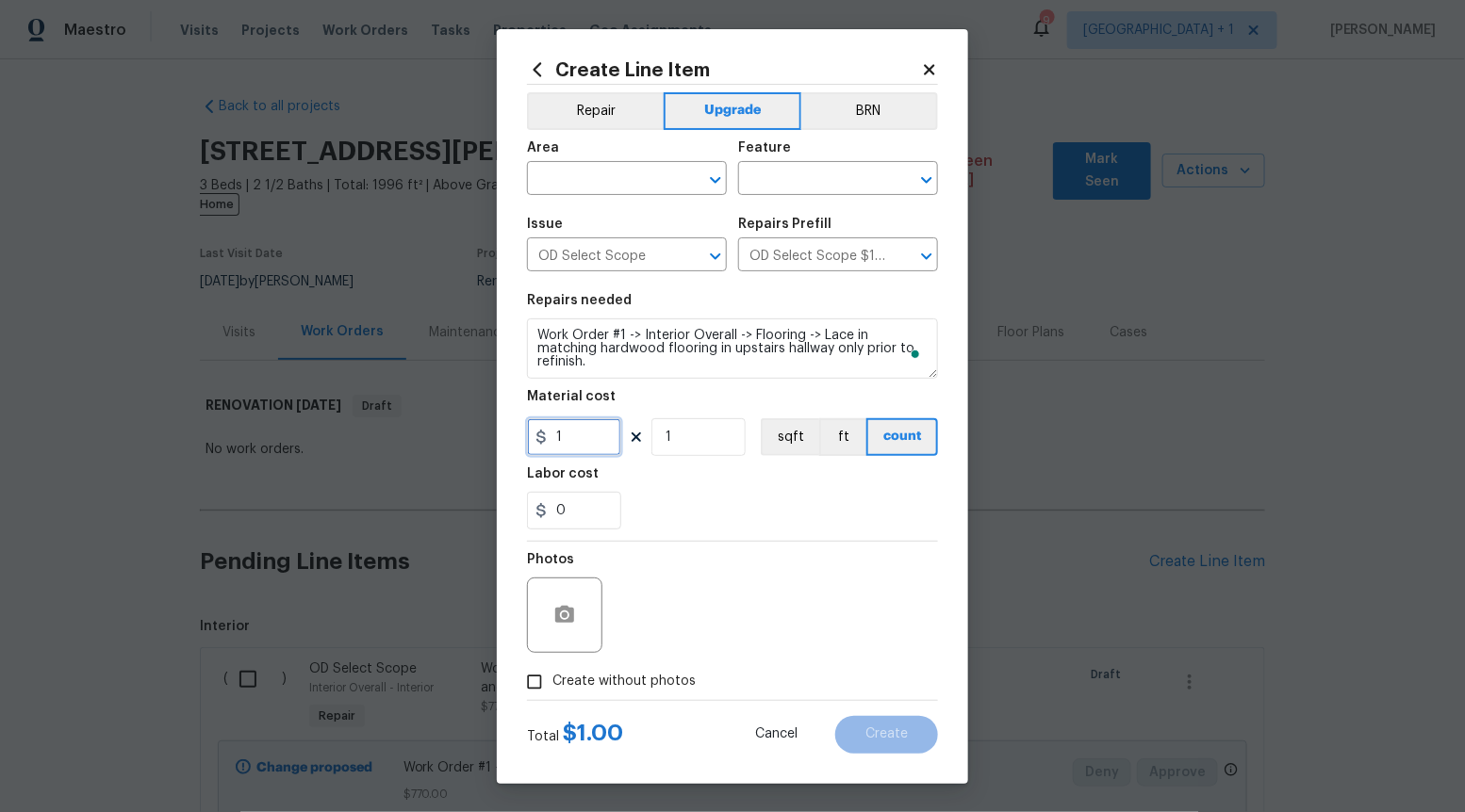
click at [573, 445] on input "1" at bounding box center [573, 437] width 94 height 38
type input "670"
click at [535, 685] on input "Create without photos" at bounding box center [535, 682] width 36 height 36
checkbox input "true"
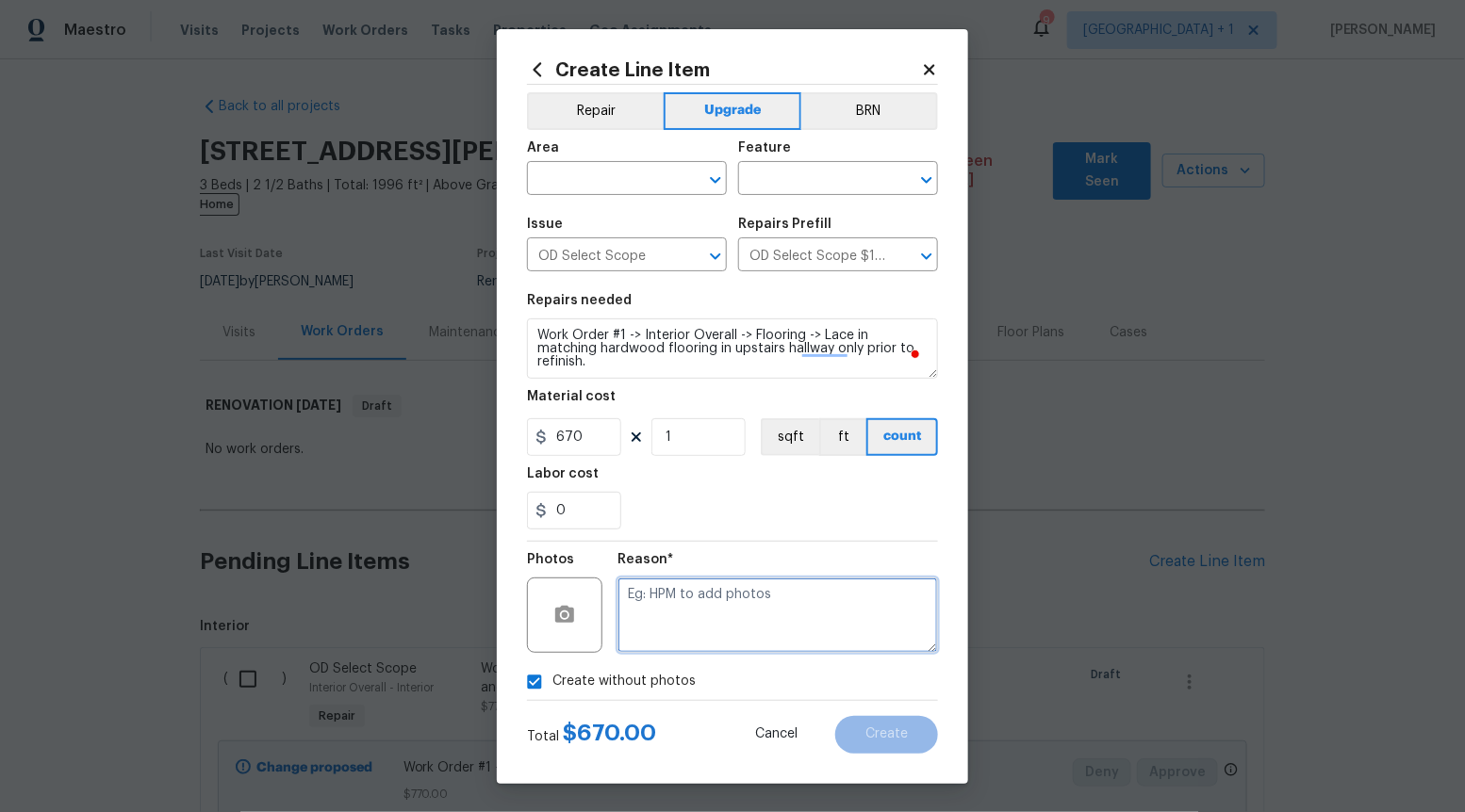
click at [696, 650] on textarea at bounding box center [778, 616] width 320 height 75
click at [713, 177] on icon "Open" at bounding box center [715, 179] width 23 height 23
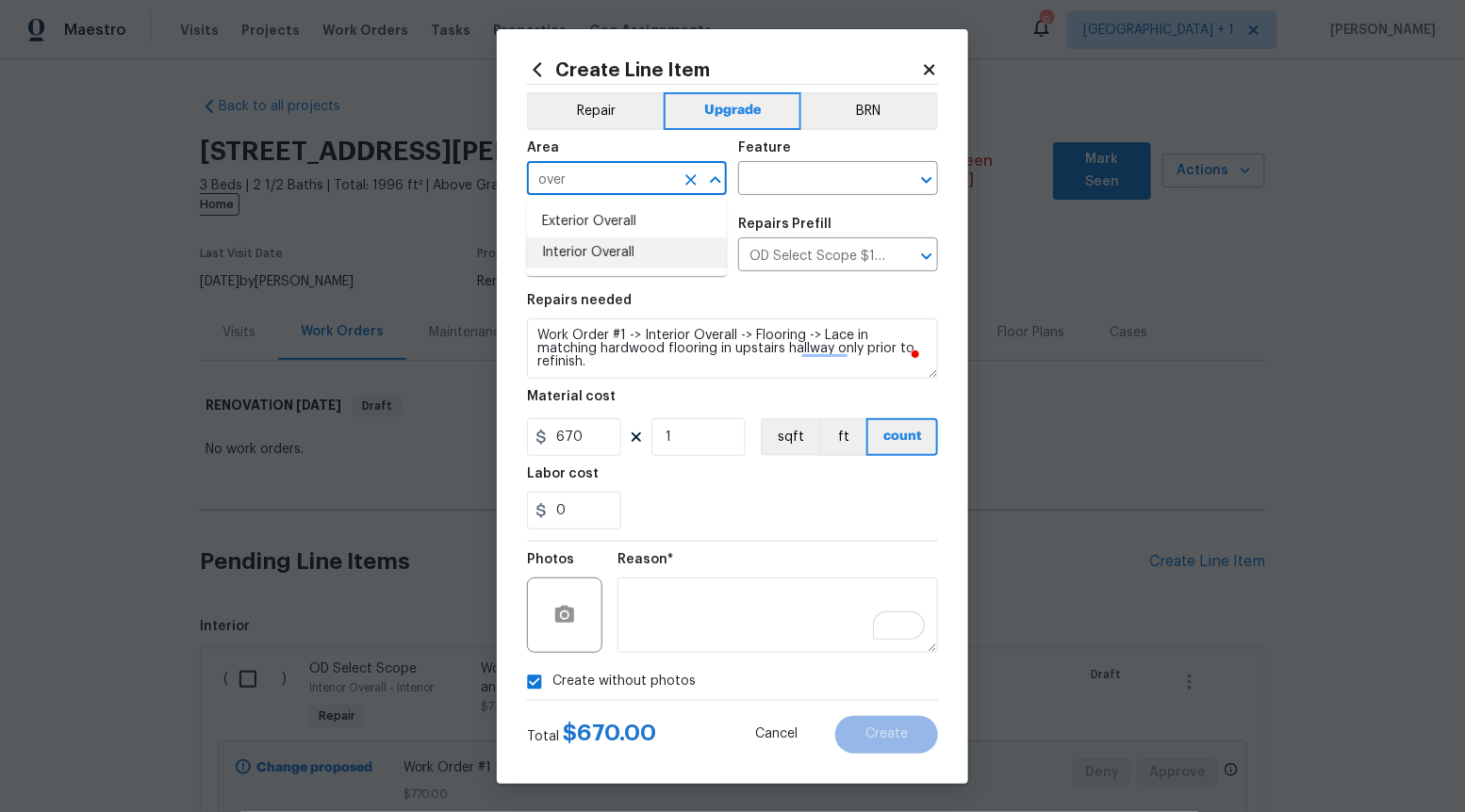
click at [641, 246] on li "Interior Overall" at bounding box center [626, 253] width 199 height 31
type input "Interior Overall"
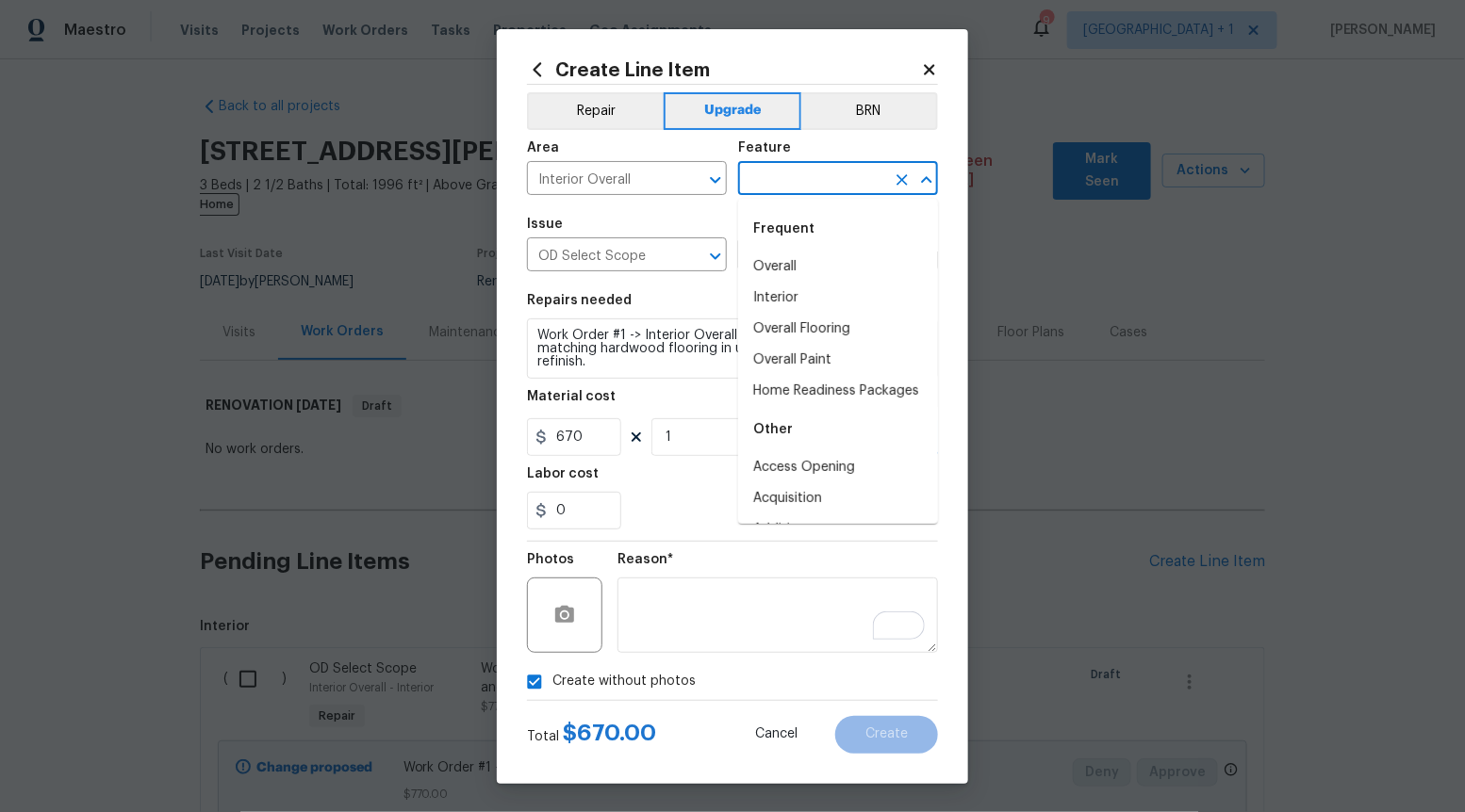
click at [817, 179] on input "text" at bounding box center [811, 179] width 147 height 29
click at [794, 268] on li "Overall" at bounding box center [837, 267] width 199 height 31
type input "Overall"
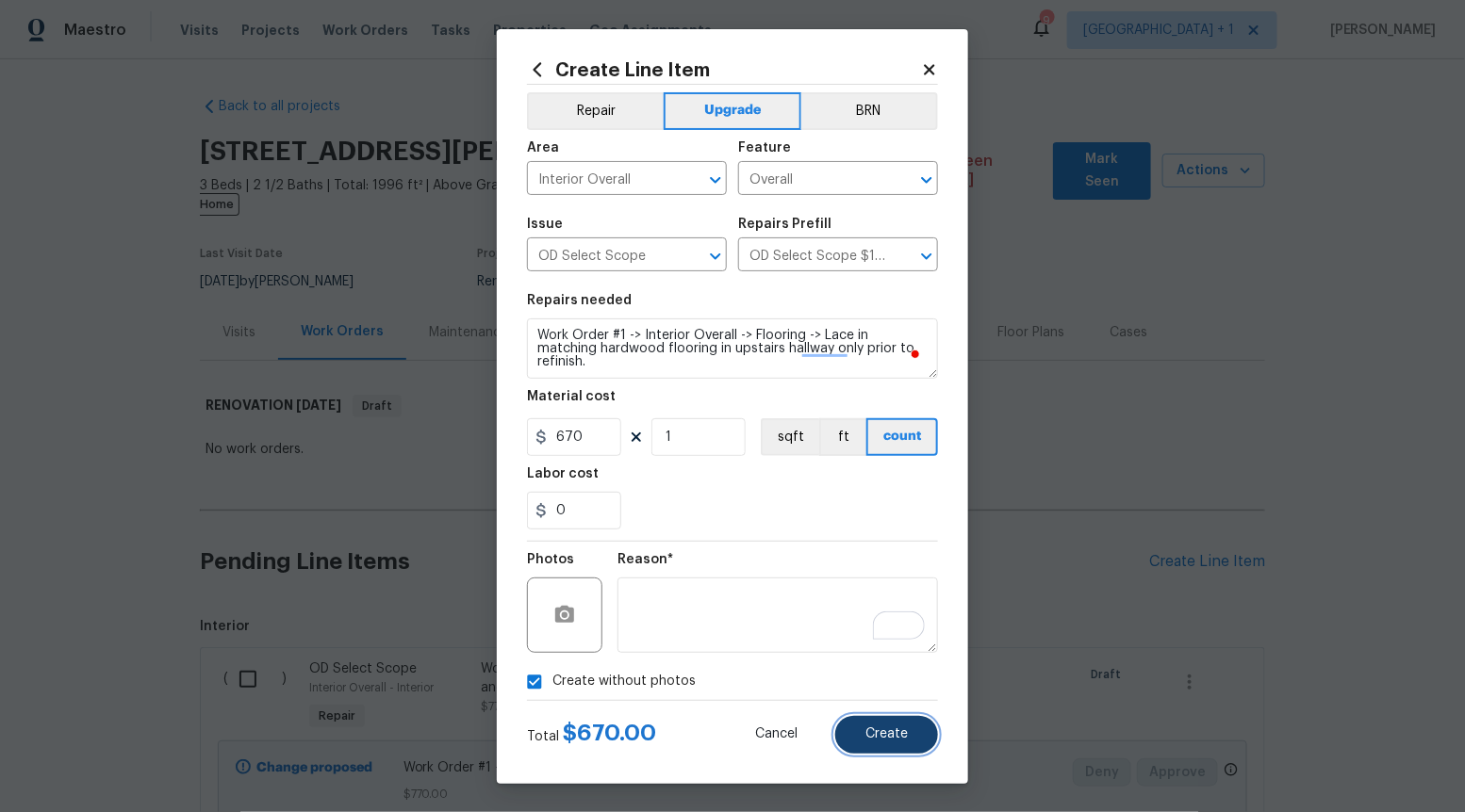
click at [904, 723] on button "Create" at bounding box center [887, 735] width 103 height 38
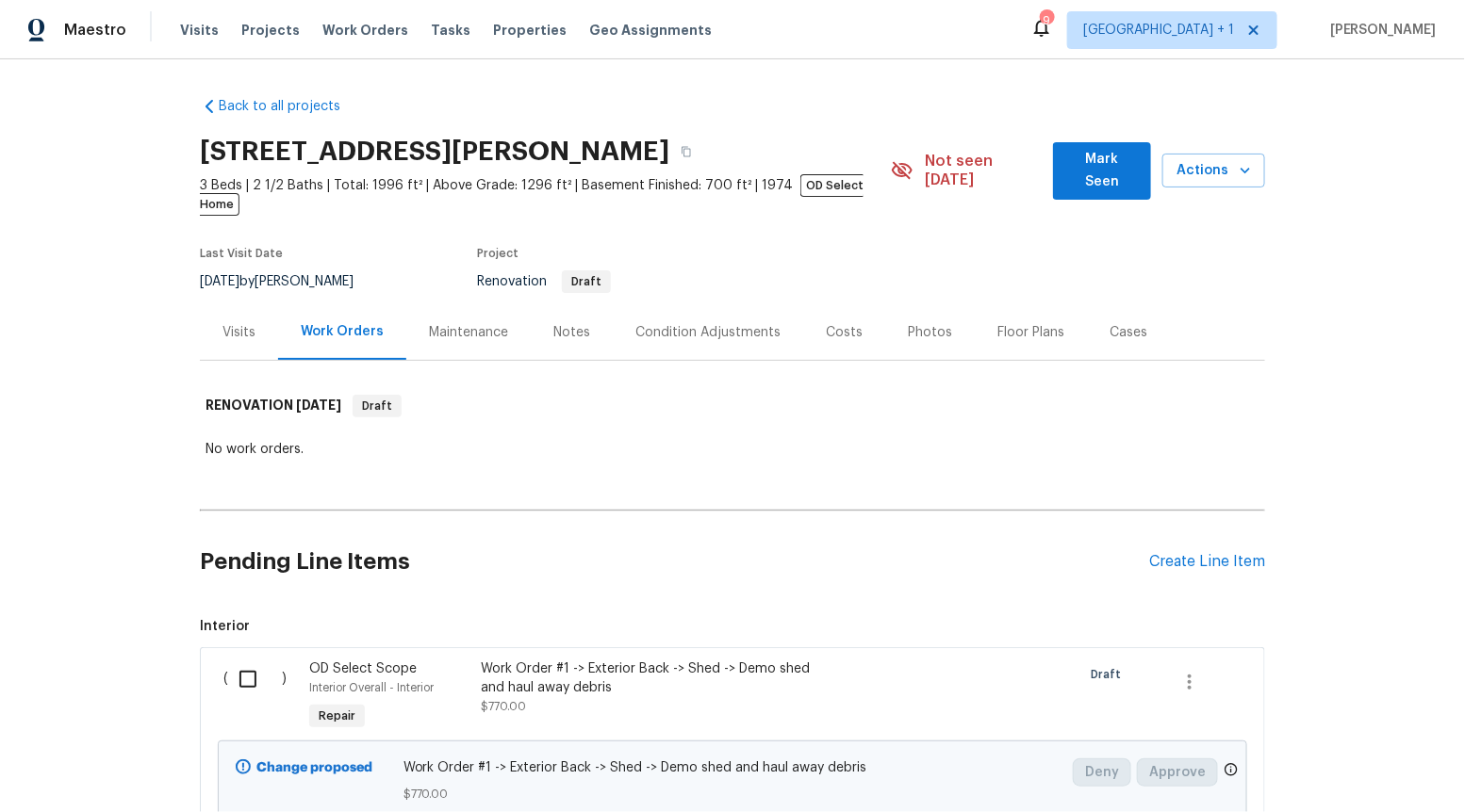
scroll to position [7311, 0]
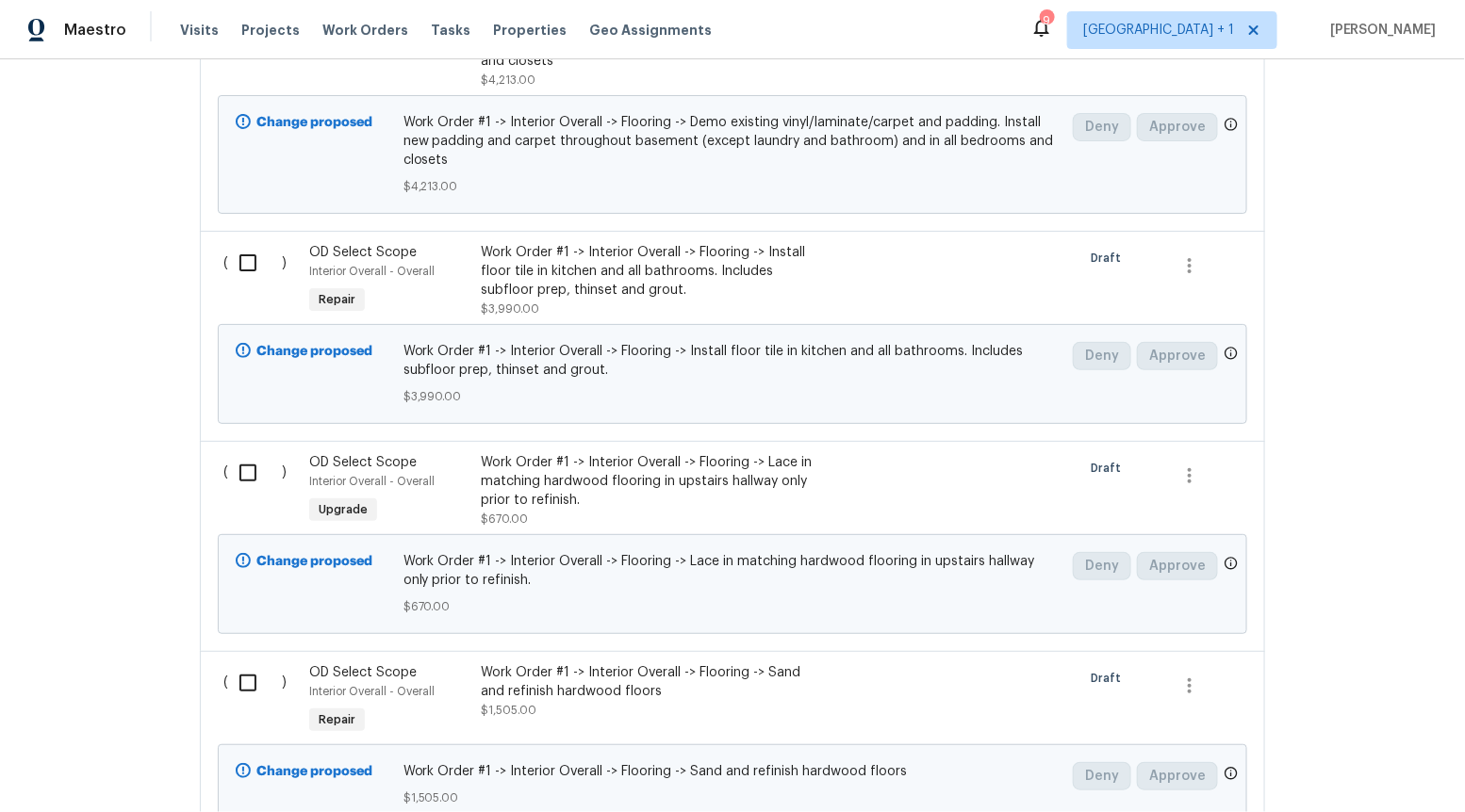
click at [508, 453] on div "Work Order #1 -> Interior Overall -> Flooring -> Lace in matching hardwood floo…" at bounding box center [647, 481] width 332 height 57
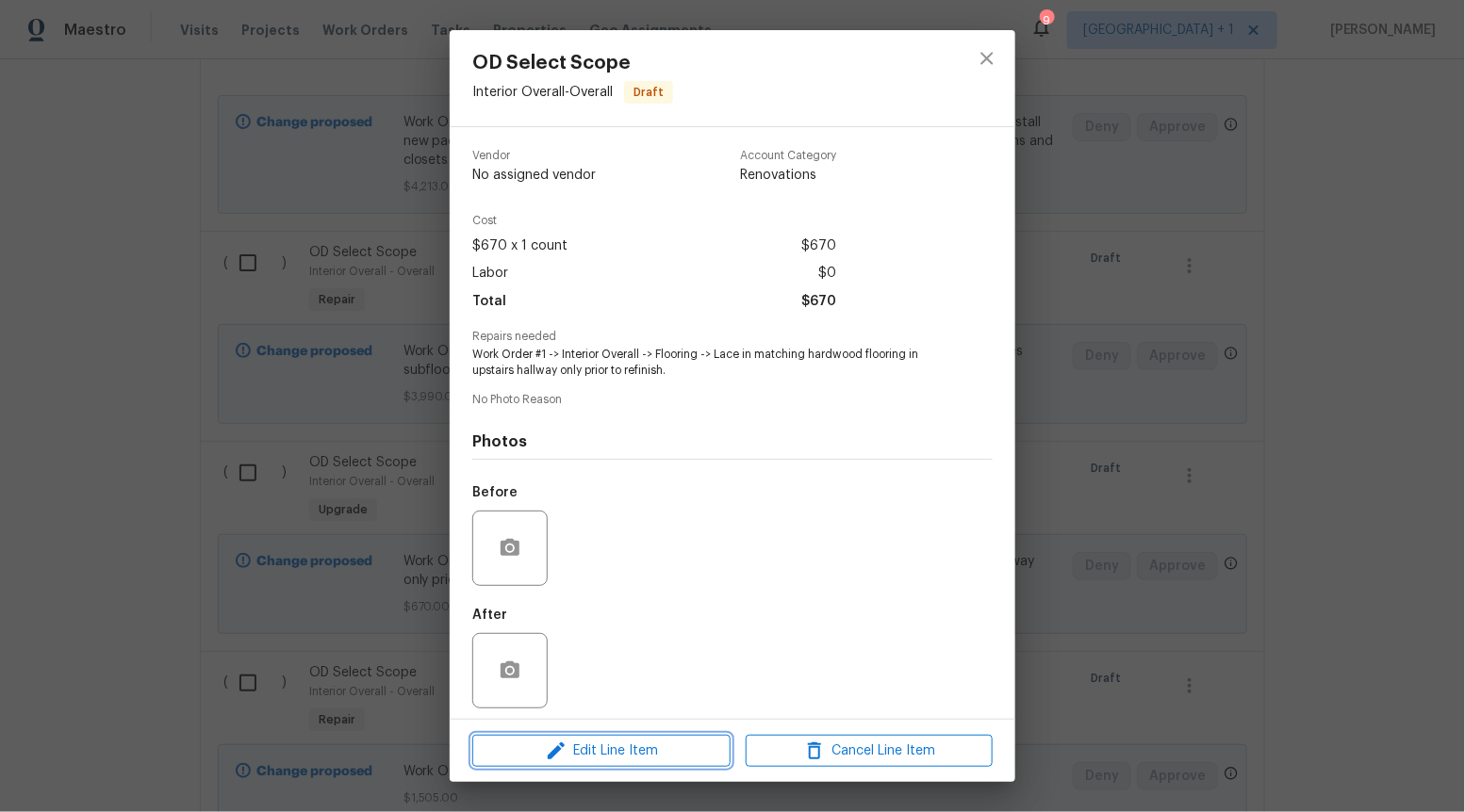
click at [614, 748] on span "Edit Line Item" at bounding box center [601, 752] width 247 height 24
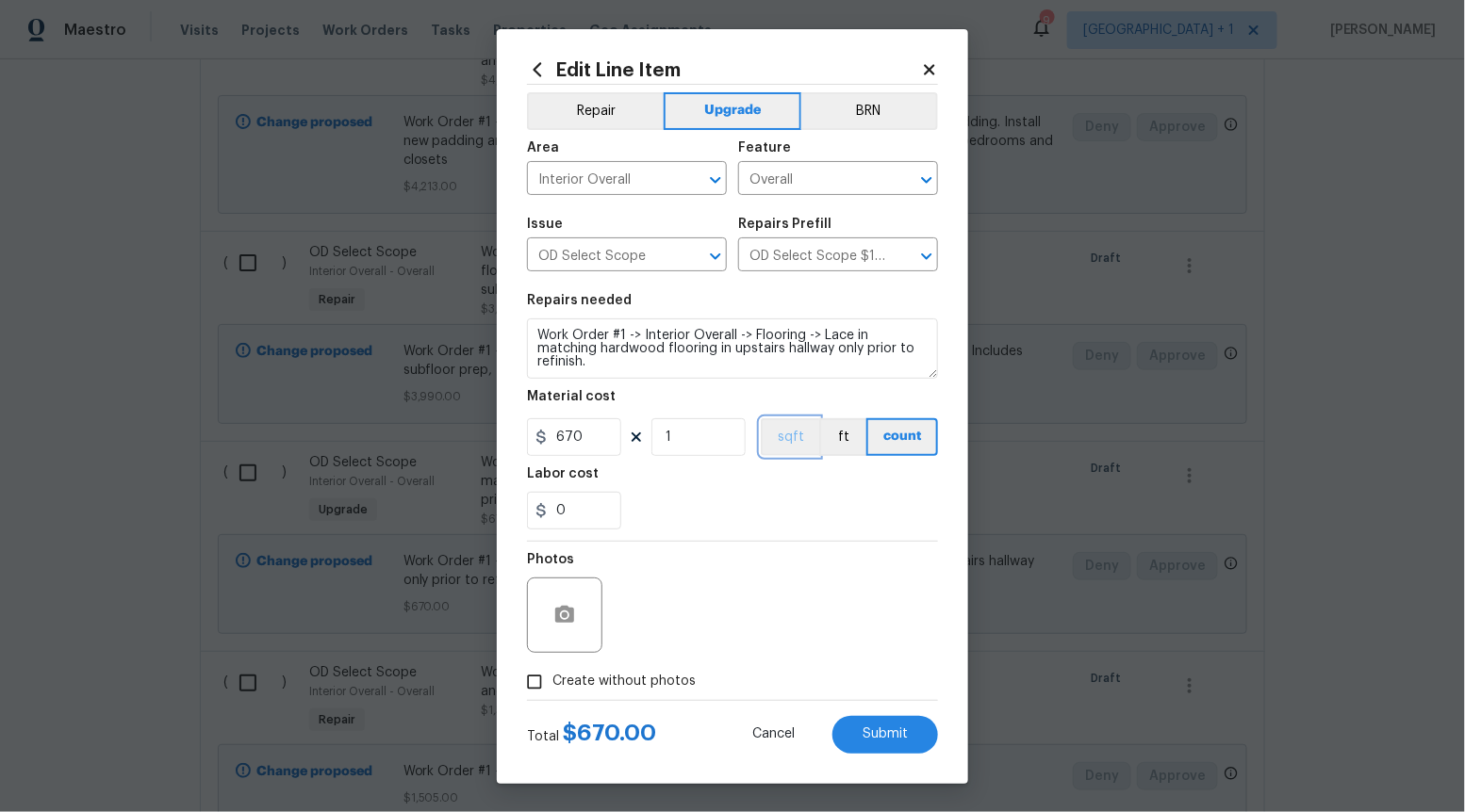
click at [777, 436] on button "sqft" at bounding box center [790, 437] width 59 height 38
click at [907, 743] on button "Submit" at bounding box center [885, 735] width 105 height 38
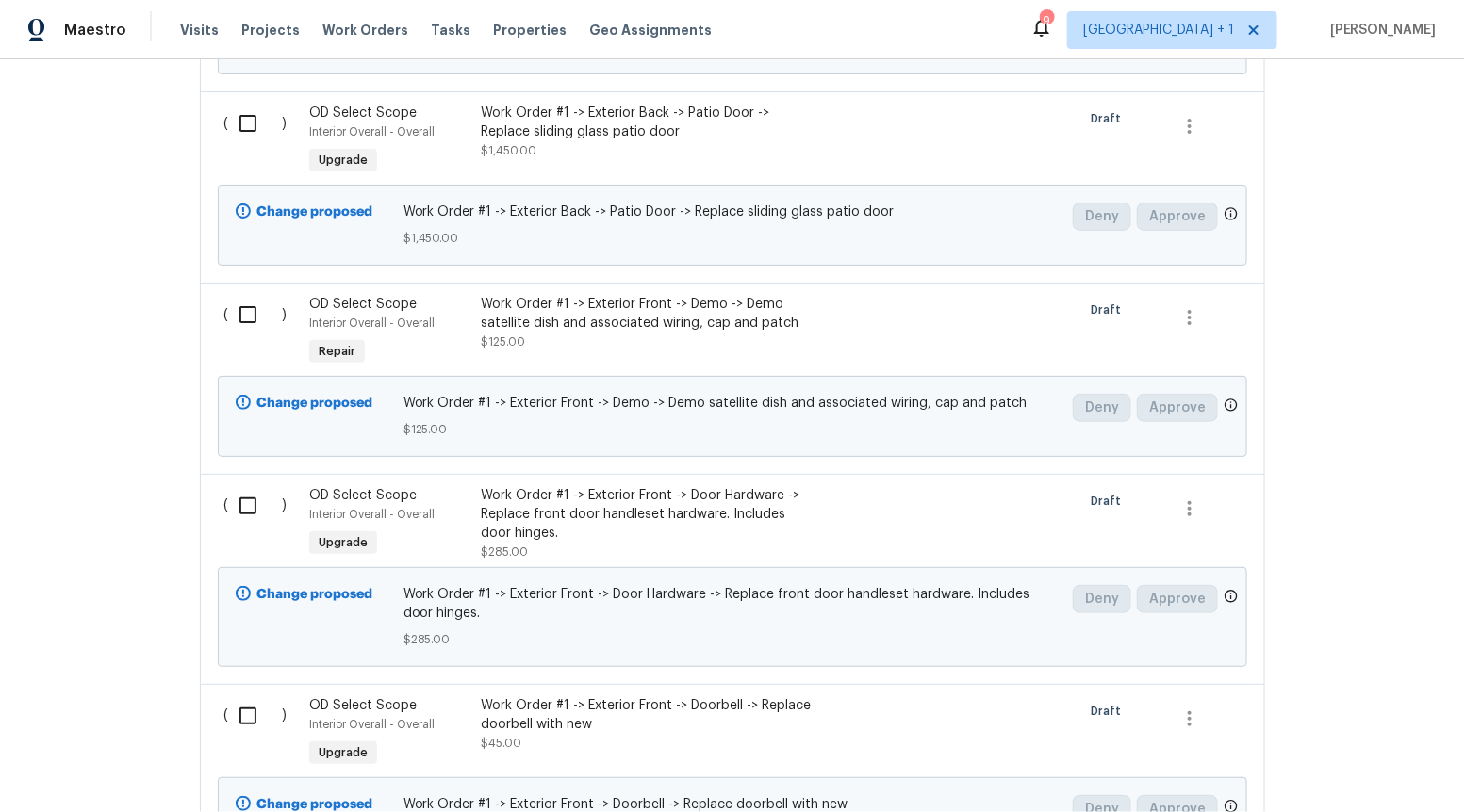
scroll to position [0, 0]
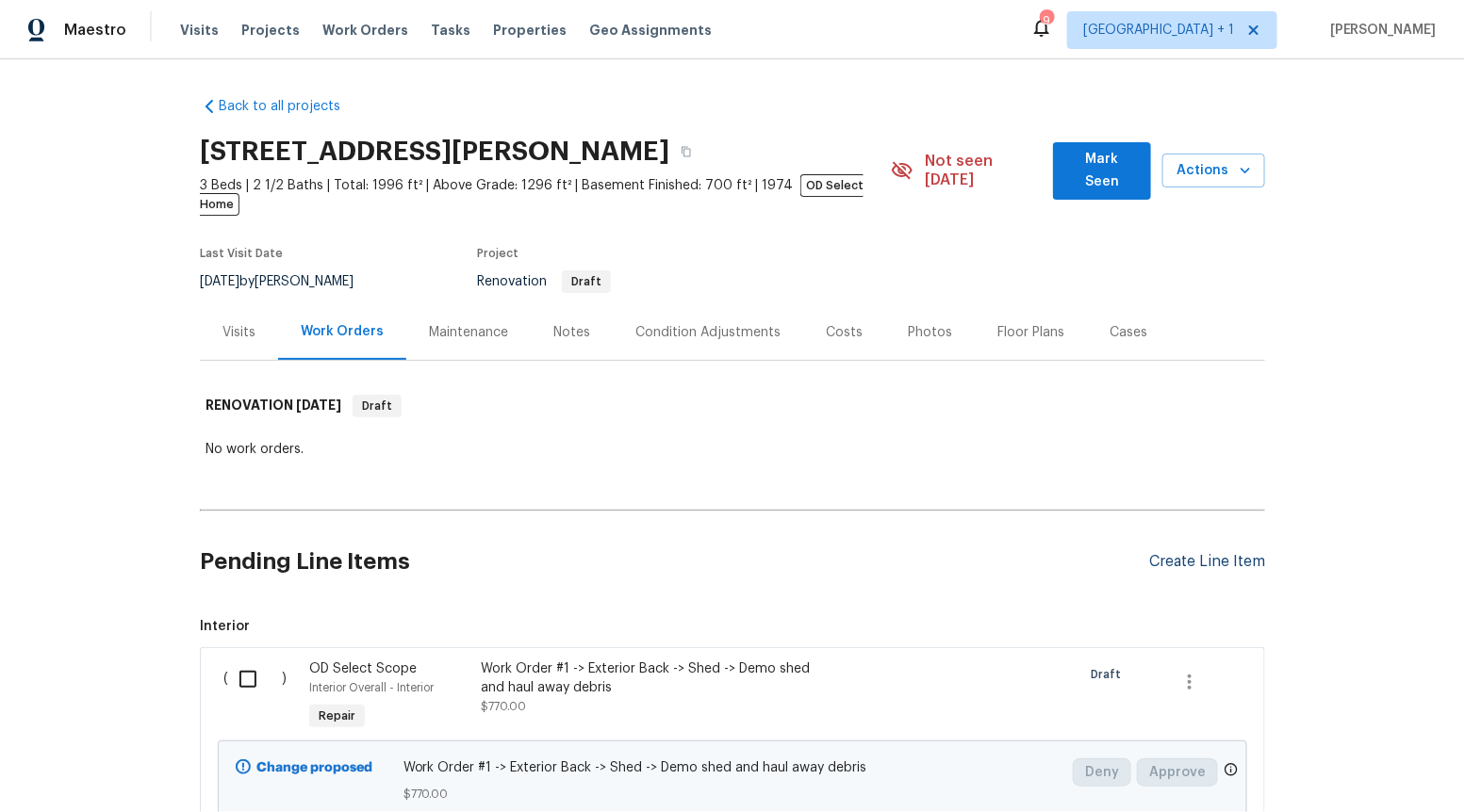
click at [1230, 553] on div "Create Line Item" at bounding box center [1207, 562] width 116 height 18
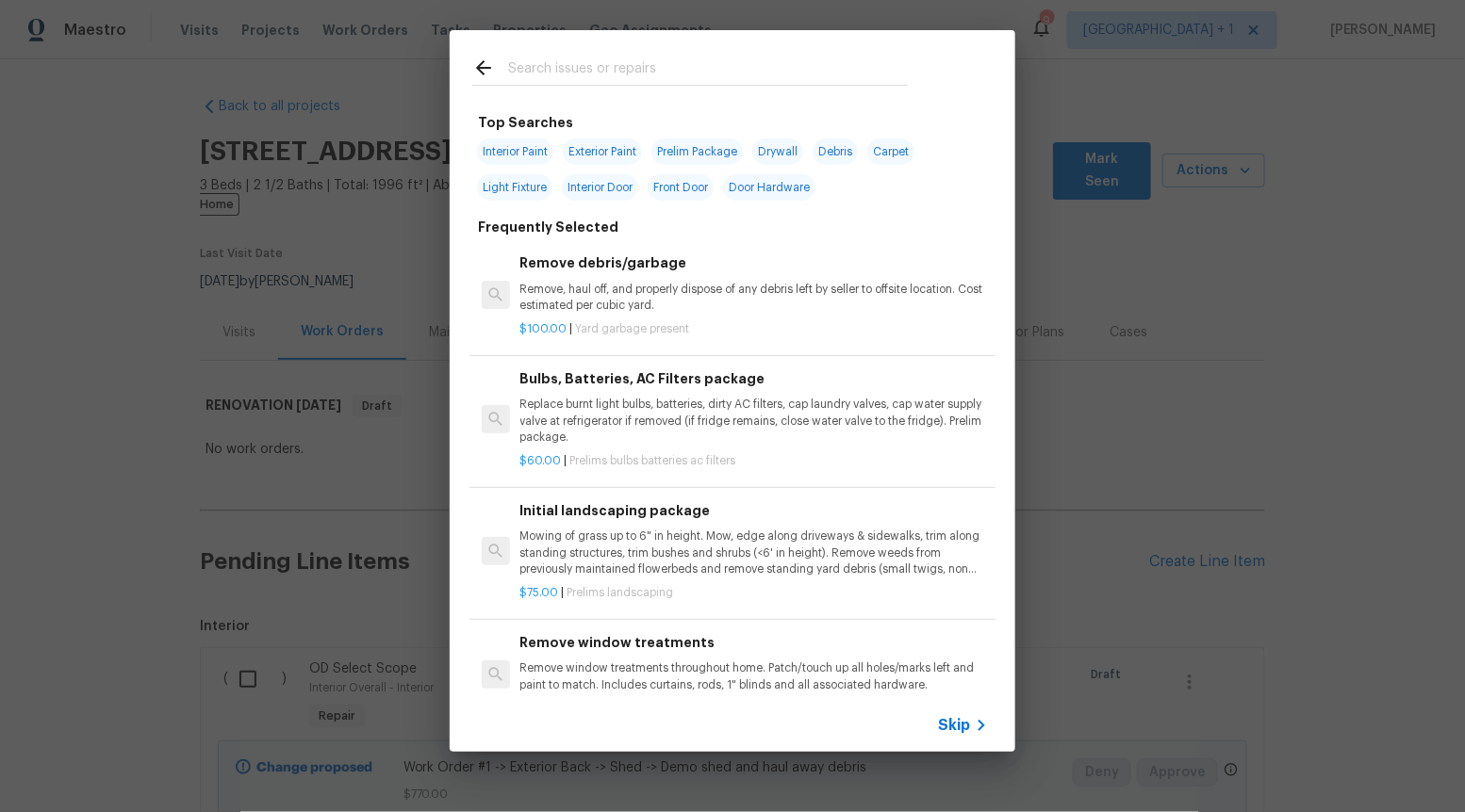
click at [948, 735] on div "Skip" at bounding box center [965, 725] width 55 height 23
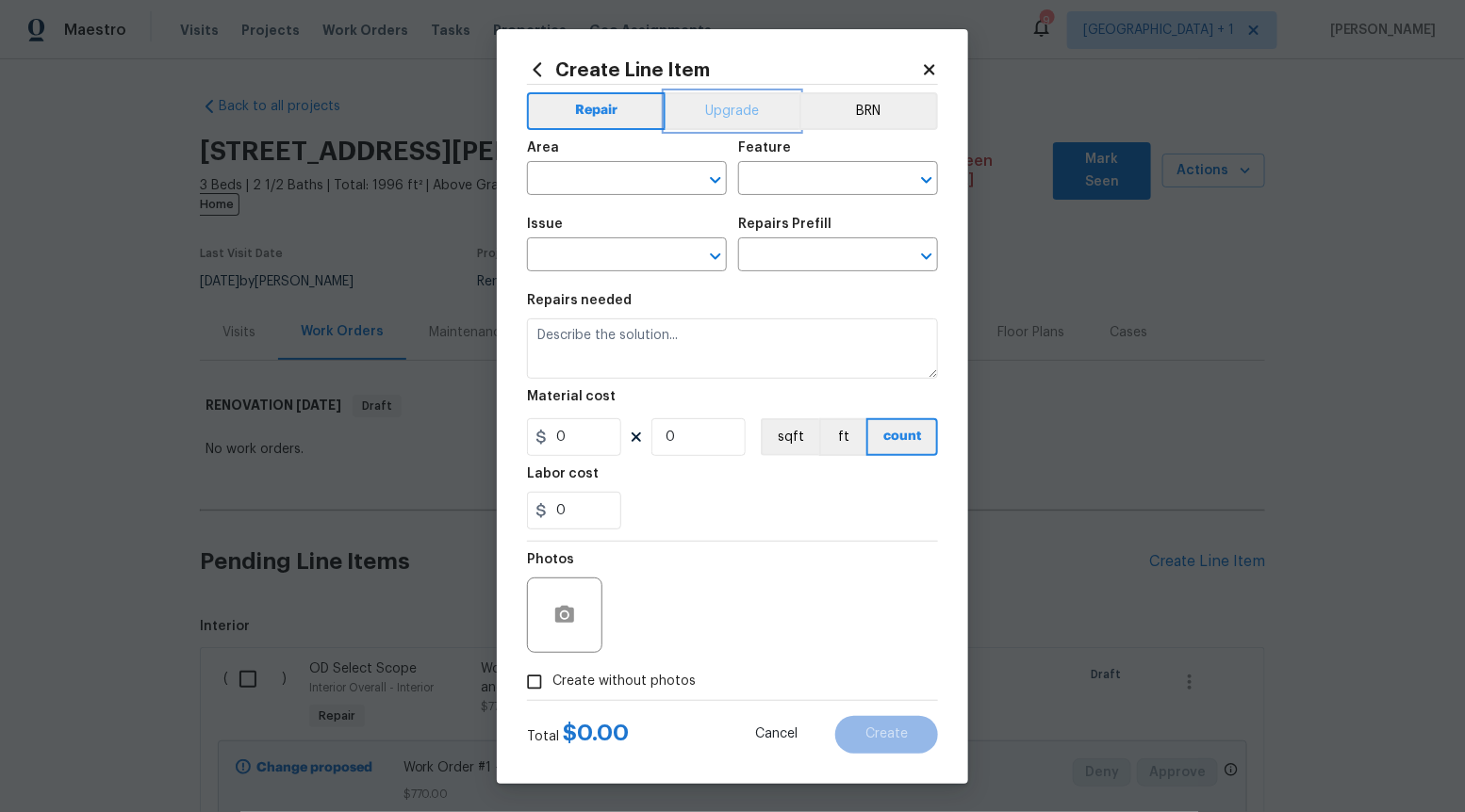
click at [710, 110] on button "Upgrade" at bounding box center [733, 111] width 135 height 38
click at [718, 249] on icon "Open" at bounding box center [715, 256] width 23 height 23
click at [644, 105] on button "Repair" at bounding box center [595, 111] width 137 height 38
click at [713, 251] on icon "Open" at bounding box center [715, 256] width 23 height 23
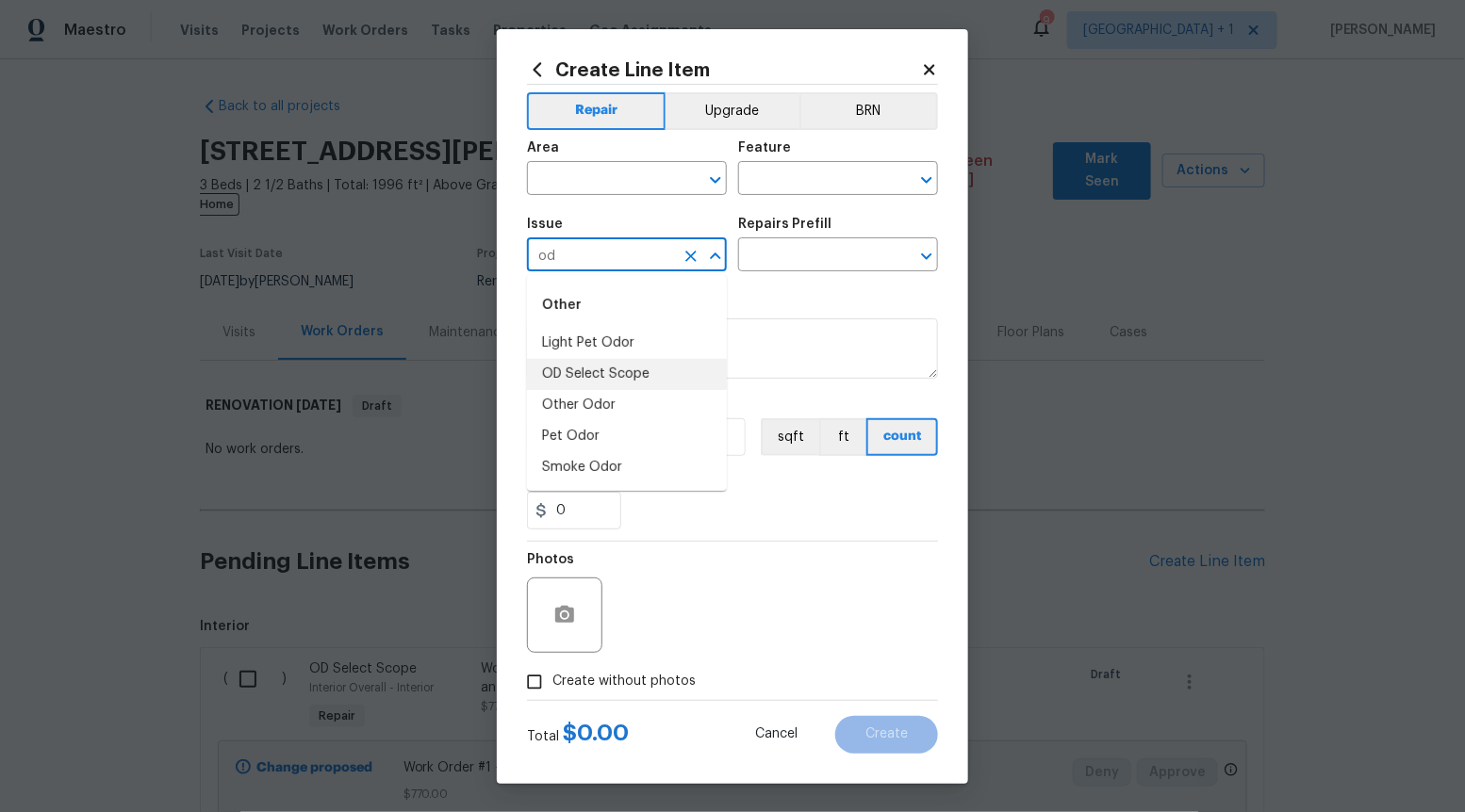
click at [629, 368] on li "OD Select Scope" at bounding box center [626, 374] width 199 height 31
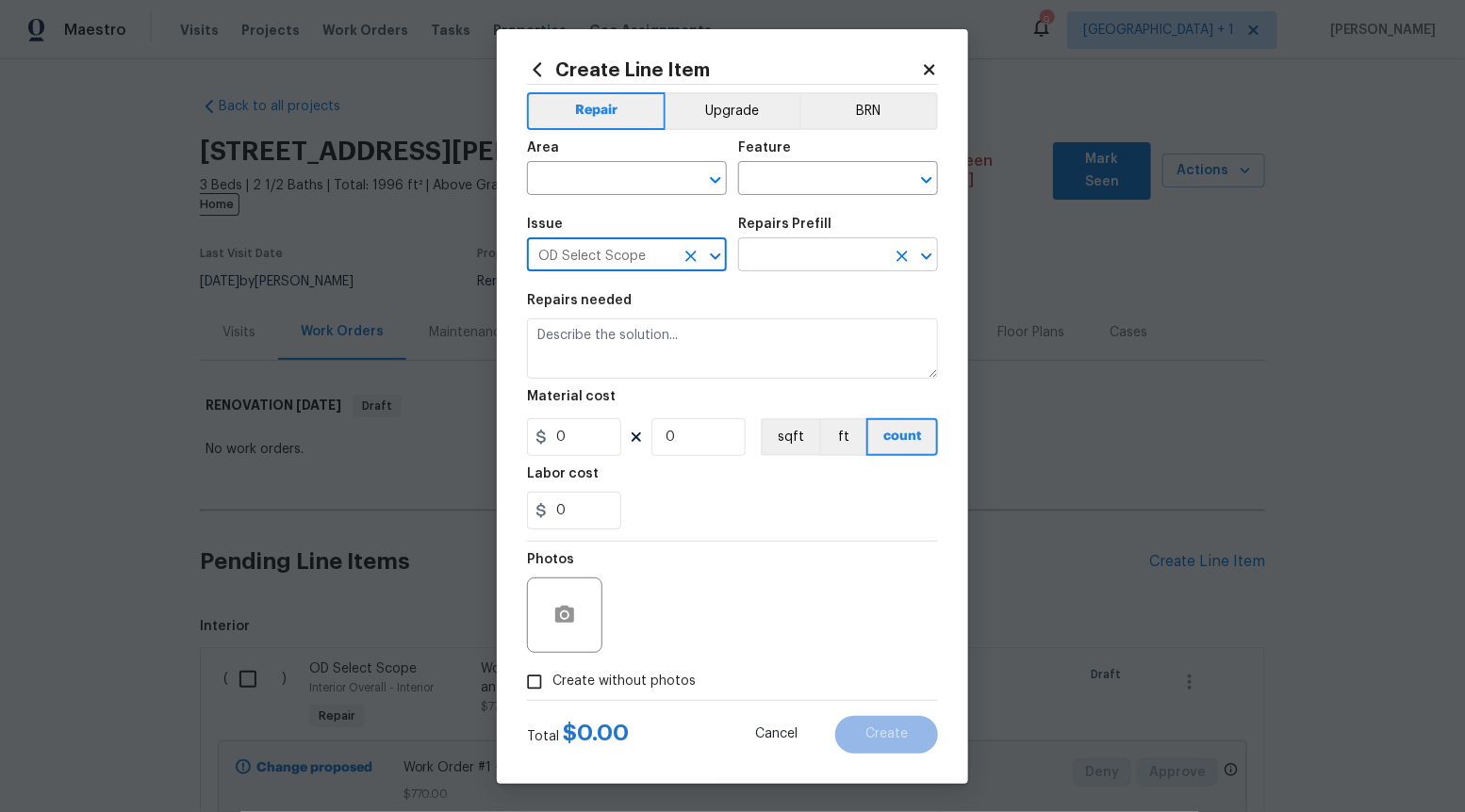
type input "OD Select Scope"
click at [831, 257] on input "text" at bounding box center [811, 256] width 147 height 29
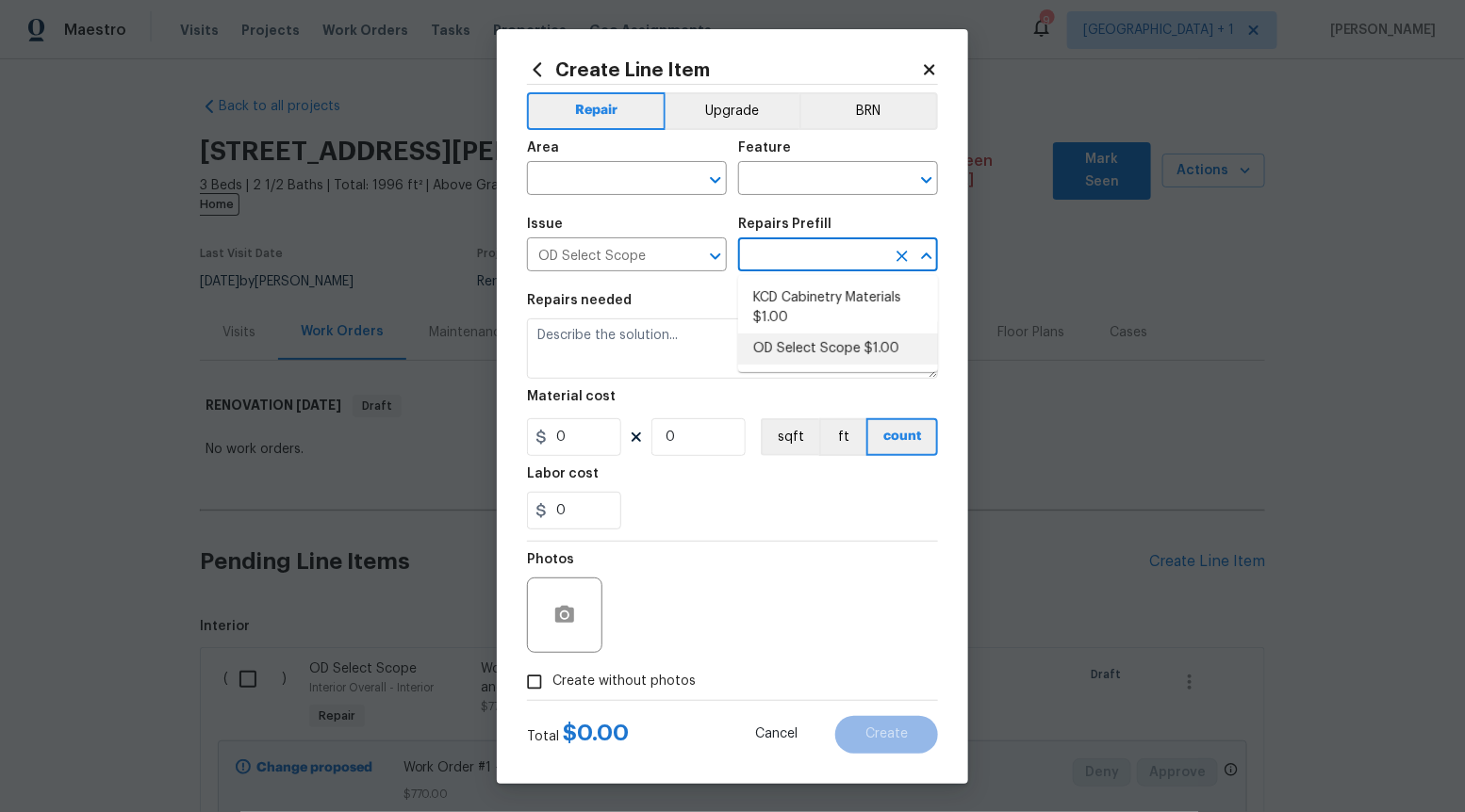
click at [807, 339] on li "OD Select Scope $1.00" at bounding box center [837, 348] width 199 height 31
type input "OD Select Scope $1.00"
type textarea "Refer to the agreed upon scope document for further details."
type input "1"
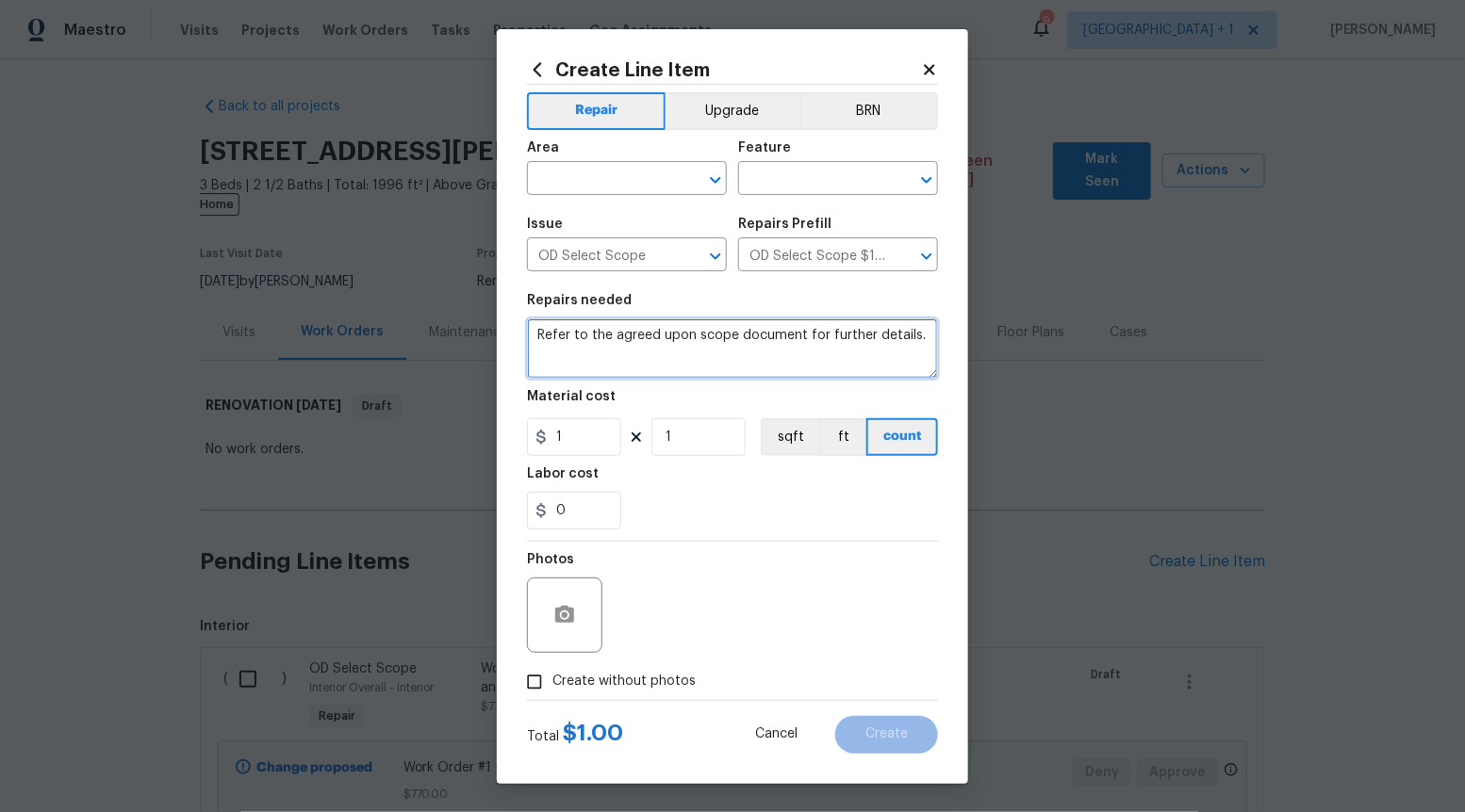
click at [807, 340] on textarea "Refer to the agreed upon scope document for further details." at bounding box center [732, 348] width 411 height 60
paste textarea "Work Order #2 -> Interior Overall -> Flooring Demo -> Demo tile in kitchen and …"
type textarea "Work Order #2 -> Interior Overall -> Flooring Demo -> Demo tile in kitchen and …"
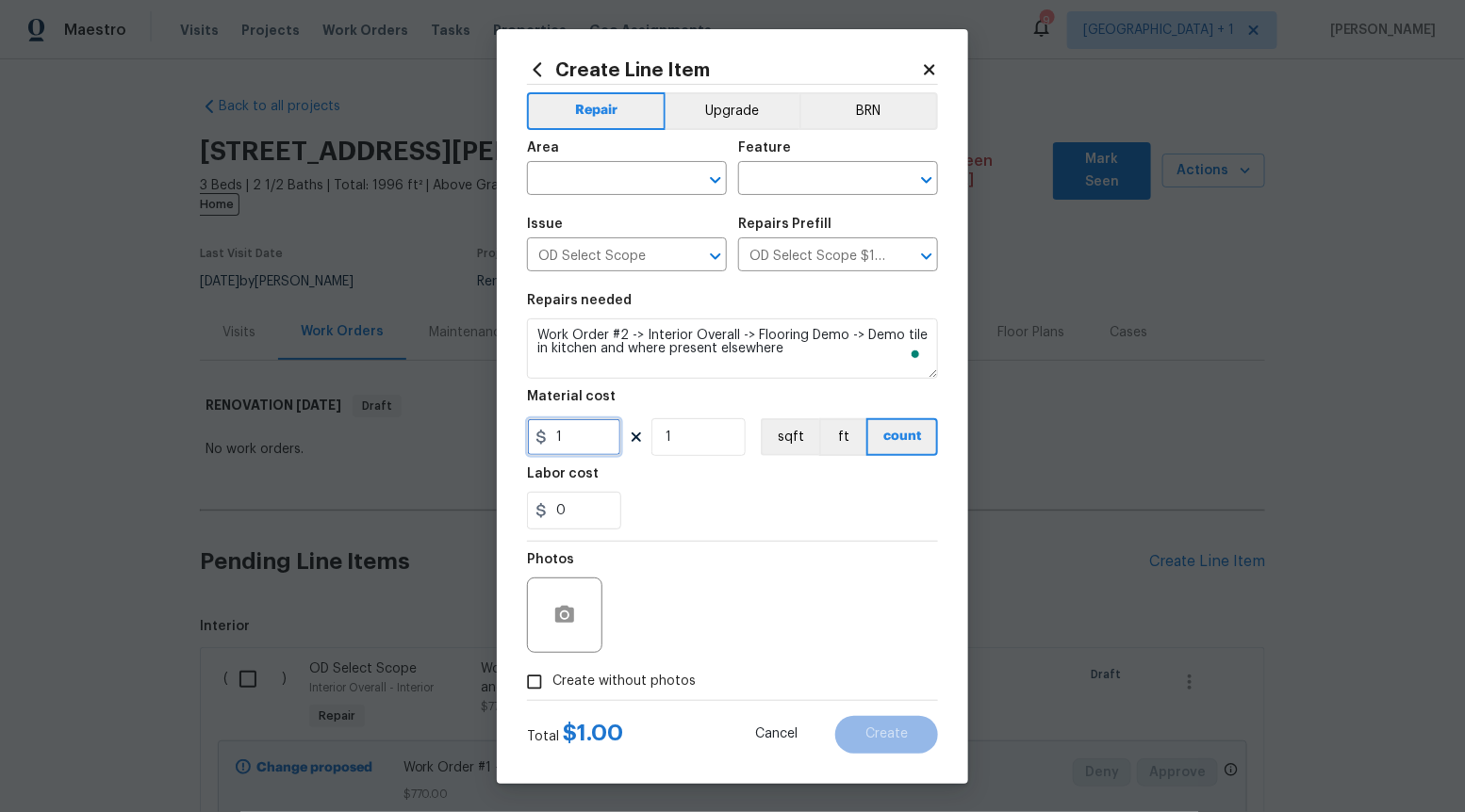
click at [566, 442] on input "1" at bounding box center [573, 437] width 94 height 38
type input "650"
click at [544, 684] on input "Create without photos" at bounding box center [535, 682] width 36 height 36
checkbox input "true"
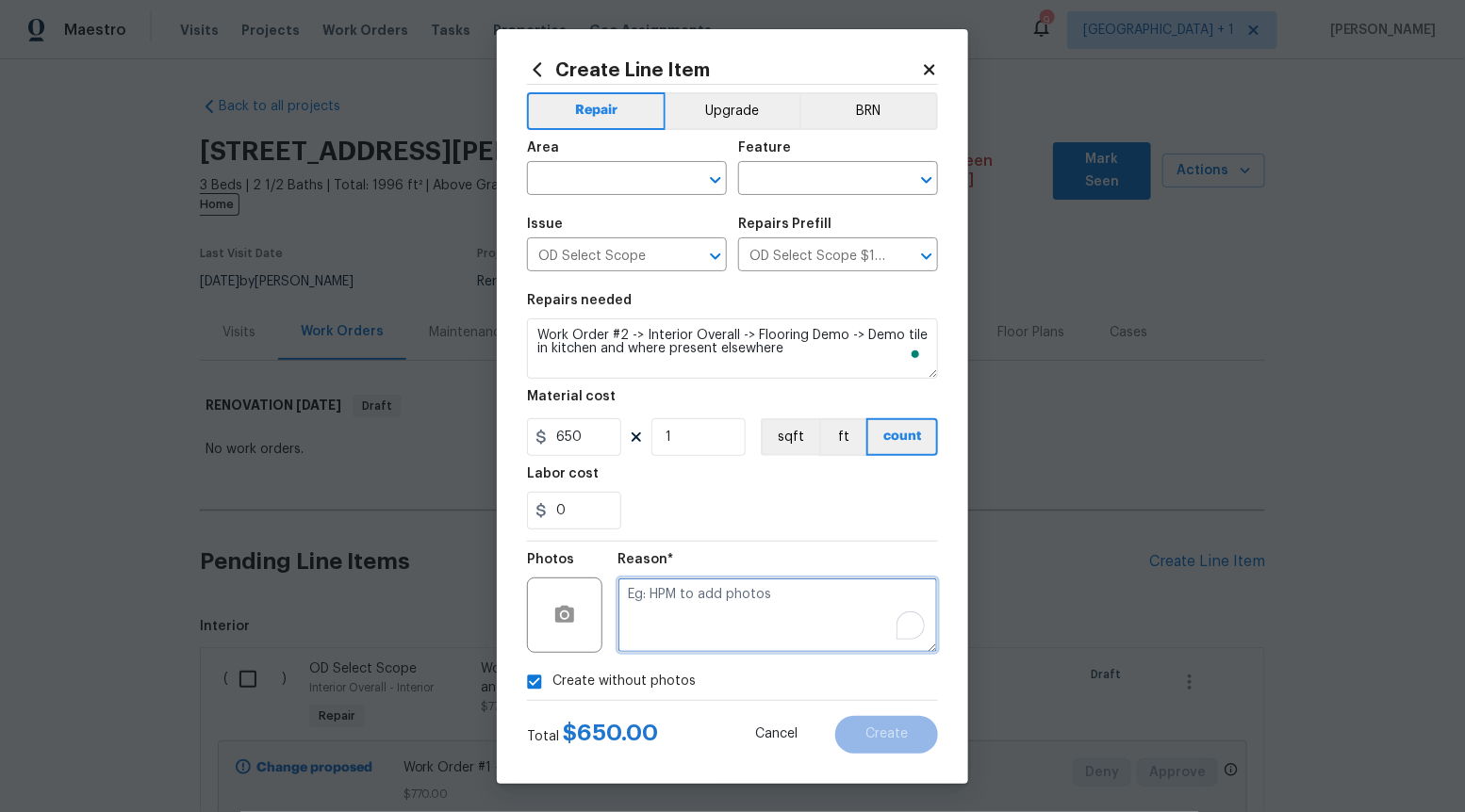
click at [719, 651] on textarea "To enrich screen reader interactions, please activate Accessibility in Grammarl…" at bounding box center [778, 616] width 320 height 75
click at [711, 174] on icon "Open" at bounding box center [715, 179] width 23 height 23
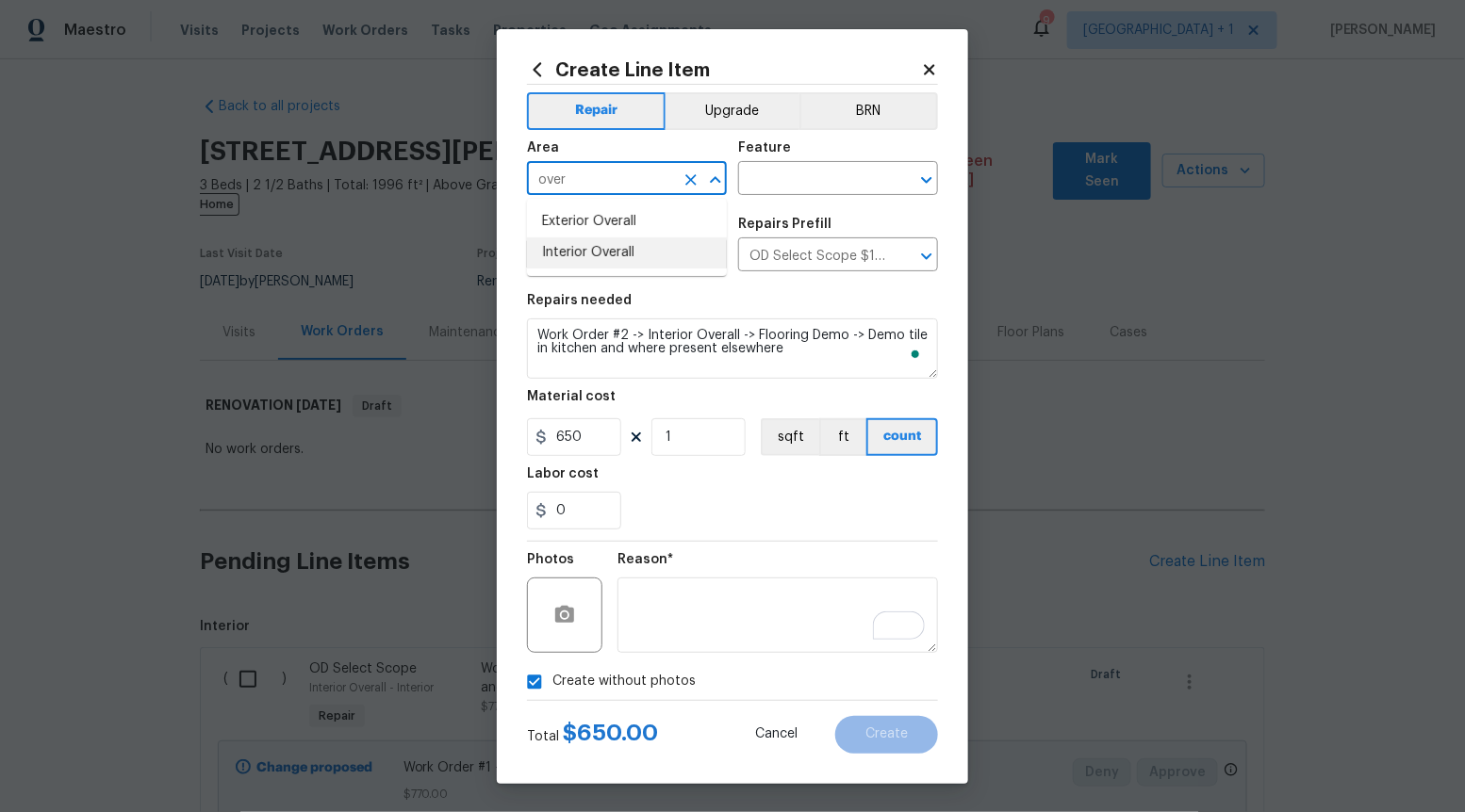
click at [642, 248] on li "Interior Overall" at bounding box center [626, 253] width 199 height 31
type input "Interior Overall"
click at [879, 189] on input "text" at bounding box center [811, 179] width 147 height 29
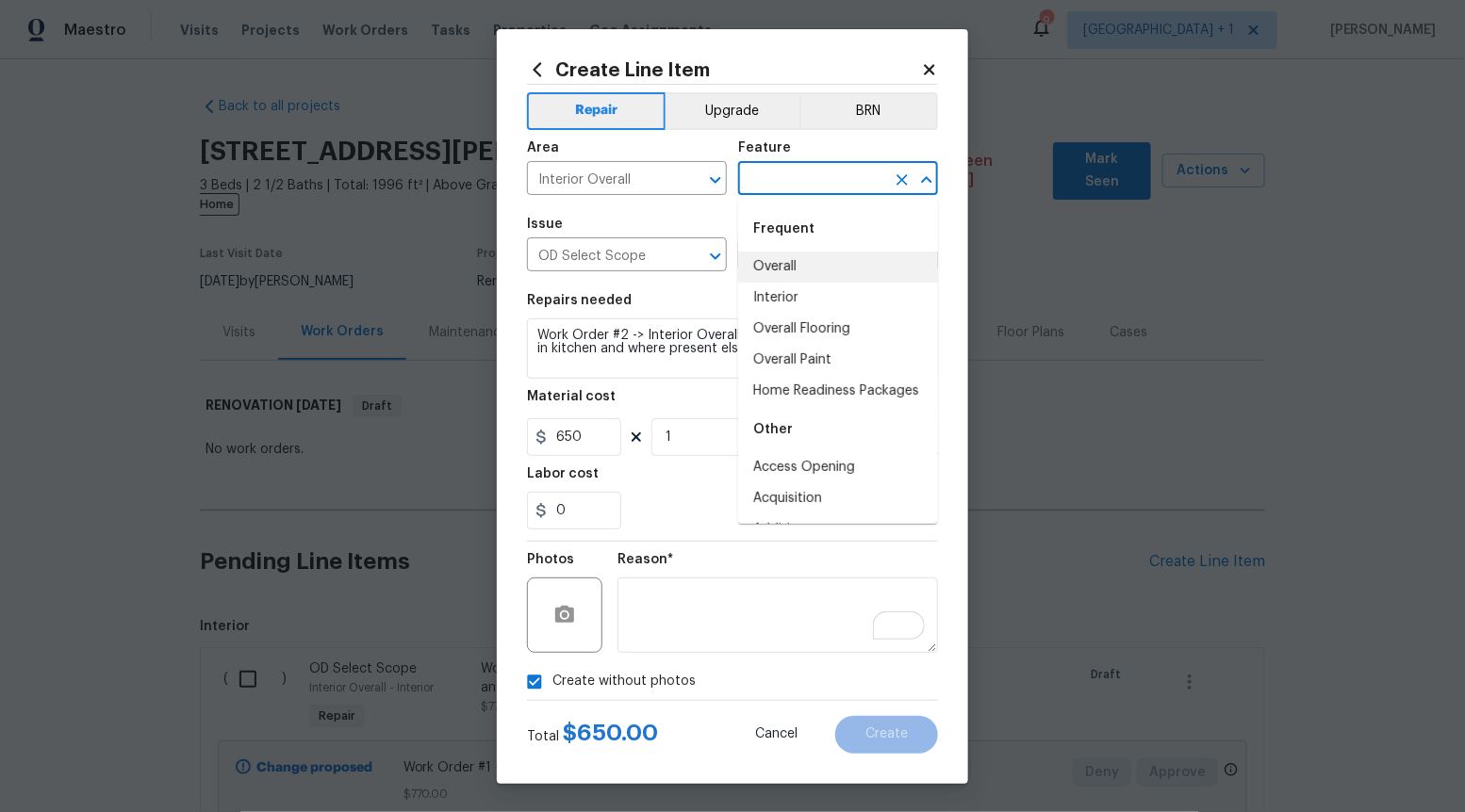
click at [810, 276] on li "Overall" at bounding box center [837, 267] width 199 height 31
type input "Overall"
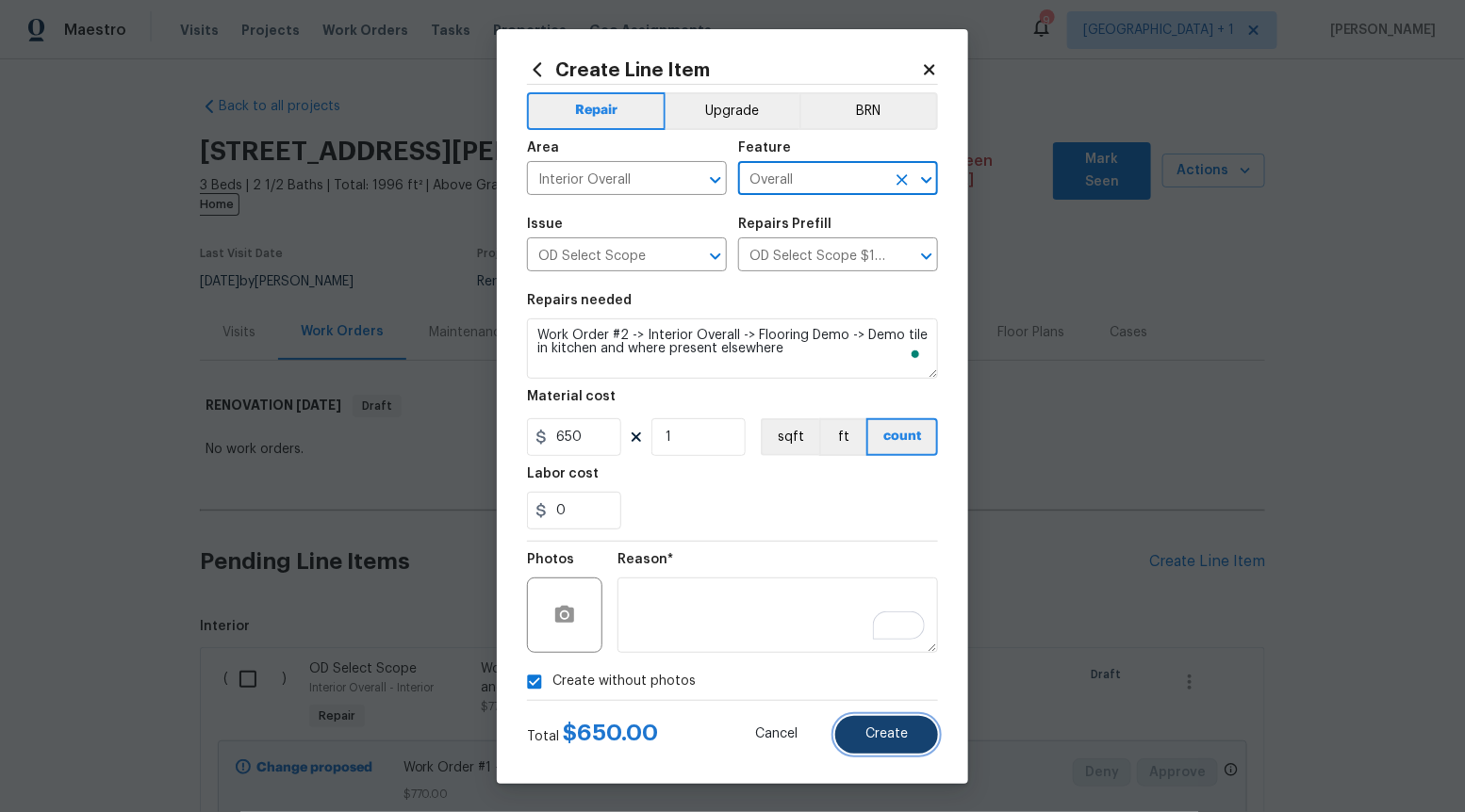
click at [893, 746] on button "Create" at bounding box center [887, 735] width 103 height 38
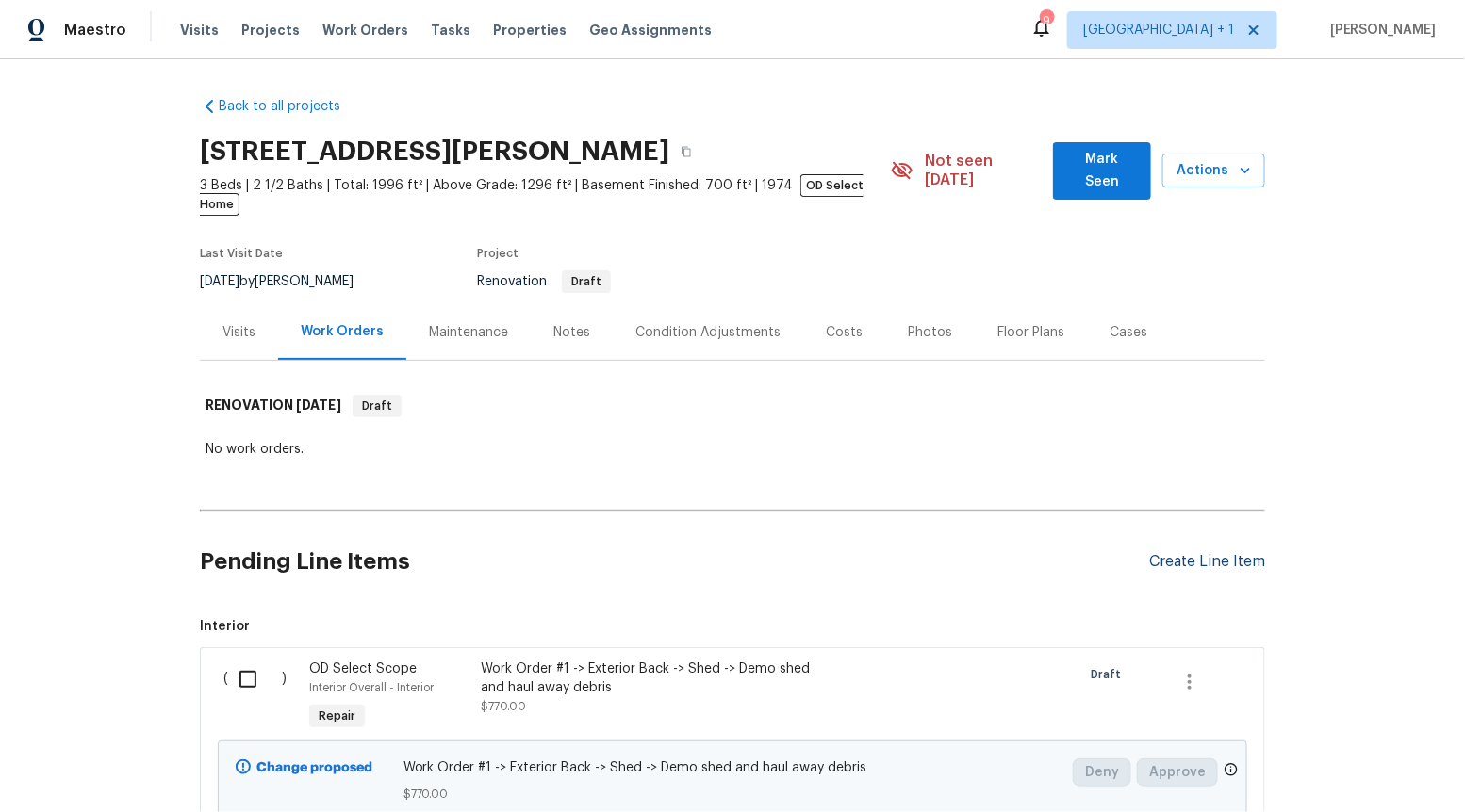
click at [1216, 553] on div "Create Line Item" at bounding box center [1207, 562] width 116 height 18
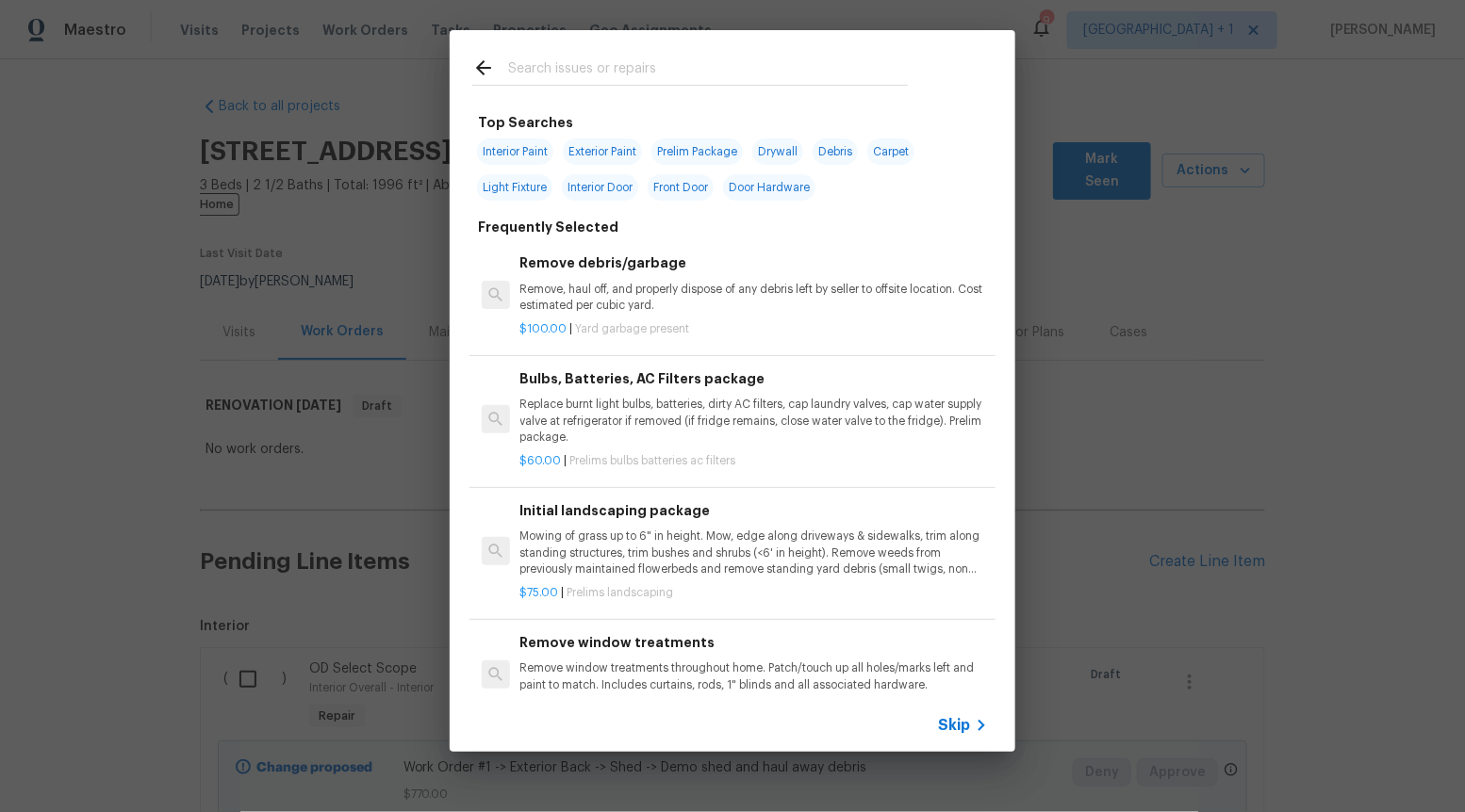
click at [956, 737] on div "Skip" at bounding box center [732, 725] width 565 height 53
click at [953, 720] on span "Skip" at bounding box center [954, 725] width 32 height 19
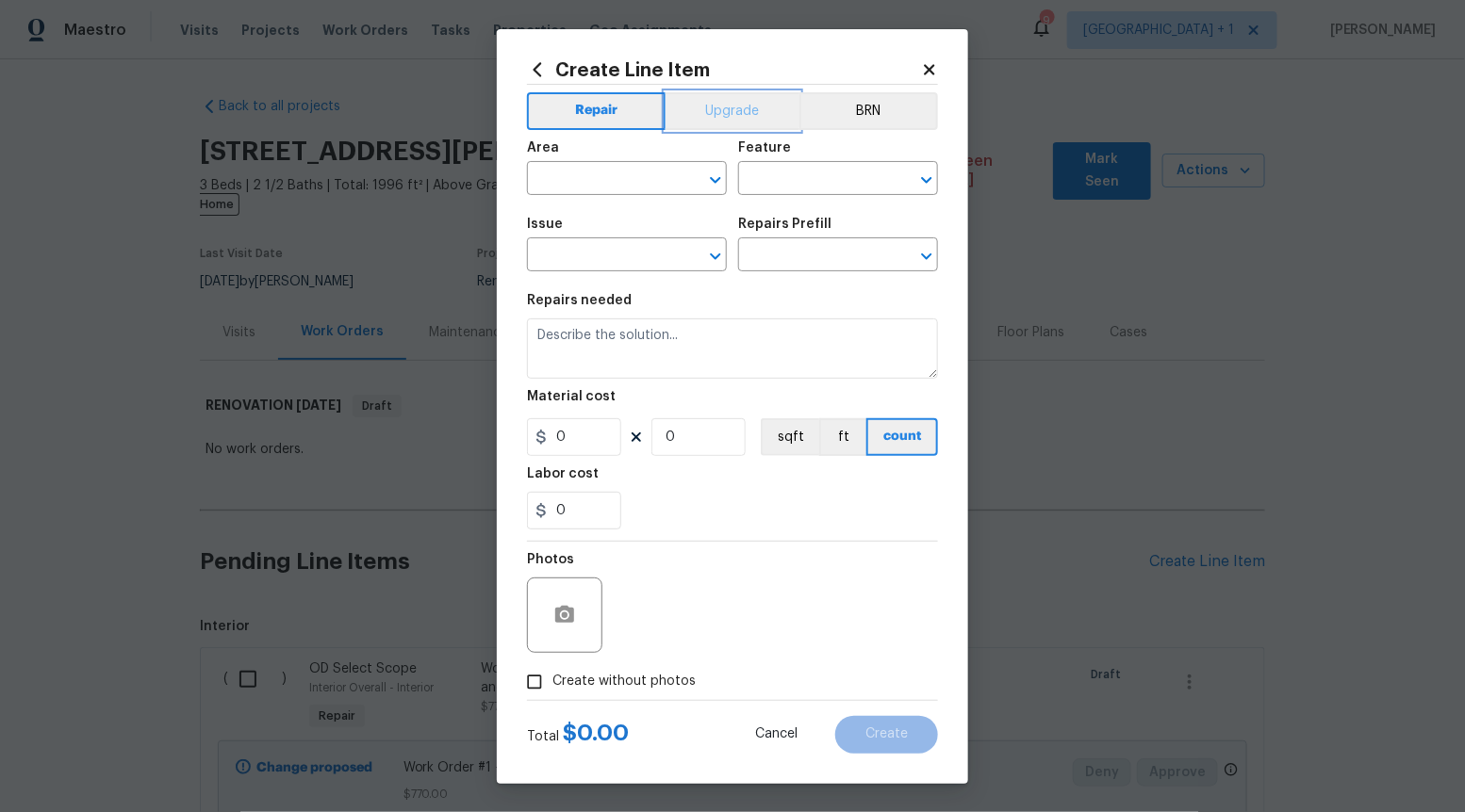
click at [713, 98] on button "Upgrade" at bounding box center [733, 111] width 135 height 38
click at [714, 253] on icon "Open" at bounding box center [715, 256] width 23 height 23
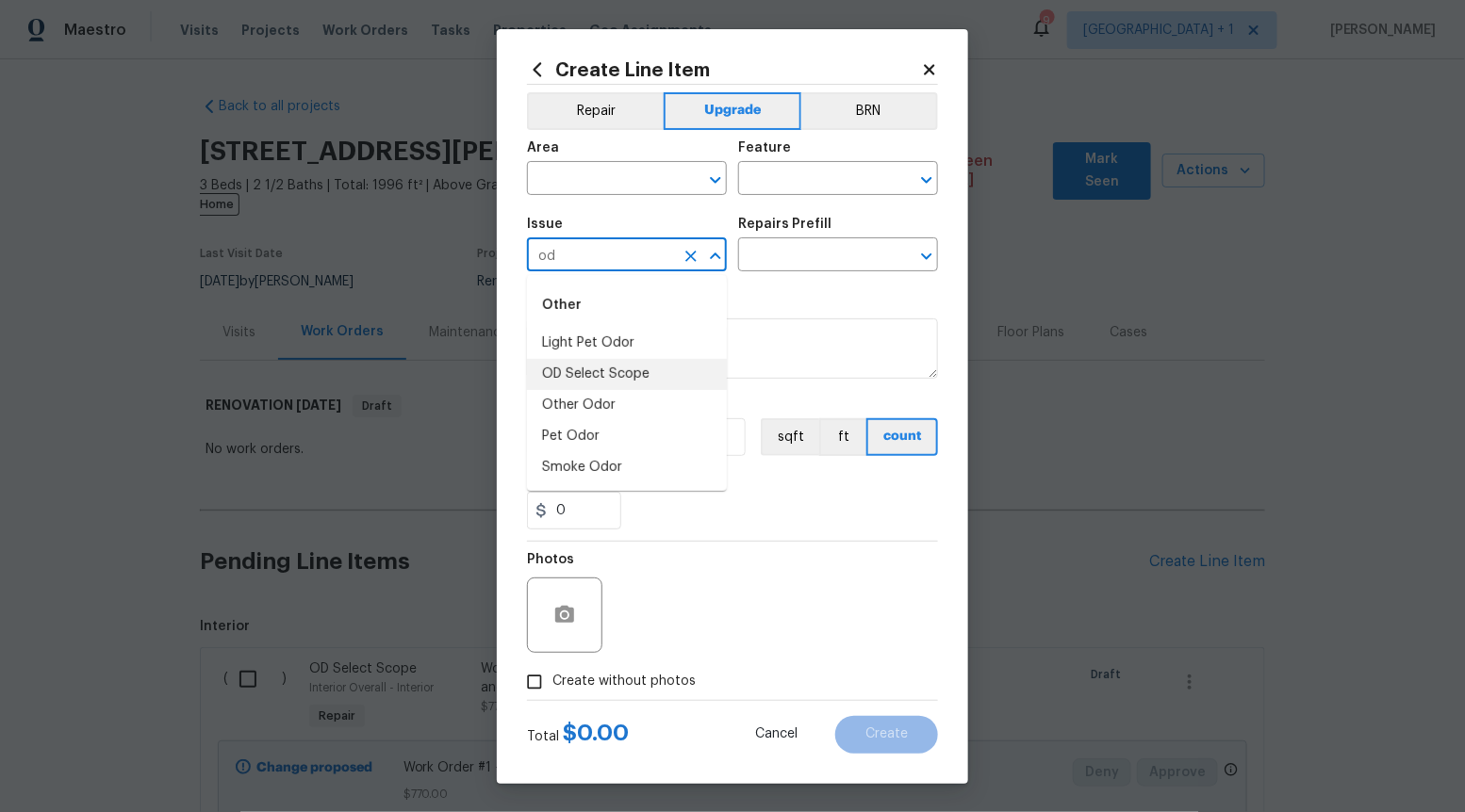
click at [650, 383] on li "OD Select Scope" at bounding box center [626, 374] width 199 height 31
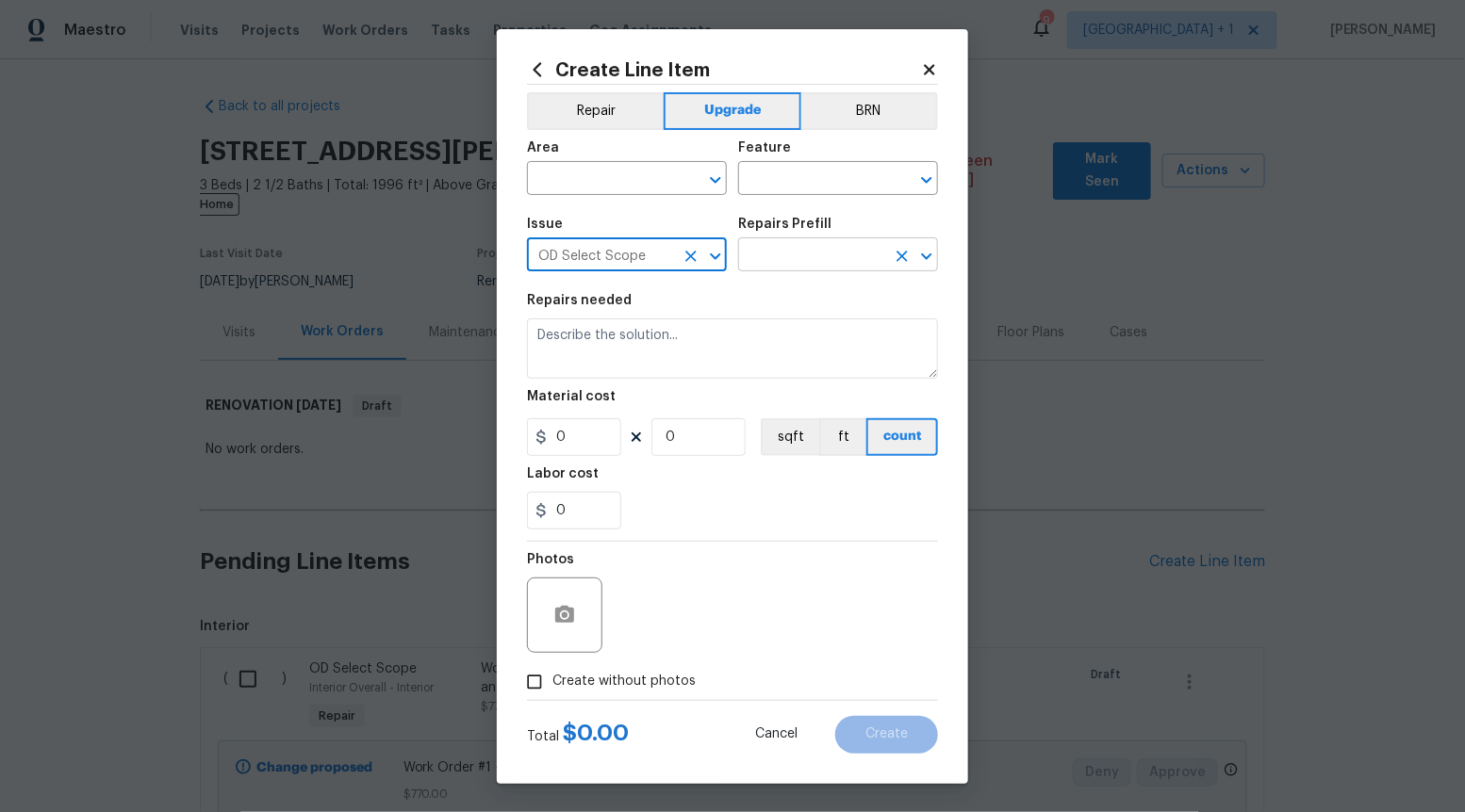
type input "OD Select Scope"
click at [853, 257] on input "text" at bounding box center [811, 256] width 147 height 29
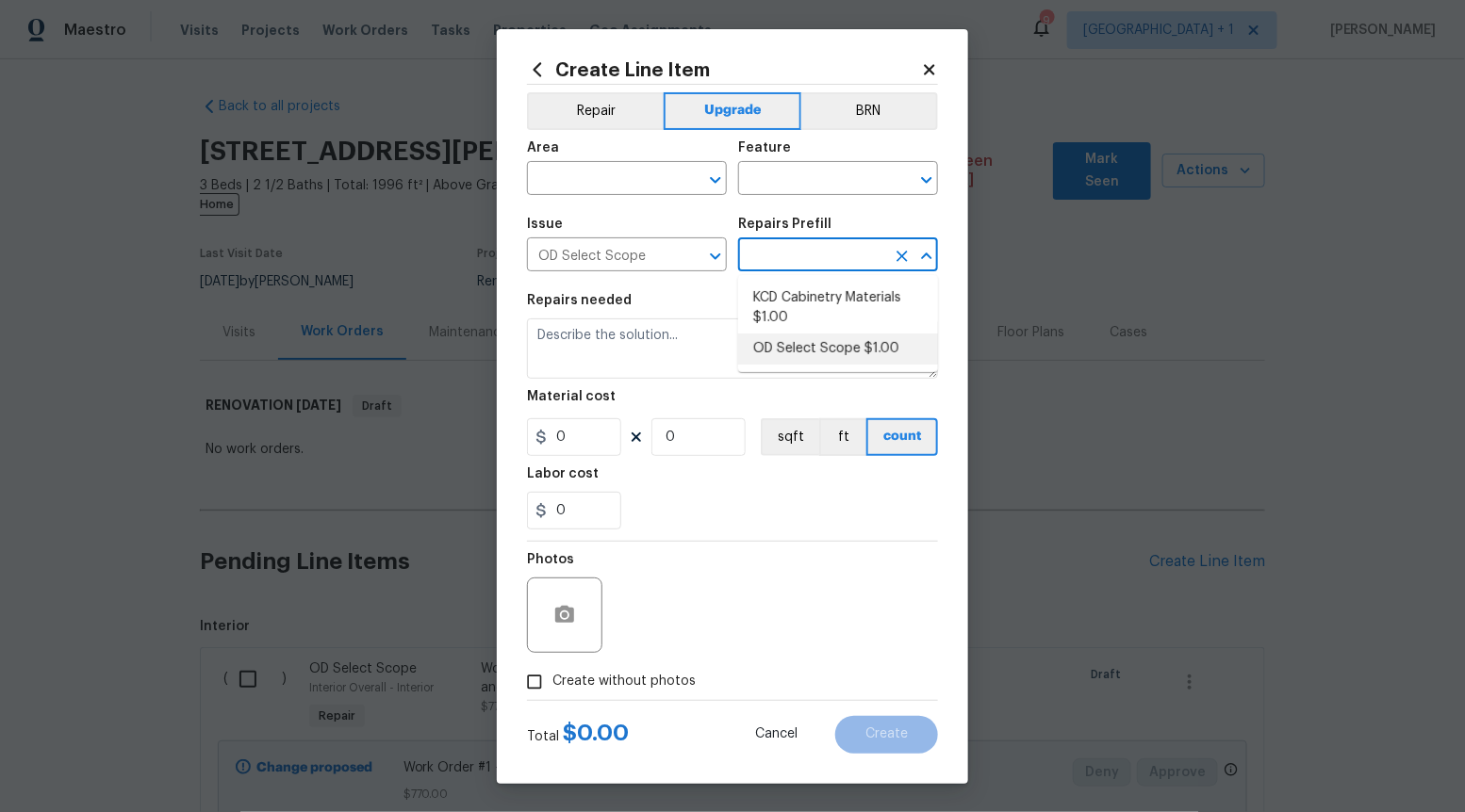
click at [826, 352] on li "OD Select Scope $1.00" at bounding box center [837, 348] width 199 height 31
type input "OD Select Scope $1.00"
type textarea "Refer to the agreed upon scope document for further details."
type input "1"
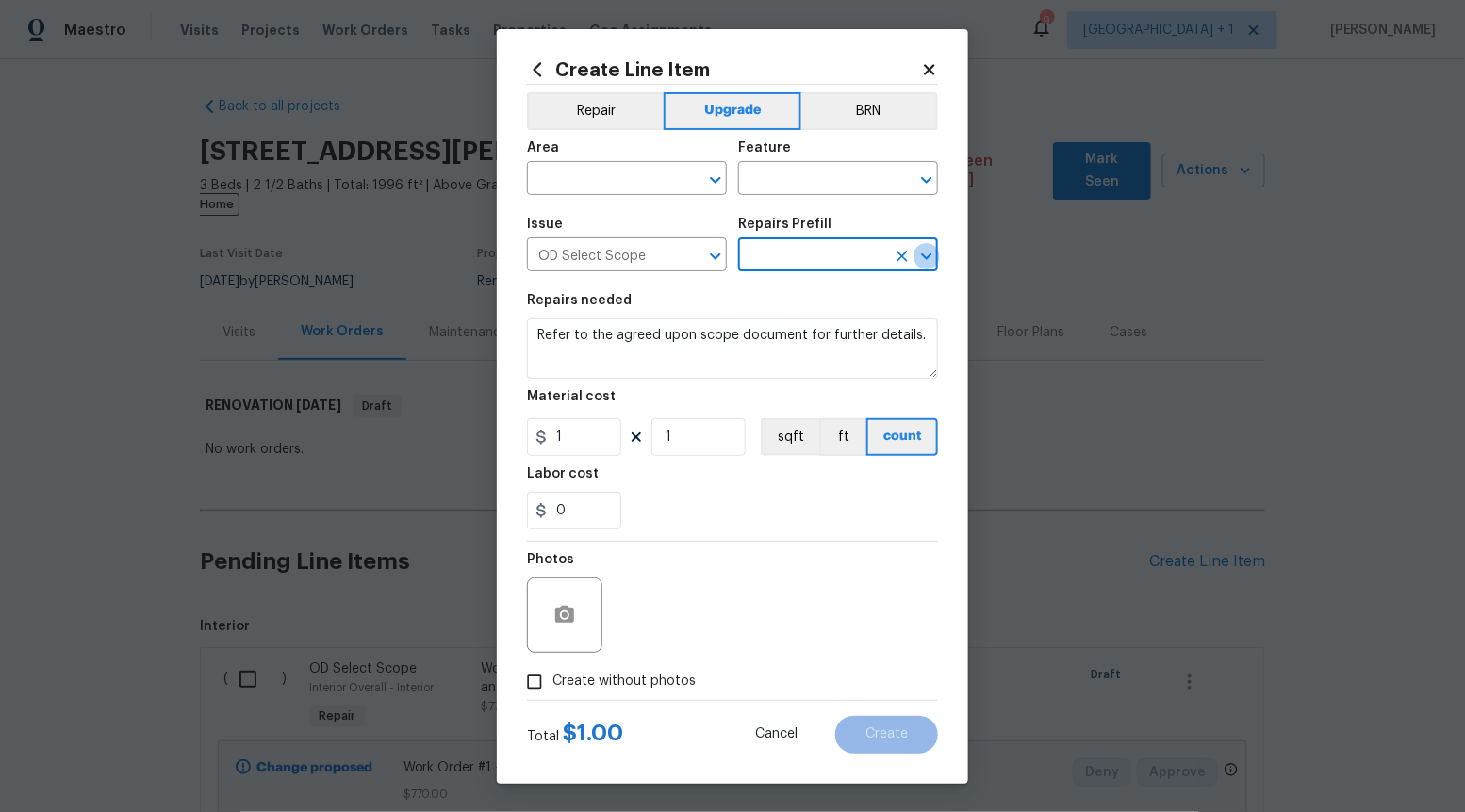
click at [918, 259] on icon "Open" at bounding box center [926, 256] width 23 height 23
click at [839, 357] on li "OD Select Scope $1.00" at bounding box center [837, 348] width 199 height 31
type input "OD Select Scope $1.00"
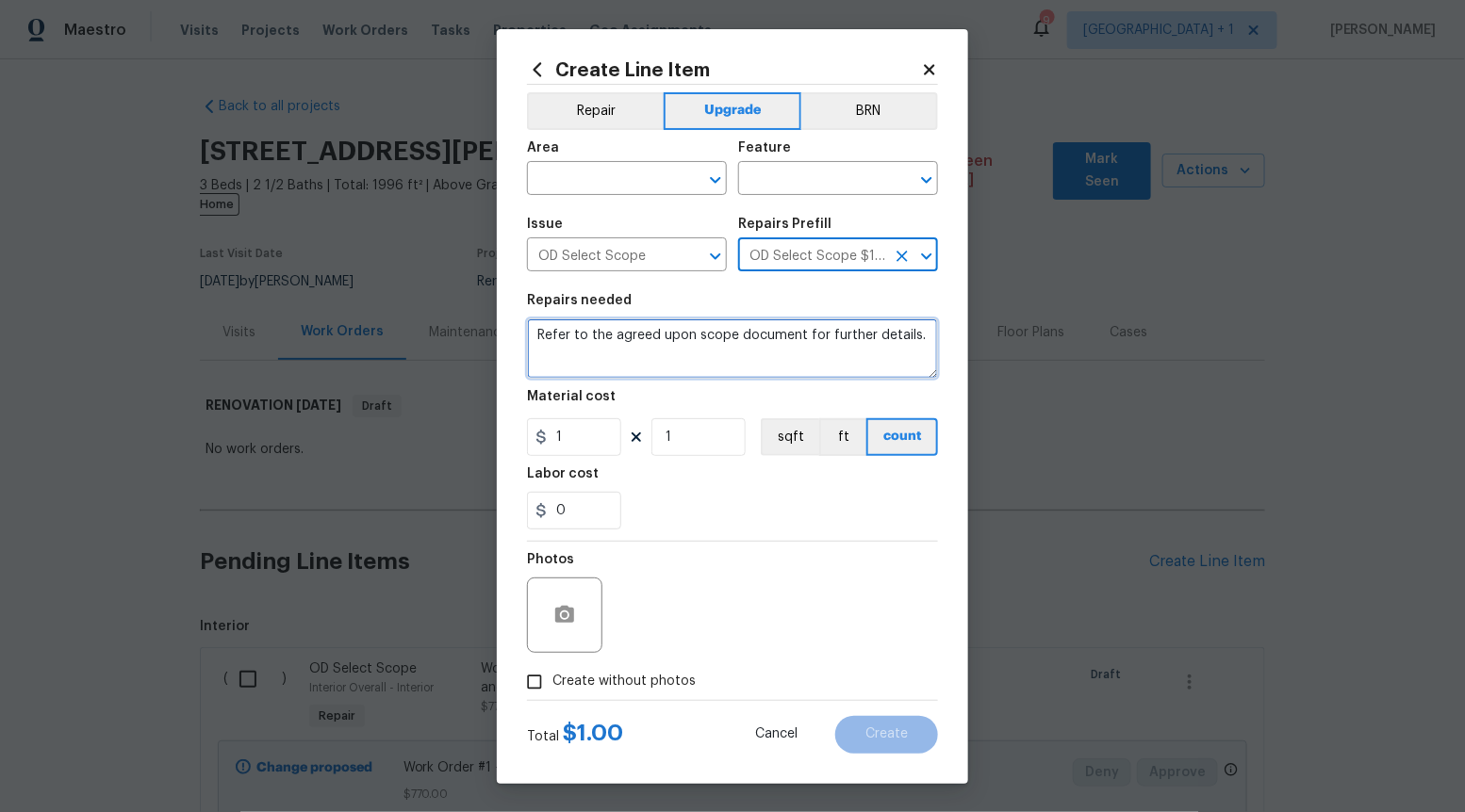
click at [839, 356] on textarea "Refer to the agreed upon scope document for further details." at bounding box center [732, 348] width 411 height 60
paste textarea "Work Order #2 -> Interior Overall -> Health and Safety -> Install smoke and CO …"
type textarea "Work Order #2 -> Interior Overall -> Health and Safety -> Install smoke and CO …"
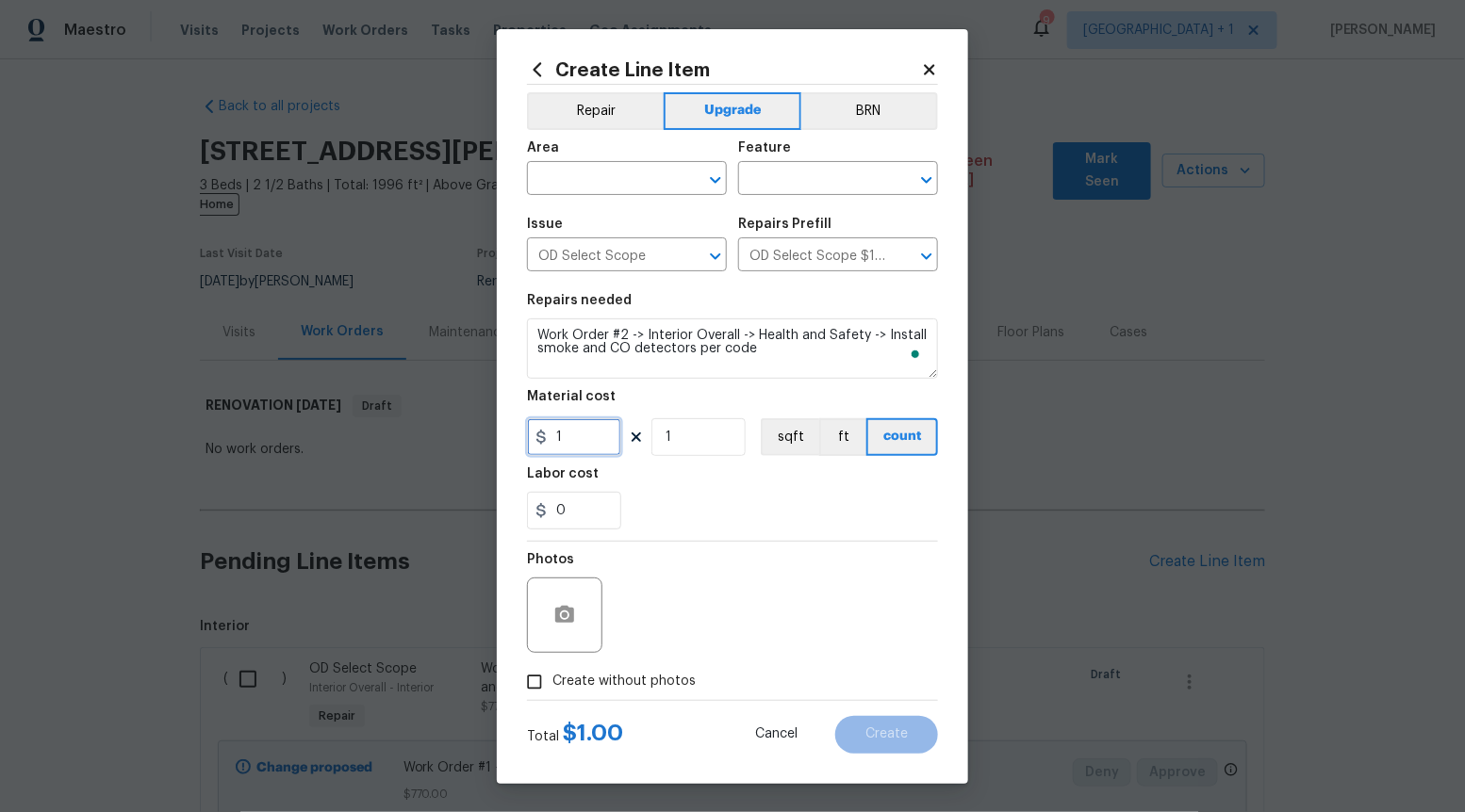
click at [582, 446] on input "1" at bounding box center [573, 437] width 94 height 38
type input "515"
click at [530, 675] on input "Create without photos" at bounding box center [535, 682] width 36 height 36
checkbox input "true"
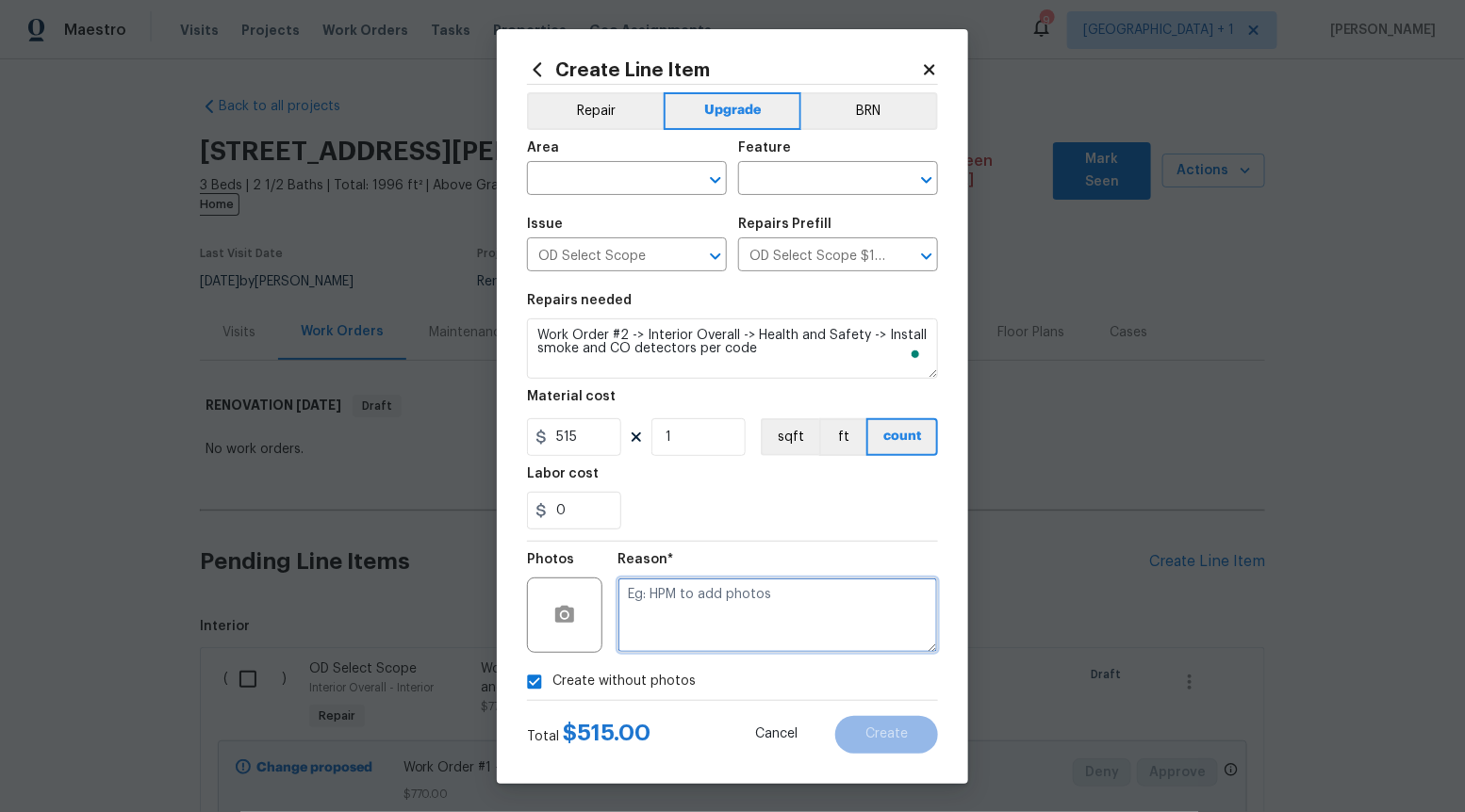
click at [754, 599] on textarea at bounding box center [778, 616] width 320 height 75
click at [713, 178] on icon "Open" at bounding box center [715, 180] width 10 height 7
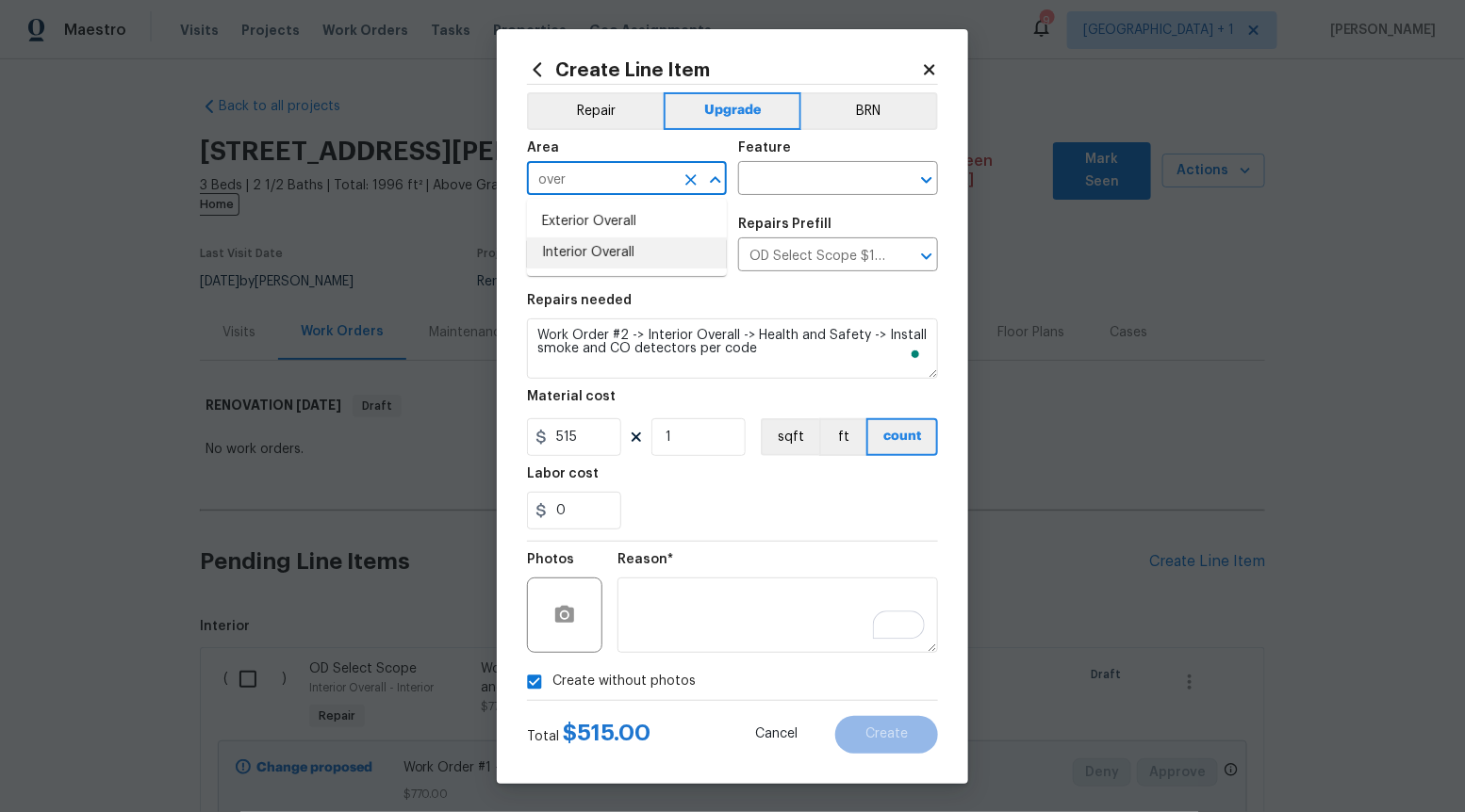
click at [608, 248] on li "Interior Overall" at bounding box center [626, 253] width 199 height 31
type input "Interior Overall"
click at [842, 180] on input "text" at bounding box center [811, 179] width 147 height 29
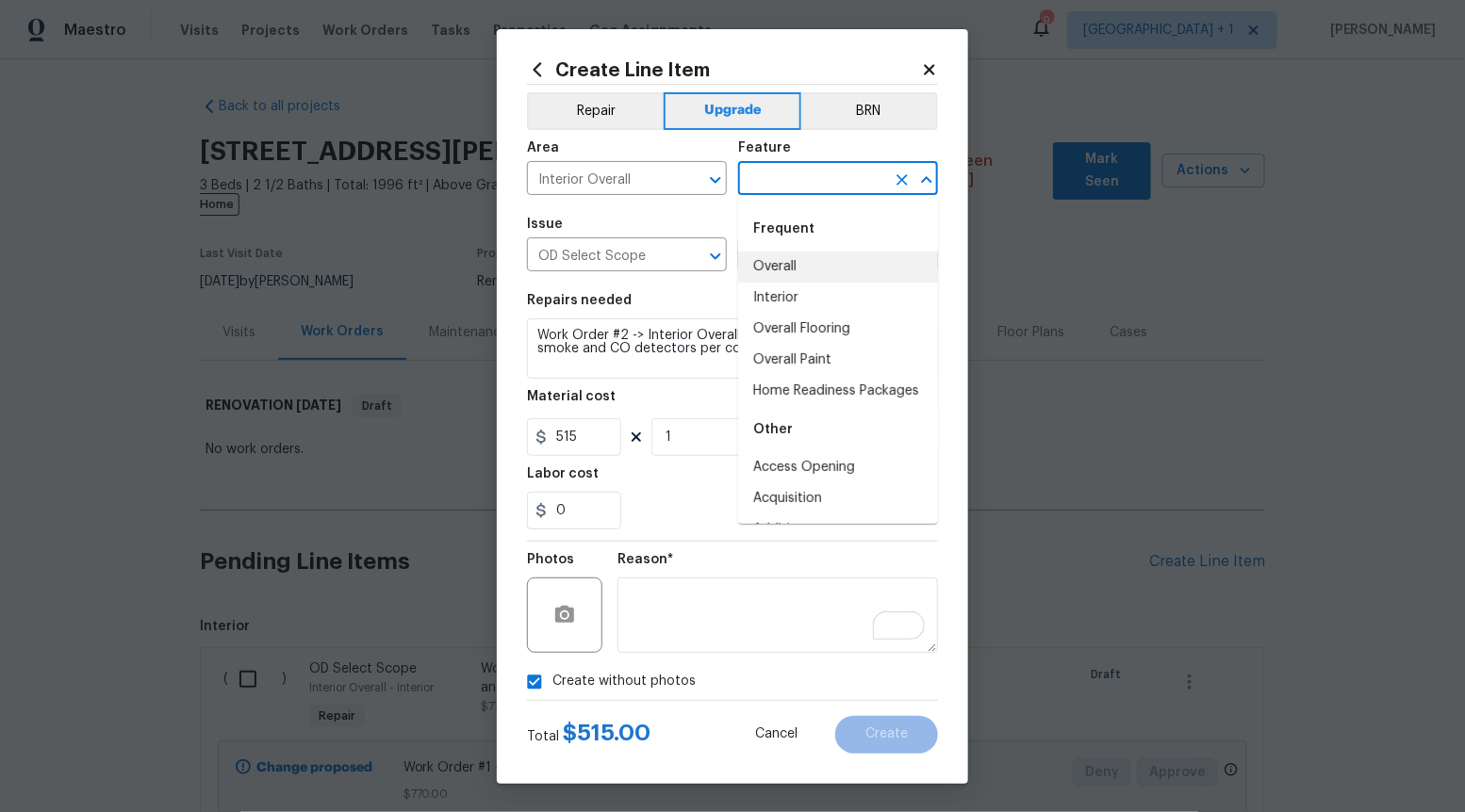
click at [801, 261] on li "Overall" at bounding box center [837, 267] width 199 height 31
type input "Overall"
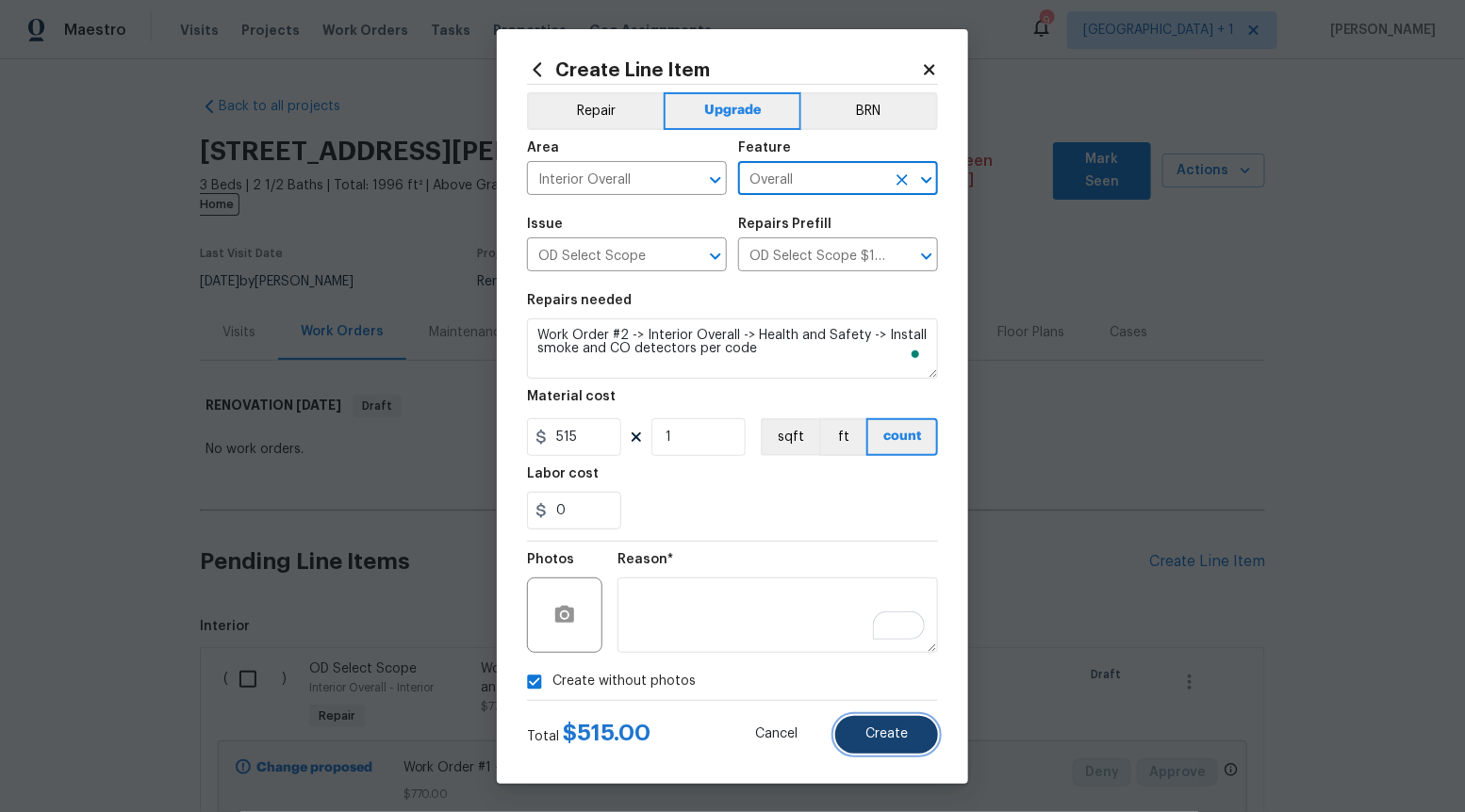
click at [869, 729] on span "Create" at bounding box center [887, 735] width 43 height 14
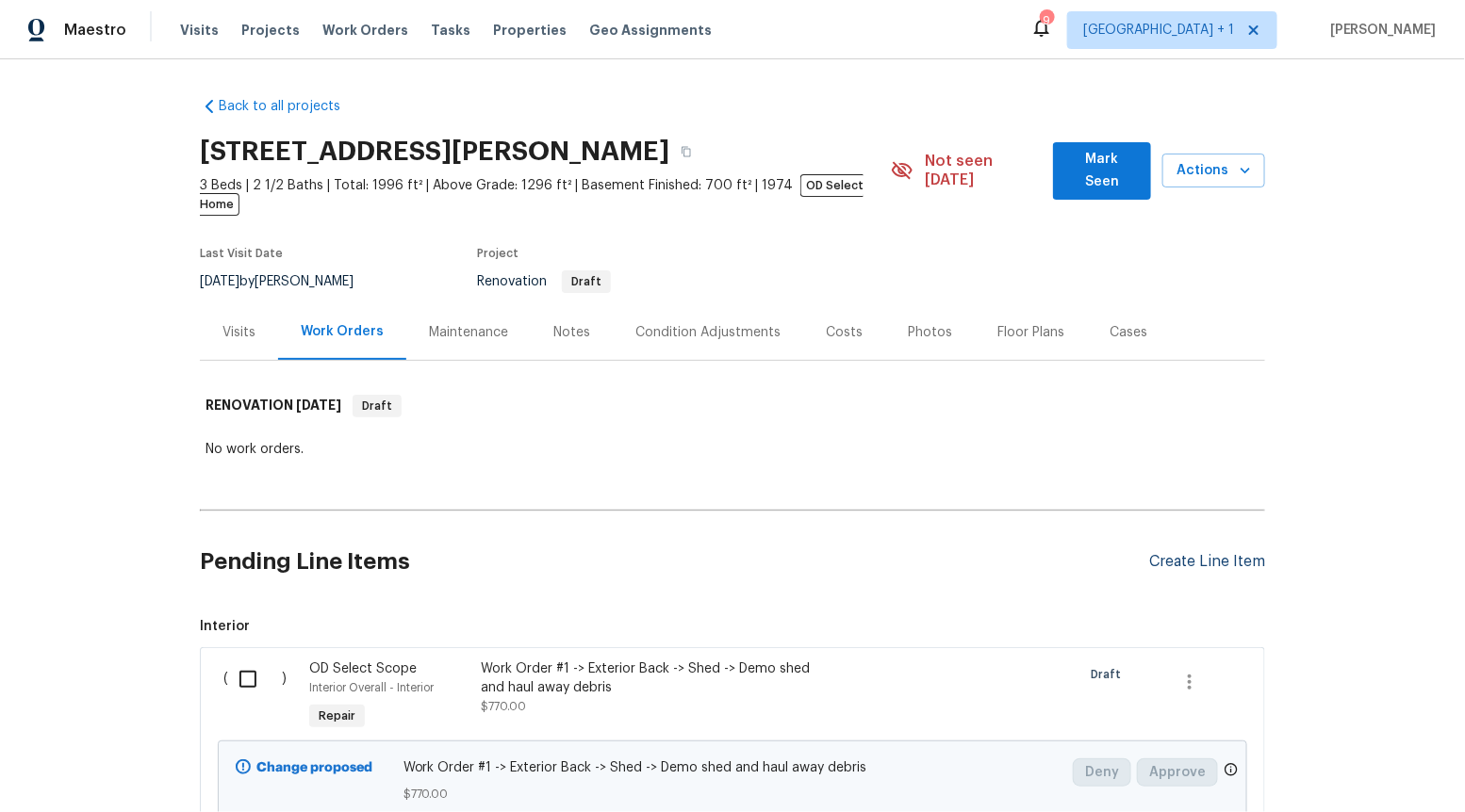
click at [1230, 553] on div "Create Line Item" at bounding box center [1207, 562] width 116 height 18
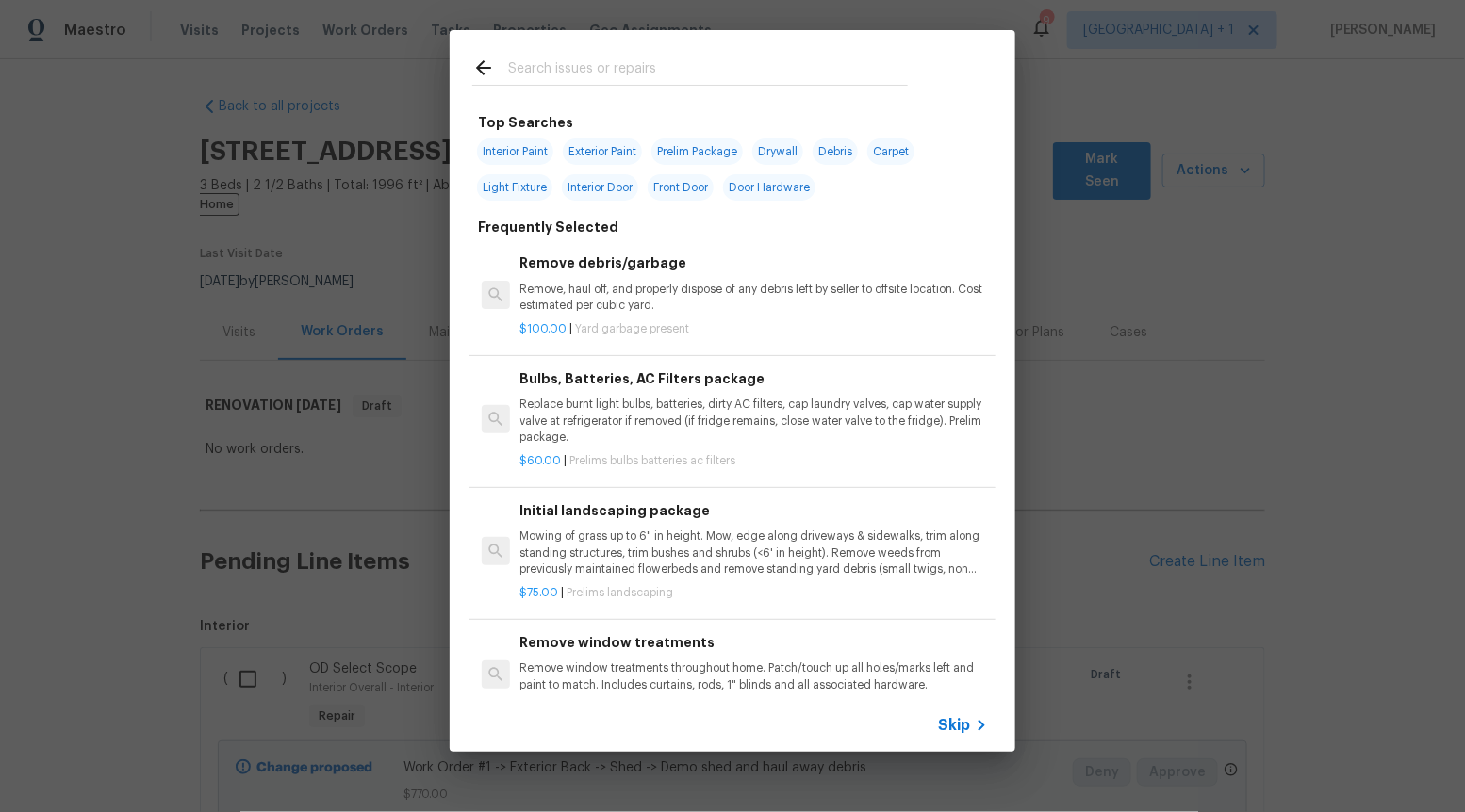
click at [961, 716] on span "Skip" at bounding box center [954, 725] width 32 height 19
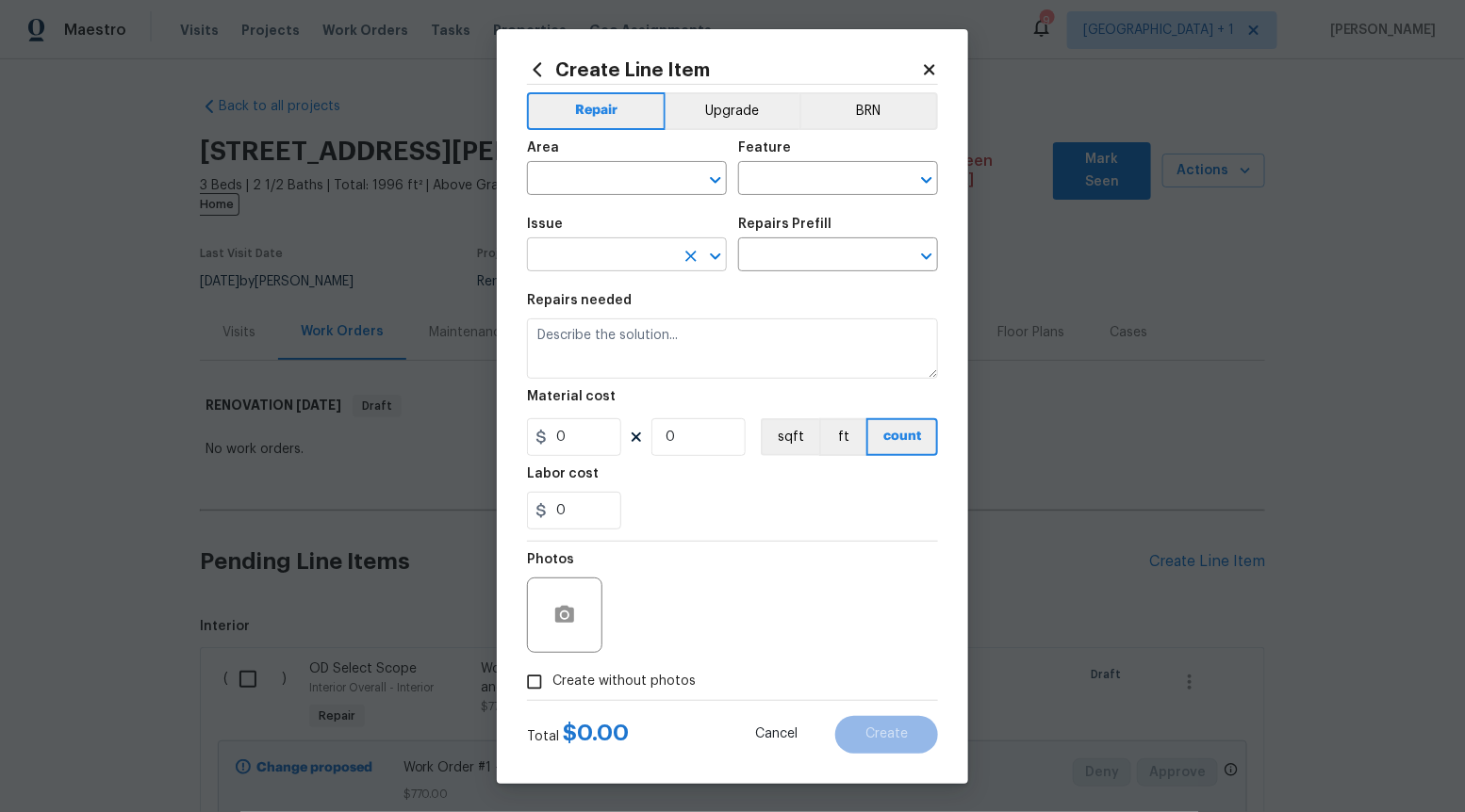
click at [720, 263] on icon "Open" at bounding box center [715, 256] width 23 height 23
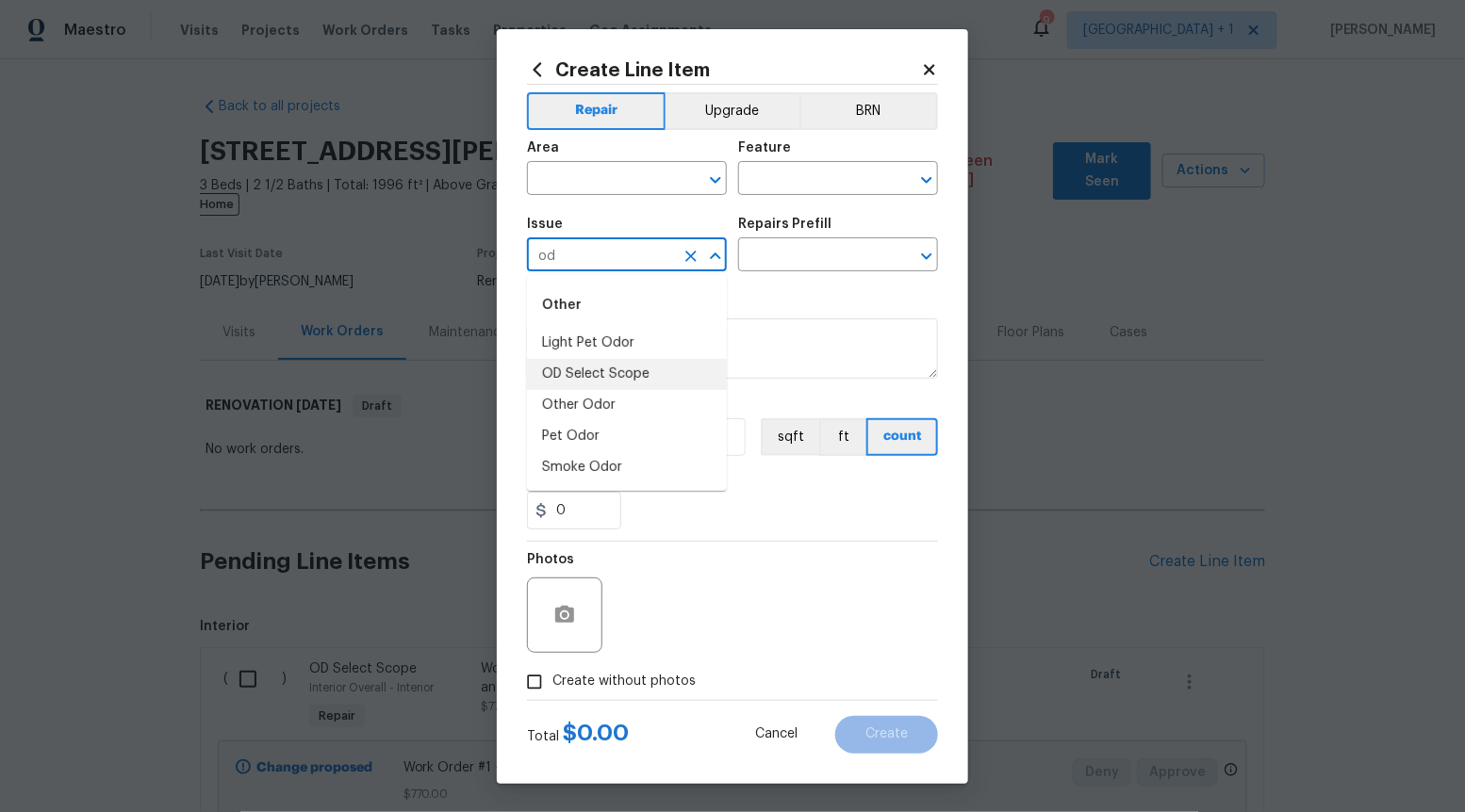
click at [642, 367] on li "OD Select Scope" at bounding box center [626, 374] width 199 height 31
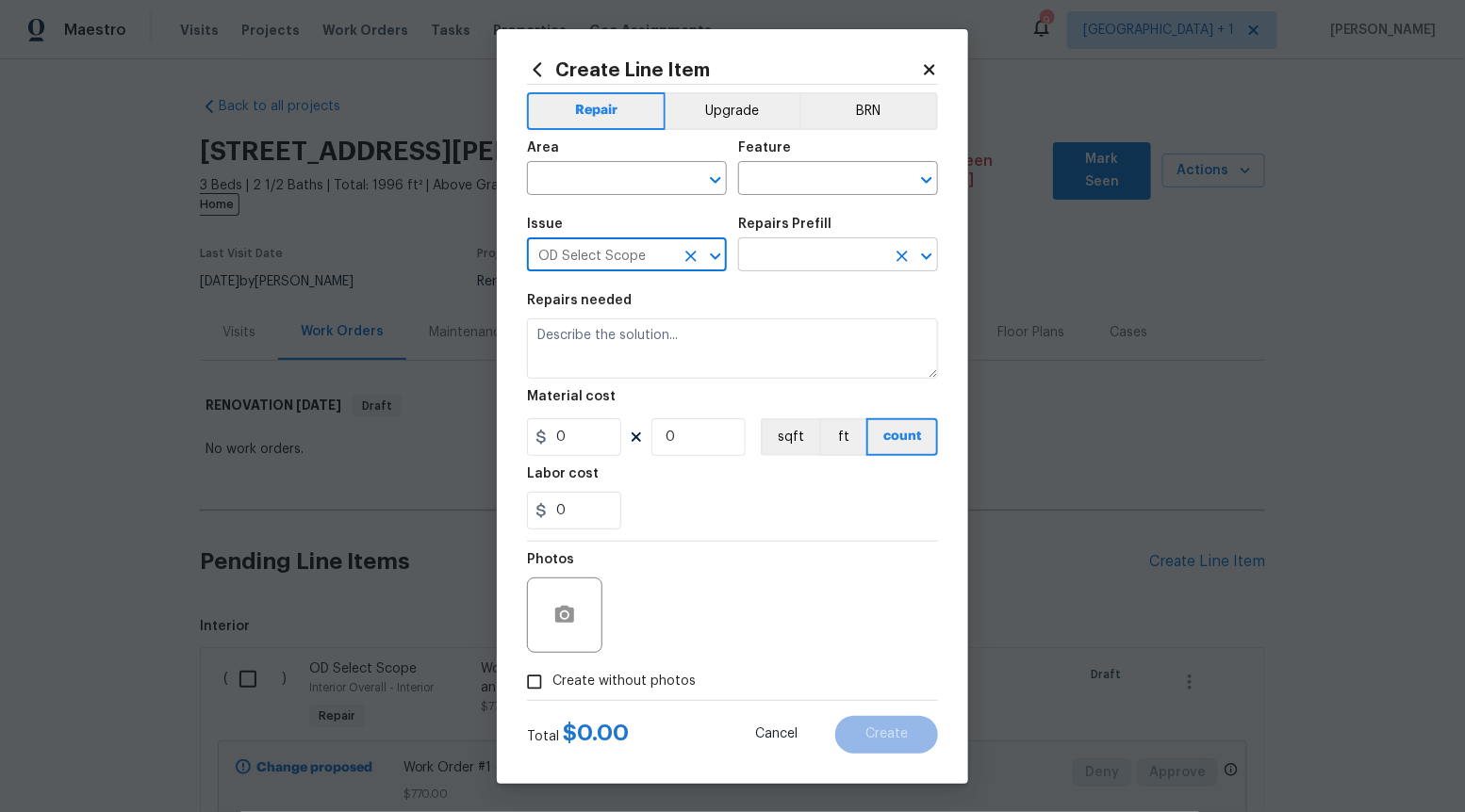
type input "OD Select Scope"
click at [837, 246] on input "text" at bounding box center [811, 256] width 147 height 29
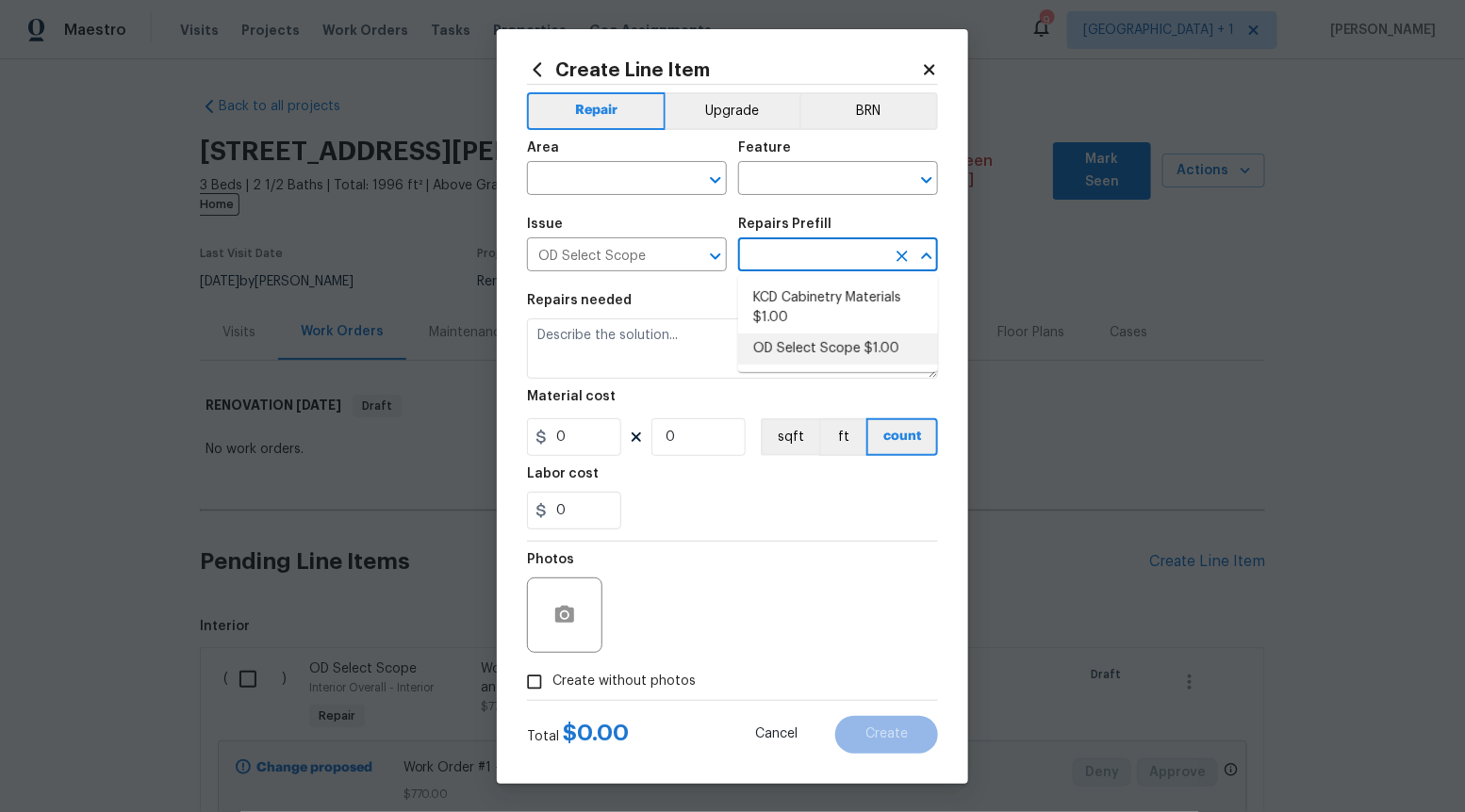
click at [801, 350] on li "OD Select Scope $1.00" at bounding box center [837, 348] width 199 height 31
type input "OD Select Scope $1.00"
type textarea "Refer to the agreed upon scope document for further details."
type input "1"
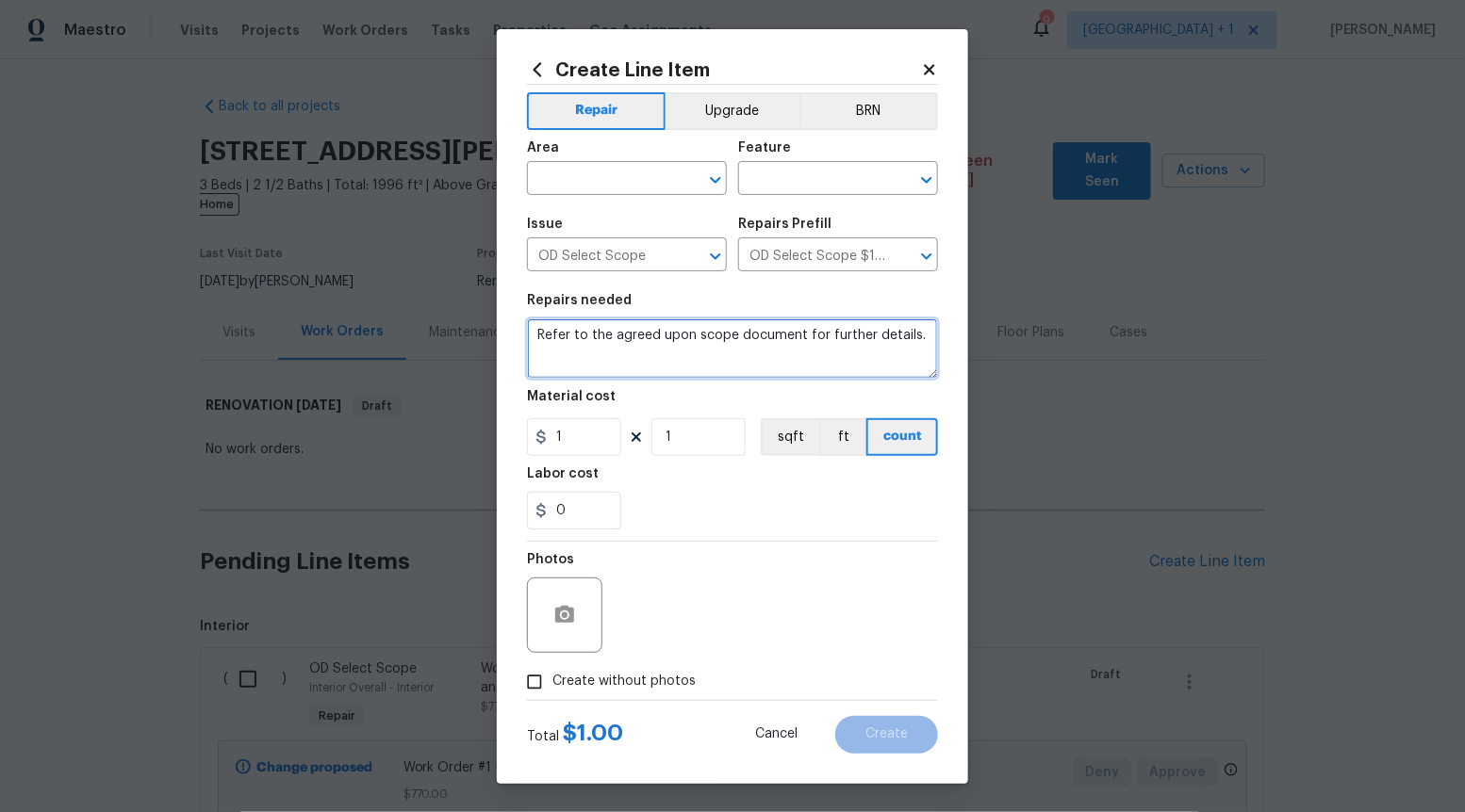
click at [801, 350] on textarea "Refer to the agreed upon scope document for further details." at bounding box center [732, 348] width 411 height 60
paste textarea "Work Order #2 -> Interior Overall -> Health and Safety -> General Pest Control …"
type textarea "Work Order #2 -> Interior Overall -> Health and Safety -> General Pest Control …"
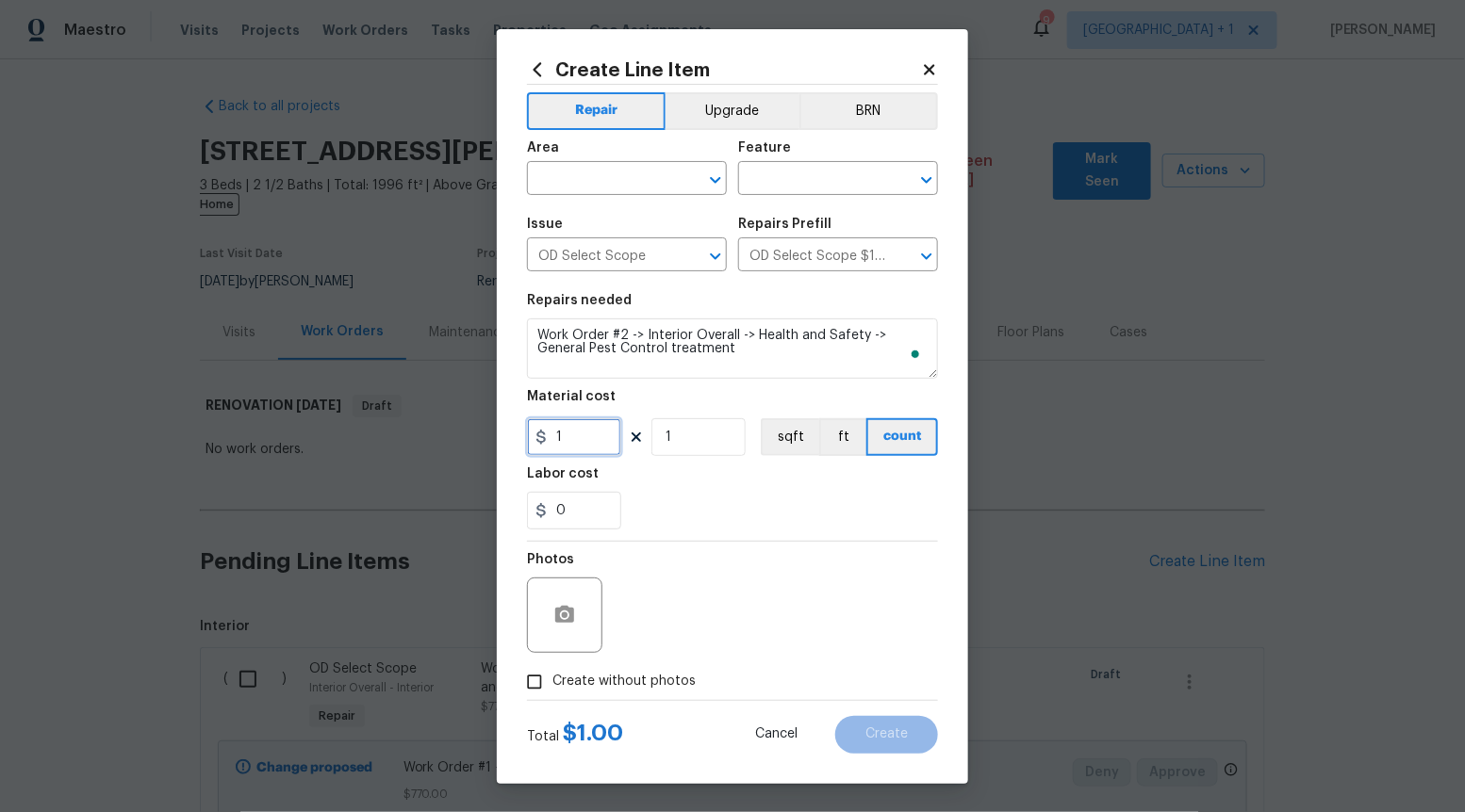
click at [590, 443] on input "1" at bounding box center [573, 437] width 94 height 38
type input "185"
click at [543, 684] on input "Create without photos" at bounding box center [535, 682] width 36 height 36
checkbox input "true"
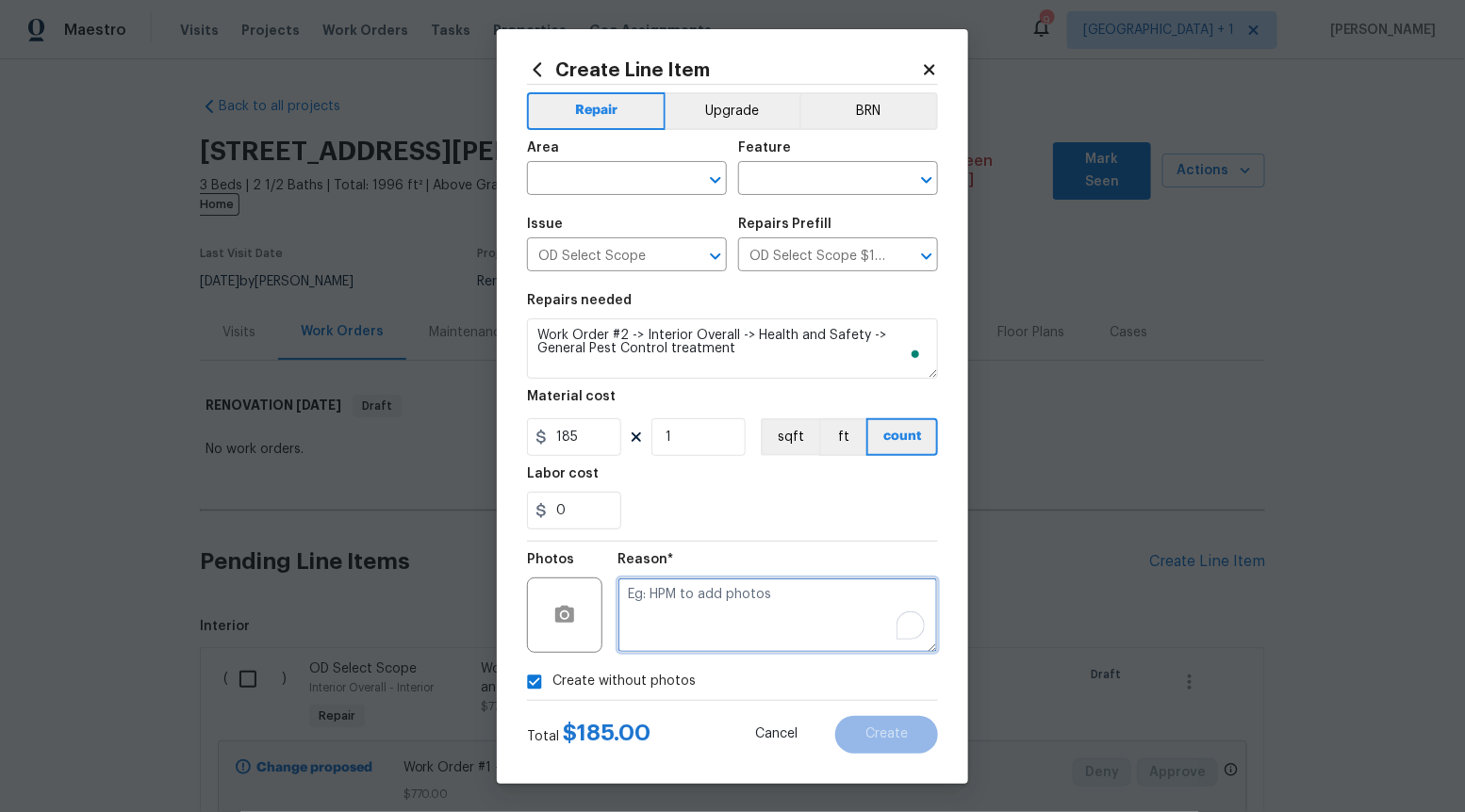
click at [745, 597] on textarea "To enrich screen reader interactions, please activate Accessibility in Grammarl…" at bounding box center [778, 616] width 320 height 75
click at [715, 192] on div "​" at bounding box center [626, 179] width 199 height 29
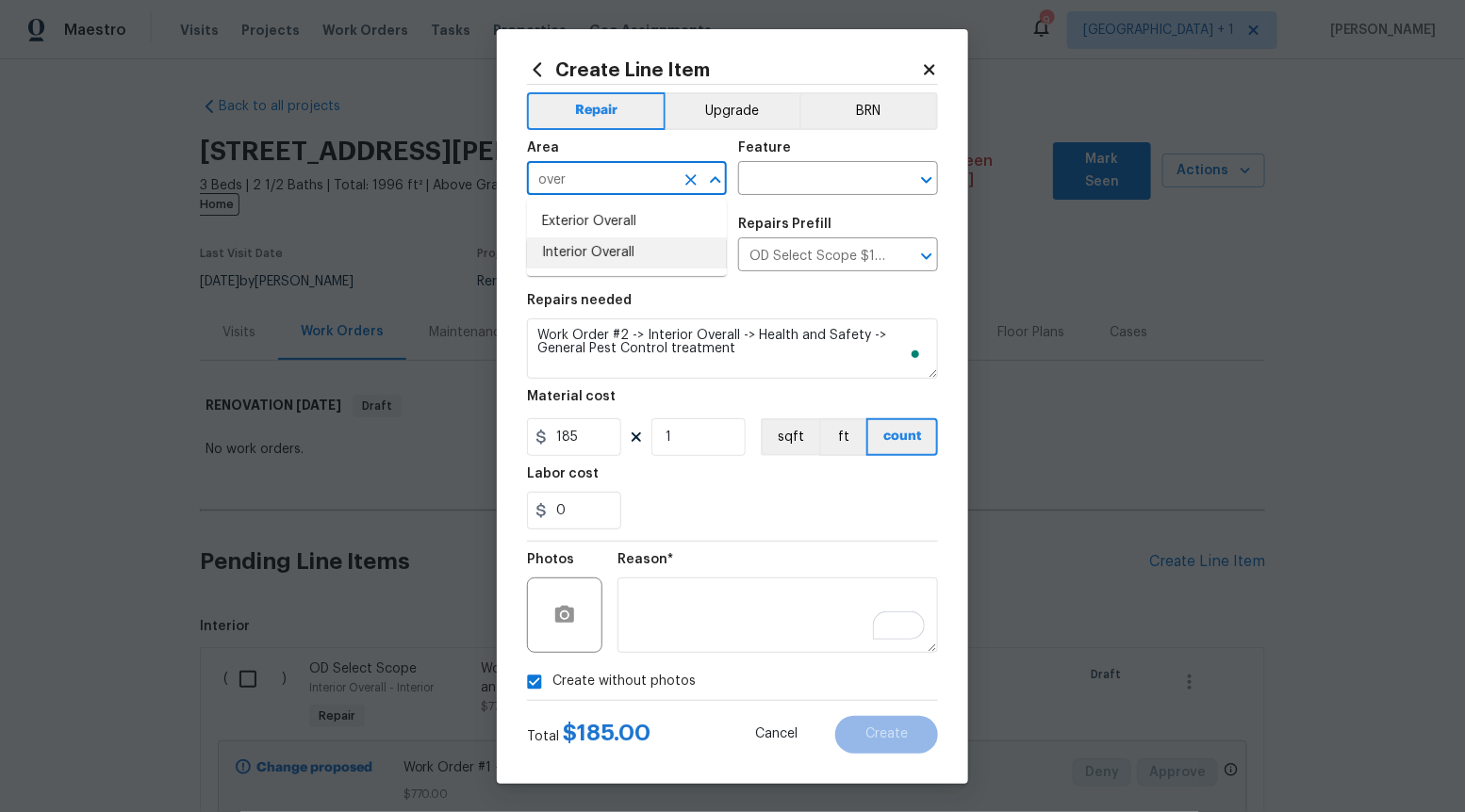
click at [554, 253] on li "Interior Overall" at bounding box center [626, 253] width 199 height 31
type input "Interior Overall"
click at [790, 180] on input "text" at bounding box center [811, 179] width 147 height 29
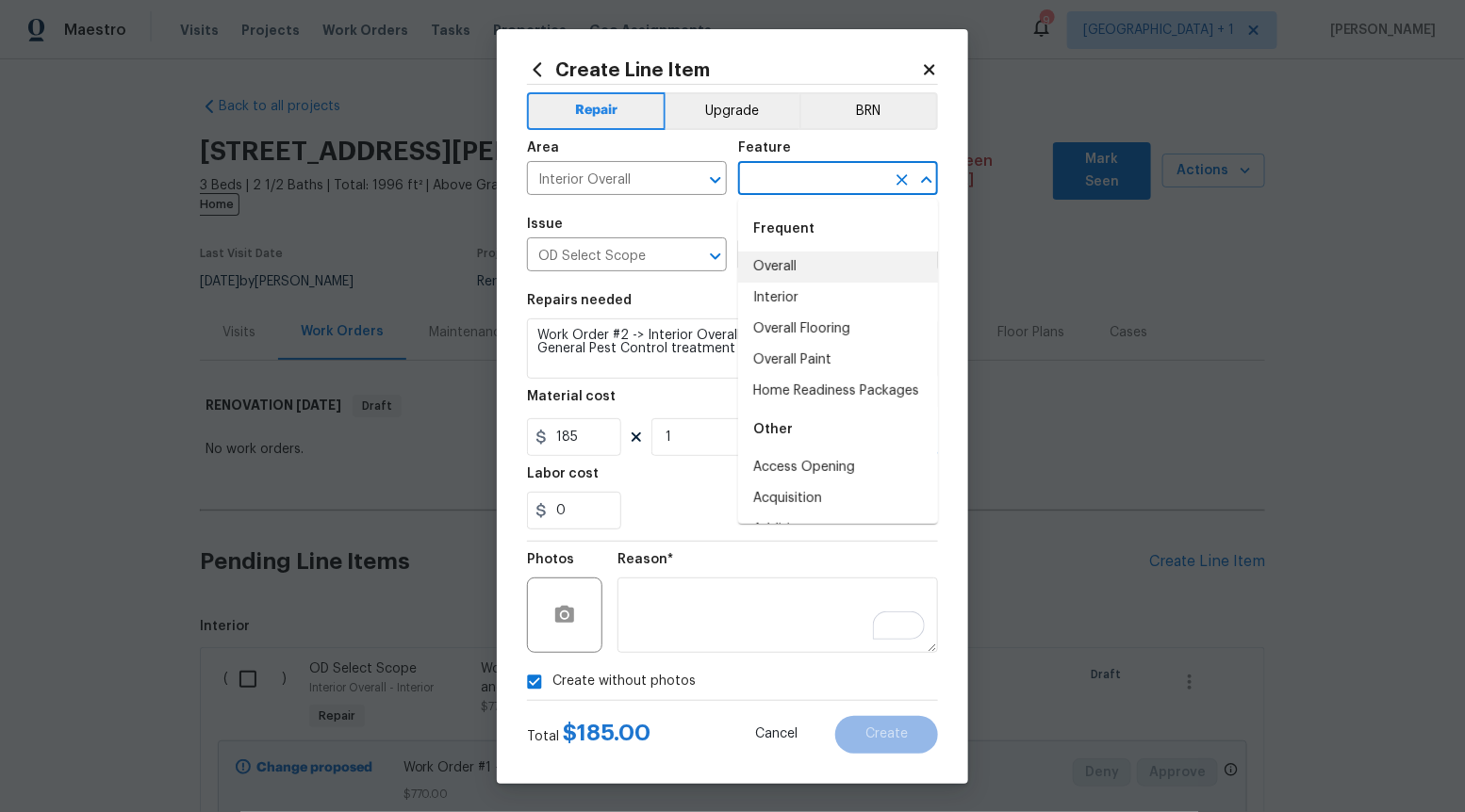
click at [790, 259] on li "Overall" at bounding box center [837, 267] width 199 height 31
type input "Overall"
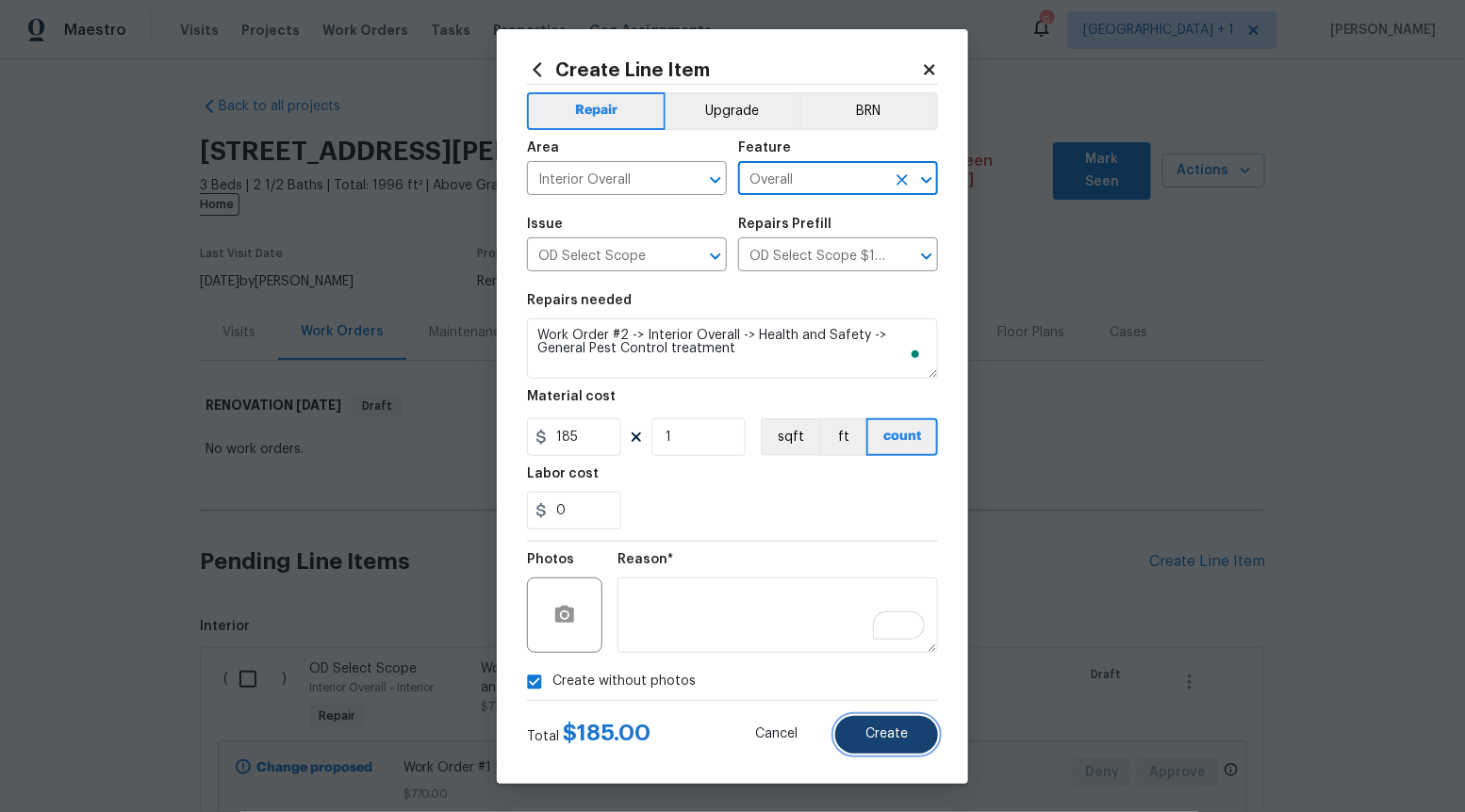
click at [891, 739] on span "Create" at bounding box center [887, 735] width 43 height 14
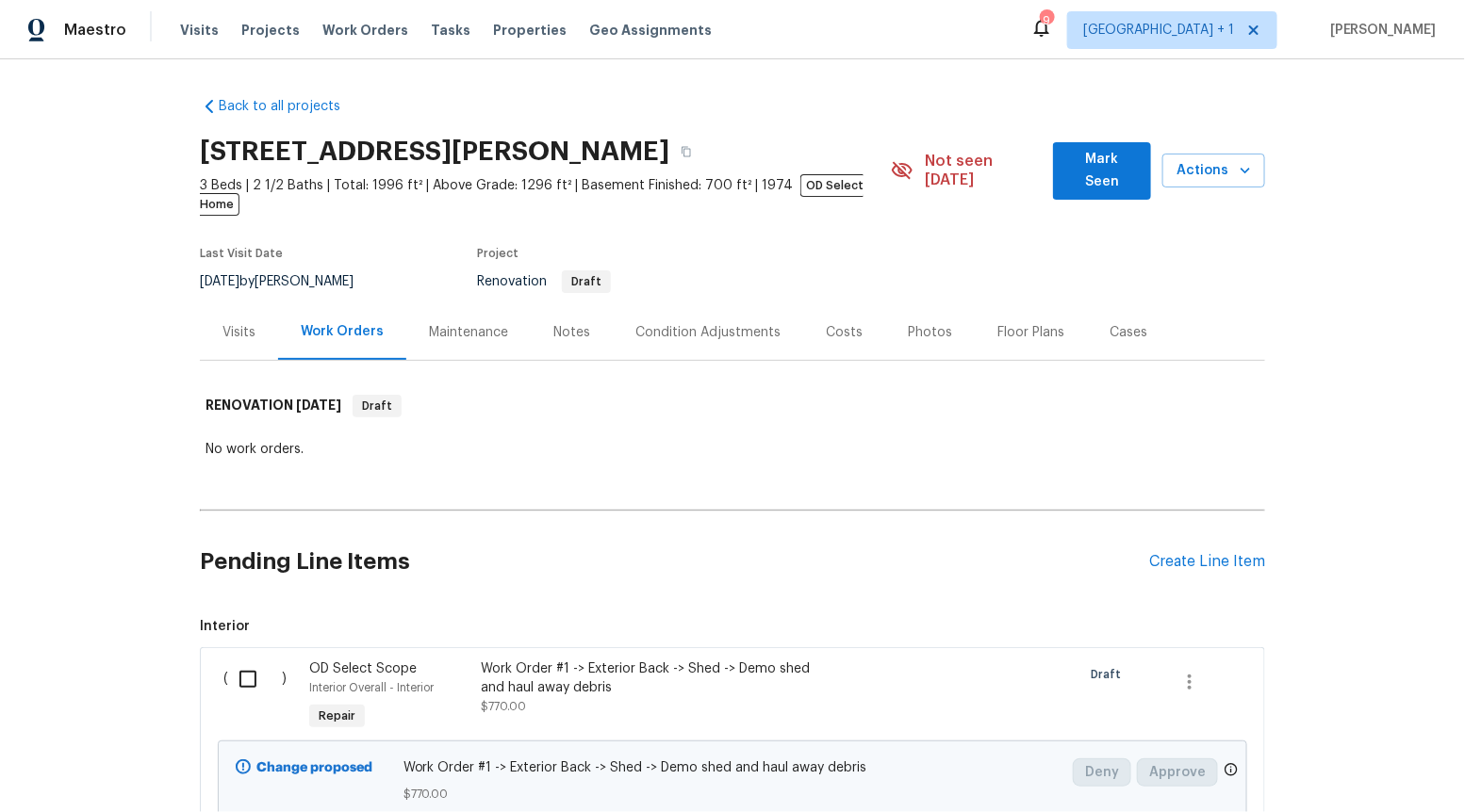
scroll to position [8094, 0]
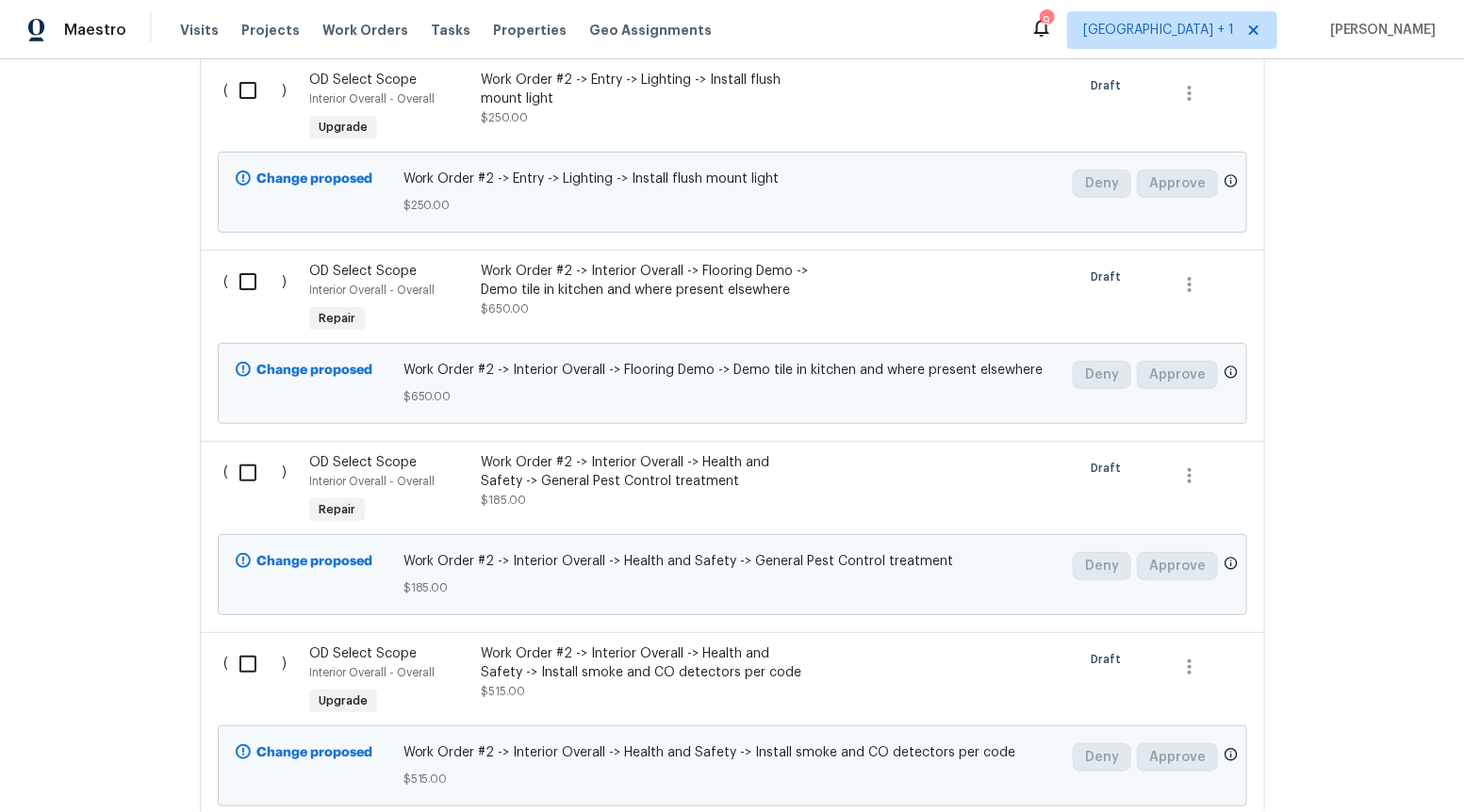
click at [561, 453] on div "Work Order #2 -> Interior Overall -> Health and Safety -> General Pest Control …" at bounding box center [647, 472] width 332 height 38
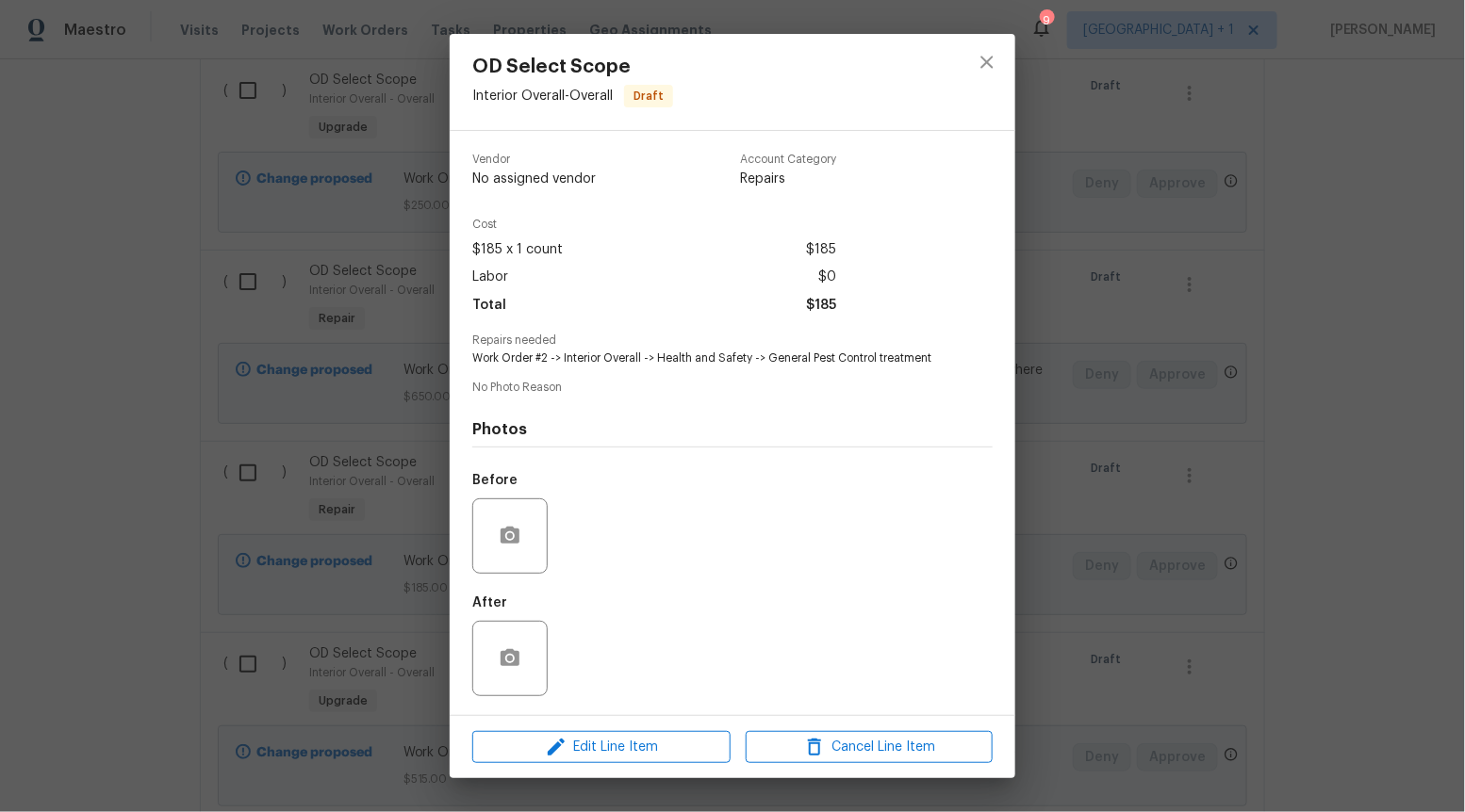
click at [638, 776] on div "Edit Line Item Cancel Line Item" at bounding box center [732, 748] width 565 height 63
click at [638, 757] on span "Edit Line Item" at bounding box center [601, 748] width 247 height 24
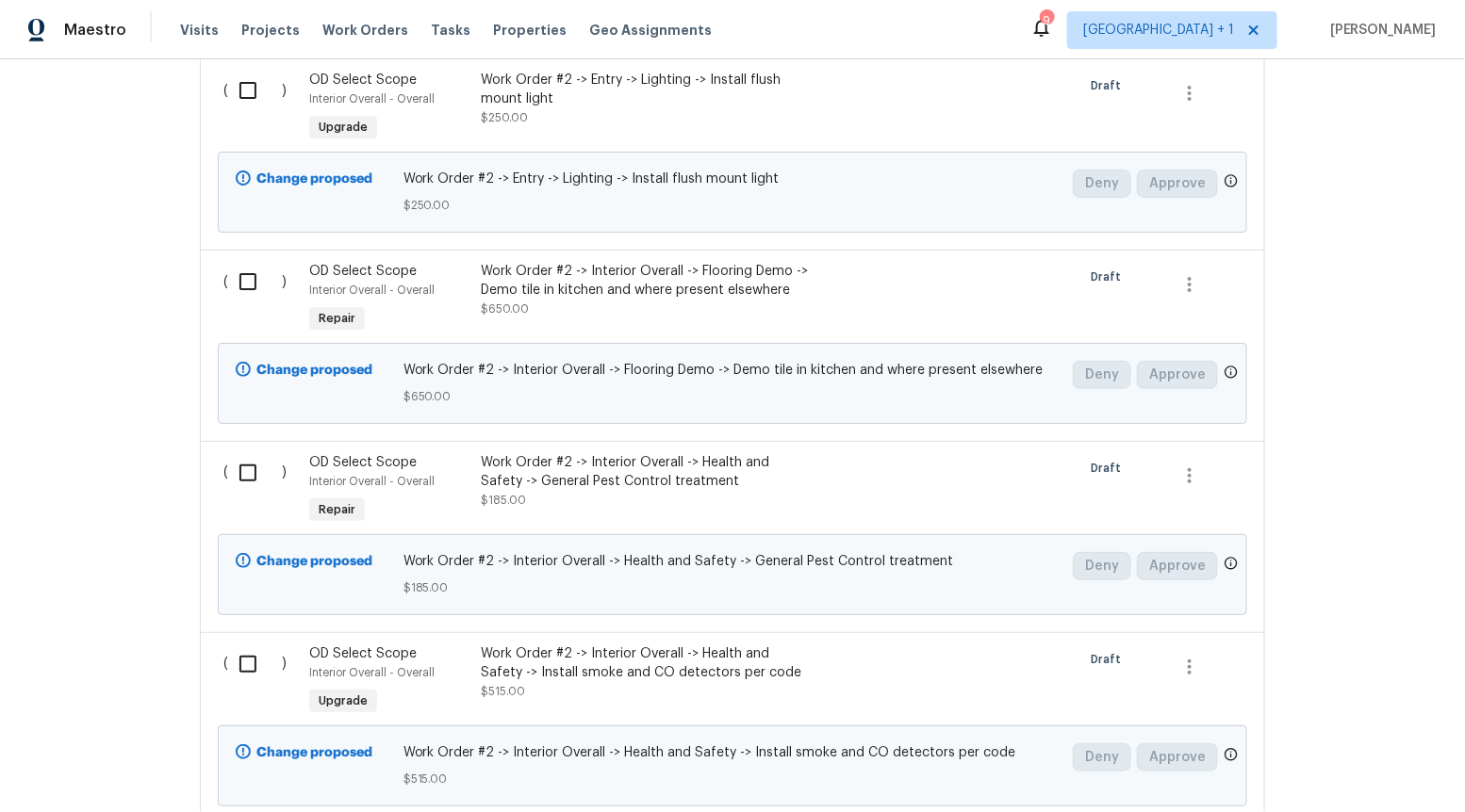
click at [1045, 251] on body "Maestro Visits Projects Work Orders Tasks Properties Geo Assignments 9 [GEOGRAP…" at bounding box center [732, 406] width 1465 height 812
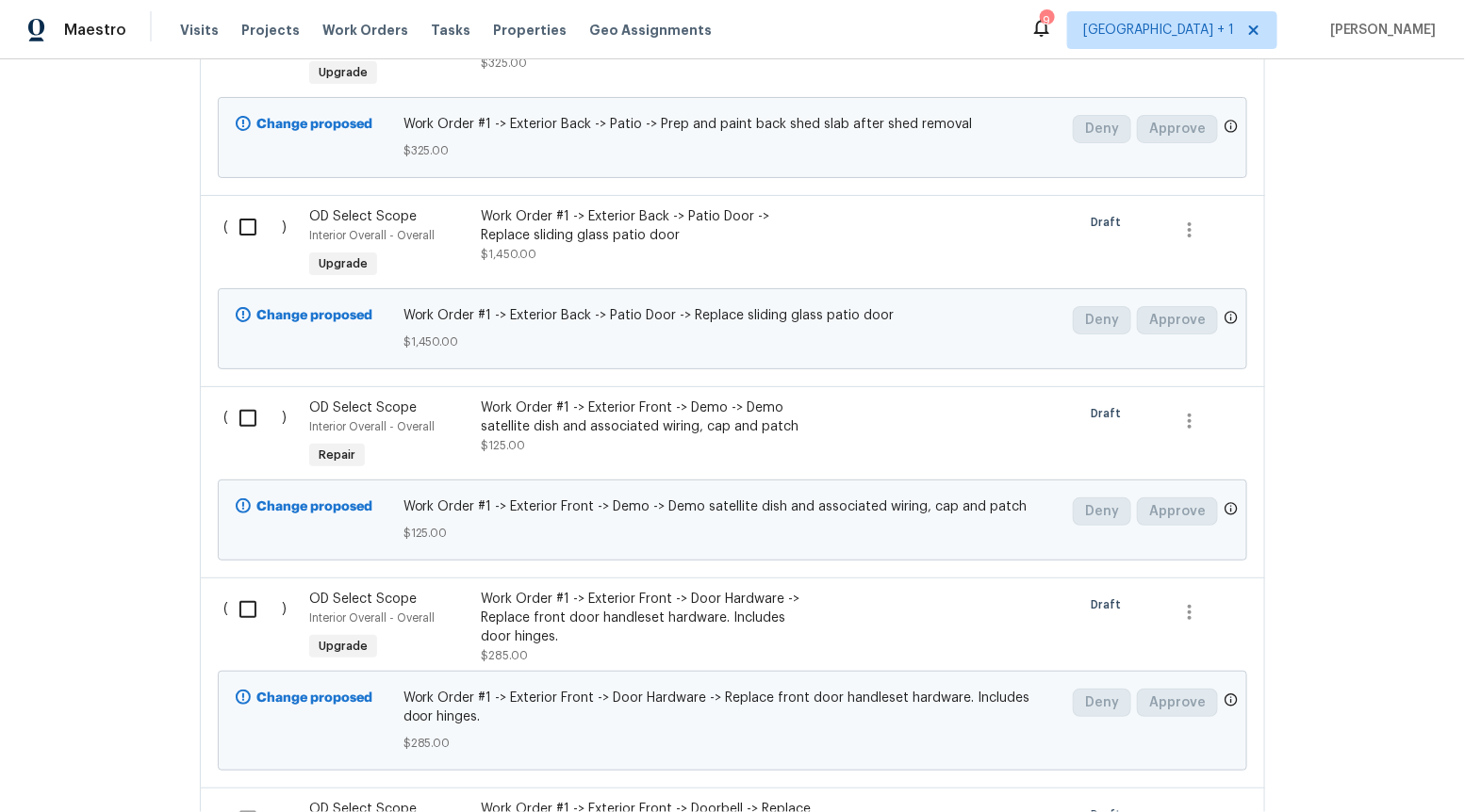
scroll to position [0, 0]
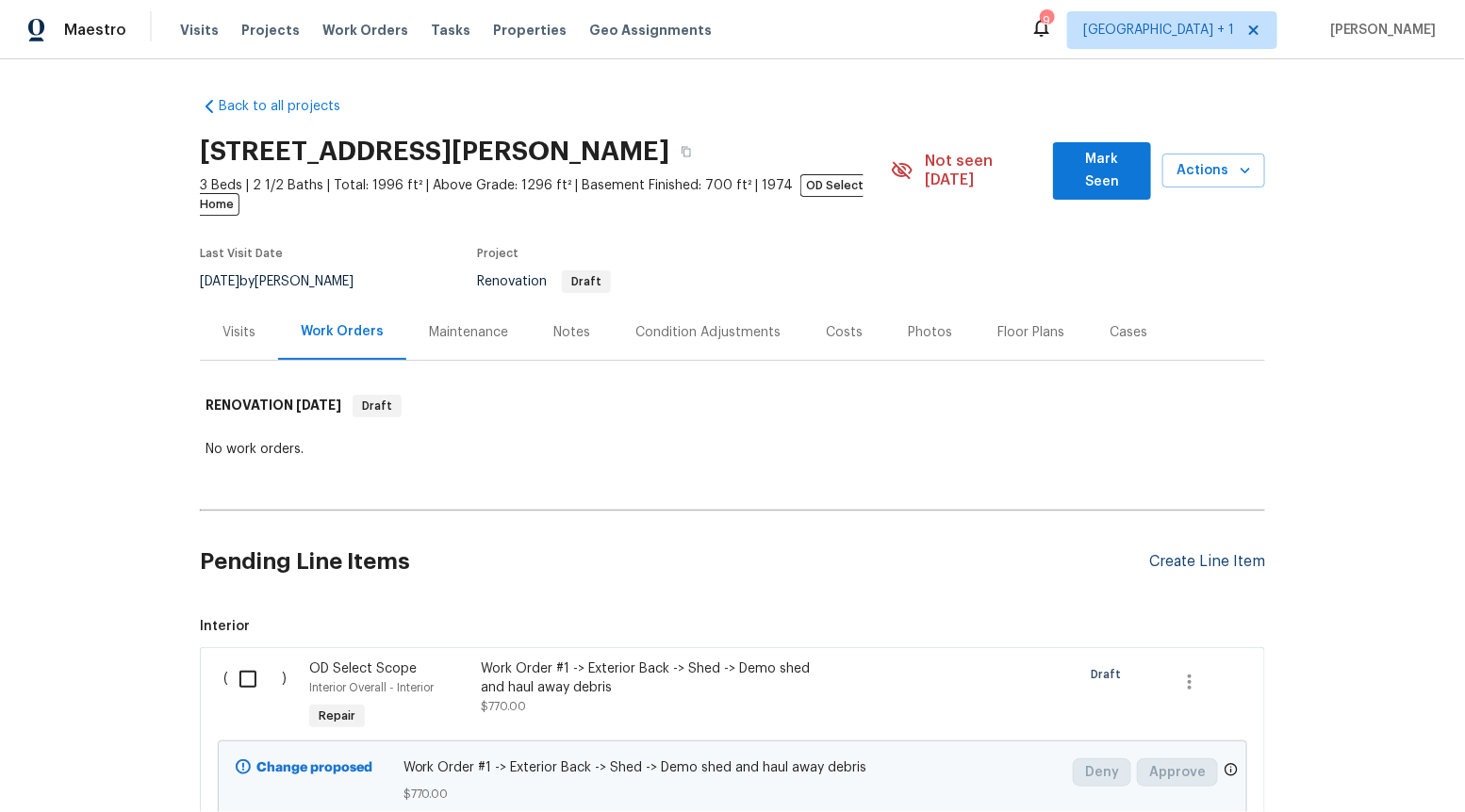
click at [1175, 553] on div "Create Line Item" at bounding box center [1207, 562] width 116 height 18
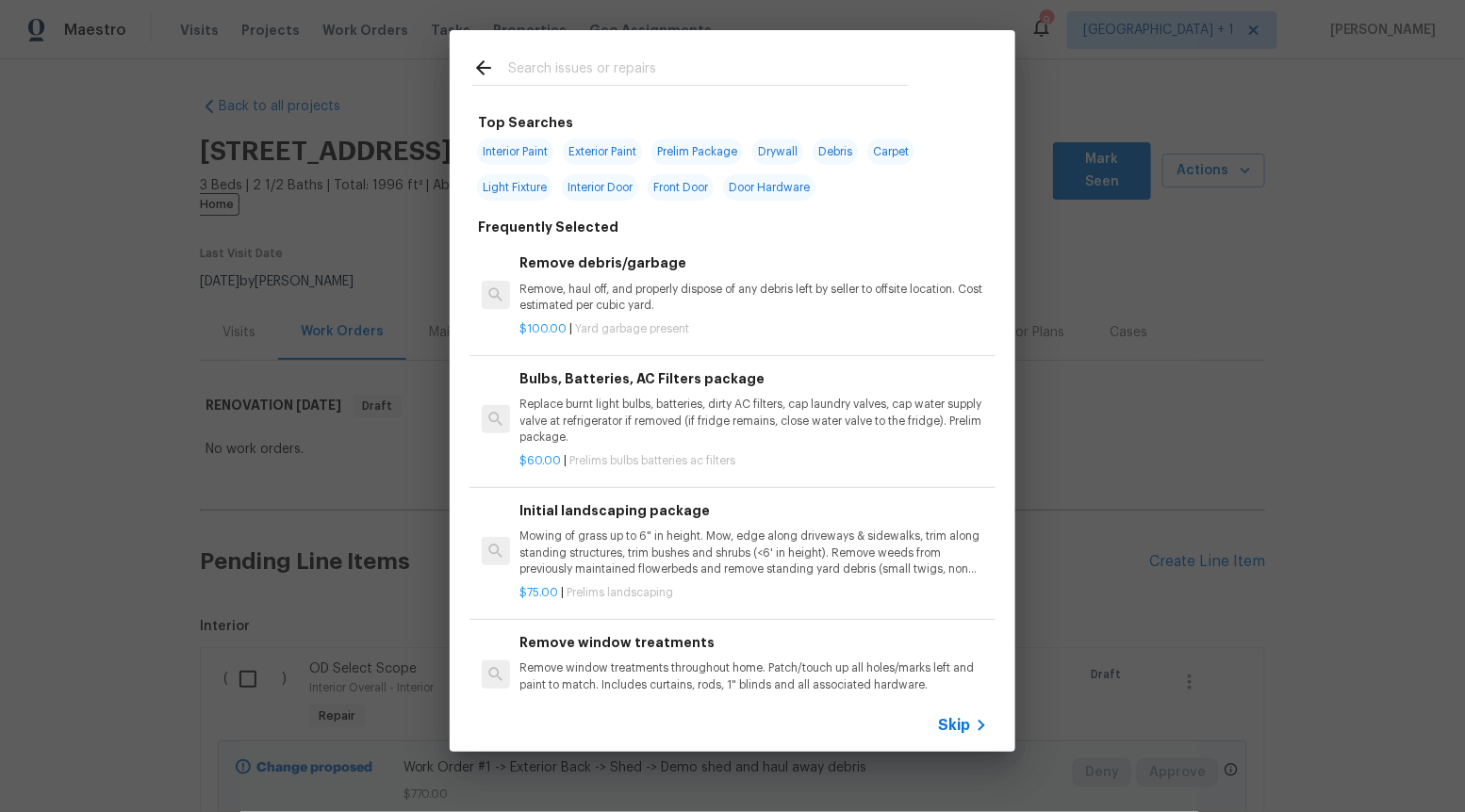
click at [955, 721] on span "Skip" at bounding box center [954, 725] width 32 height 19
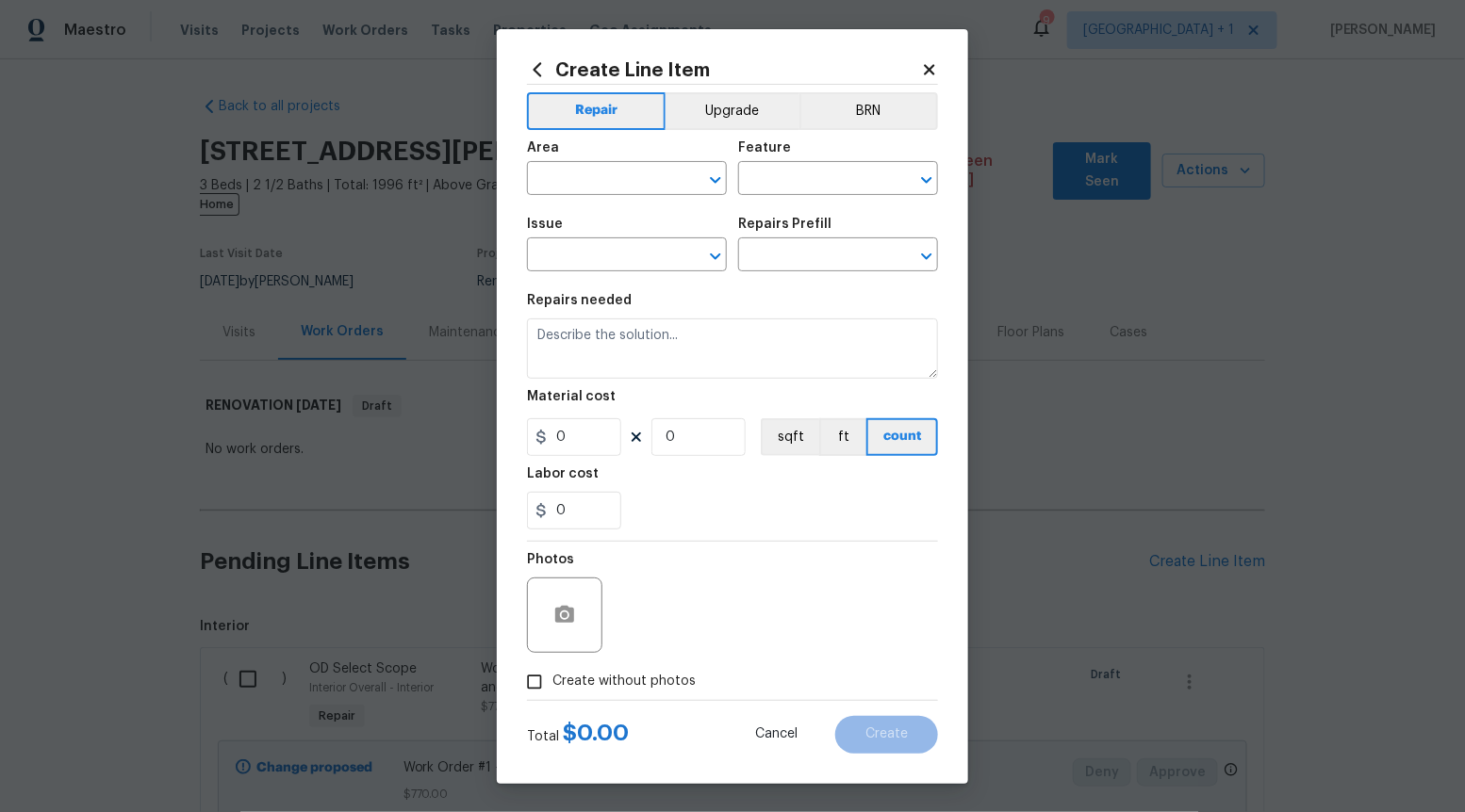
click at [704, 58] on div "Create Line Item Repair Upgrade BRN Area ​ Feature ​ Issue ​ Repairs Prefill ​ …" at bounding box center [732, 406] width 471 height 754
click at [713, 124] on button "Upgrade" at bounding box center [733, 111] width 135 height 38
click at [715, 261] on icon "Open" at bounding box center [715, 256] width 23 height 23
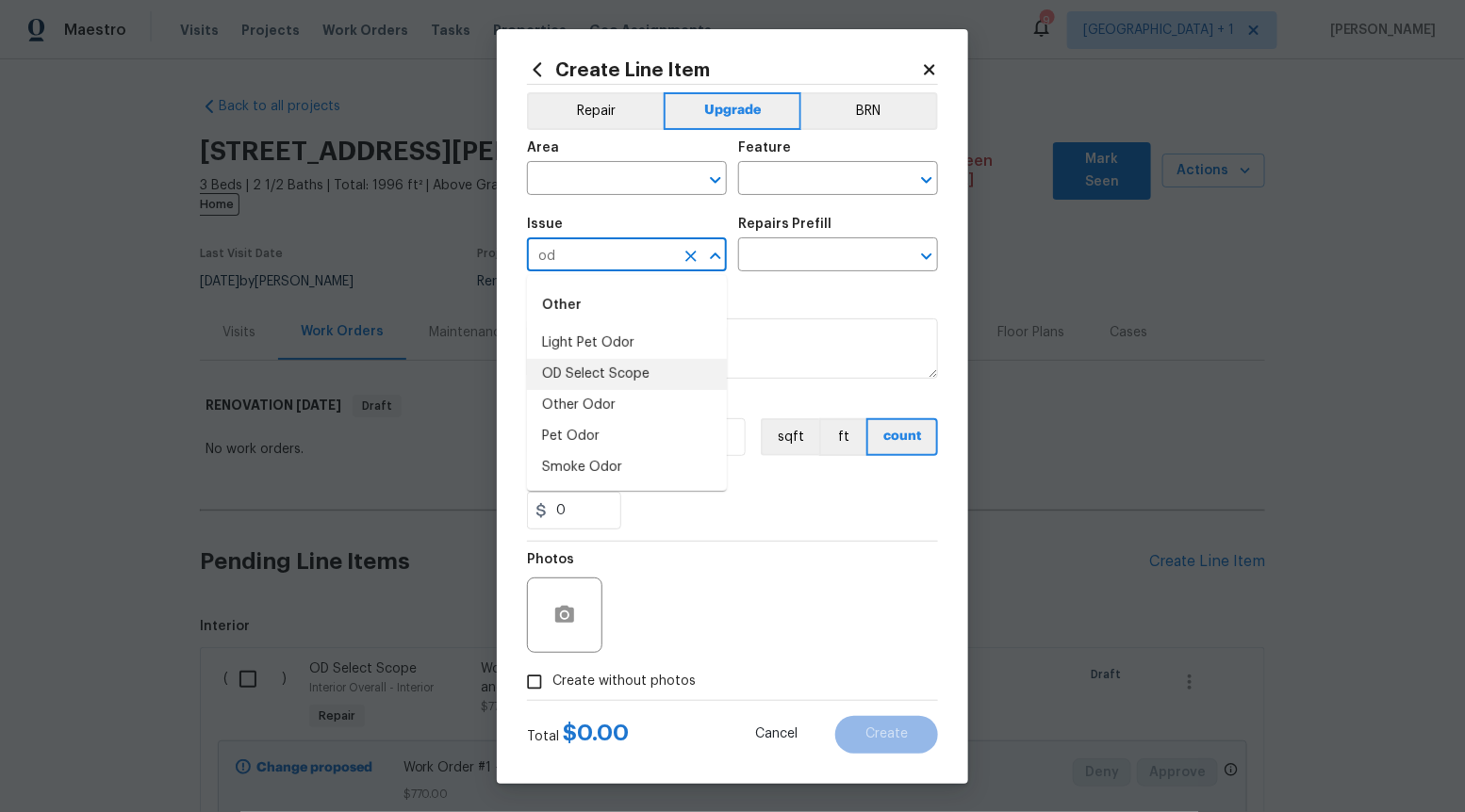
click at [659, 371] on li "OD Select Scope" at bounding box center [626, 374] width 199 height 31
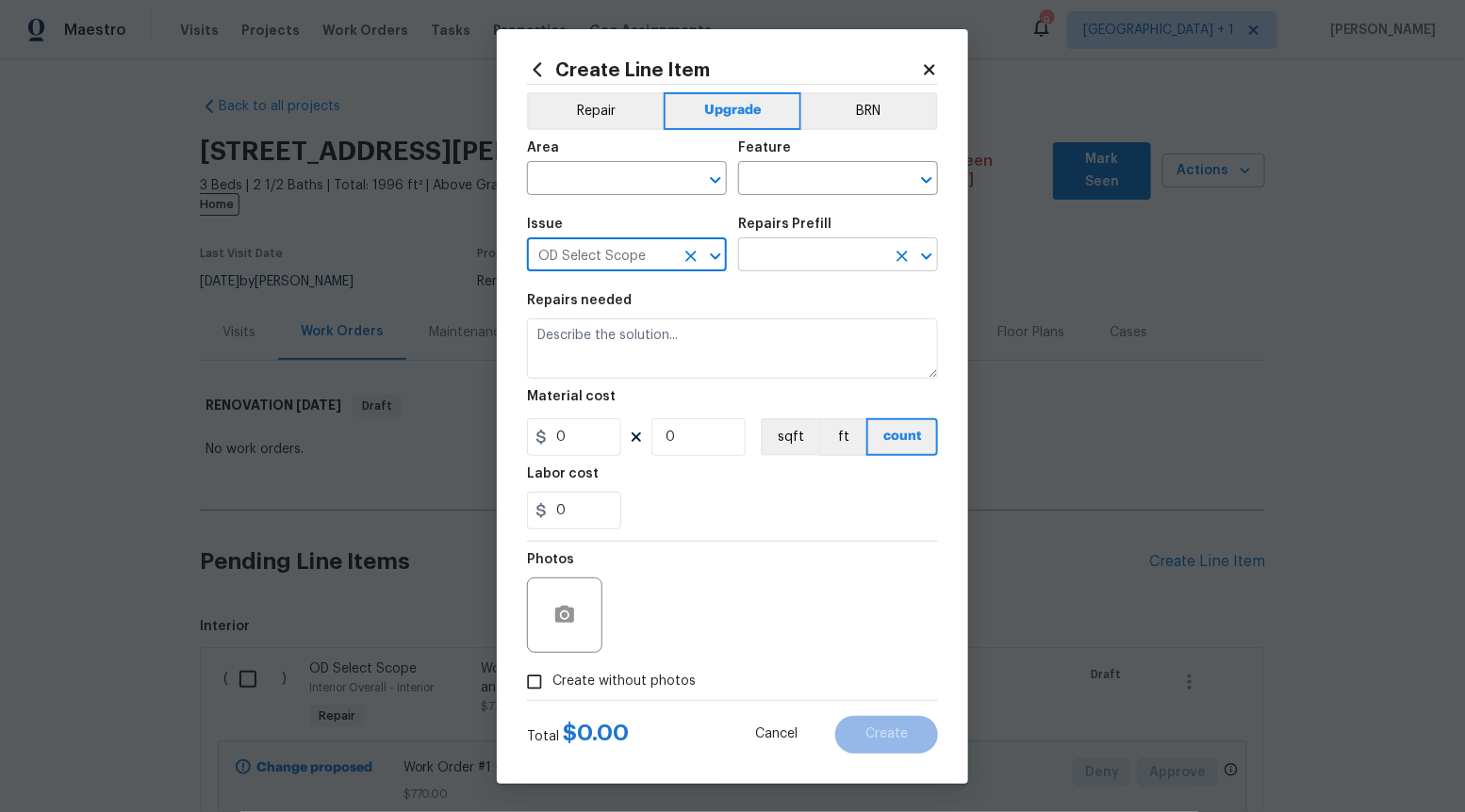
type input "OD Select Scope"
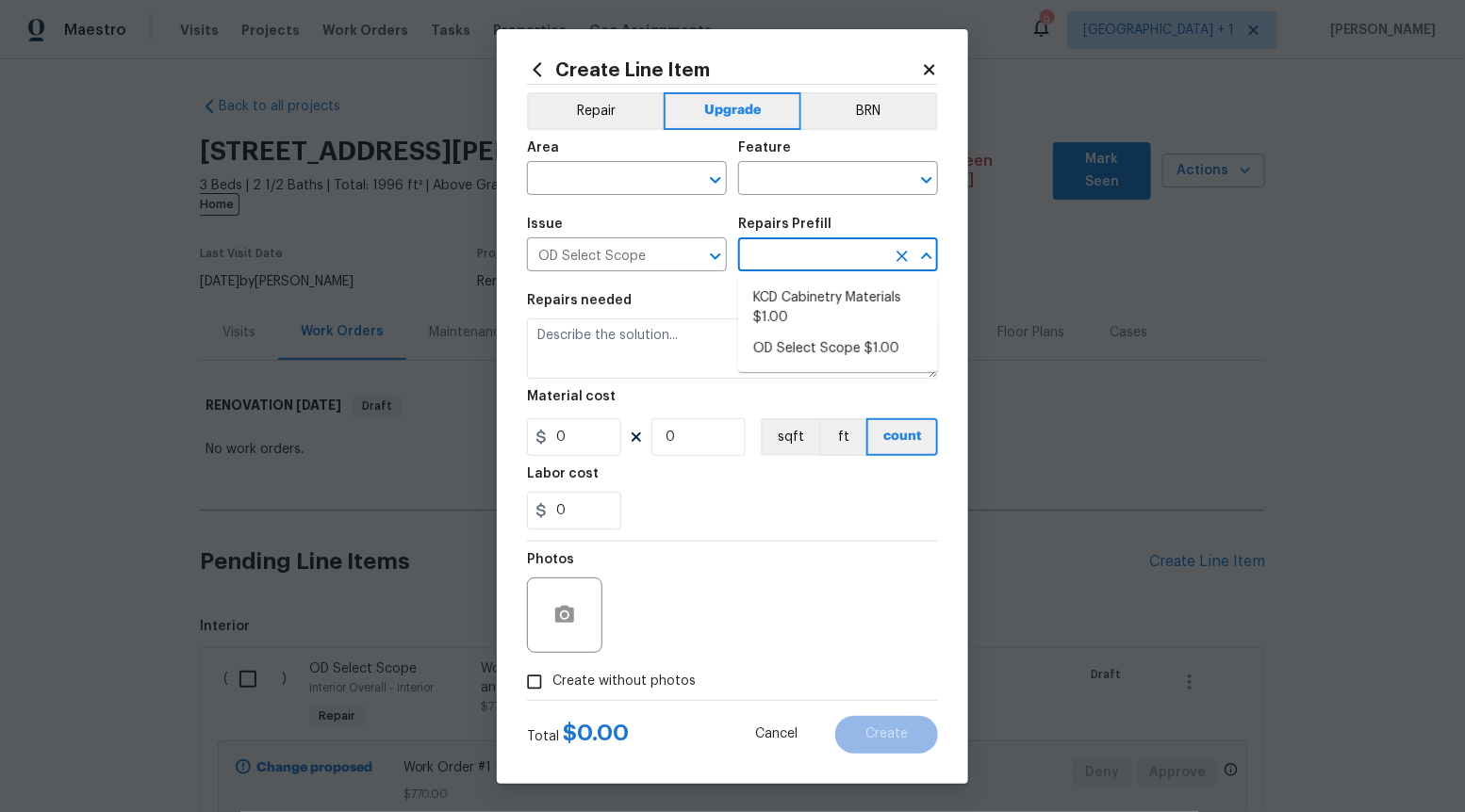
click at [814, 259] on input "text" at bounding box center [811, 256] width 147 height 29
click at [792, 345] on li "OD Select Scope $1.00" at bounding box center [837, 348] width 199 height 31
type input "OD Select Scope $1.00"
type textarea "Refer to the agreed upon scope document for further details."
type input "1"
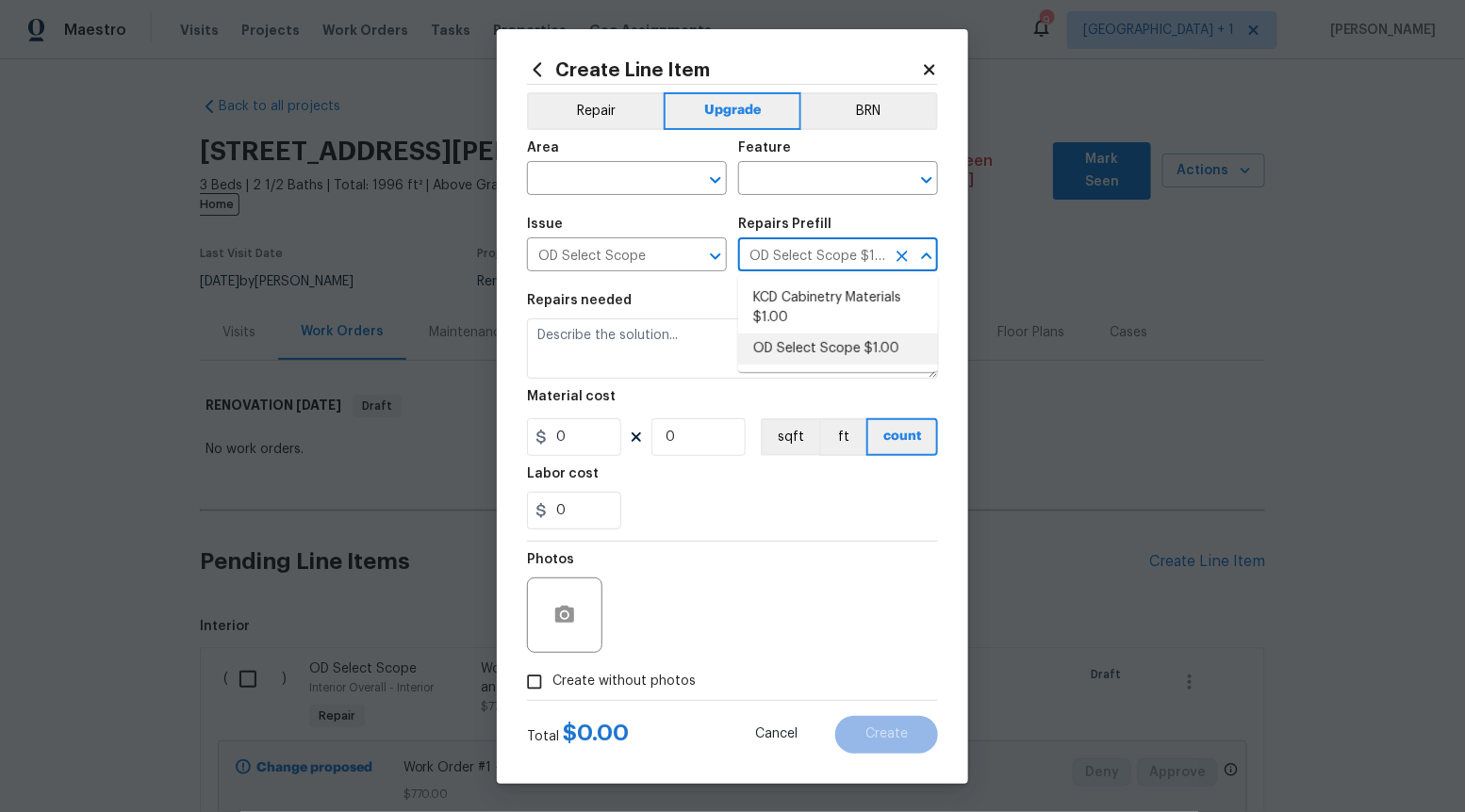
type input "1"
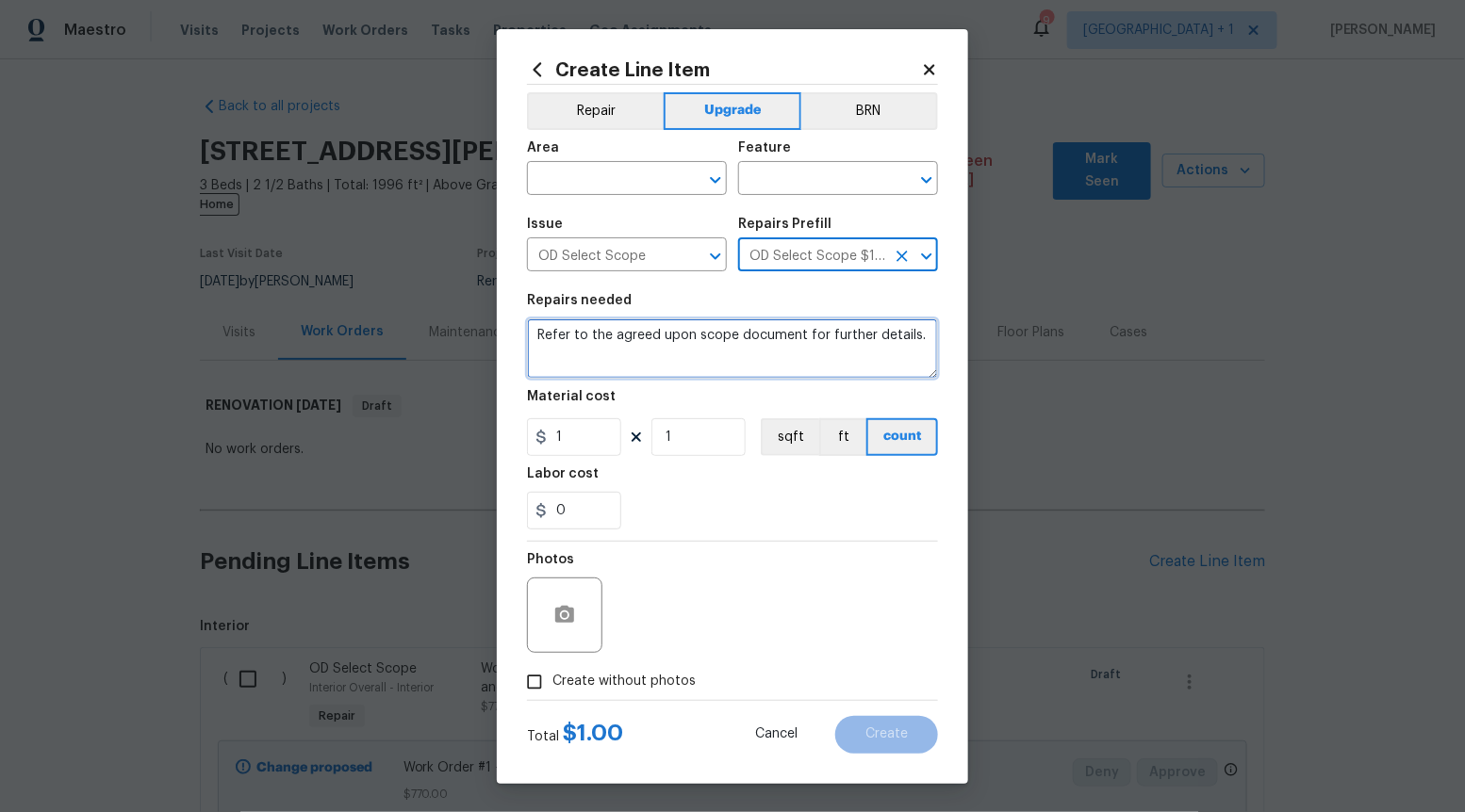
click at [792, 345] on textarea "Refer to the agreed upon scope document for further details." at bounding box center [732, 348] width 411 height 60
paste textarea "Work Order #2 -> Interior Overall -> Stair Labor -> Carpet stair labor"
type textarea "Work Order #2 -> Interior Overall -> Stair Labor -> Carpet stair labor"
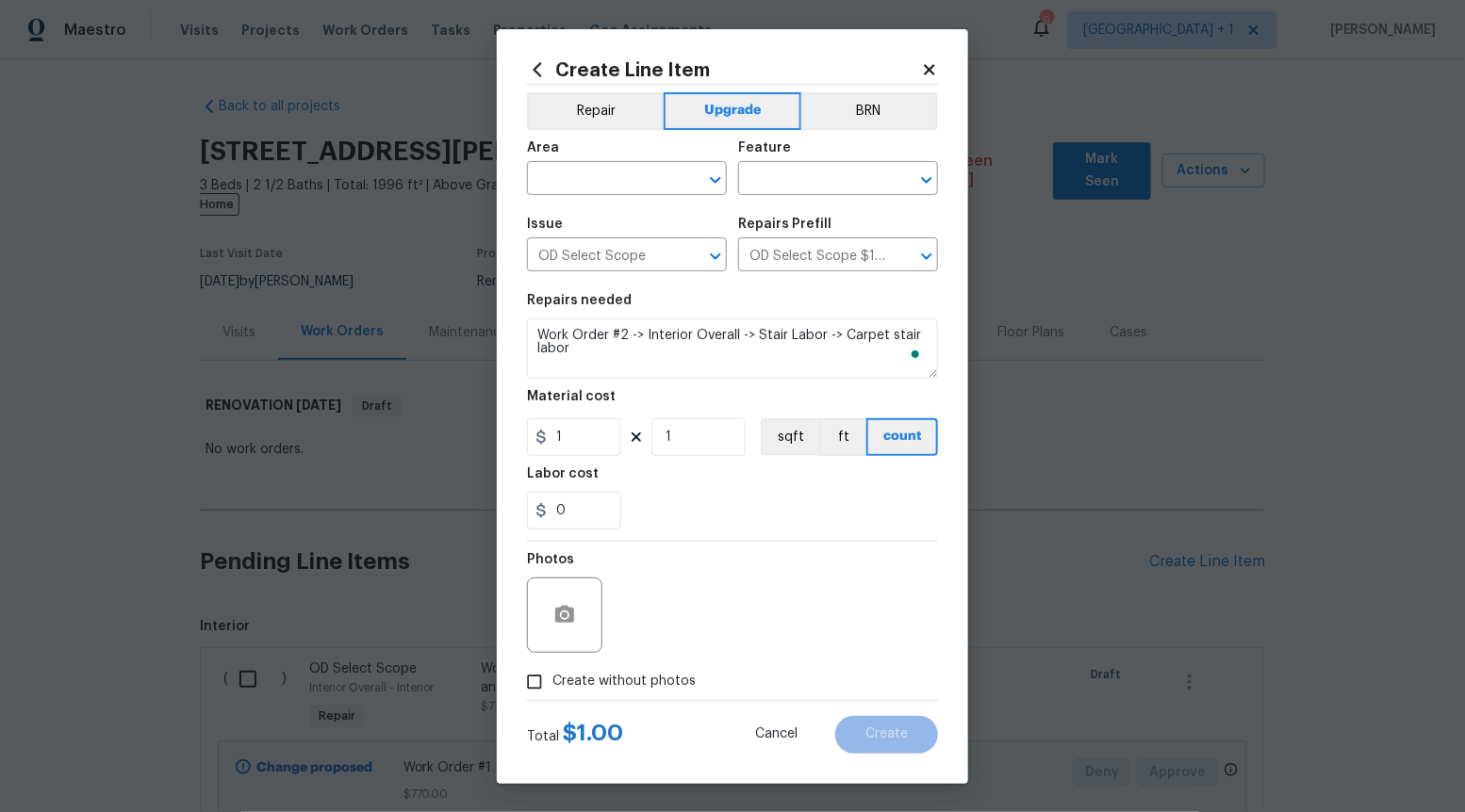
click at [531, 682] on input "Create without photos" at bounding box center [535, 682] width 36 height 36
checkbox input "true"
click at [743, 587] on textarea "To enrich screen reader interactions, please activate Accessibility in Grammarl…" at bounding box center [778, 616] width 320 height 75
click at [710, 178] on icon "Open" at bounding box center [715, 180] width 10 height 7
click at [599, 253] on li "Interior Overall" at bounding box center [626, 253] width 199 height 31
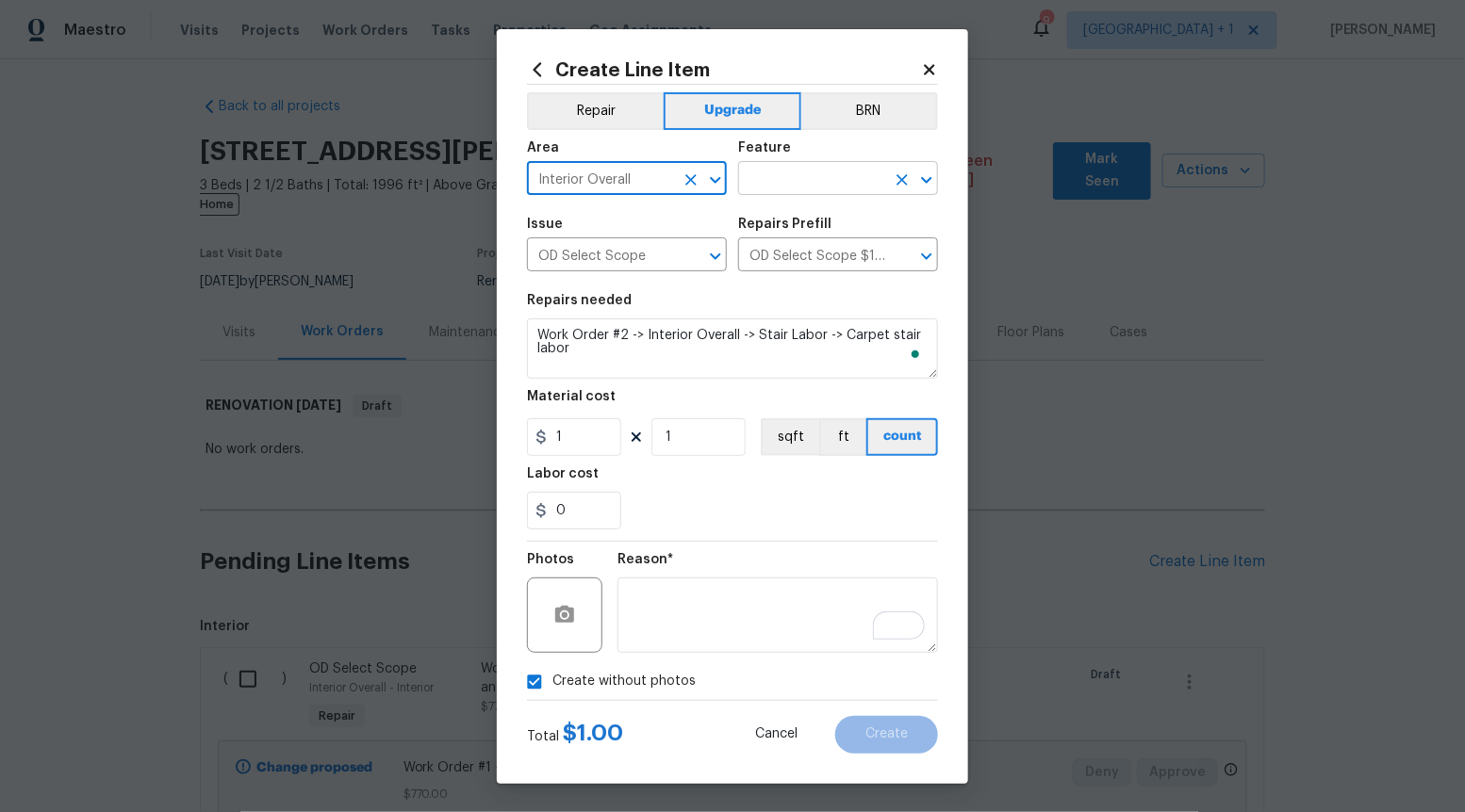
type input "Interior Overall"
click at [855, 175] on input "text" at bounding box center [811, 179] width 147 height 29
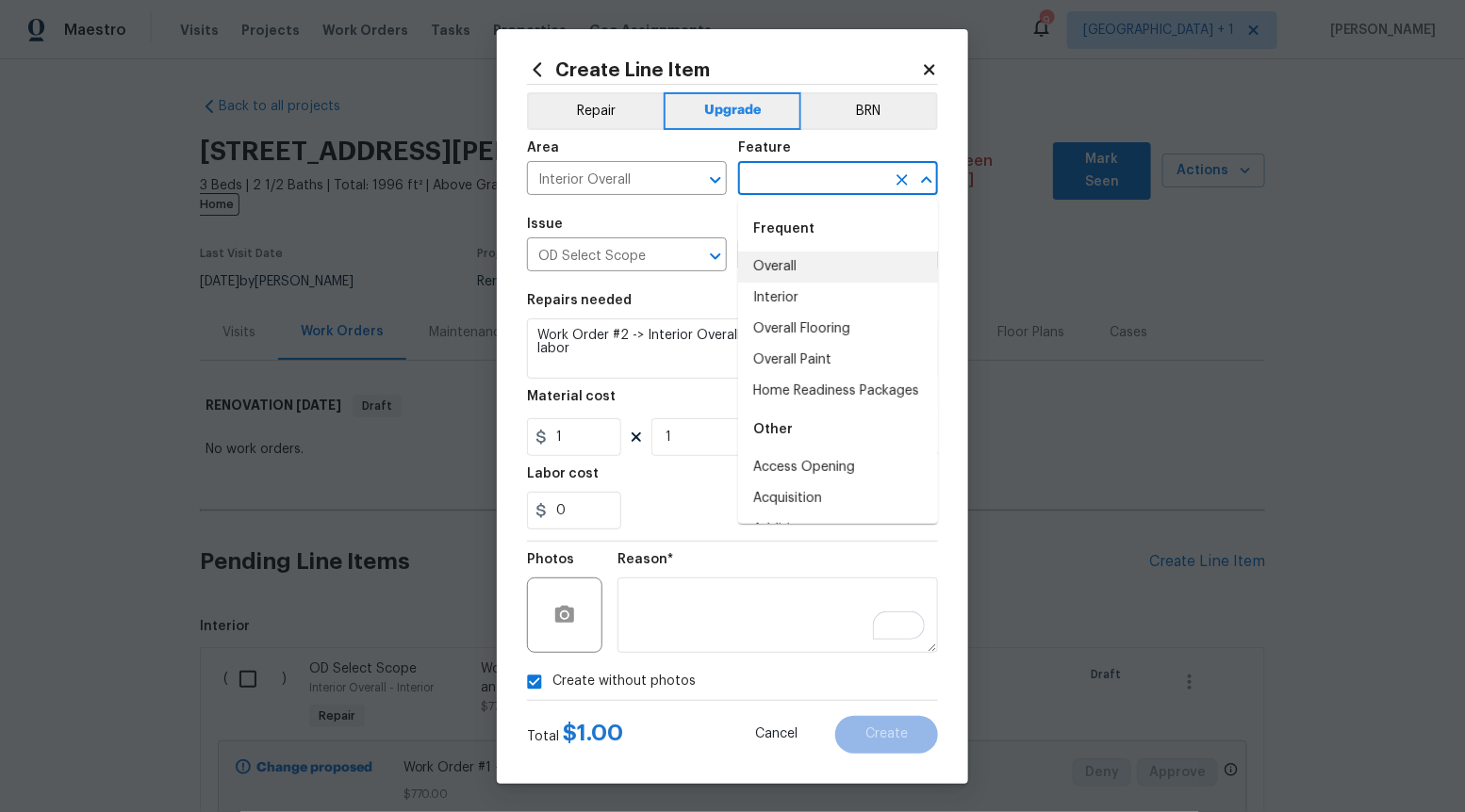
click at [790, 263] on li "Overall" at bounding box center [837, 267] width 199 height 31
type input "Overall"
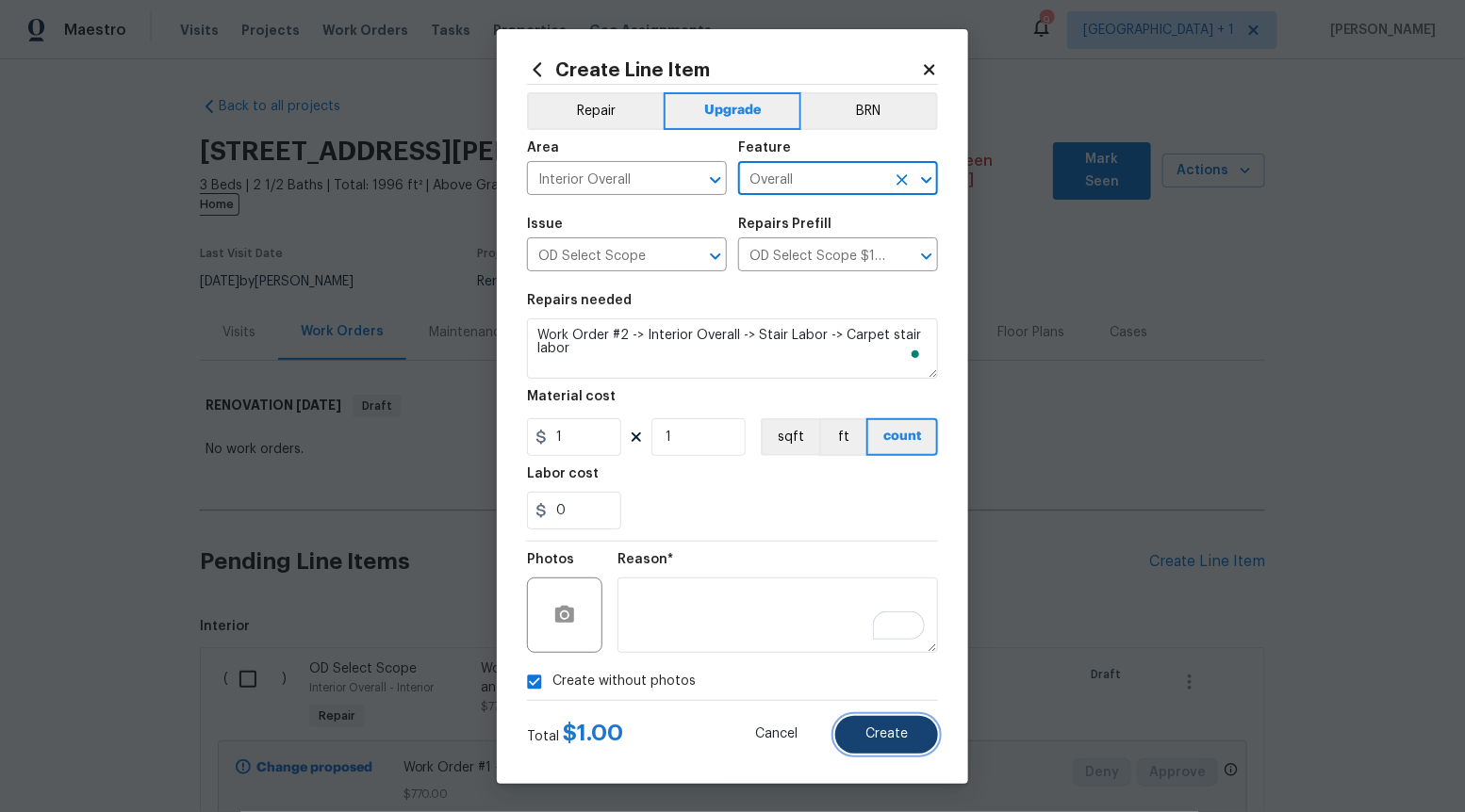
click at [893, 730] on span "Create" at bounding box center [887, 735] width 43 height 14
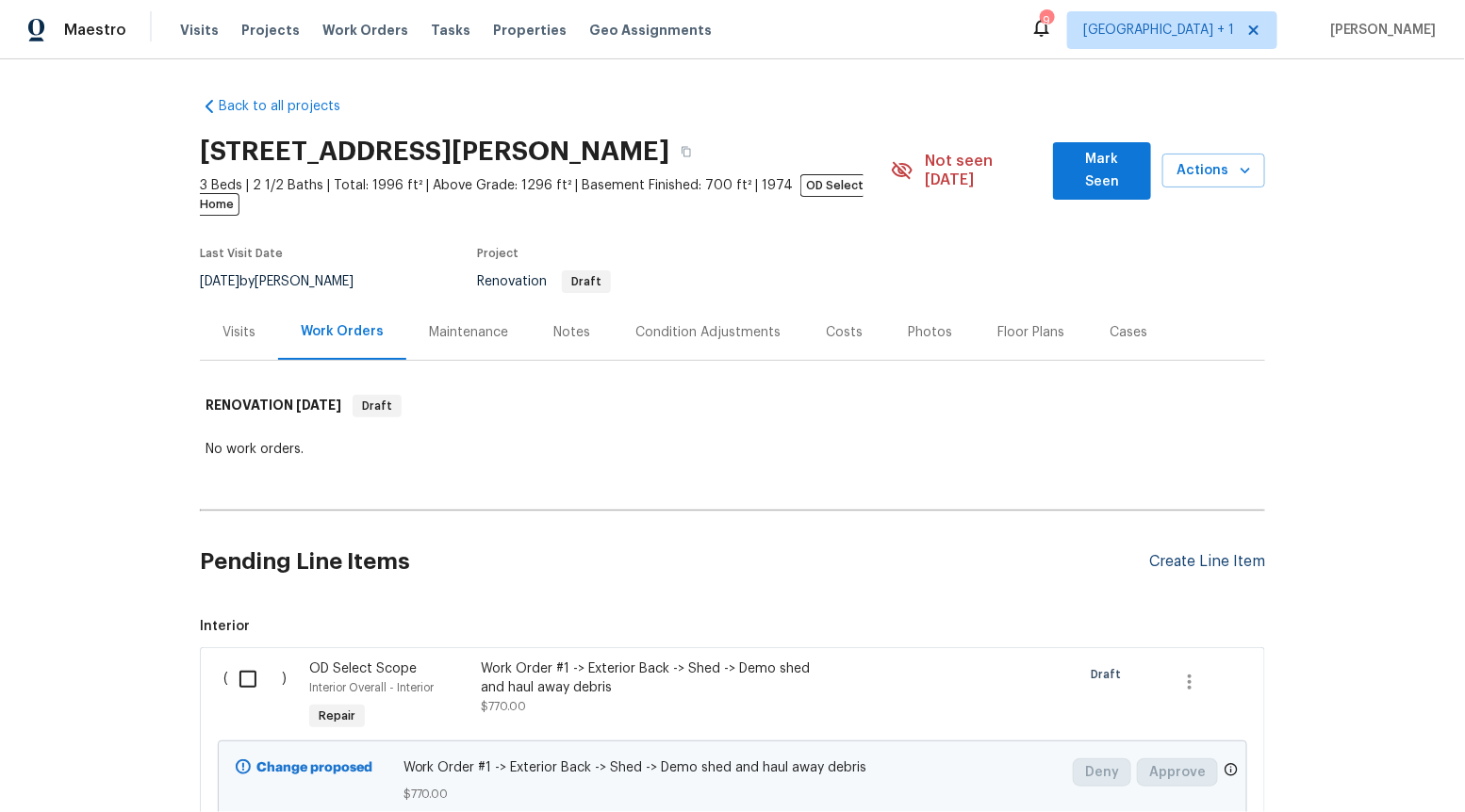
click at [1150, 553] on div "Create Line Item" at bounding box center [1207, 562] width 116 height 18
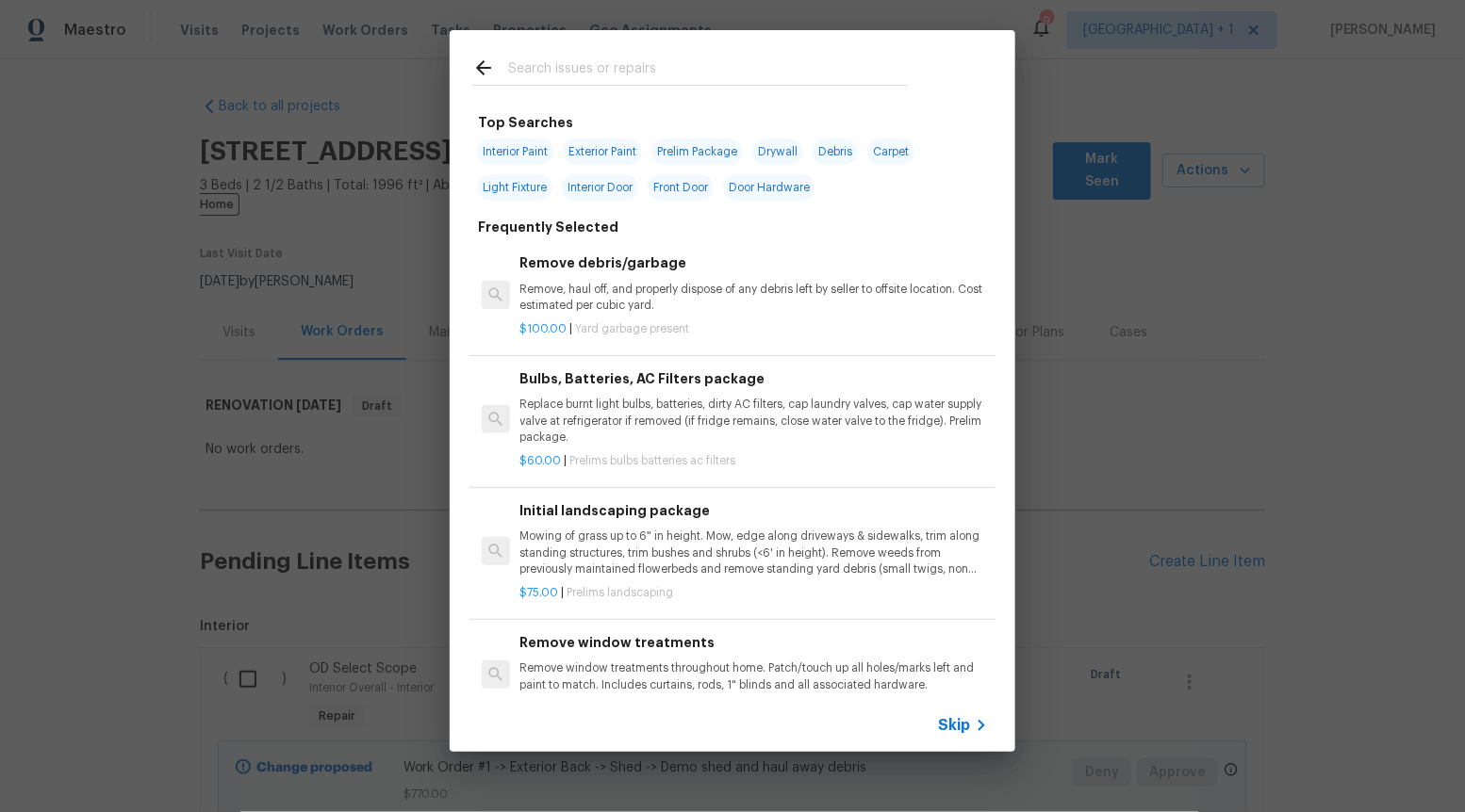
click at [957, 717] on span "Skip" at bounding box center [954, 725] width 32 height 19
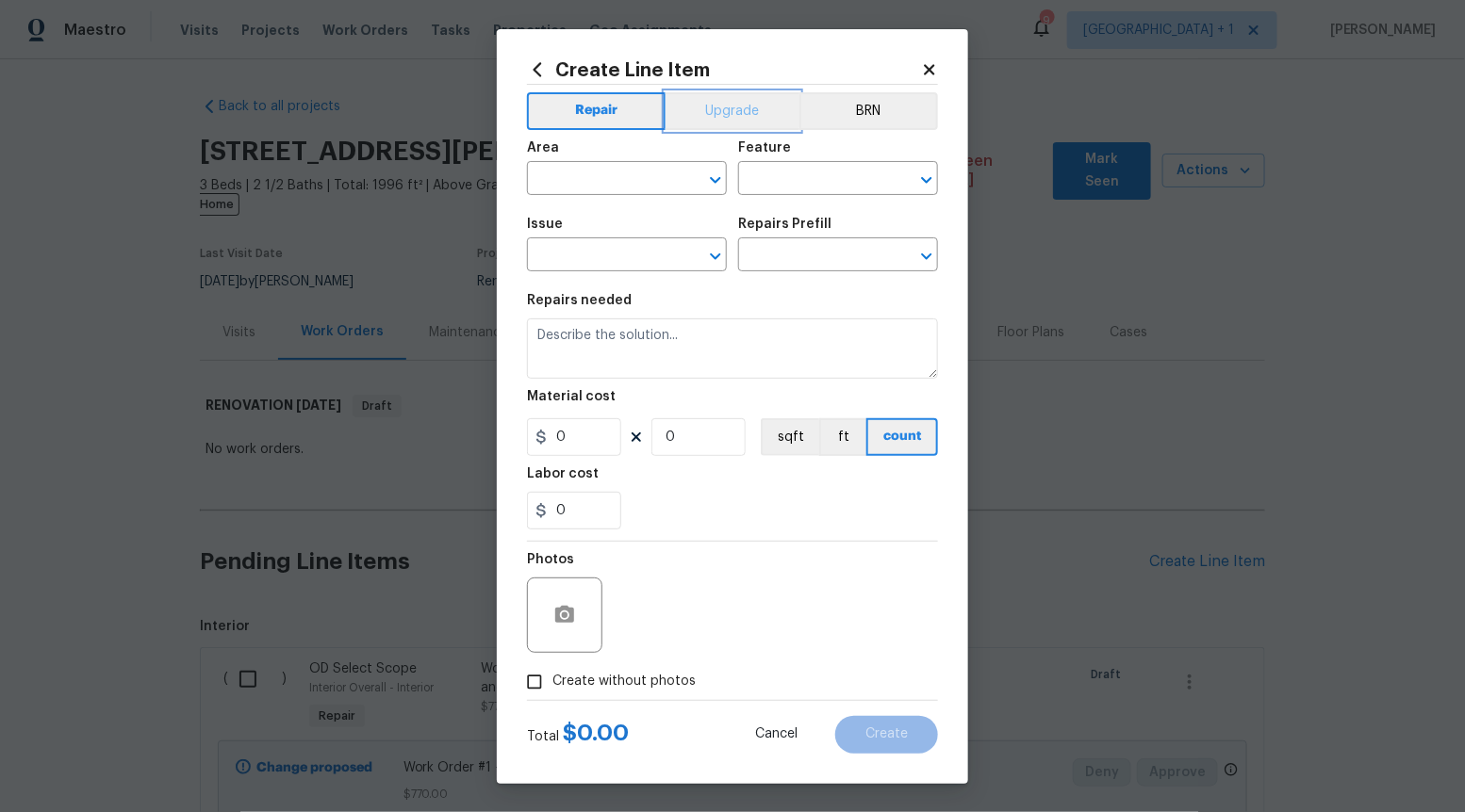
click at [714, 111] on button "Upgrade" at bounding box center [733, 111] width 135 height 38
click at [709, 260] on icon "Open" at bounding box center [715, 256] width 23 height 23
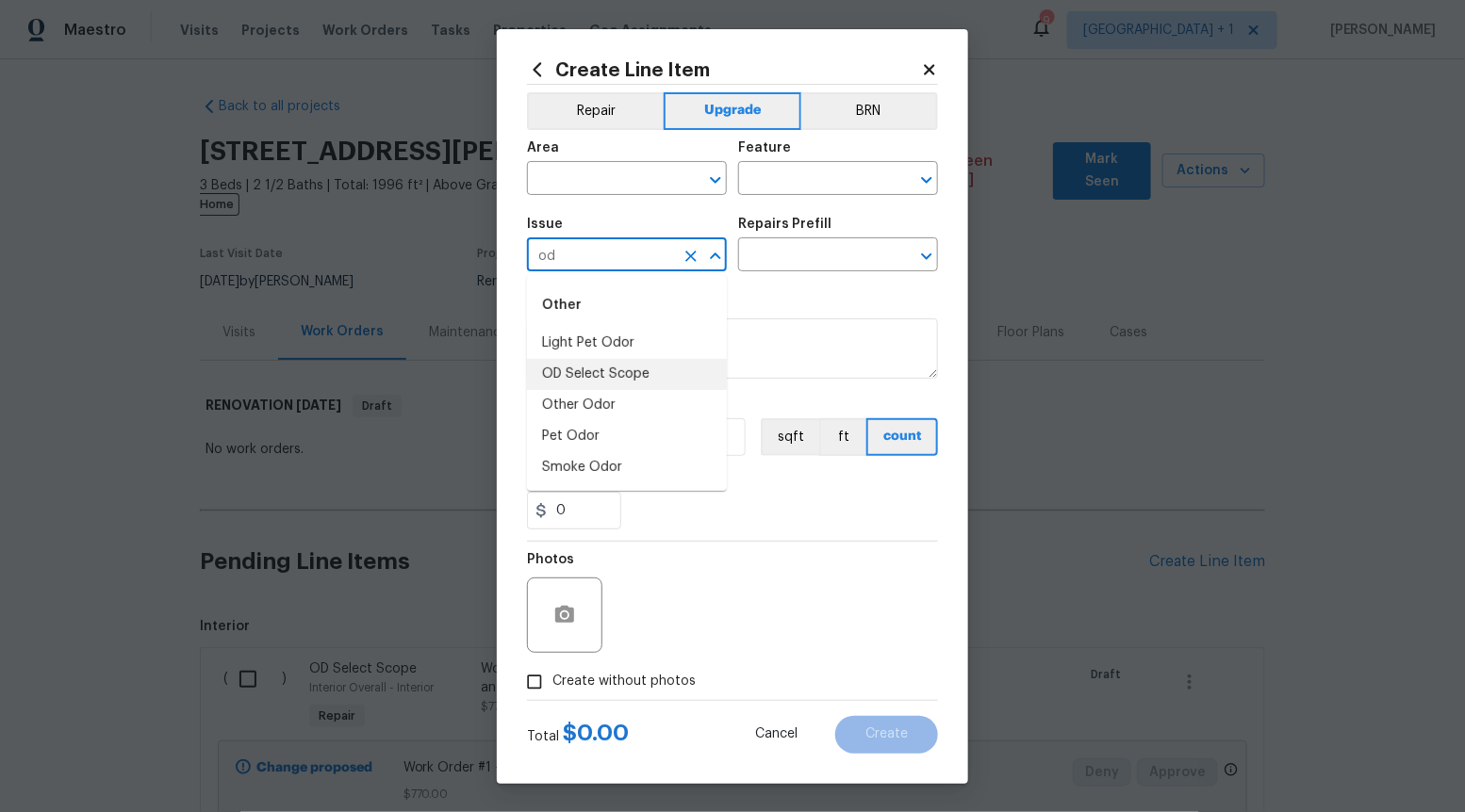
click at [619, 371] on li "OD Select Scope" at bounding box center [626, 374] width 199 height 31
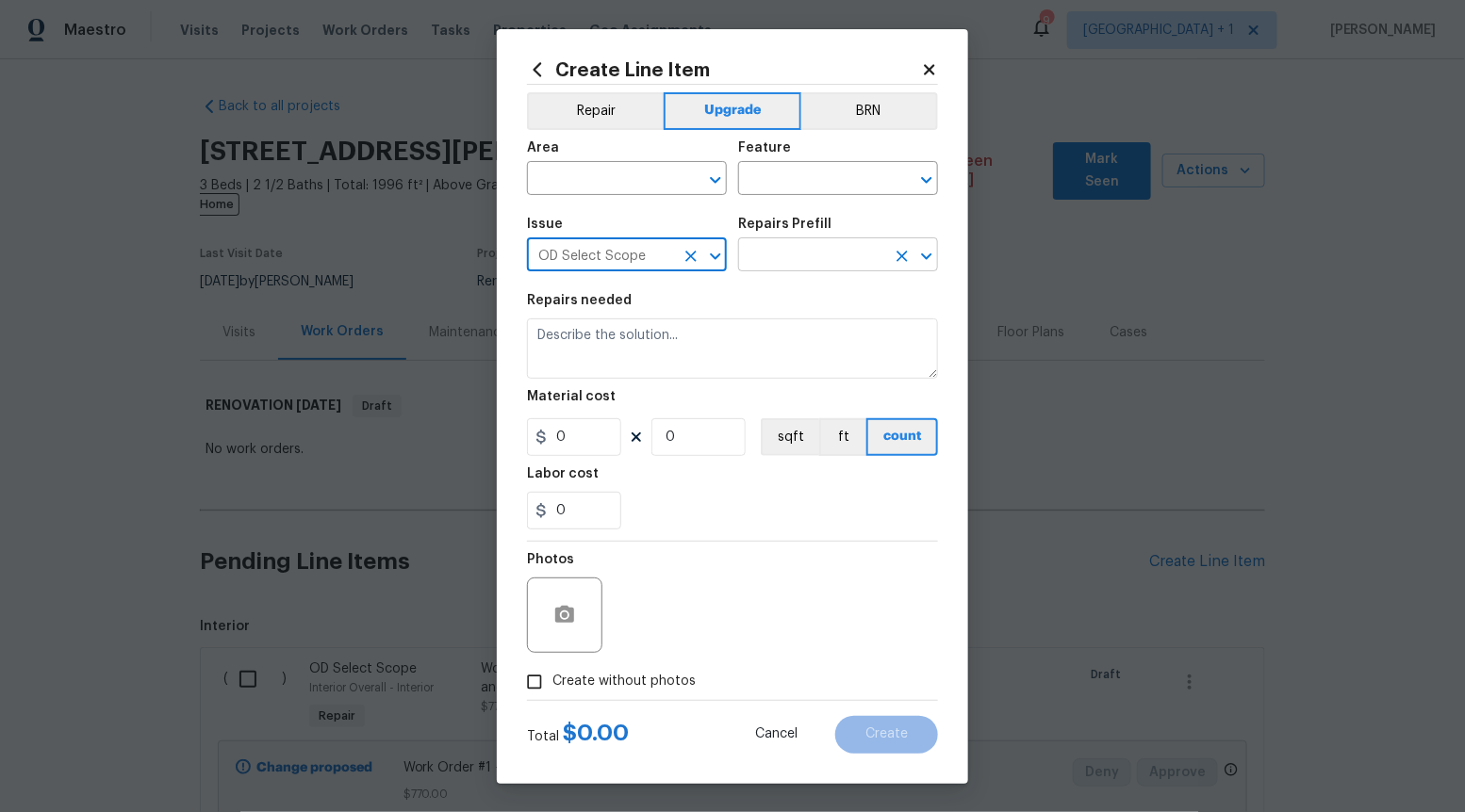
type input "OD Select Scope"
click at [782, 250] on input "text" at bounding box center [811, 256] width 147 height 29
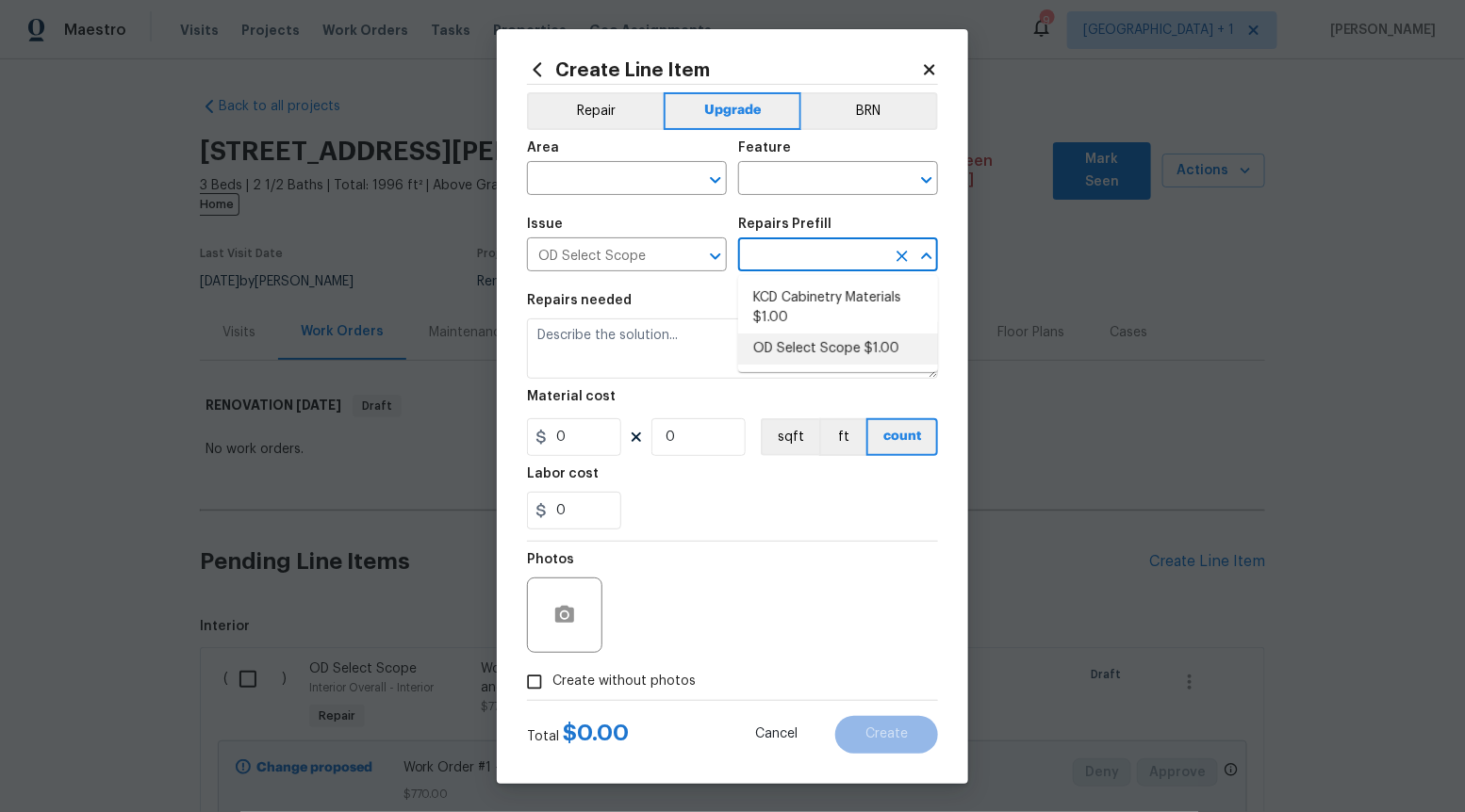
click at [782, 354] on li "OD Select Scope $1.00" at bounding box center [837, 348] width 199 height 31
type input "OD Select Scope $1.00"
type textarea "Refer to the agreed upon scope document for further details."
type input "1"
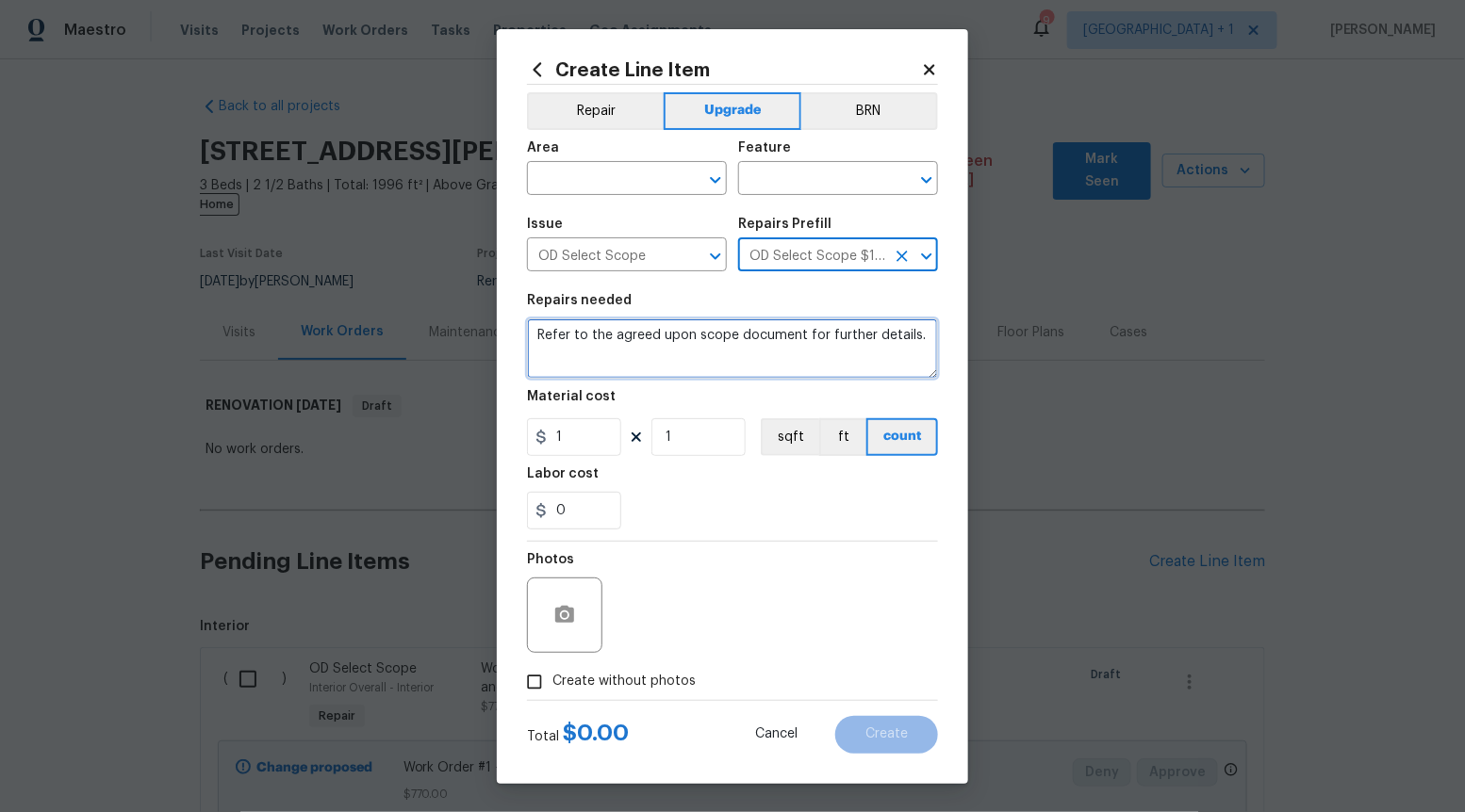
click at [782, 354] on textarea "Refer to the agreed upon scope document for further details." at bounding box center [732, 348] width 411 height 60
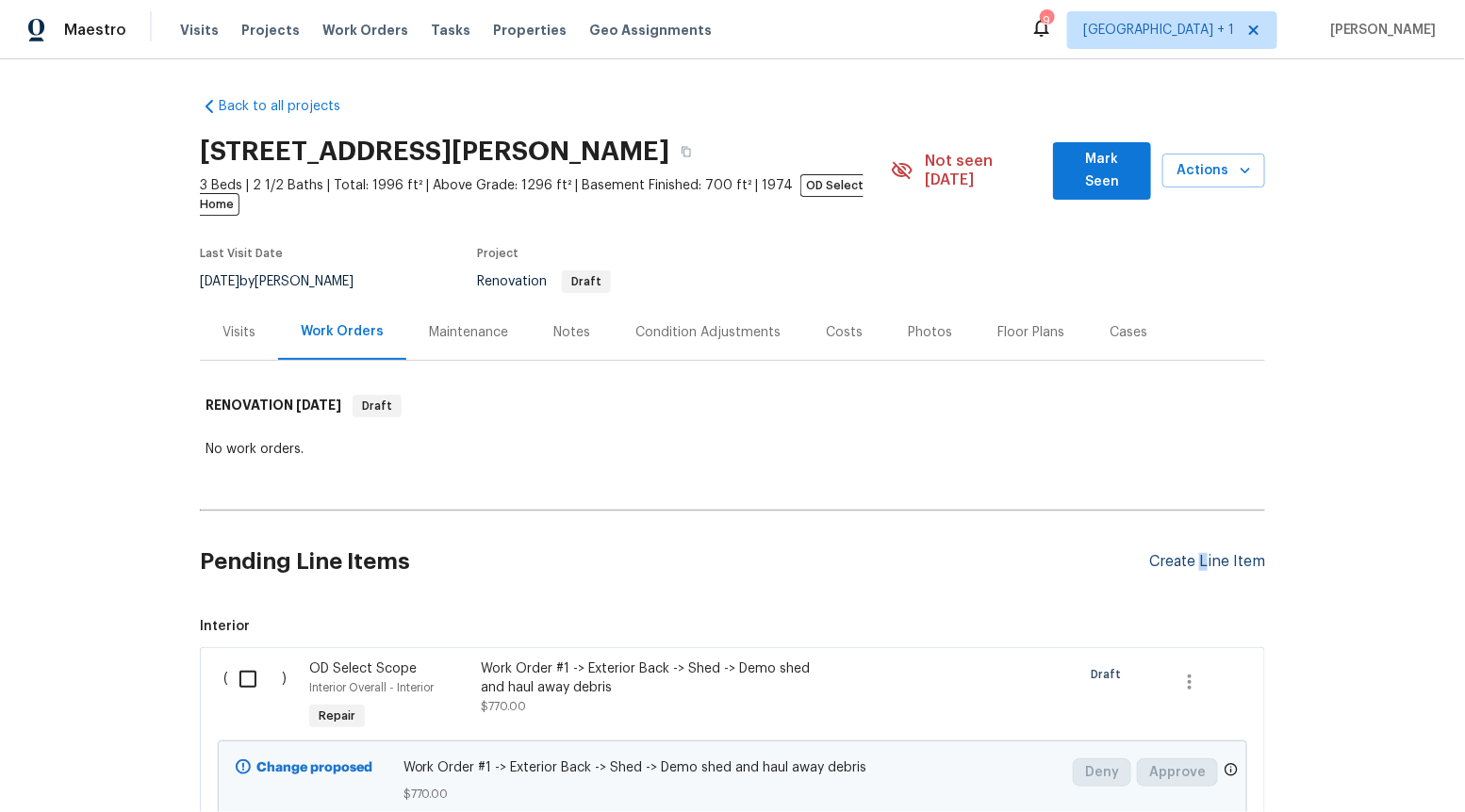
click at [1197, 553] on div "Create Line Item" at bounding box center [1207, 562] width 116 height 18
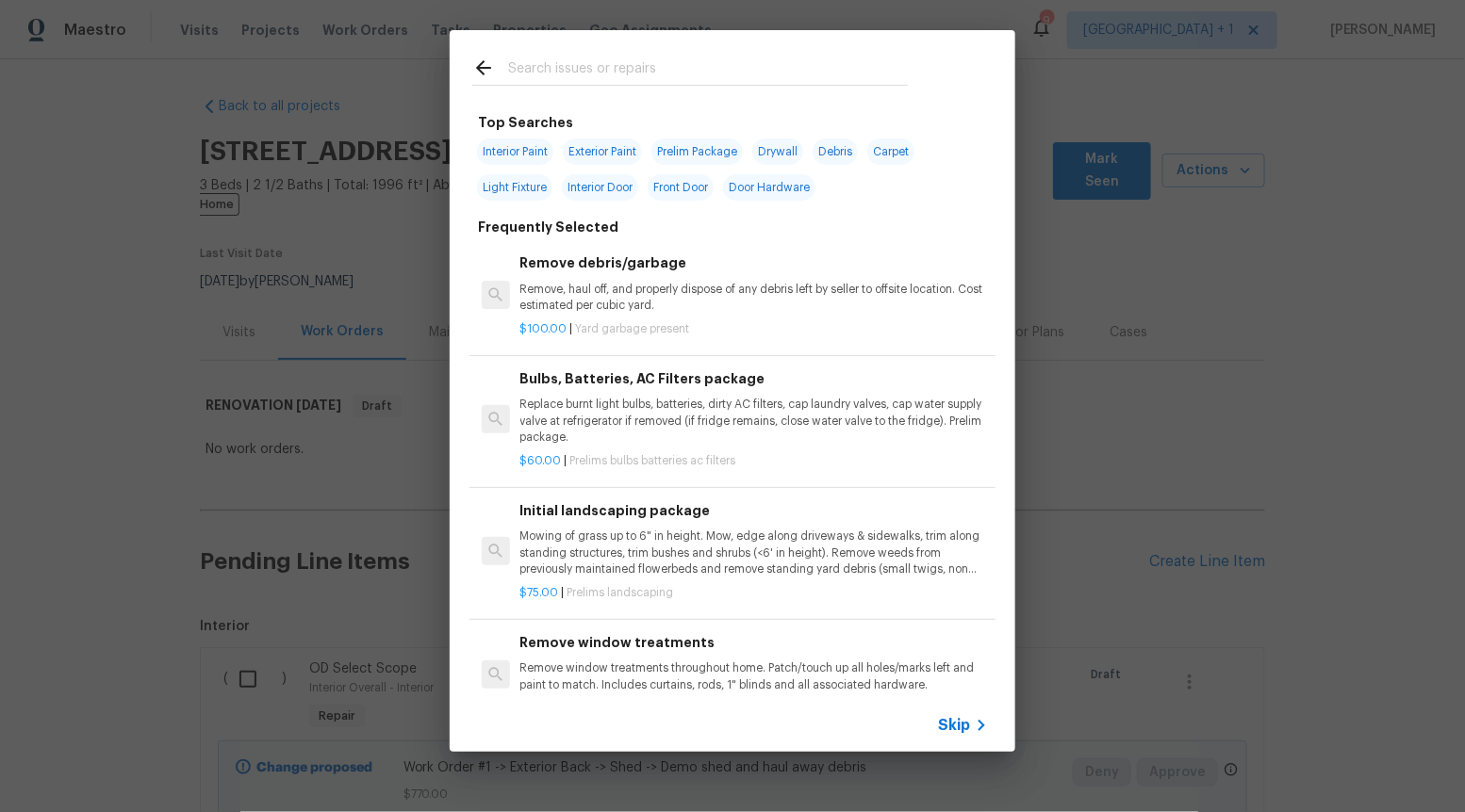
click at [950, 718] on span "Skip" at bounding box center [954, 725] width 32 height 19
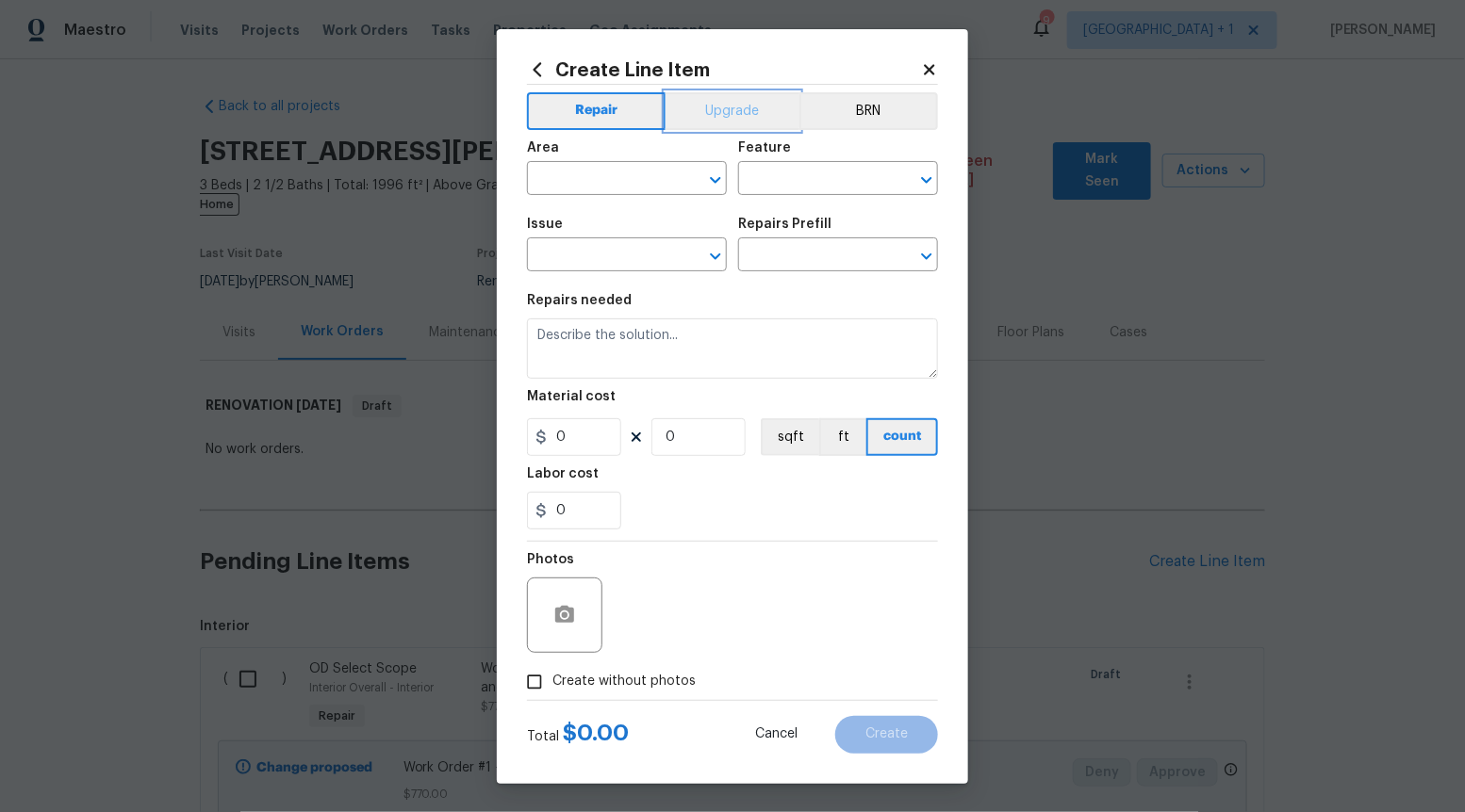
click at [722, 108] on button "Upgrade" at bounding box center [733, 111] width 135 height 38
click at [719, 257] on icon "Open" at bounding box center [715, 256] width 23 height 23
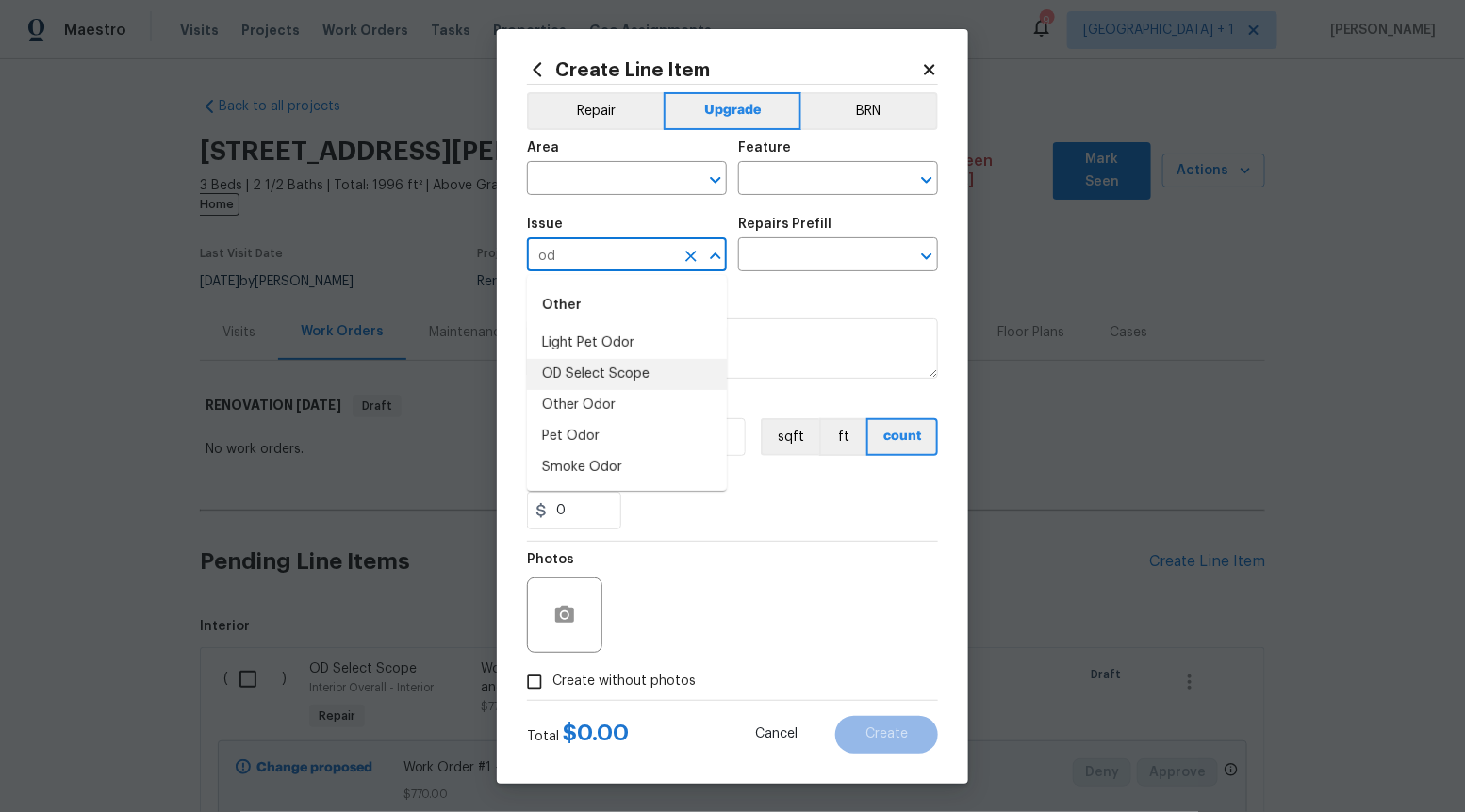
click at [631, 379] on li "OD Select Scope" at bounding box center [626, 374] width 199 height 31
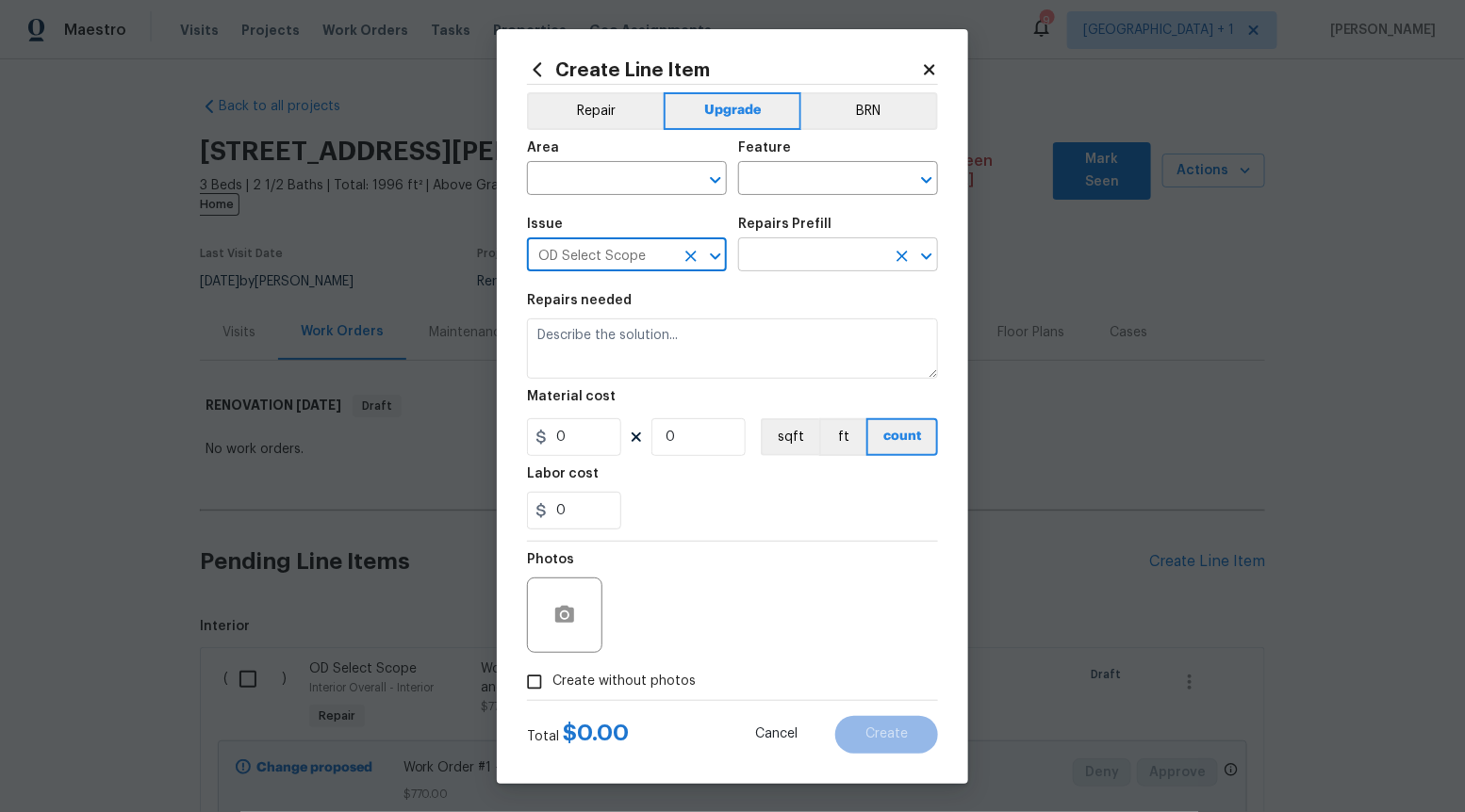
type input "OD Select Scope"
click at [813, 253] on input "text" at bounding box center [811, 256] width 147 height 29
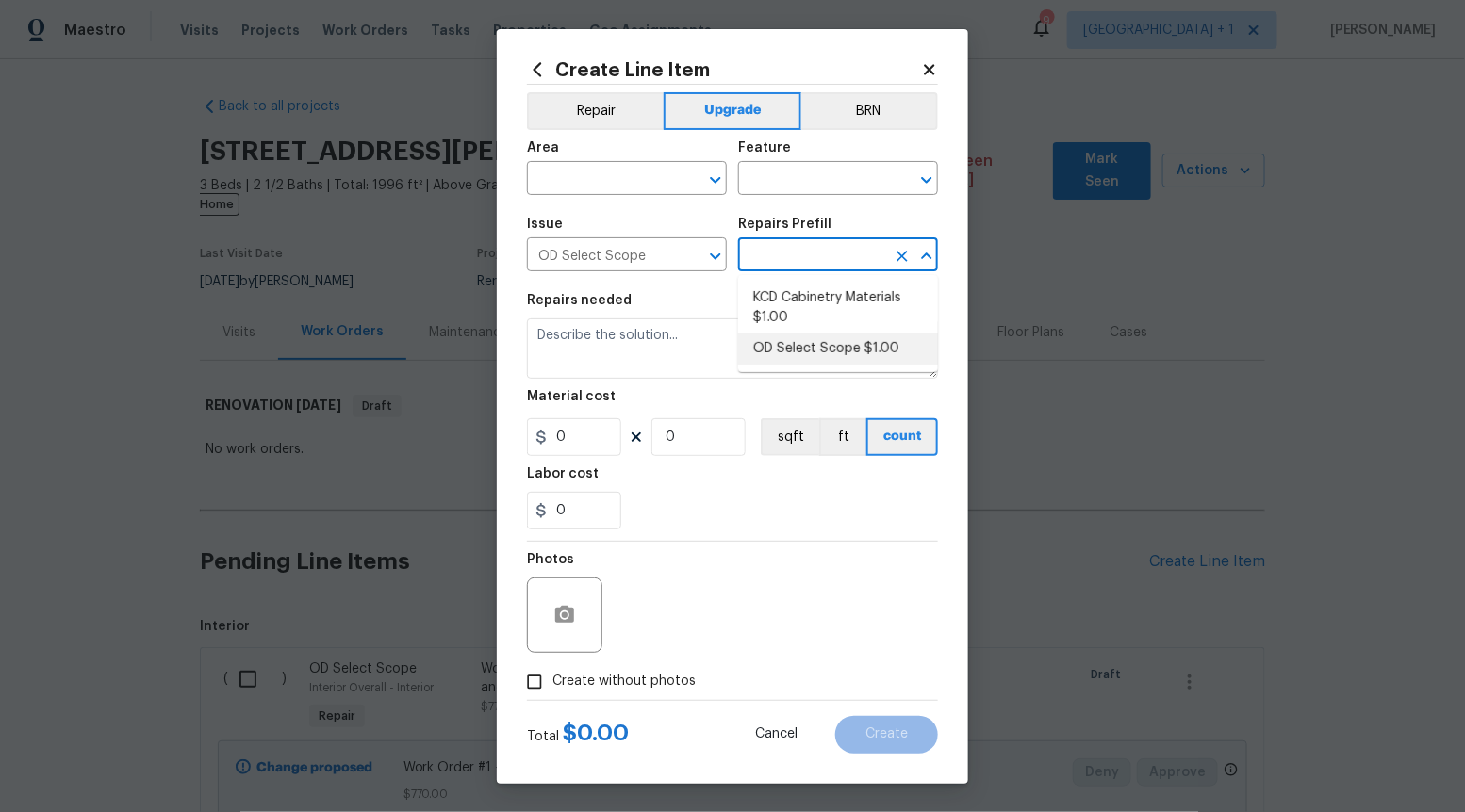
click at [808, 348] on li "OD Select Scope $1.00" at bounding box center [837, 348] width 199 height 31
type input "OD Select Scope $1.00"
type textarea "Refer to the agreed upon scope document for further details."
type input "1"
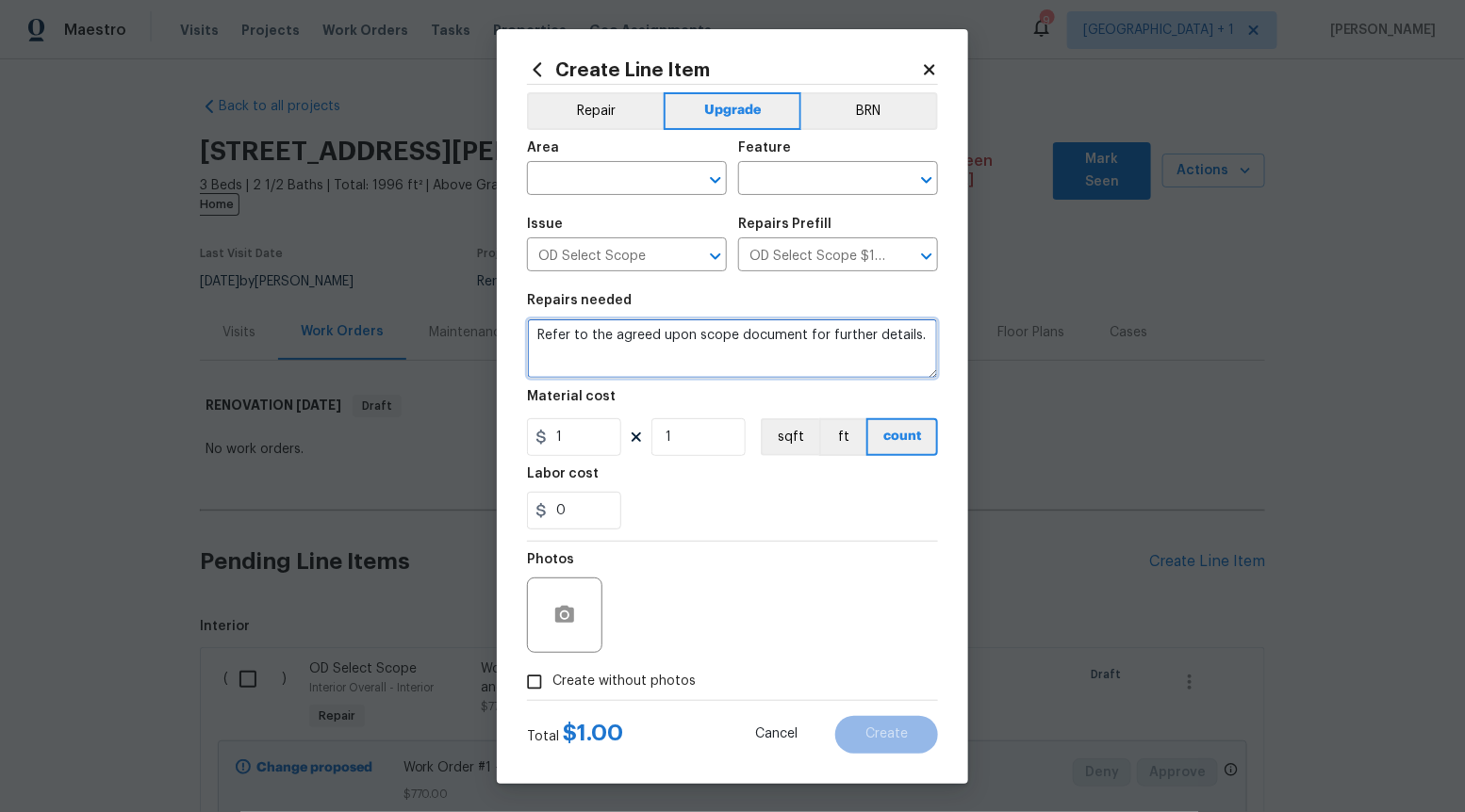
click at [808, 349] on textarea "Refer to the agreed upon scope document for further details." at bounding box center [732, 348] width 411 height 60
paste textarea "Work Order #2 -> Interior Overall -> Stair Labor -> To Upstairs - Sand and stai…"
type textarea "Work Order #2 -> Interior Overall -> Stair Labor -> To Upstairs - Sand and stai…"
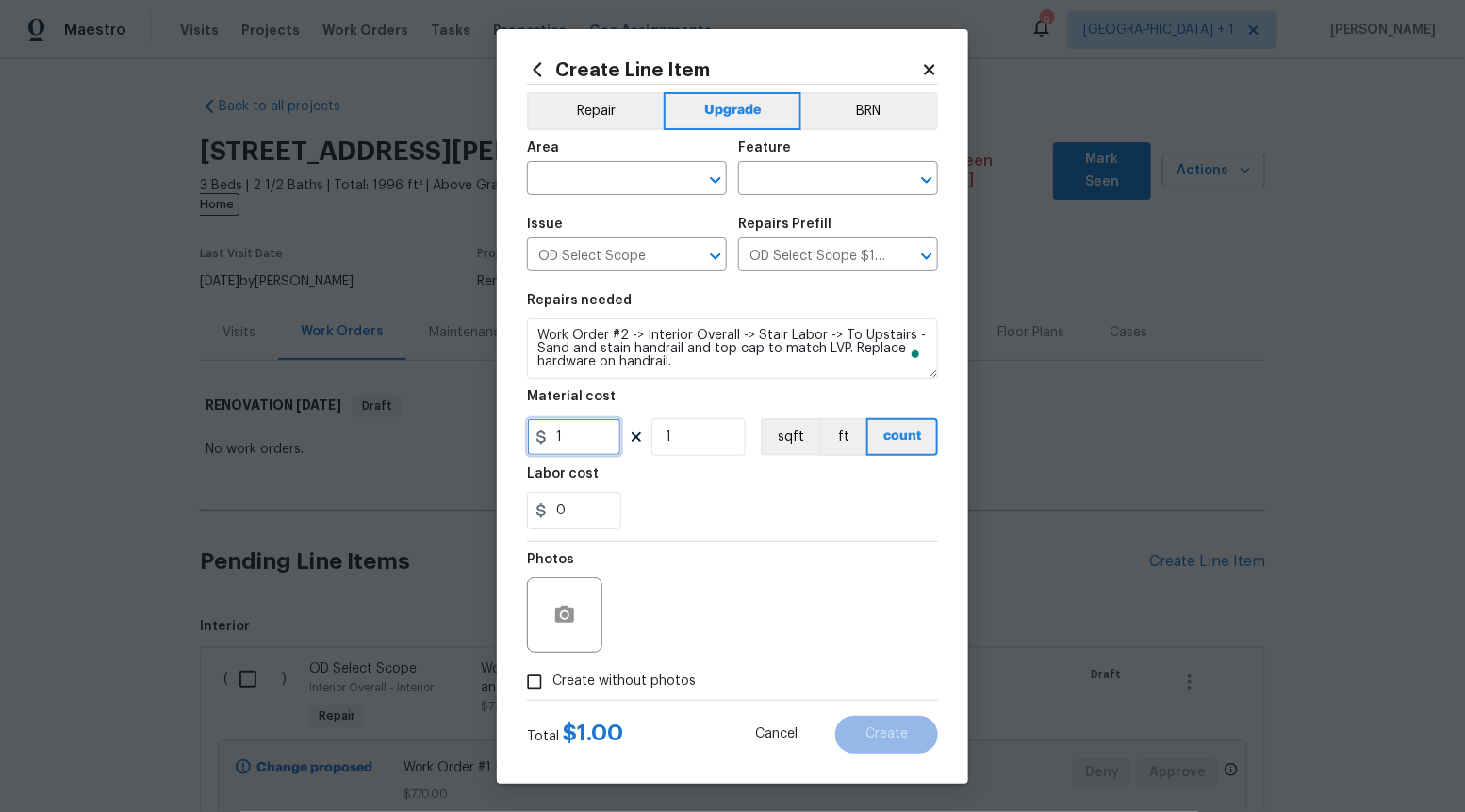
click at [572, 445] on input "1" at bounding box center [573, 437] width 94 height 38
type input "185"
click at [536, 687] on input "Create without photos" at bounding box center [535, 682] width 36 height 36
checkbox input "true"
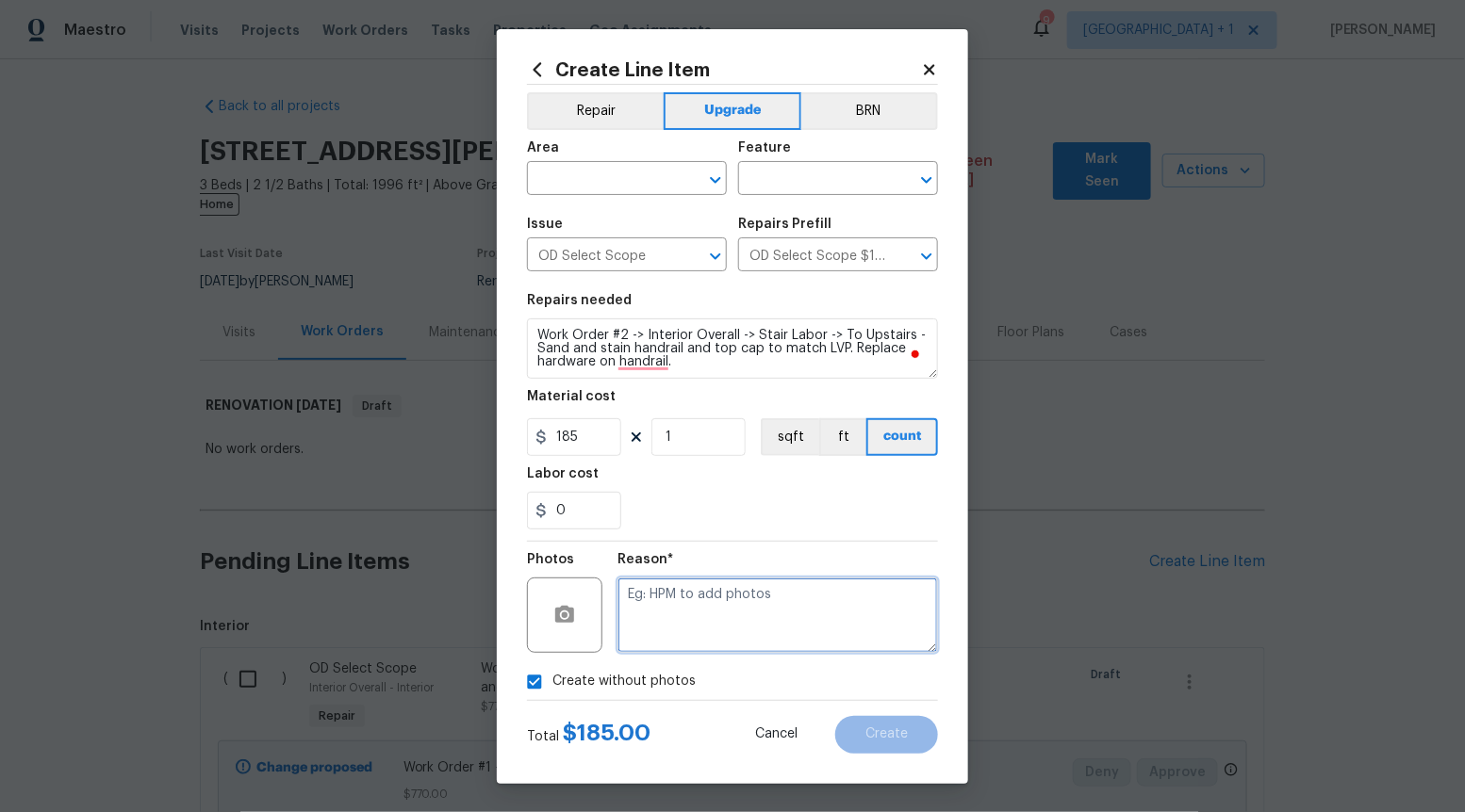
click at [816, 592] on textarea at bounding box center [778, 616] width 320 height 75
click at [715, 179] on icon "Open" at bounding box center [715, 179] width 23 height 23
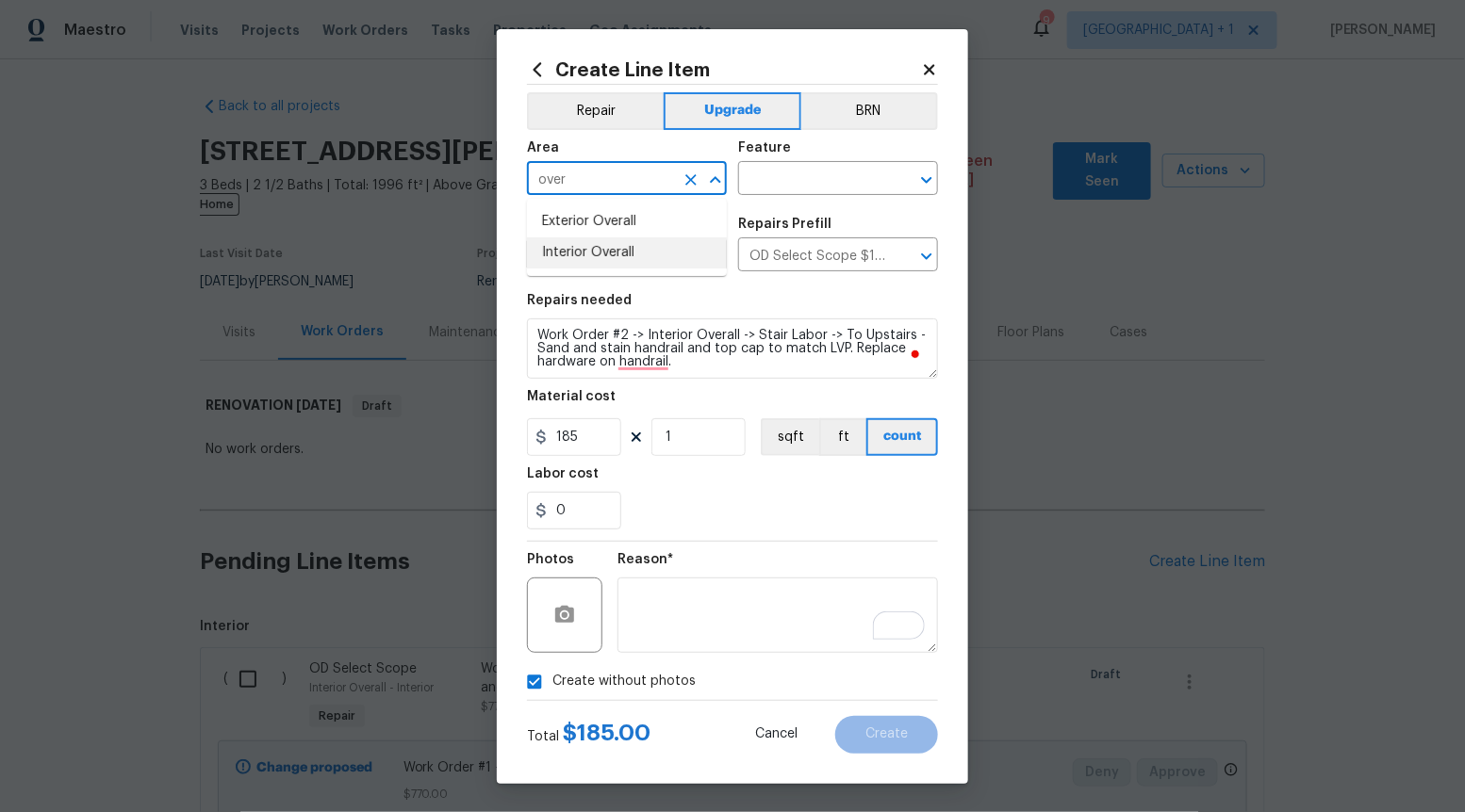
click at [620, 252] on li "Interior Overall" at bounding box center [626, 253] width 199 height 31
type input "Interior Overall"
click at [864, 171] on input "text" at bounding box center [811, 179] width 147 height 29
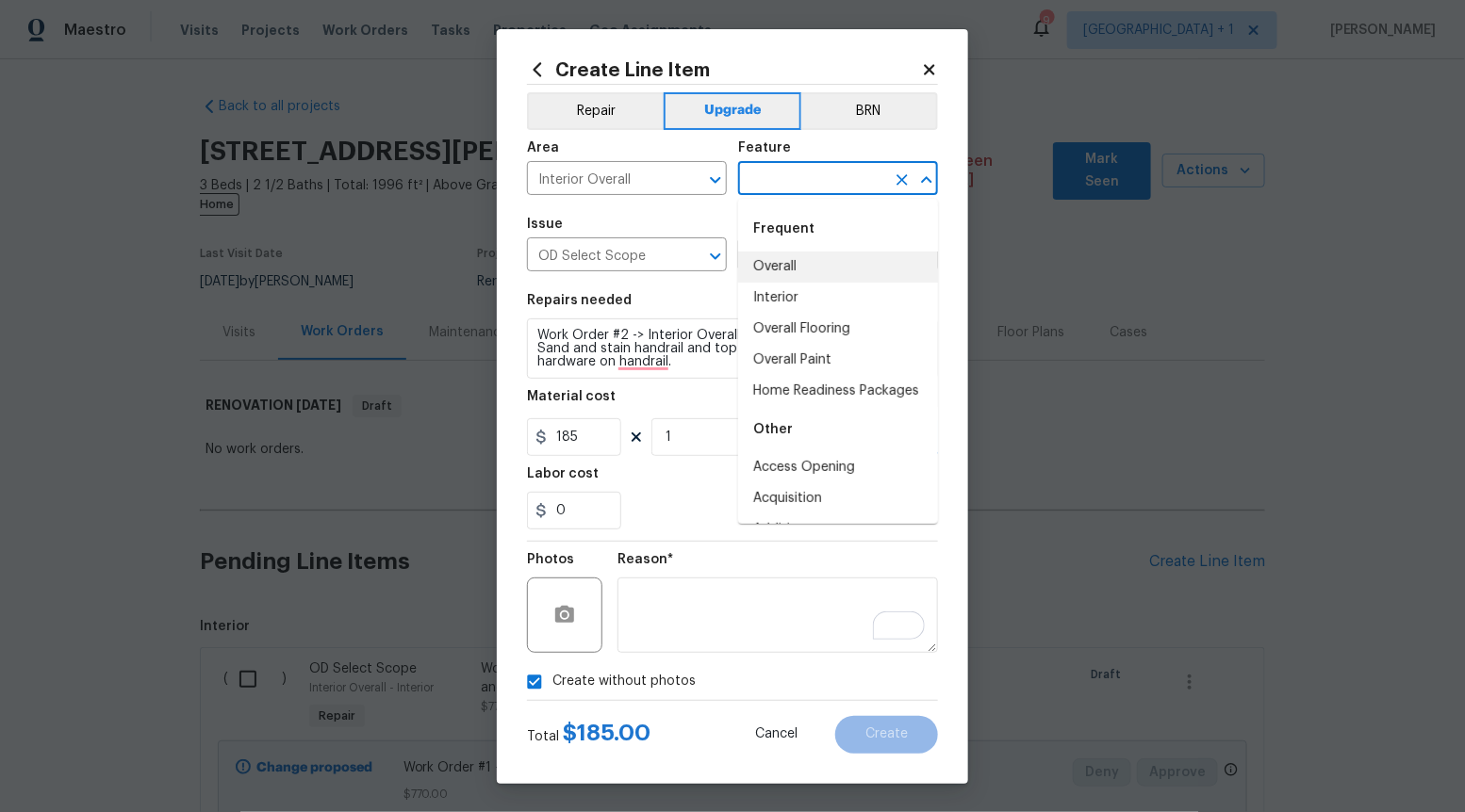
click at [787, 258] on li "Overall" at bounding box center [837, 267] width 199 height 31
type input "Overall"
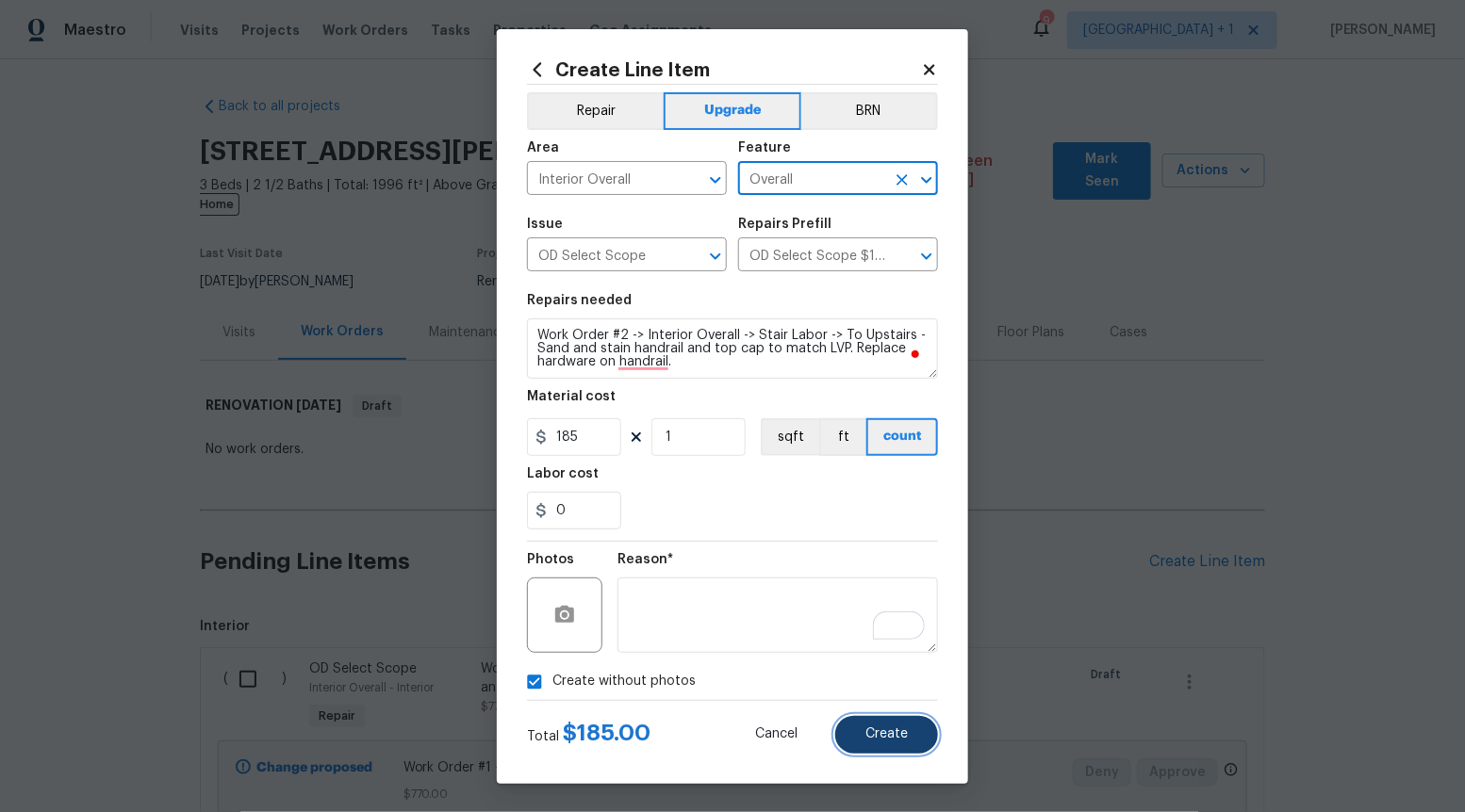
click at [884, 737] on span "Create" at bounding box center [887, 735] width 43 height 14
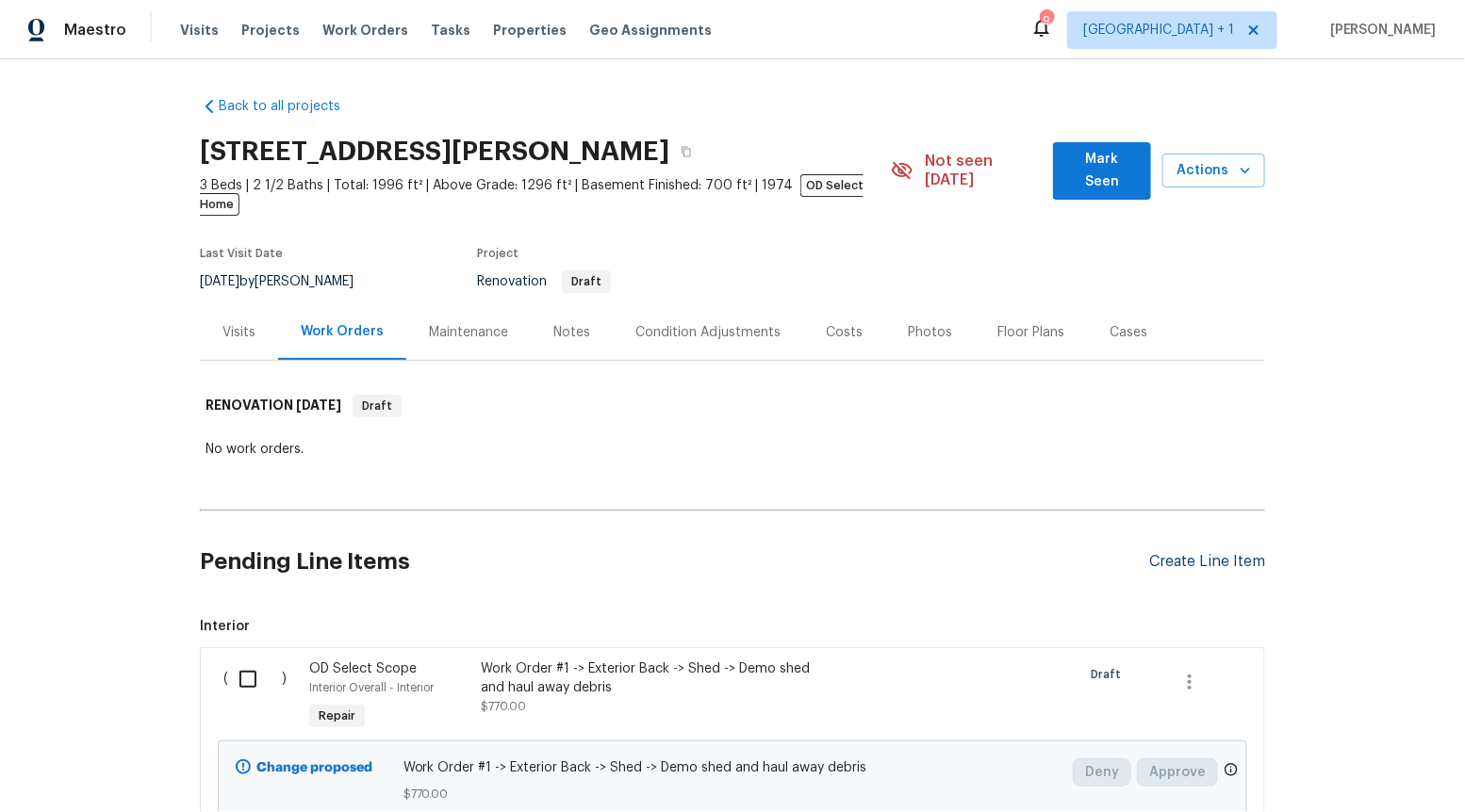
click at [1239, 553] on div "Create Line Item" at bounding box center [1207, 562] width 116 height 18
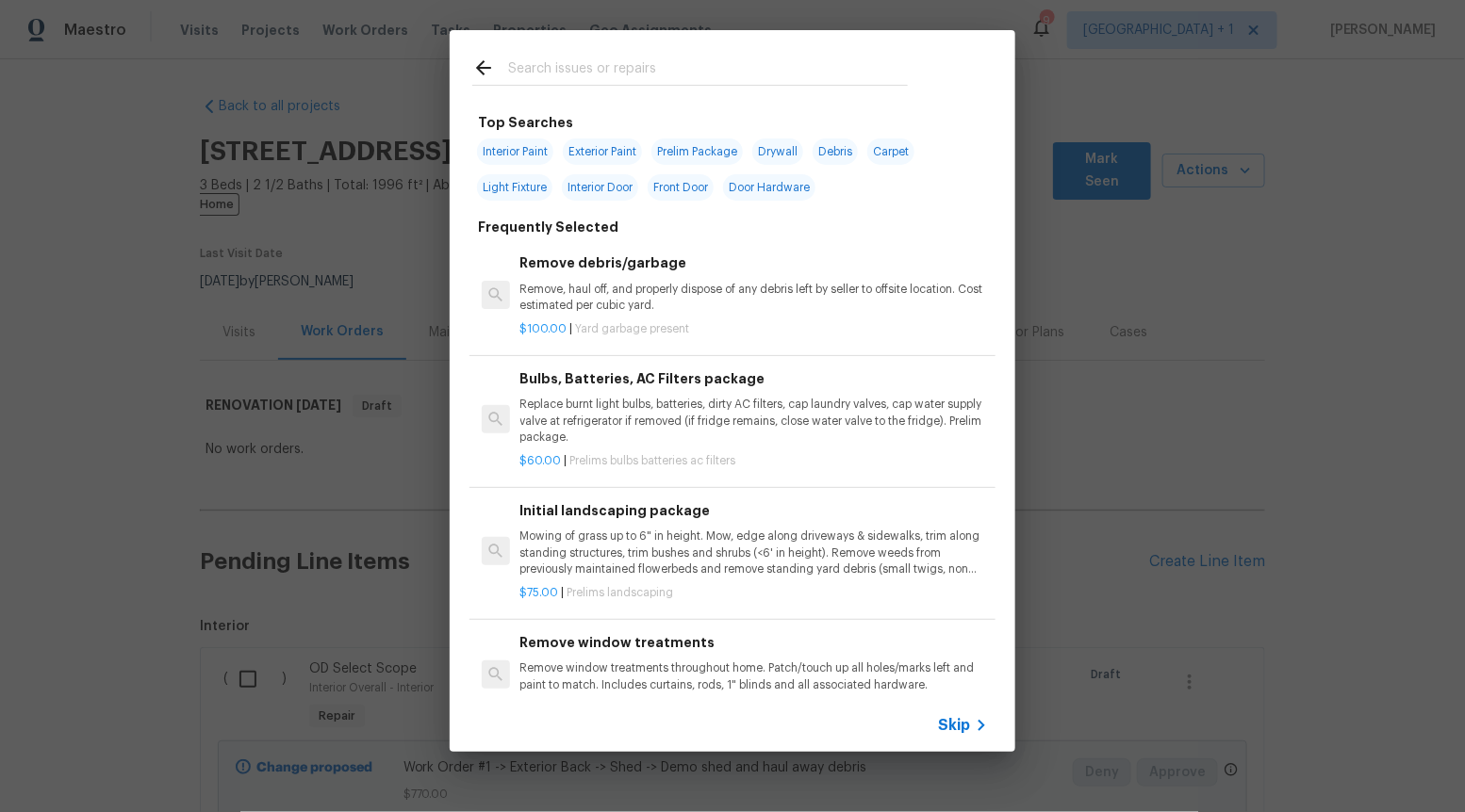
click at [954, 723] on span "Skip" at bounding box center [954, 725] width 32 height 19
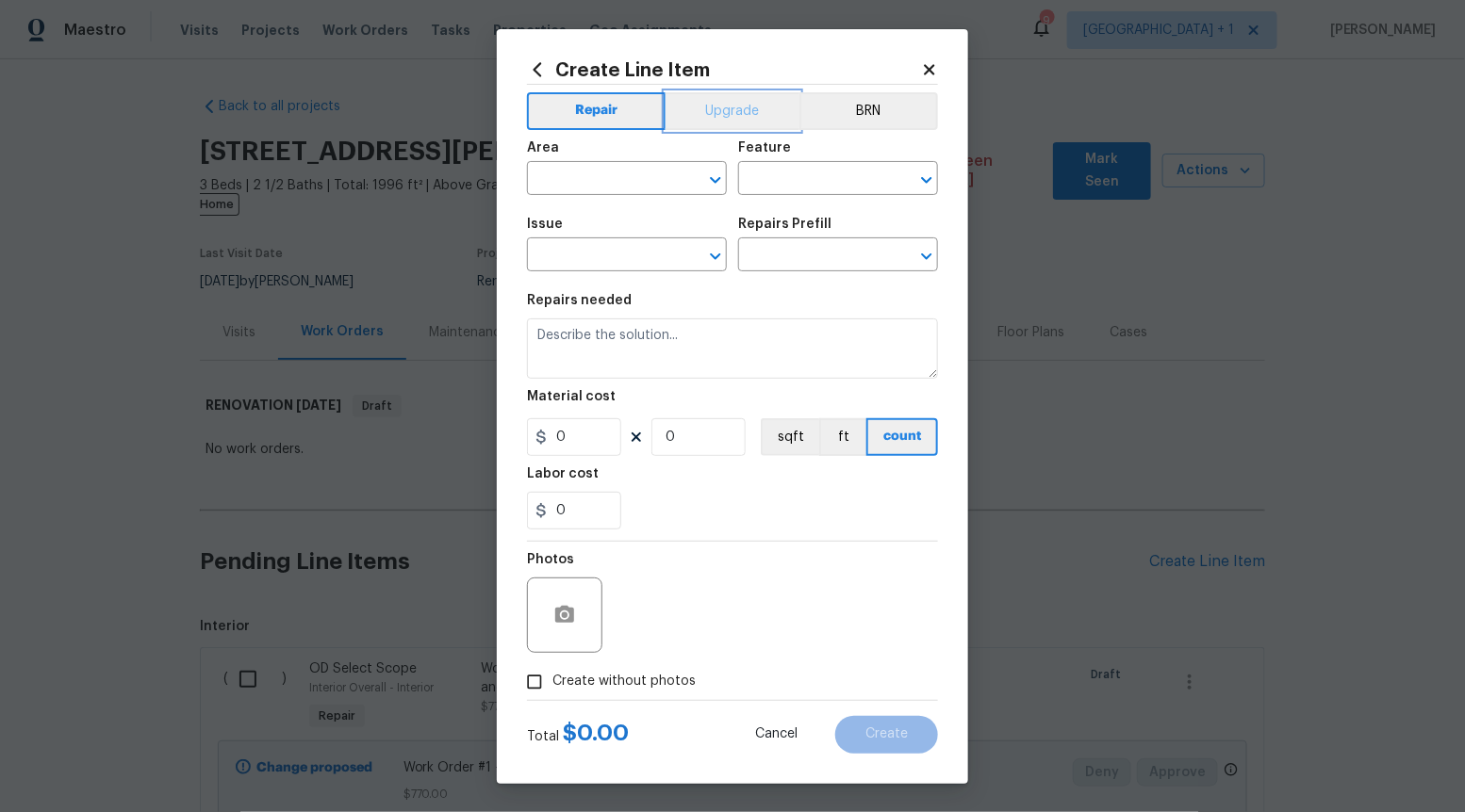
click at [738, 119] on button "Upgrade" at bounding box center [733, 111] width 135 height 38
click at [714, 266] on icon "Open" at bounding box center [715, 256] width 23 height 23
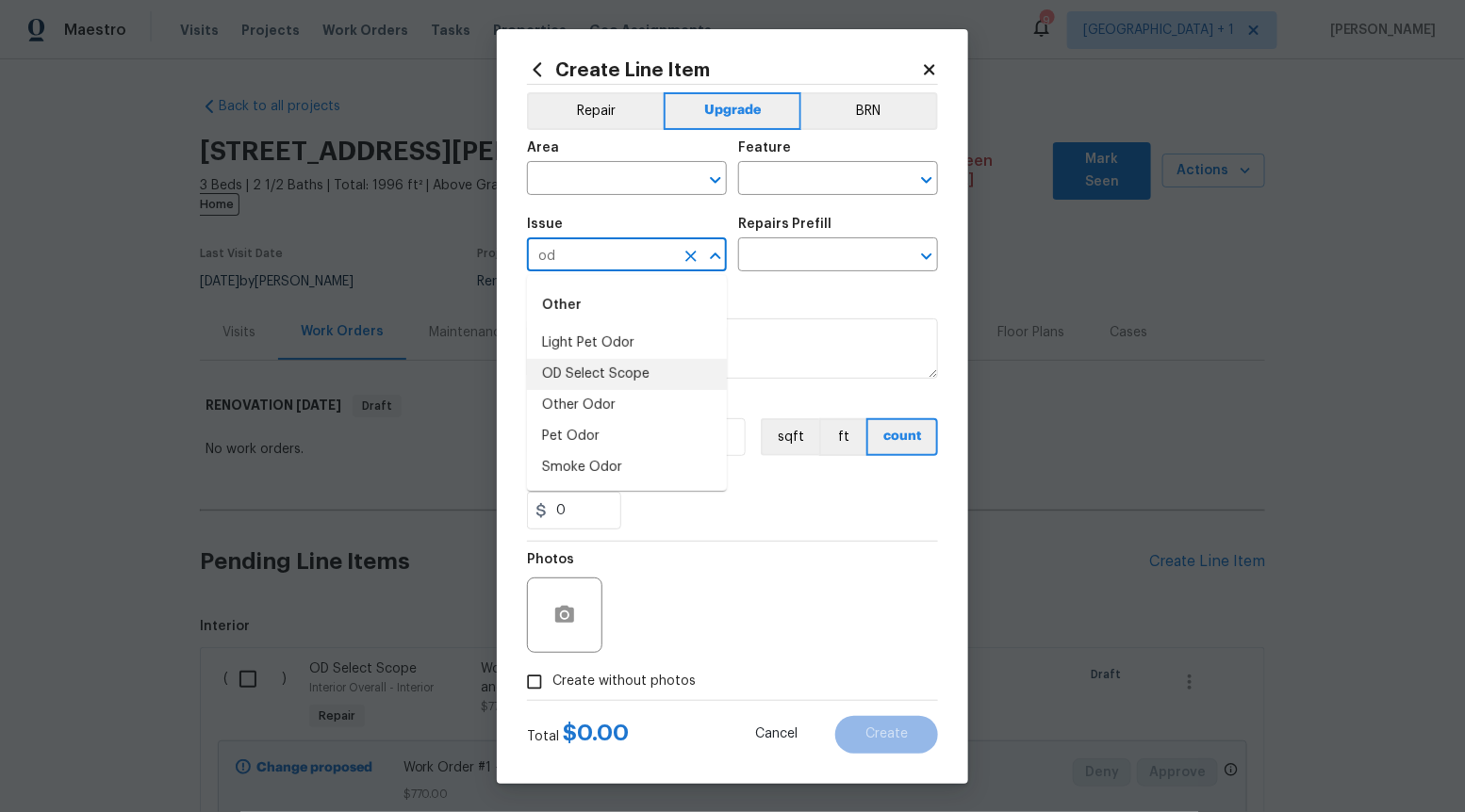
click at [597, 381] on li "OD Select Scope" at bounding box center [626, 374] width 199 height 31
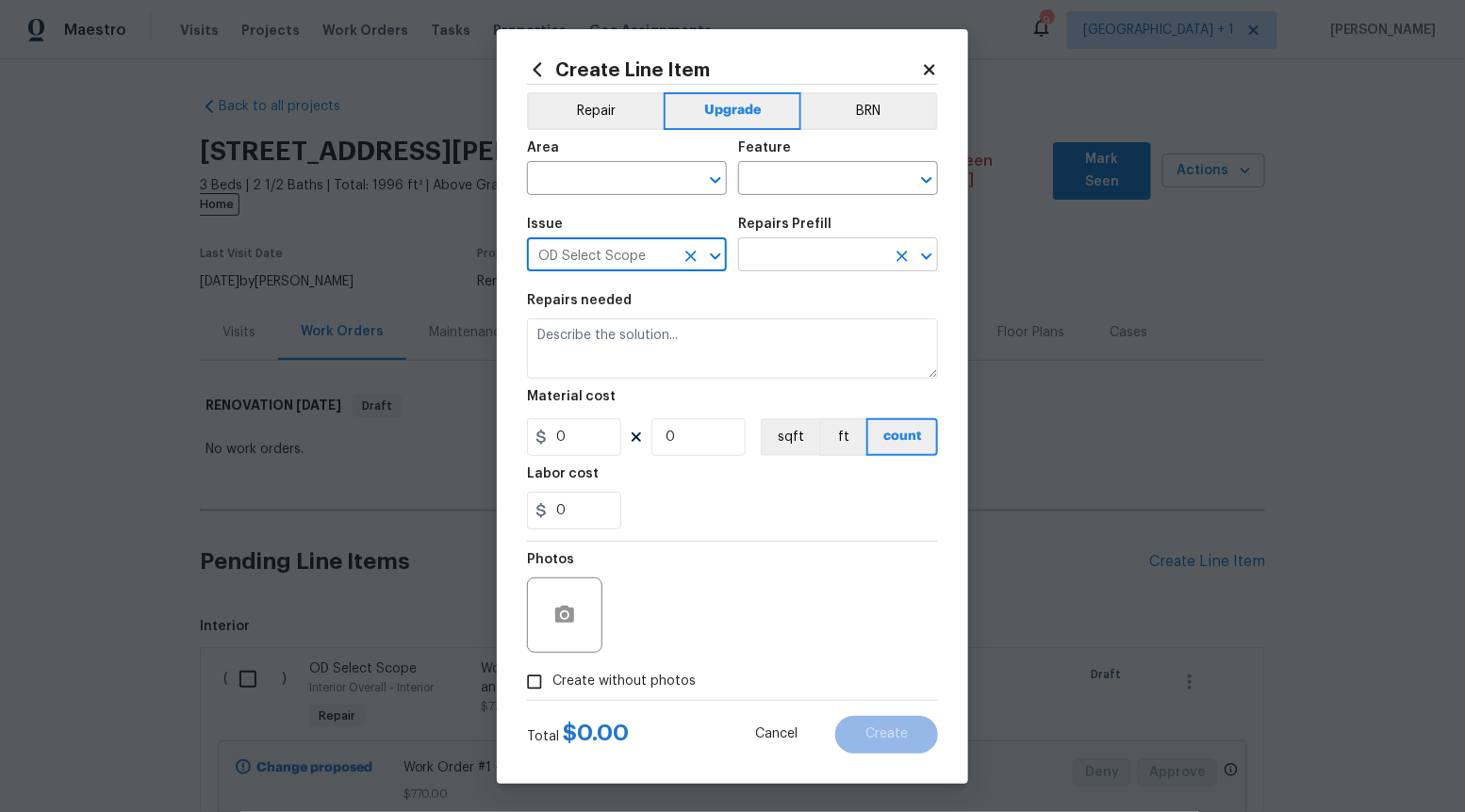
type input "OD Select Scope"
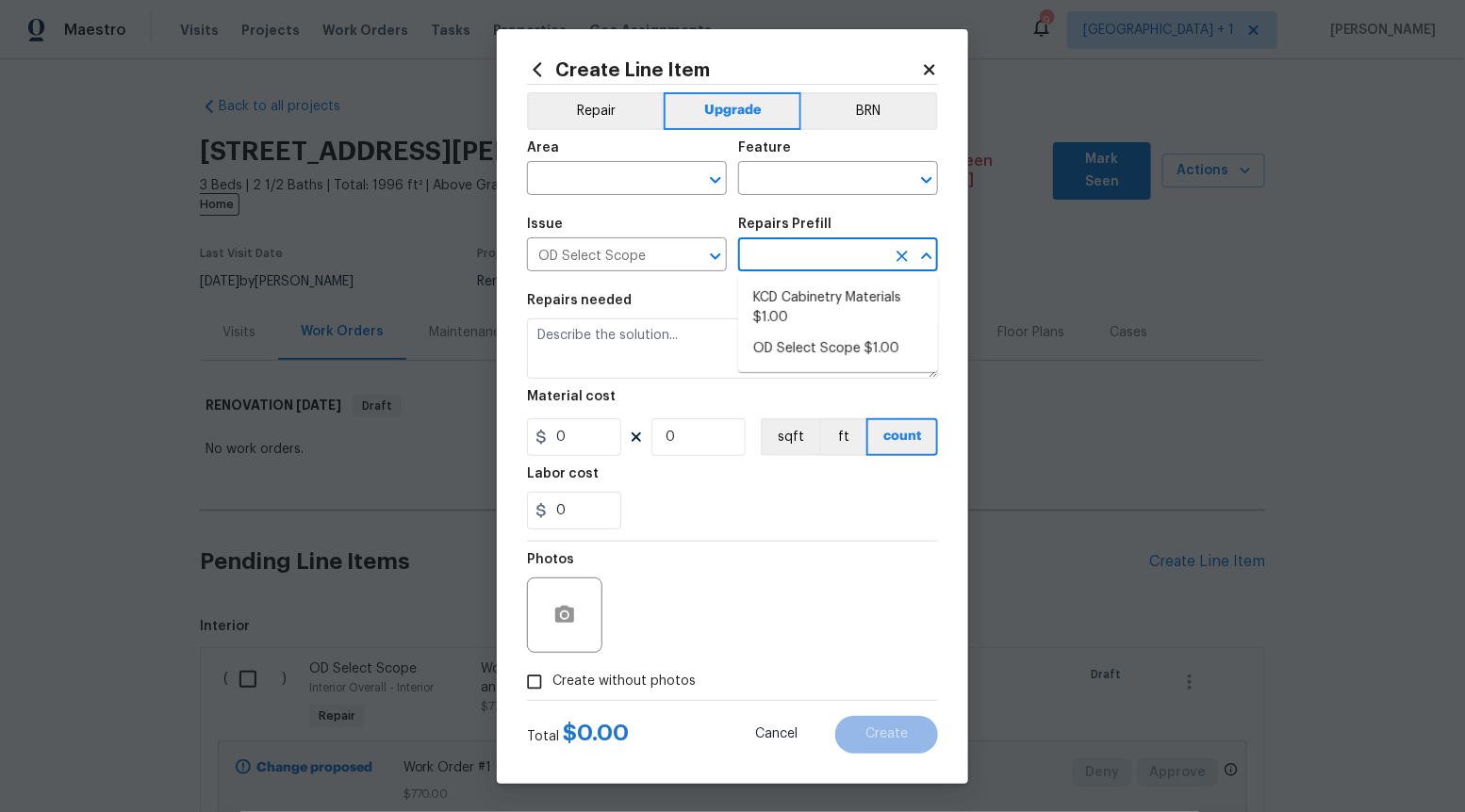
click at [796, 267] on input "text" at bounding box center [811, 256] width 147 height 29
click at [800, 344] on li "OD Select Scope $1.00" at bounding box center [837, 348] width 199 height 31
type input "OD Select Scope $1.00"
type textarea "Refer to the agreed upon scope document for further details."
type input "1"
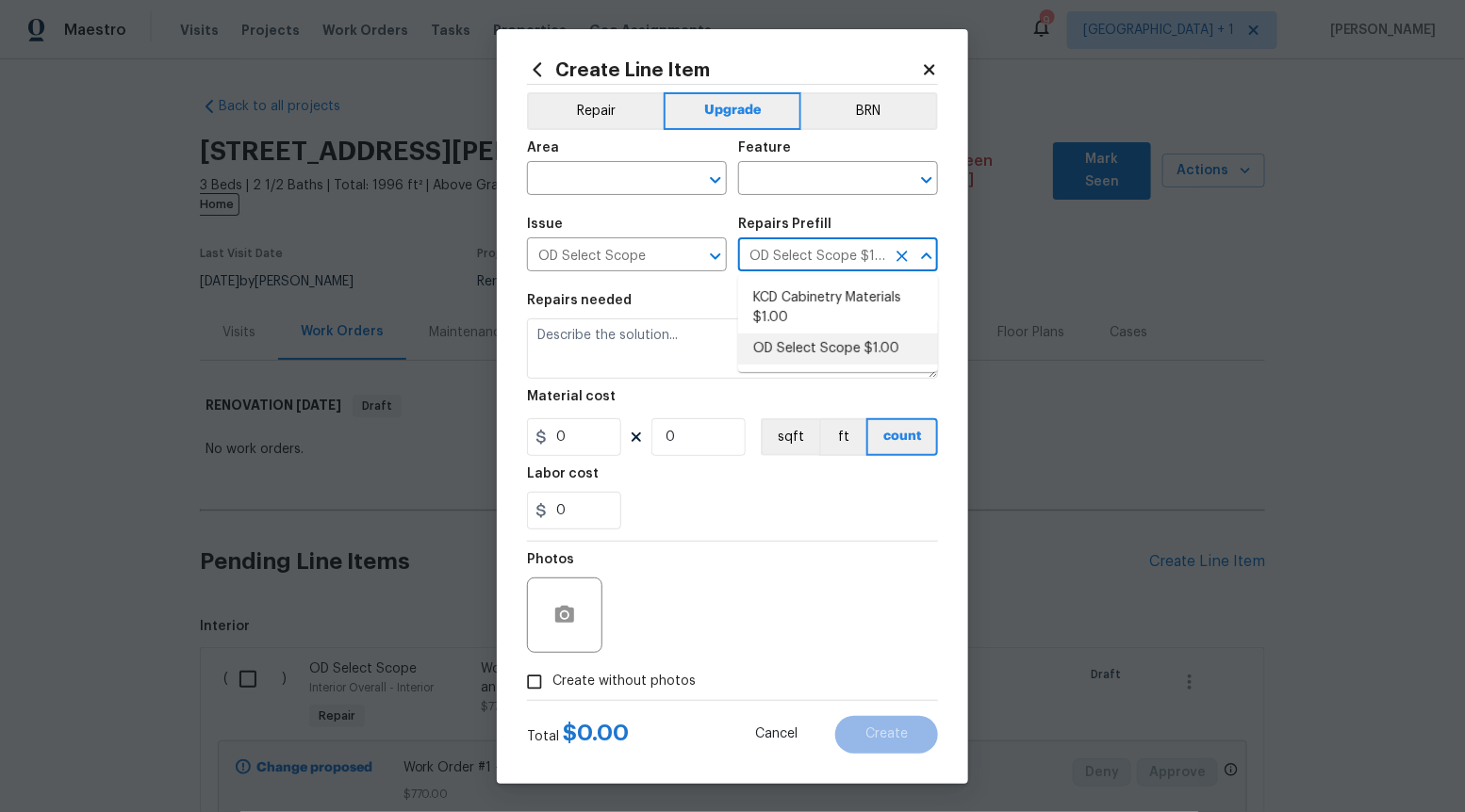
type input "1"
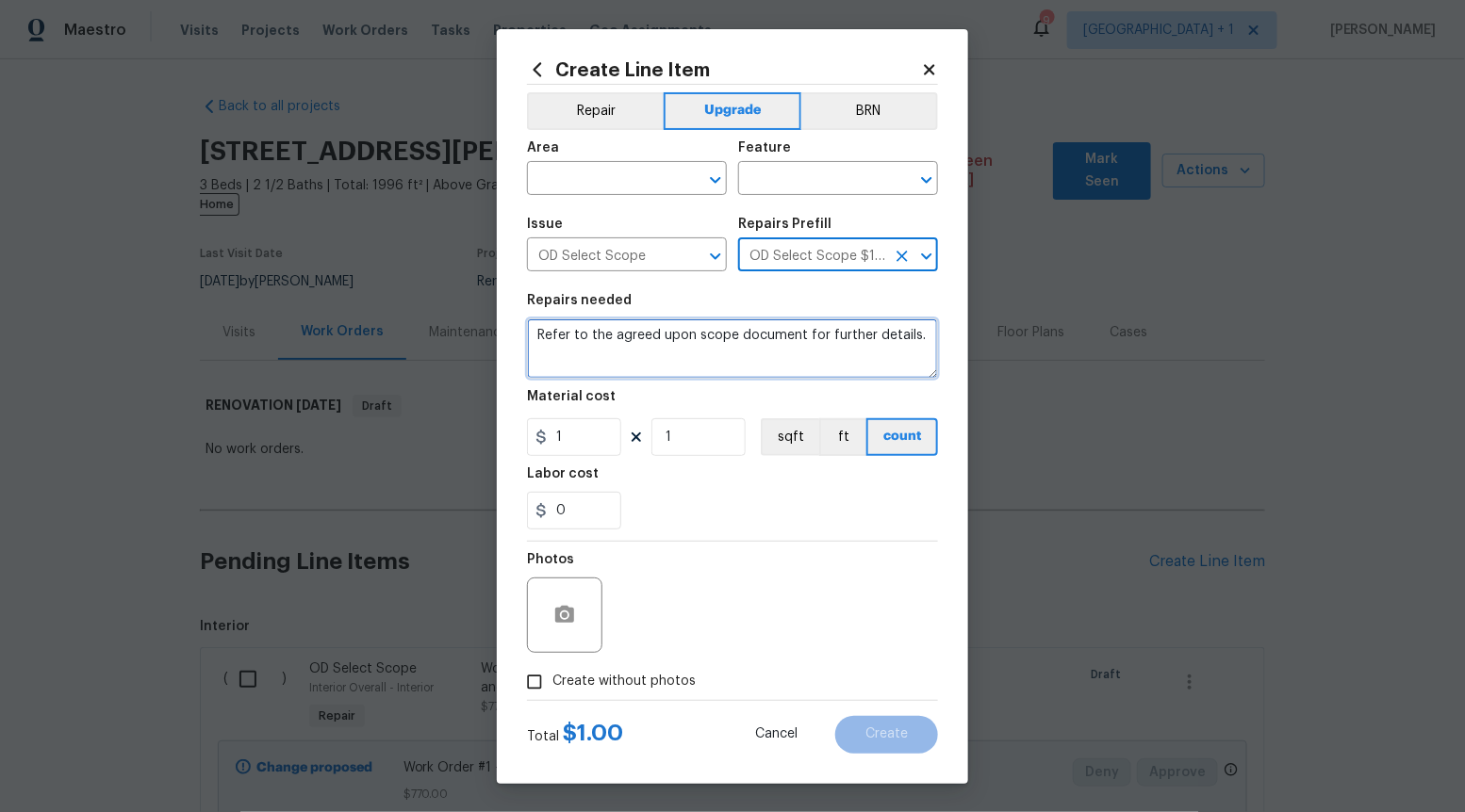
click at [800, 343] on textarea "Refer to the agreed upon scope document for further details." at bounding box center [732, 348] width 411 height 60
paste textarea "Work Order #2 -> Interior Overall -> Stair Labor -> To Basement - Install new h…"
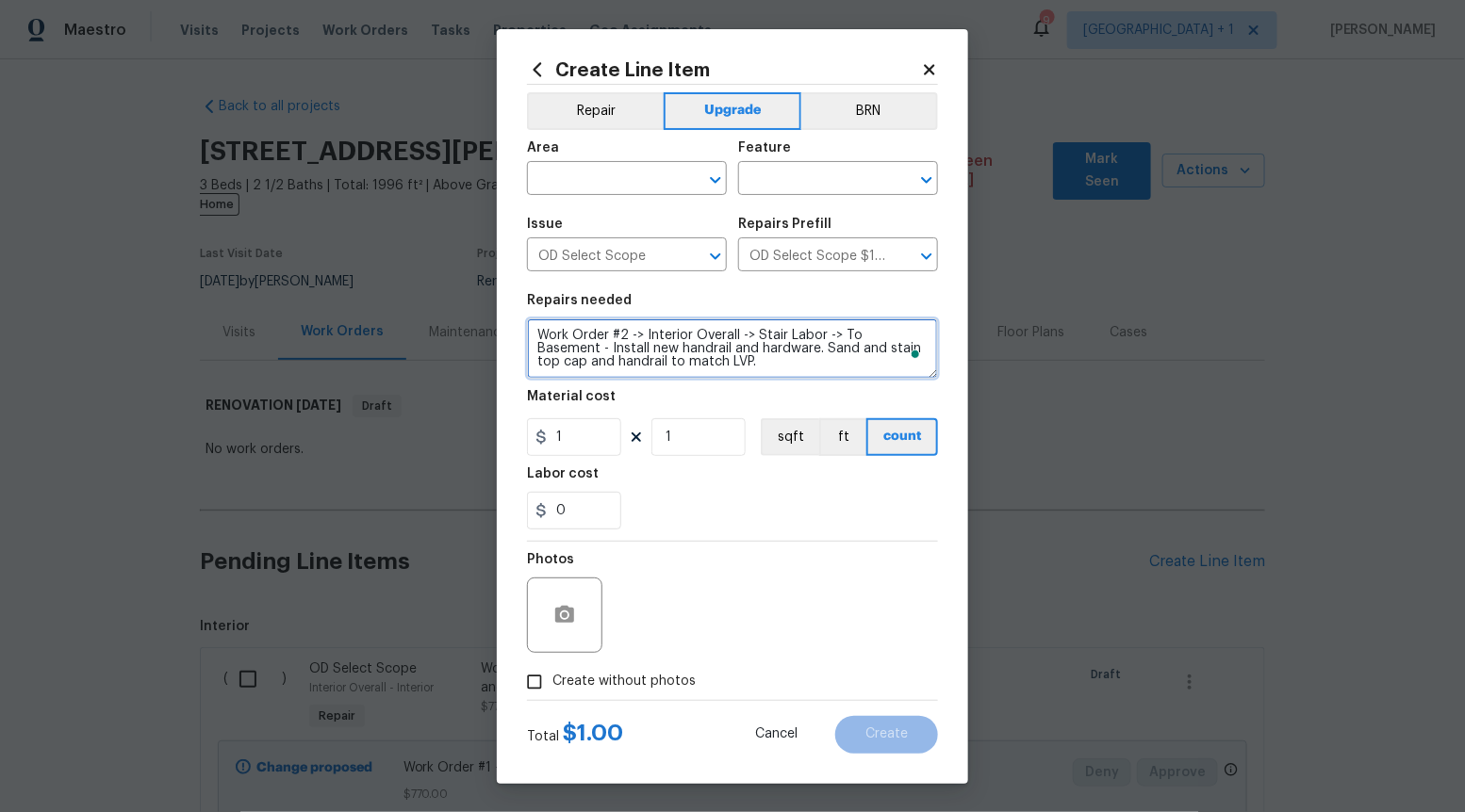
type textarea "Work Order #2 -> Interior Overall -> Stair Labor -> To Basement - Install new h…"
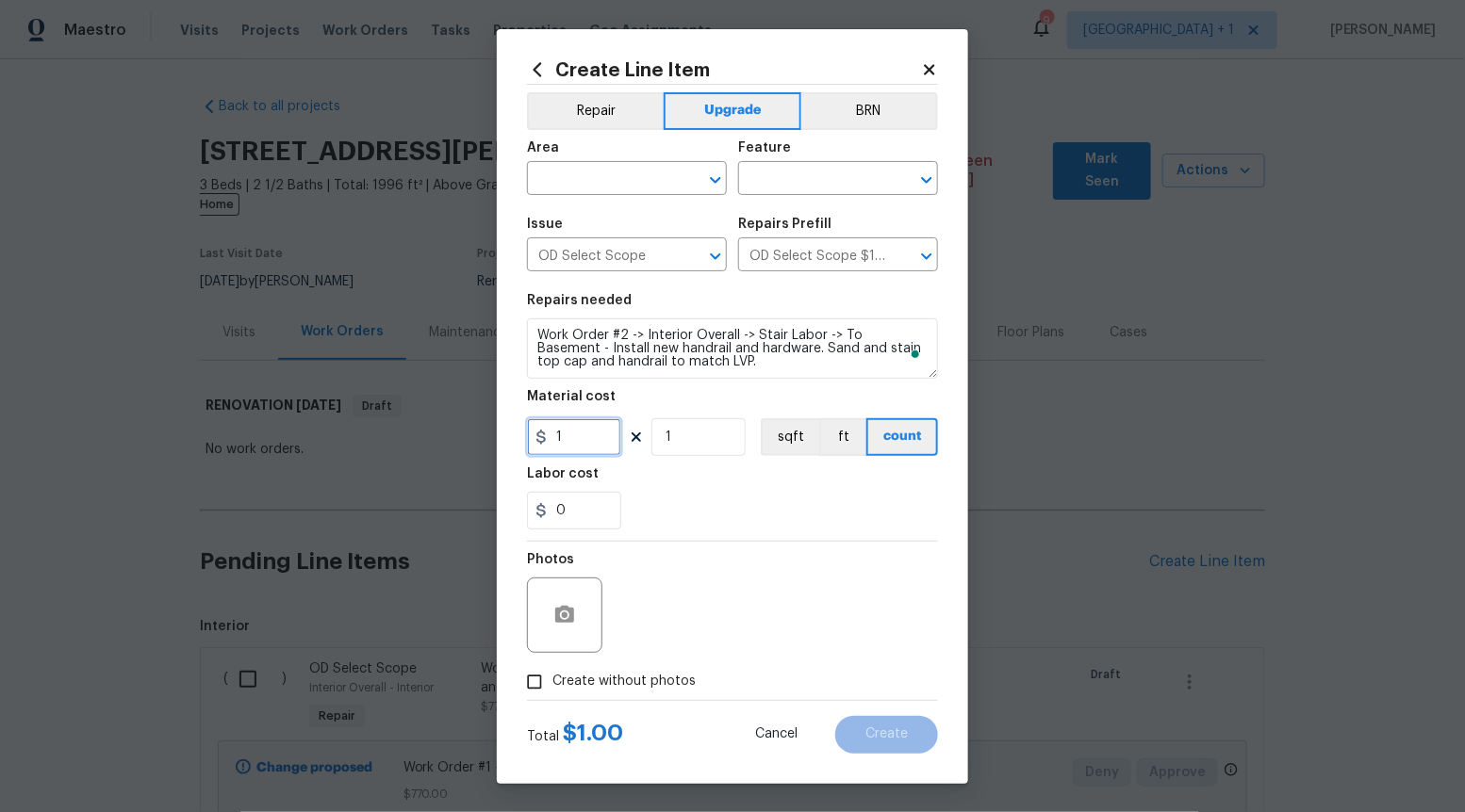
click at [576, 438] on input "1" at bounding box center [573, 437] width 94 height 38
type input "350"
click at [535, 670] on input "Create without photos" at bounding box center [535, 682] width 36 height 36
checkbox input "true"
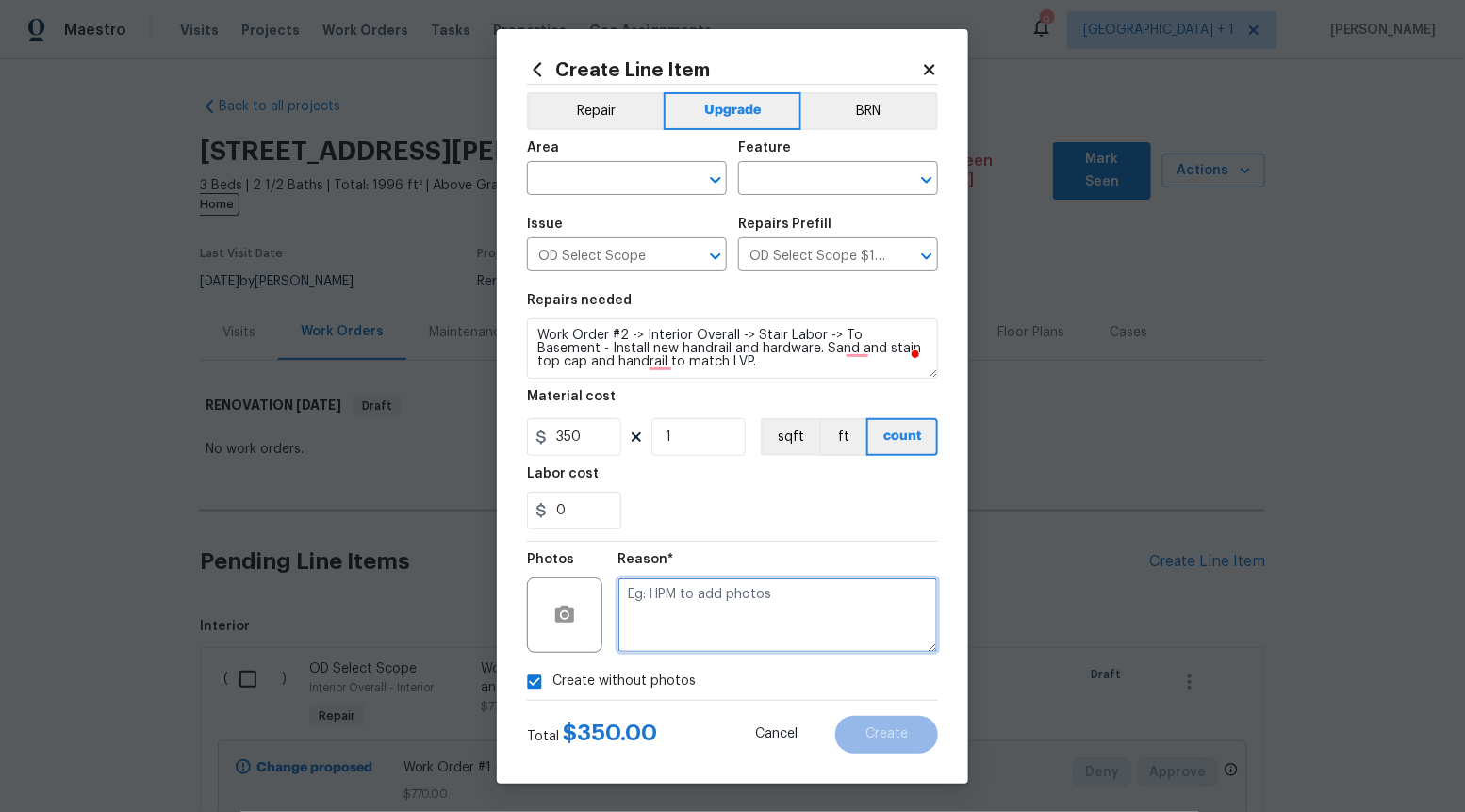
click at [747, 620] on textarea at bounding box center [778, 616] width 320 height 75
click at [723, 181] on icon "Open" at bounding box center [715, 179] width 23 height 23
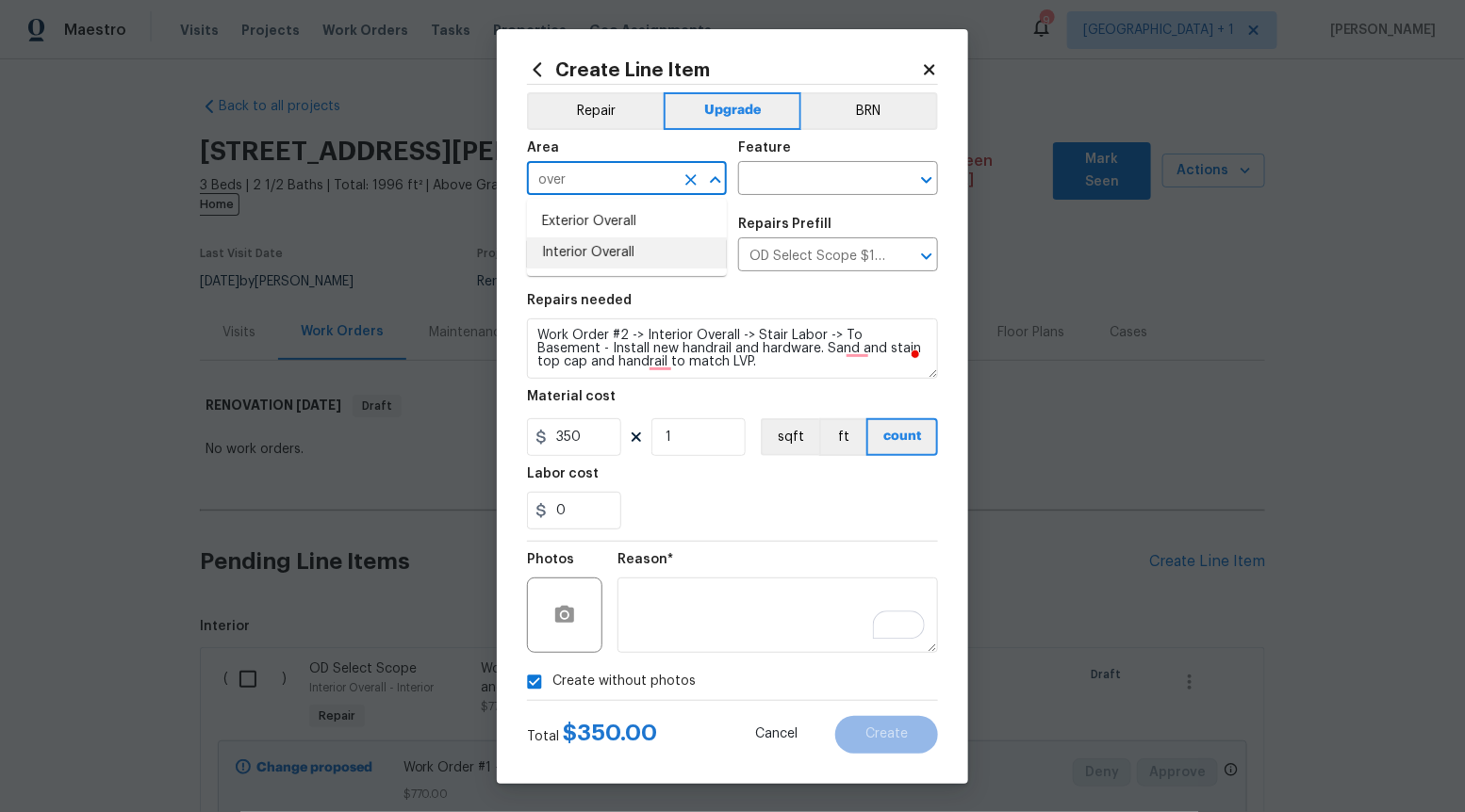
click at [610, 243] on li "Interior Overall" at bounding box center [626, 253] width 199 height 31
type input "Interior Overall"
click at [841, 172] on input "text" at bounding box center [811, 179] width 147 height 29
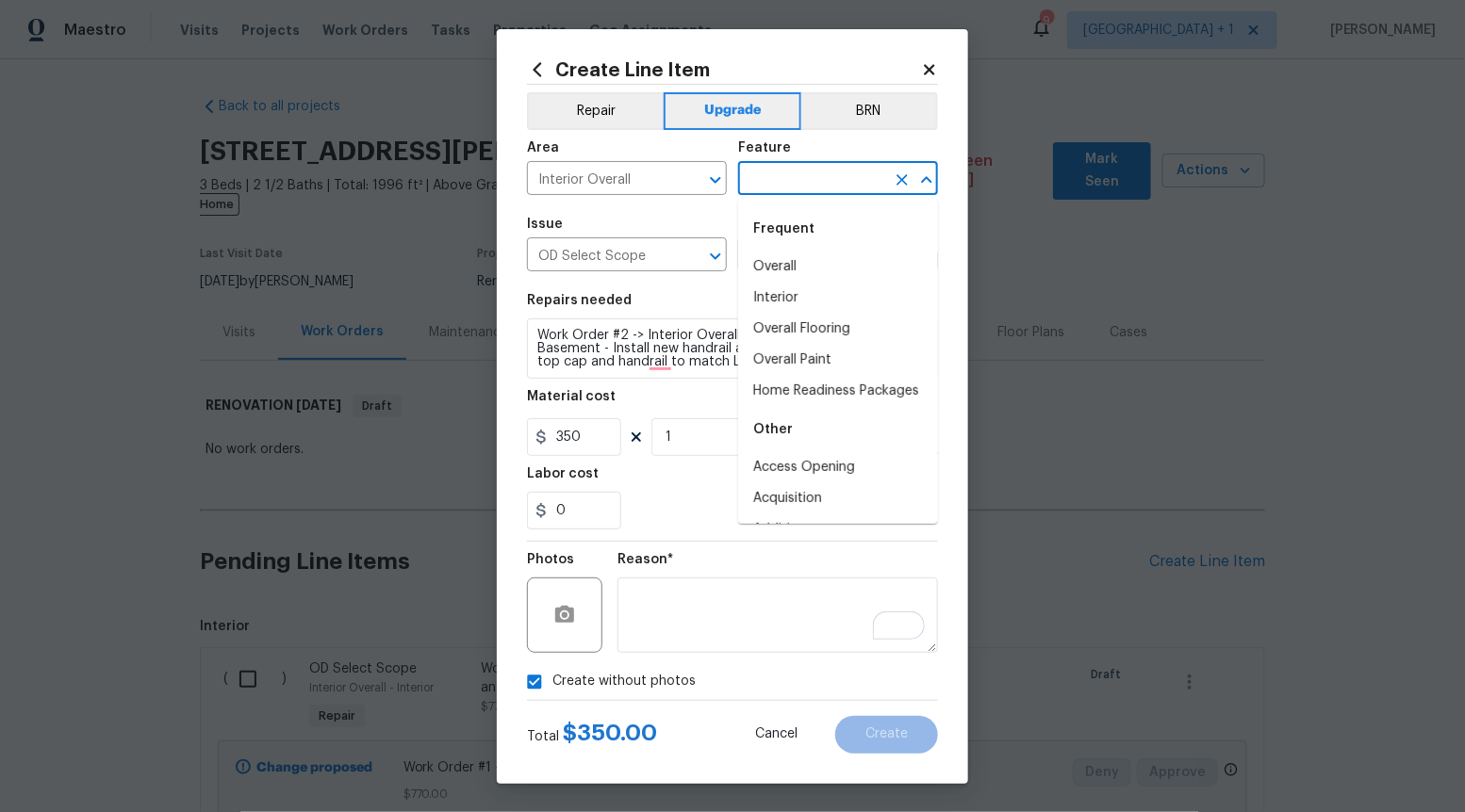
click at [809, 251] on div "Frequent" at bounding box center [837, 229] width 199 height 46
click at [809, 267] on li "Overall" at bounding box center [837, 267] width 199 height 31
type input "Overall"
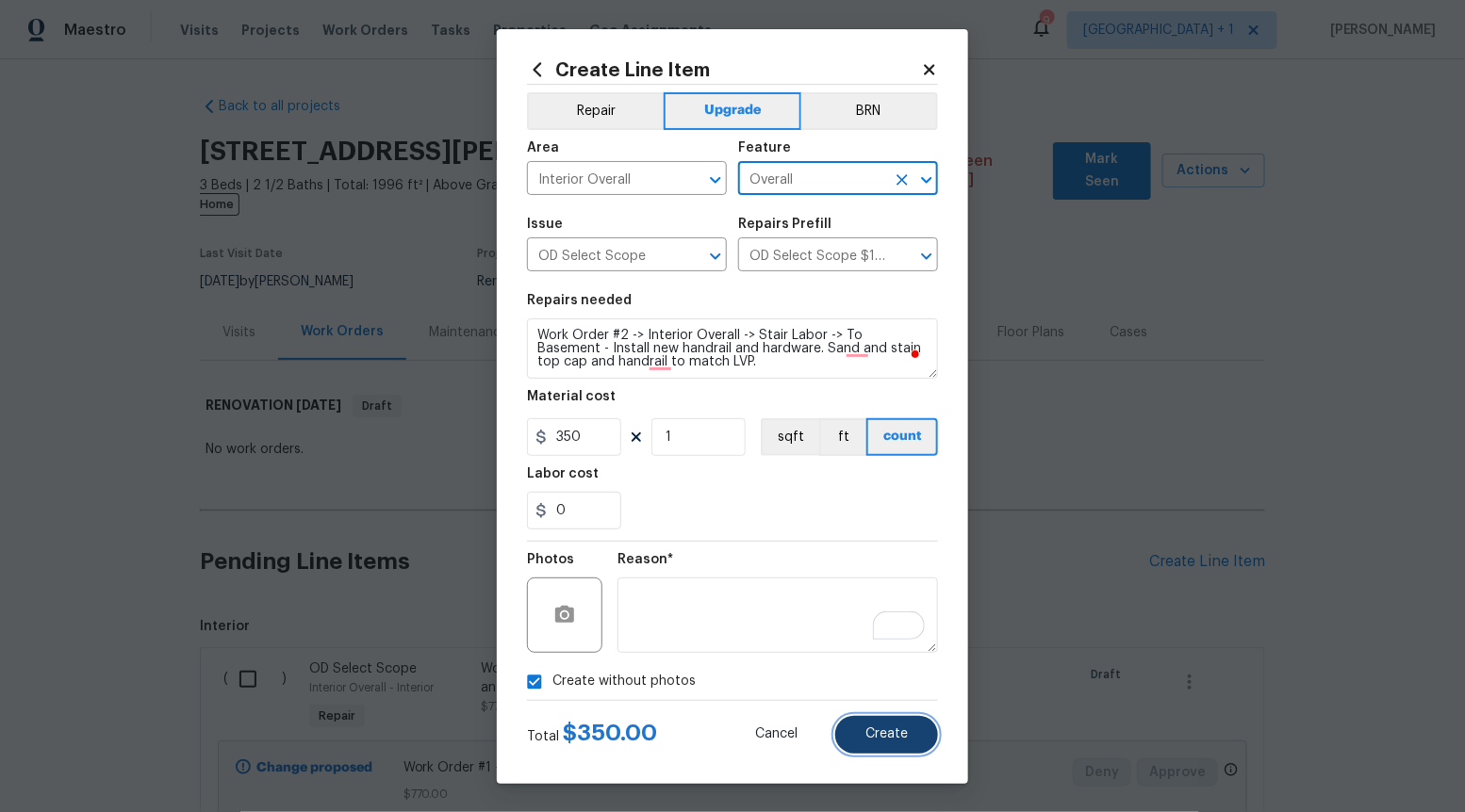
click at [914, 741] on button "Create" at bounding box center [887, 735] width 103 height 38
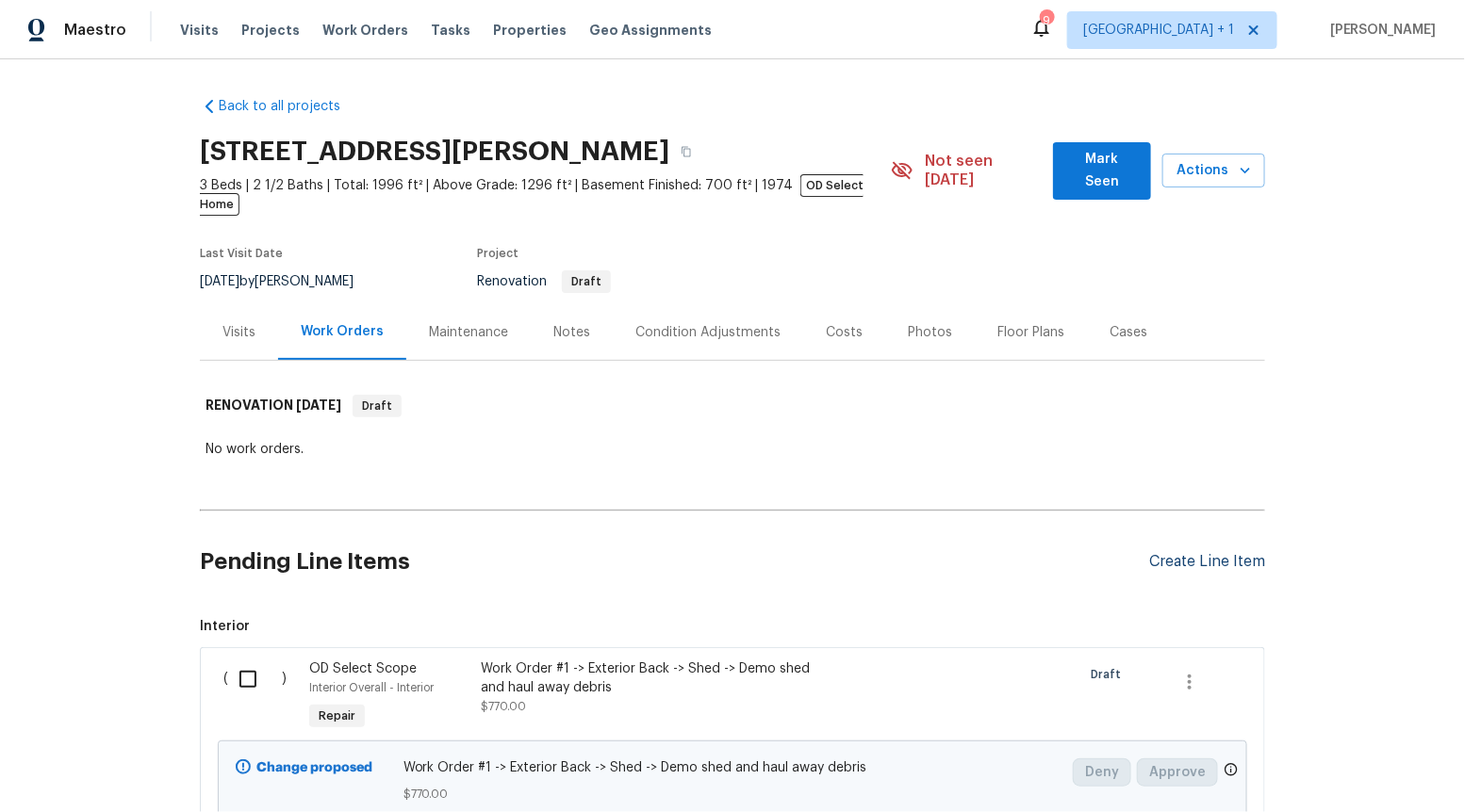
click at [1192, 553] on div "Create Line Item" at bounding box center [1207, 562] width 116 height 18
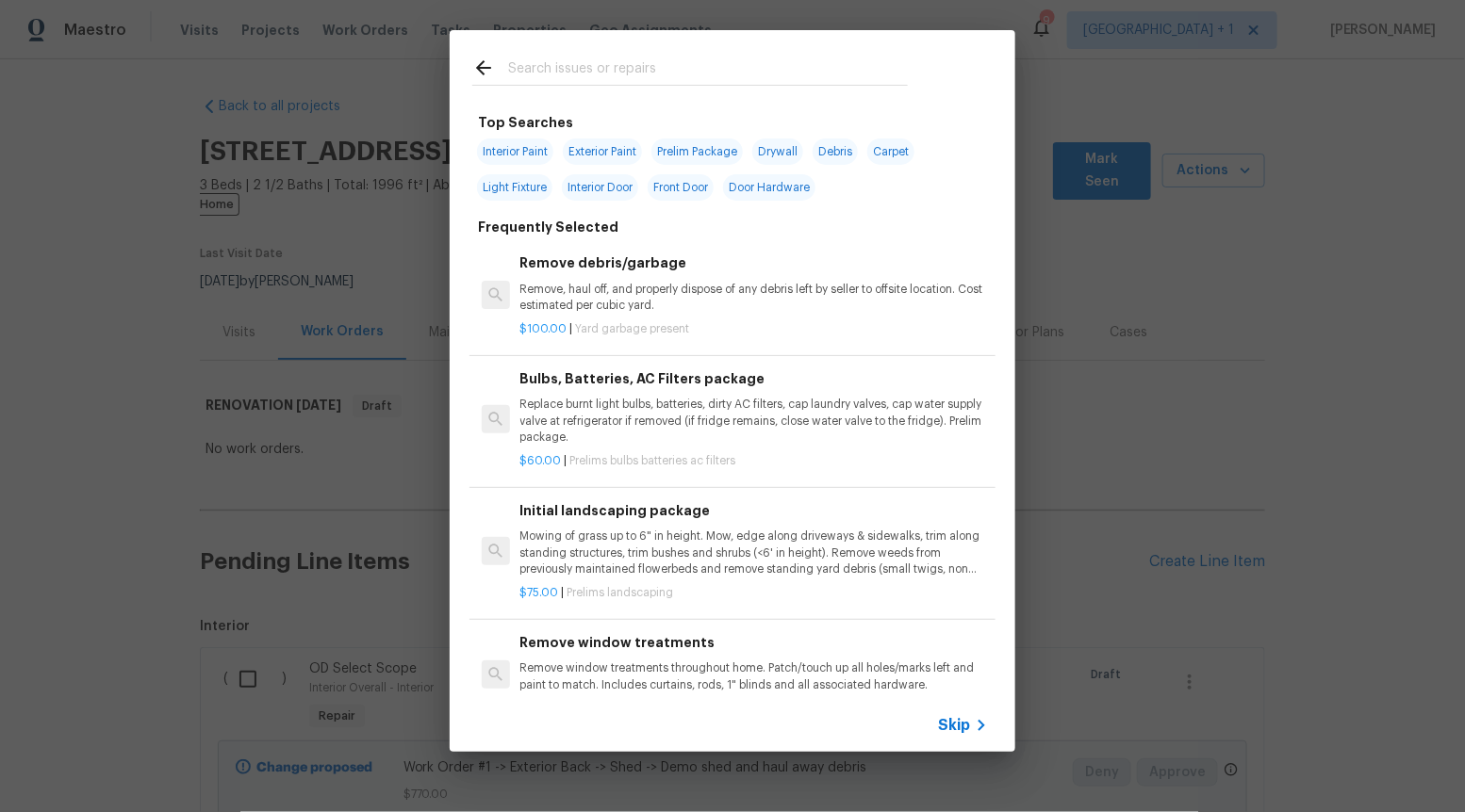
click at [953, 724] on span "Skip" at bounding box center [954, 725] width 32 height 19
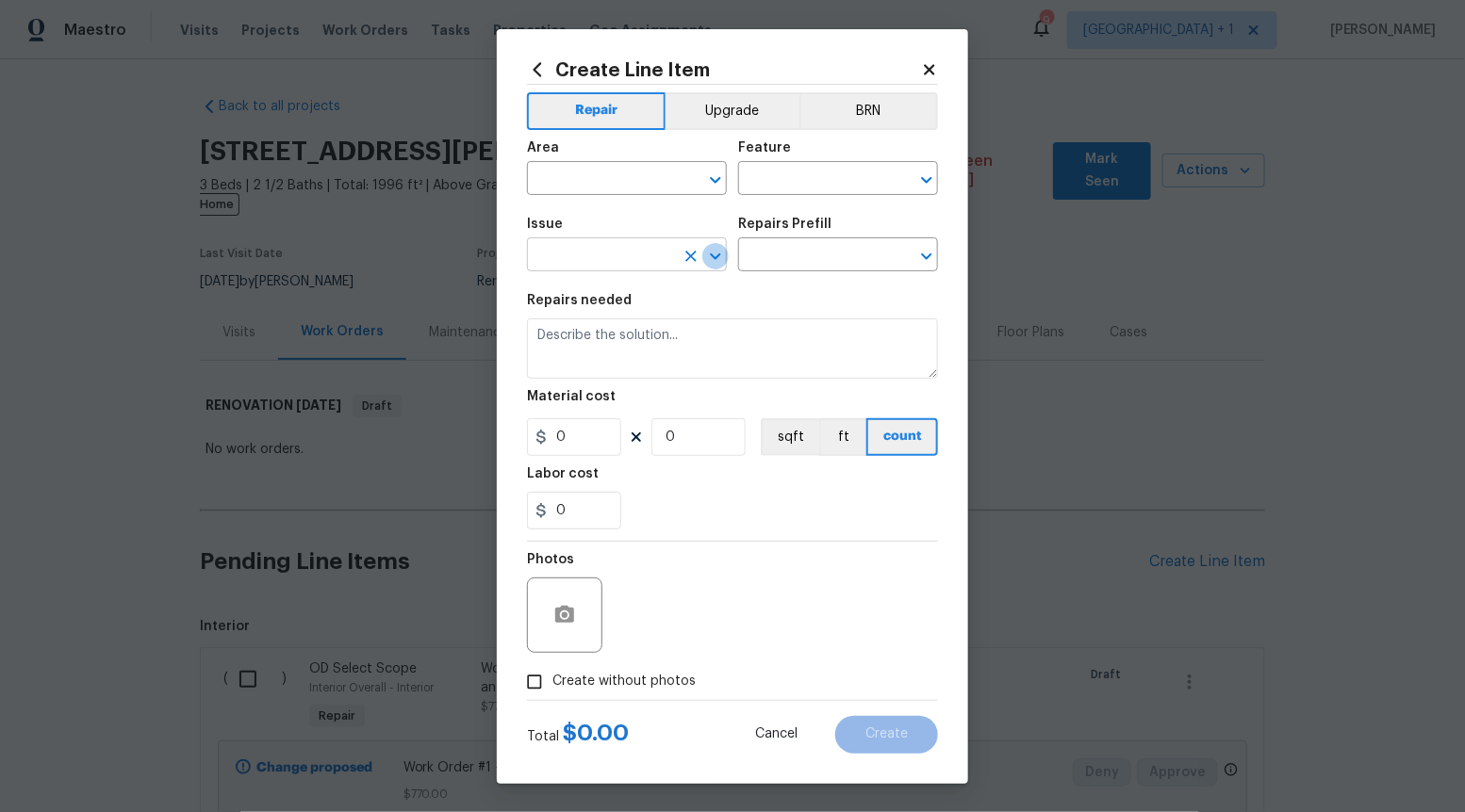
click at [706, 261] on icon "Open" at bounding box center [715, 256] width 23 height 23
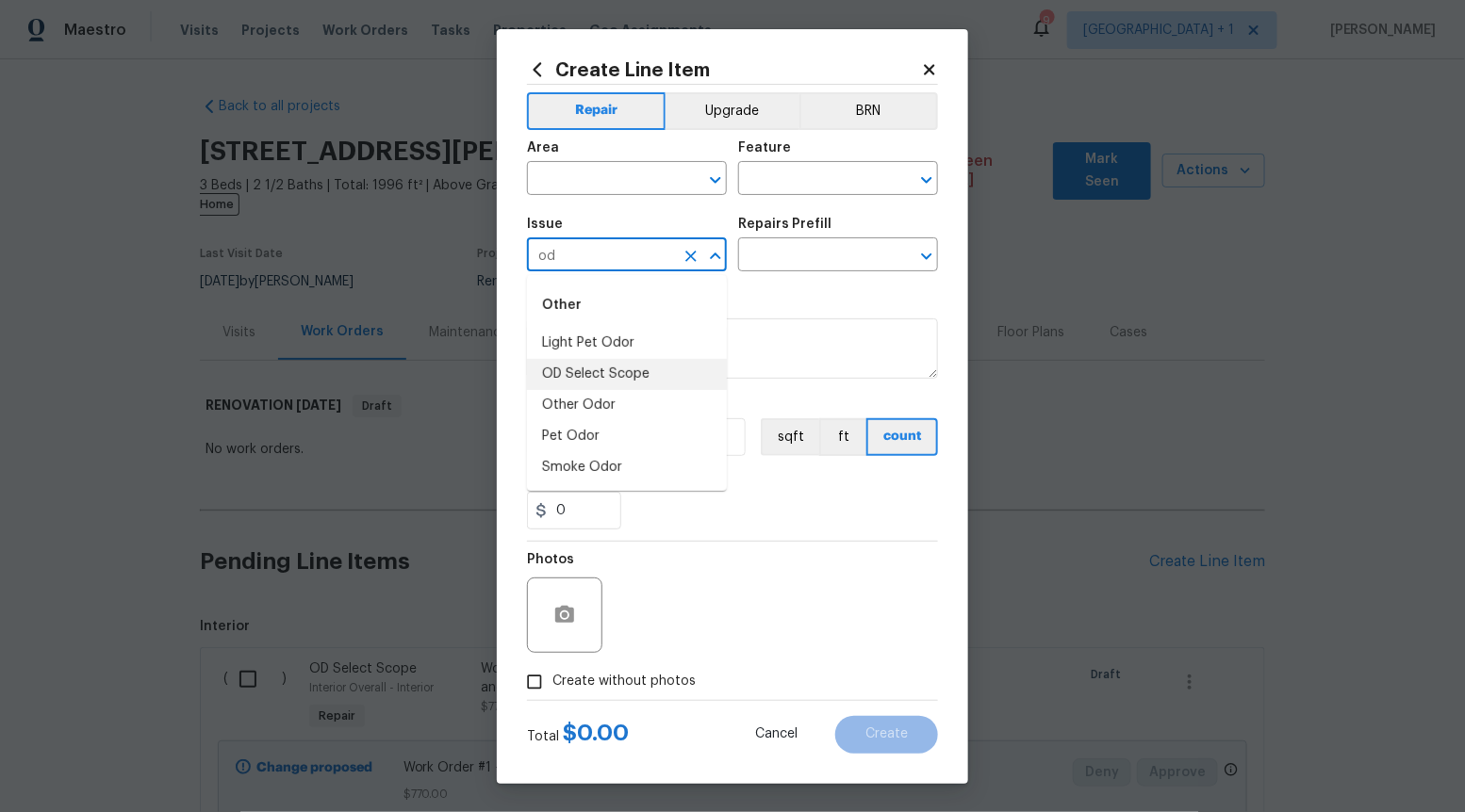
click at [650, 377] on li "OD Select Scope" at bounding box center [626, 374] width 199 height 31
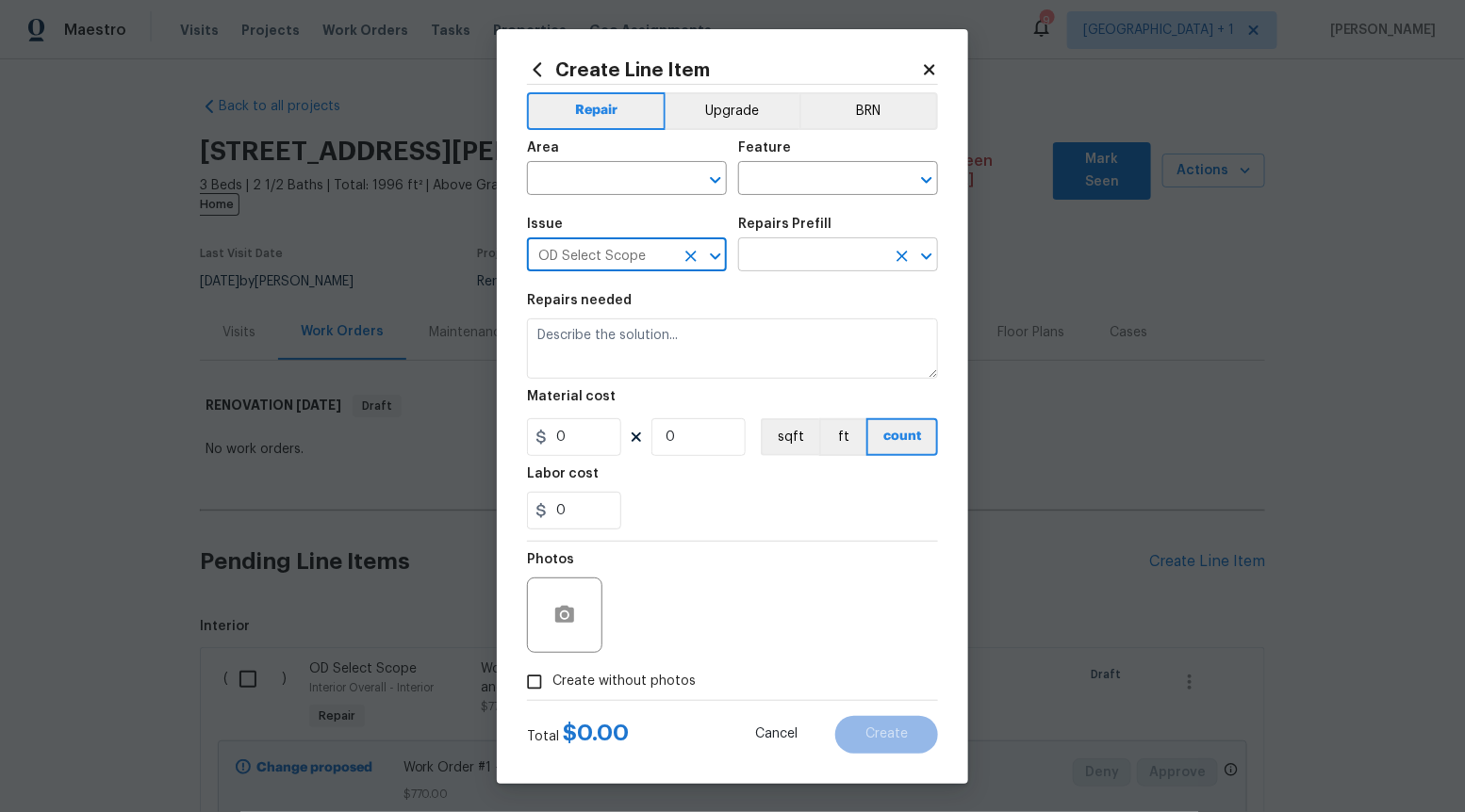
type input "OD Select Scope"
click at [813, 260] on input "text" at bounding box center [811, 256] width 147 height 29
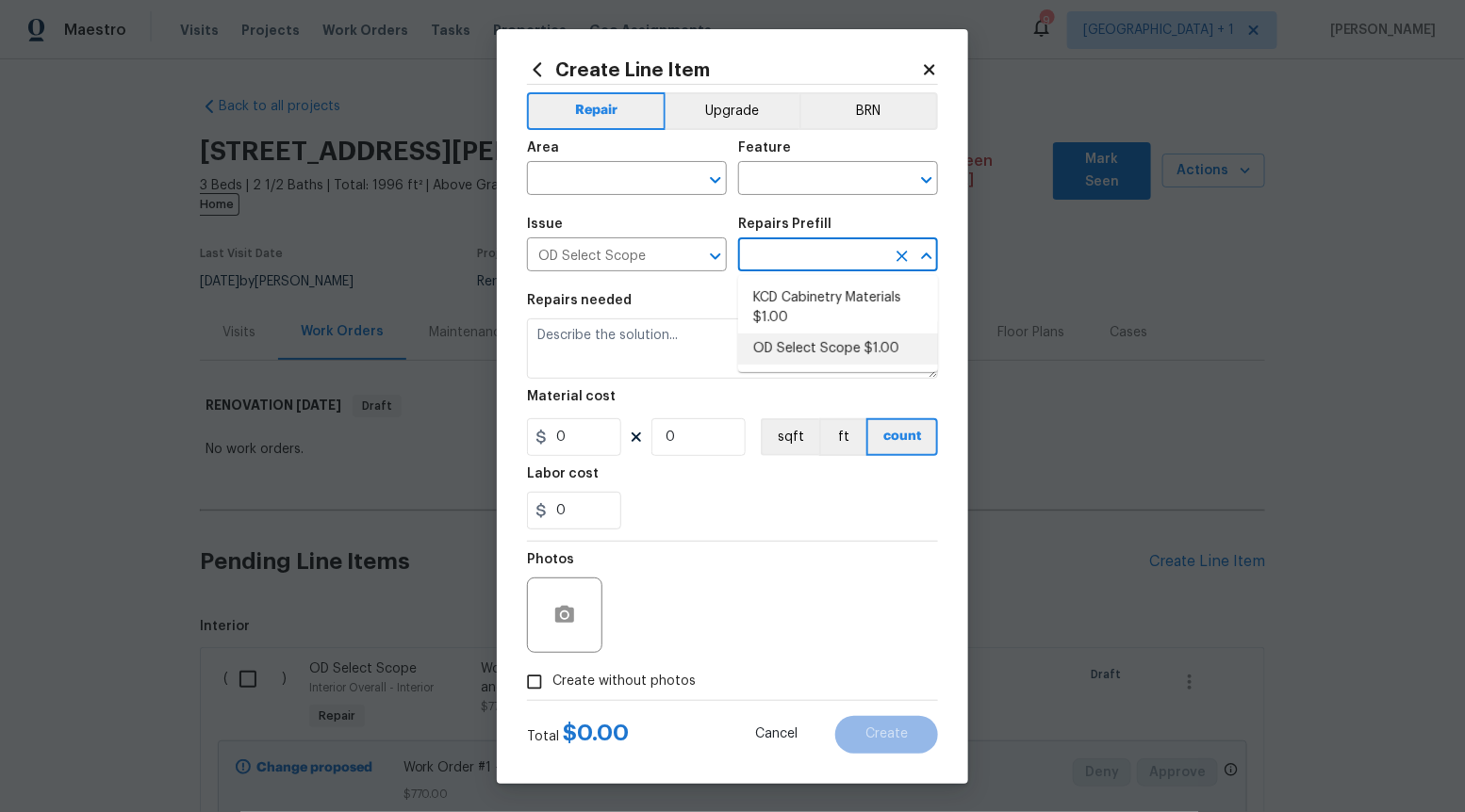
click at [816, 346] on li "OD Select Scope $1.00" at bounding box center [837, 348] width 199 height 31
type input "OD Select Scope $1.00"
type textarea "Refer to the agreed upon scope document for further details."
type input "1"
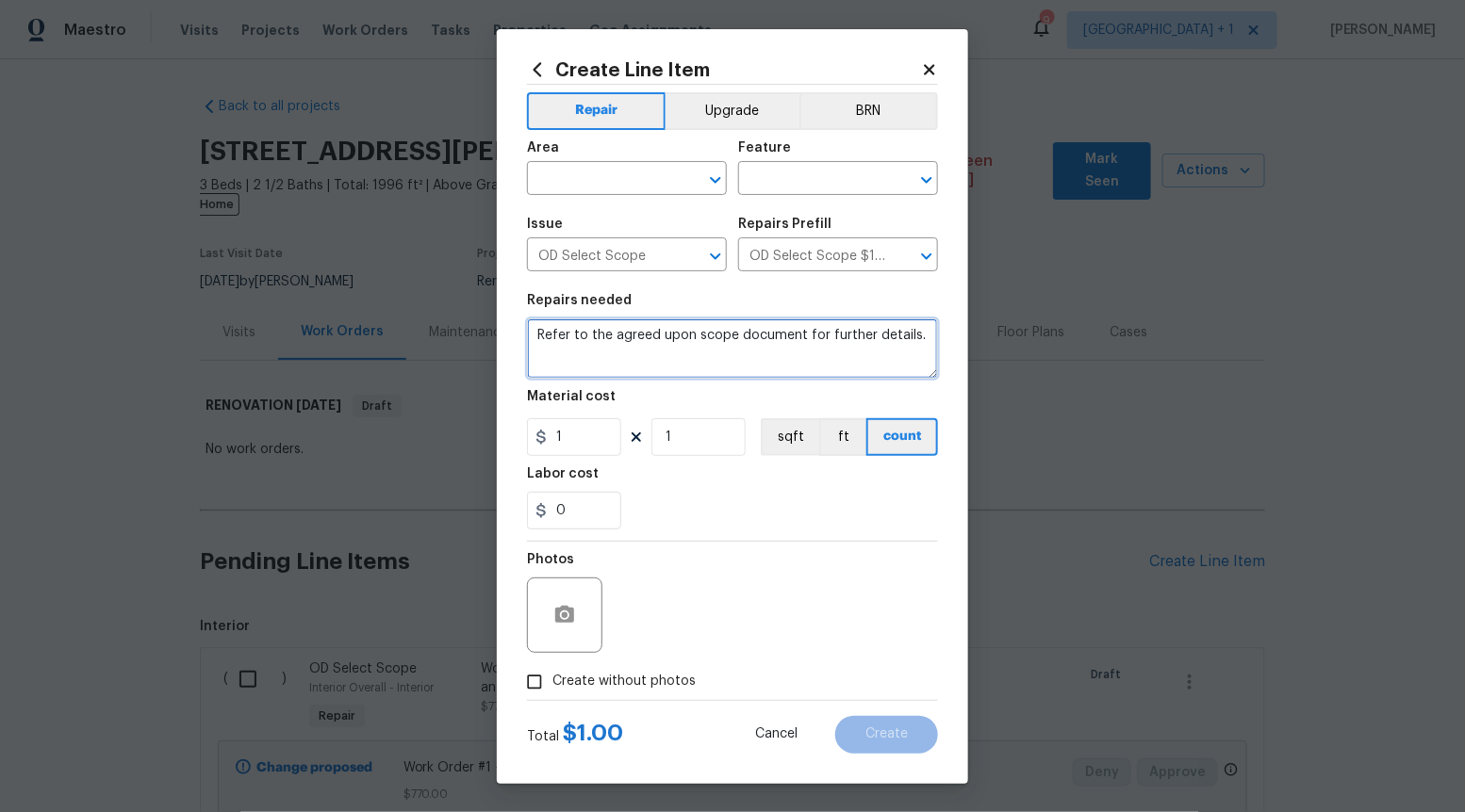
click at [816, 345] on textarea "Refer to the agreed upon scope document for further details." at bounding box center [732, 348] width 411 height 60
paste textarea "Work Order #2 -> Interior Overall -> Trim -> Replace all baseboard throughout."
type textarea "Work Order #2 -> Interior Overall -> Trim -> Replace all baseboard throughout."
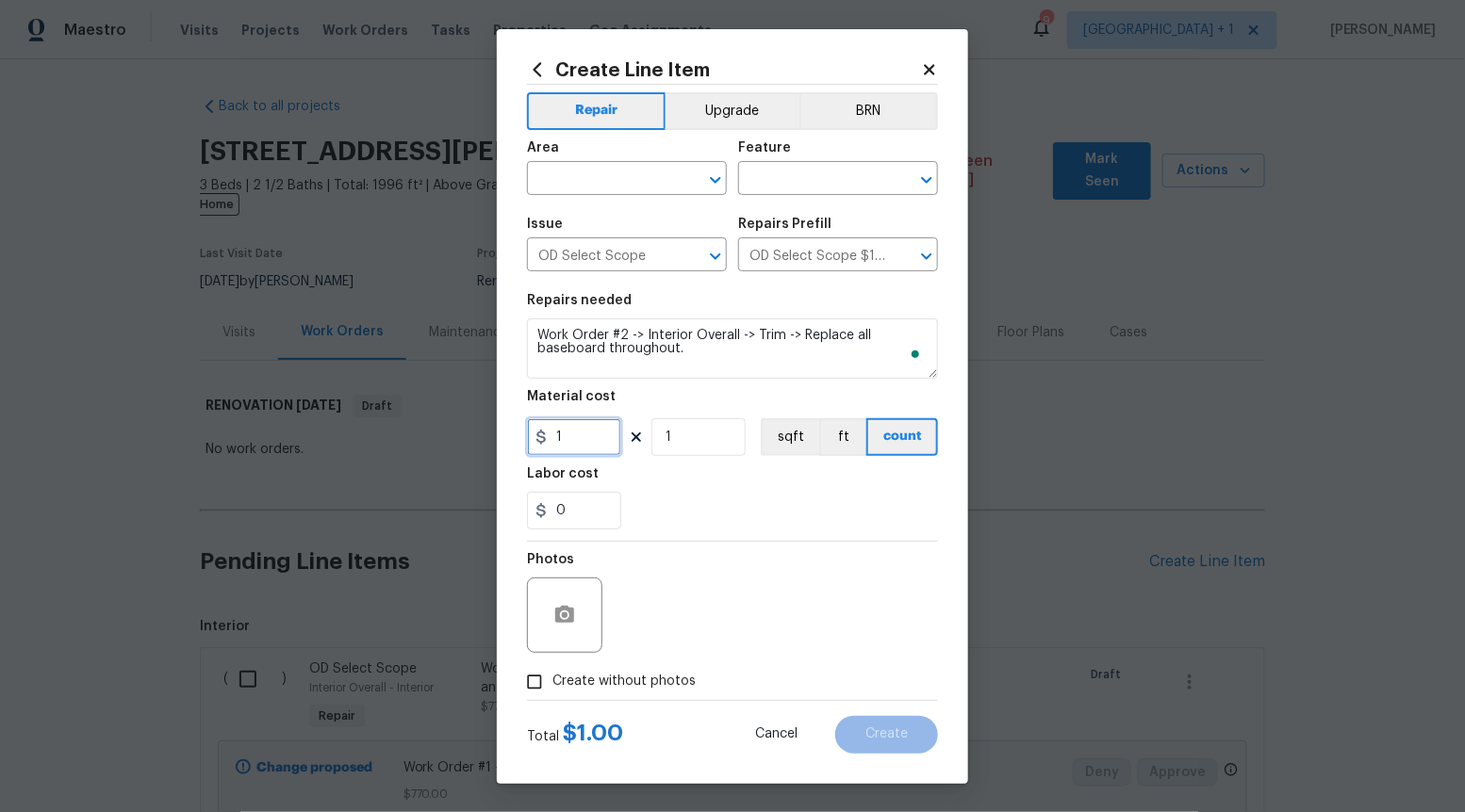
click at [588, 429] on input "1" at bounding box center [573, 437] width 94 height 38
type input "3025"
click at [528, 695] on input "Create without photos" at bounding box center [535, 682] width 36 height 36
checkbox input "true"
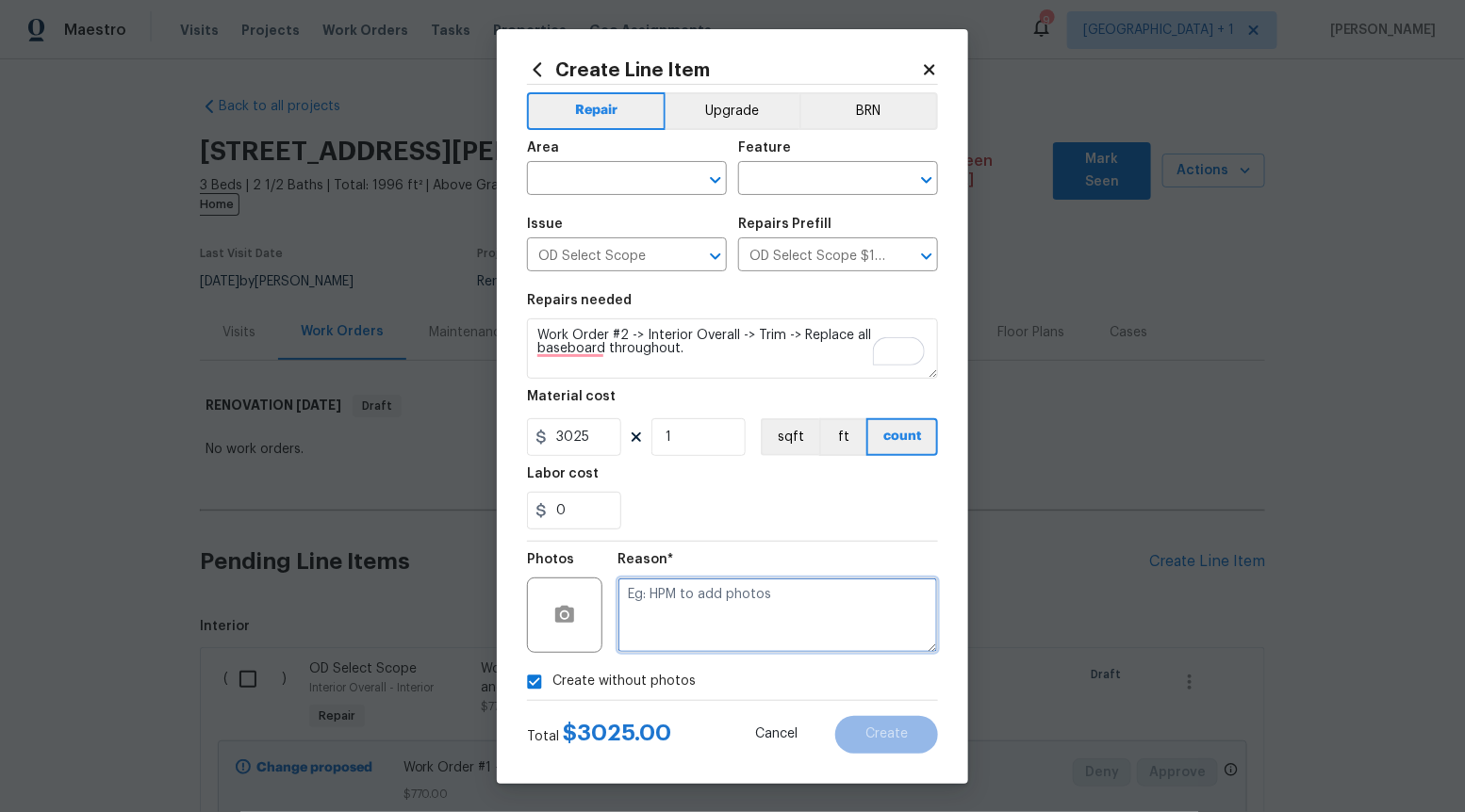
click at [766, 627] on textarea at bounding box center [778, 616] width 320 height 75
click at [716, 181] on icon "Open" at bounding box center [715, 180] width 10 height 7
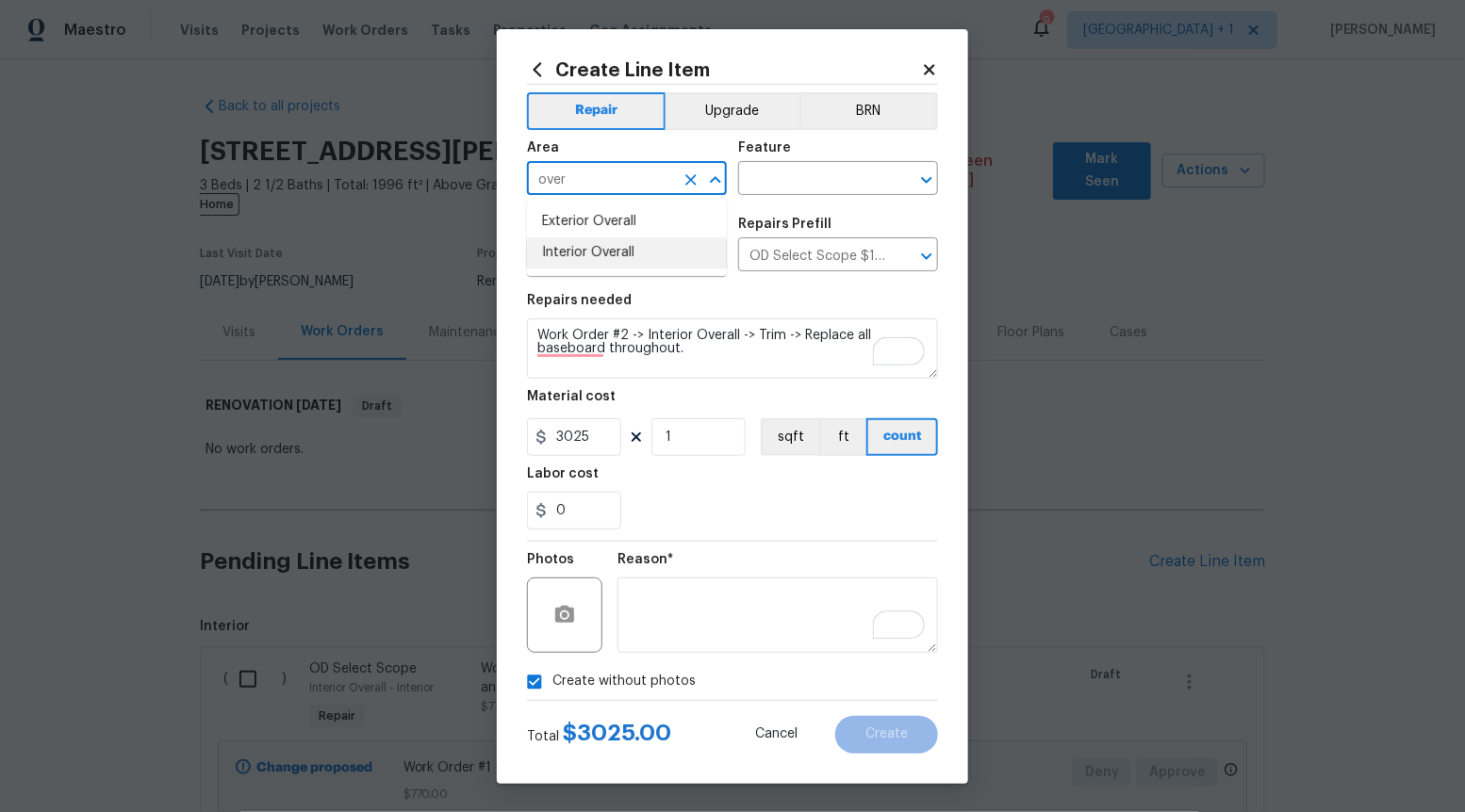
click at [622, 253] on li "Interior Overall" at bounding box center [626, 253] width 199 height 31
type input "Interior Overall"
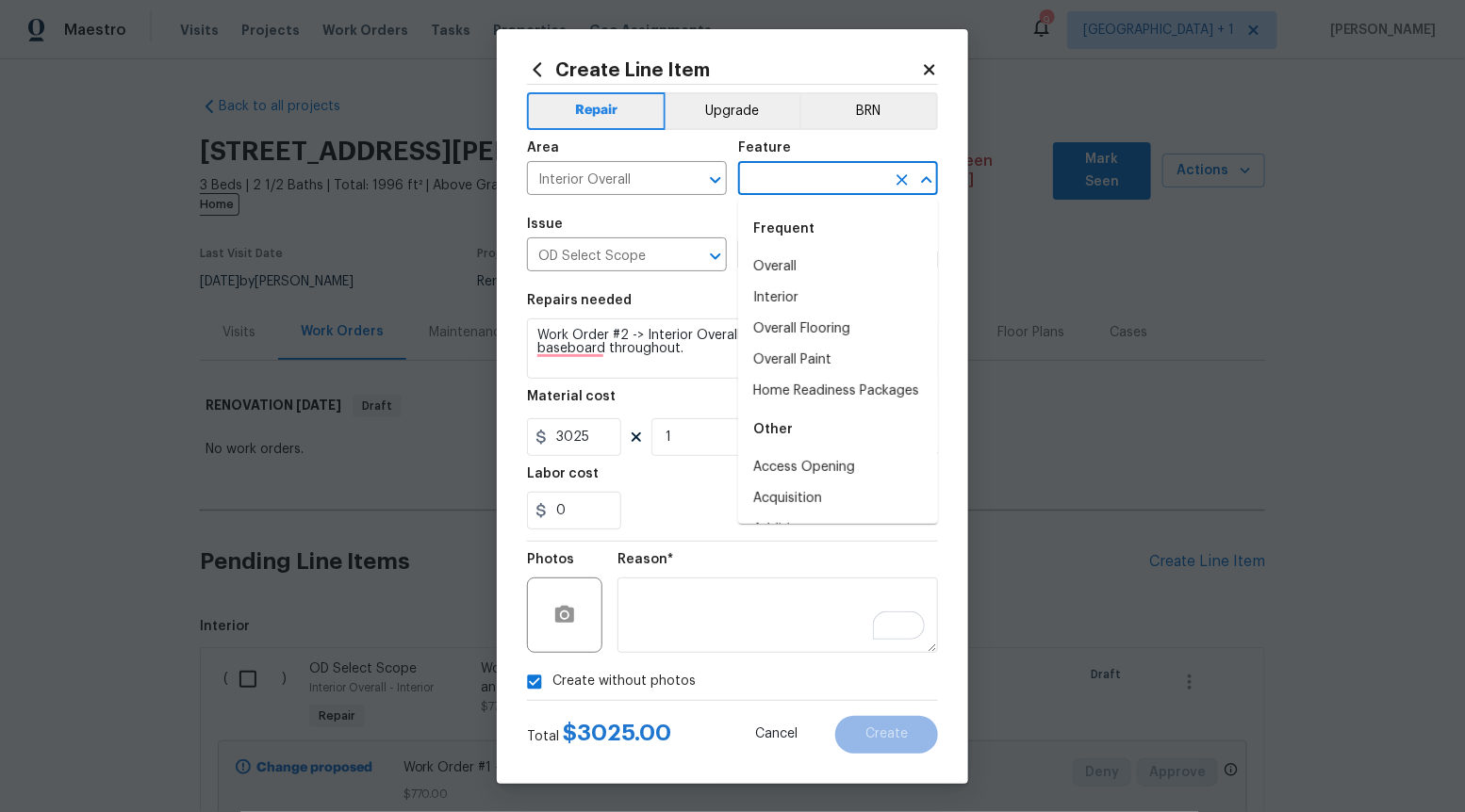
click at [842, 171] on input "text" at bounding box center [811, 179] width 147 height 29
click at [806, 260] on li "Overall" at bounding box center [837, 267] width 199 height 31
type input "Overall"
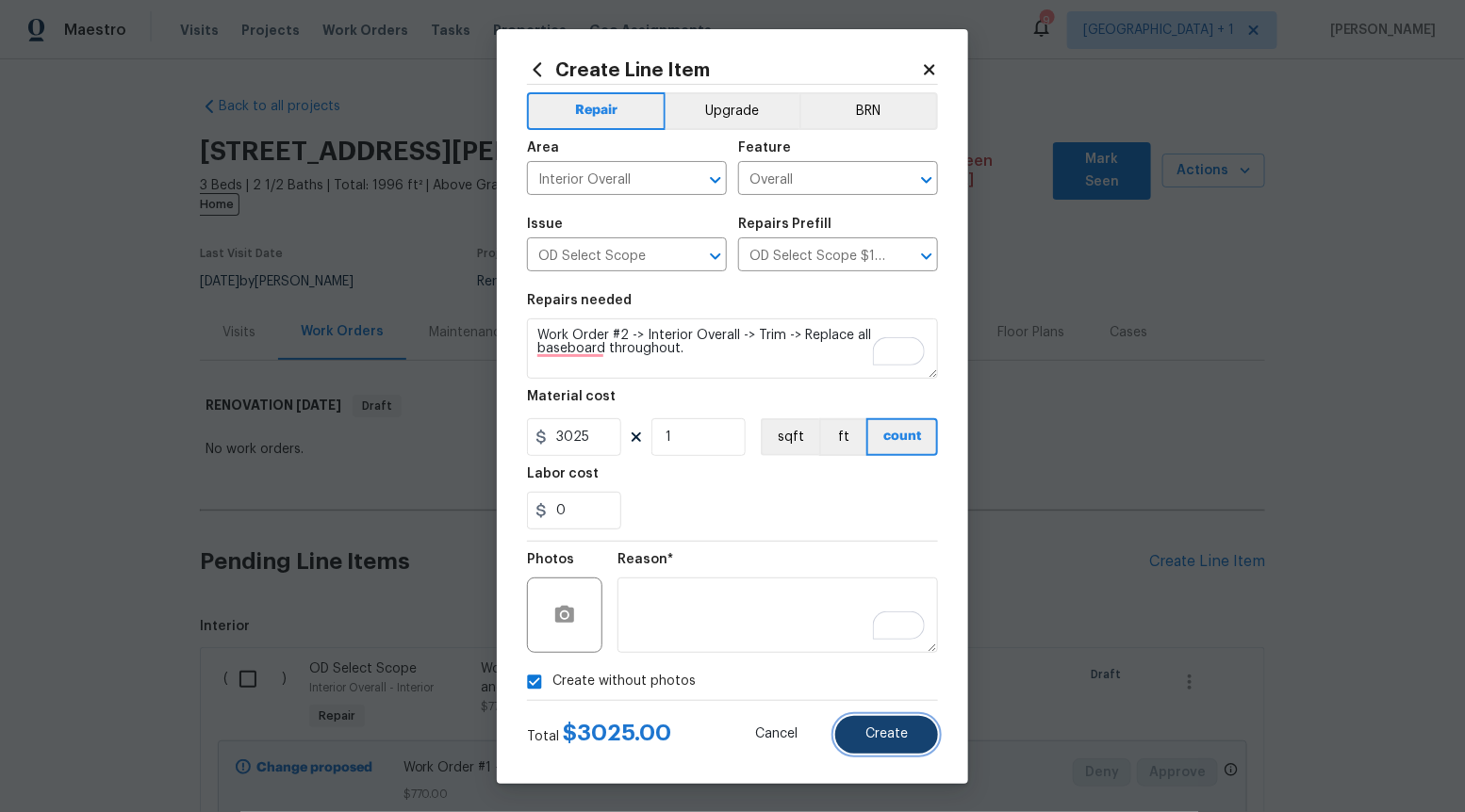
click at [904, 733] on span "Create" at bounding box center [887, 735] width 43 height 14
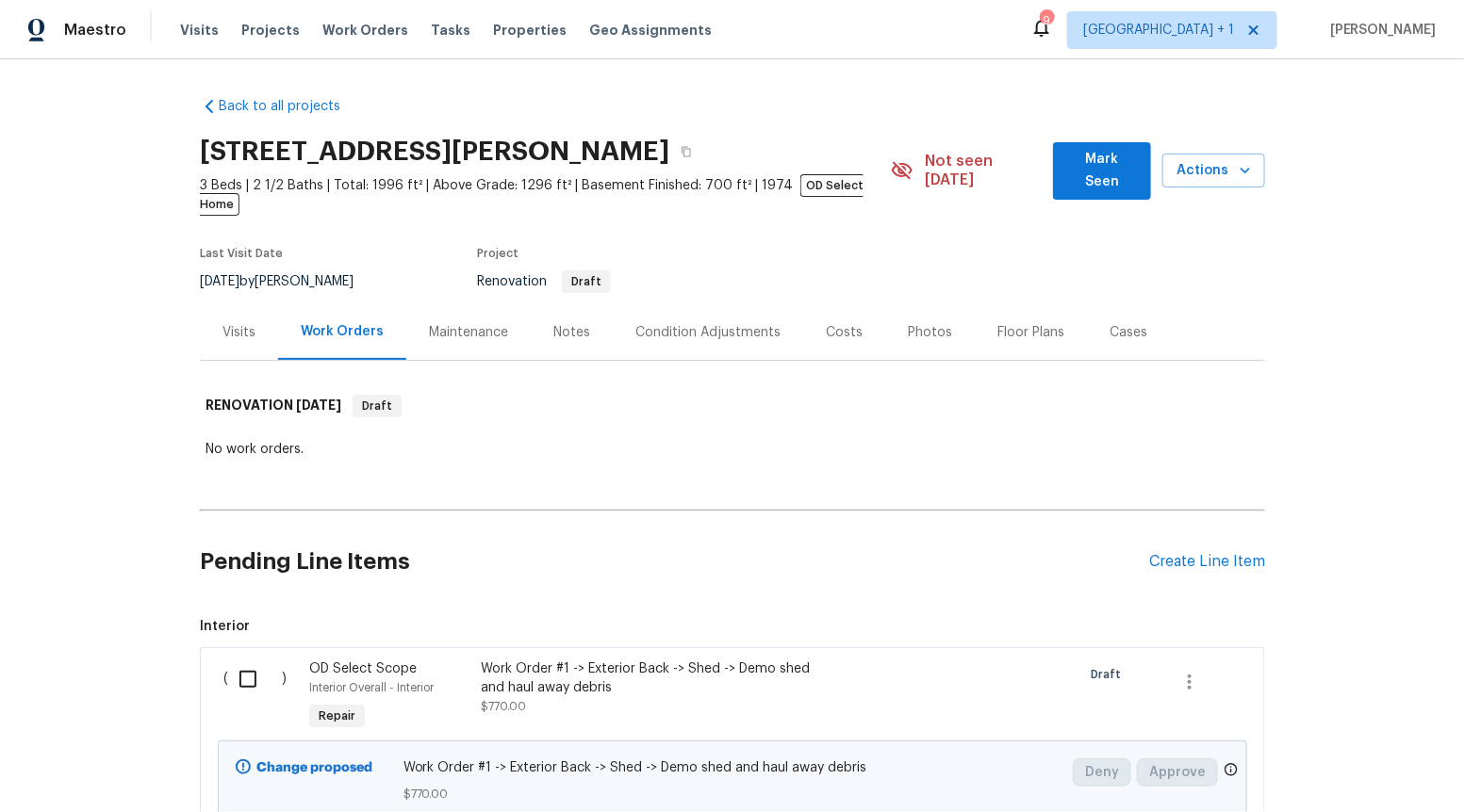
scroll to position [10016, 0]
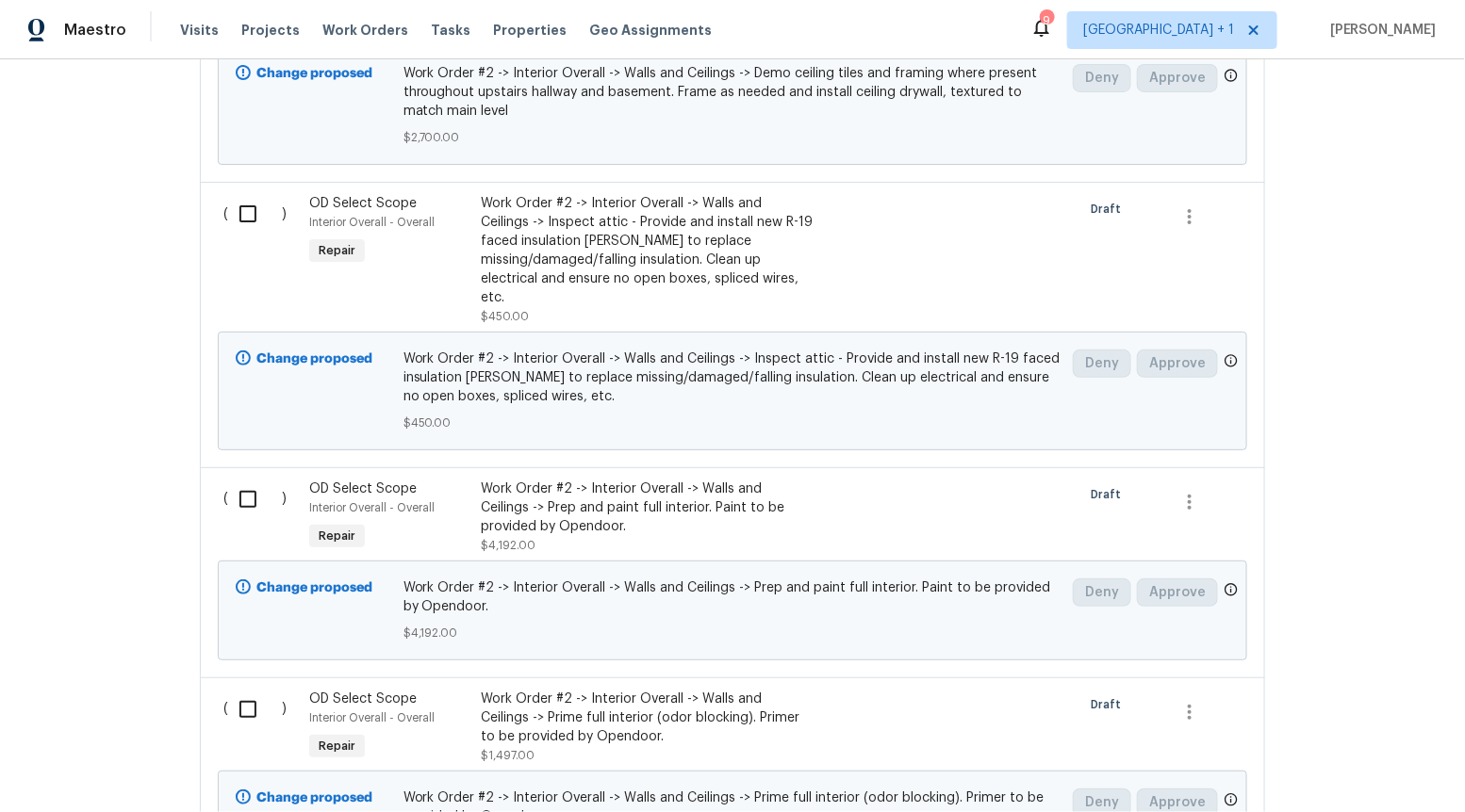
click at [542, 480] on div "Work Order #2 -> Interior Overall -> Walls and Ceilings -> Prep and paint full …" at bounding box center [647, 508] width 332 height 57
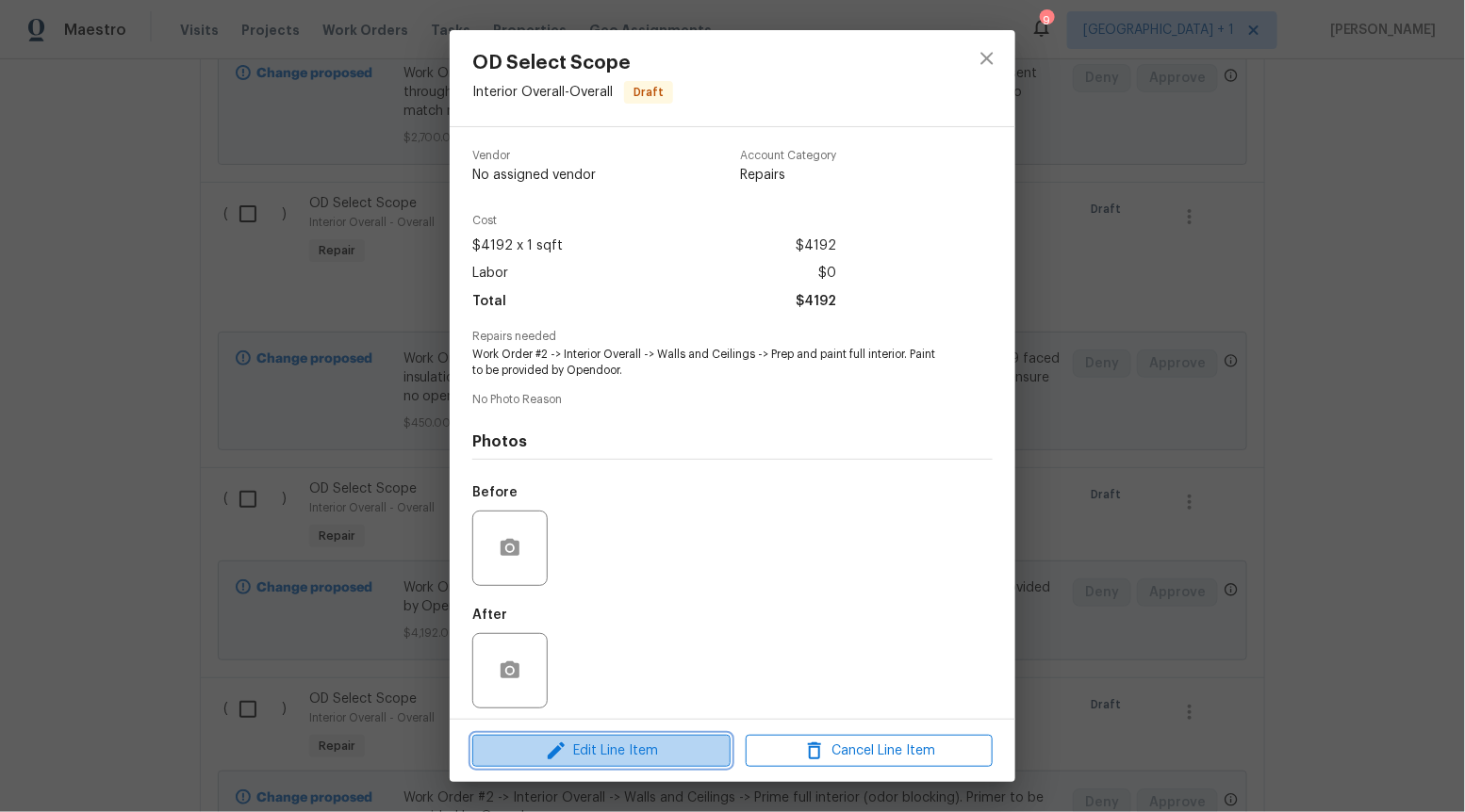
click at [582, 737] on button "Edit Line Item" at bounding box center [601, 751] width 258 height 33
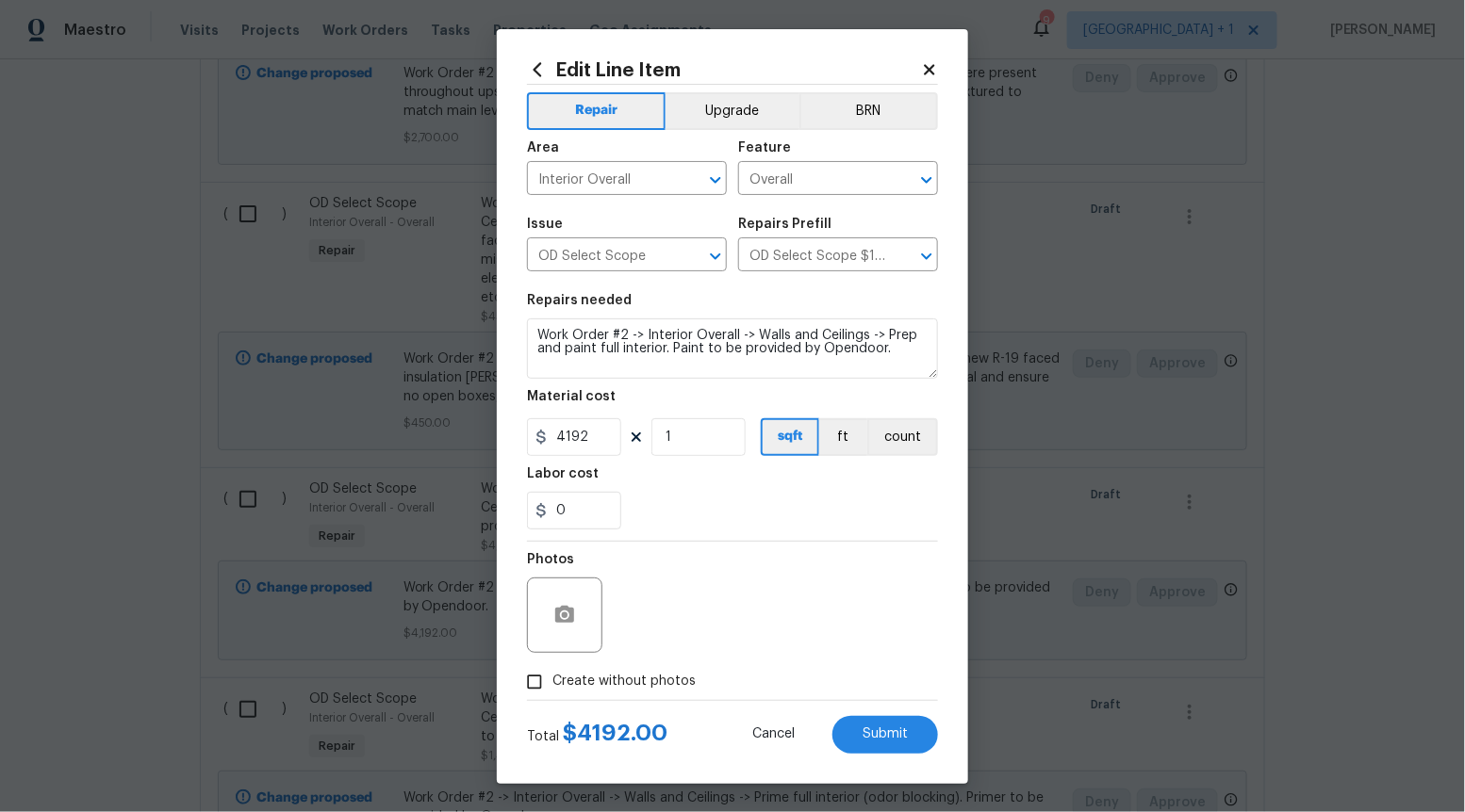
click at [327, 488] on body "Maestro Visits Projects Work Orders Tasks Properties Geo Assignments 9 Los Ange…" at bounding box center [732, 406] width 1465 height 812
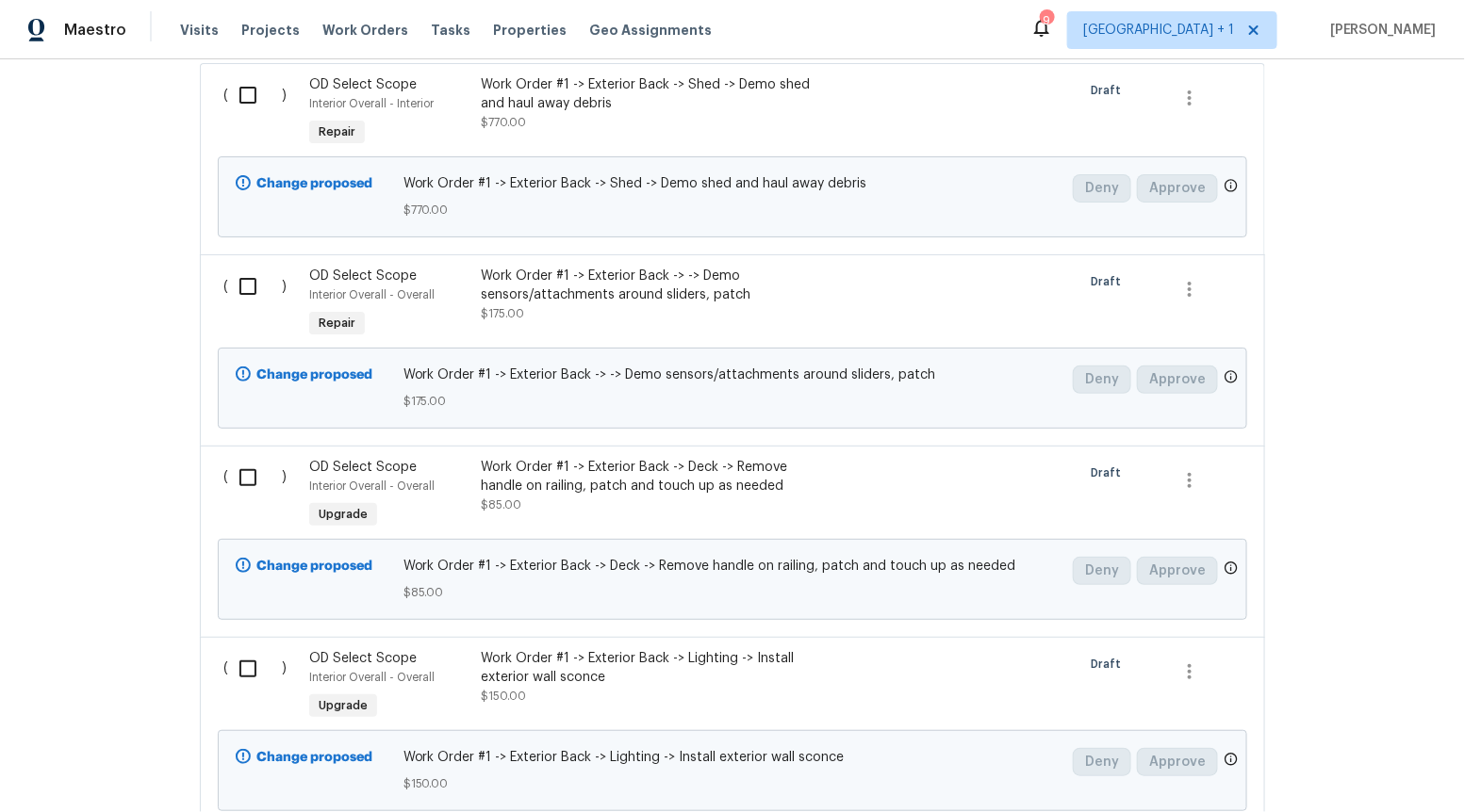
scroll to position [0, 0]
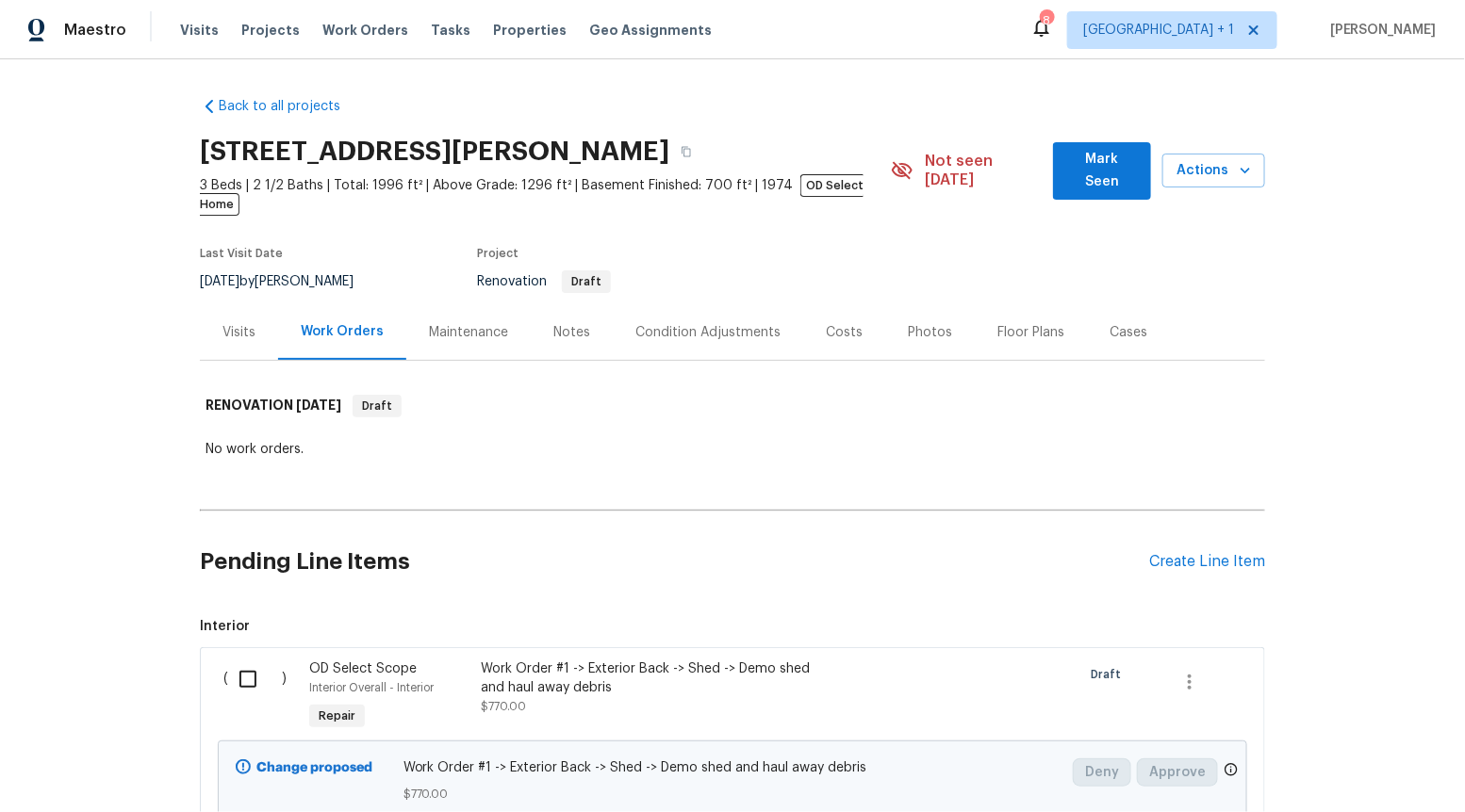
click at [986, 549] on h2 "Pending Line Items" at bounding box center [673, 562] width 949 height 87
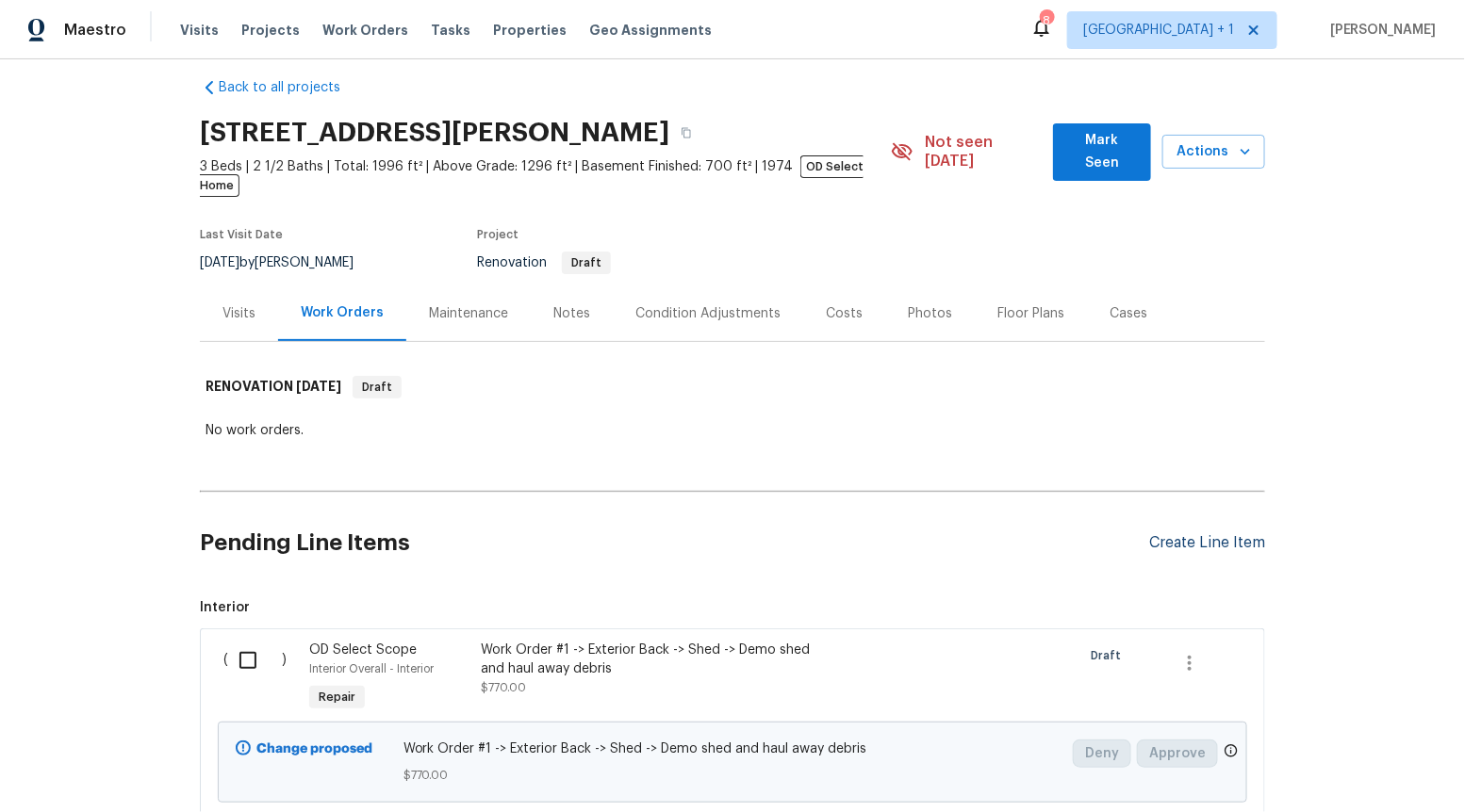
click at [1183, 534] on div "Create Line Item" at bounding box center [1207, 543] width 116 height 18
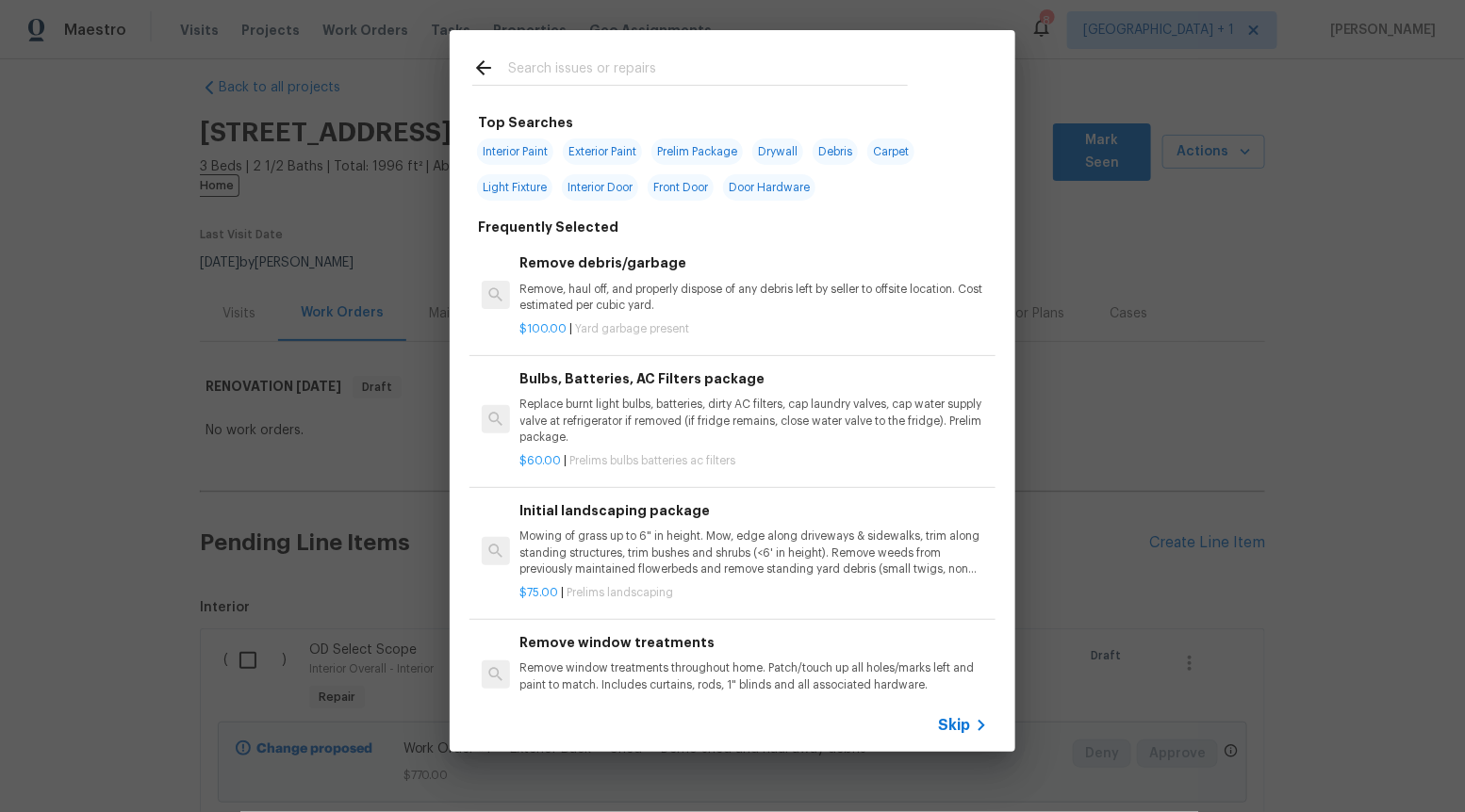
click at [949, 722] on span "Skip" at bounding box center [954, 725] width 32 height 19
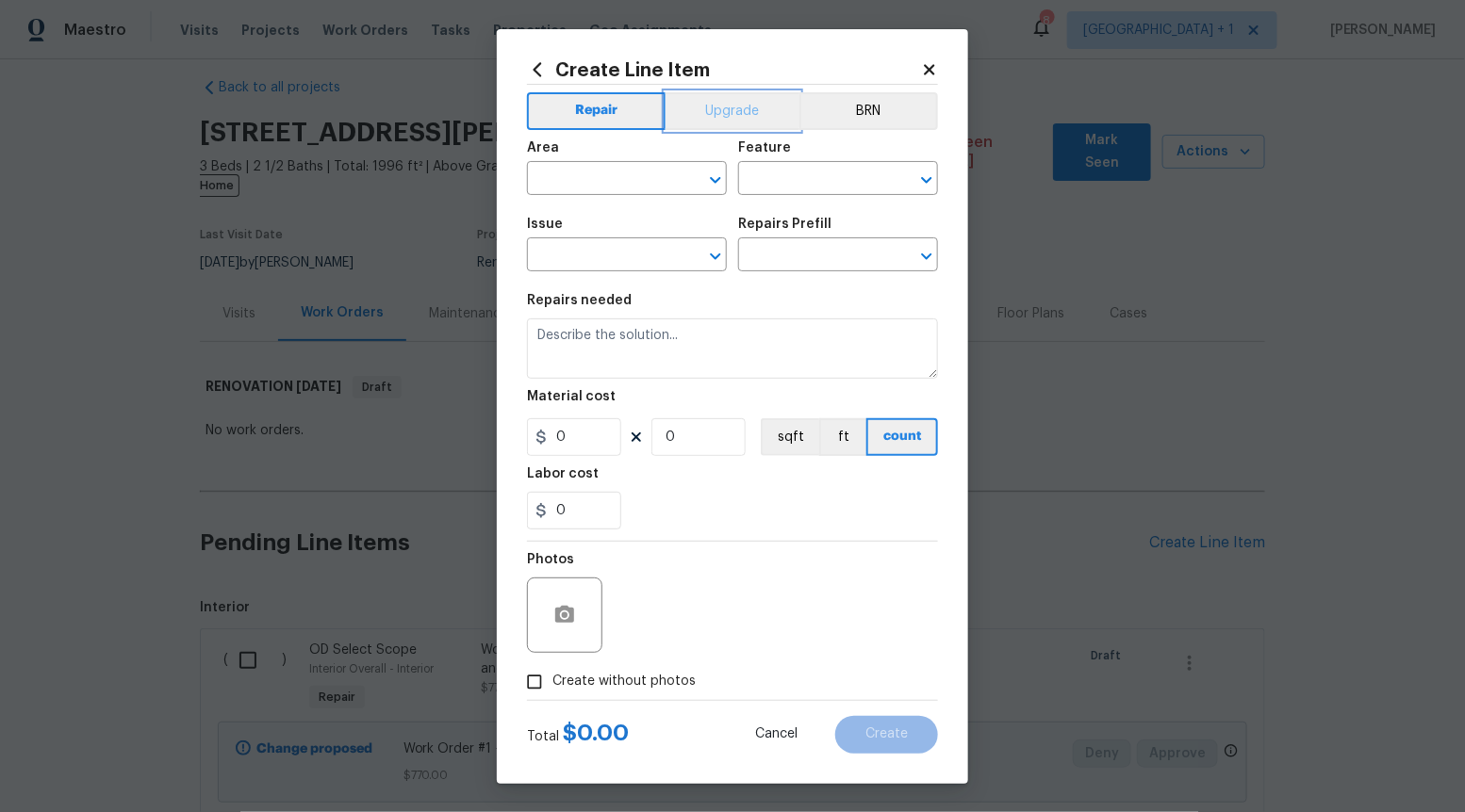
click at [724, 119] on button "Upgrade" at bounding box center [733, 111] width 135 height 38
click at [709, 252] on icon "Open" at bounding box center [715, 256] width 23 height 23
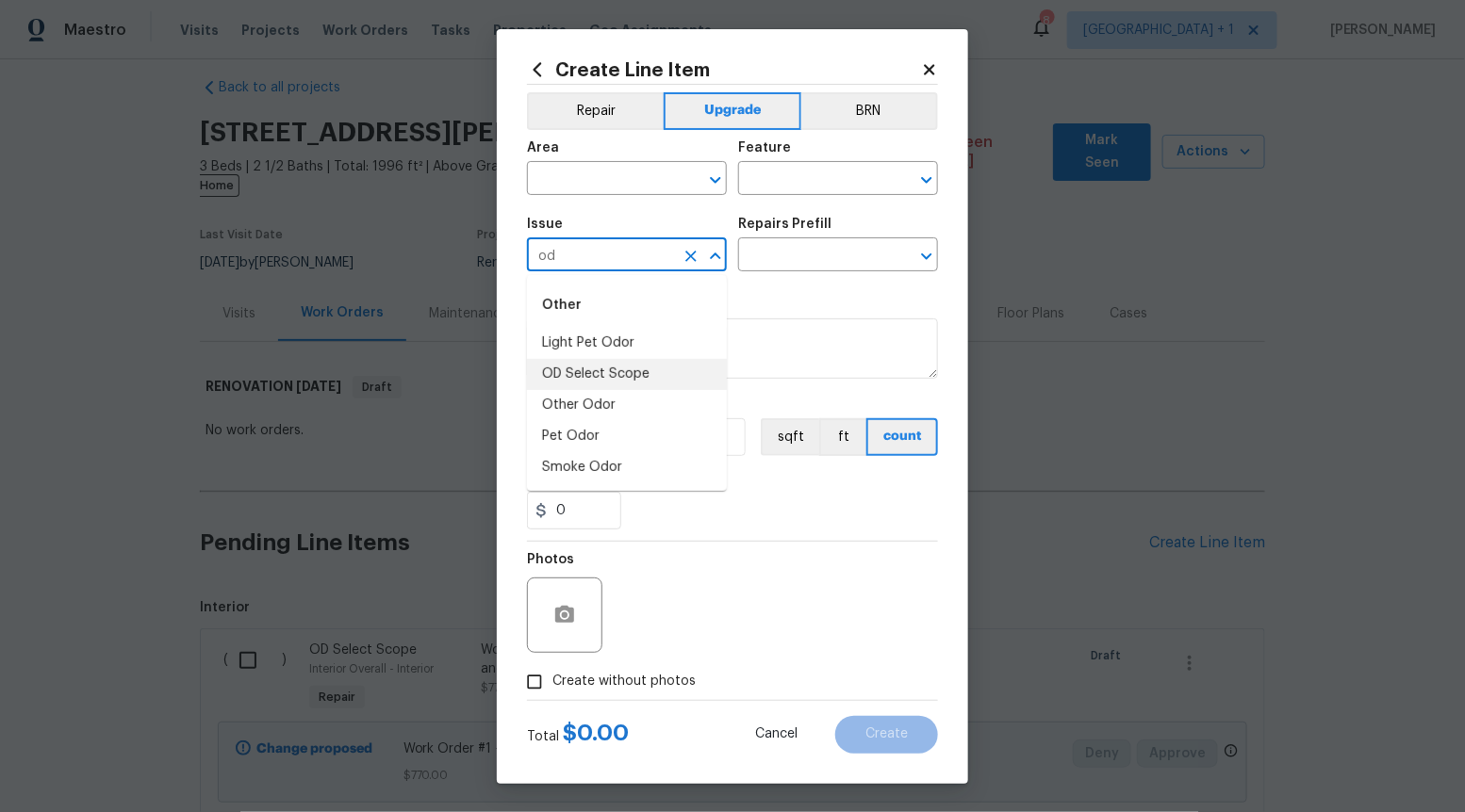
click at [661, 373] on li "OD Select Scope" at bounding box center [626, 374] width 199 height 31
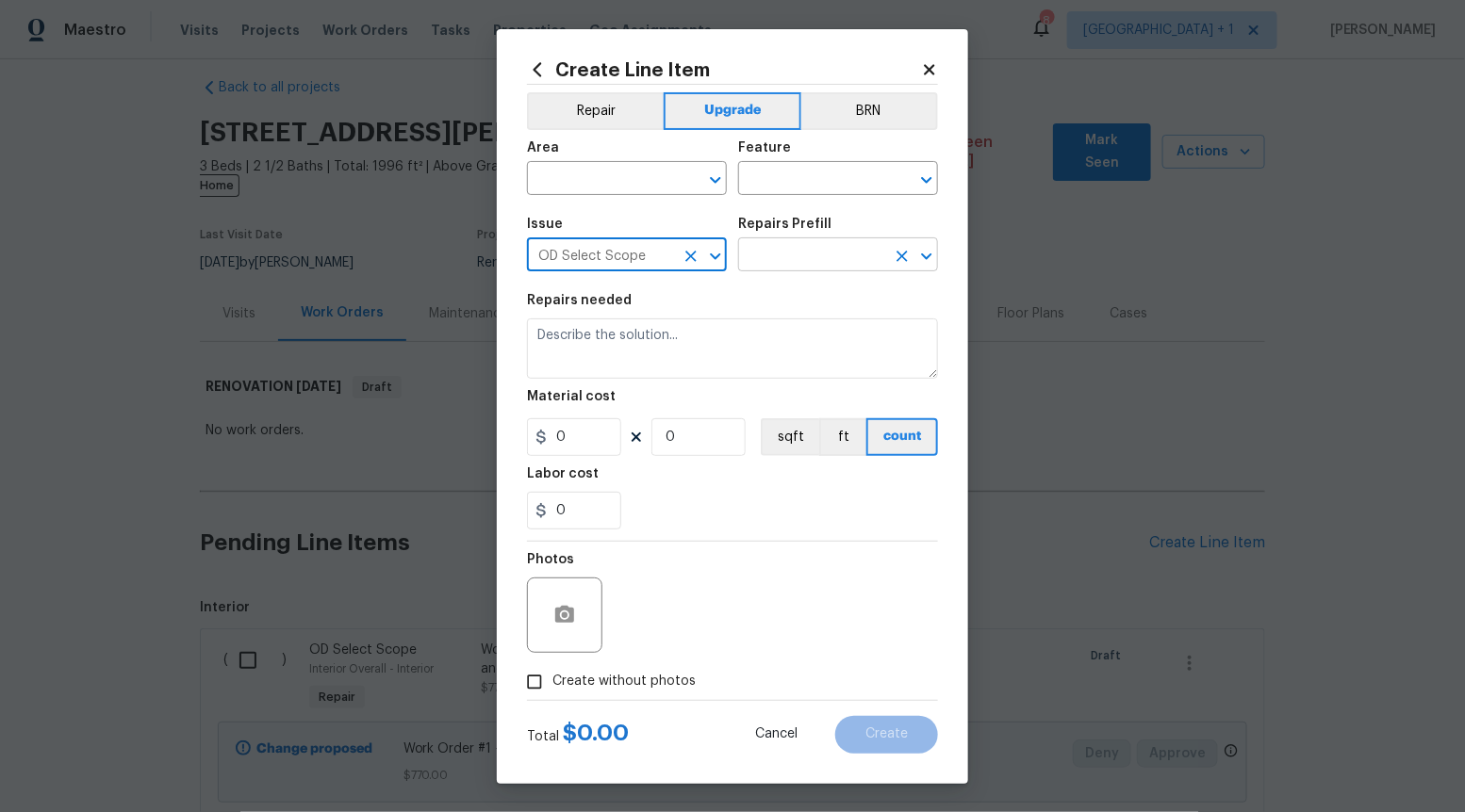
type input "OD Select Scope"
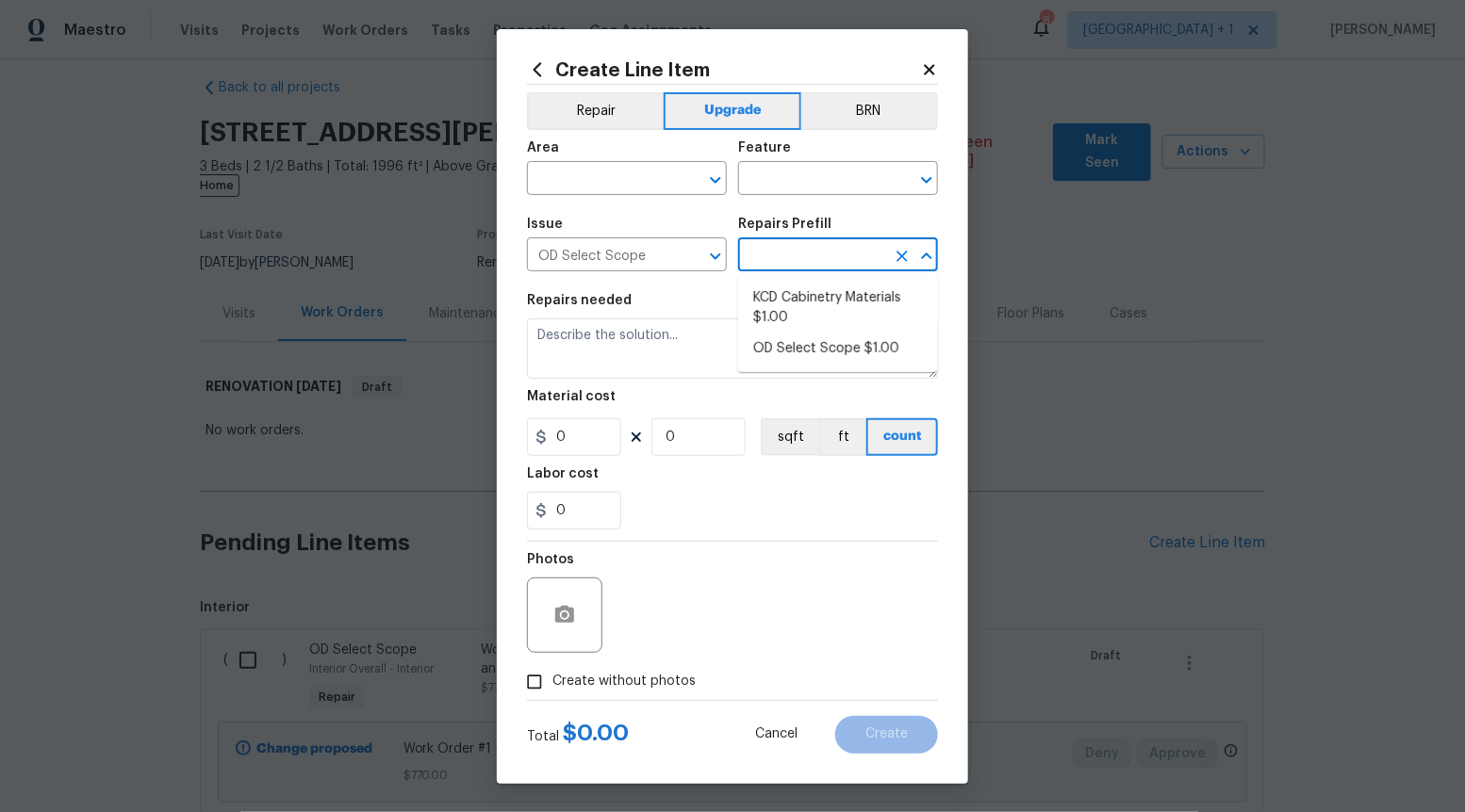
click at [850, 254] on input "text" at bounding box center [811, 256] width 147 height 29
click at [838, 349] on li "OD Select Scope $1.00" at bounding box center [837, 348] width 199 height 31
type input "OD Select Scope $1.00"
type textarea "Refer to the agreed upon scope document for further details."
type input "1"
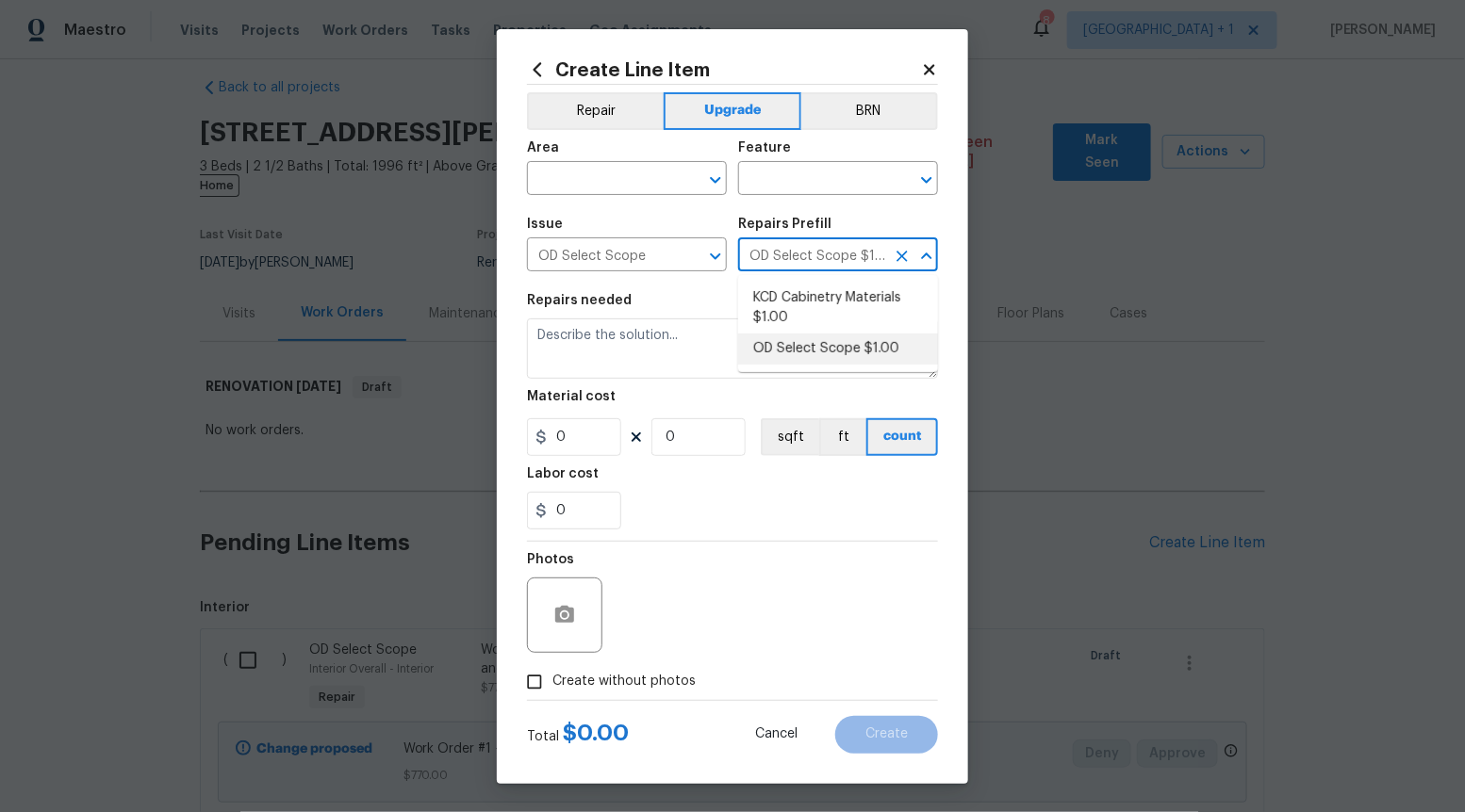
type input "1"
click at [838, 349] on textarea "Refer to the agreed upon scope document for further details." at bounding box center [732, 348] width 411 height 60
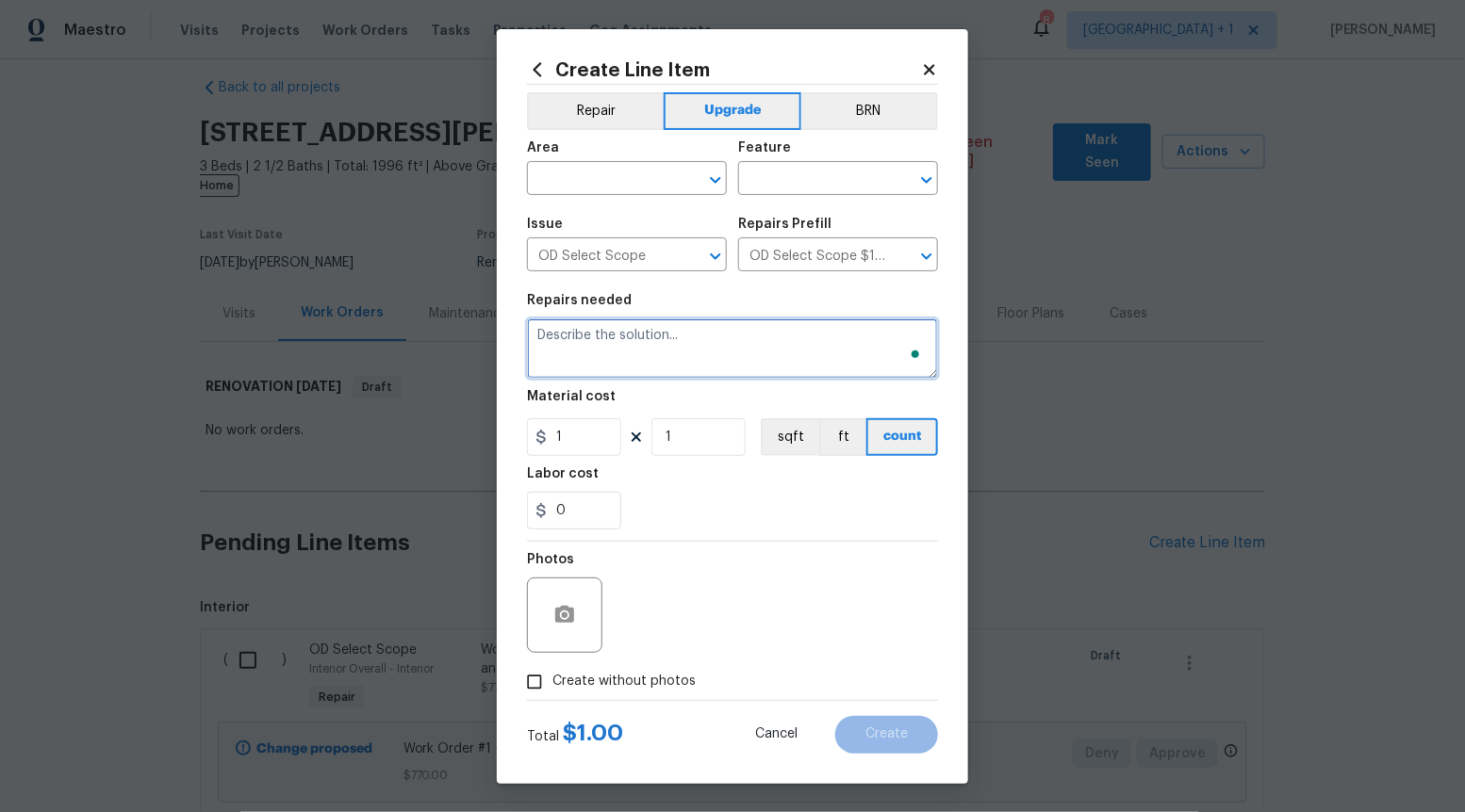
paste textarea "Work Order #3 -> Bedroom 4 -> Walls and Ceilings -> Demo all wall cork, install…"
type textarea "Work Order #3 -> Bedroom 4 -> Walls and Ceilings -> Demo all wall cork, install…"
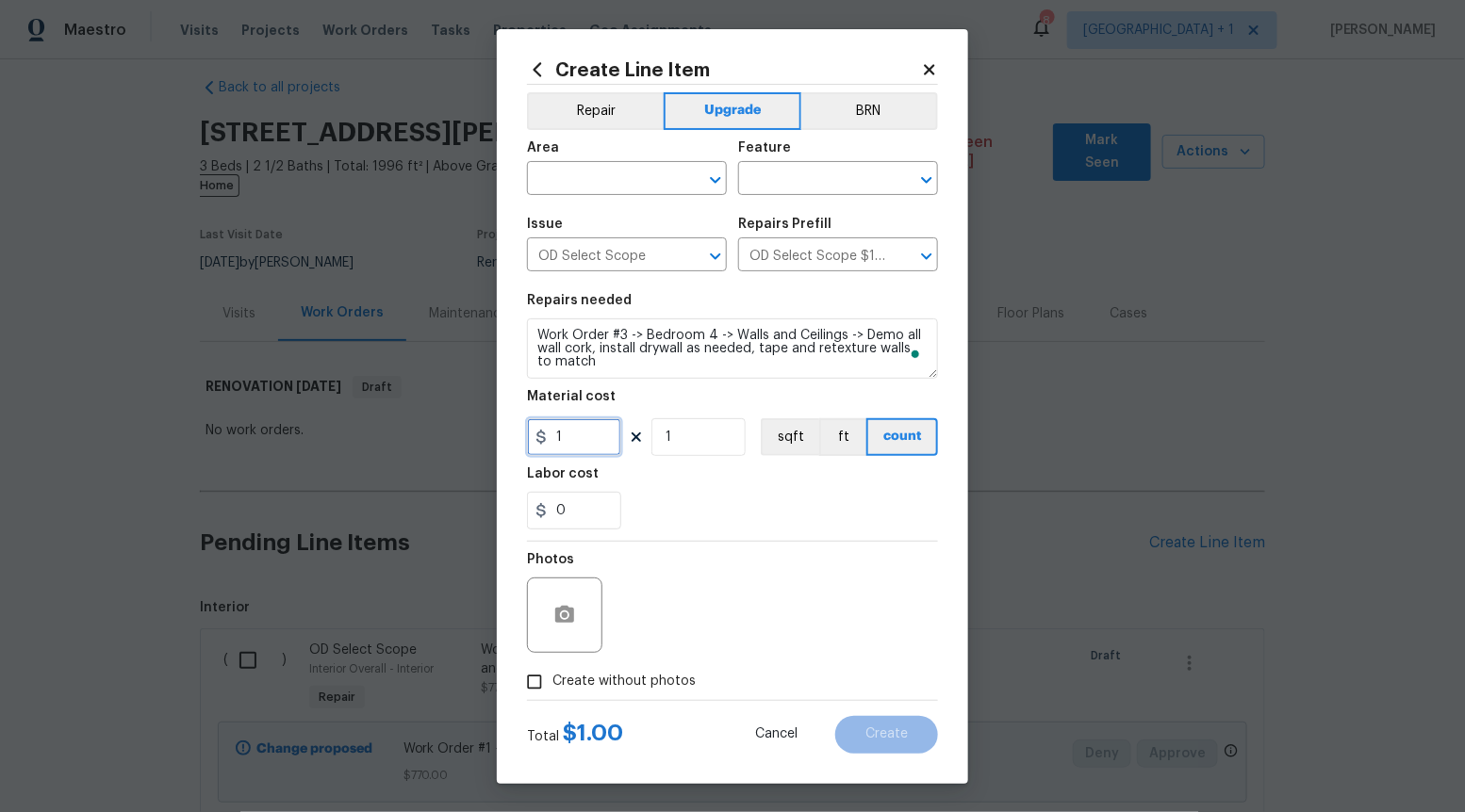
click at [603, 436] on input "1" at bounding box center [573, 437] width 94 height 38
type input "540"
click at [543, 677] on input "Create without photos" at bounding box center [535, 682] width 36 height 36
checkbox input "true"
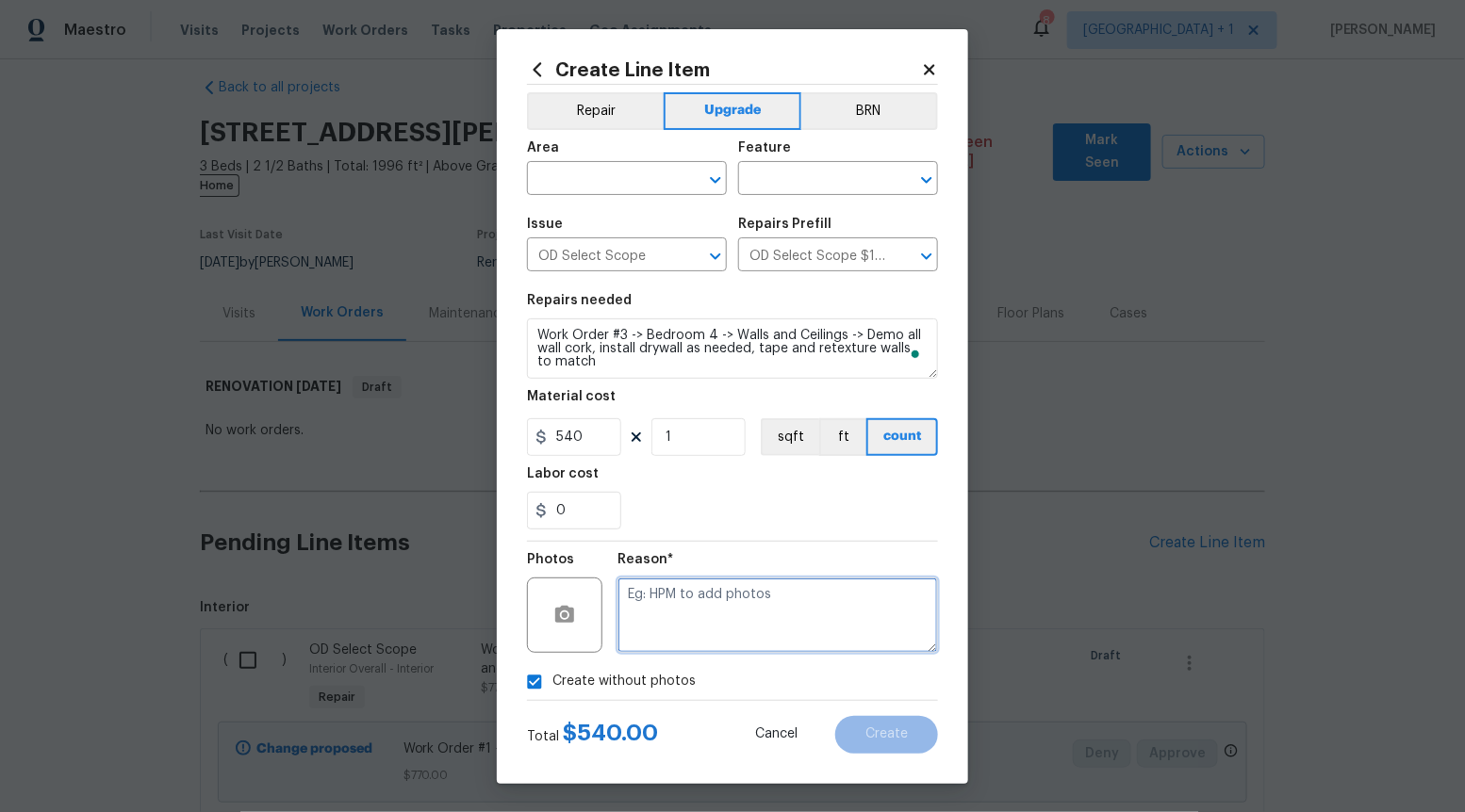
click at [772, 606] on textarea at bounding box center [778, 616] width 320 height 75
click at [715, 180] on icon "Open" at bounding box center [715, 180] width 10 height 7
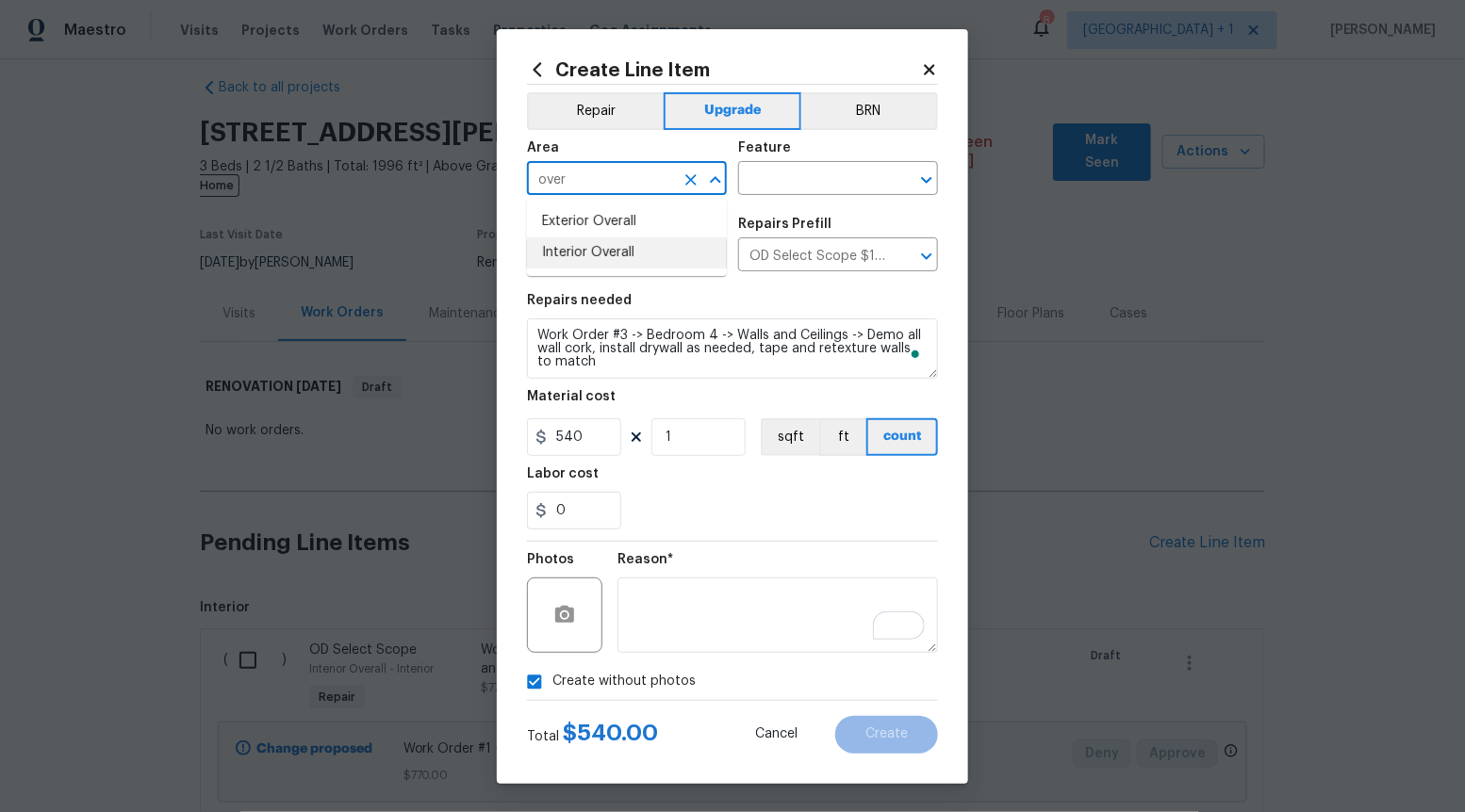
click at [628, 250] on li "Interior Overall" at bounding box center [626, 253] width 199 height 31
type input "Interior Overall"
click at [771, 186] on input "text" at bounding box center [811, 179] width 147 height 29
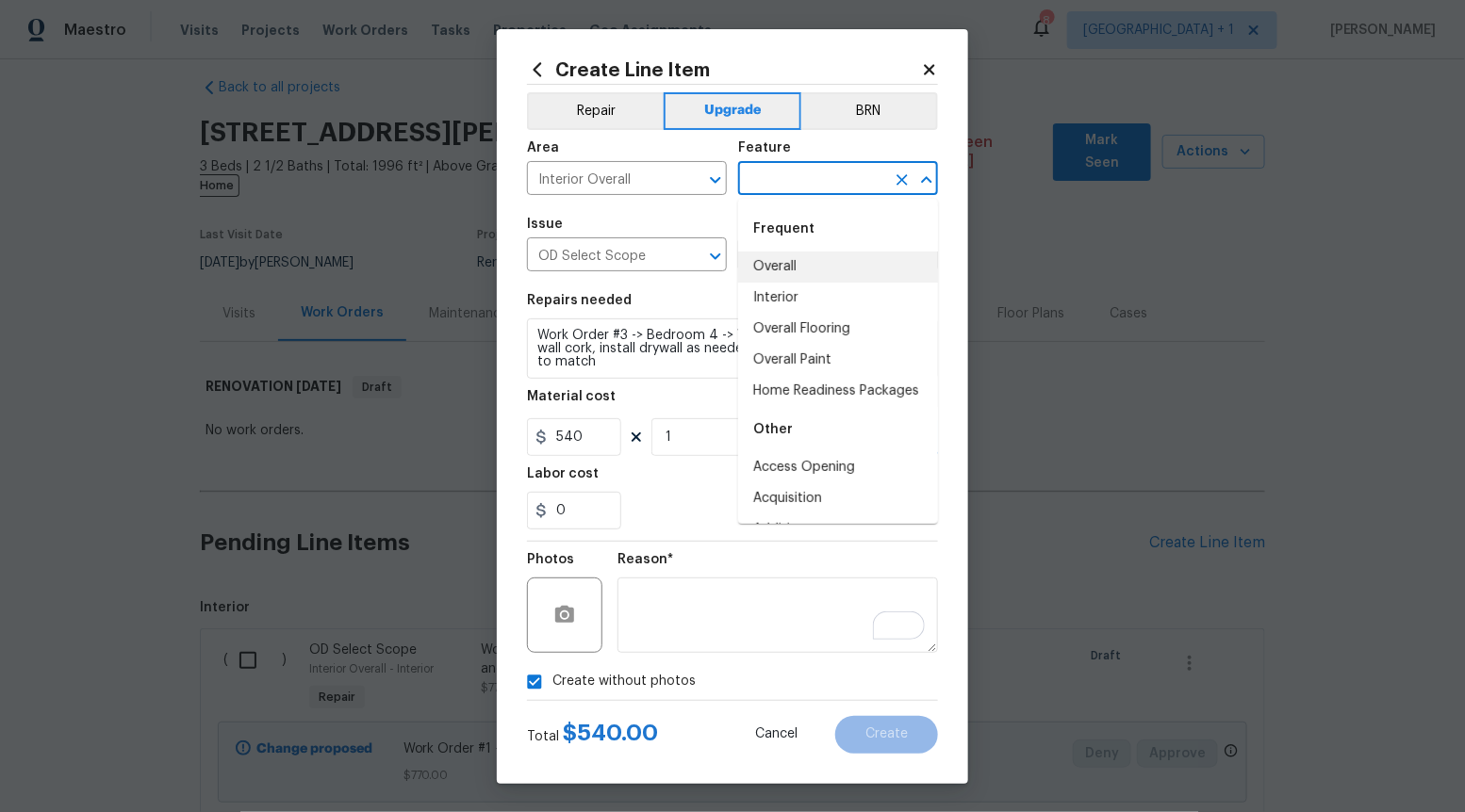
click at [771, 266] on li "Overall" at bounding box center [837, 267] width 199 height 31
type input "Overall"
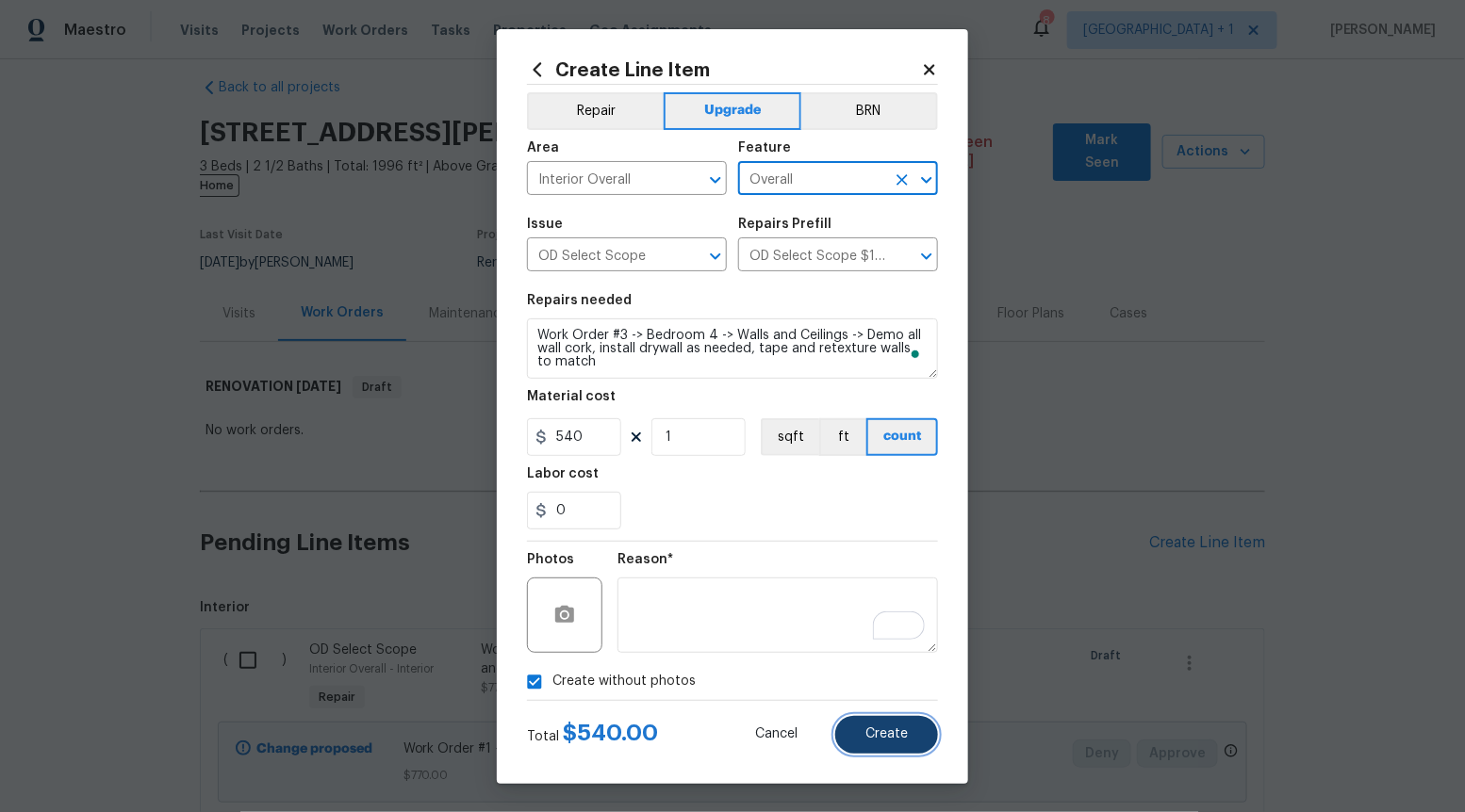
click at [903, 743] on button "Create" at bounding box center [887, 735] width 103 height 38
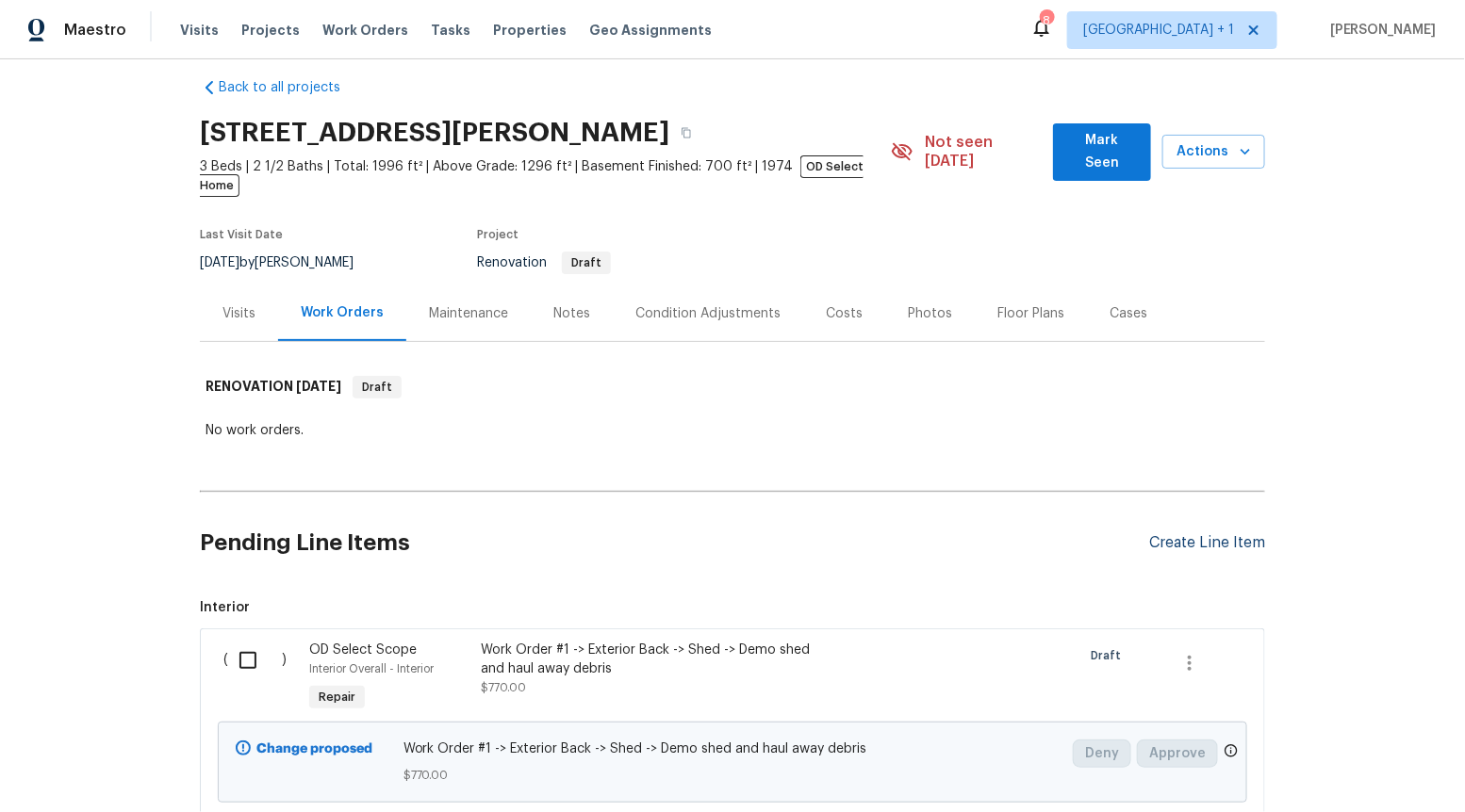
click at [1205, 534] on div "Create Line Item" at bounding box center [1207, 543] width 116 height 18
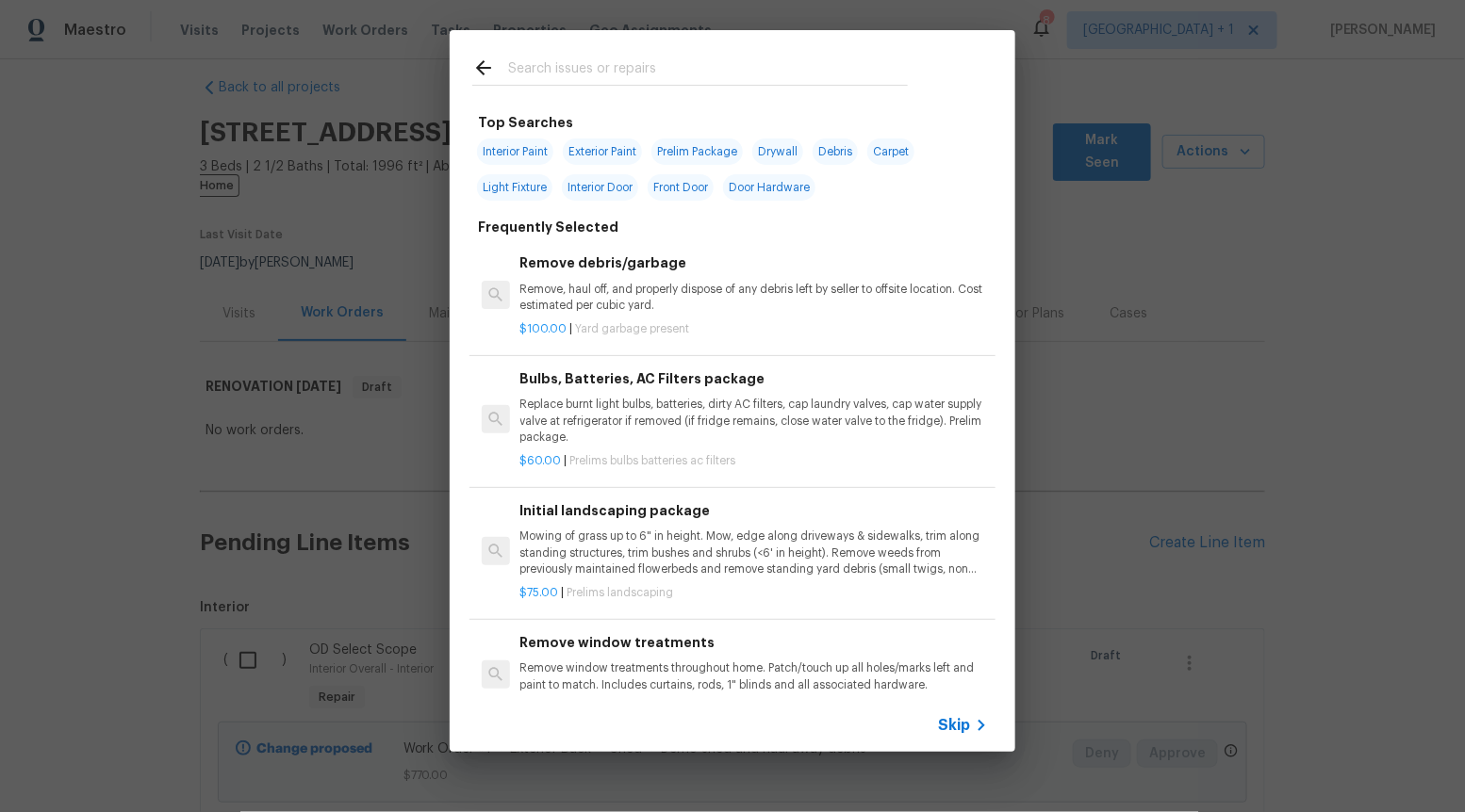
click at [963, 717] on span "Skip" at bounding box center [954, 725] width 32 height 19
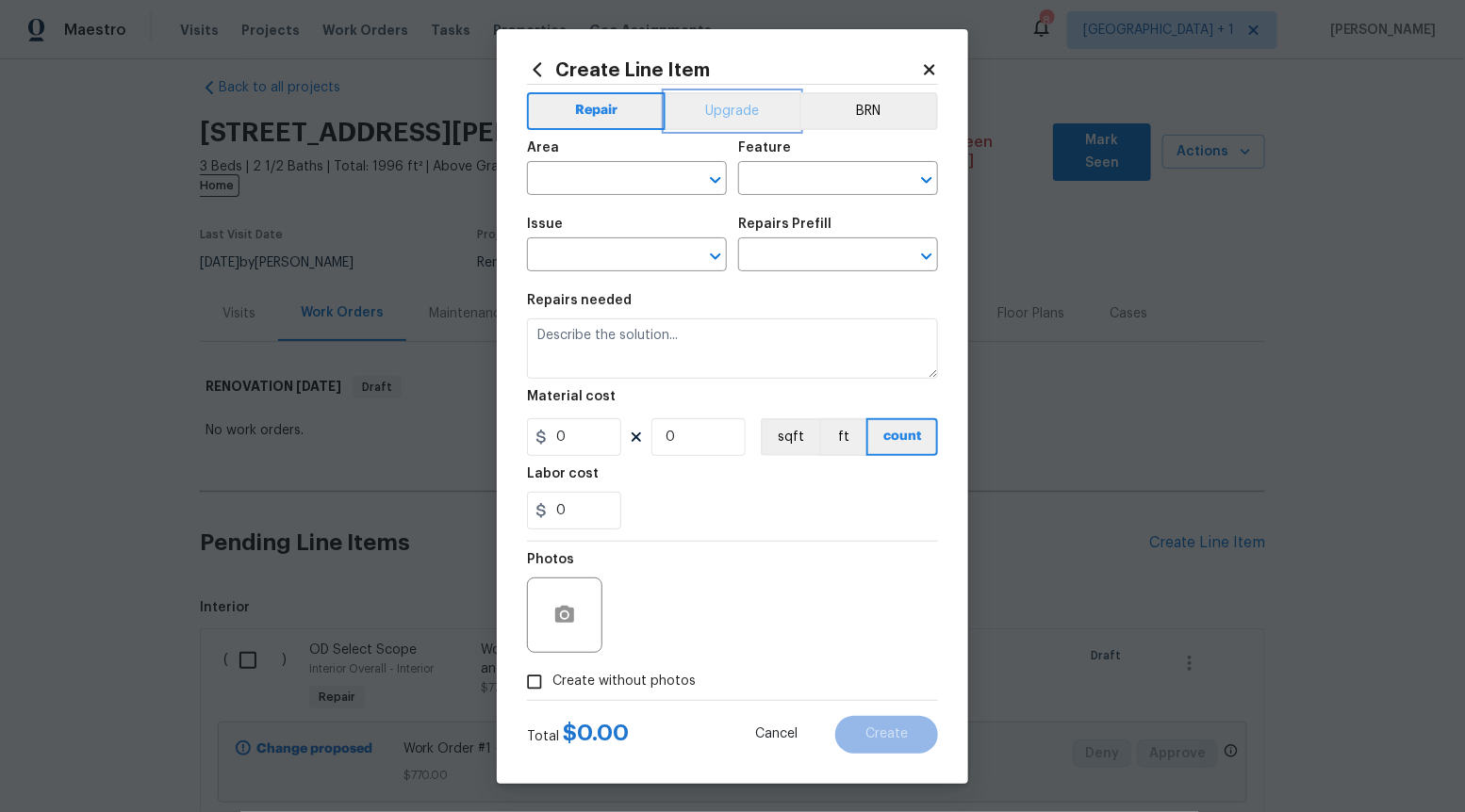
click at [732, 101] on button "Upgrade" at bounding box center [733, 111] width 135 height 38
click at [715, 251] on icon "Open" at bounding box center [715, 256] width 23 height 23
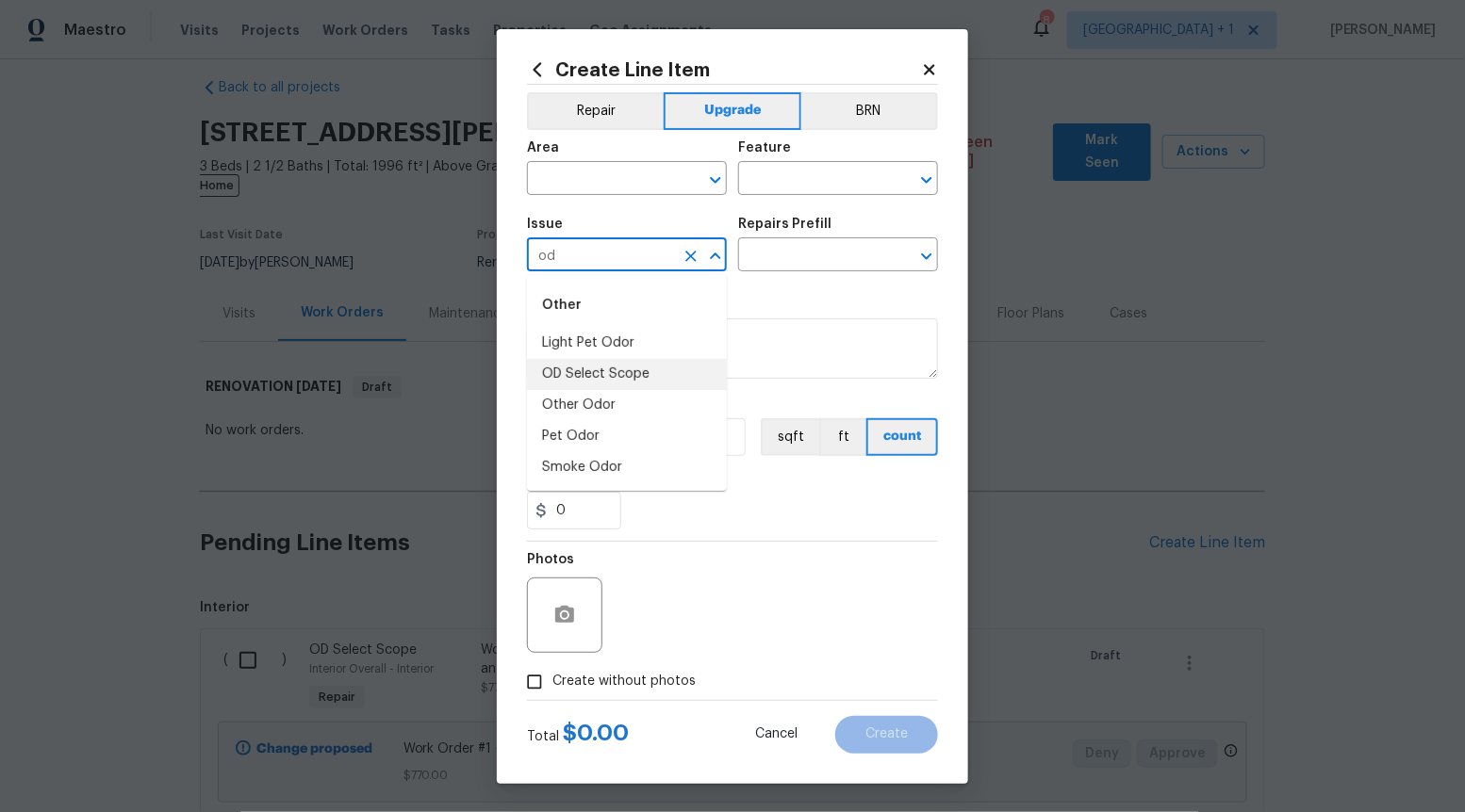
click at [632, 362] on li "OD Select Scope" at bounding box center [626, 374] width 199 height 31
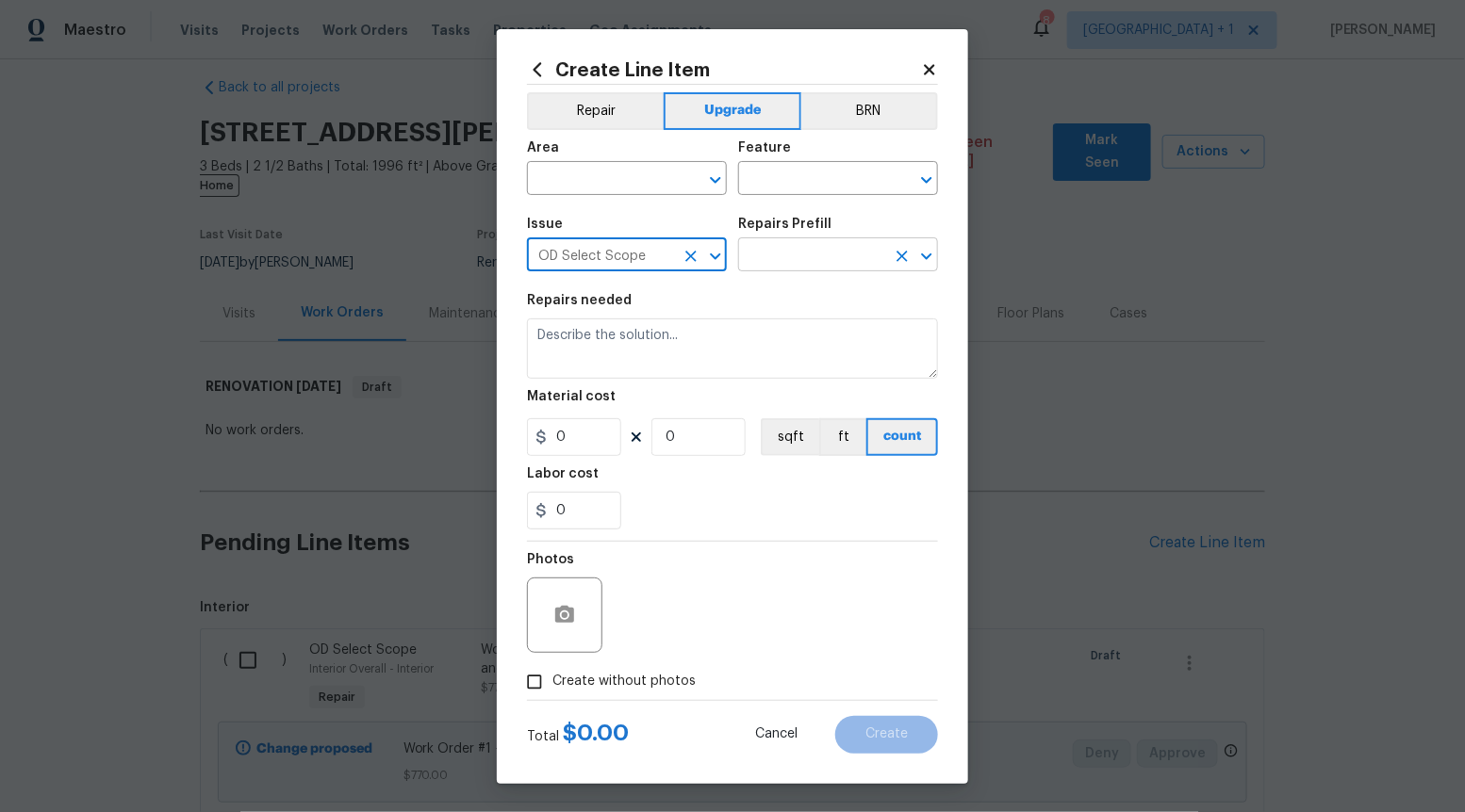
type input "OD Select Scope"
click at [828, 256] on input "text" at bounding box center [811, 256] width 147 height 29
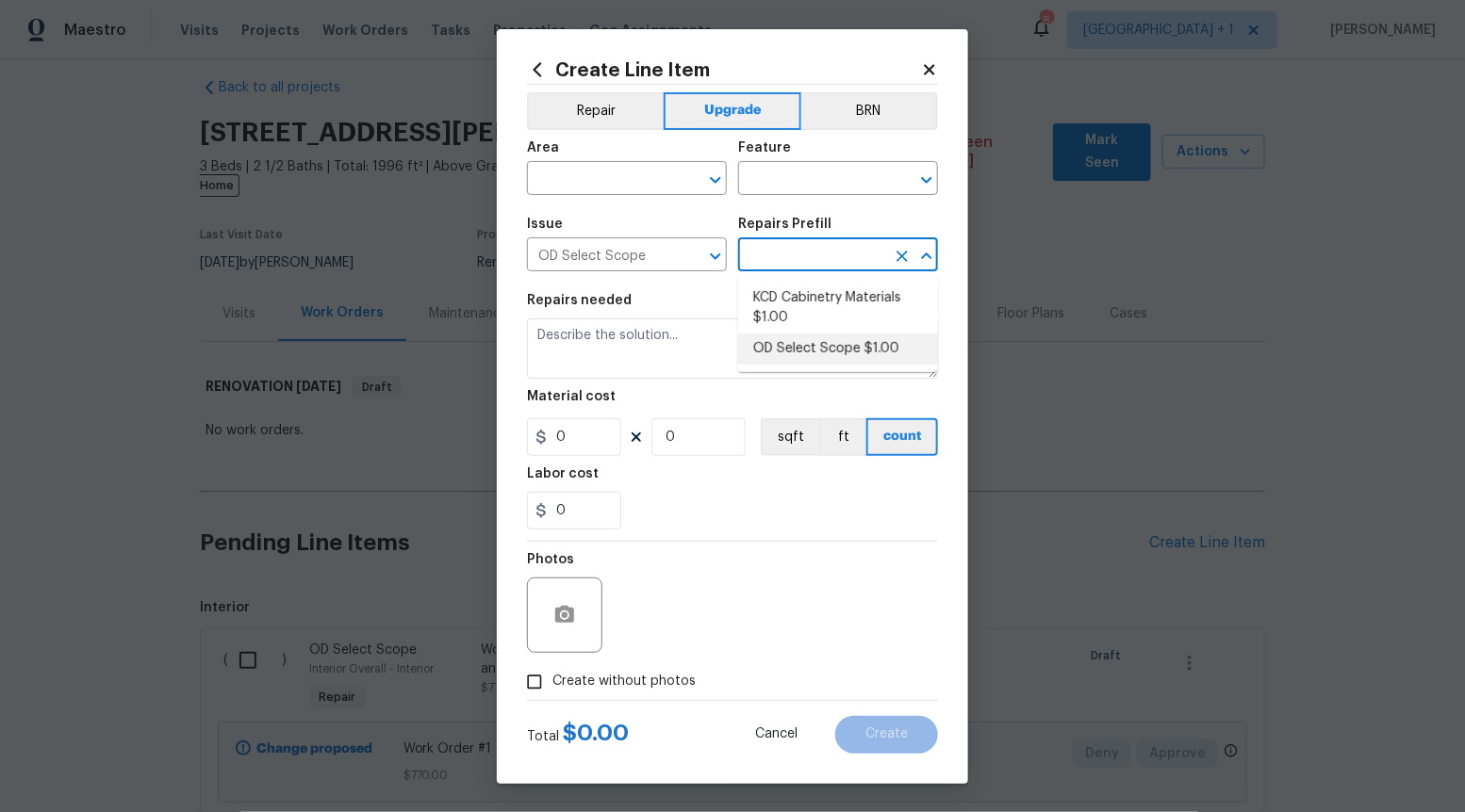
click at [817, 352] on li "OD Select Scope $1.00" at bounding box center [837, 348] width 199 height 31
type input "OD Select Scope $1.00"
type textarea "Refer to the agreed upon scope document for further details."
type input "1"
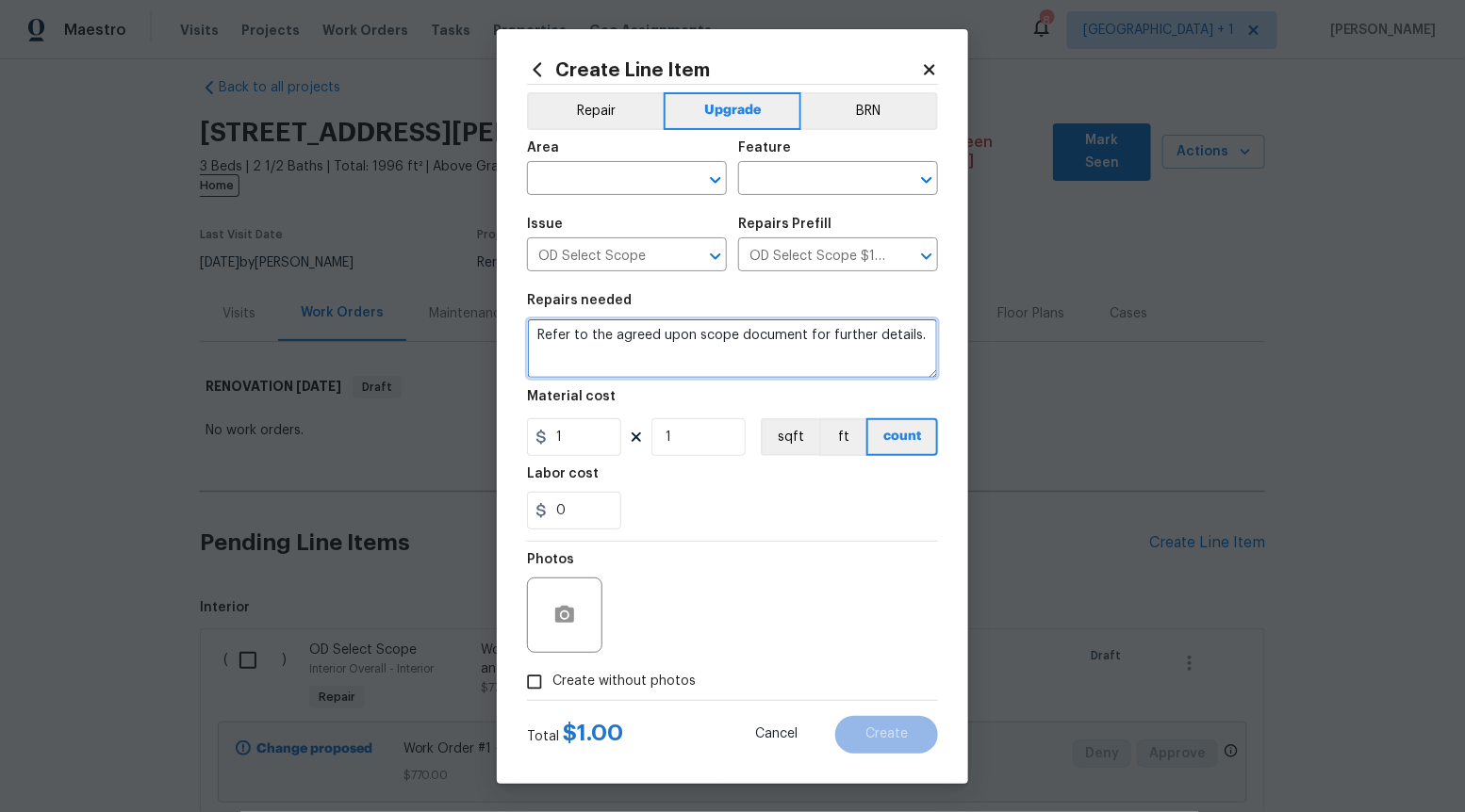
click at [817, 352] on textarea "Refer to the agreed upon scope document for further details." at bounding box center [732, 348] width 411 height 60
paste textarea "Work Order #3 -> Bedroom 4 -> Walls and Ceilings -> Demo ceiling tiles and fram…"
type textarea "Work Order #3 -> Bedroom 4 -> Walls and Ceilings -> Demo ceiling tiles and fram…"
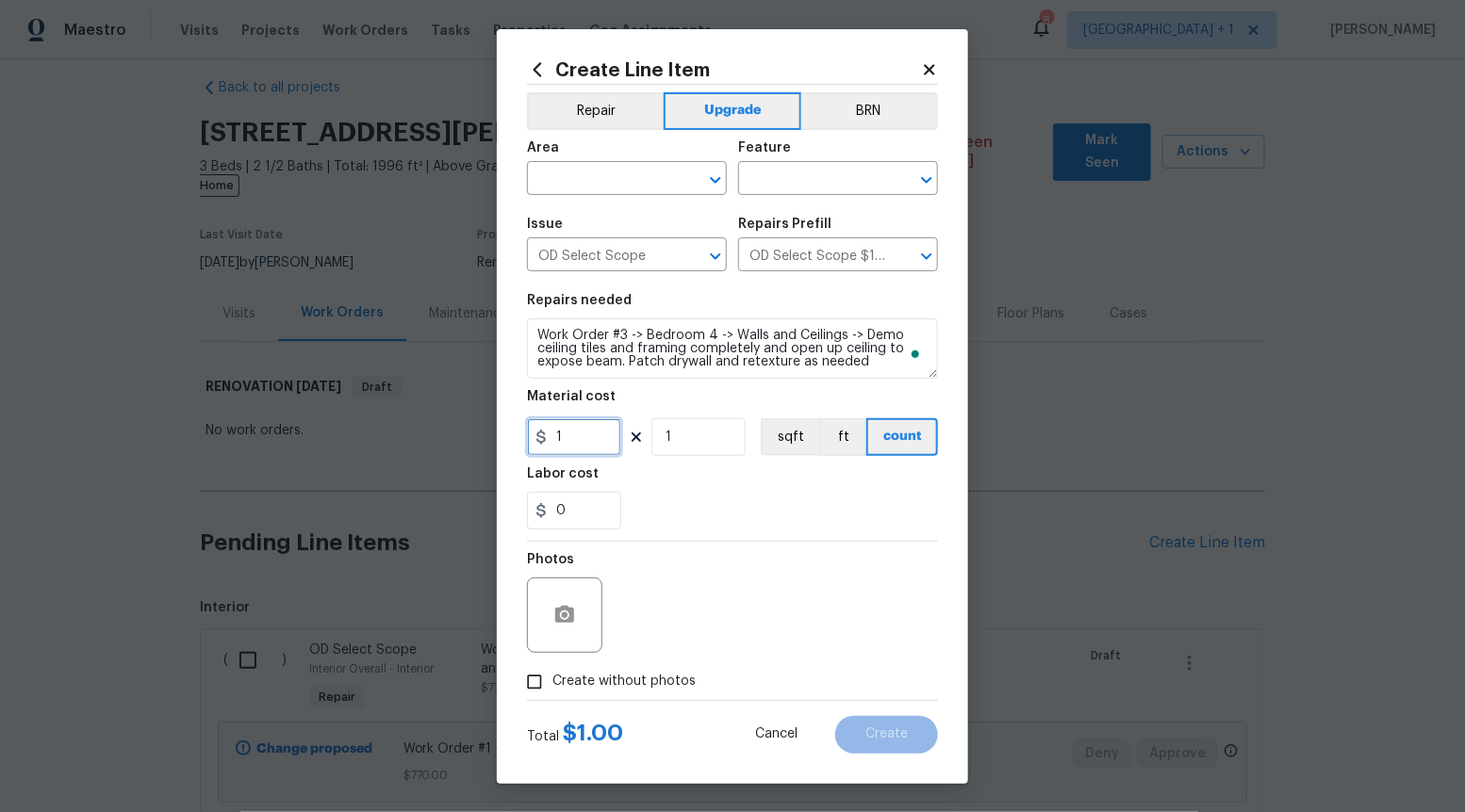
click at [589, 419] on input "1" at bounding box center [573, 437] width 94 height 38
type input "295"
click at [536, 685] on input "Create without photos" at bounding box center [535, 682] width 36 height 36
checkbox input "true"
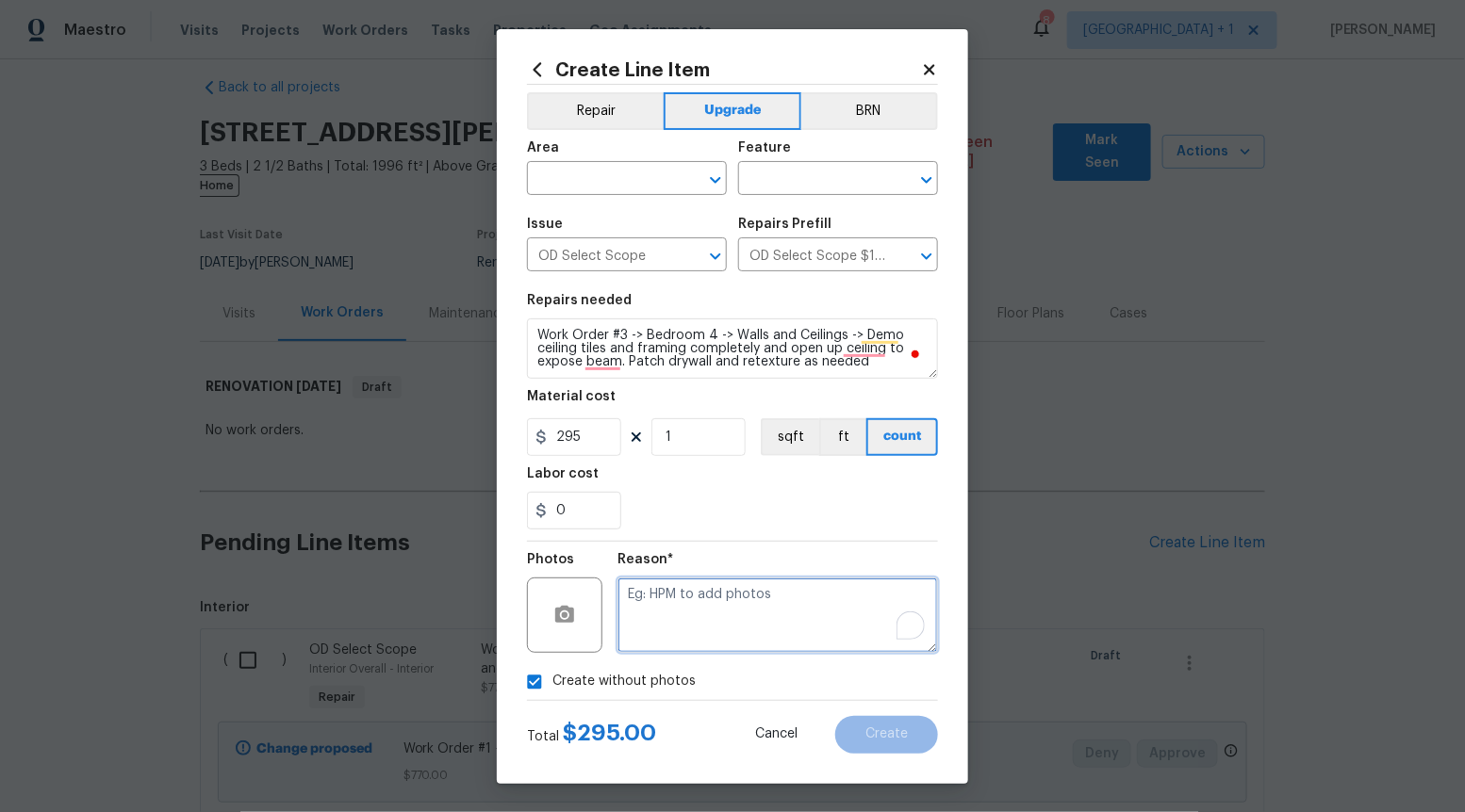
click at [688, 618] on textarea "To enrich screen reader interactions, please activate Accessibility in Grammarl…" at bounding box center [778, 616] width 320 height 75
click at [710, 180] on icon "Open" at bounding box center [715, 179] width 23 height 23
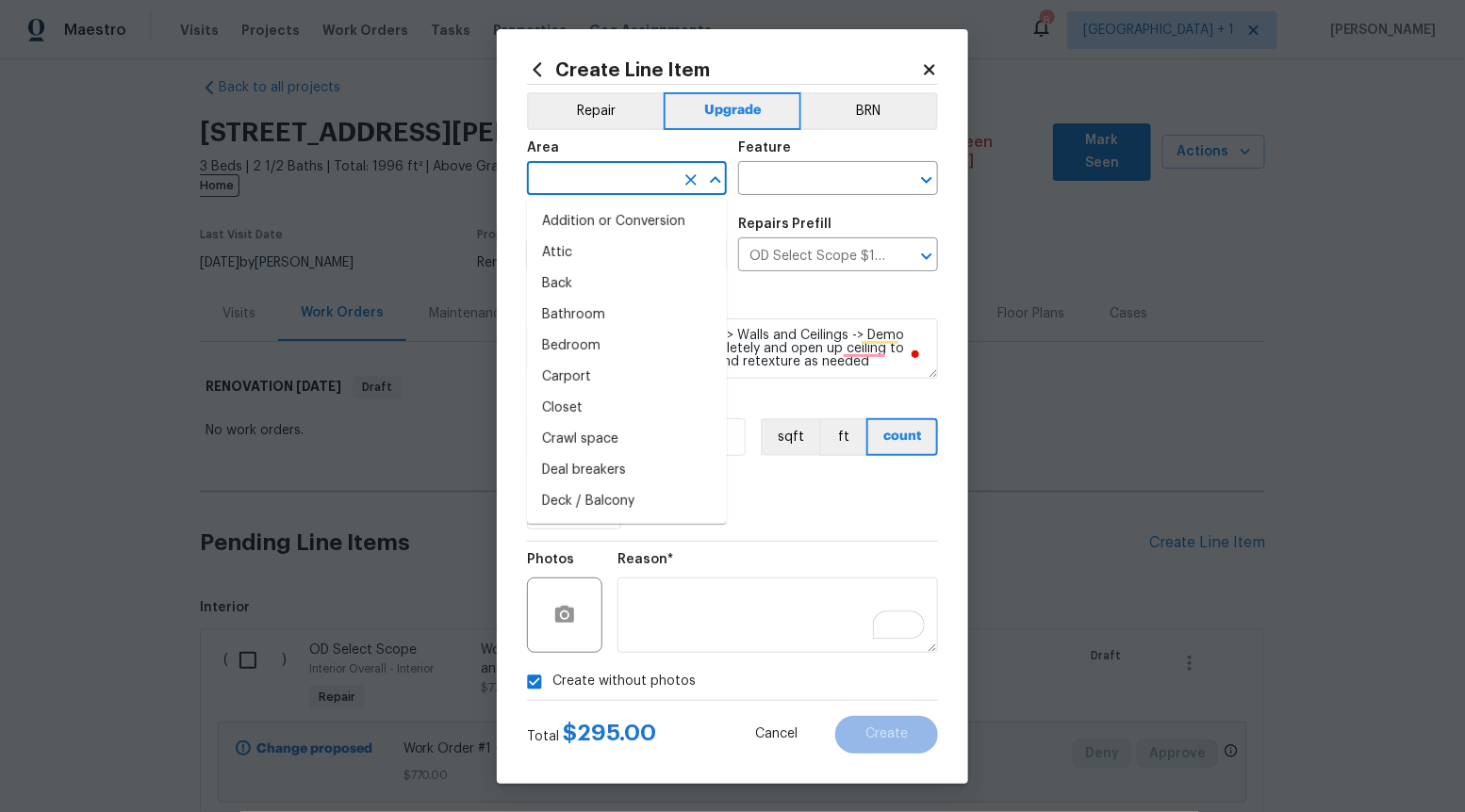
type input "i"
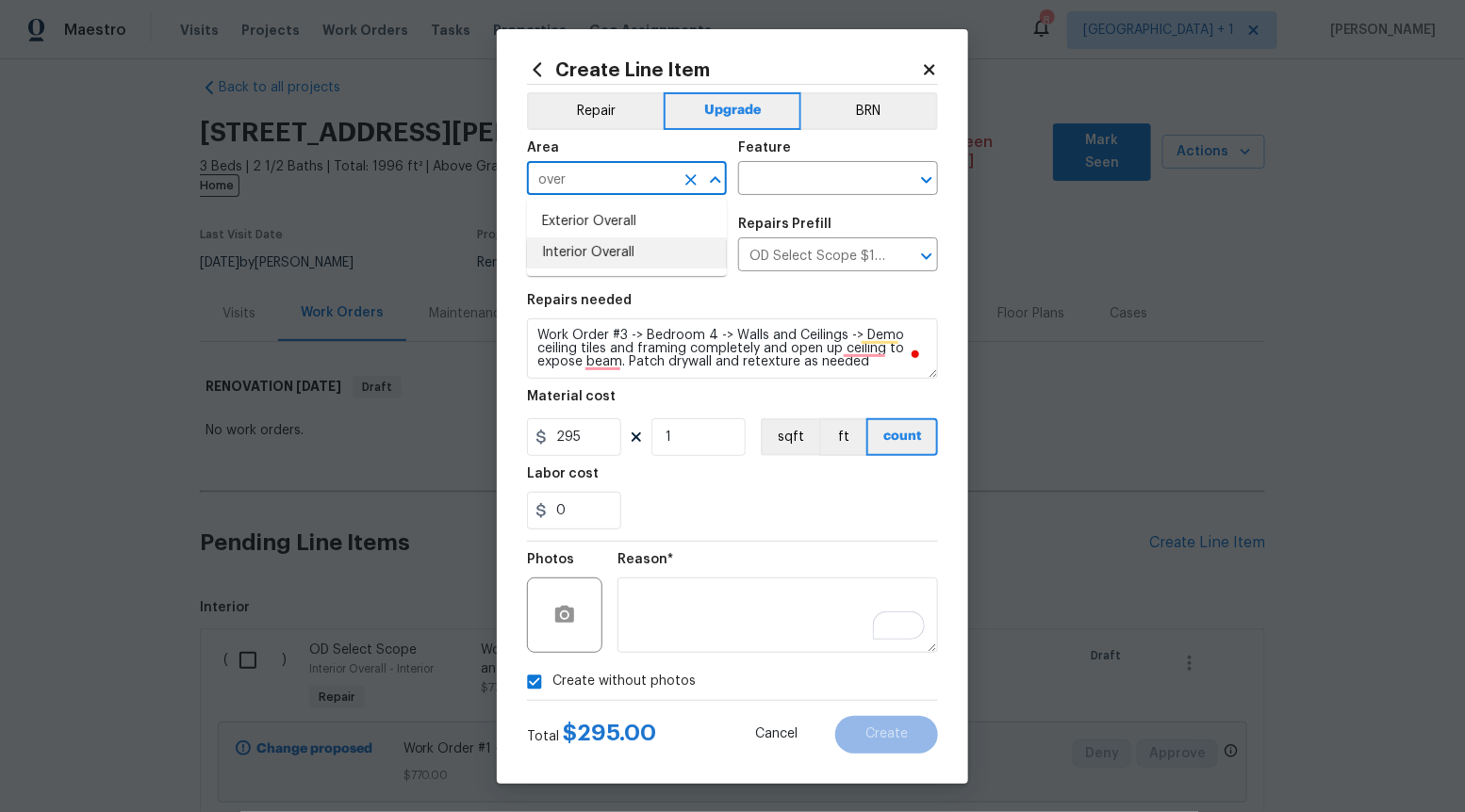
click at [619, 246] on li "Interior Overall" at bounding box center [626, 253] width 199 height 31
type input "Interior Overall"
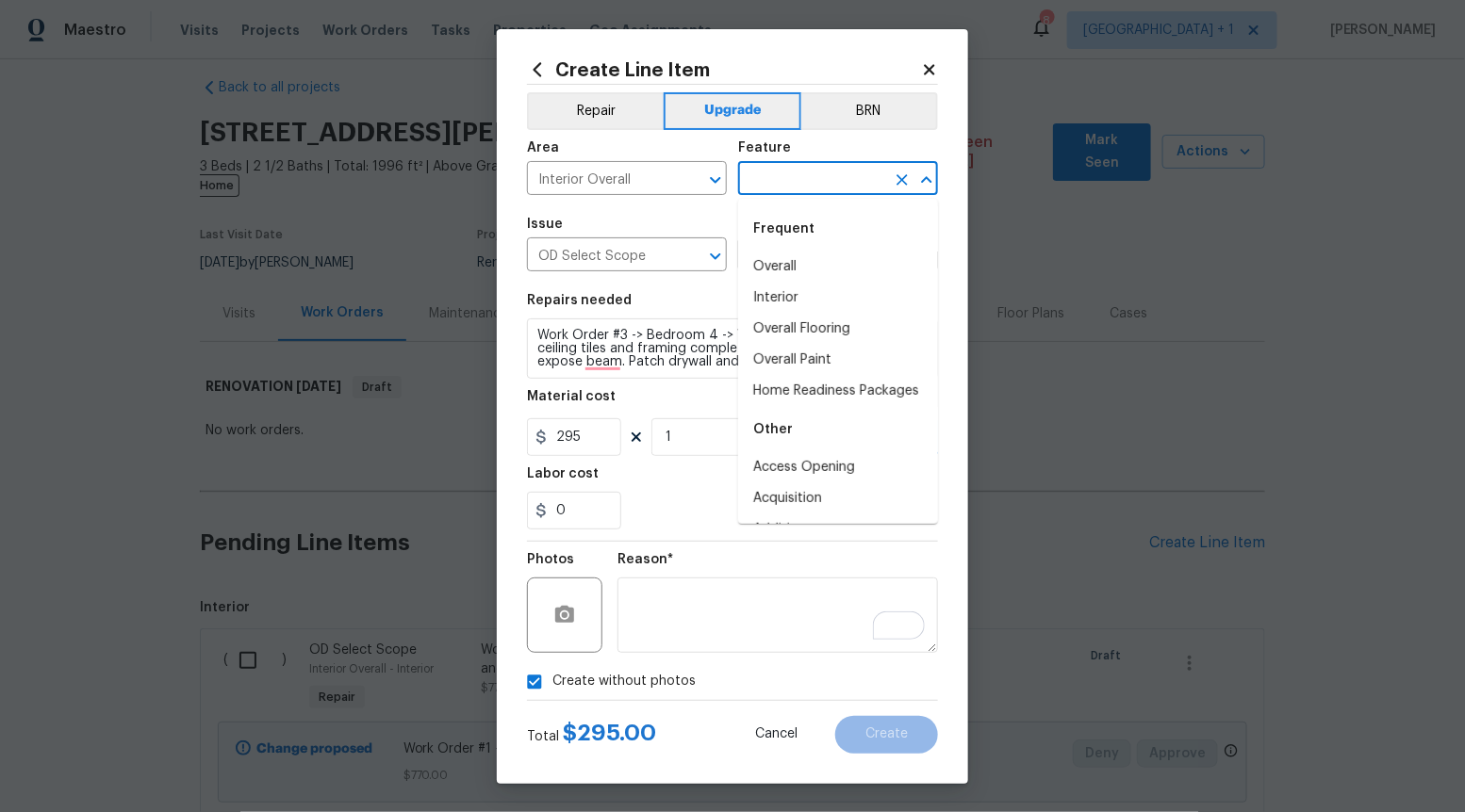
click at [817, 180] on input "text" at bounding box center [811, 179] width 147 height 29
click at [794, 263] on li "Overall" at bounding box center [837, 267] width 199 height 31
type input "Overall"
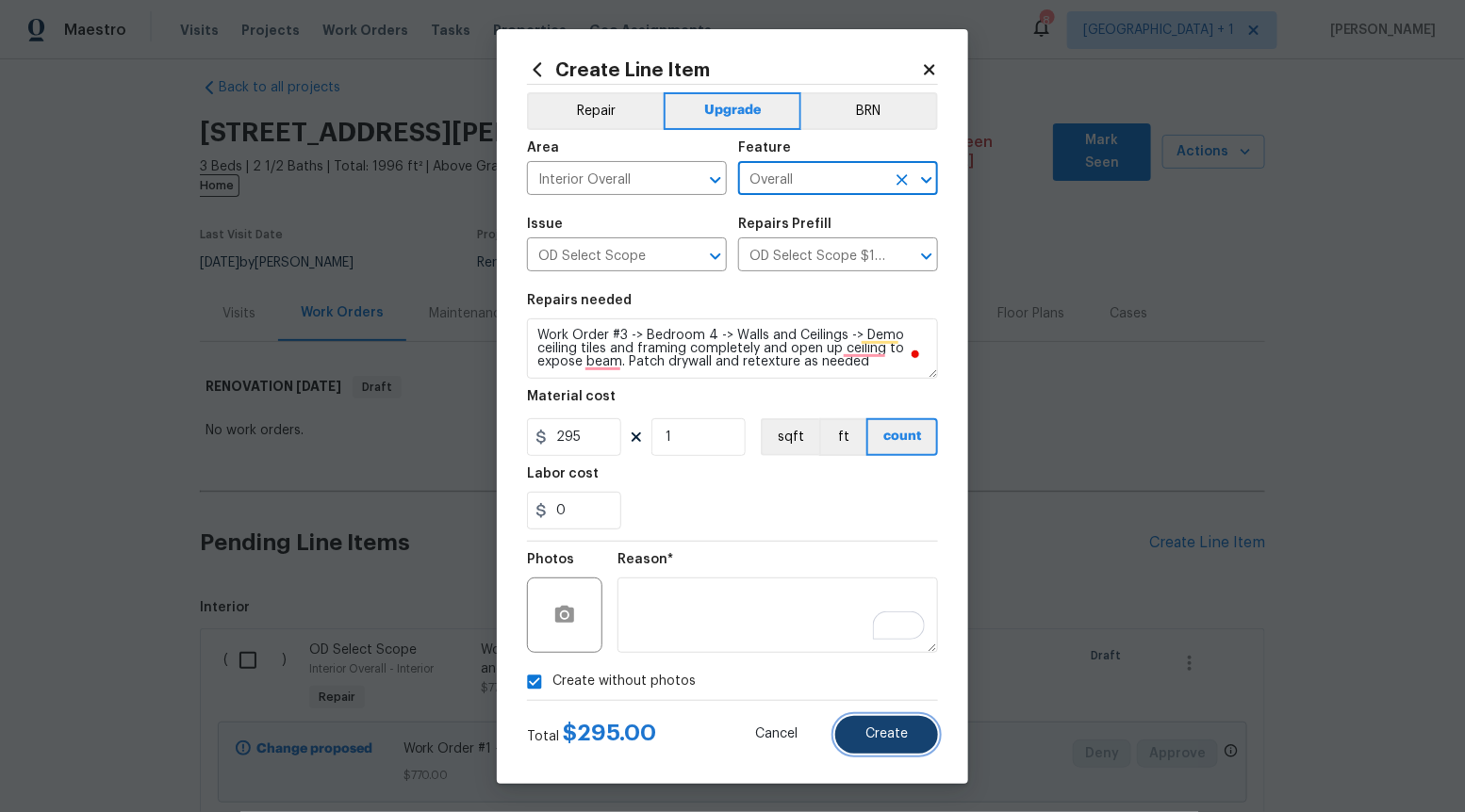
click at [890, 729] on span "Create" at bounding box center [887, 735] width 43 height 14
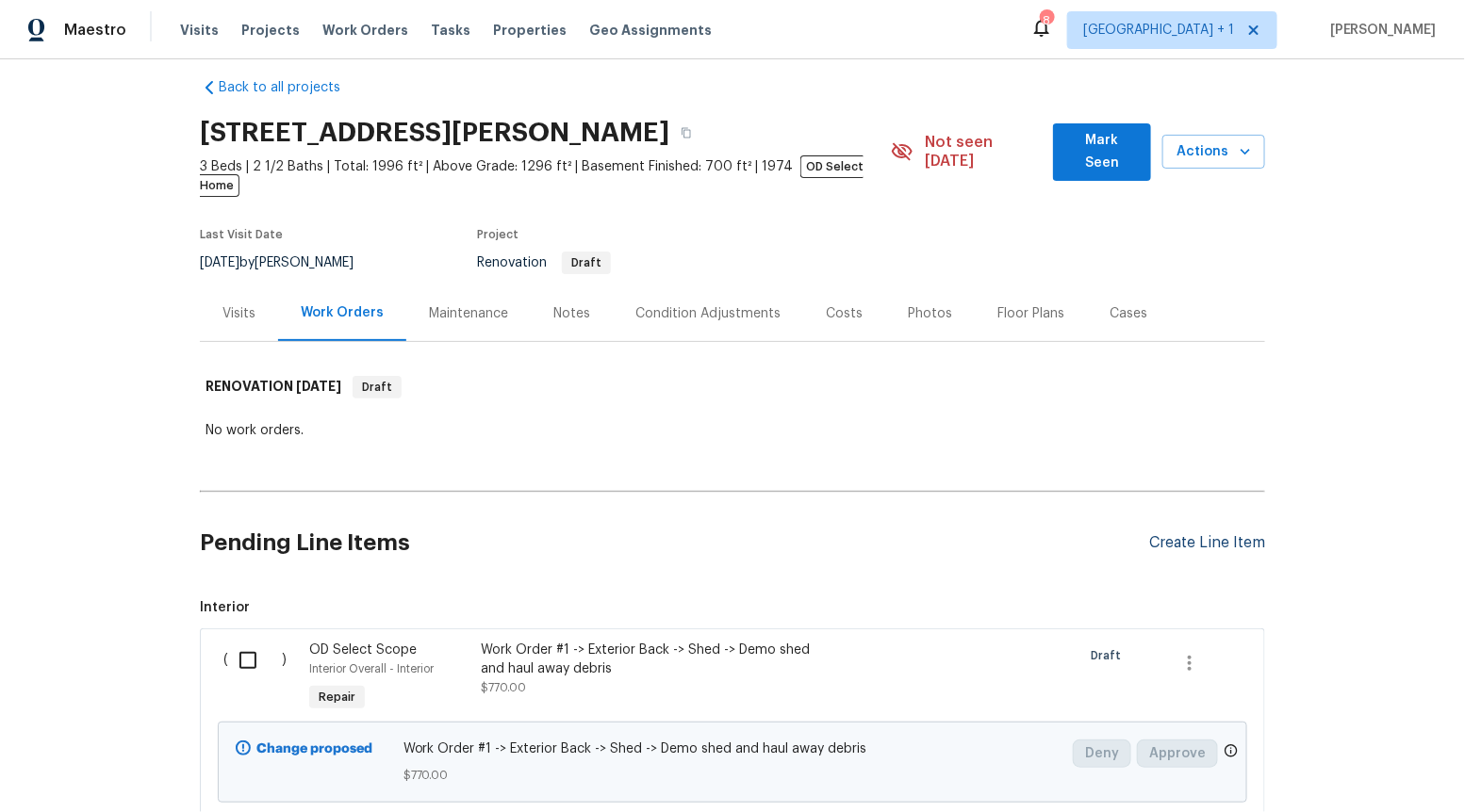
click at [1175, 534] on div "Create Line Item" at bounding box center [1207, 543] width 116 height 18
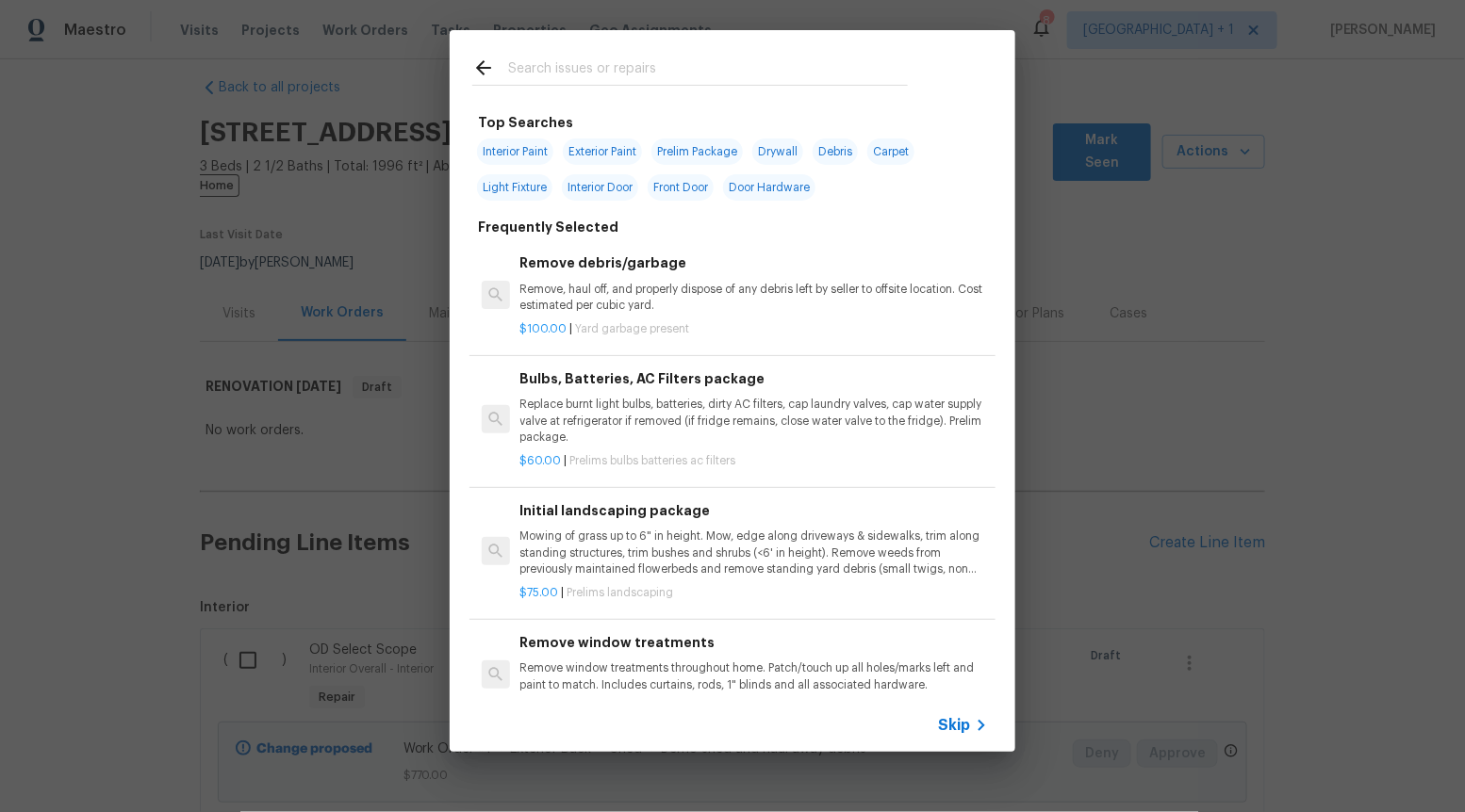
click at [960, 730] on span "Skip" at bounding box center [954, 725] width 32 height 19
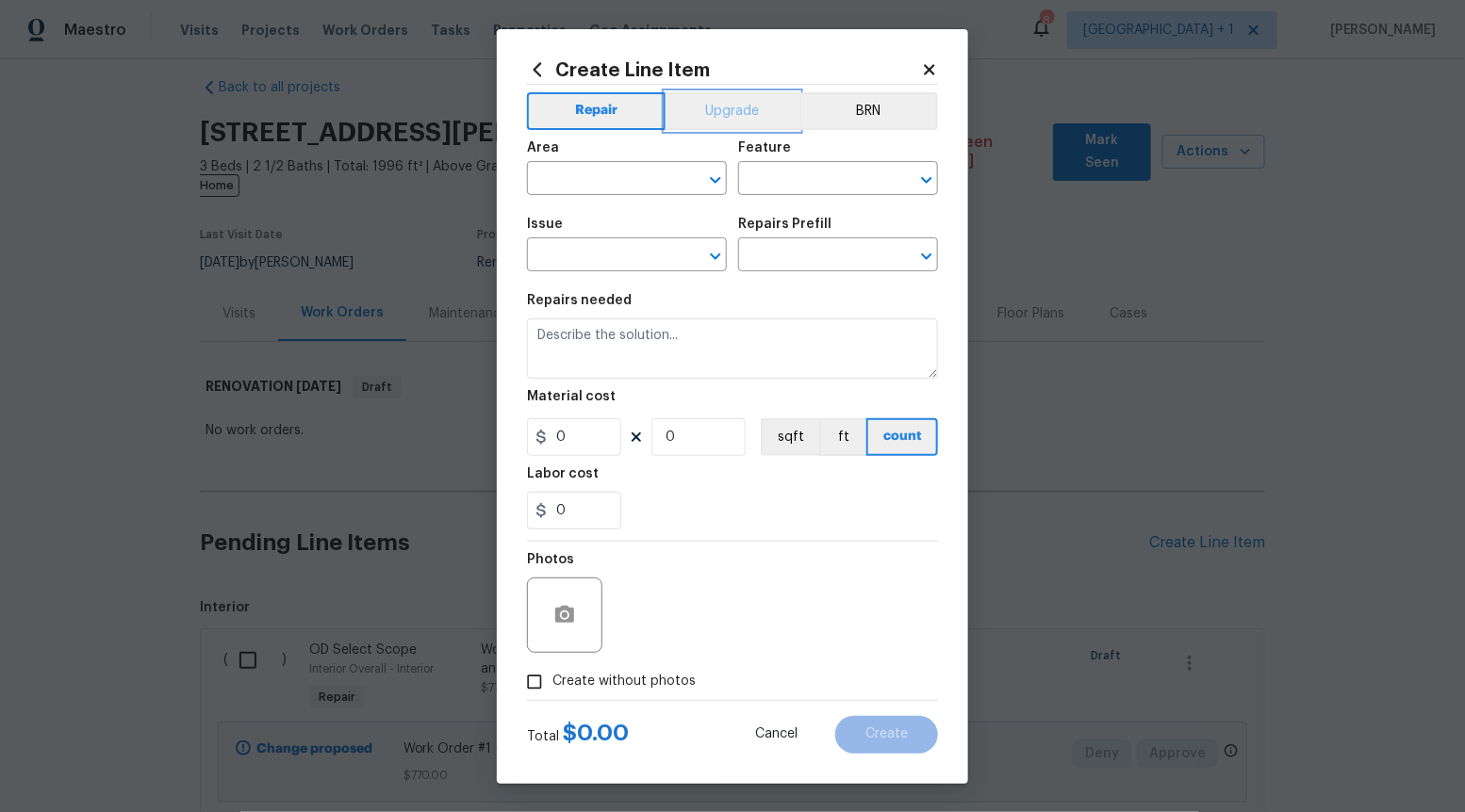
click at [700, 119] on button "Upgrade" at bounding box center [733, 111] width 135 height 38
click at [716, 261] on icon "Open" at bounding box center [715, 256] width 23 height 23
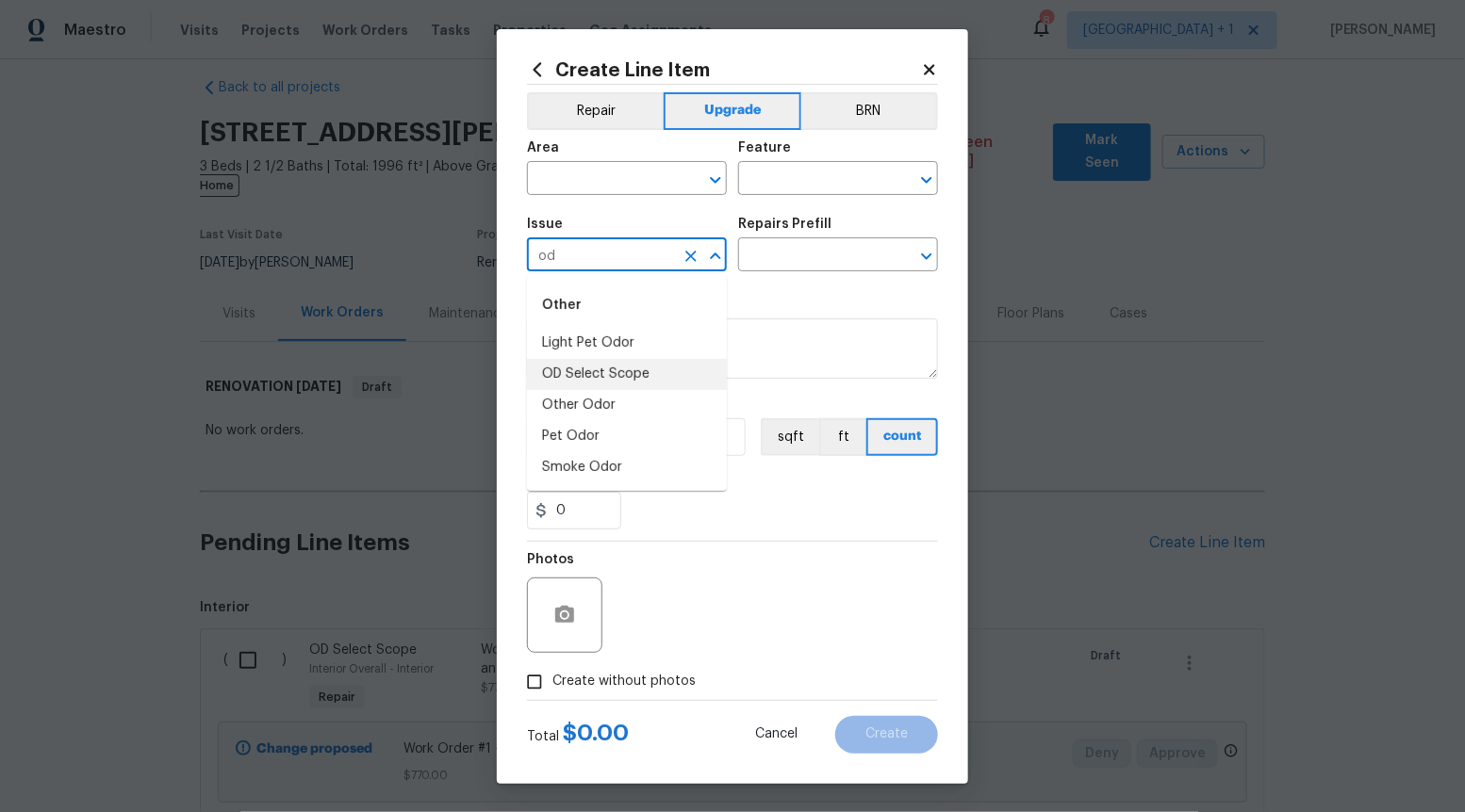
click at [668, 376] on li "OD Select Scope" at bounding box center [626, 374] width 199 height 31
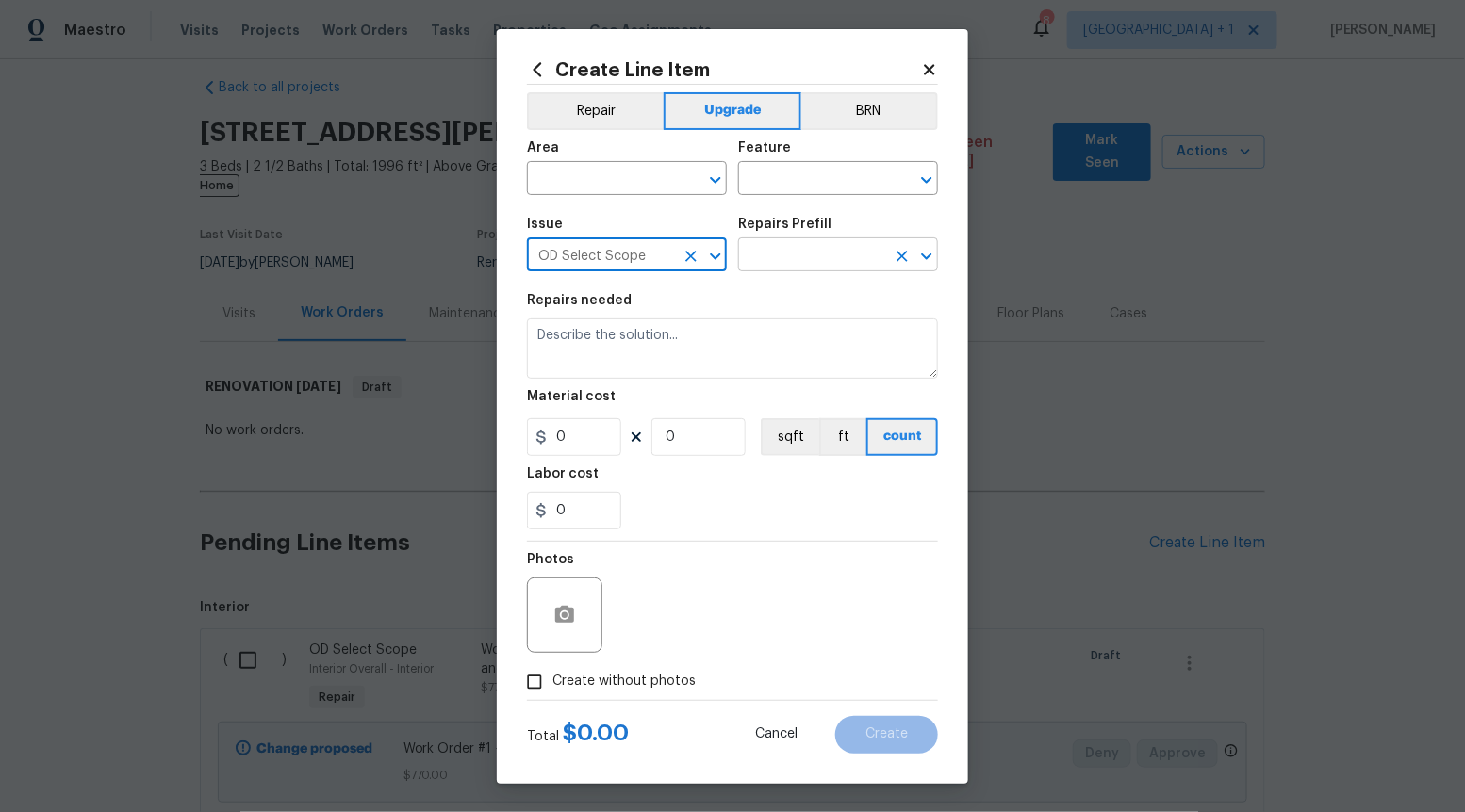
type input "OD Select Scope"
click at [834, 263] on input "text" at bounding box center [811, 256] width 147 height 29
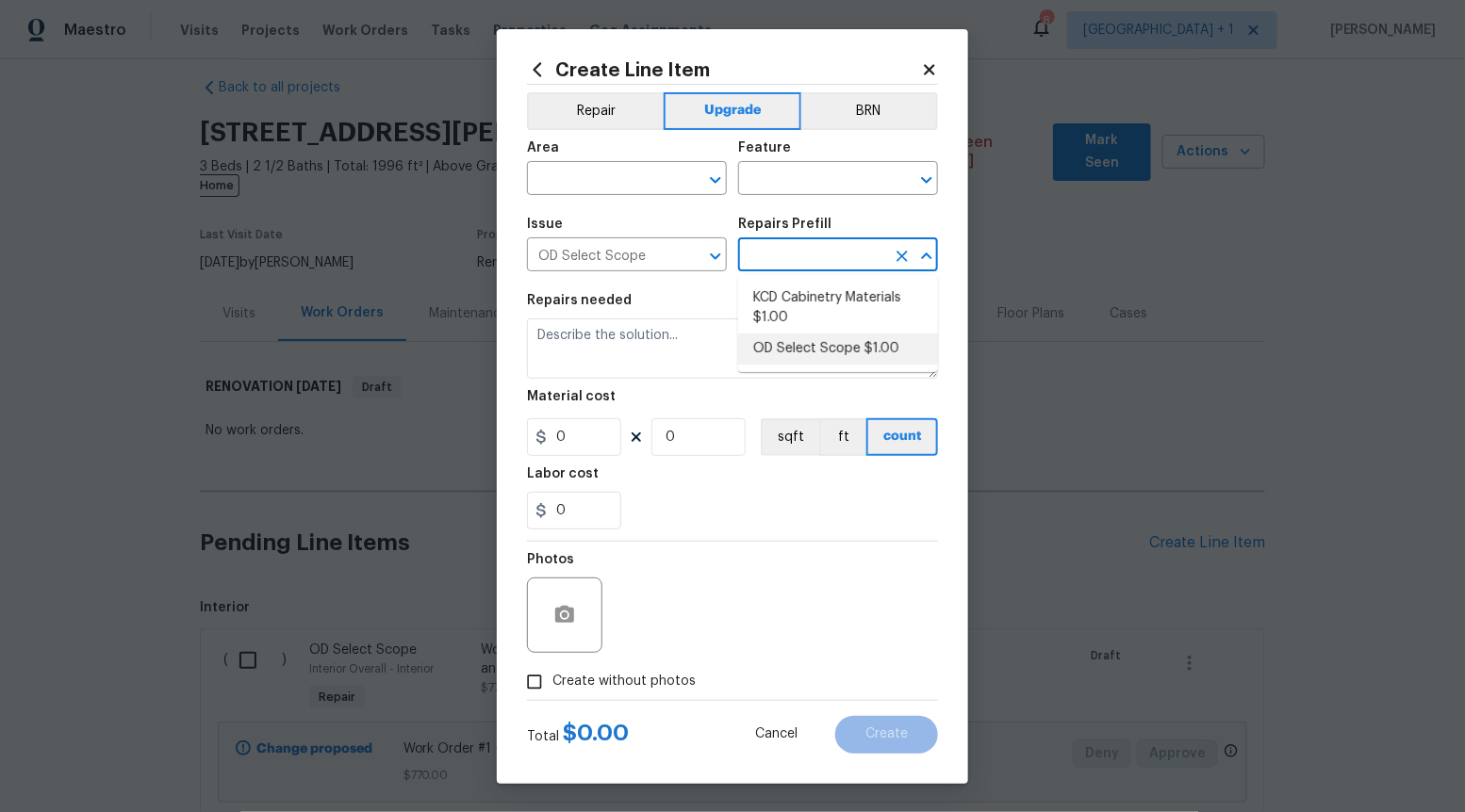
click at [822, 341] on li "OD Select Scope $1.00" at bounding box center [837, 348] width 199 height 31
type input "OD Select Scope $1.00"
type textarea "Refer to the agreed upon scope document for further details."
type input "1"
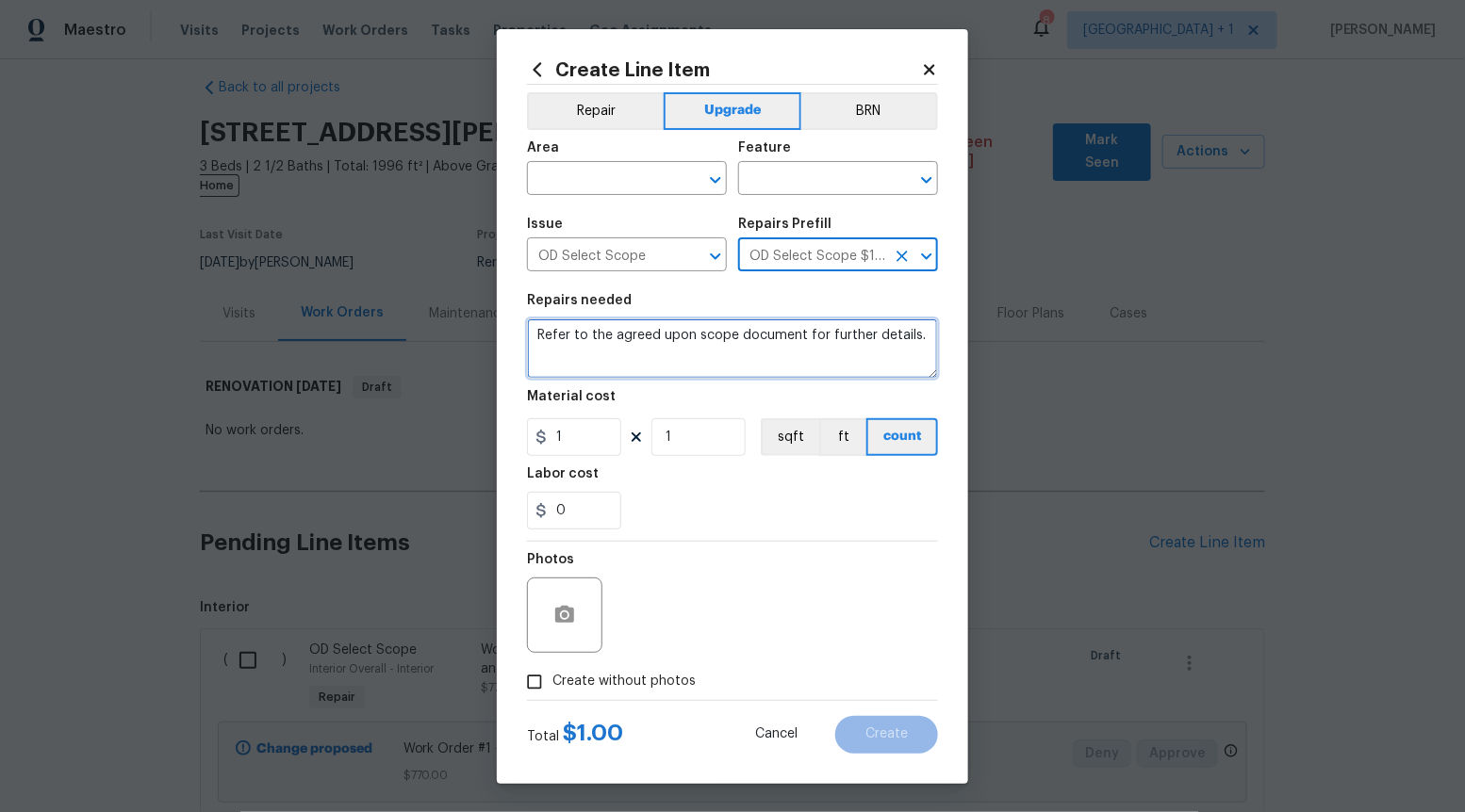
click at [822, 341] on textarea "Refer to the agreed upon scope document for further details." at bounding box center [732, 348] width 411 height 60
paste textarea "Work Order #3 -> Laundry Area -> -> Demo washer, dryer, shelving, and utility s…"
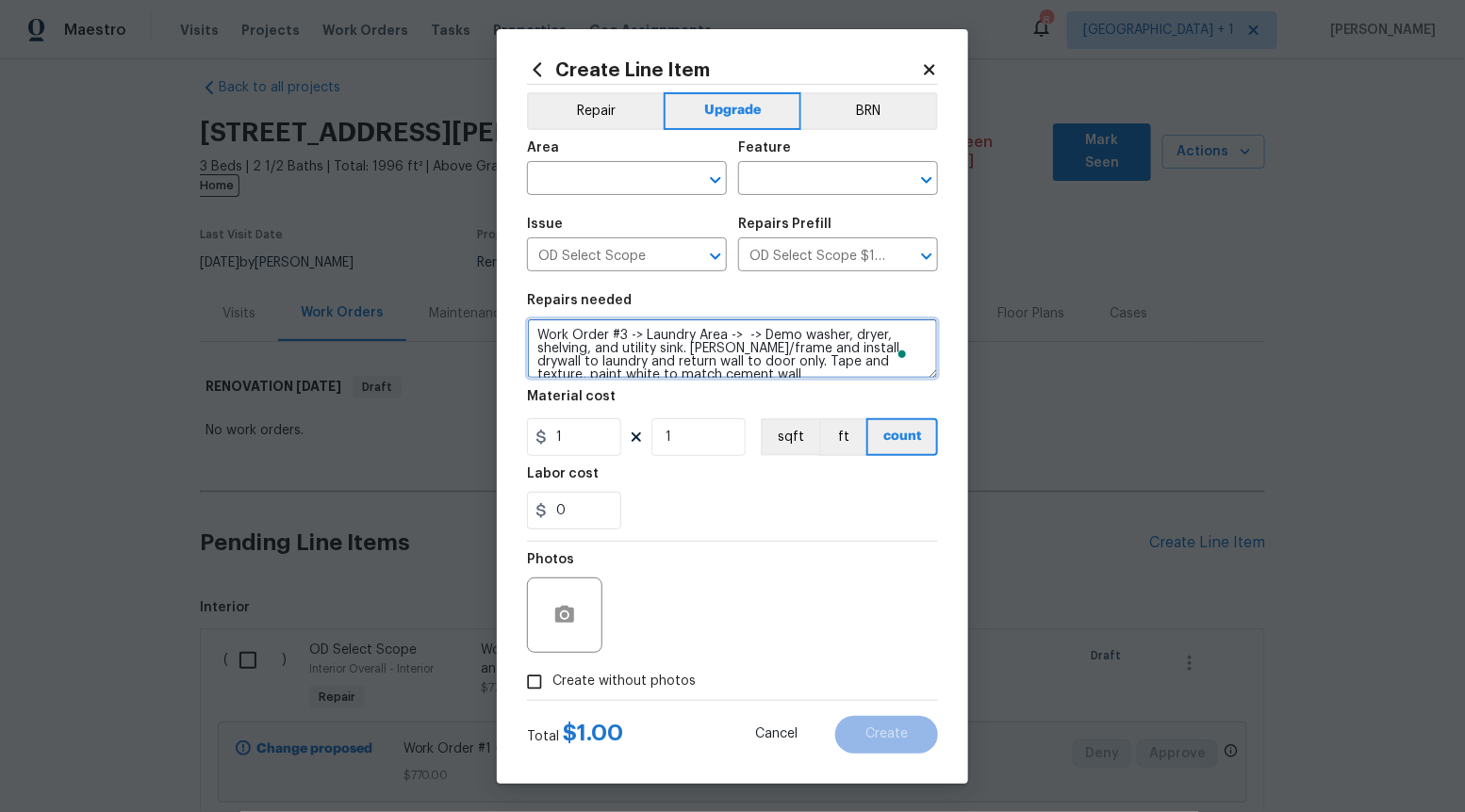
scroll to position [3, 0]
type textarea "Work Order #3 -> Laundry Area -> -> Demo washer, dryer, shelving, and utility s…"
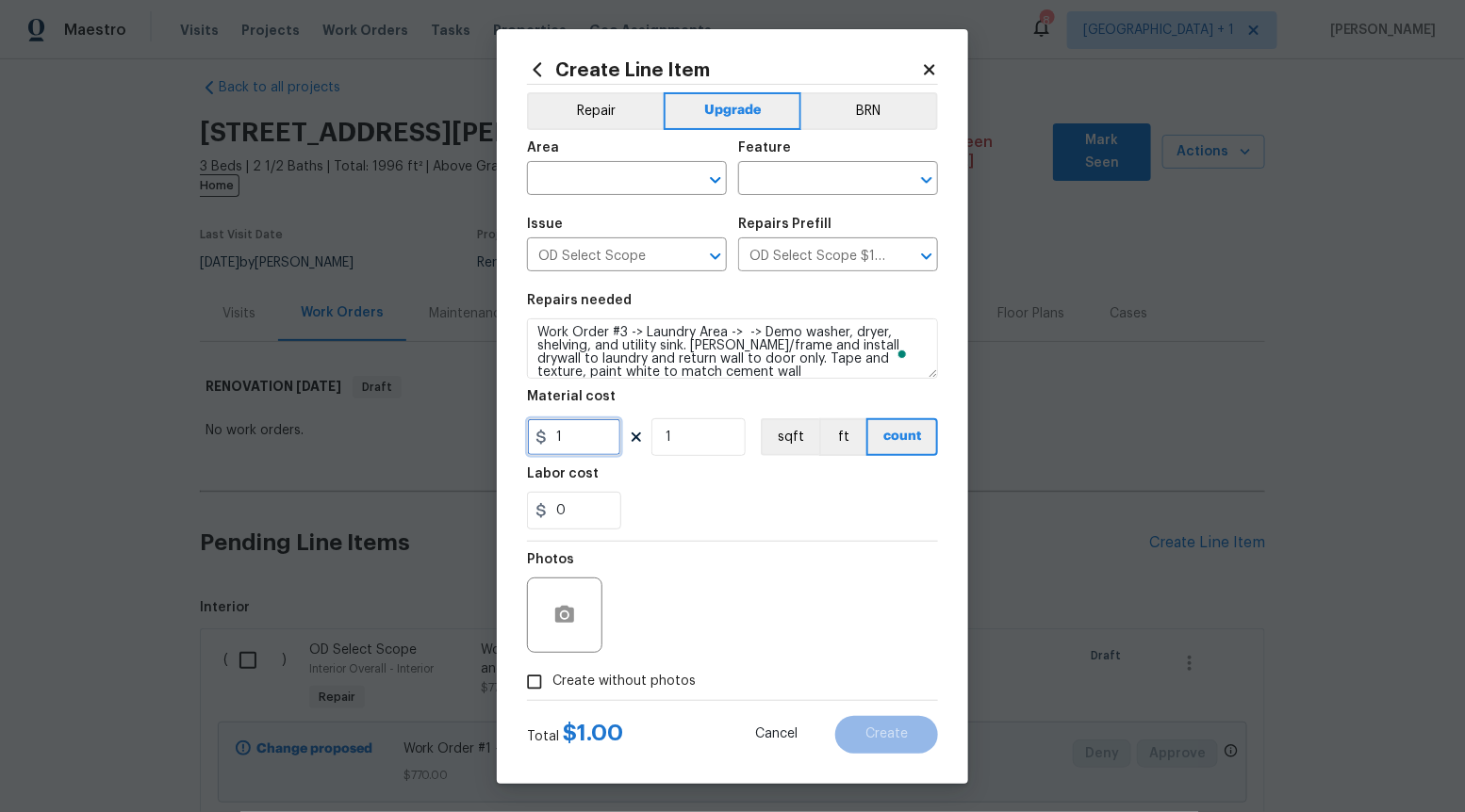
click at [601, 455] on section "Repairs needed Work Order #3 -> Laundry Area -> -> Demo washer, dryer, shelving…" at bounding box center [732, 411] width 411 height 258
type input "525"
click at [543, 668] on input "Create without photos" at bounding box center [535, 682] width 36 height 36
checkbox input "true"
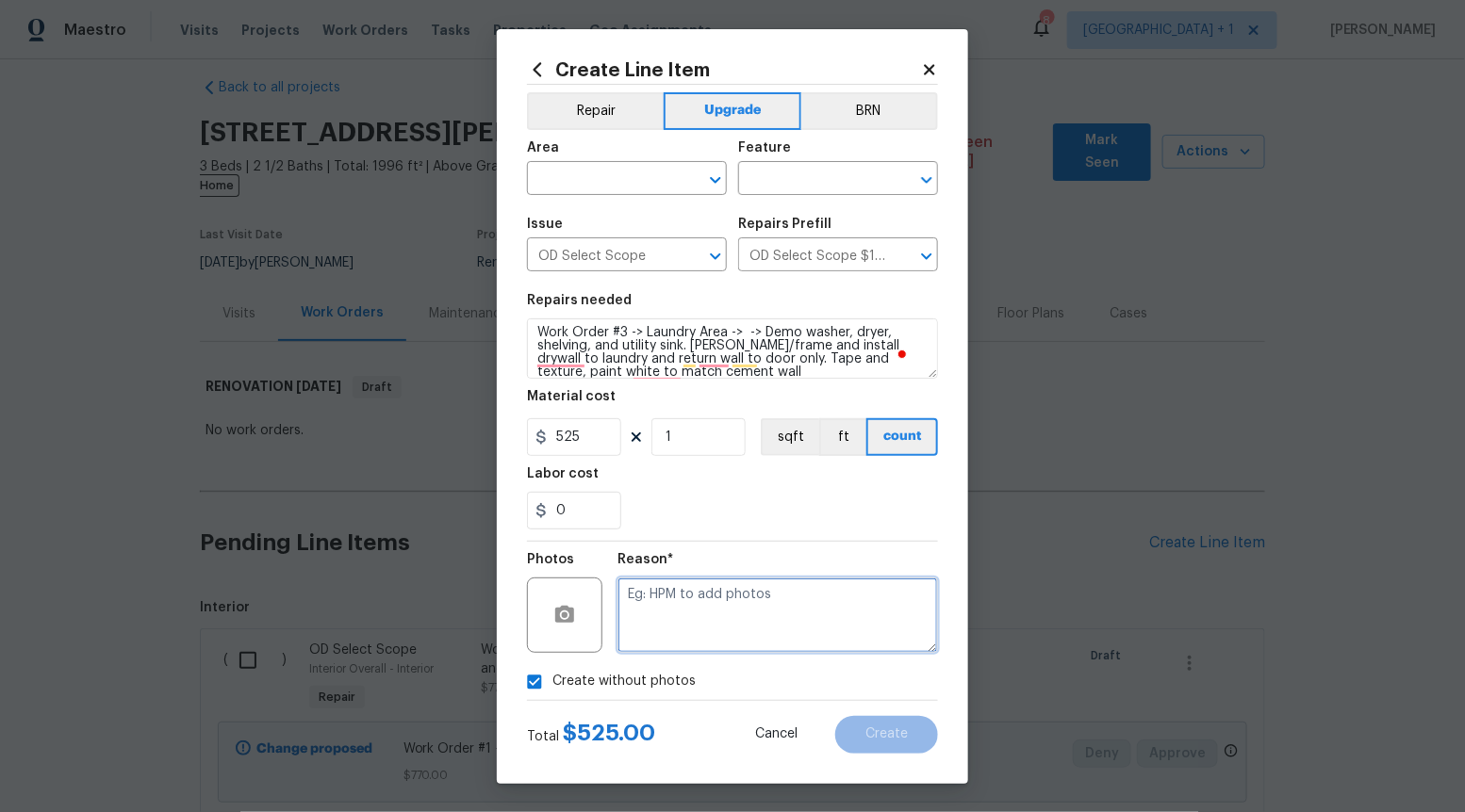
click at [752, 623] on textarea at bounding box center [778, 616] width 320 height 75
click at [712, 175] on icon "Open" at bounding box center [715, 179] width 23 height 23
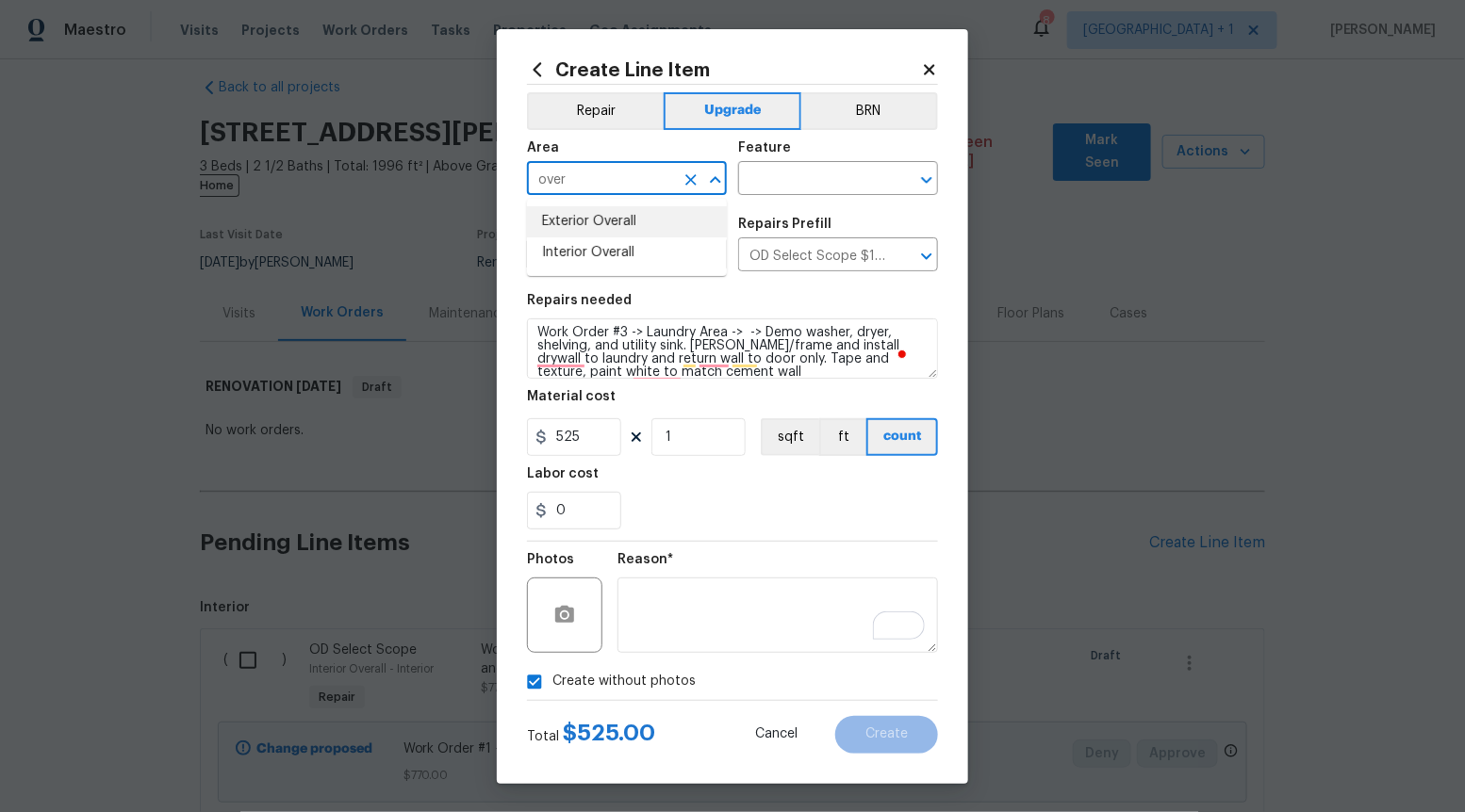
click at [644, 248] on li "Interior Overall" at bounding box center [626, 253] width 199 height 31
type input "Interior Overall"
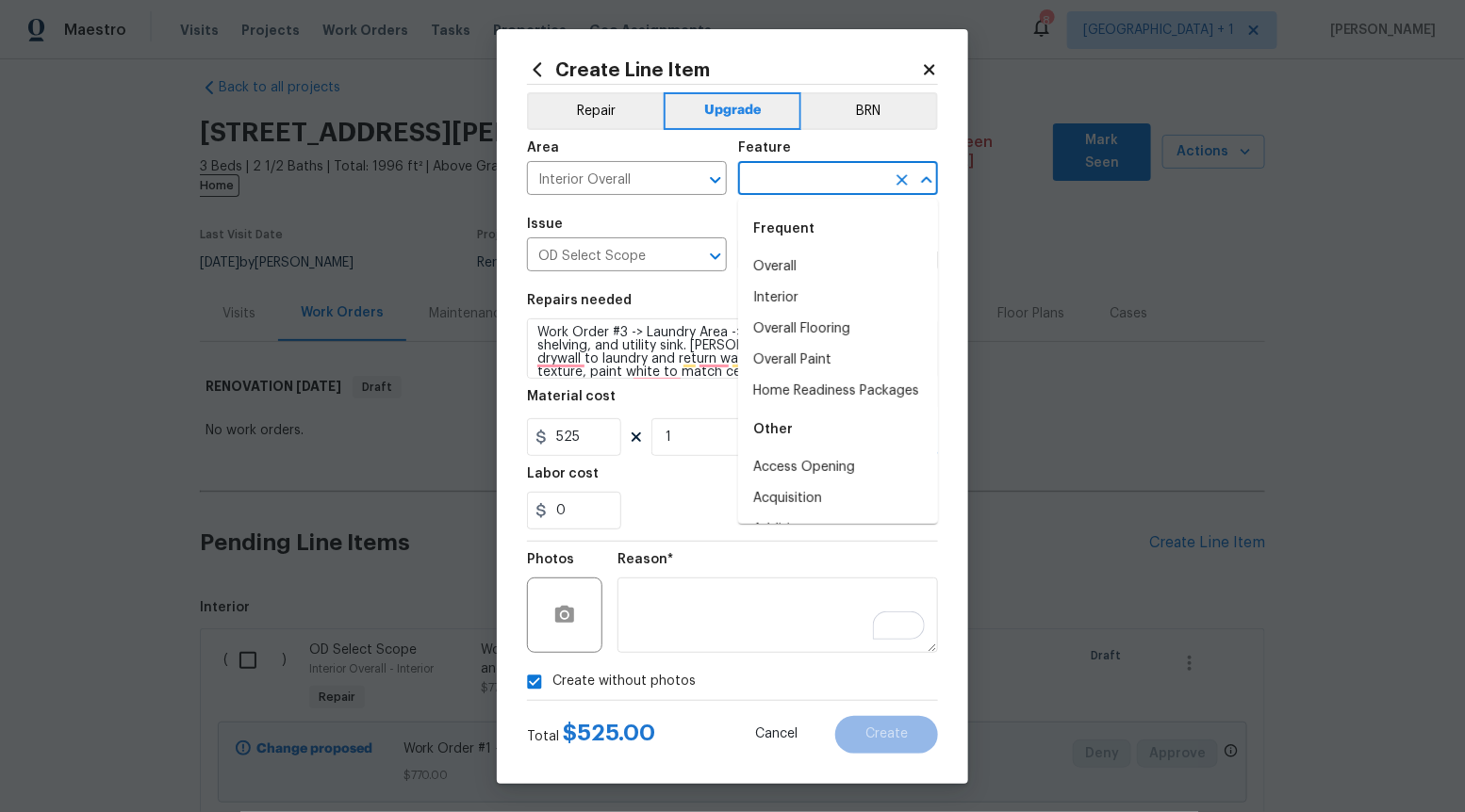
click at [869, 175] on input "text" at bounding box center [811, 179] width 147 height 29
click at [810, 264] on li "Overall" at bounding box center [837, 267] width 199 height 31
type input "Overall"
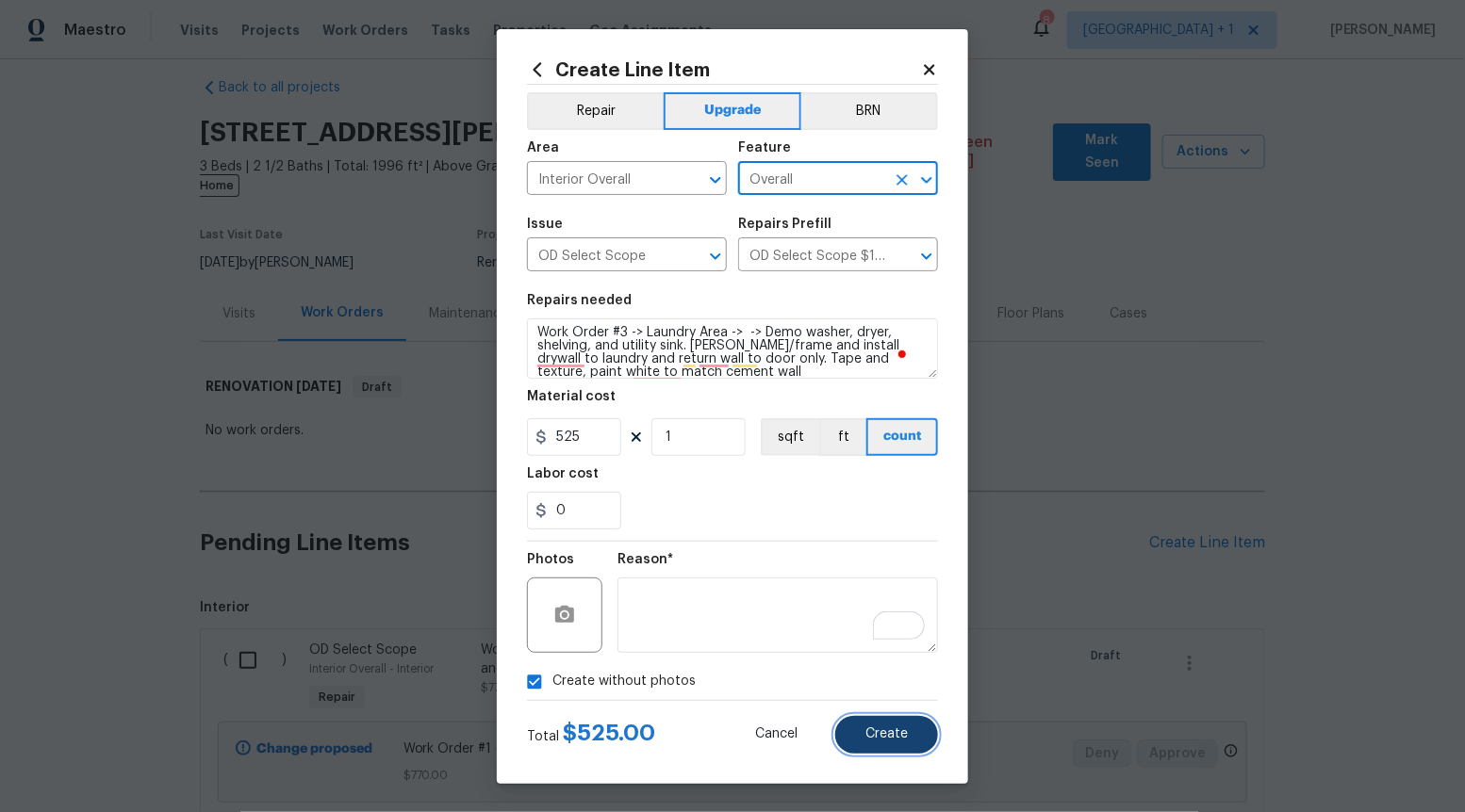
click at [881, 719] on button "Create" at bounding box center [887, 735] width 103 height 38
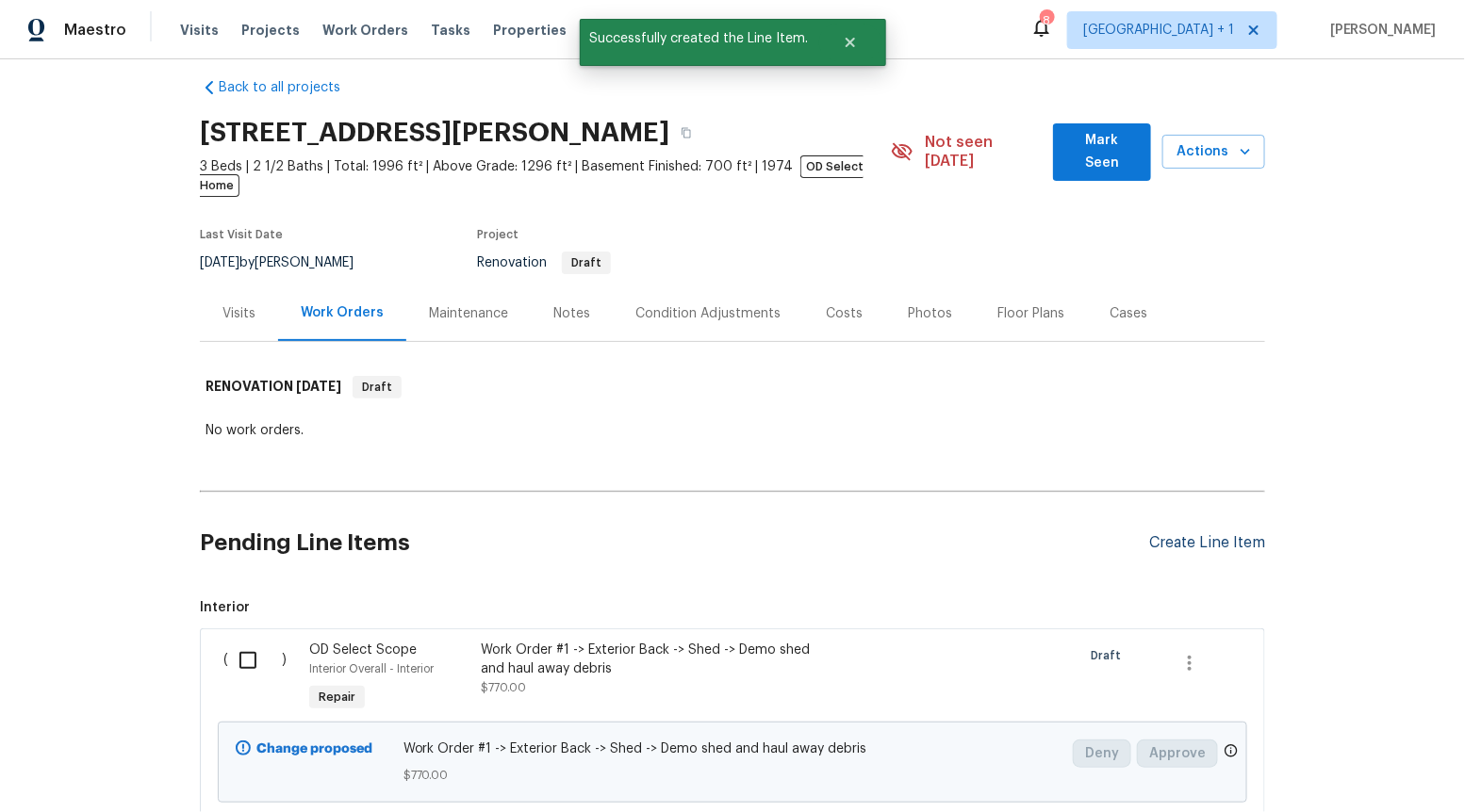
click at [1238, 534] on div "Create Line Item" at bounding box center [1207, 543] width 116 height 18
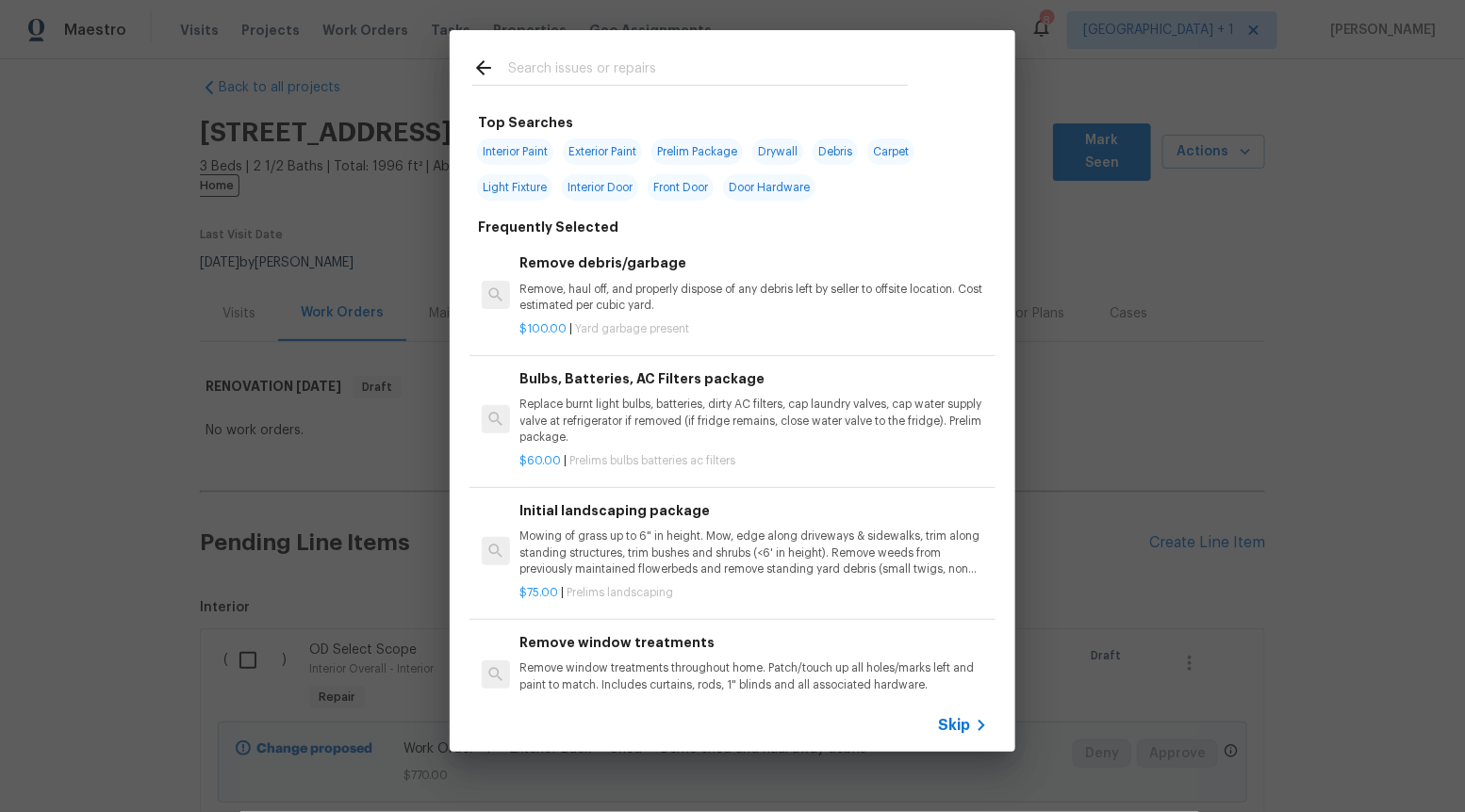
click at [962, 724] on span "Skip" at bounding box center [954, 725] width 32 height 19
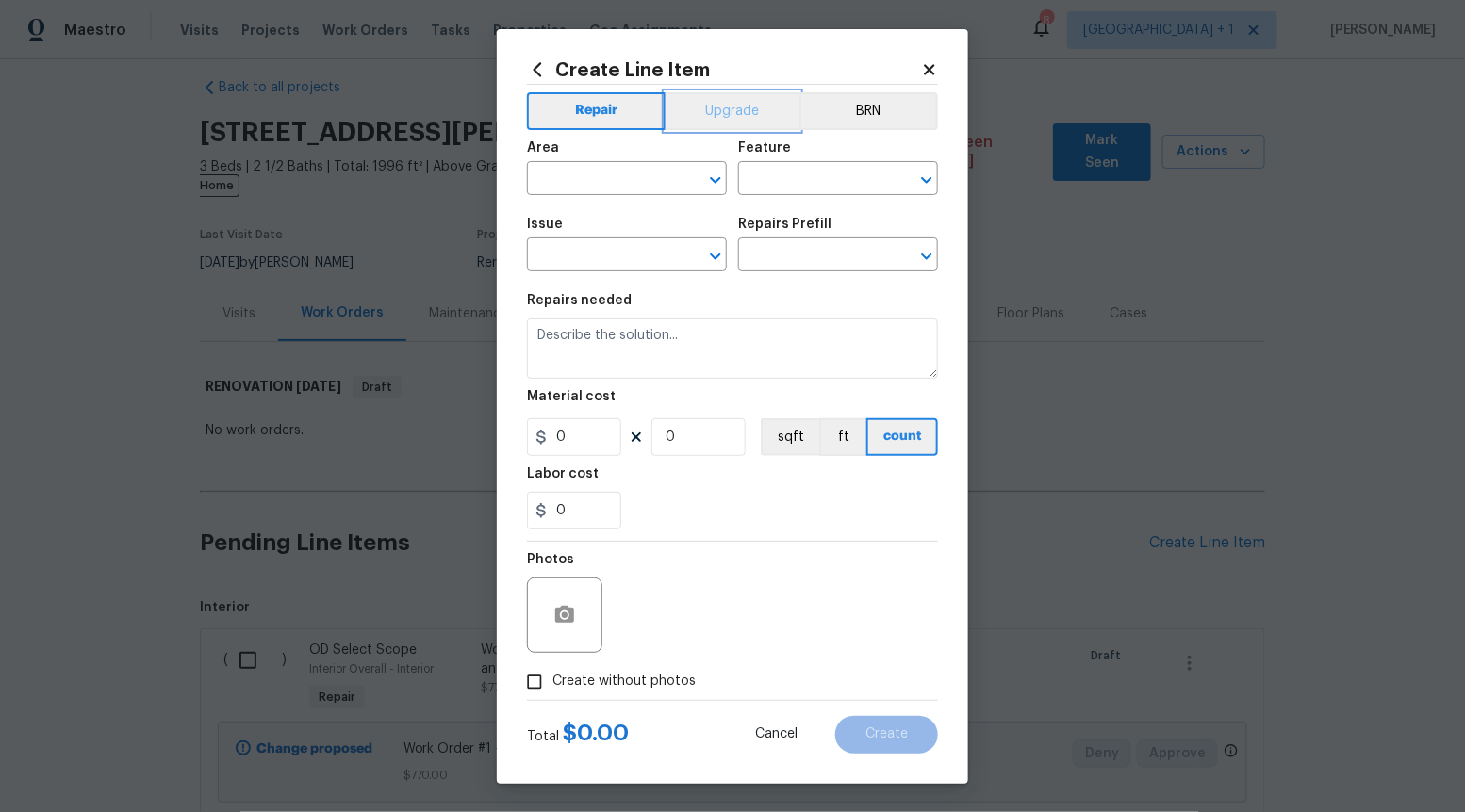
click at [717, 109] on button "Upgrade" at bounding box center [733, 111] width 135 height 38
click at [708, 249] on icon "Open" at bounding box center [715, 256] width 23 height 23
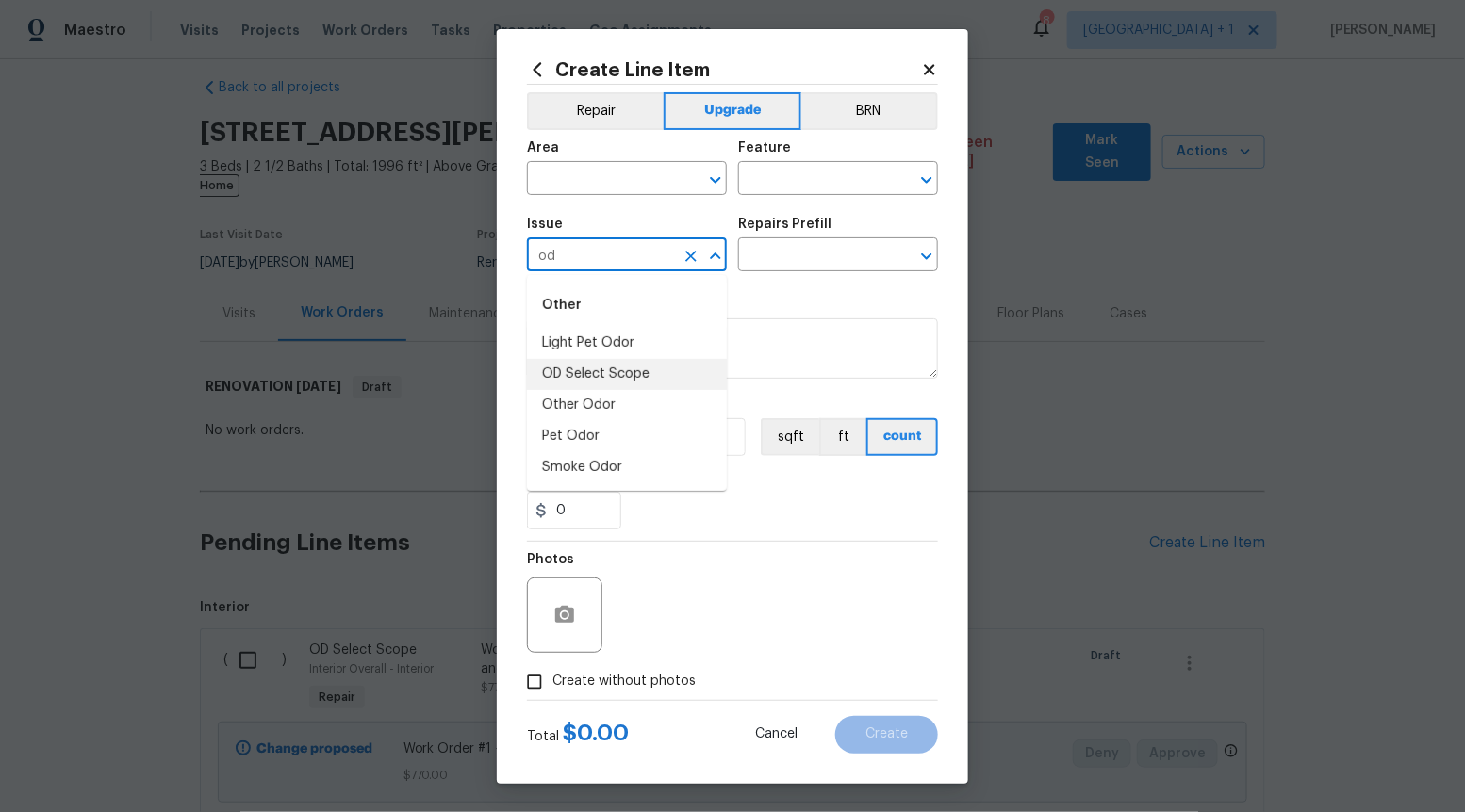
click at [615, 381] on li "OD Select Scope" at bounding box center [626, 374] width 199 height 31
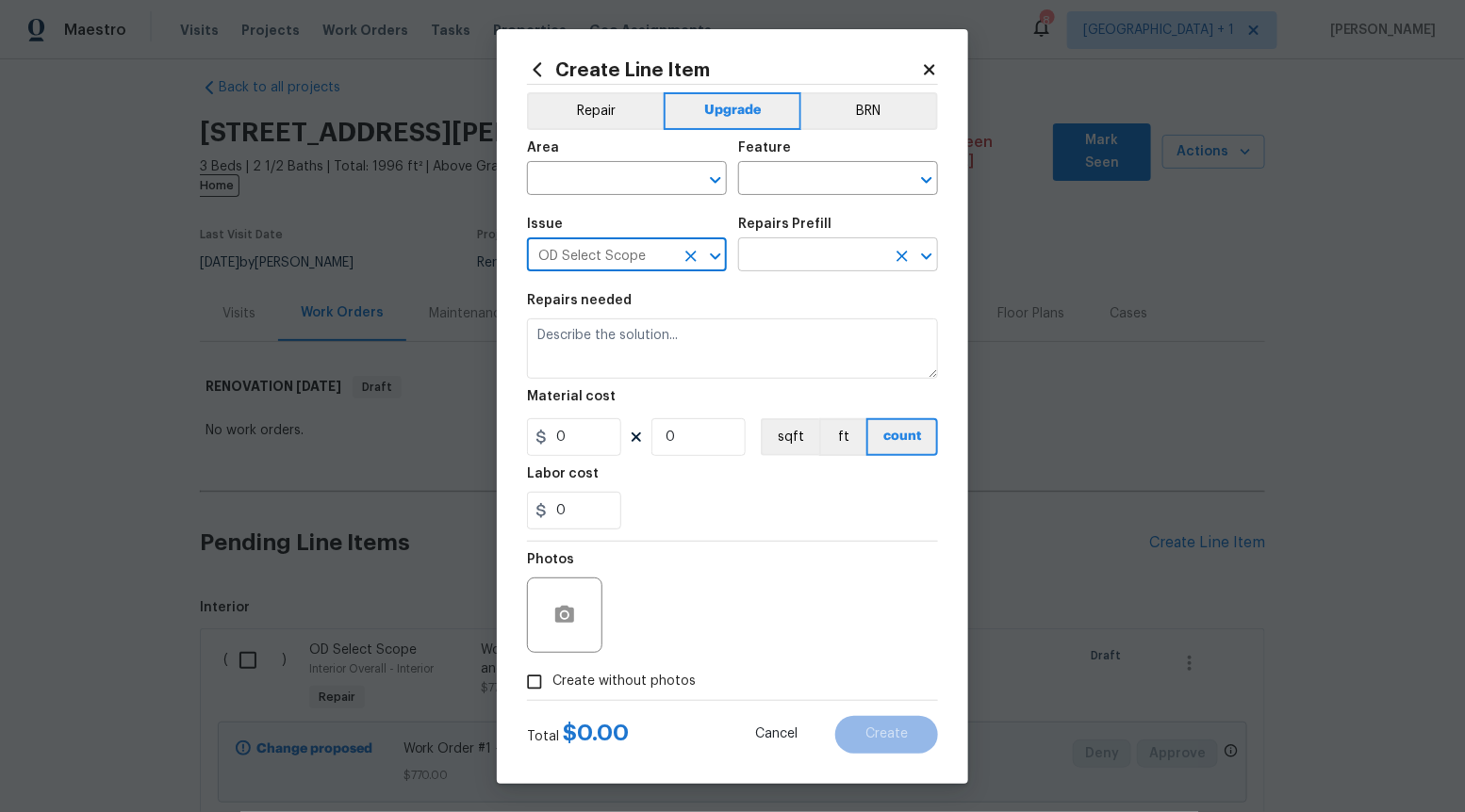
type input "OD Select Scope"
click at [788, 255] on input "text" at bounding box center [811, 256] width 147 height 29
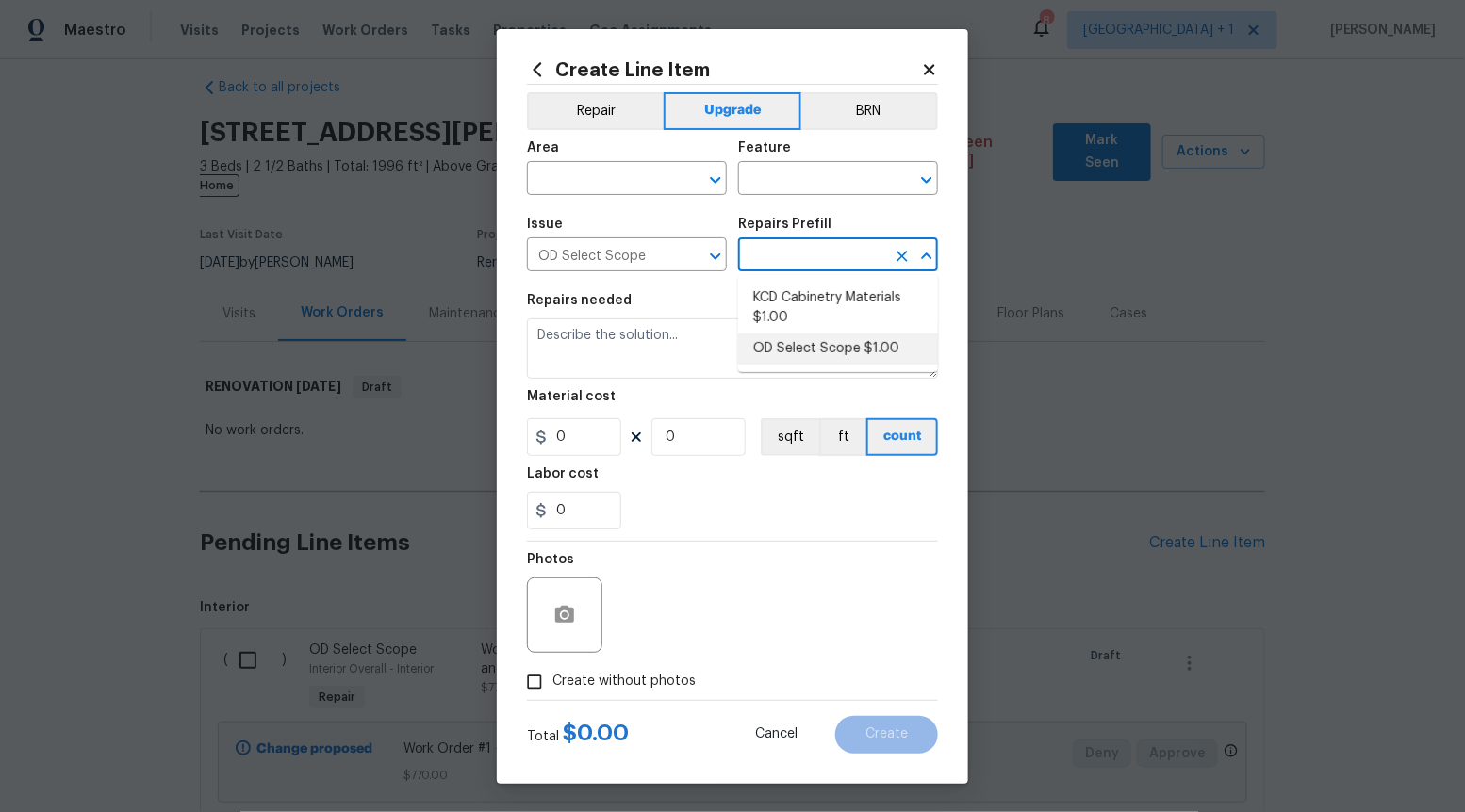
click at [792, 344] on li "OD Select Scope $1.00" at bounding box center [837, 348] width 199 height 31
type input "OD Select Scope $1.00"
type textarea "Refer to the agreed upon scope document for further details."
type input "1"
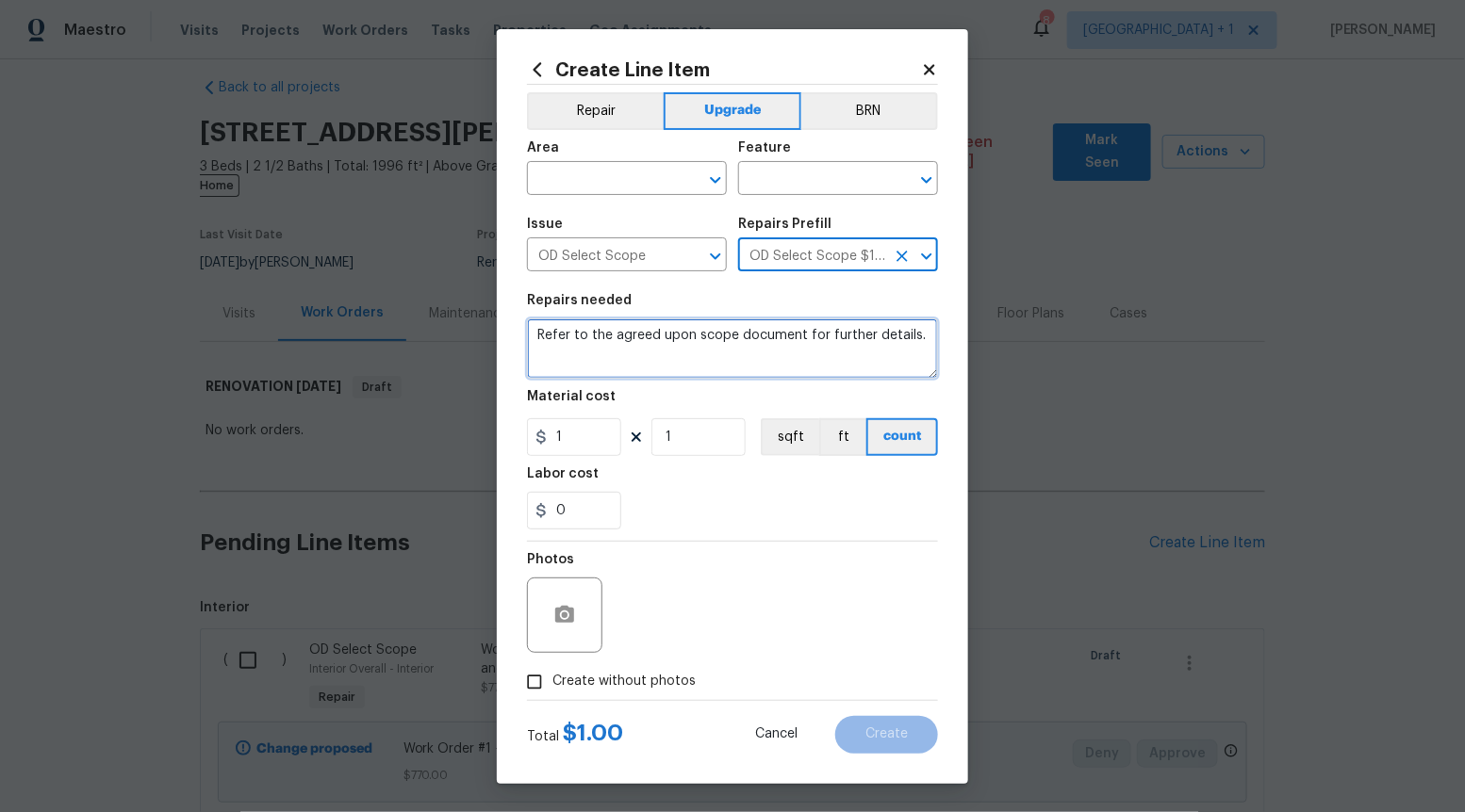
click at [792, 344] on textarea "Refer to the agreed upon scope document for further details." at bounding box center [732, 348] width 411 height 60
paste textarea "Work Order #3 -> Laundry Area -> Shelf -> Install new shelf"
type textarea "Work Order #3 -> Laundry Area -> Shelf -> Install new shelf"
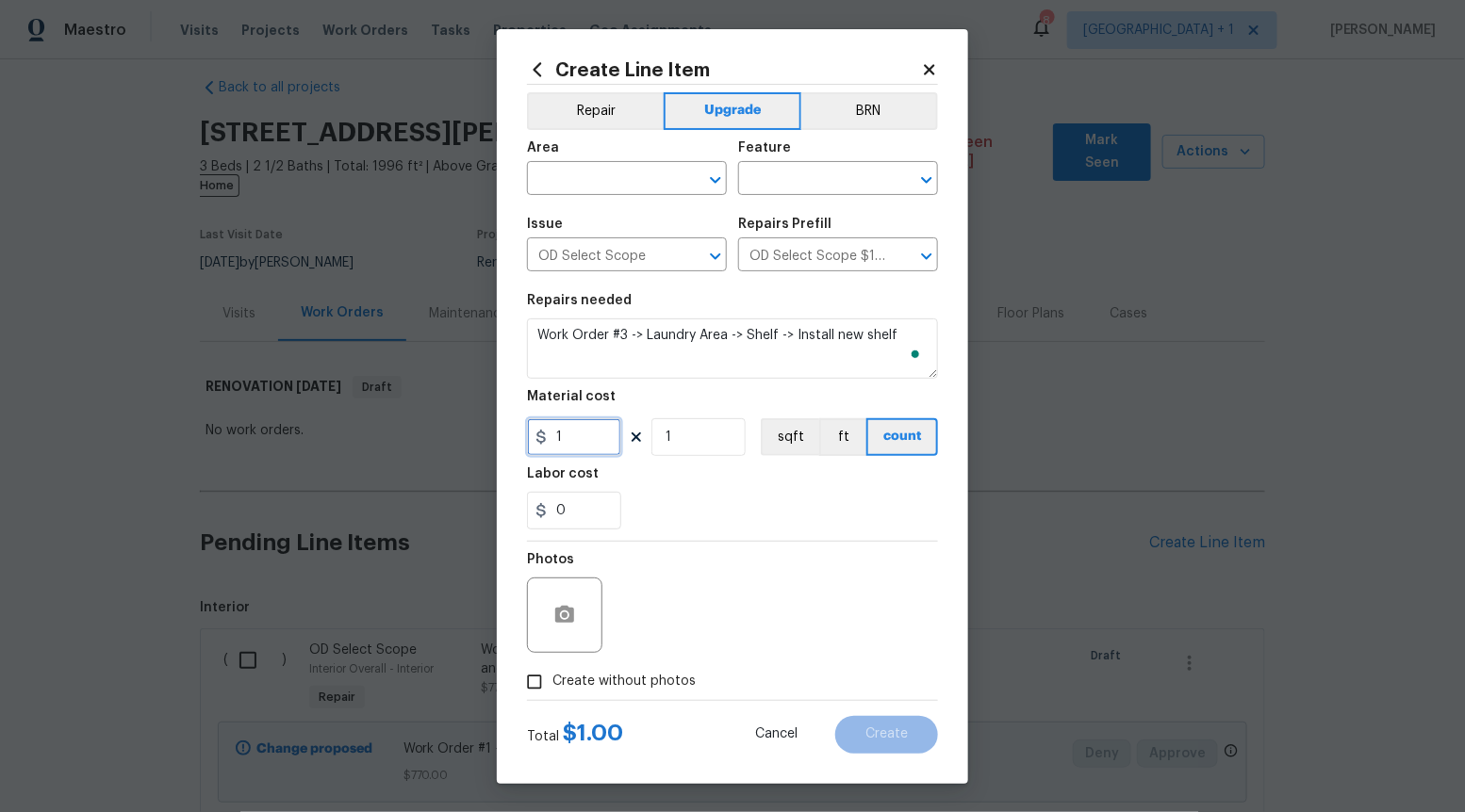
click at [594, 434] on input "1" at bounding box center [573, 437] width 94 height 38
type input "165"
click at [540, 670] on input "Create without photos" at bounding box center [535, 682] width 36 height 36
checkbox input "true"
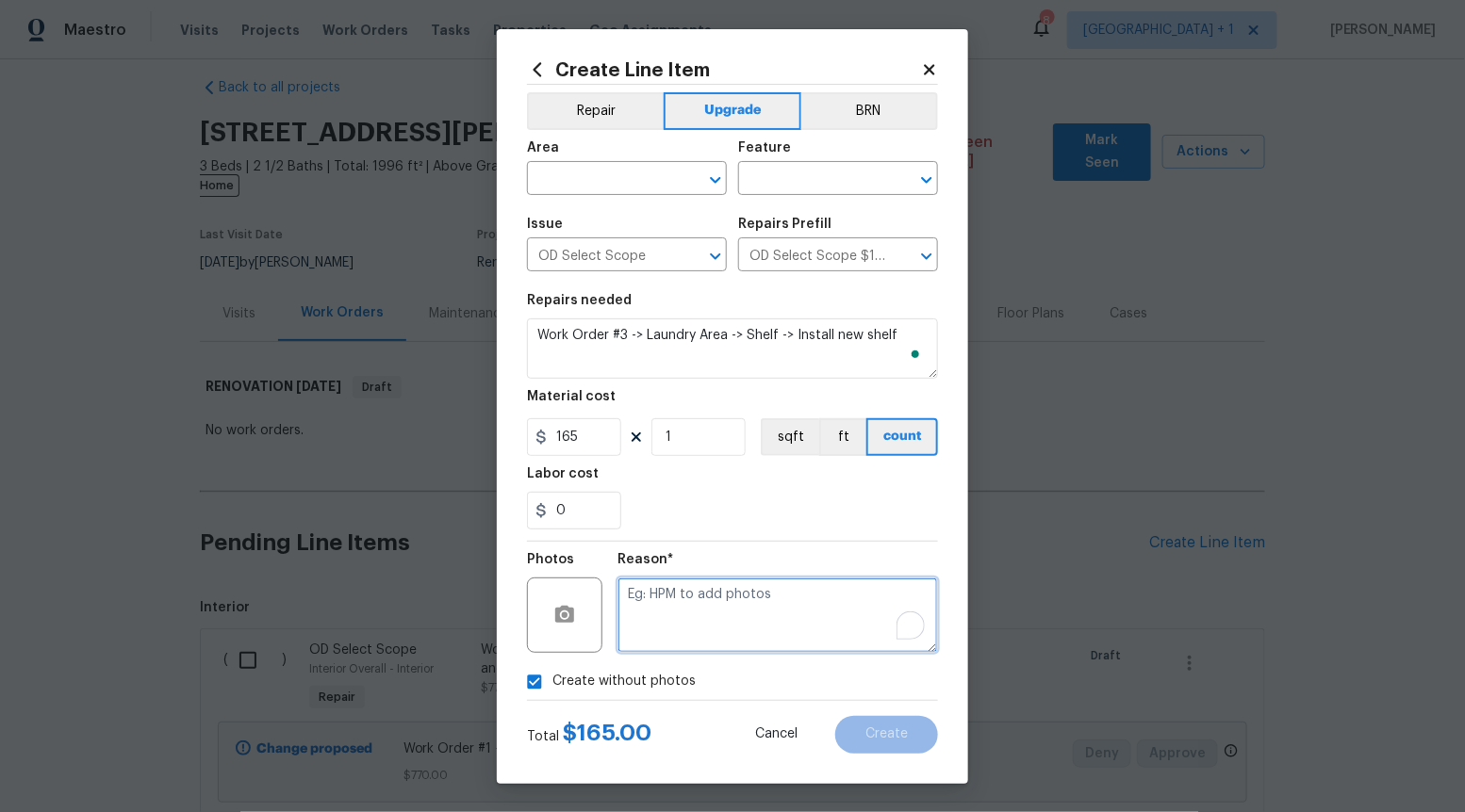
click at [754, 641] on textarea "To enrich screen reader interactions, please activate Accessibility in Grammarl…" at bounding box center [778, 616] width 320 height 75
click at [718, 170] on icon "Open" at bounding box center [715, 179] width 23 height 23
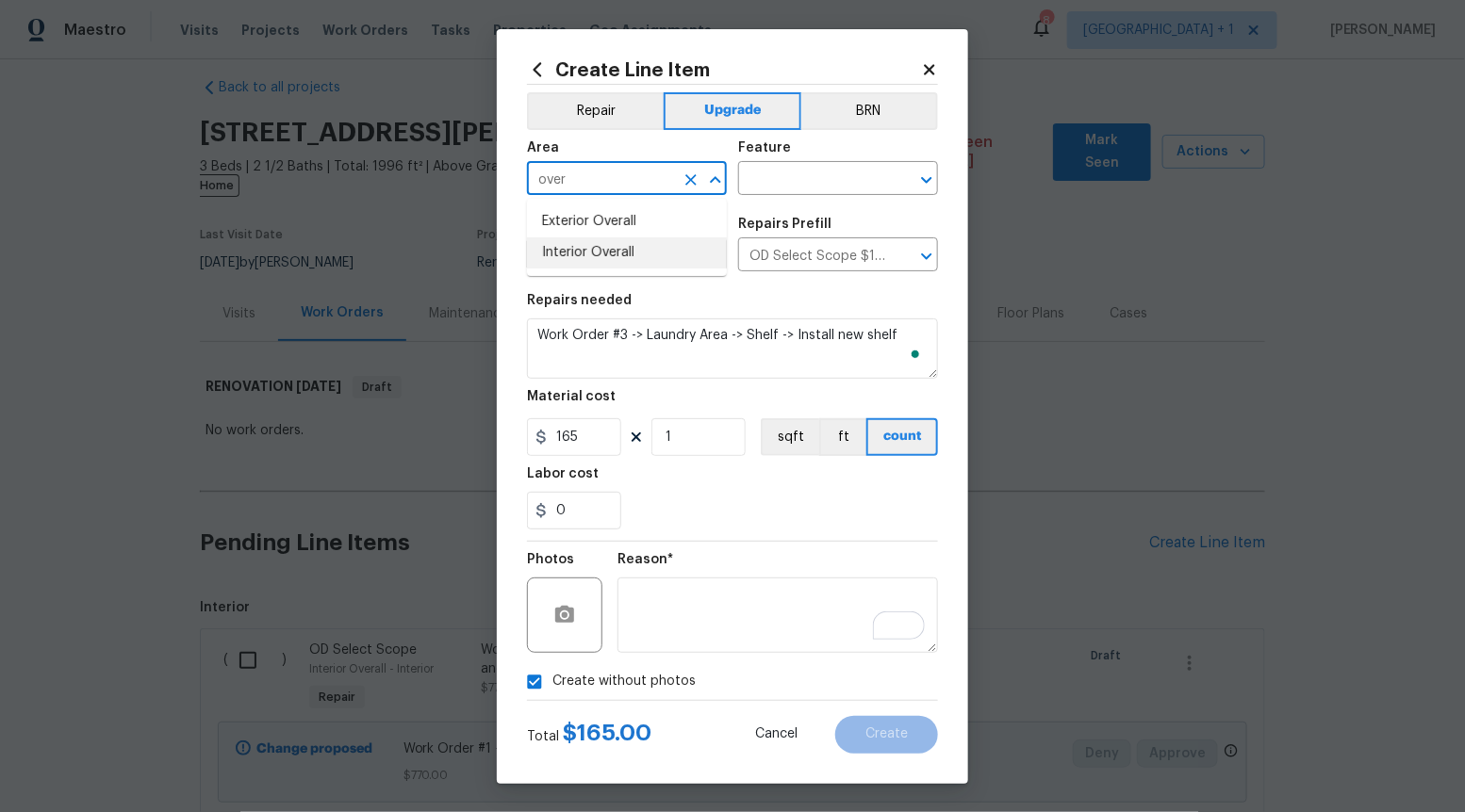
click at [658, 249] on li "Interior Overall" at bounding box center [626, 253] width 199 height 31
type input "Interior Overall"
click at [869, 185] on input "text" at bounding box center [811, 179] width 147 height 29
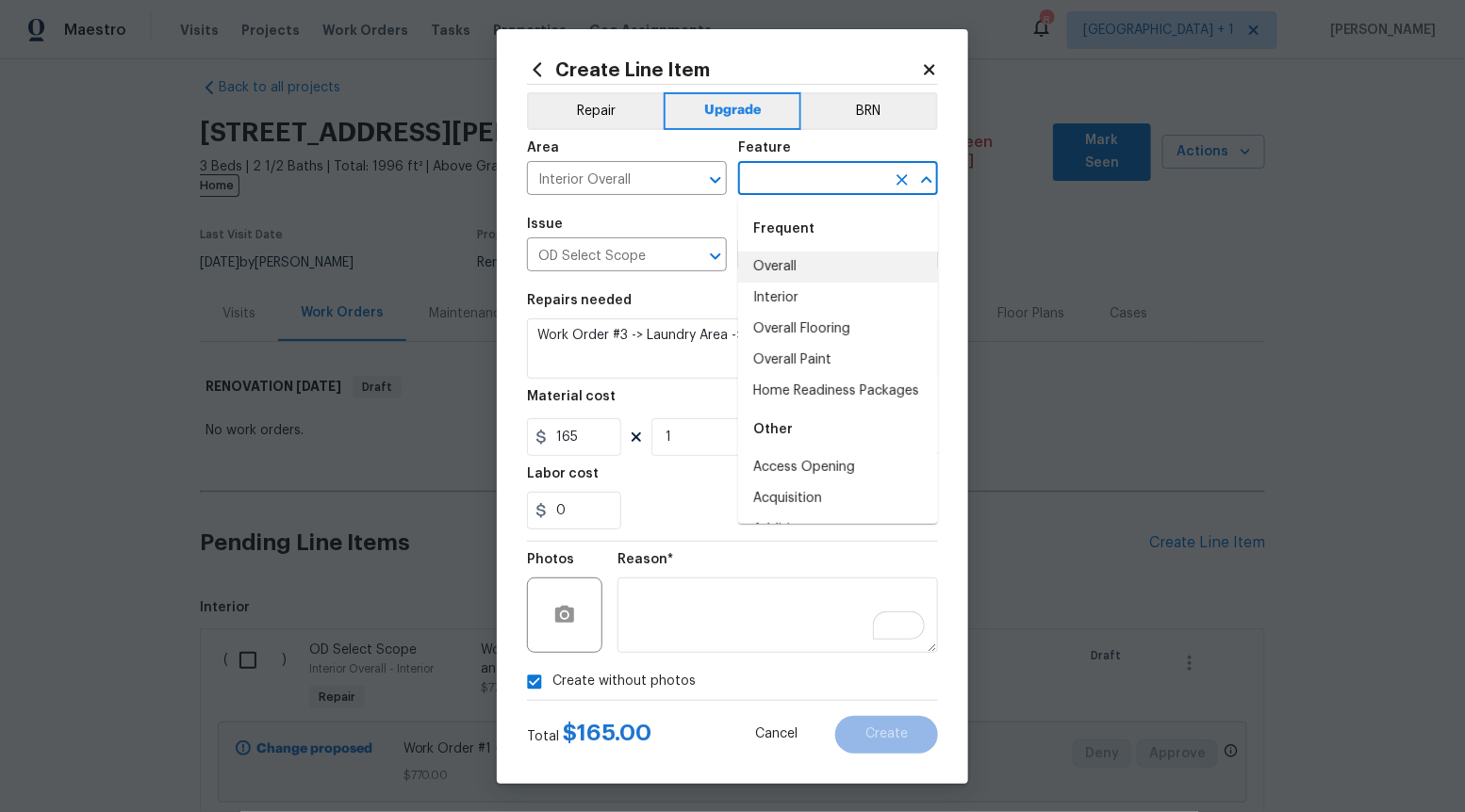
click at [823, 268] on li "Overall" at bounding box center [837, 267] width 199 height 31
type input "Overall"
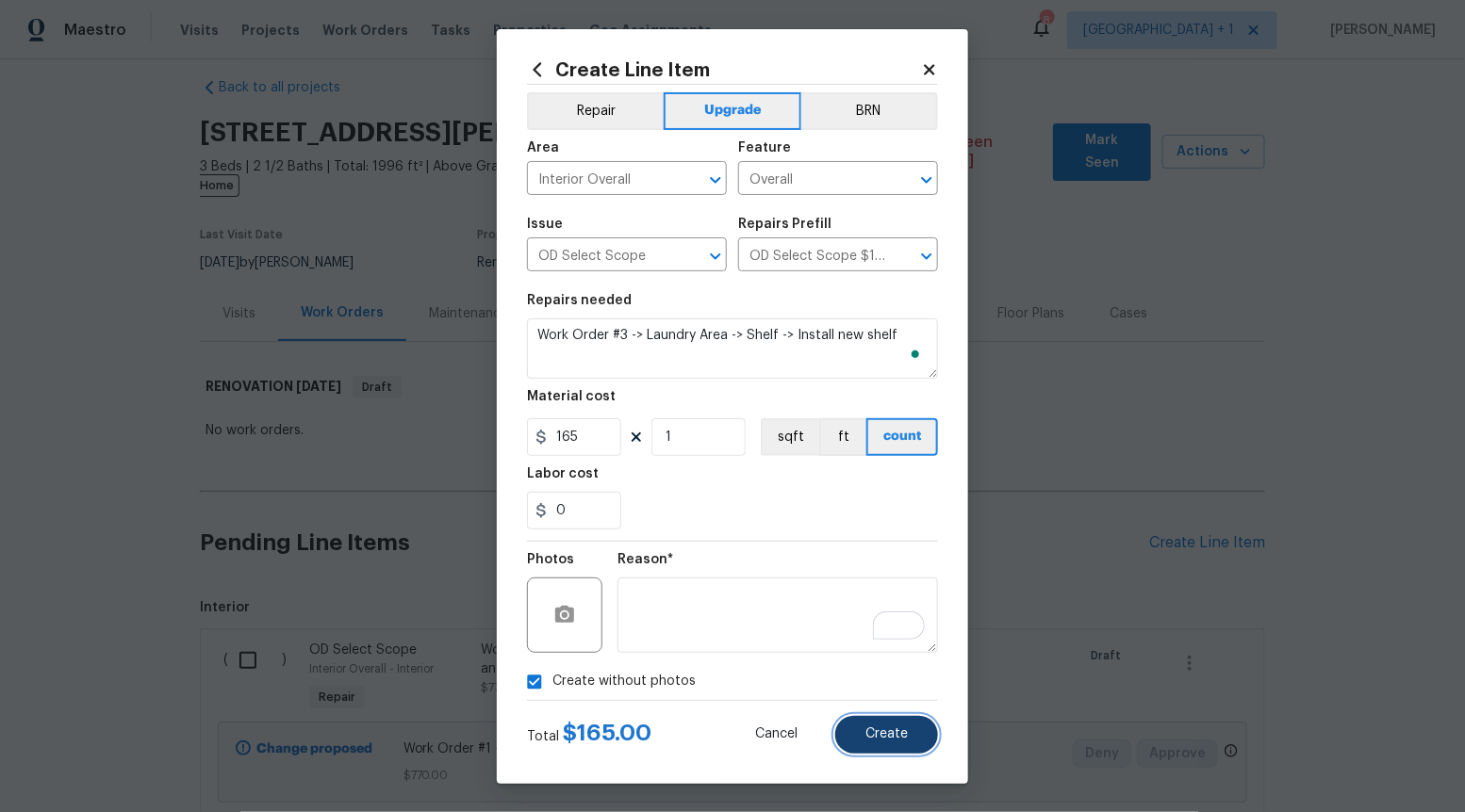
click at [894, 734] on span "Create" at bounding box center [887, 735] width 43 height 14
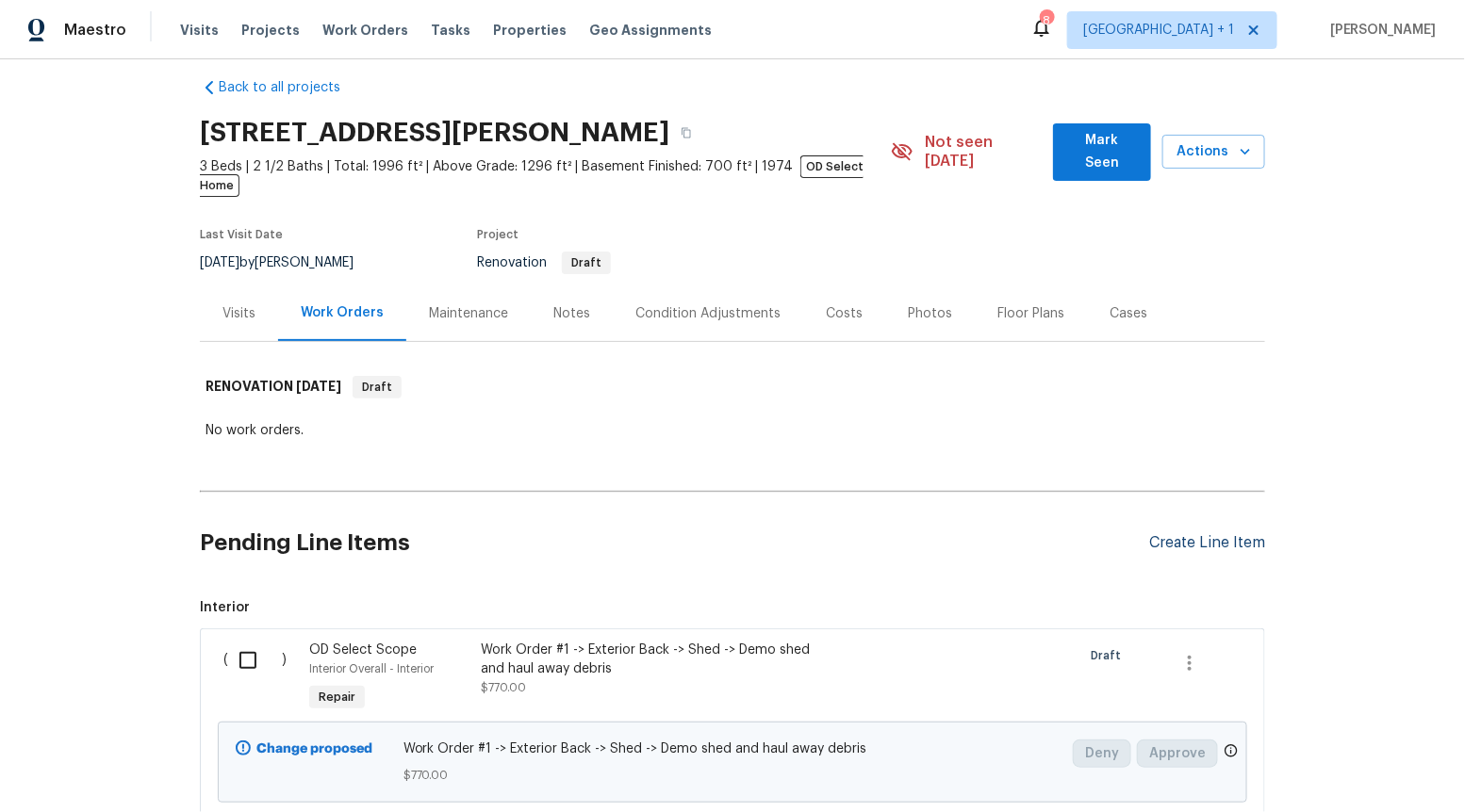
click at [1244, 534] on div "Create Line Item" at bounding box center [1207, 543] width 116 height 18
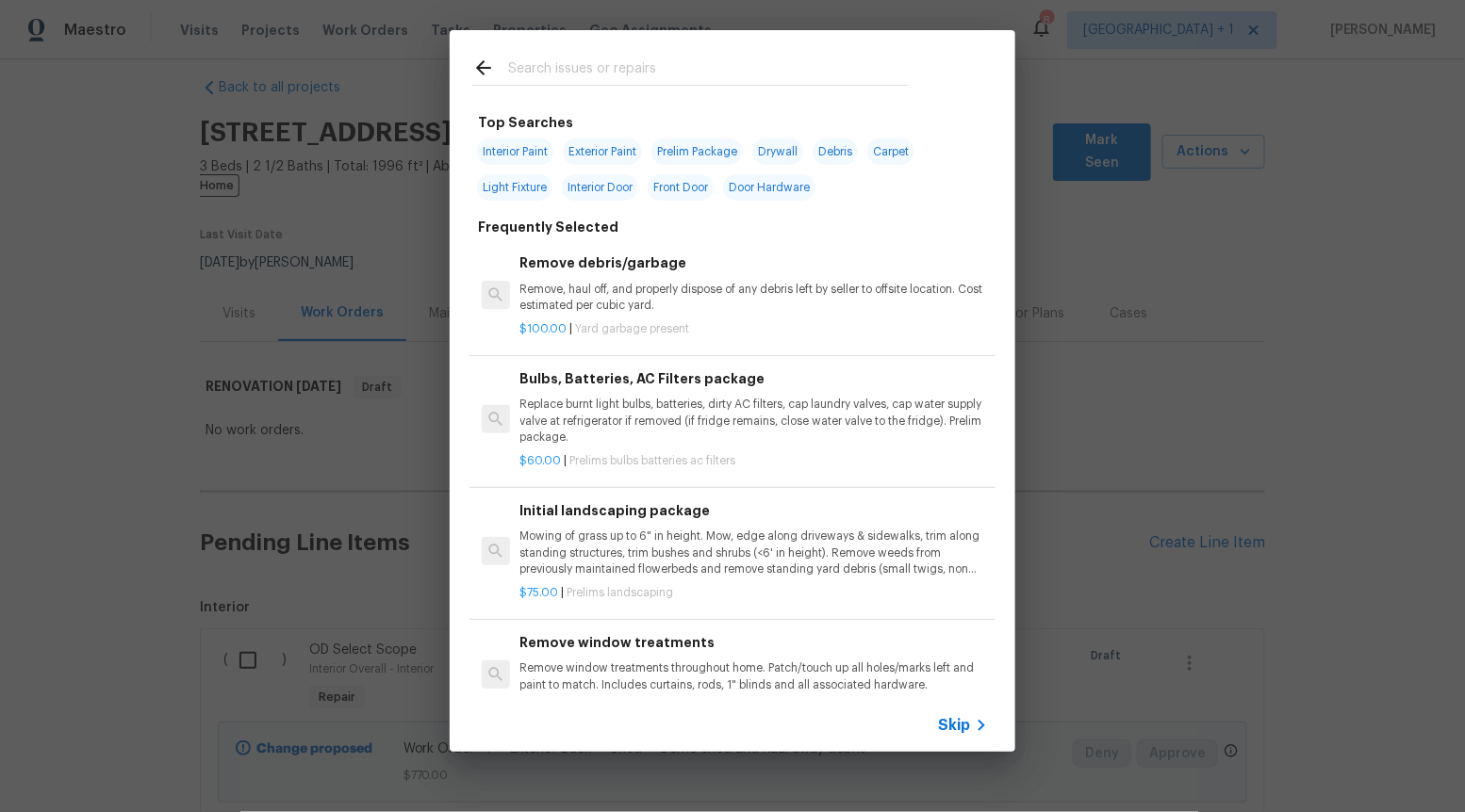
click at [965, 736] on div "Skip" at bounding box center [965, 725] width 55 height 23
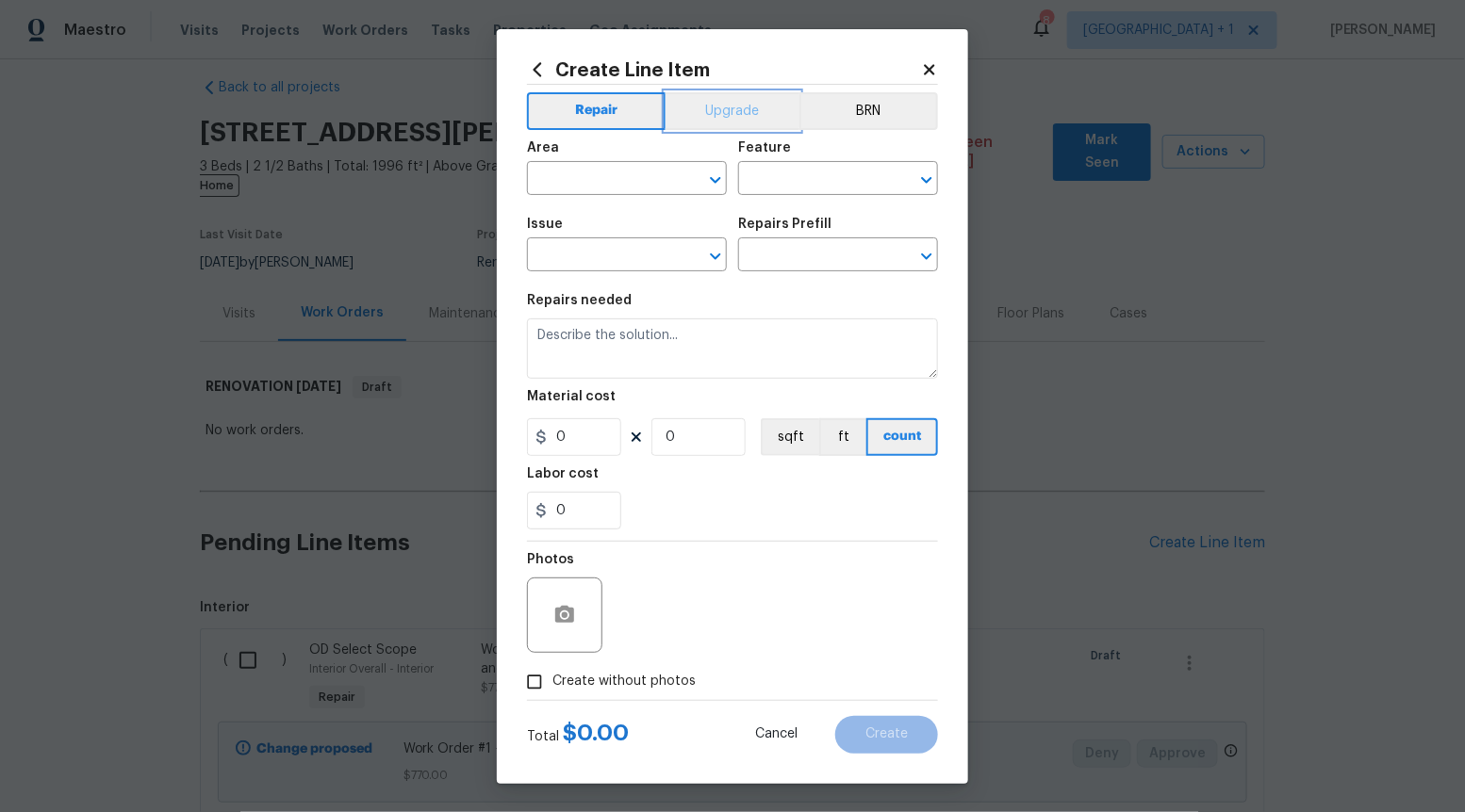
click at [742, 104] on button "Upgrade" at bounding box center [733, 111] width 135 height 38
click at [713, 255] on icon "Open" at bounding box center [715, 257] width 10 height 7
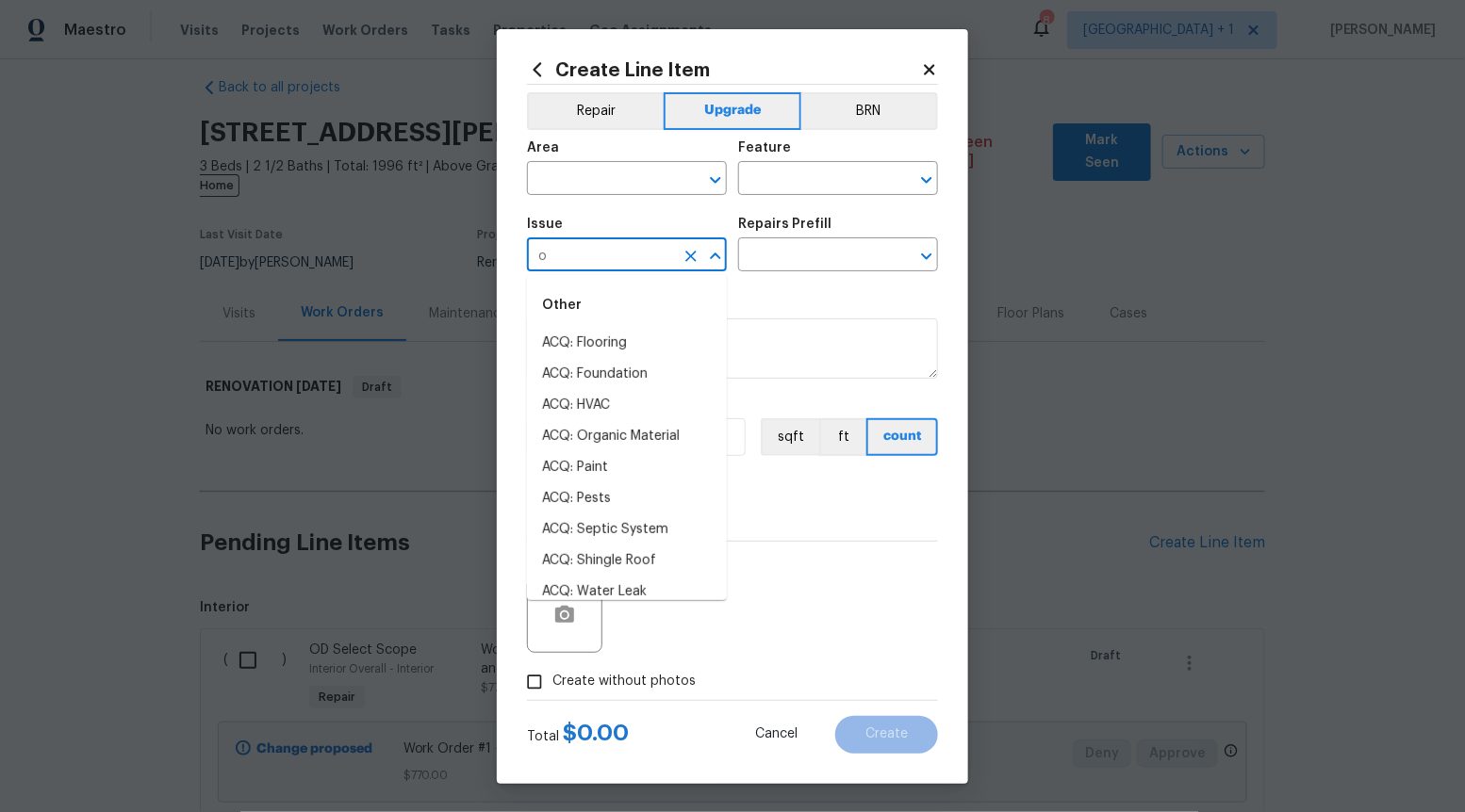
type input "od"
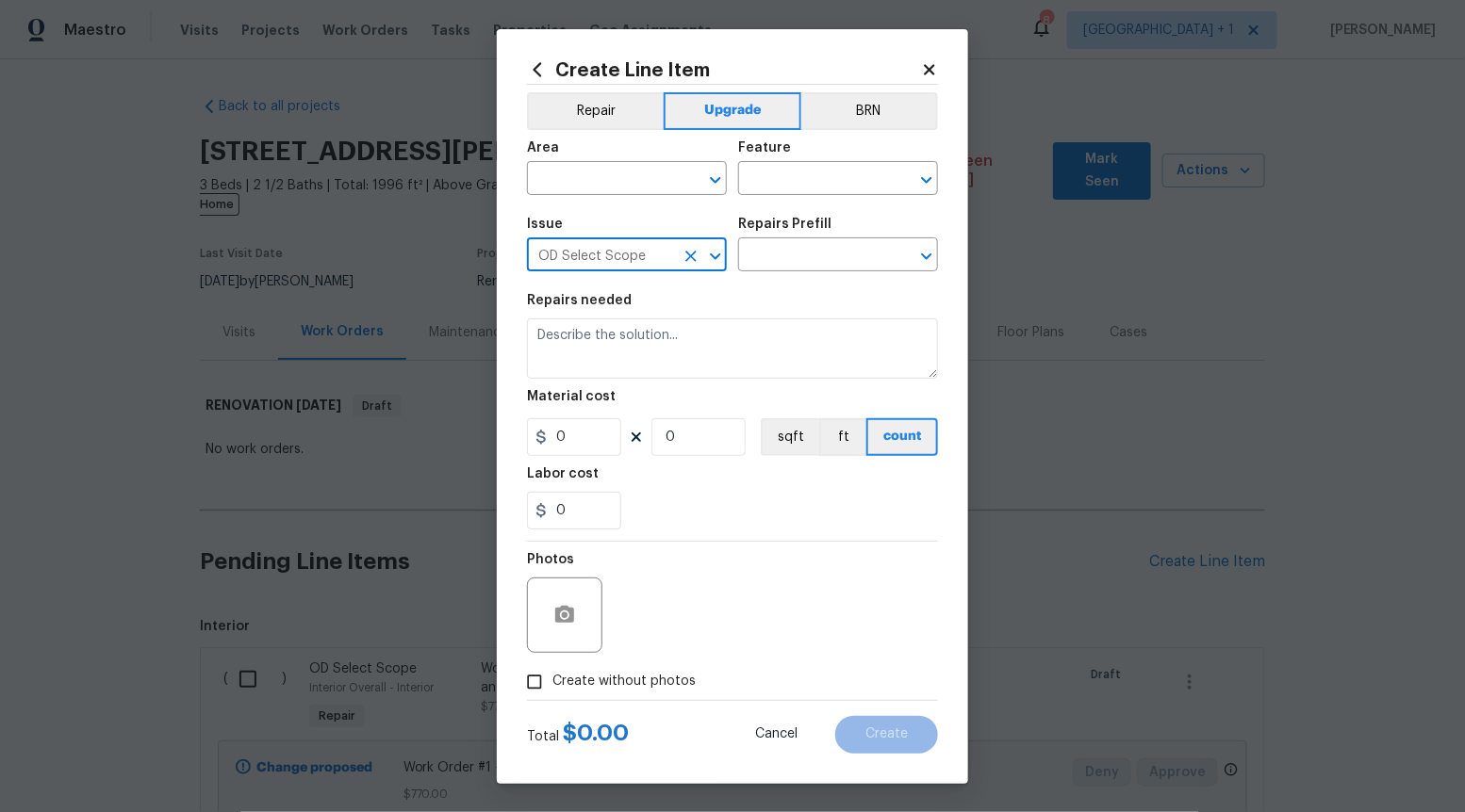
scroll to position [19, 0]
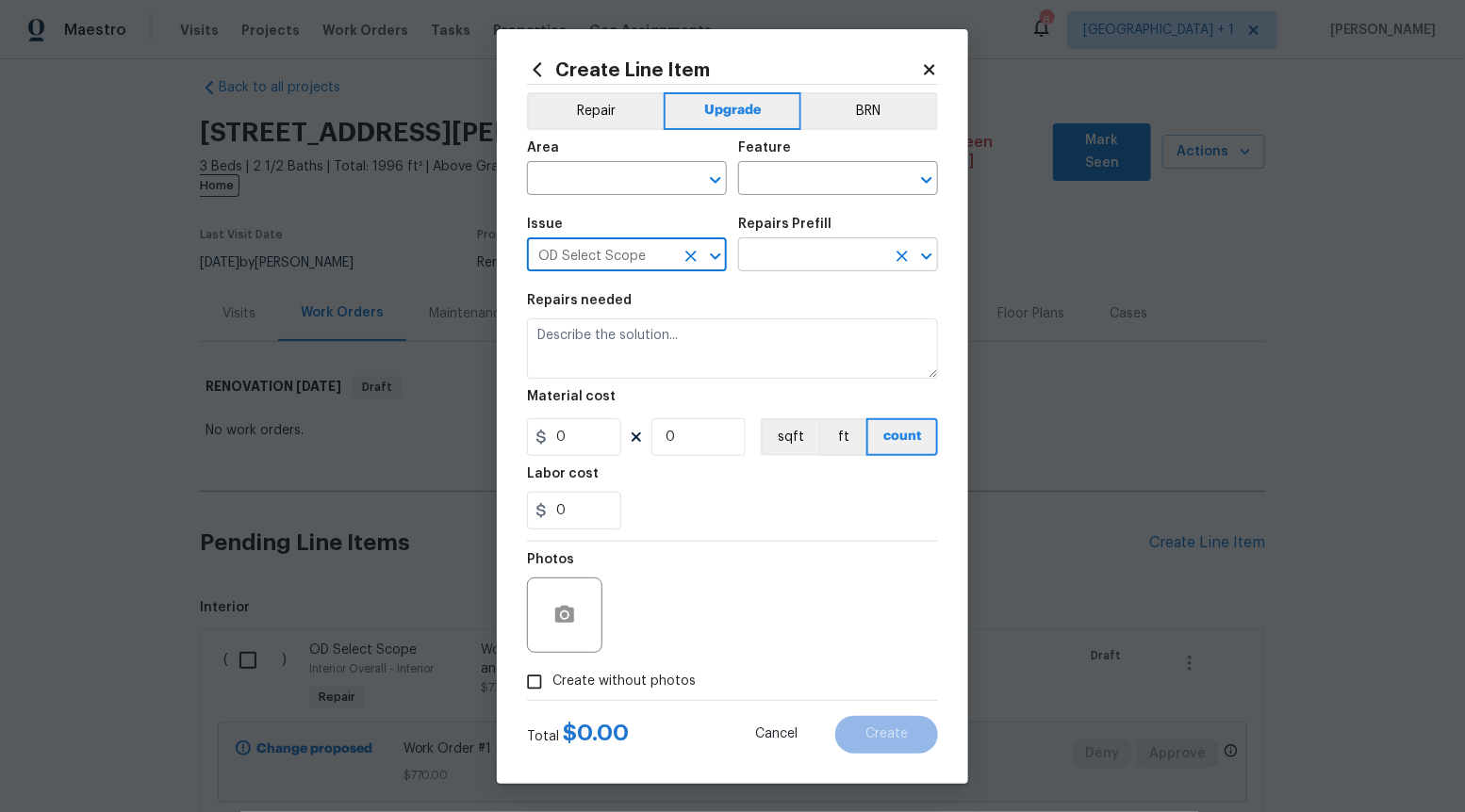
type input "OD Select Scope"
click at [791, 254] on input "text" at bounding box center [811, 256] width 147 height 29
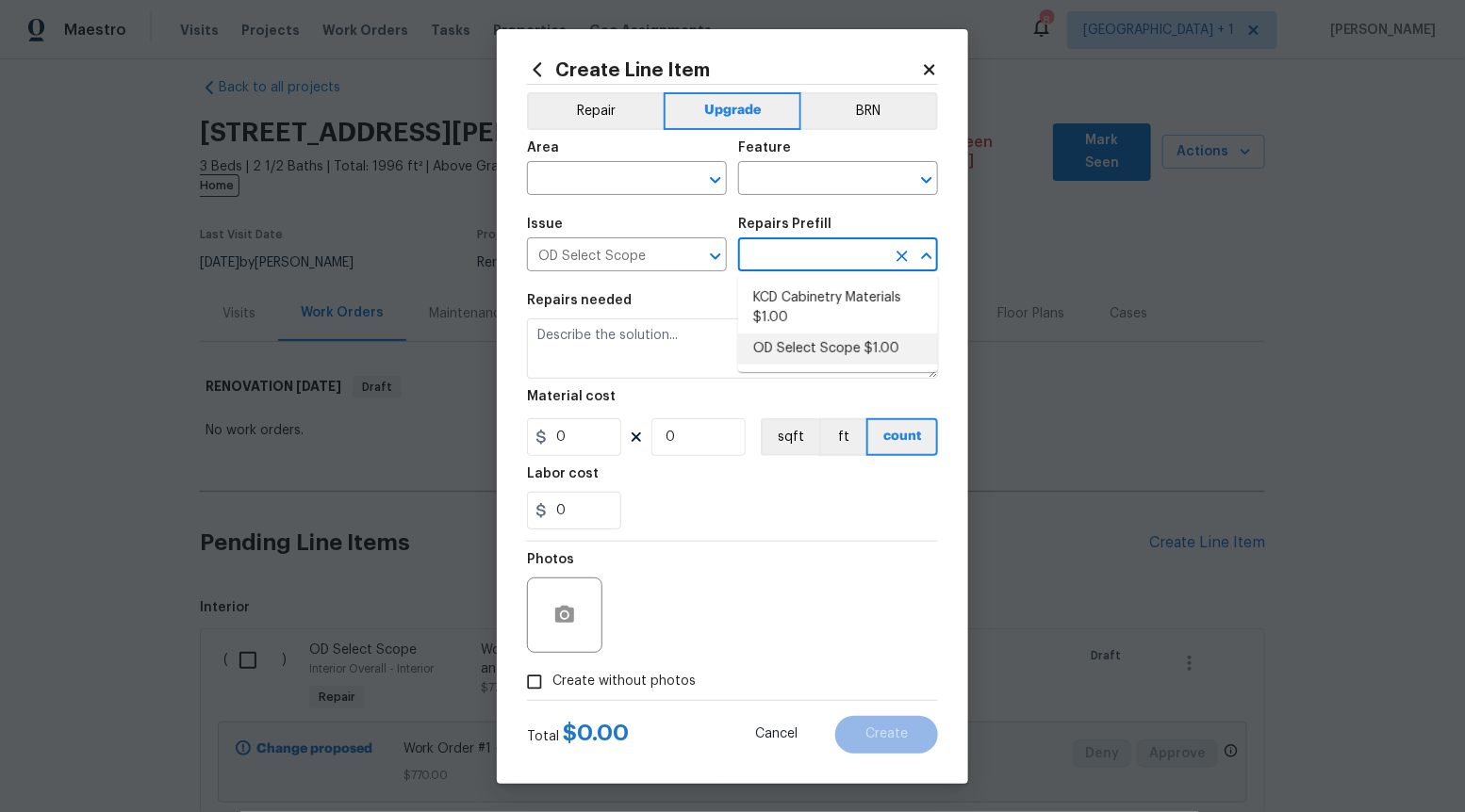
click at [790, 346] on li "OD Select Scope $1.00" at bounding box center [837, 348] width 199 height 31
type input "OD Select Scope $1.00"
type input "1"
click at [790, 346] on textarea at bounding box center [732, 348] width 411 height 60
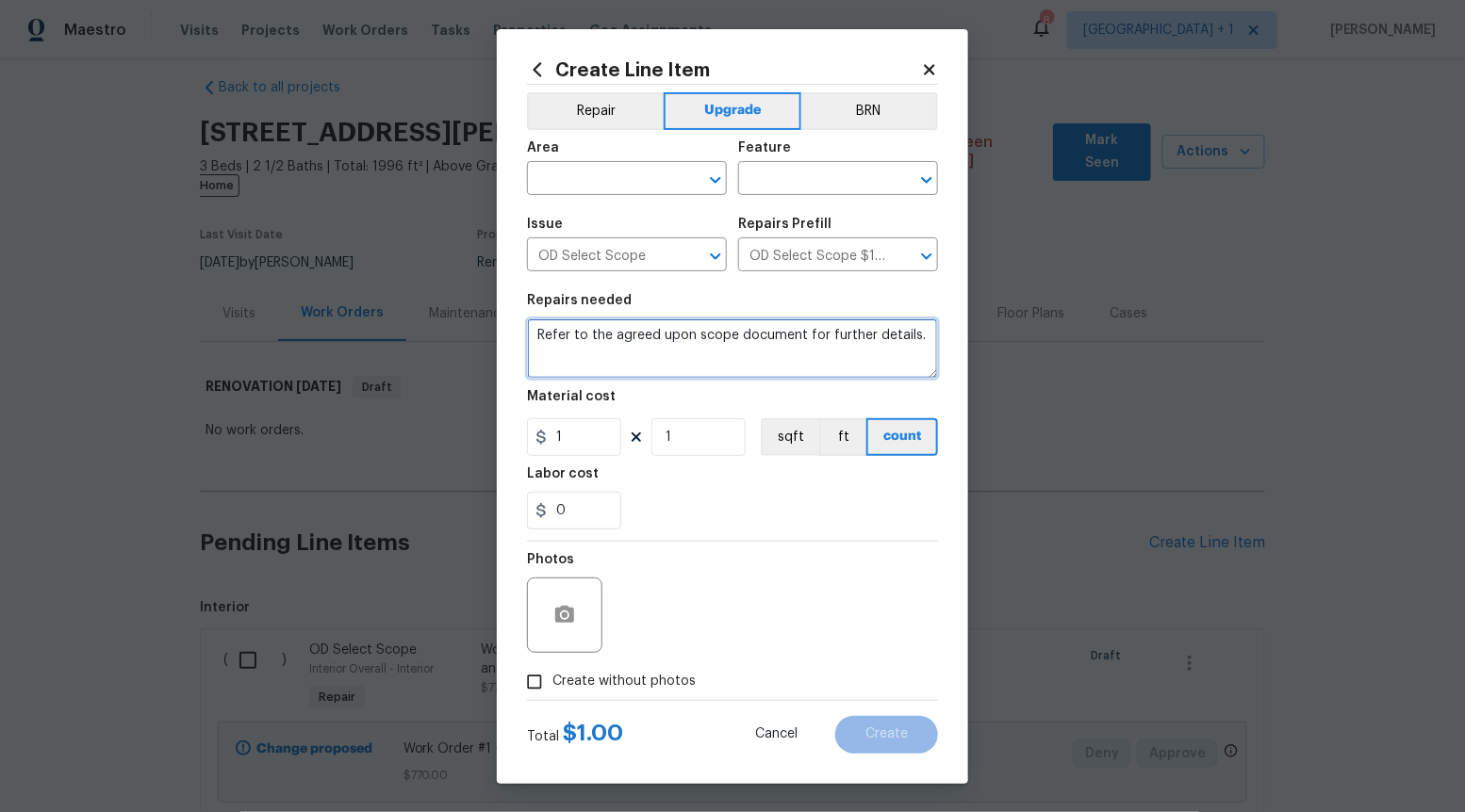
type textarea "Refer to the agreed upon scope document for further details."
paste textarea "Work Order #3 -> Laundry Area -> Flooring -> Install sheet vinyl to entire room"
type textarea "Work Order #3 -> Laundry Area -> Flooring -> Install sheet vinyl to entire room"
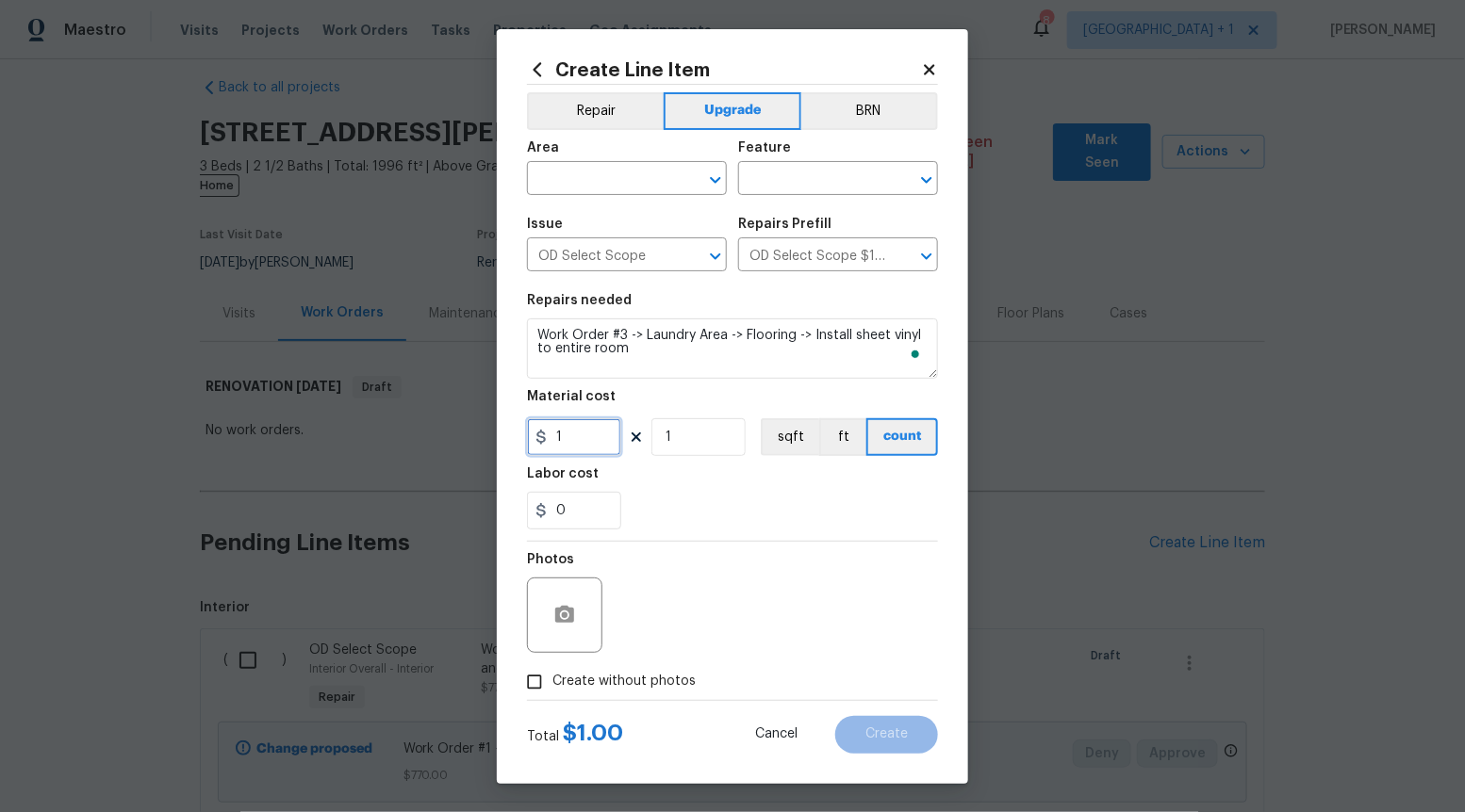
click at [561, 445] on input "1" at bounding box center [573, 437] width 94 height 38
type input "453"
click at [787, 430] on button "sqft" at bounding box center [790, 437] width 59 height 38
click at [543, 675] on input "Create without photos" at bounding box center [535, 682] width 36 height 36
checkbox input "true"
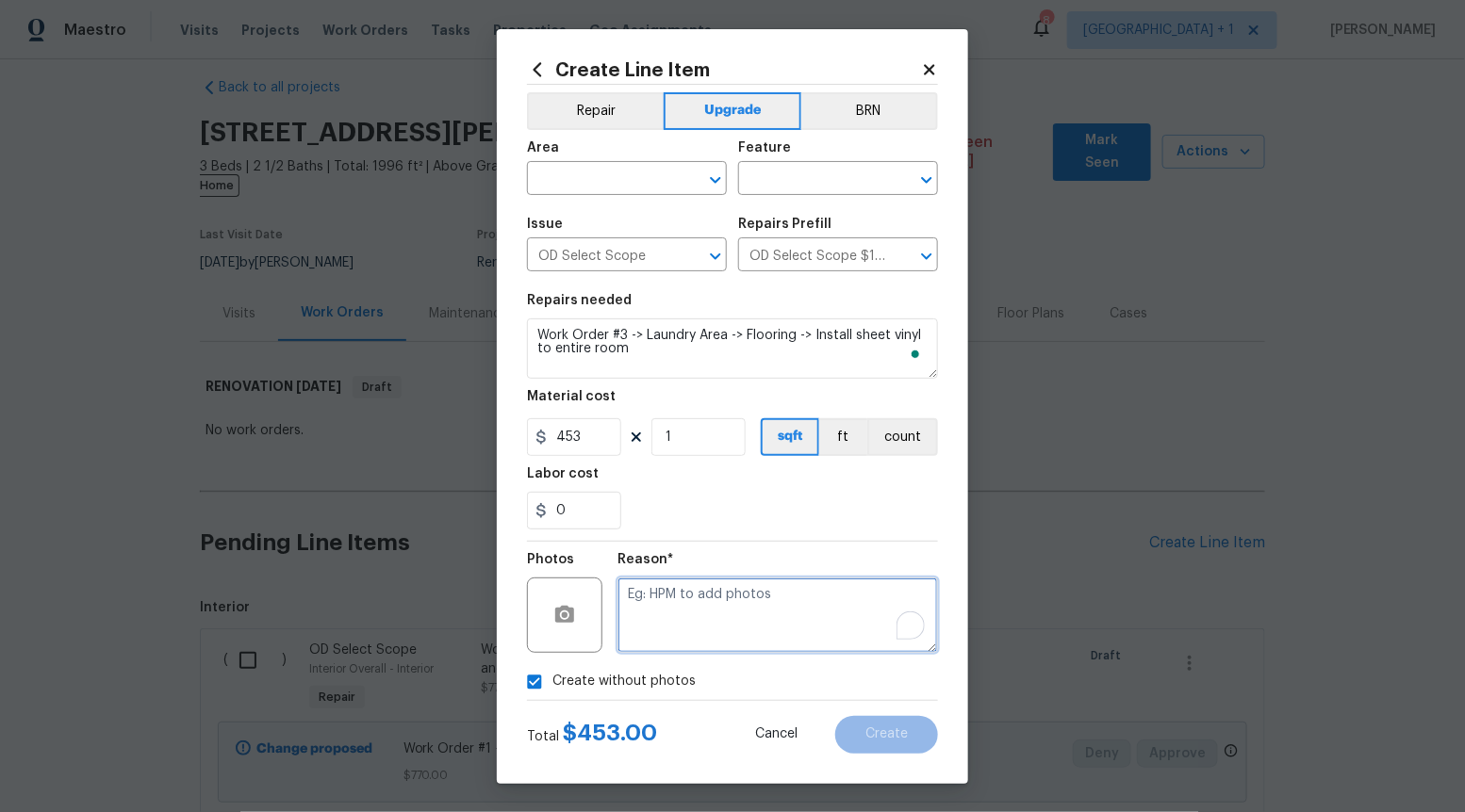
click at [715, 627] on textarea "To enrich screen reader interactions, please activate Accessibility in Grammarl…" at bounding box center [778, 616] width 320 height 75
click at [716, 171] on icon "Open" at bounding box center [715, 179] width 23 height 23
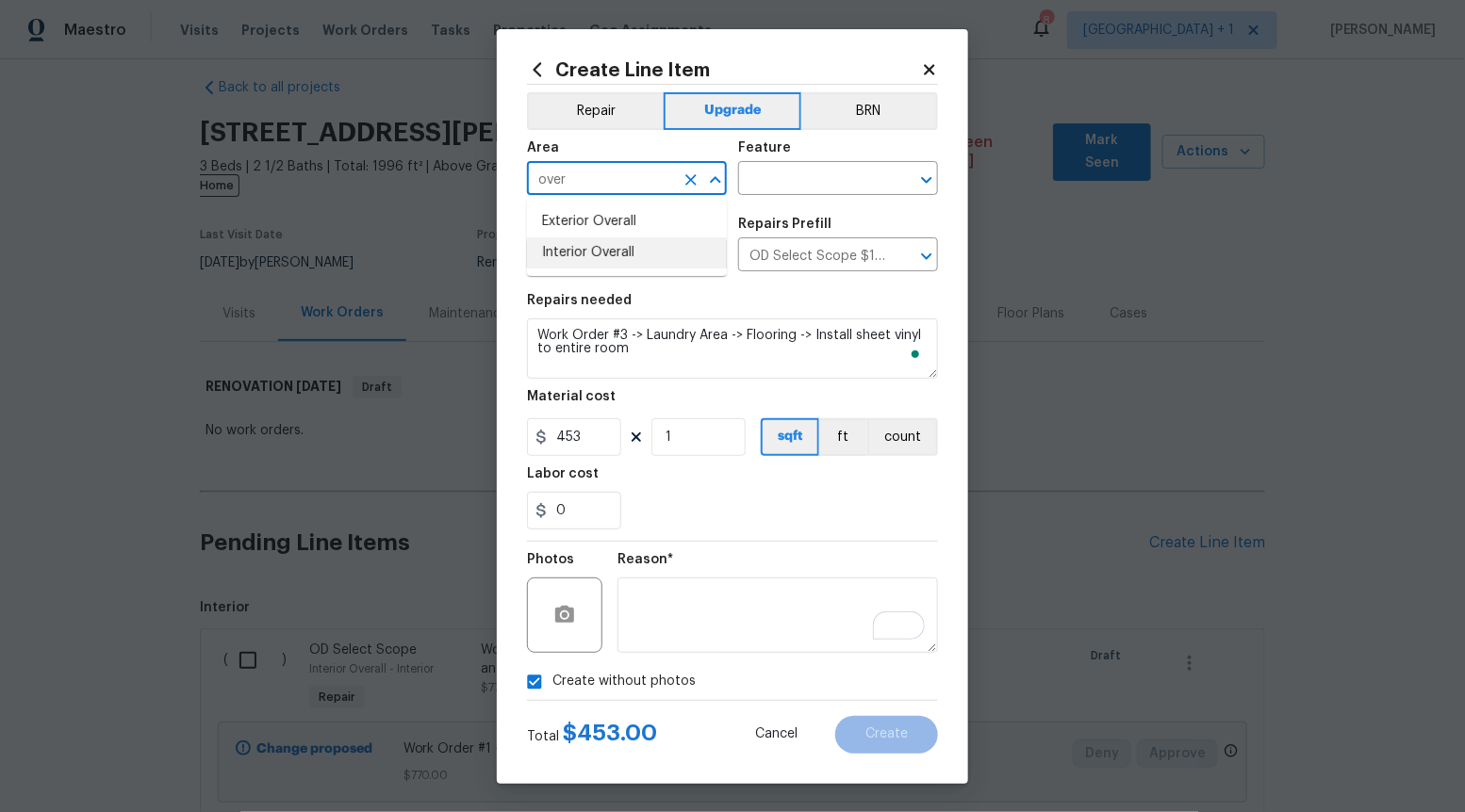
click at [664, 250] on li "Interior Overall" at bounding box center [626, 253] width 199 height 31
type input "Interior Overall"
click at [797, 177] on input "text" at bounding box center [811, 179] width 147 height 29
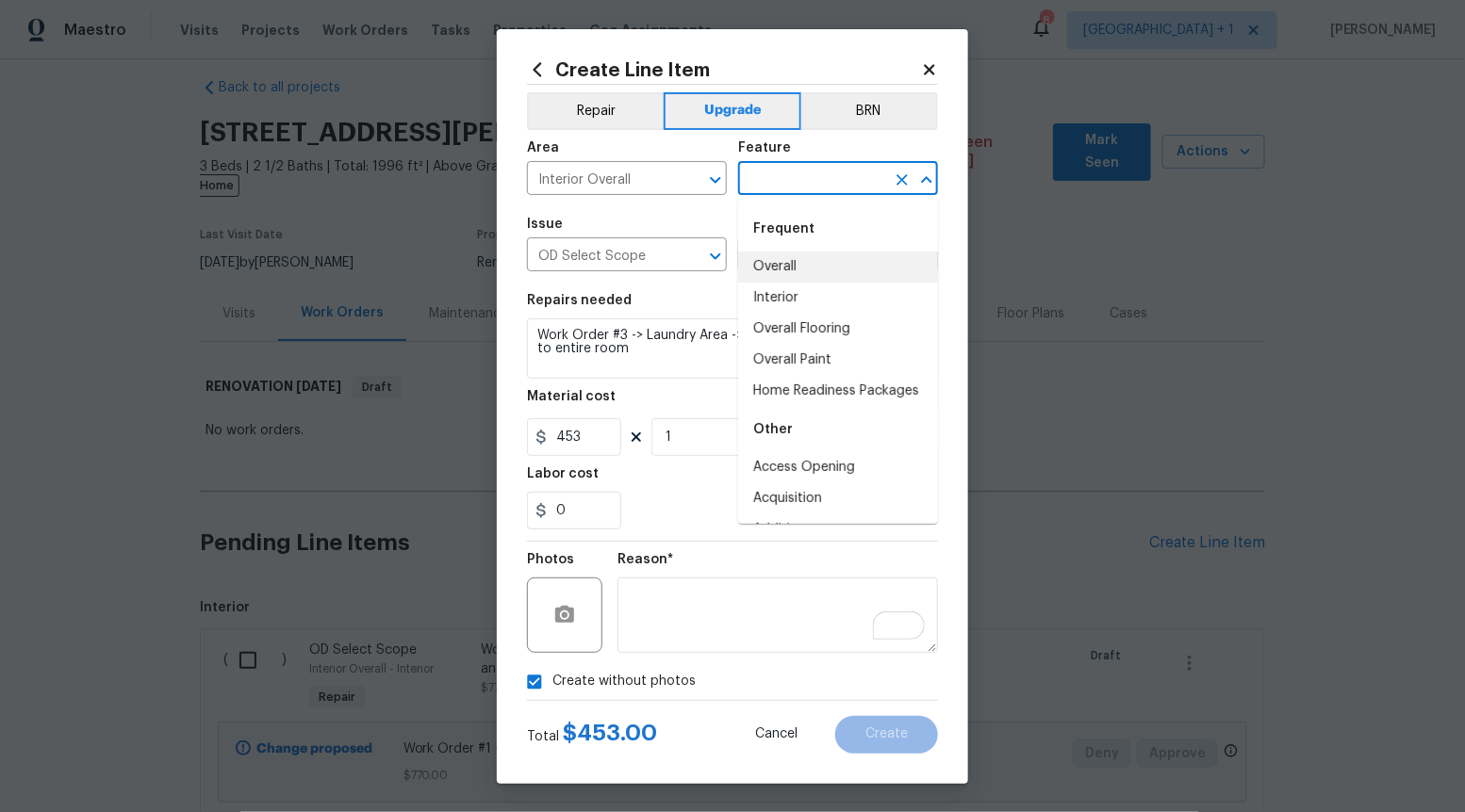
click at [785, 257] on li "Overall" at bounding box center [837, 267] width 199 height 31
type input "Overall"
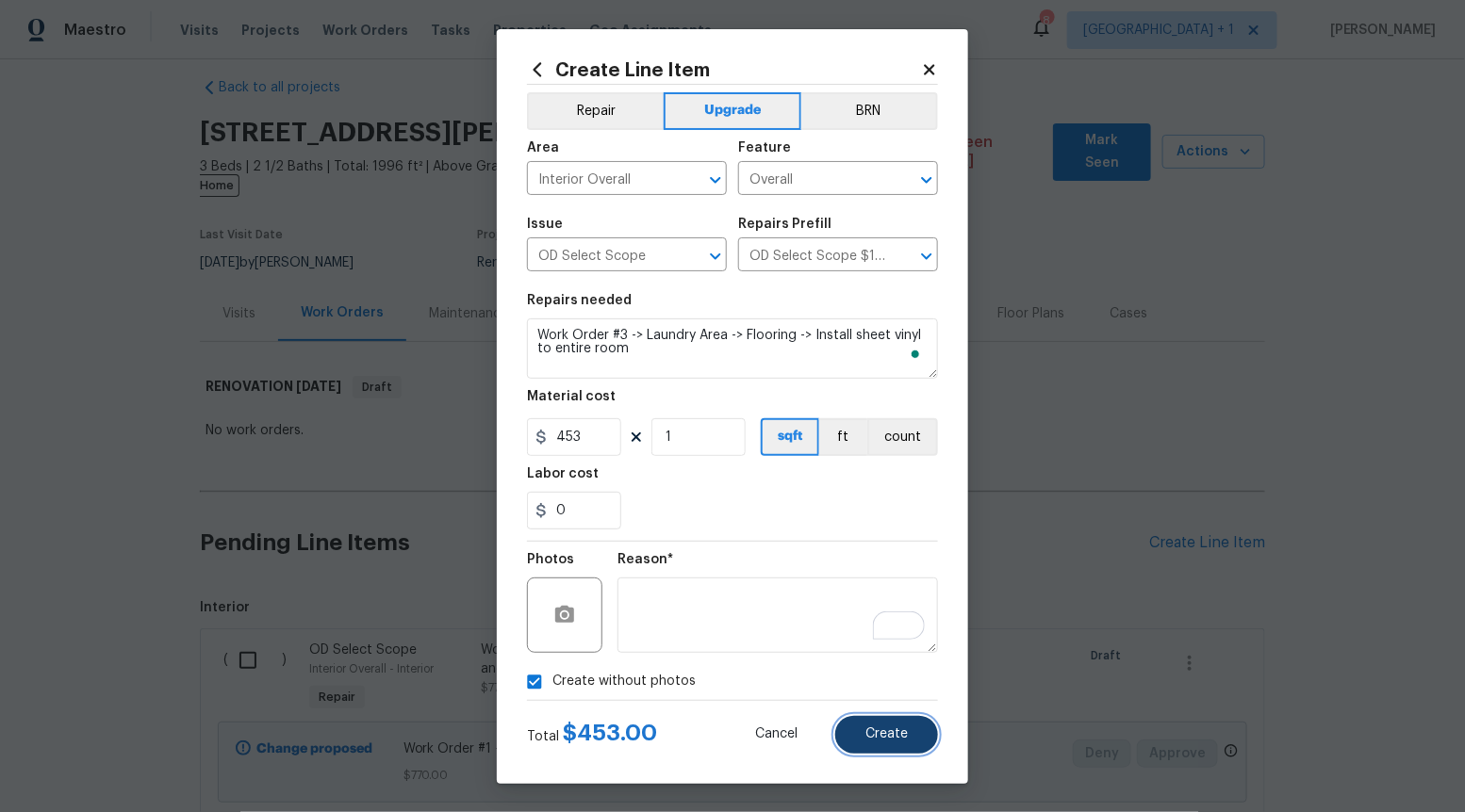
click at [897, 734] on span "Create" at bounding box center [887, 735] width 43 height 14
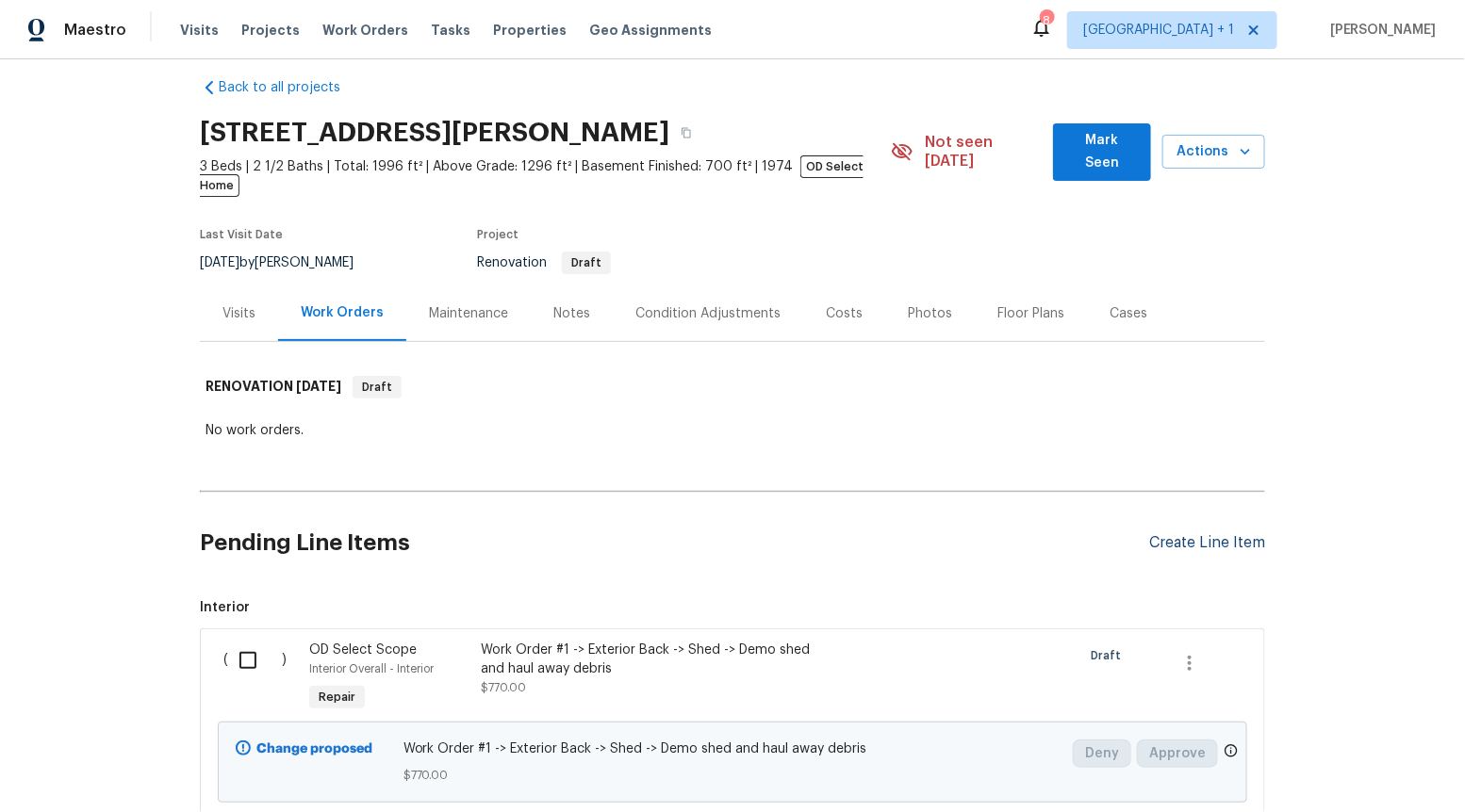
click at [1170, 534] on div "Create Line Item" at bounding box center [1207, 543] width 116 height 18
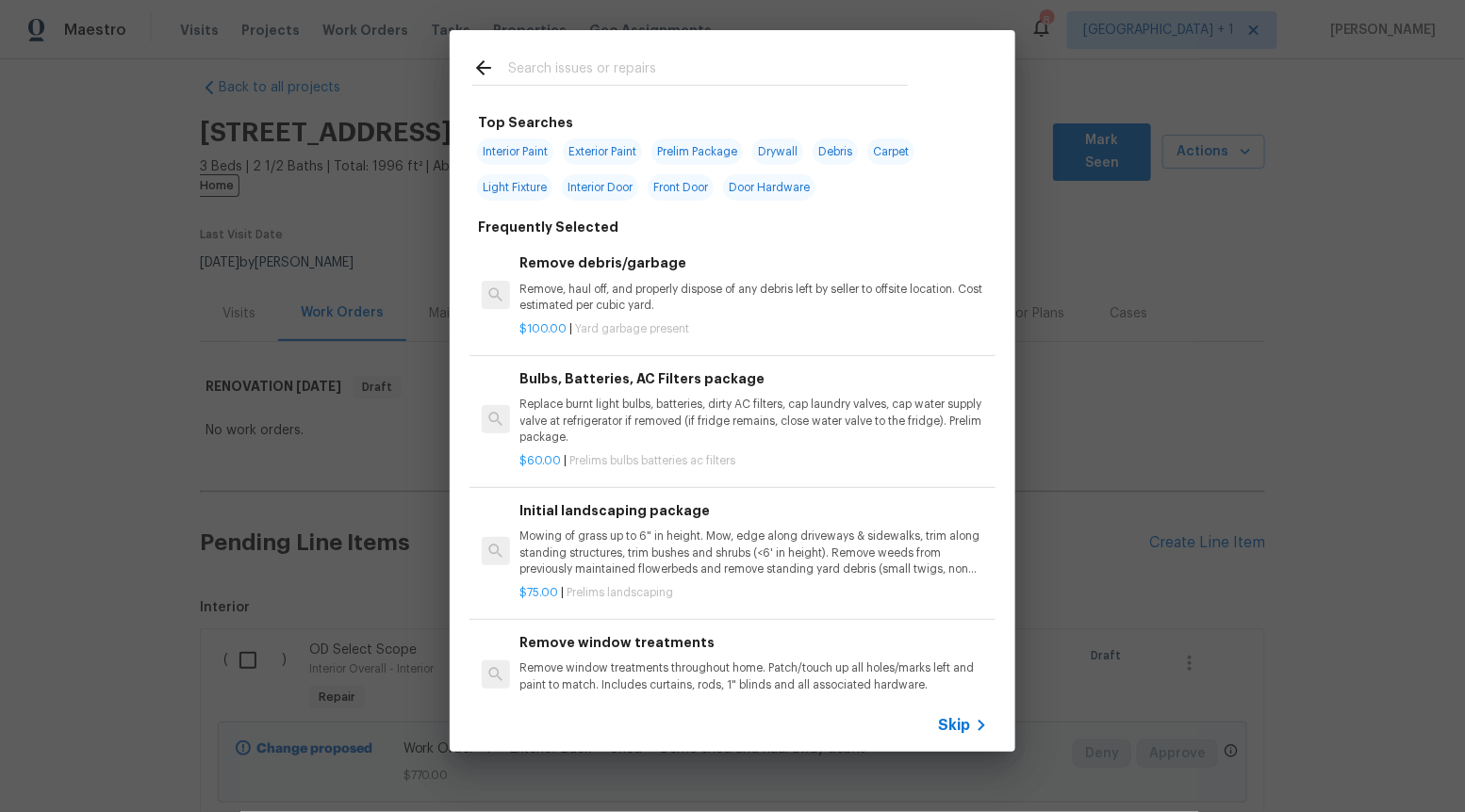
click at [948, 727] on span "Skip" at bounding box center [954, 725] width 32 height 19
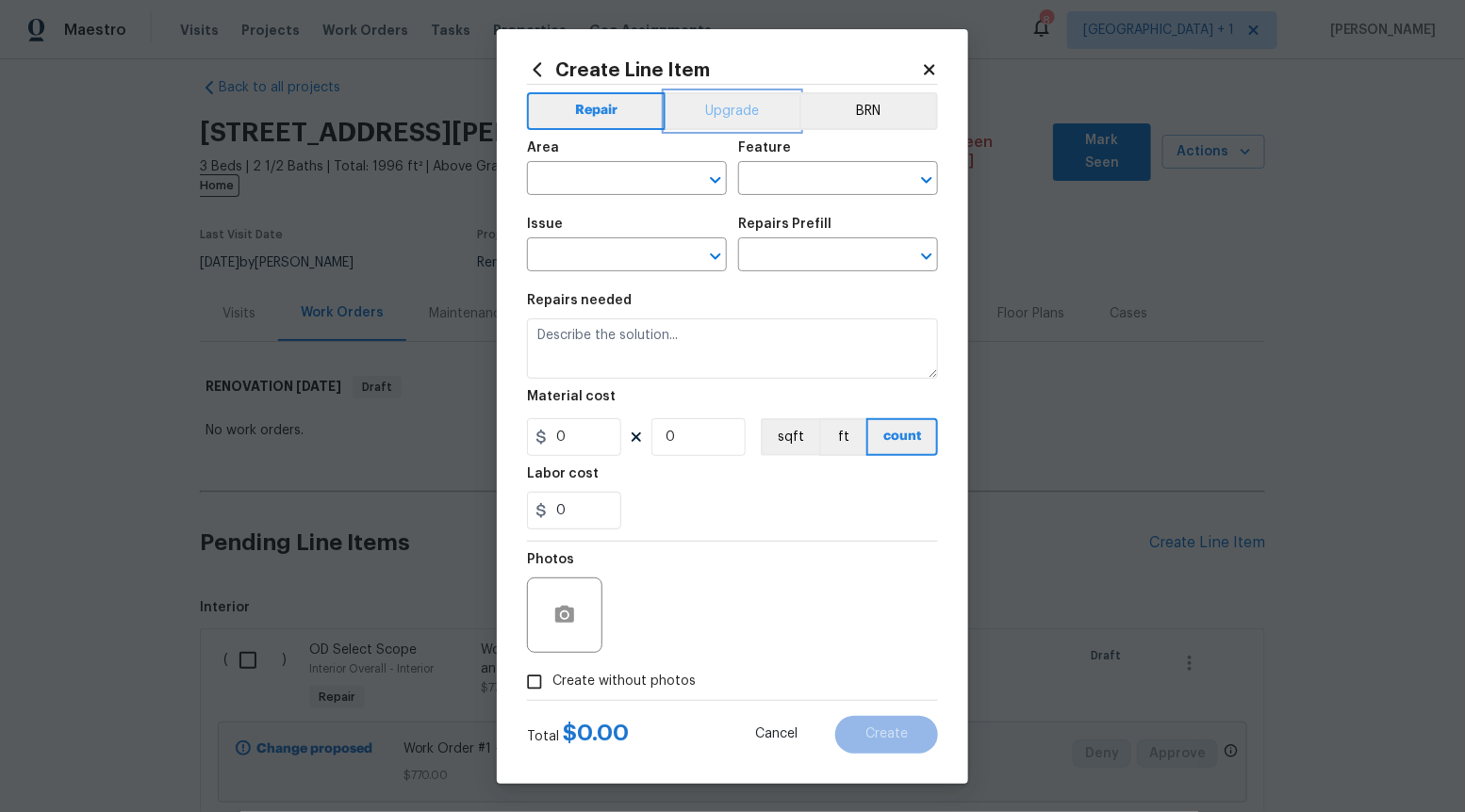
click at [726, 115] on button "Upgrade" at bounding box center [733, 111] width 135 height 38
click at [708, 251] on icon "Open" at bounding box center [715, 256] width 23 height 23
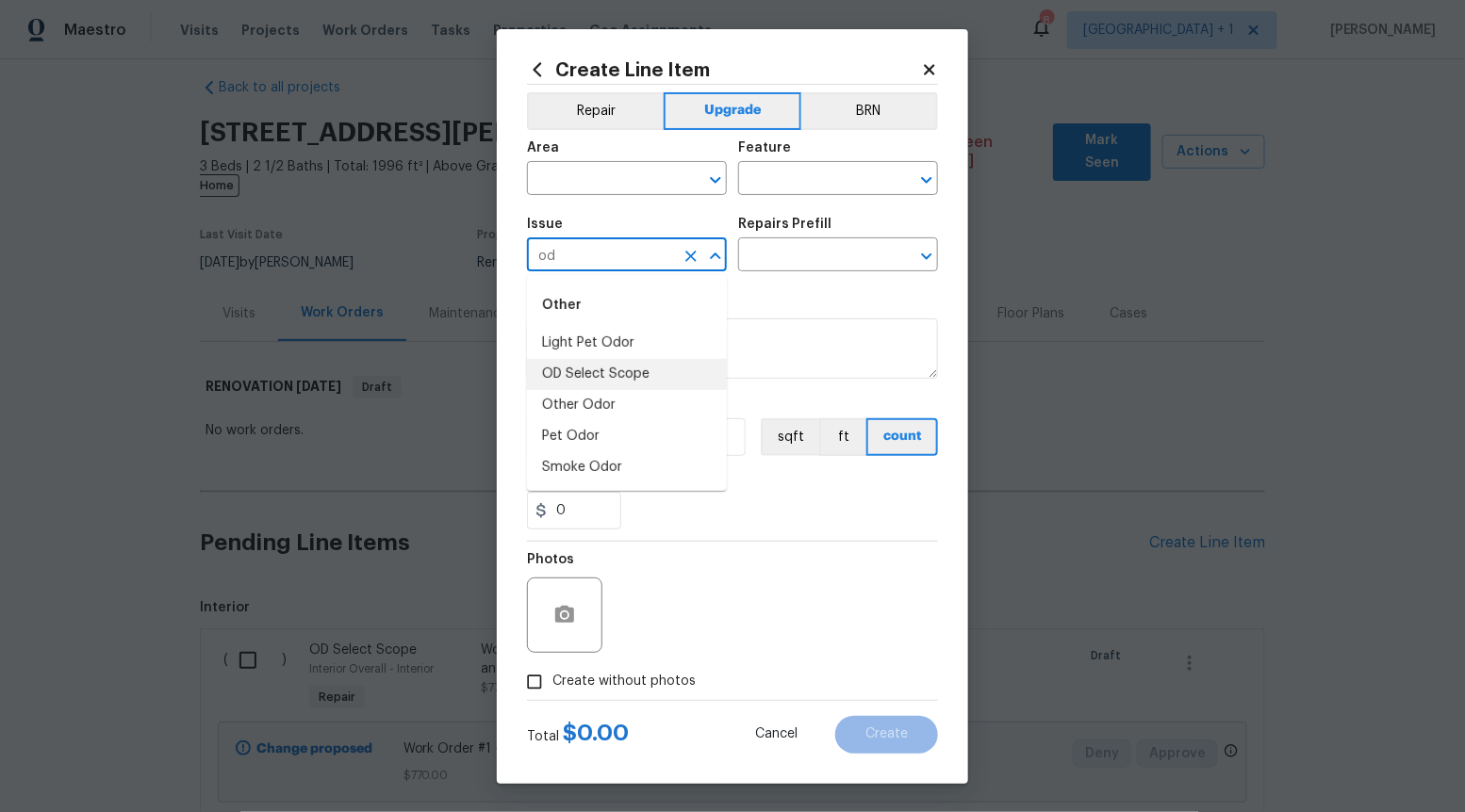
click at [629, 371] on li "OD Select Scope" at bounding box center [626, 374] width 199 height 31
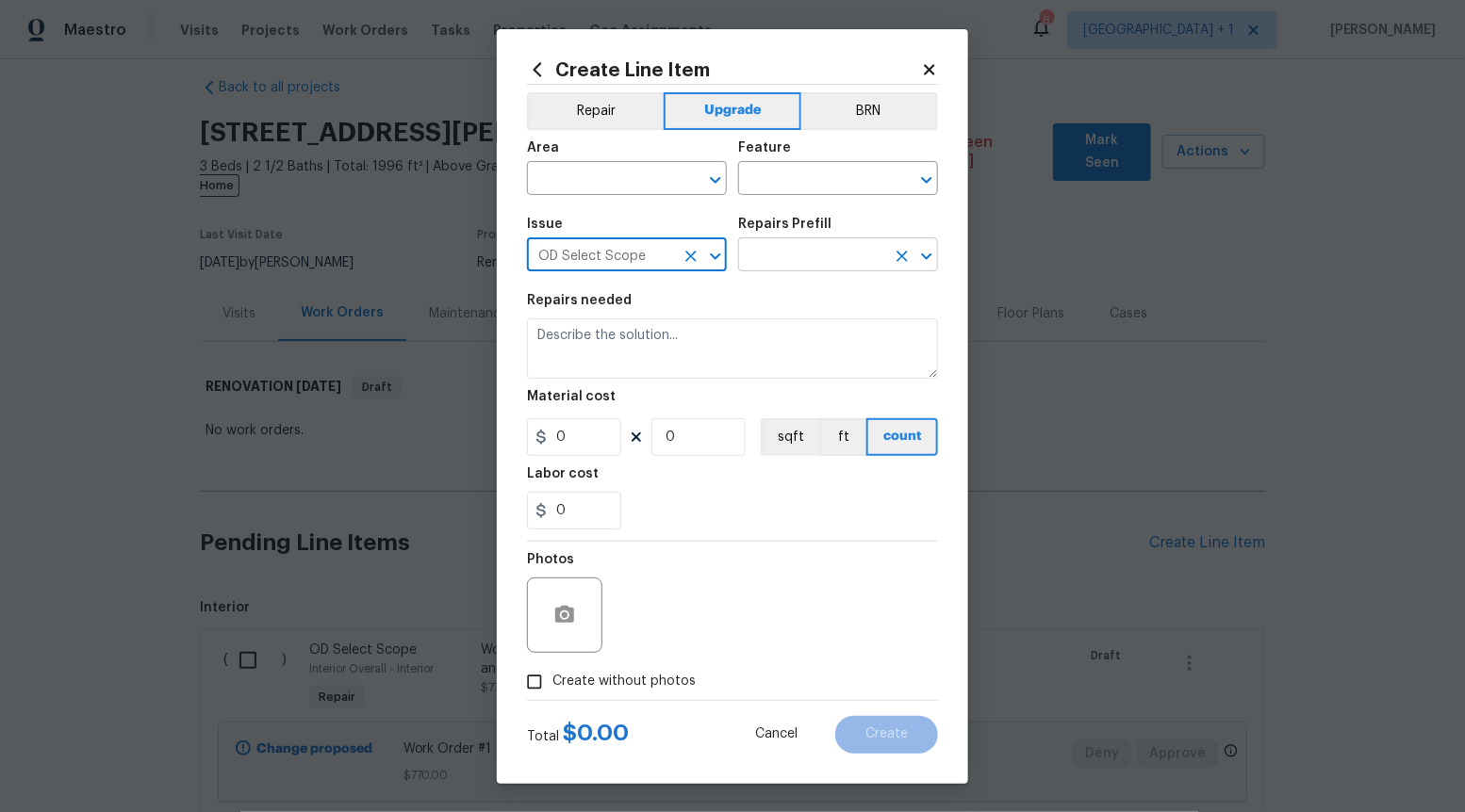
type input "OD Select Scope"
click at [820, 254] on input "text" at bounding box center [811, 256] width 147 height 29
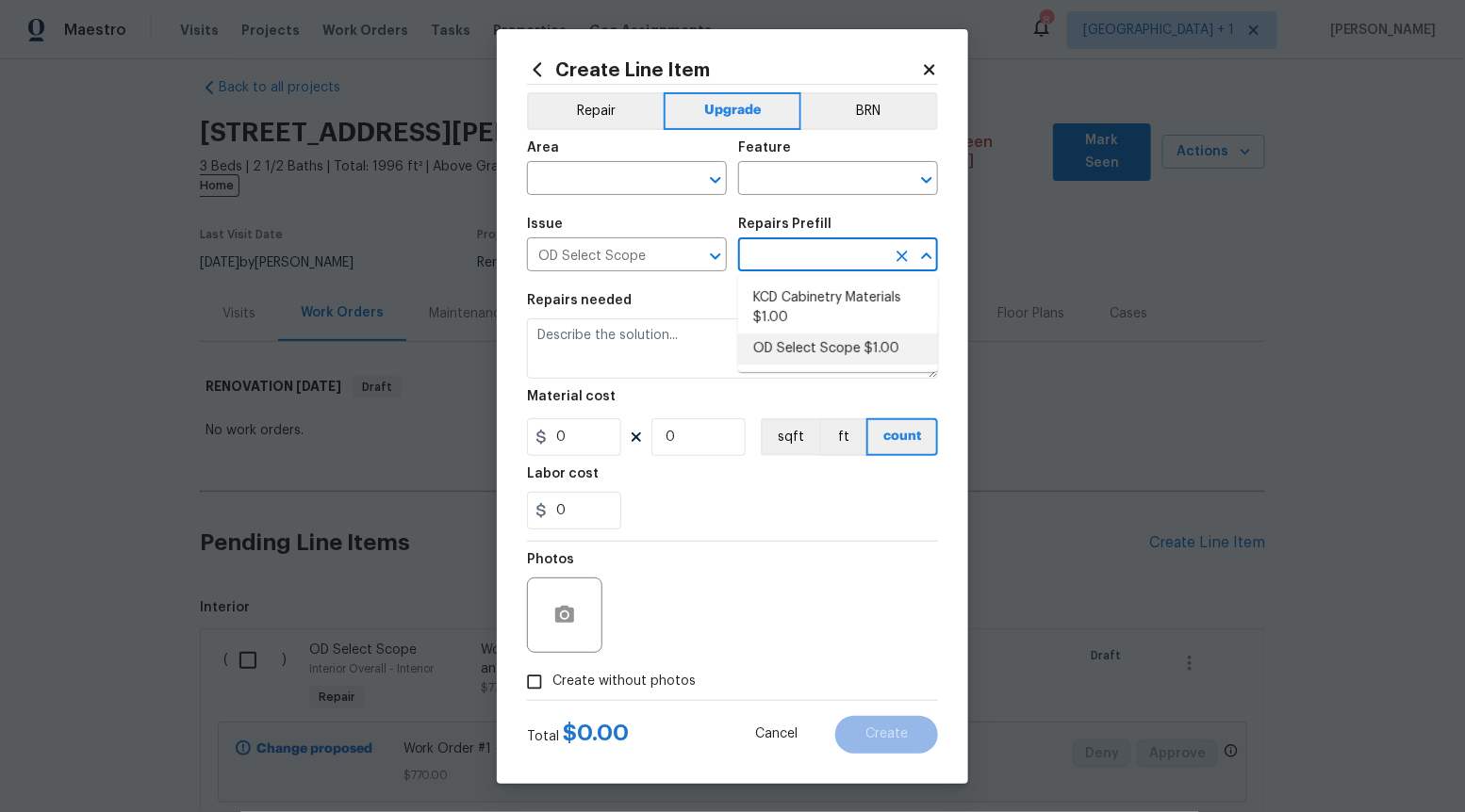
click at [800, 348] on li "OD Select Scope $1.00" at bounding box center [837, 348] width 199 height 31
type input "OD Select Scope $1.00"
type textarea "Refer to the agreed upon scope document for further details."
type input "1"
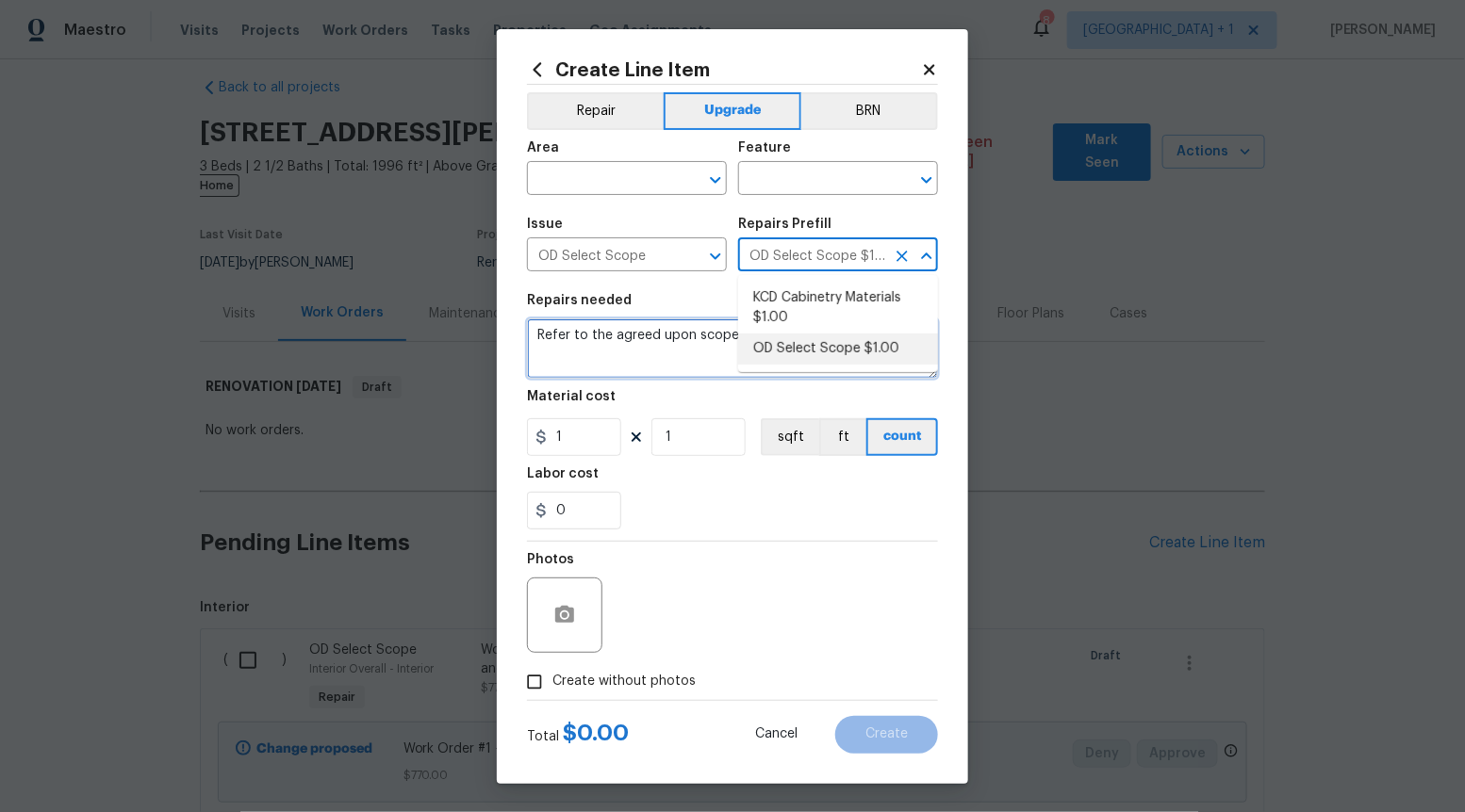
click at [800, 347] on textarea "Refer to the agreed upon scope document for further details." at bounding box center [732, 348] width 411 height 60
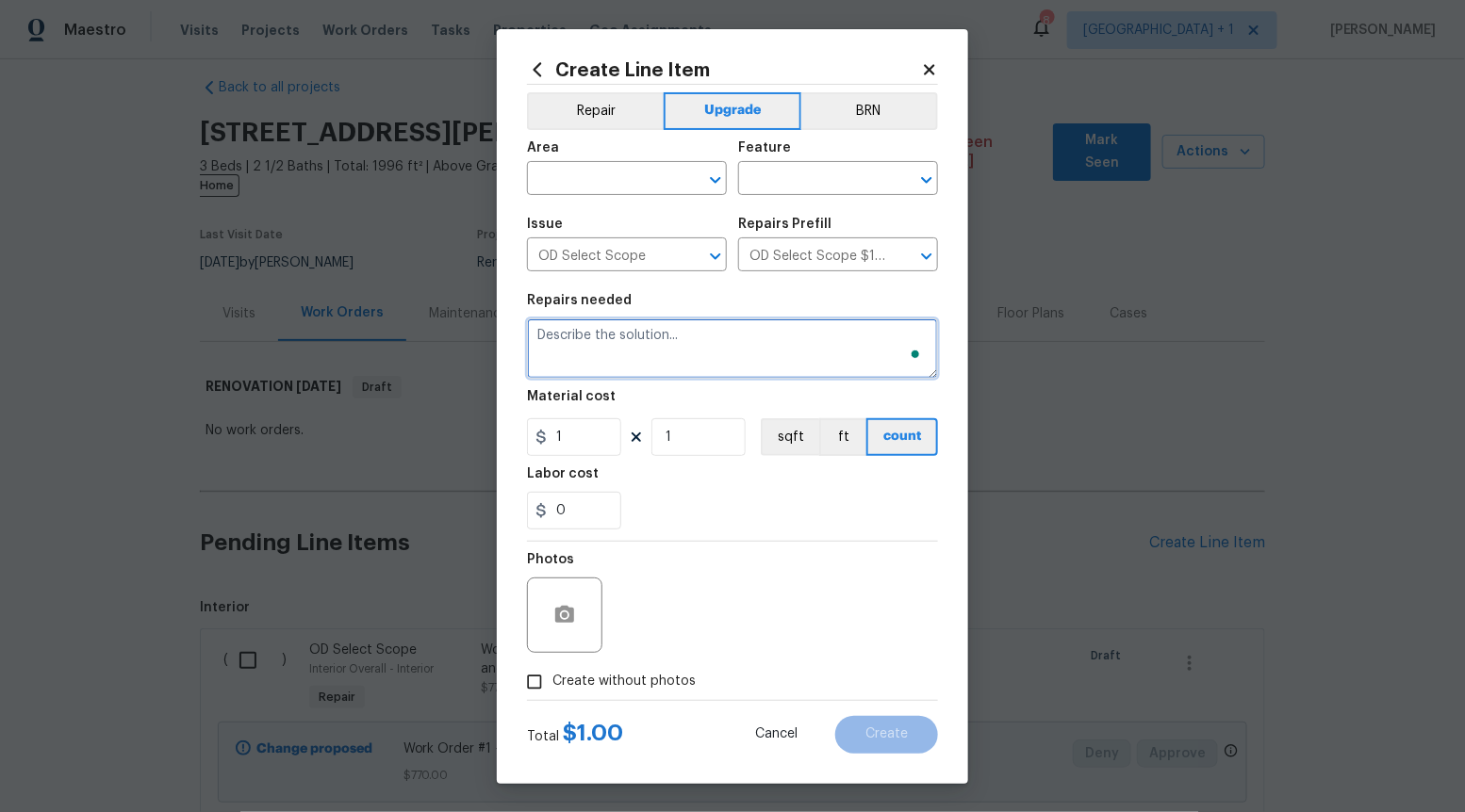
paste textarea "Work Order #3 -> Laundry Area -> Lighting -> Install pull chain light"
type textarea "Work Order #3 -> Laundry Area -> Lighting -> Install pull chain light"
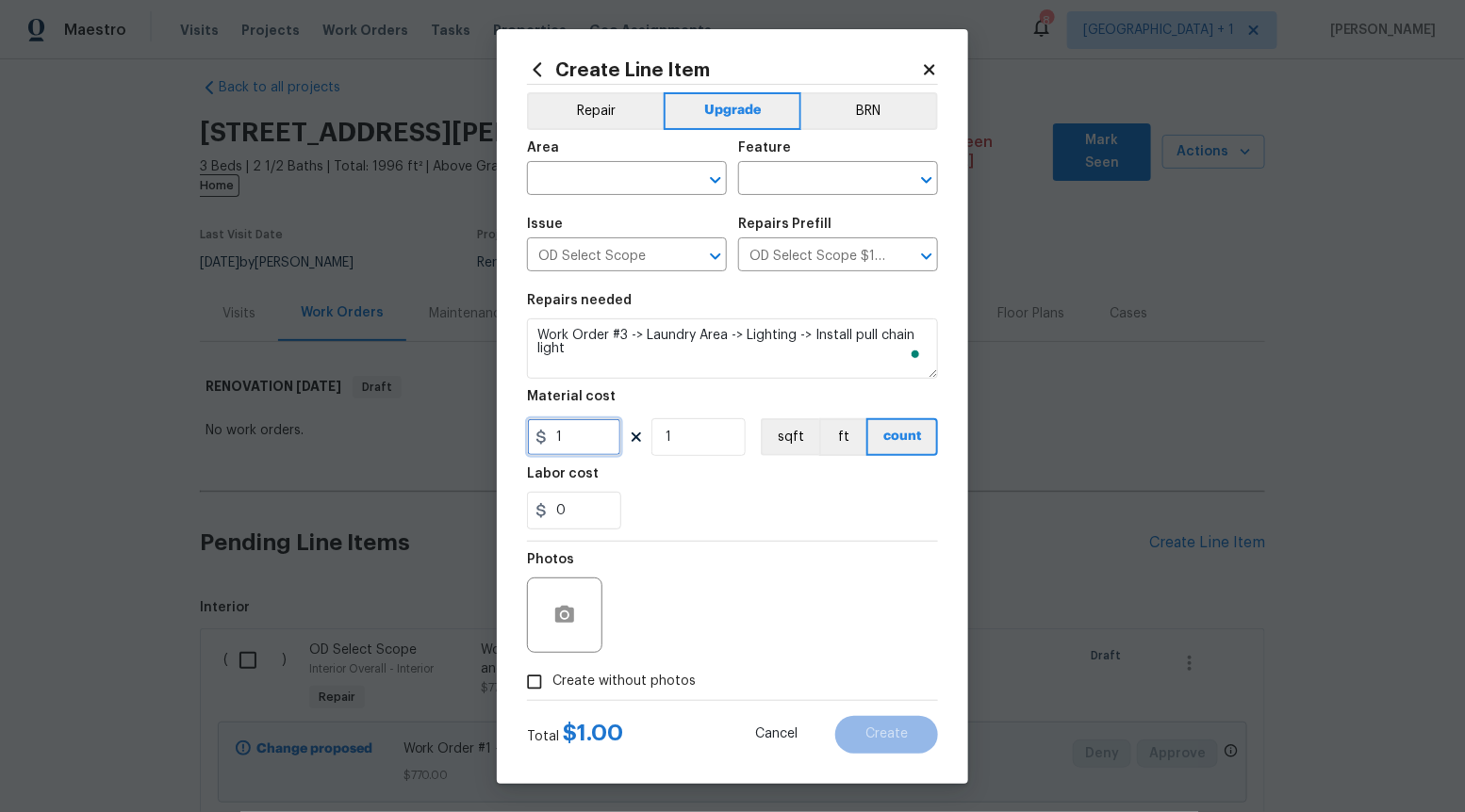
click at [603, 440] on input "1" at bounding box center [573, 437] width 94 height 38
type input "75"
click at [552, 682] on span "Create without photos" at bounding box center [624, 682] width 143 height 20
click at [552, 682] on input "Create without photos" at bounding box center [535, 682] width 36 height 36
checkbox input "true"
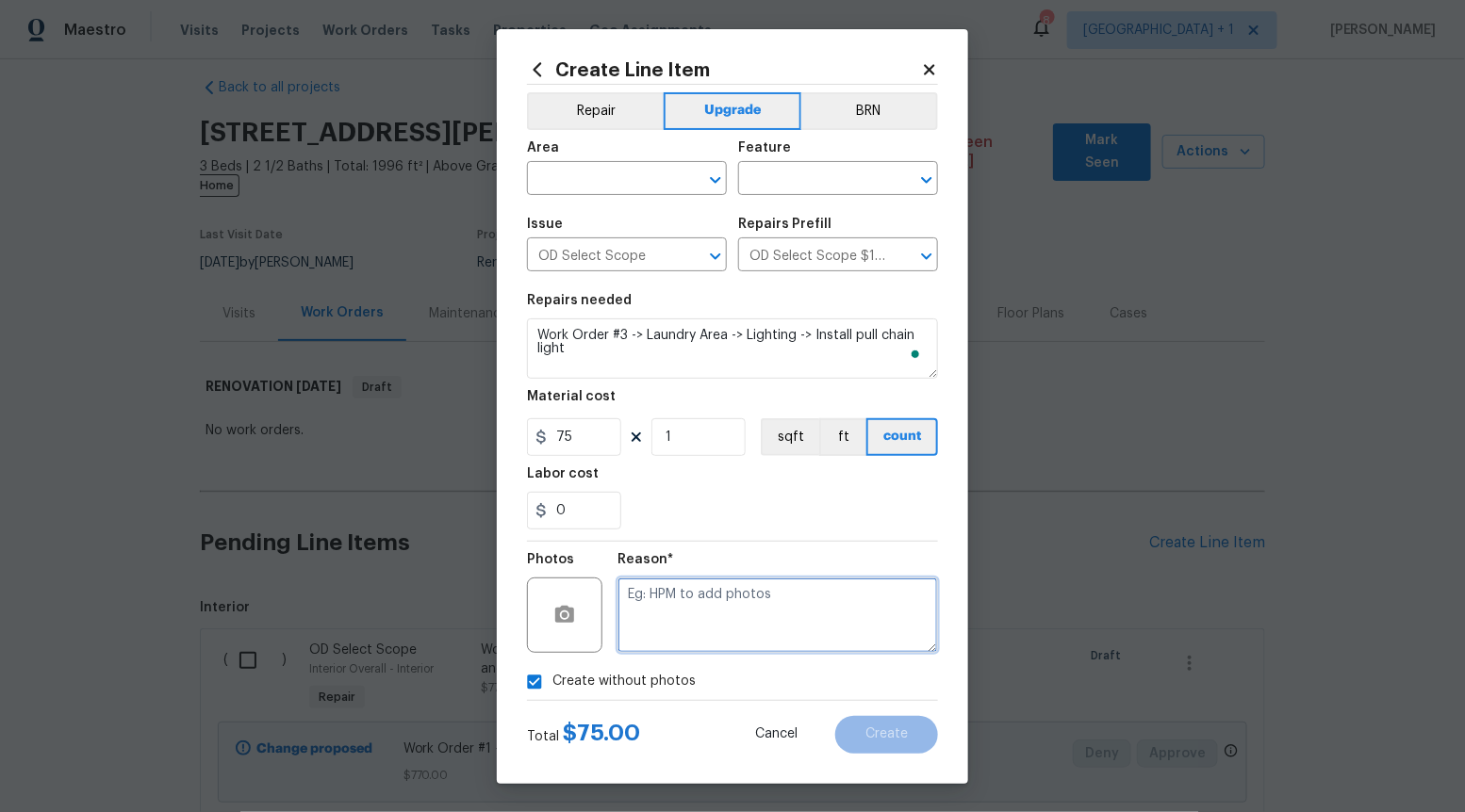
click at [720, 638] on textarea at bounding box center [778, 616] width 320 height 75
click at [714, 180] on icon "Open" at bounding box center [715, 180] width 10 height 7
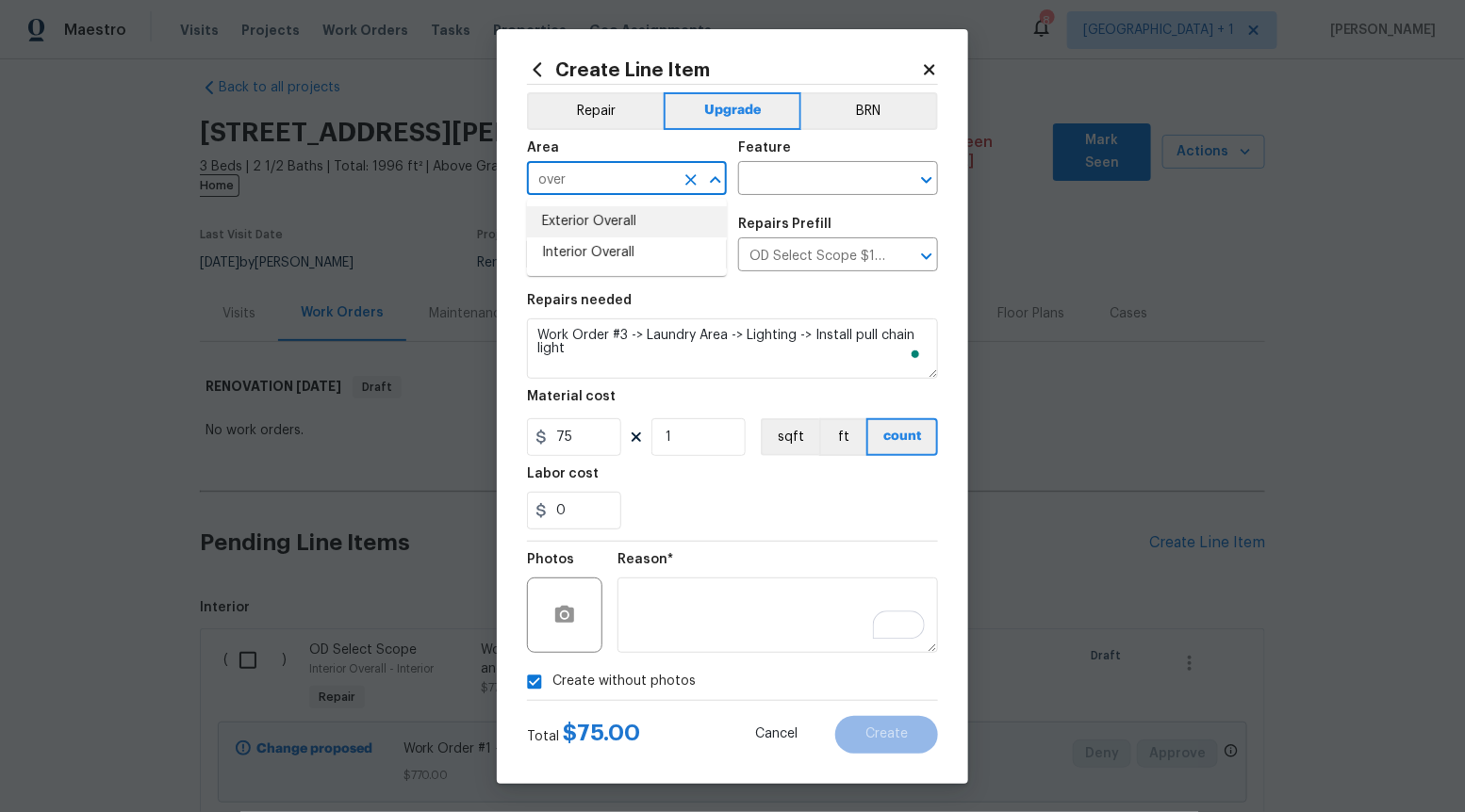
click at [652, 247] on li "Interior Overall" at bounding box center [626, 253] width 199 height 31
type input "Interior Overall"
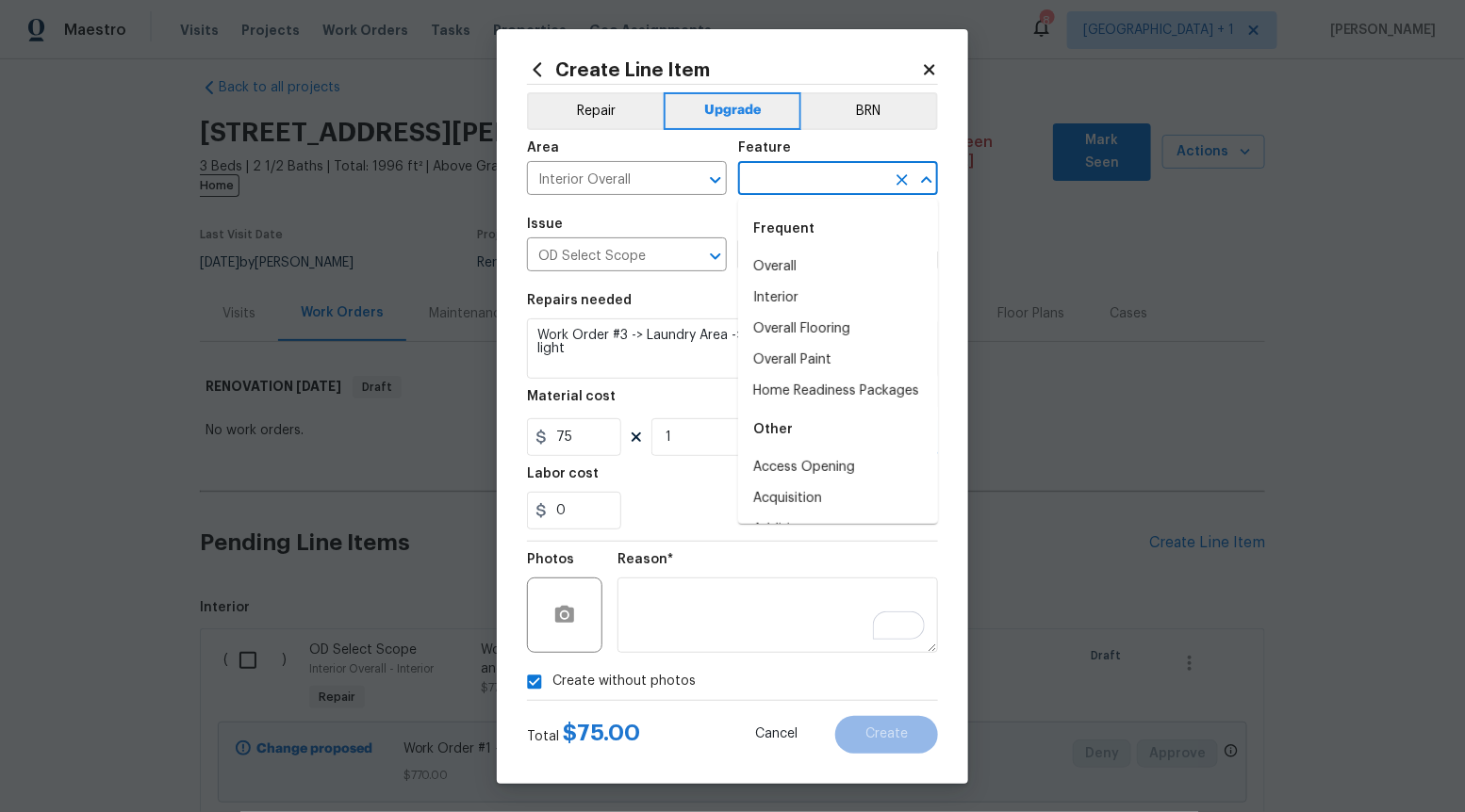
click at [796, 178] on input "text" at bounding box center [811, 179] width 147 height 29
click at [796, 263] on li "Overall" at bounding box center [837, 267] width 199 height 31
type input "Overall"
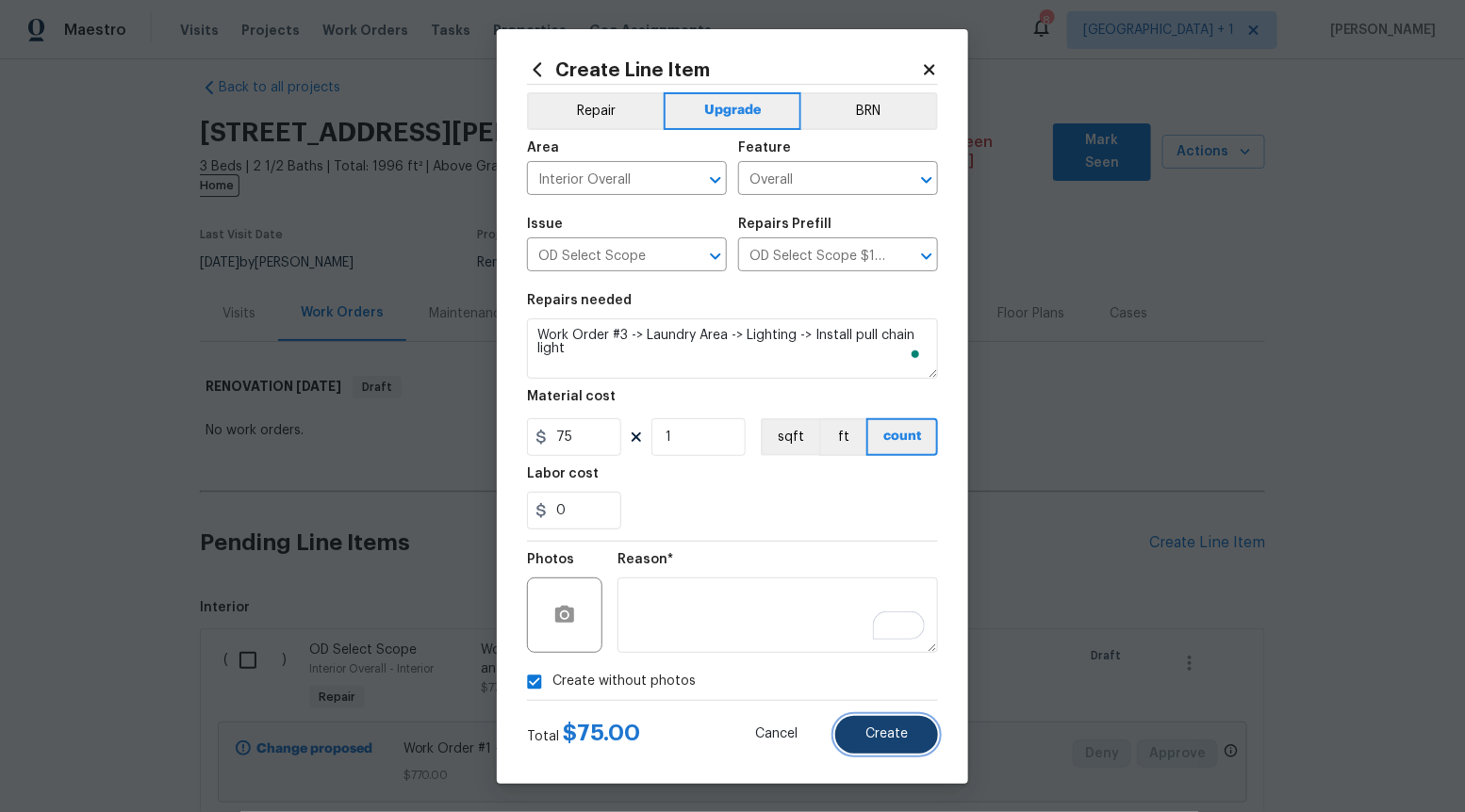
click at [857, 728] on button "Create" at bounding box center [887, 735] width 103 height 38
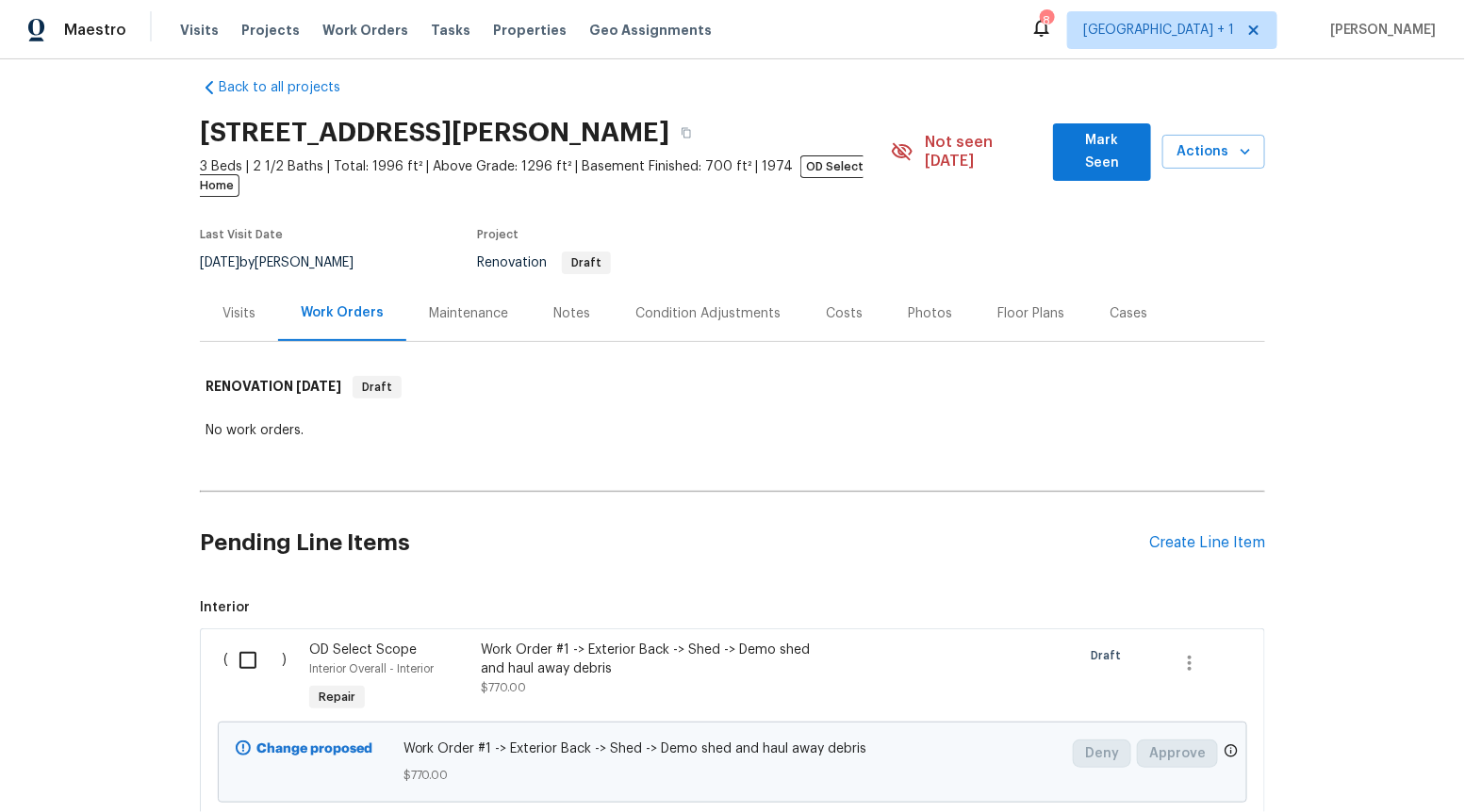
click at [1197, 508] on div "Pending Line Items Create Line Item" at bounding box center [732, 543] width 1065 height 87
click at [1197, 534] on div "Create Line Item" at bounding box center [1207, 543] width 116 height 18
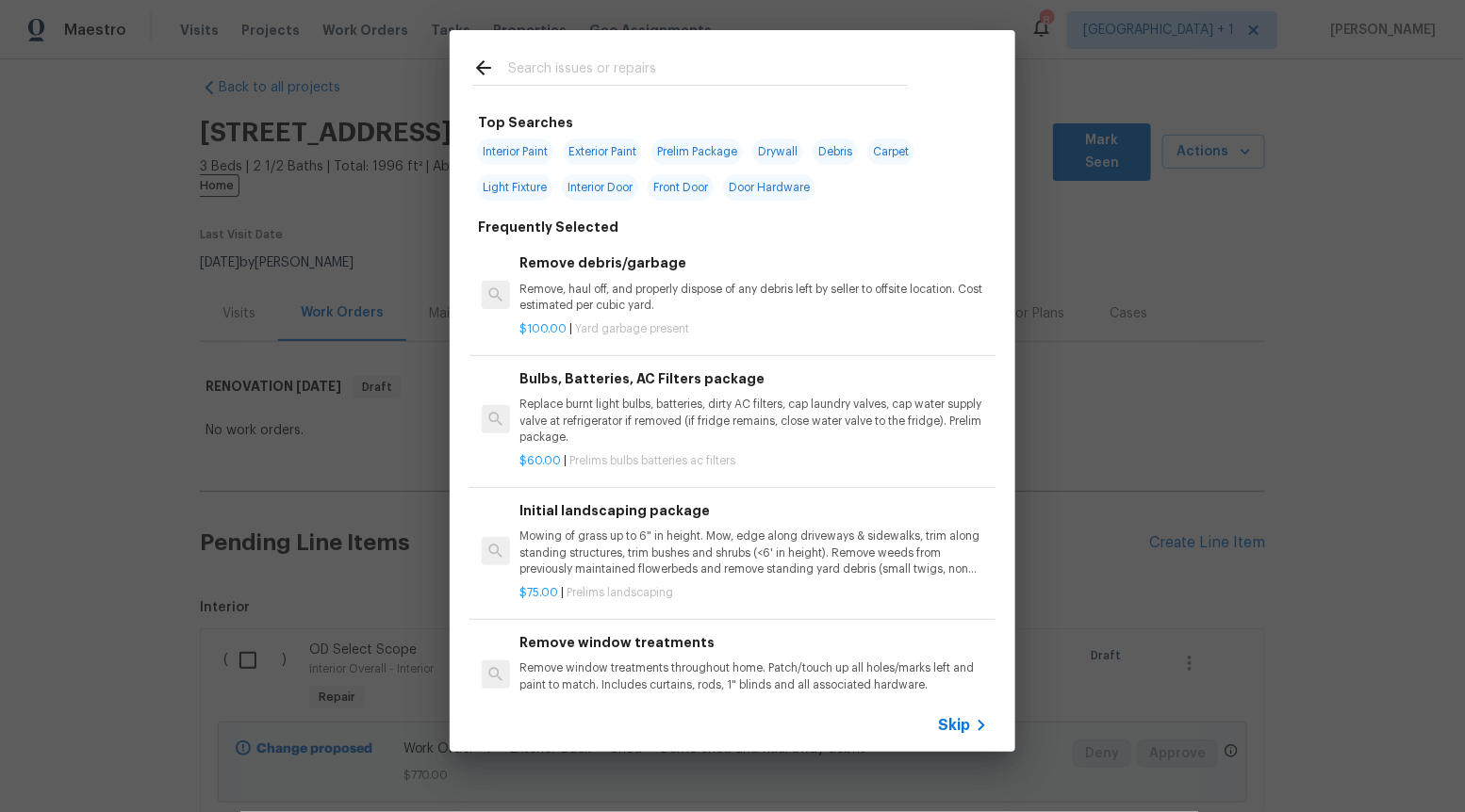
click at [955, 708] on div "Skip" at bounding box center [732, 725] width 565 height 53
click at [954, 731] on span "Skip" at bounding box center [954, 725] width 32 height 19
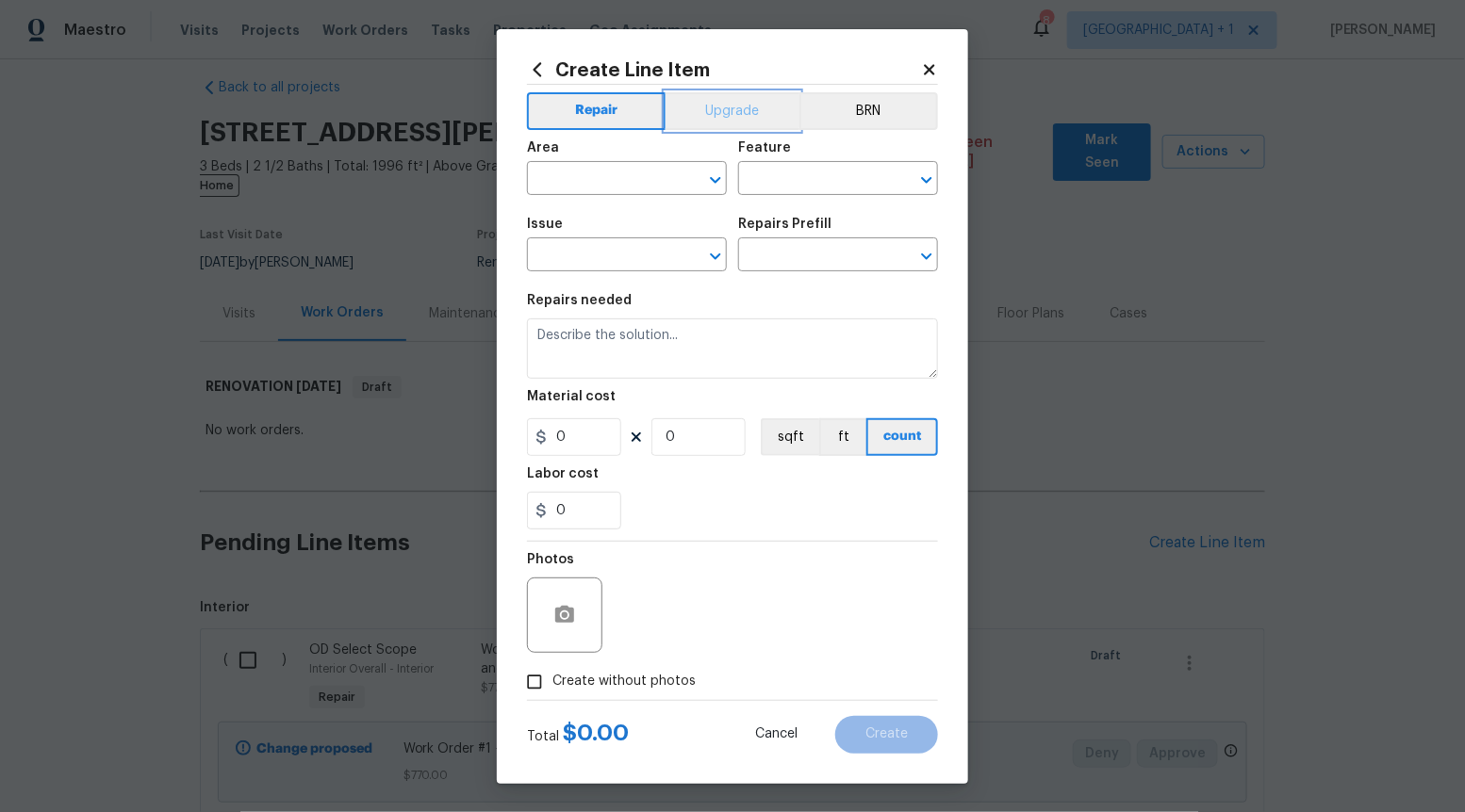
click at [723, 118] on button "Upgrade" at bounding box center [733, 111] width 135 height 38
click at [728, 253] on button "Open" at bounding box center [715, 256] width 27 height 27
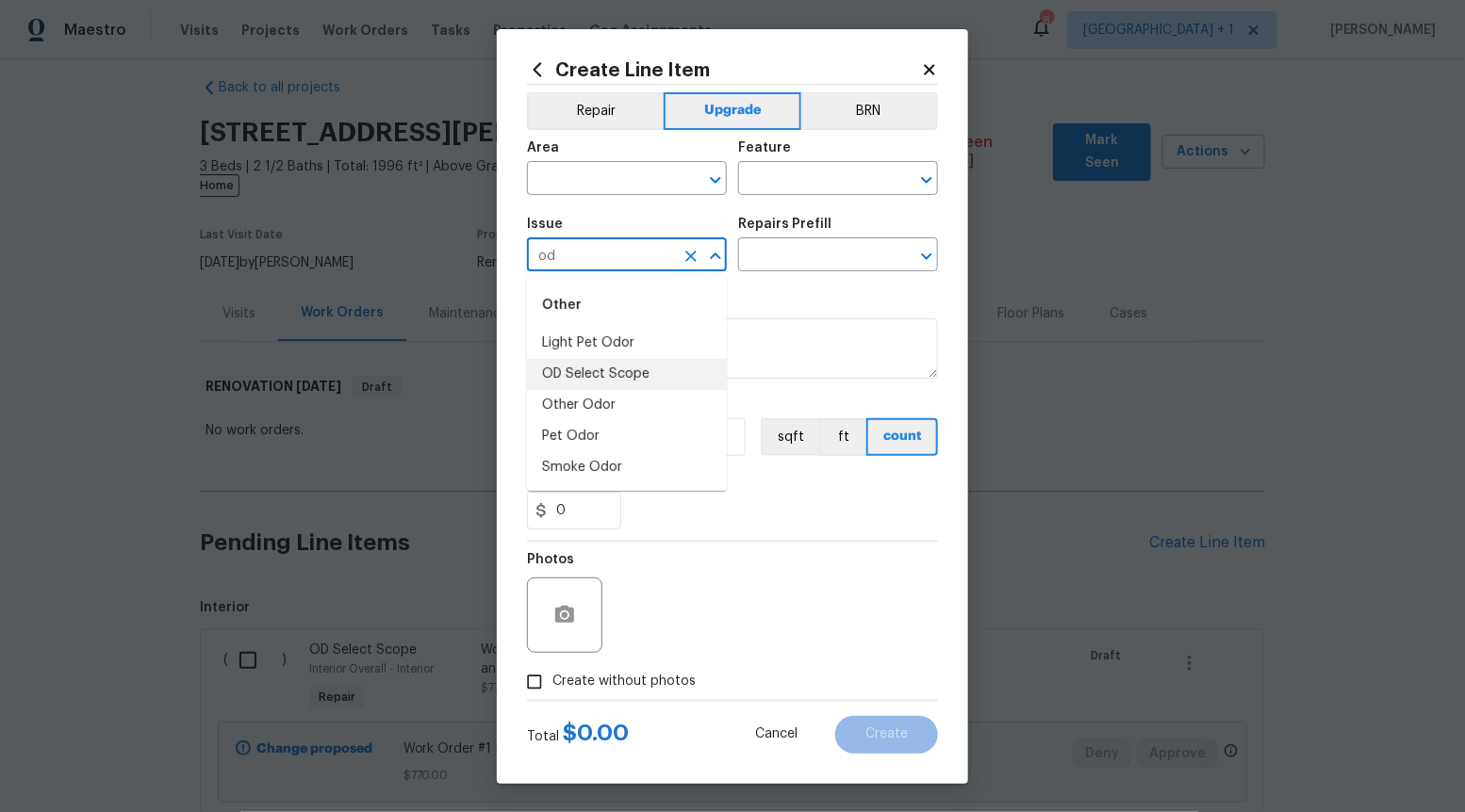
click at [641, 376] on li "OD Select Scope" at bounding box center [626, 374] width 199 height 31
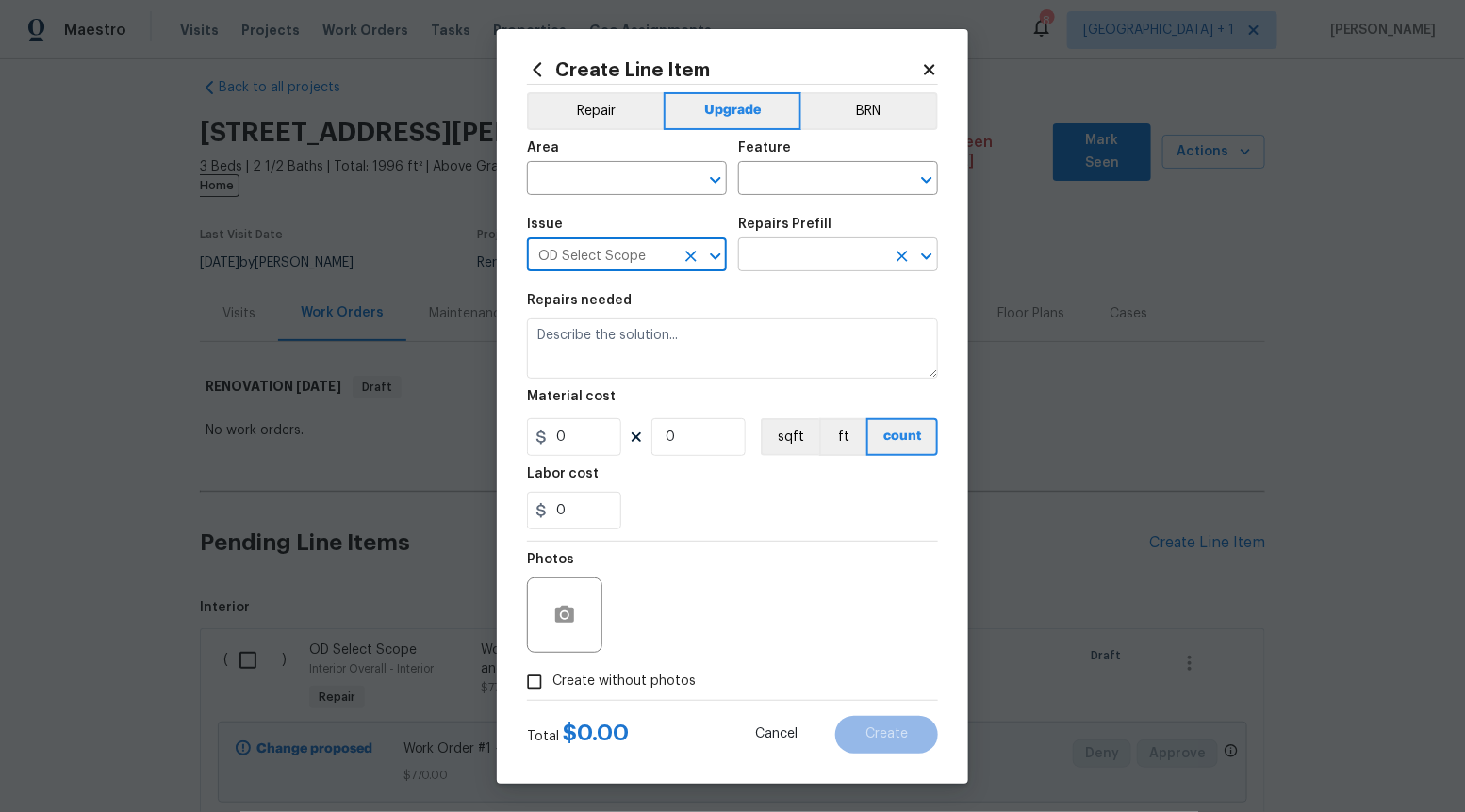
type input "OD Select Scope"
click at [755, 257] on input "text" at bounding box center [811, 256] width 147 height 29
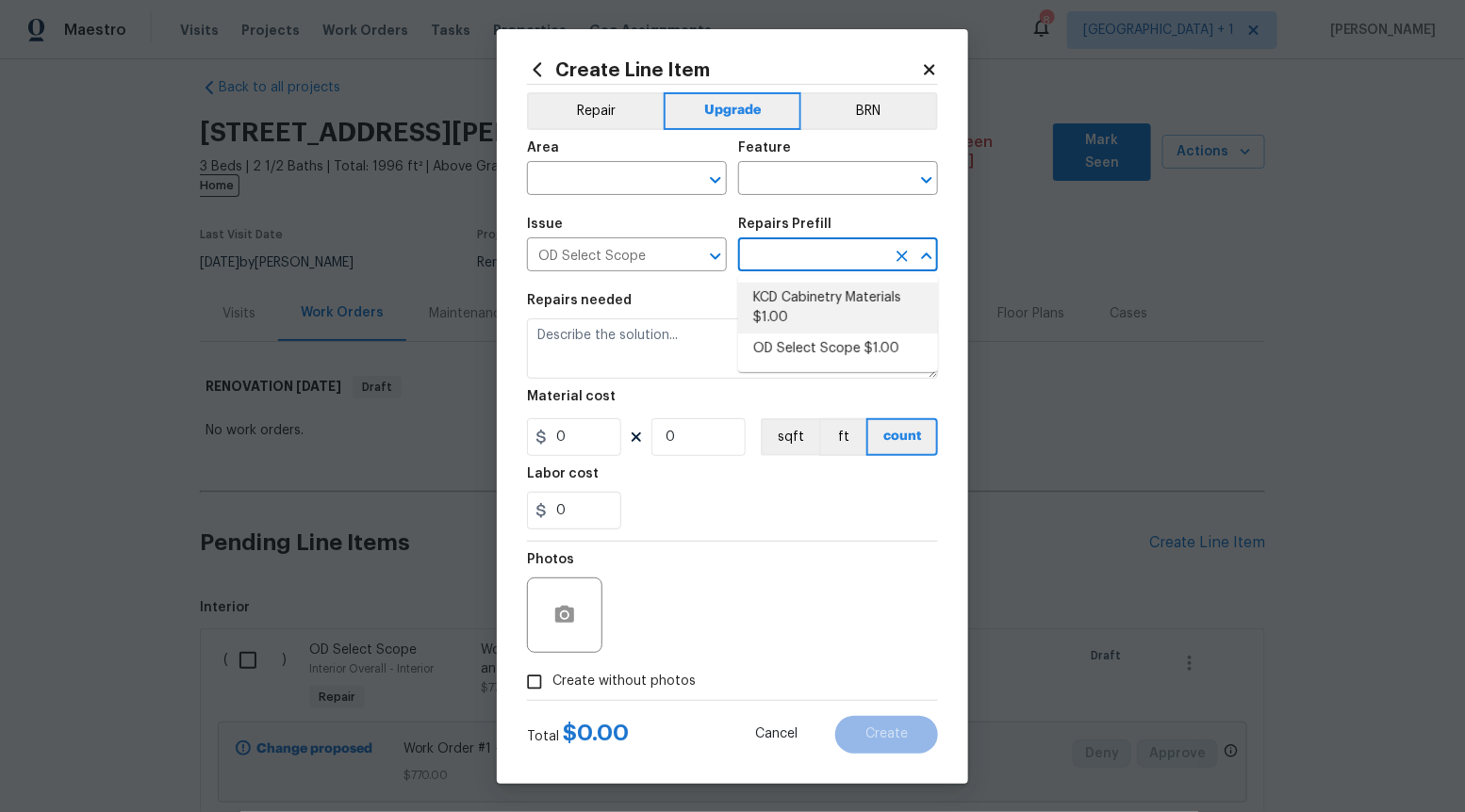
click at [762, 347] on li "OD Select Scope $1.00" at bounding box center [837, 348] width 199 height 31
type input "OD Select Scope $1.00"
type textarea "Refer to the agreed upon scope document for further details."
type input "1"
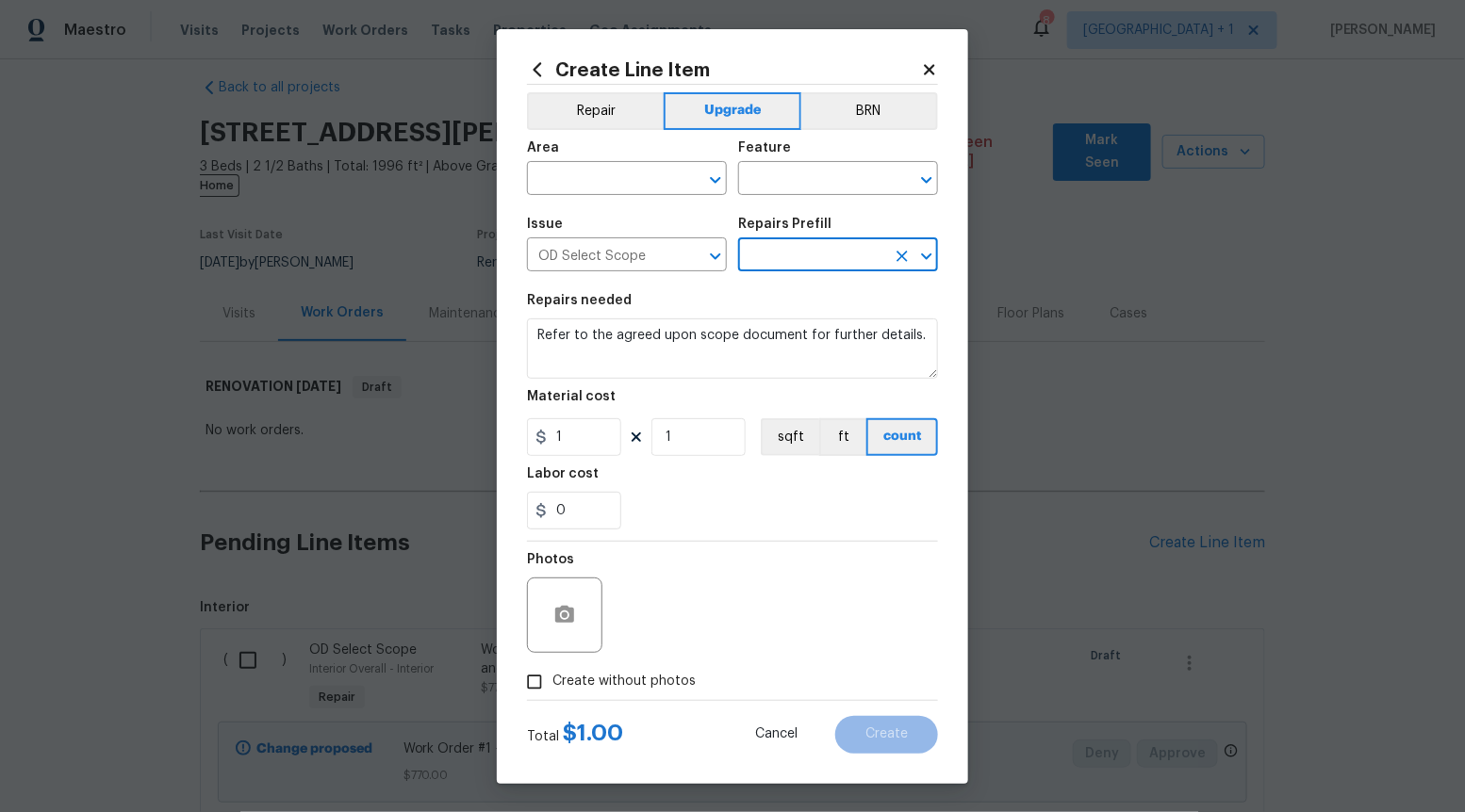
click at [935, 254] on icon "Open" at bounding box center [926, 256] width 23 height 23
click at [876, 342] on li "OD Select Scope $1.00" at bounding box center [837, 348] width 199 height 31
type input "OD Select Scope $1.00"
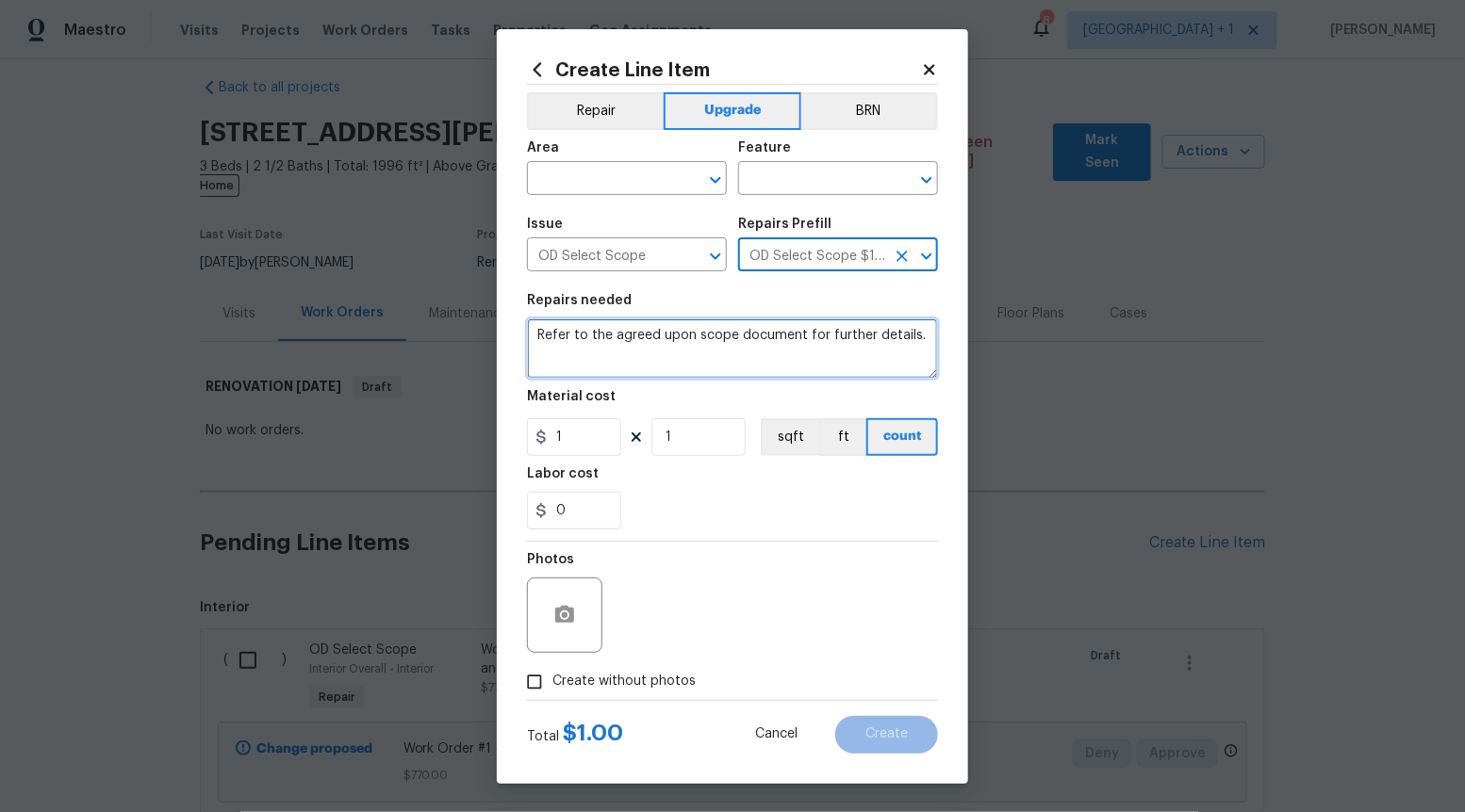
click at [876, 343] on textarea "Refer to the agreed upon scope document for further details." at bounding box center [732, 348] width 411 height 60
paste textarea "Work Order #3 -> Laundry Area -> Washer Box -> Plumb in new washer box and repa…"
type textarea "Work Order #3 -> Laundry Area -> Washer Box -> Plumb in new washer box and repa…"
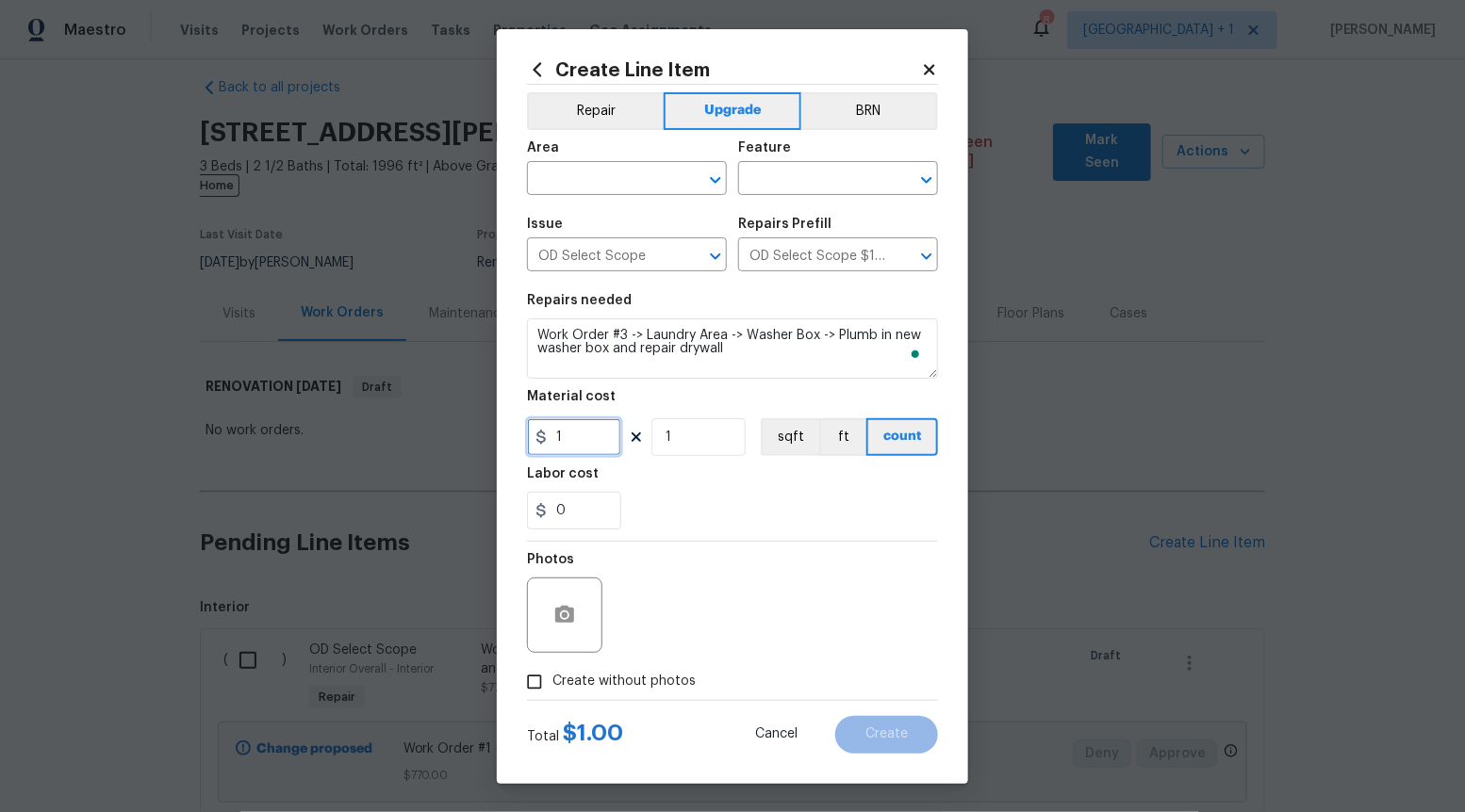
click at [572, 429] on input "1" at bounding box center [573, 437] width 94 height 38
type input "385"
click at [541, 681] on input "Create without photos" at bounding box center [535, 682] width 36 height 36
checkbox input "true"
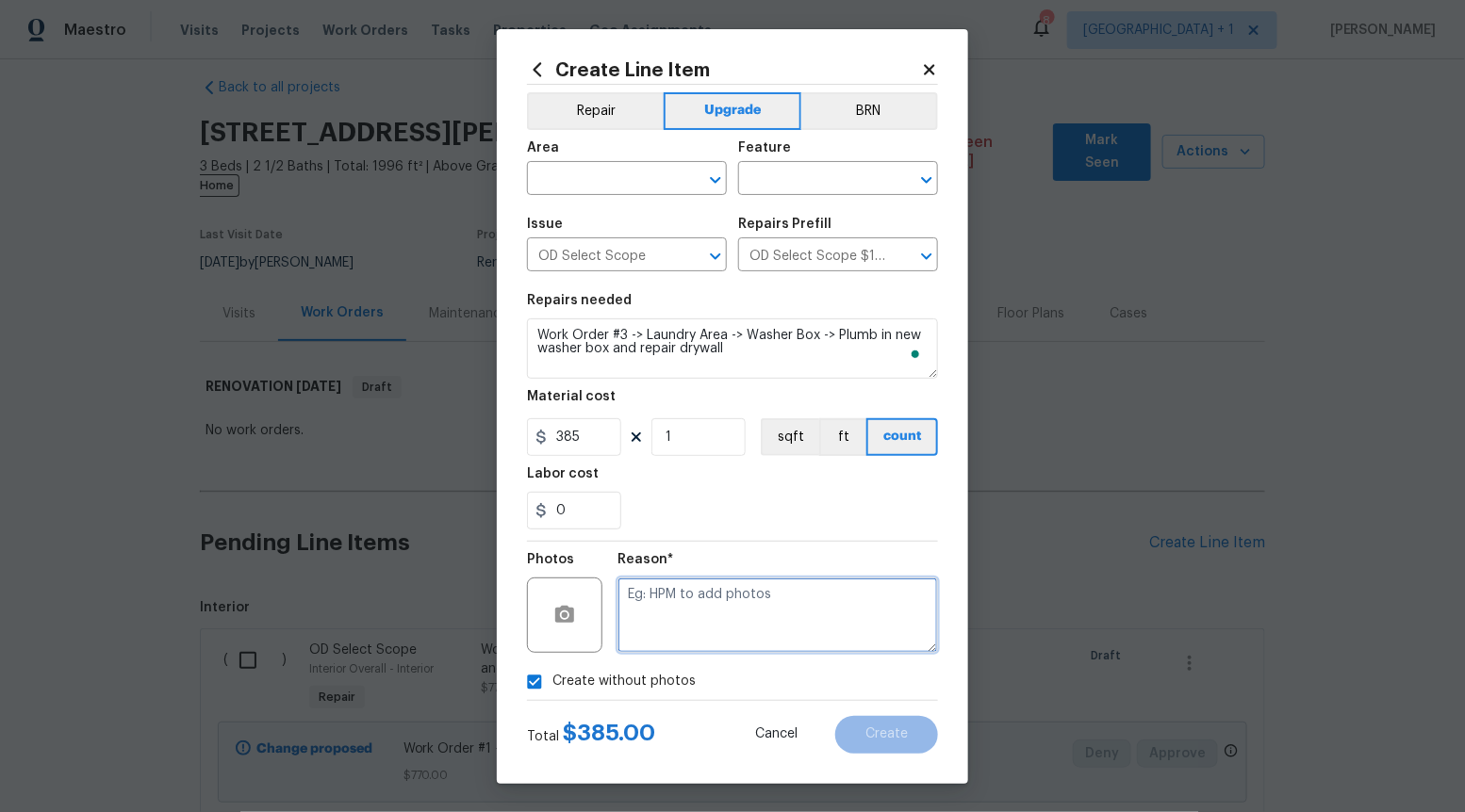
click at [724, 606] on textarea at bounding box center [778, 616] width 320 height 75
click at [714, 182] on icon "Open" at bounding box center [715, 179] width 23 height 23
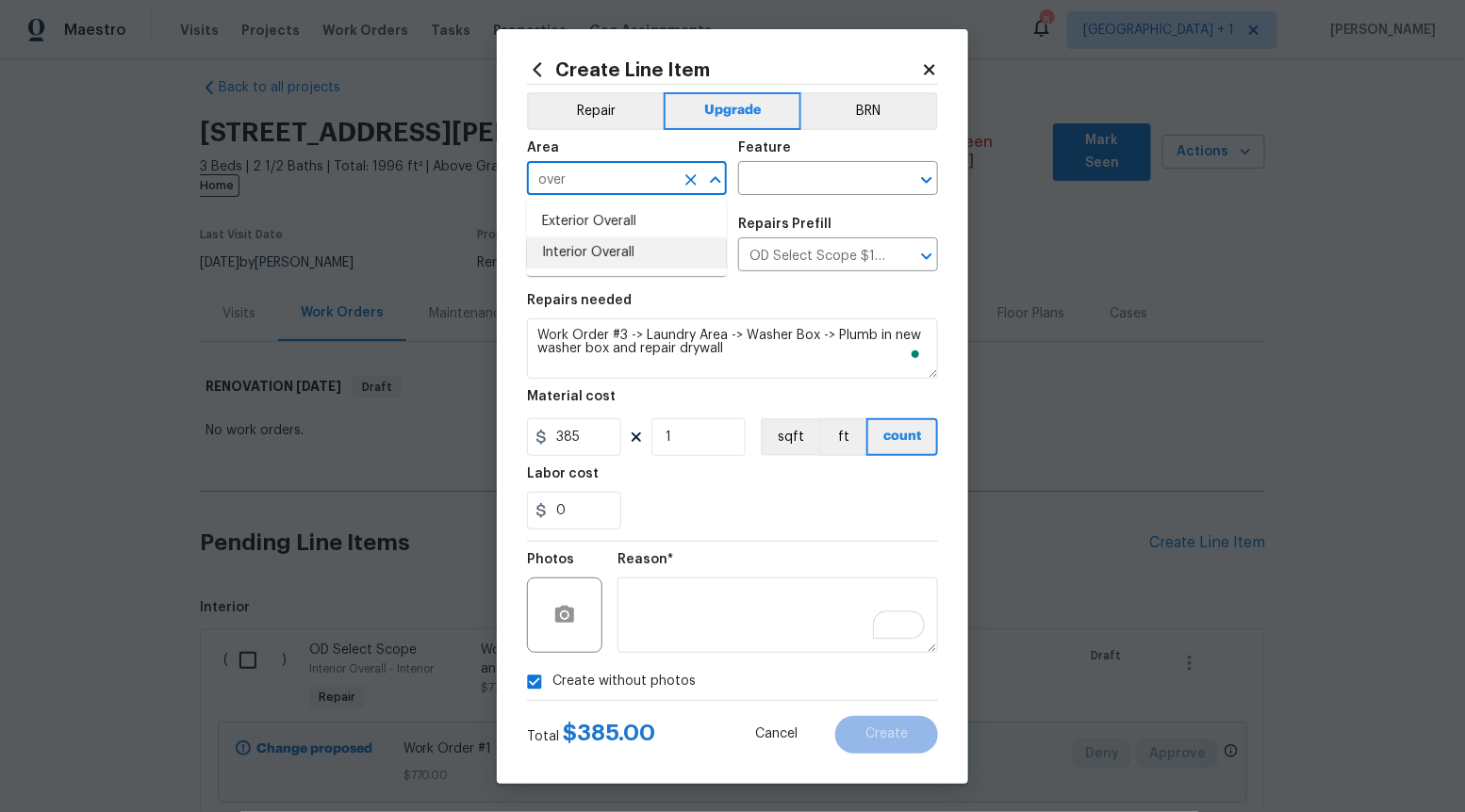
click at [624, 240] on li "Interior Overall" at bounding box center [626, 253] width 199 height 31
type input "Interior Overall"
click at [803, 183] on input "text" at bounding box center [811, 179] width 147 height 29
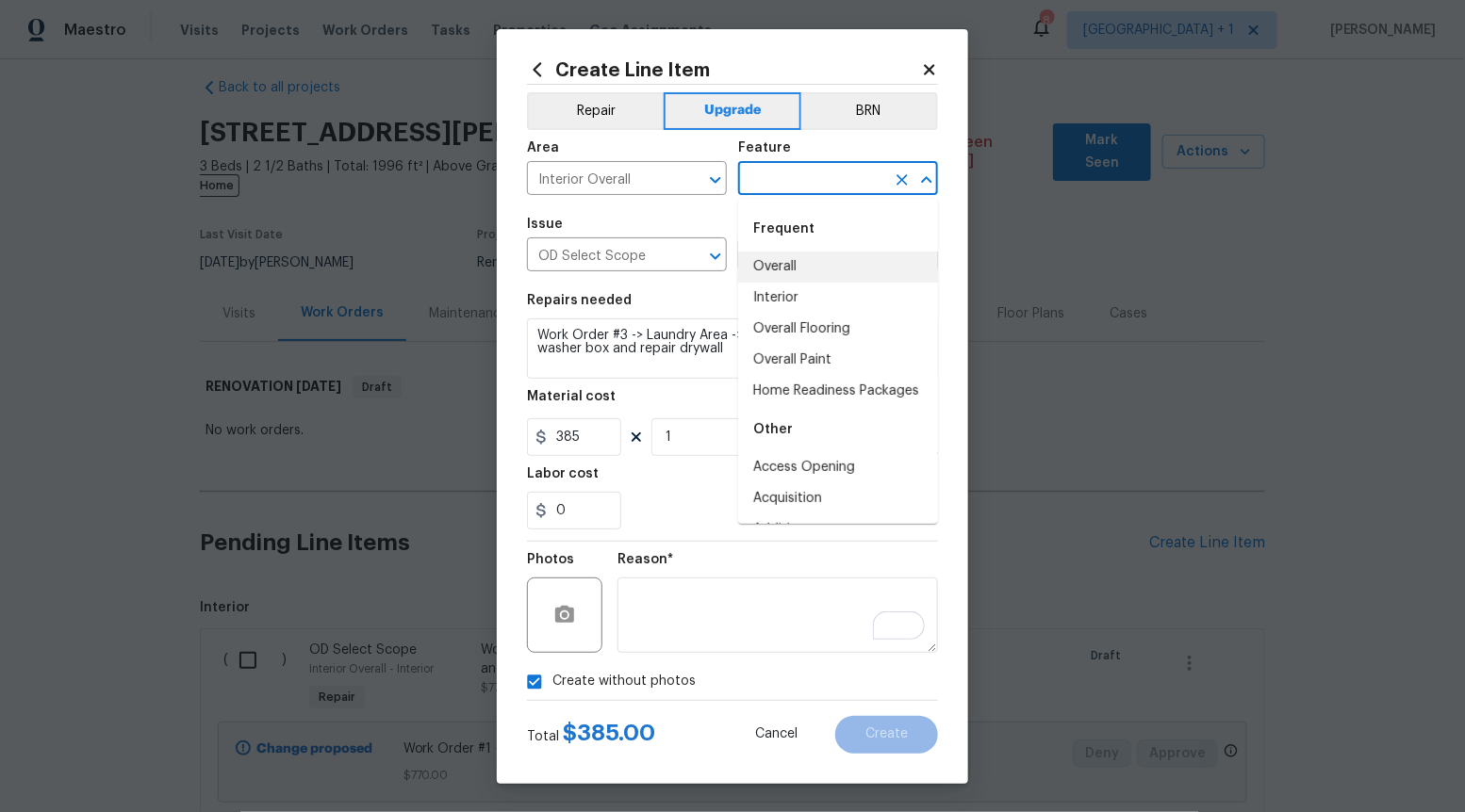
click at [772, 277] on li "Overall" at bounding box center [837, 267] width 199 height 31
type input "Overall"
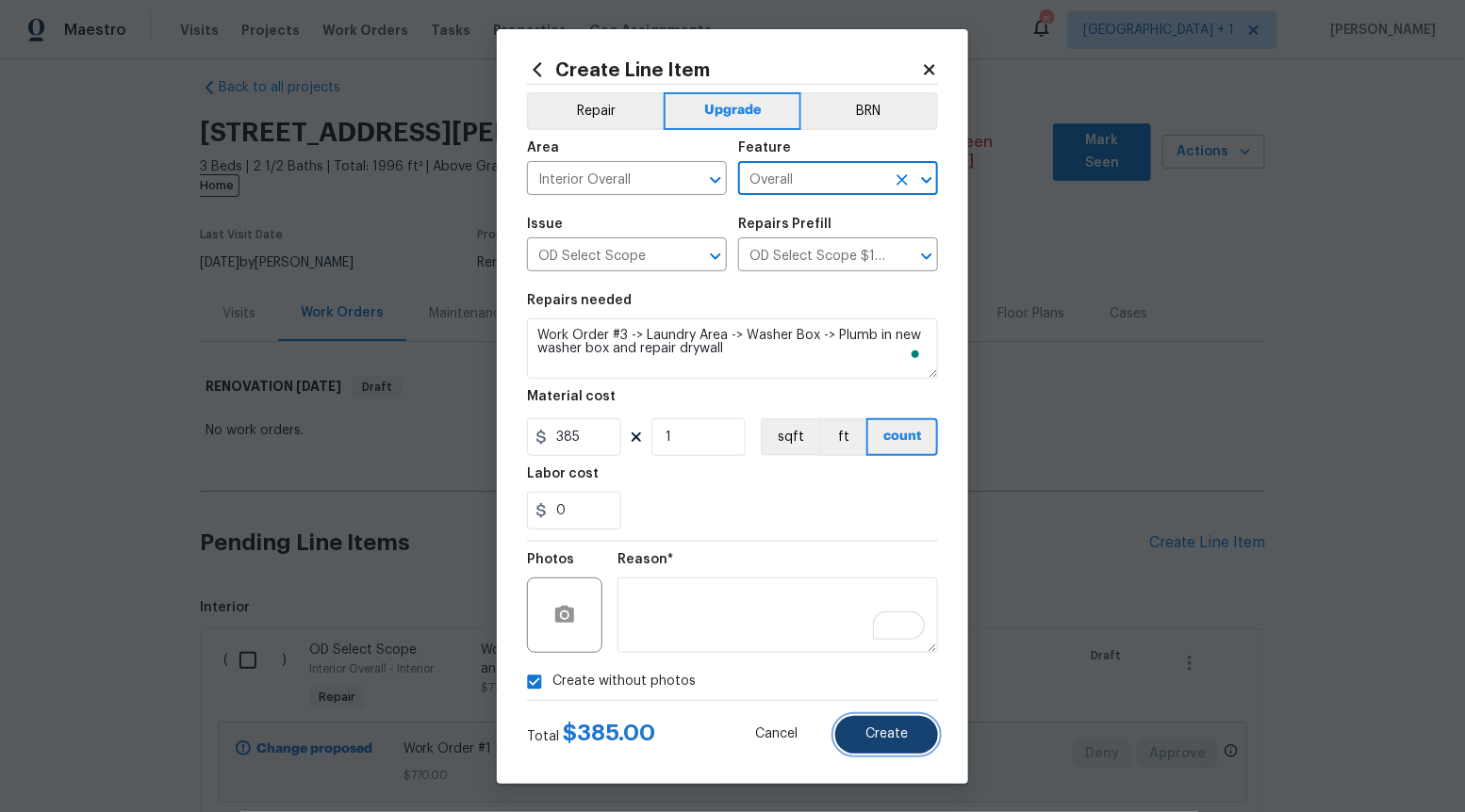
click at [892, 740] on span "Create" at bounding box center [887, 735] width 43 height 14
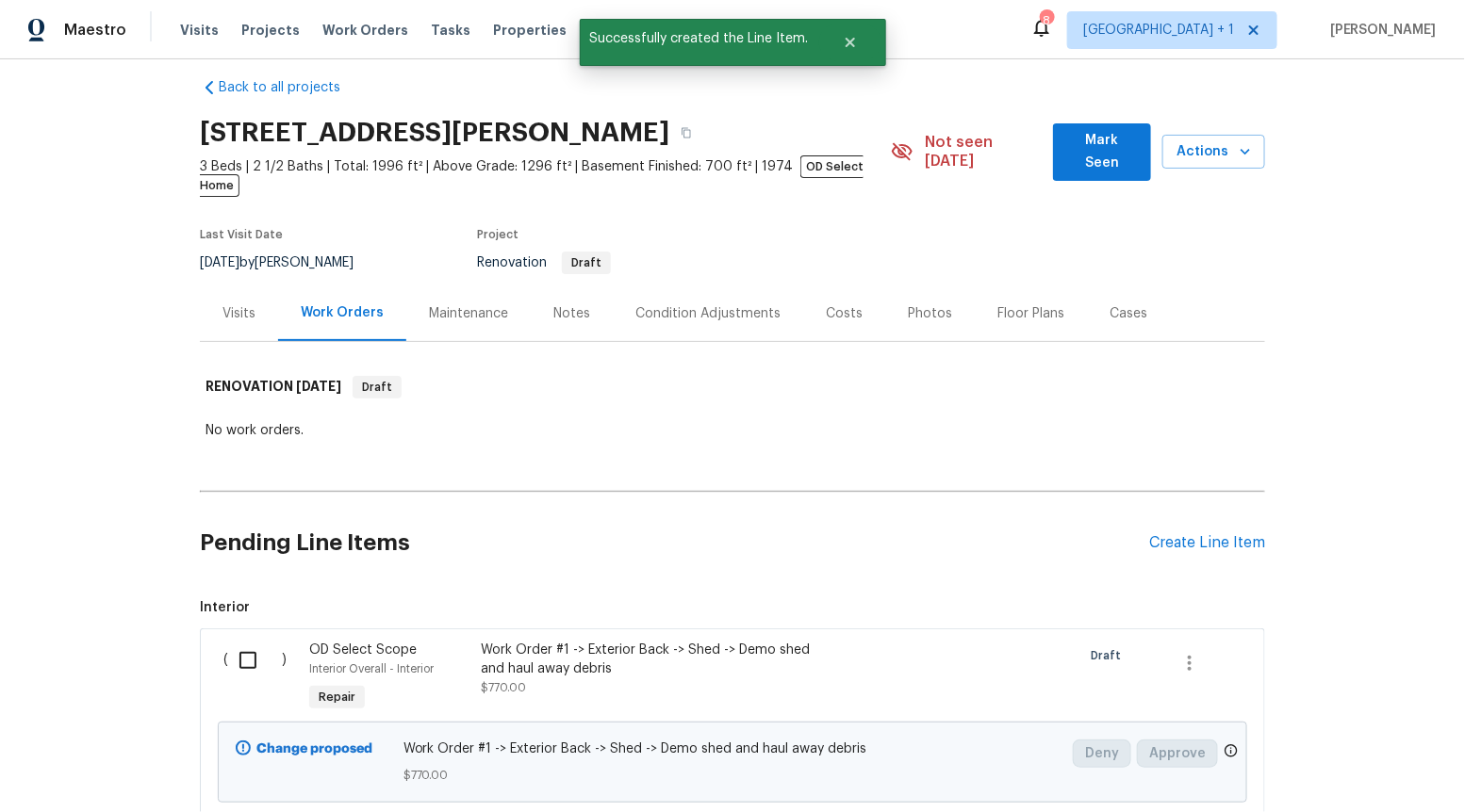
scroll to position [0, 0]
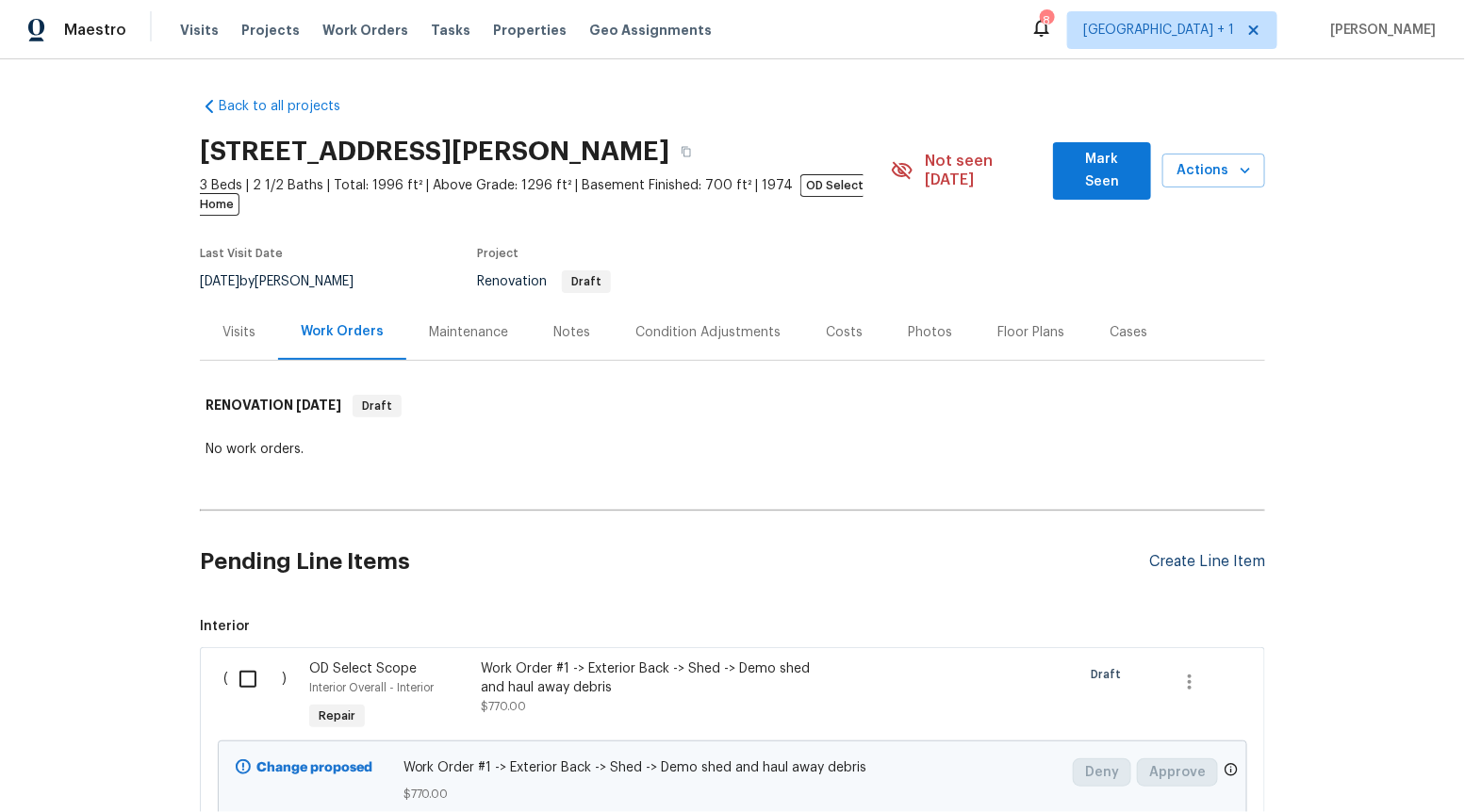
click at [1200, 553] on div "Create Line Item" at bounding box center [1207, 562] width 116 height 18
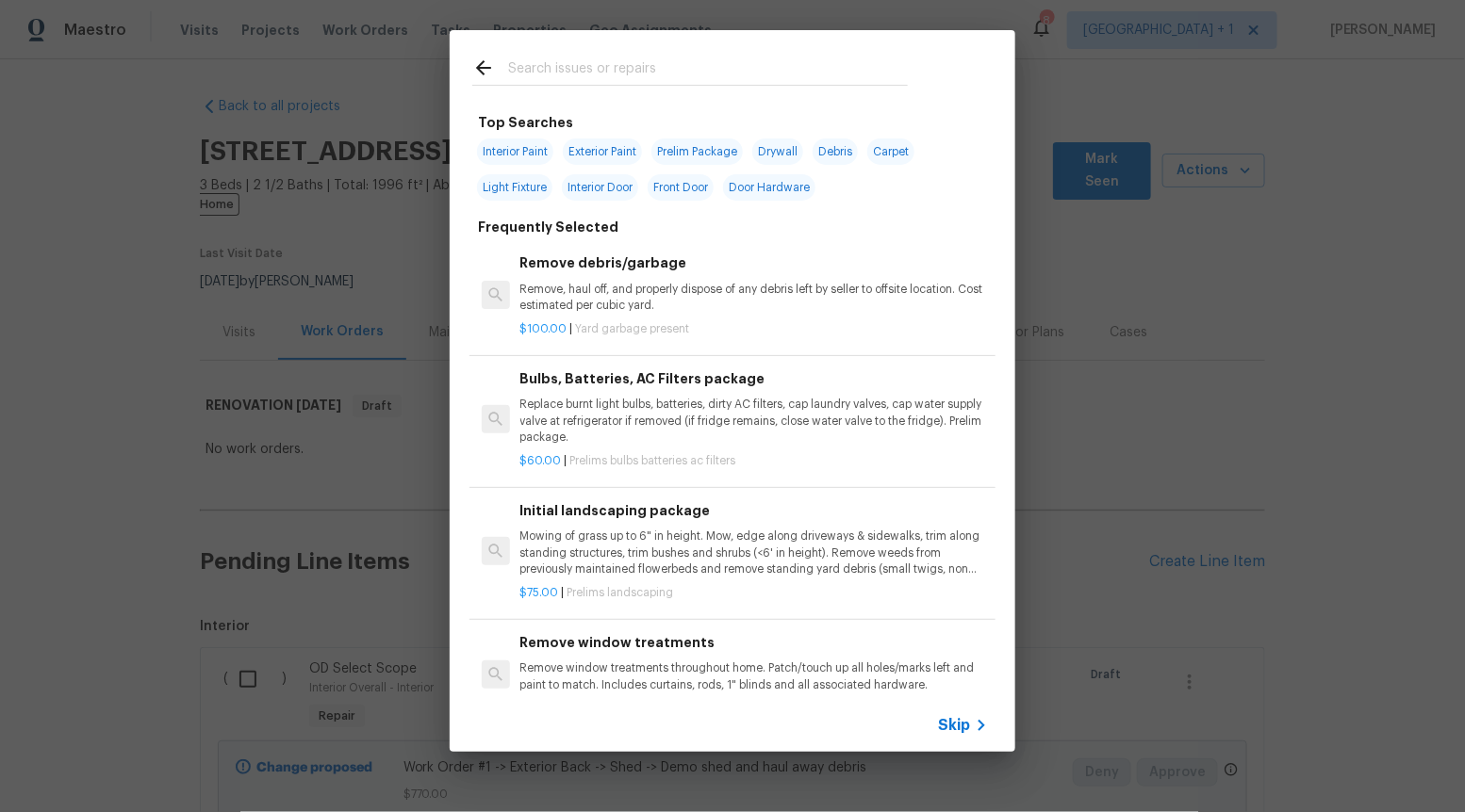
click at [951, 722] on span "Skip" at bounding box center [954, 725] width 32 height 19
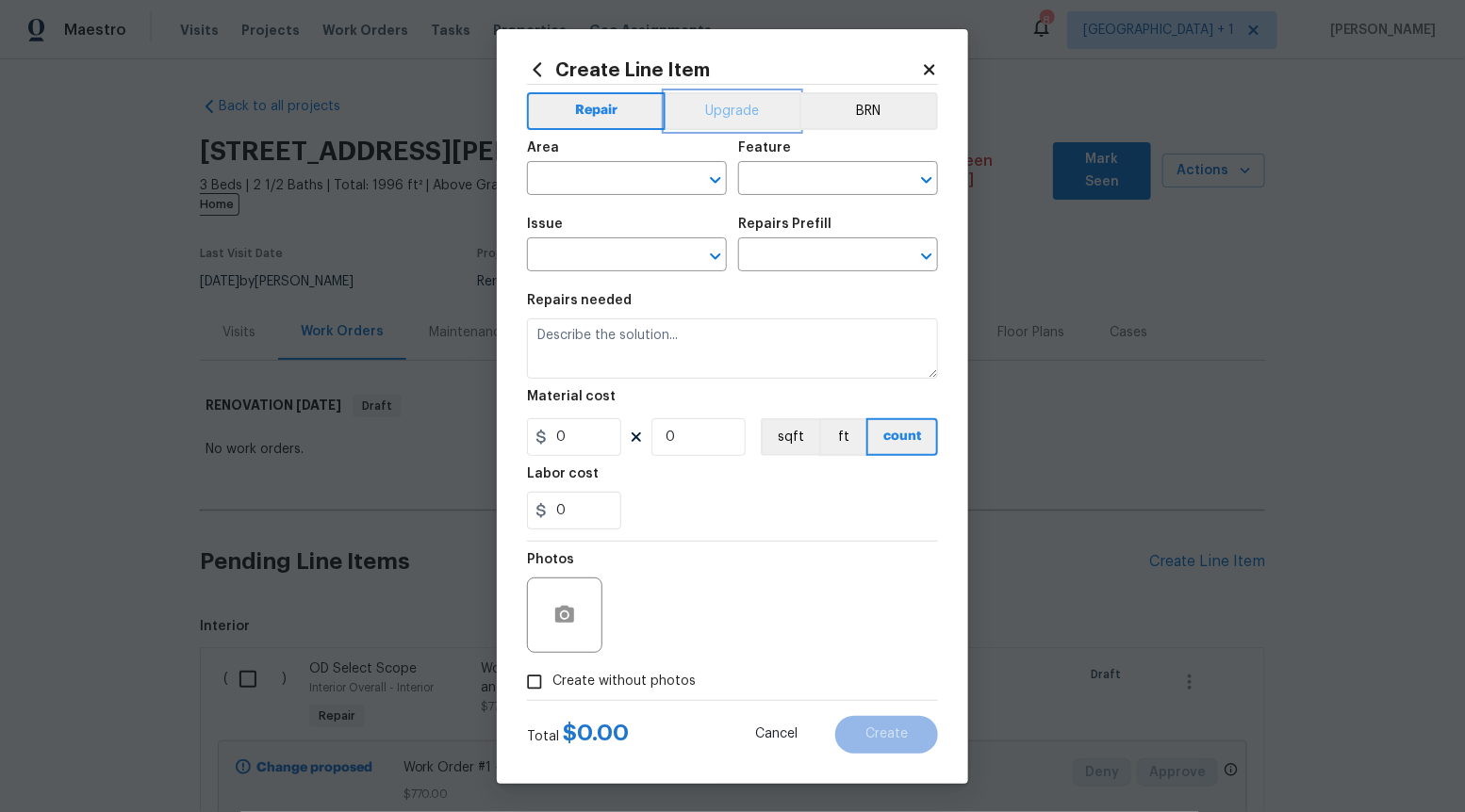
click at [767, 104] on button "Upgrade" at bounding box center [733, 111] width 135 height 38
click at [715, 252] on icon "Open" at bounding box center [715, 256] width 23 height 23
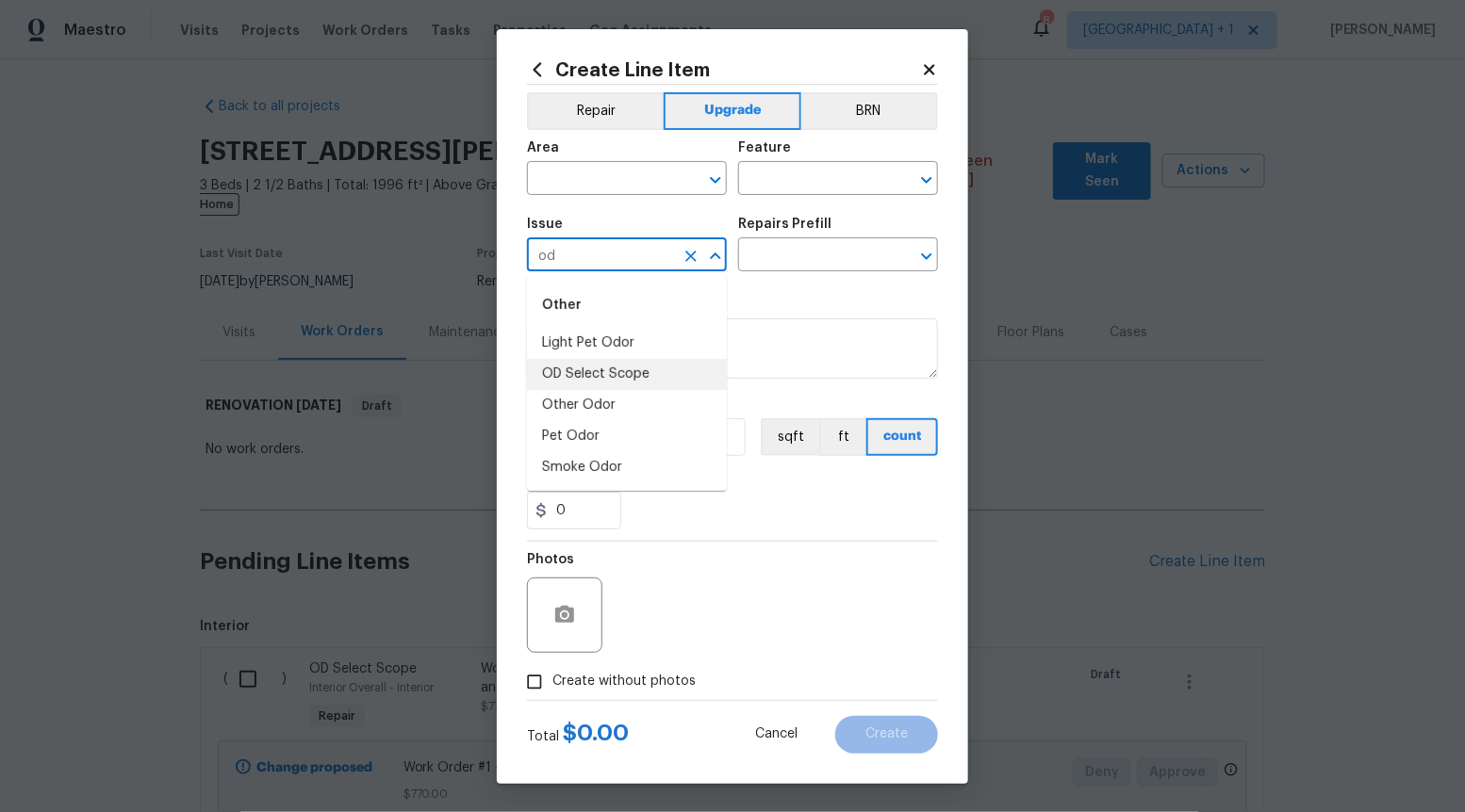
click at [650, 370] on li "OD Select Scope" at bounding box center [626, 374] width 199 height 31
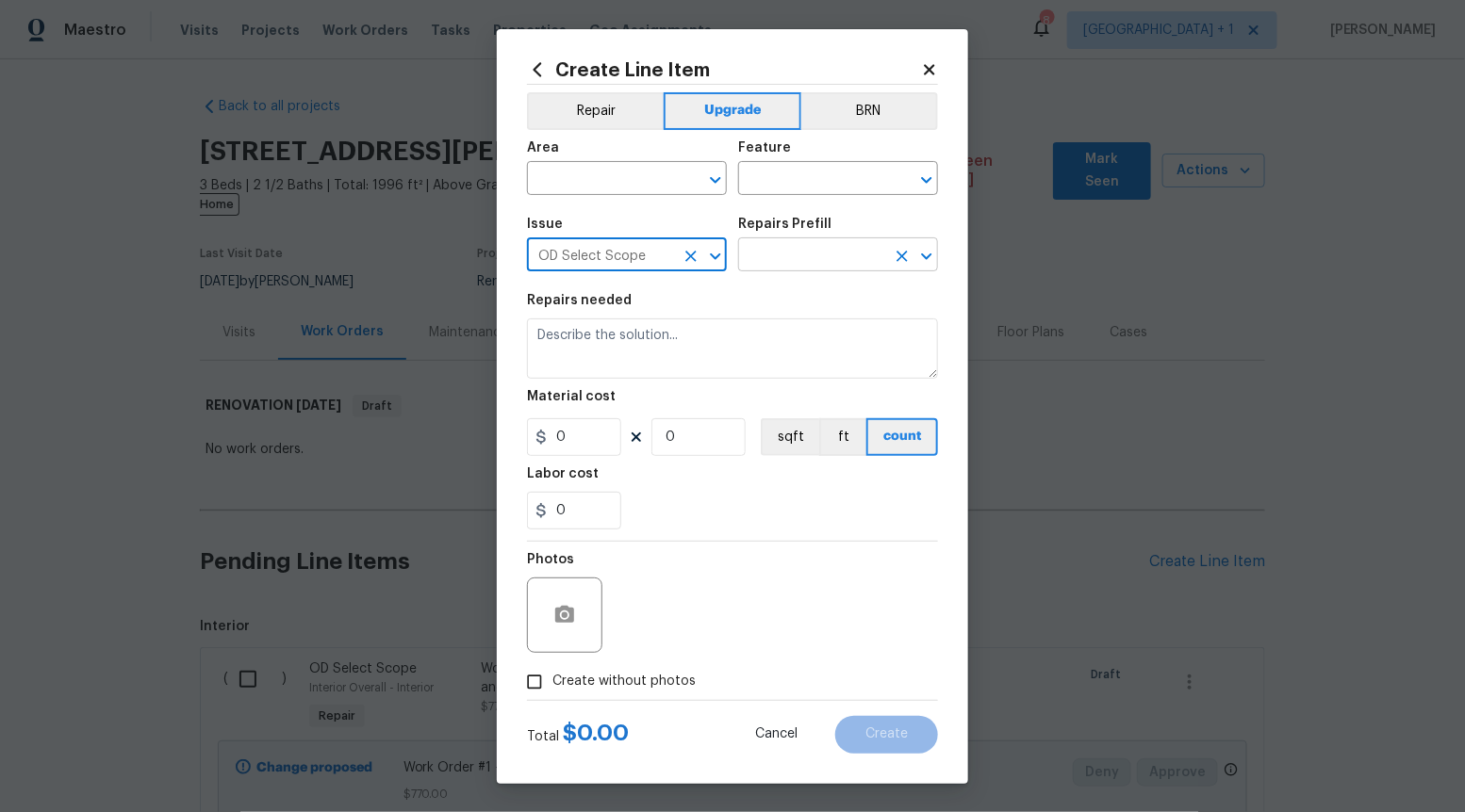
type input "OD Select Scope"
click at [796, 252] on input "text" at bounding box center [811, 256] width 147 height 29
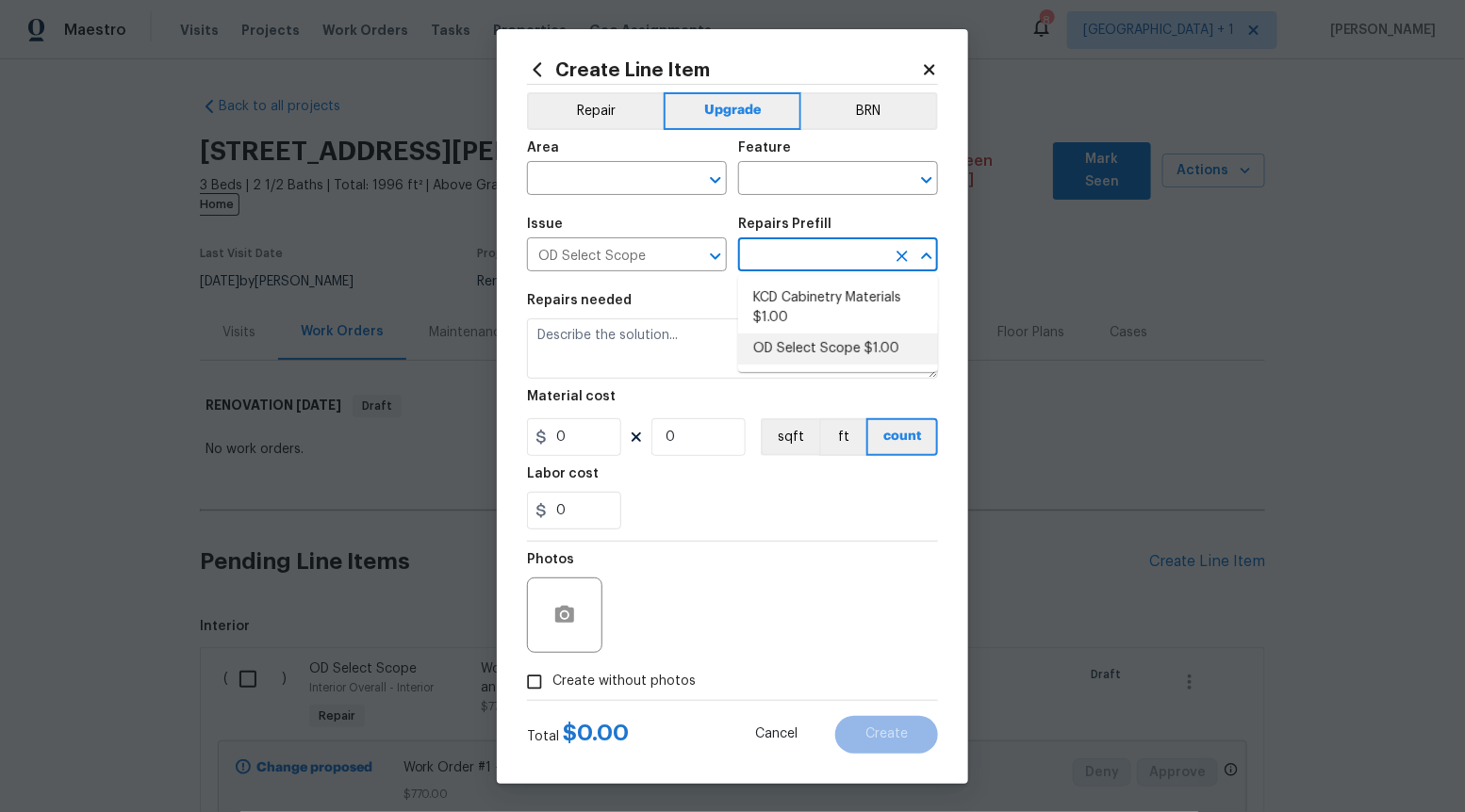
click at [808, 344] on li "OD Select Scope $1.00" at bounding box center [837, 348] width 199 height 31
type input "OD Select Scope $1.00"
type textarea "Refer to the agreed upon scope document for further details."
type input "1"
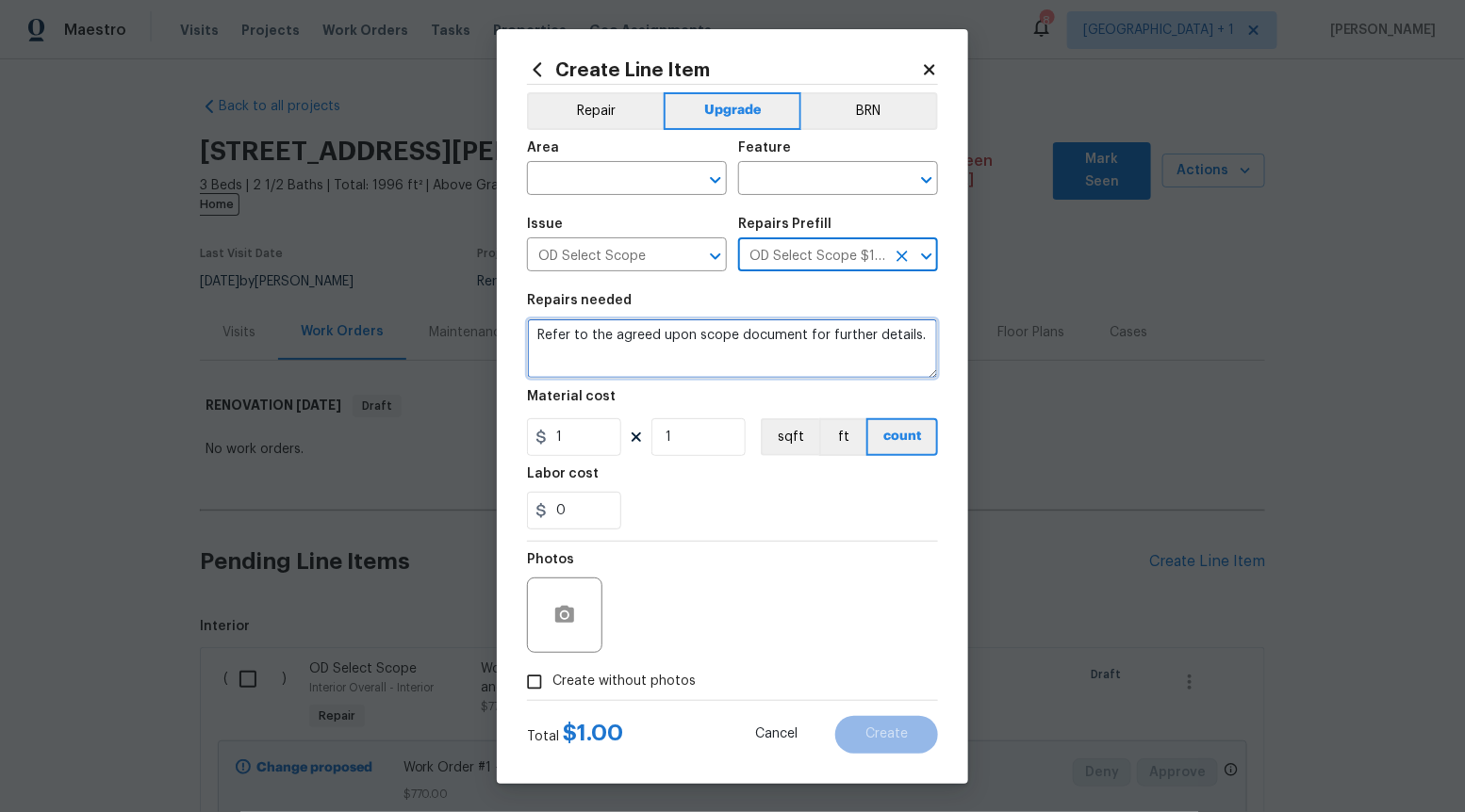
click at [808, 344] on textarea "Refer to the agreed upon scope document for further details." at bounding box center [732, 348] width 411 height 60
paste textarea "Work Order #3 -> Plumbing -> Water Heater -> Service and flush existing water h…"
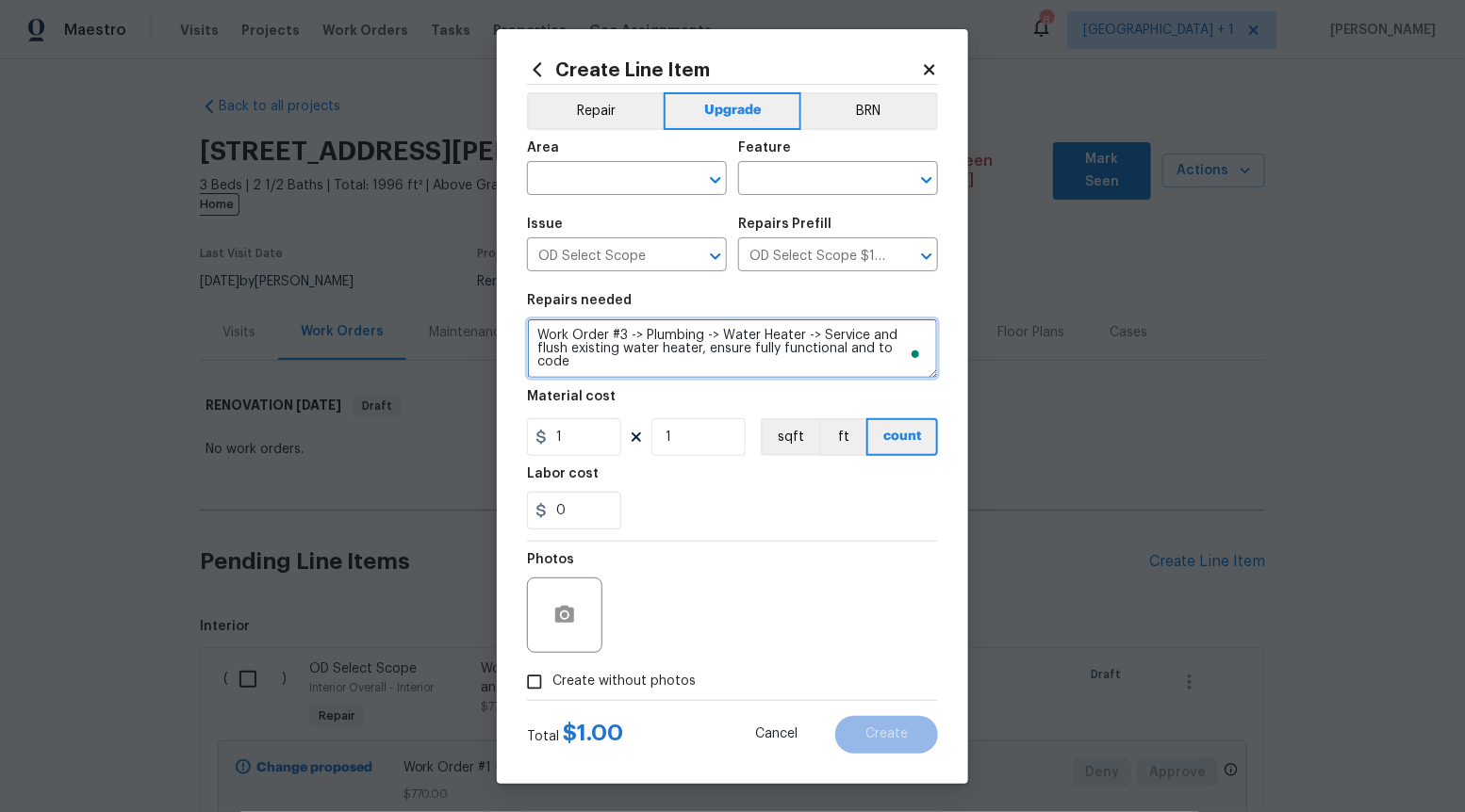
type textarea "Work Order #3 -> Plumbing -> Water Heater -> Service and flush existing water h…"
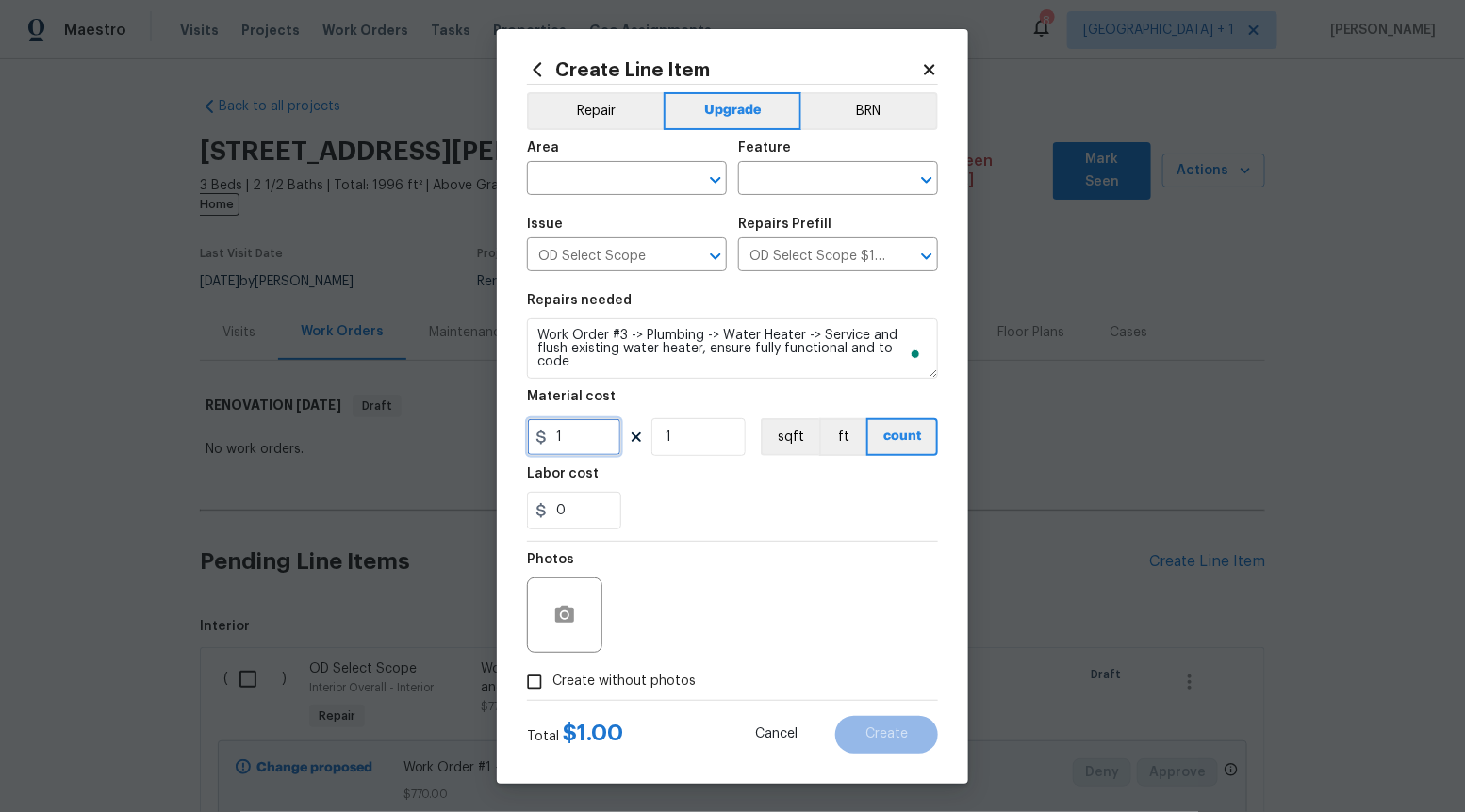
click at [590, 440] on input "1" at bounding box center [573, 437] width 94 height 38
type input "325"
click at [568, 676] on span "Create without photos" at bounding box center [624, 682] width 143 height 20
click at [552, 676] on input "Create without photos" at bounding box center [535, 682] width 36 height 36
checkbox input "true"
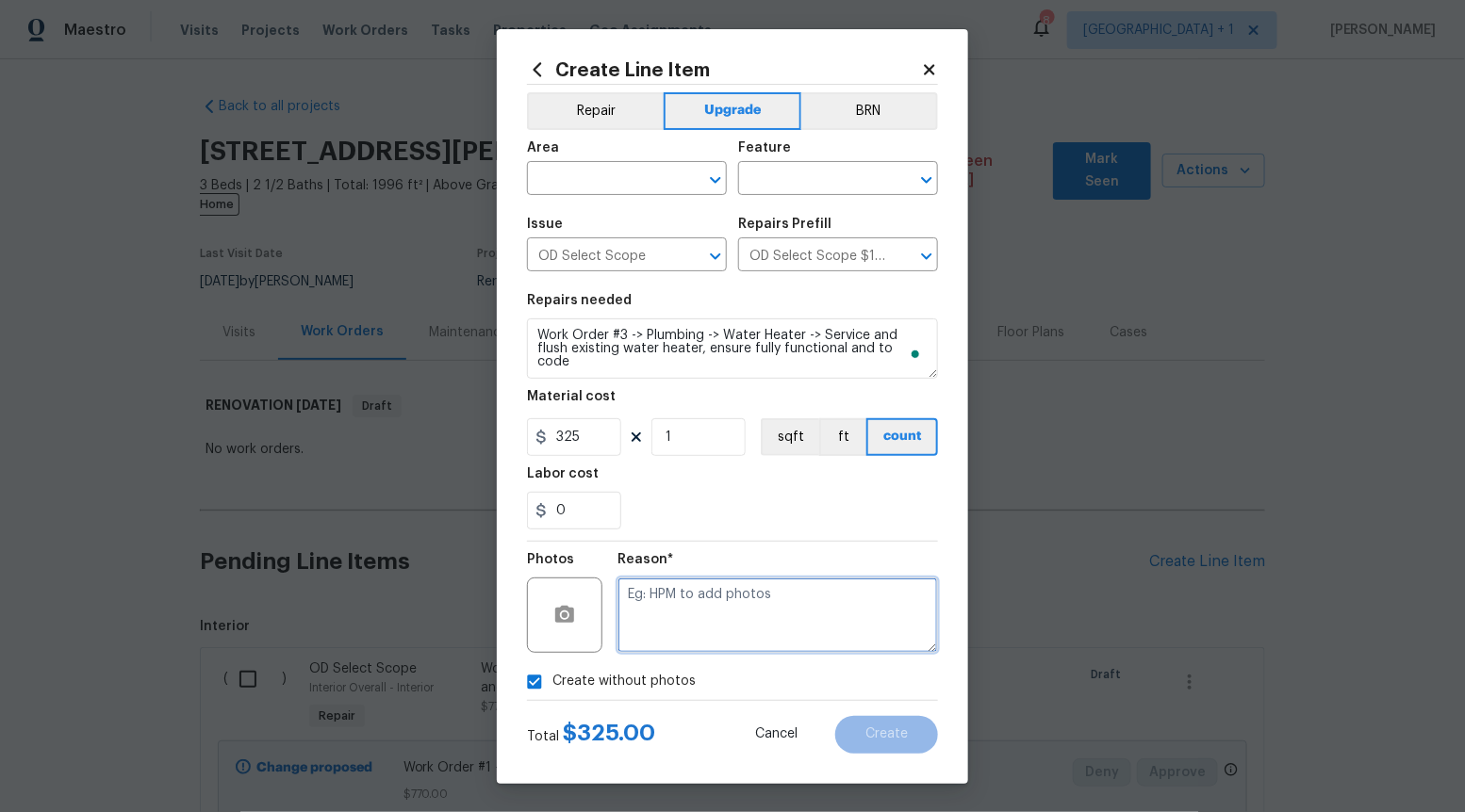
click at [710, 638] on textarea at bounding box center [778, 616] width 320 height 75
click at [713, 184] on icon "Open" at bounding box center [715, 179] width 23 height 23
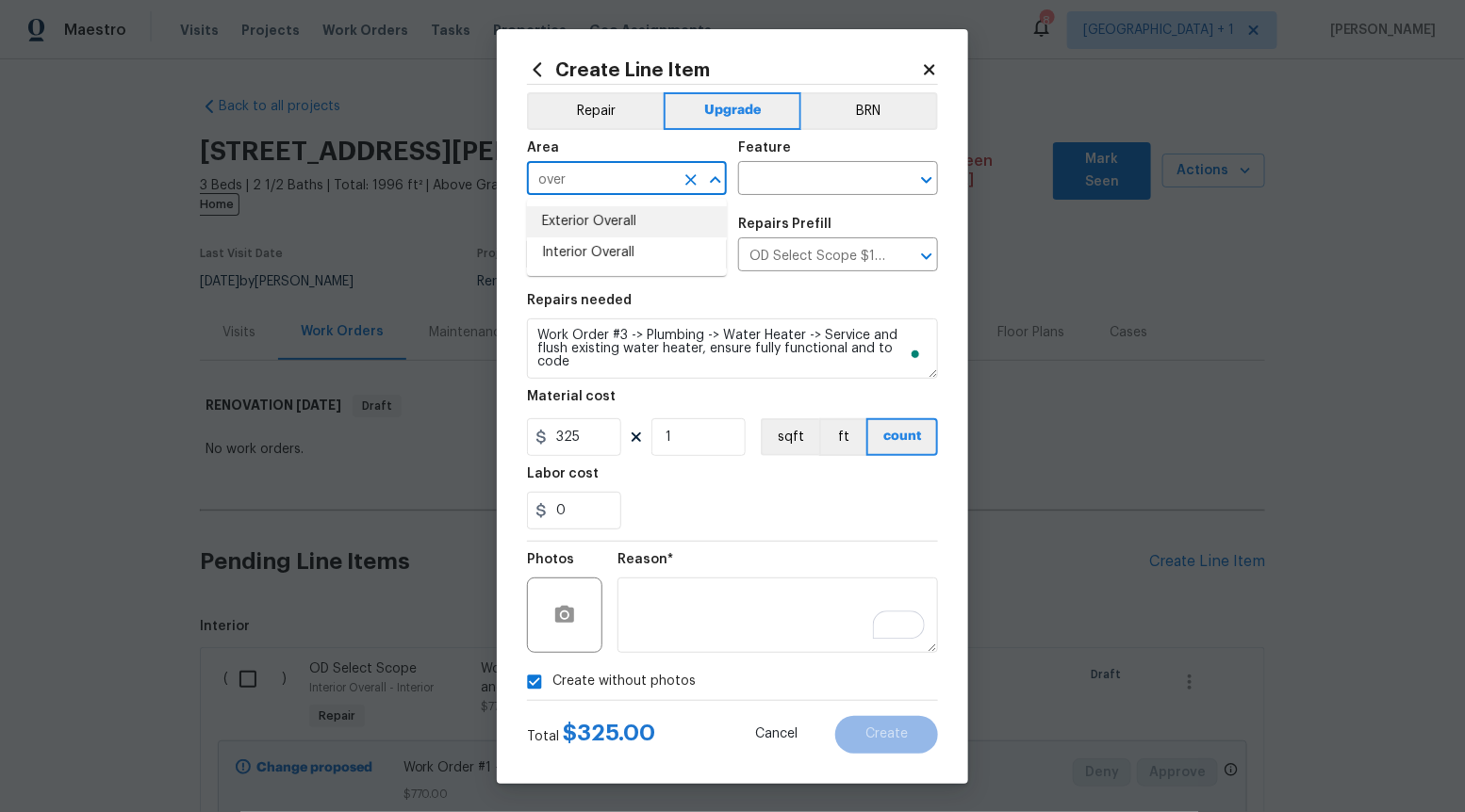
click at [573, 243] on li "Interior Overall" at bounding box center [626, 253] width 199 height 31
type input "Interior Overall"
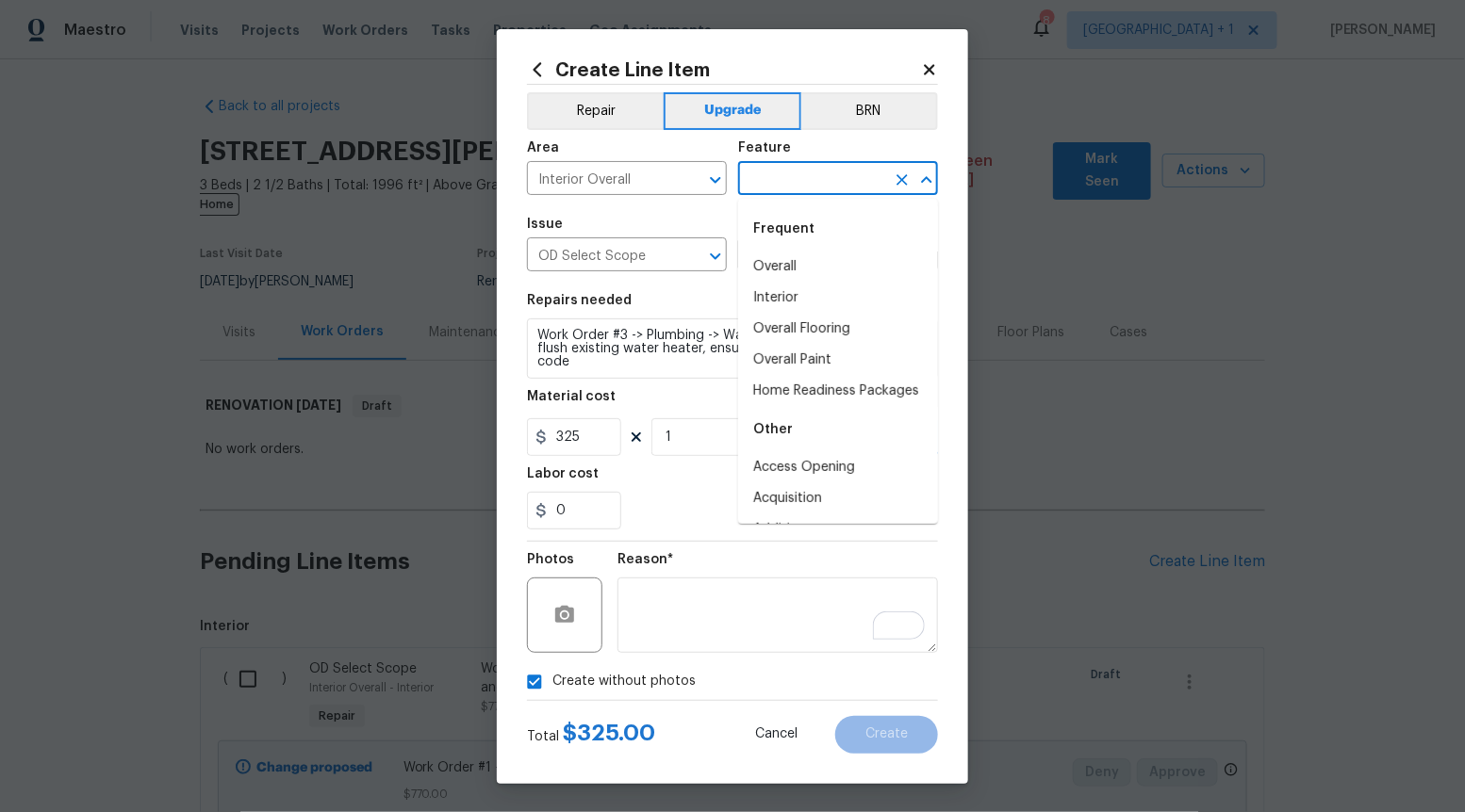
click at [841, 175] on input "text" at bounding box center [811, 179] width 147 height 29
click at [793, 261] on li "Overall" at bounding box center [837, 267] width 199 height 31
type input "Overall"
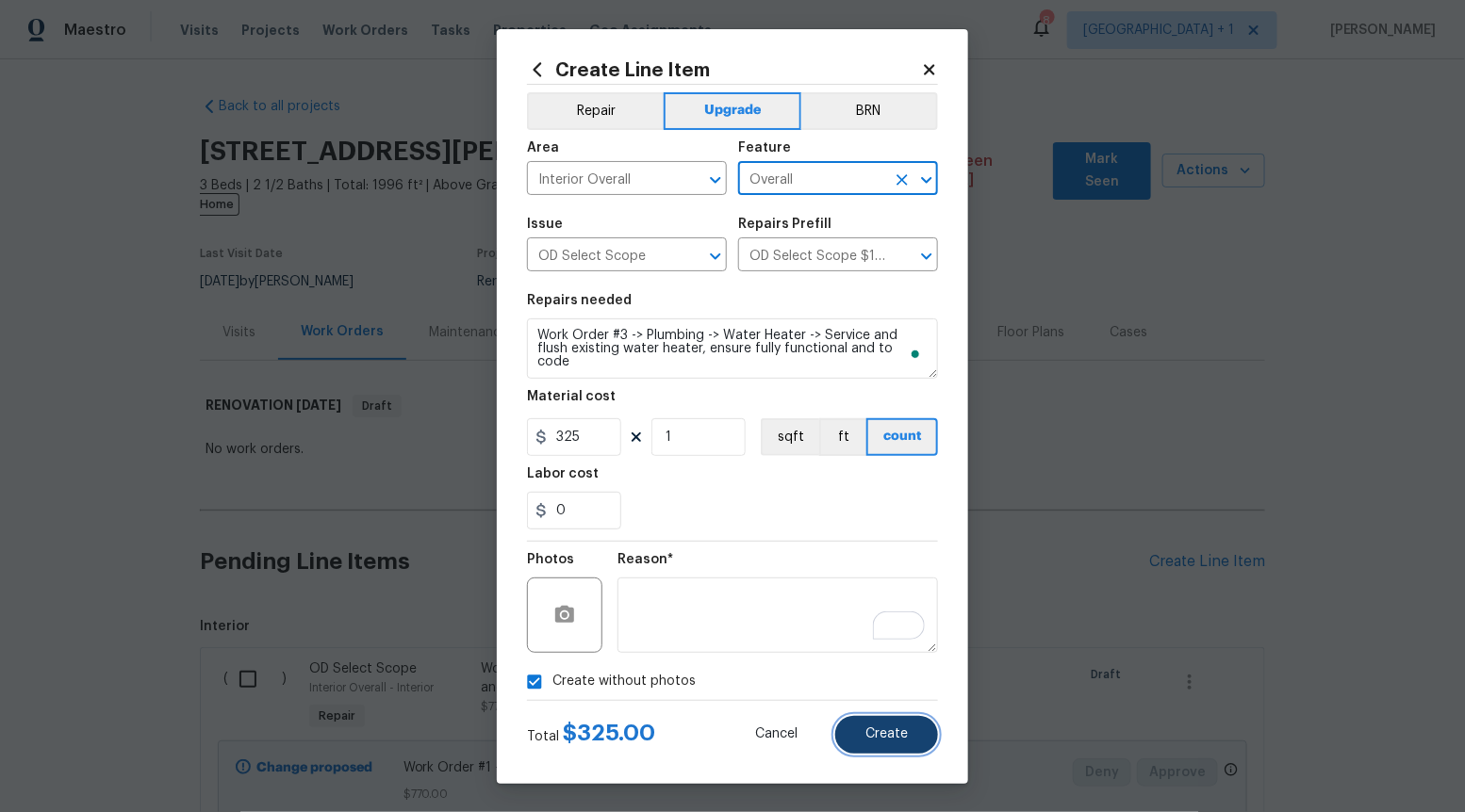
click at [910, 723] on button "Create" at bounding box center [887, 735] width 103 height 38
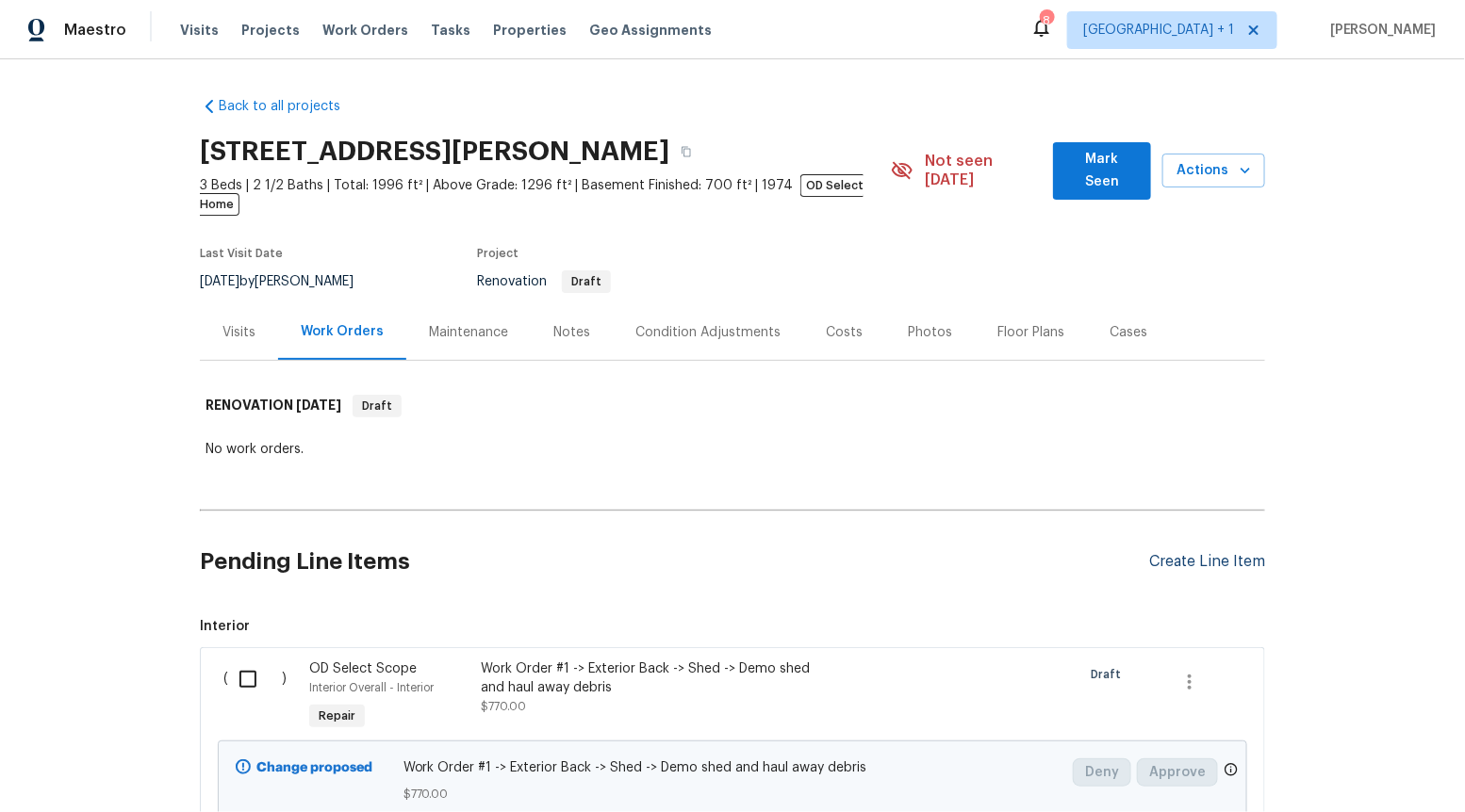
click at [1189, 553] on div "Create Line Item" at bounding box center [1207, 562] width 116 height 18
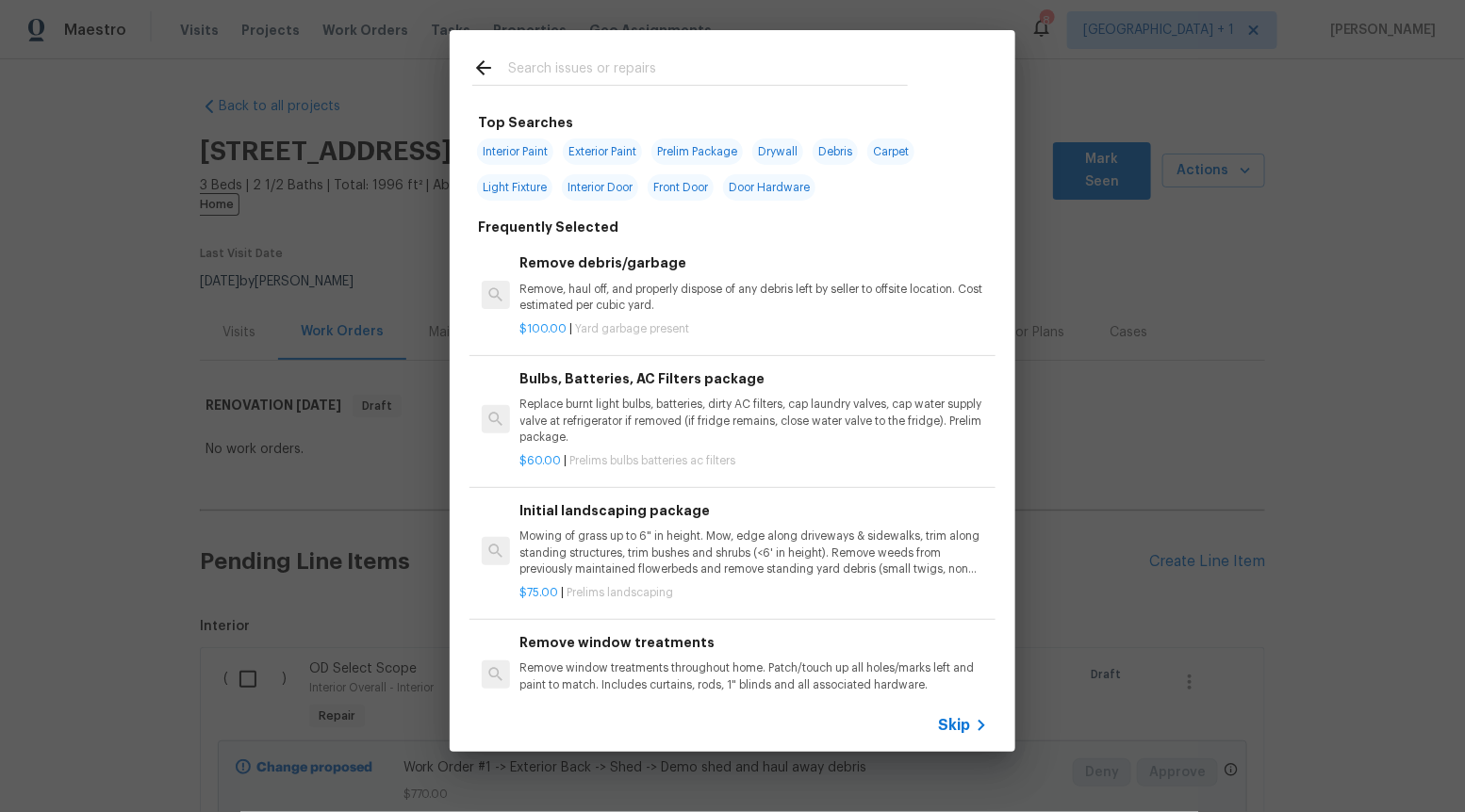
click at [958, 732] on span "Skip" at bounding box center [954, 725] width 32 height 19
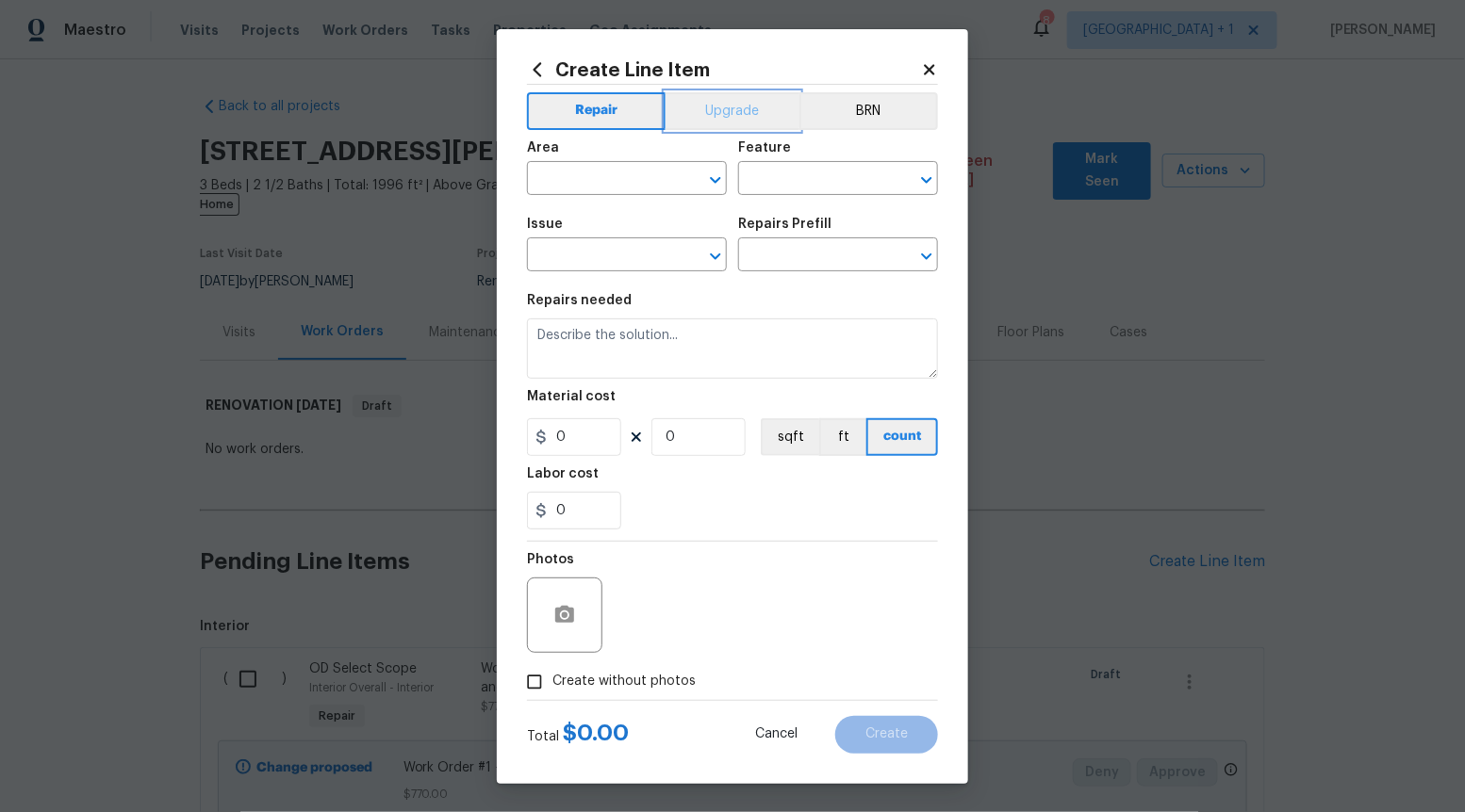
click at [719, 120] on button "Upgrade" at bounding box center [733, 111] width 135 height 38
click at [628, 103] on button "Repair" at bounding box center [595, 111] width 137 height 38
click at [722, 276] on span "Issue ​" at bounding box center [626, 244] width 199 height 76
click at [722, 268] on div at bounding box center [701, 256] width 49 height 27
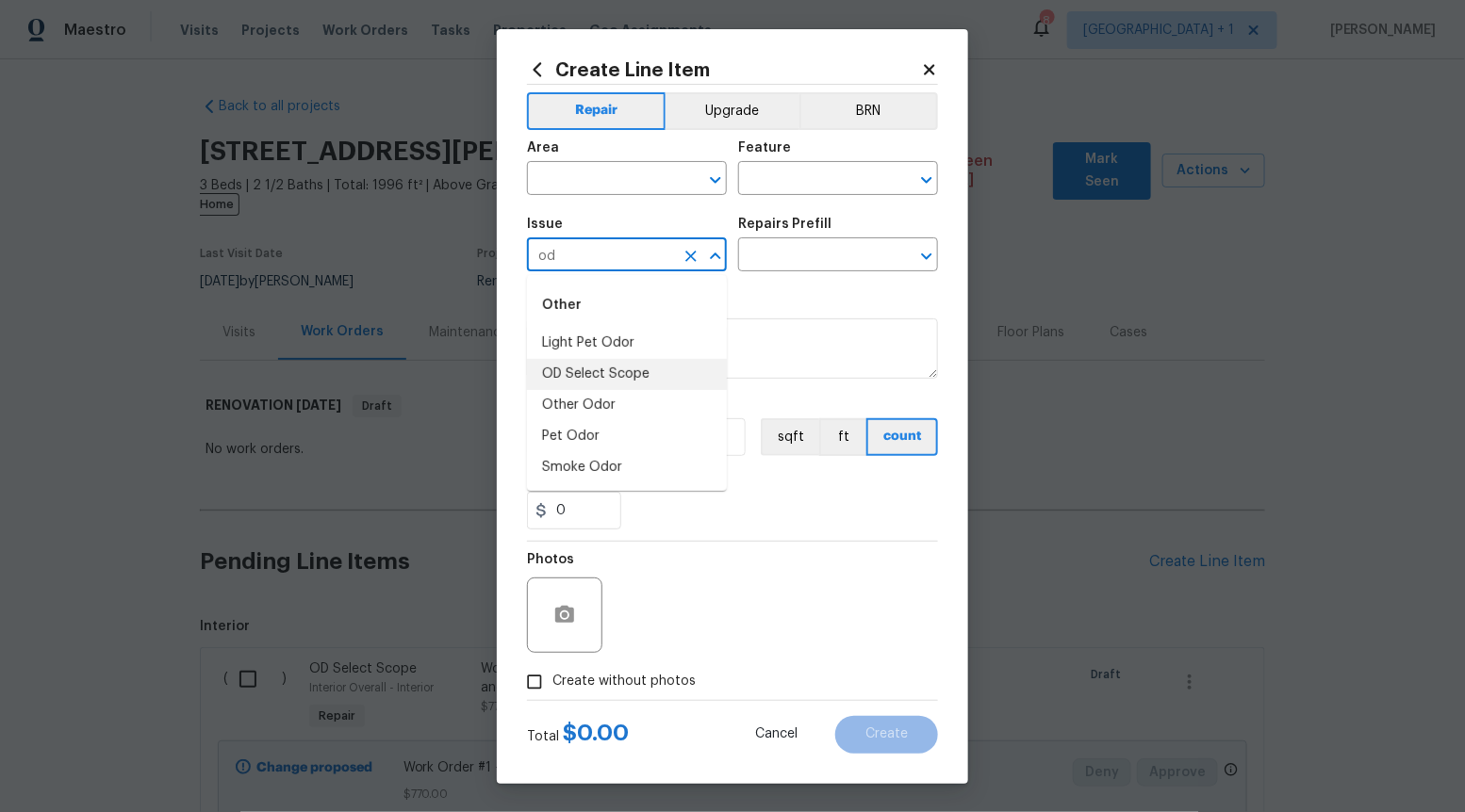
click at [613, 378] on li "OD Select Scope" at bounding box center [626, 374] width 199 height 31
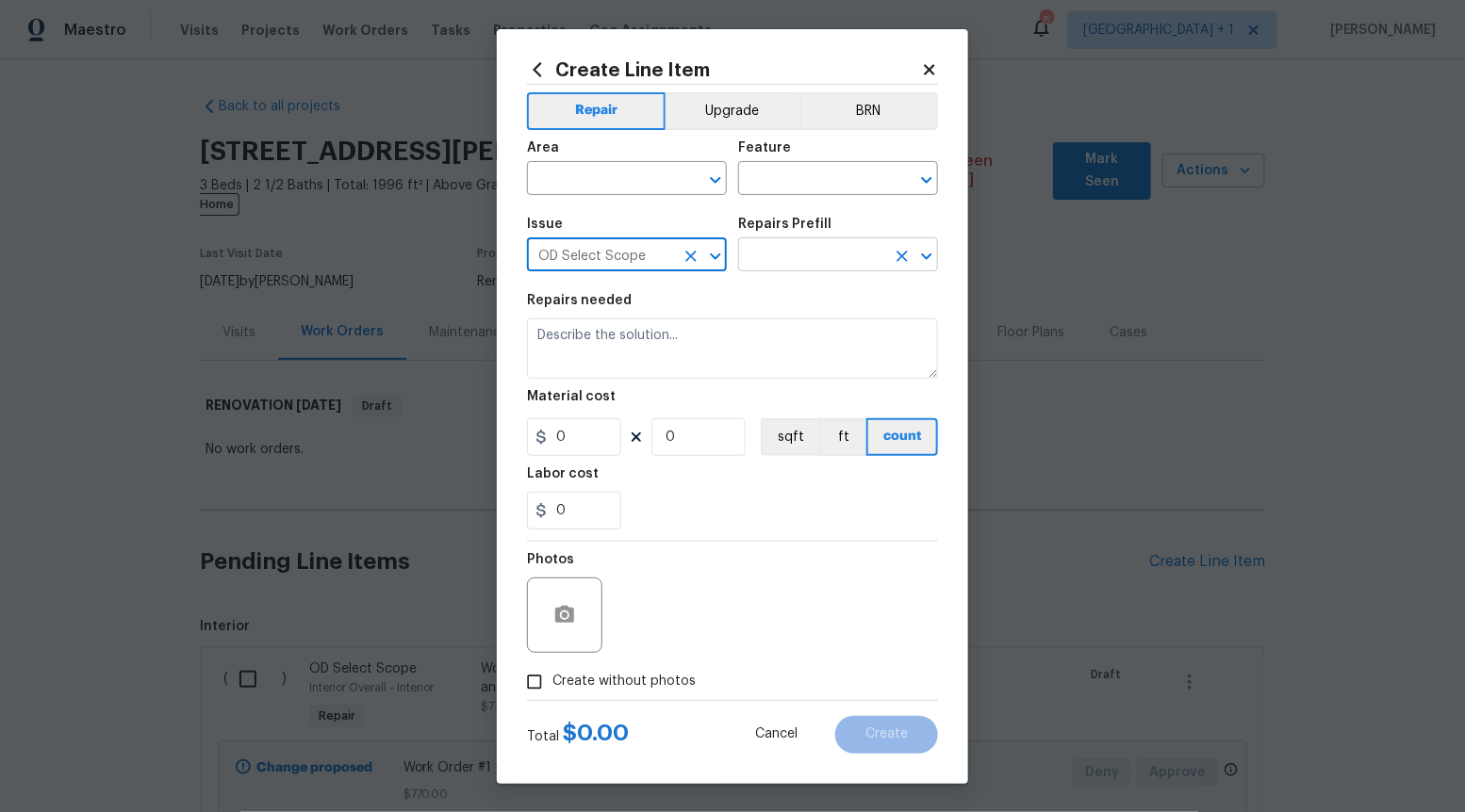
type input "OD Select Scope"
click at [882, 253] on input "text" at bounding box center [811, 256] width 147 height 29
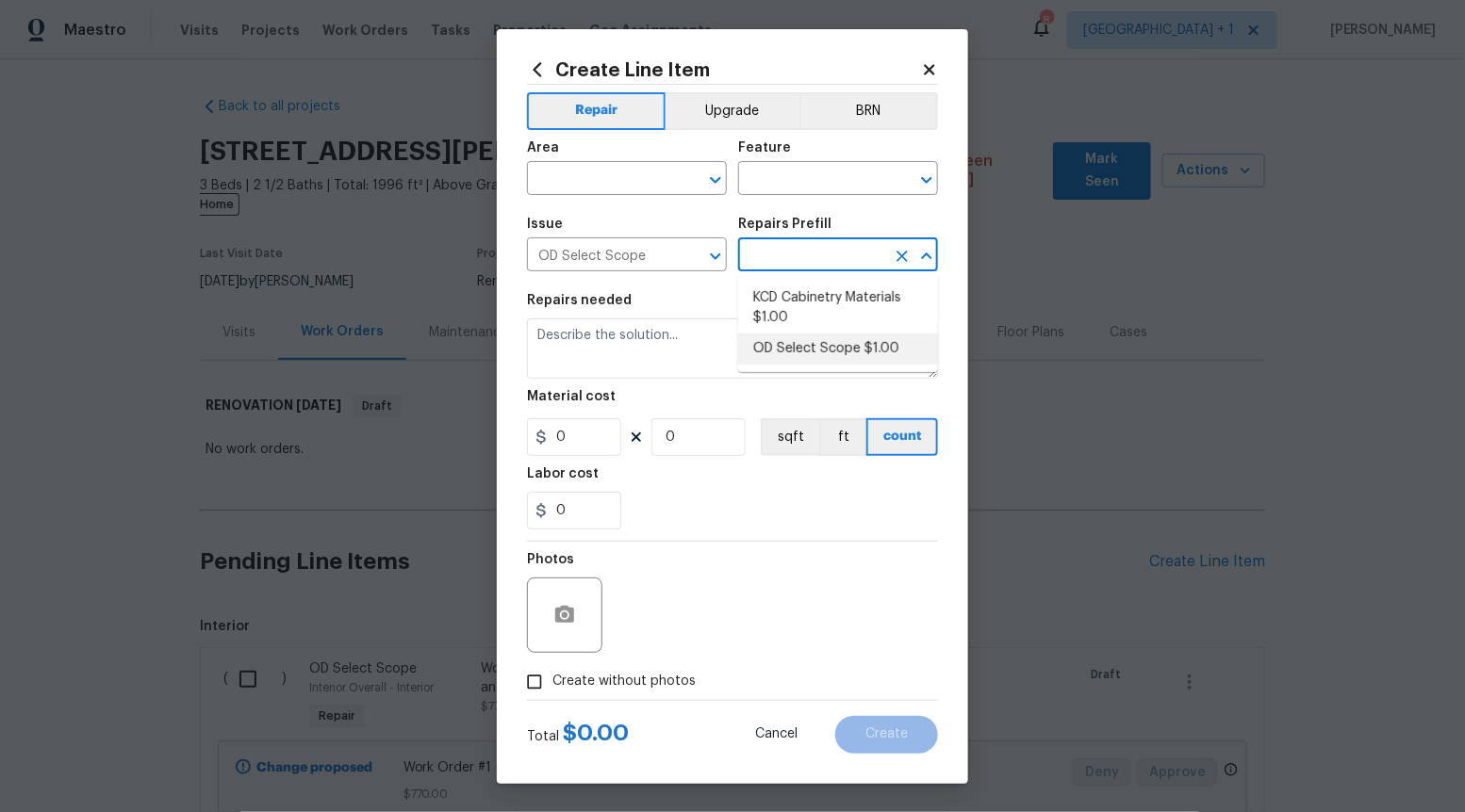
click at [848, 346] on li "OD Select Scope $1.00" at bounding box center [837, 348] width 199 height 31
type input "OD Select Scope $1.00"
type textarea "Refer to the agreed upon scope document for further details."
type input "1"
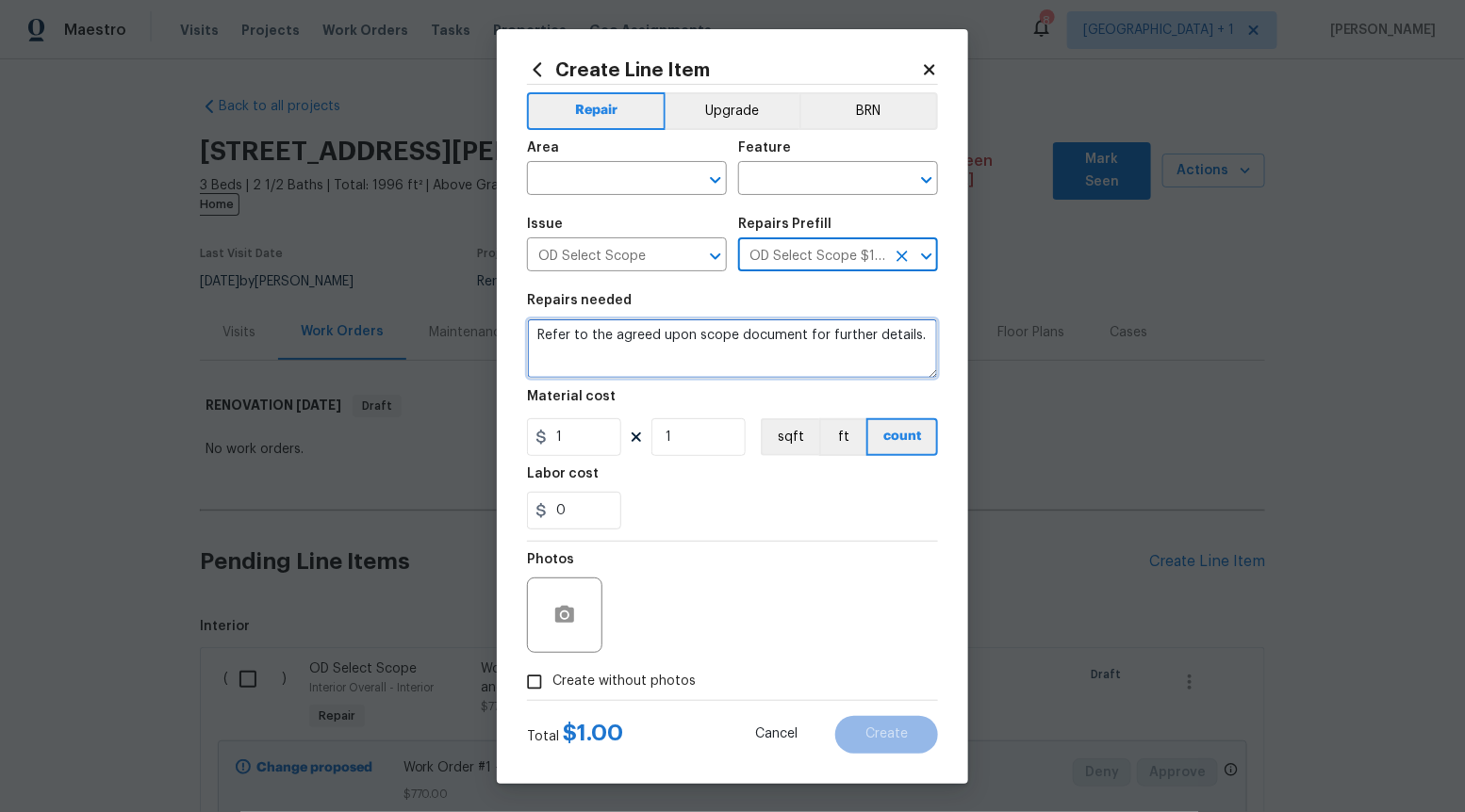
click at [848, 347] on textarea "Refer to the agreed upon scope document for further details." at bounding box center [732, 348] width 411 height 60
paste textarea "Work Order #3 -> Electrical -> Electrical Panel -> Replace electric panel, to c…"
type textarea "Work Order #3 -> Electrical -> Electrical Panel -> Replace electric panel, to c…"
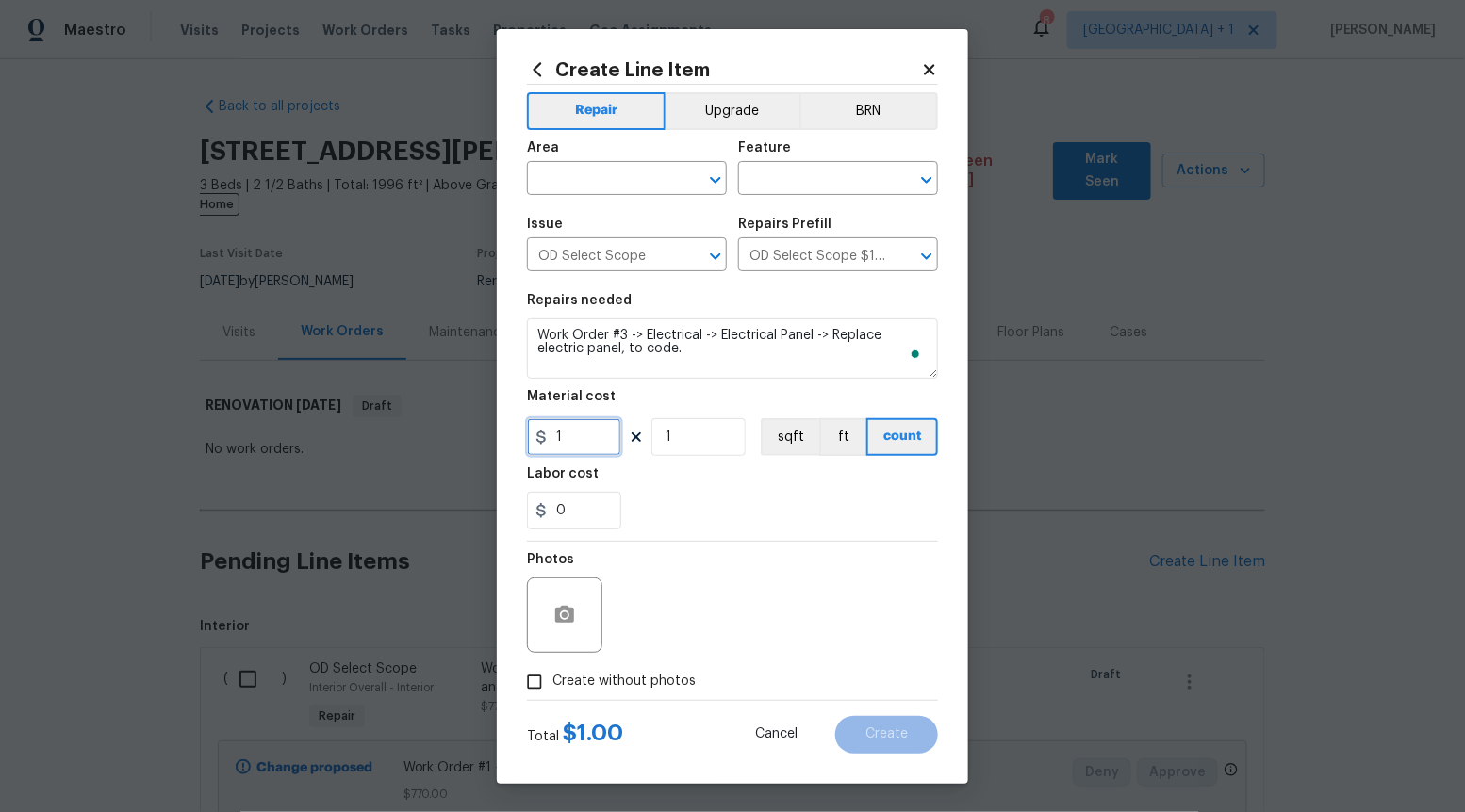
click at [599, 446] on input "1" at bounding box center [573, 437] width 94 height 38
type input "3500"
click at [546, 693] on input "Create without photos" at bounding box center [535, 682] width 36 height 36
checkbox input "true"
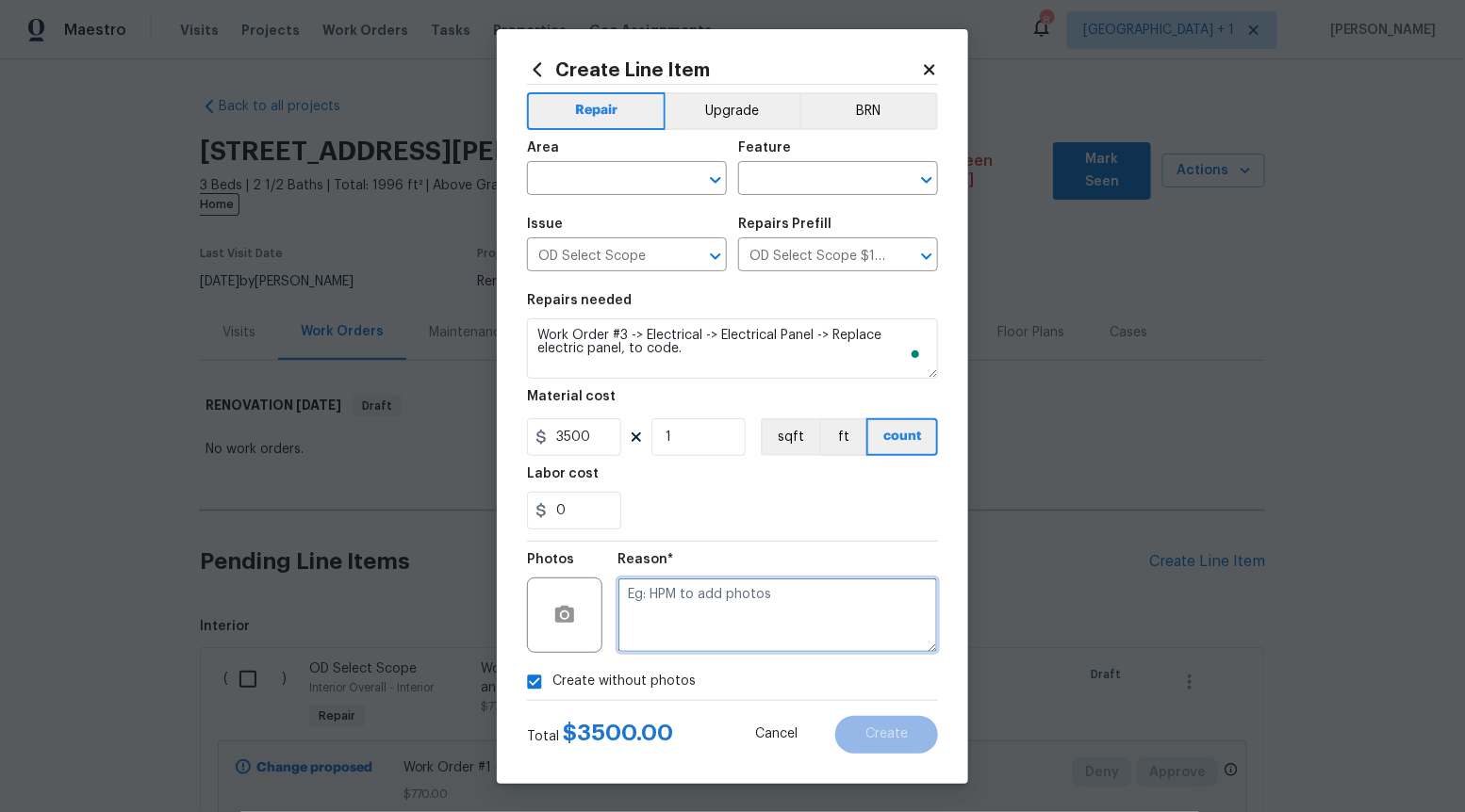
click at [708, 610] on textarea at bounding box center [778, 616] width 320 height 75
click at [727, 182] on button "Open" at bounding box center [715, 179] width 27 height 27
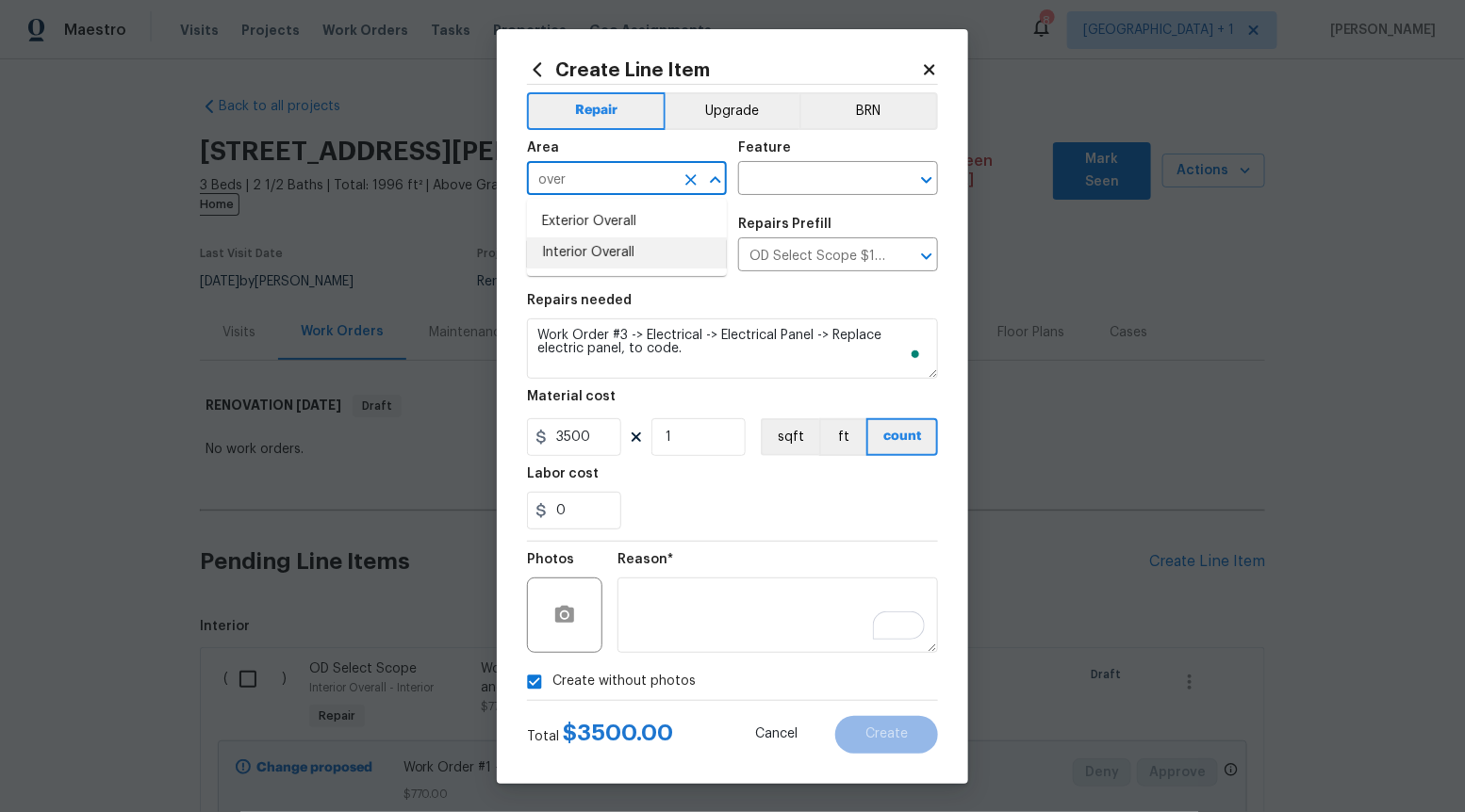
click at [668, 244] on li "Interior Overall" at bounding box center [626, 253] width 199 height 31
type input "Interior Overall"
click at [790, 186] on input "text" at bounding box center [811, 179] width 147 height 29
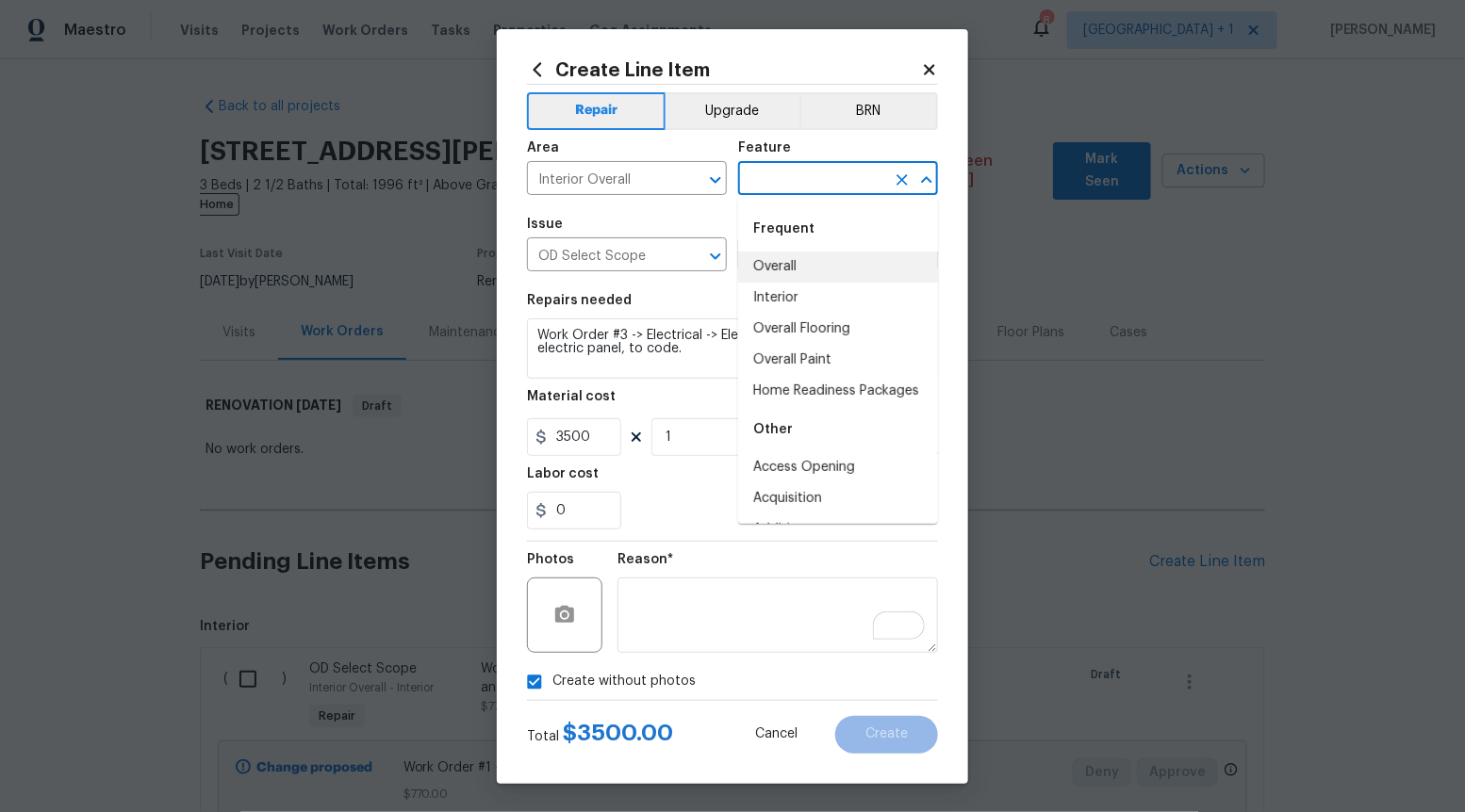
click at [778, 270] on li "Overall" at bounding box center [837, 267] width 199 height 31
type input "Overall"
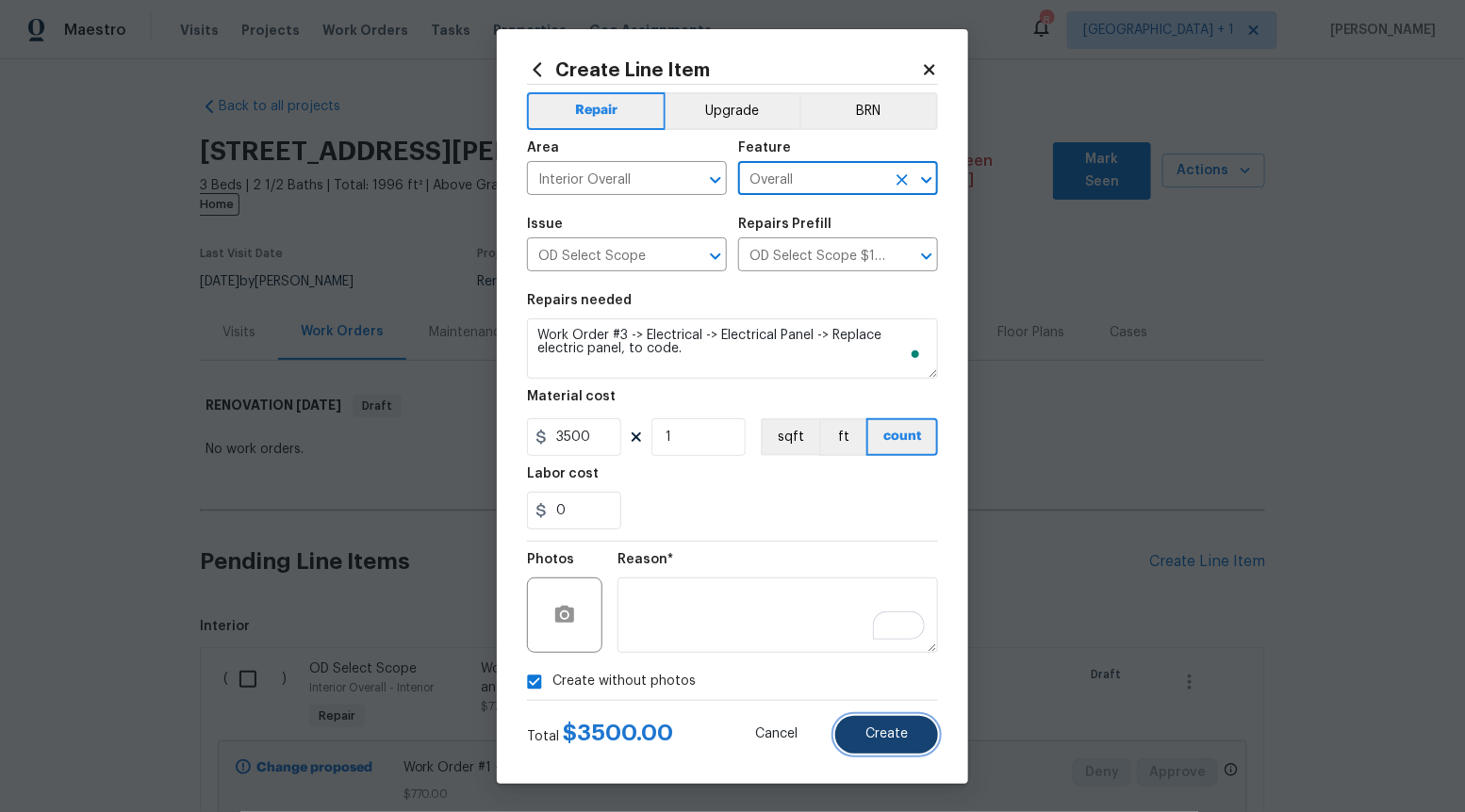
click at [885, 733] on span "Create" at bounding box center [887, 735] width 43 height 14
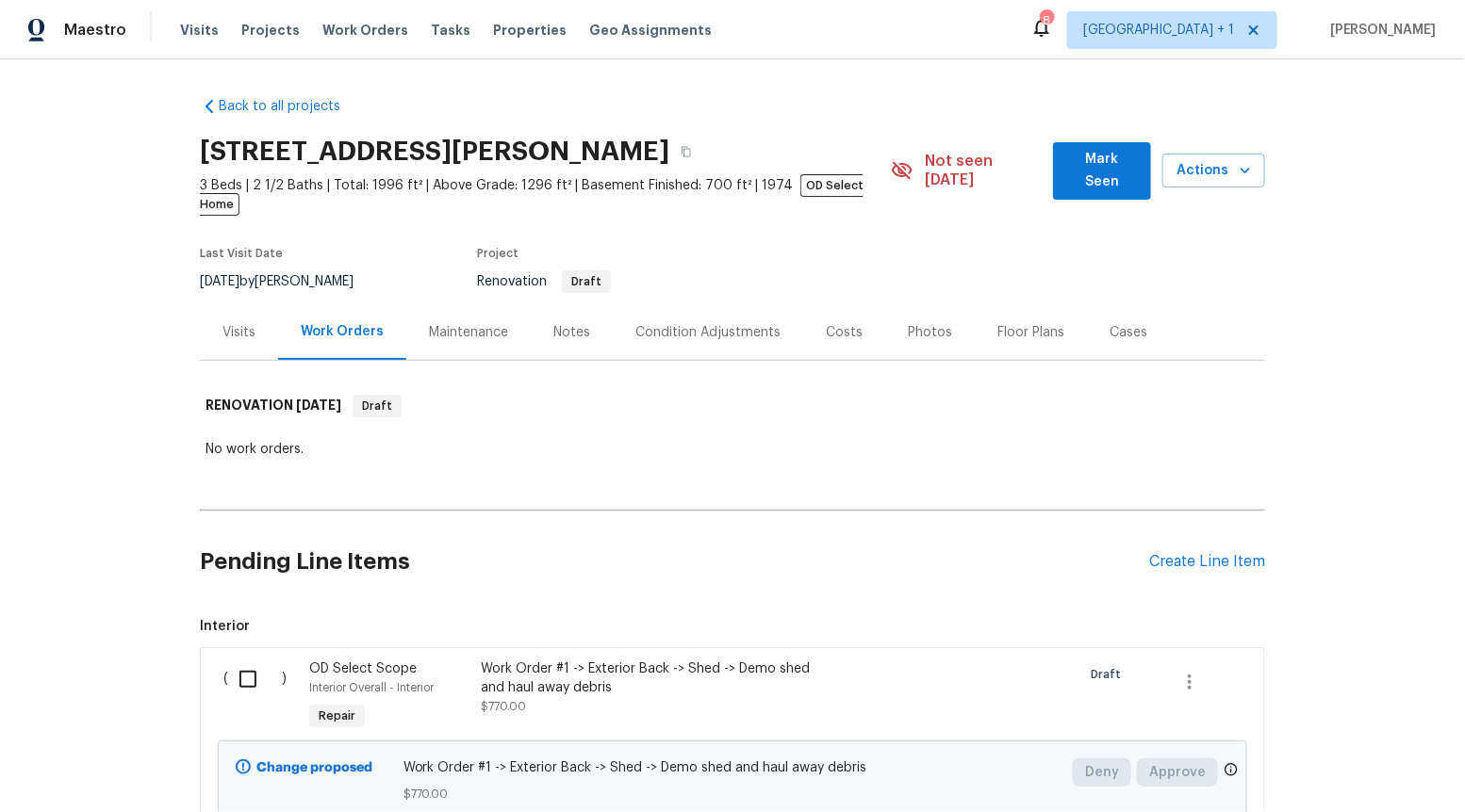
click at [1216, 561] on div "Pending Line Items Create Line Item" at bounding box center [732, 562] width 1065 height 87
click at [1203, 553] on div "Create Line Item" at bounding box center [1207, 562] width 116 height 18
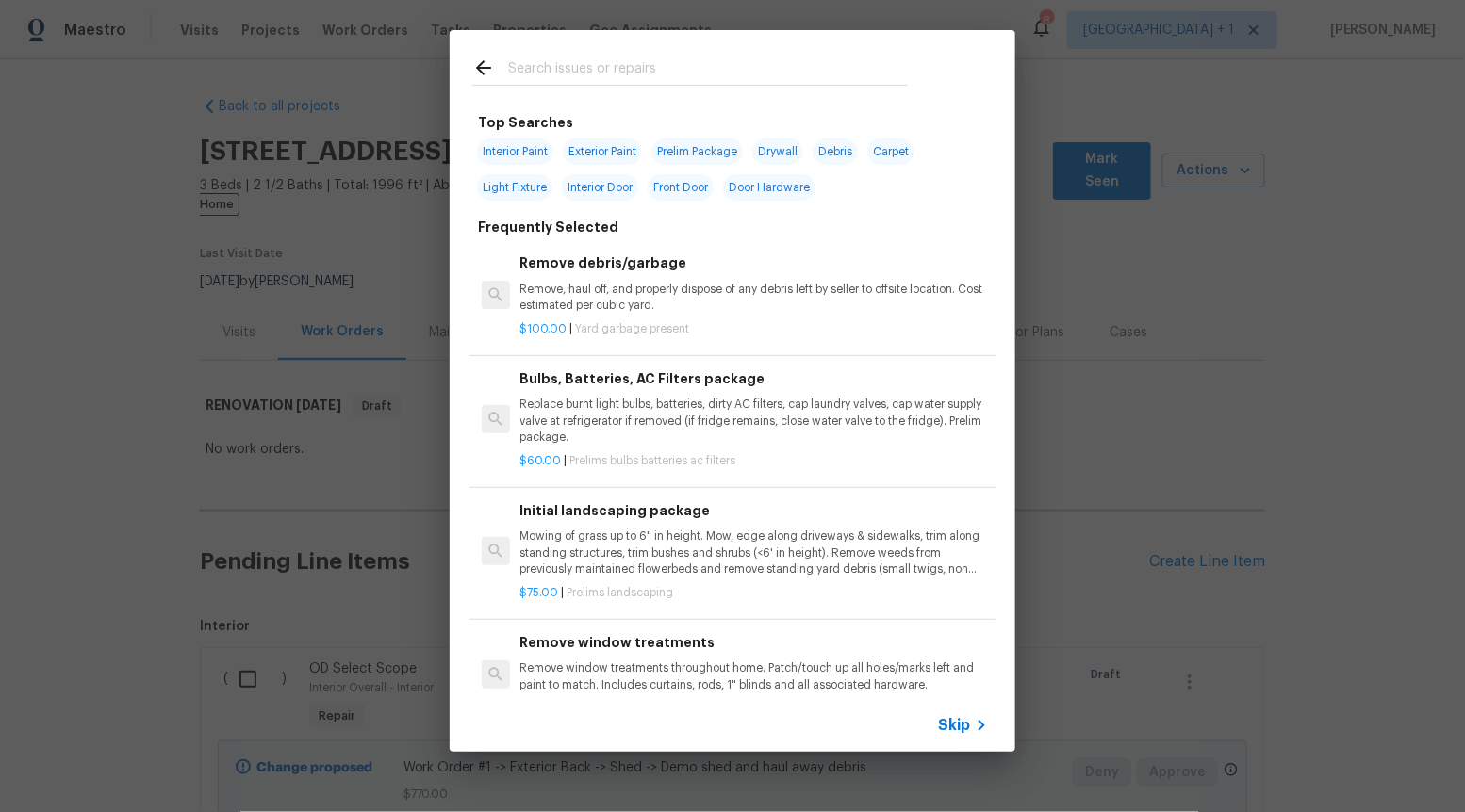
click at [958, 727] on span "Skip" at bounding box center [954, 725] width 32 height 19
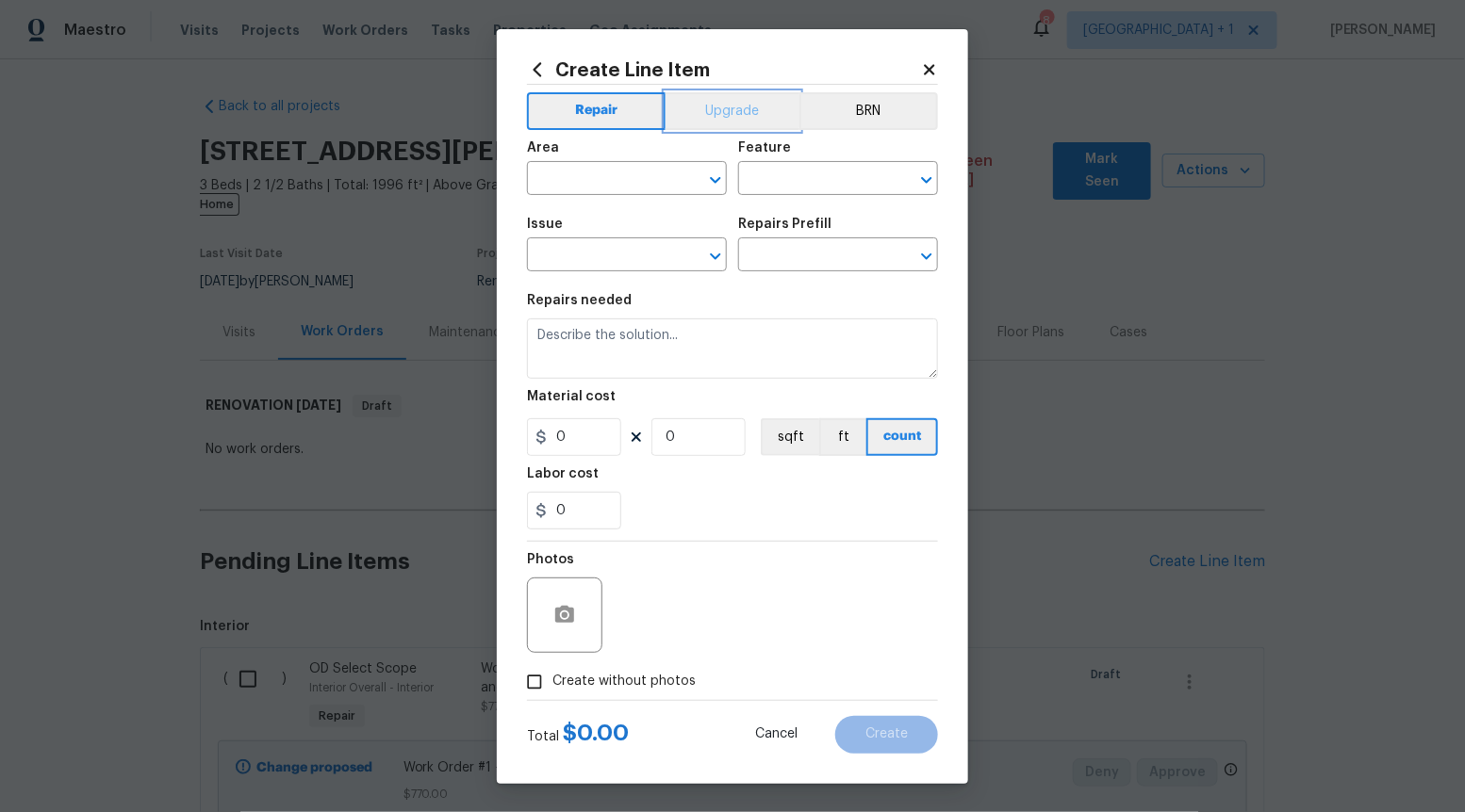
click at [719, 104] on button "Upgrade" at bounding box center [733, 111] width 135 height 38
click at [727, 255] on button "Open" at bounding box center [715, 256] width 27 height 27
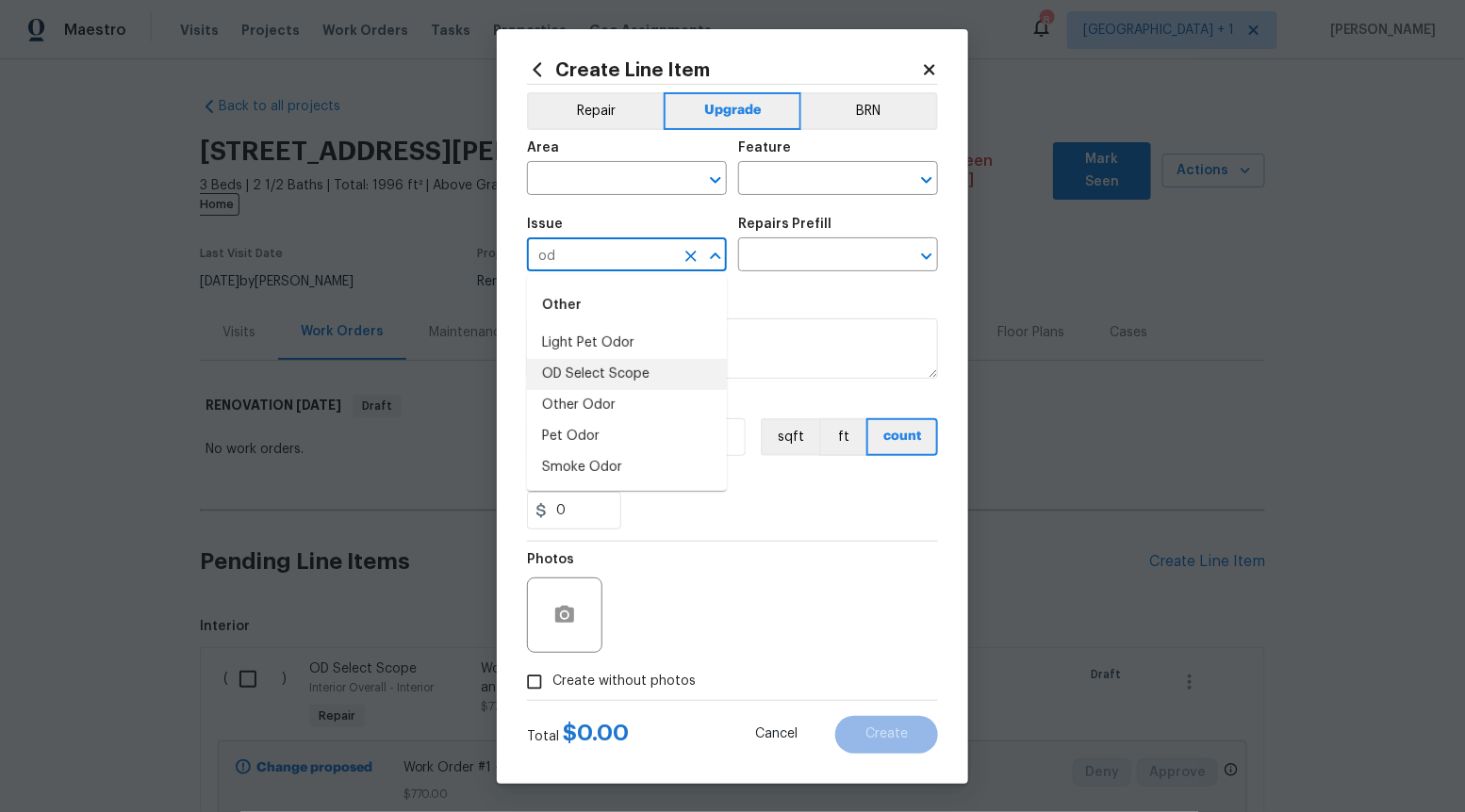
click at [632, 369] on li "OD Select Scope" at bounding box center [626, 374] width 199 height 31
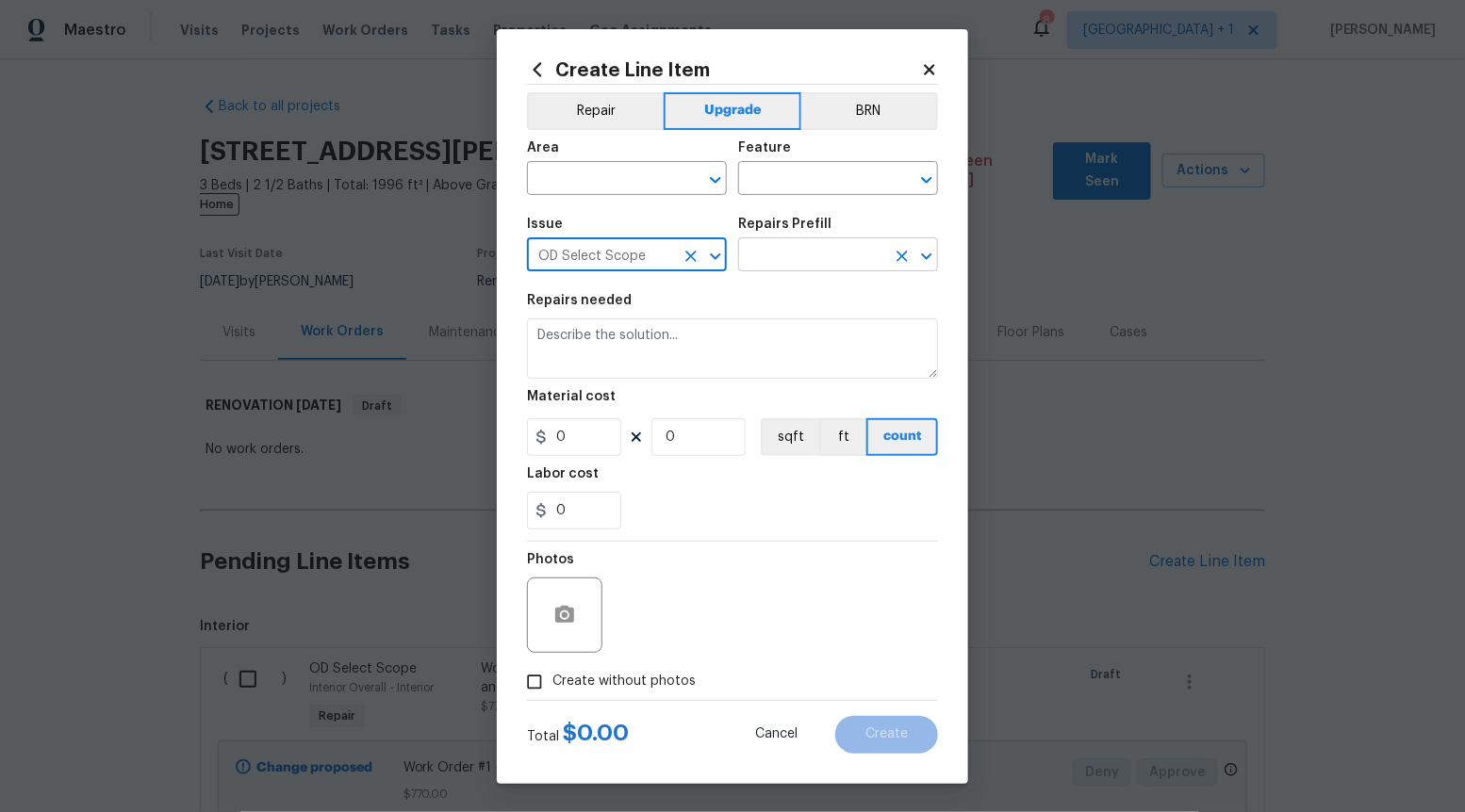
type input "OD Select Scope"
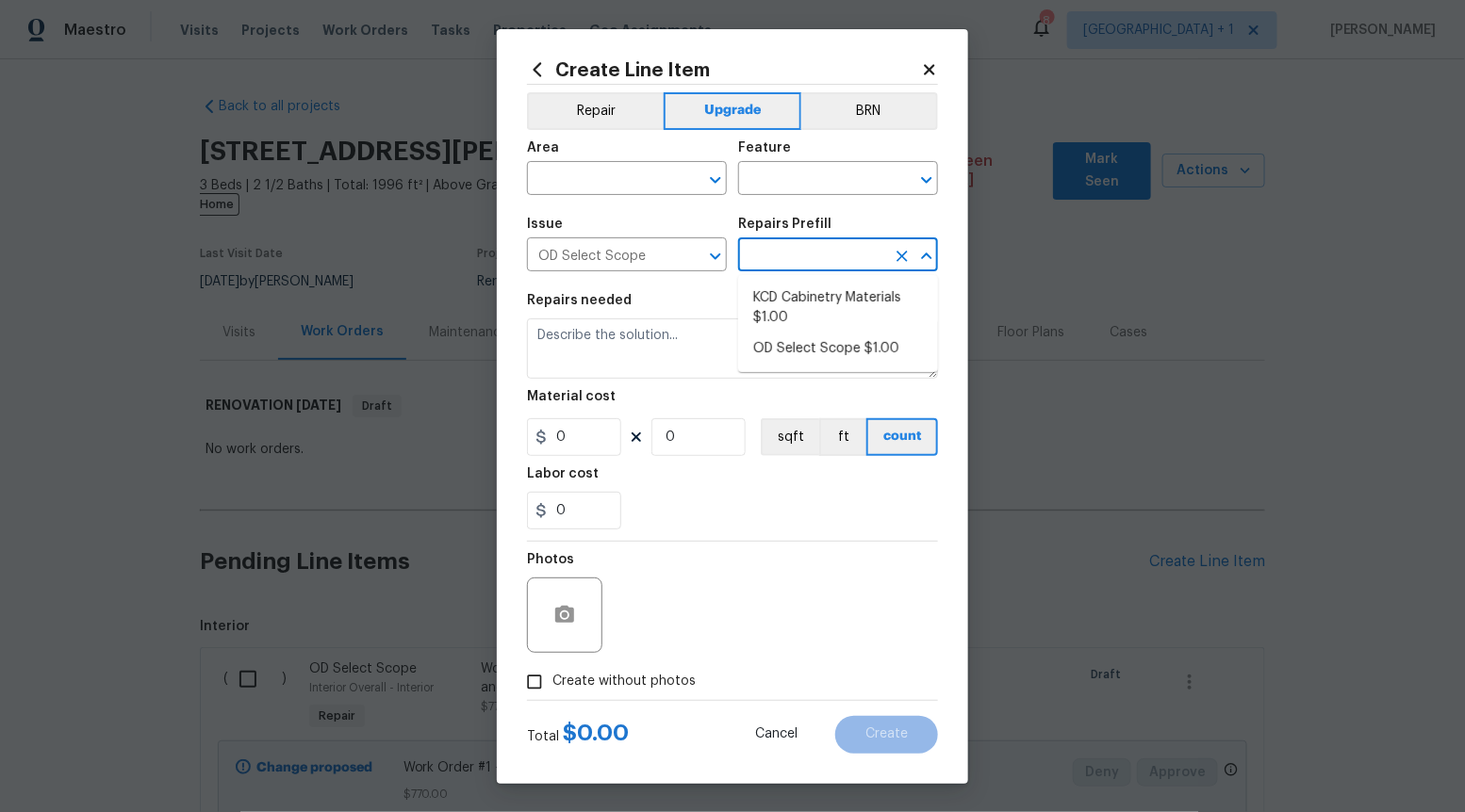
click at [844, 251] on input "text" at bounding box center [811, 256] width 147 height 29
click at [819, 341] on li "OD Select Scope $1.00" at bounding box center [837, 348] width 199 height 31
type input "OD Select Scope $1.00"
type textarea "Refer to the agreed upon scope document for further details."
type input "1"
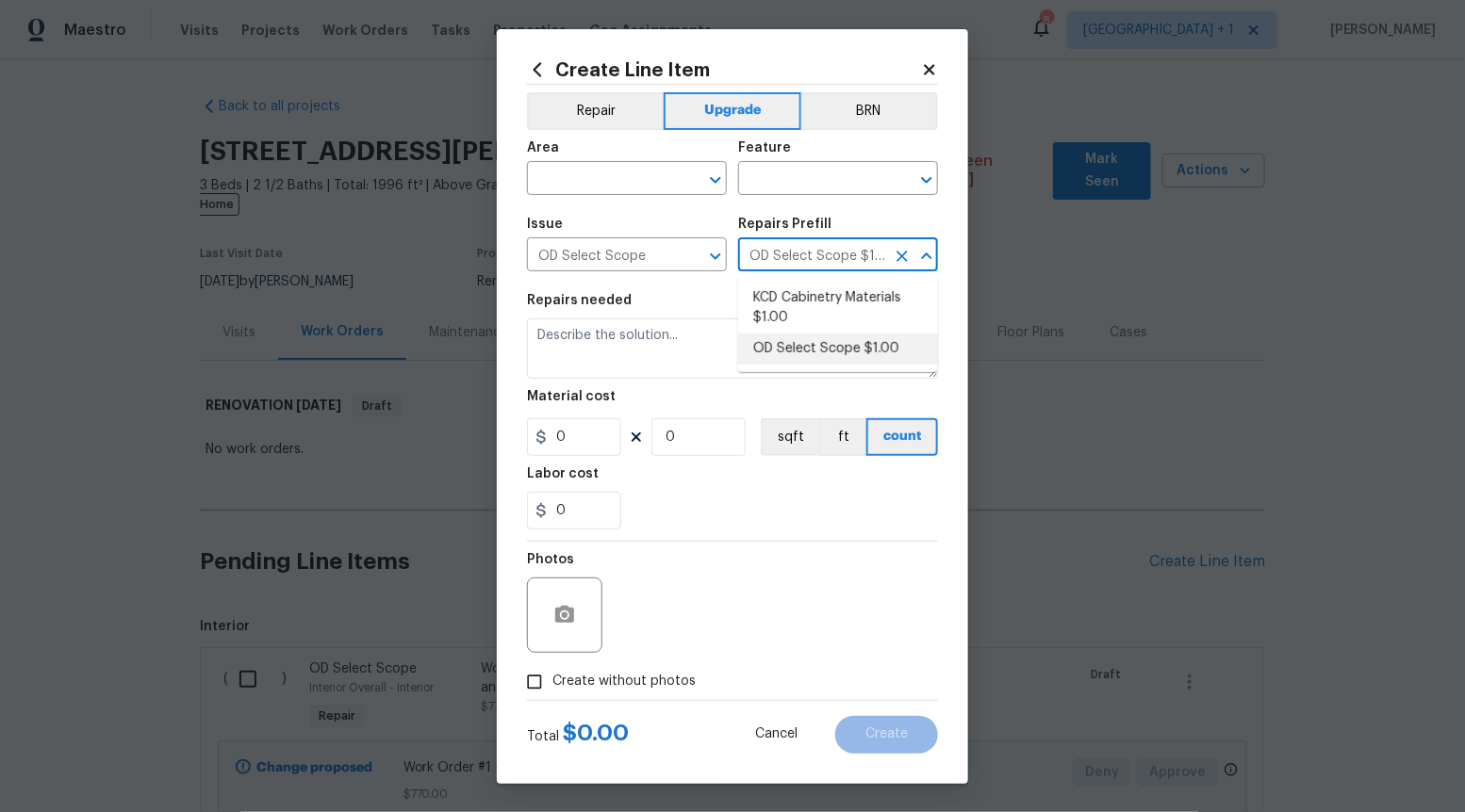
type input "1"
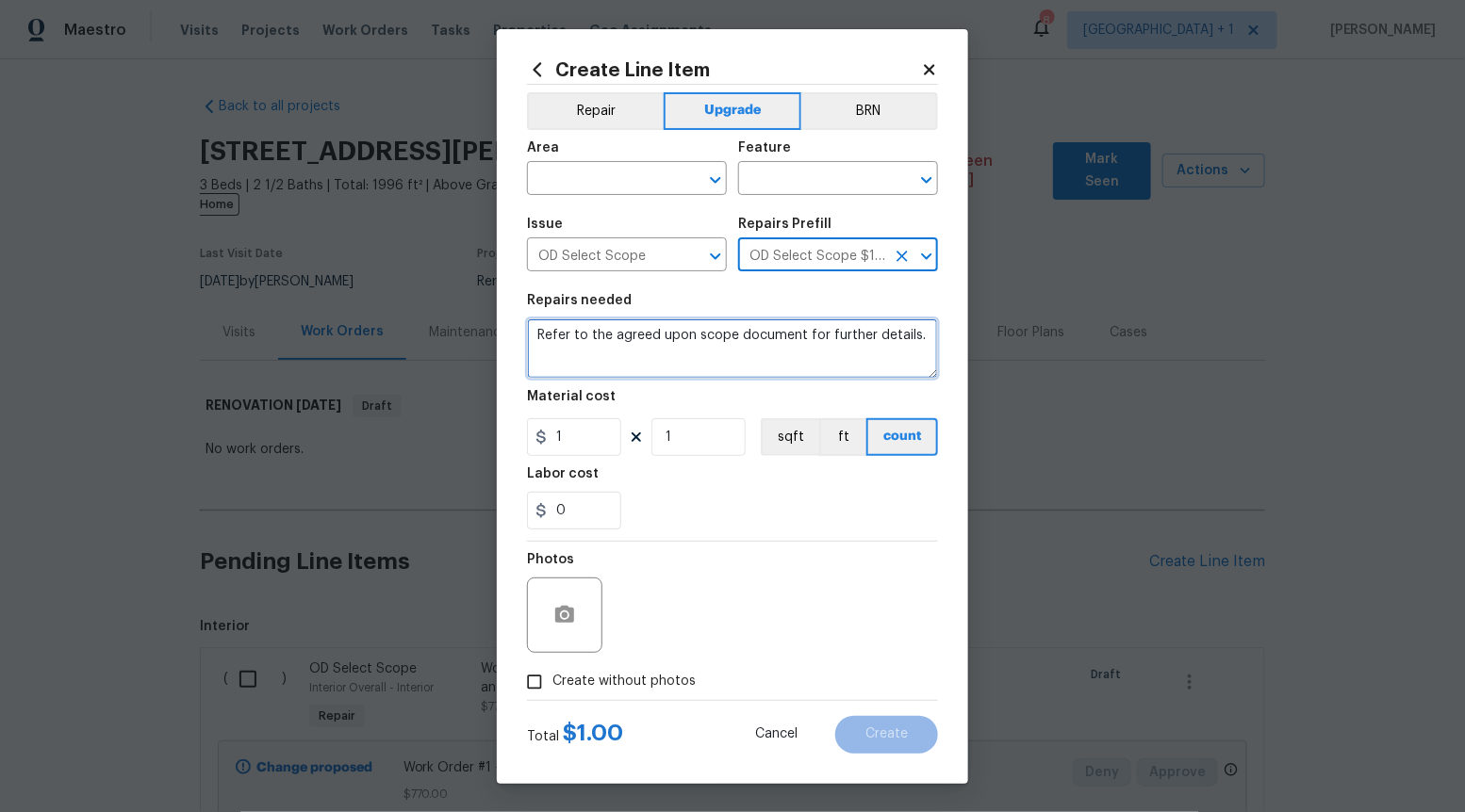
click at [820, 340] on textarea "Refer to the agreed upon scope document for further details." at bounding box center [732, 348] width 411 height 60
paste textarea "Professionally clean all HVAC ductwork, including dryer vent."
type textarea "Professionally clean all HVAC ductwork, including dryer vent."
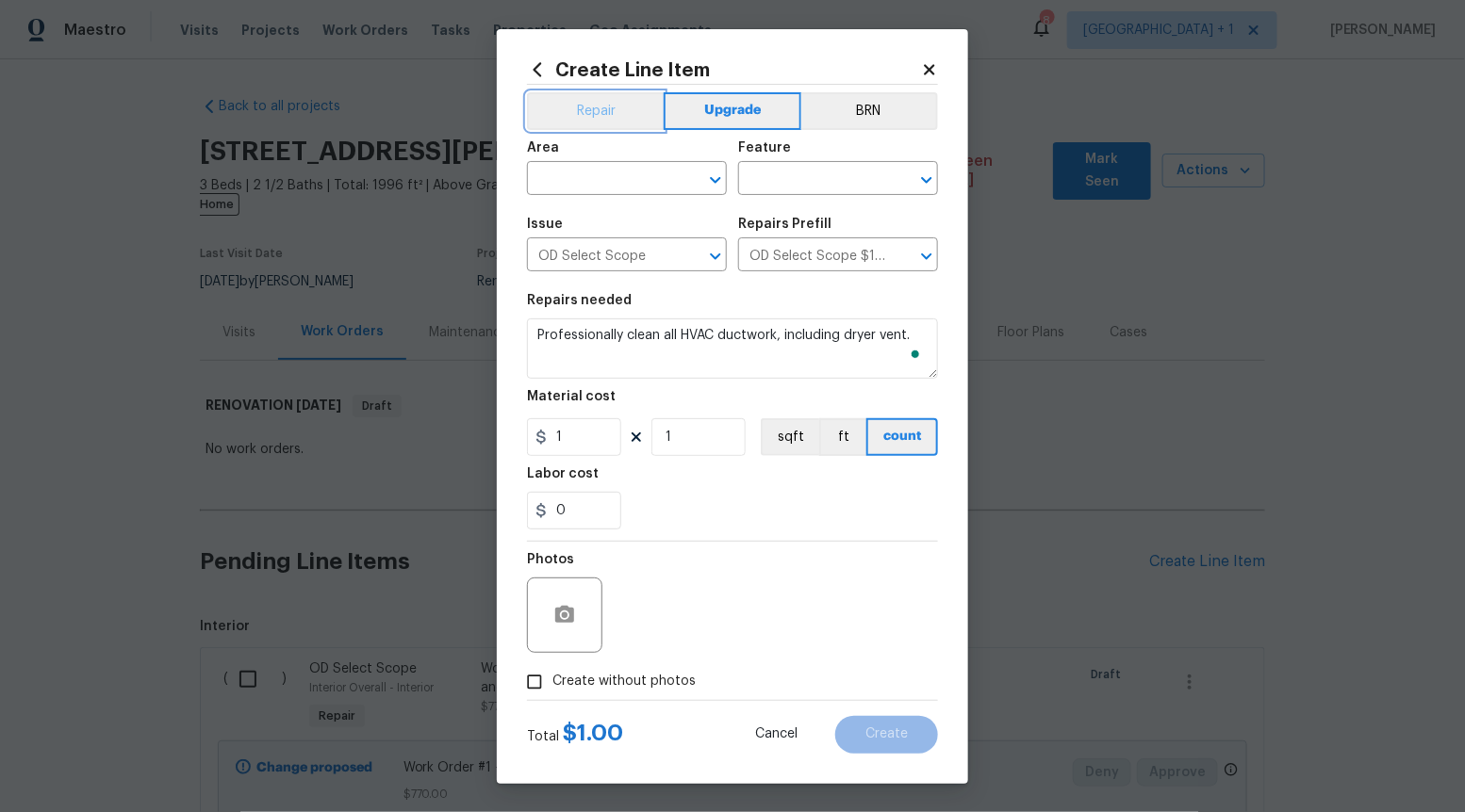
click at [624, 98] on button "Repair" at bounding box center [595, 111] width 137 height 38
click at [576, 418] on input "1" at bounding box center [573, 437] width 94 height 38
type input "685"
click at [539, 681] on input "Create without photos" at bounding box center [535, 682] width 36 height 36
checkbox input "true"
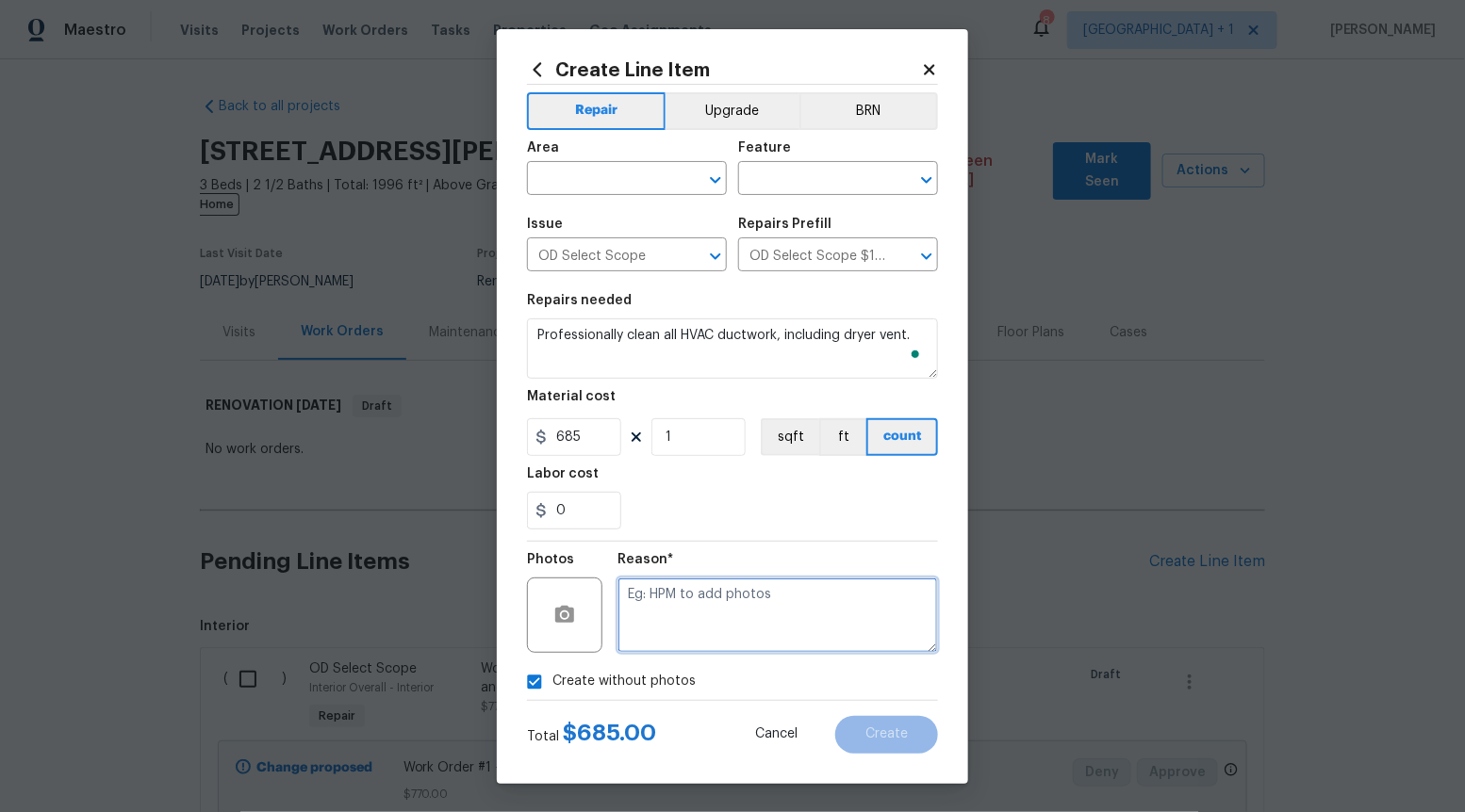
click at [788, 647] on textarea at bounding box center [778, 616] width 320 height 75
click at [715, 187] on icon "Open" at bounding box center [715, 179] width 23 height 23
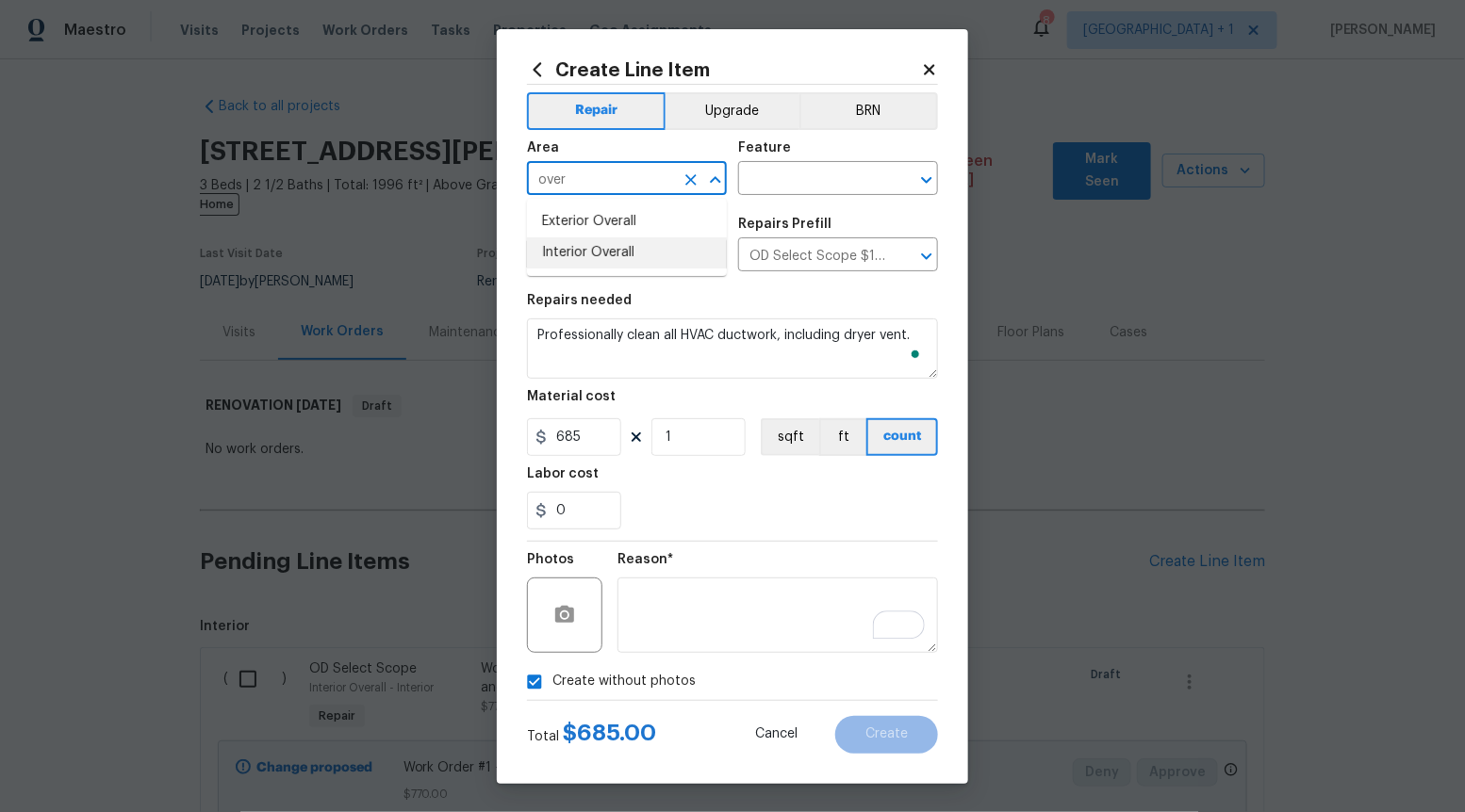
click at [658, 257] on li "Interior Overall" at bounding box center [626, 253] width 199 height 31
type input "Interior Overall"
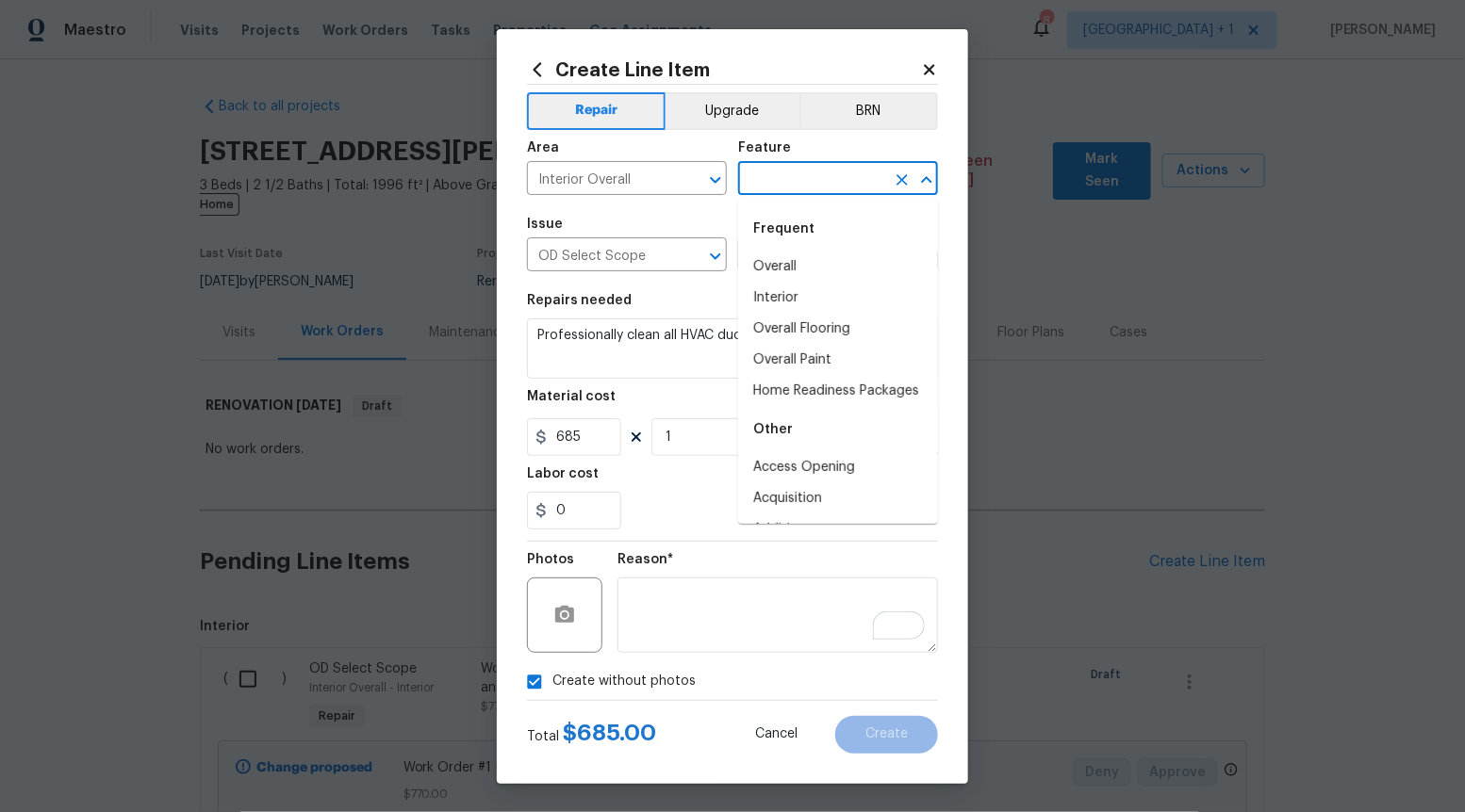
click at [848, 178] on input "text" at bounding box center [811, 179] width 147 height 29
click at [797, 267] on li "Overall" at bounding box center [837, 267] width 199 height 31
type input "Overall"
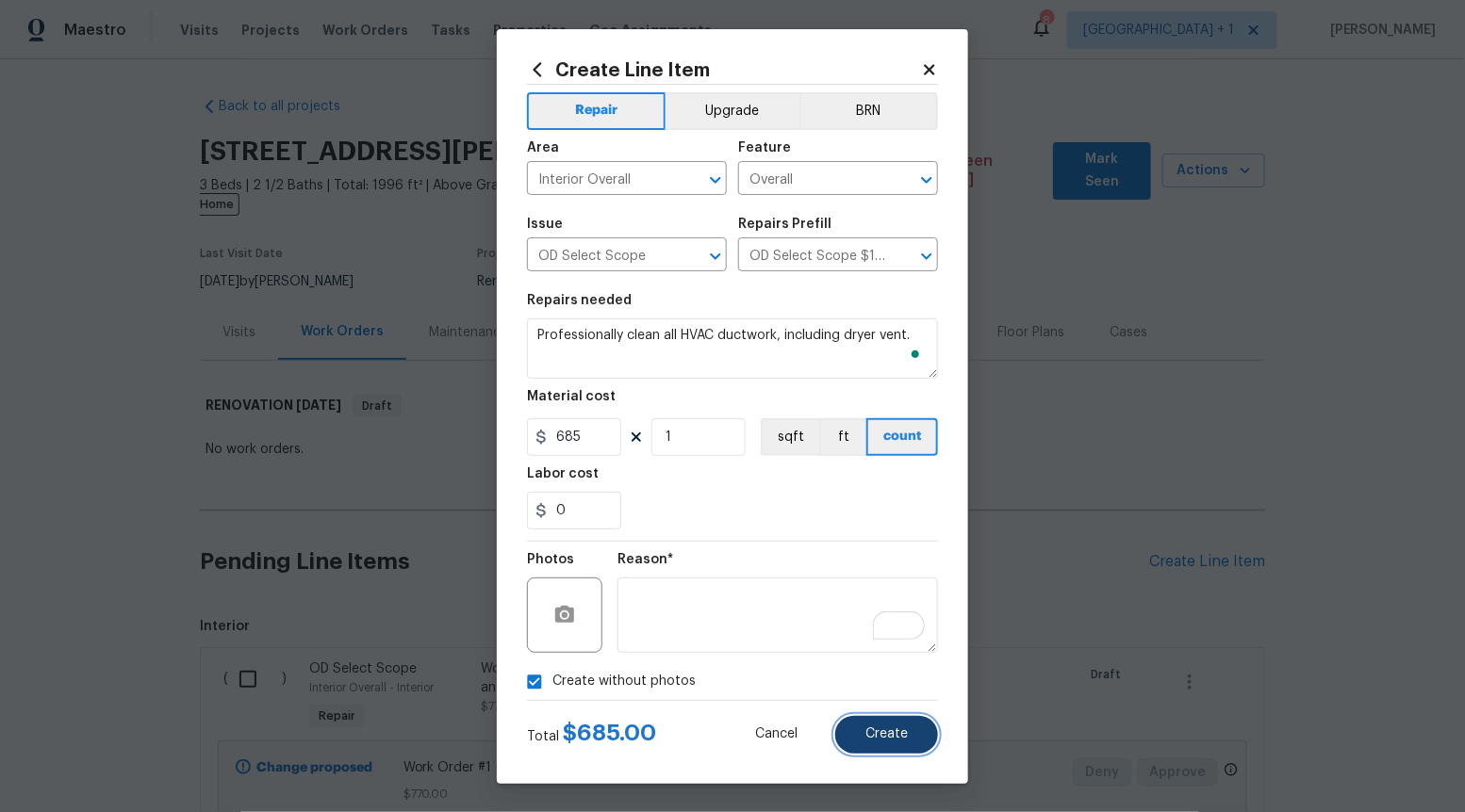
click at [884, 721] on button "Create" at bounding box center [887, 735] width 103 height 38
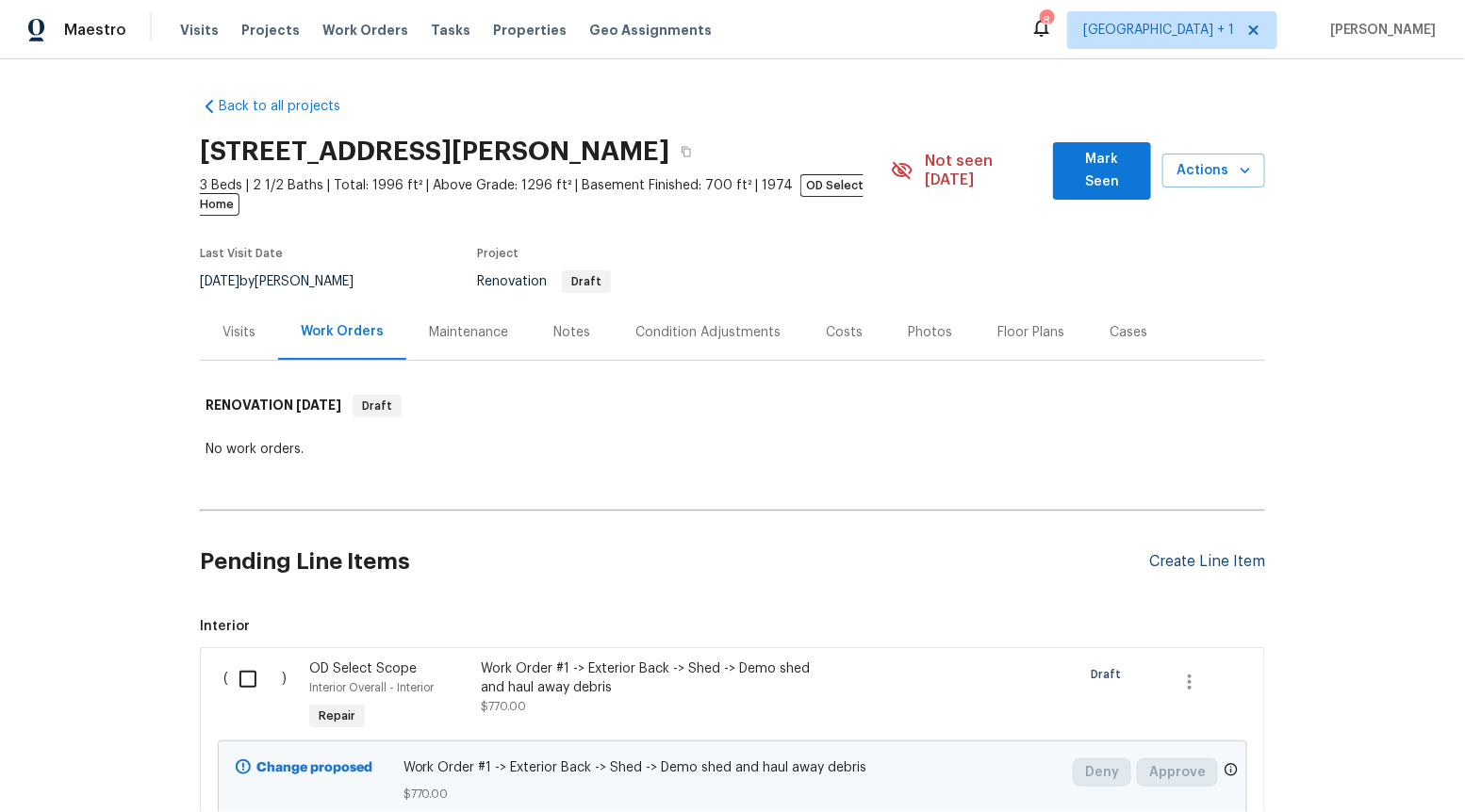
click at [1227, 553] on div "Create Line Item" at bounding box center [1207, 562] width 116 height 18
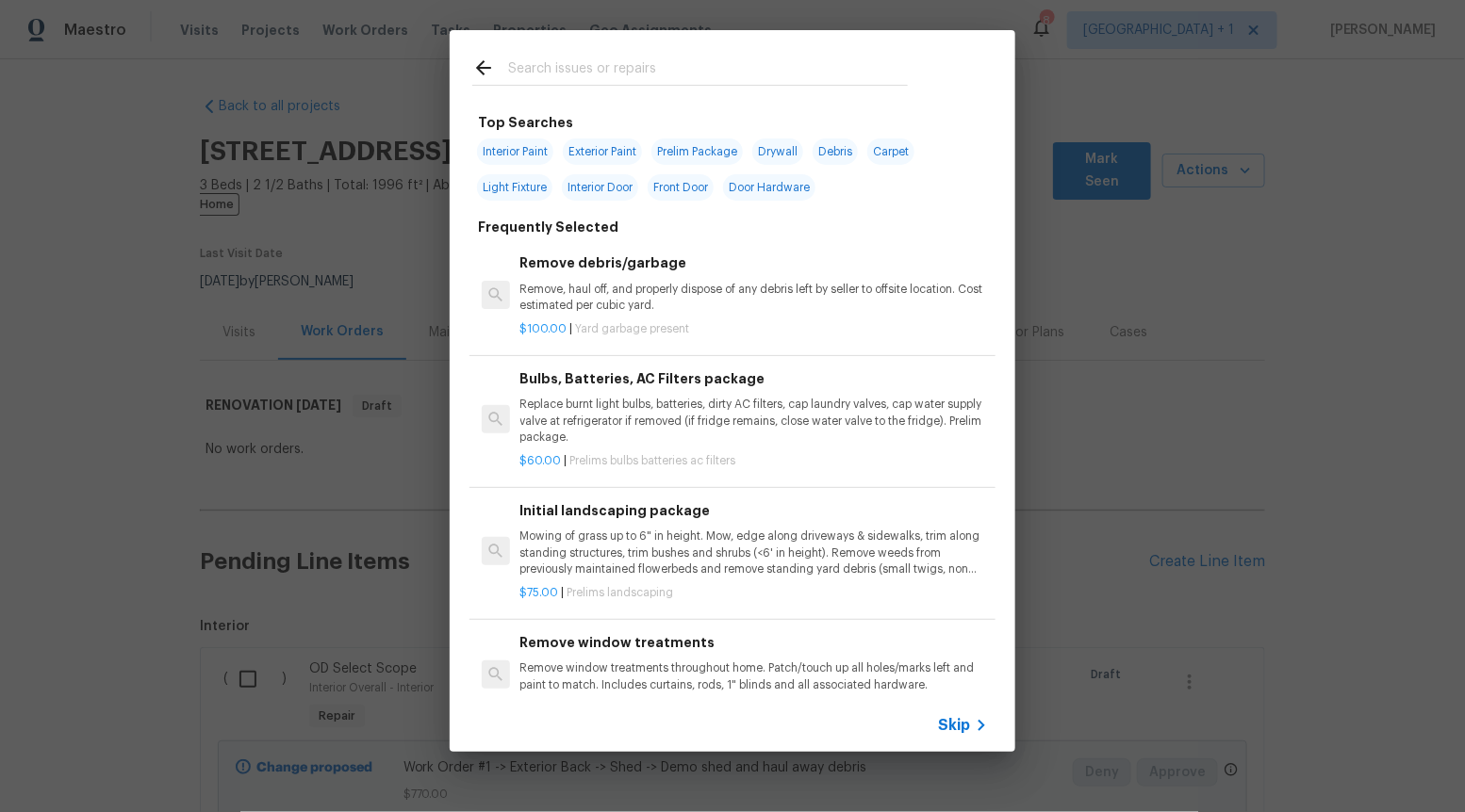
click at [942, 720] on span "Skip" at bounding box center [954, 725] width 32 height 19
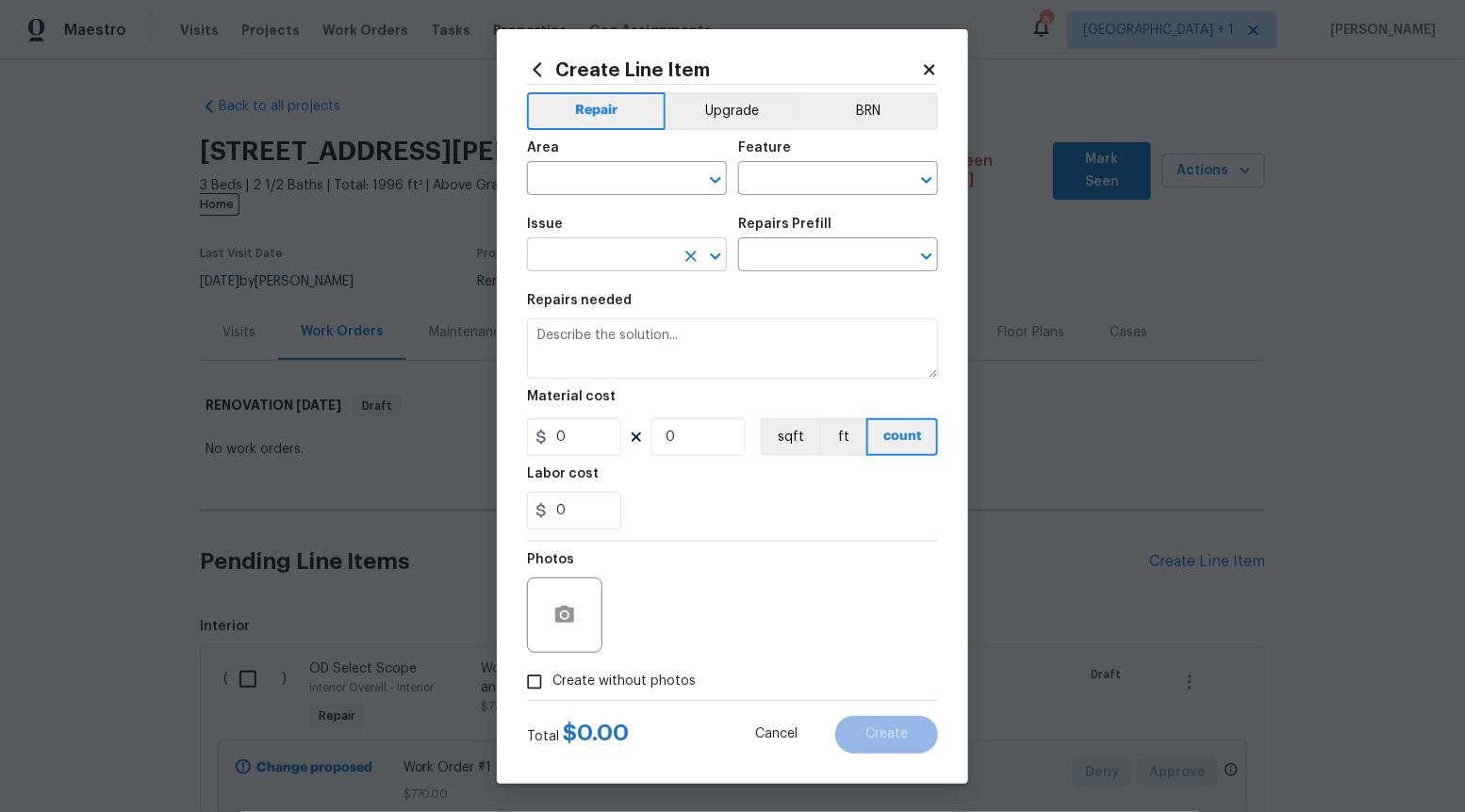
click at [718, 256] on icon "Open" at bounding box center [715, 257] width 10 height 7
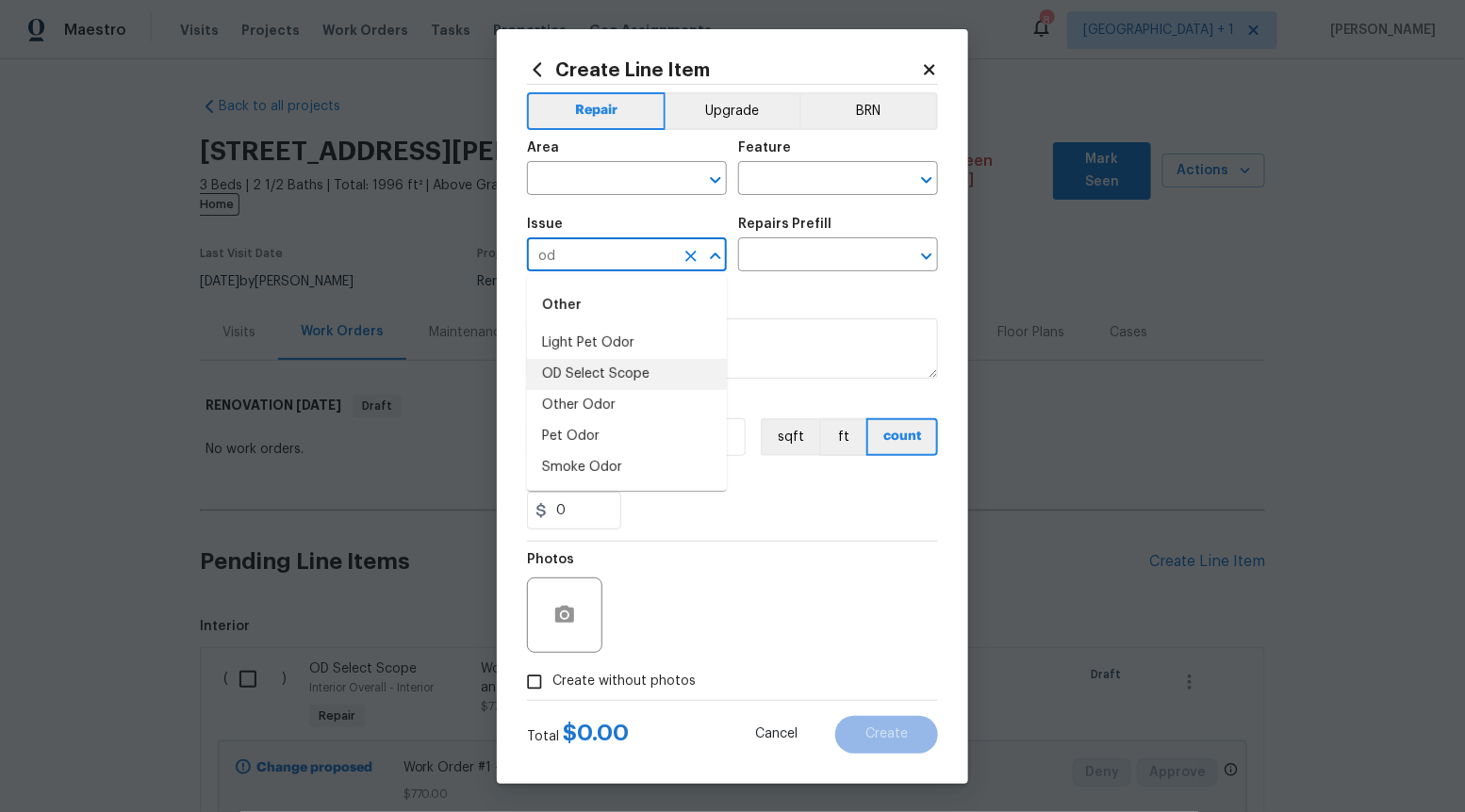
click at [638, 380] on li "OD Select Scope" at bounding box center [626, 374] width 199 height 31
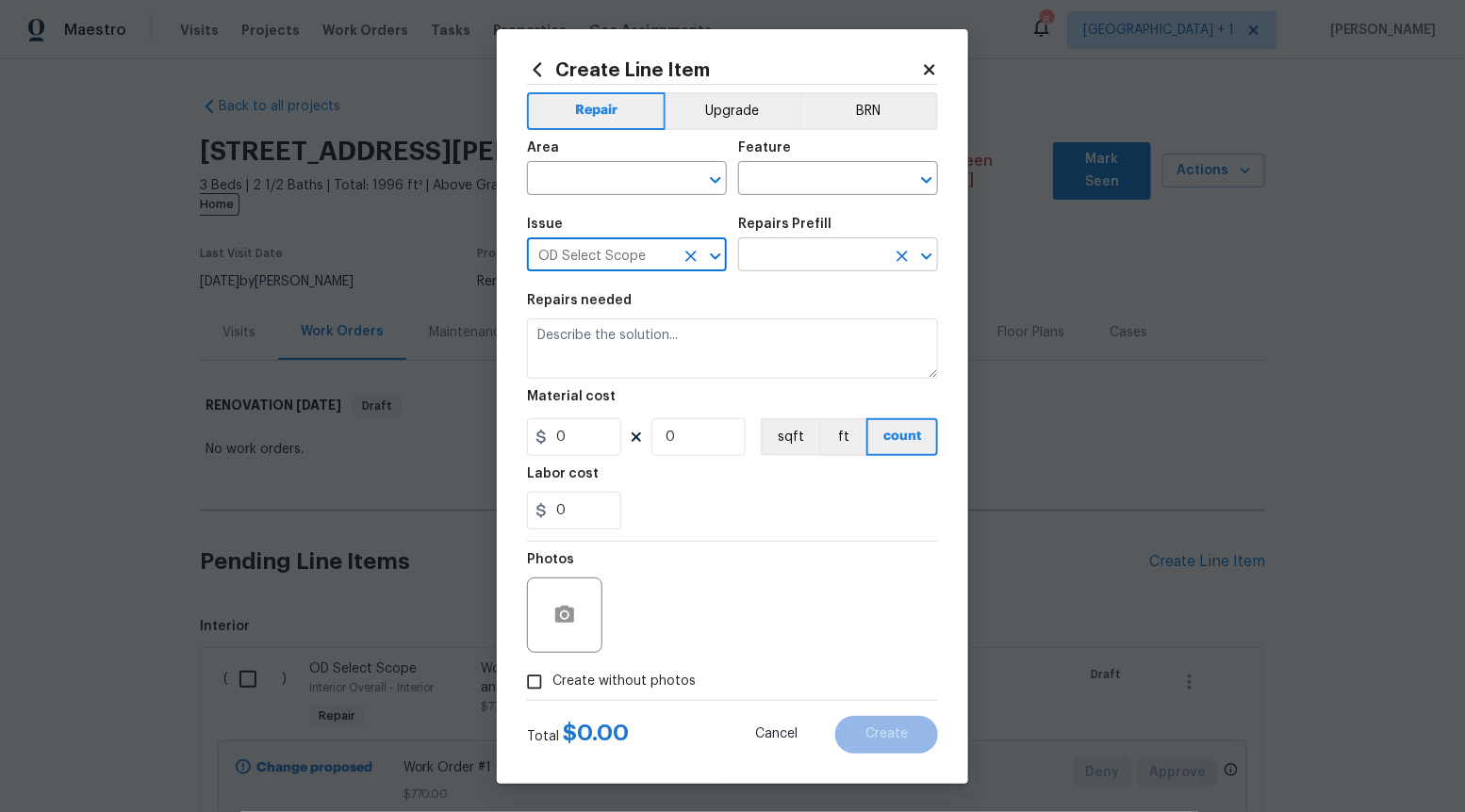
type input "OD Select Scope"
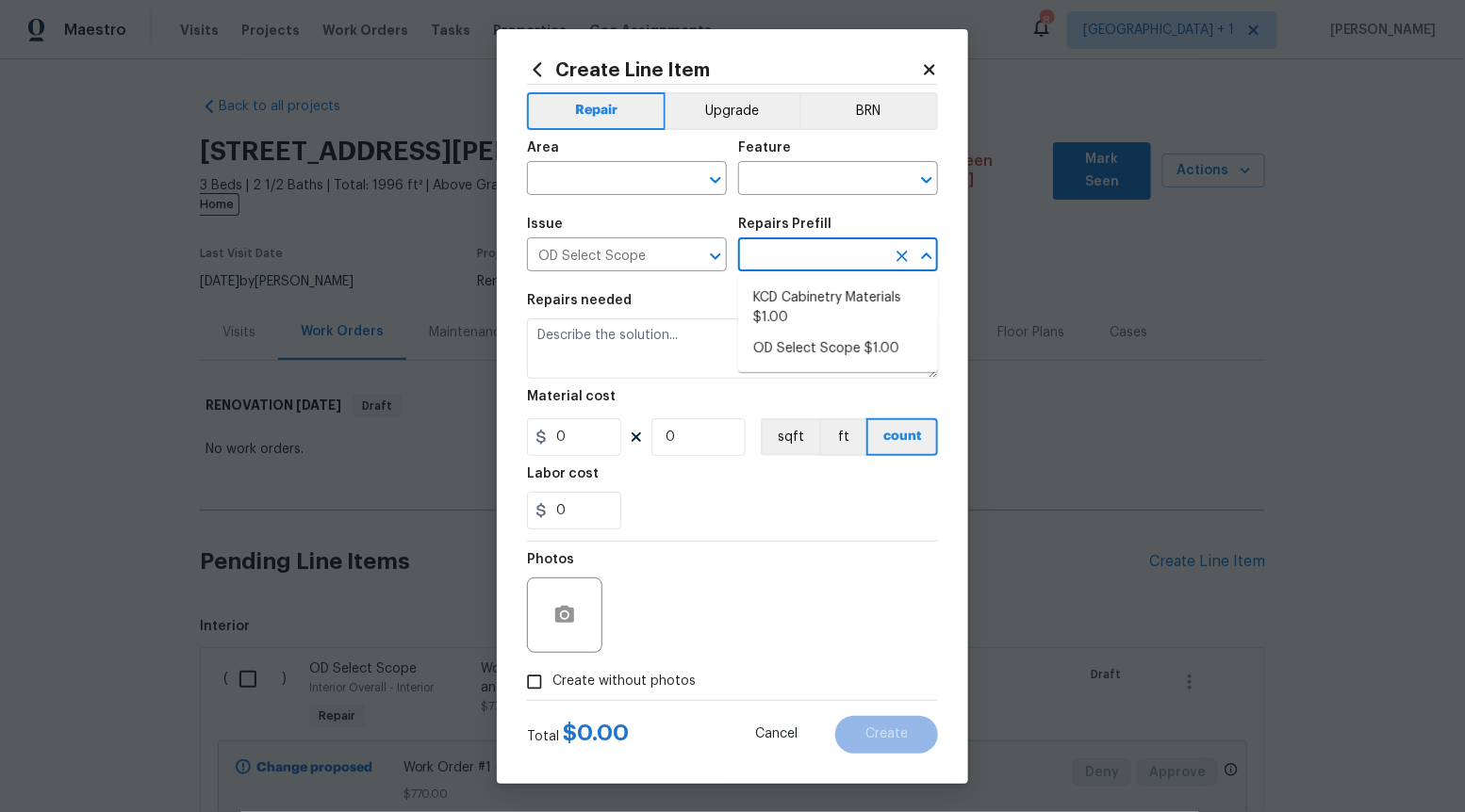
click at [829, 253] on input "text" at bounding box center [811, 256] width 147 height 29
click at [803, 342] on li "OD Select Scope $1.00" at bounding box center [837, 348] width 199 height 31
type input "OD Select Scope $1.00"
type textarea "Refer to the agreed upon scope document for further details."
type input "1"
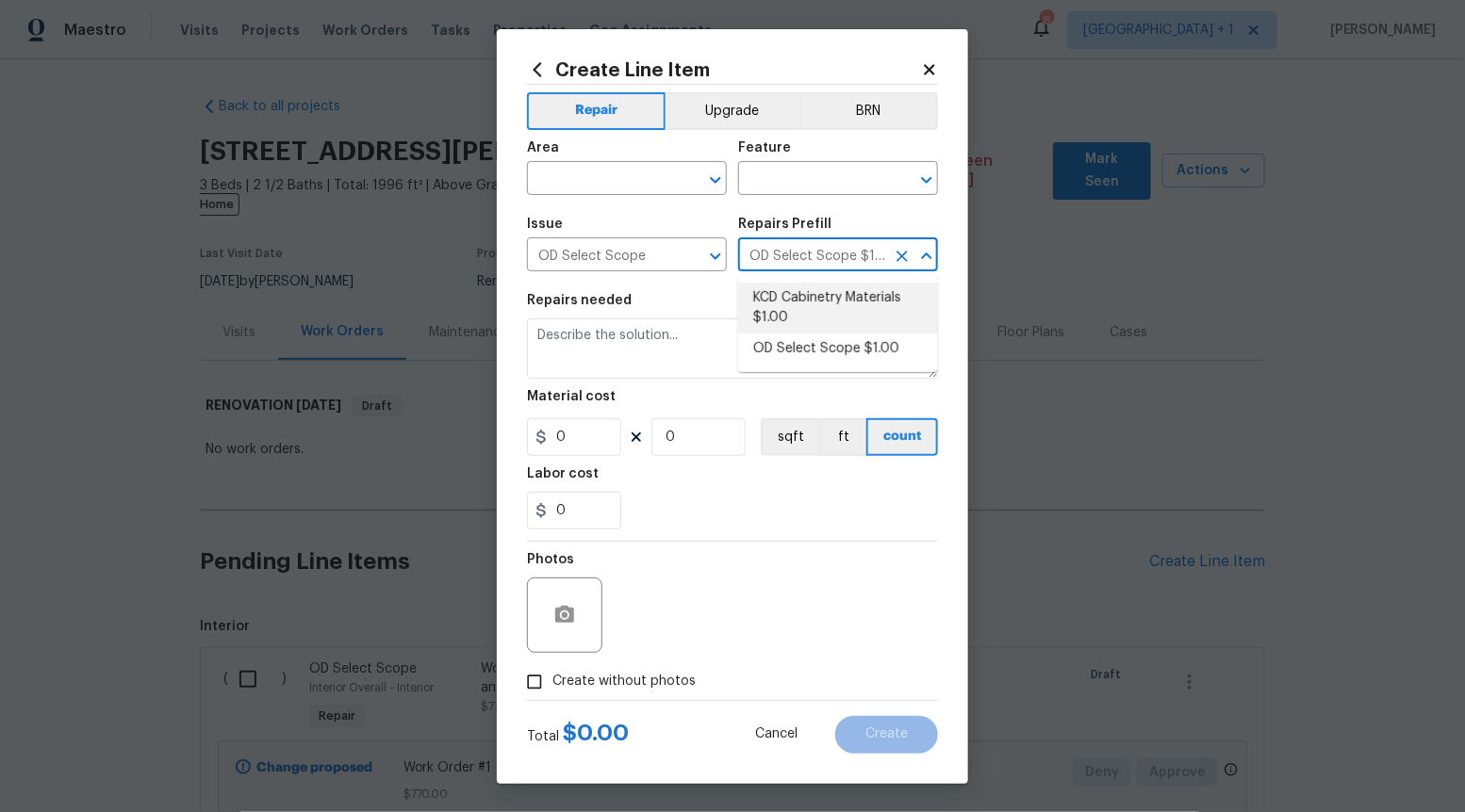
type input "1"
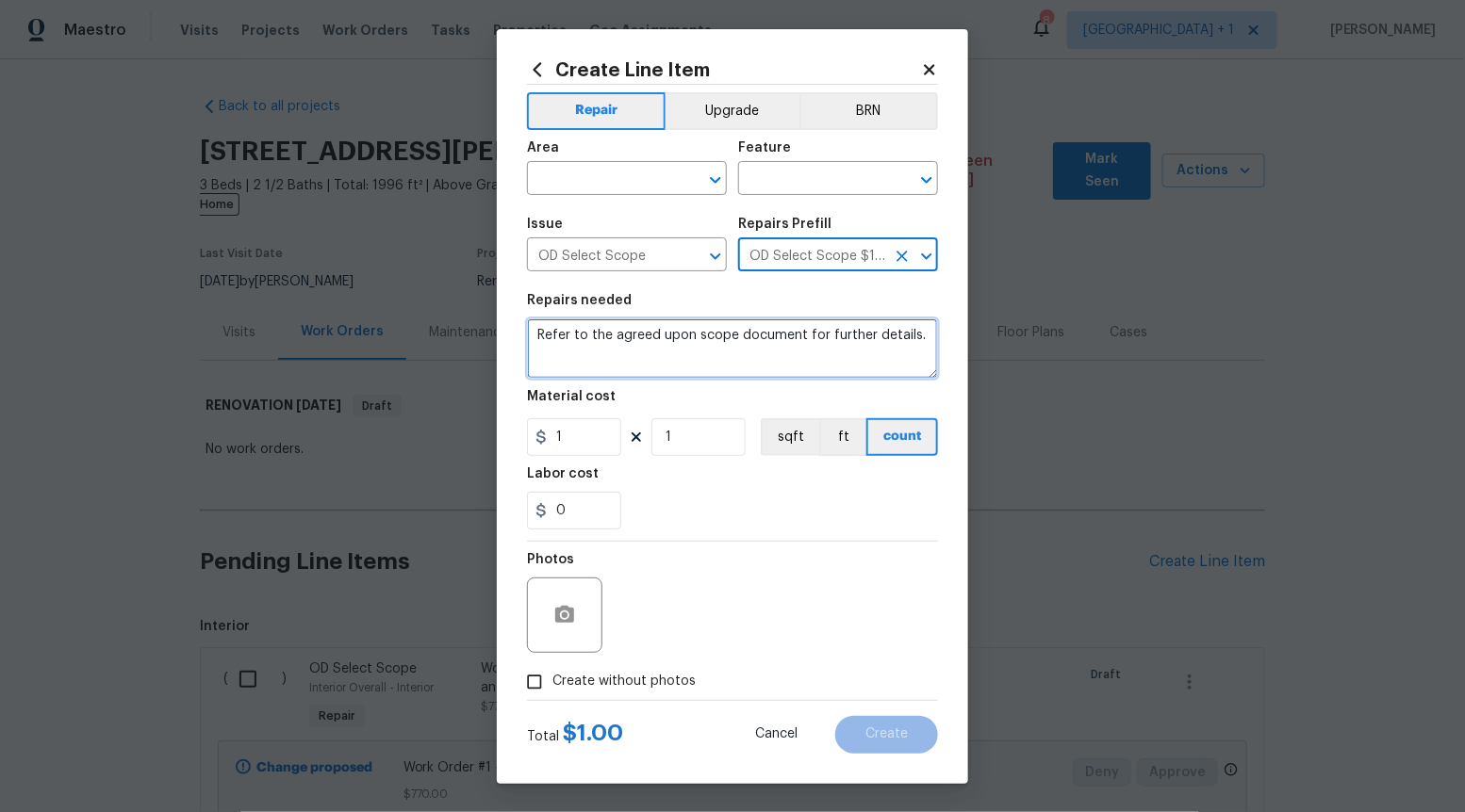
click at [803, 343] on textarea "Refer to the agreed upon scope document for further details." at bounding box center [732, 348] width 411 height 60
paste textarea "Work Order #3 -> HVAC -> System Replacement -> Replace complete HVAC system and…"
type textarea "Work Order #3 -> HVAC -> System Replacement -> Replace complete HVAC system and…"
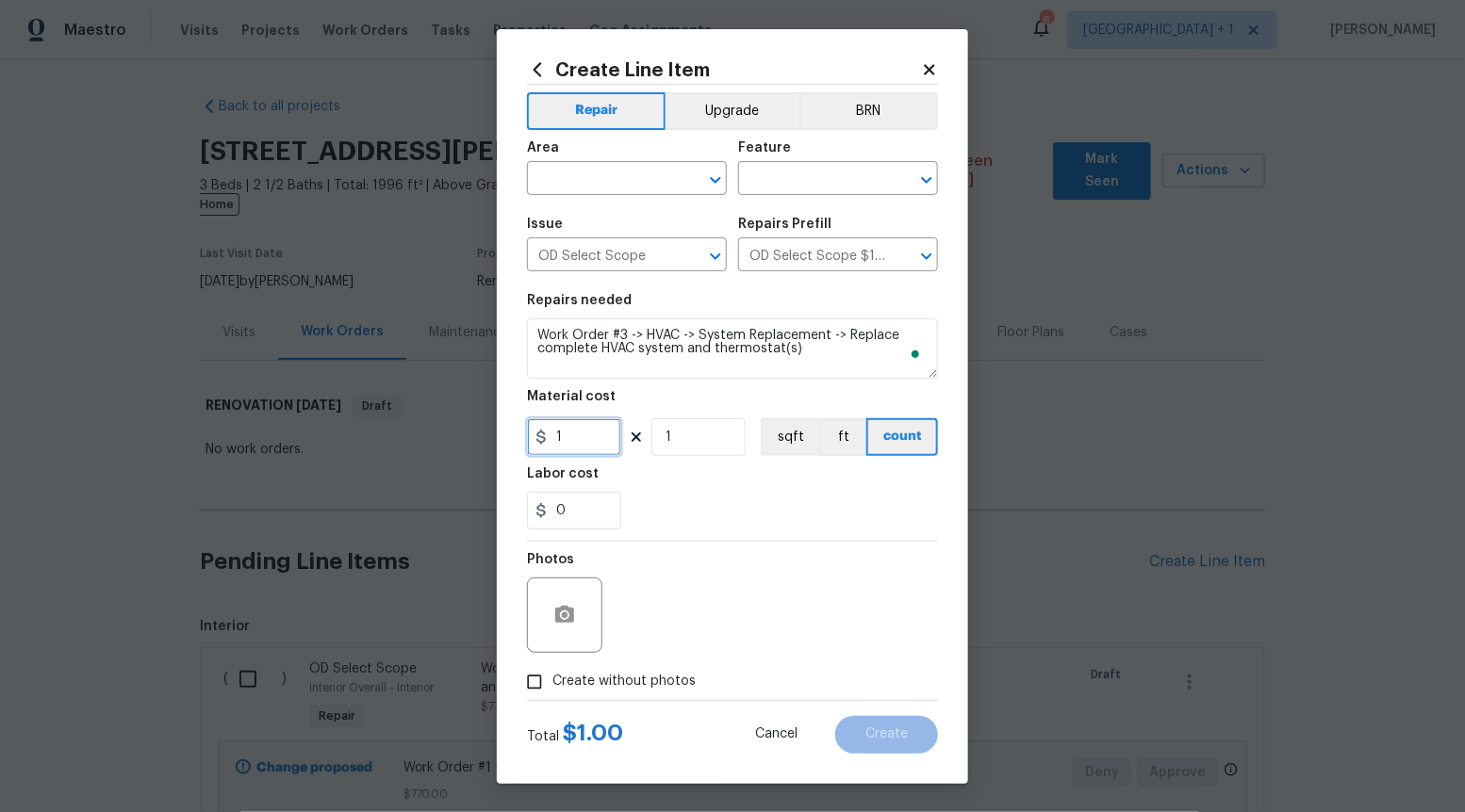
click at [580, 451] on input "1" at bounding box center [573, 437] width 94 height 38
type input "7850"
click at [550, 673] on input "Create without photos" at bounding box center [535, 682] width 36 height 36
checkbox input "true"
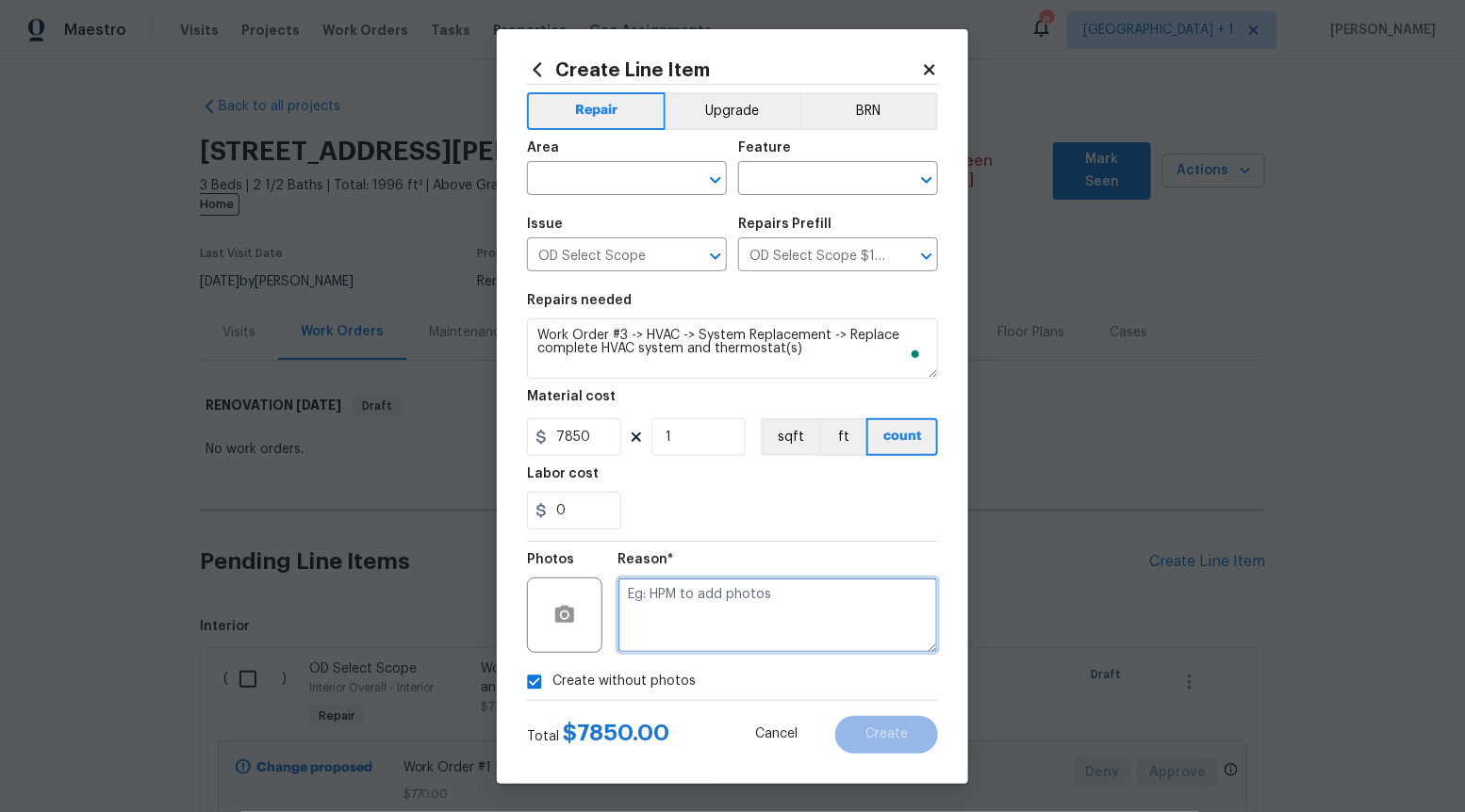
click at [768, 599] on textarea at bounding box center [778, 616] width 320 height 75
click at [715, 166] on div "​" at bounding box center [626, 179] width 199 height 29
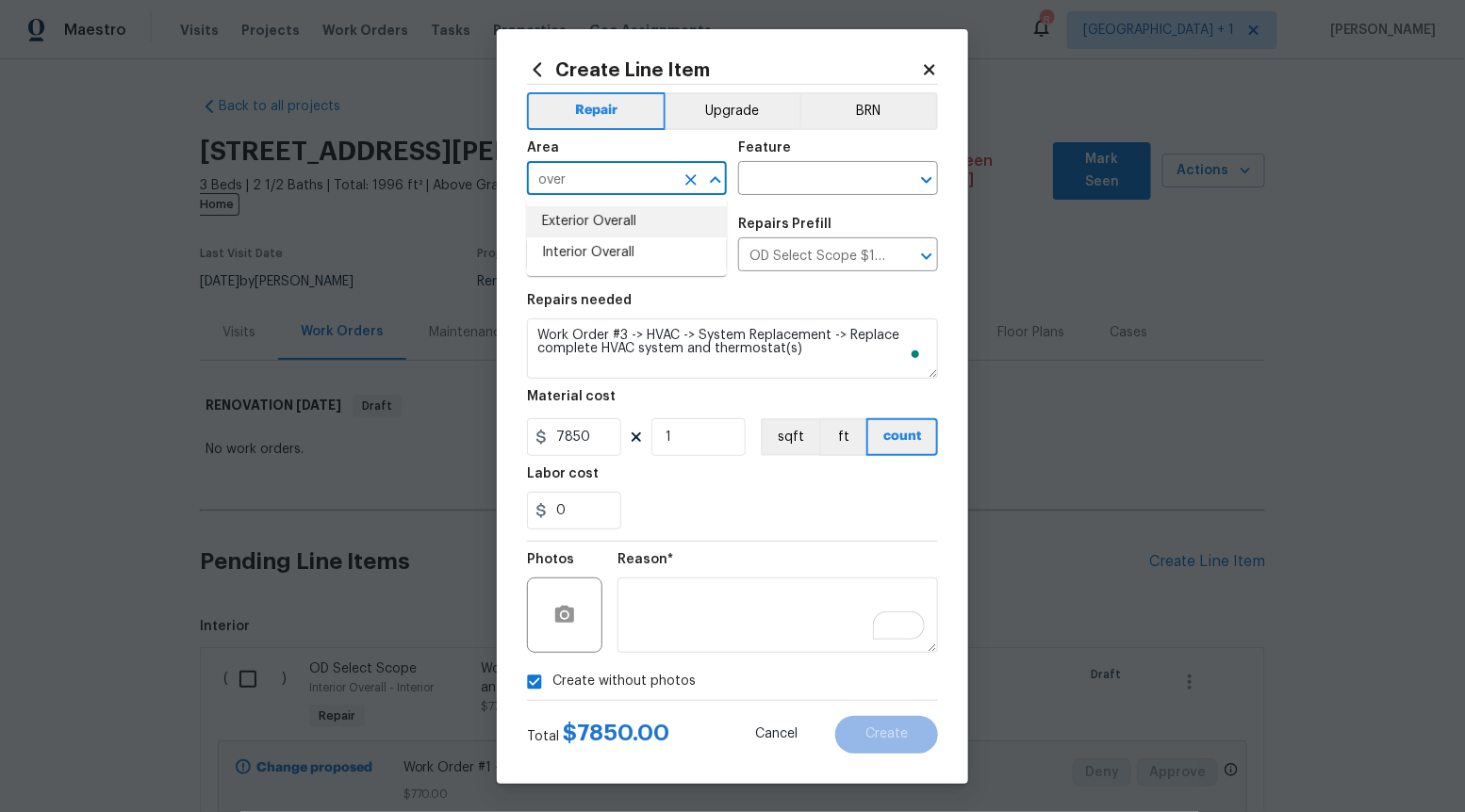
click at [621, 243] on li "Interior Overall" at bounding box center [626, 253] width 199 height 31
type input "Interior Overall"
click at [799, 178] on input "text" at bounding box center [811, 179] width 147 height 29
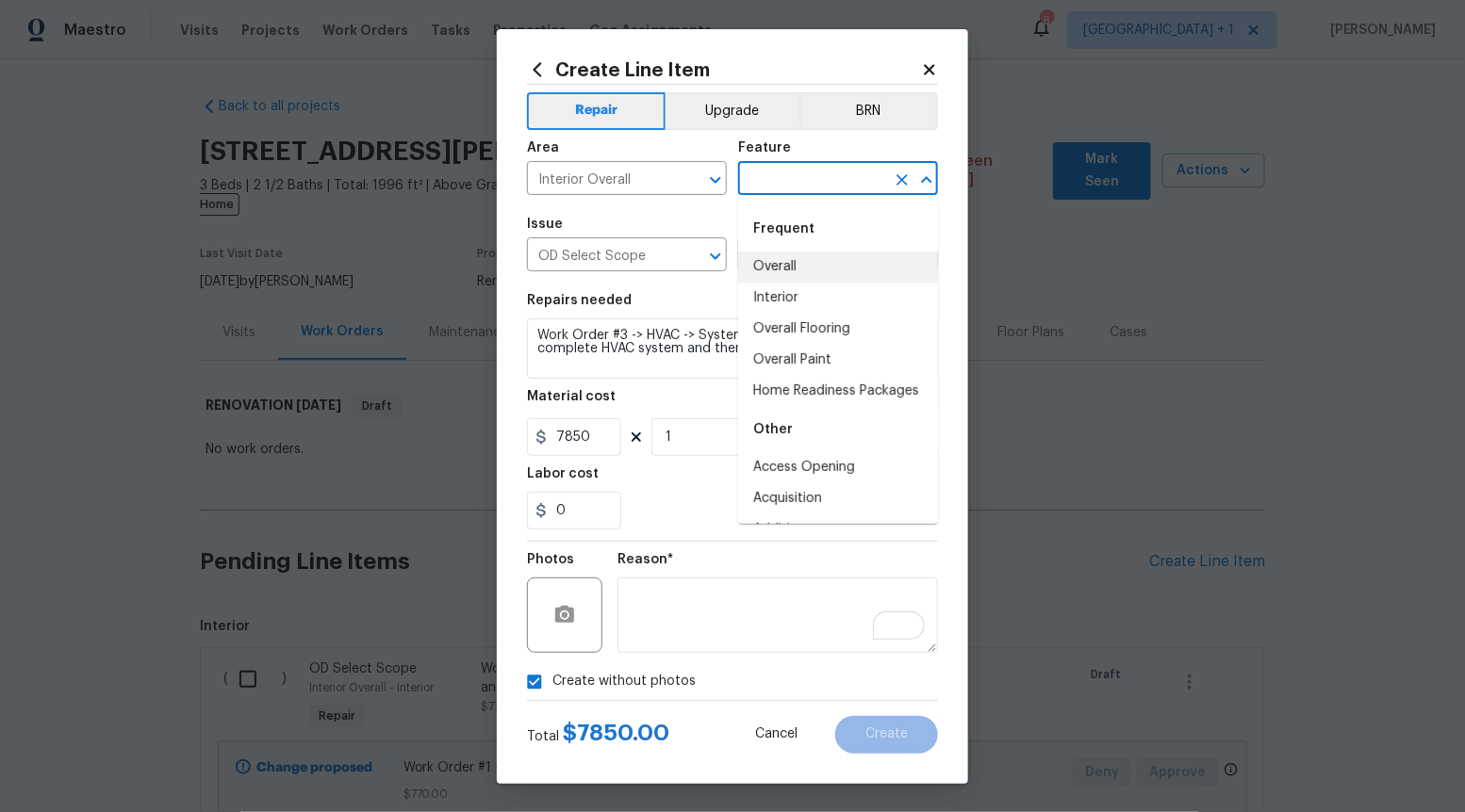
click at [790, 276] on li "Overall" at bounding box center [837, 267] width 199 height 31
type input "Overall"
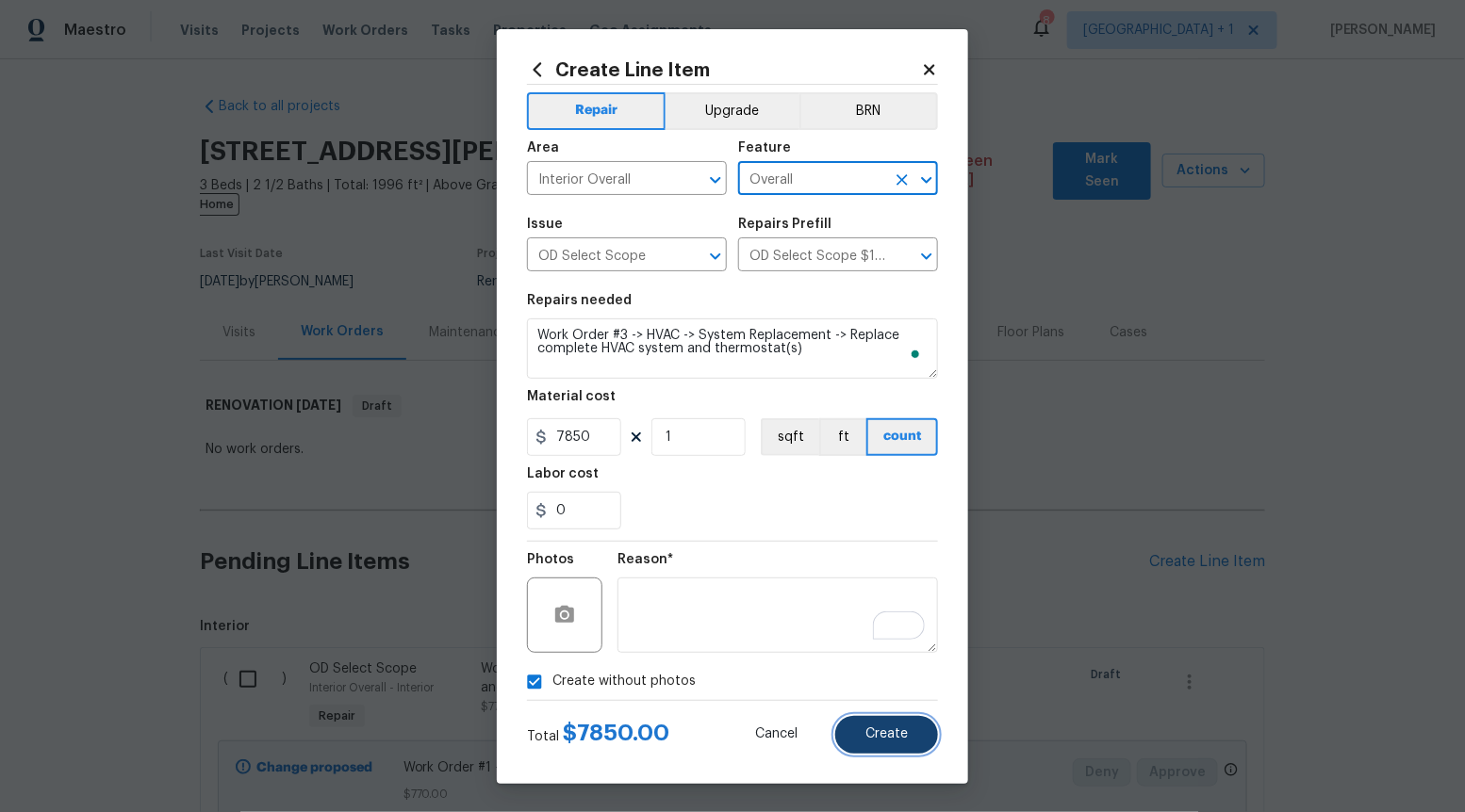
click at [885, 733] on span "Create" at bounding box center [887, 735] width 43 height 14
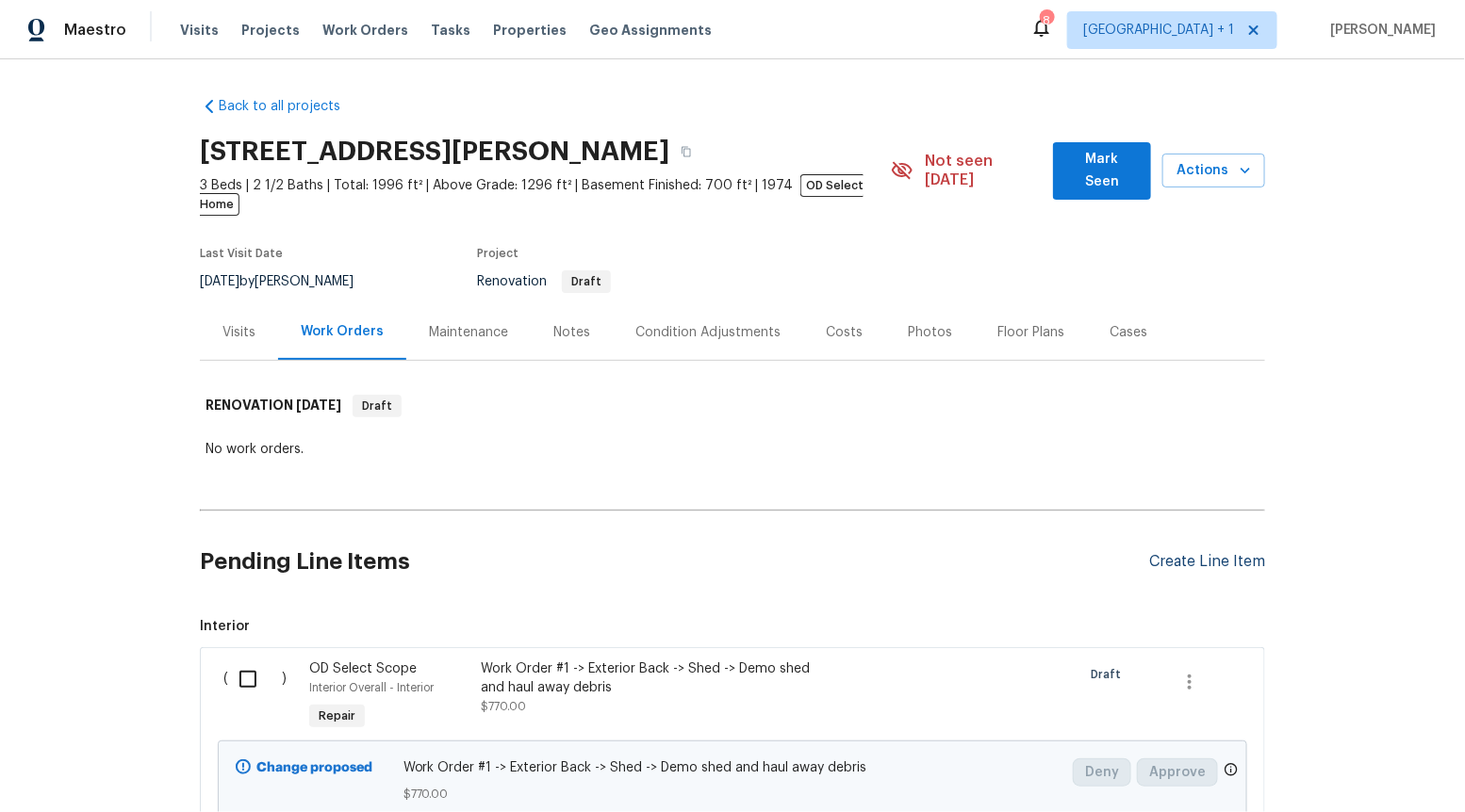
click at [1163, 553] on div "Create Line Item" at bounding box center [1207, 562] width 116 height 18
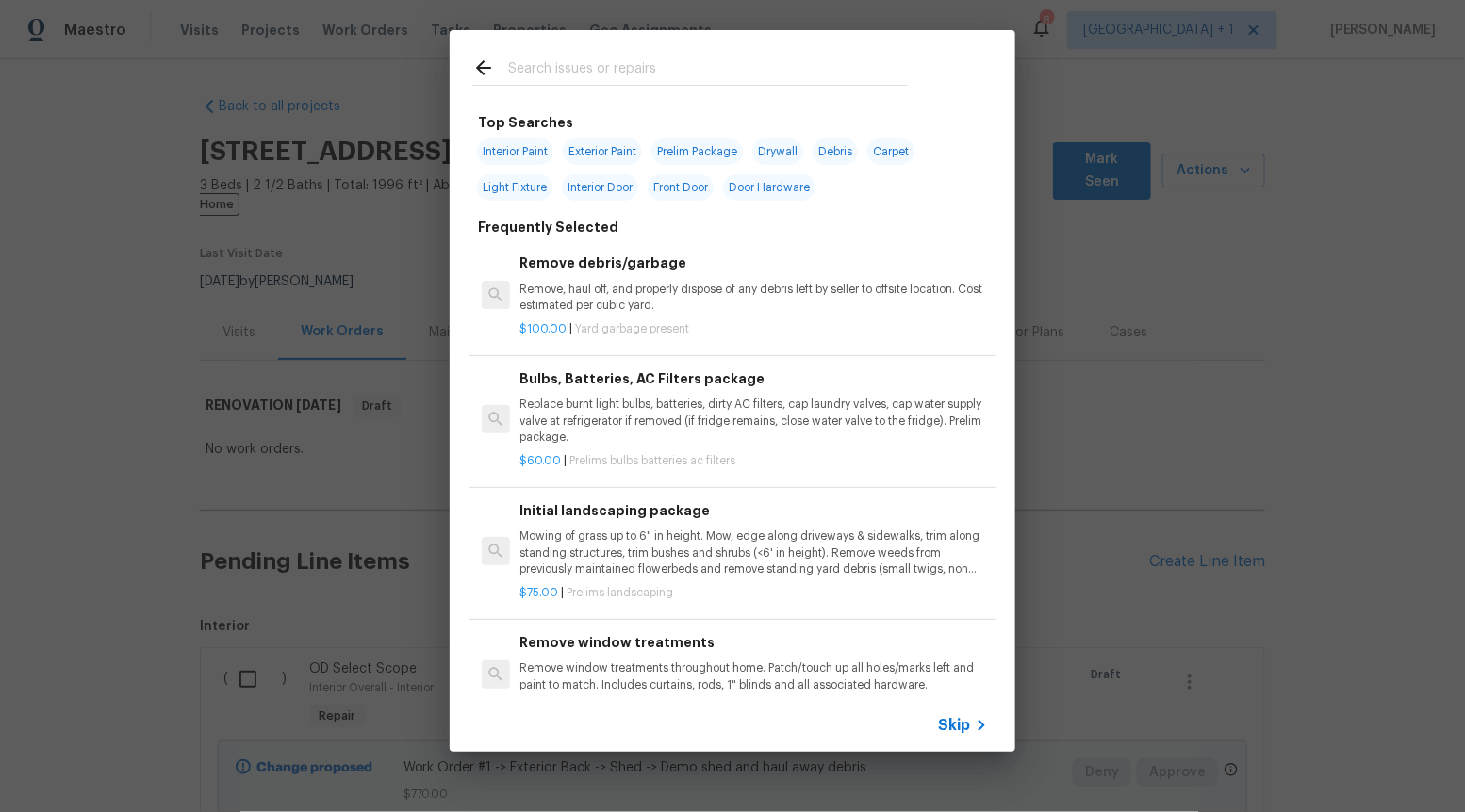
click at [961, 718] on span "Skip" at bounding box center [954, 725] width 32 height 19
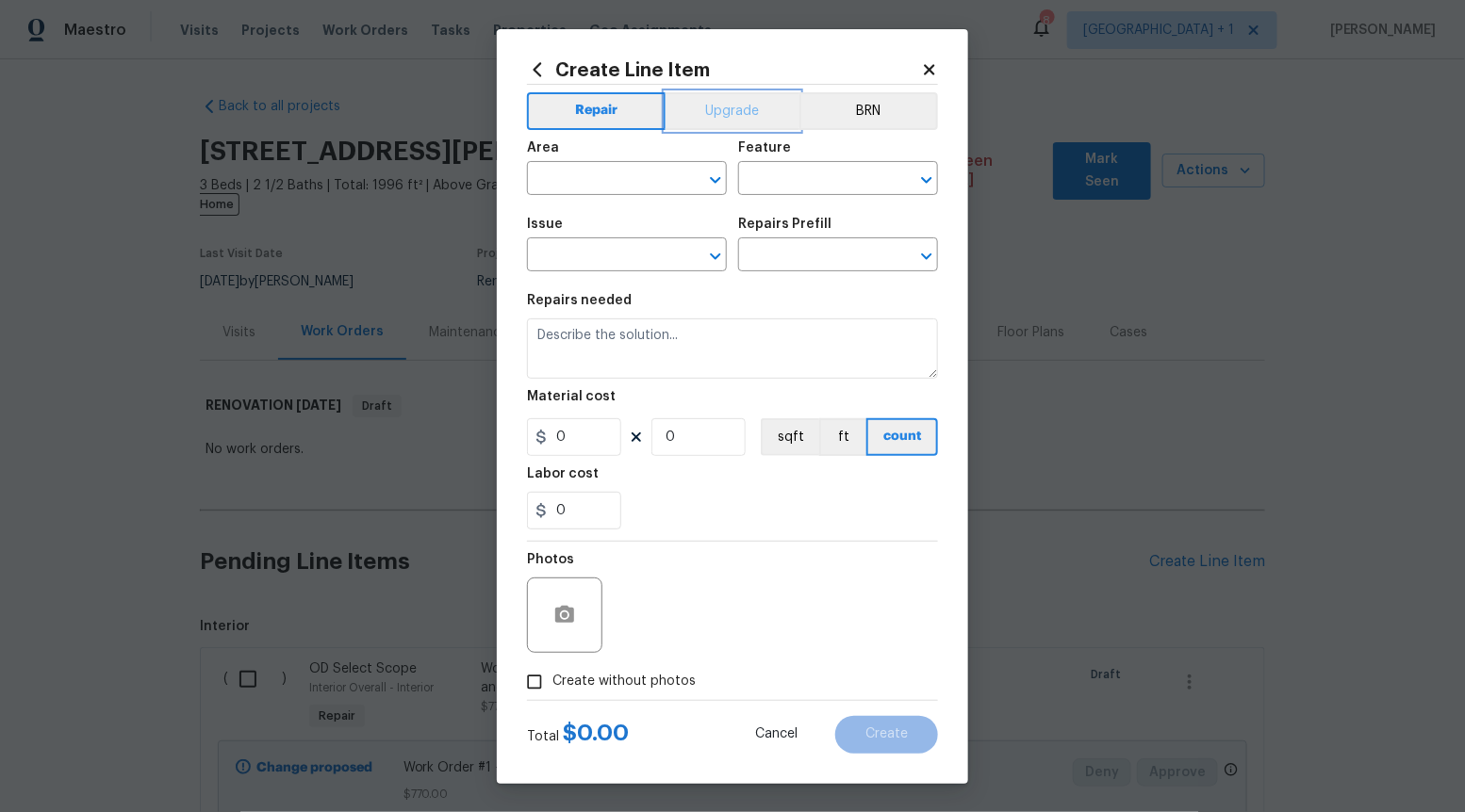
click at [738, 109] on button "Upgrade" at bounding box center [733, 111] width 135 height 38
click at [710, 251] on icon "Open" at bounding box center [715, 256] width 23 height 23
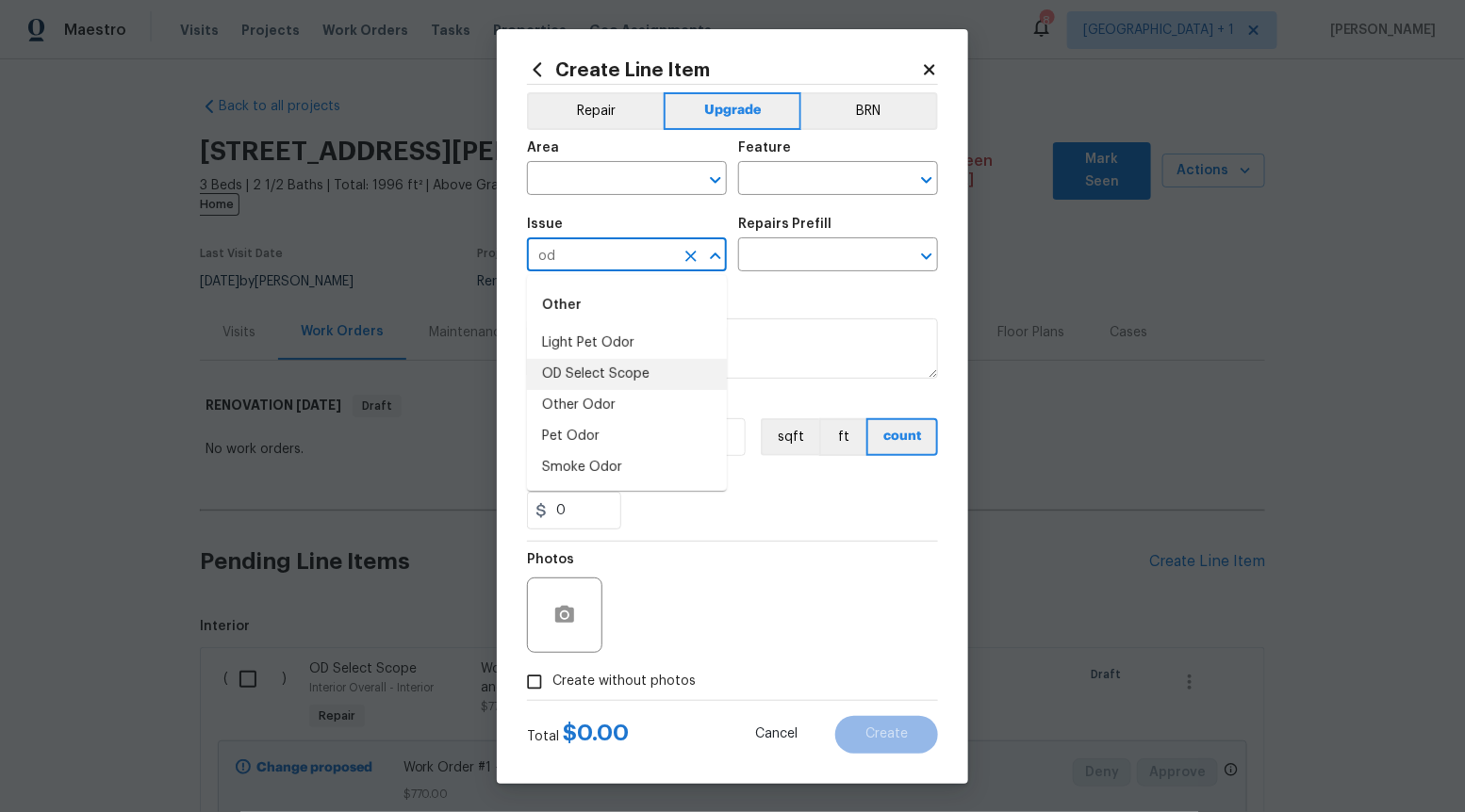
click at [563, 385] on li "OD Select Scope" at bounding box center [626, 374] width 199 height 31
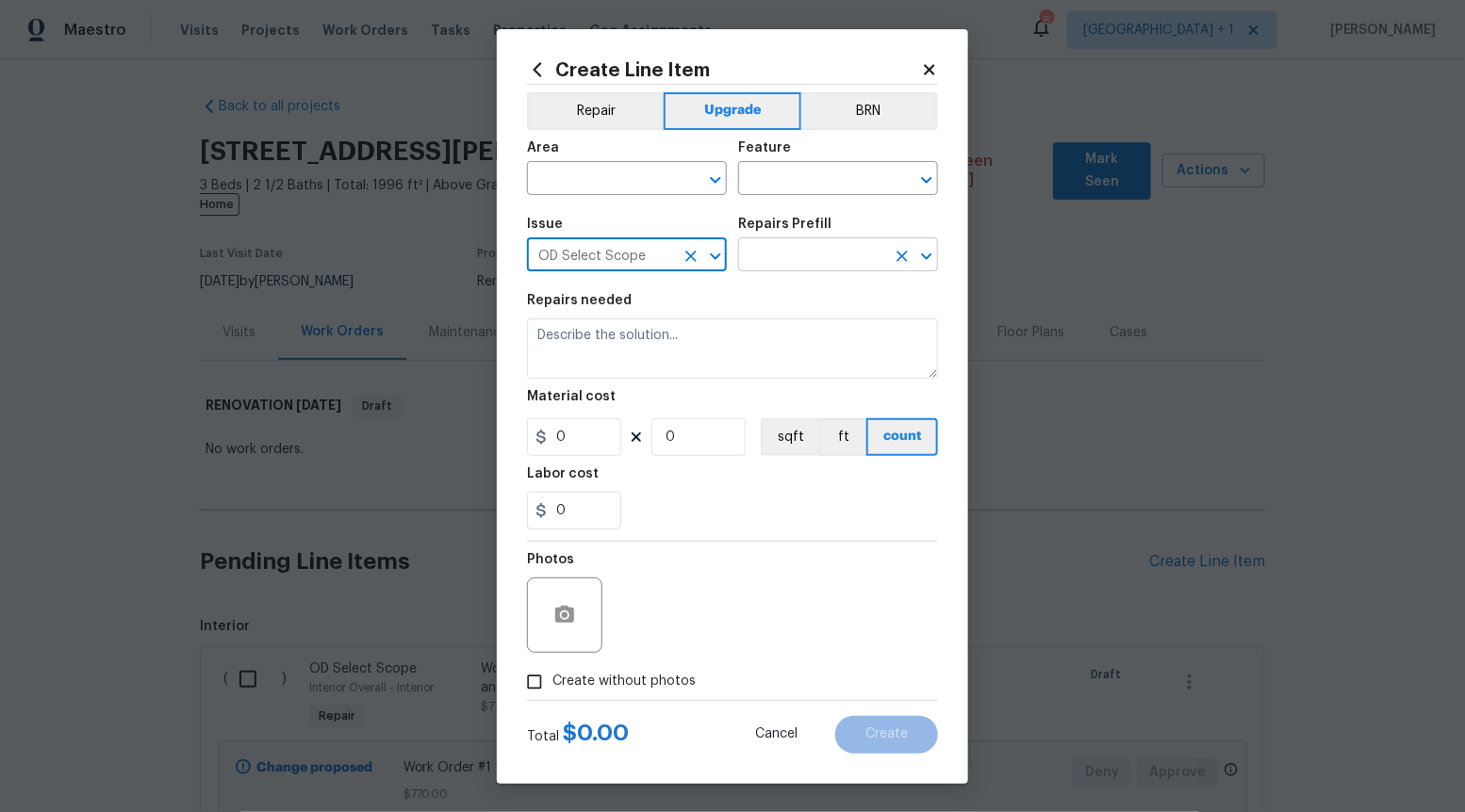
type input "OD Select Scope"
click at [818, 267] on input "text" at bounding box center [811, 256] width 147 height 29
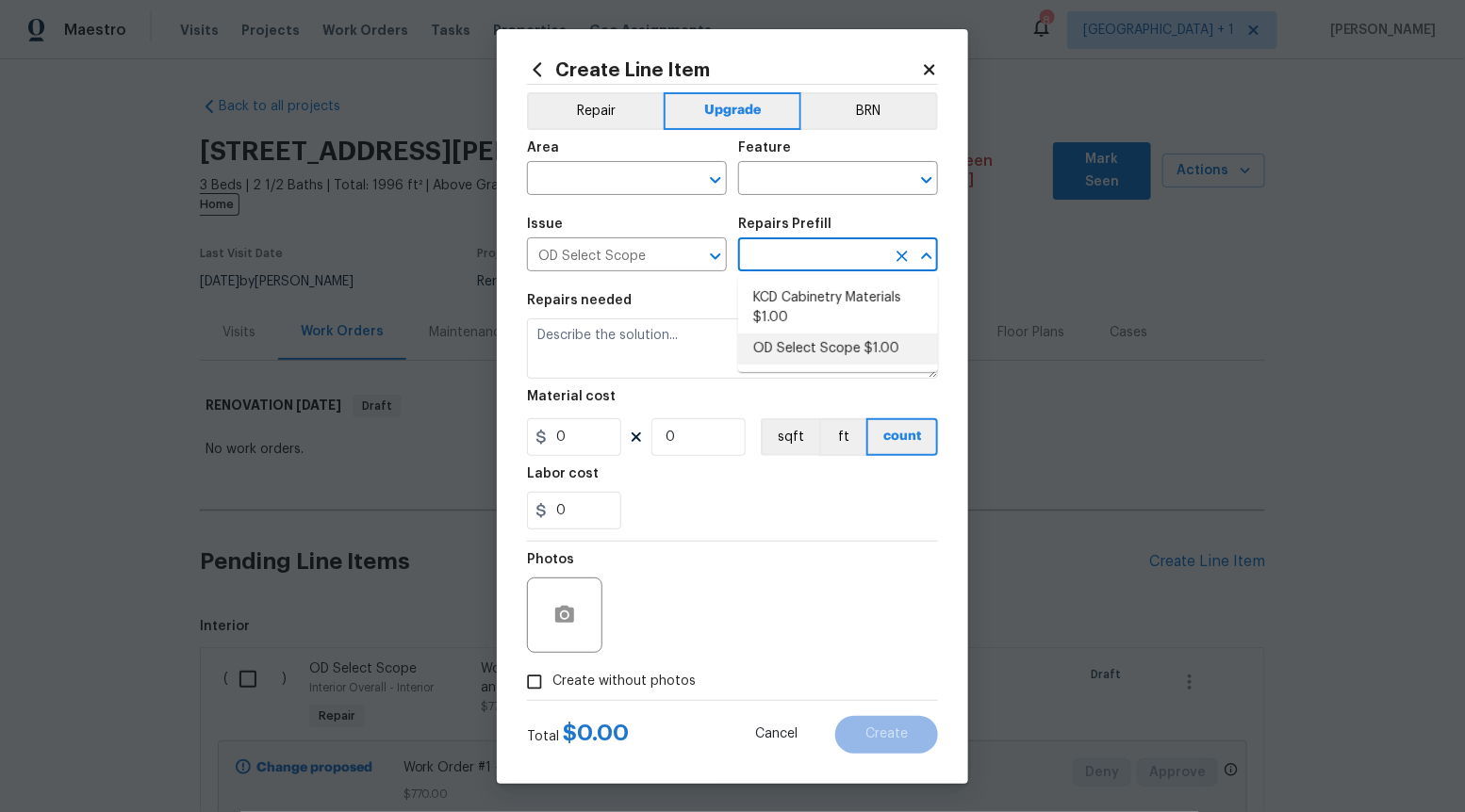
click at [811, 345] on li "OD Select Scope $1.00" at bounding box center [837, 348] width 199 height 31
type input "OD Select Scope $1.00"
type textarea "Refer to the agreed upon scope document for further details."
type input "1"
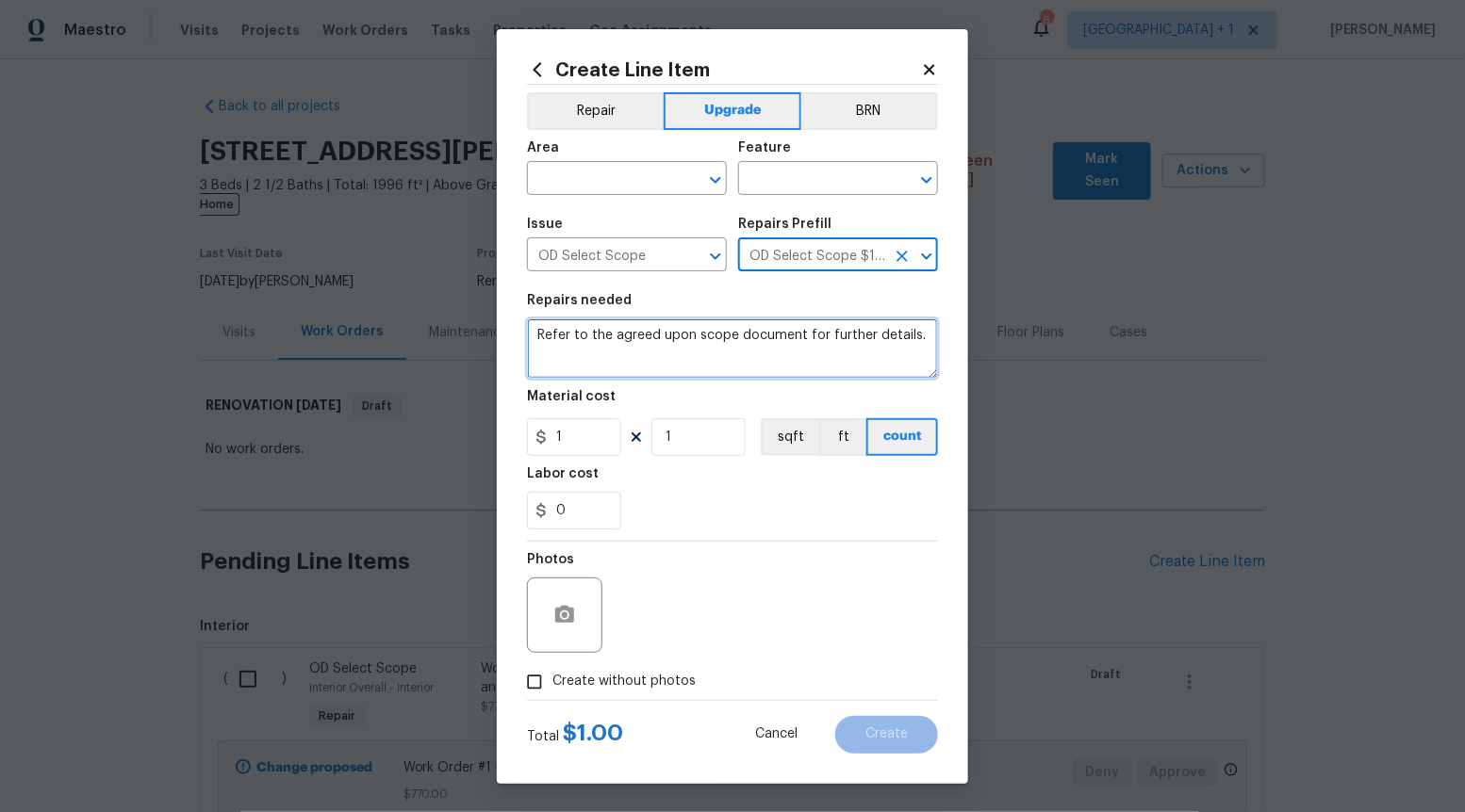
click at [811, 345] on textarea "Refer to the agreed upon scope document for further details." at bounding box center [732, 348] width 411 height 60
paste textarea "Work Order #3 -> Basement -> Water Proofing -> Interior: Apply Water Proofing p…"
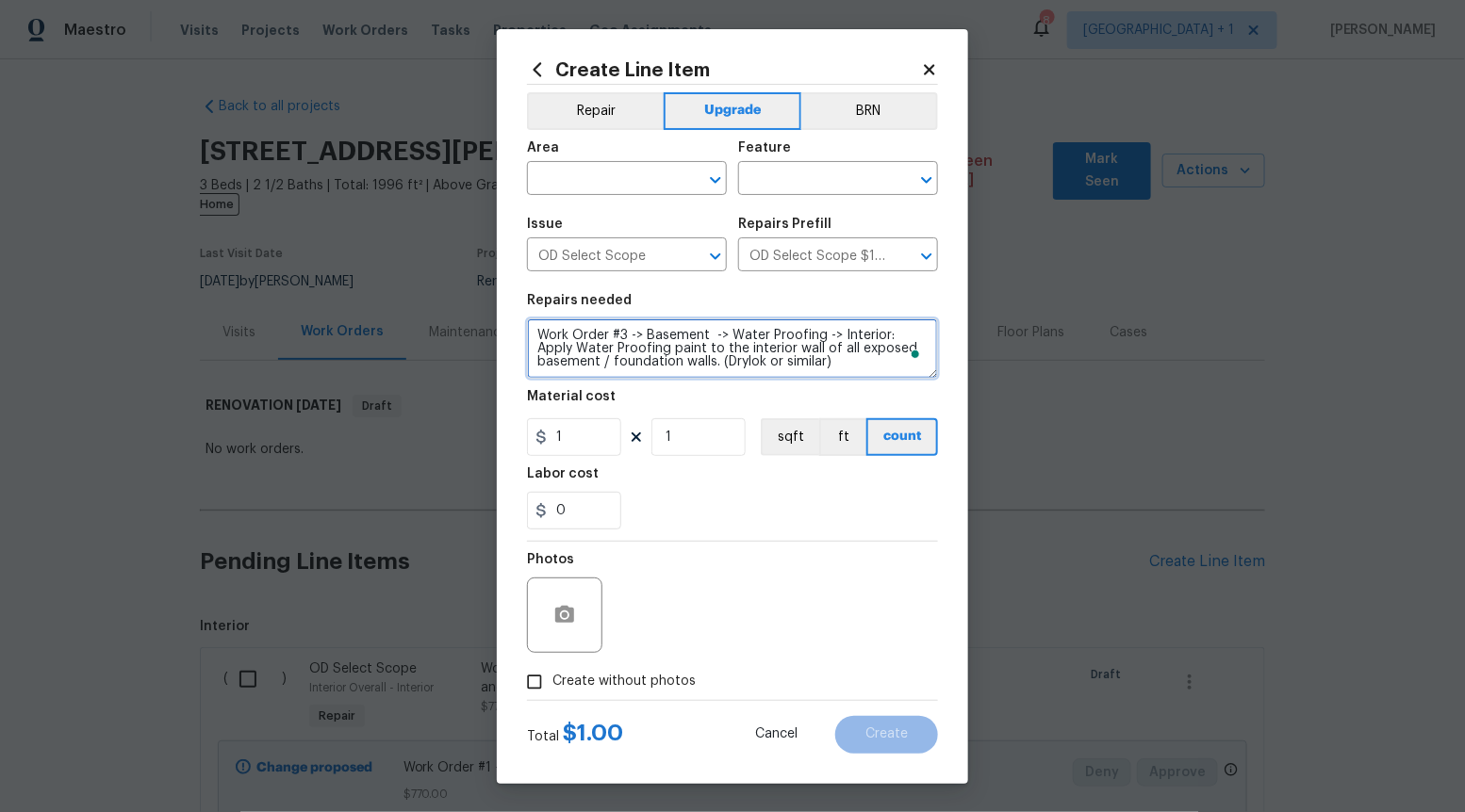
type textarea "Work Order #3 -> Basement -> Water Proofing -> Interior: Apply Water Proofing p…"
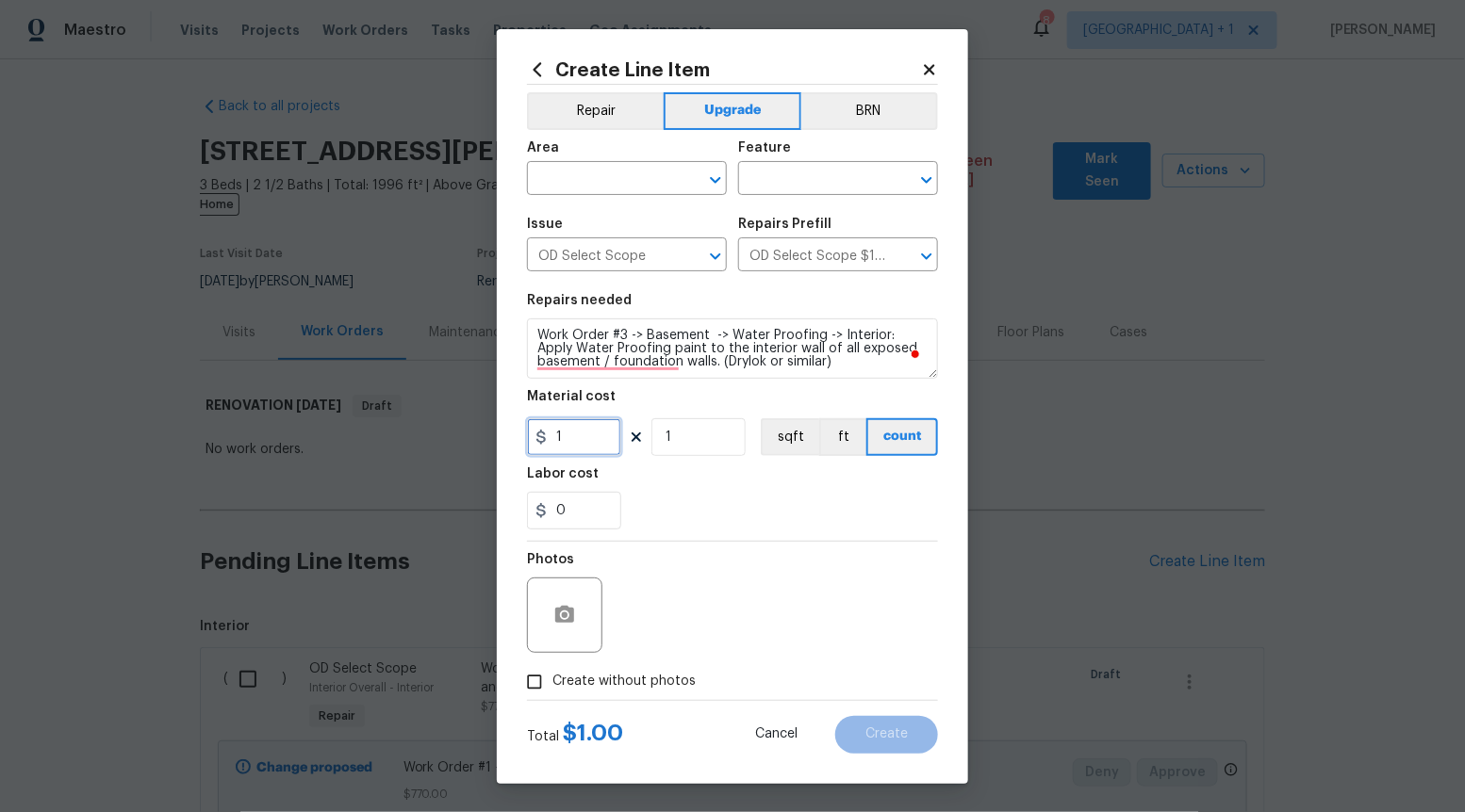
click at [590, 438] on input "1" at bounding box center [573, 437] width 94 height 38
type input "315"
click at [530, 678] on input "Create without photos" at bounding box center [535, 682] width 36 height 36
checkbox input "true"
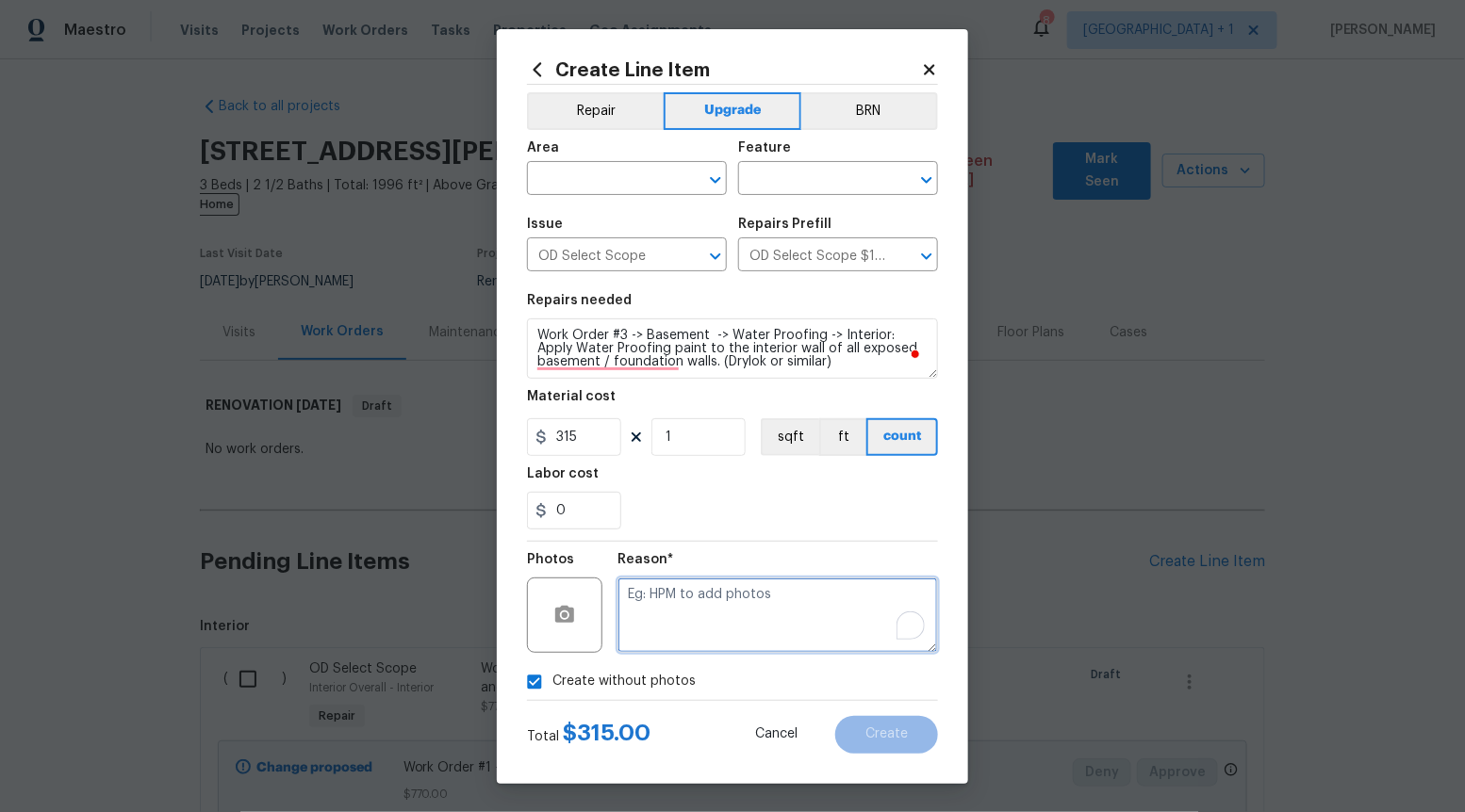
click at [718, 632] on textarea "To enrich screen reader interactions, please activate Accessibility in Grammarl…" at bounding box center [778, 616] width 320 height 75
click at [719, 185] on icon "Open" at bounding box center [715, 179] width 23 height 23
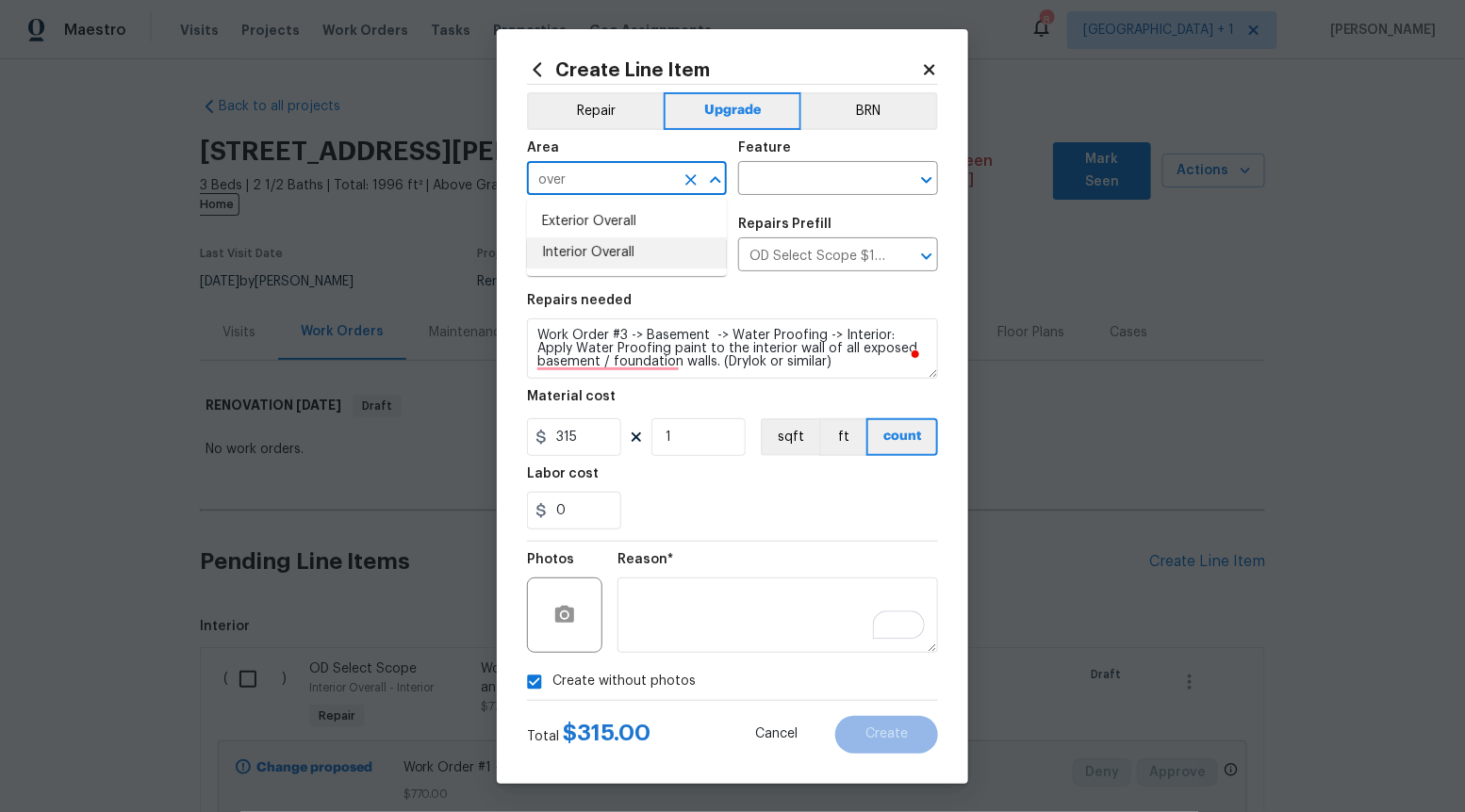
click at [594, 257] on li "Interior Overall" at bounding box center [626, 253] width 199 height 31
type input "Interior Overall"
click at [815, 186] on input "text" at bounding box center [811, 179] width 147 height 29
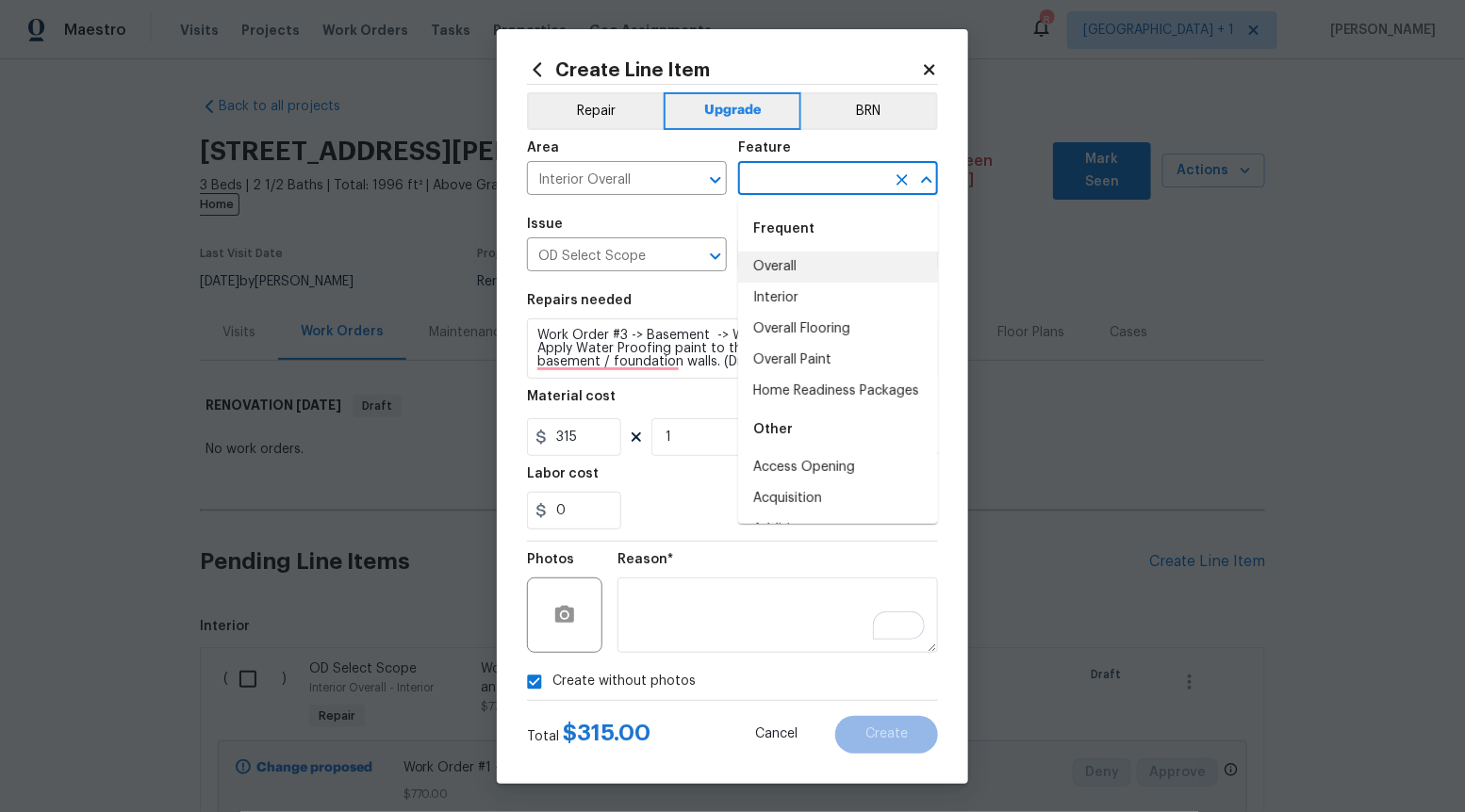
click at [755, 268] on li "Overall" at bounding box center [837, 267] width 199 height 31
type input "Overall"
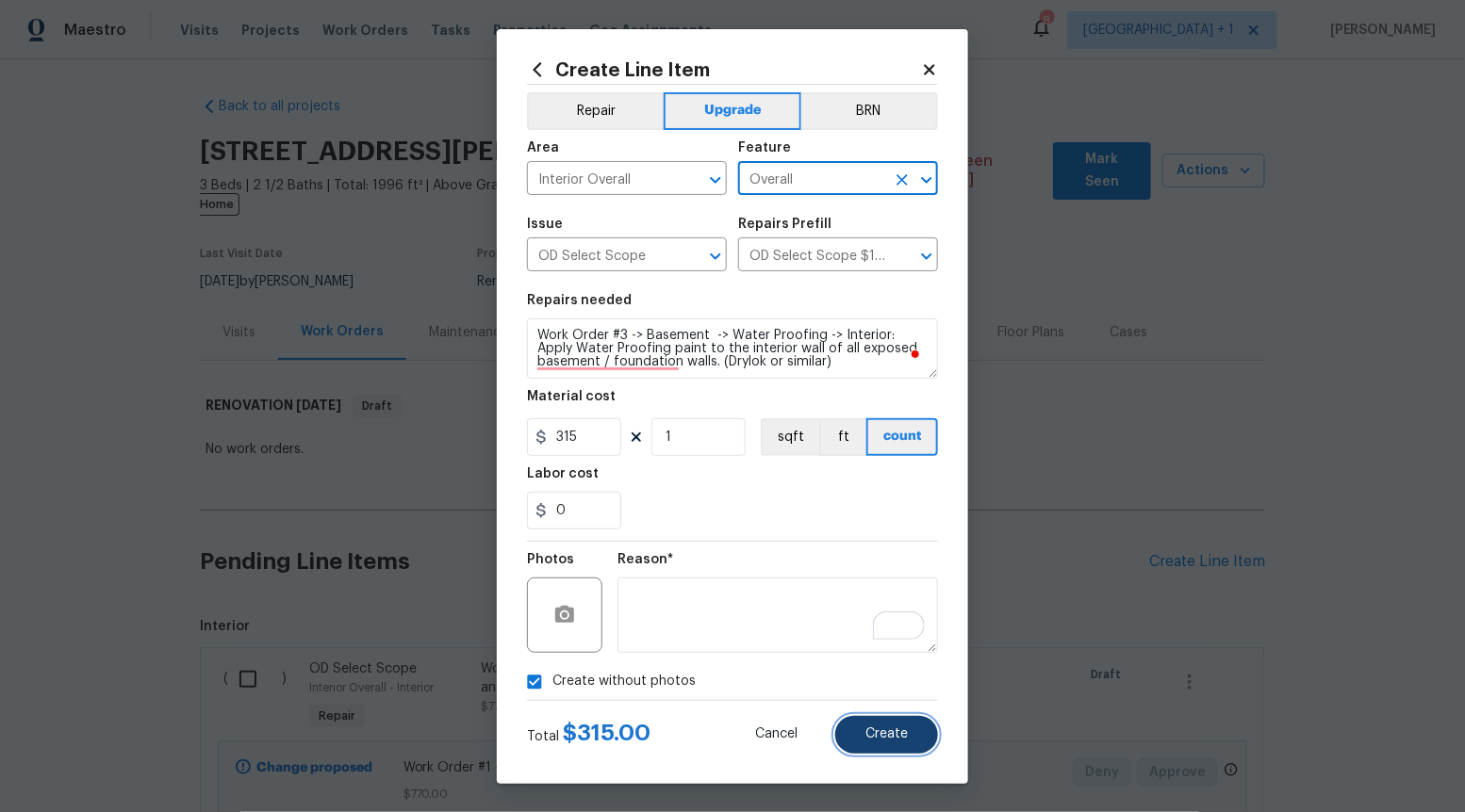
click at [892, 725] on button "Create" at bounding box center [887, 735] width 103 height 38
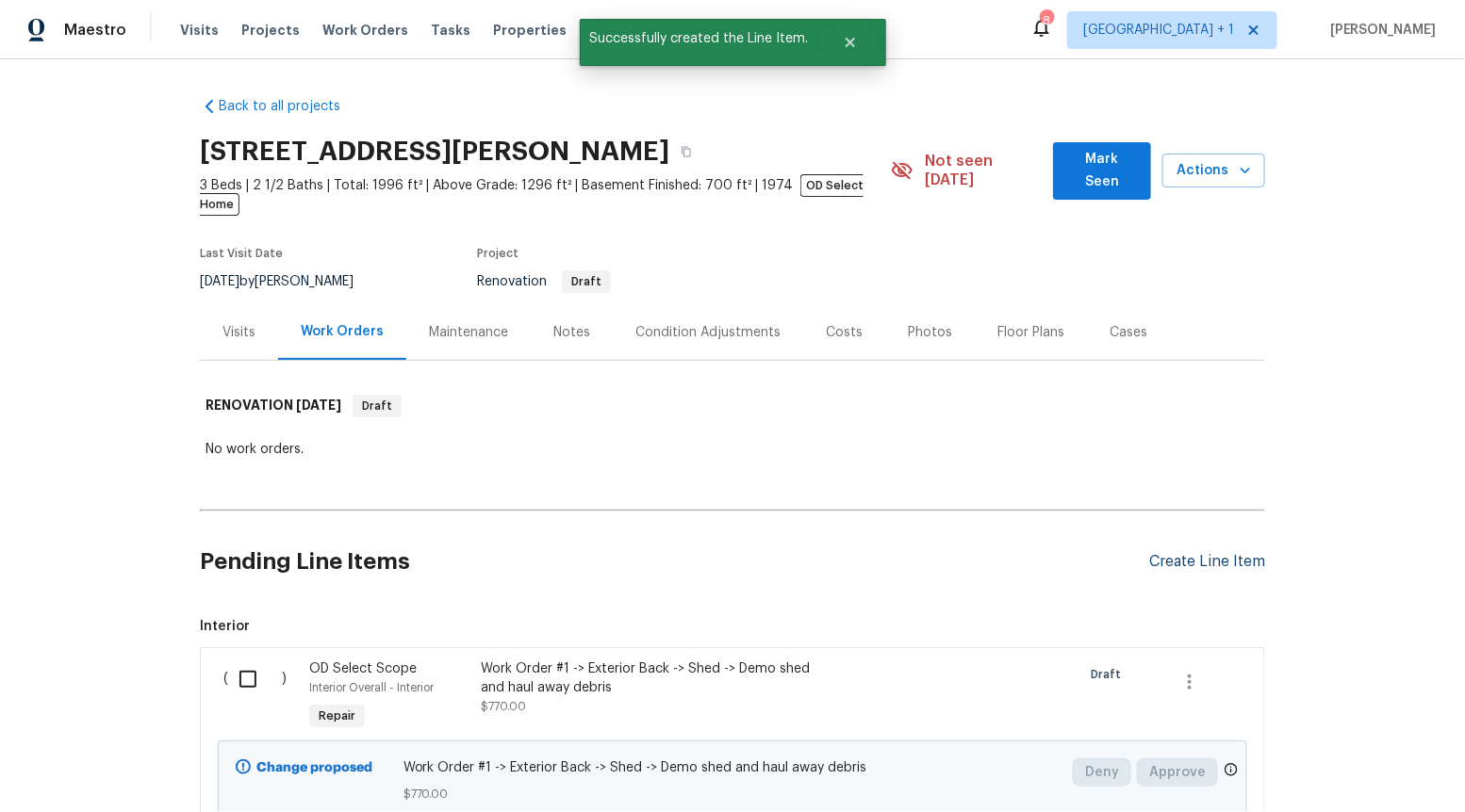
click at [1202, 553] on div "Create Line Item" at bounding box center [1207, 562] width 116 height 18
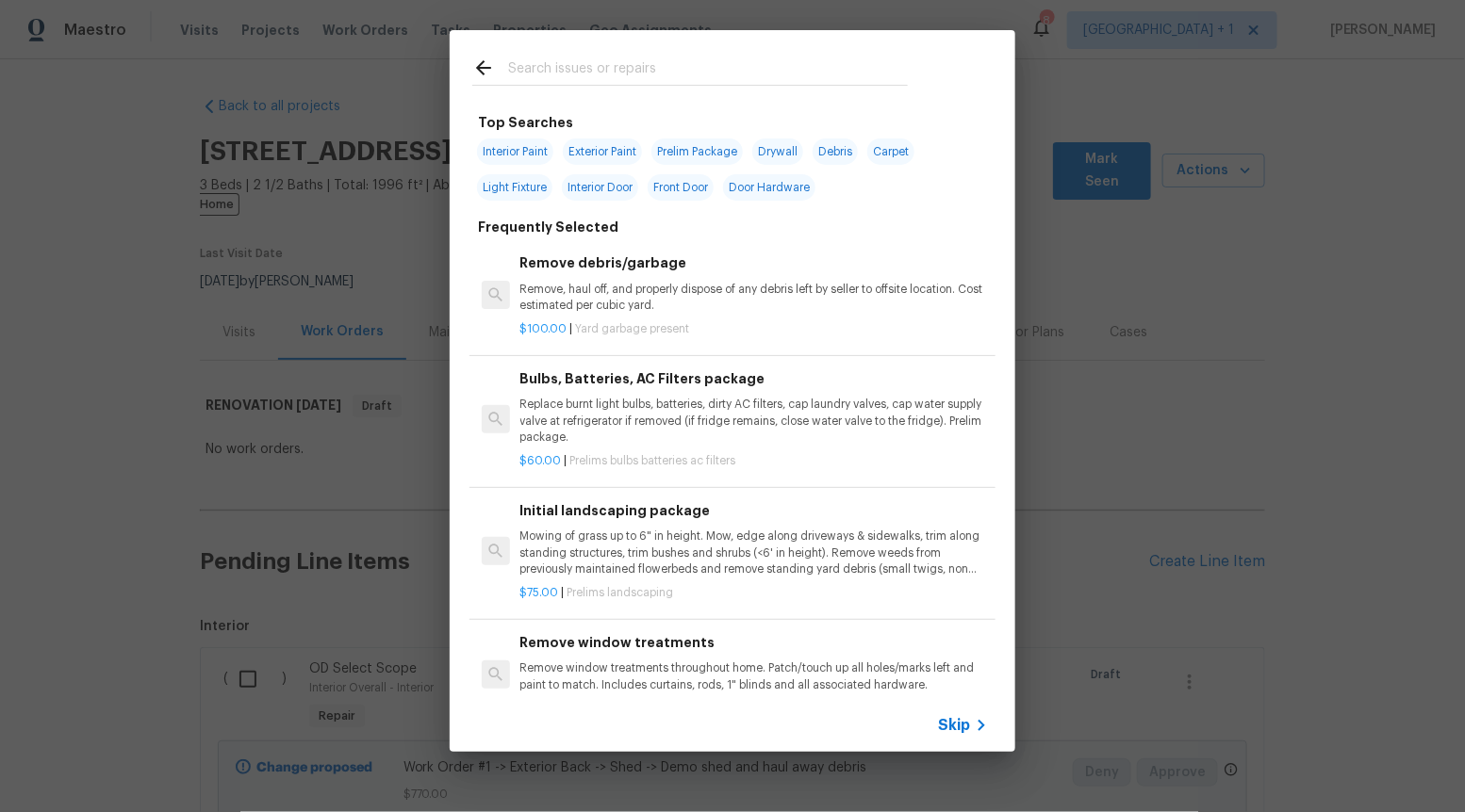
click at [970, 731] on icon at bounding box center [981, 725] width 23 height 23
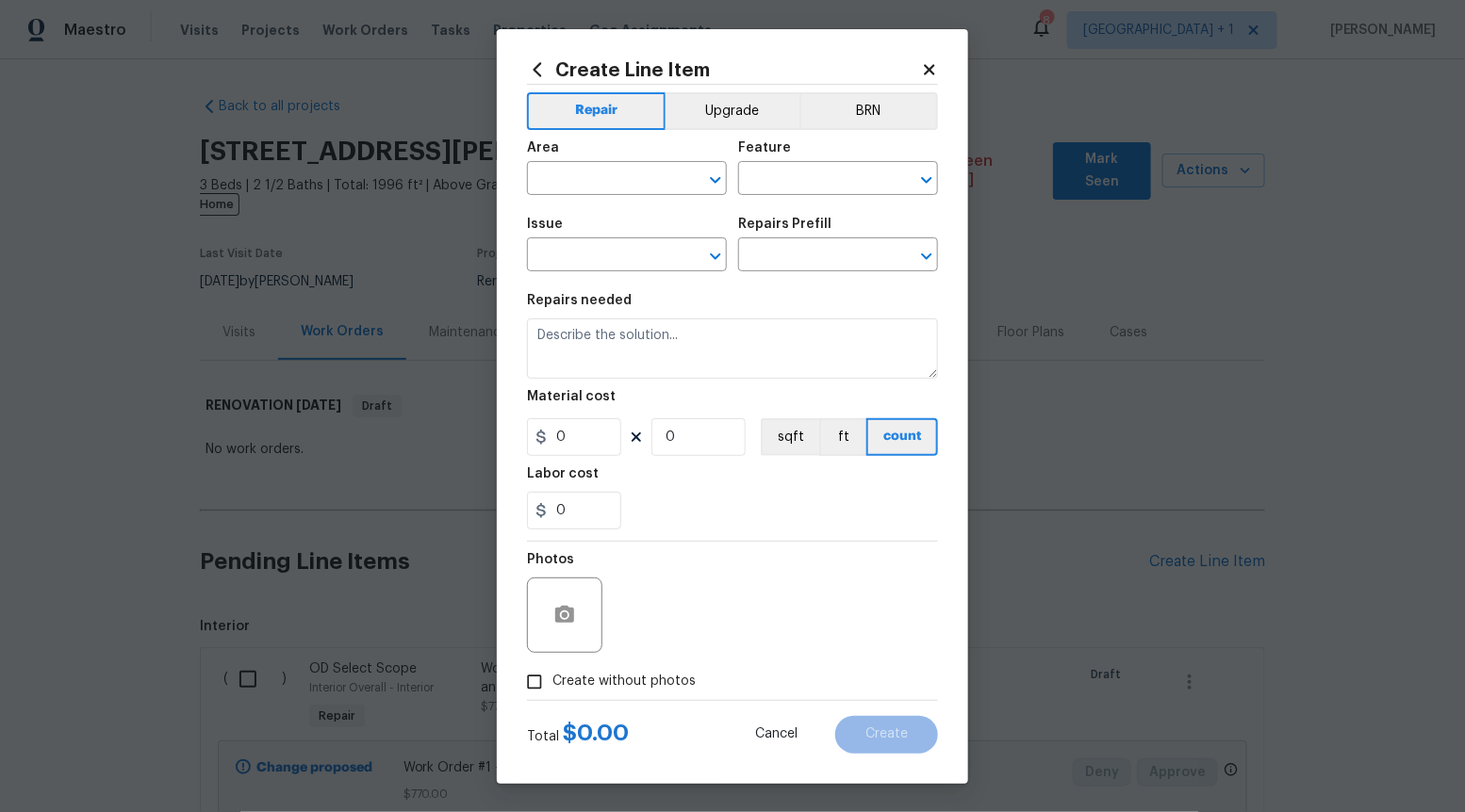
click at [713, 231] on div "Issue" at bounding box center [626, 230] width 199 height 25
click at [714, 242] on div "​" at bounding box center [626, 256] width 199 height 29
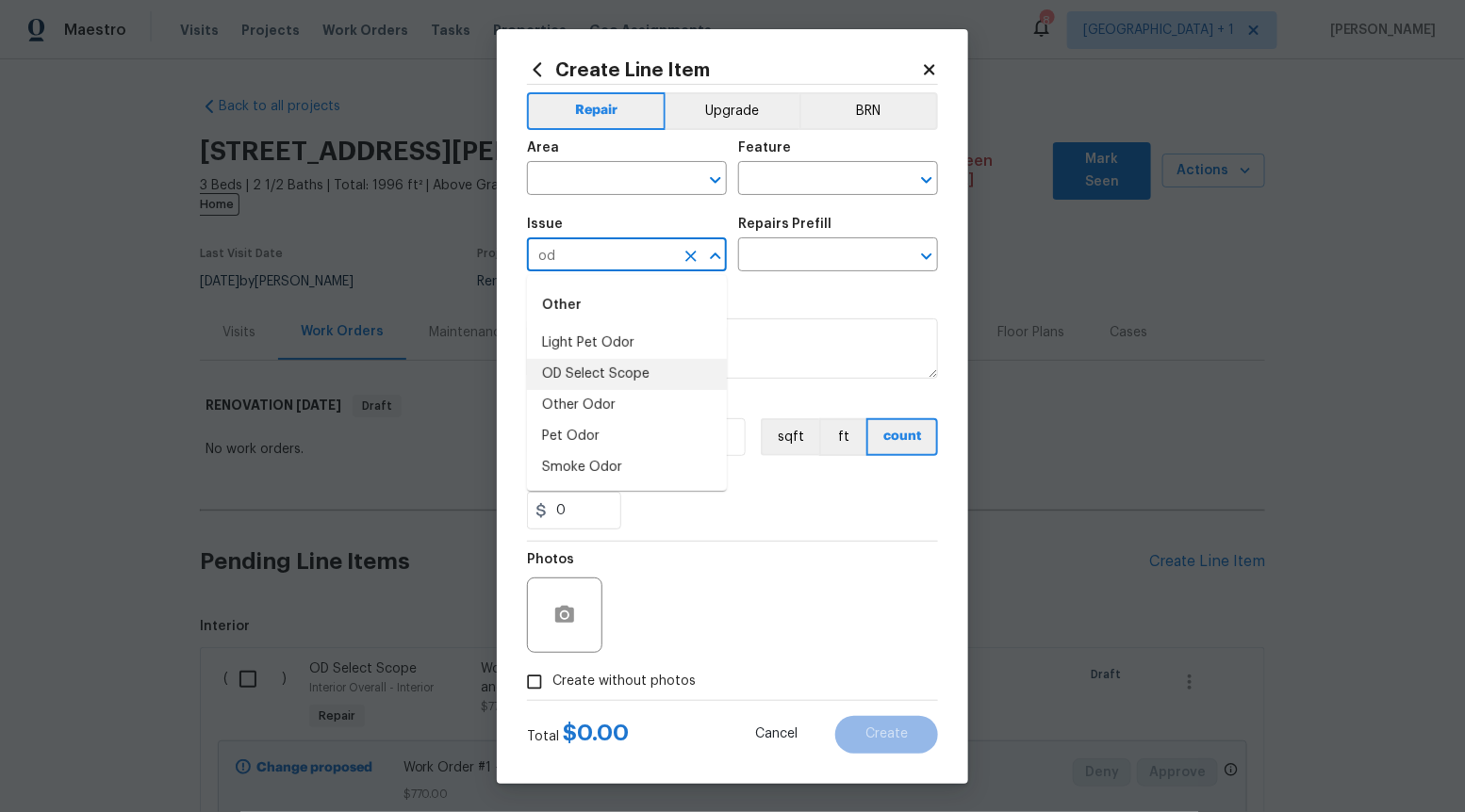
click at [626, 374] on li "OD Select Scope" at bounding box center [626, 374] width 199 height 31
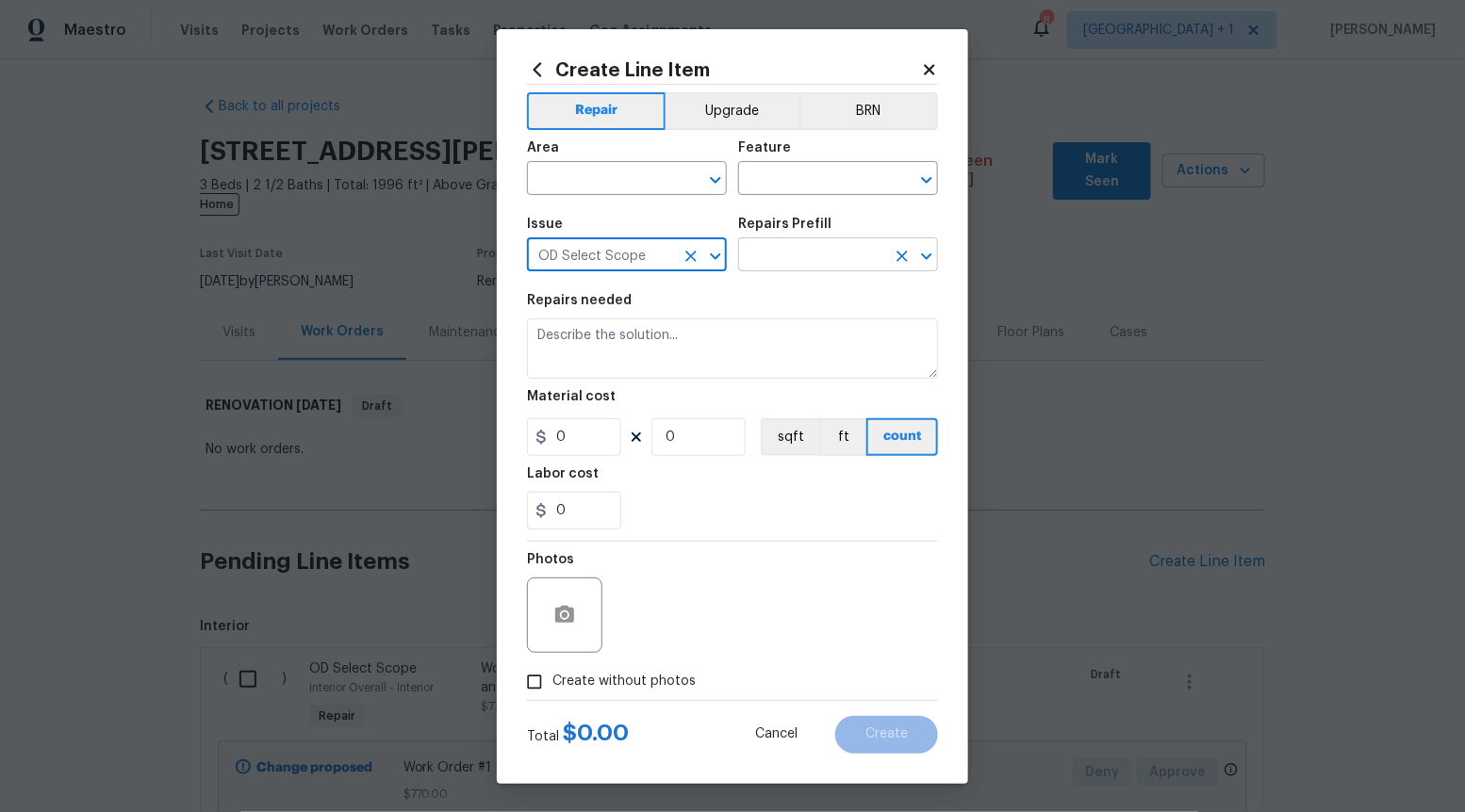
type input "OD Select Scope"
click at [858, 253] on input "text" at bounding box center [811, 256] width 147 height 29
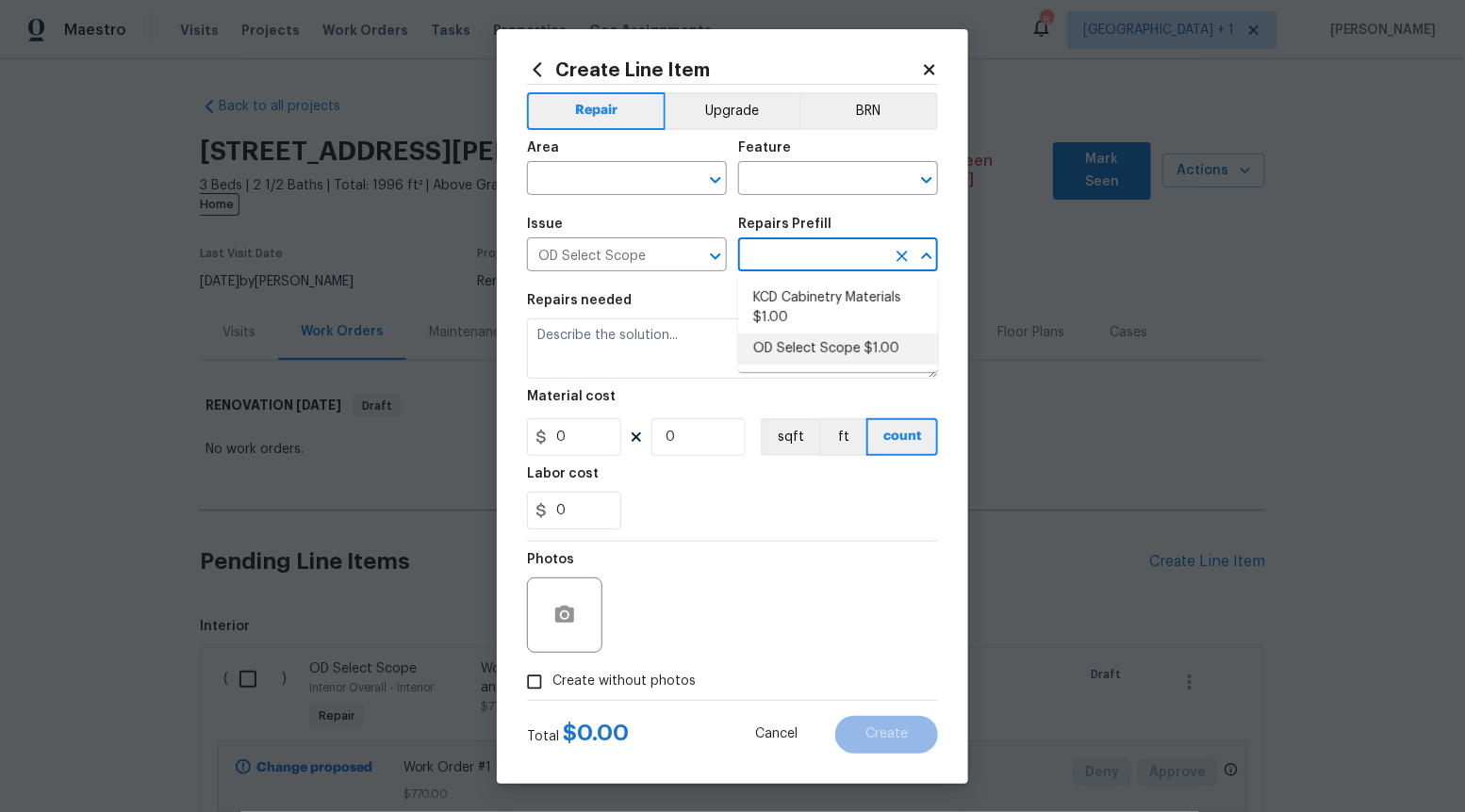
click at [830, 351] on li "OD Select Scope $1.00" at bounding box center [837, 348] width 199 height 31
type input "OD Select Scope $1.00"
type textarea "Refer to the agreed upon scope document for further details."
type input "1"
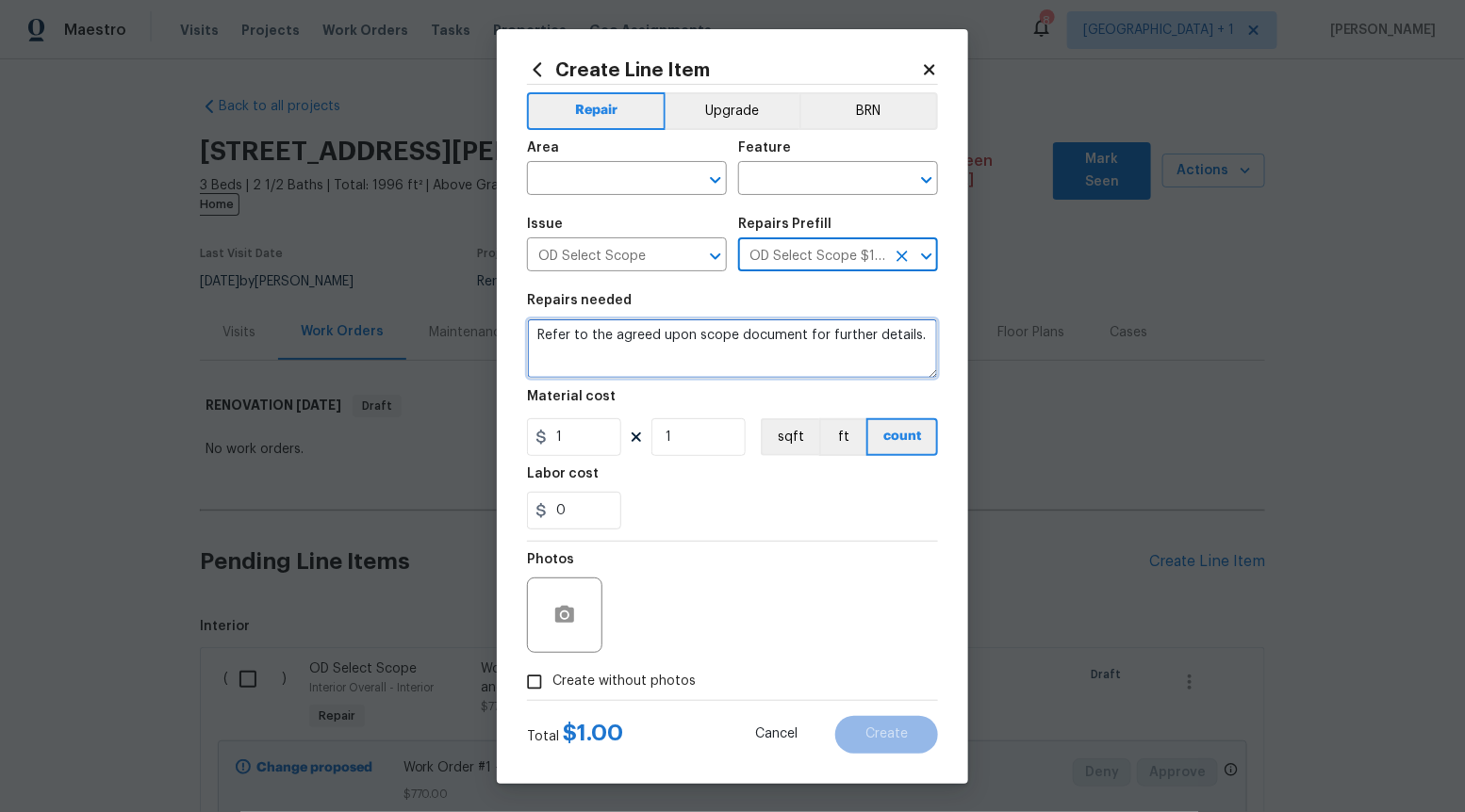
click at [831, 350] on textarea "Refer to the agreed upon scope document for further details." at bounding box center [732, 348] width 411 height 60
paste textarea "Work Order #3 -> Basement -> -> Replace missing/damaged bifold closet doors to …"
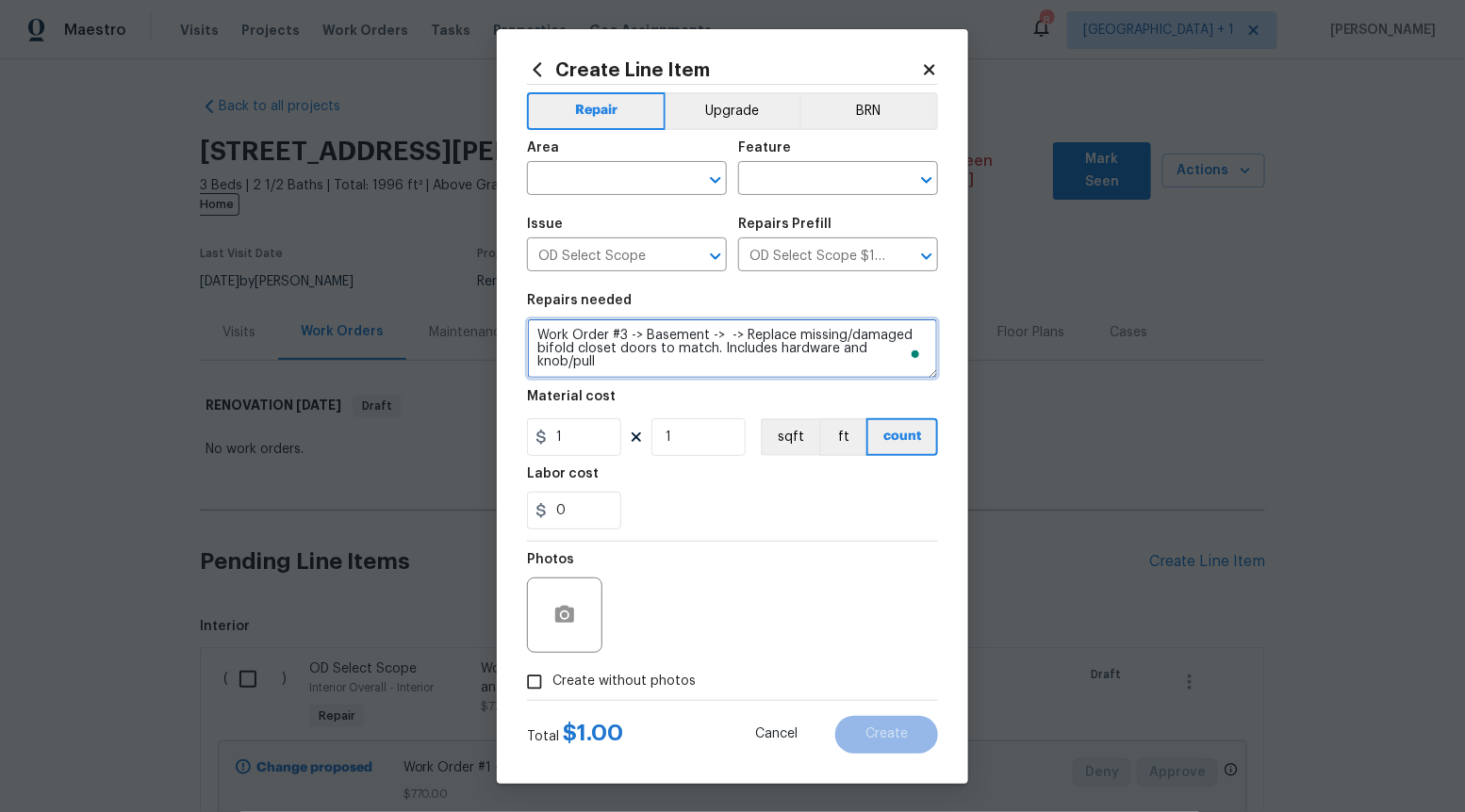
type textarea "Work Order #3 -> Basement -> -> Replace missing/damaged bifold closet doors to …"
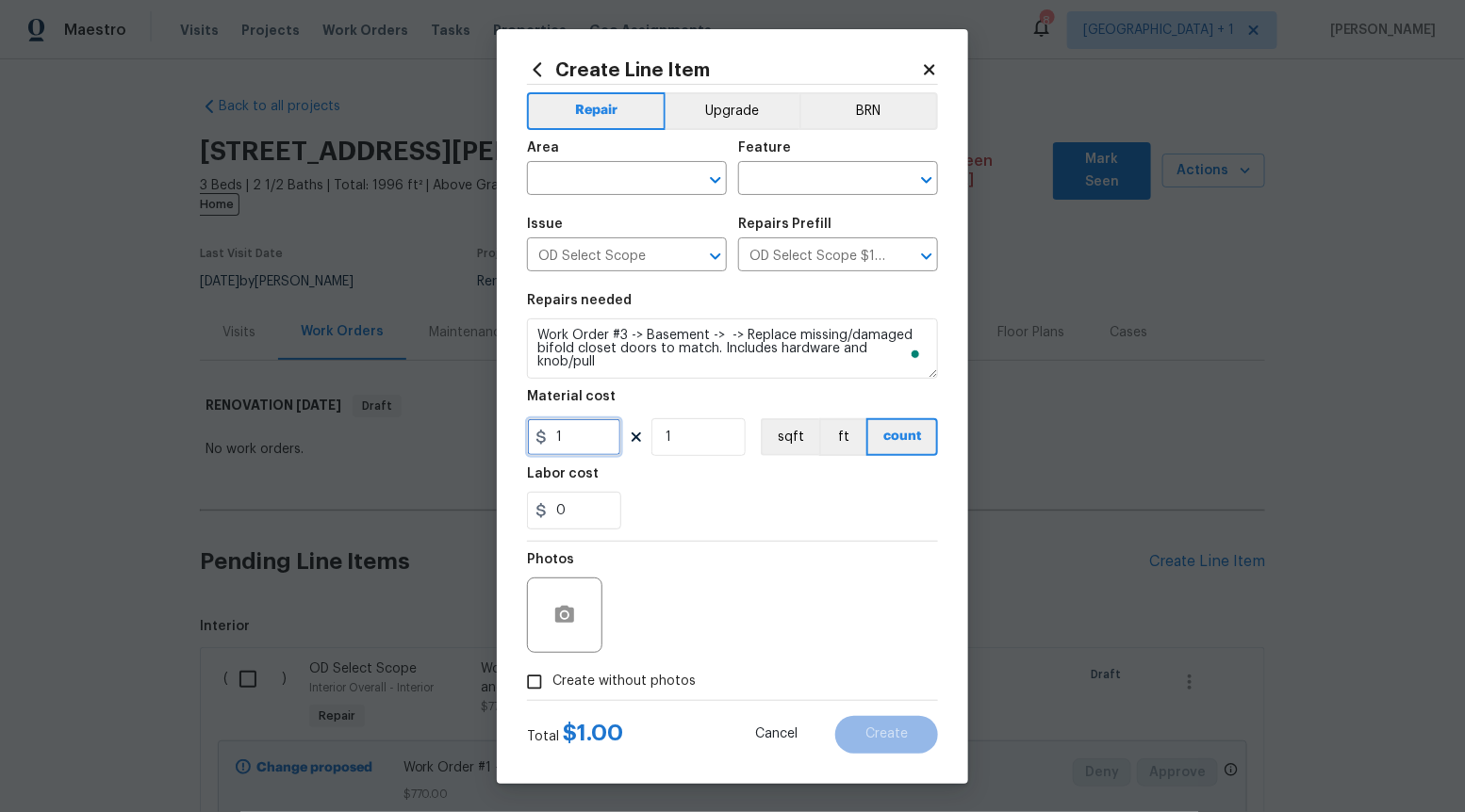
click at [619, 439] on input "1" at bounding box center [573, 437] width 94 height 38
type input "498"
click at [543, 694] on input "Create without photos" at bounding box center [535, 682] width 36 height 36
checkbox input "true"
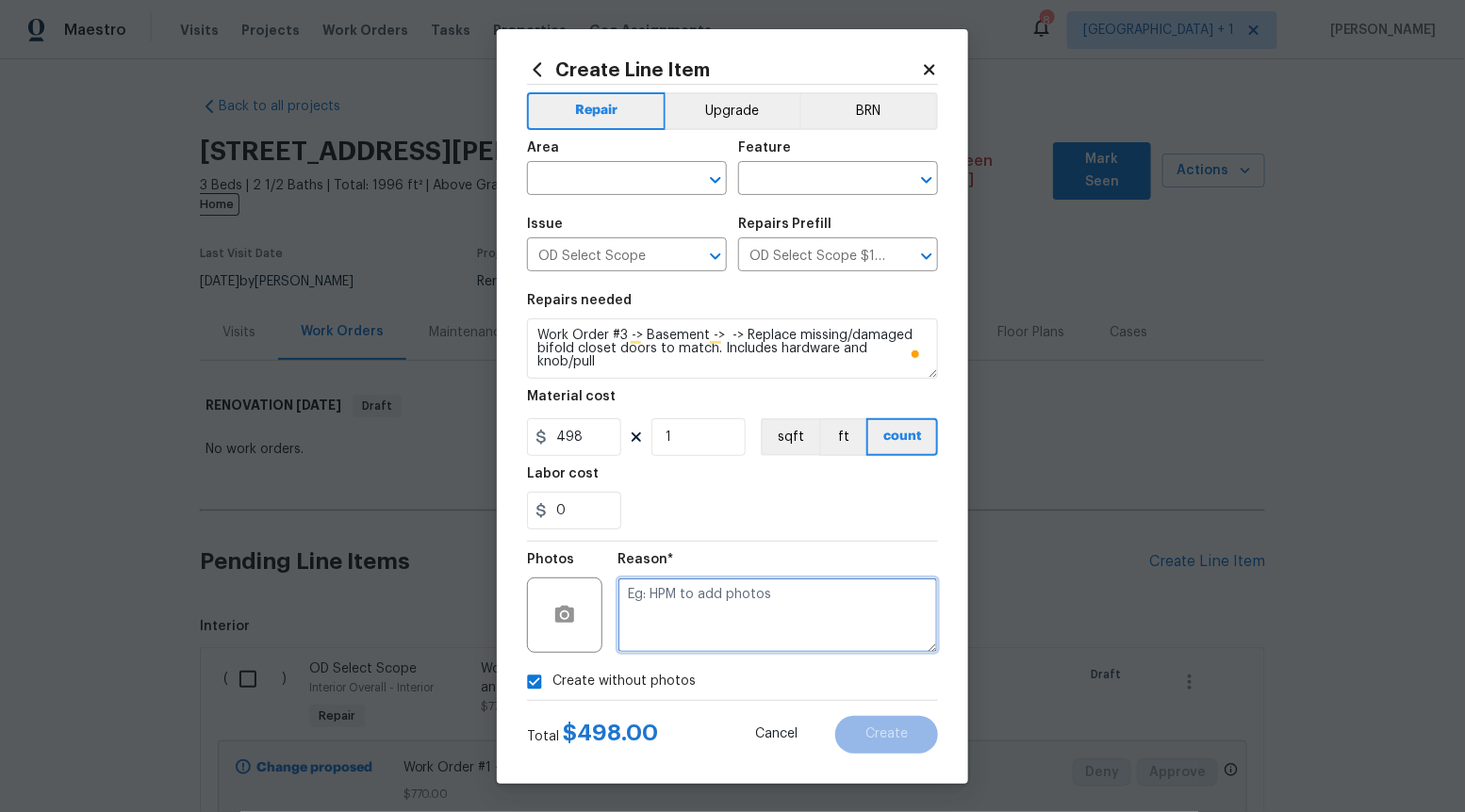
click at [697, 634] on textarea at bounding box center [778, 616] width 320 height 75
click at [702, 184] on button "Clear" at bounding box center [690, 179] width 27 height 27
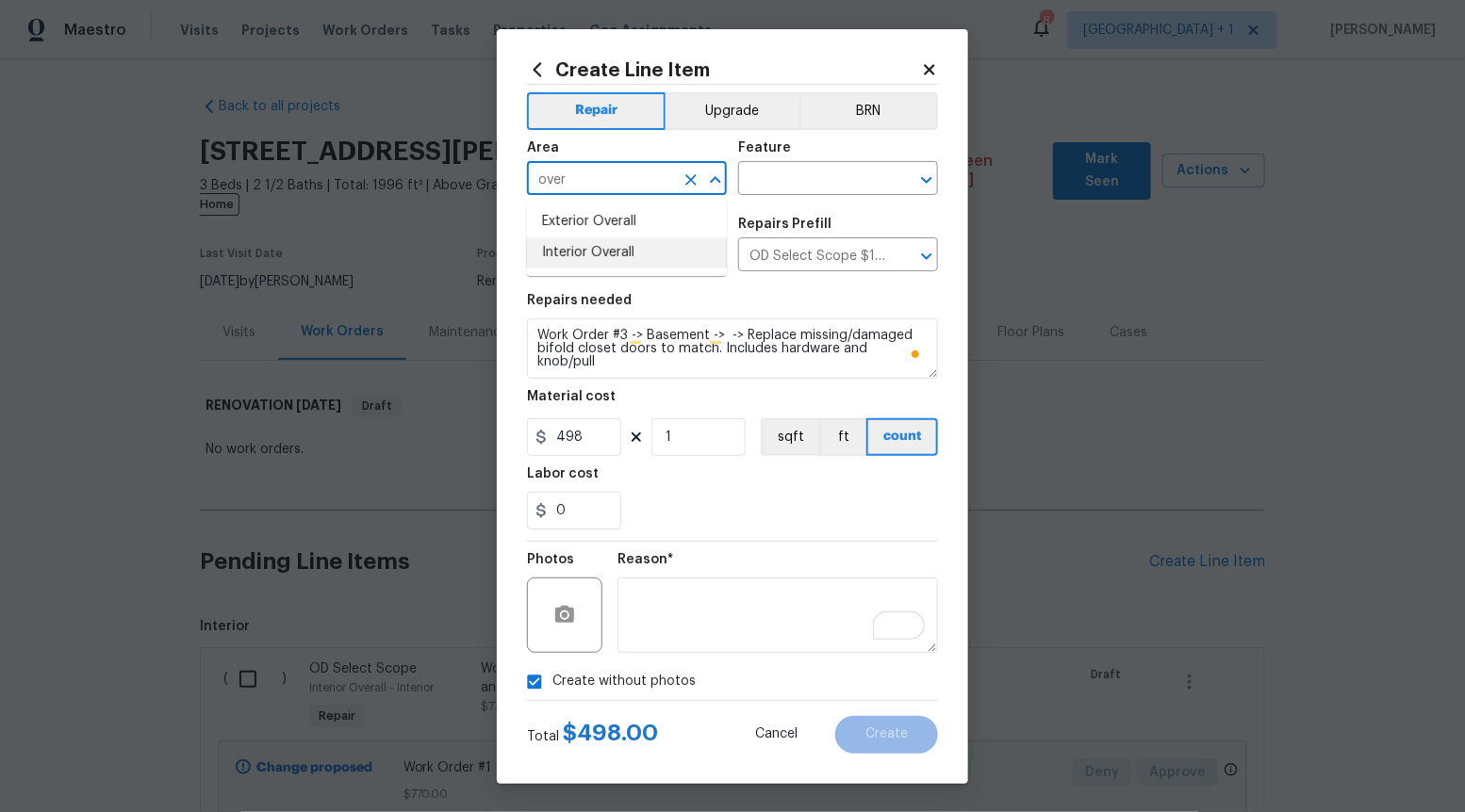
click at [623, 252] on li "Interior Overall" at bounding box center [626, 253] width 199 height 31
type input "Interior Overall"
click at [827, 185] on input "text" at bounding box center [811, 179] width 147 height 29
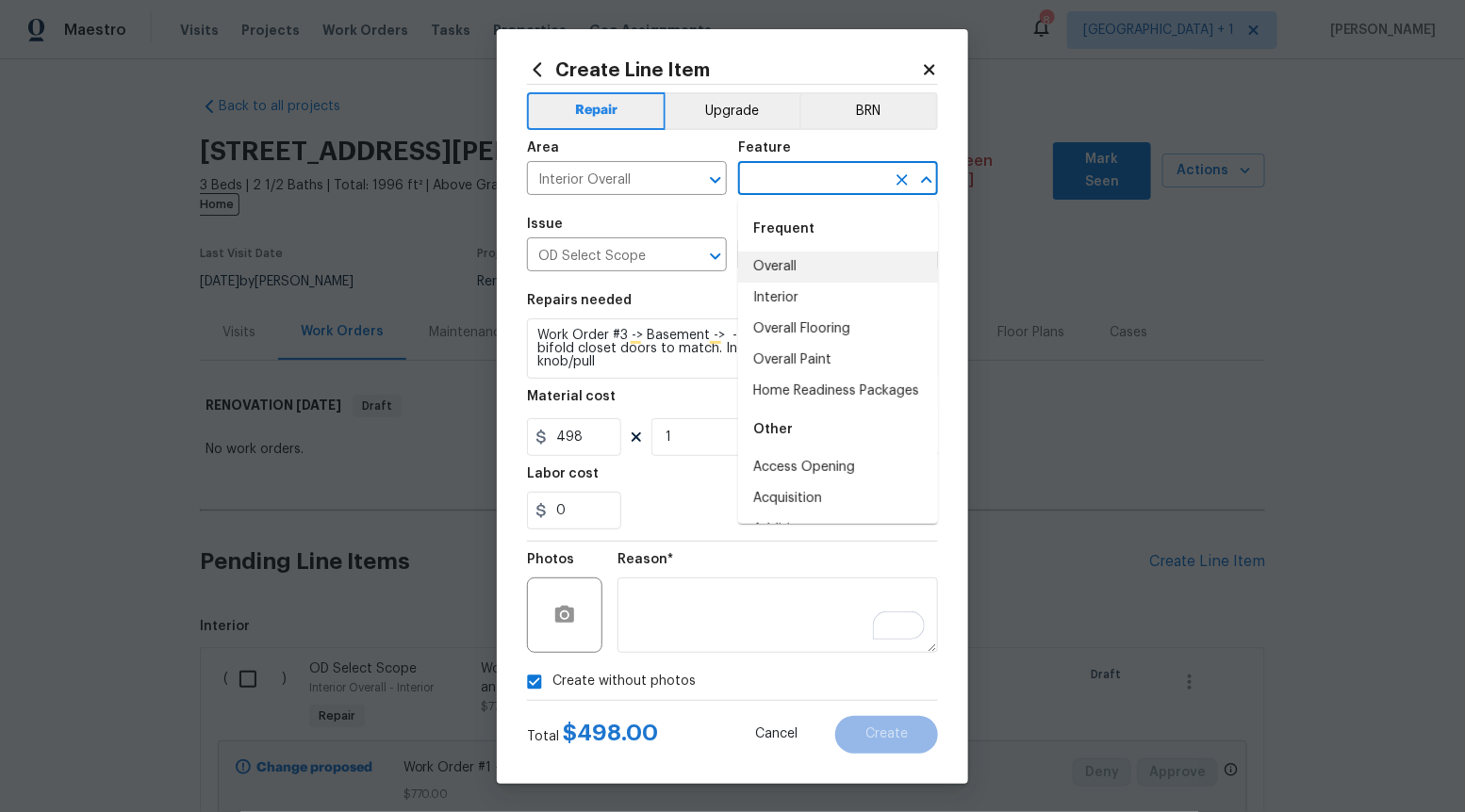
click at [810, 263] on li "Overall" at bounding box center [837, 267] width 199 height 31
type input "Overall"
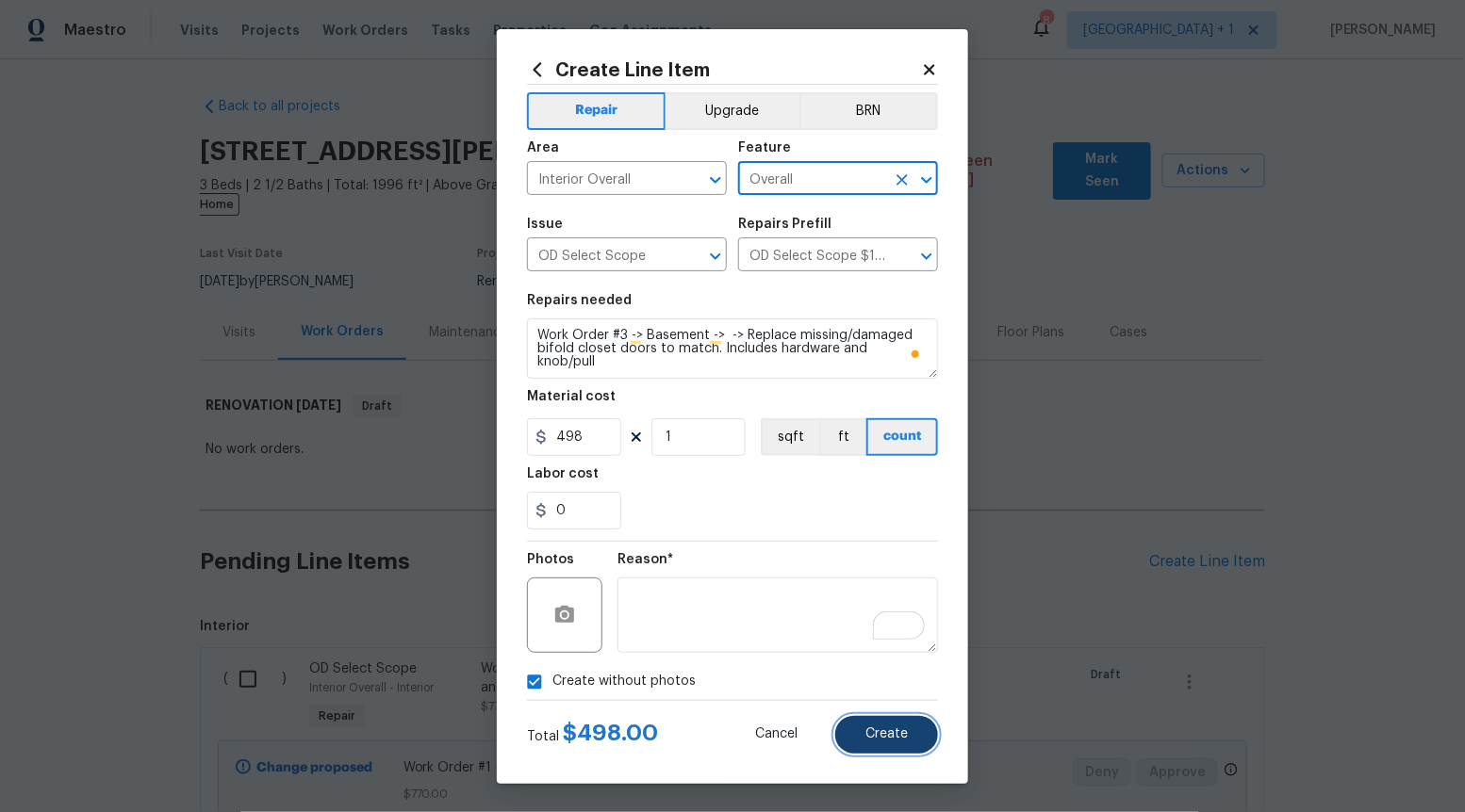
click at [874, 733] on span "Create" at bounding box center [887, 735] width 43 height 14
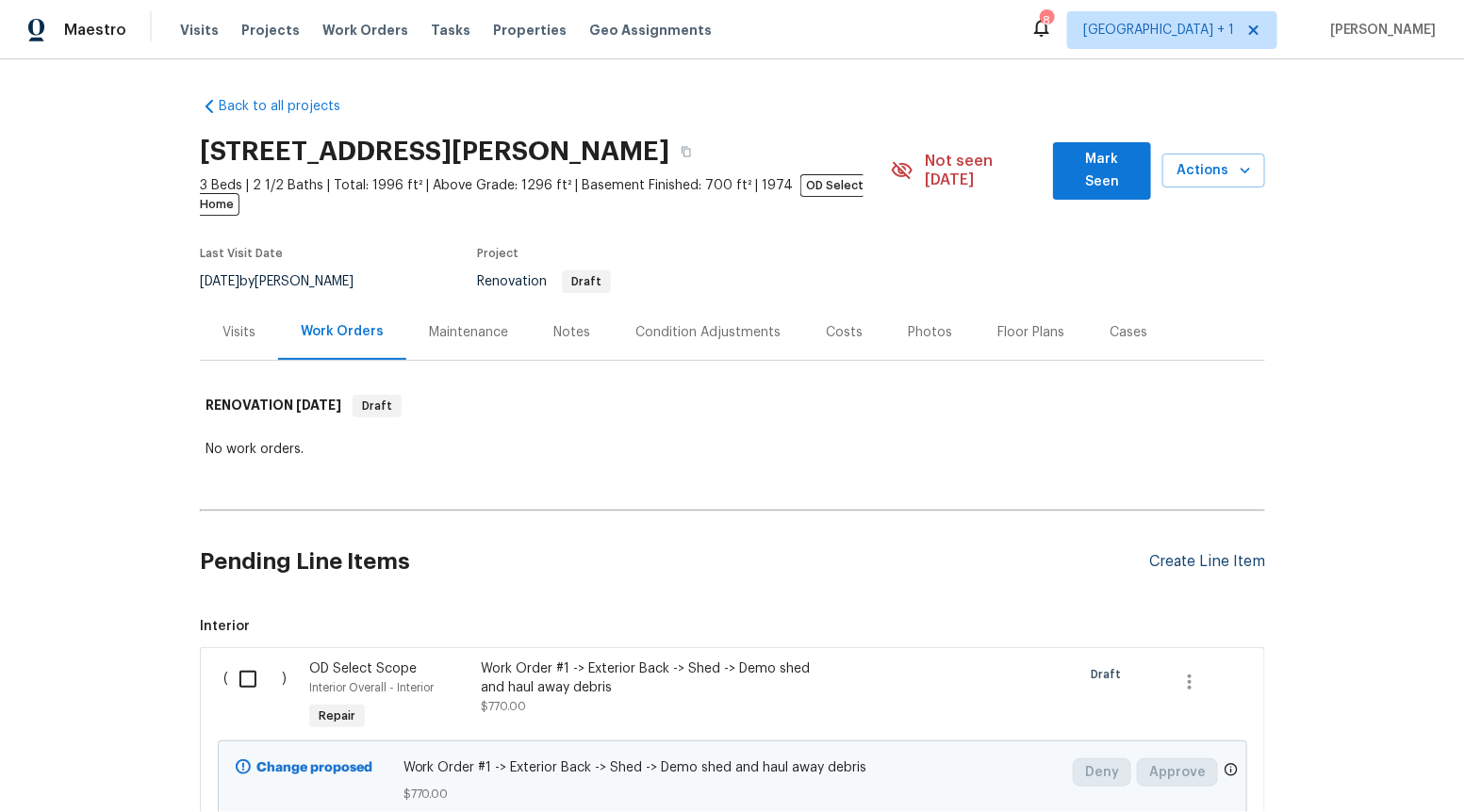
click at [1217, 553] on div "Create Line Item" at bounding box center [1207, 562] width 116 height 18
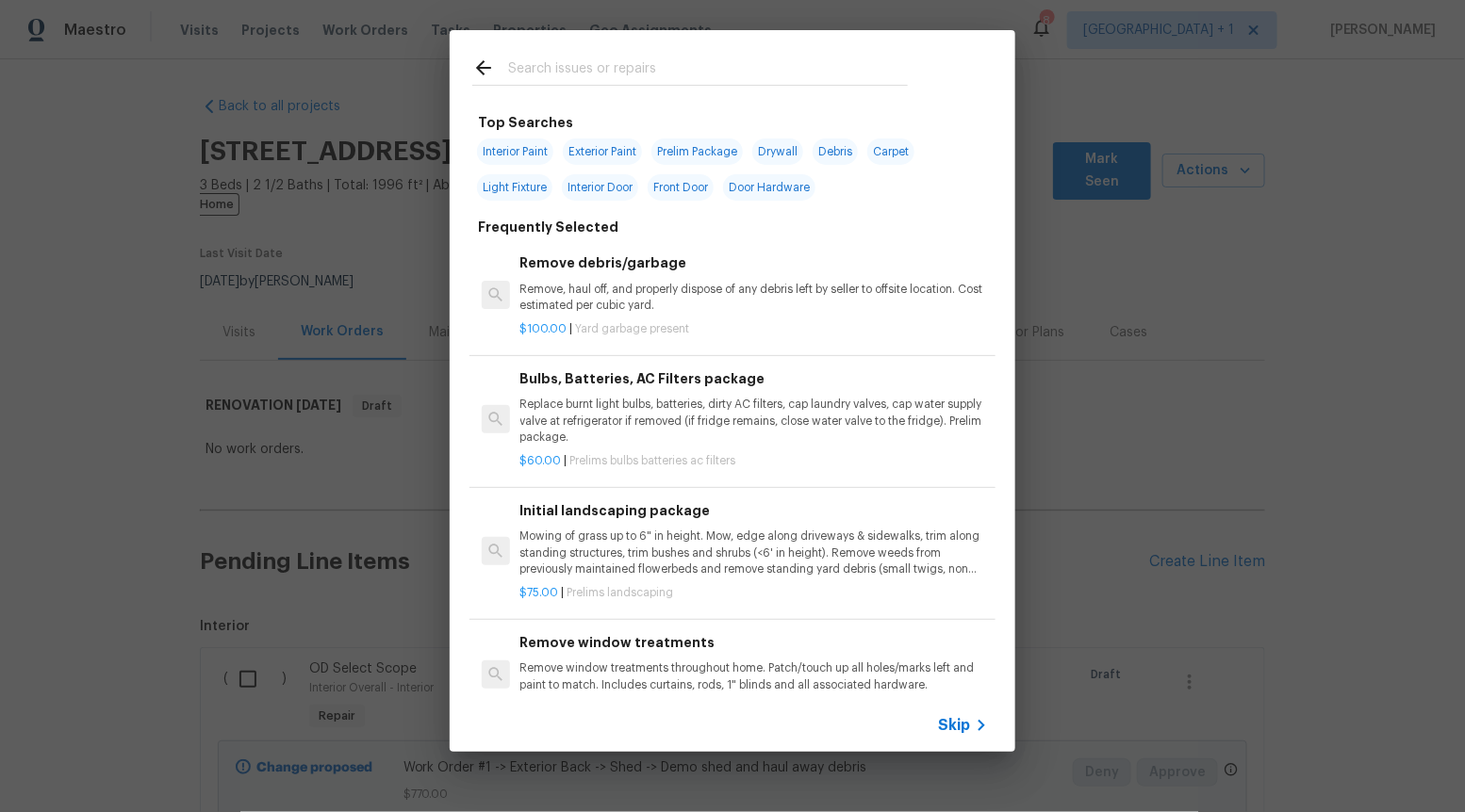
click at [946, 729] on span "Skip" at bounding box center [954, 725] width 32 height 19
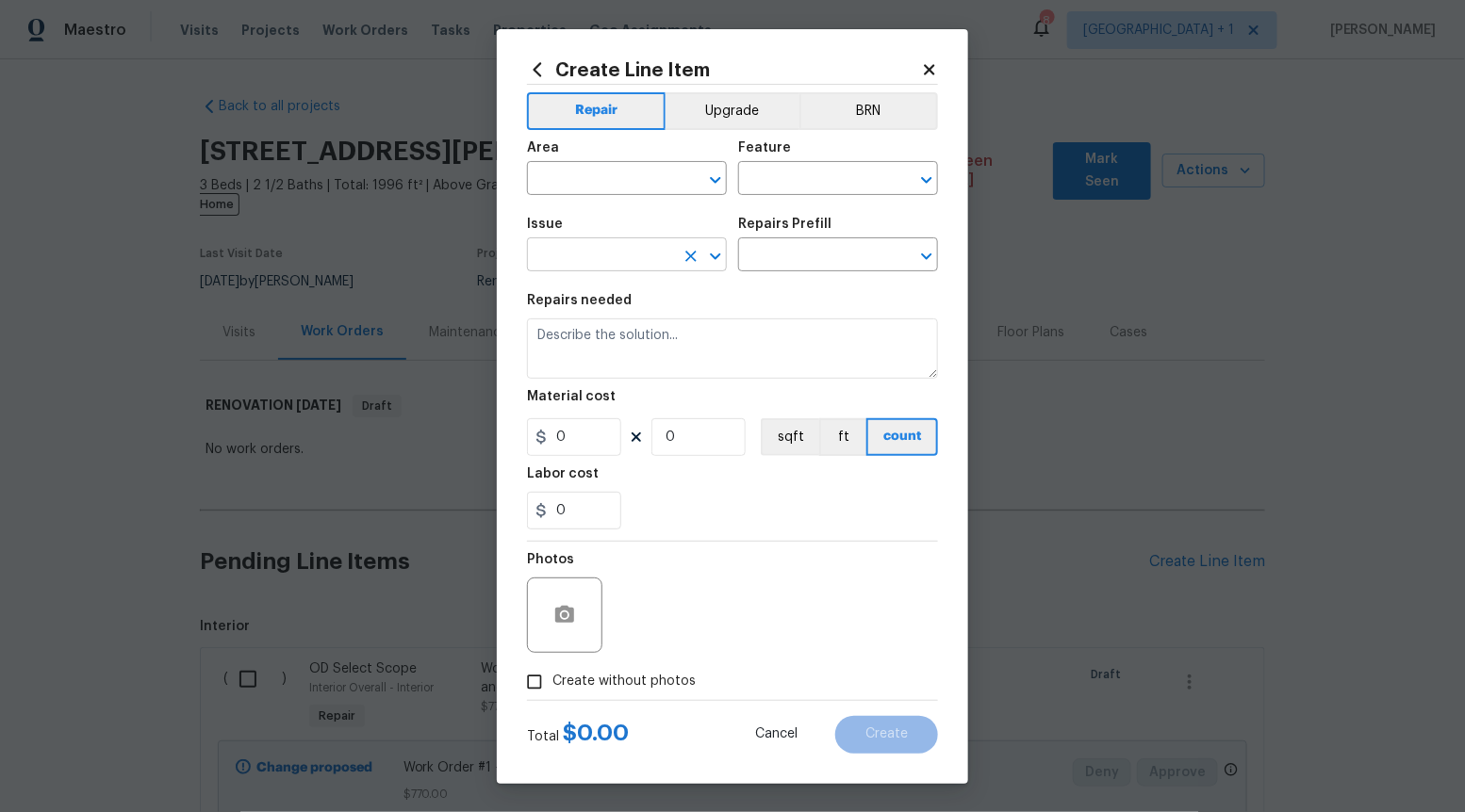
click at [716, 245] on icon "Open" at bounding box center [715, 256] width 23 height 23
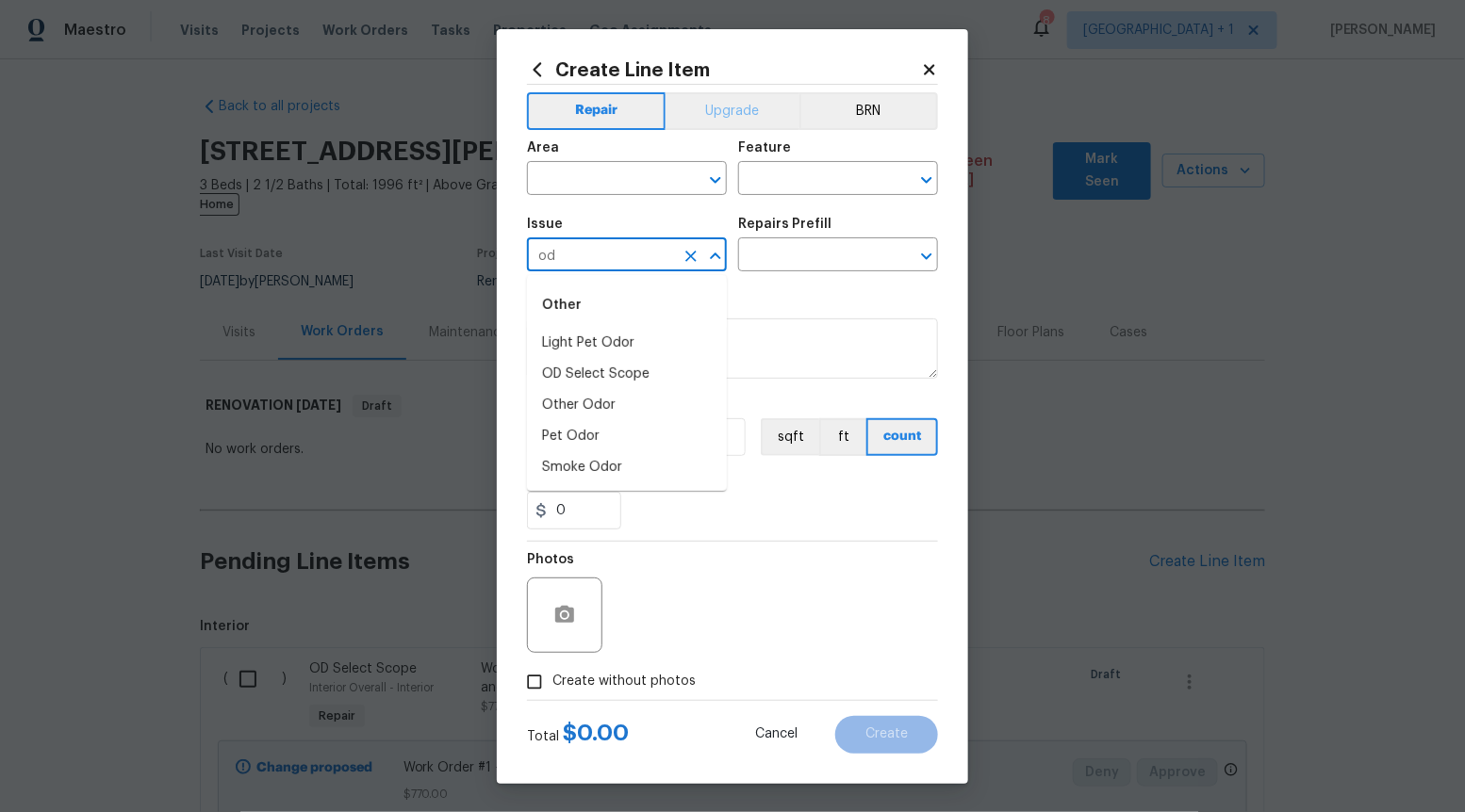
type input "od"
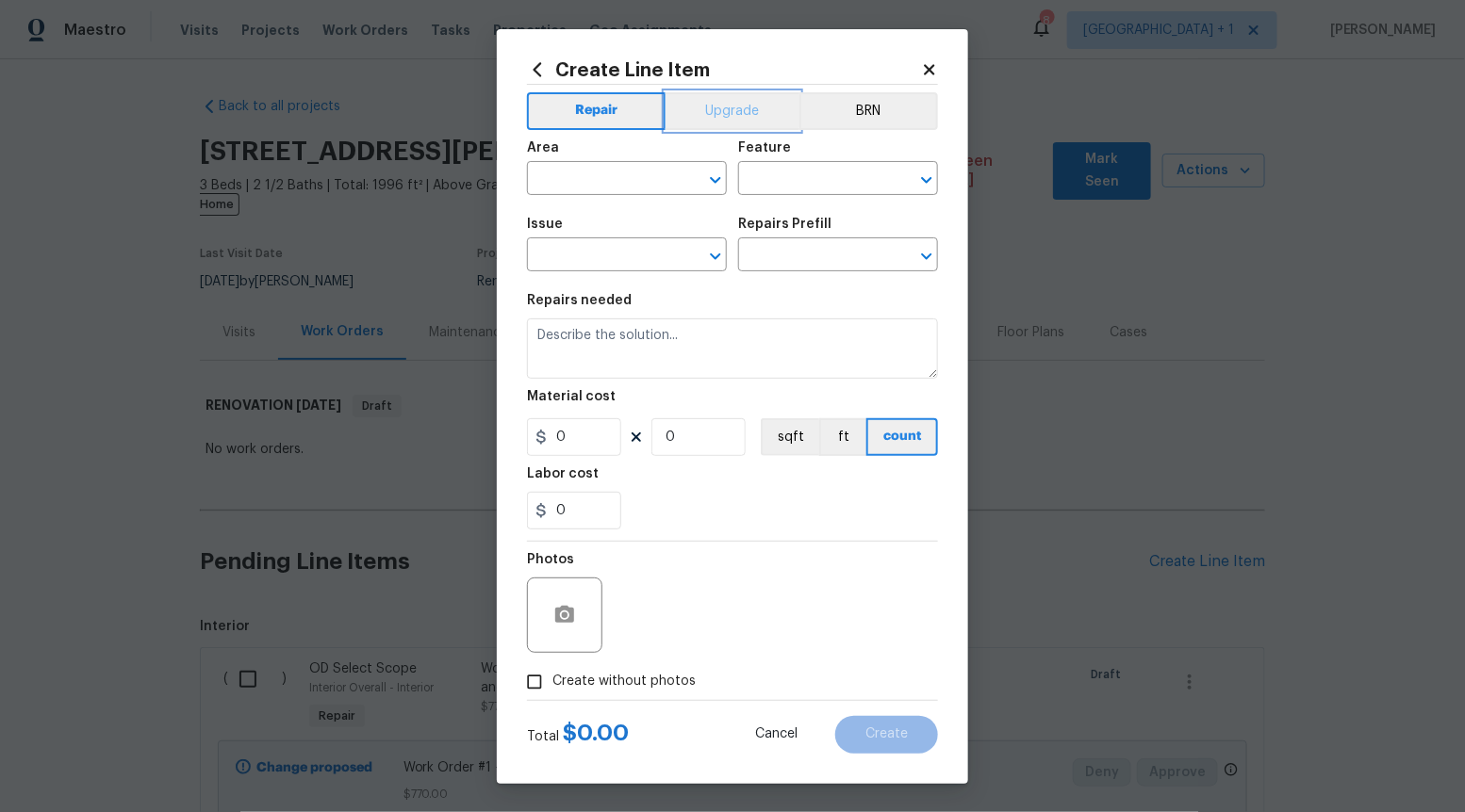
click at [725, 116] on button "Upgrade" at bounding box center [733, 111] width 135 height 38
click at [728, 267] on div "Issue ​ Repairs Prefill ​" at bounding box center [732, 244] width 411 height 76
click at [709, 258] on icon "Open" at bounding box center [715, 256] width 23 height 23
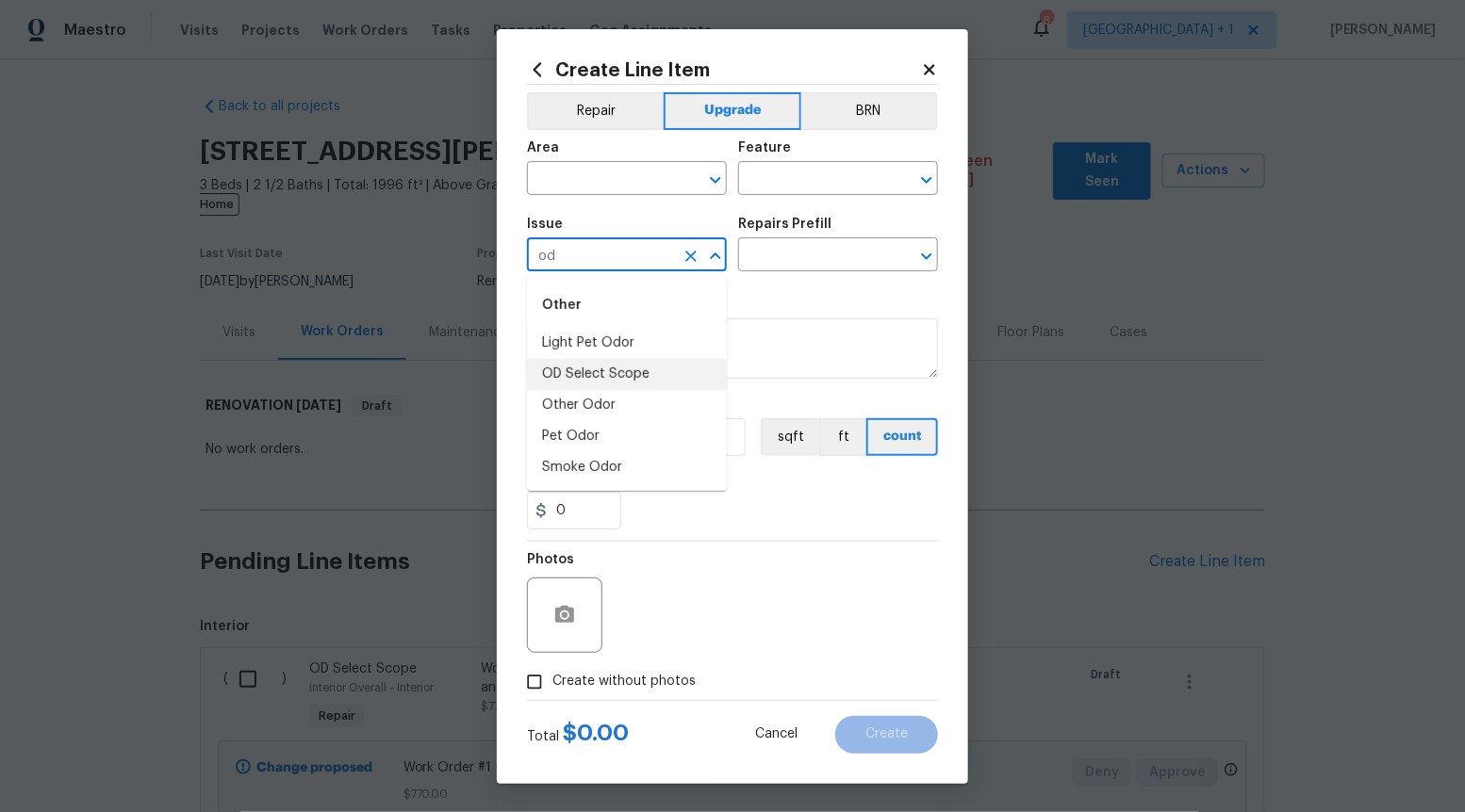
click at [639, 369] on li "OD Select Scope" at bounding box center [626, 374] width 199 height 31
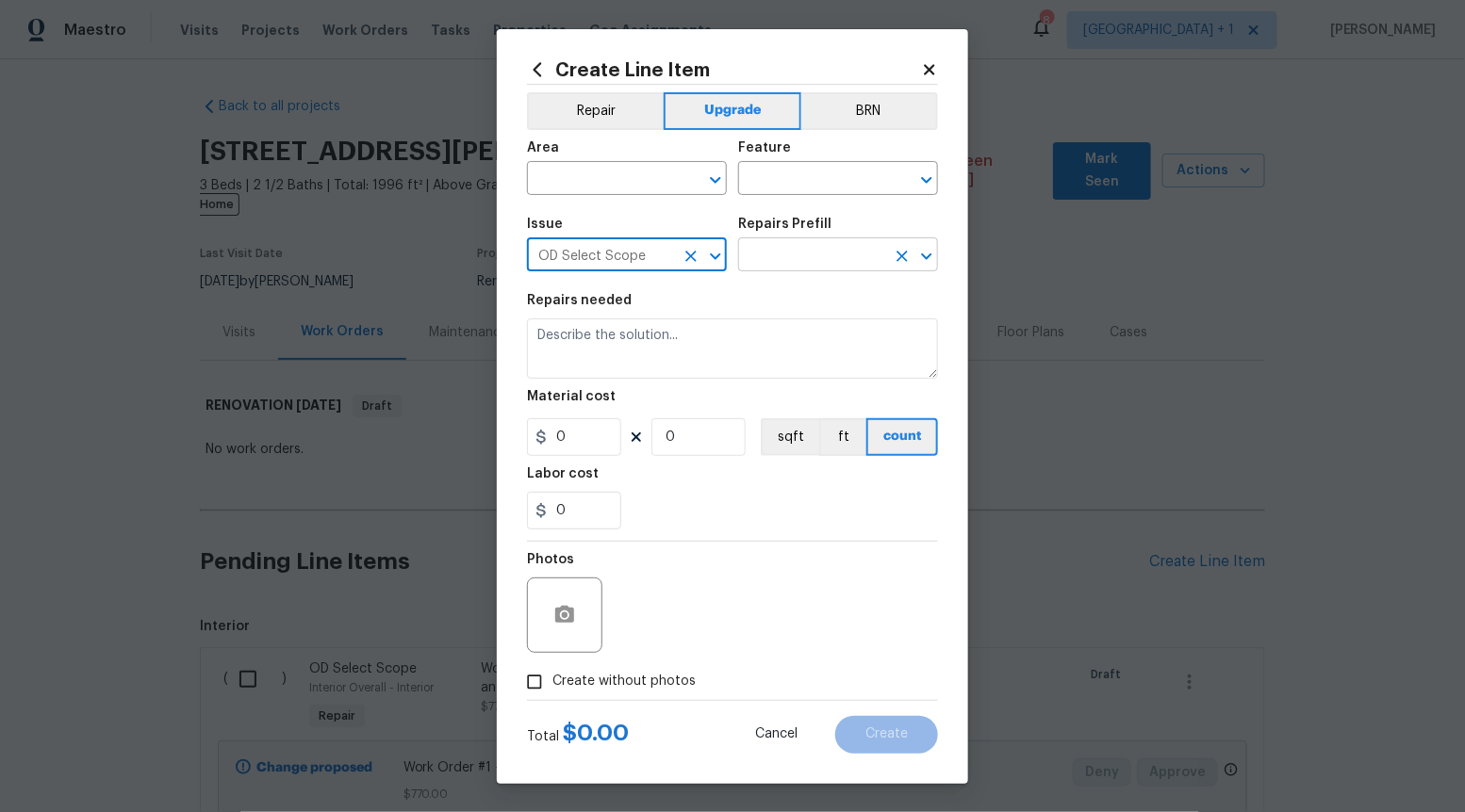
type input "OD Select Scope"
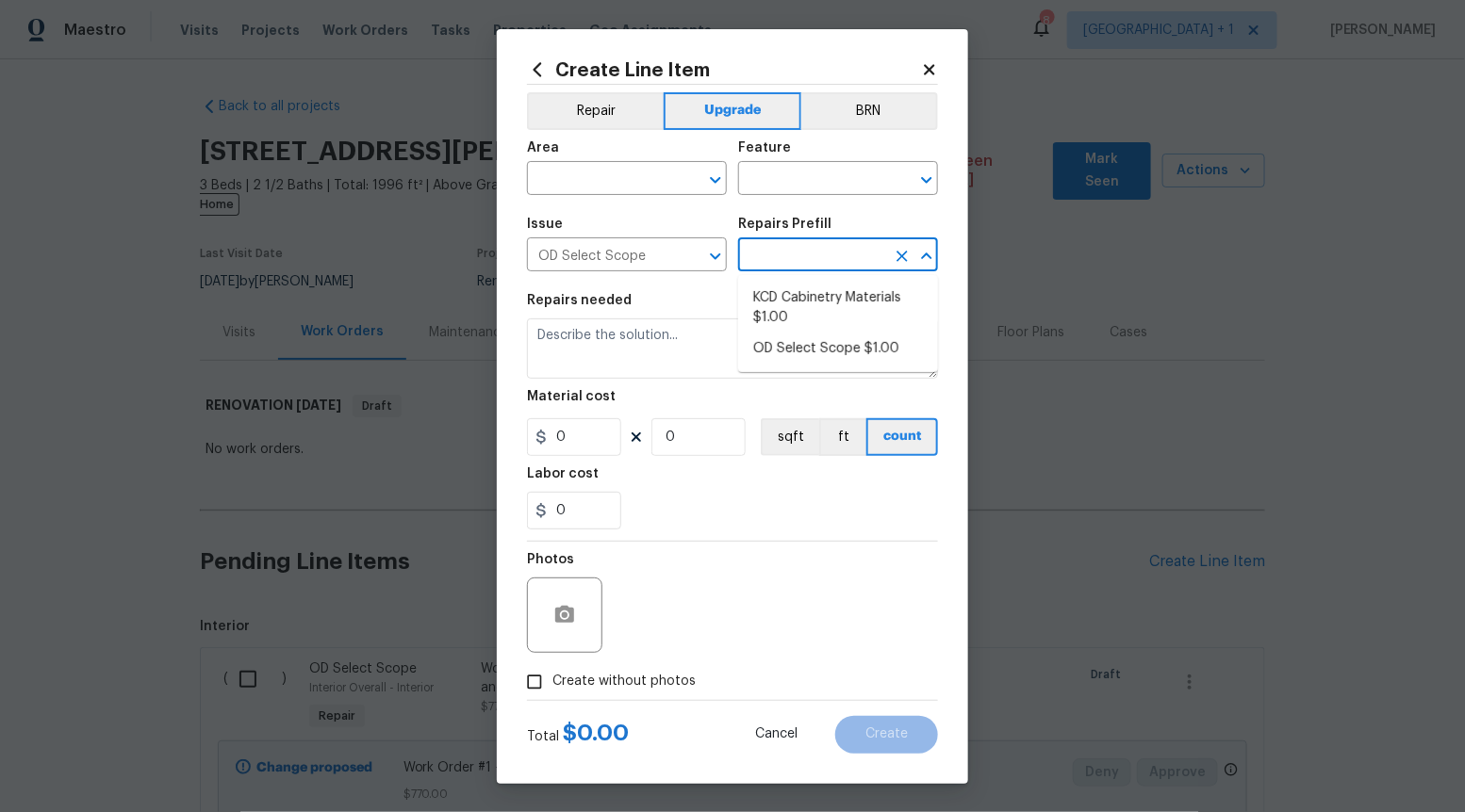
click at [833, 264] on input "text" at bounding box center [811, 256] width 147 height 29
click at [825, 351] on li "OD Select Scope $1.00" at bounding box center [837, 348] width 199 height 31
type input "OD Select Scope $1.00"
type textarea "Refer to the agreed upon scope document for further details."
type input "1"
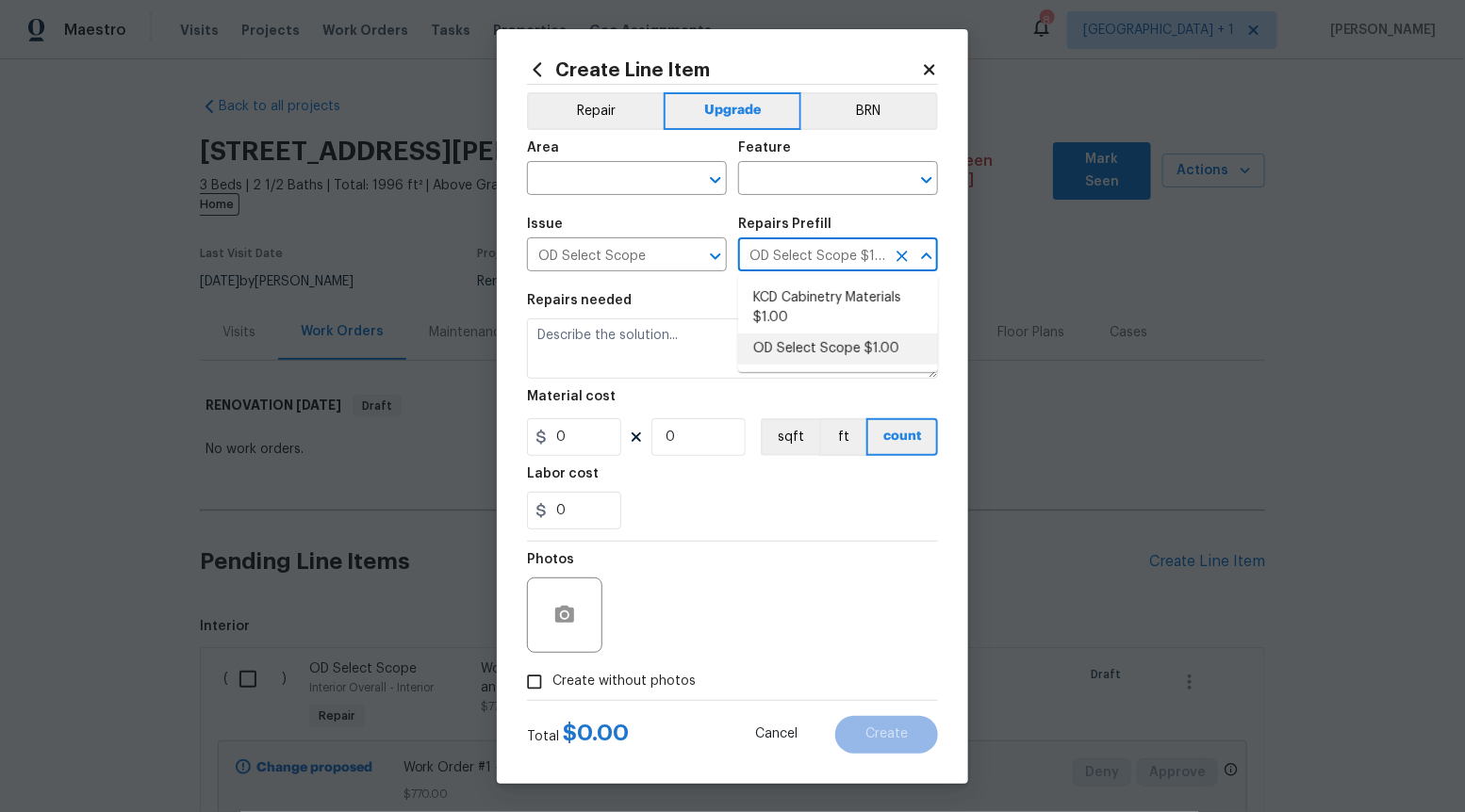
type input "1"
click at [825, 351] on textarea "Refer to the agreed upon scope document for further details." at bounding box center [732, 348] width 411 height 60
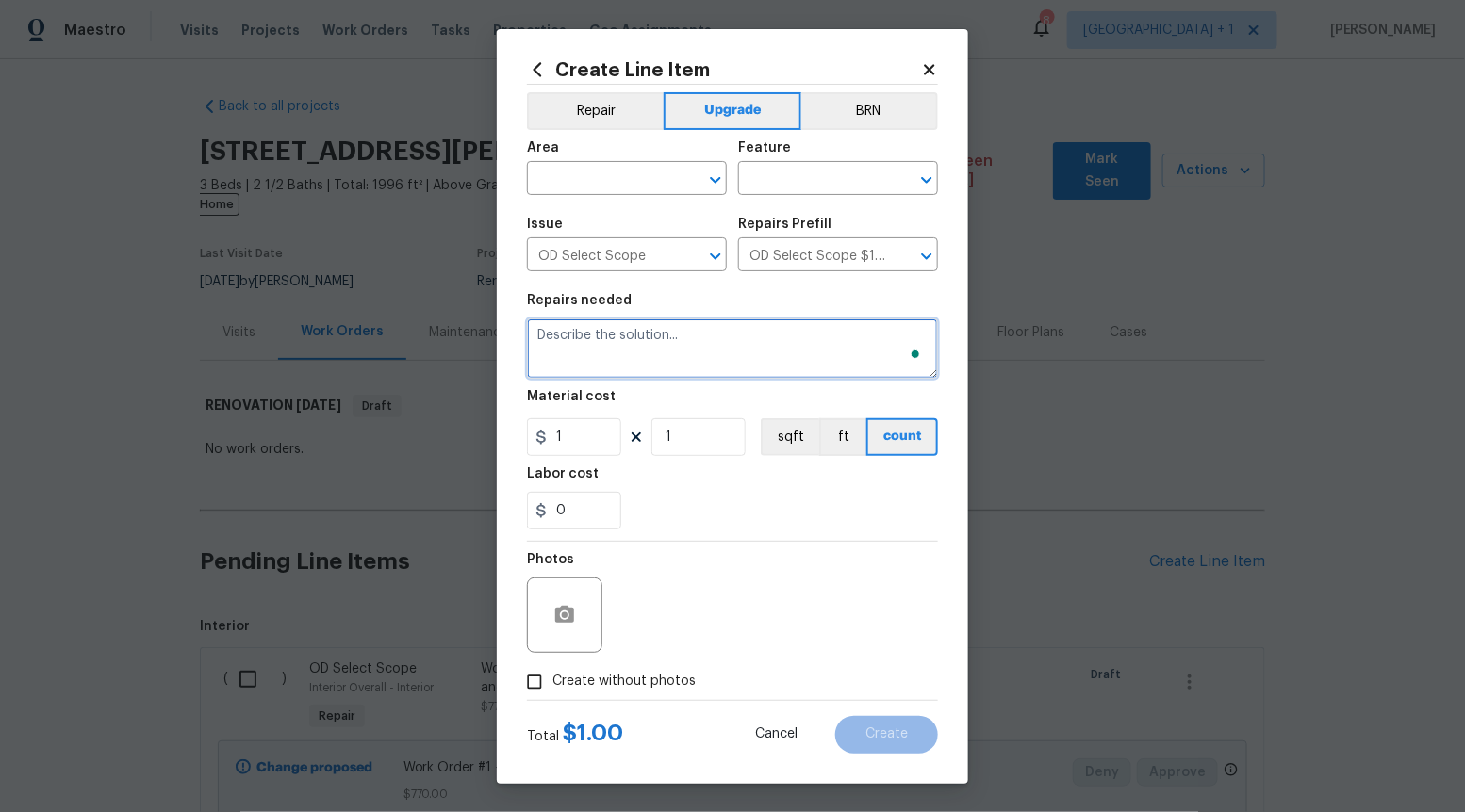
paste textarea "Work Order #3 -> Basement -> -> Demo closet shelving in bedrooms and install ne…"
type textarea "Work Order #3 -> Basement -> -> Demo closet shelving in bedrooms and install ne…"
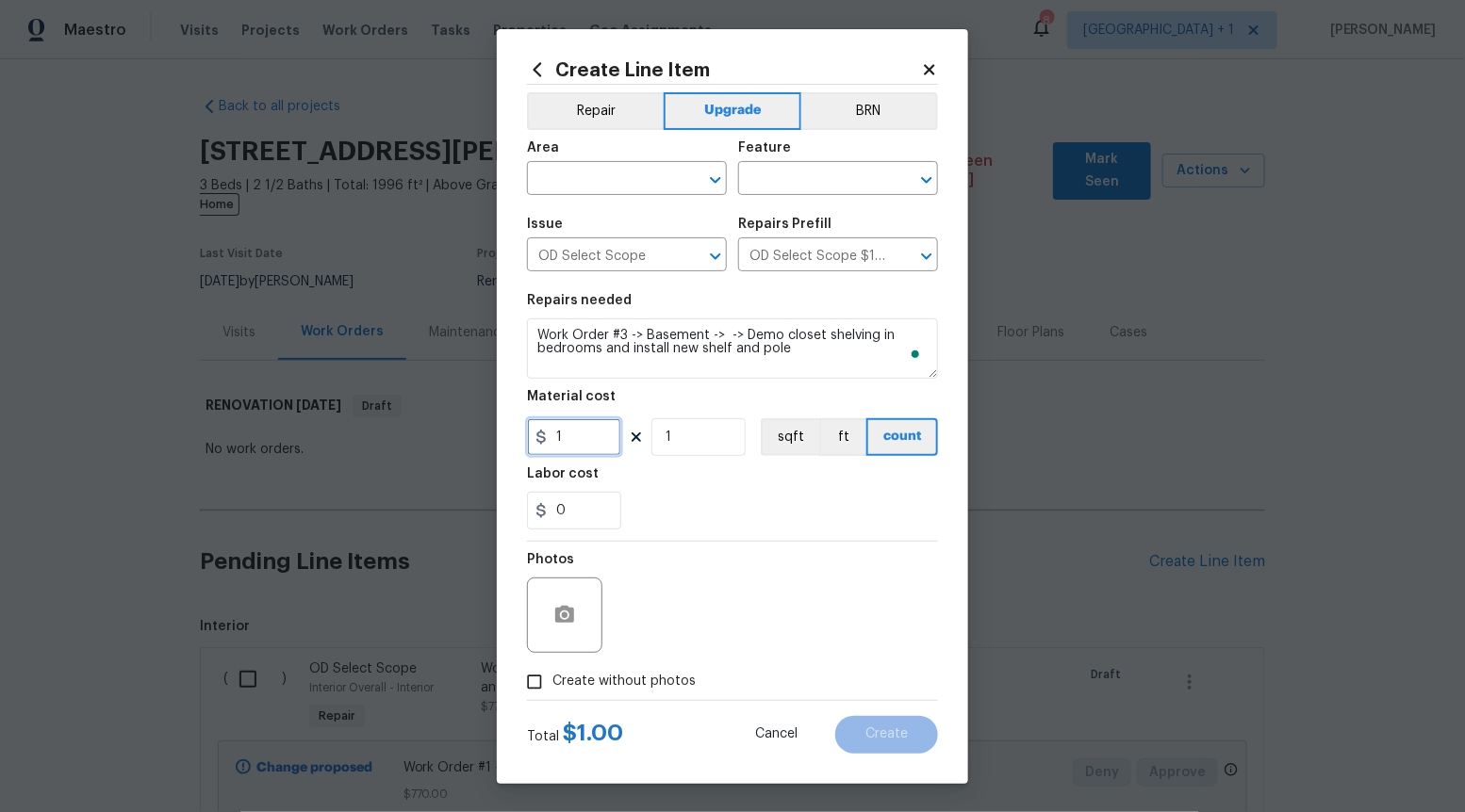
drag, startPoint x: 605, startPoint y: 445, endPoint x: 608, endPoint y: 435, distance: 10.4
click at [605, 445] on input "1" at bounding box center [573, 437] width 94 height 38
type input "370"
click at [534, 677] on input "Create without photos" at bounding box center [535, 682] width 36 height 36
checkbox input "true"
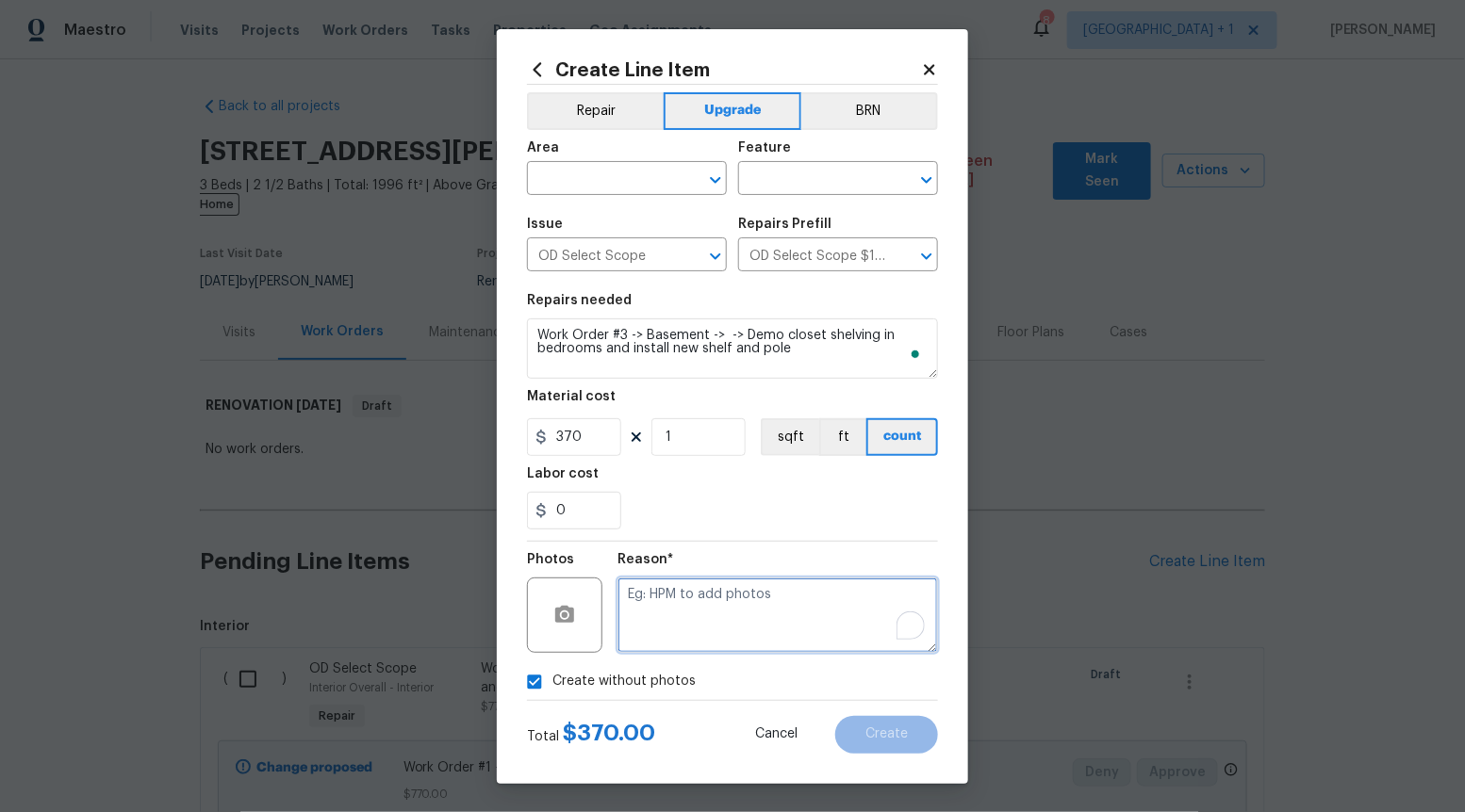
click at [723, 618] on textarea "To enrich screen reader interactions, please activate Accessibility in Grammarl…" at bounding box center [778, 616] width 320 height 75
click at [718, 160] on div "Area" at bounding box center [626, 154] width 199 height 25
click at [719, 168] on button "Open" at bounding box center [715, 179] width 27 height 27
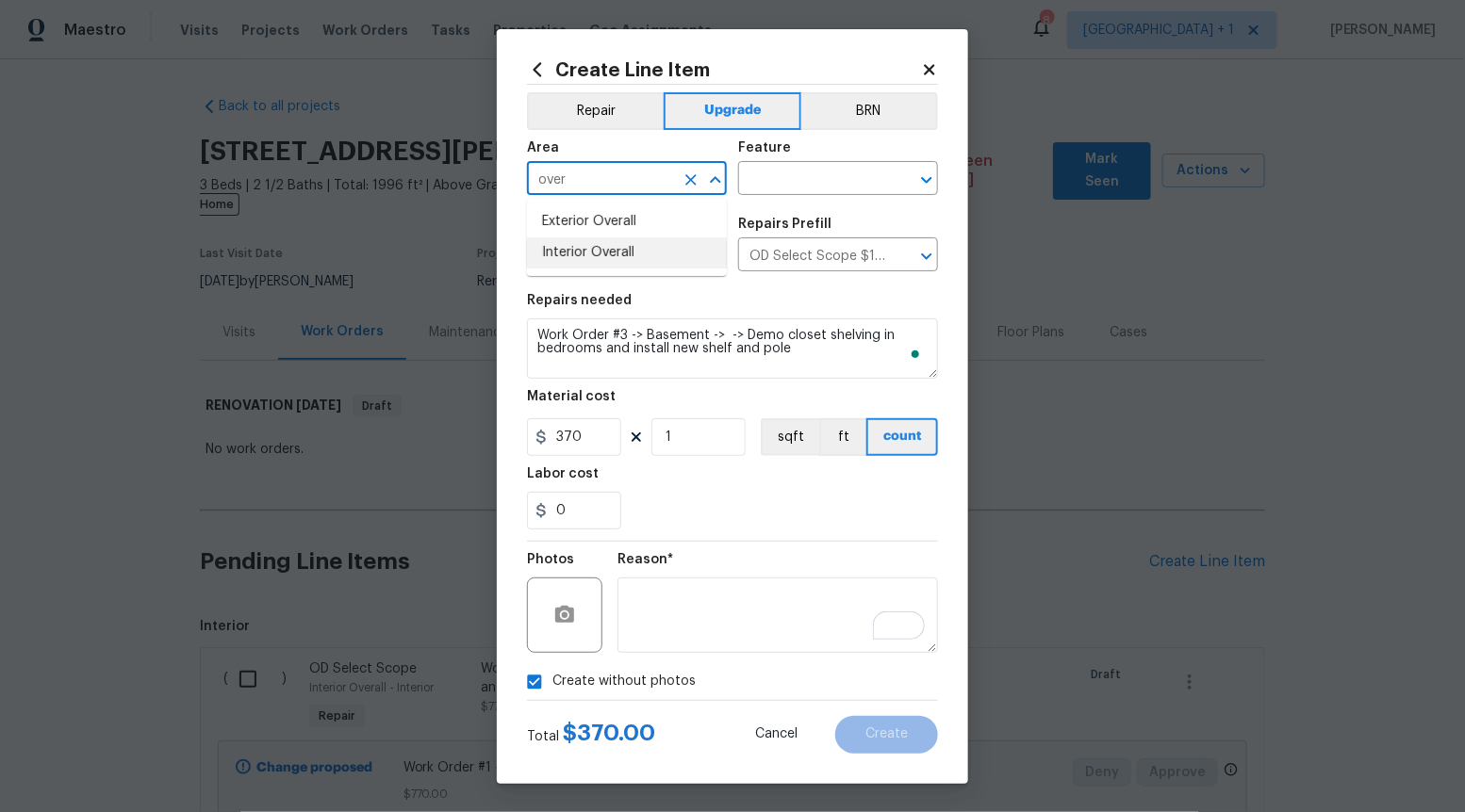
click at [611, 249] on li "Interior Overall" at bounding box center [626, 253] width 199 height 31
type input "Interior Overall"
click at [815, 173] on input "text" at bounding box center [811, 179] width 147 height 29
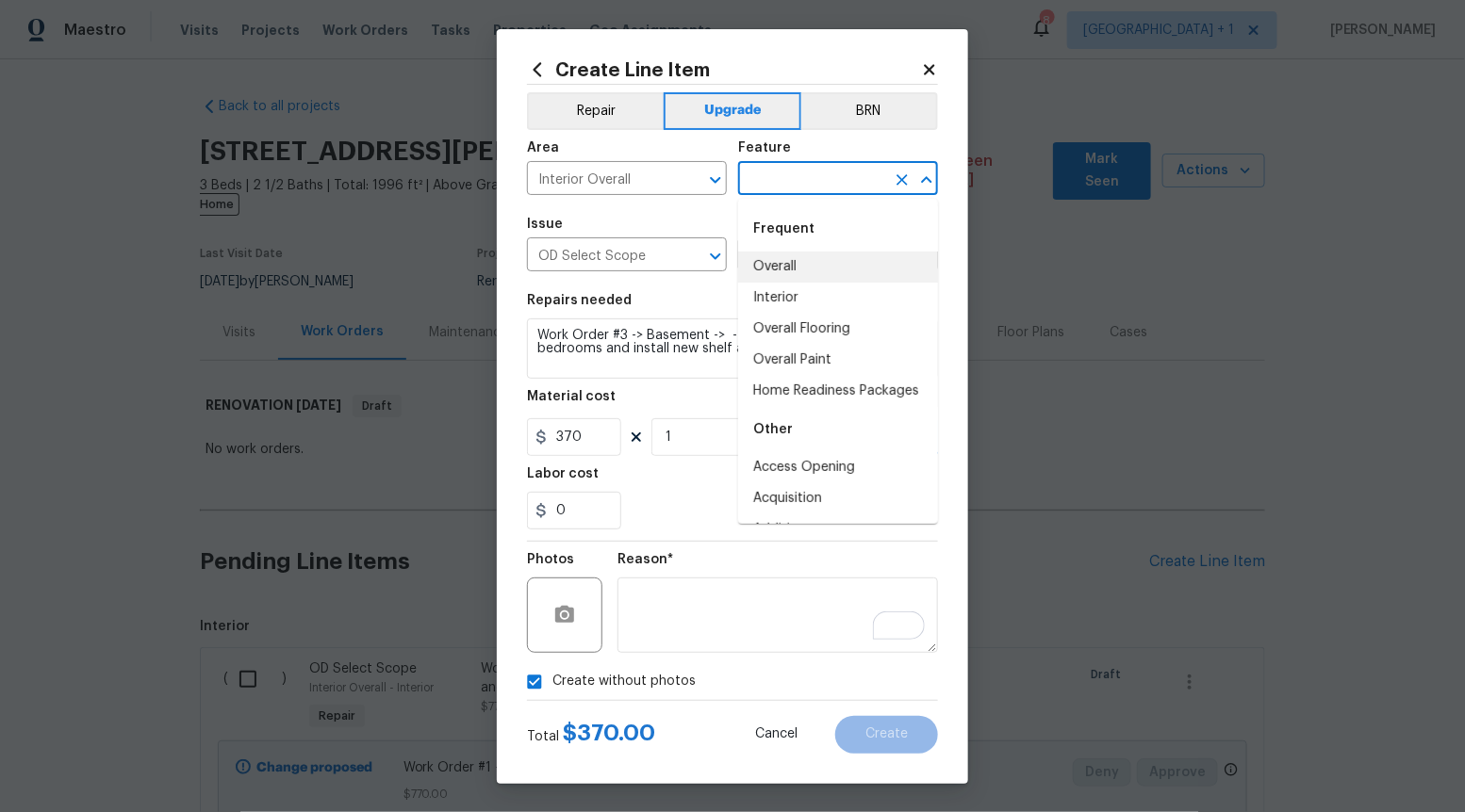
click at [799, 255] on li "Overall" at bounding box center [837, 267] width 199 height 31
type input "Overall"
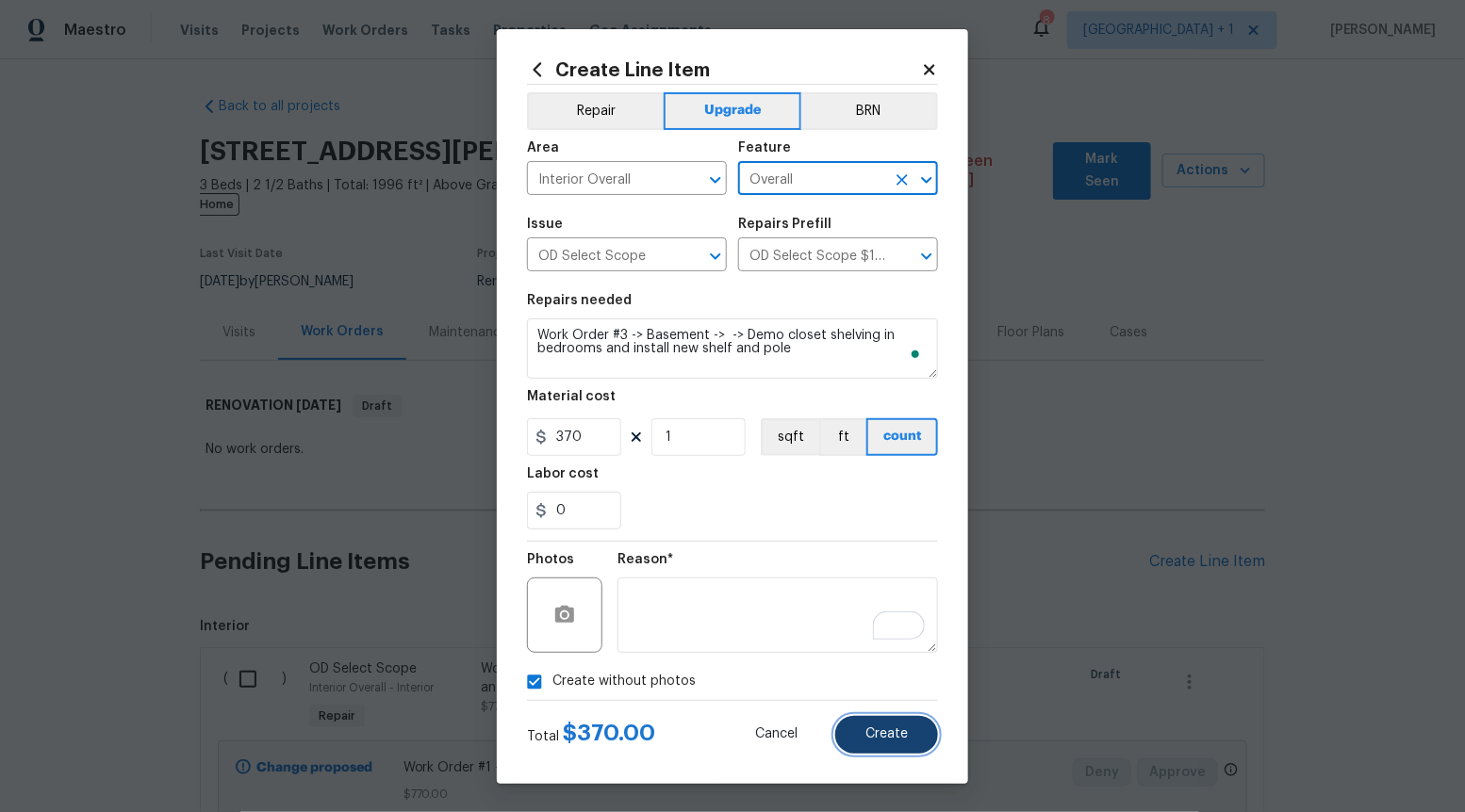
click at [880, 727] on button "Create" at bounding box center [887, 735] width 103 height 38
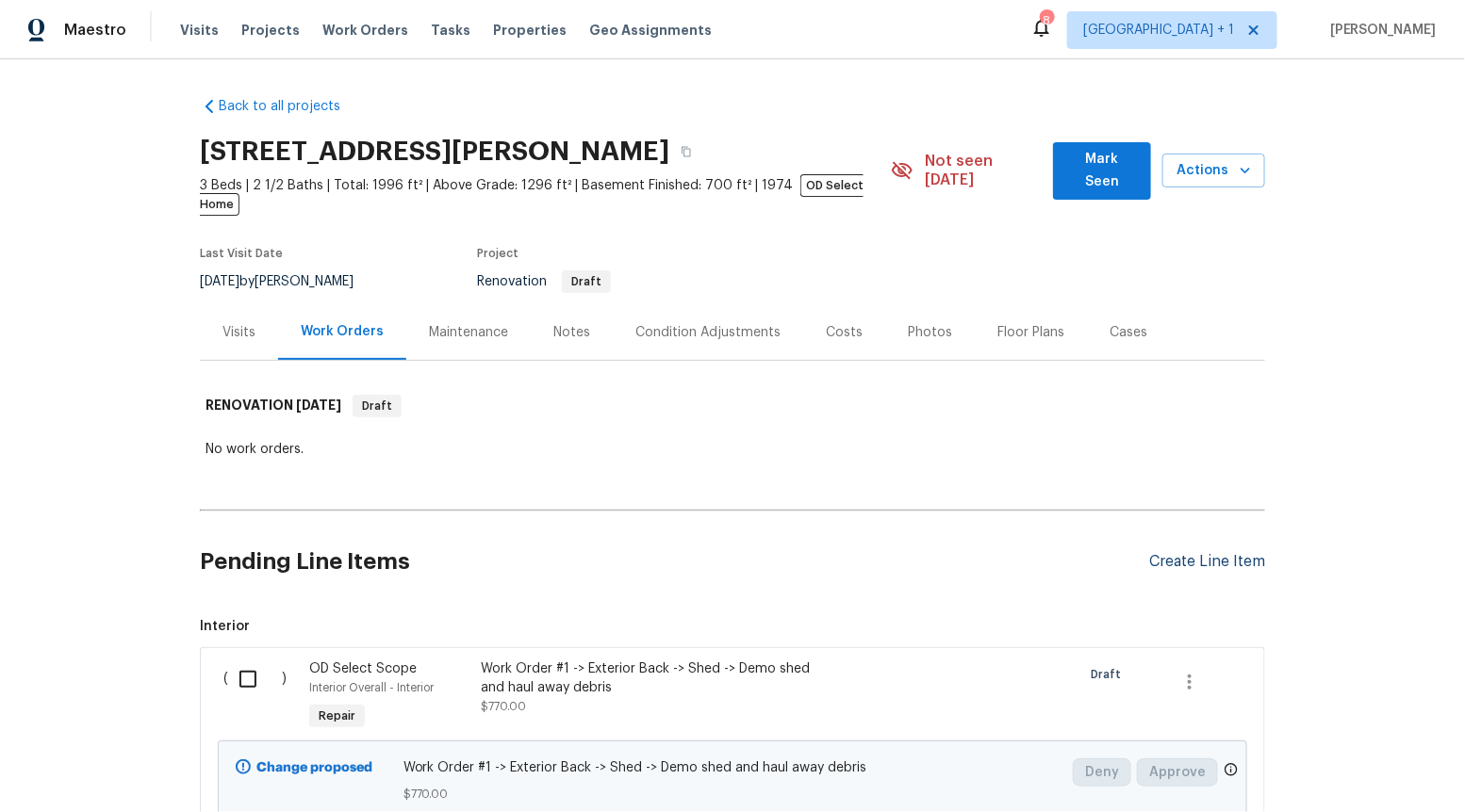
click at [1205, 553] on div "Create Line Item" at bounding box center [1207, 562] width 116 height 18
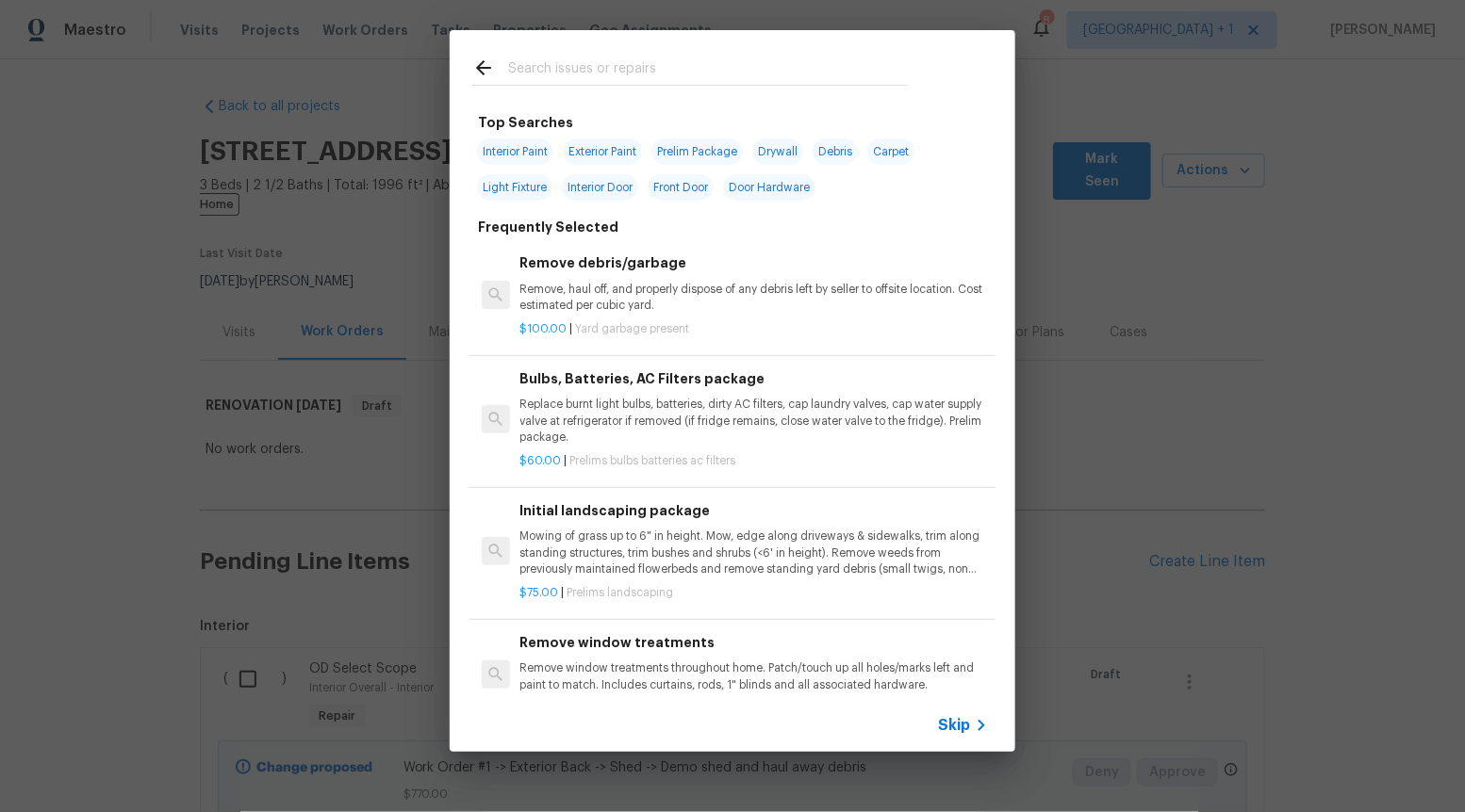
click at [961, 717] on span "Skip" at bounding box center [954, 725] width 32 height 19
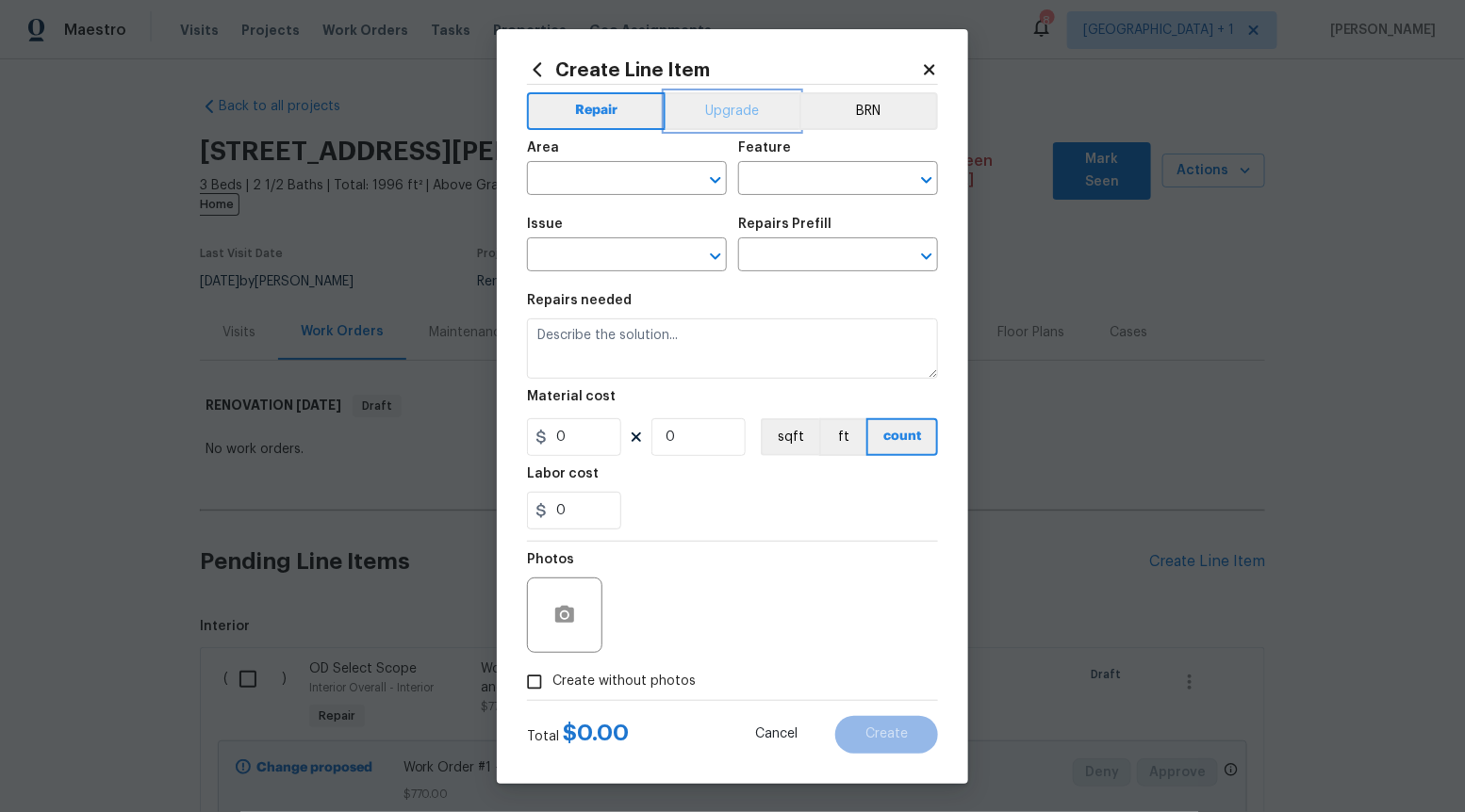
click at [723, 117] on button "Upgrade" at bounding box center [733, 111] width 135 height 38
click at [704, 266] on icon "Open" at bounding box center [715, 256] width 23 height 23
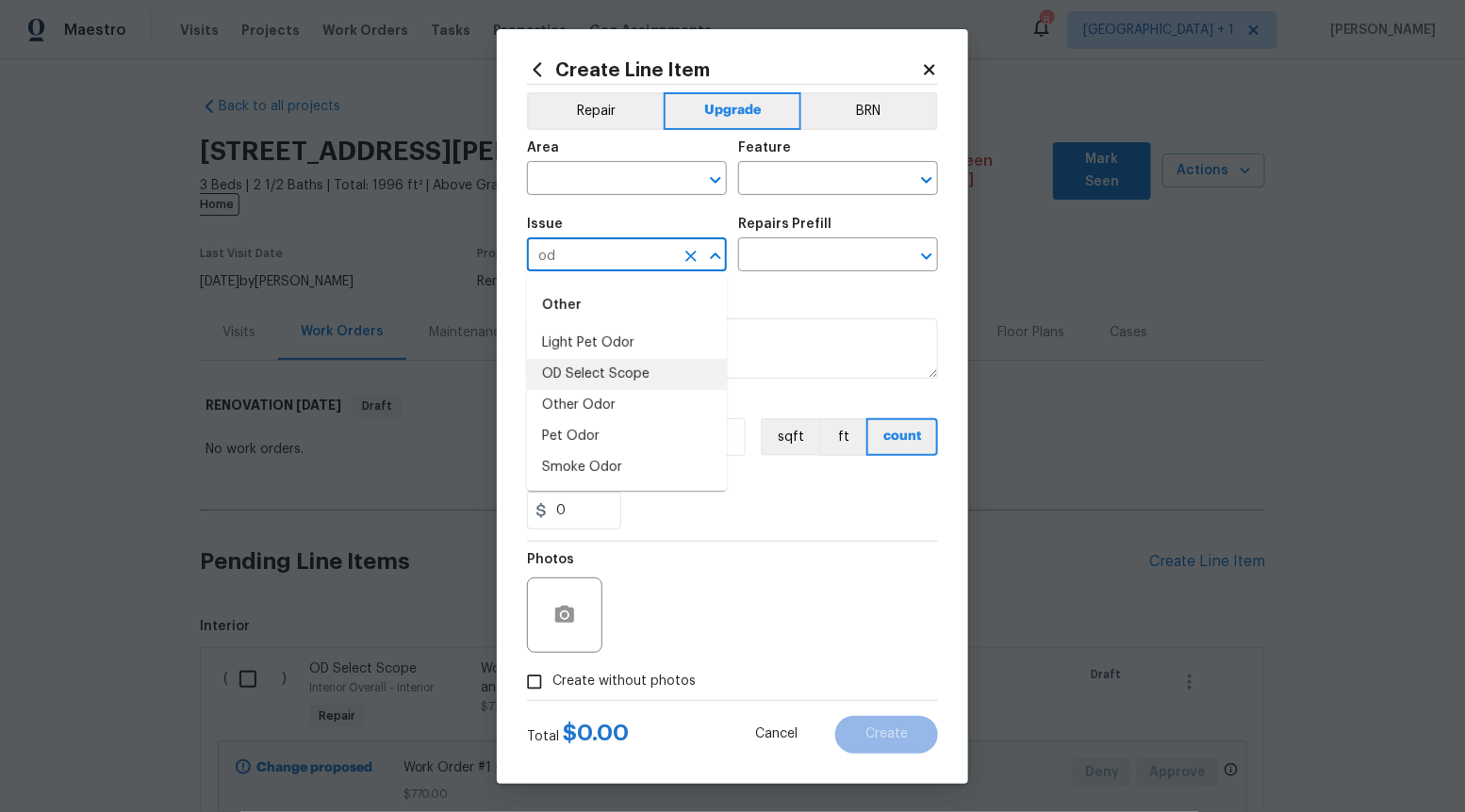
click at [620, 370] on li "OD Select Scope" at bounding box center [626, 374] width 199 height 31
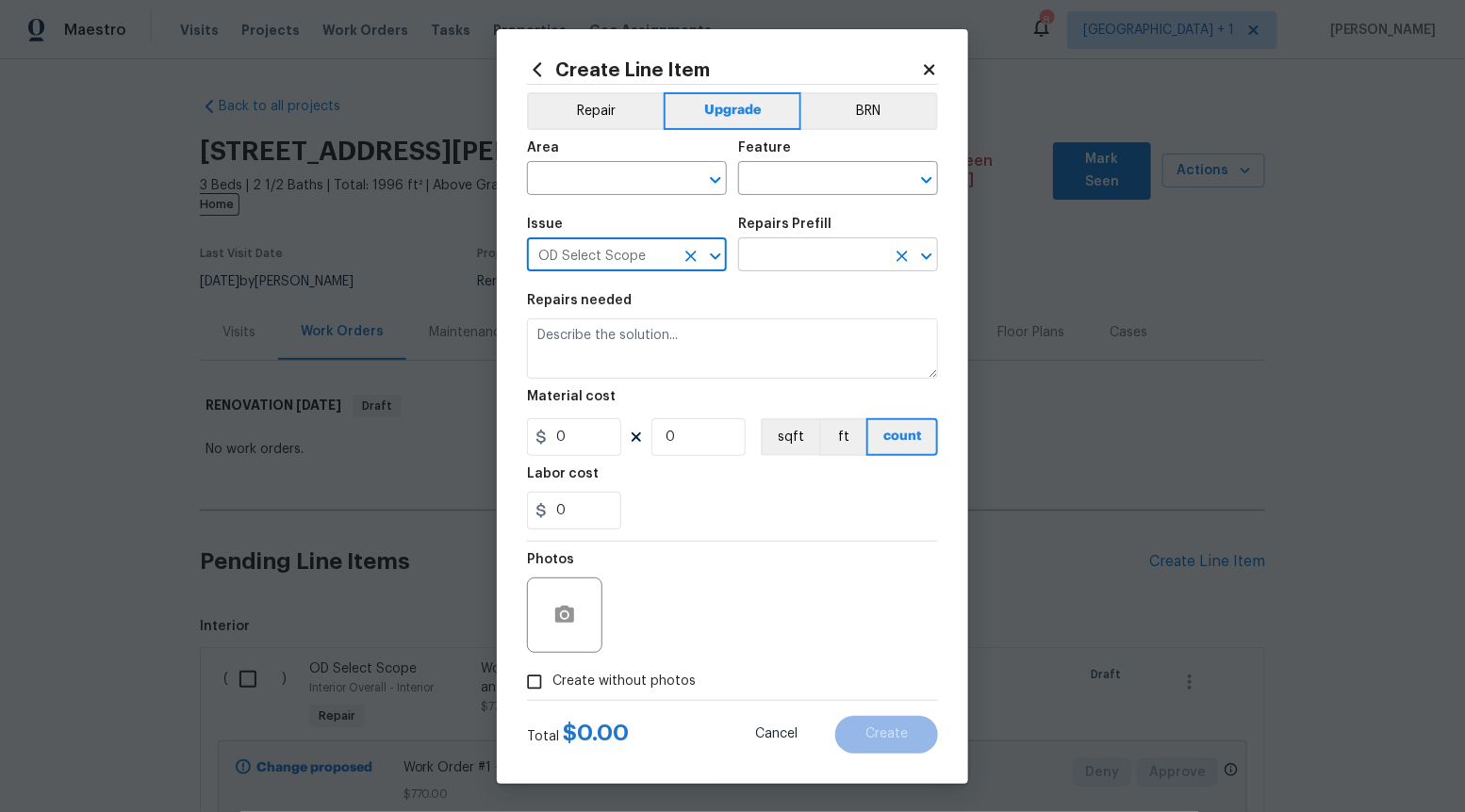
type input "OD Select Scope"
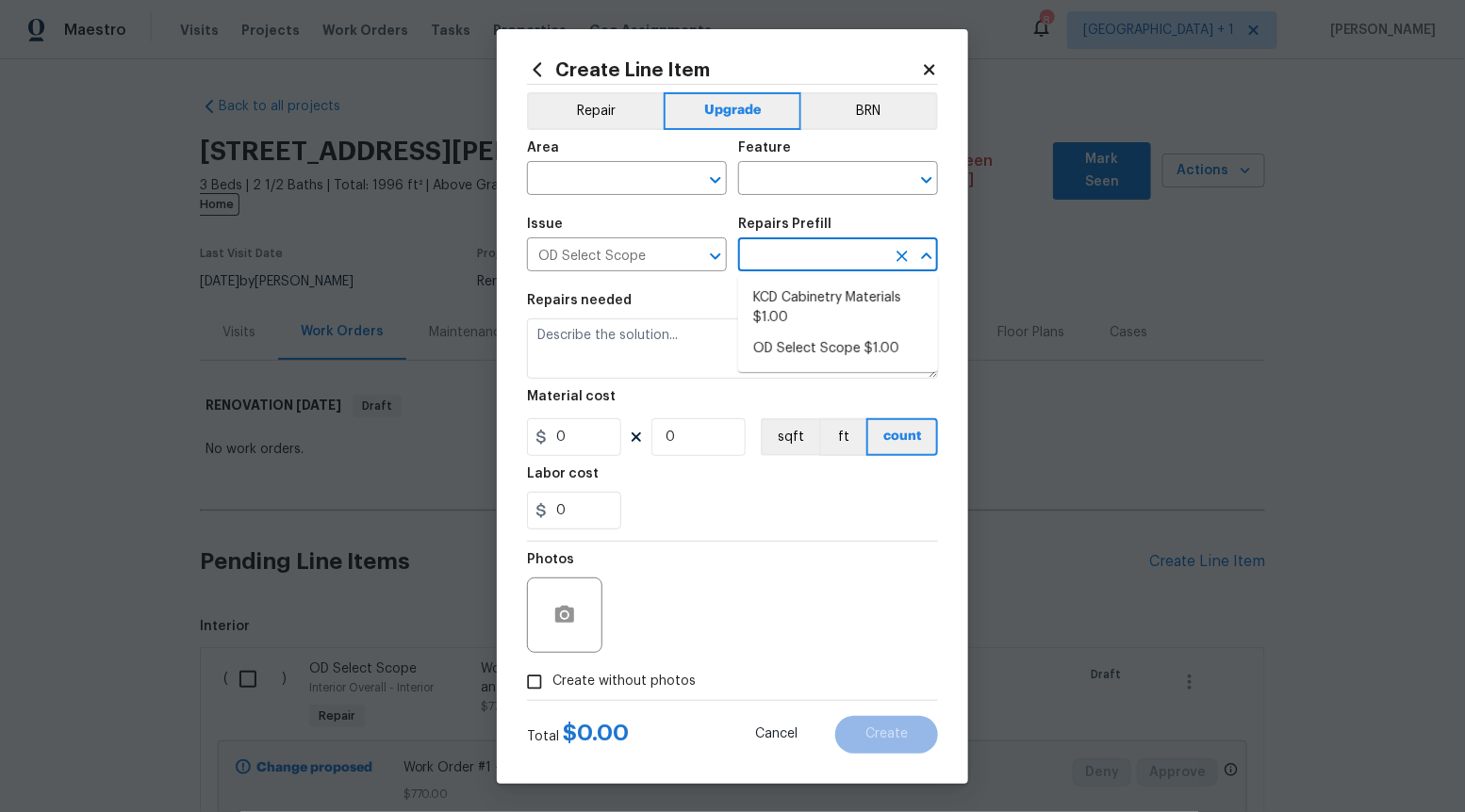
click at [837, 244] on input "text" at bounding box center [811, 256] width 147 height 29
click at [811, 352] on li "OD Select Scope $1.00" at bounding box center [837, 348] width 199 height 31
type input "OD Select Scope $1.00"
type textarea "Refer to the agreed upon scope document for further details."
type input "1"
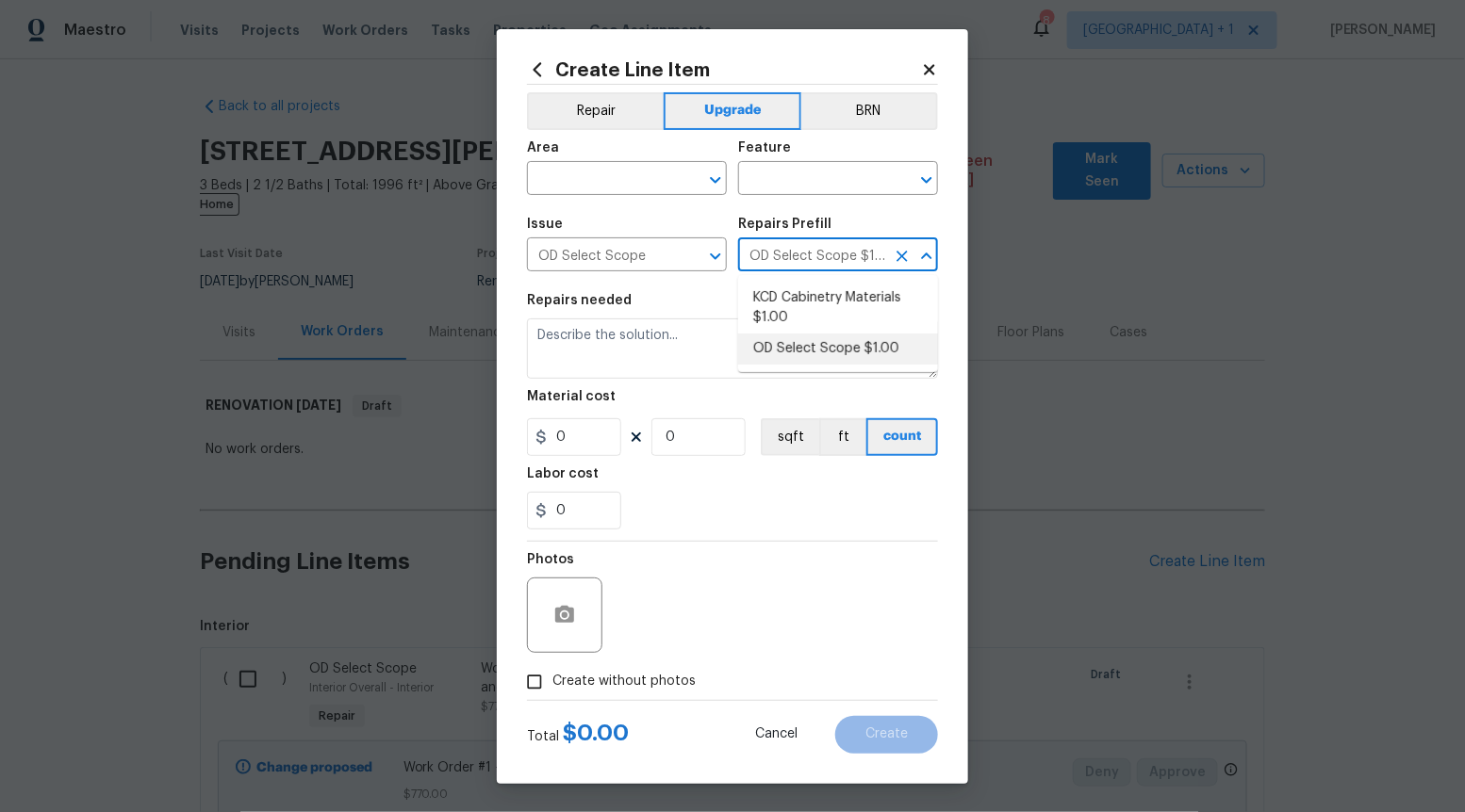
type input "1"
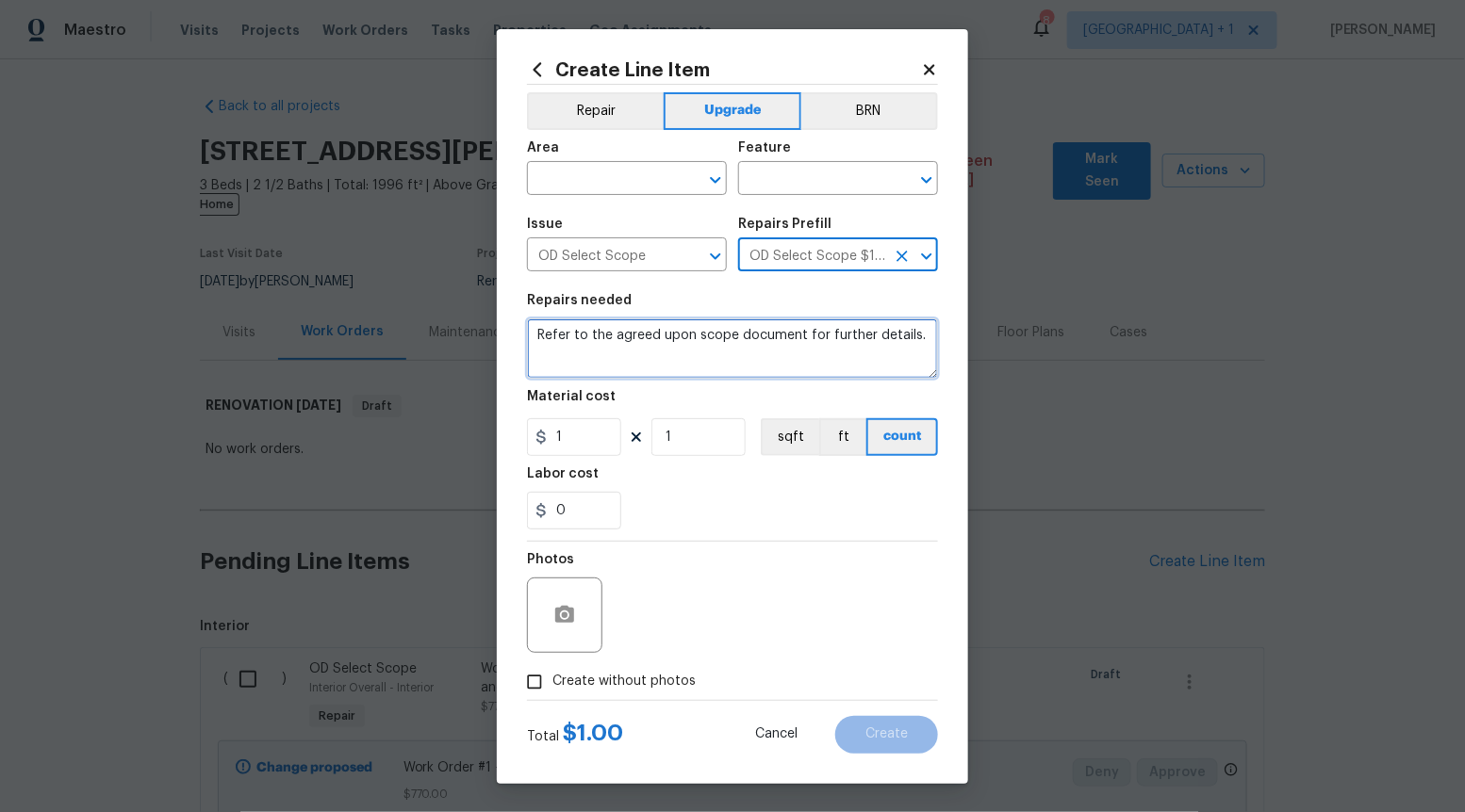
click at [811, 352] on textarea "Refer to the agreed upon scope document for further details." at bounding box center [732, 348] width 411 height 60
paste textarea "Work Order #3 -> Basement -> Lighting -> Replace pull chain lights"
type textarea "Work Order #3 -> Basement -> Lighting -> Replace pull chain lights"
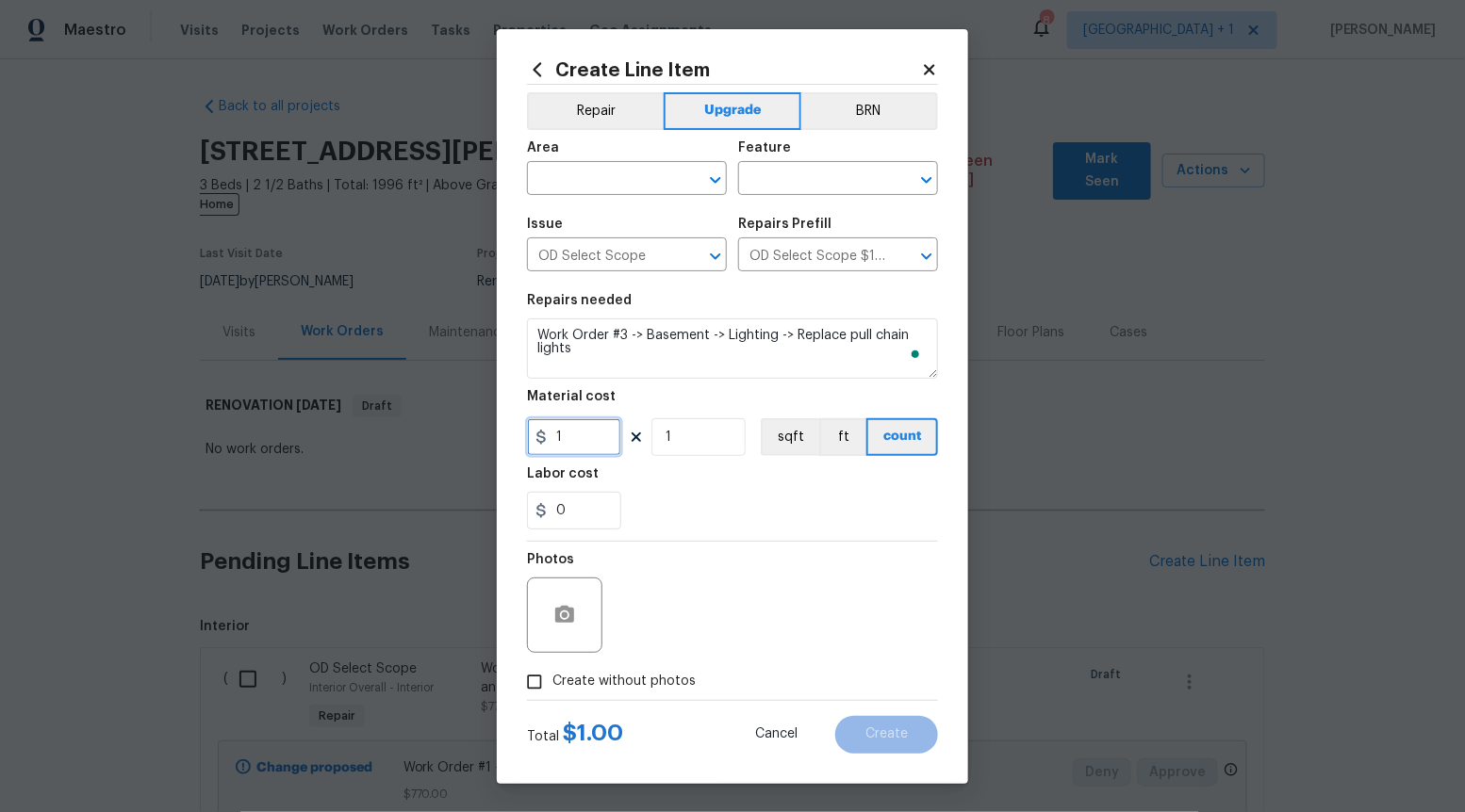
click at [594, 427] on input "1" at bounding box center [573, 437] width 94 height 38
type input "150"
click at [544, 668] on input "Create without photos" at bounding box center [535, 682] width 36 height 36
checkbox input "true"
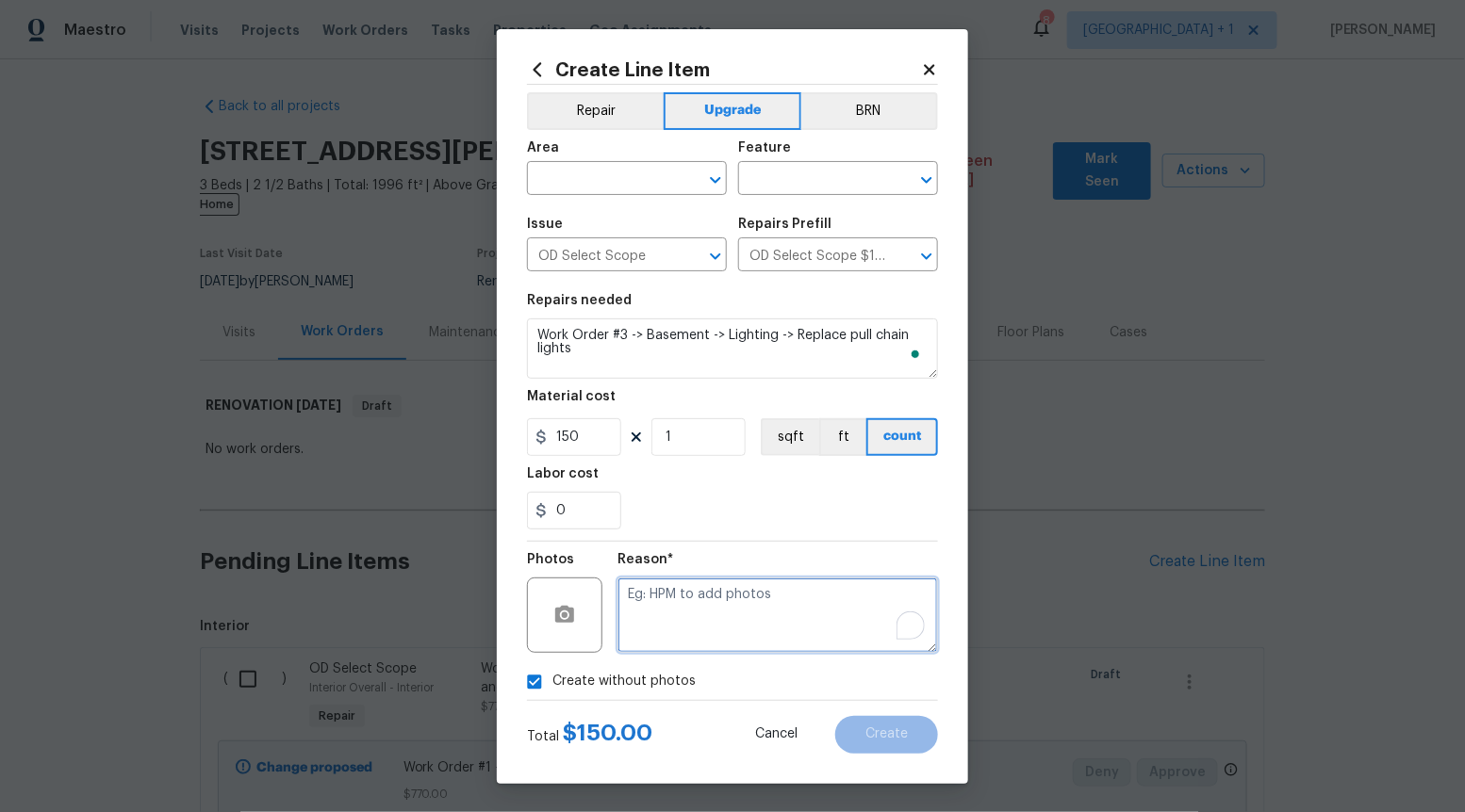
click at [653, 627] on textarea "To enrich screen reader interactions, please activate Accessibility in Grammarl…" at bounding box center [778, 616] width 320 height 75
click at [723, 185] on icon "Open" at bounding box center [715, 179] width 23 height 23
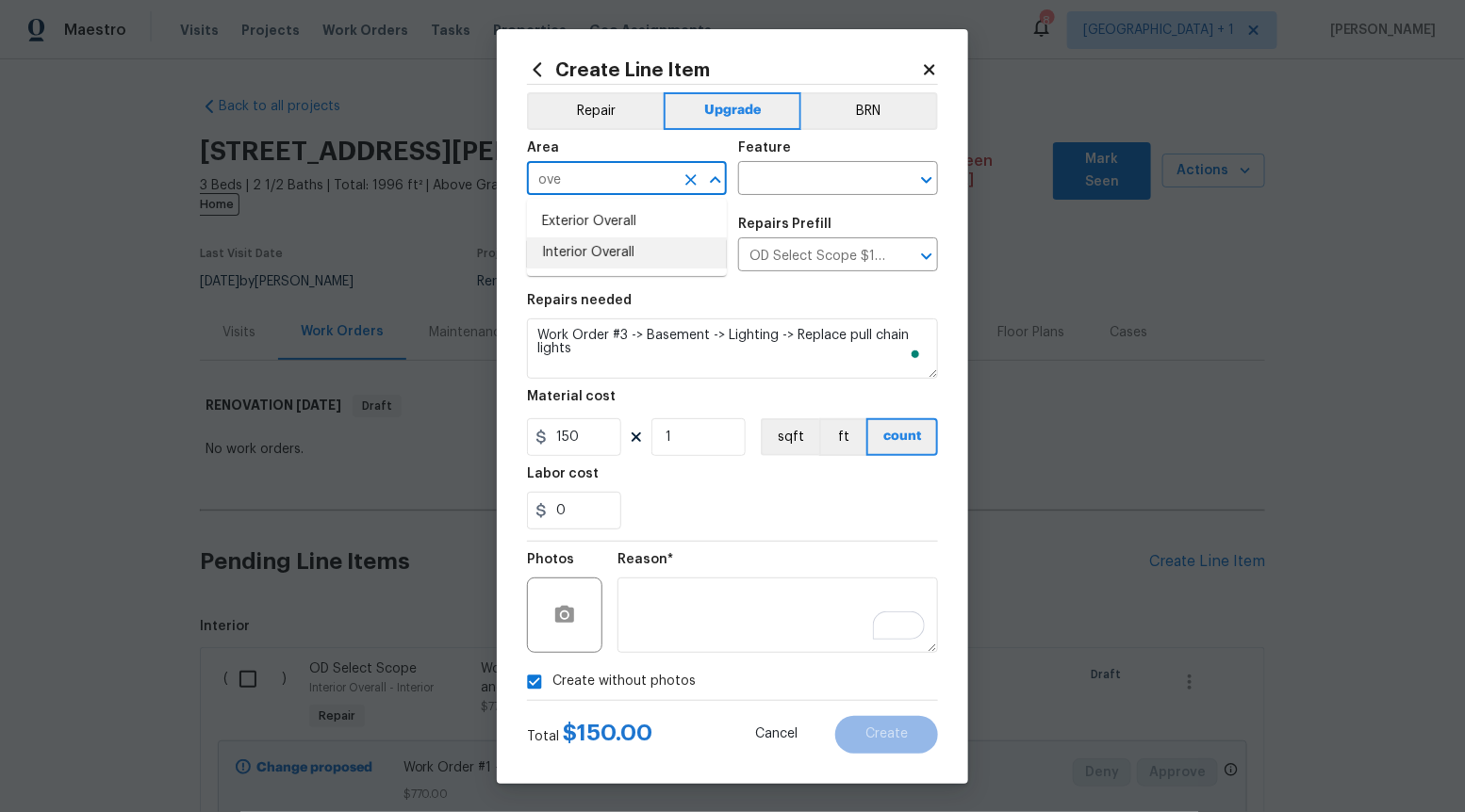
click at [637, 246] on li "Interior Overall" at bounding box center [626, 253] width 199 height 31
type input "Interior Overall"
click at [778, 180] on input "text" at bounding box center [811, 179] width 147 height 29
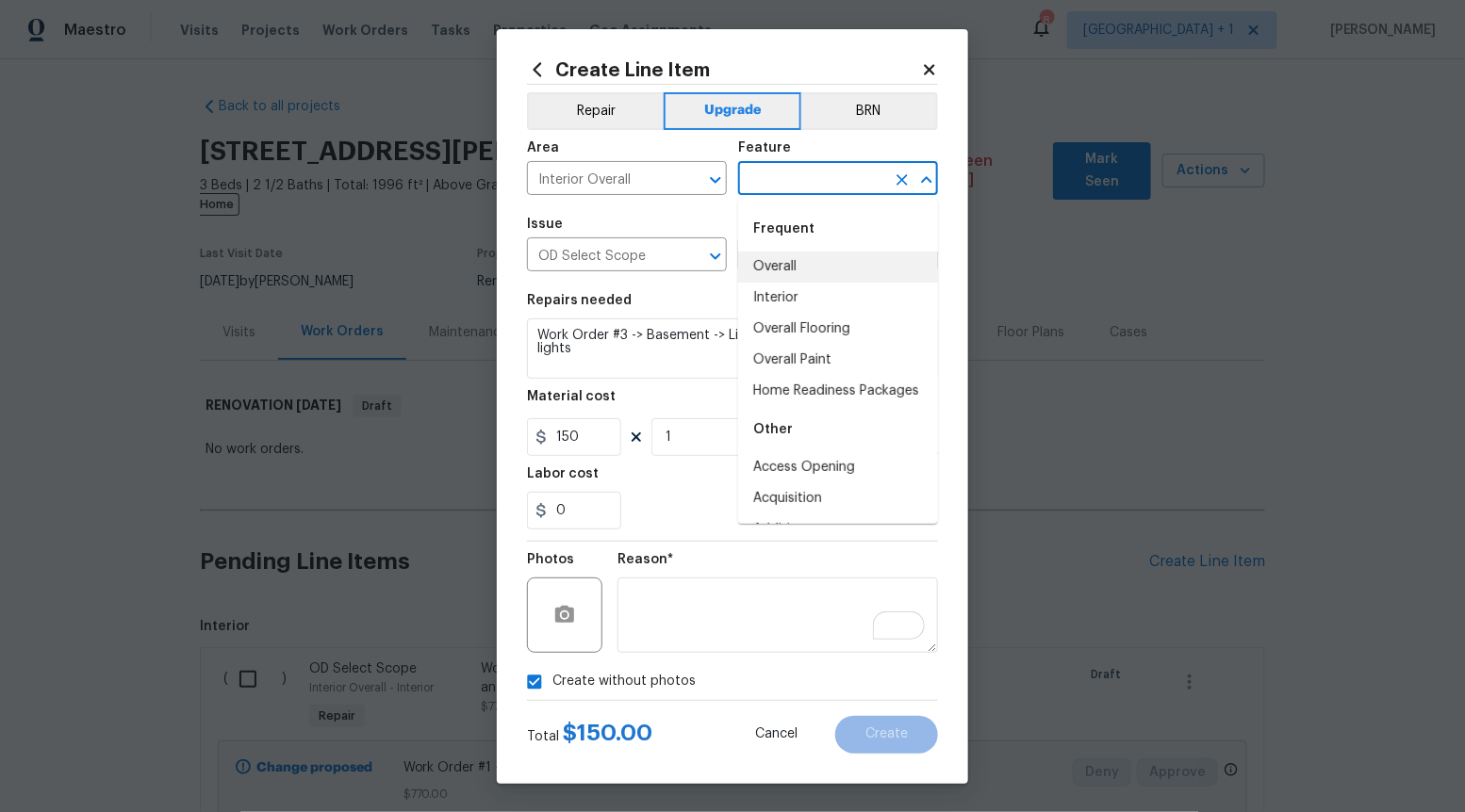
click at [782, 263] on li "Overall" at bounding box center [837, 267] width 199 height 31
type input "Overall"
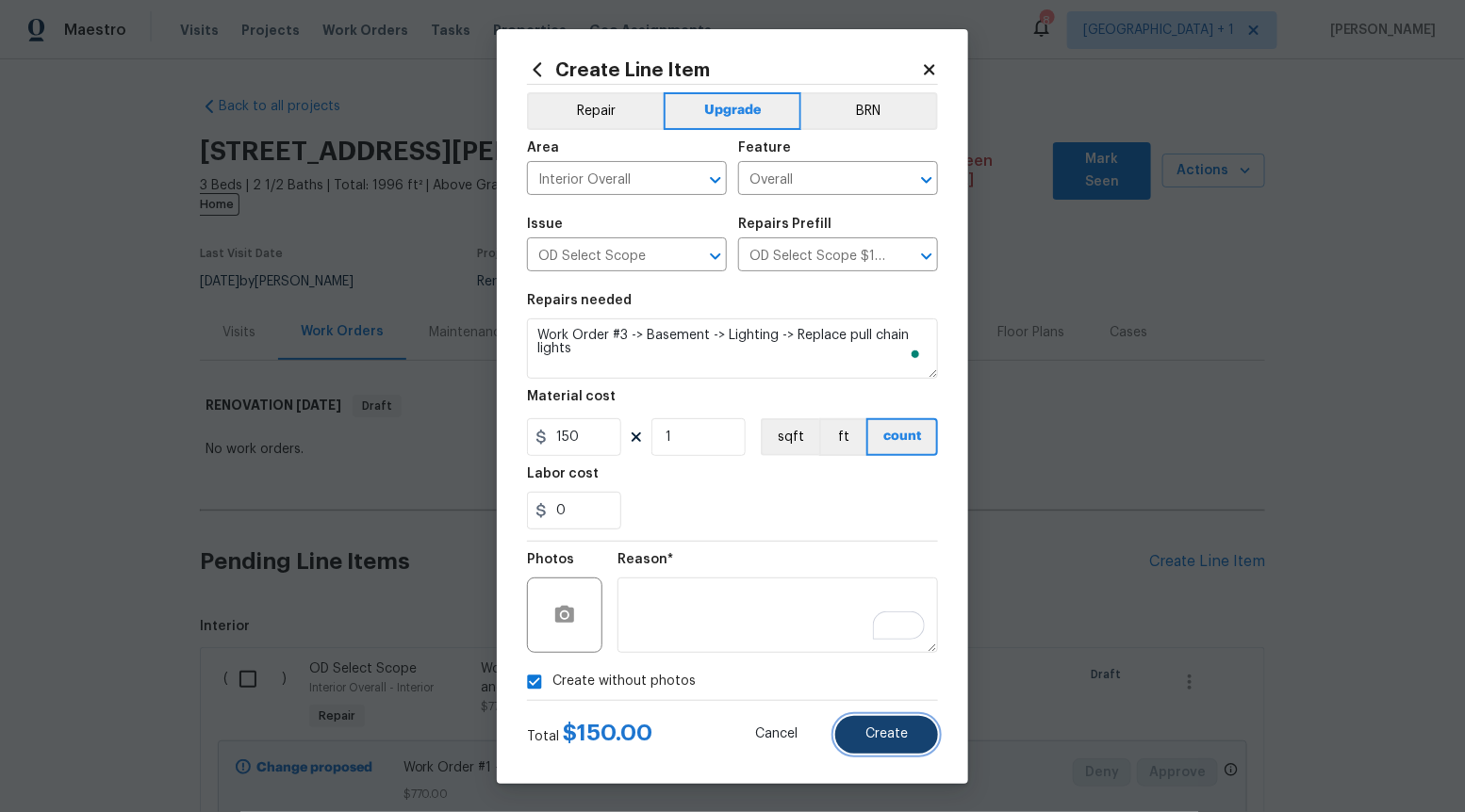
click at [895, 727] on button "Create" at bounding box center [887, 735] width 103 height 38
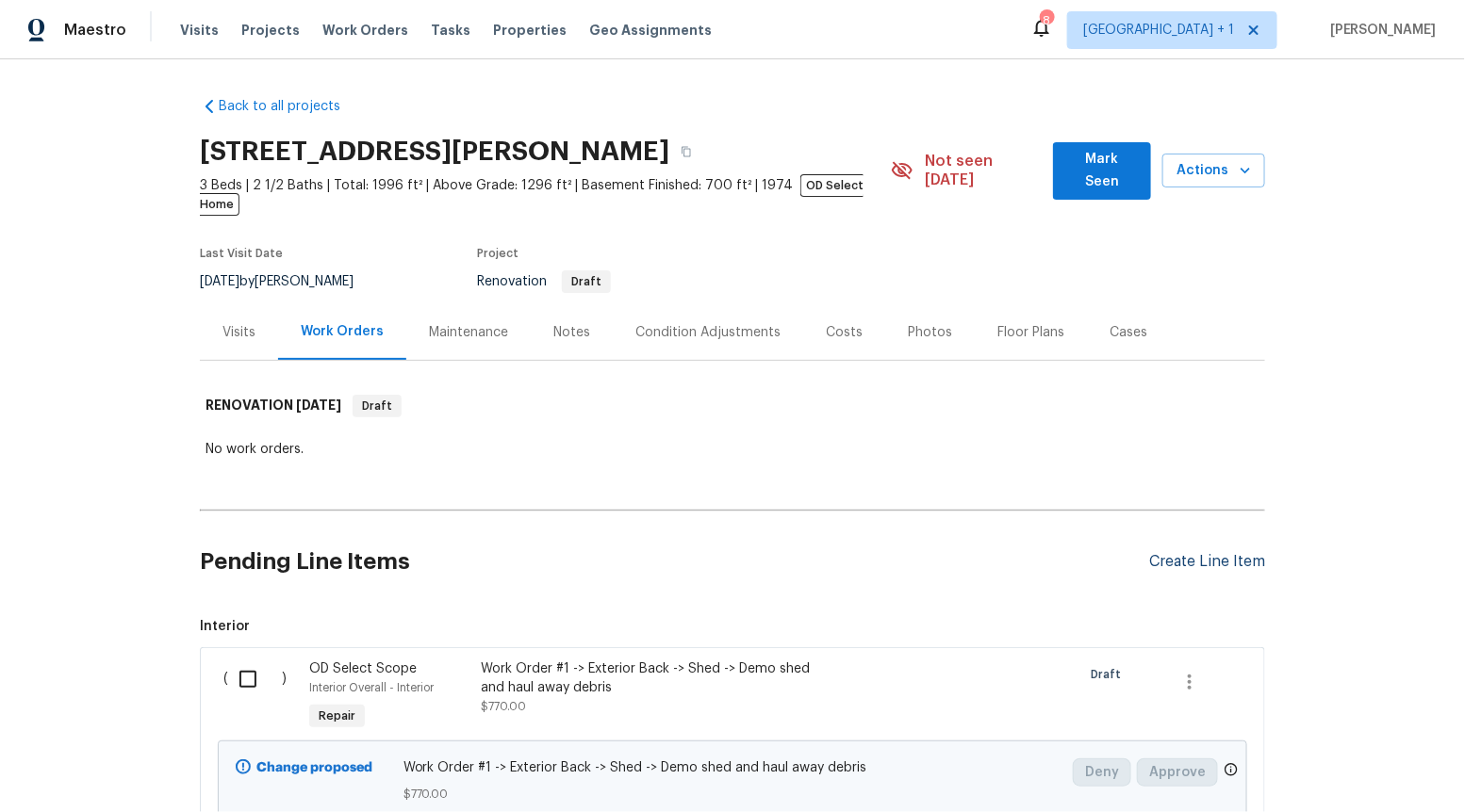
click at [1165, 553] on div "Create Line Item" at bounding box center [1207, 562] width 116 height 18
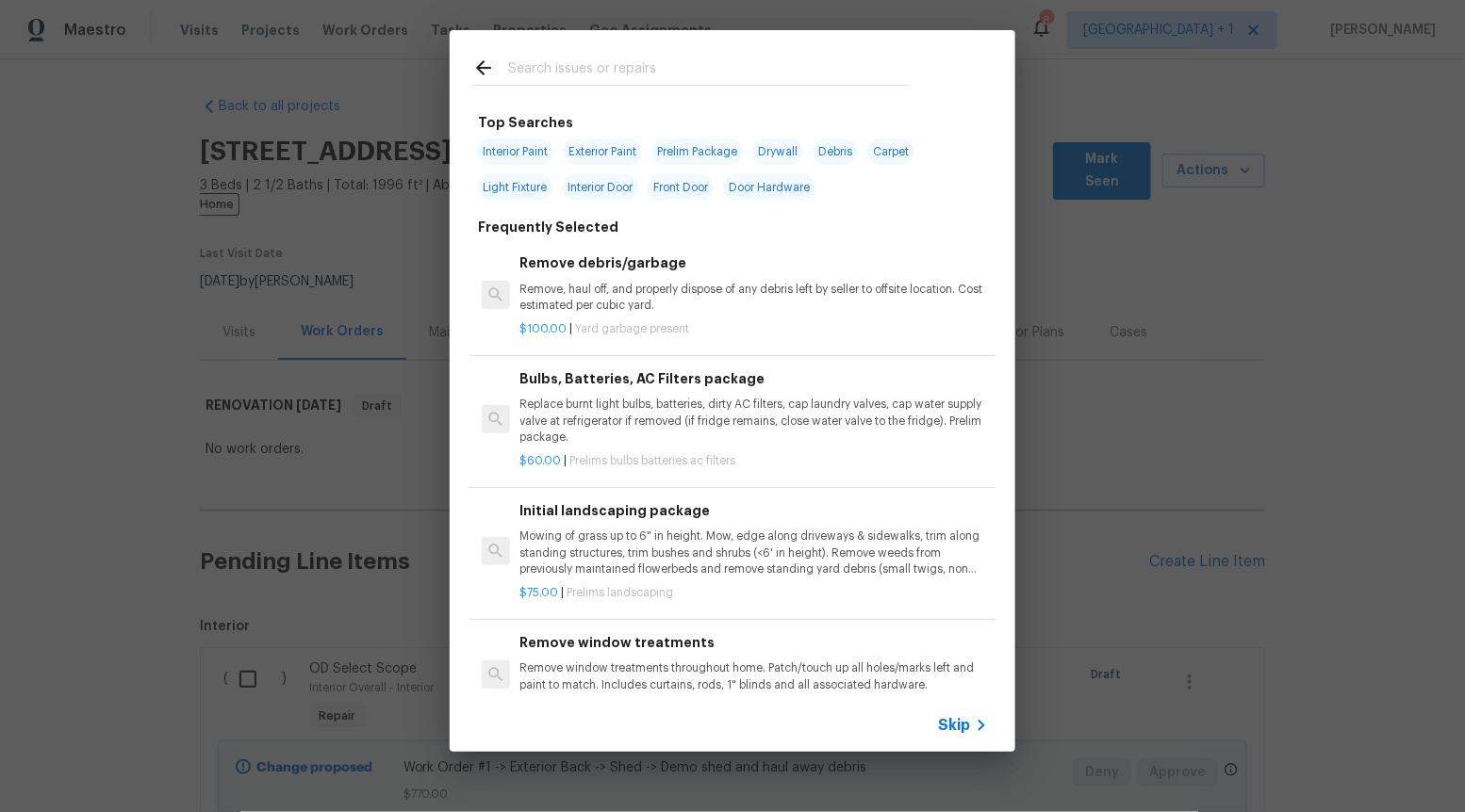
click at [951, 723] on span "Skip" at bounding box center [954, 725] width 32 height 19
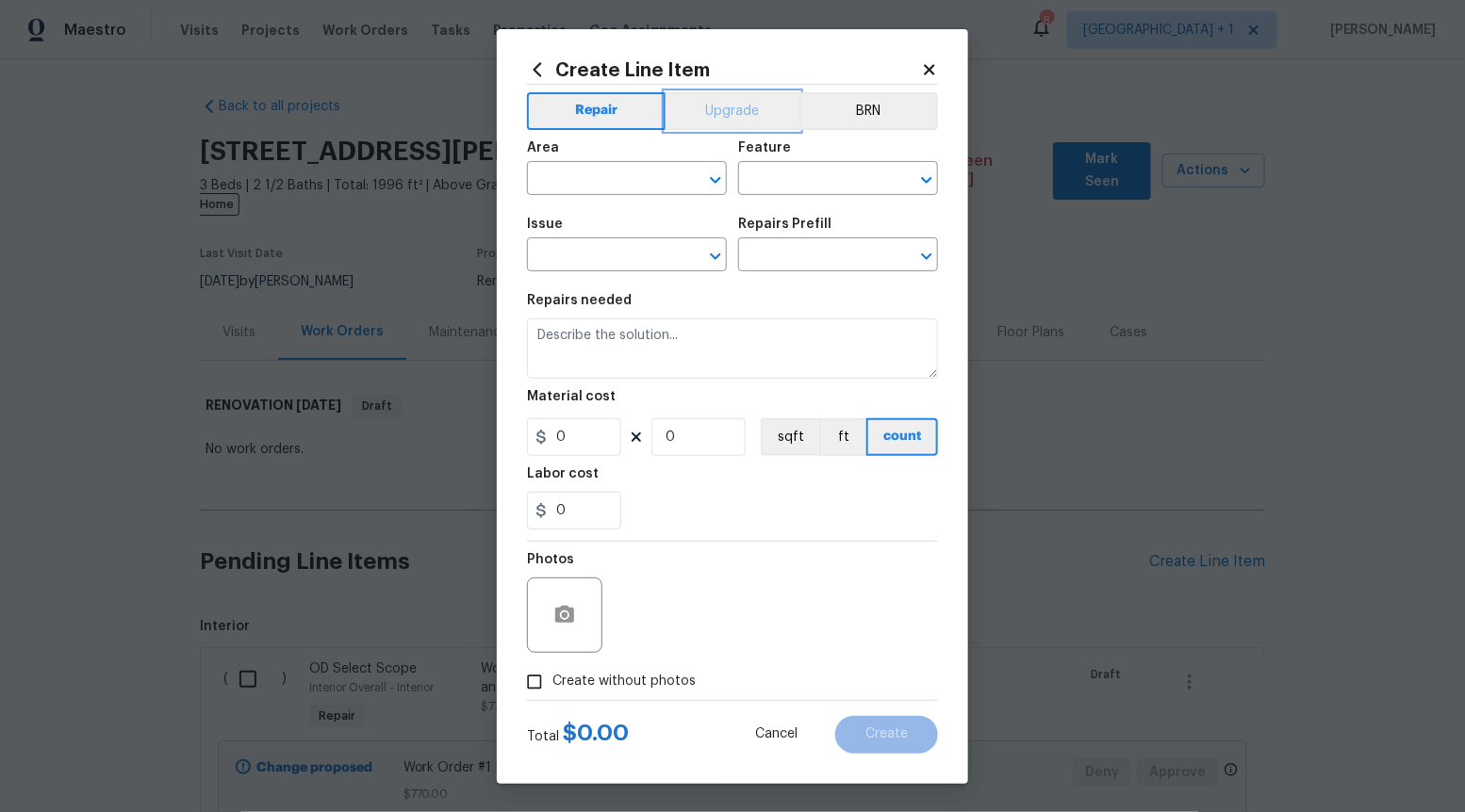
click at [728, 104] on button "Upgrade" at bounding box center [733, 111] width 135 height 38
click at [704, 259] on icon "Open" at bounding box center [715, 256] width 23 height 23
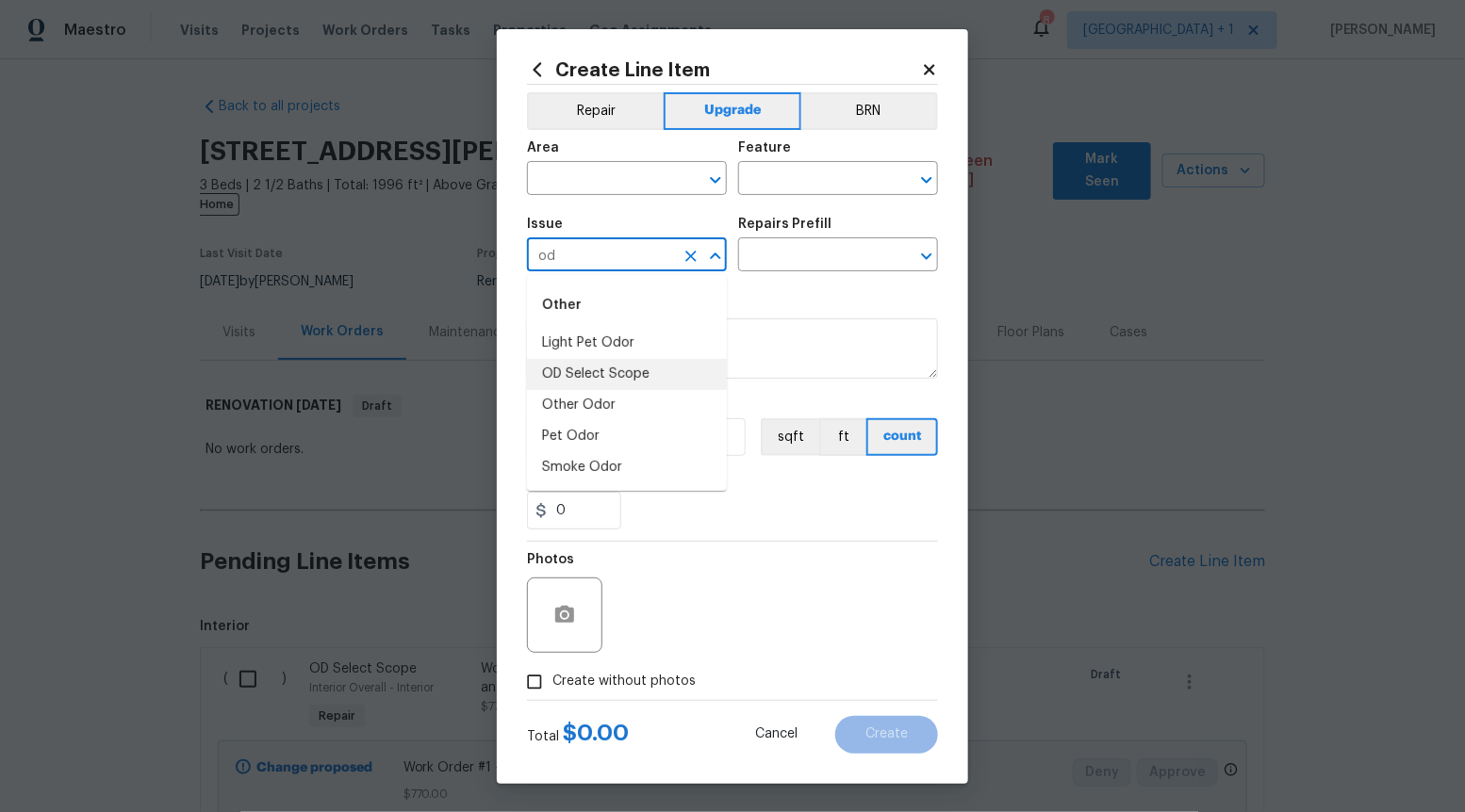
click at [622, 363] on li "OD Select Scope" at bounding box center [626, 374] width 199 height 31
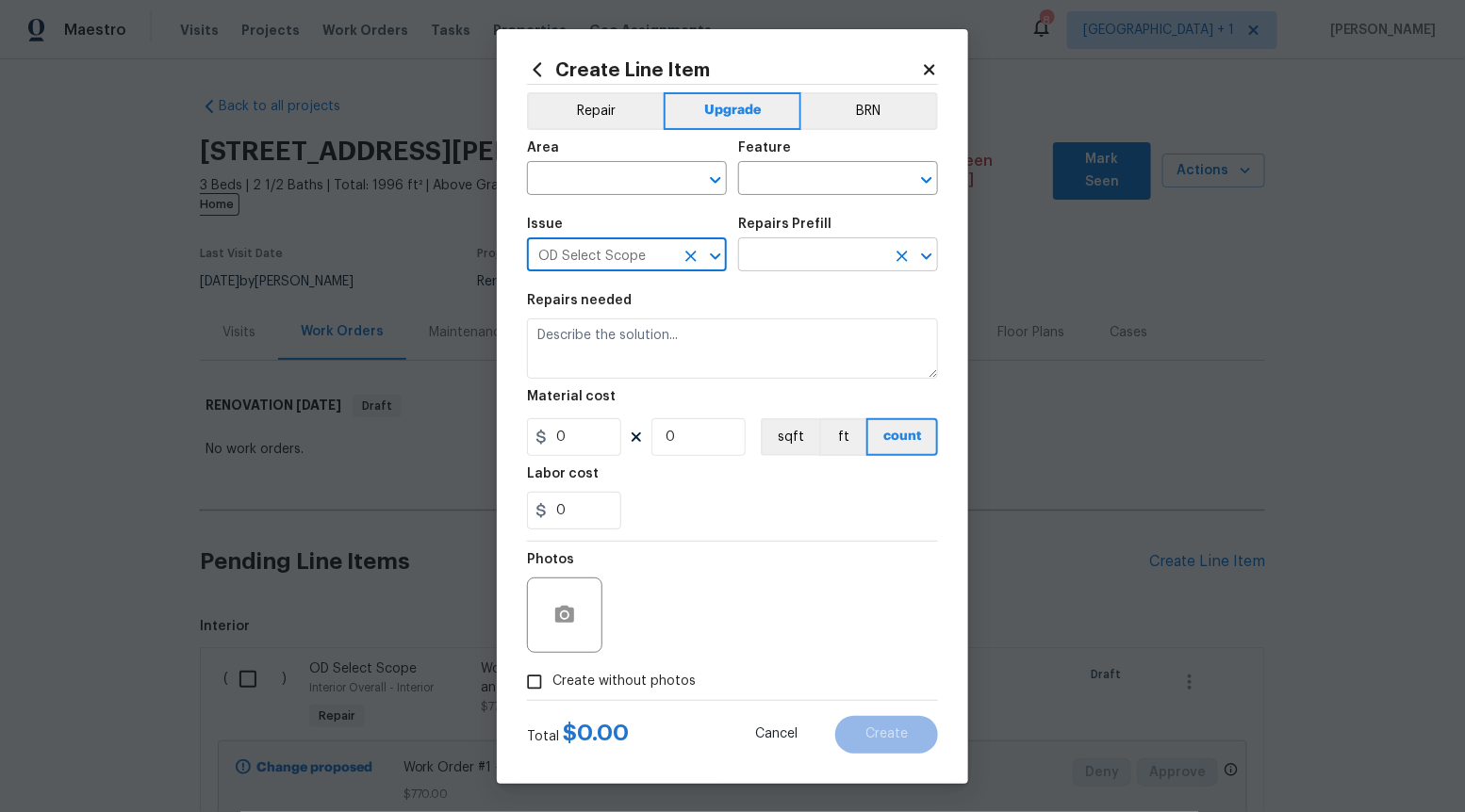
type input "OD Select Scope"
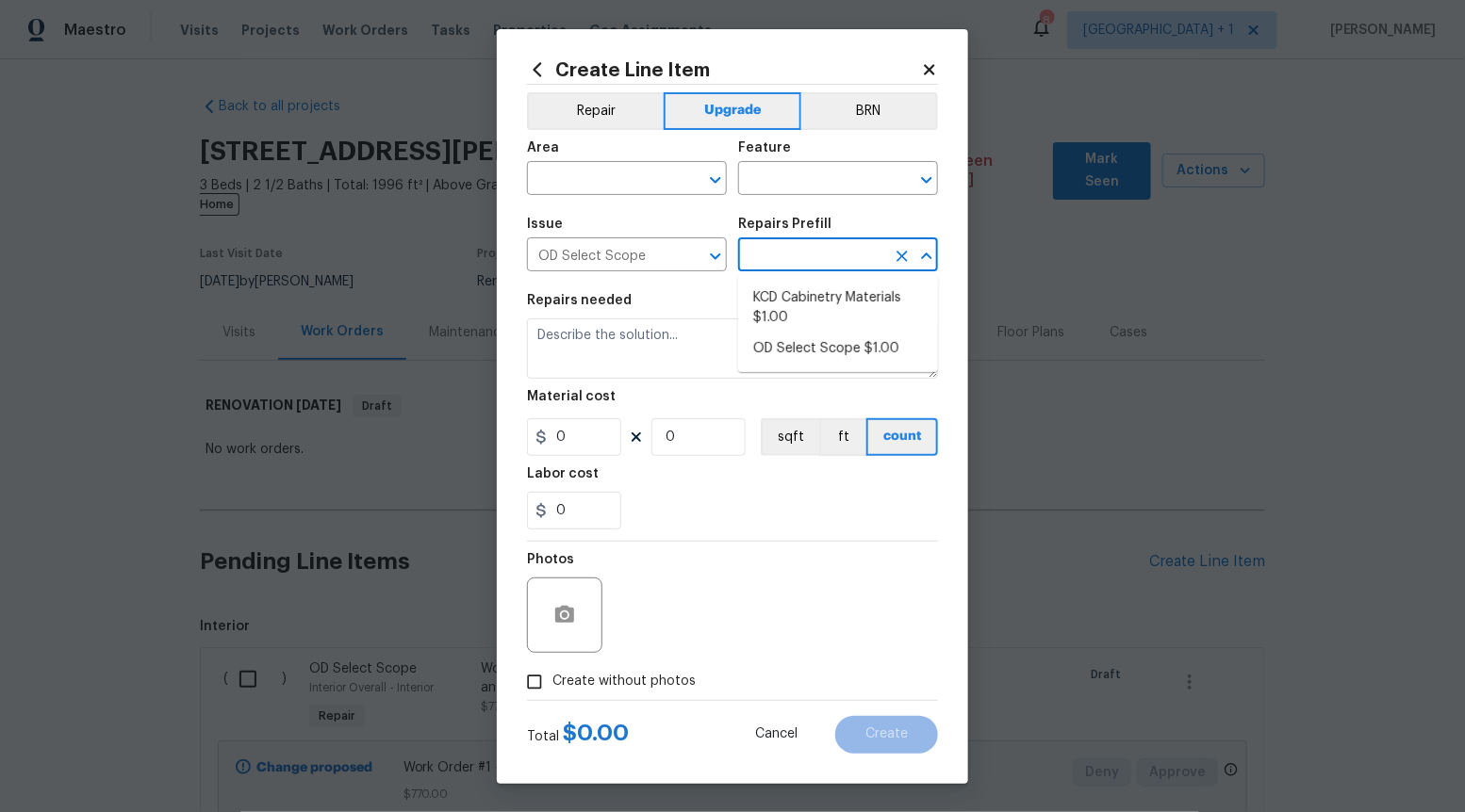
click at [843, 260] on input "text" at bounding box center [811, 256] width 147 height 29
click at [824, 343] on li "OD Select Scope $1.00" at bounding box center [837, 348] width 199 height 31
type input "OD Select Scope $1.00"
type textarea "Refer to the agreed upon scope document for further details."
type input "1"
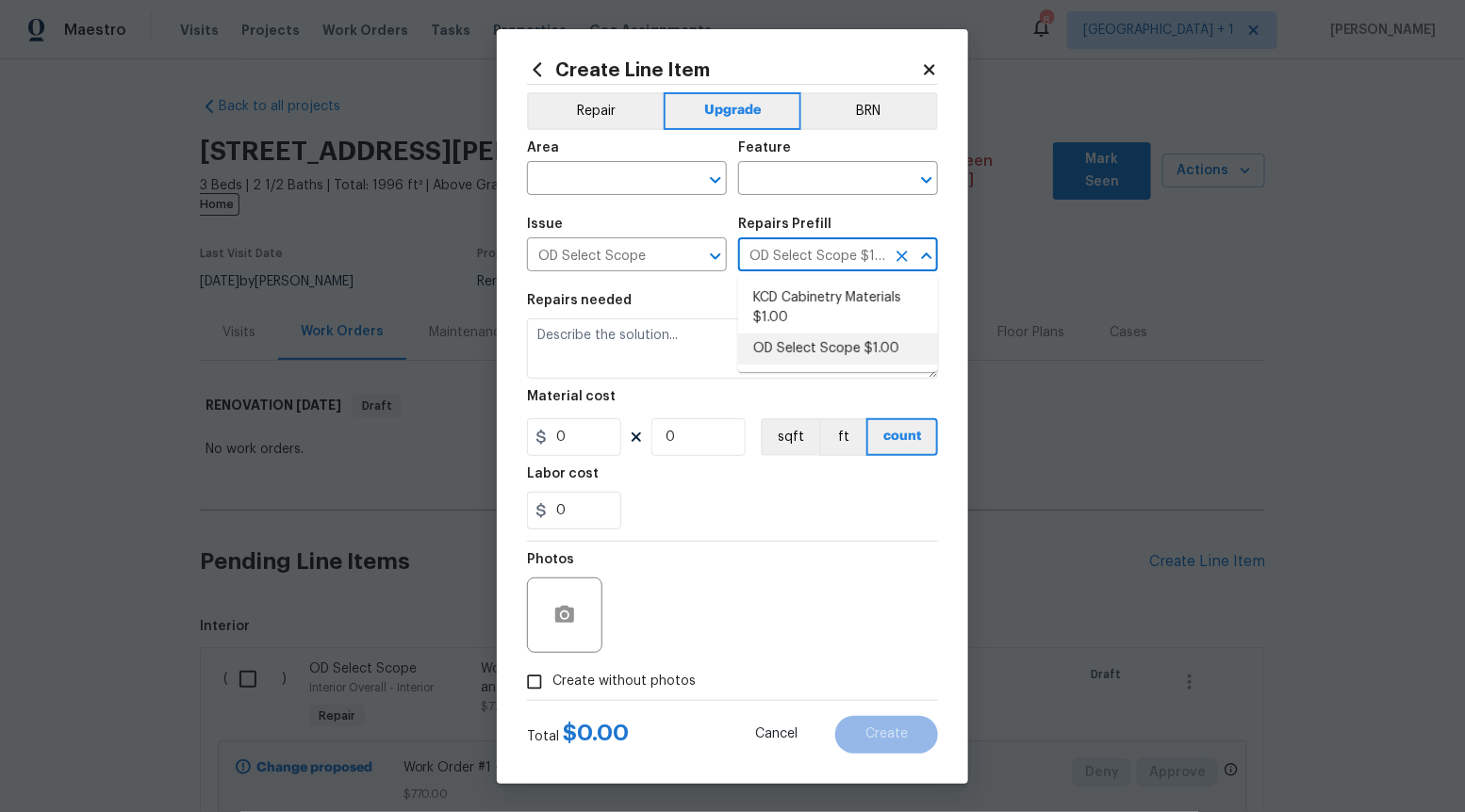
type input "1"
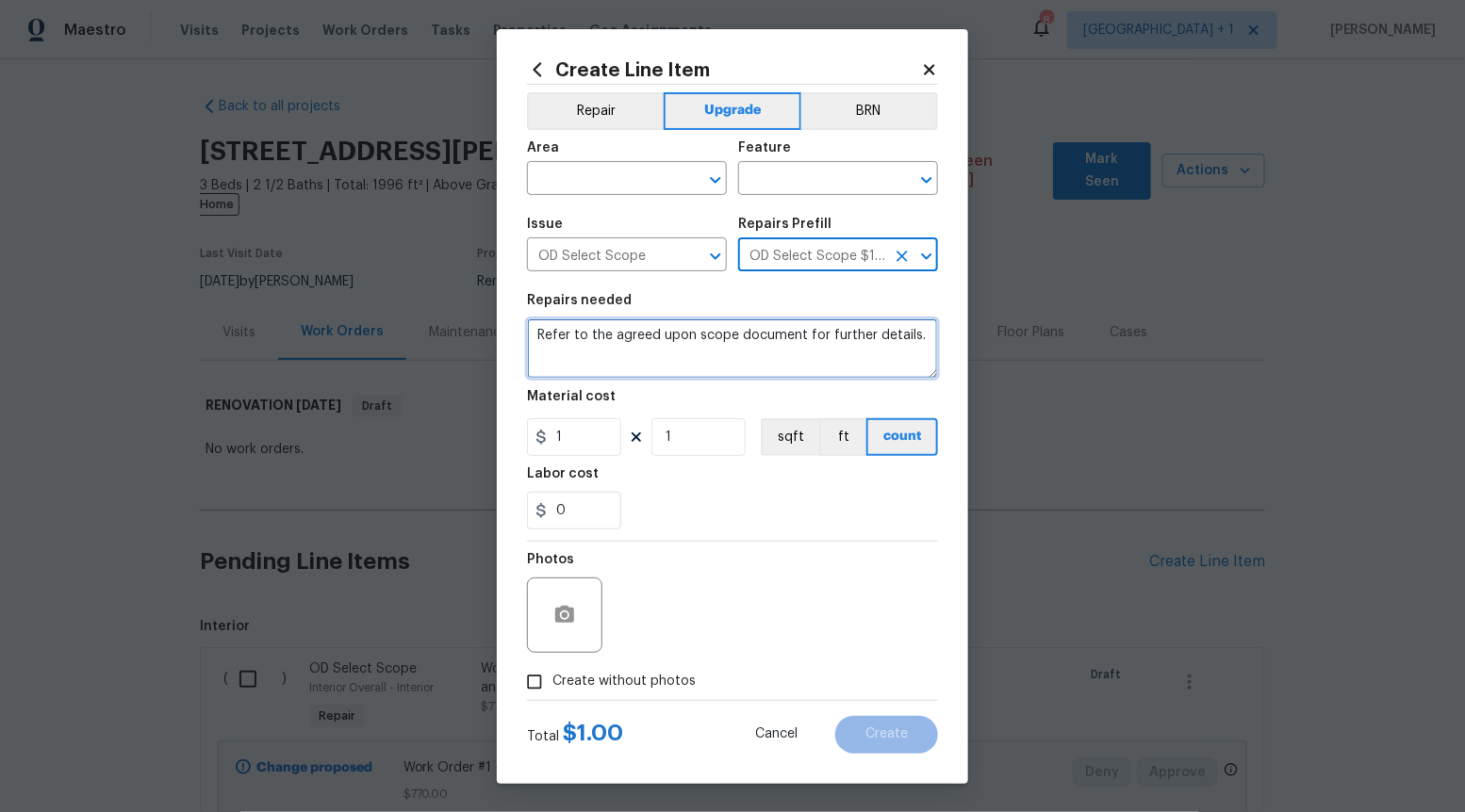
click at [824, 342] on textarea "Refer to the agreed upon scope document for further details." at bounding box center [732, 348] width 411 height 60
paste textarea "Work Order #3 -> Basement -> Lighting -> Run electrical for and install 4" rece…"
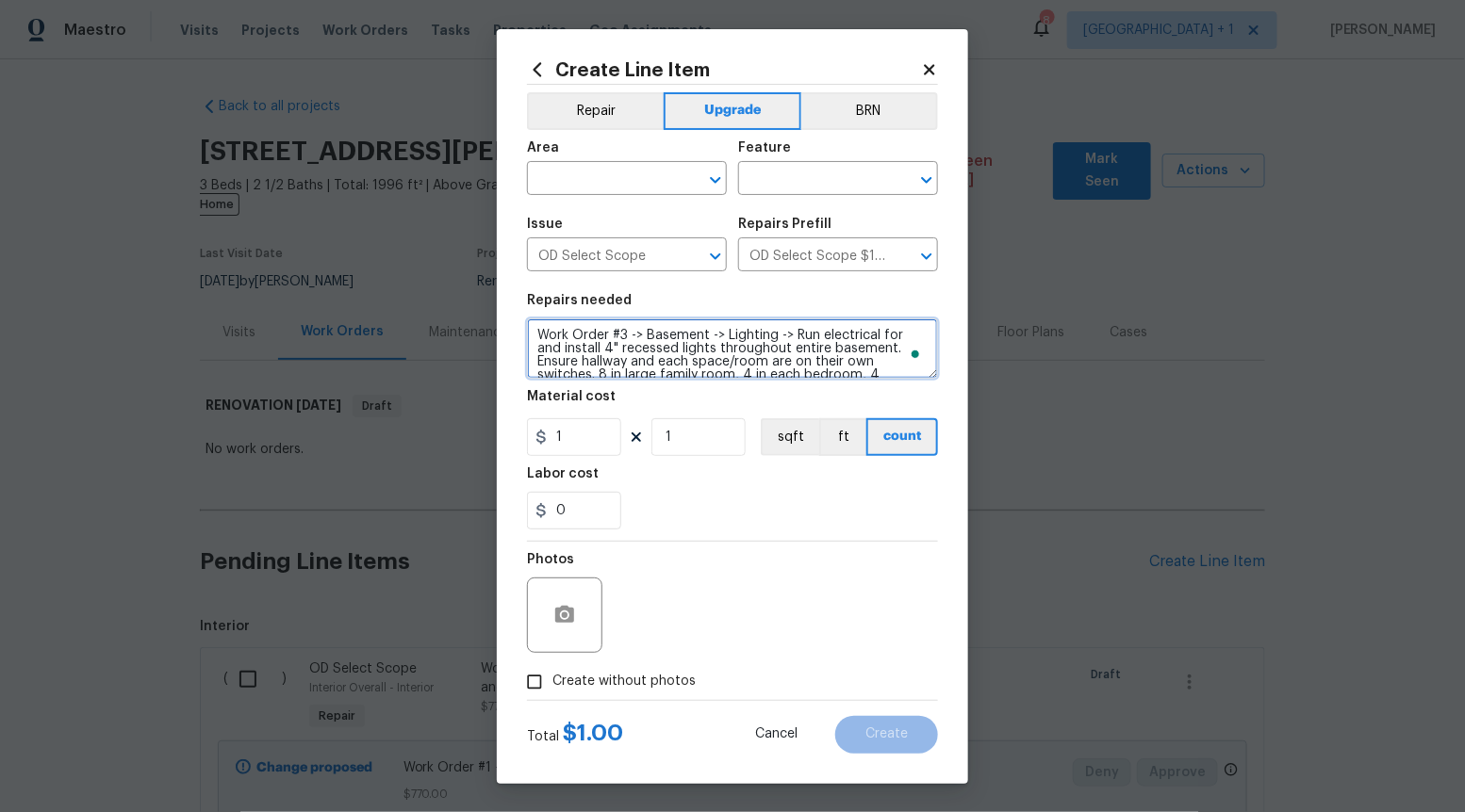
scroll to position [16, 0]
type textarea "Work Order #3 -> Basement -> Lighting -> Run electrical for and install 4" rece…"
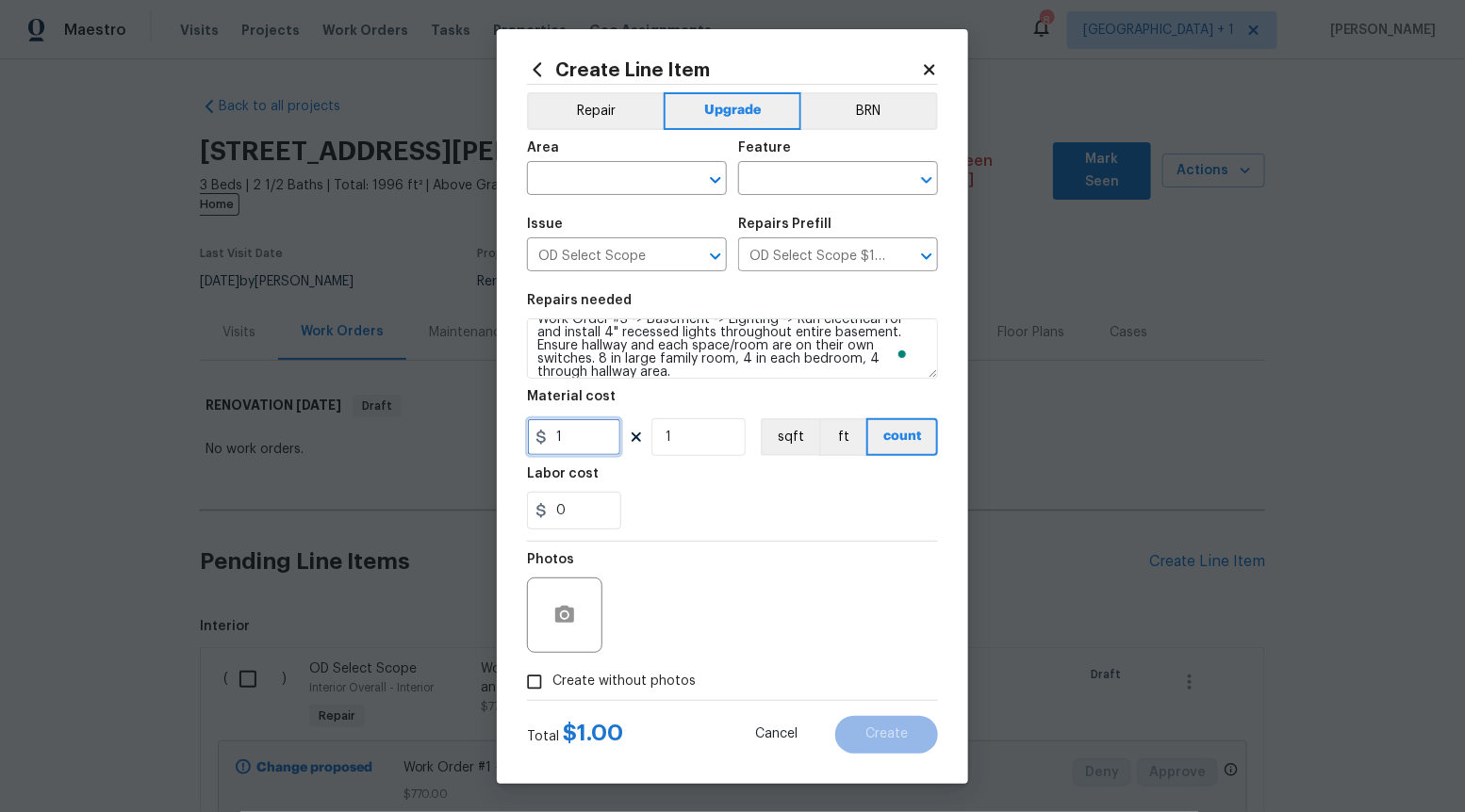
click at [595, 447] on input "1" at bounding box center [573, 437] width 94 height 38
type input "2500"
click at [536, 677] on input "Create without photos" at bounding box center [535, 682] width 36 height 36
checkbox input "true"
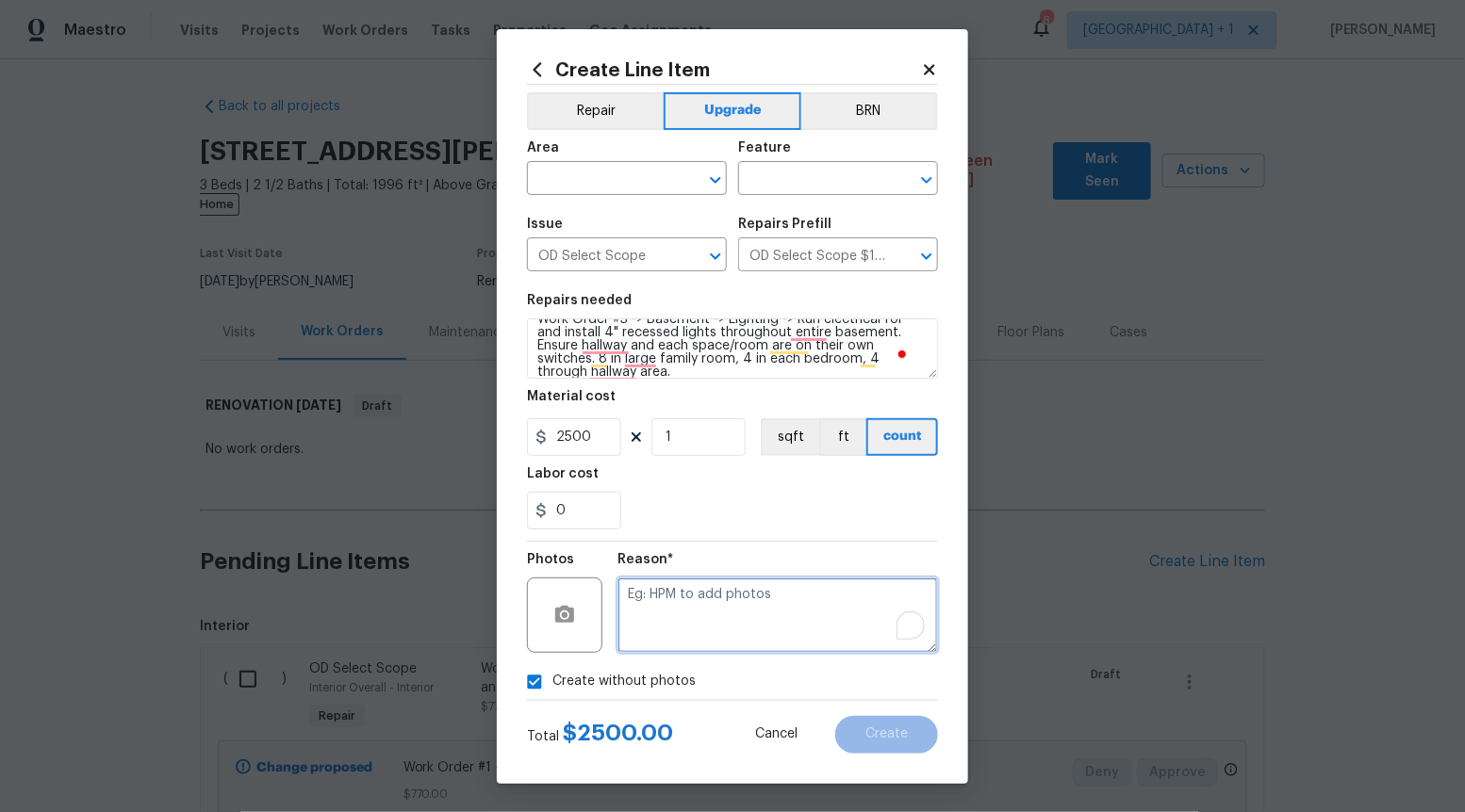
click at [747, 606] on textarea "To enrich screen reader interactions, please activate Accessibility in Grammarl…" at bounding box center [778, 616] width 320 height 75
click at [710, 174] on icon "Open" at bounding box center [715, 179] width 23 height 23
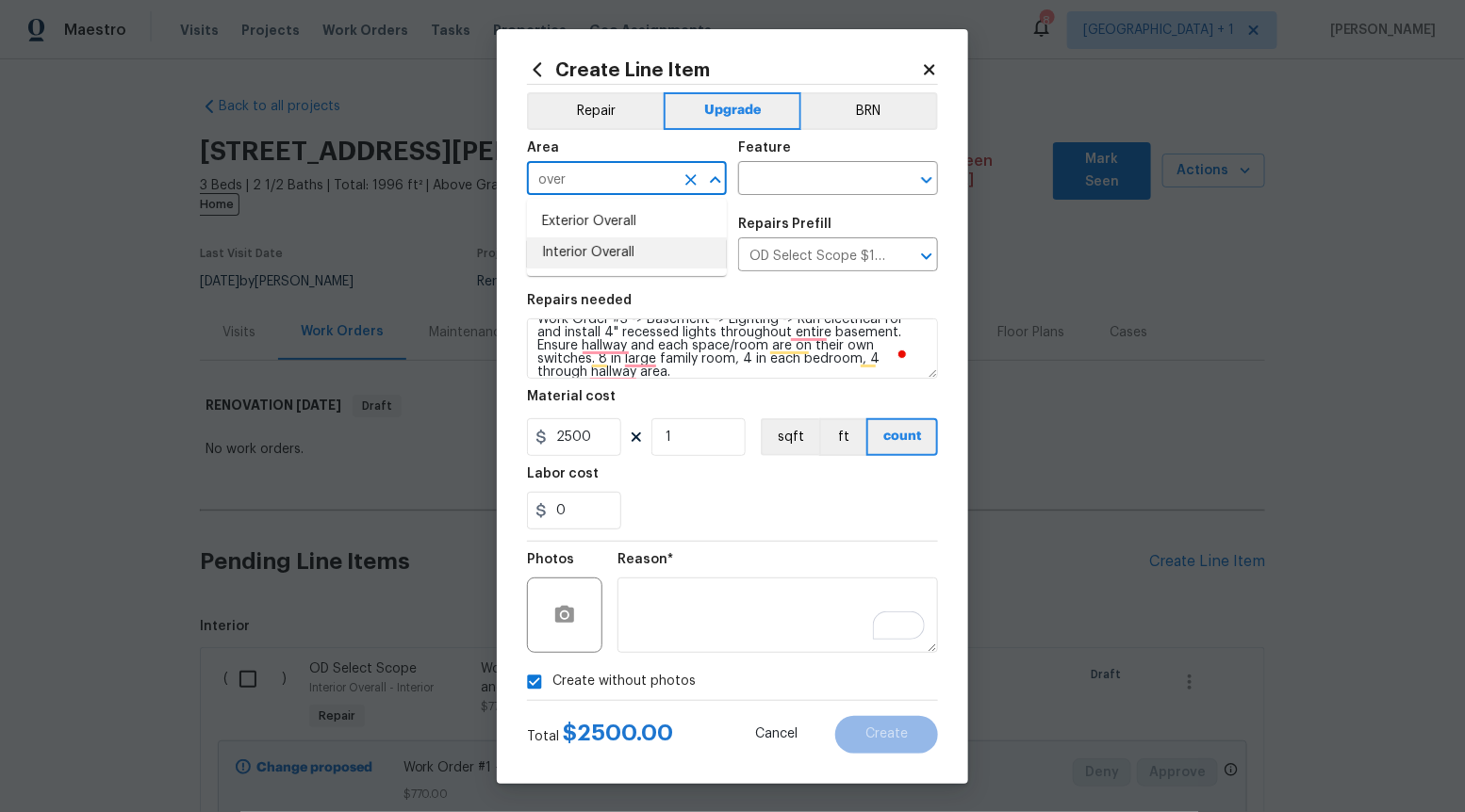
click at [665, 252] on li "Interior Overall" at bounding box center [626, 253] width 199 height 31
type input "Interior Overall"
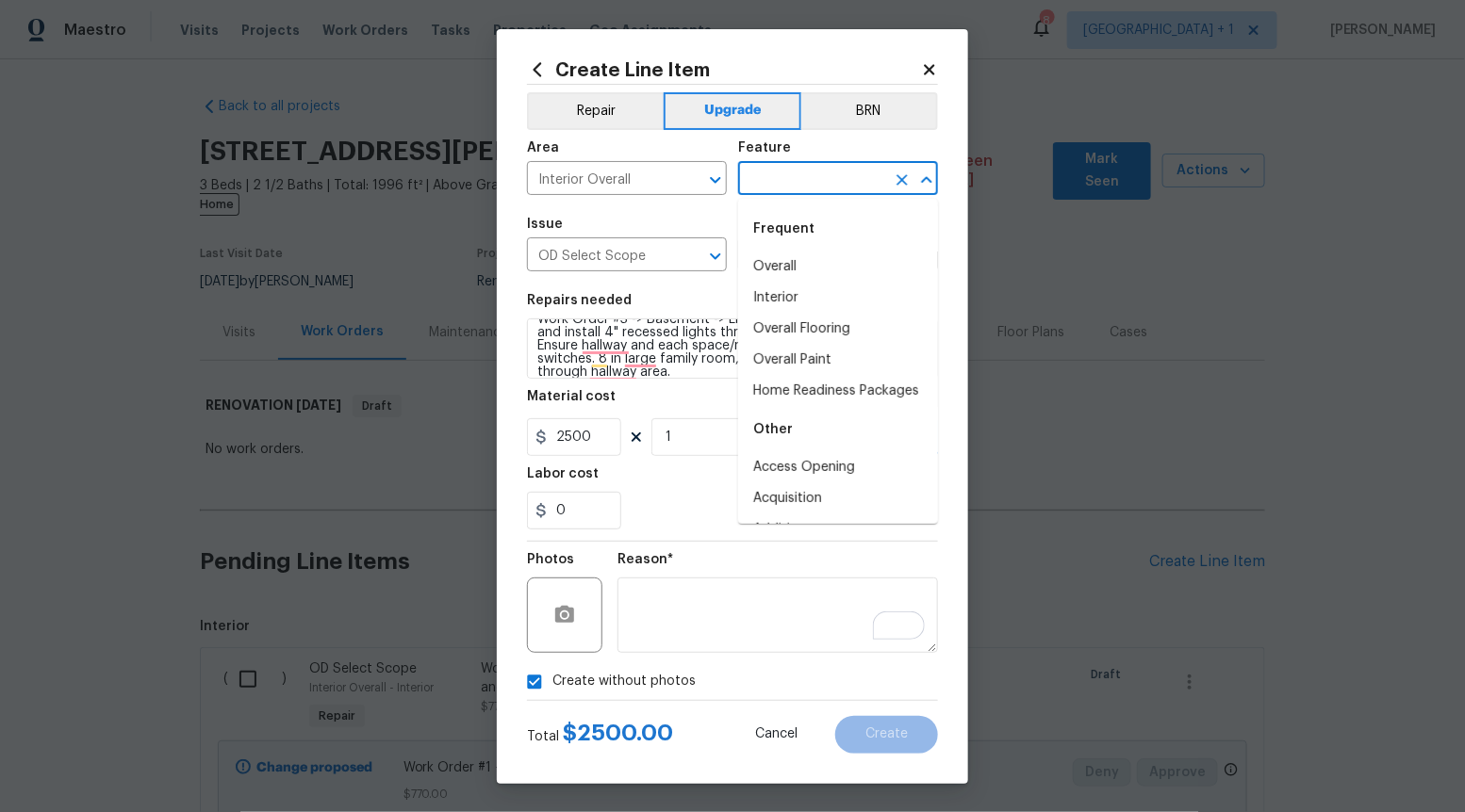
click at [864, 177] on input "text" at bounding box center [811, 179] width 147 height 29
click at [795, 273] on li "Overall" at bounding box center [837, 267] width 199 height 31
type input "Overall"
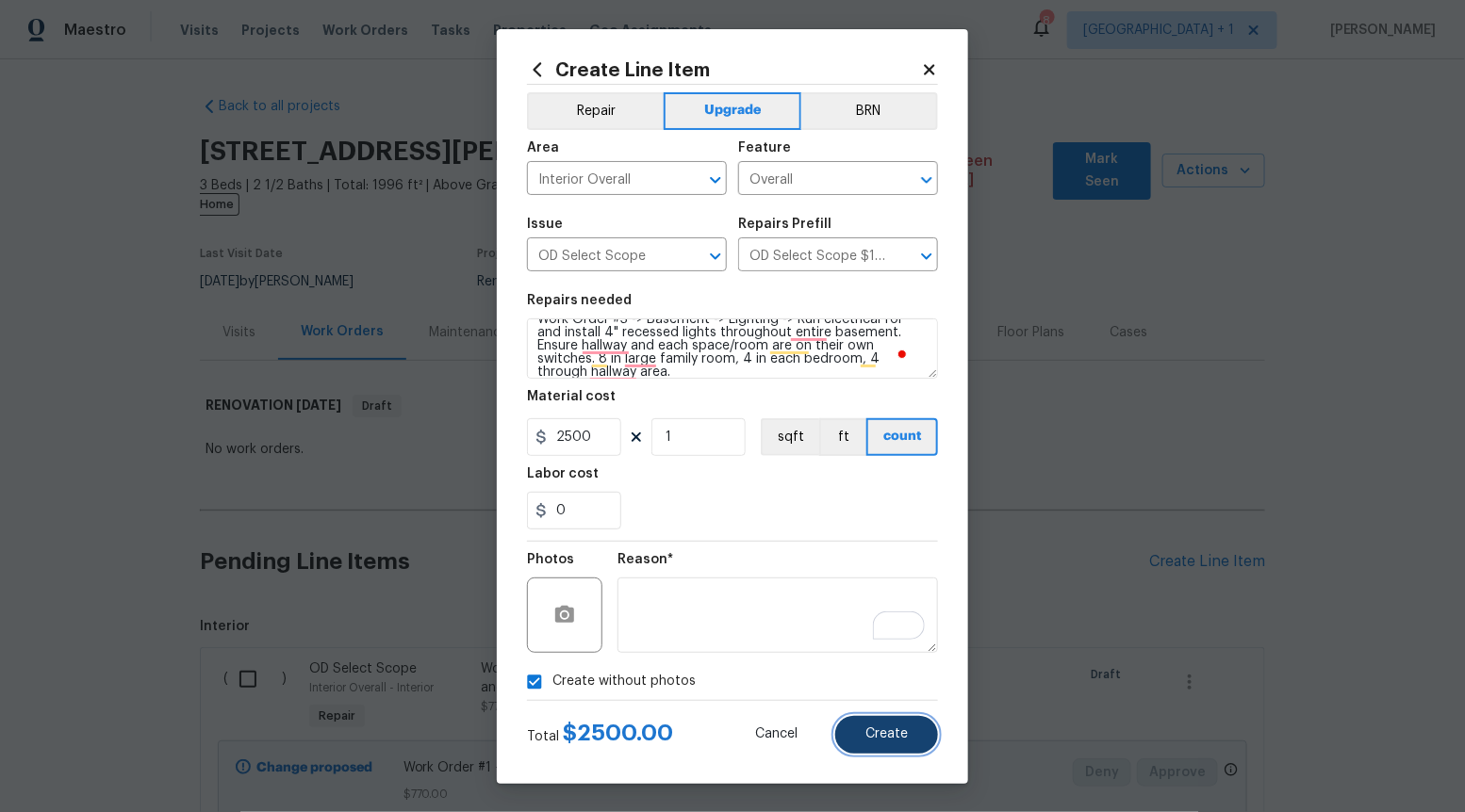
click at [885, 735] on span "Create" at bounding box center [887, 735] width 43 height 14
